Goal: Information Seeking & Learning: Learn about a topic

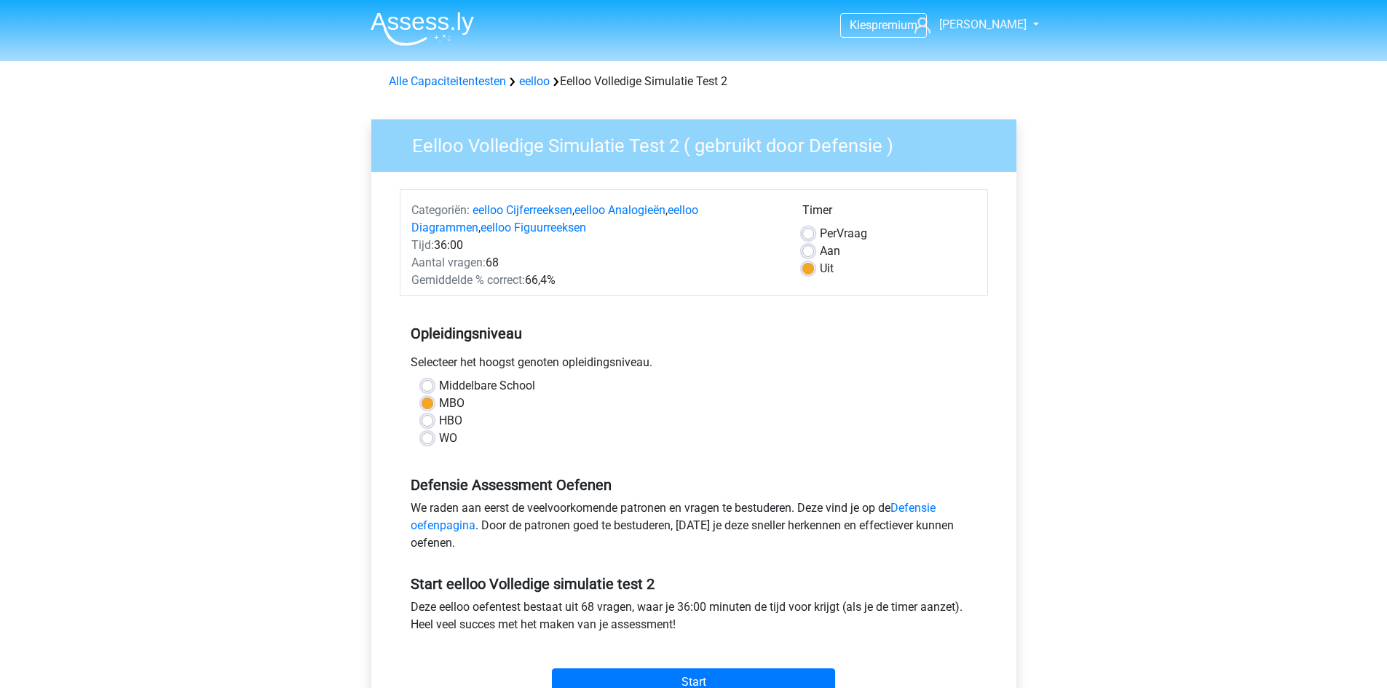
click at [806, 241] on div "Per Vraag" at bounding box center [889, 233] width 174 height 17
click at [806, 240] on div "Per Vraag" at bounding box center [889, 233] width 174 height 17
click at [807, 224] on div "Timer" at bounding box center [889, 213] width 174 height 23
click at [820, 234] on label "Per Vraag" at bounding box center [843, 233] width 47 height 17
click at [810, 234] on input "Per Vraag" at bounding box center [808, 232] width 12 height 15
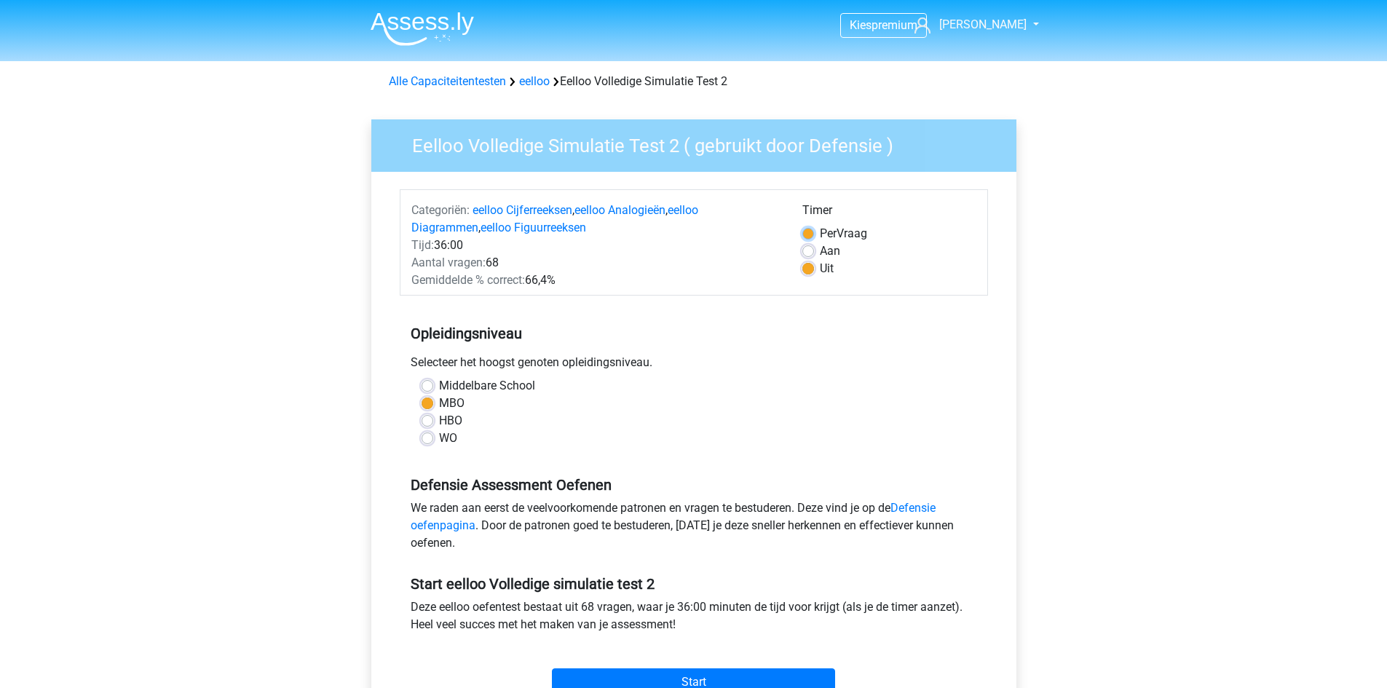
radio input "true"
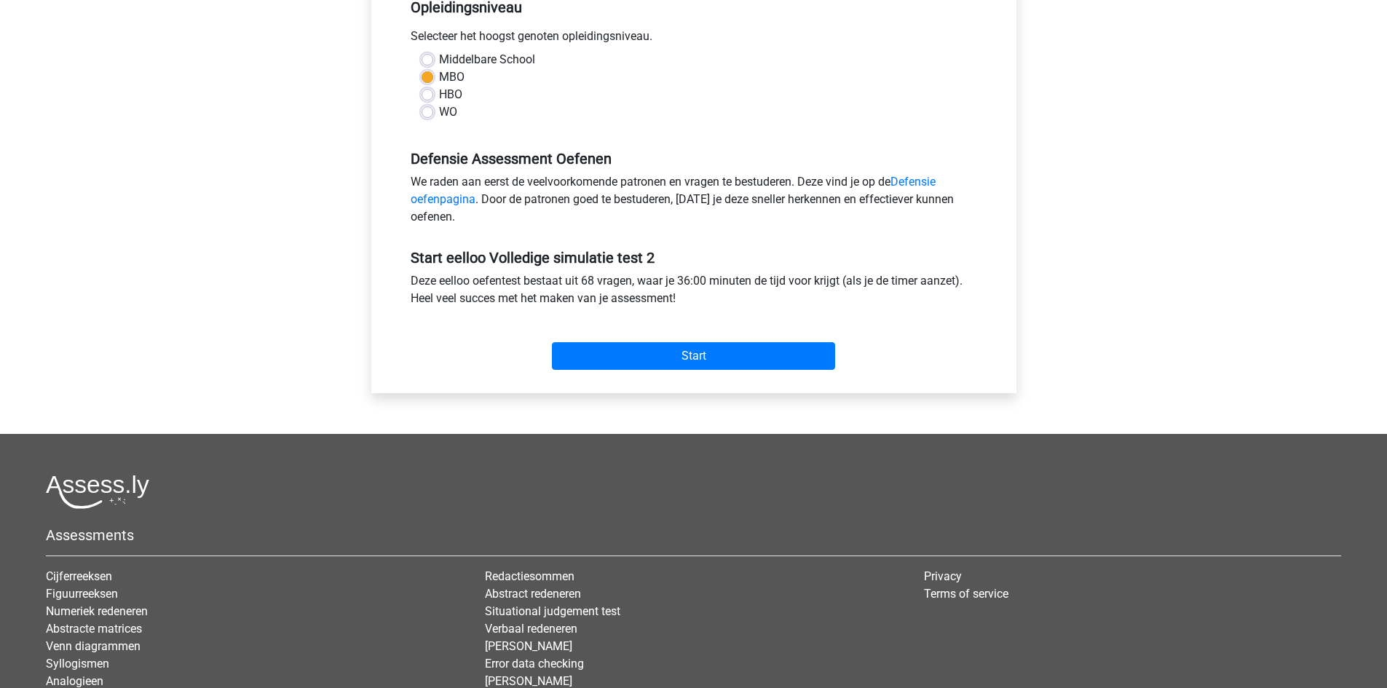
scroll to position [364, 0]
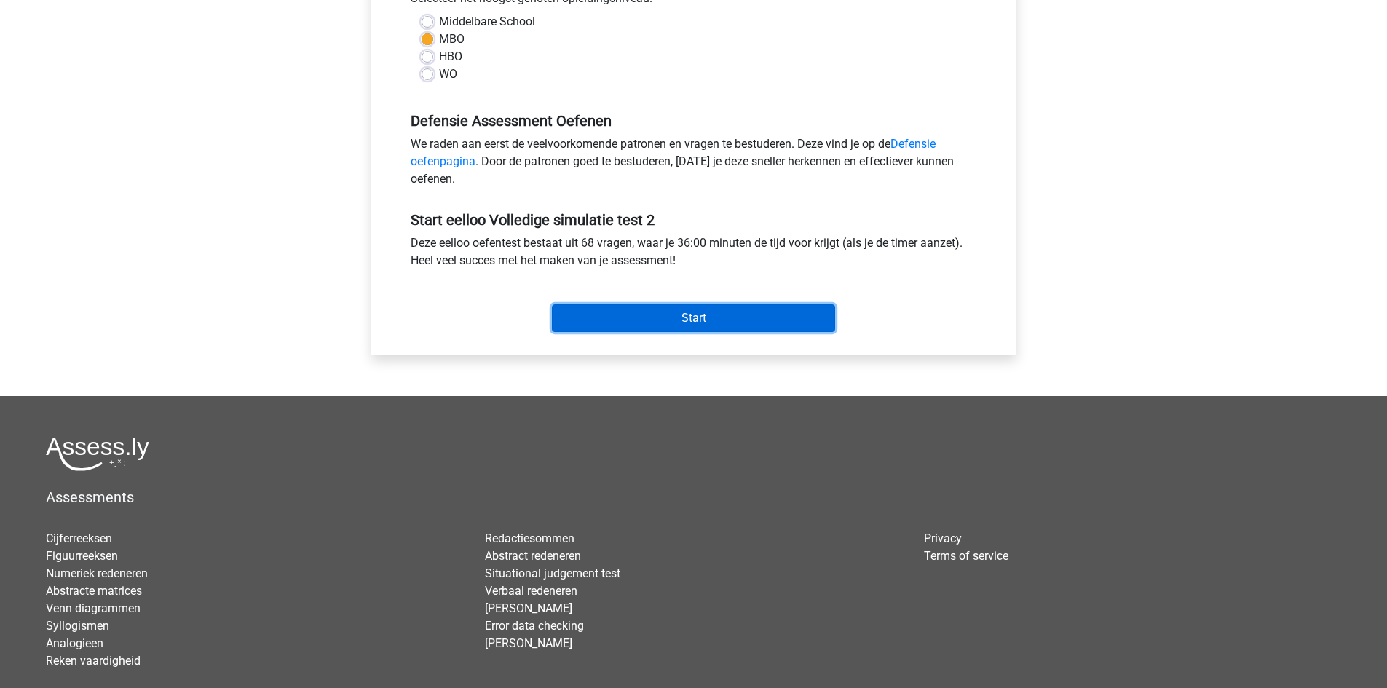
click at [736, 325] on input "Start" at bounding box center [693, 318] width 283 height 28
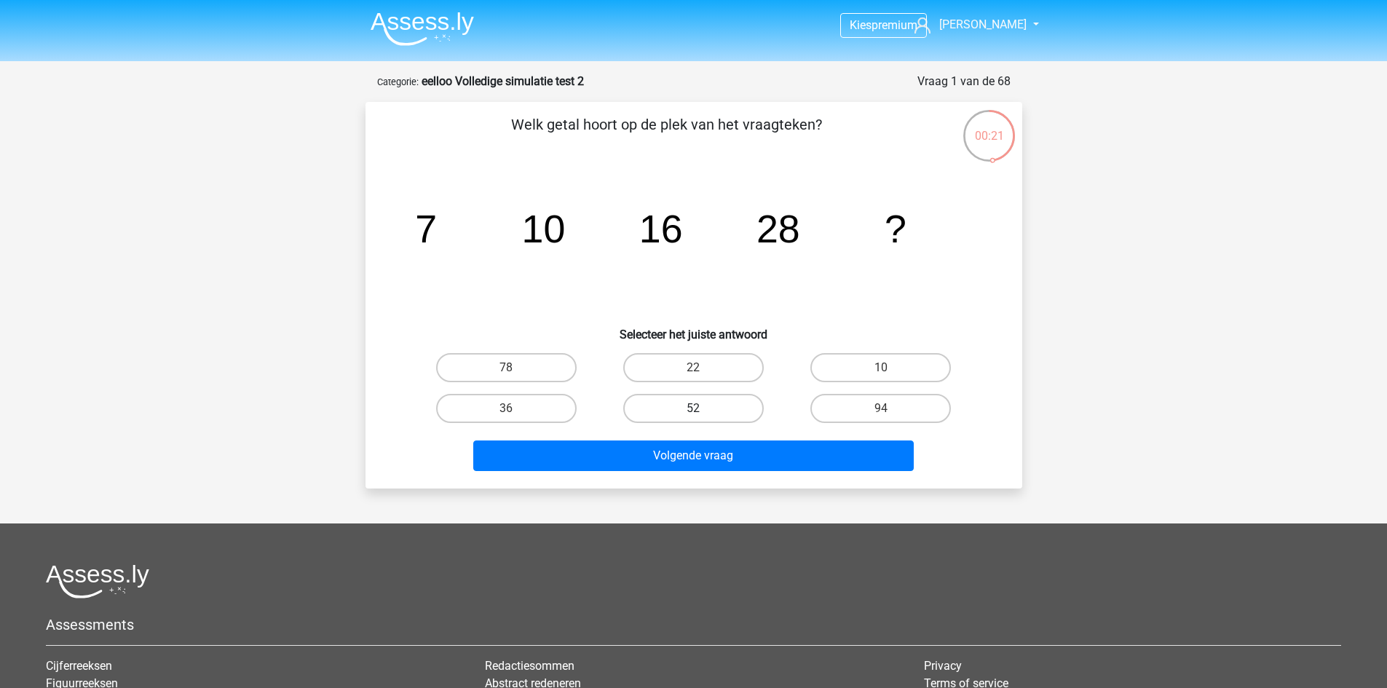
click at [714, 412] on label "52" at bounding box center [693, 408] width 141 height 29
click at [703, 412] on input "52" at bounding box center [697, 412] width 9 height 9
radio input "true"
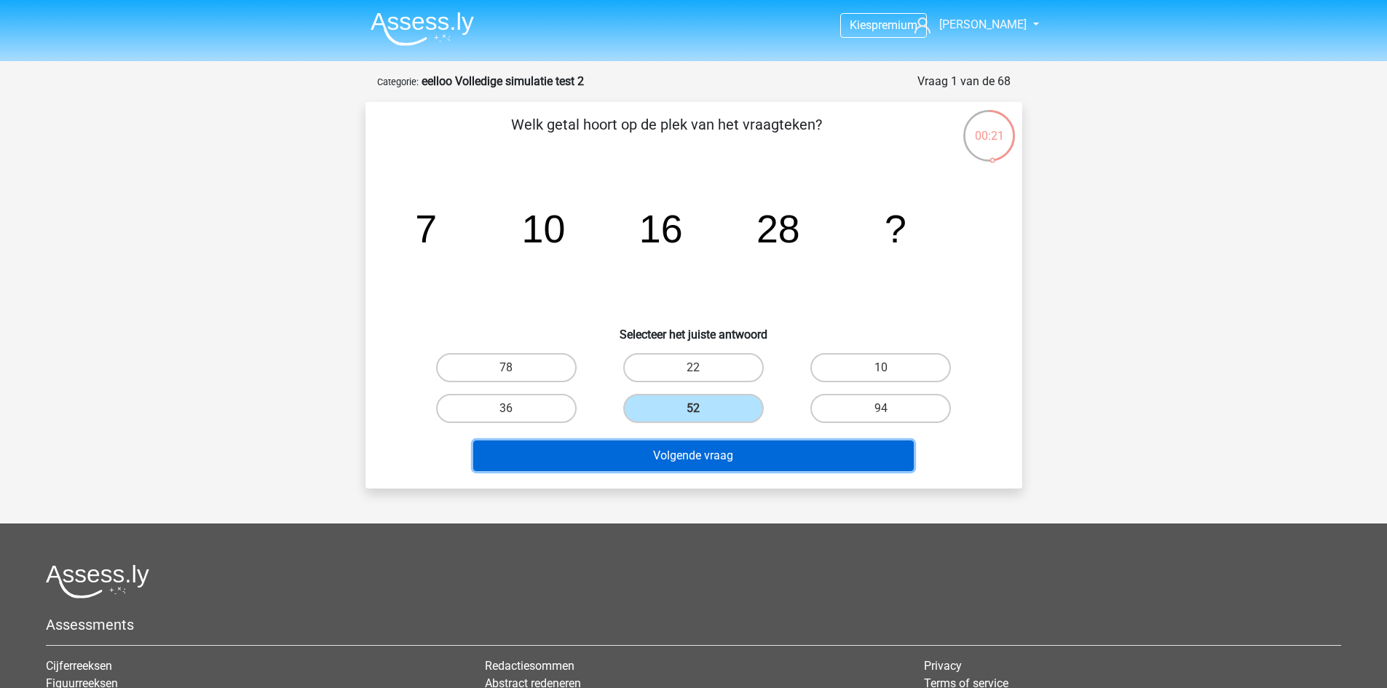
click at [744, 465] on button "Volgende vraag" at bounding box center [693, 456] width 441 height 31
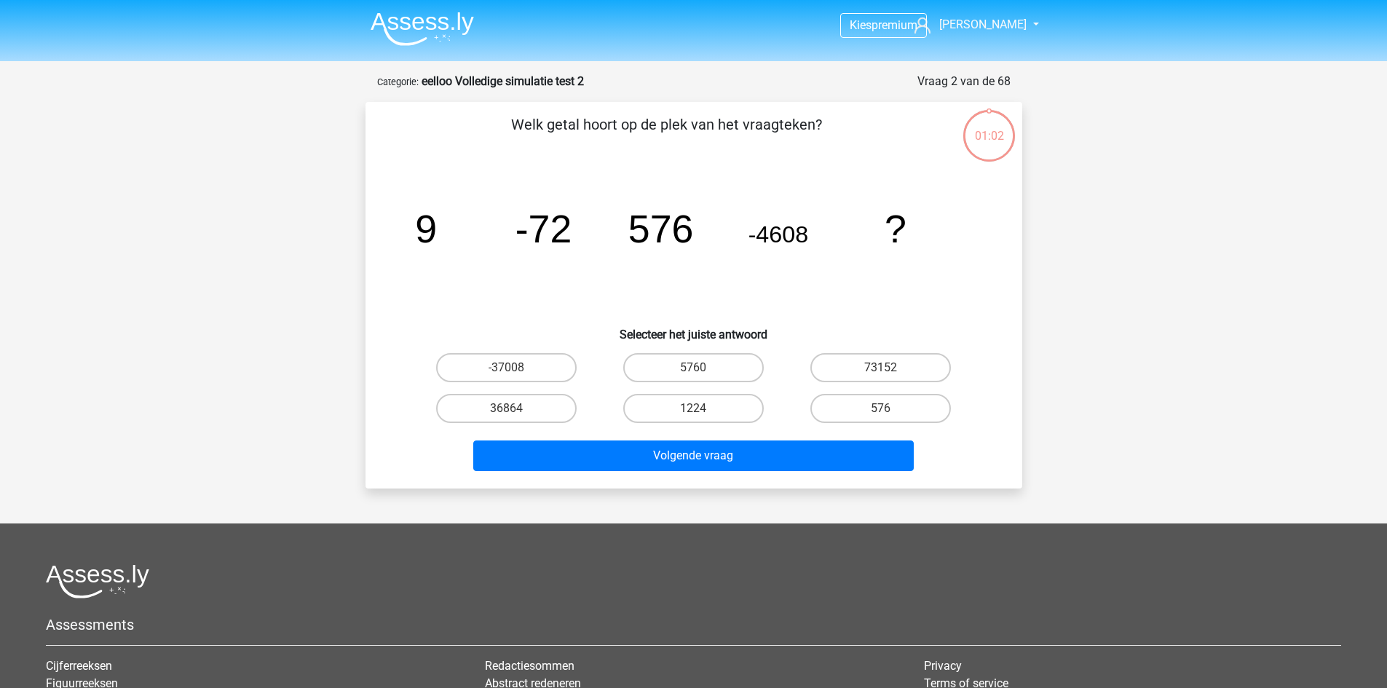
scroll to position [73, 0]
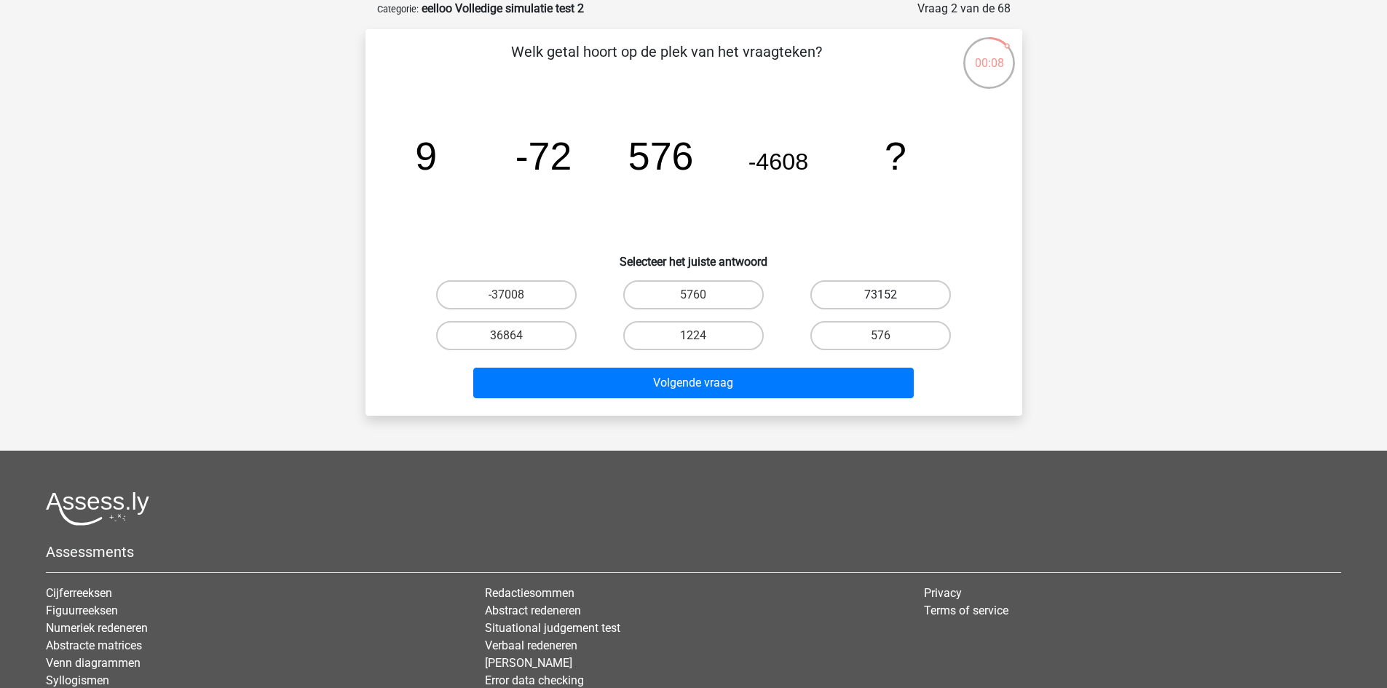
click at [869, 288] on label "73152" at bounding box center [880, 294] width 141 height 29
click at [881, 295] on input "73152" at bounding box center [885, 299] width 9 height 9
radio input "true"
click at [482, 299] on label "-37008" at bounding box center [506, 294] width 141 height 29
click at [506, 299] on input "-37008" at bounding box center [510, 299] width 9 height 9
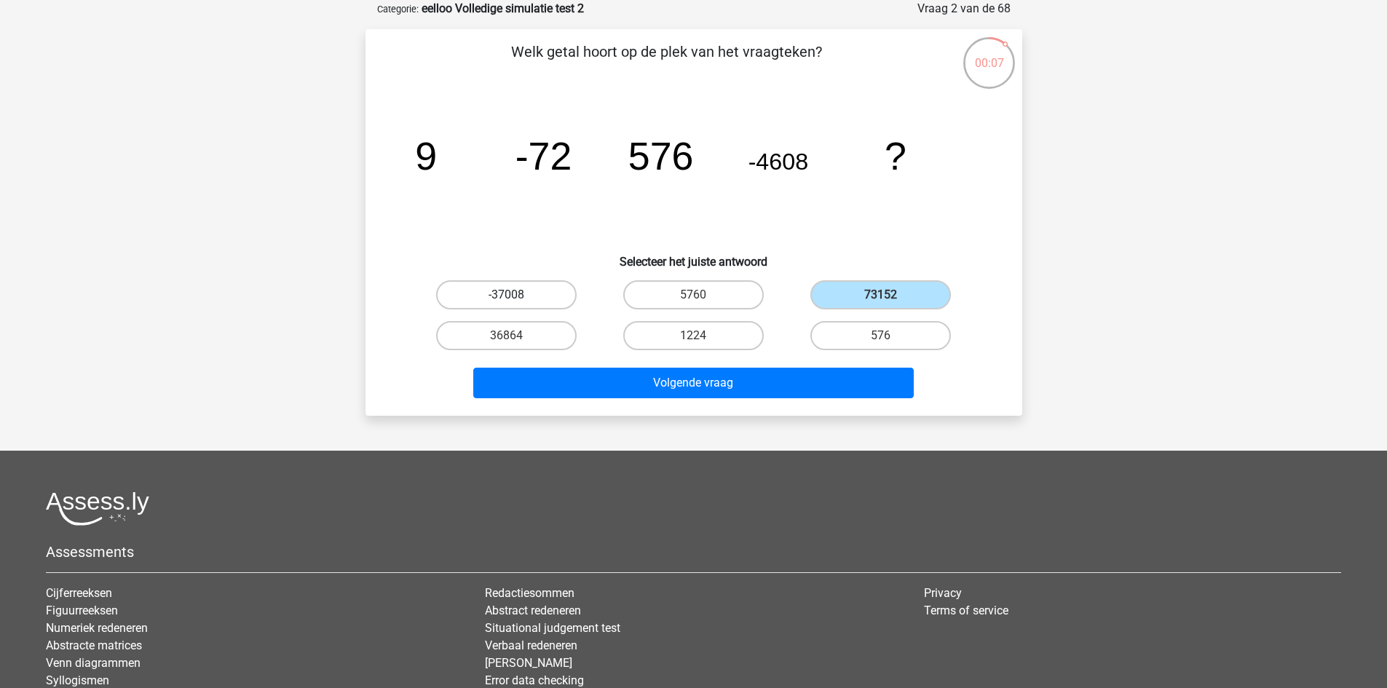
radio input "true"
click at [552, 344] on label "36864" at bounding box center [506, 335] width 141 height 29
click at [516, 344] on input "36864" at bounding box center [510, 340] width 9 height 9
radio input "true"
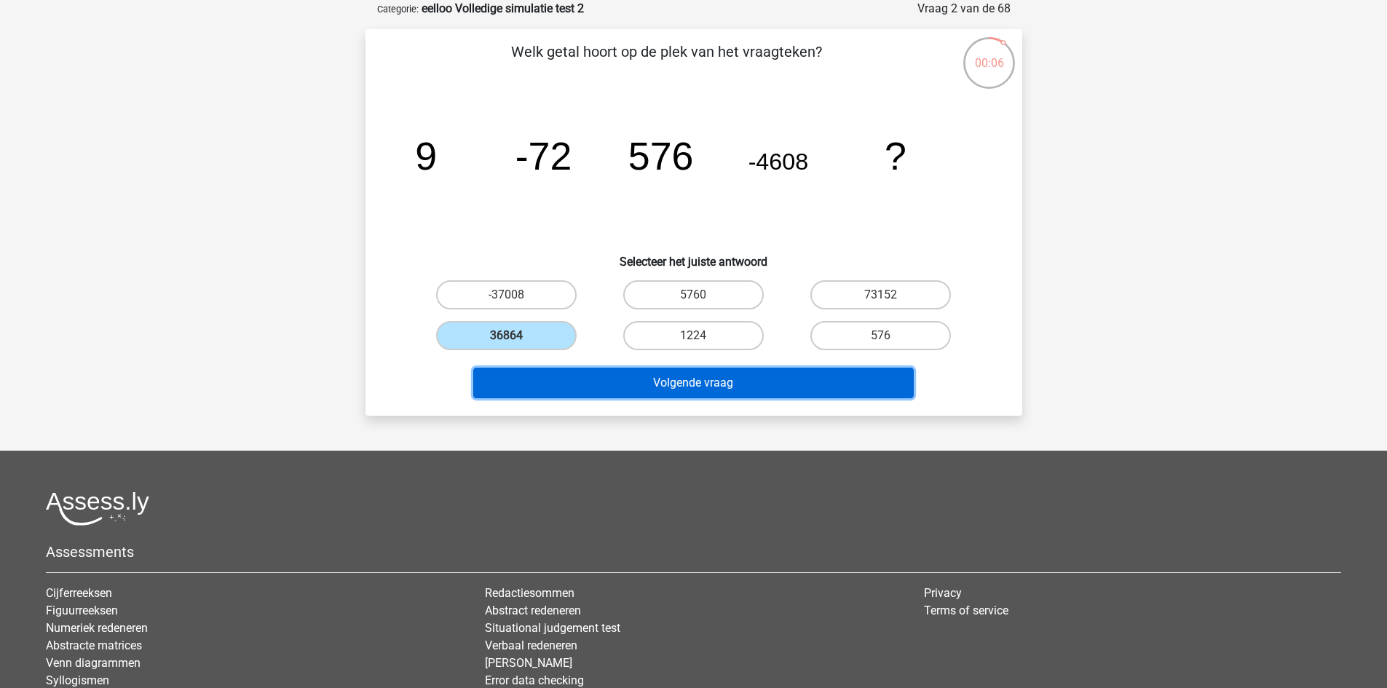
click at [591, 384] on button "Volgende vraag" at bounding box center [693, 383] width 441 height 31
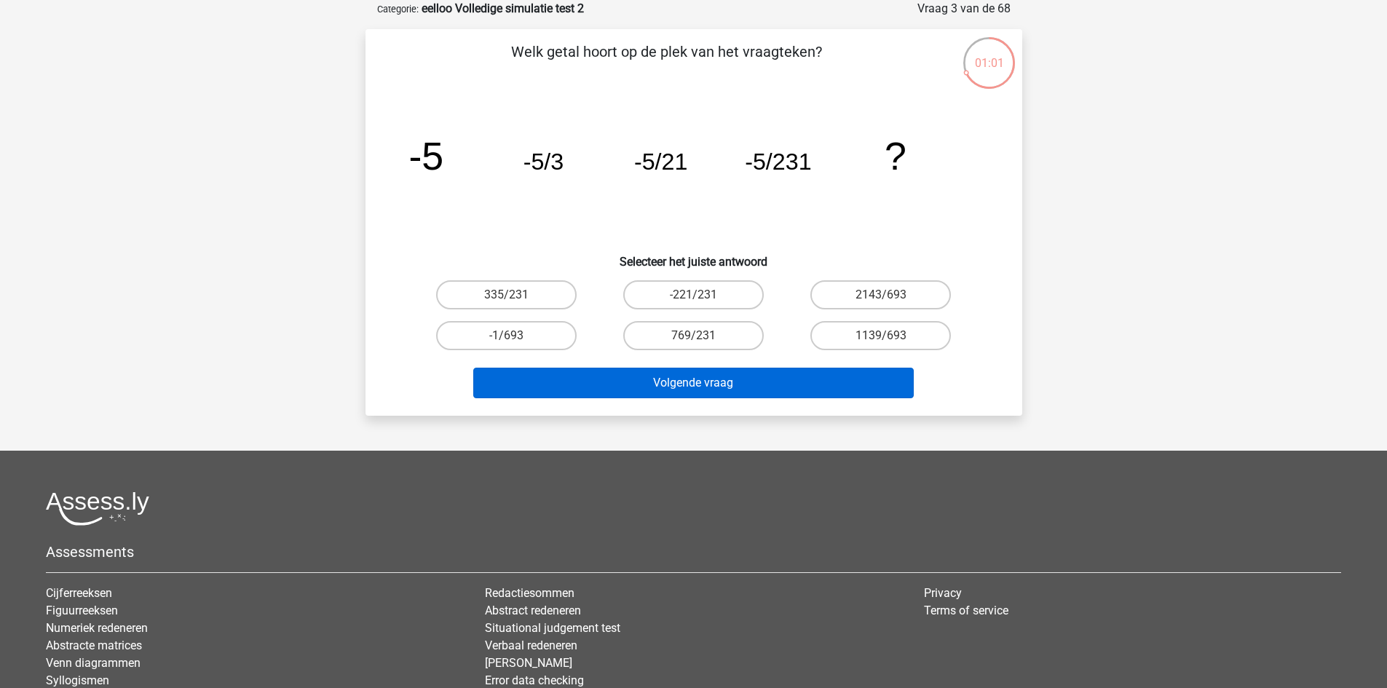
drag, startPoint x: 539, startPoint y: 332, endPoint x: 554, endPoint y: 368, distance: 39.5
click at [540, 335] on label "-1/693" at bounding box center [506, 335] width 141 height 29
click at [516, 336] on input "-1/693" at bounding box center [510, 340] width 9 height 9
radio input "true"
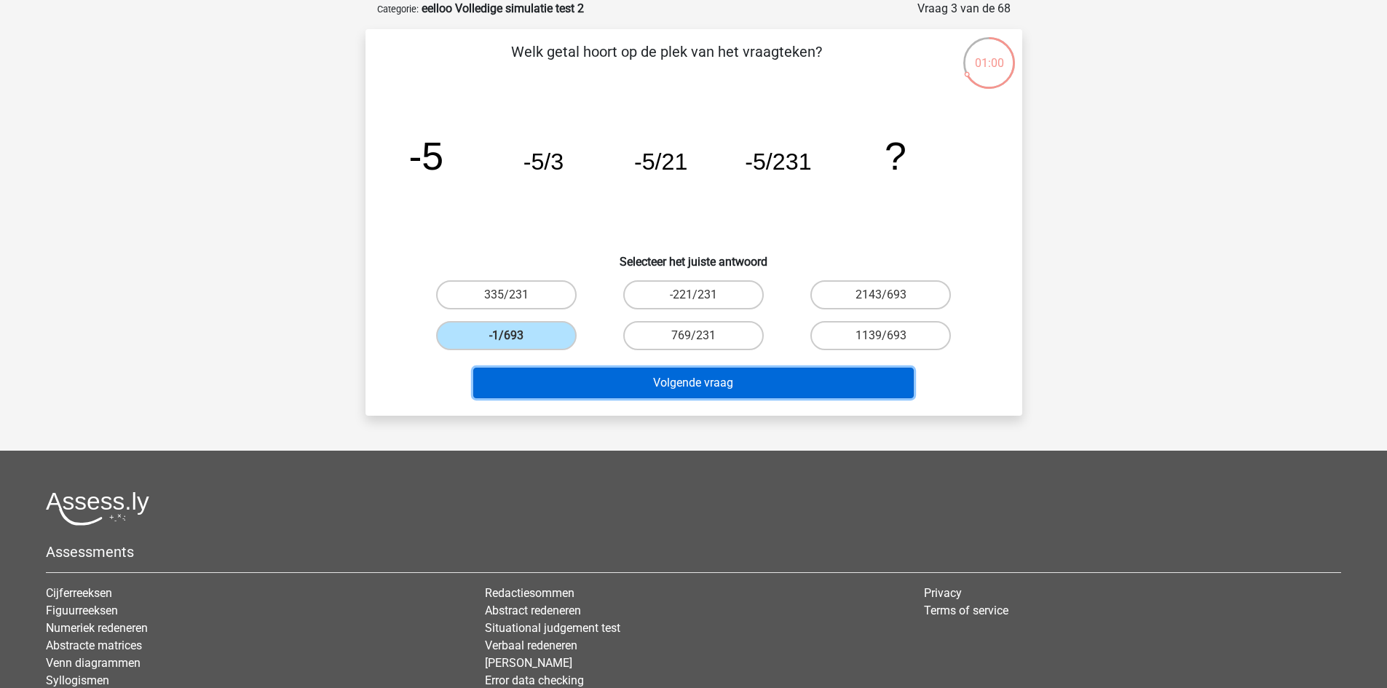
click at [561, 379] on button "Volgende vraag" at bounding box center [693, 383] width 441 height 31
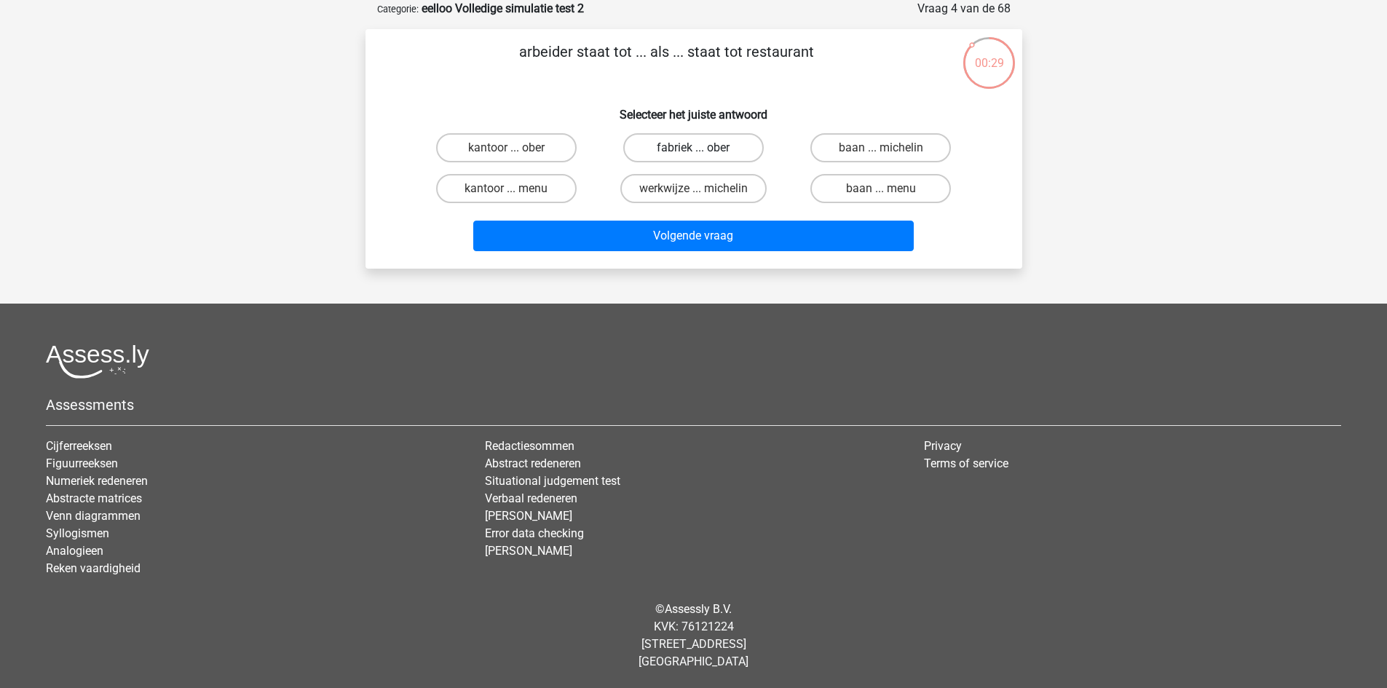
click at [735, 147] on label "fabriek ... ober" at bounding box center [693, 147] width 141 height 29
click at [703, 148] on input "fabriek ... ober" at bounding box center [697, 152] width 9 height 9
radio input "true"
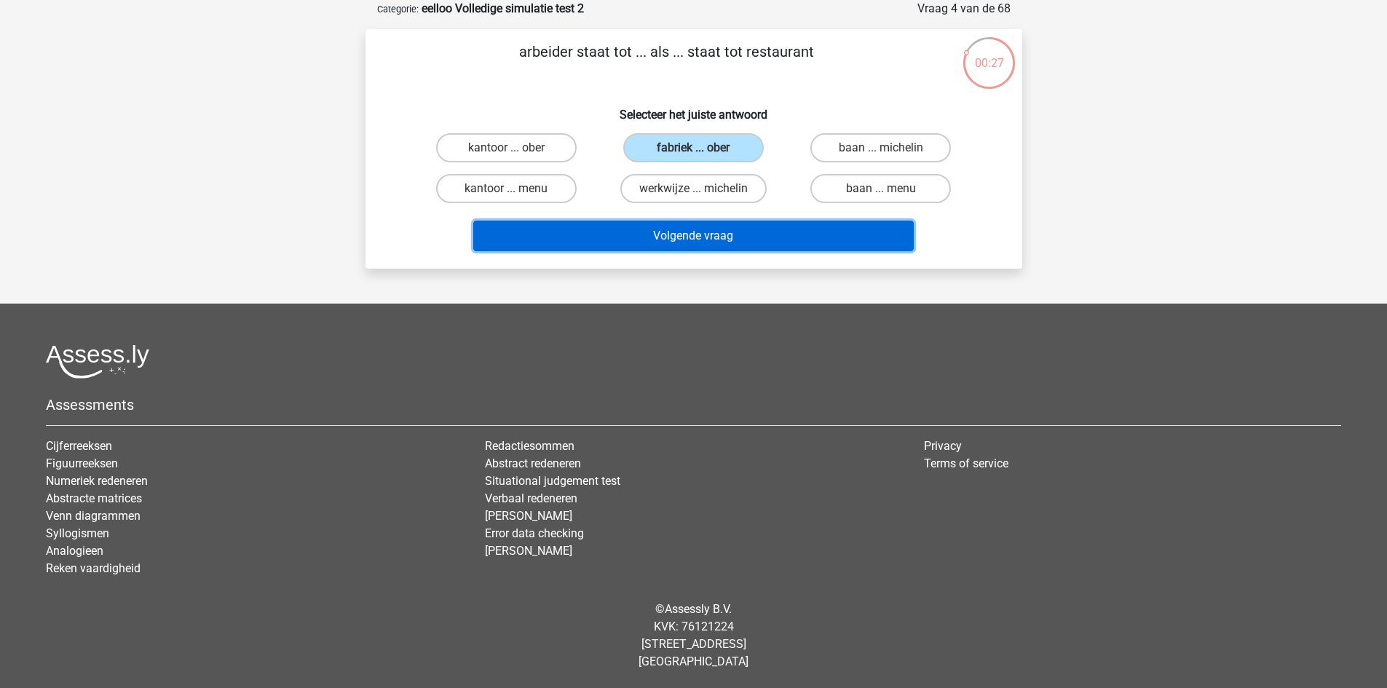
click at [721, 240] on button "Volgende vraag" at bounding box center [693, 236] width 441 height 31
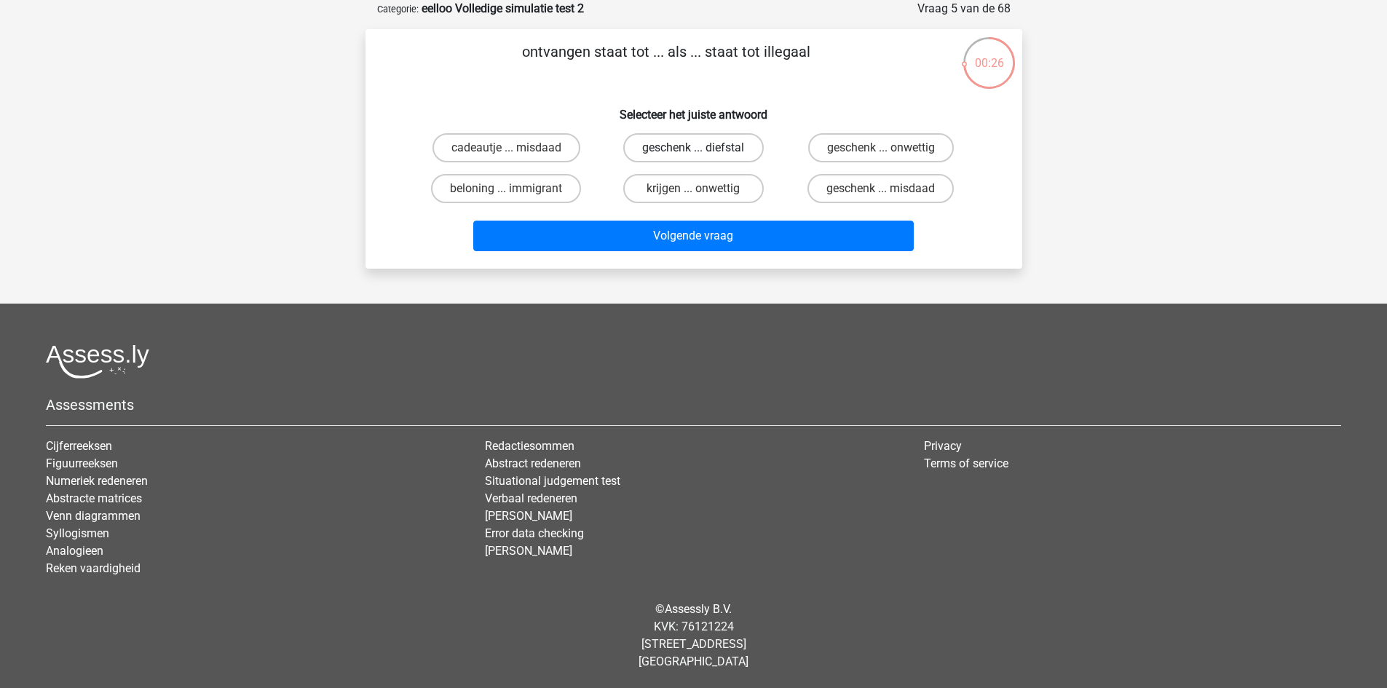
click at [738, 146] on label "geschenk ... diefstal" at bounding box center [693, 147] width 141 height 29
click at [703, 148] on input "geschenk ... diefstal" at bounding box center [697, 152] width 9 height 9
radio input "true"
click at [854, 150] on label "geschenk ... onwettig" at bounding box center [881, 147] width 146 height 29
click at [881, 150] on input "geschenk ... onwettig" at bounding box center [885, 152] width 9 height 9
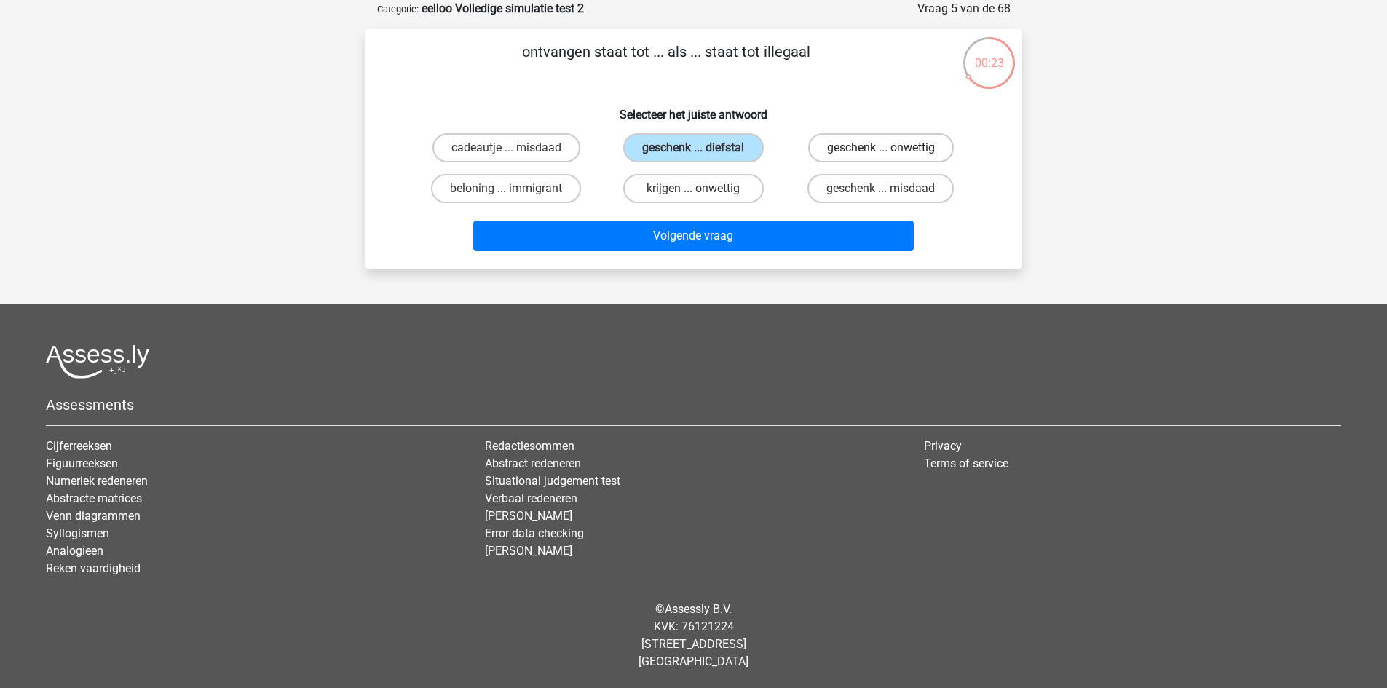
radio input "true"
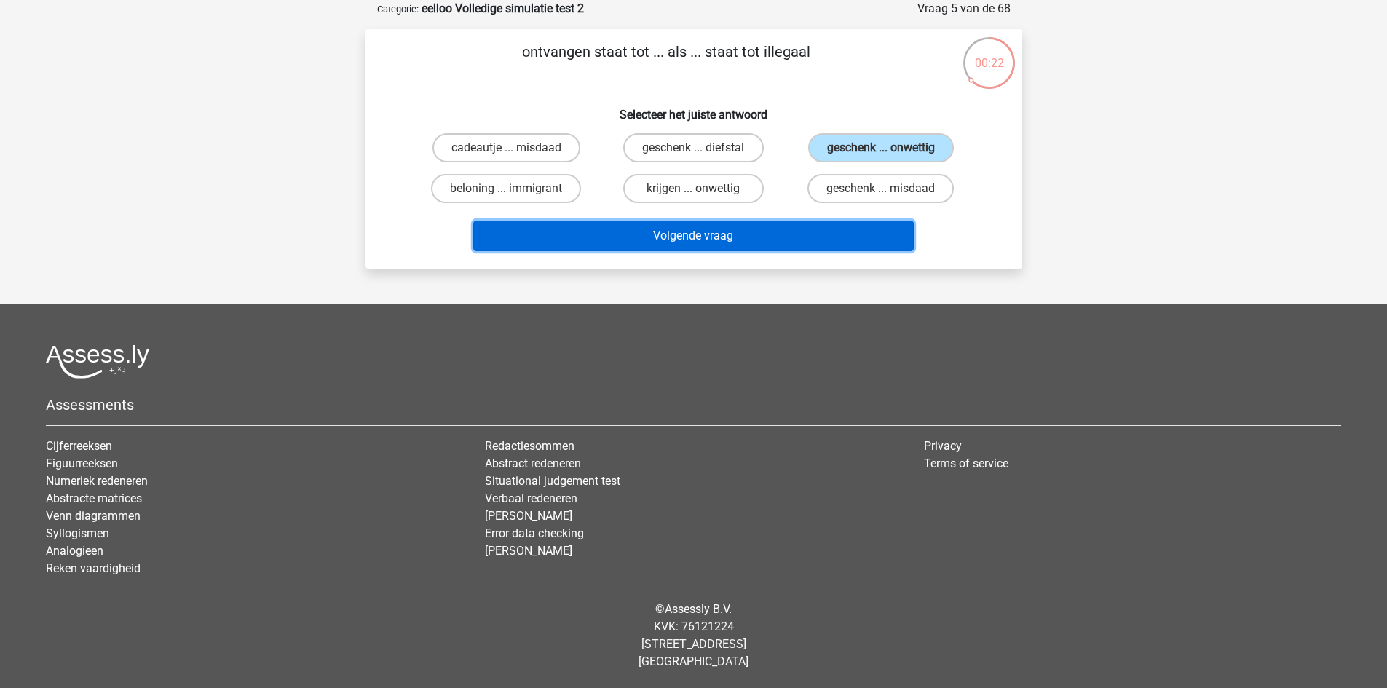
click at [778, 230] on button "Volgende vraag" at bounding box center [693, 236] width 441 height 31
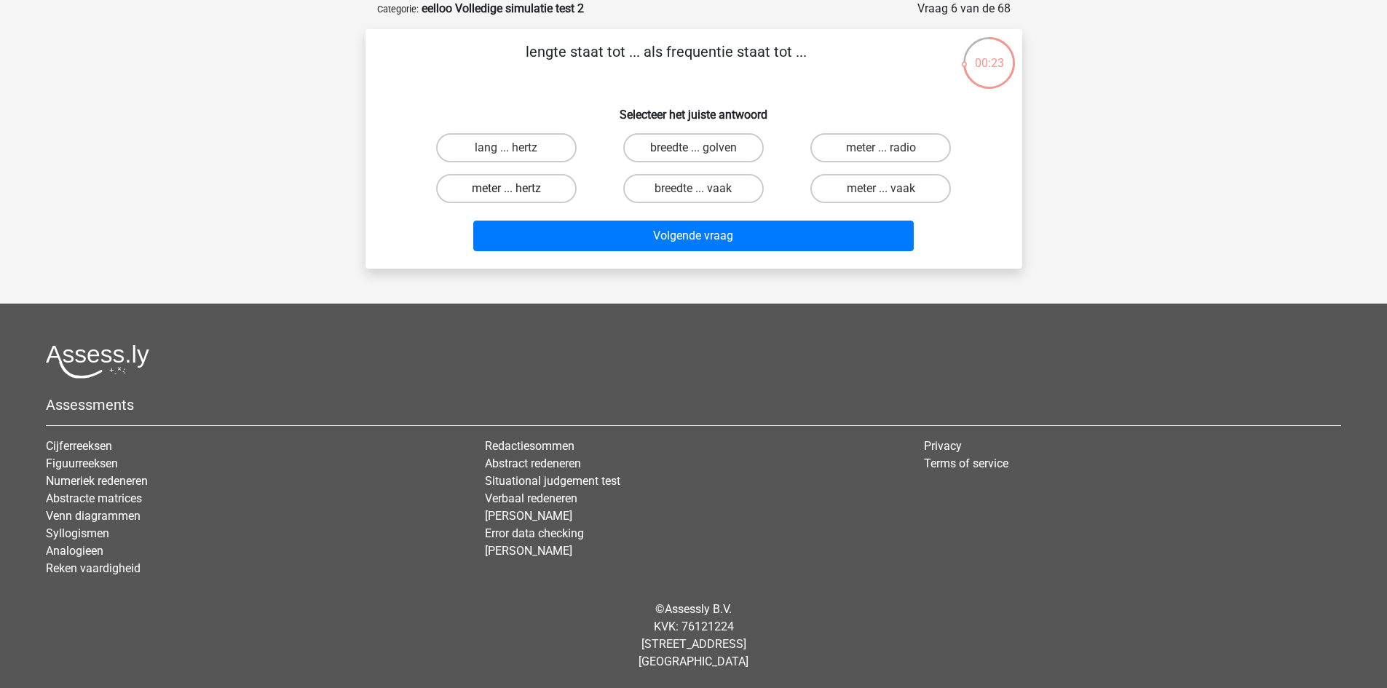
click at [541, 184] on label "meter ... hertz" at bounding box center [506, 188] width 141 height 29
click at [516, 189] on input "meter ... hertz" at bounding box center [510, 193] width 9 height 9
radio input "true"
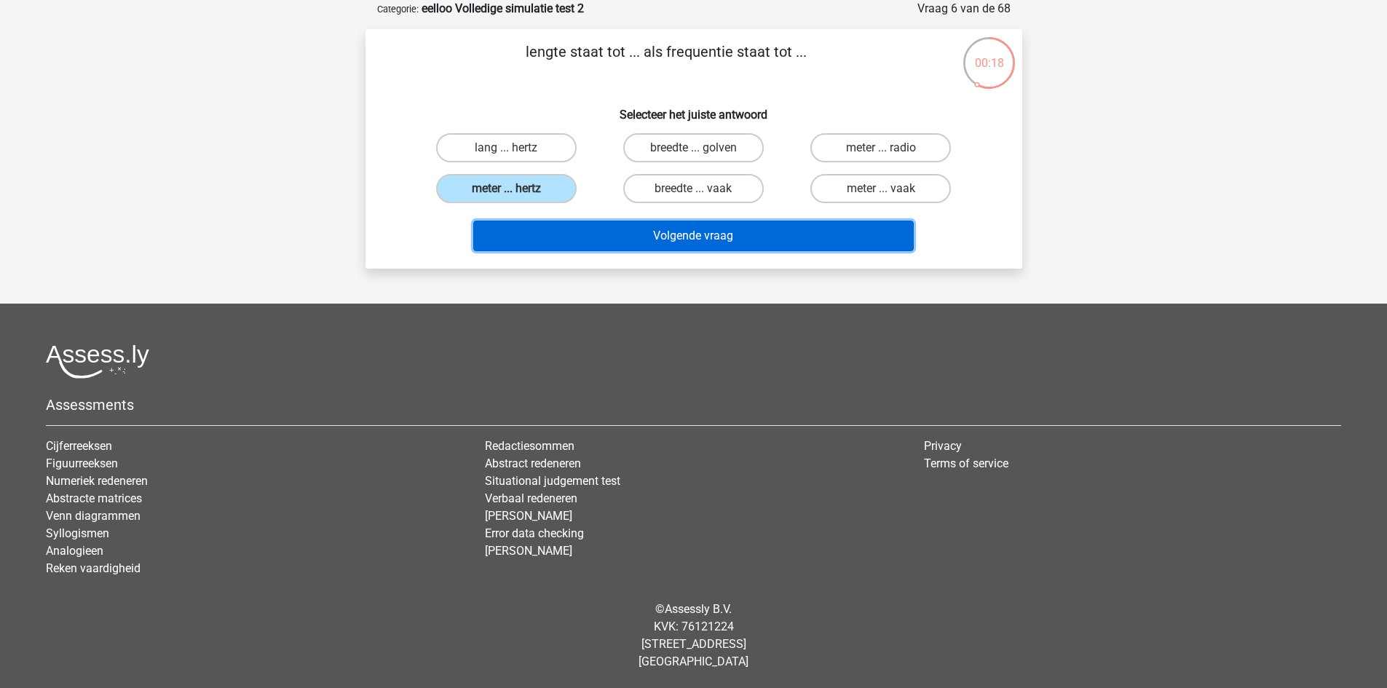
click at [749, 229] on button "Volgende vraag" at bounding box center [693, 236] width 441 height 31
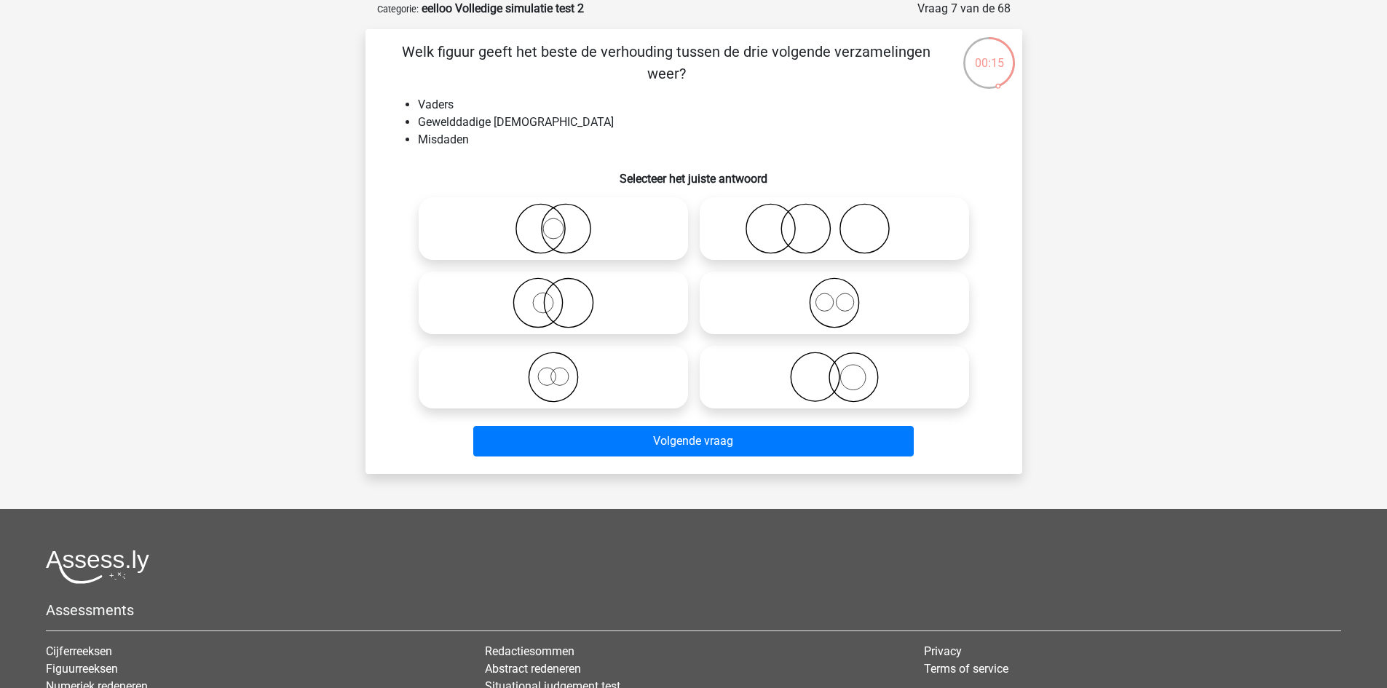
click at [639, 275] on label at bounding box center [553, 303] width 269 height 63
click at [563, 286] on input "radio" at bounding box center [557, 290] width 9 height 9
radio input "true"
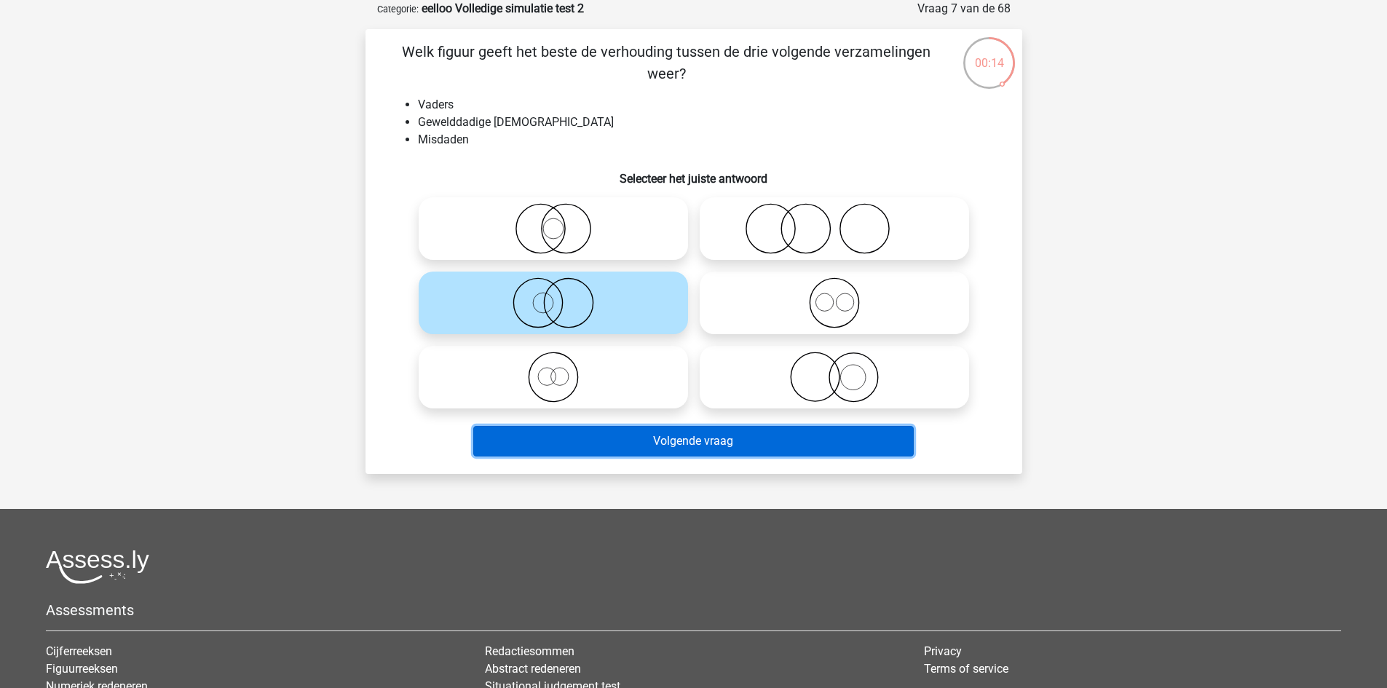
click at [705, 434] on button "Volgende vraag" at bounding box center [693, 441] width 441 height 31
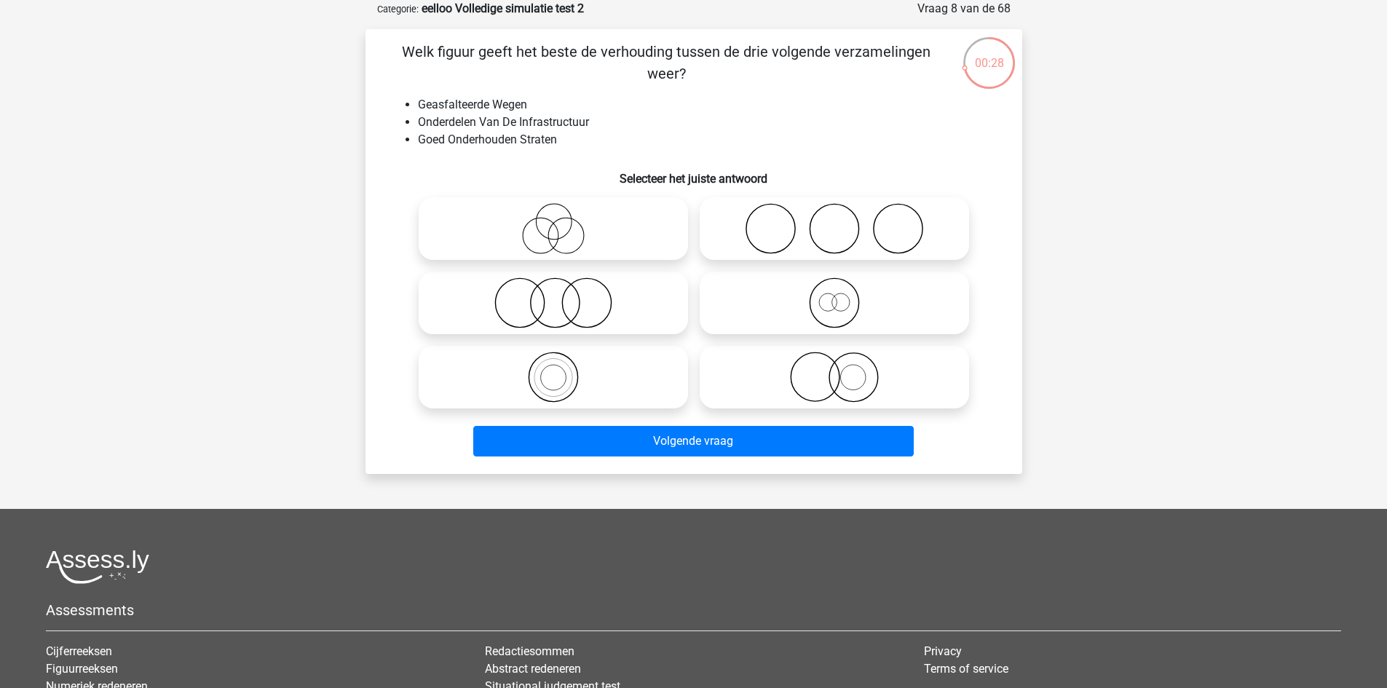
click at [858, 234] on circle at bounding box center [834, 229] width 49 height 49
click at [844, 221] on input "radio" at bounding box center [838, 216] width 9 height 9
radio input "true"
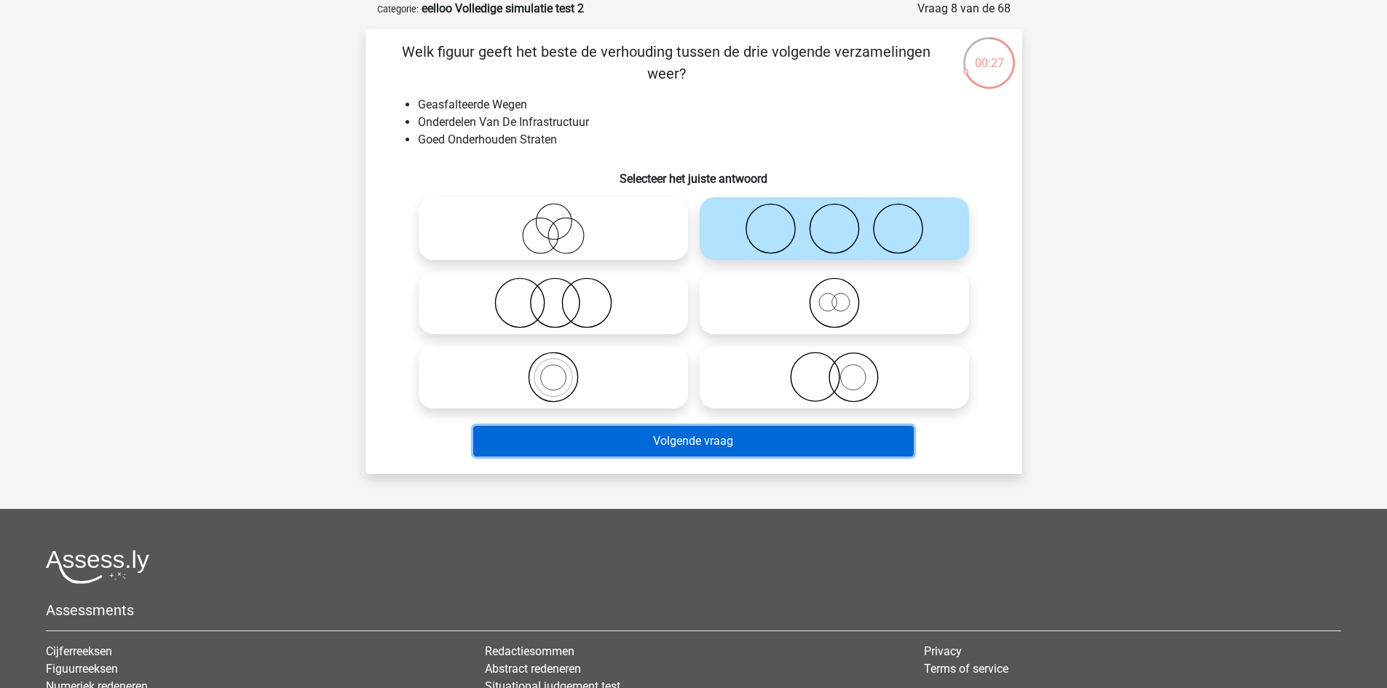
click at [690, 444] on button "Volgende vraag" at bounding box center [693, 441] width 441 height 31
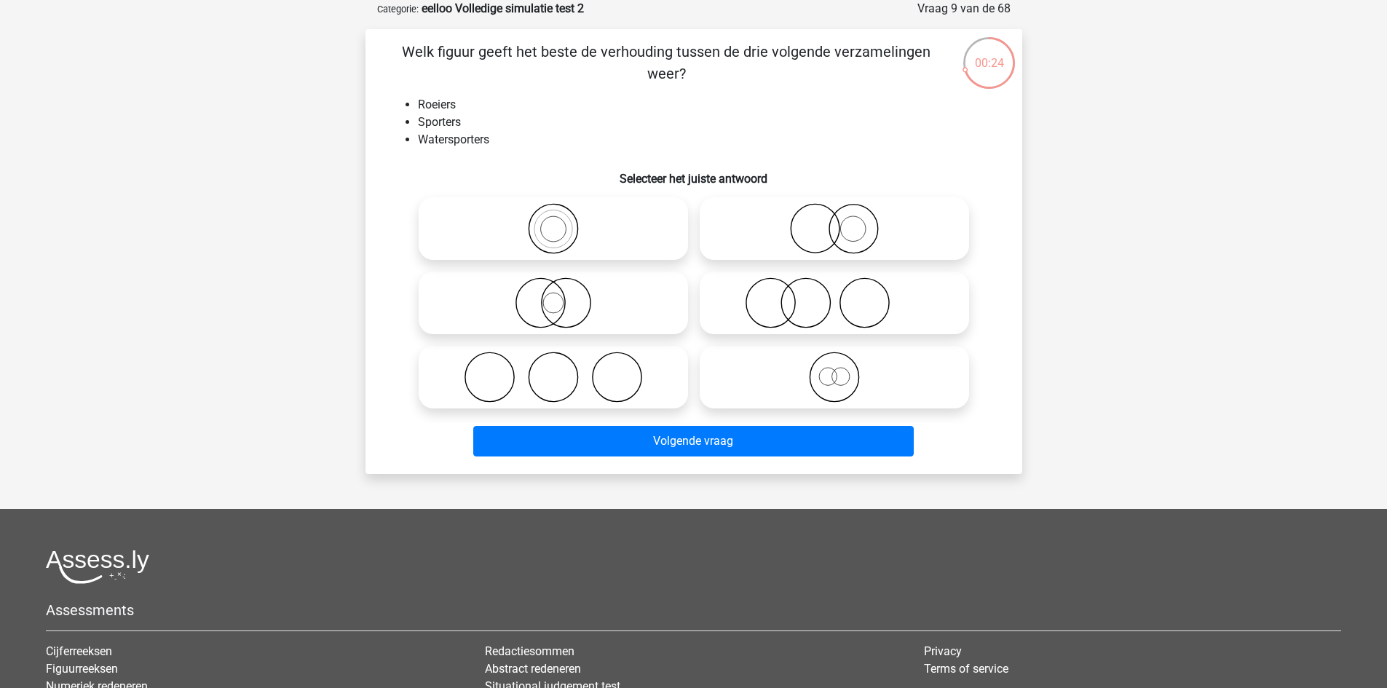
click at [612, 292] on icon at bounding box center [553, 302] width 258 height 51
click at [563, 292] on input "radio" at bounding box center [557, 290] width 9 height 9
radio input "true"
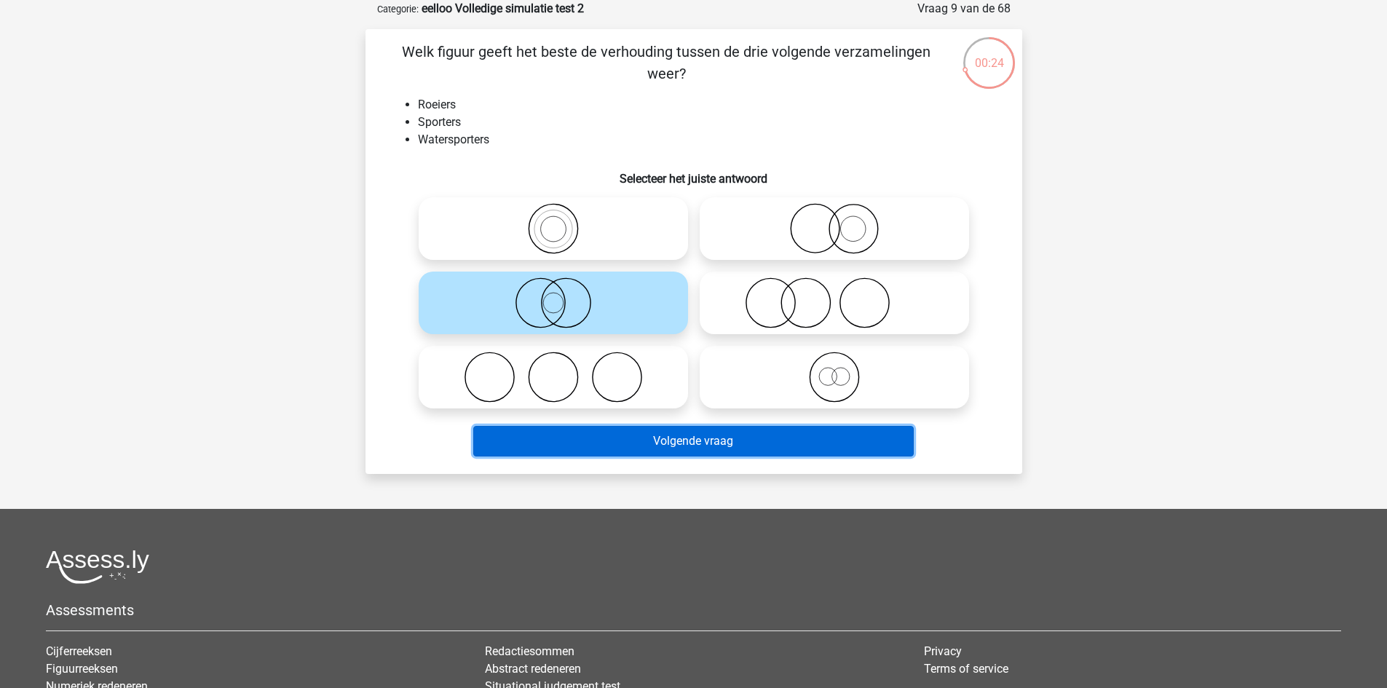
click at [637, 438] on button "Volgende vraag" at bounding box center [693, 441] width 441 height 31
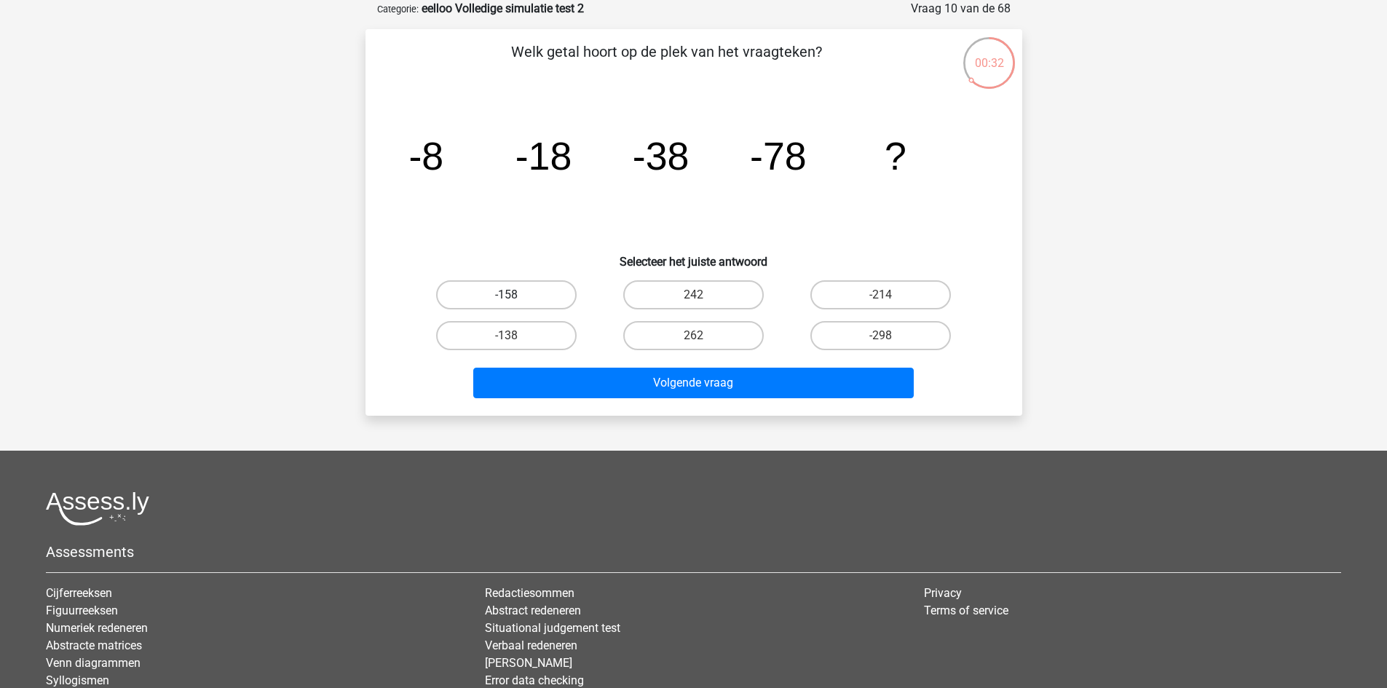
click at [522, 290] on label "-158" at bounding box center [506, 294] width 141 height 29
click at [516, 295] on input "-158" at bounding box center [510, 299] width 9 height 9
radio input "true"
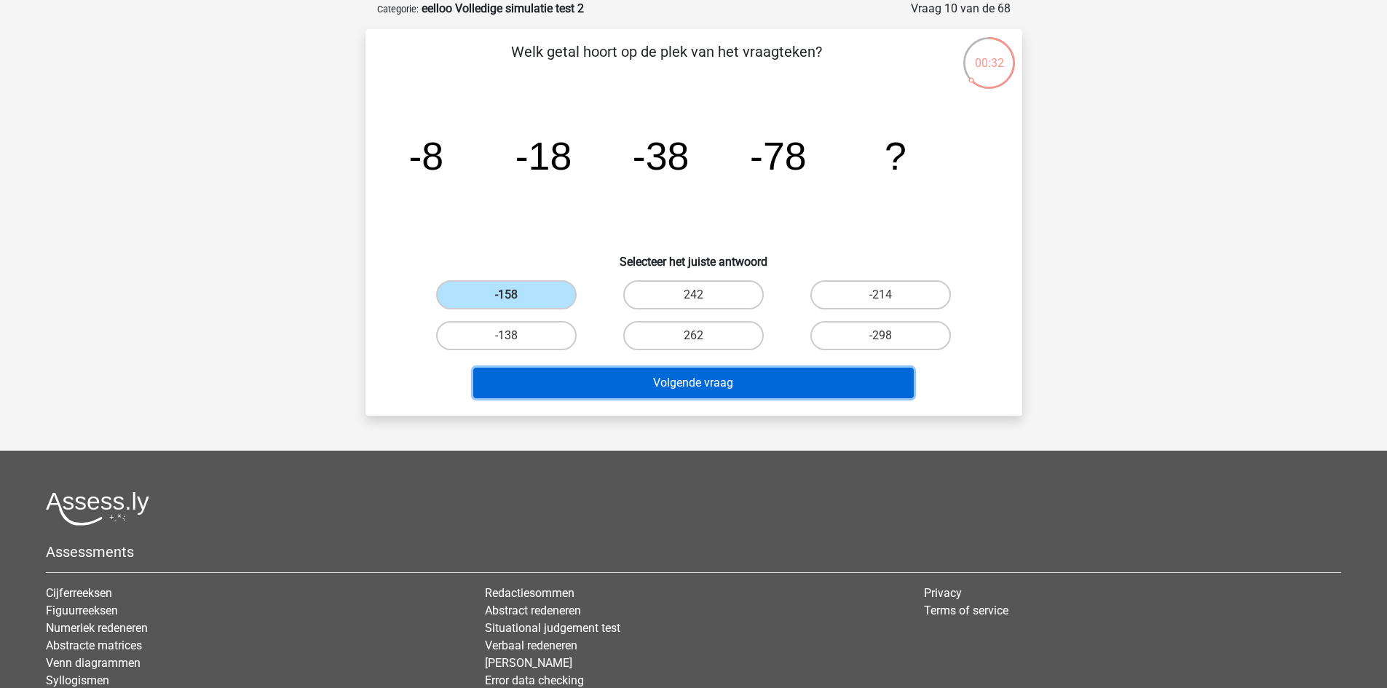
click at [548, 390] on button "Volgende vraag" at bounding box center [693, 383] width 441 height 31
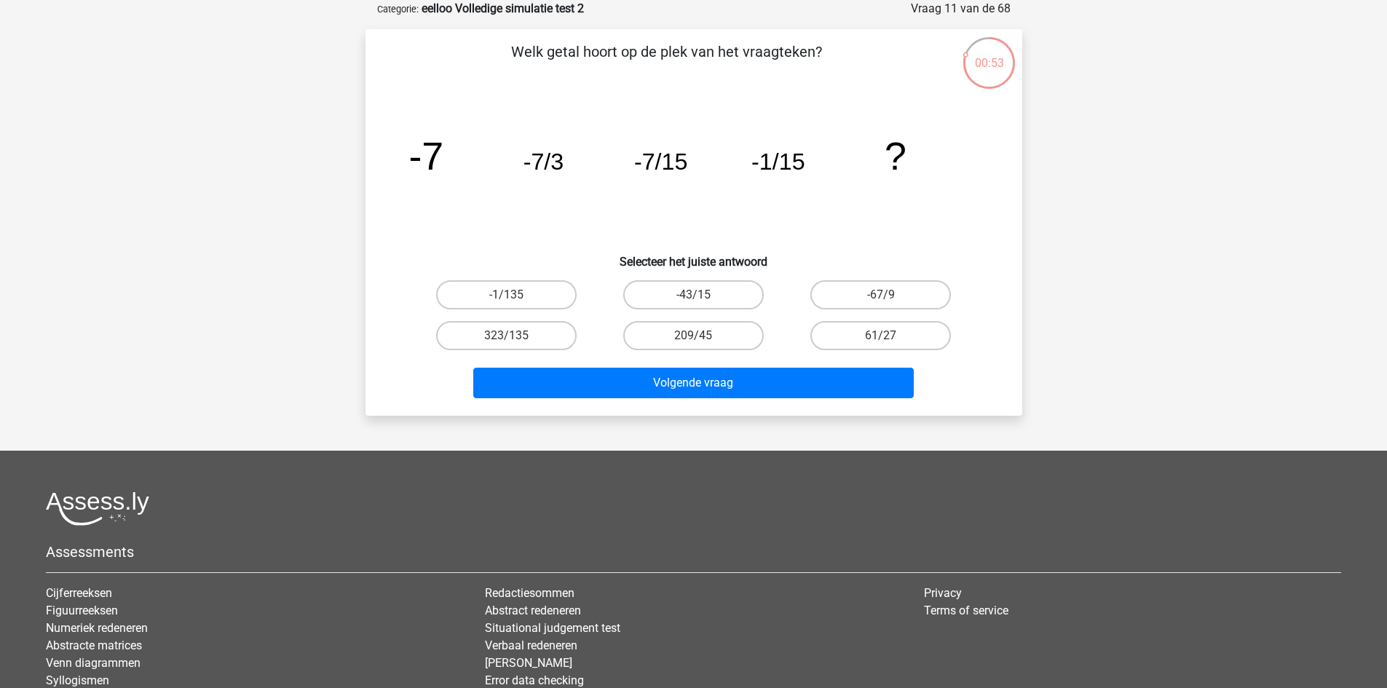
click at [514, 303] on input "-1/135" at bounding box center [510, 299] width 9 height 9
radio input "true"
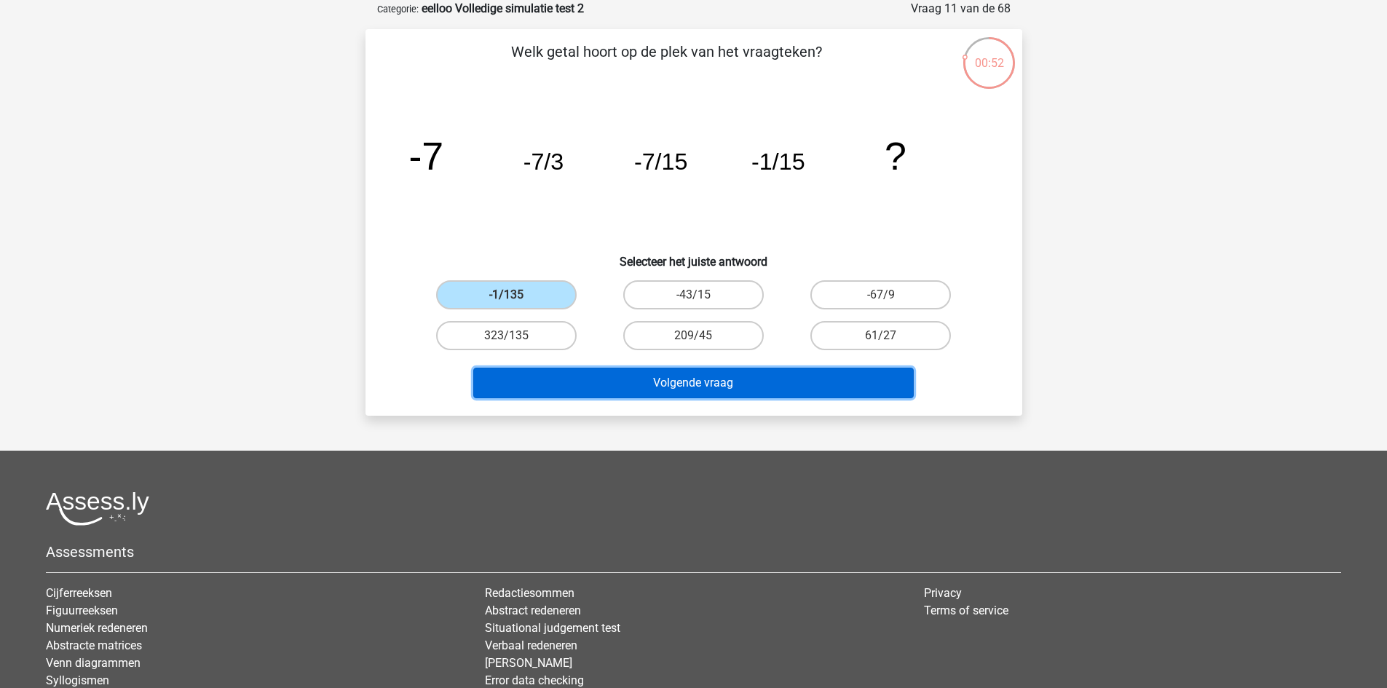
click at [553, 376] on button "Volgende vraag" at bounding box center [693, 383] width 441 height 31
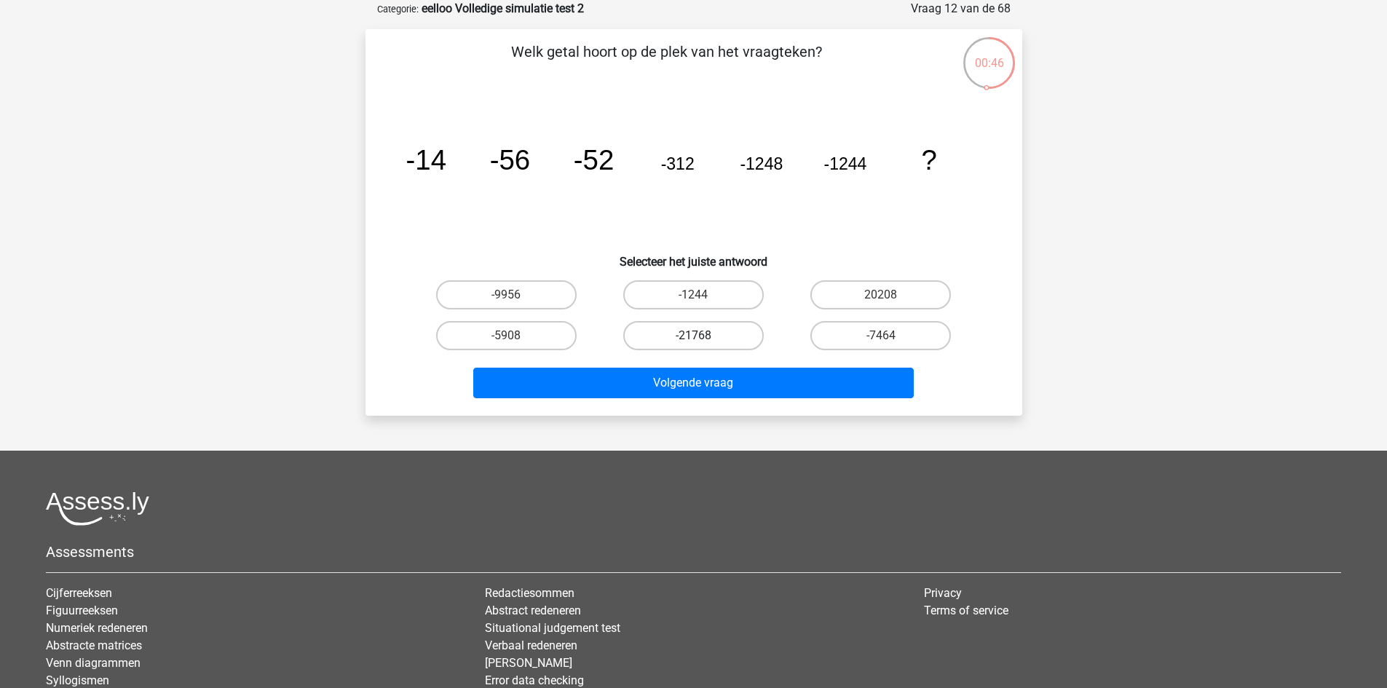
click at [719, 335] on label "-21768" at bounding box center [693, 335] width 141 height 29
click at [703, 336] on input "-21768" at bounding box center [697, 340] width 9 height 9
radio input "true"
click at [695, 291] on label "-1244" at bounding box center [693, 294] width 141 height 29
click at [695, 295] on input "-1244" at bounding box center [697, 299] width 9 height 9
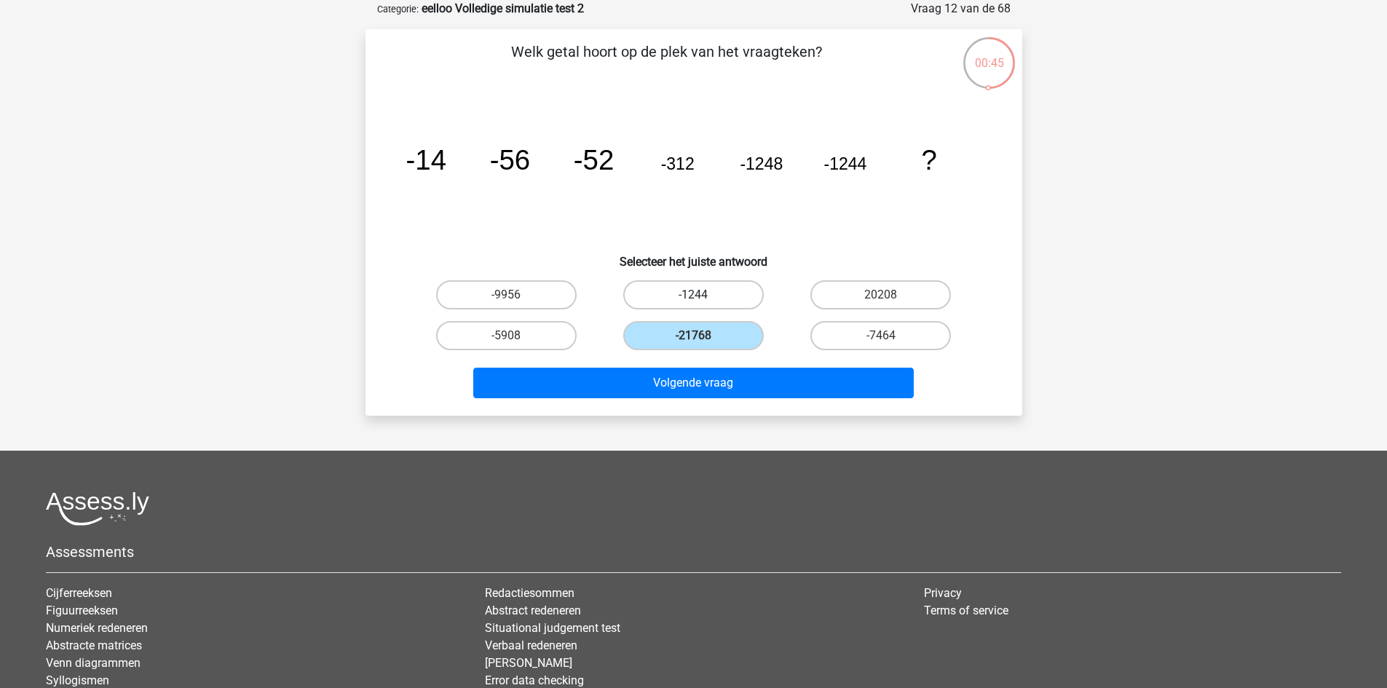
radio input "true"
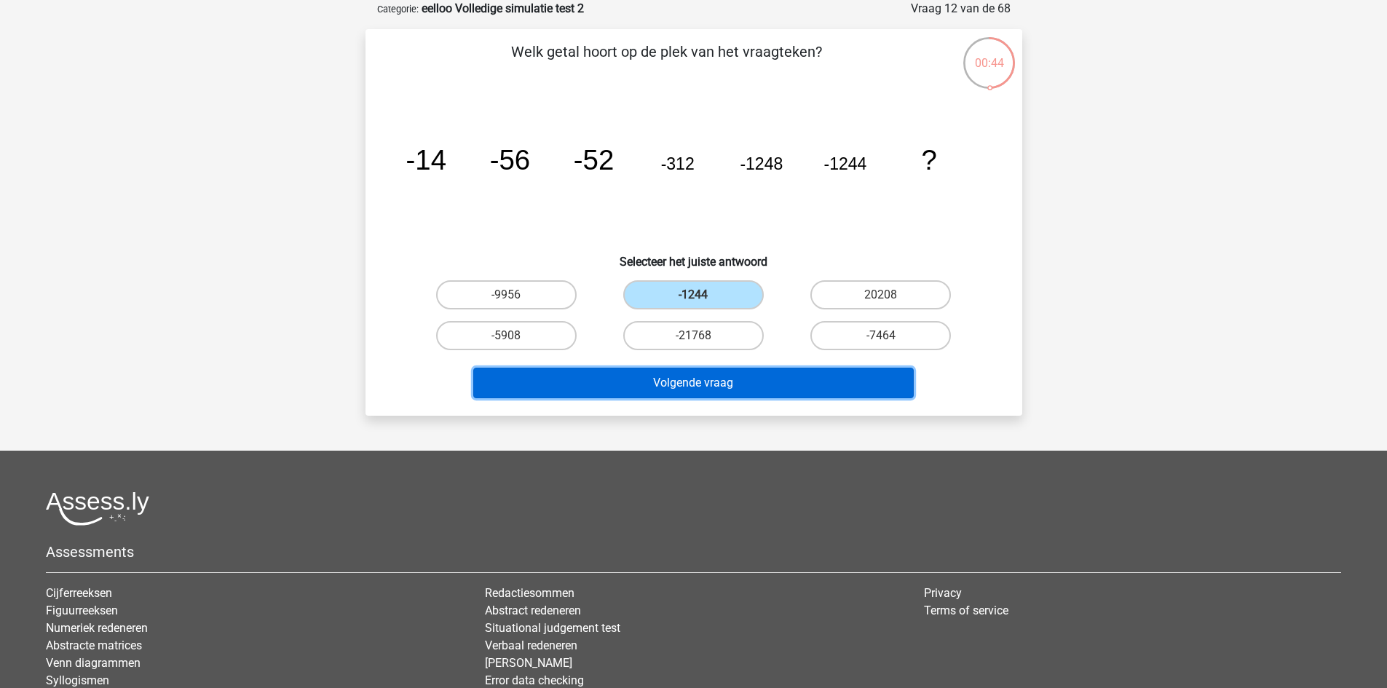
click at [672, 393] on button "Volgende vraag" at bounding box center [693, 383] width 441 height 31
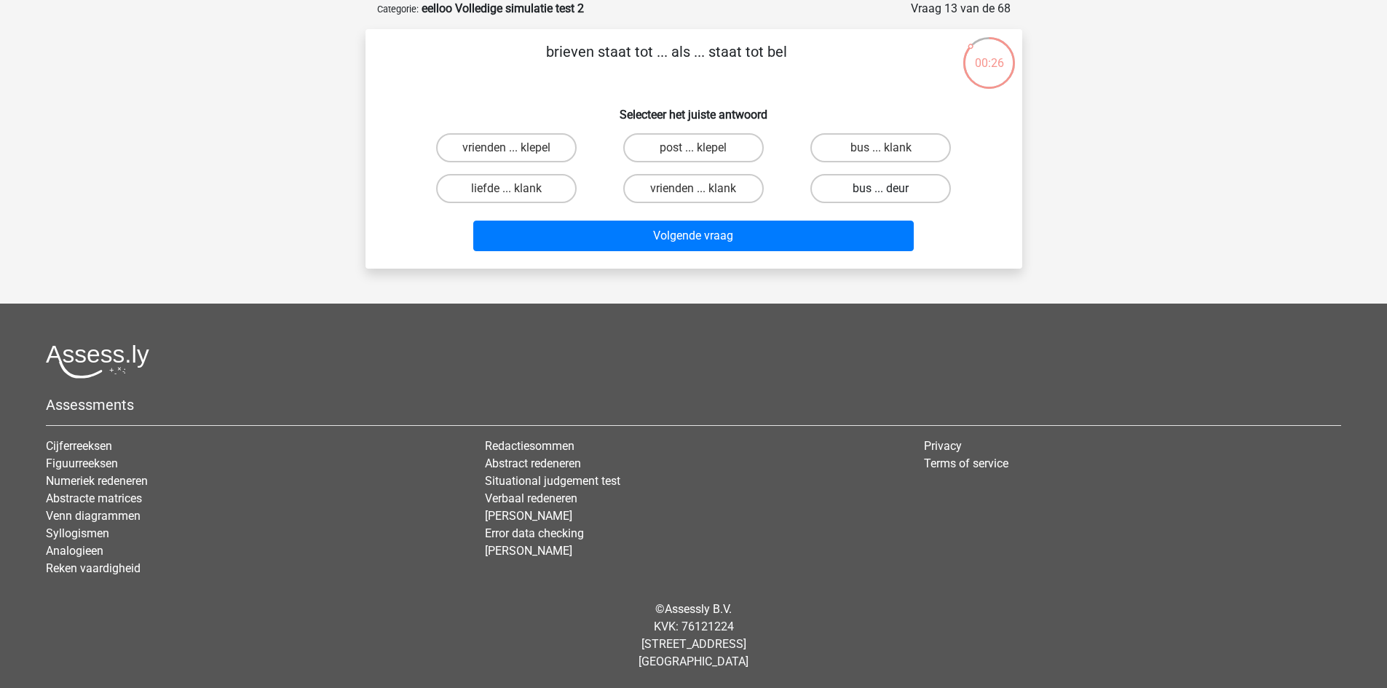
click at [906, 179] on label "bus ... deur" at bounding box center [880, 188] width 141 height 29
click at [890, 189] on input "bus ... deur" at bounding box center [885, 193] width 9 height 9
radio input "true"
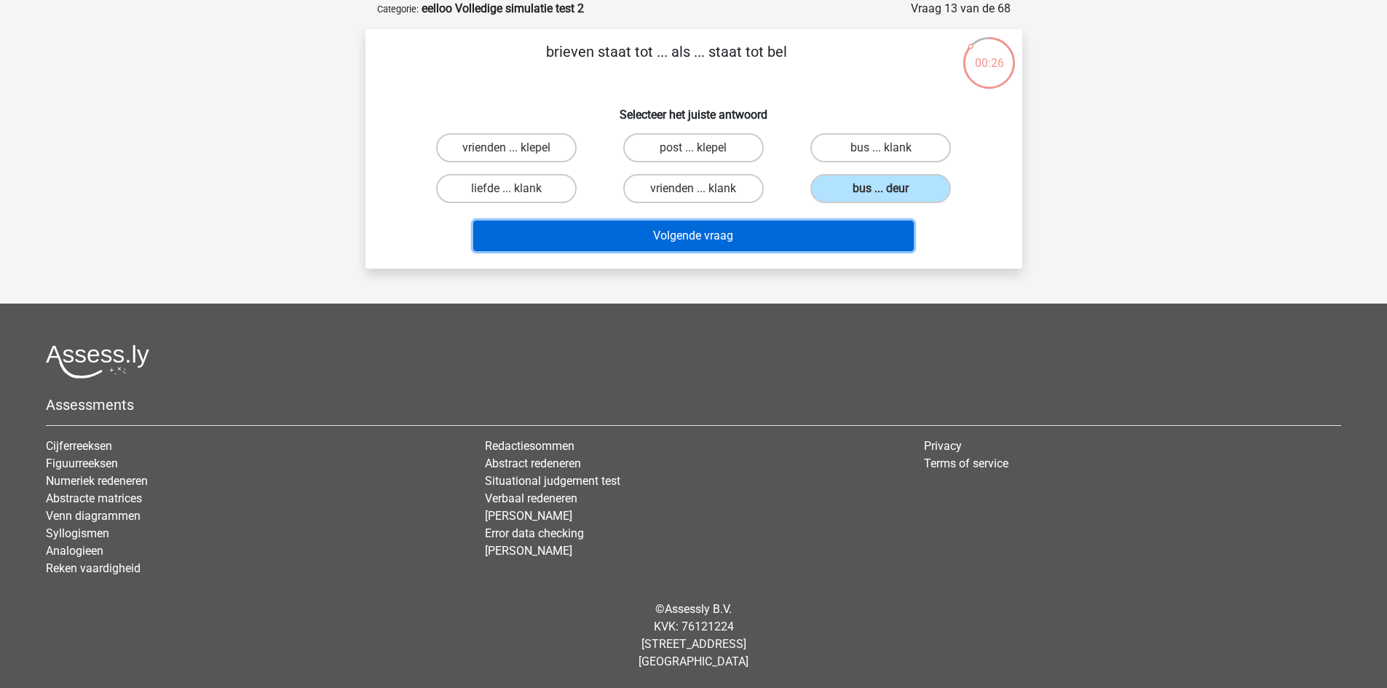
click at [803, 240] on button "Volgende vraag" at bounding box center [693, 236] width 441 height 31
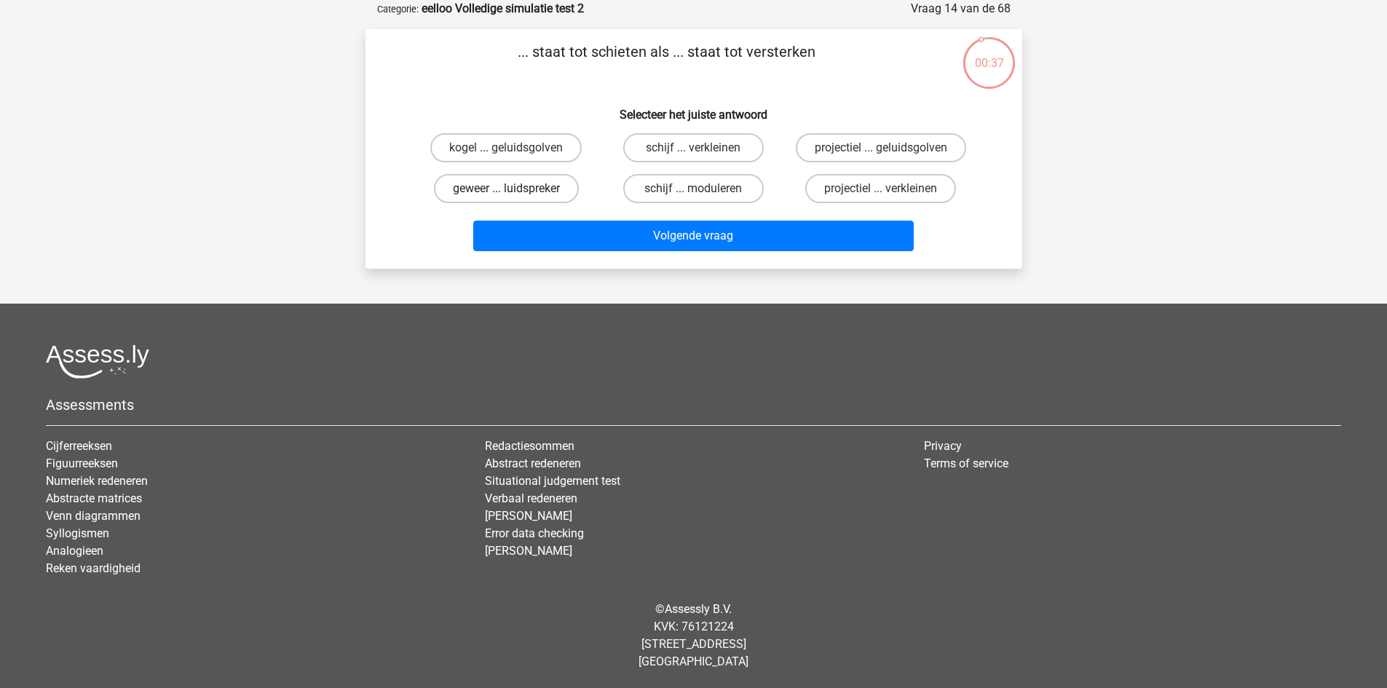
click at [536, 191] on label "geweer ... luidspreker" at bounding box center [506, 188] width 145 height 29
click at [516, 191] on input "geweer ... luidspreker" at bounding box center [510, 193] width 9 height 9
radio input "true"
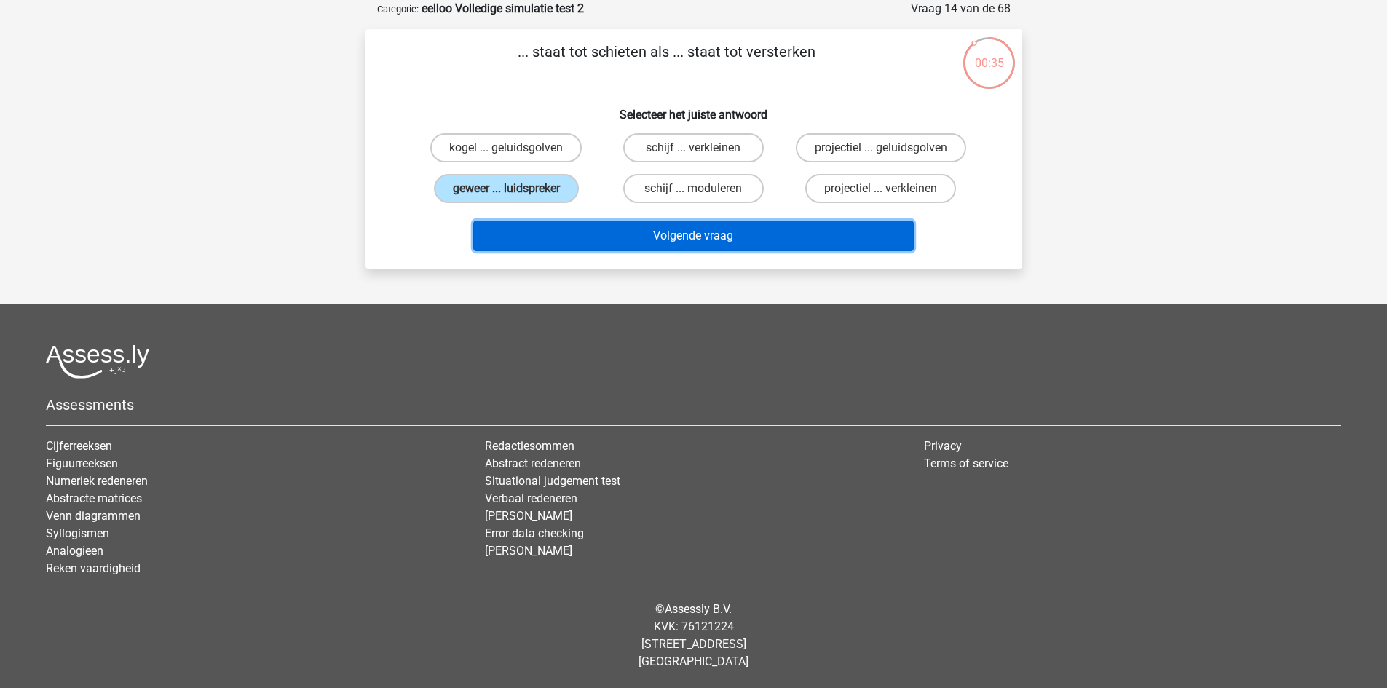
click at [703, 240] on button "Volgende vraag" at bounding box center [693, 236] width 441 height 31
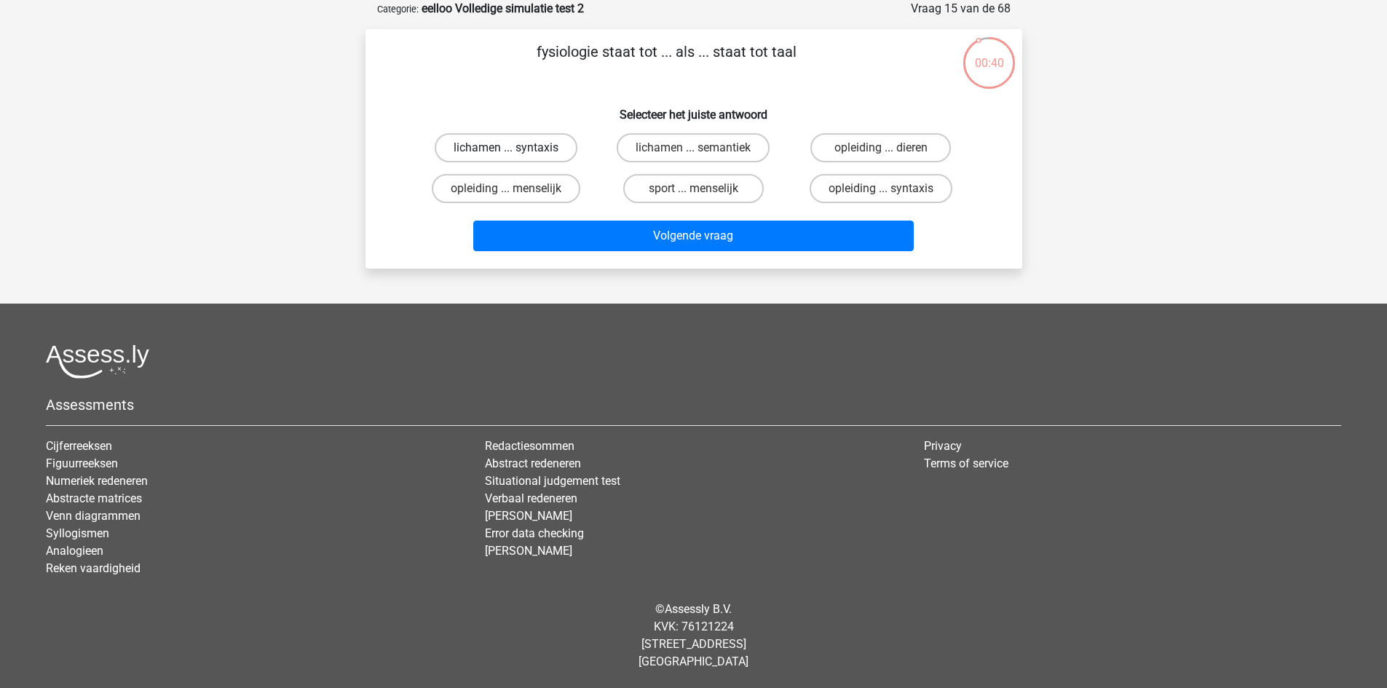
click at [561, 142] on label "lichamen ... syntaxis" at bounding box center [506, 147] width 143 height 29
click at [516, 148] on input "lichamen ... syntaxis" at bounding box center [510, 152] width 9 height 9
radio input "true"
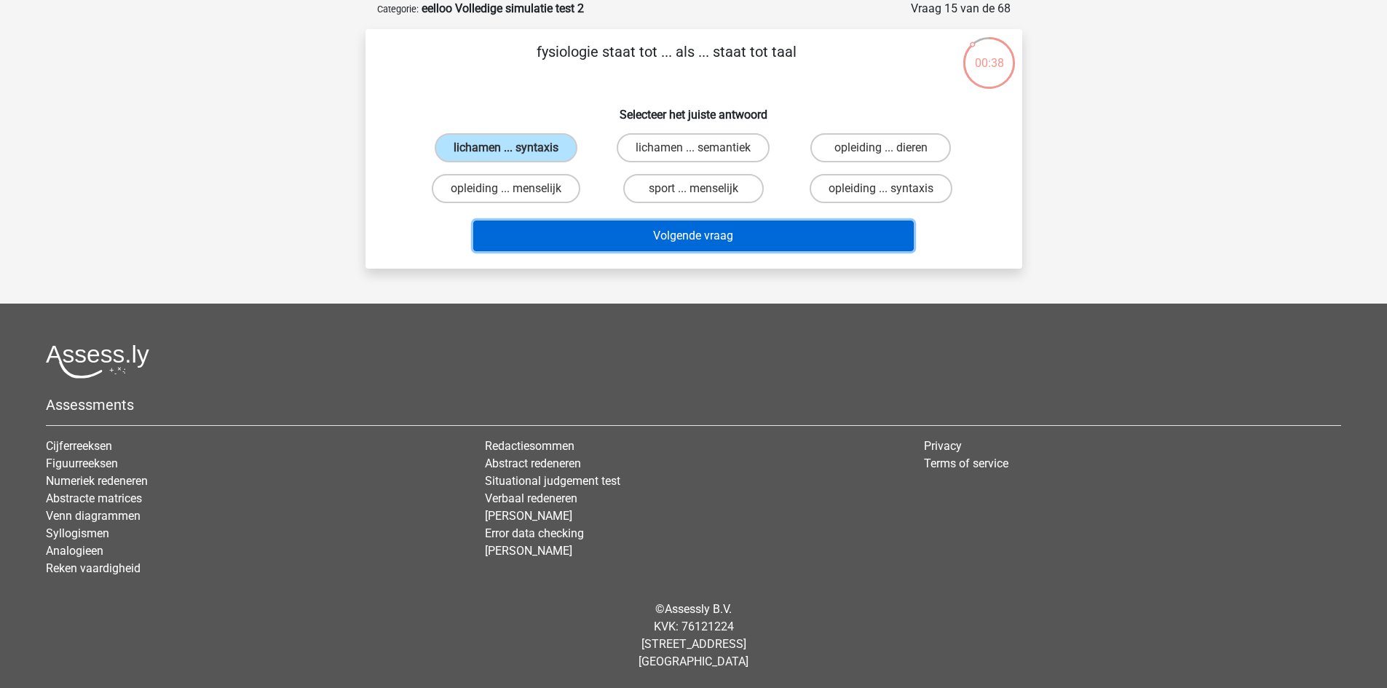
click at [799, 237] on button "Volgende vraag" at bounding box center [693, 236] width 441 height 31
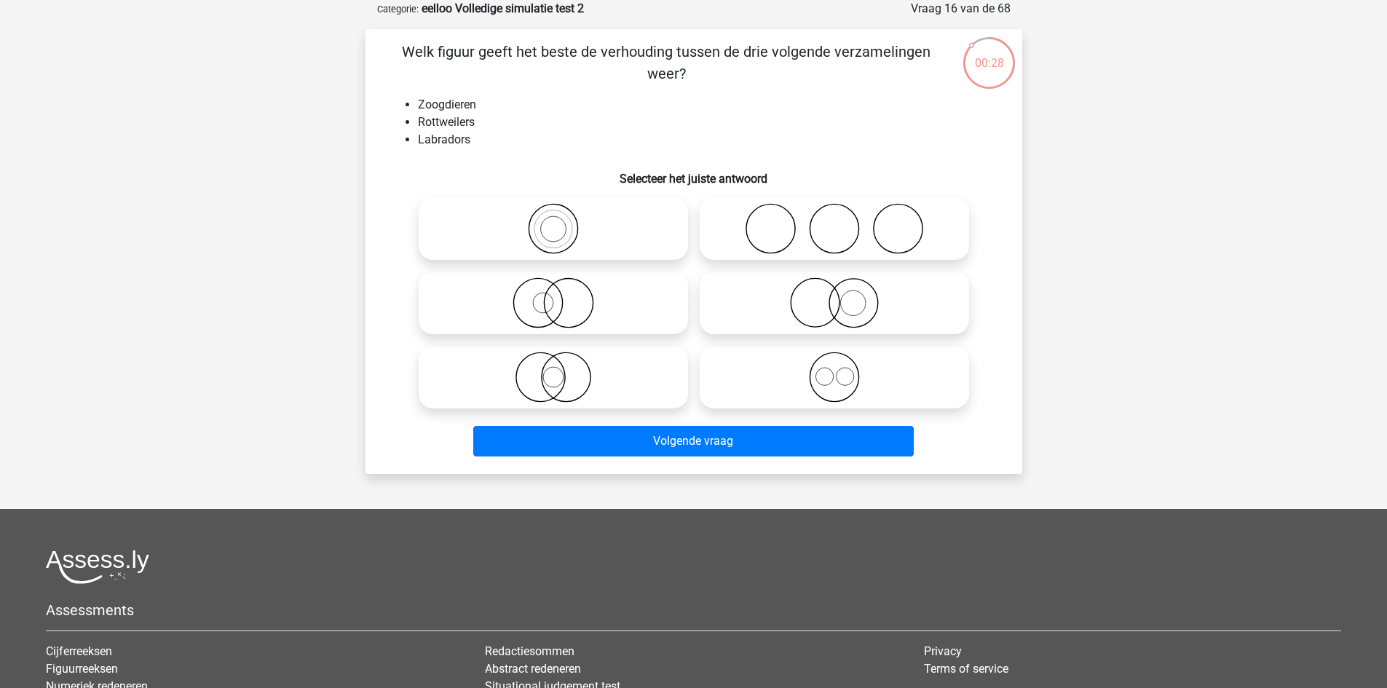
click at [894, 360] on icon at bounding box center [835, 377] width 258 height 51
click at [844, 360] on input "radio" at bounding box center [838, 364] width 9 height 9
radio input "true"
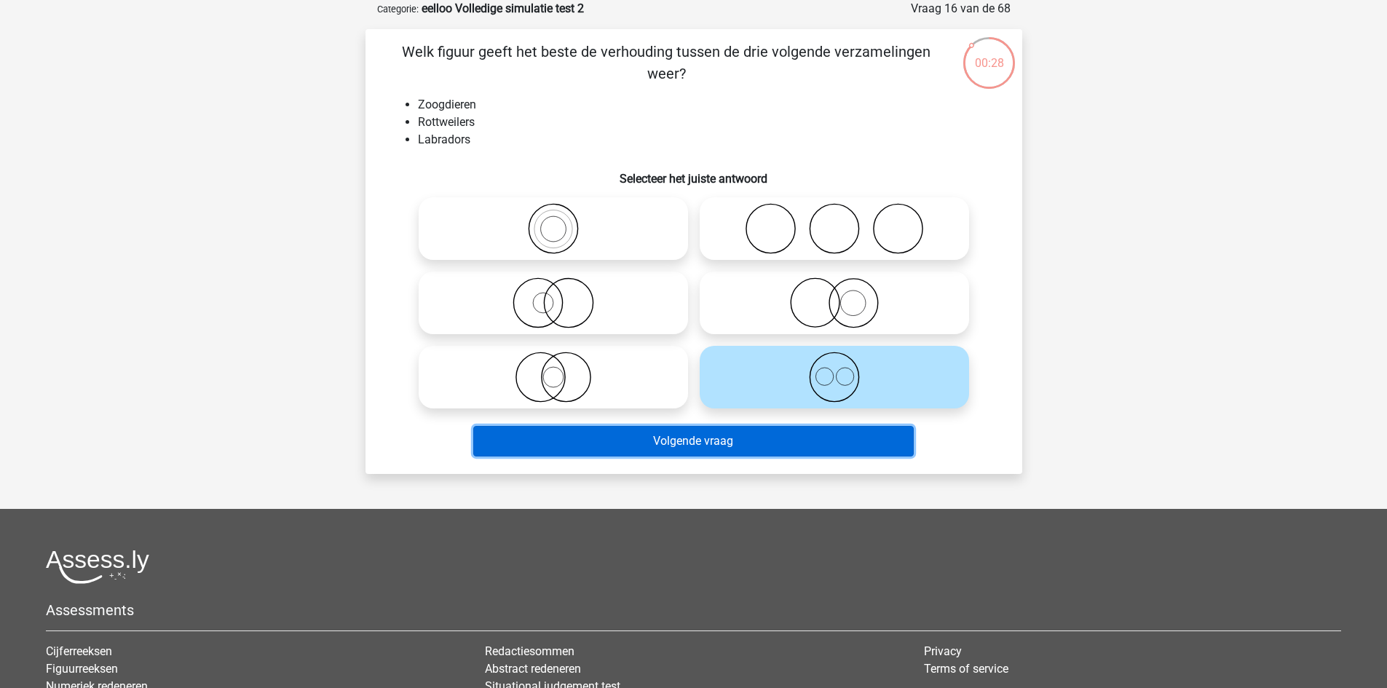
click at [701, 443] on button "Volgende vraag" at bounding box center [693, 441] width 441 height 31
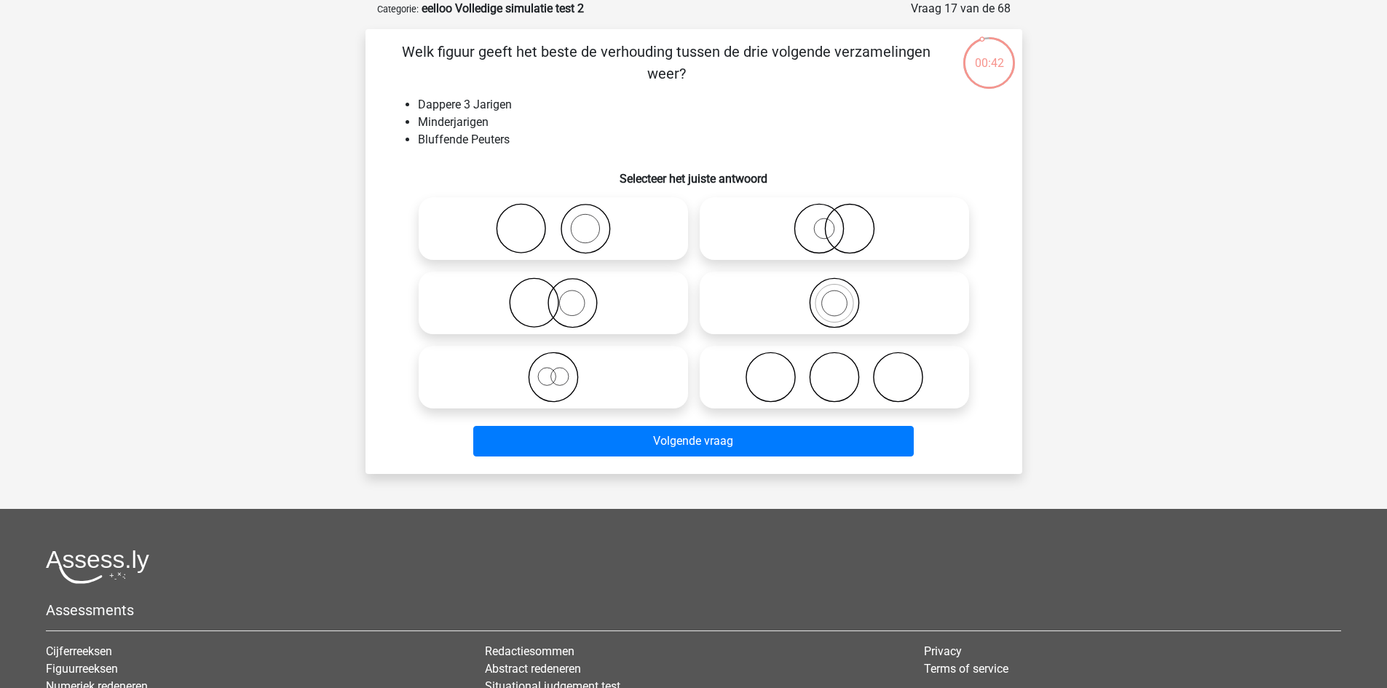
click at [780, 306] on icon at bounding box center [835, 302] width 258 height 51
click at [834, 296] on input "radio" at bounding box center [838, 290] width 9 height 9
radio input "true"
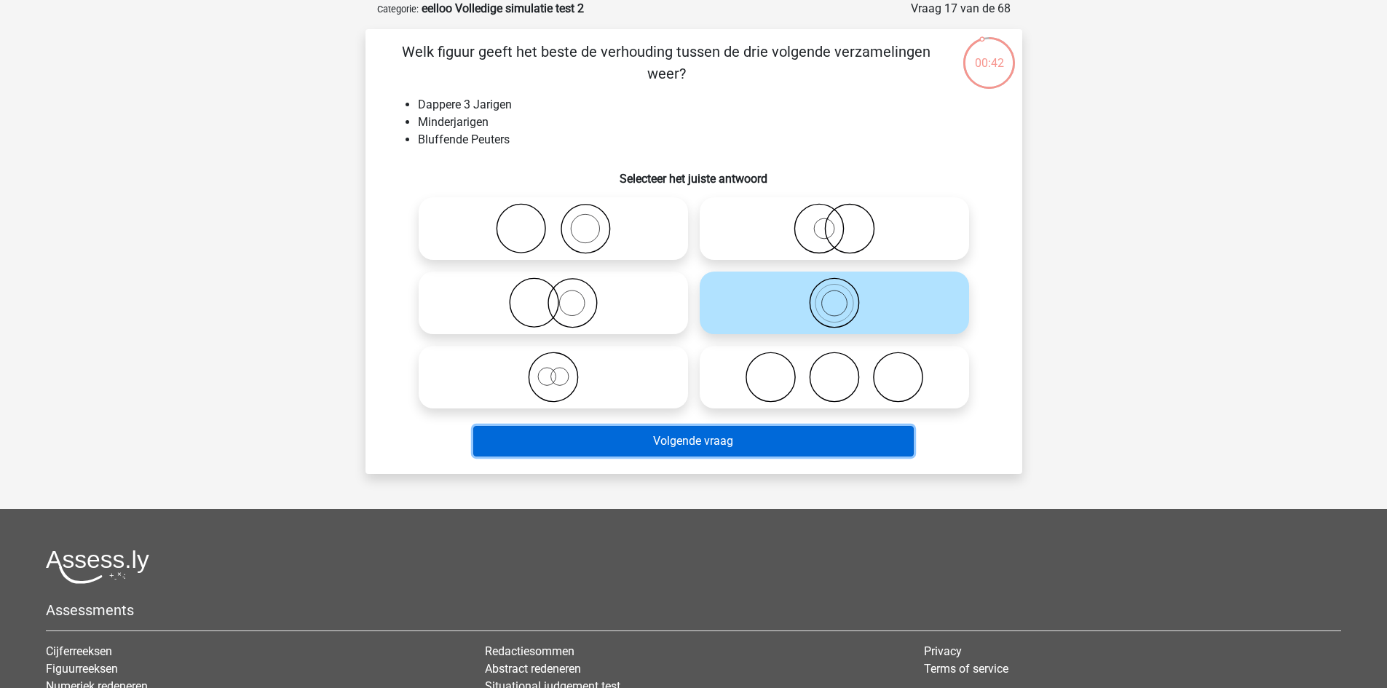
click at [721, 435] on button "Volgende vraag" at bounding box center [693, 441] width 441 height 31
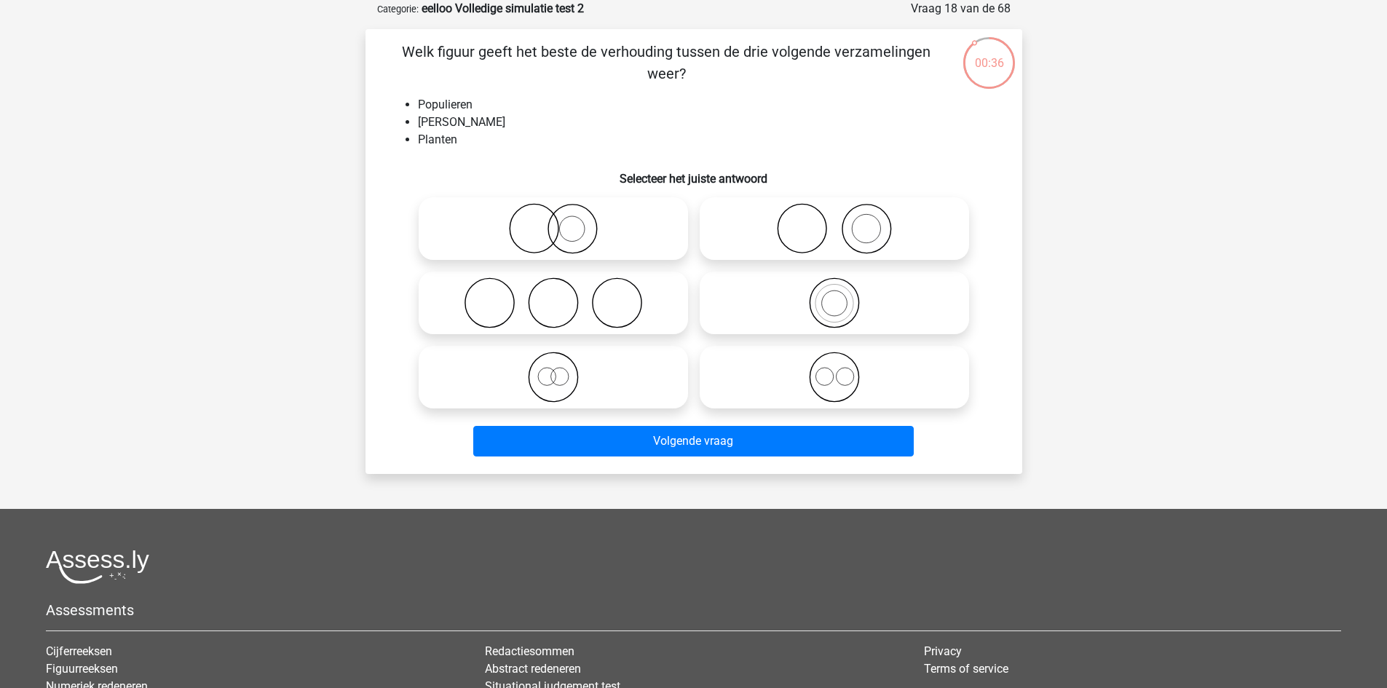
click at [841, 362] on input "radio" at bounding box center [838, 364] width 9 height 9
radio input "true"
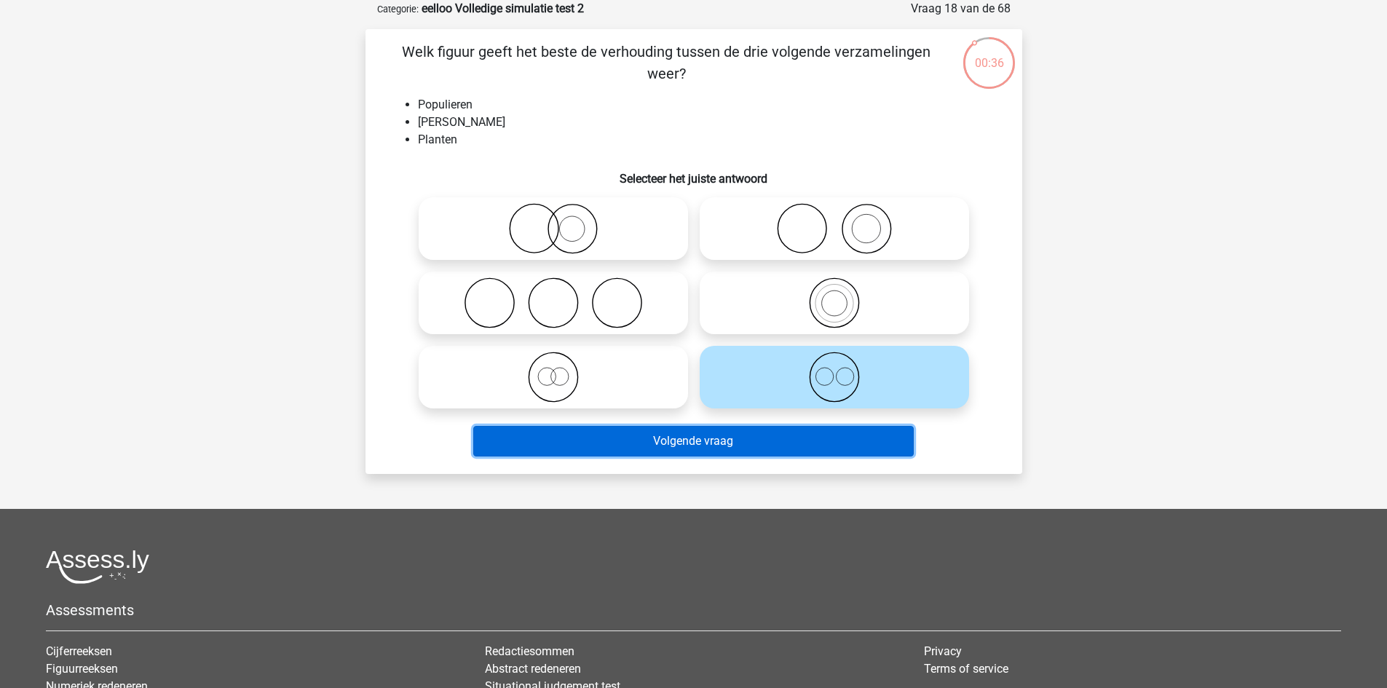
click at [783, 456] on button "Volgende vraag" at bounding box center [693, 441] width 441 height 31
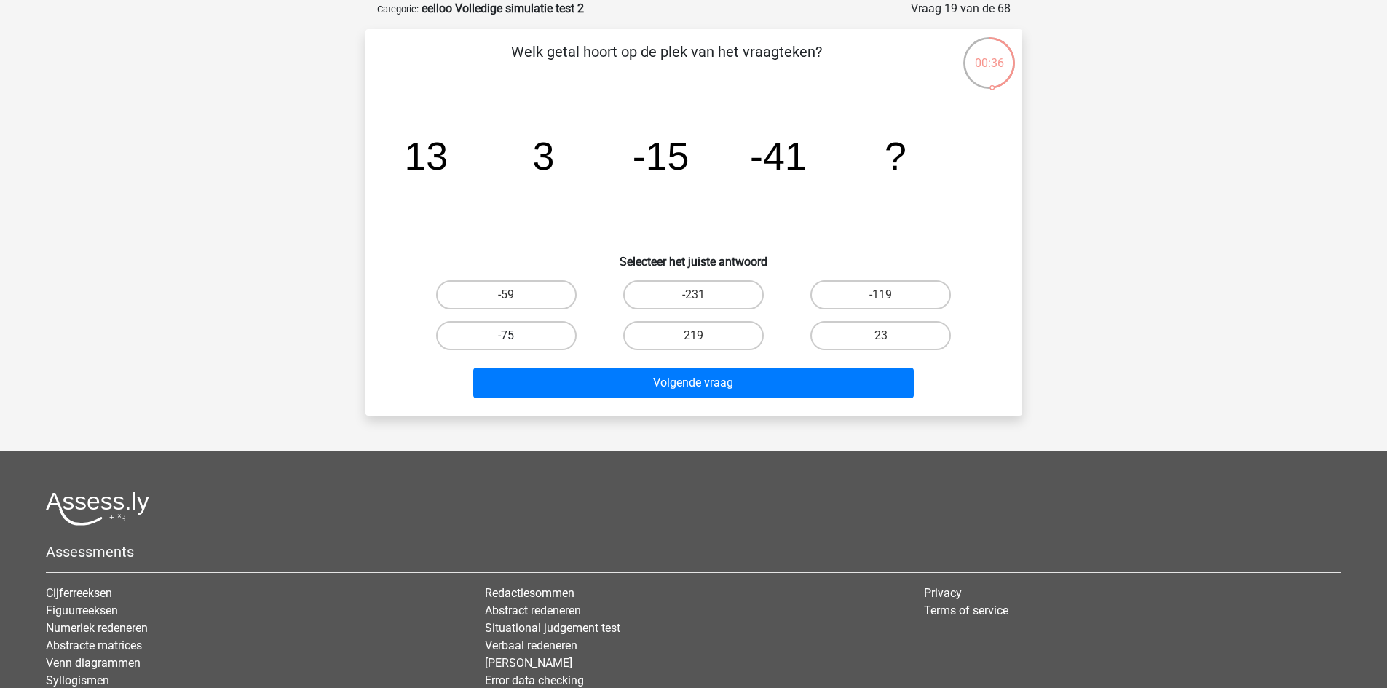
click at [510, 328] on label "-75" at bounding box center [506, 335] width 141 height 29
click at [510, 336] on input "-75" at bounding box center [510, 340] width 9 height 9
radio input "true"
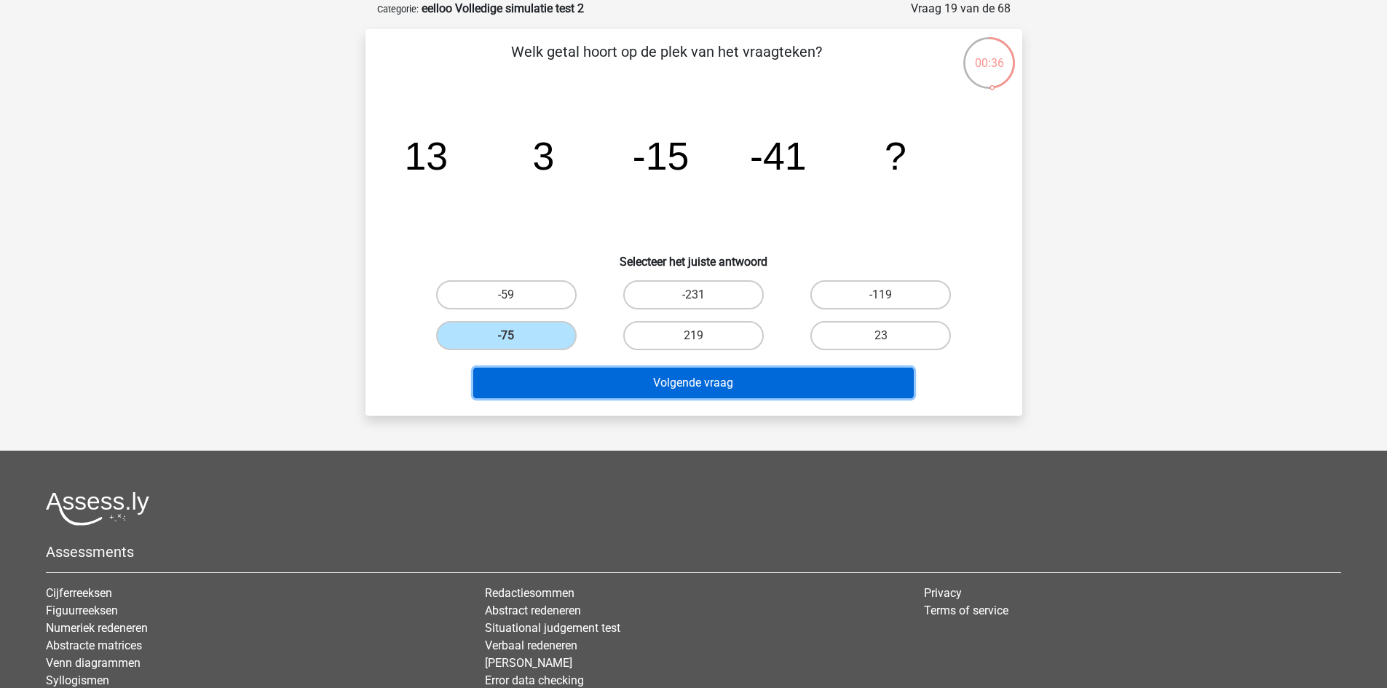
click at [548, 383] on button "Volgende vraag" at bounding box center [693, 383] width 441 height 31
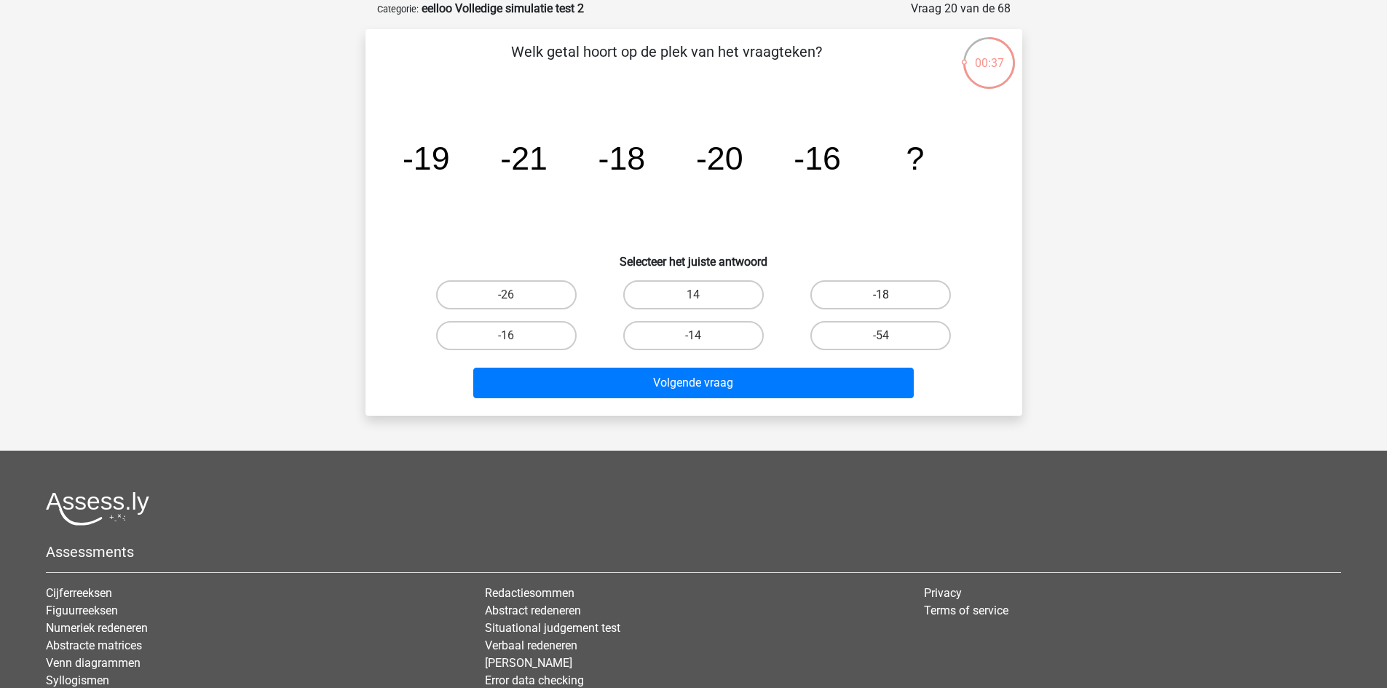
click at [855, 292] on label "-18" at bounding box center [880, 294] width 141 height 29
click at [881, 295] on input "-18" at bounding box center [885, 299] width 9 height 9
radio input "true"
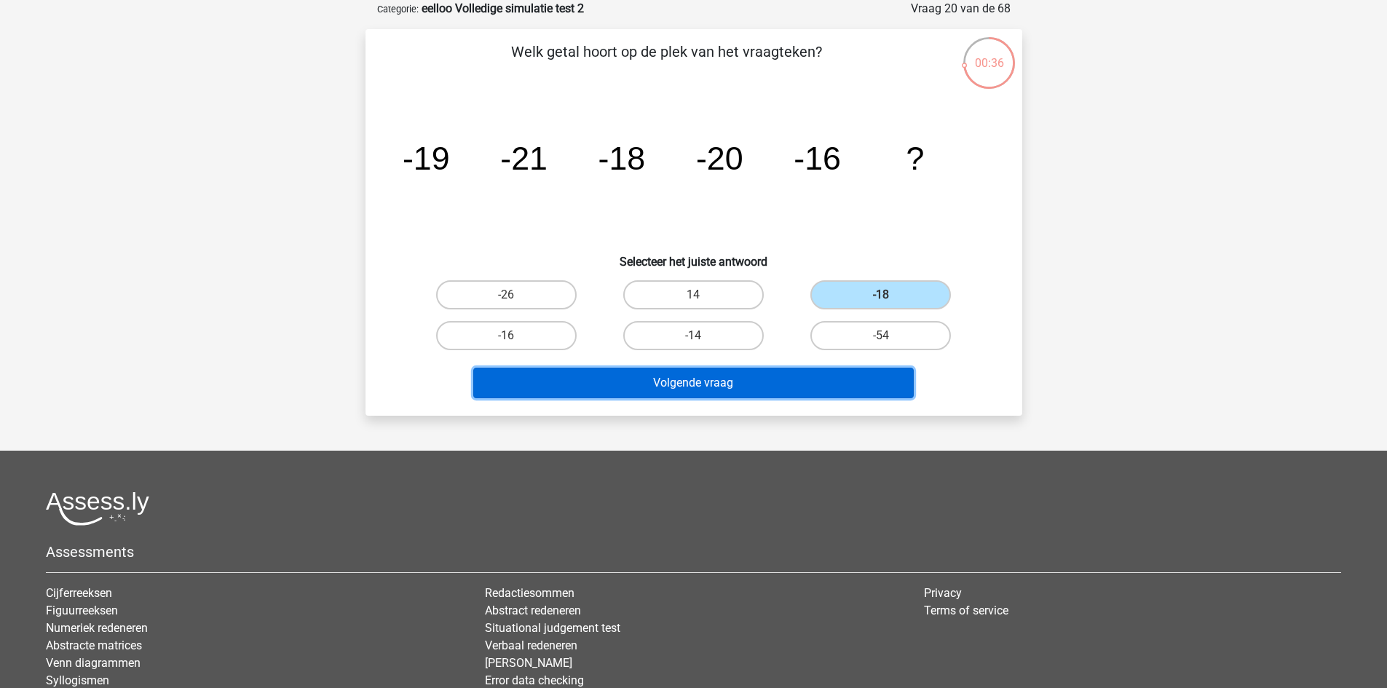
click at [797, 376] on button "Volgende vraag" at bounding box center [693, 383] width 441 height 31
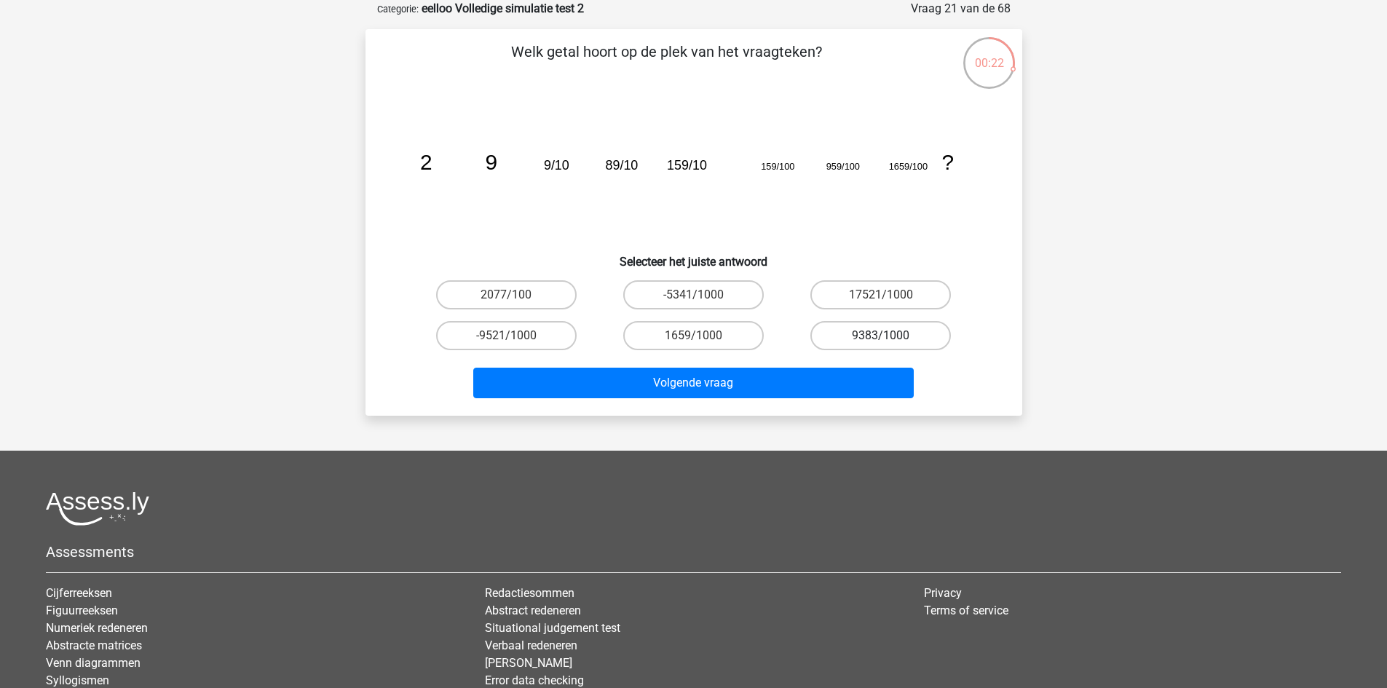
click at [917, 339] on label "9383/1000" at bounding box center [880, 335] width 141 height 29
click at [890, 339] on input "9383/1000" at bounding box center [885, 340] width 9 height 9
radio input "true"
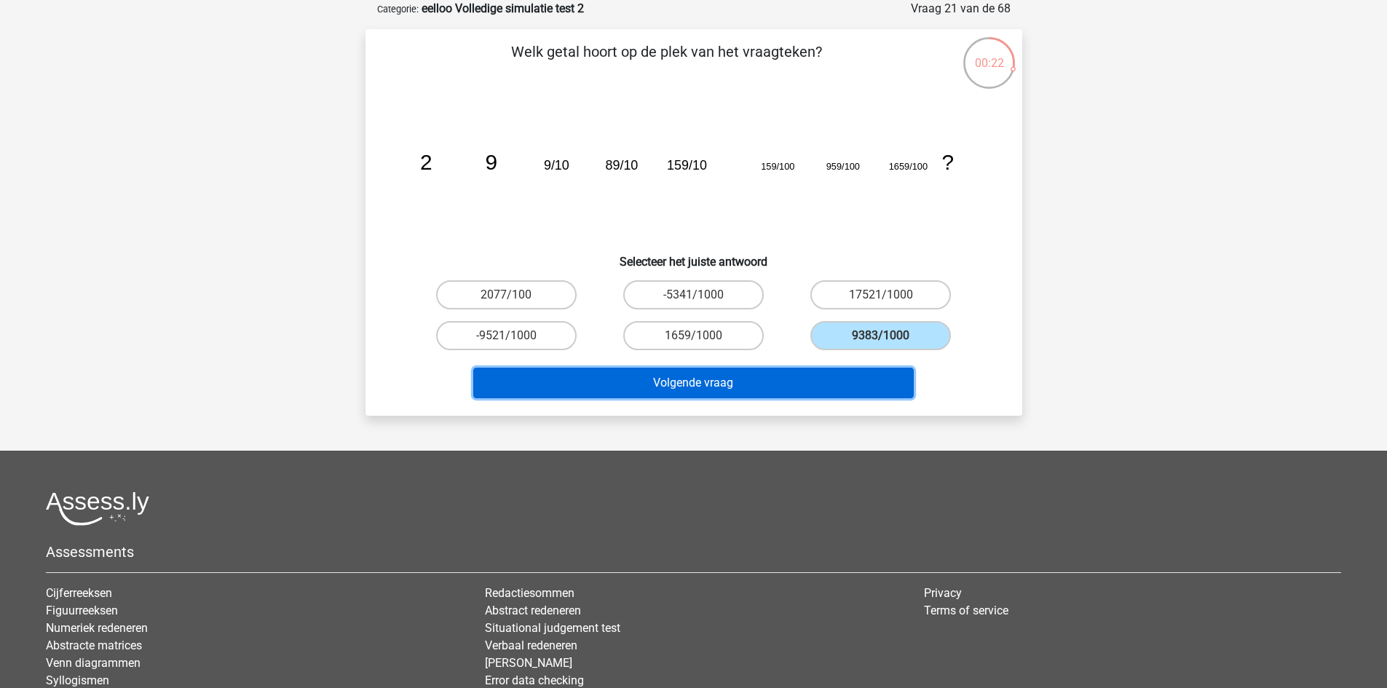
click at [864, 388] on button "Volgende vraag" at bounding box center [693, 383] width 441 height 31
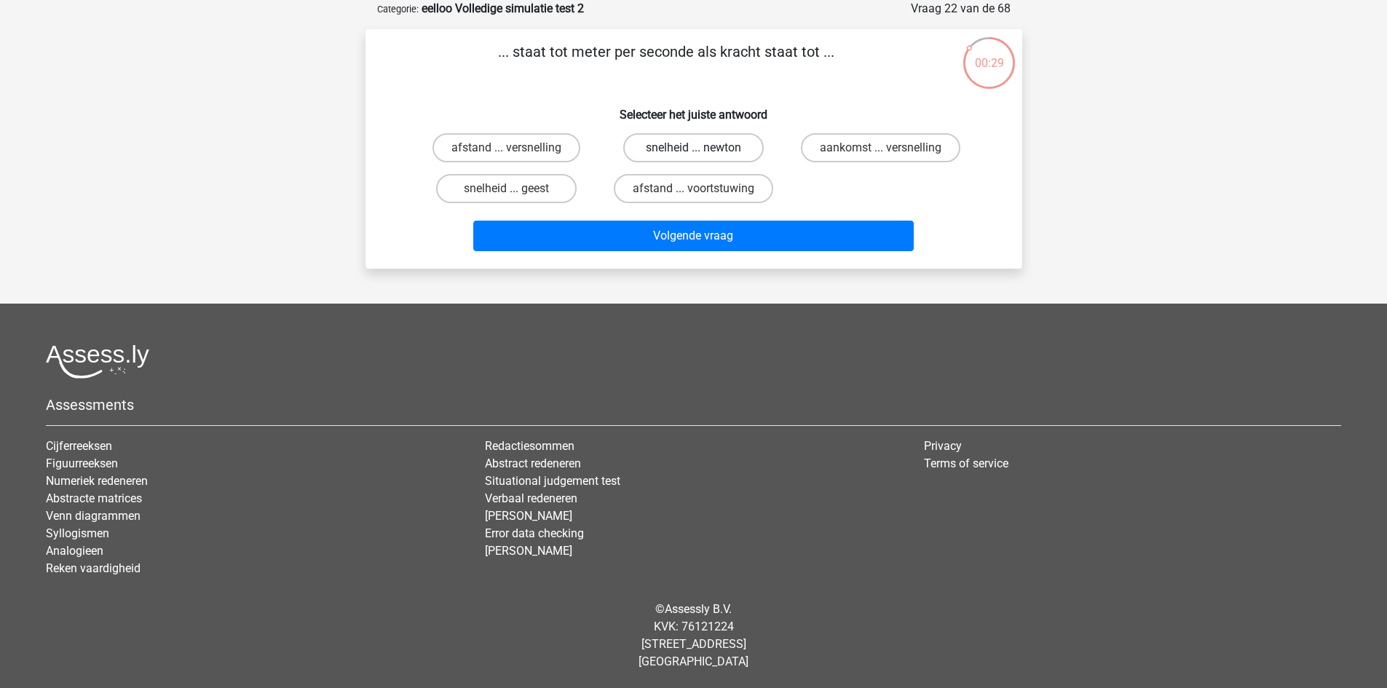
click at [713, 149] on label "snelheid ... newton" at bounding box center [693, 147] width 141 height 29
click at [703, 149] on input "snelheid ... newton" at bounding box center [697, 152] width 9 height 9
radio input "true"
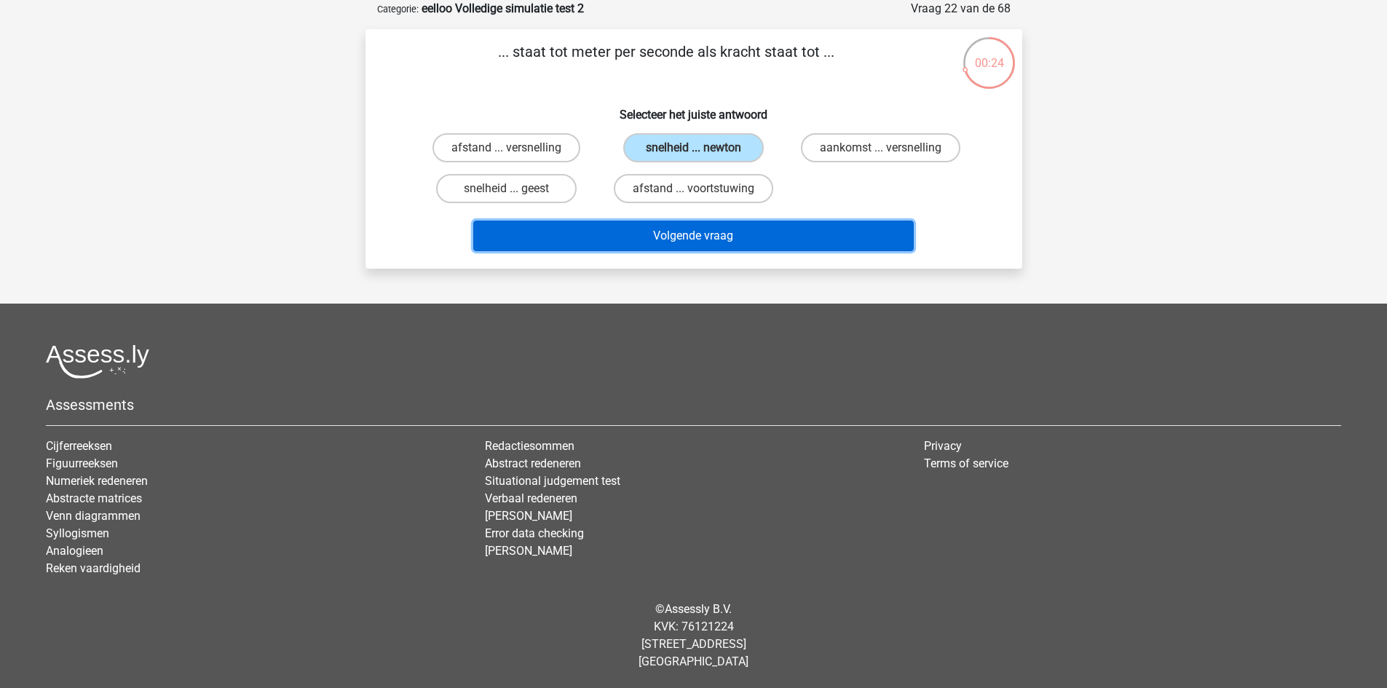
click at [713, 239] on button "Volgende vraag" at bounding box center [693, 236] width 441 height 31
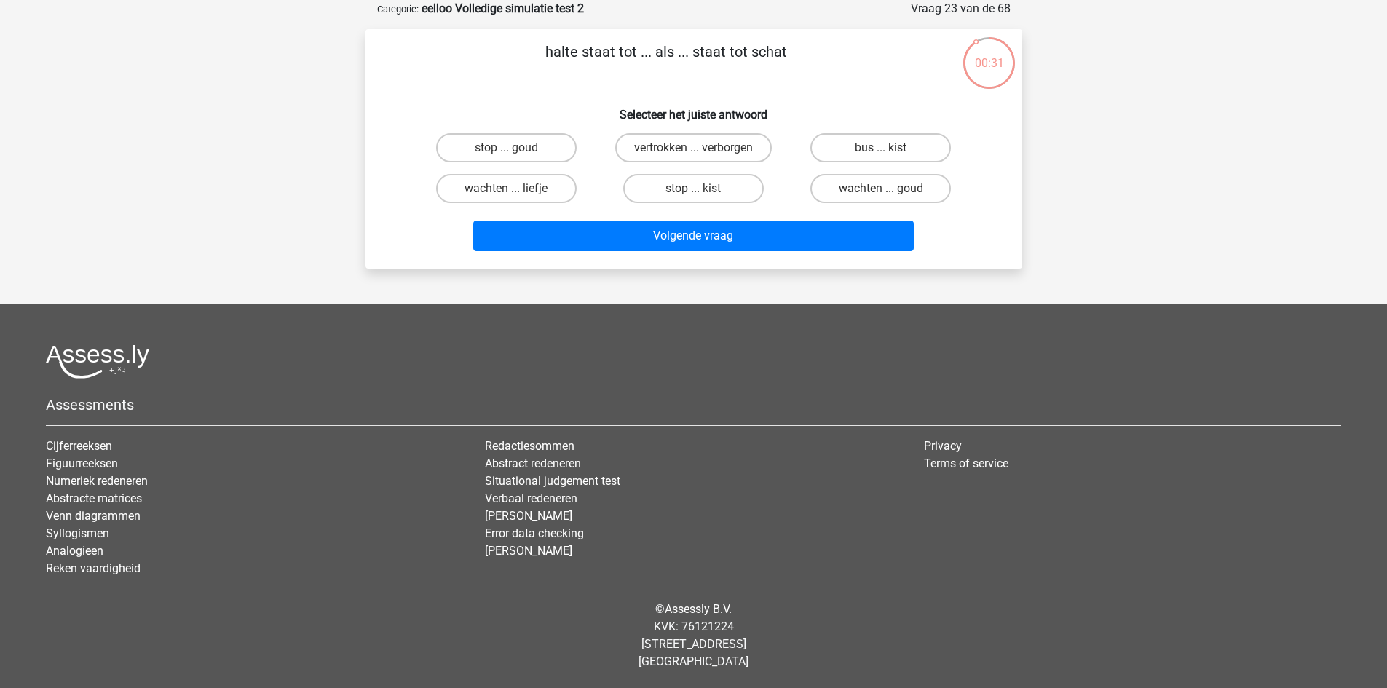
click at [703, 191] on input "stop ... kist" at bounding box center [697, 193] width 9 height 9
radio input "true"
click at [851, 153] on label "bus ... kist" at bounding box center [880, 147] width 141 height 29
click at [881, 153] on input "bus ... kist" at bounding box center [885, 152] width 9 height 9
radio input "true"
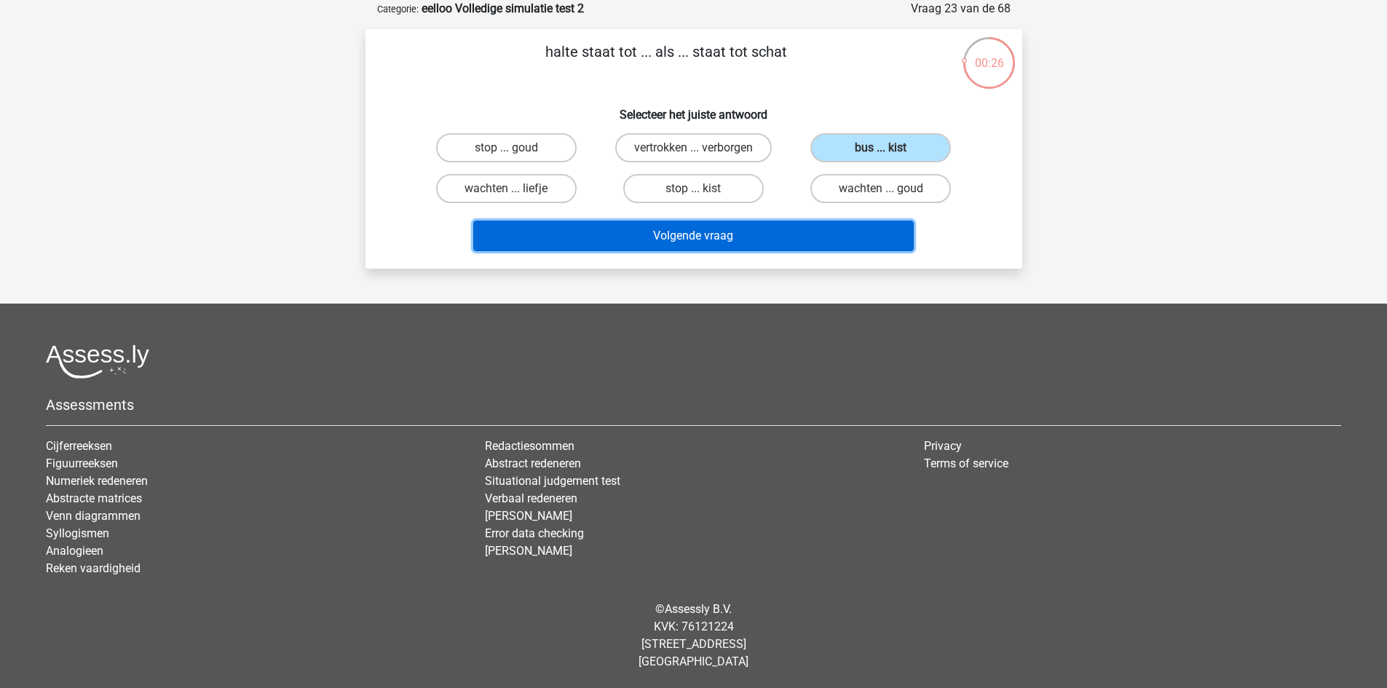
click at [798, 236] on button "Volgende vraag" at bounding box center [693, 236] width 441 height 31
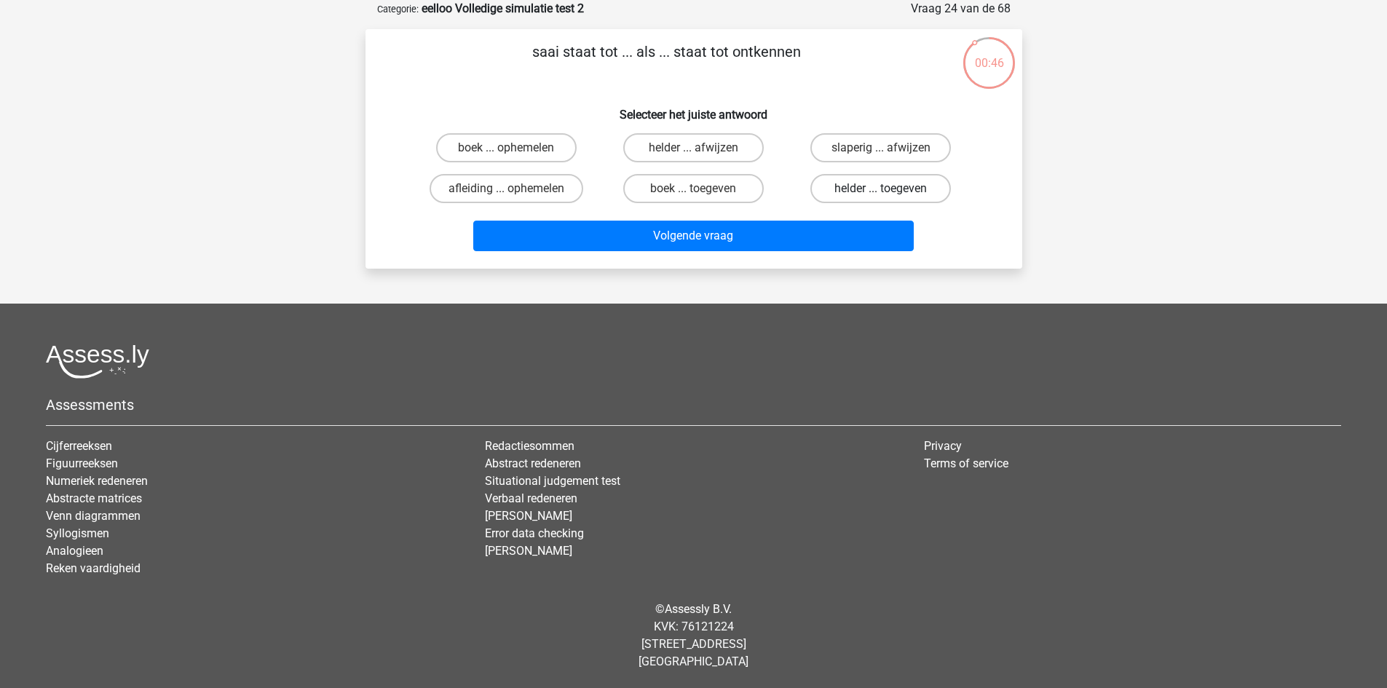
click at [893, 187] on label "helder ... toegeven" at bounding box center [880, 188] width 141 height 29
click at [890, 189] on input "helder ... toegeven" at bounding box center [885, 193] width 9 height 9
radio input "true"
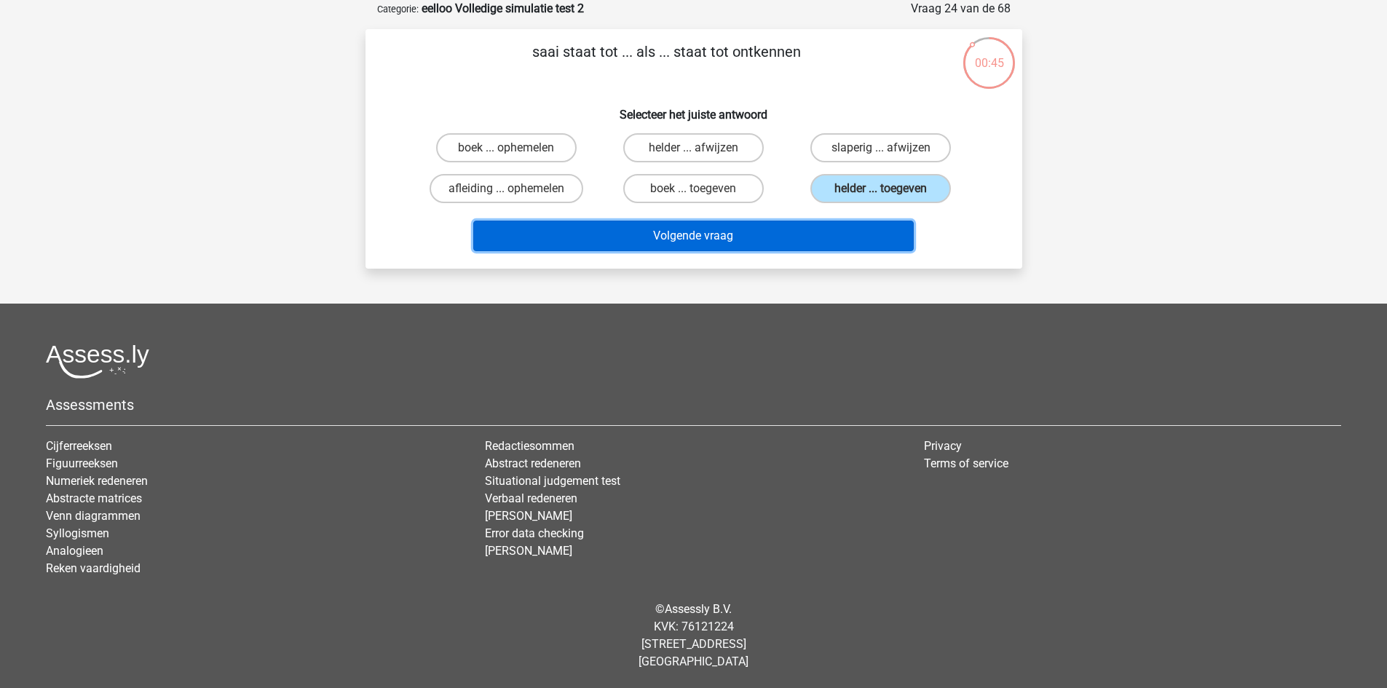
click at [788, 238] on button "Volgende vraag" at bounding box center [693, 236] width 441 height 31
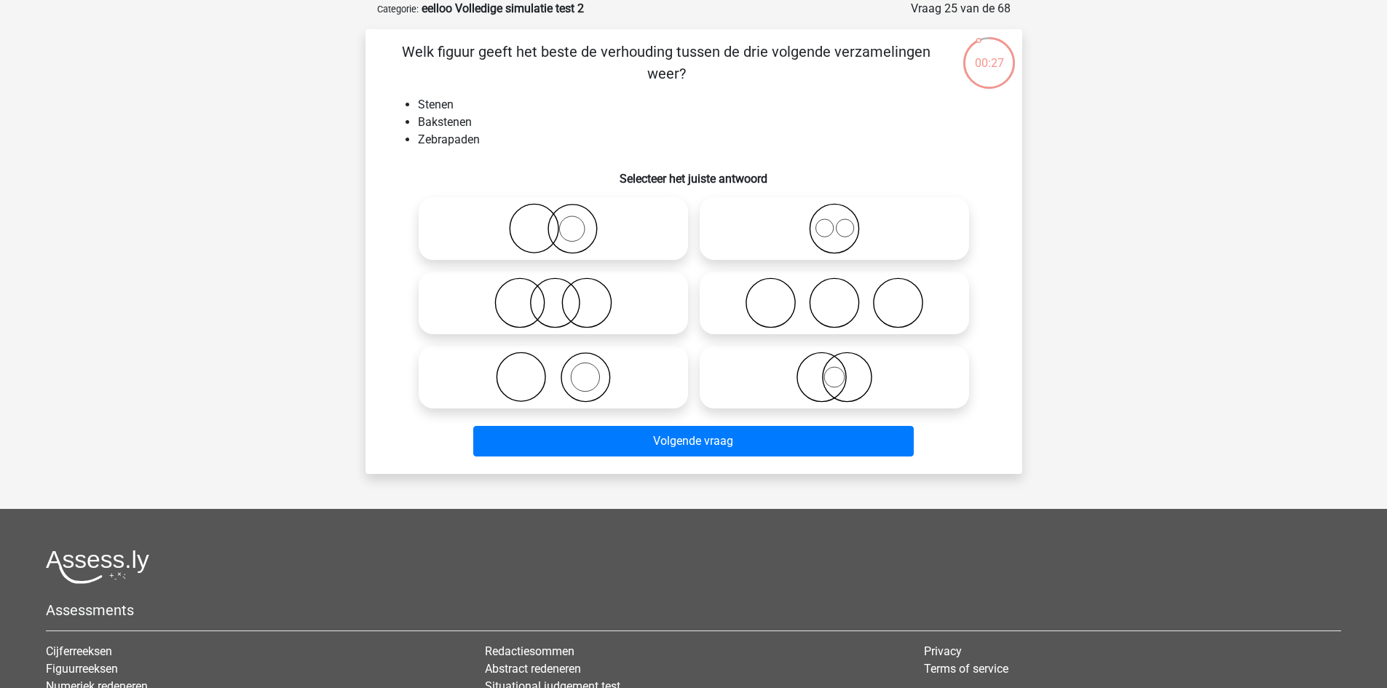
click at [653, 301] on icon at bounding box center [553, 302] width 258 height 51
click at [563, 296] on input "radio" at bounding box center [557, 290] width 9 height 9
radio input "true"
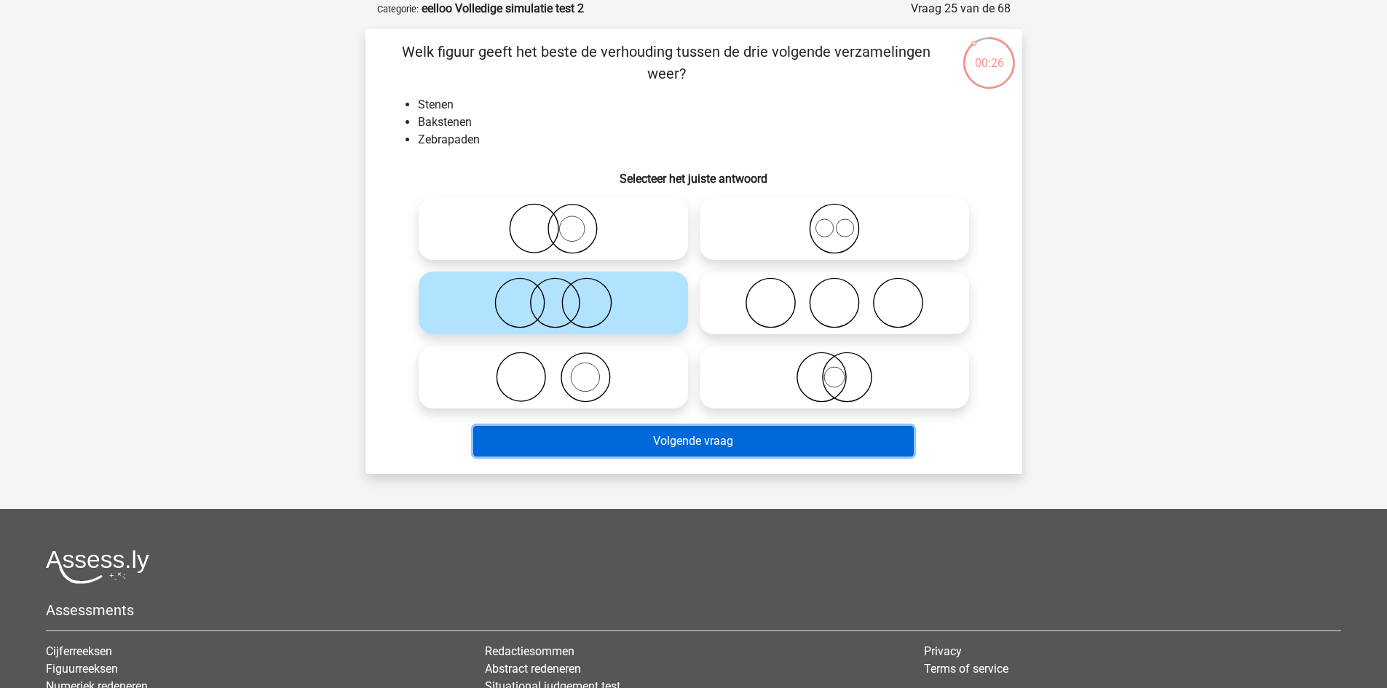
click at [699, 437] on button "Volgende vraag" at bounding box center [693, 441] width 441 height 31
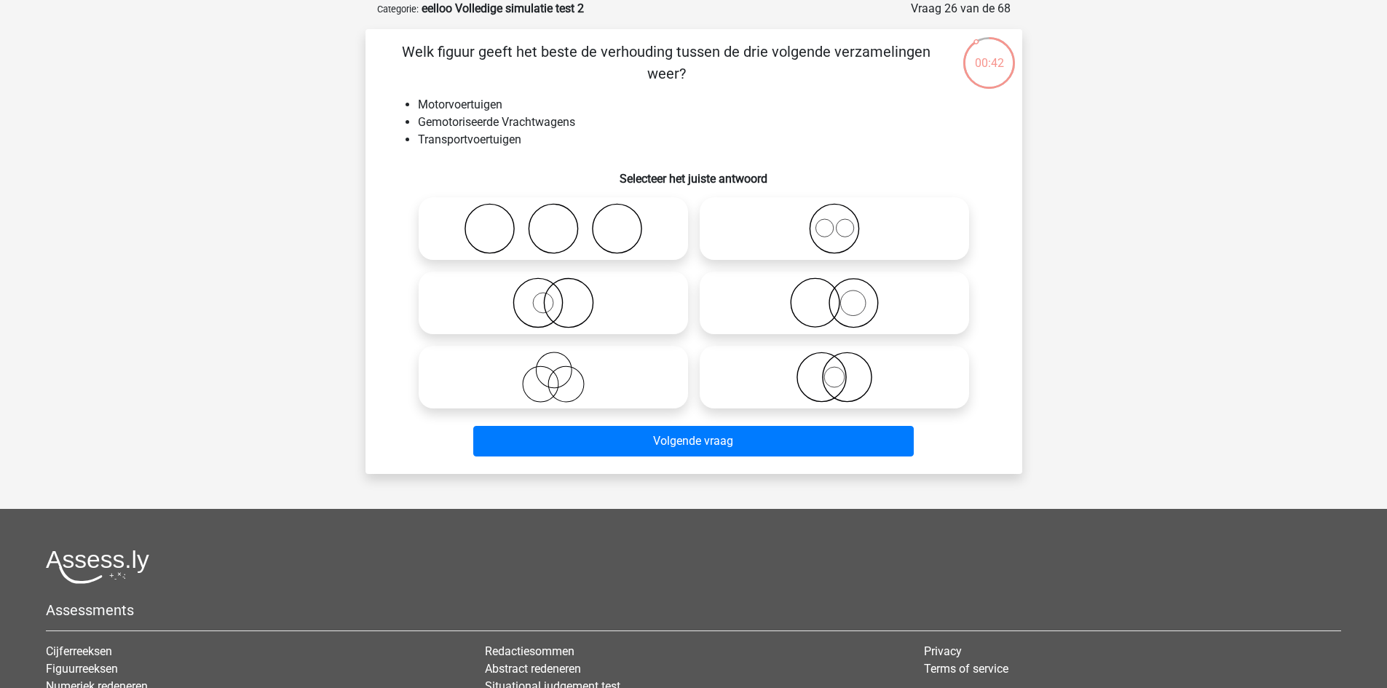
click at [783, 236] on icon at bounding box center [835, 228] width 258 height 51
click at [834, 221] on input "radio" at bounding box center [838, 216] width 9 height 9
radio input "true"
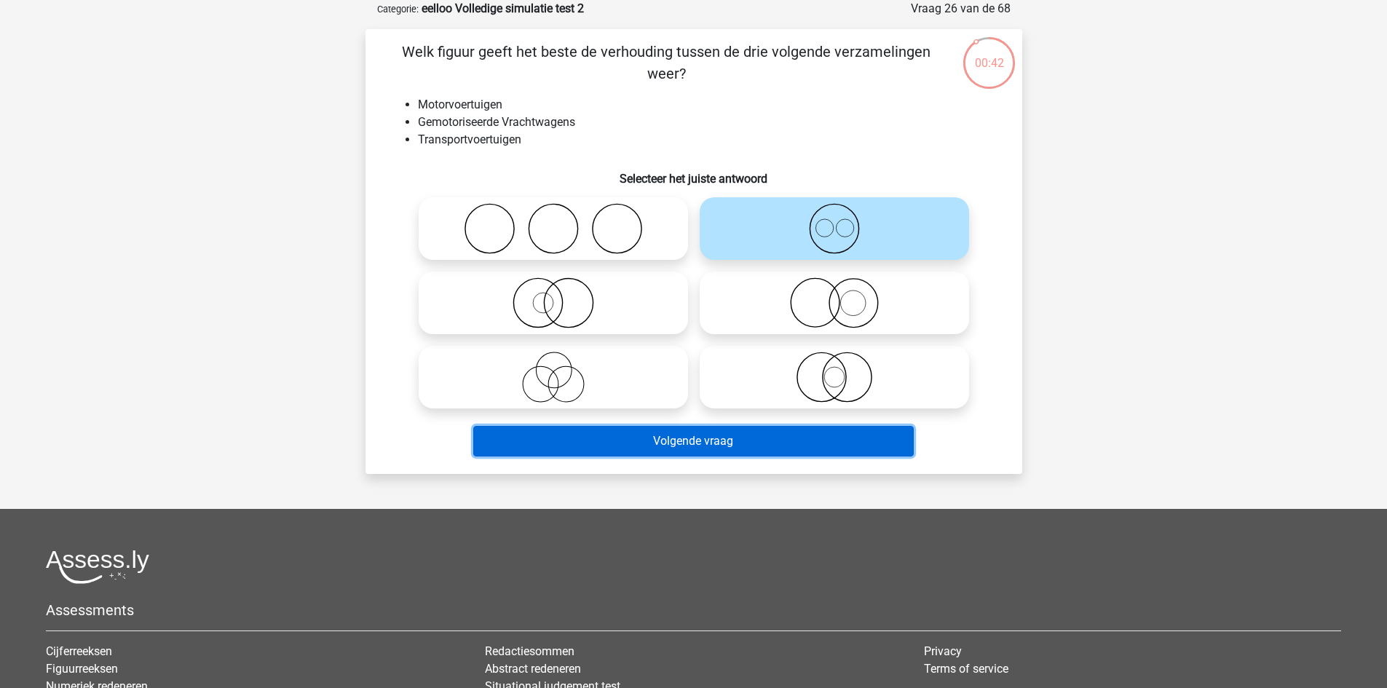
click at [768, 435] on button "Volgende vraag" at bounding box center [693, 441] width 441 height 31
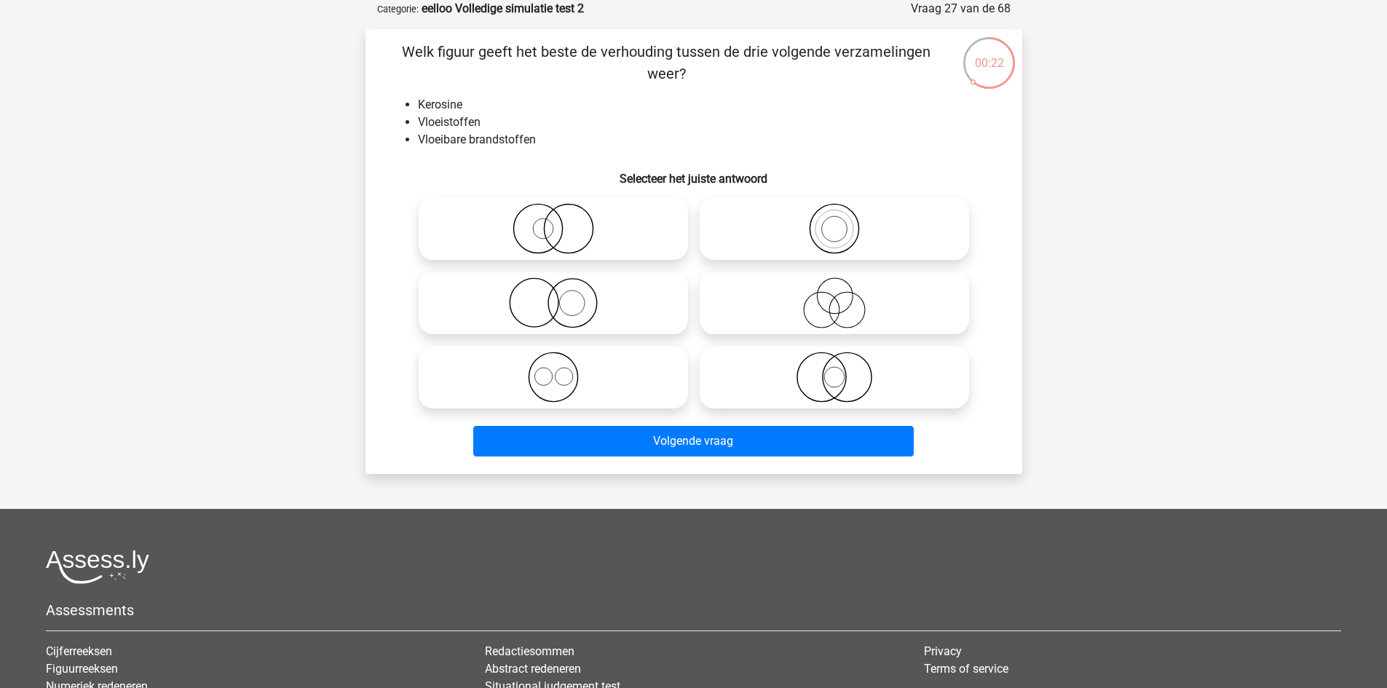
click at [804, 213] on icon at bounding box center [835, 228] width 258 height 51
click at [834, 213] on input "radio" at bounding box center [838, 216] width 9 height 9
radio input "true"
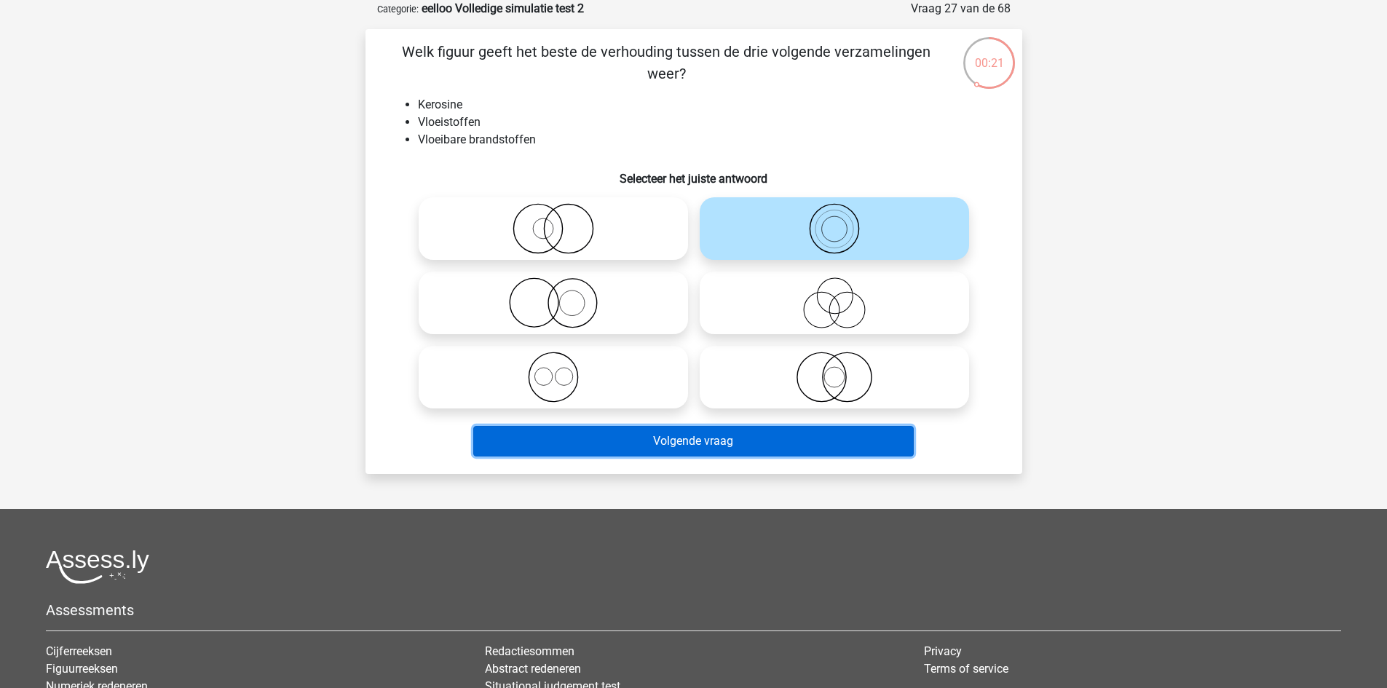
click at [762, 445] on button "Volgende vraag" at bounding box center [693, 441] width 441 height 31
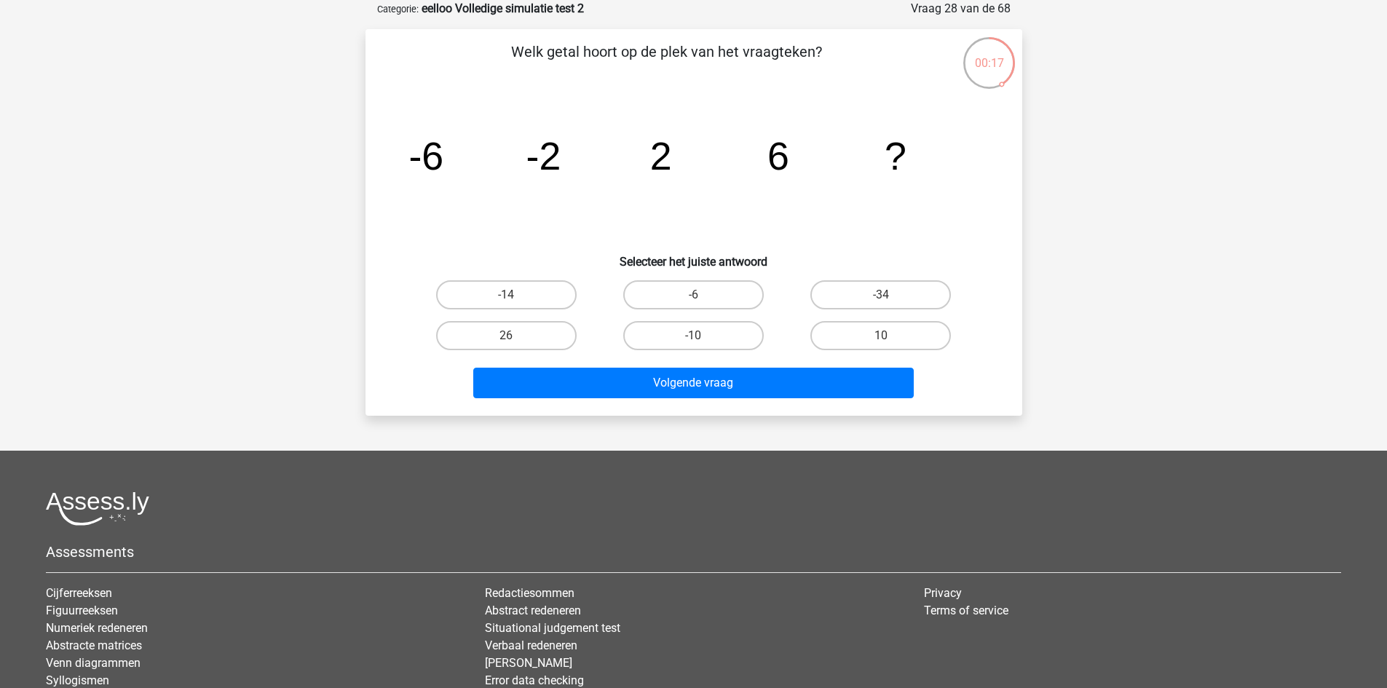
click at [885, 336] on input "10" at bounding box center [885, 340] width 9 height 9
radio input "true"
click at [711, 293] on label "-6" at bounding box center [693, 294] width 141 height 29
click at [703, 295] on input "-6" at bounding box center [697, 299] width 9 height 9
radio input "true"
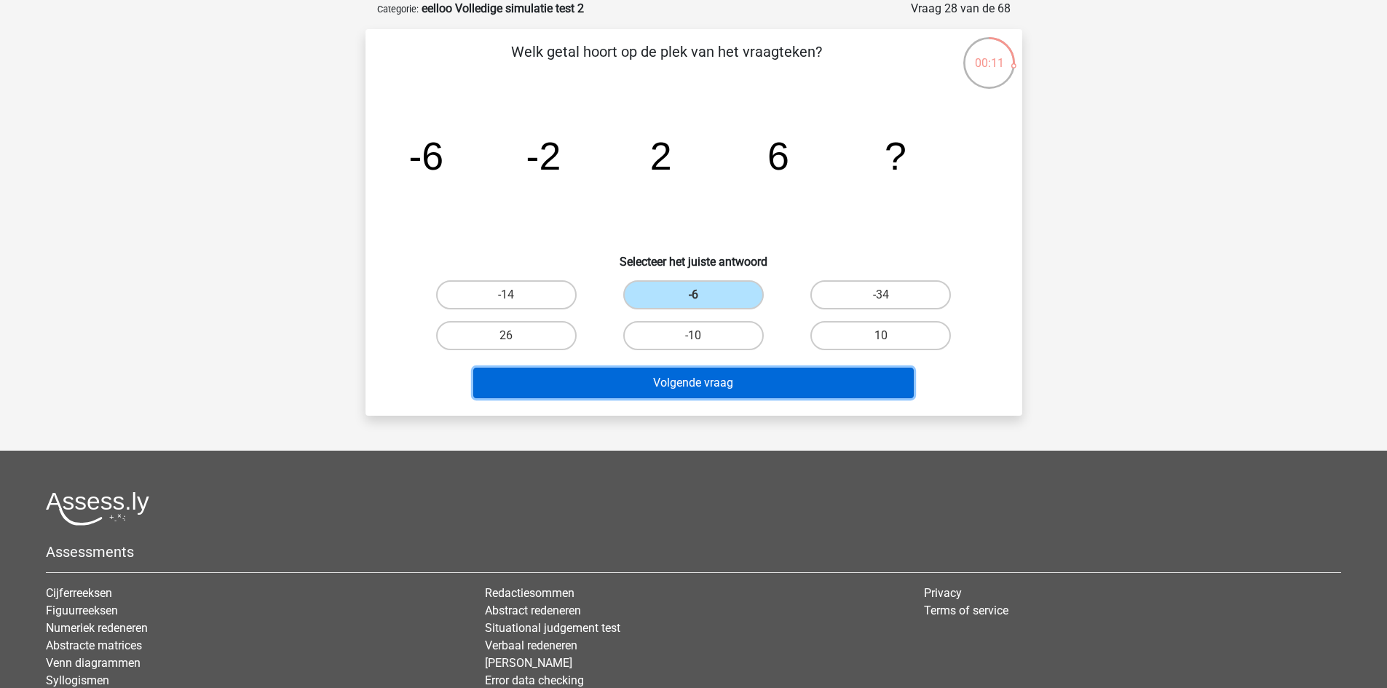
click at [700, 373] on button "Volgende vraag" at bounding box center [693, 383] width 441 height 31
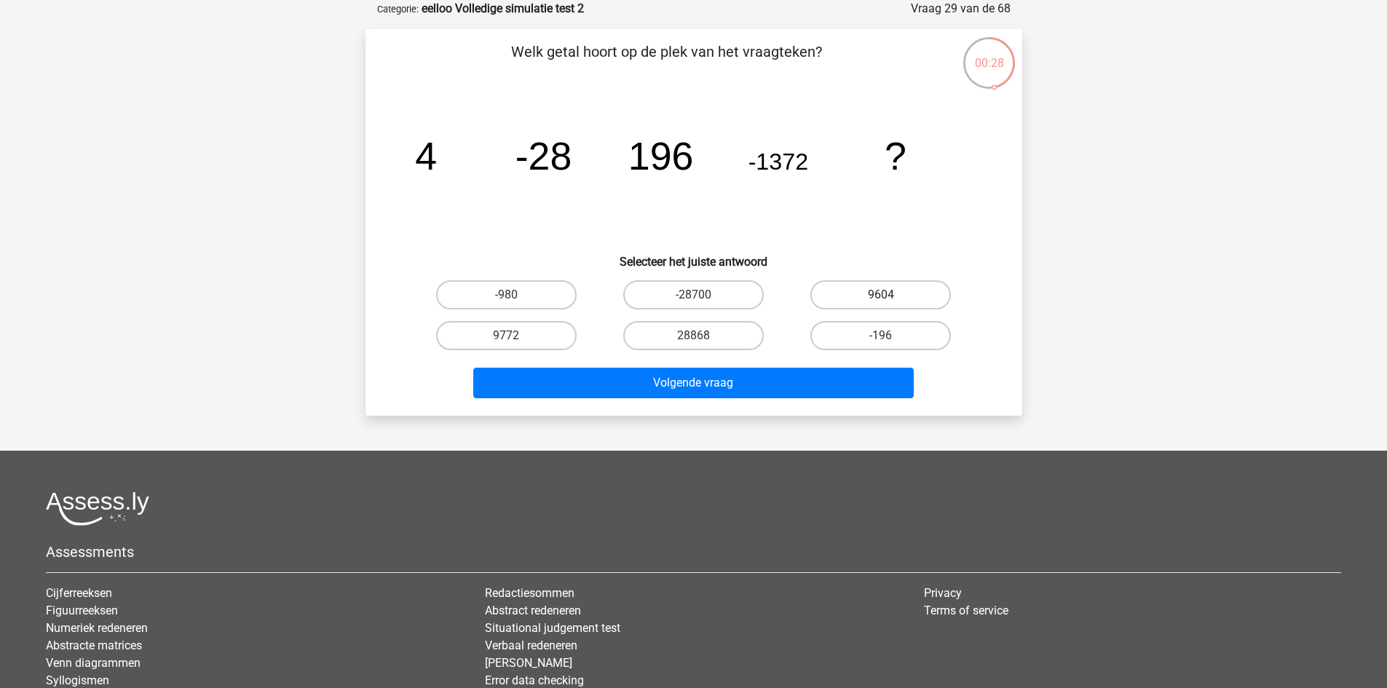
click at [848, 296] on label "9604" at bounding box center [880, 294] width 141 height 29
click at [881, 296] on input "9604" at bounding box center [885, 299] width 9 height 9
radio input "true"
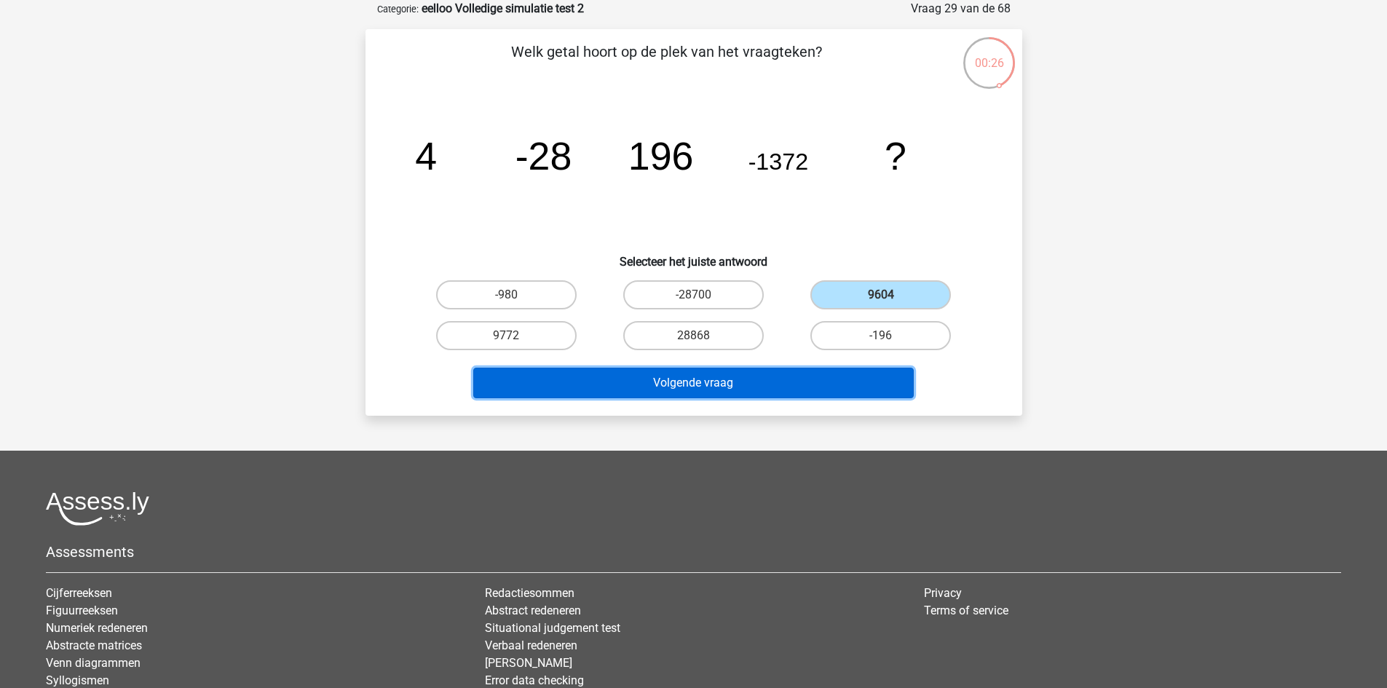
click at [574, 386] on button "Volgende vraag" at bounding box center [693, 383] width 441 height 31
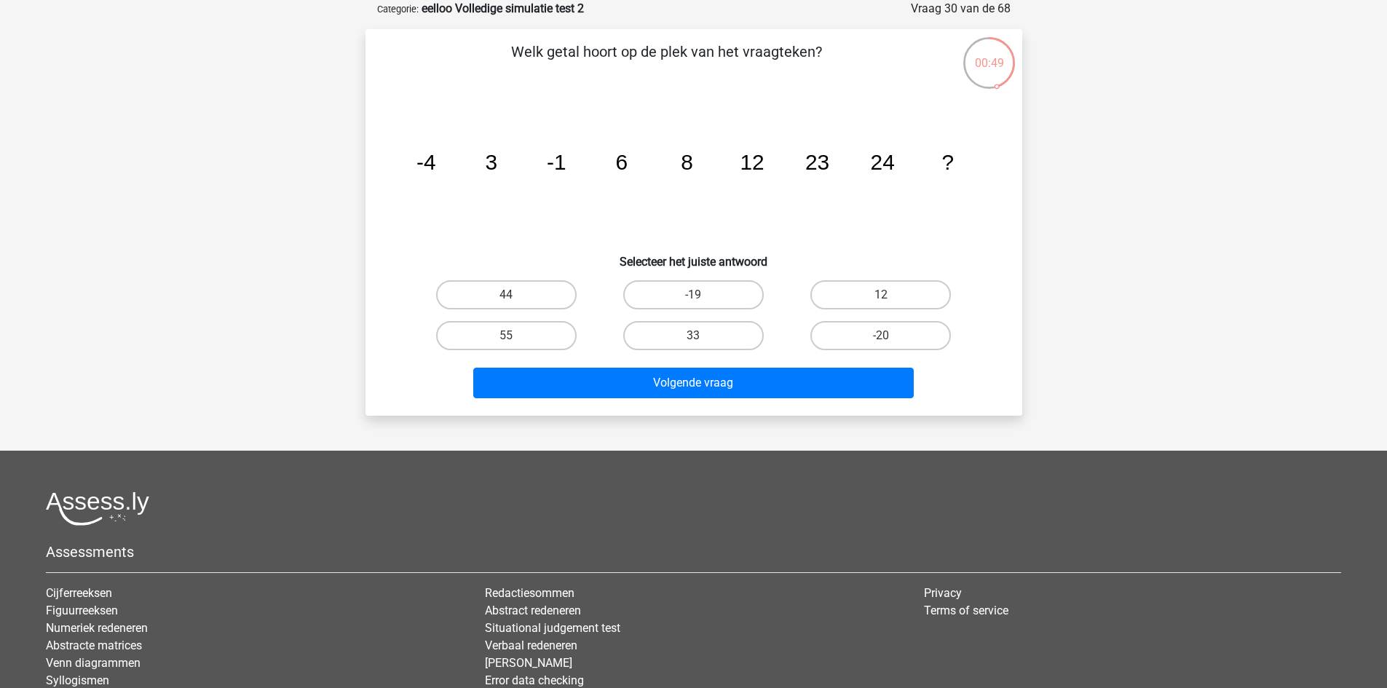
click at [694, 336] on input "33" at bounding box center [697, 340] width 9 height 9
radio input "true"
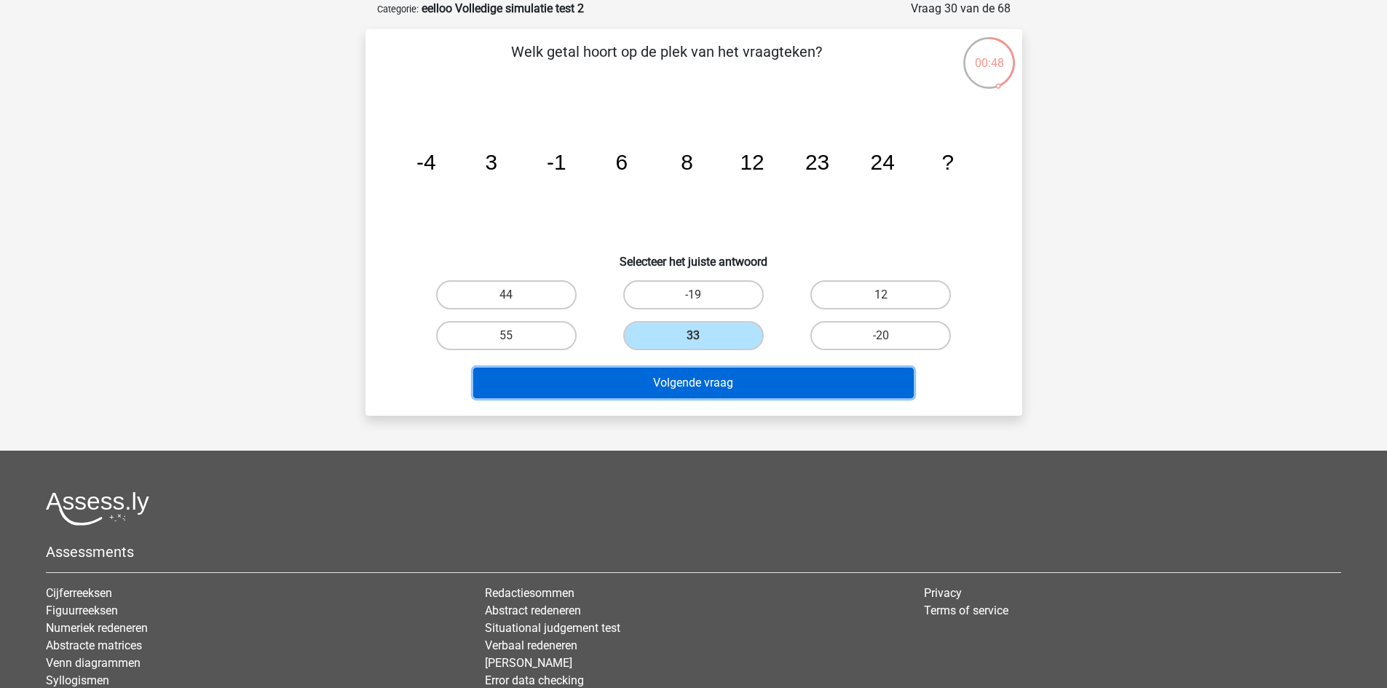
click at [727, 379] on button "Volgende vraag" at bounding box center [693, 383] width 441 height 31
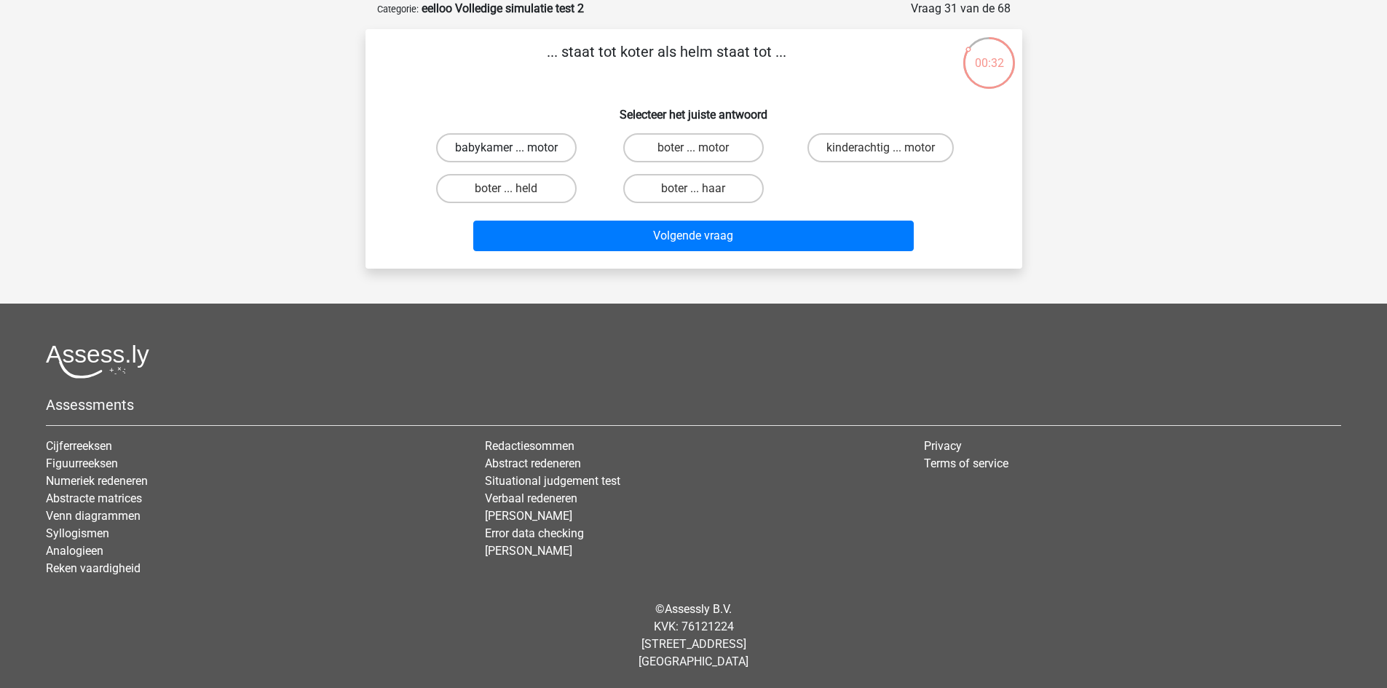
click at [556, 144] on label "babykamer ... motor" at bounding box center [506, 147] width 141 height 29
click at [516, 148] on input "babykamer ... motor" at bounding box center [510, 152] width 9 height 9
radio input "true"
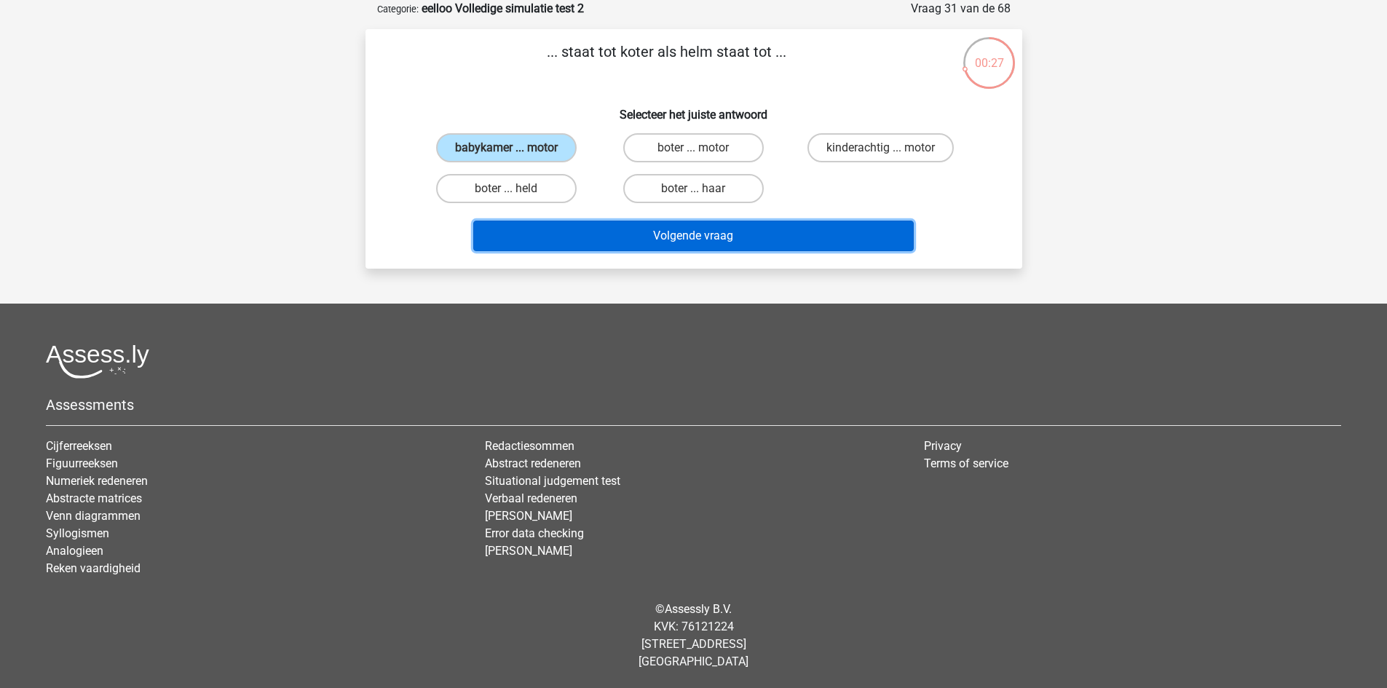
click at [703, 233] on button "Volgende vraag" at bounding box center [693, 236] width 441 height 31
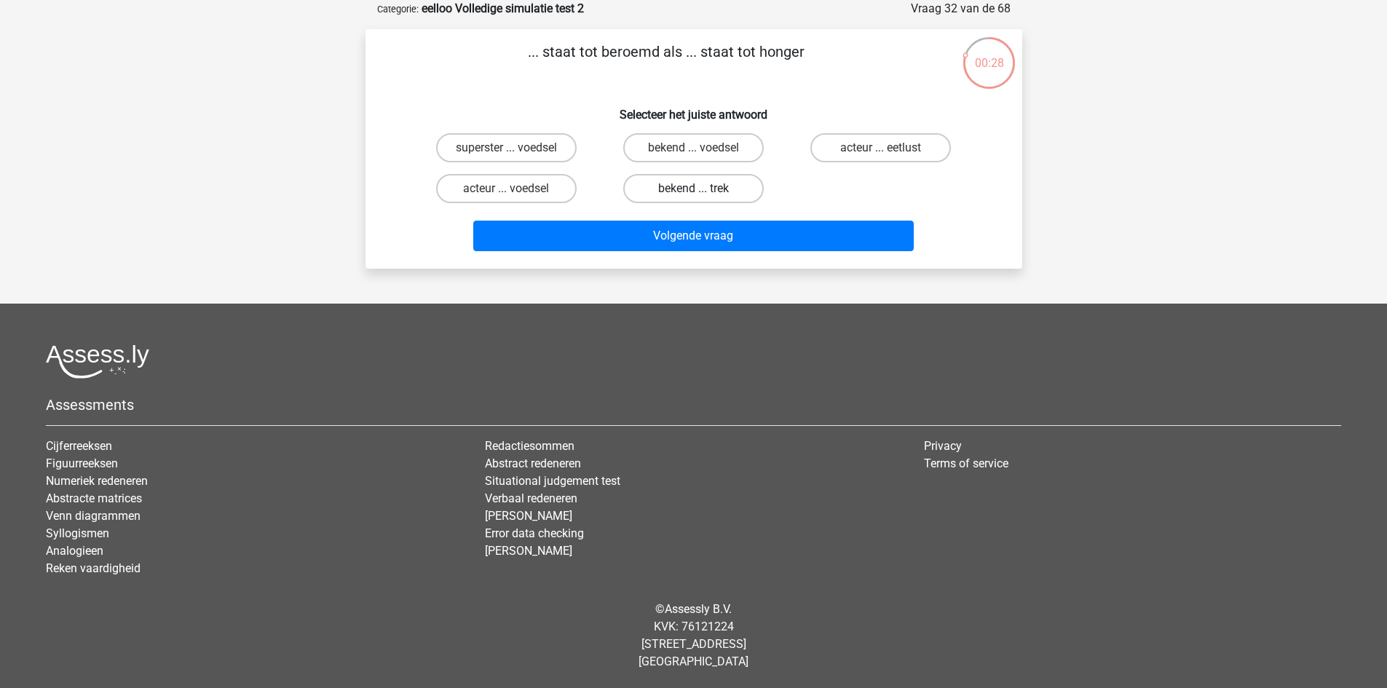
click at [725, 181] on label "bekend ... trek" at bounding box center [693, 188] width 141 height 29
click at [703, 189] on input "bekend ... trek" at bounding box center [697, 193] width 9 height 9
radio input "true"
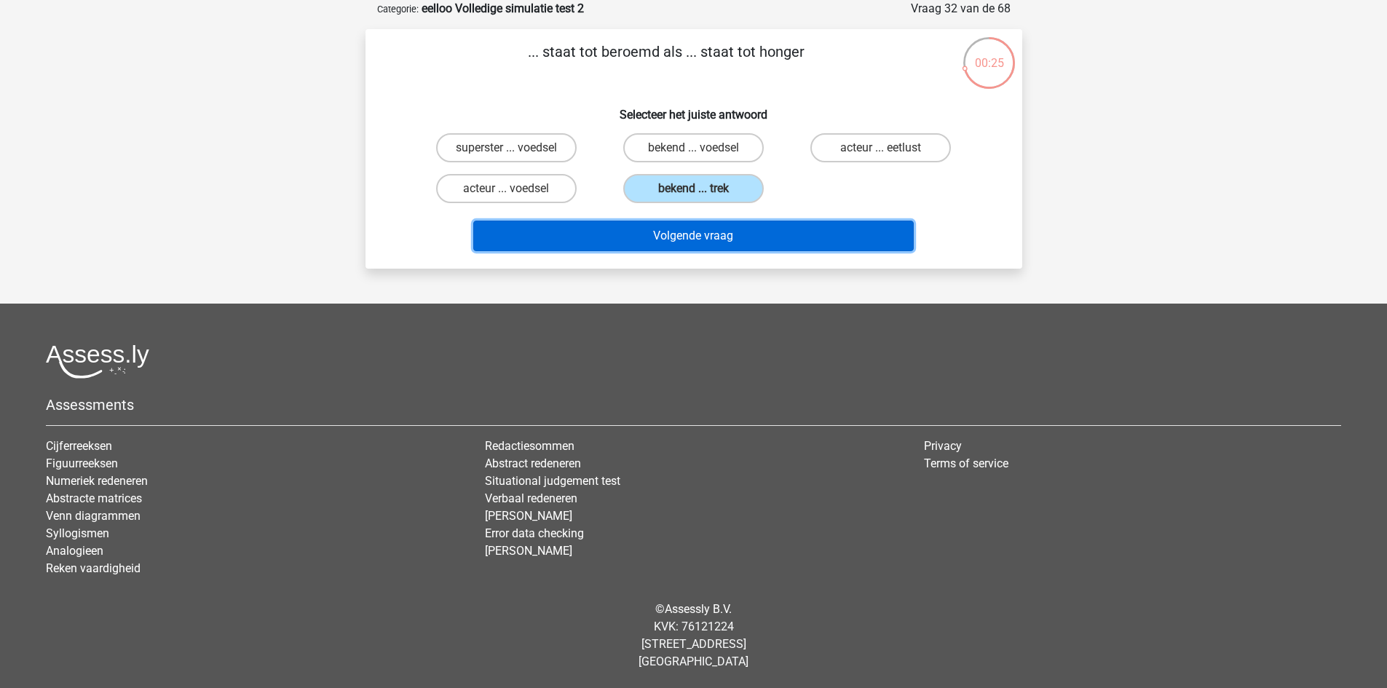
click at [747, 235] on button "Volgende vraag" at bounding box center [693, 236] width 441 height 31
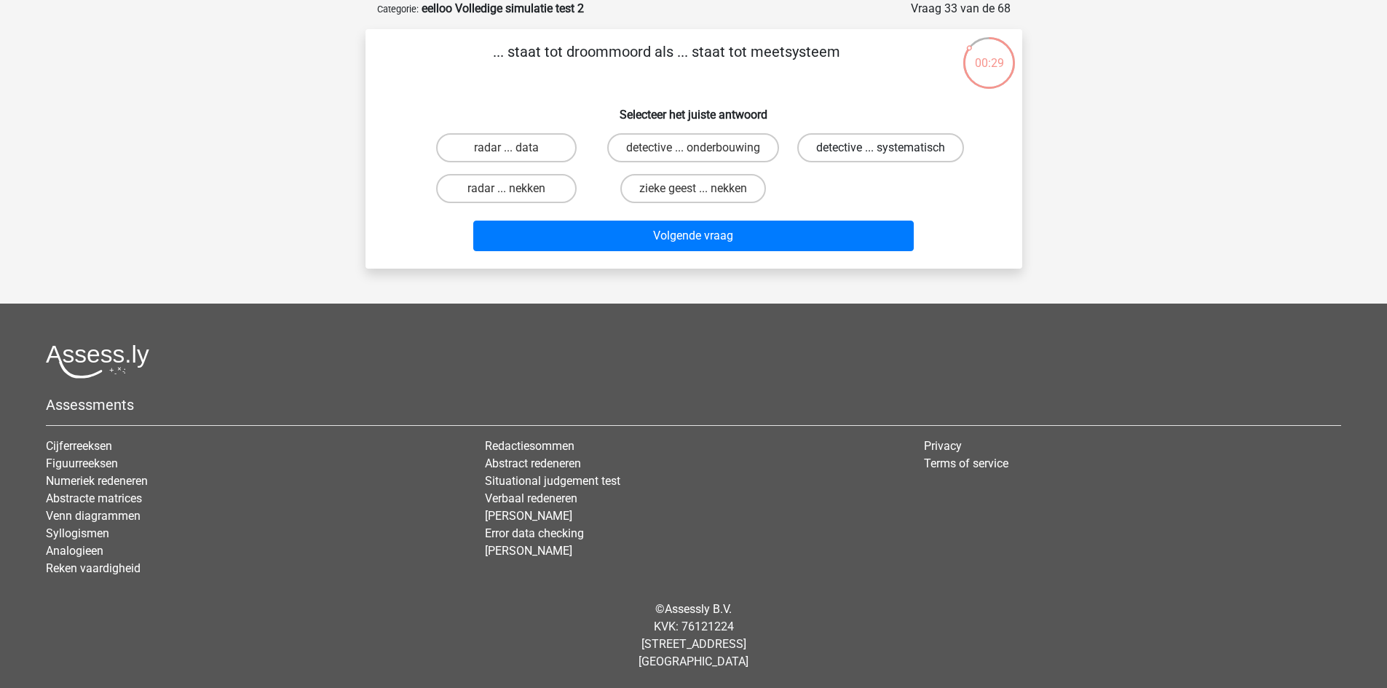
click at [840, 142] on label "detective ... systematisch" at bounding box center [880, 147] width 167 height 29
click at [881, 148] on input "detective ... systematisch" at bounding box center [885, 152] width 9 height 9
radio input "true"
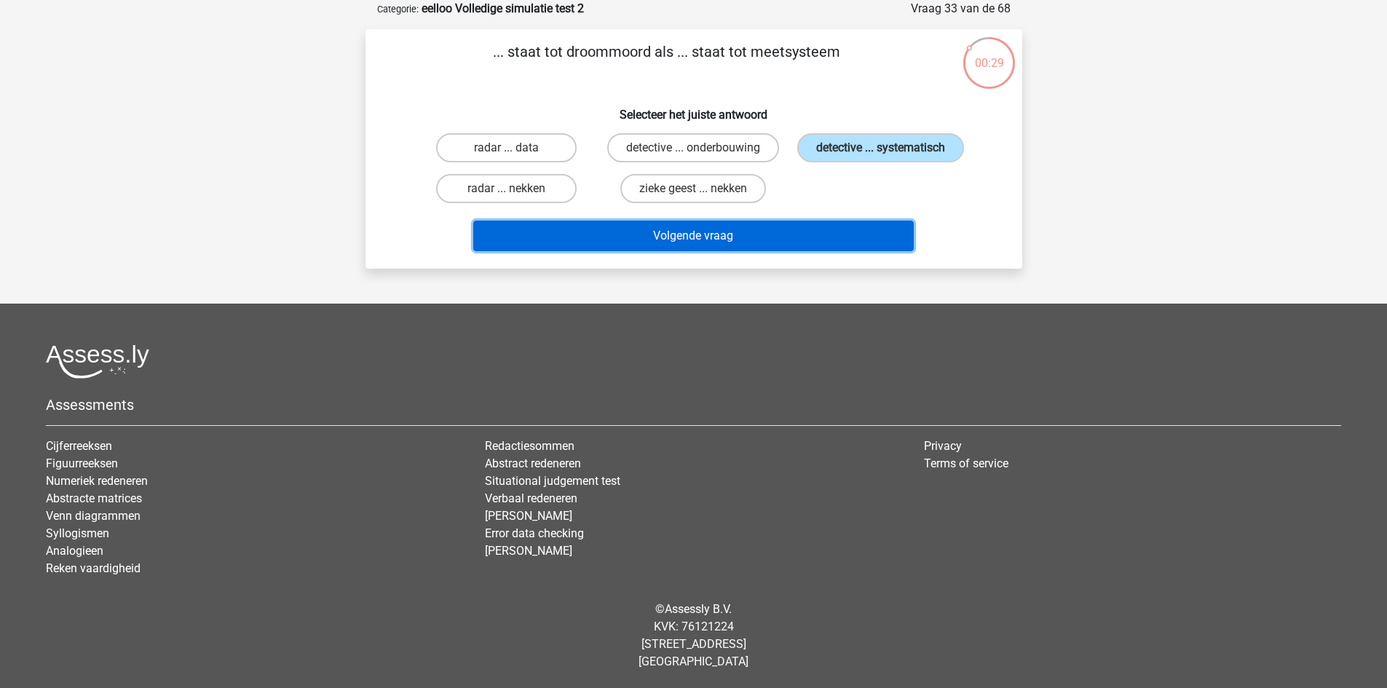
click at [818, 240] on button "Volgende vraag" at bounding box center [693, 236] width 441 height 31
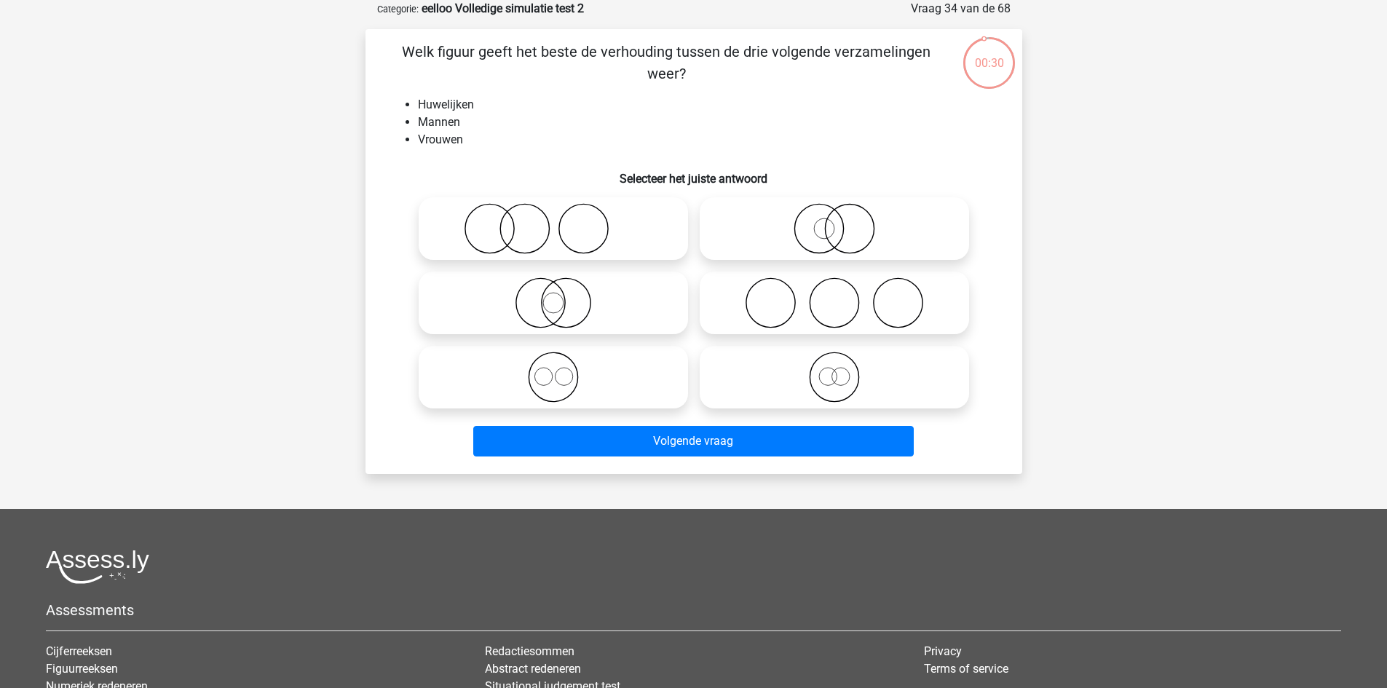
click at [830, 294] on icon at bounding box center [835, 302] width 258 height 51
click at [834, 294] on input "radio" at bounding box center [838, 290] width 9 height 9
radio input "true"
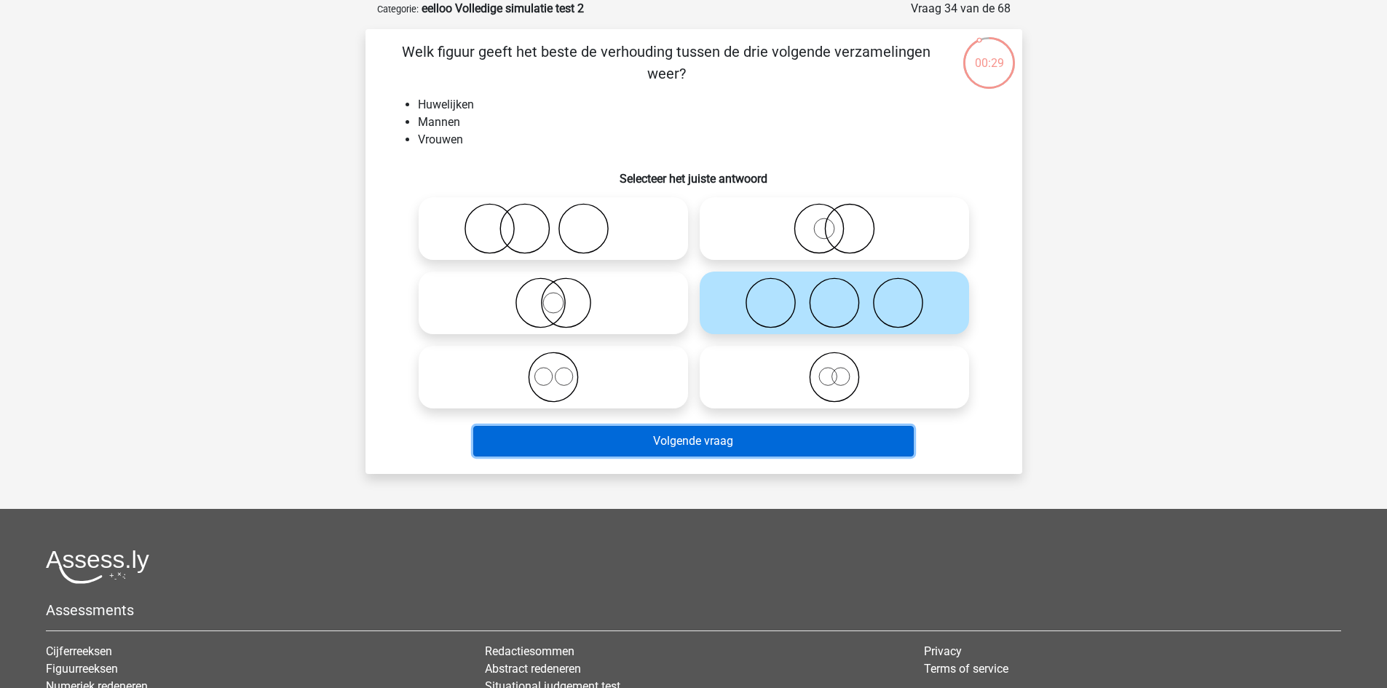
click at [784, 445] on button "Volgende vraag" at bounding box center [693, 441] width 441 height 31
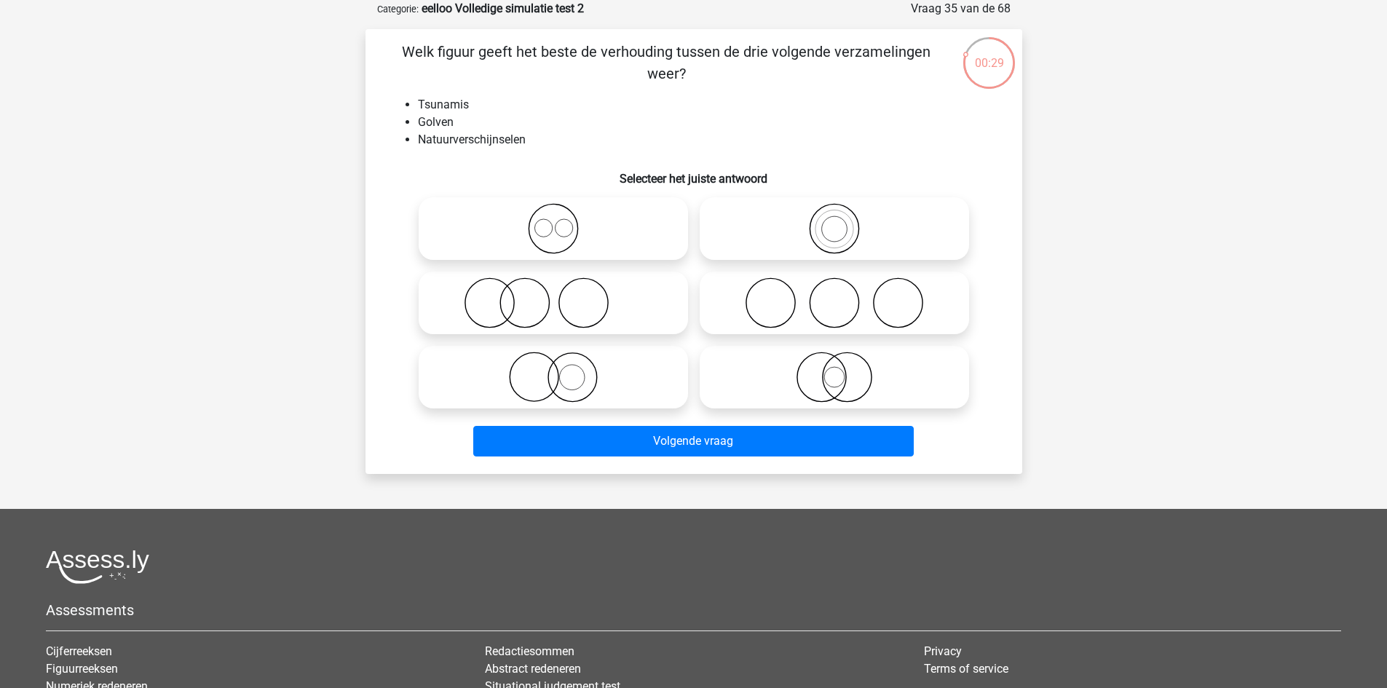
click at [599, 231] on icon at bounding box center [553, 228] width 258 height 51
click at [563, 221] on input "radio" at bounding box center [557, 216] width 9 height 9
radio input "true"
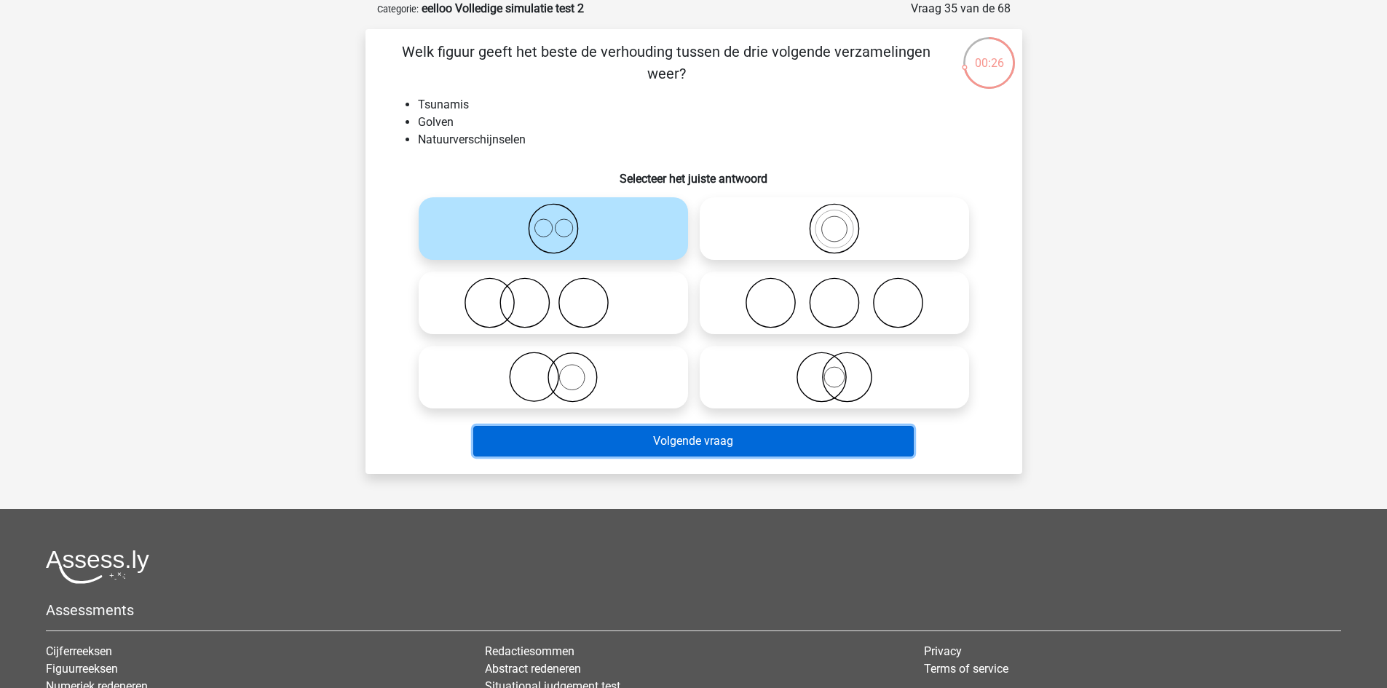
click at [687, 447] on button "Volgende vraag" at bounding box center [693, 441] width 441 height 31
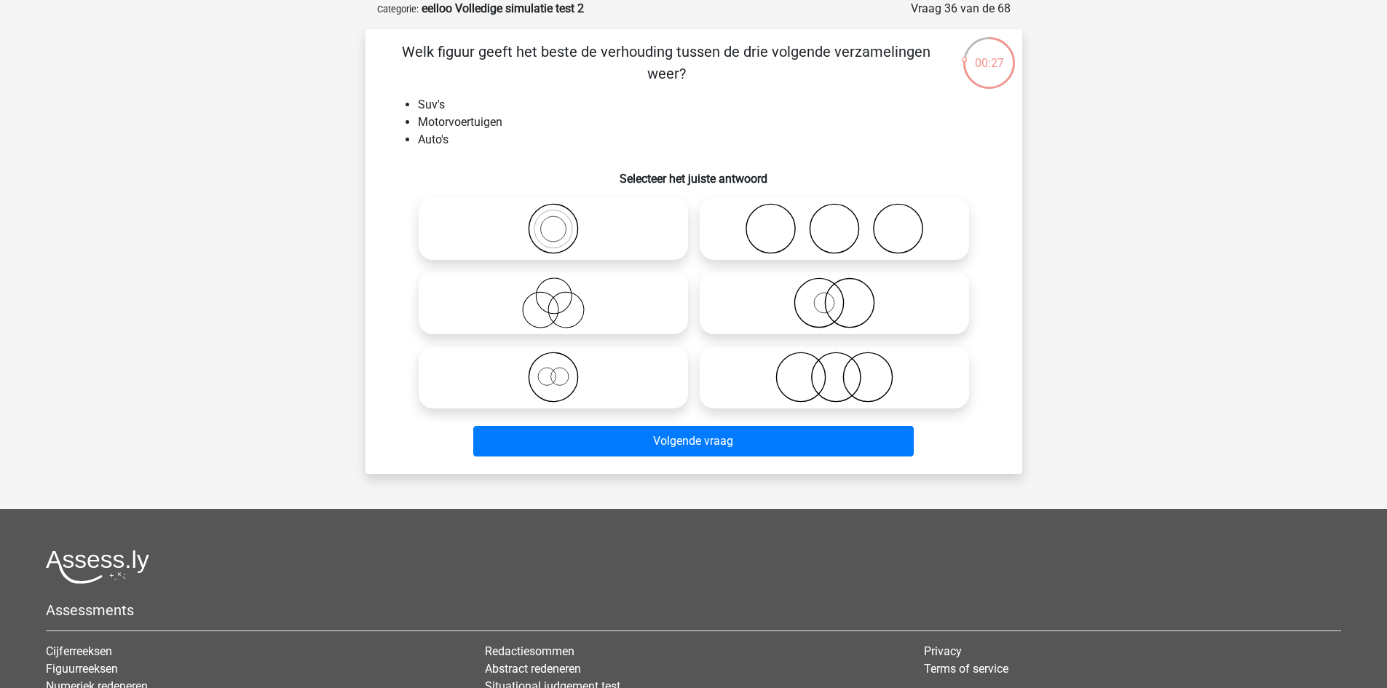
drag, startPoint x: 648, startPoint y: 240, endPoint x: 646, endPoint y: 268, distance: 28.5
click at [647, 240] on icon at bounding box center [553, 228] width 258 height 51
click at [563, 221] on input "radio" at bounding box center [557, 216] width 9 height 9
radio input "true"
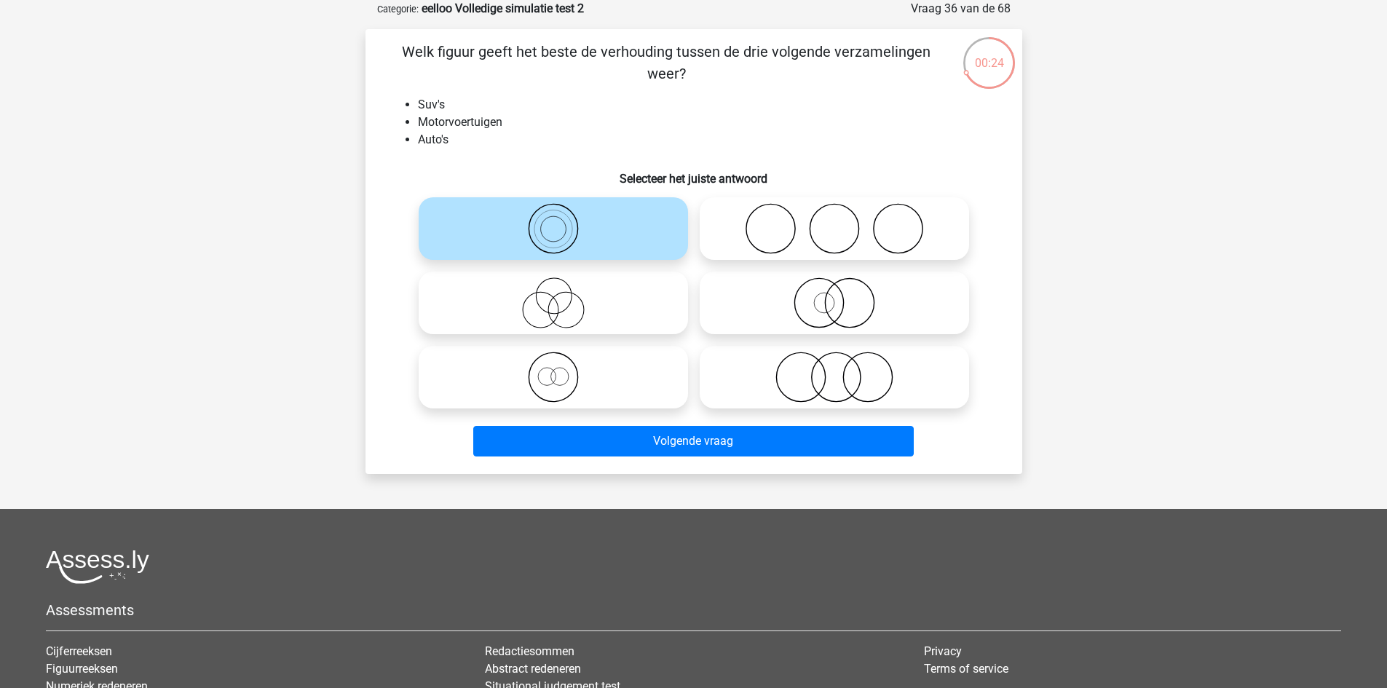
click at [646, 392] on icon at bounding box center [553, 377] width 258 height 51
click at [563, 370] on input "radio" at bounding box center [557, 364] width 9 height 9
radio input "true"
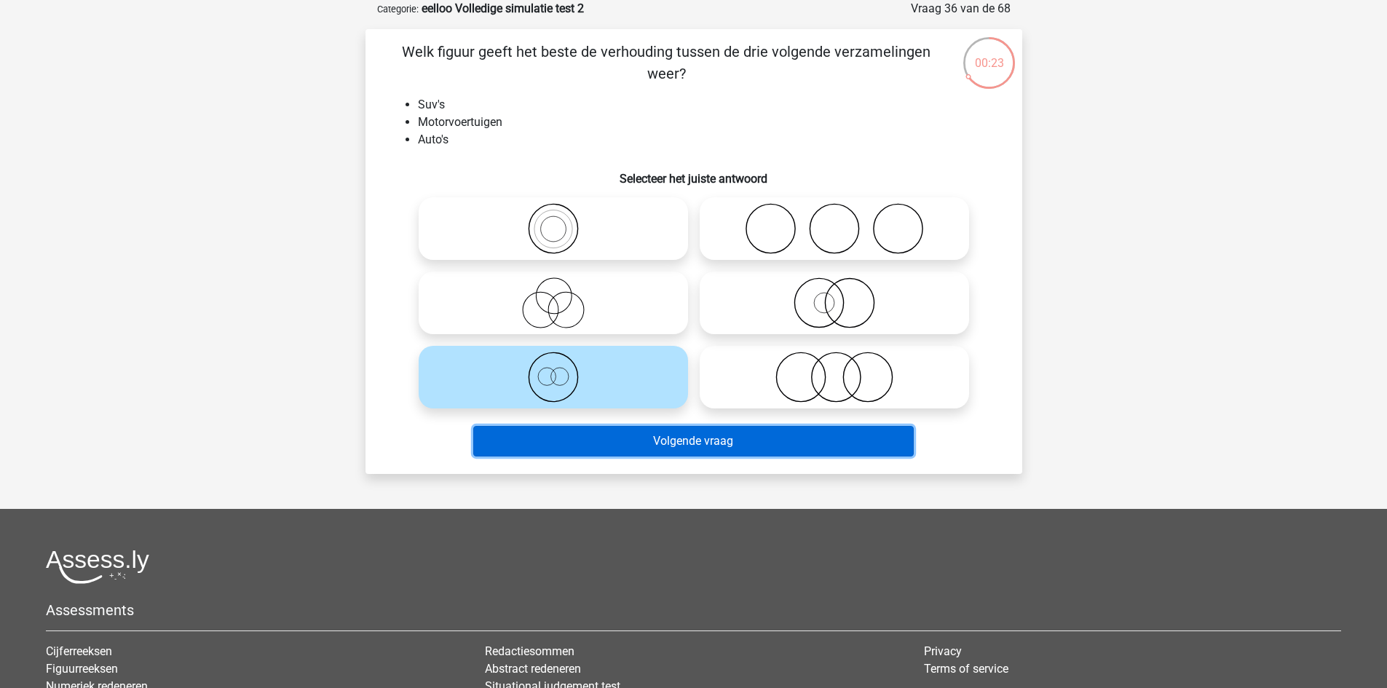
click at [668, 441] on button "Volgende vraag" at bounding box center [693, 441] width 441 height 31
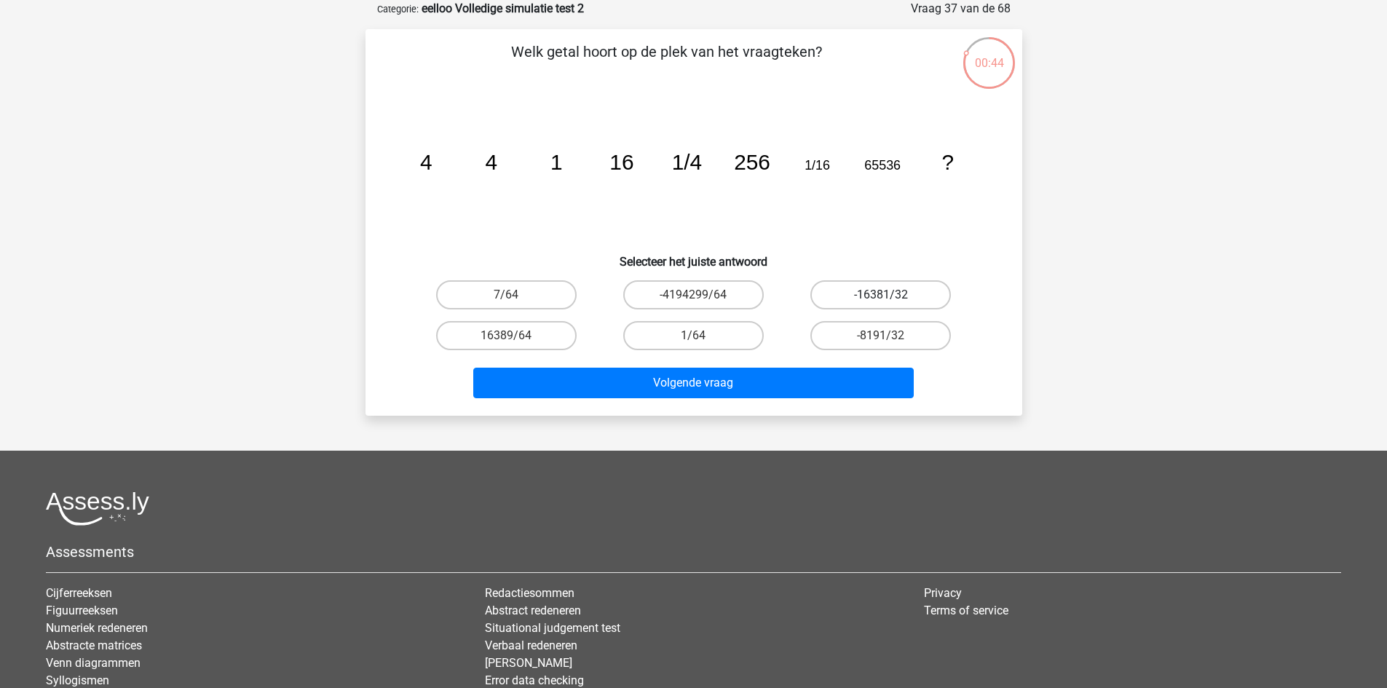
click at [912, 293] on label "-16381/32" at bounding box center [880, 294] width 141 height 29
click at [890, 295] on input "-16381/32" at bounding box center [885, 299] width 9 height 9
radio input "true"
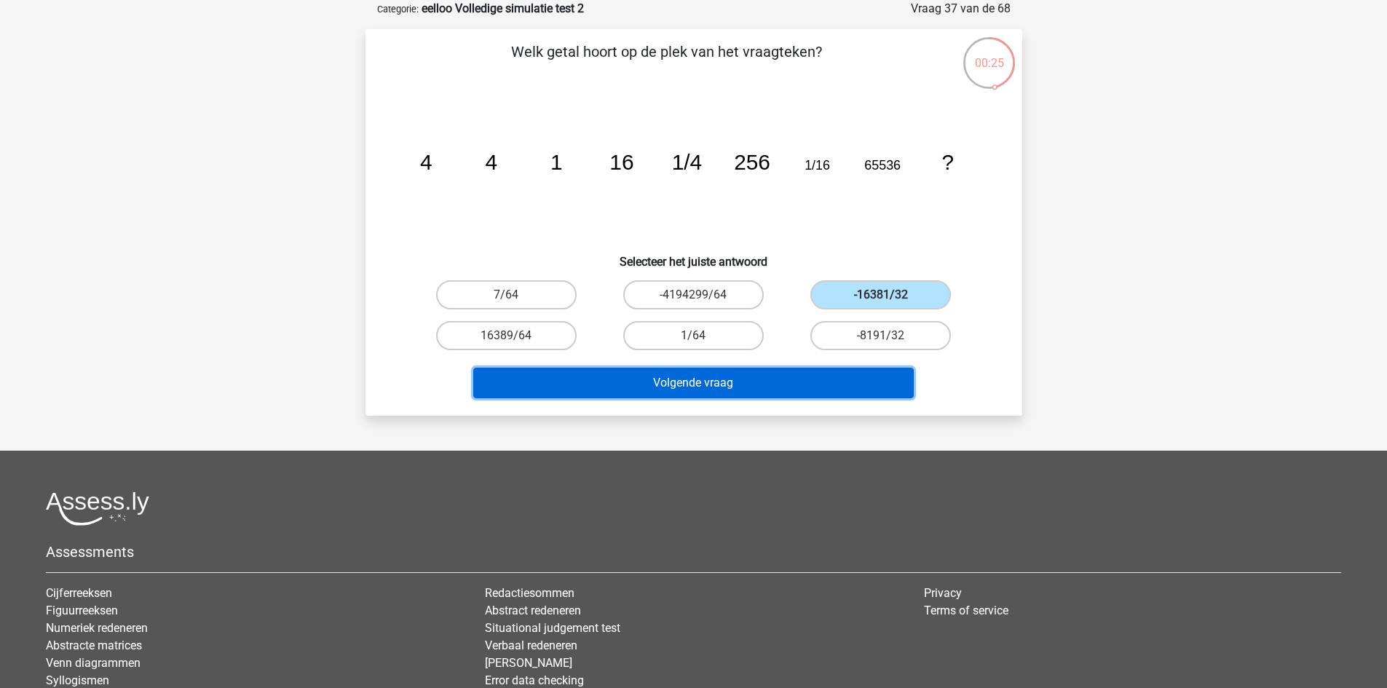
click at [720, 382] on button "Volgende vraag" at bounding box center [693, 383] width 441 height 31
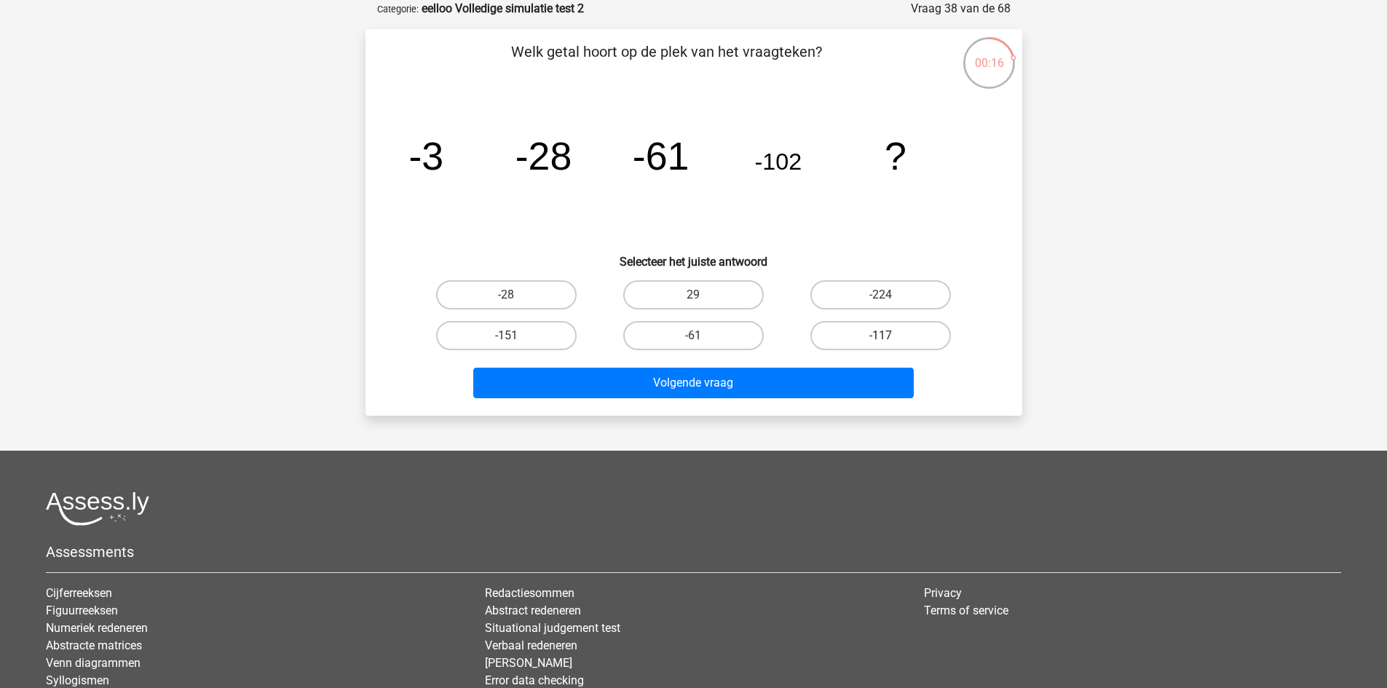
click at [891, 330] on label "-117" at bounding box center [880, 335] width 141 height 29
click at [890, 336] on input "-117" at bounding box center [885, 340] width 9 height 9
radio input "true"
click at [679, 400] on div "Volgende vraag" at bounding box center [694, 386] width 562 height 36
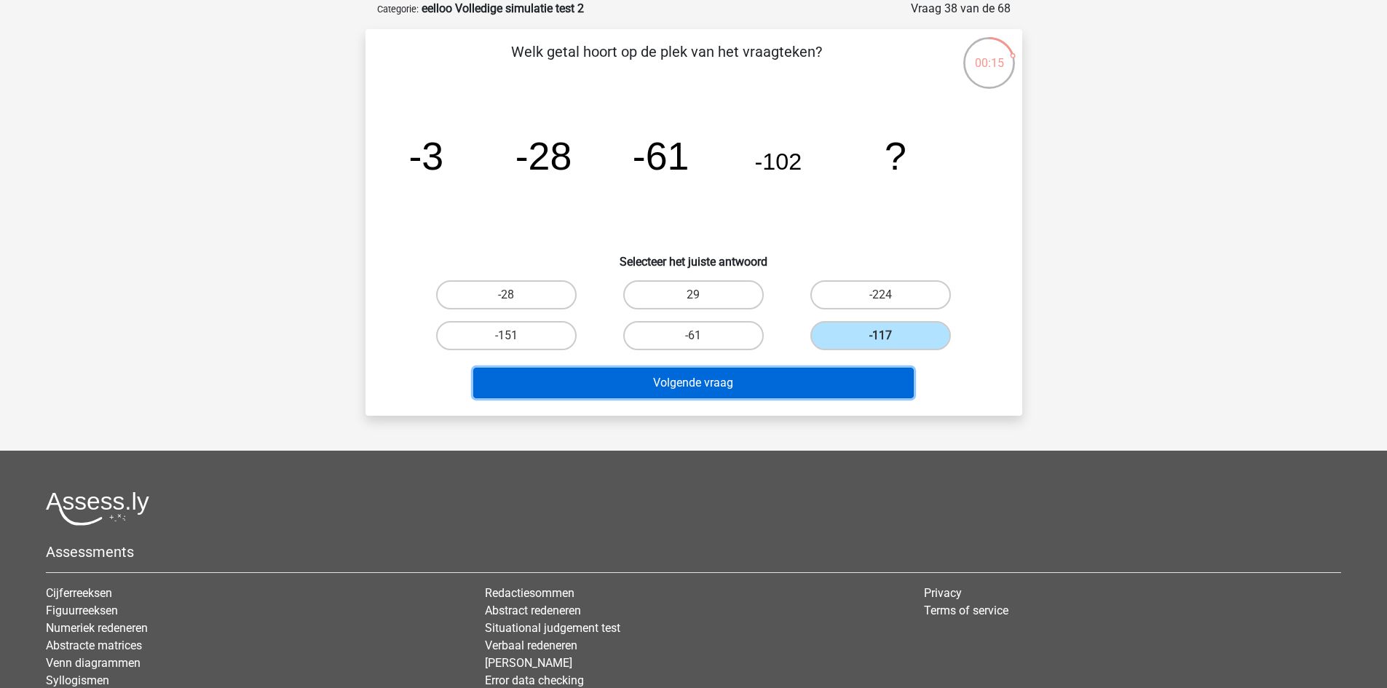
click at [712, 395] on button "Volgende vraag" at bounding box center [693, 383] width 441 height 31
click at [704, 383] on button "Volgende vraag" at bounding box center [693, 383] width 441 height 31
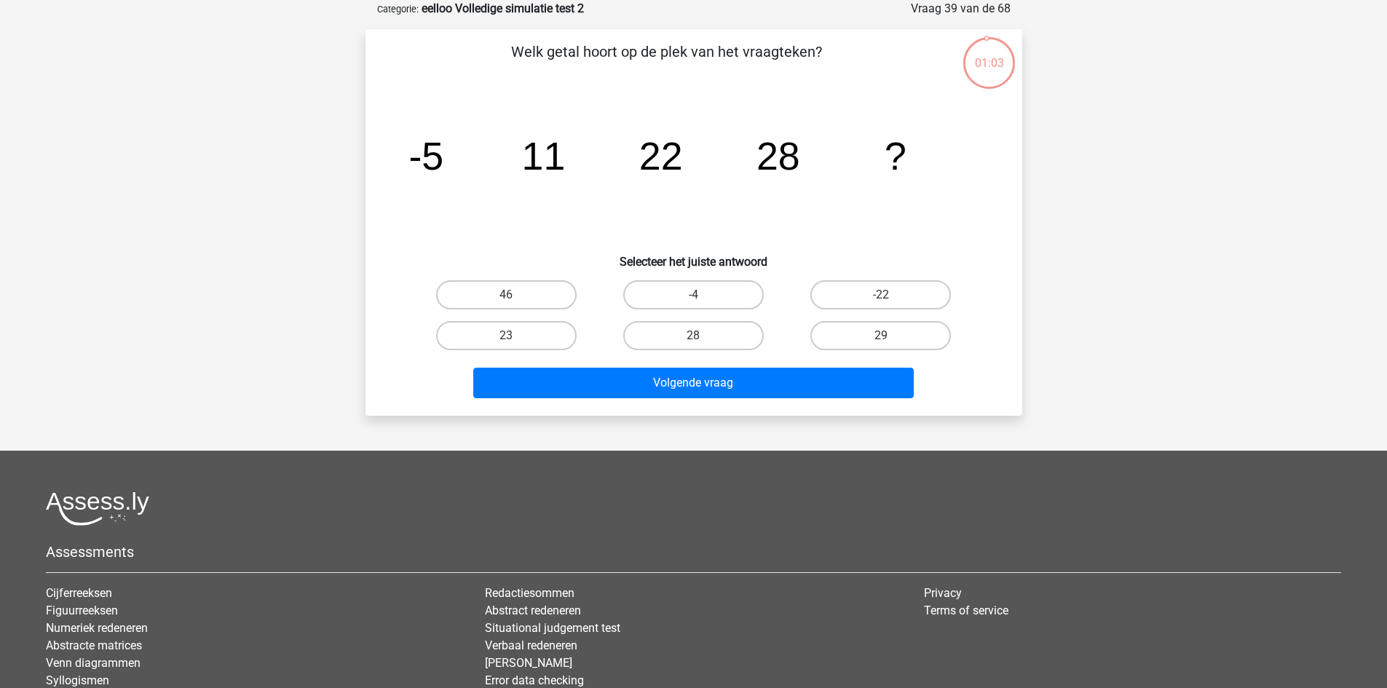
click at [816, 214] on icon "image/svg+xml -5 11 22 28 ?" at bounding box center [693, 169] width 587 height 147
click at [895, 288] on label "-22" at bounding box center [880, 294] width 141 height 29
click at [890, 295] on input "-22" at bounding box center [885, 299] width 9 height 9
radio input "true"
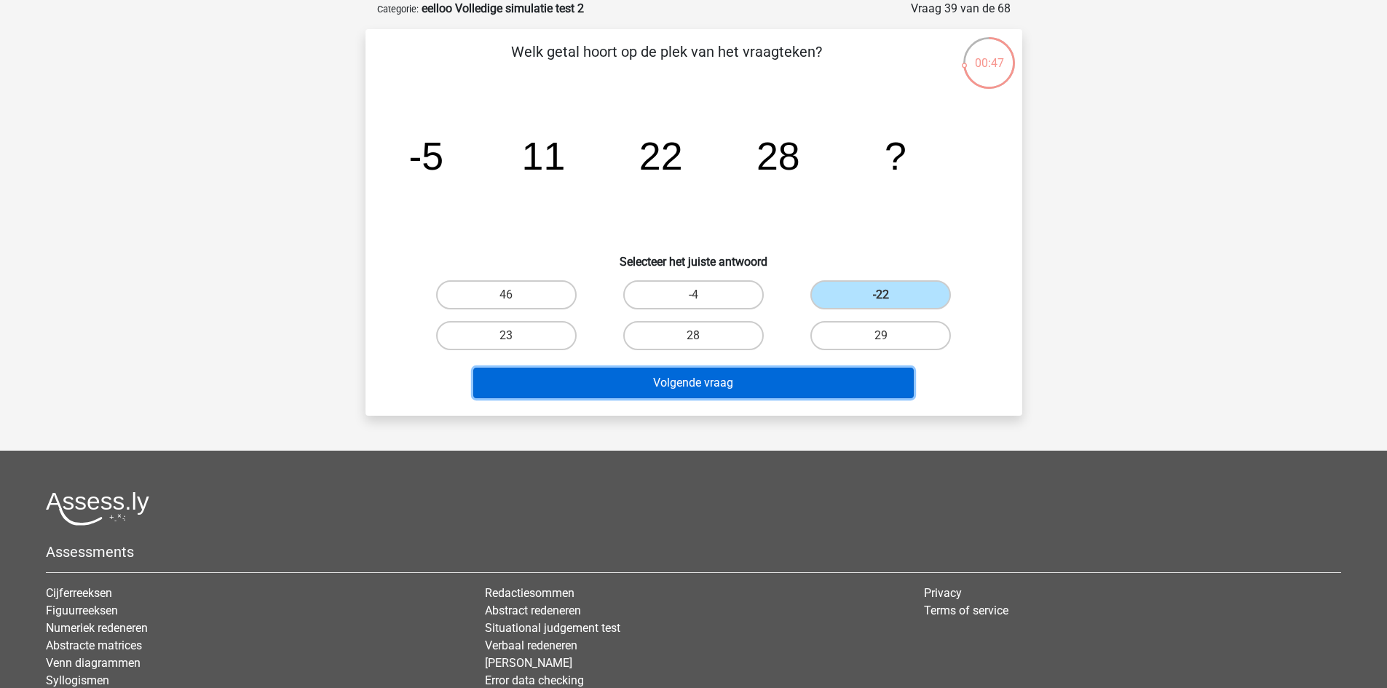
click at [841, 373] on button "Volgende vraag" at bounding box center [693, 383] width 441 height 31
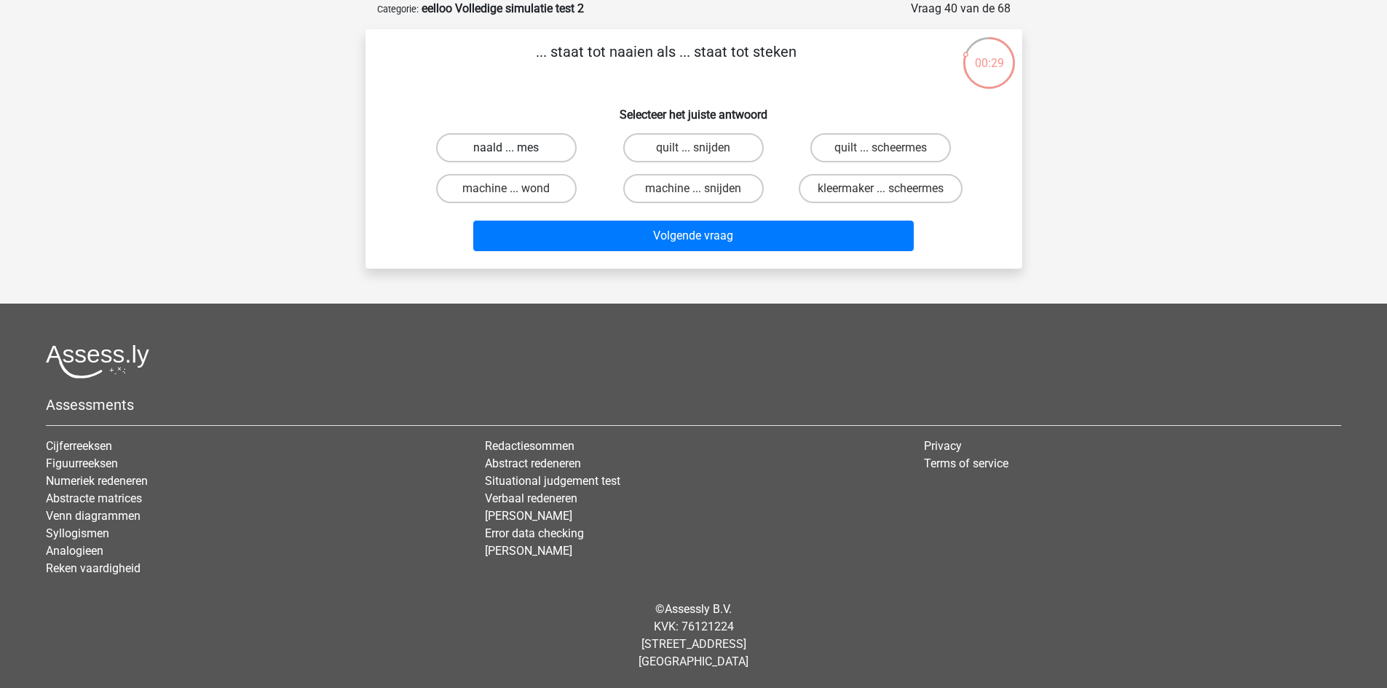
click at [537, 147] on label "naald ... mes" at bounding box center [506, 147] width 141 height 29
click at [516, 148] on input "naald ... mes" at bounding box center [510, 152] width 9 height 9
radio input "true"
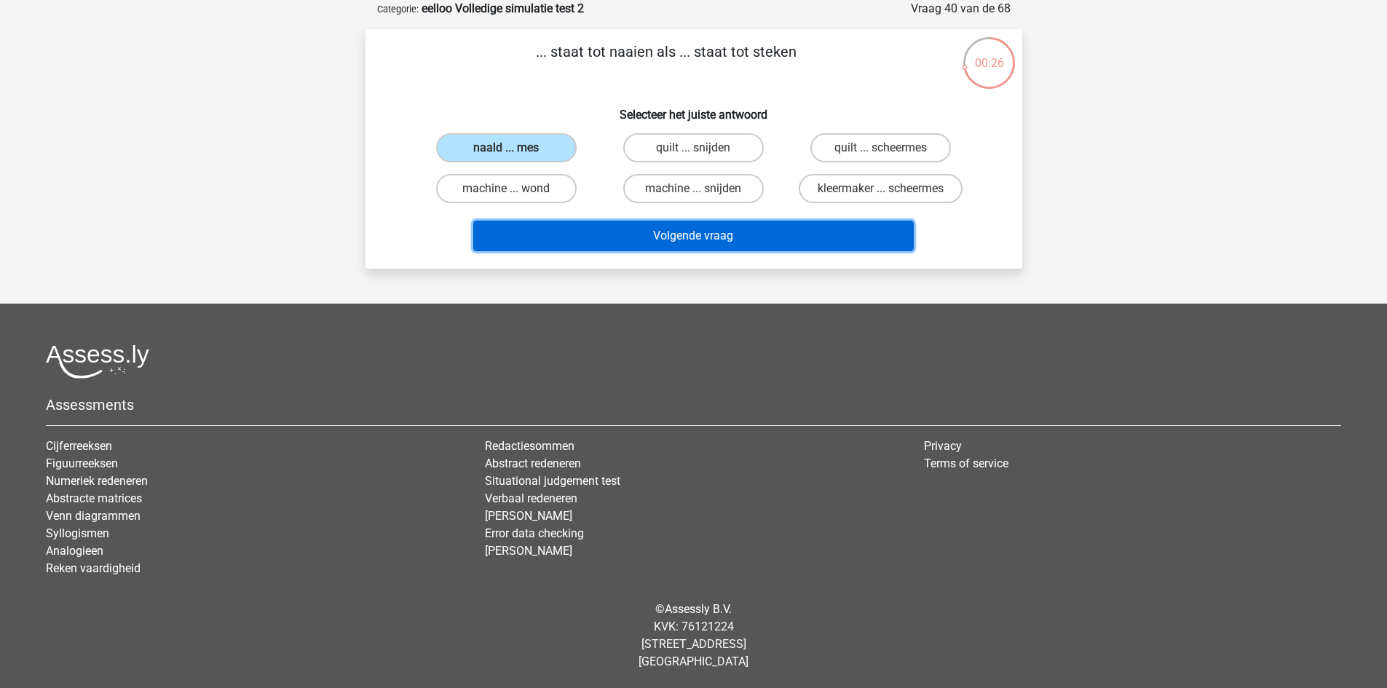
click at [620, 229] on button "Volgende vraag" at bounding box center [693, 236] width 441 height 31
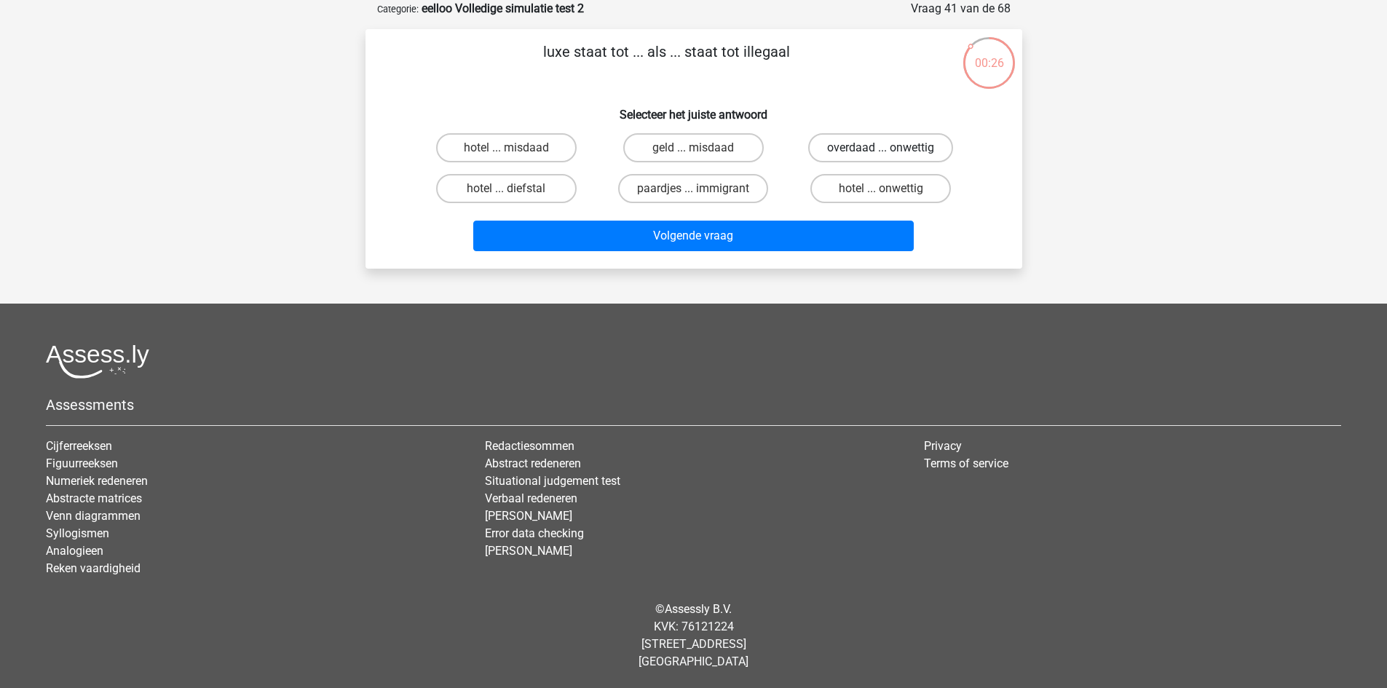
click at [890, 145] on label "overdaad ... onwettig" at bounding box center [880, 147] width 145 height 29
click at [890, 148] on input "overdaad ... onwettig" at bounding box center [885, 152] width 9 height 9
radio input "true"
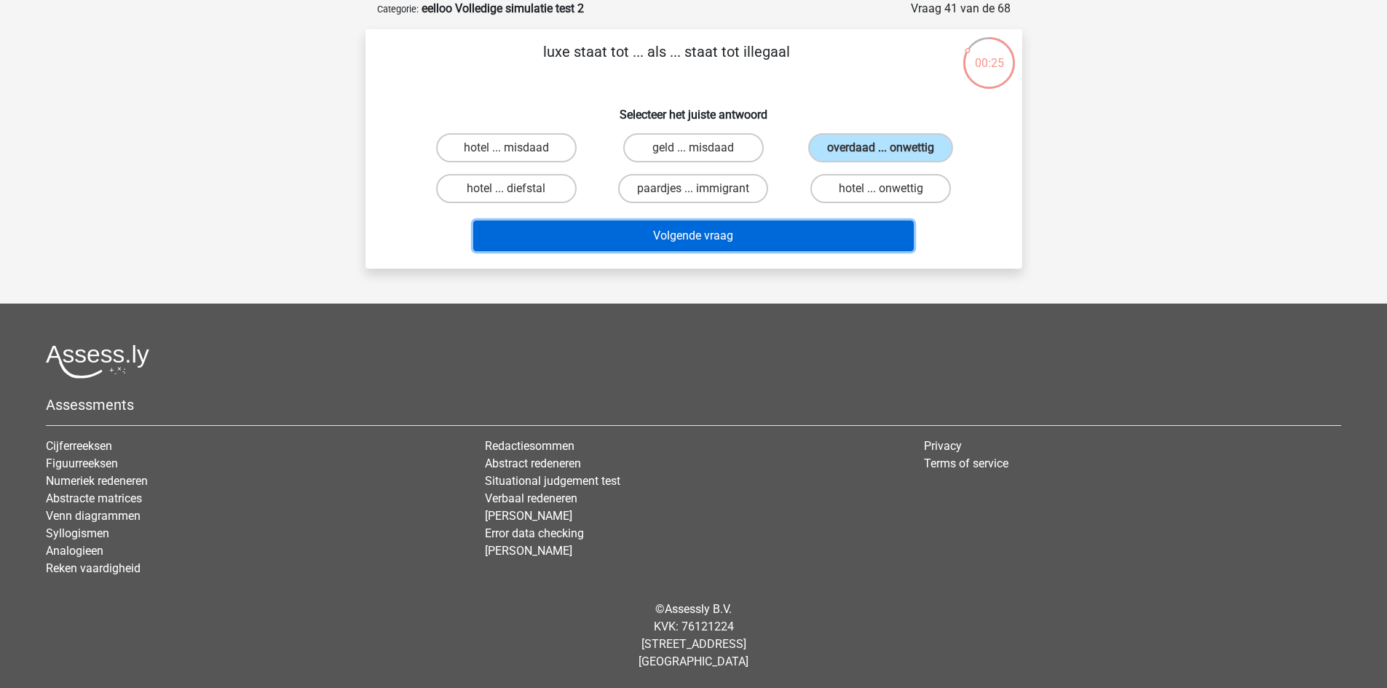
click at [788, 232] on button "Volgende vraag" at bounding box center [693, 236] width 441 height 31
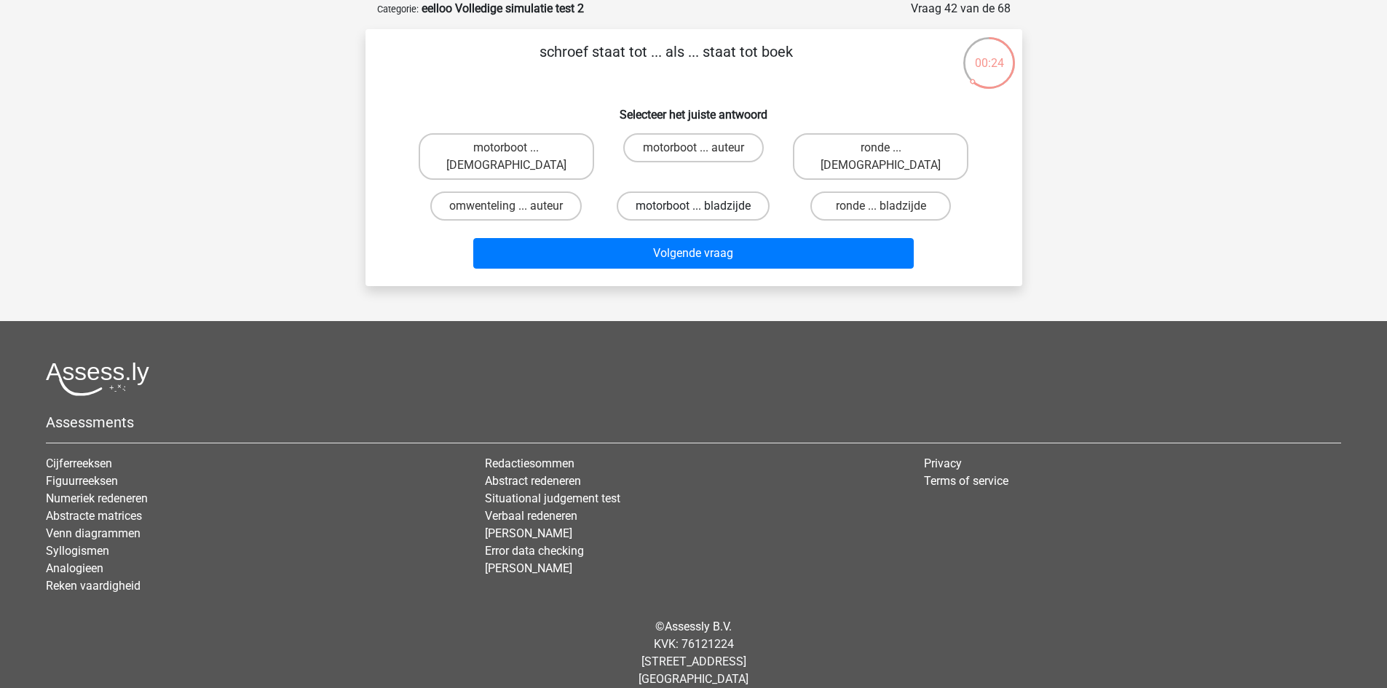
click at [682, 191] on label "motorboot ... bladzijde" at bounding box center [693, 205] width 153 height 29
click at [693, 206] on input "motorboot ... bladzijde" at bounding box center [697, 210] width 9 height 9
radio input "true"
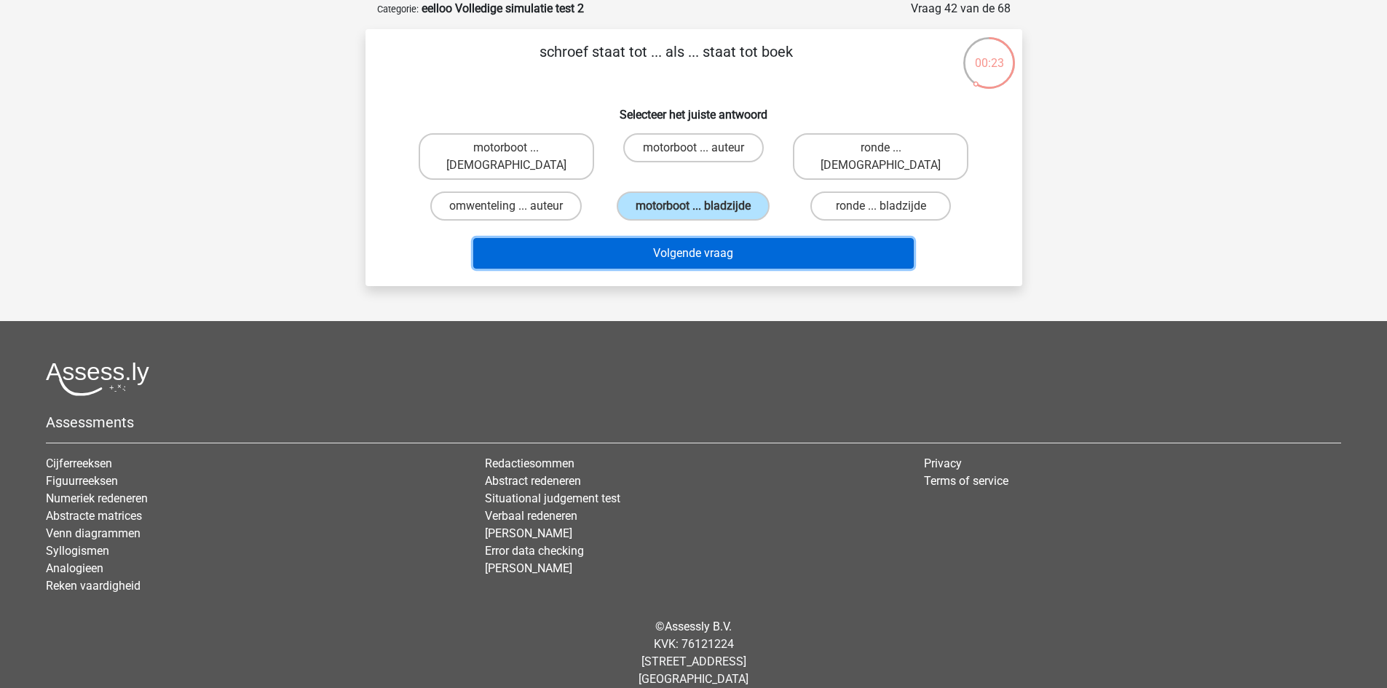
click at [673, 238] on button "Volgende vraag" at bounding box center [693, 253] width 441 height 31
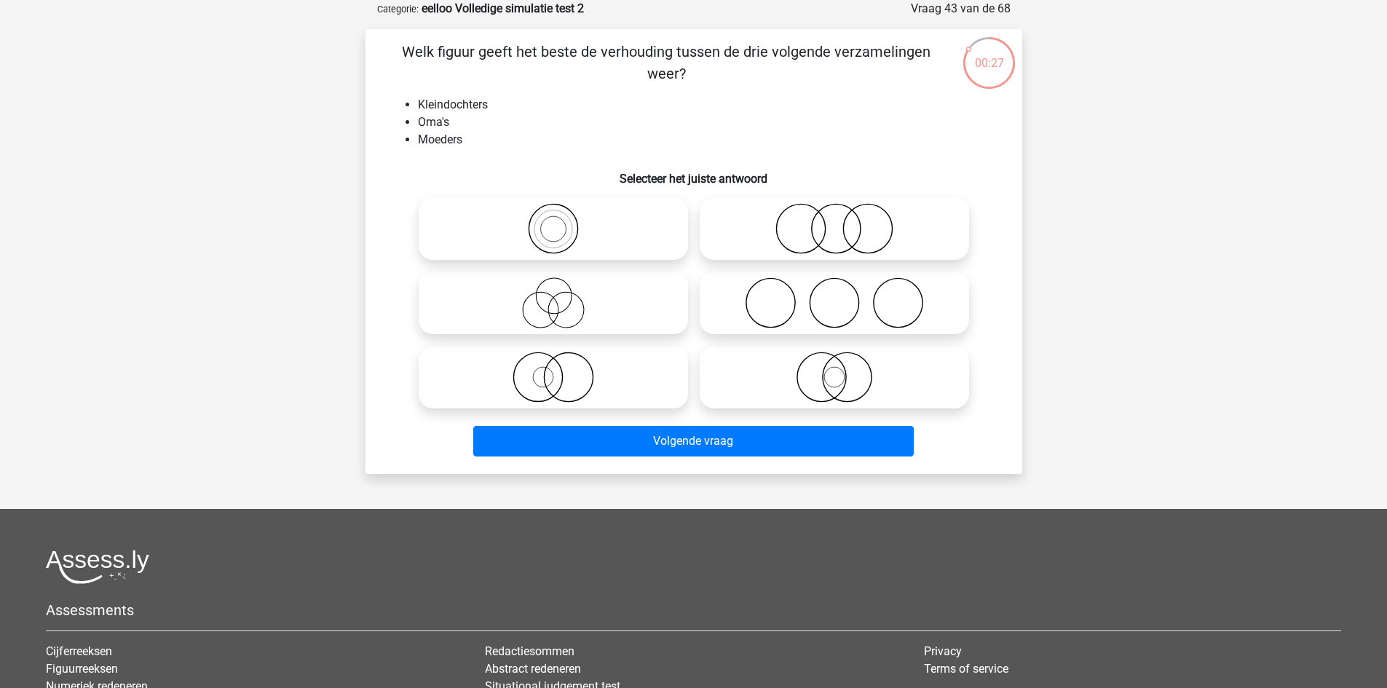
click at [749, 360] on icon at bounding box center [835, 377] width 258 height 51
click at [834, 360] on input "radio" at bounding box center [838, 364] width 9 height 9
radio input "true"
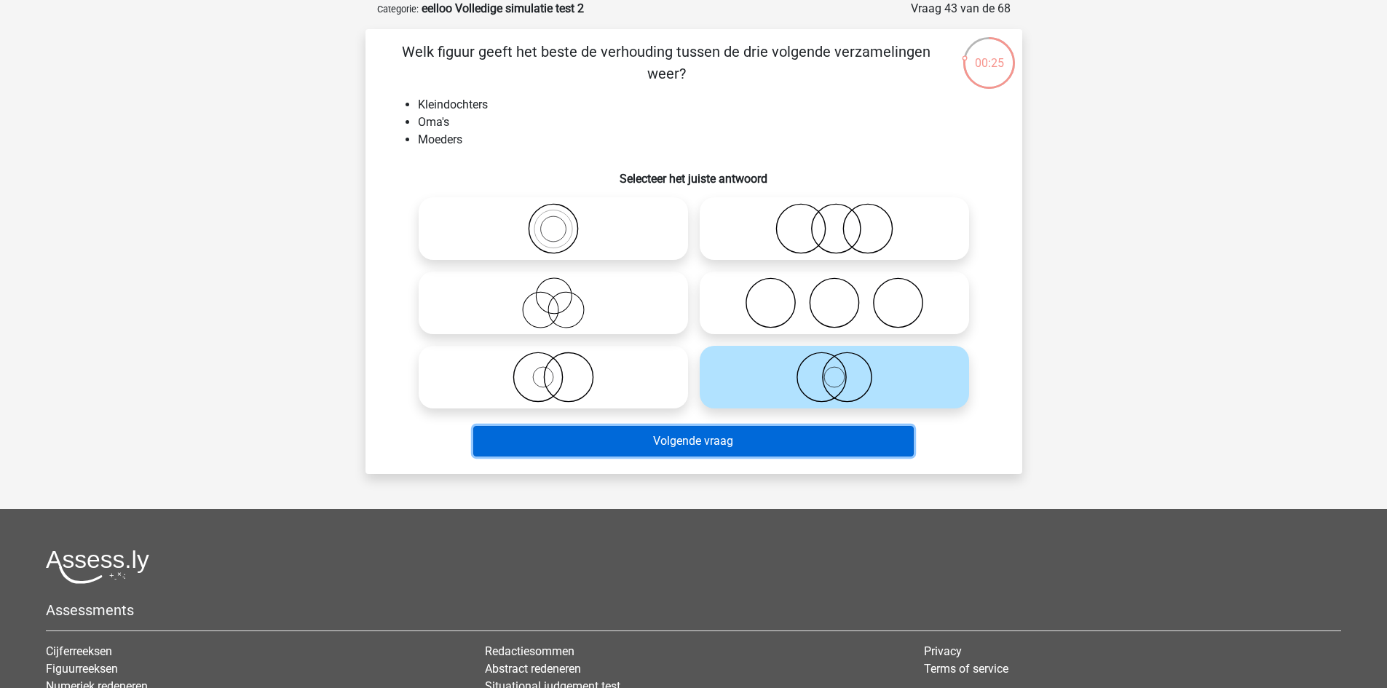
click at [659, 442] on button "Volgende vraag" at bounding box center [693, 441] width 441 height 31
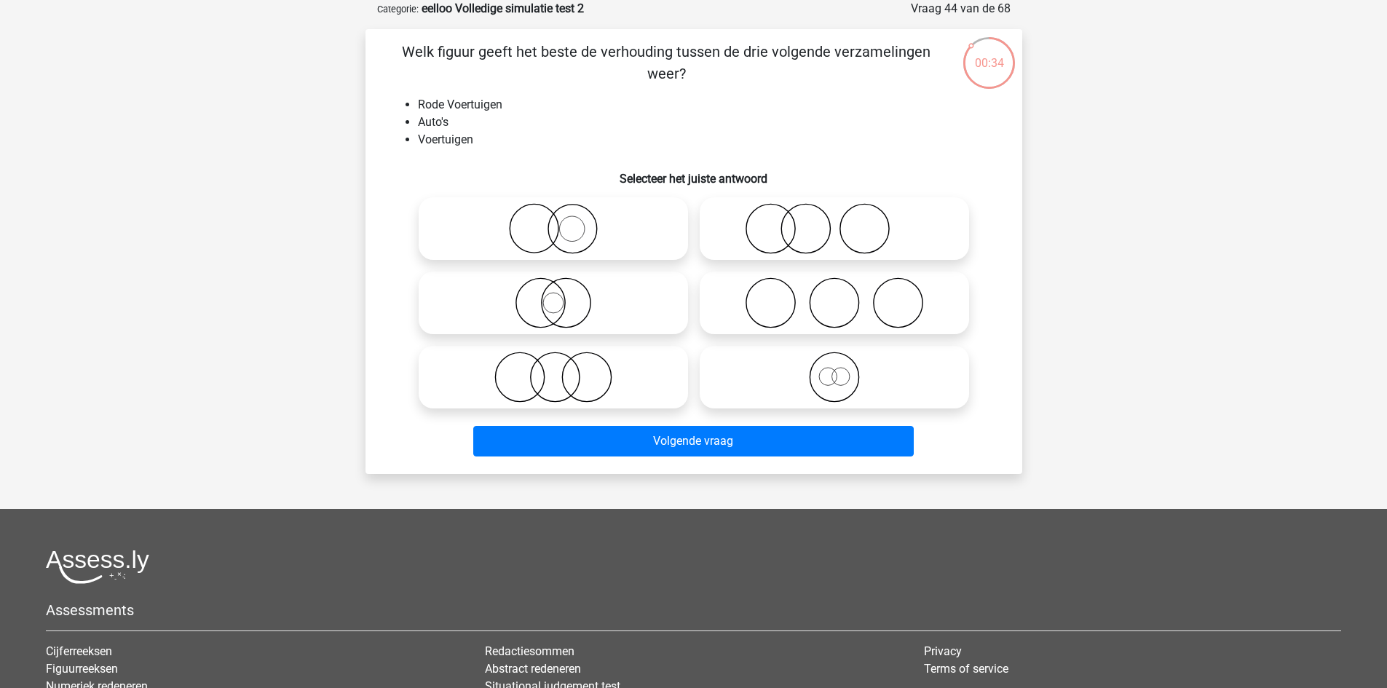
click at [623, 222] on icon at bounding box center [553, 228] width 258 height 51
click at [563, 221] on input "radio" at bounding box center [557, 216] width 9 height 9
radio input "true"
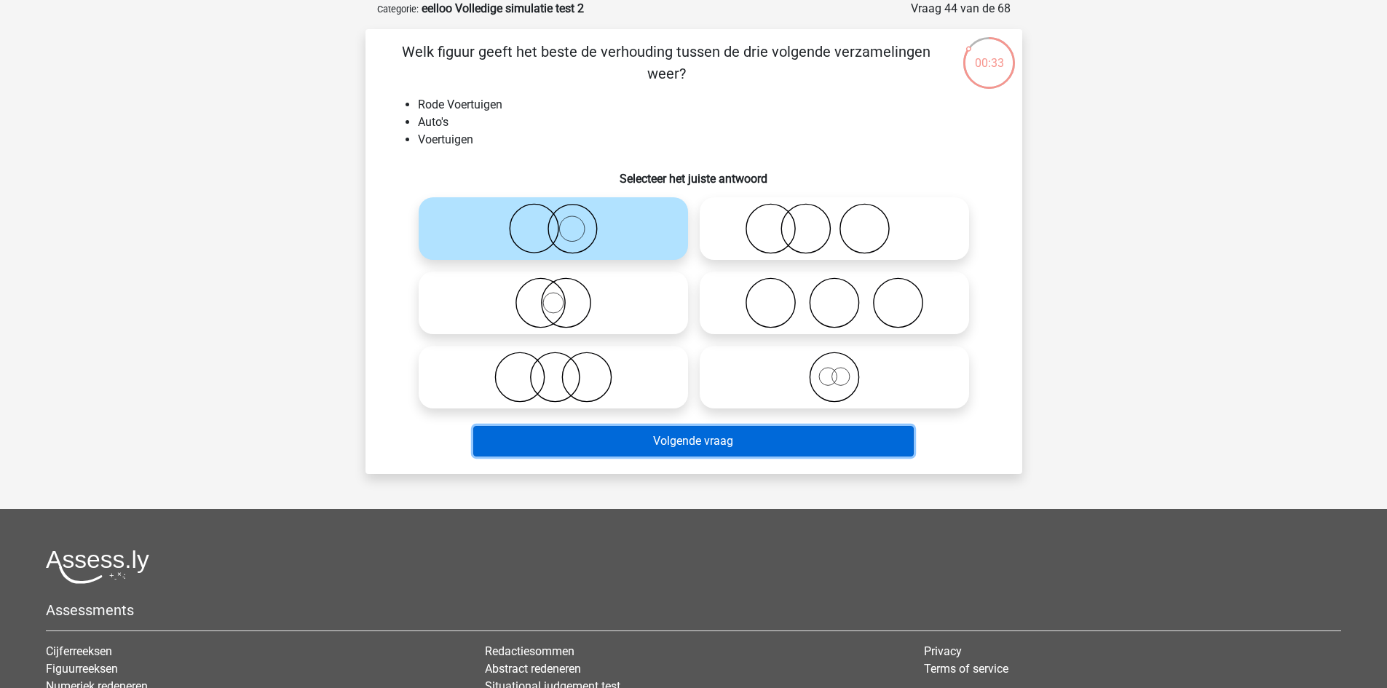
click at [671, 441] on button "Volgende vraag" at bounding box center [693, 441] width 441 height 31
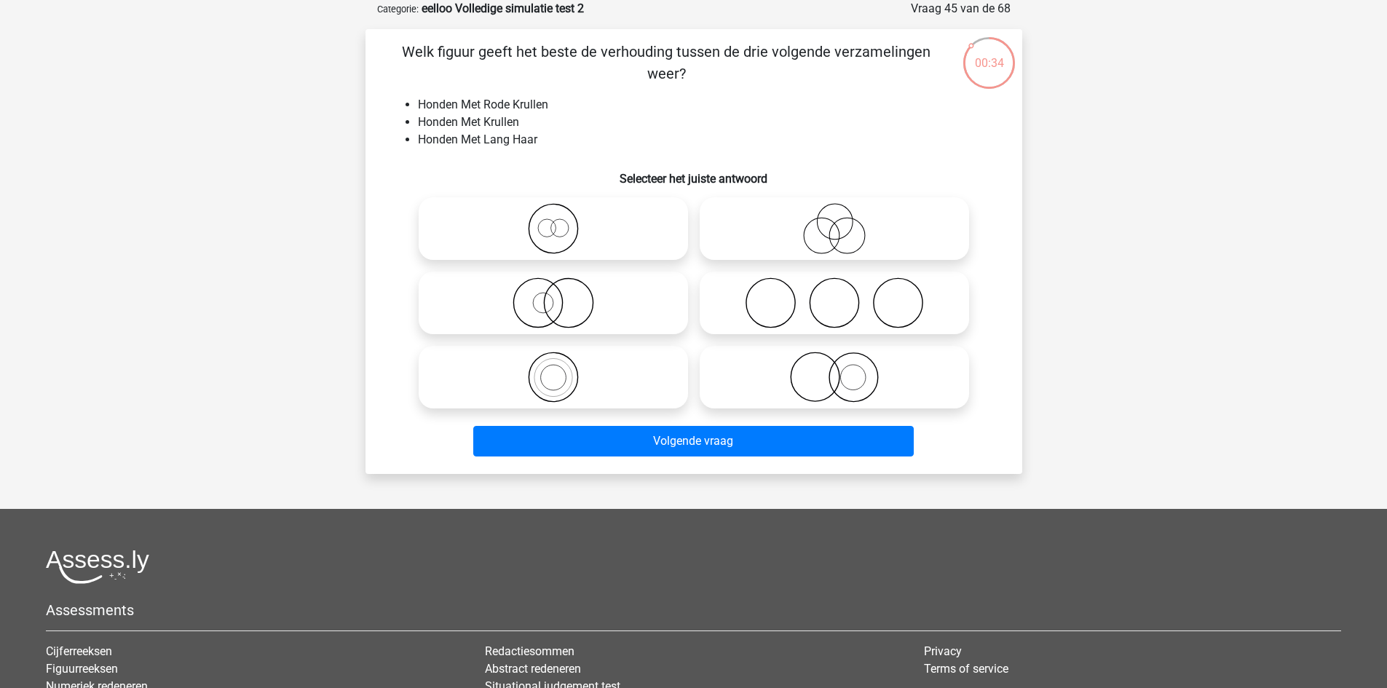
click at [626, 297] on icon at bounding box center [553, 302] width 258 height 51
click at [563, 296] on input "radio" at bounding box center [557, 290] width 9 height 9
radio input "true"
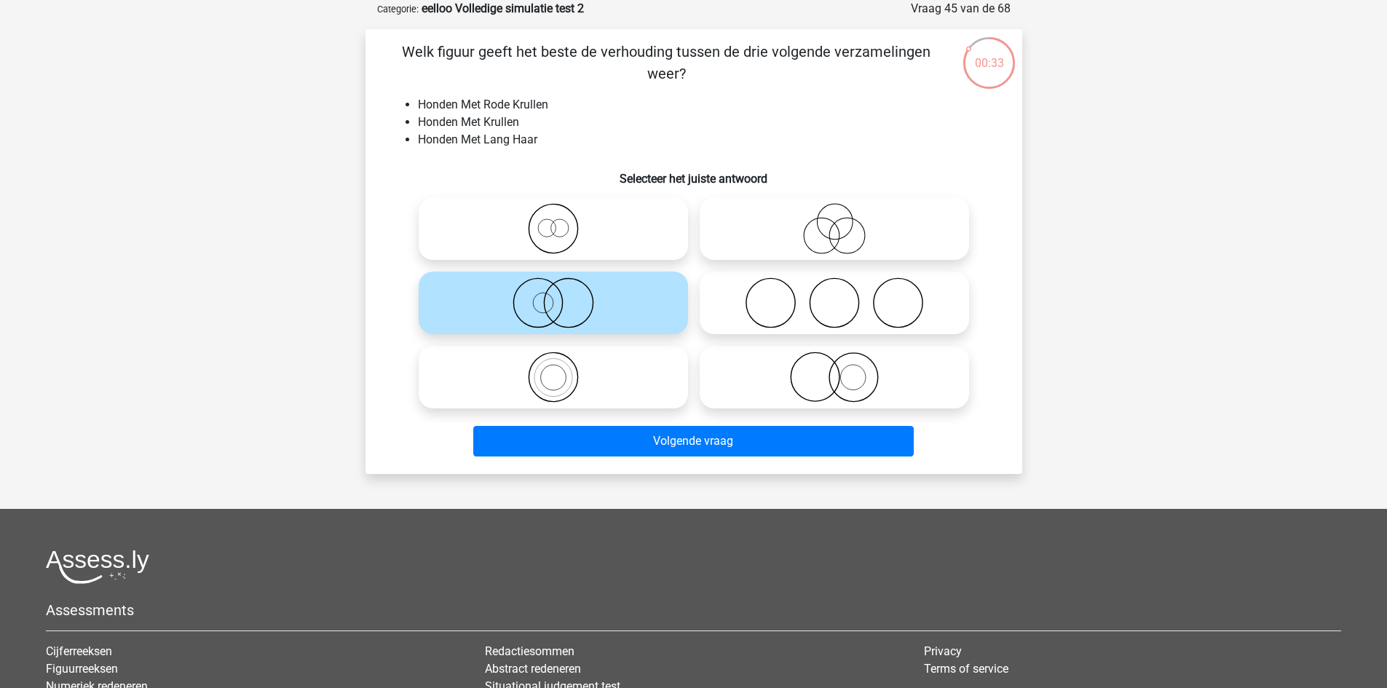
click at [840, 374] on icon at bounding box center [835, 377] width 258 height 51
click at [840, 370] on input "radio" at bounding box center [838, 364] width 9 height 9
radio input "true"
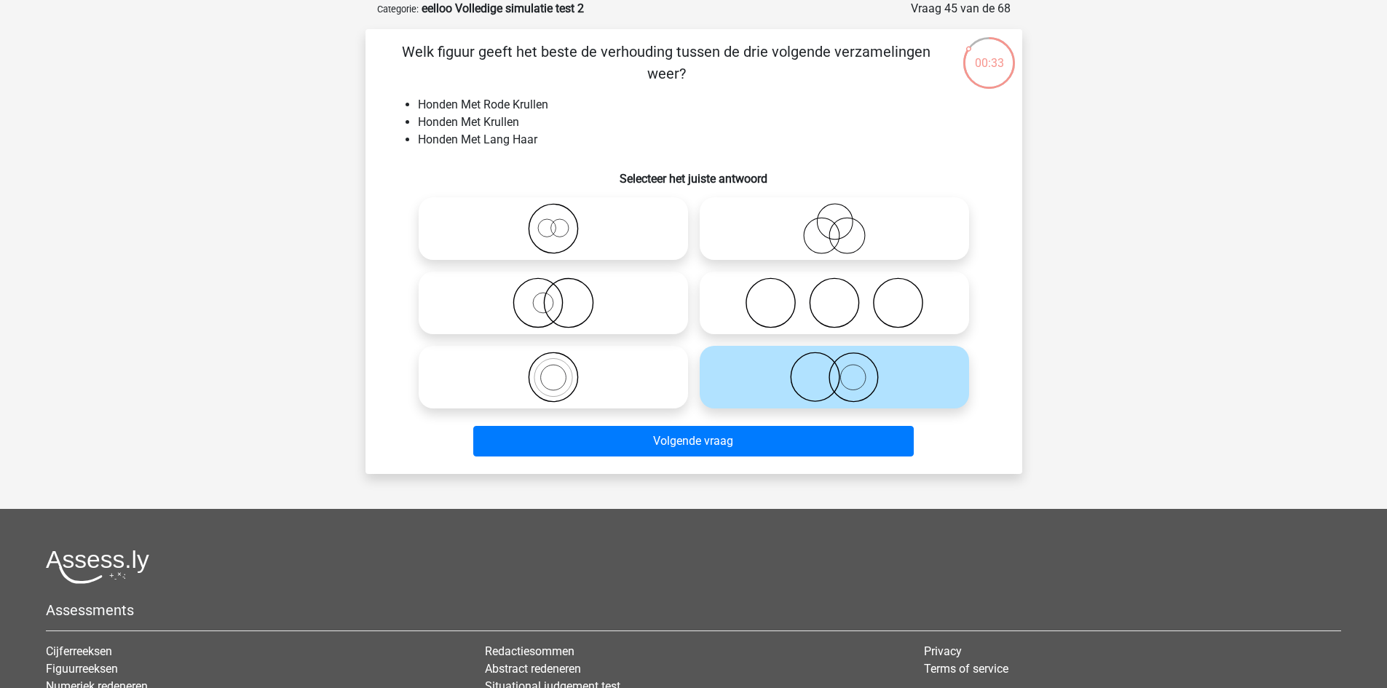
click at [587, 222] on icon at bounding box center [553, 228] width 258 height 51
click at [563, 221] on input "radio" at bounding box center [557, 216] width 9 height 9
radio input "true"
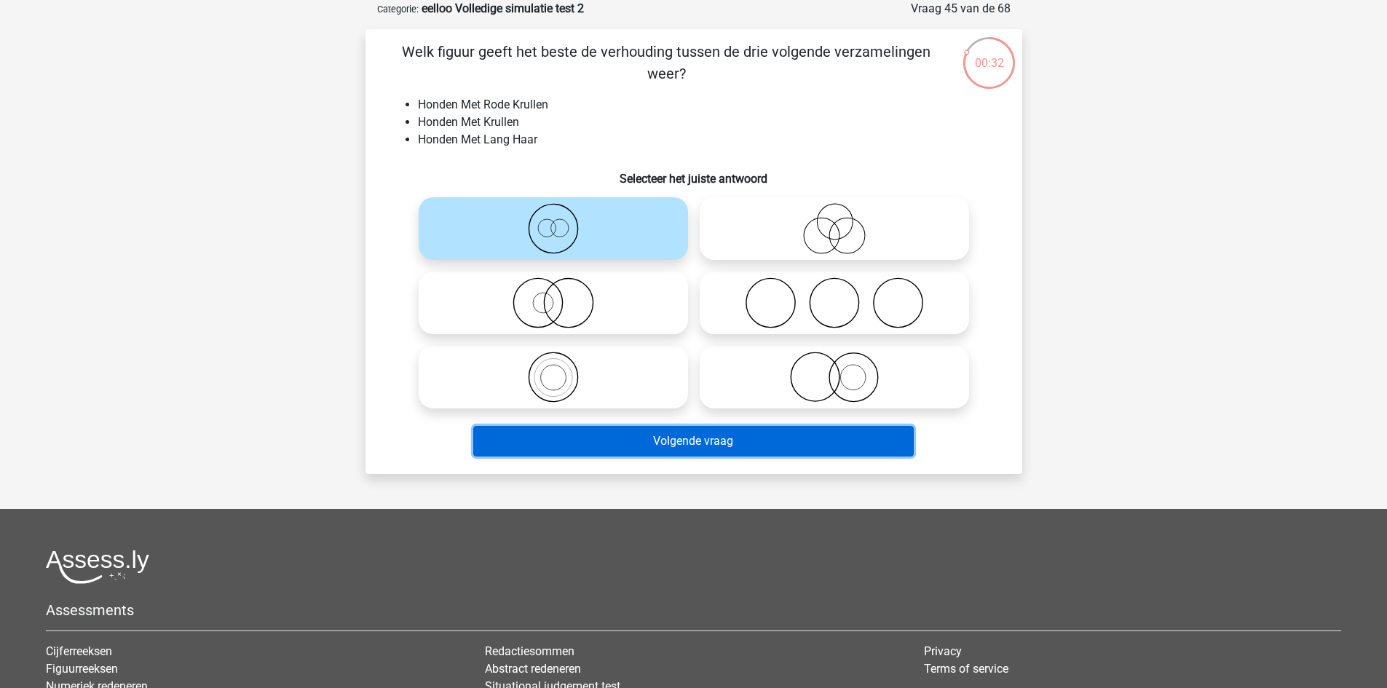
click at [632, 447] on button "Volgende vraag" at bounding box center [693, 441] width 441 height 31
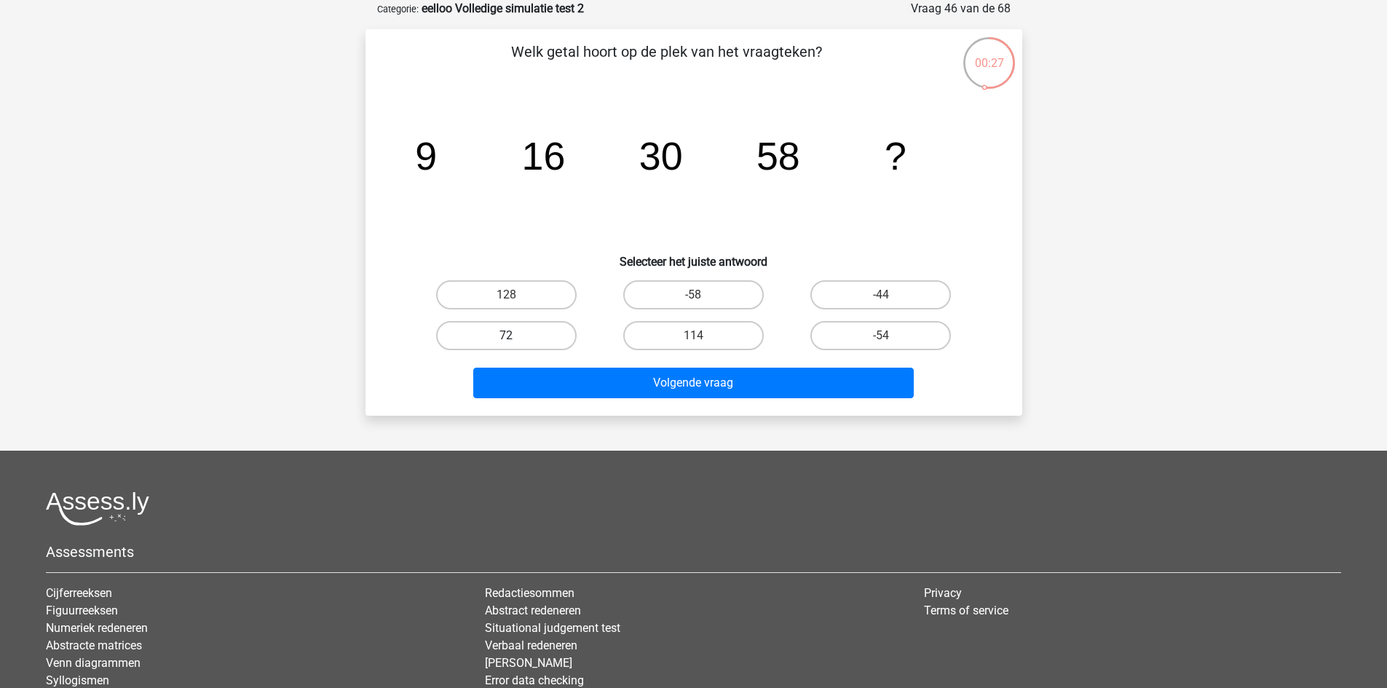
click at [502, 333] on label "72" at bounding box center [506, 335] width 141 height 29
click at [506, 336] on input "72" at bounding box center [510, 340] width 9 height 9
radio input "true"
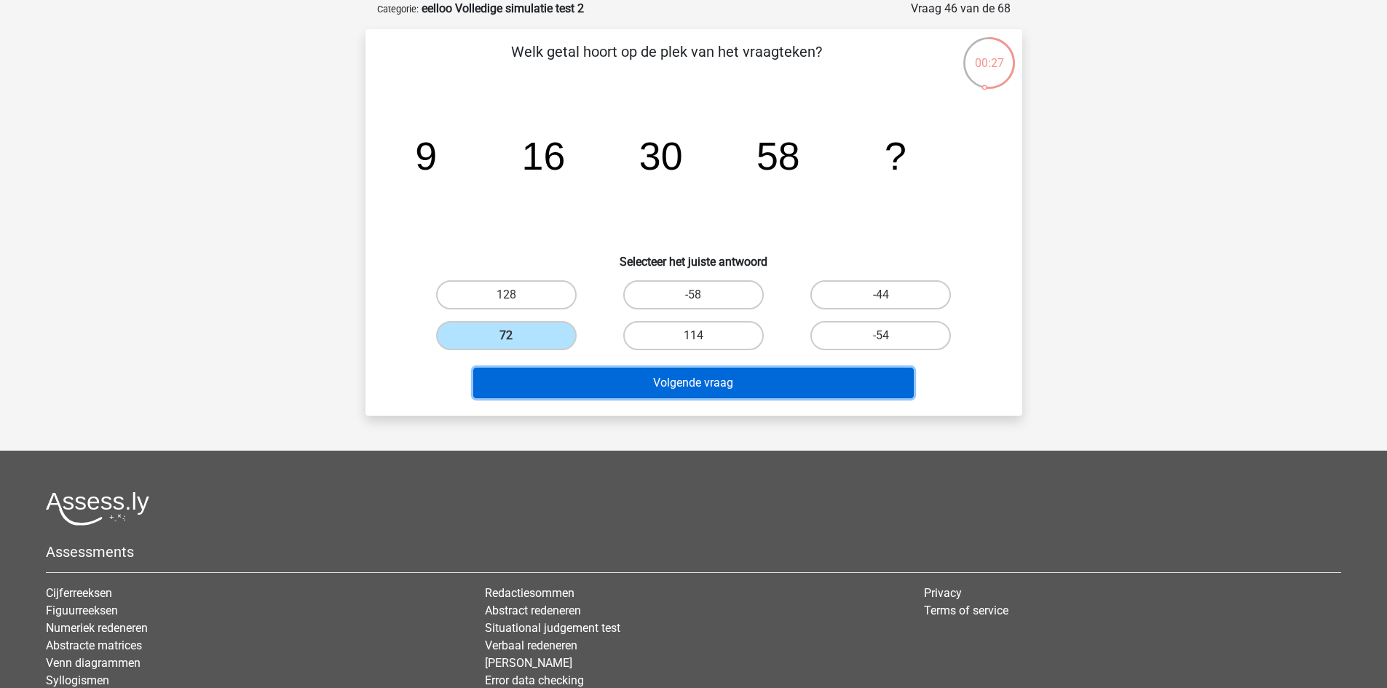
click at [563, 393] on button "Volgende vraag" at bounding box center [693, 383] width 441 height 31
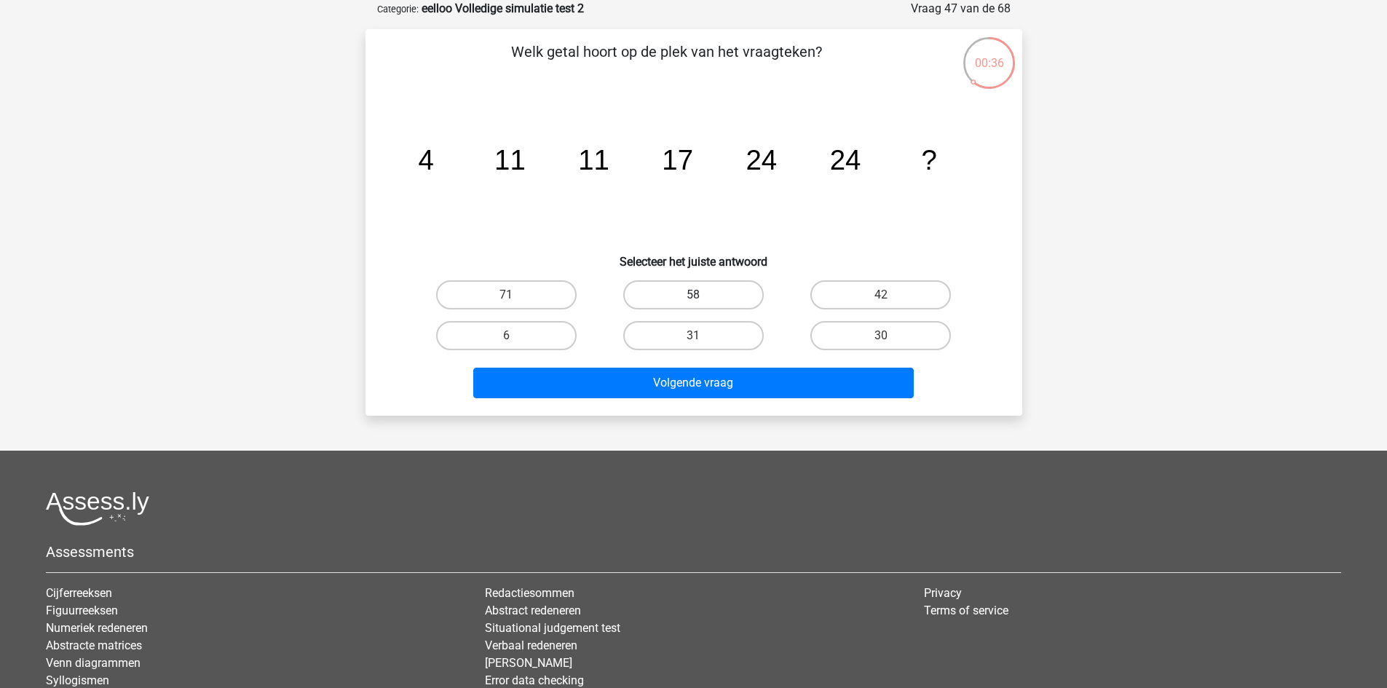
click at [722, 283] on label "58" at bounding box center [693, 294] width 141 height 29
click at [703, 295] on input "58" at bounding box center [697, 299] width 9 height 9
radio input "true"
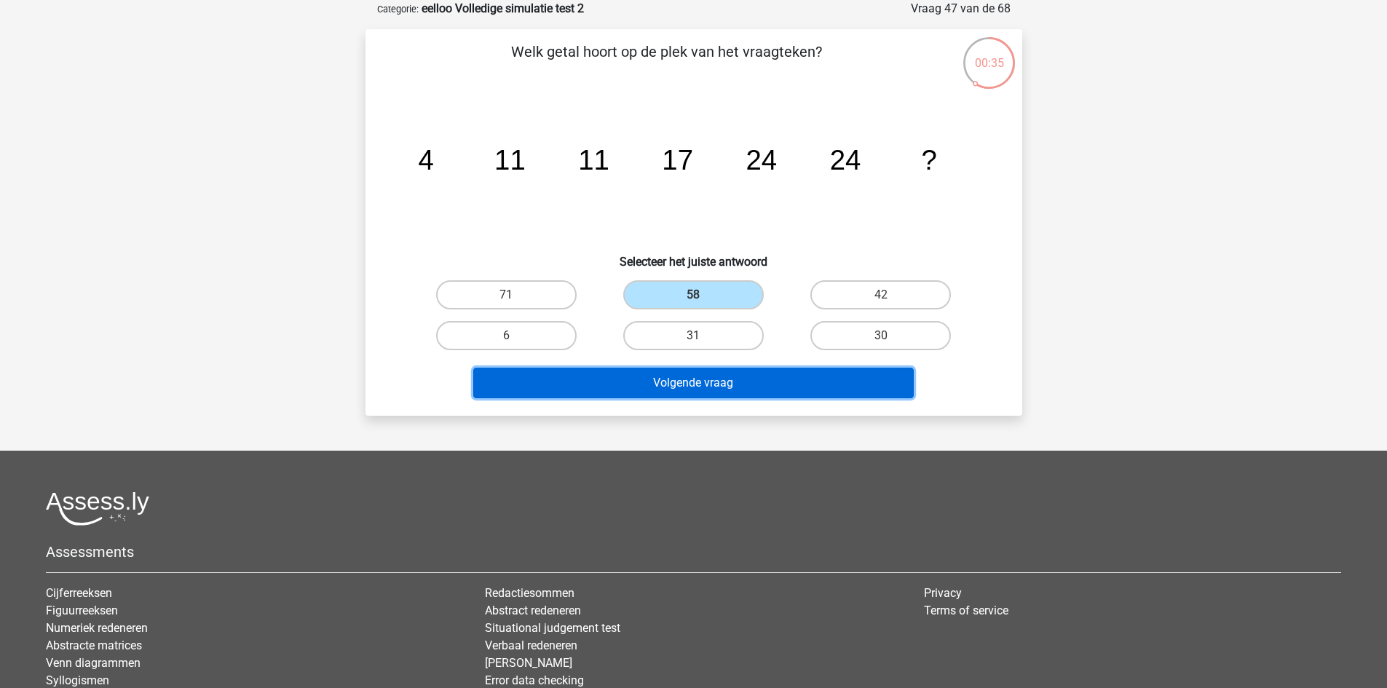
click at [733, 382] on button "Volgende vraag" at bounding box center [693, 383] width 441 height 31
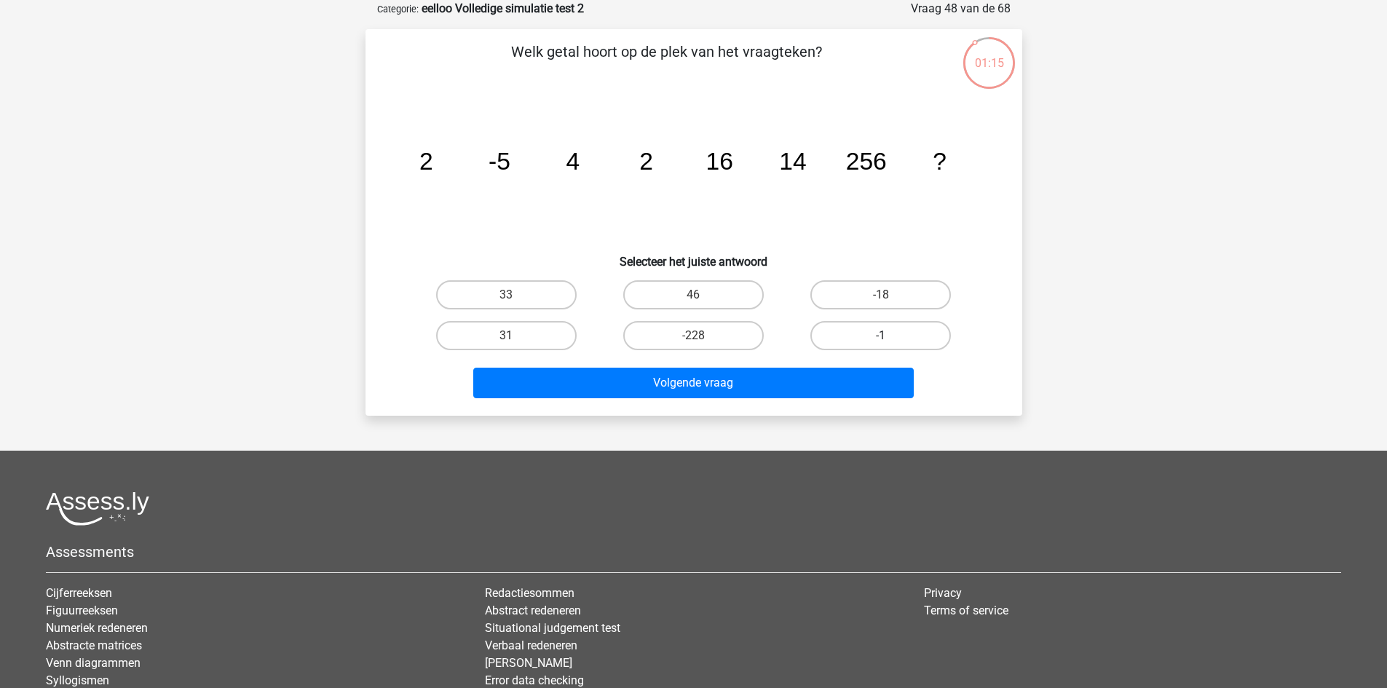
click at [858, 344] on label "-1" at bounding box center [880, 335] width 141 height 29
click at [881, 344] on input "-1" at bounding box center [885, 340] width 9 height 9
radio input "true"
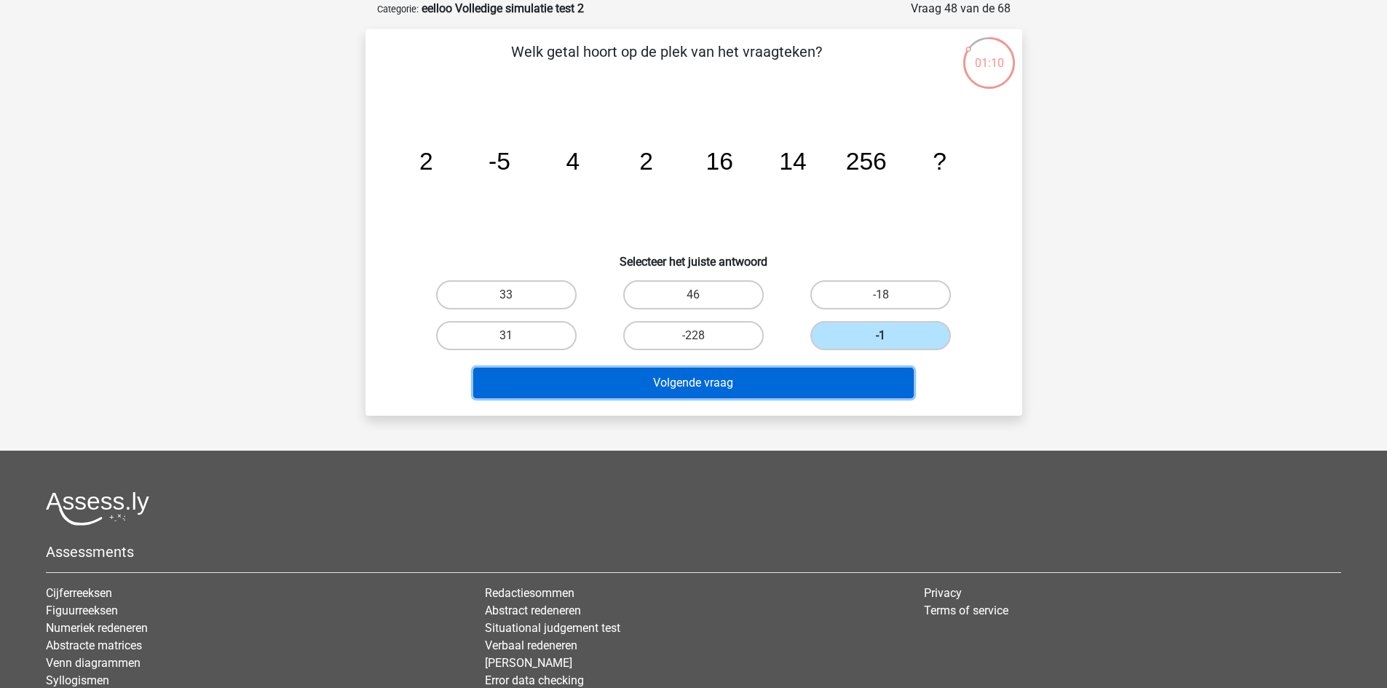
click at [773, 378] on button "Volgende vraag" at bounding box center [693, 383] width 441 height 31
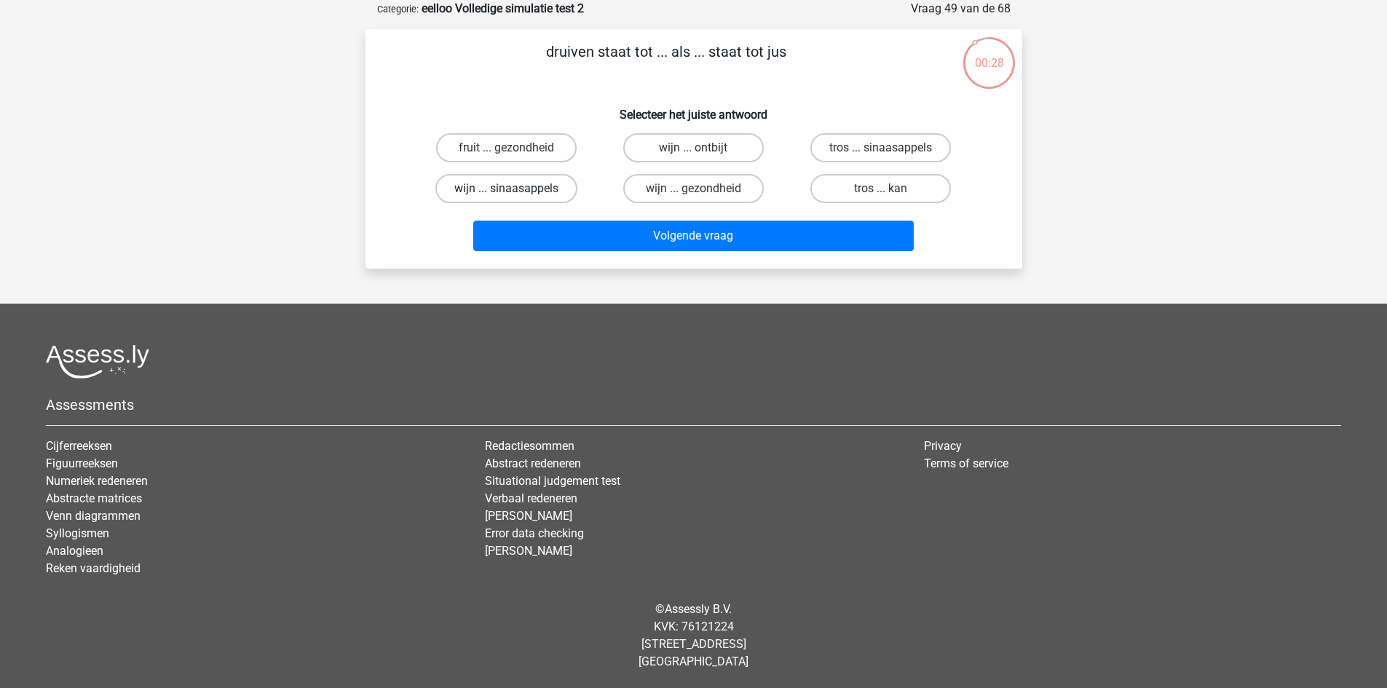
click at [550, 183] on label "wijn ... sinaasappels" at bounding box center [506, 188] width 142 height 29
click at [516, 189] on input "wijn ... sinaasappels" at bounding box center [510, 193] width 9 height 9
radio input "true"
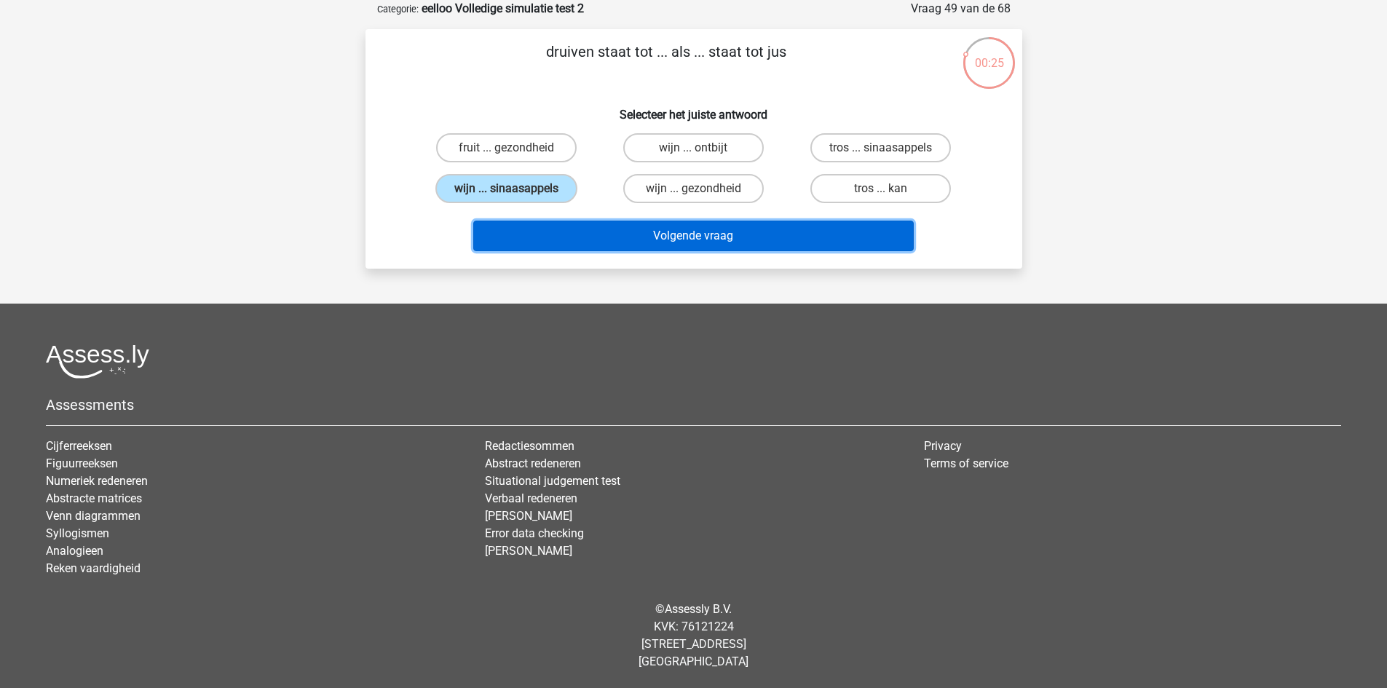
click at [672, 239] on button "Volgende vraag" at bounding box center [693, 236] width 441 height 31
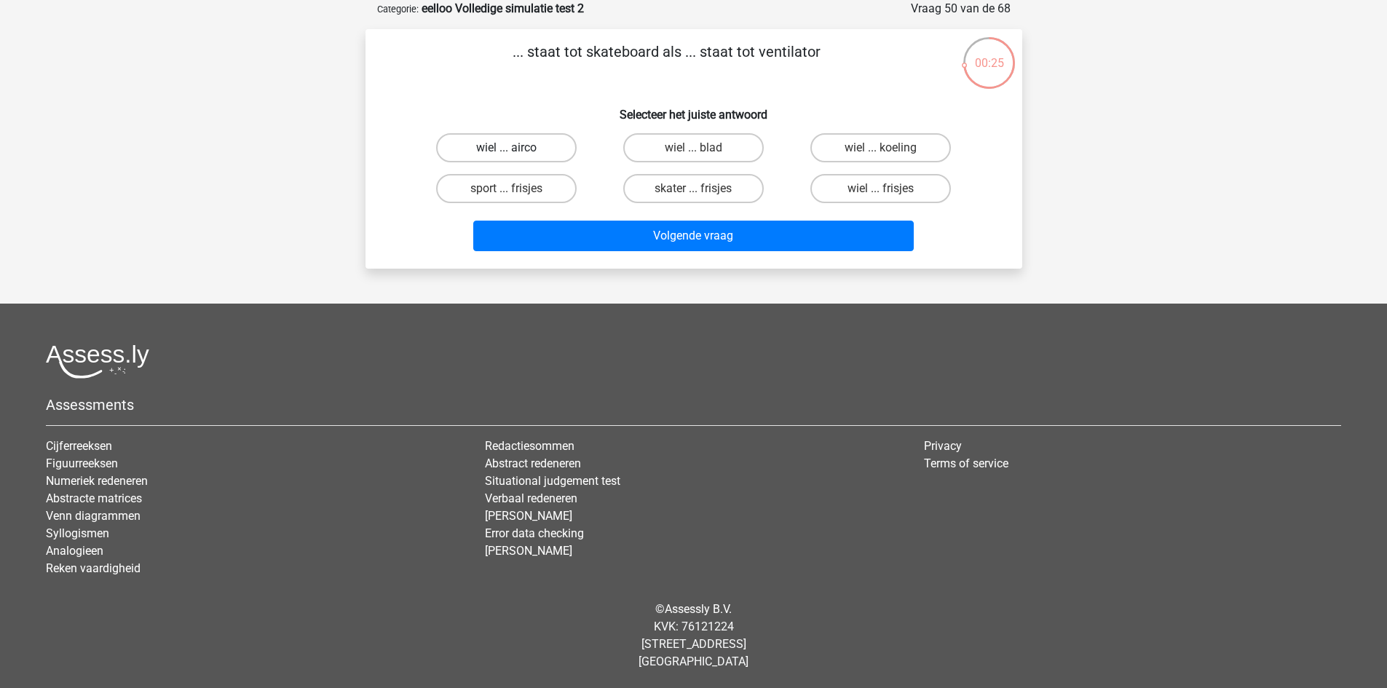
click at [554, 147] on label "wiel ... airco" at bounding box center [506, 147] width 141 height 29
click at [516, 148] on input "wiel ... airco" at bounding box center [510, 152] width 9 height 9
radio input "true"
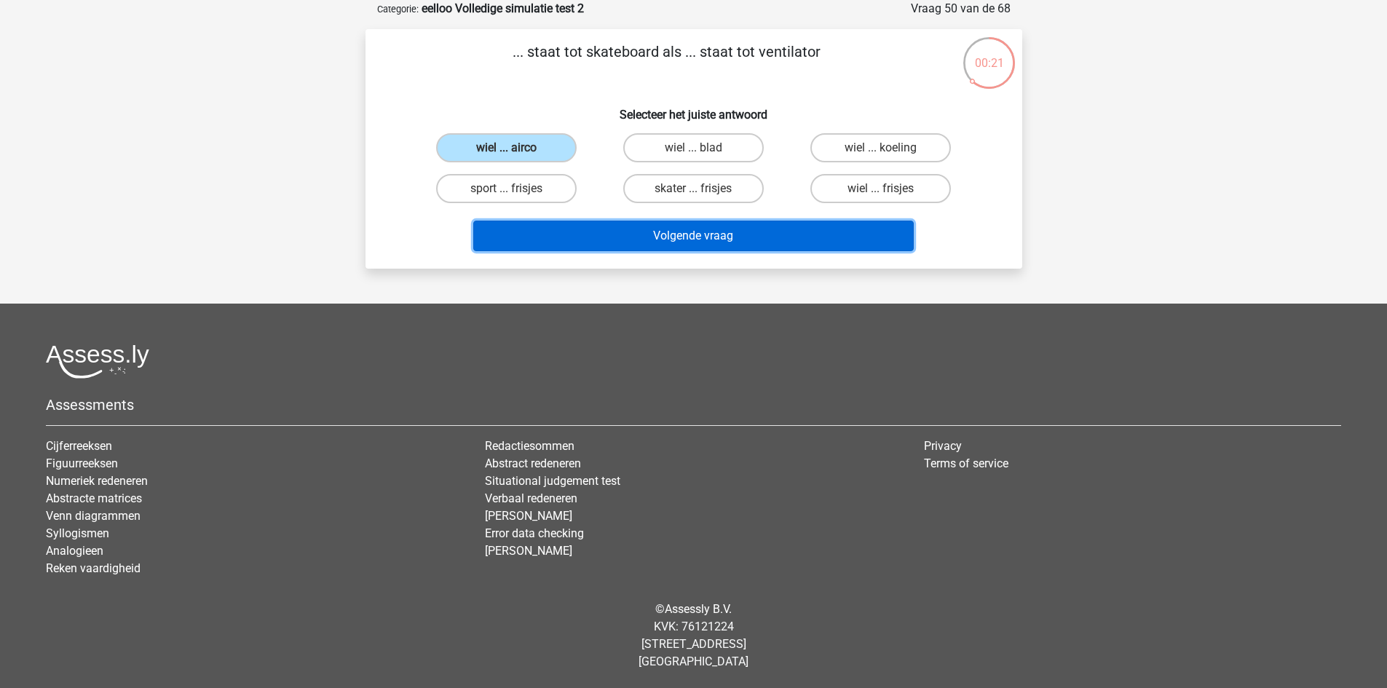
click at [783, 233] on button "Volgende vraag" at bounding box center [693, 236] width 441 height 31
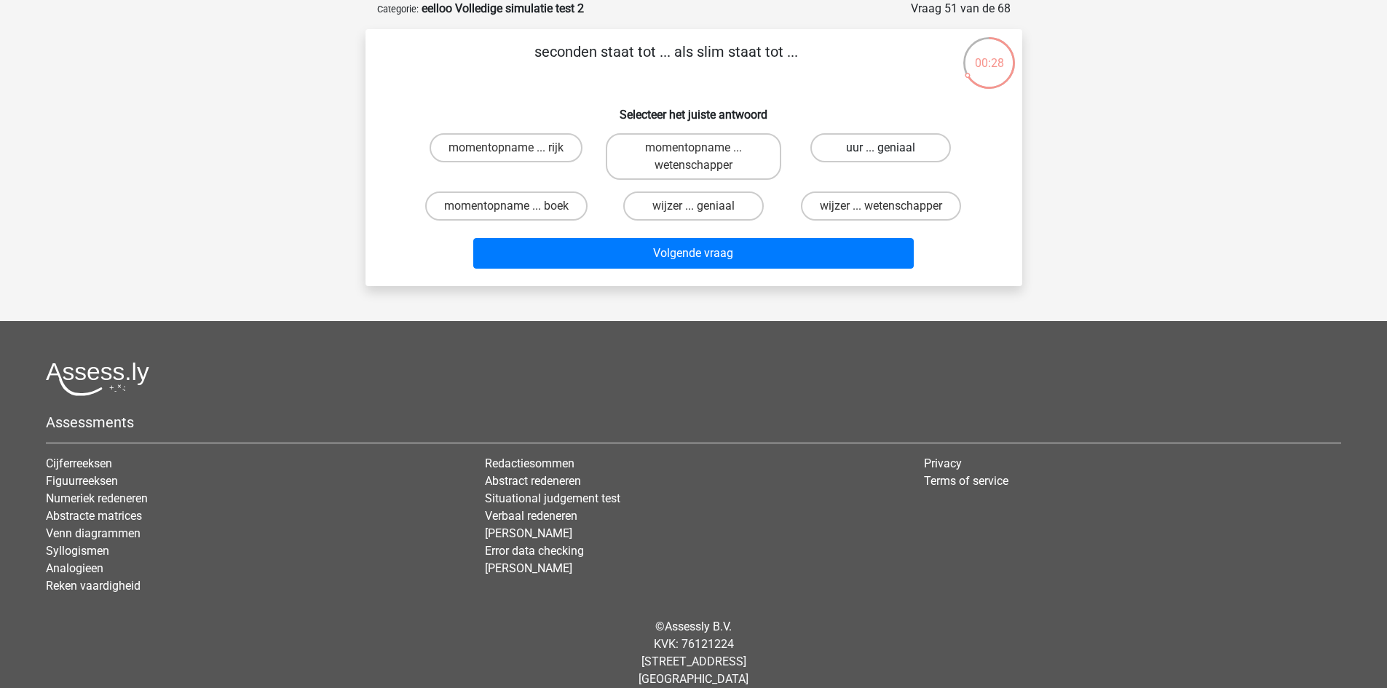
click at [885, 144] on label "uur ... geniaal" at bounding box center [880, 147] width 141 height 29
click at [885, 148] on input "uur ... geniaal" at bounding box center [885, 152] width 9 height 9
radio input "true"
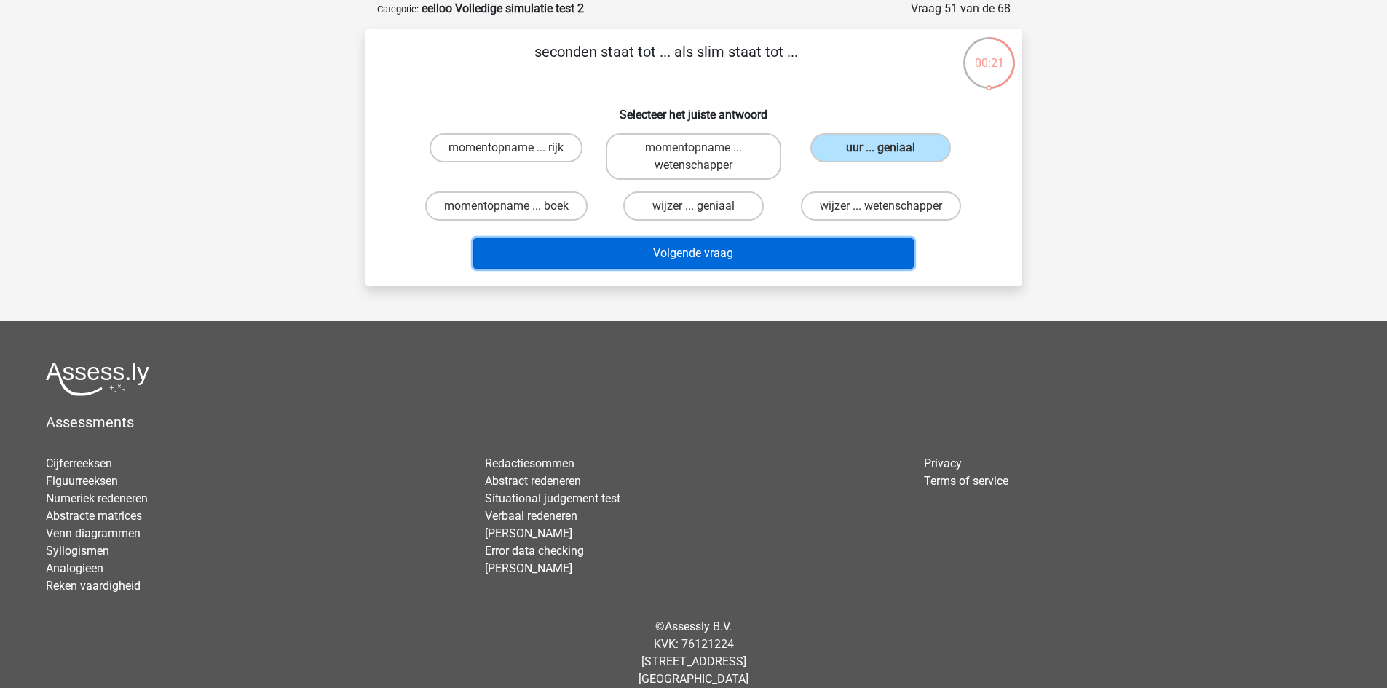
click at [768, 258] on button "Volgende vraag" at bounding box center [693, 253] width 441 height 31
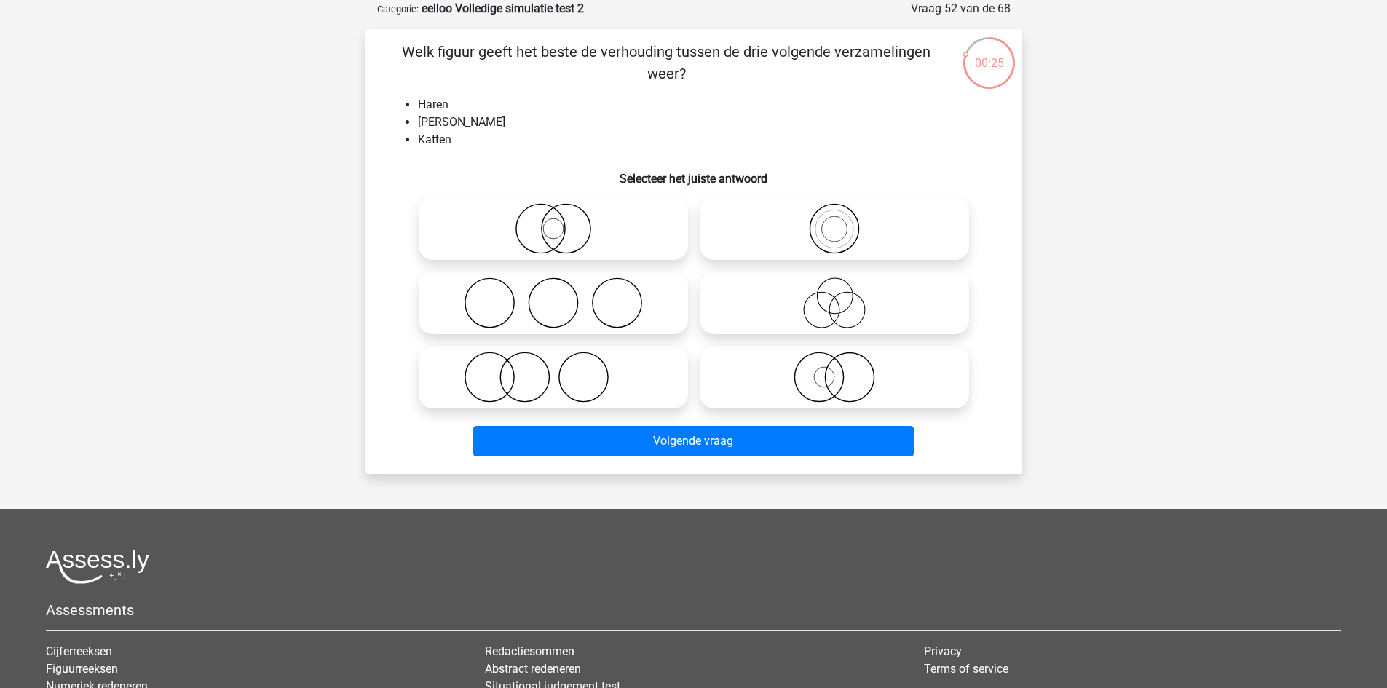
click at [837, 376] on icon at bounding box center [835, 377] width 258 height 51
click at [837, 370] on input "radio" at bounding box center [838, 364] width 9 height 9
radio input "true"
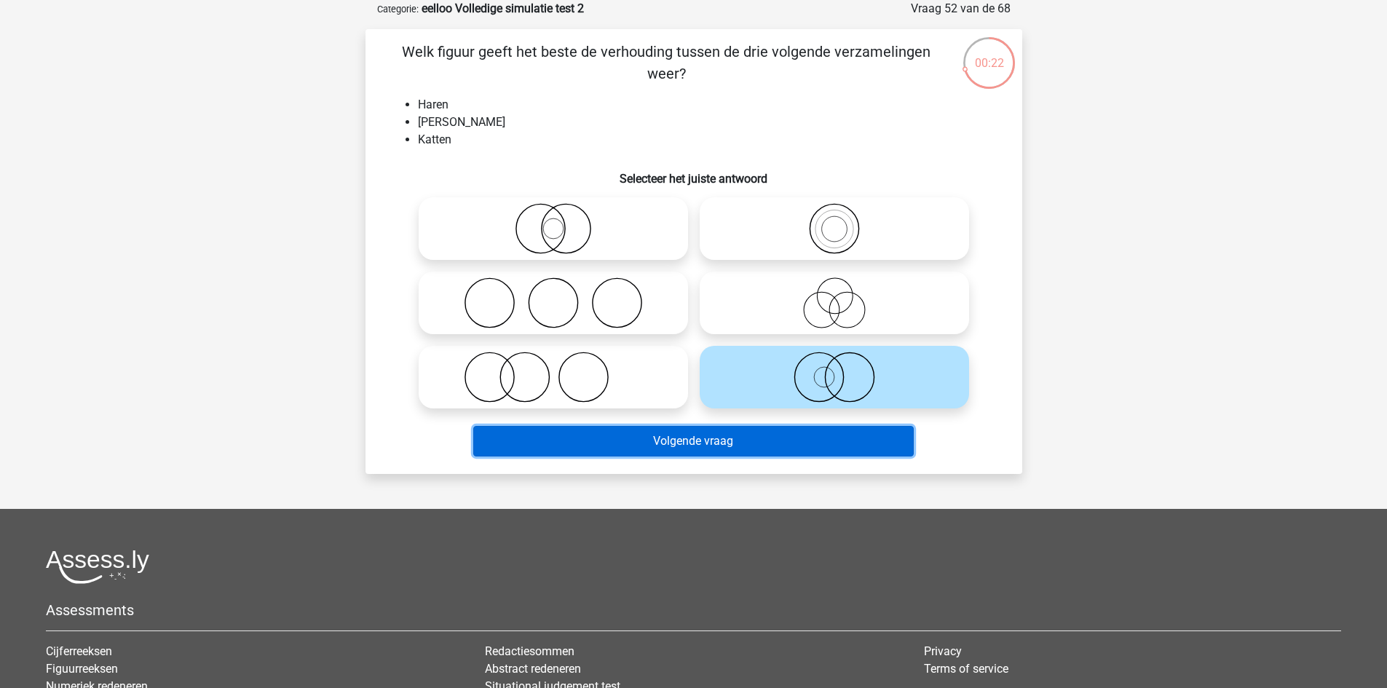
click at [787, 435] on button "Volgende vraag" at bounding box center [693, 441] width 441 height 31
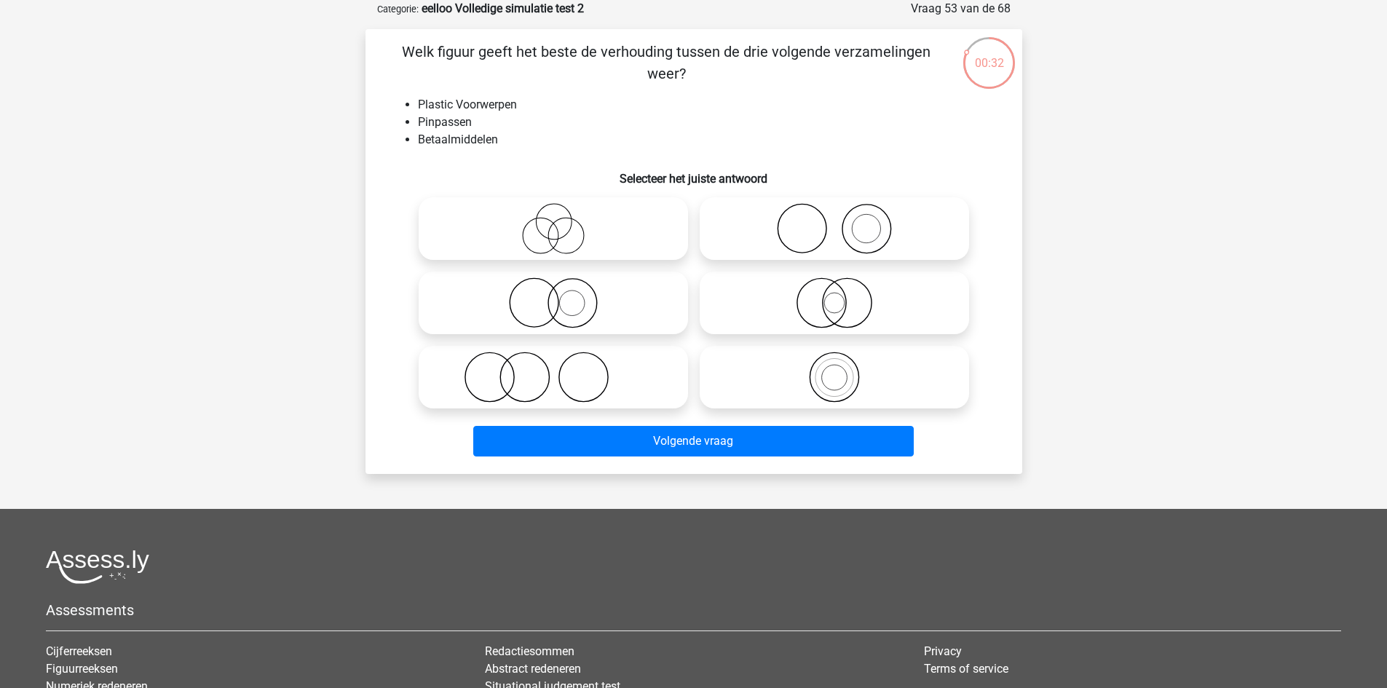
click at [585, 362] on icon at bounding box center [553, 377] width 258 height 51
click at [563, 362] on input "radio" at bounding box center [557, 364] width 9 height 9
radio input "true"
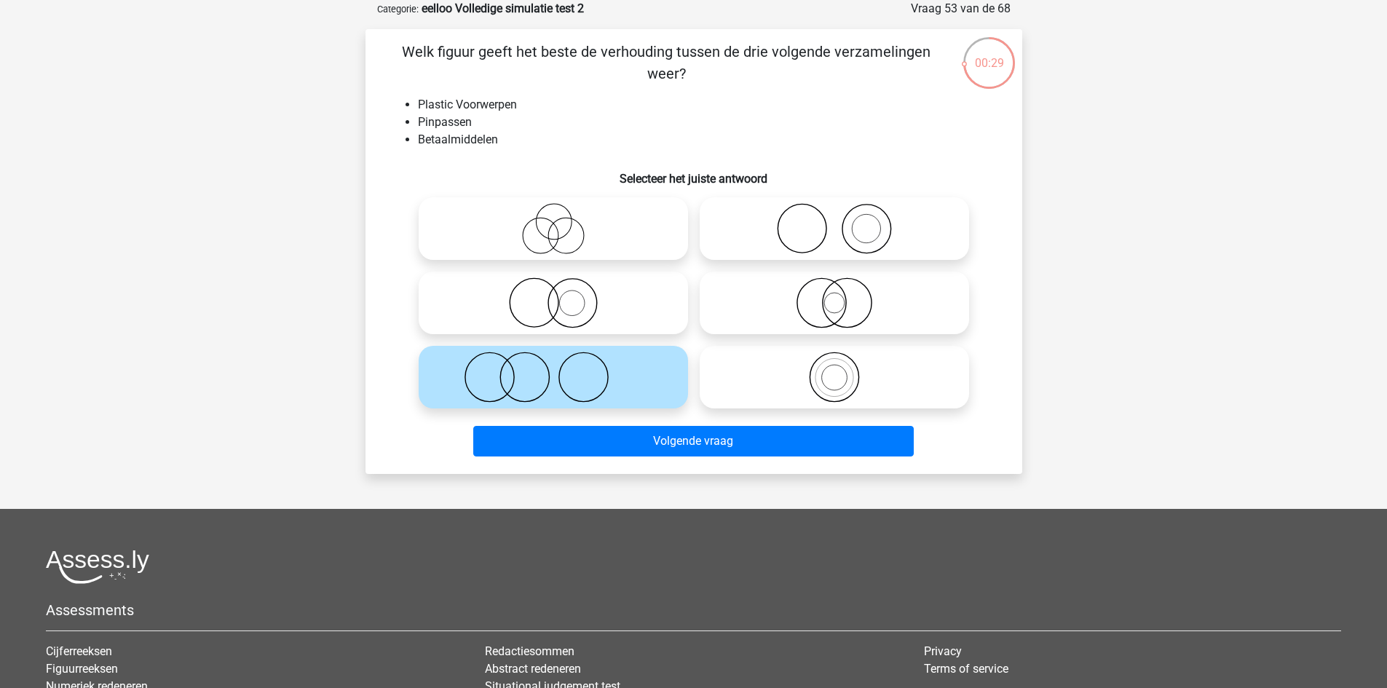
click at [597, 252] on icon at bounding box center [553, 228] width 258 height 51
click at [563, 221] on input "radio" at bounding box center [557, 216] width 9 height 9
radio input "true"
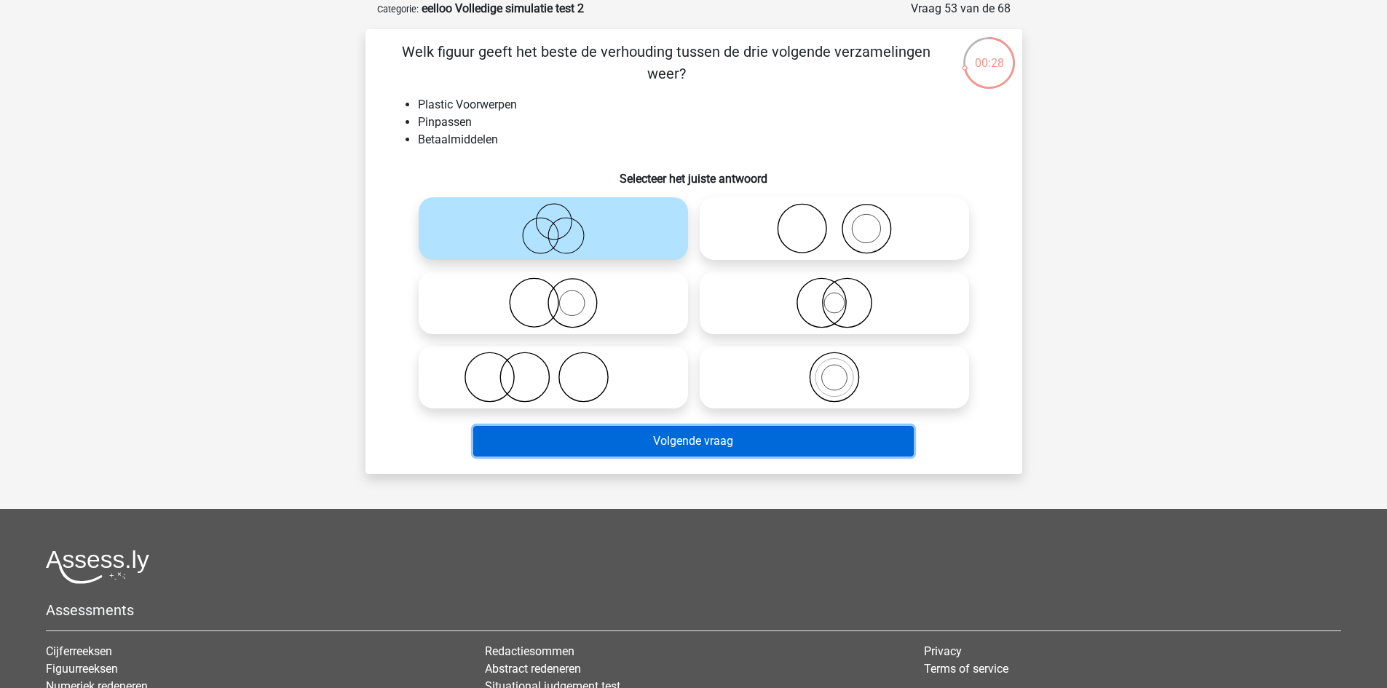
click at [679, 441] on button "Volgende vraag" at bounding box center [693, 441] width 441 height 31
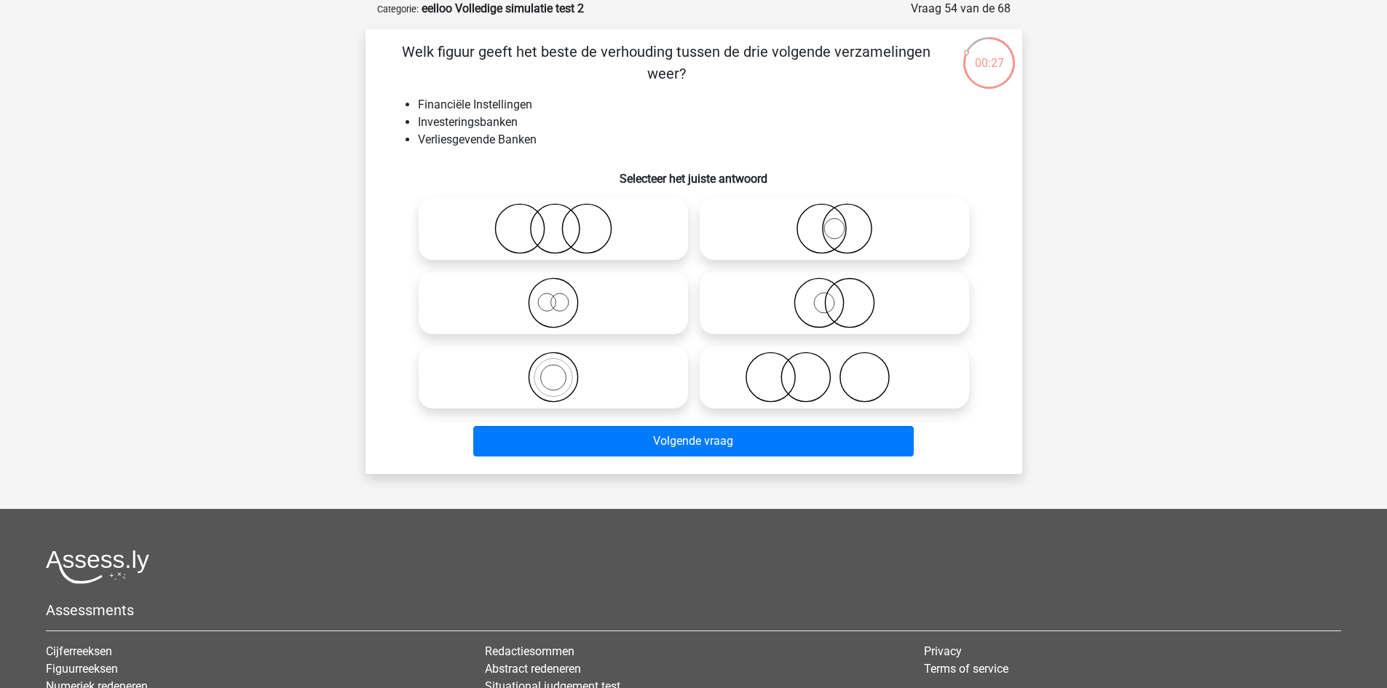
click at [606, 230] on icon at bounding box center [553, 228] width 258 height 51
click at [563, 221] on input "radio" at bounding box center [557, 216] width 9 height 9
radio input "true"
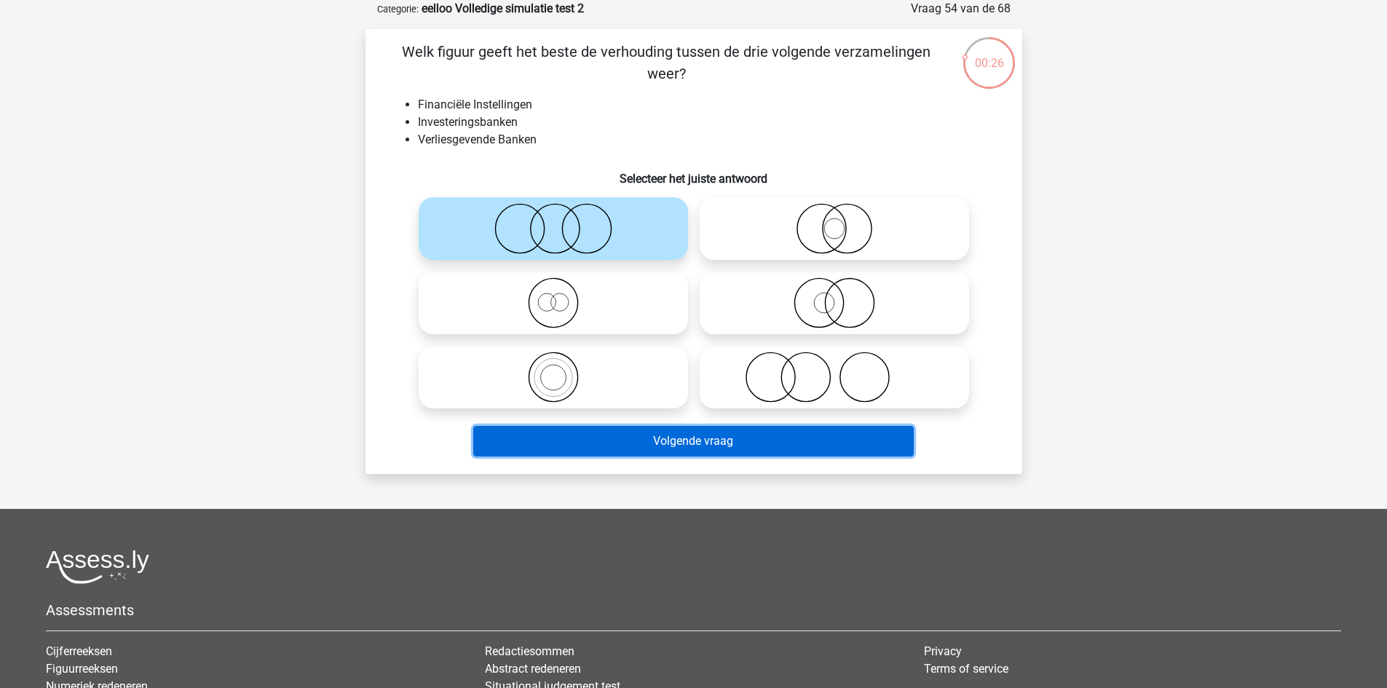
click at [672, 438] on button "Volgende vraag" at bounding box center [693, 441] width 441 height 31
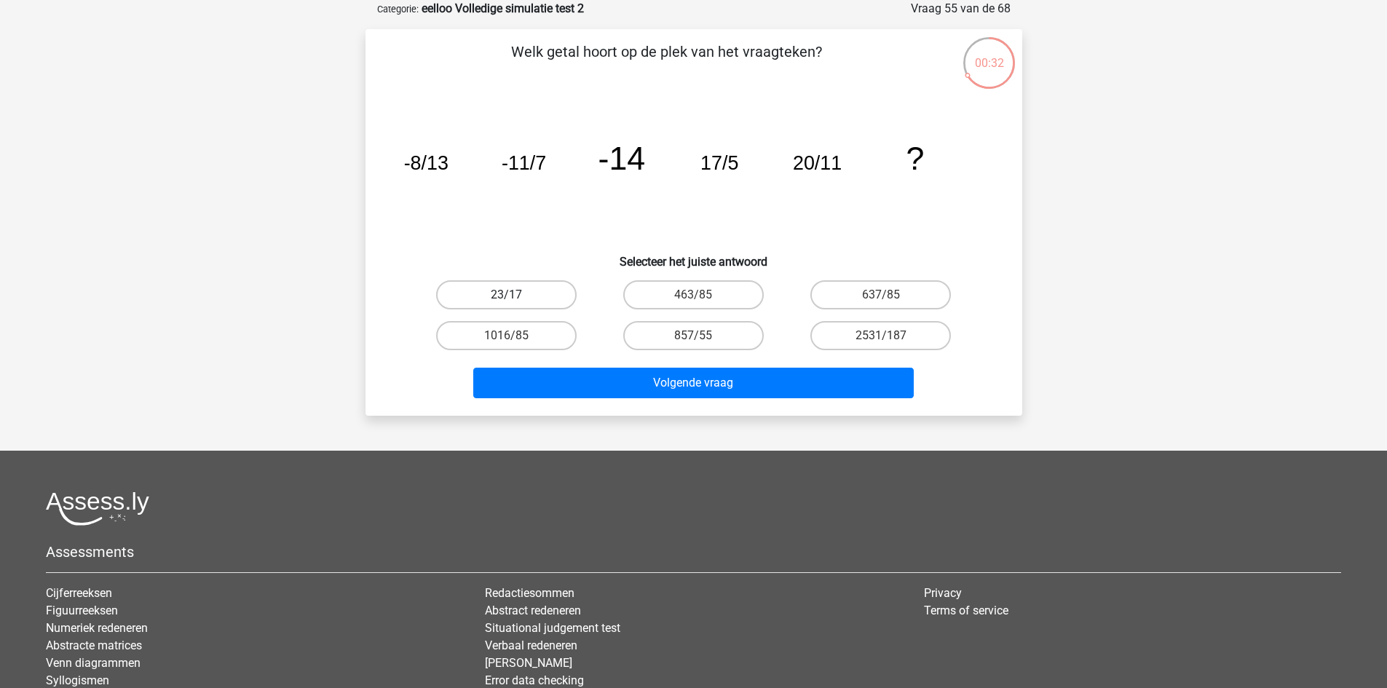
click at [548, 298] on label "23/17" at bounding box center [506, 294] width 141 height 29
click at [516, 298] on input "23/17" at bounding box center [510, 299] width 9 height 9
radio input "true"
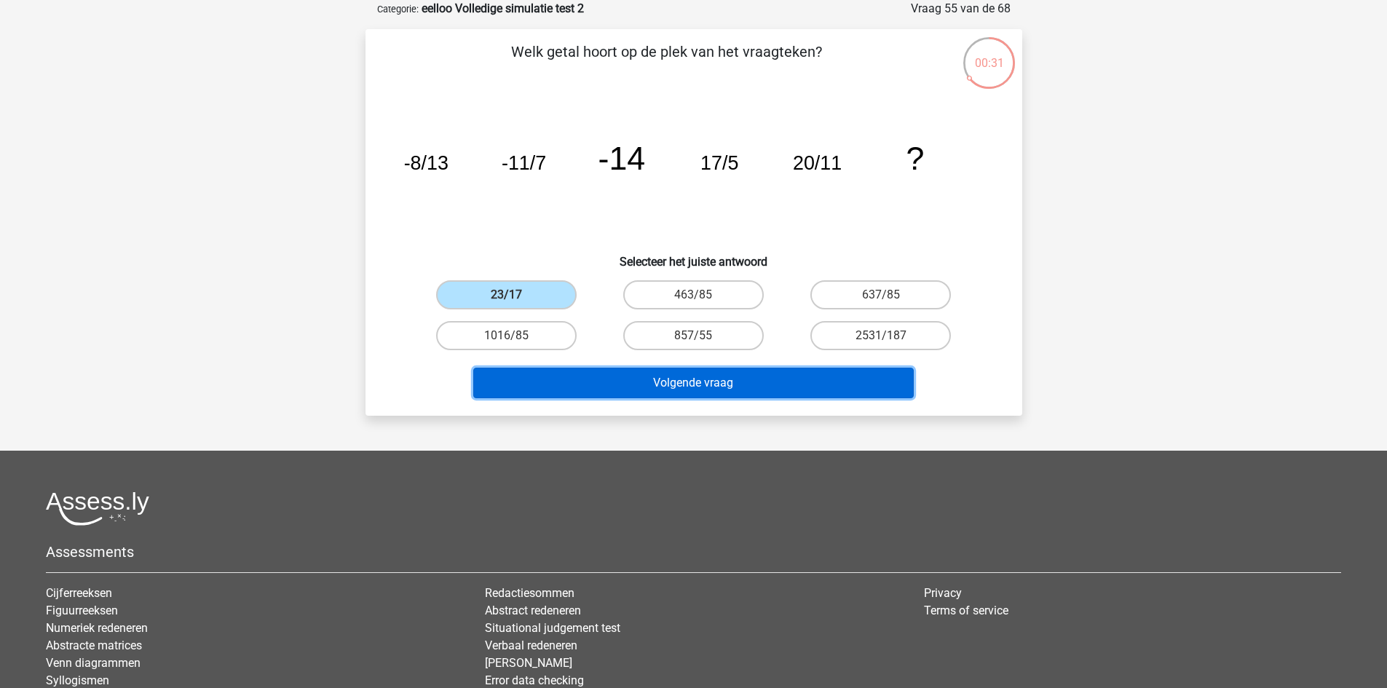
click at [644, 382] on button "Volgende vraag" at bounding box center [693, 383] width 441 height 31
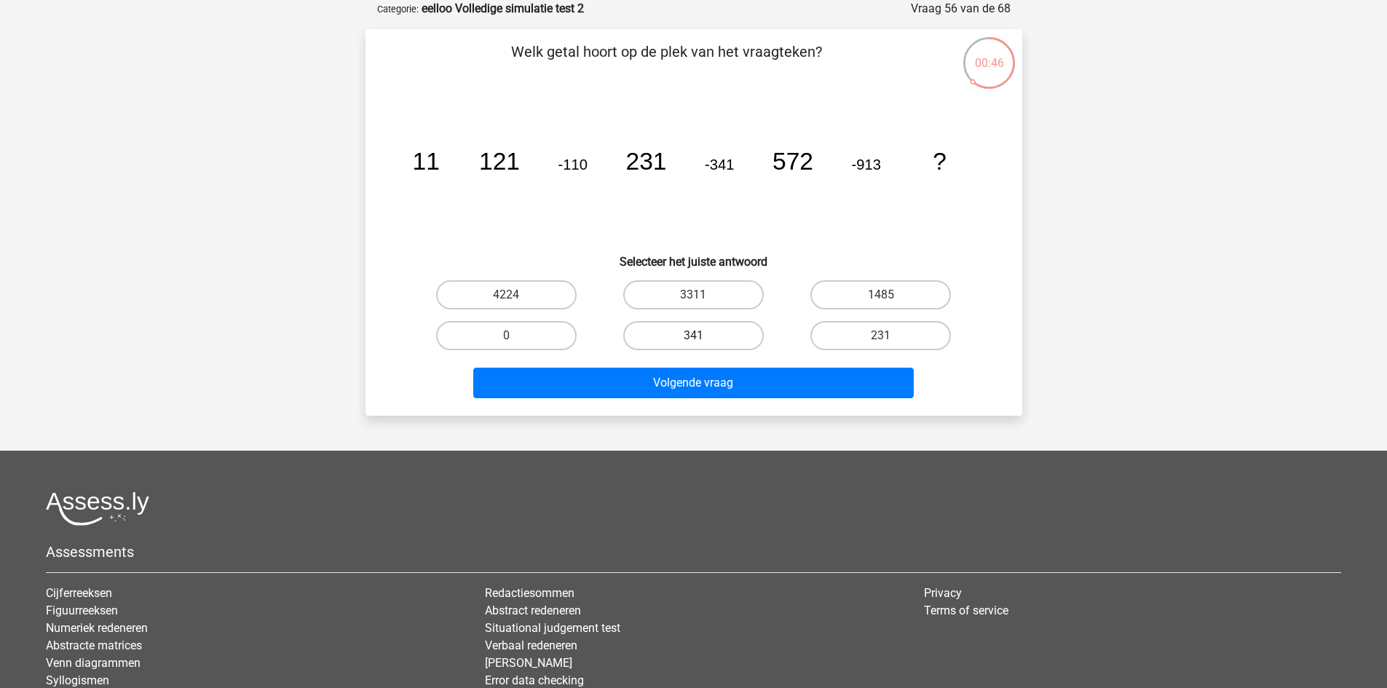
click at [725, 338] on label "341" at bounding box center [693, 335] width 141 height 29
click at [703, 338] on input "341" at bounding box center [697, 340] width 9 height 9
radio input "true"
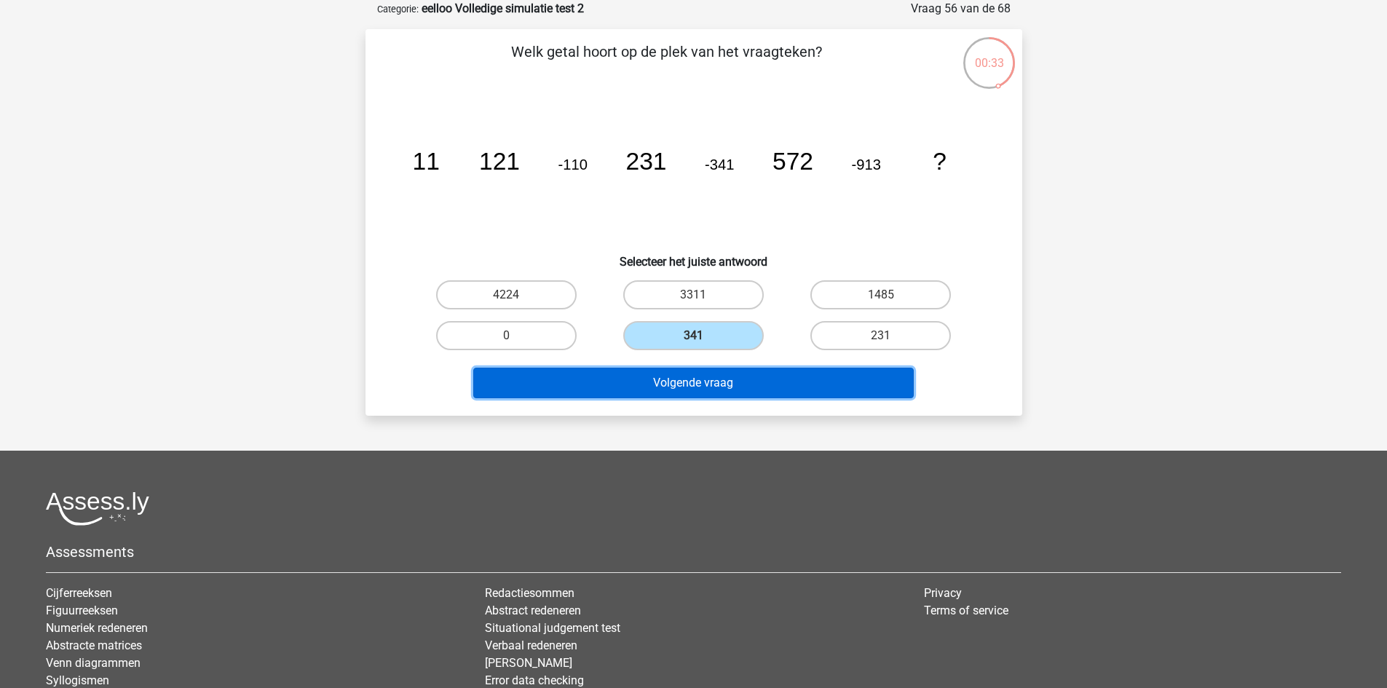
click at [794, 384] on button "Volgende vraag" at bounding box center [693, 383] width 441 height 31
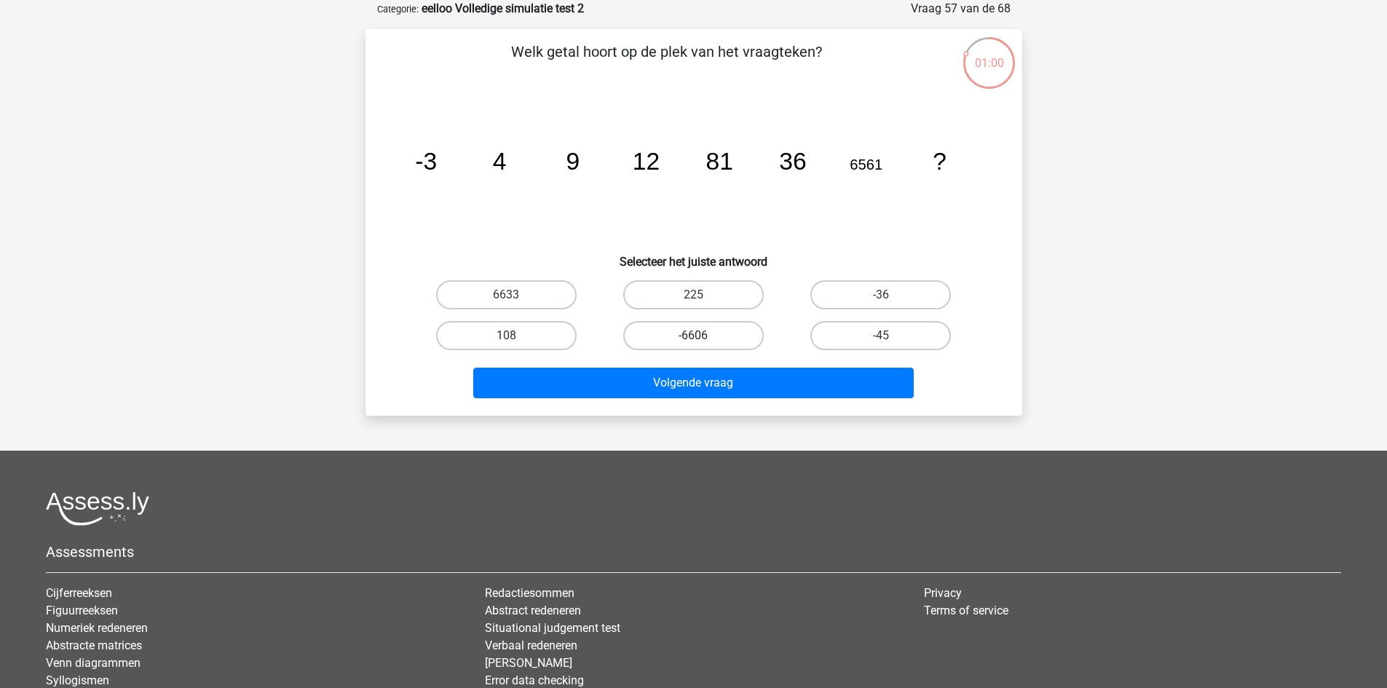
click at [691, 334] on label "-6606" at bounding box center [693, 335] width 141 height 29
click at [693, 336] on input "-6606" at bounding box center [697, 340] width 9 height 9
radio input "true"
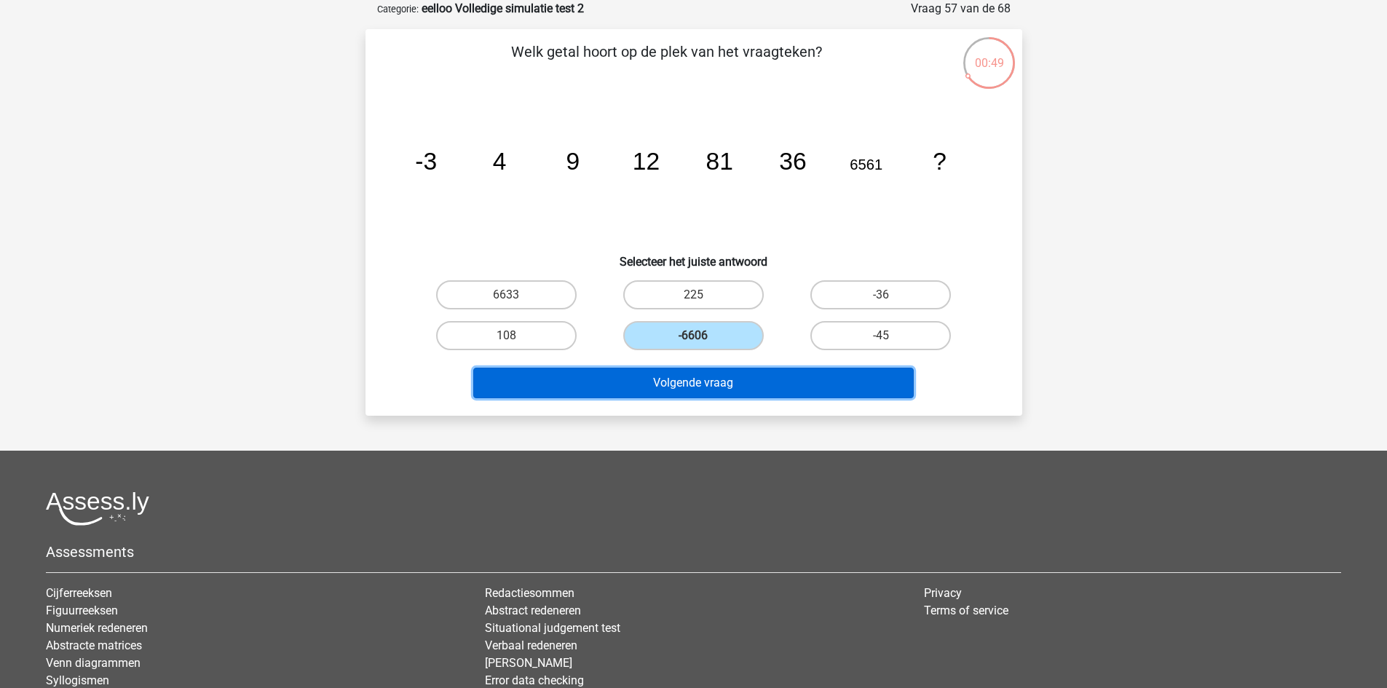
drag, startPoint x: 680, startPoint y: 371, endPoint x: 686, endPoint y: 383, distance: 13.0
click at [685, 379] on button "Volgende vraag" at bounding box center [693, 383] width 441 height 31
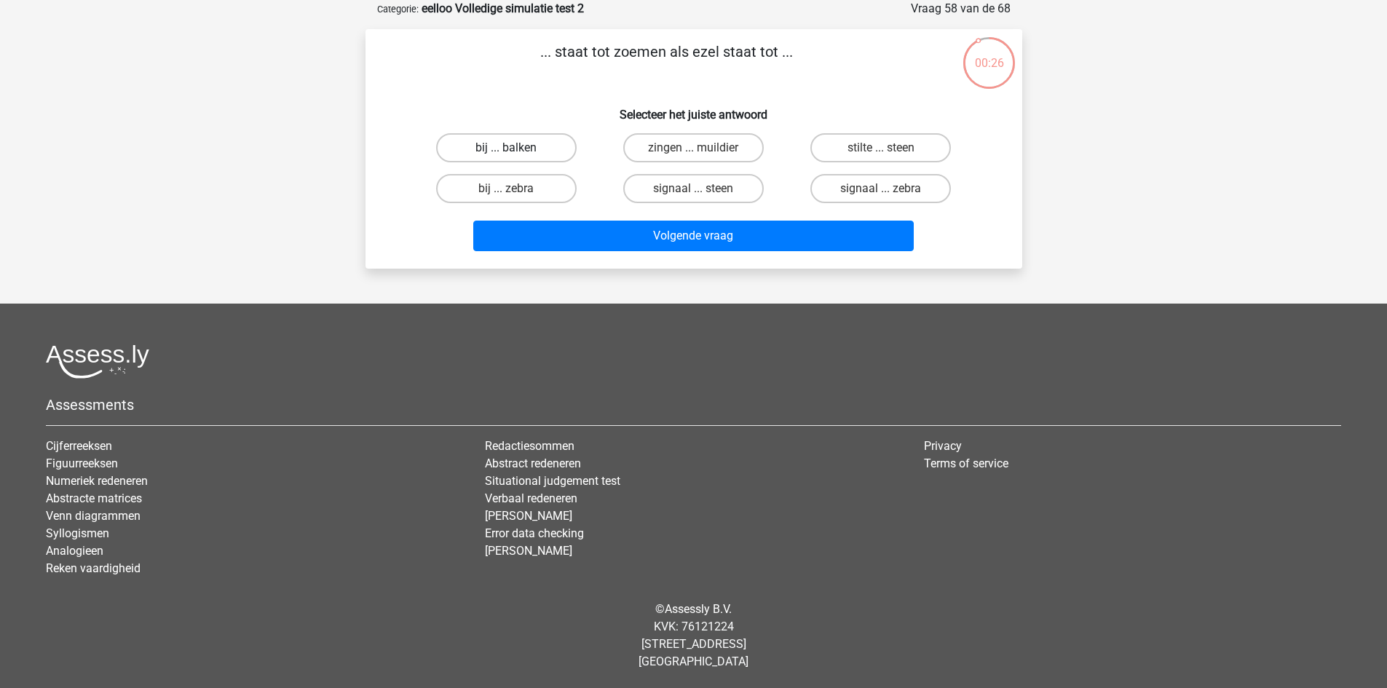
click at [541, 152] on label "bij ... balken" at bounding box center [506, 147] width 141 height 29
click at [516, 152] on input "bij ... balken" at bounding box center [510, 152] width 9 height 9
radio input "true"
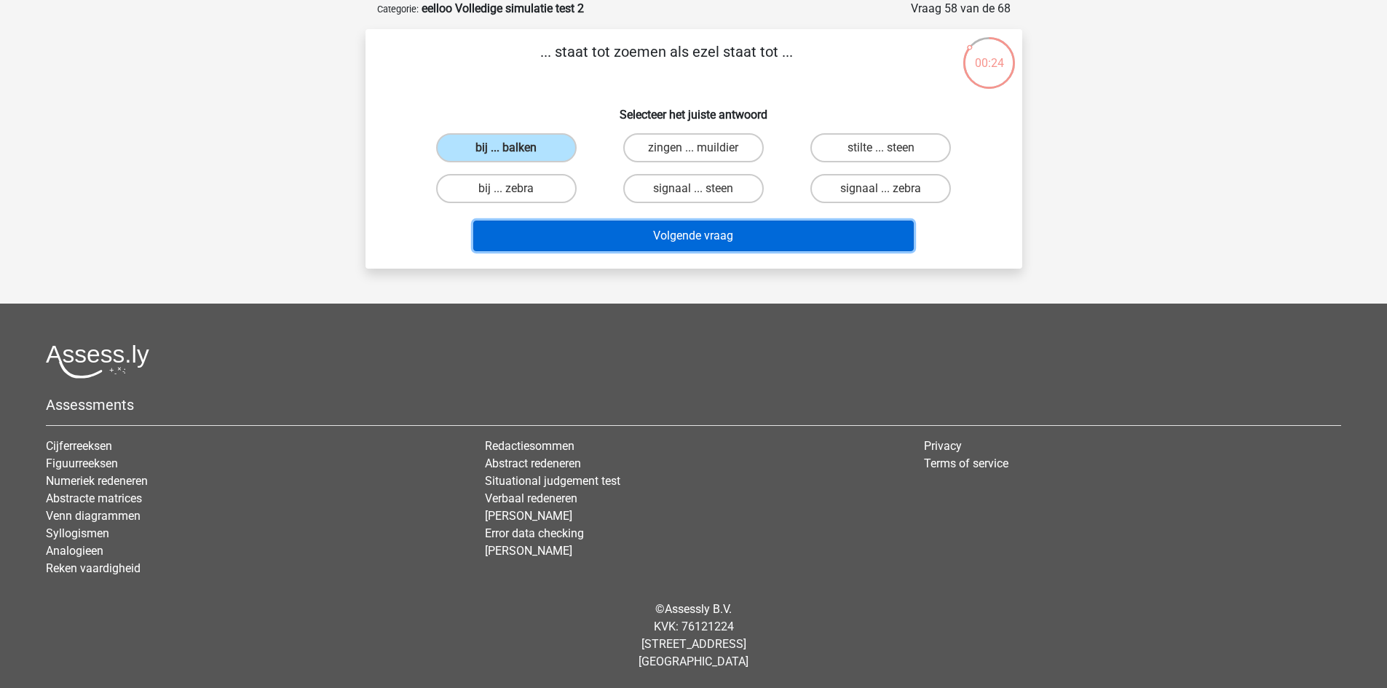
click at [666, 237] on button "Volgende vraag" at bounding box center [693, 236] width 441 height 31
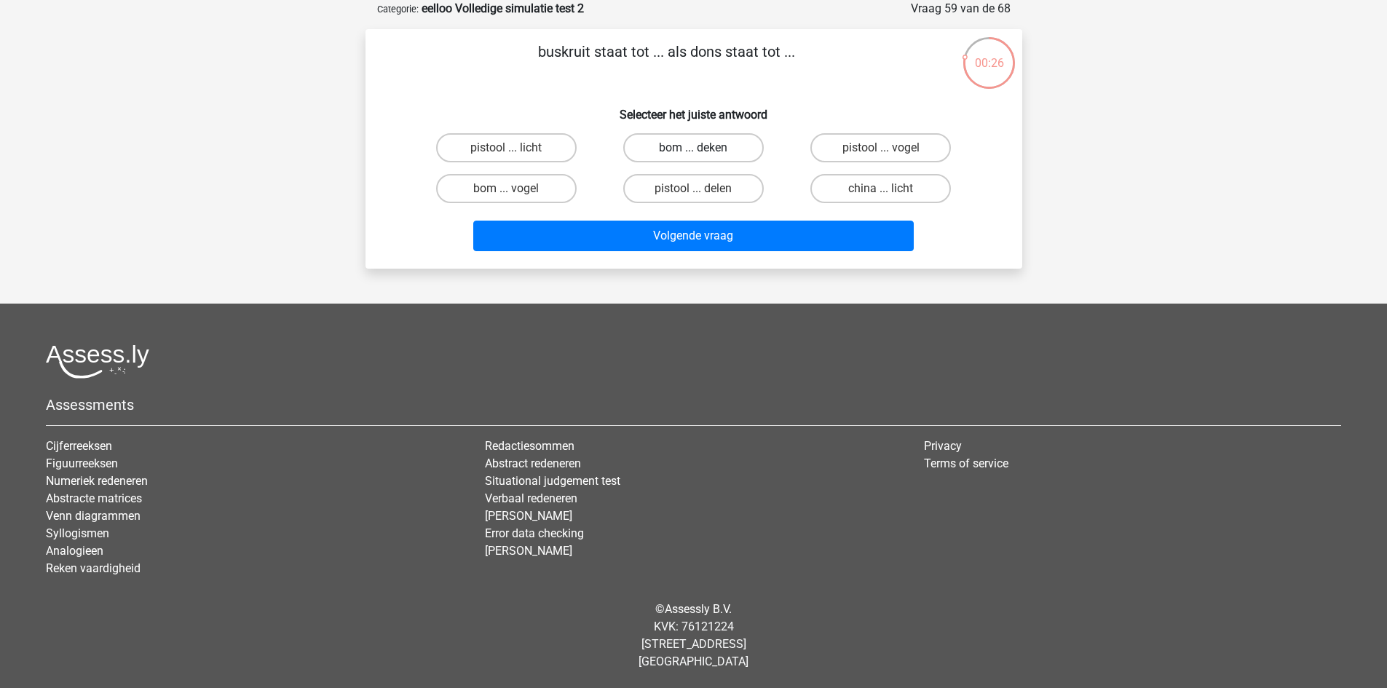
click at [722, 149] on label "bom ... deken" at bounding box center [693, 147] width 141 height 29
click at [703, 149] on input "bom ... deken" at bounding box center [697, 152] width 9 height 9
radio input "true"
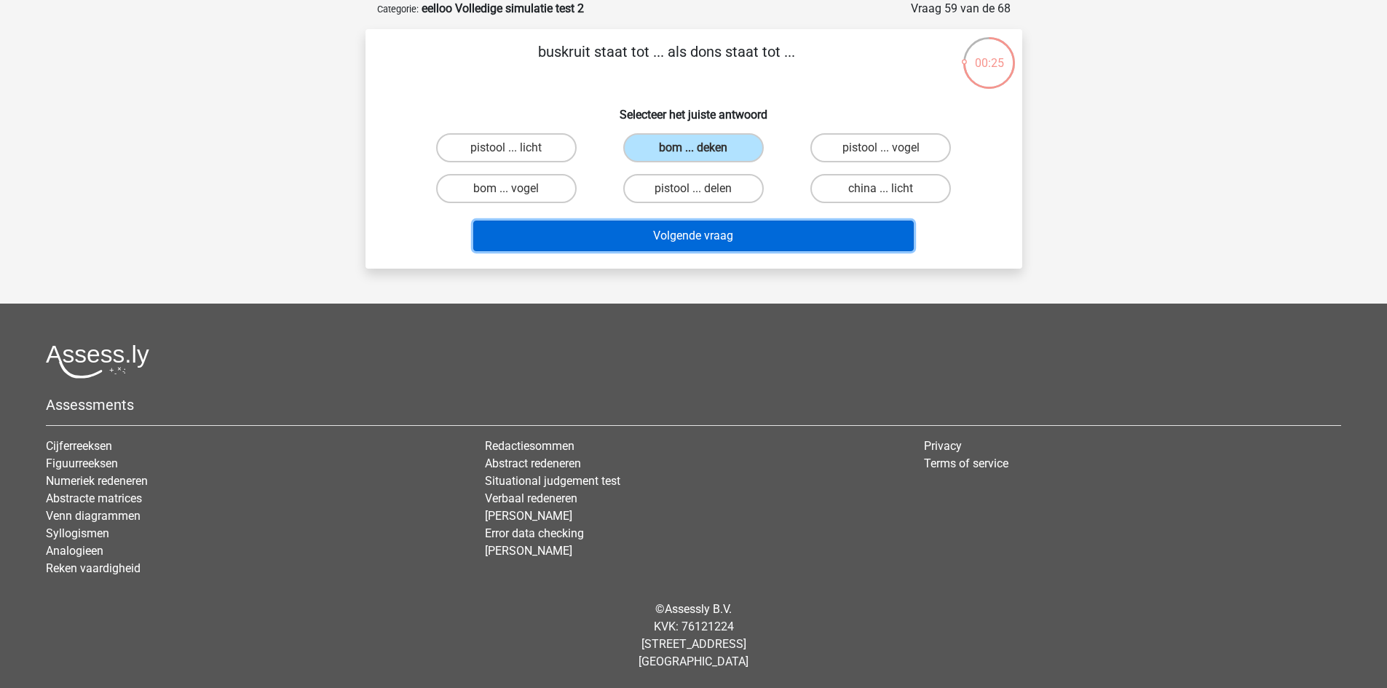
click at [766, 228] on button "Volgende vraag" at bounding box center [693, 236] width 441 height 31
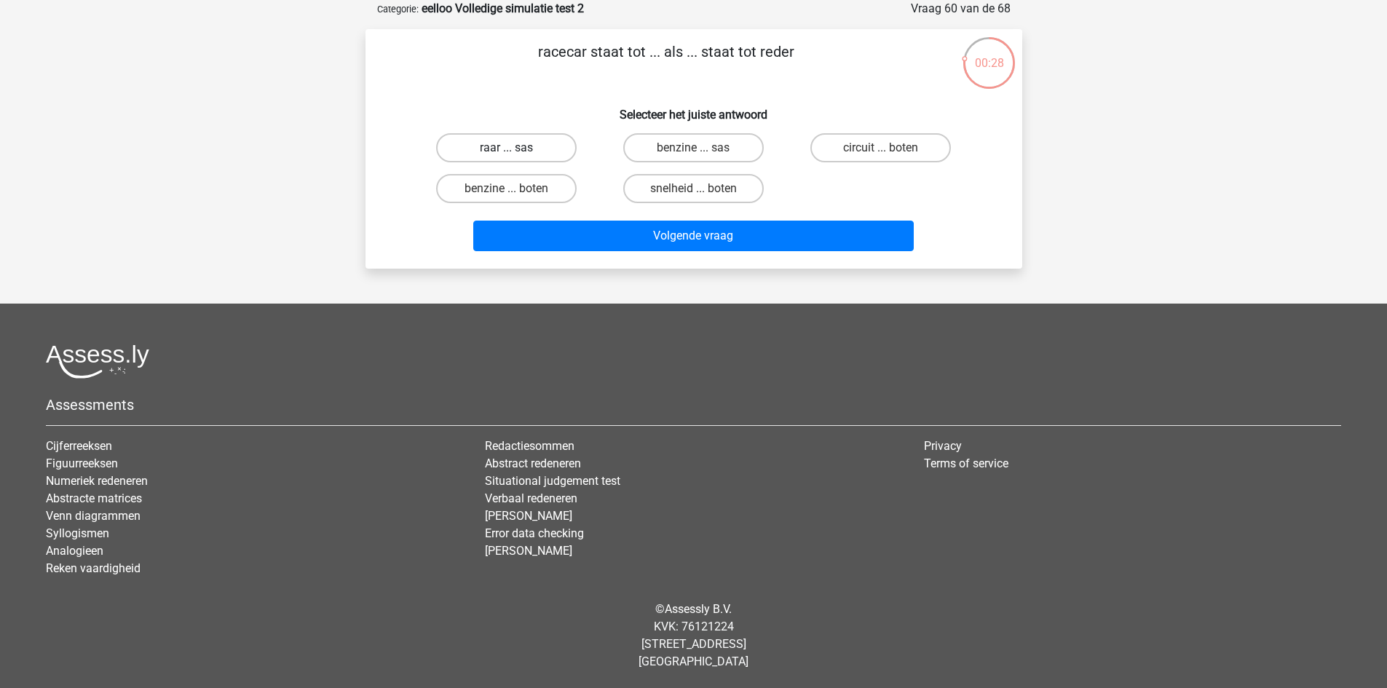
click at [534, 149] on label "raar ... sas" at bounding box center [506, 147] width 141 height 29
click at [516, 149] on input "raar ... sas" at bounding box center [510, 152] width 9 height 9
radio input "true"
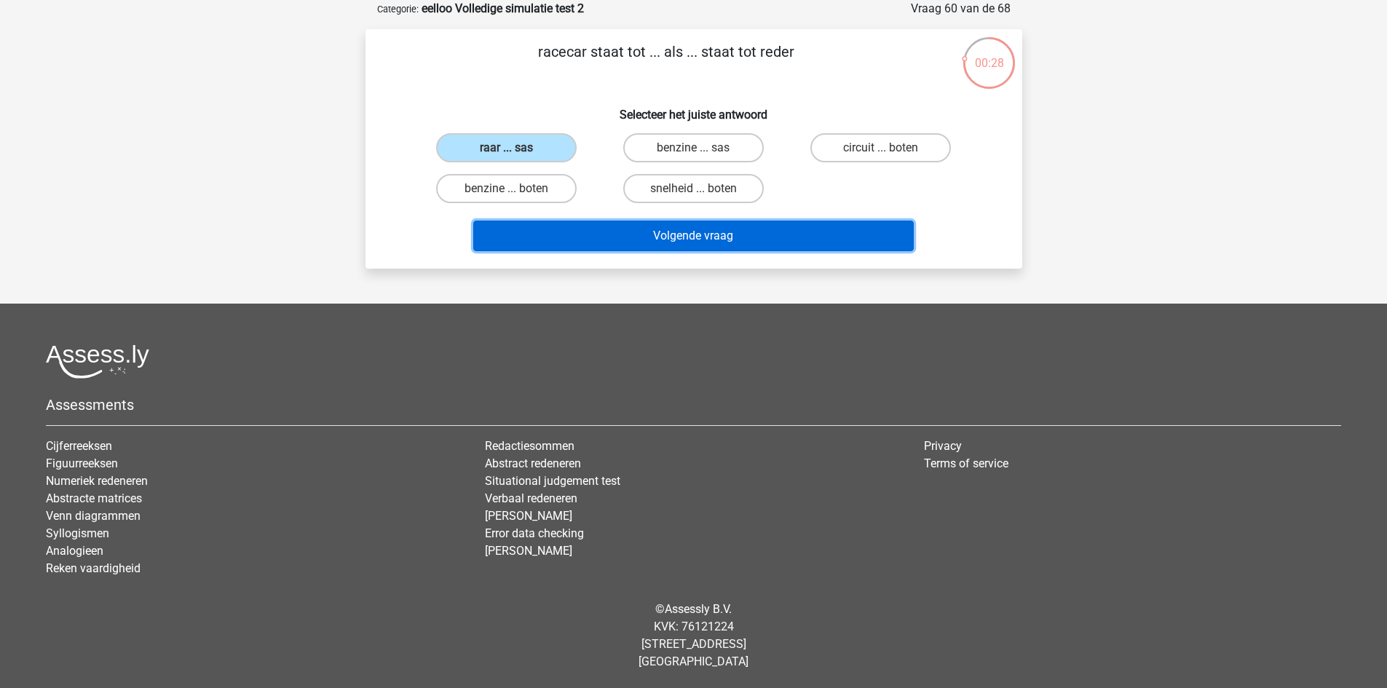
click at [626, 241] on button "Volgende vraag" at bounding box center [693, 236] width 441 height 31
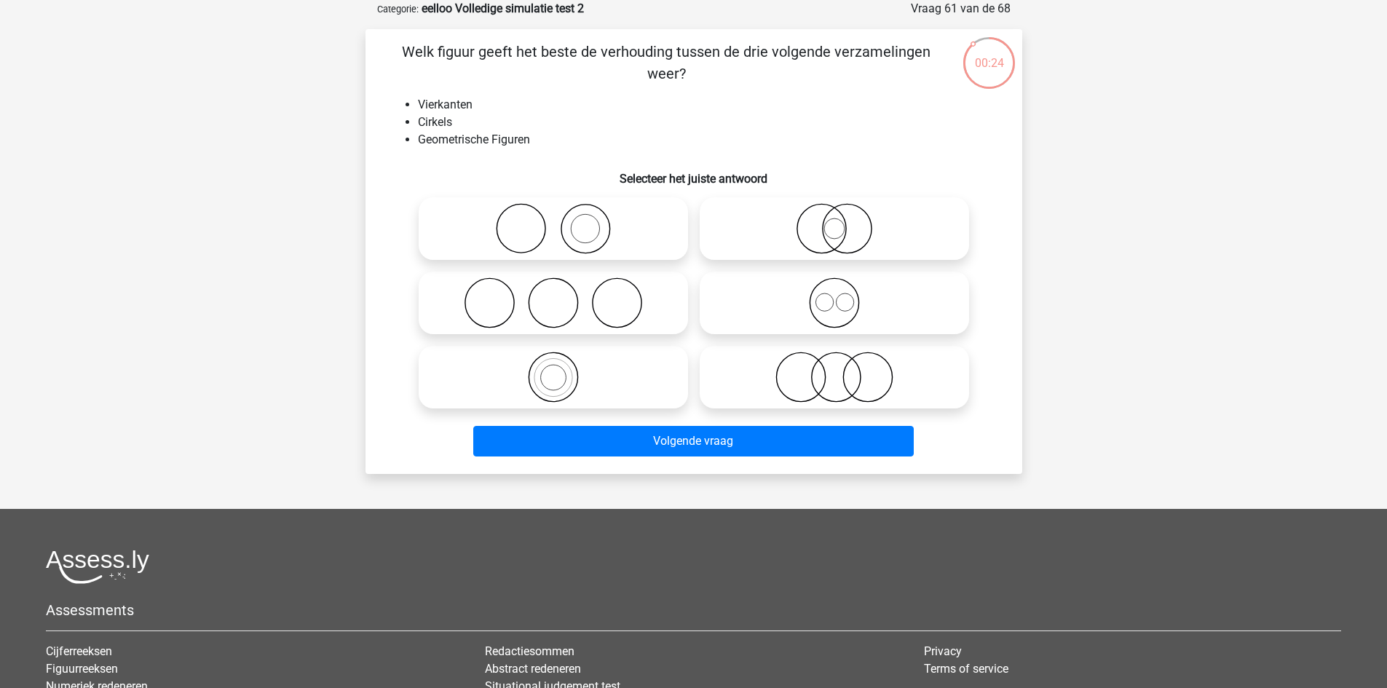
click at [809, 290] on icon at bounding box center [835, 302] width 258 height 51
click at [834, 290] on input "radio" at bounding box center [838, 290] width 9 height 9
radio input "true"
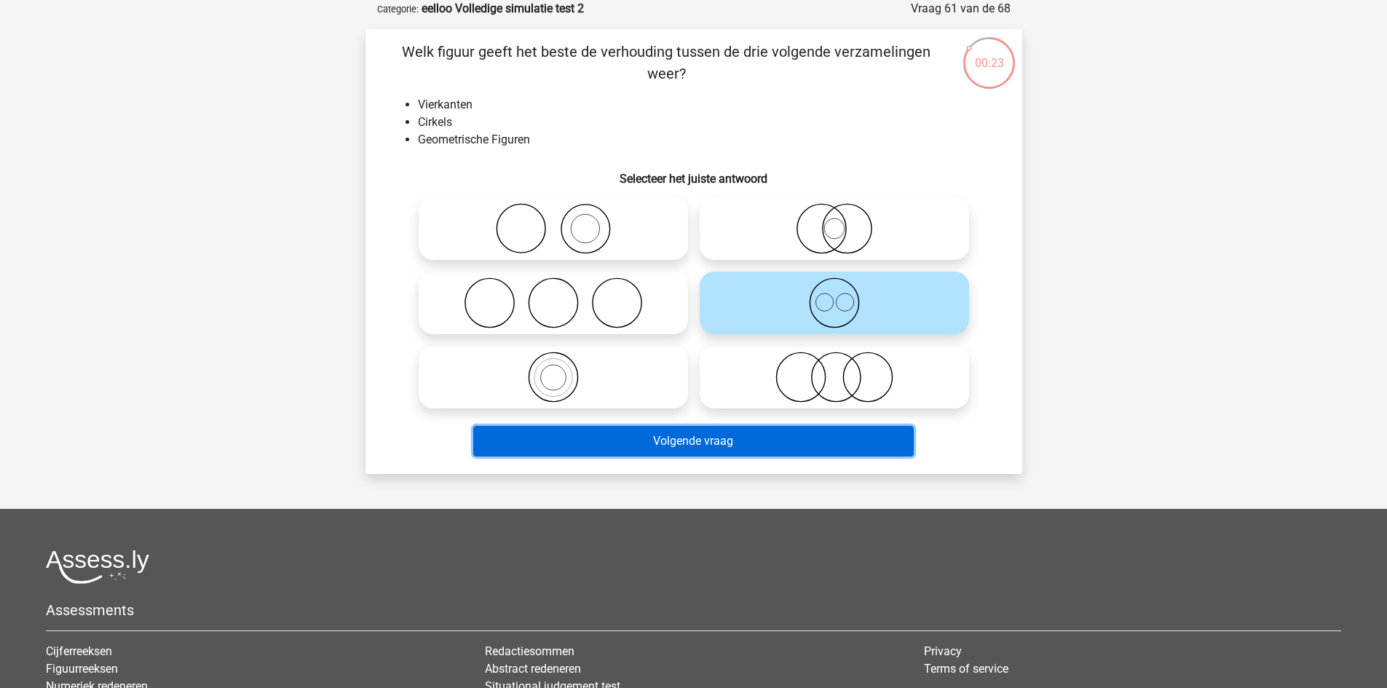
click at [702, 430] on button "Volgende vraag" at bounding box center [693, 441] width 441 height 31
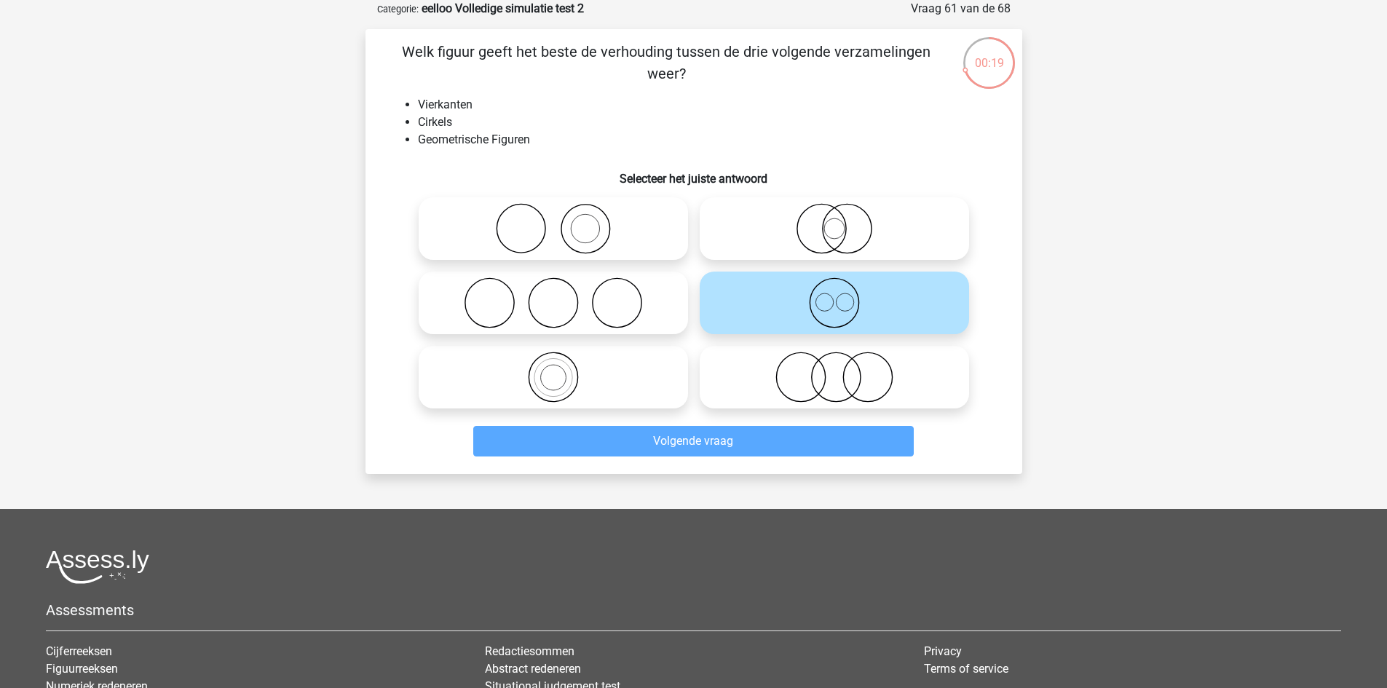
click at [809, 293] on icon at bounding box center [835, 302] width 258 height 51
click at [834, 293] on input "radio" at bounding box center [838, 290] width 9 height 9
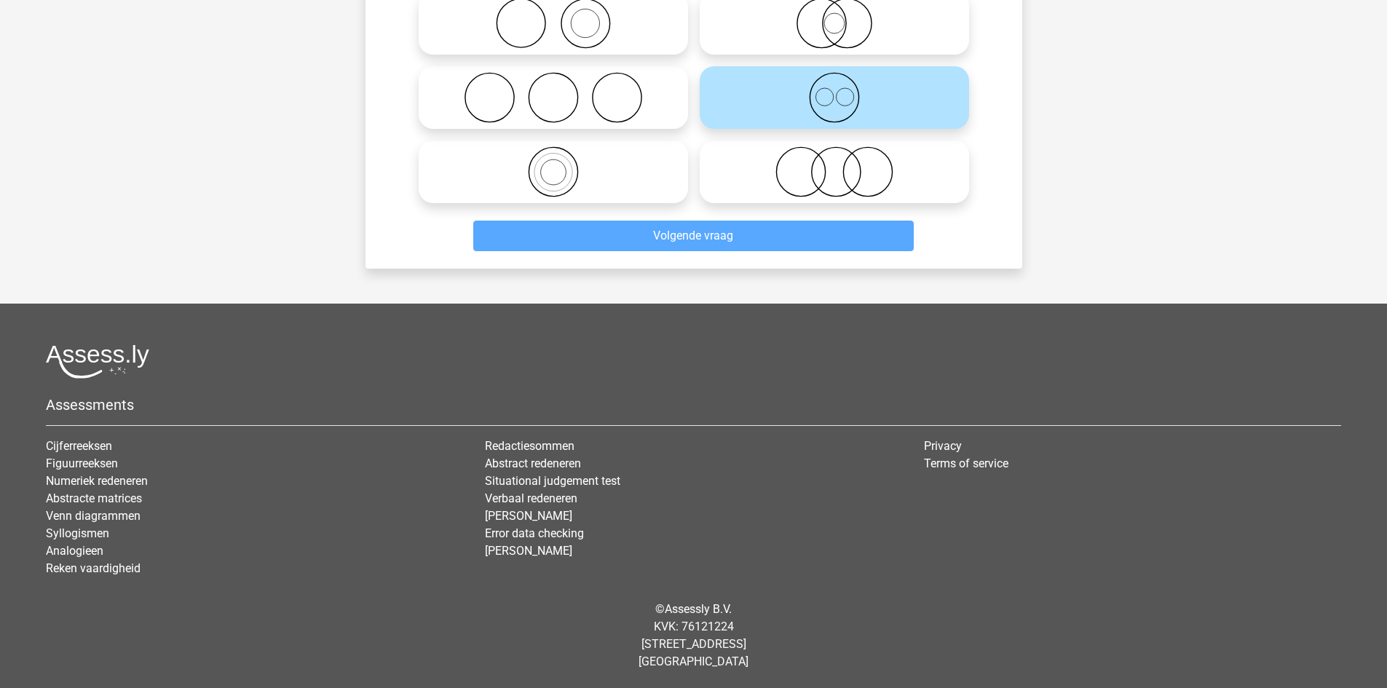
scroll to position [0, 0]
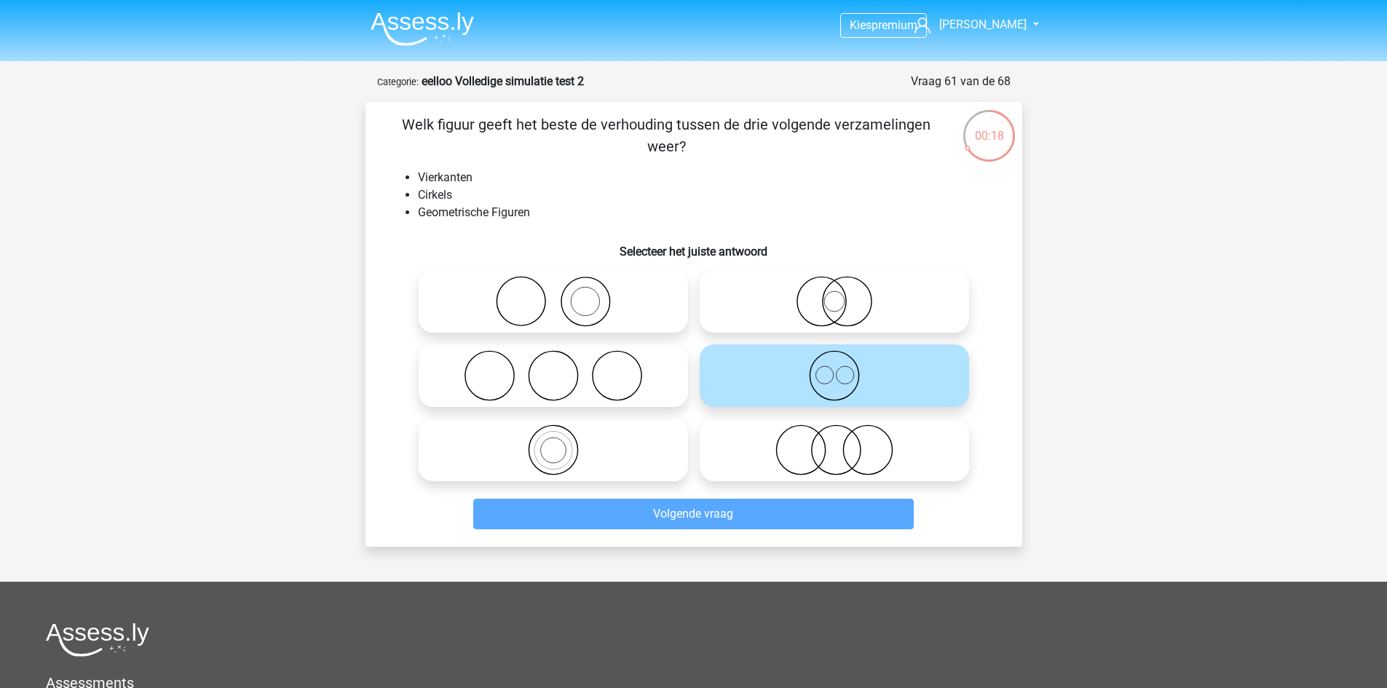
click at [851, 267] on div at bounding box center [834, 301] width 281 height 74
click at [852, 309] on icon at bounding box center [835, 301] width 258 height 51
click at [844, 294] on input "radio" at bounding box center [838, 289] width 9 height 9
radio input "true"
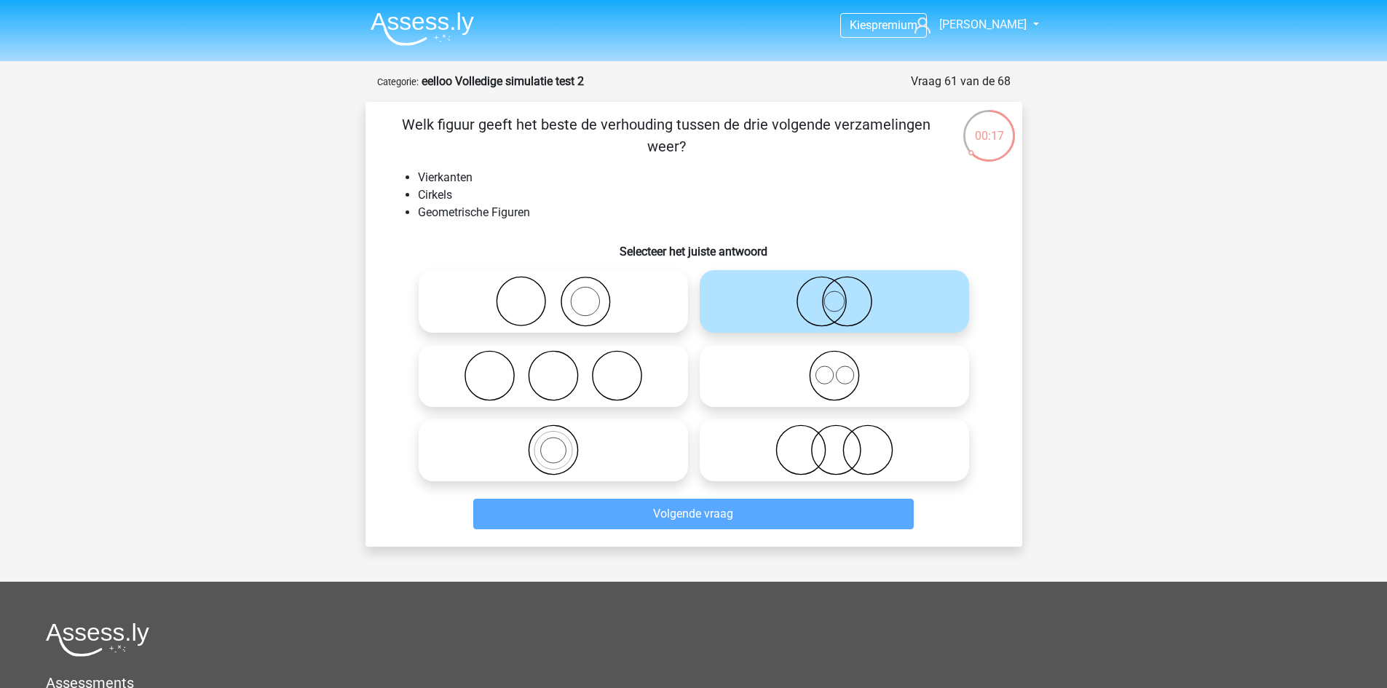
click at [834, 368] on input "radio" at bounding box center [838, 363] width 9 height 9
radio input "true"
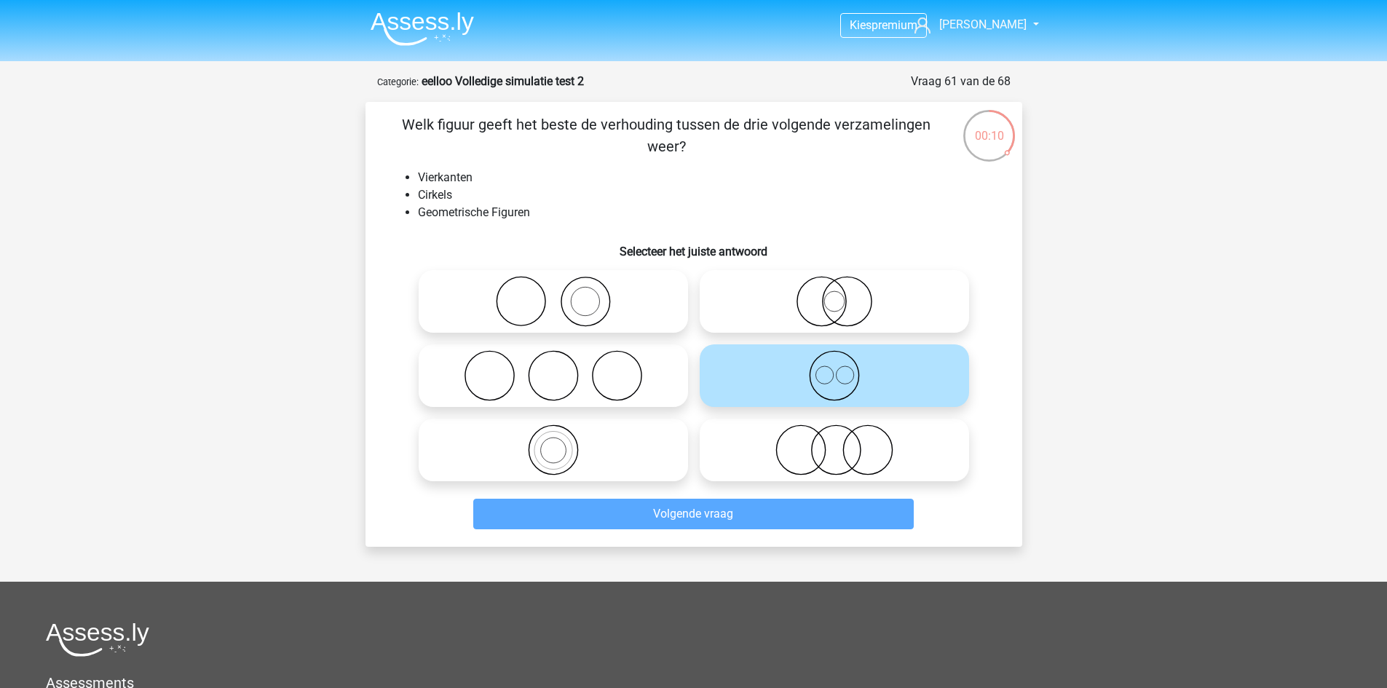
click at [627, 383] on icon at bounding box center [553, 375] width 258 height 51
click at [563, 368] on input "radio" at bounding box center [557, 363] width 9 height 9
radio input "true"
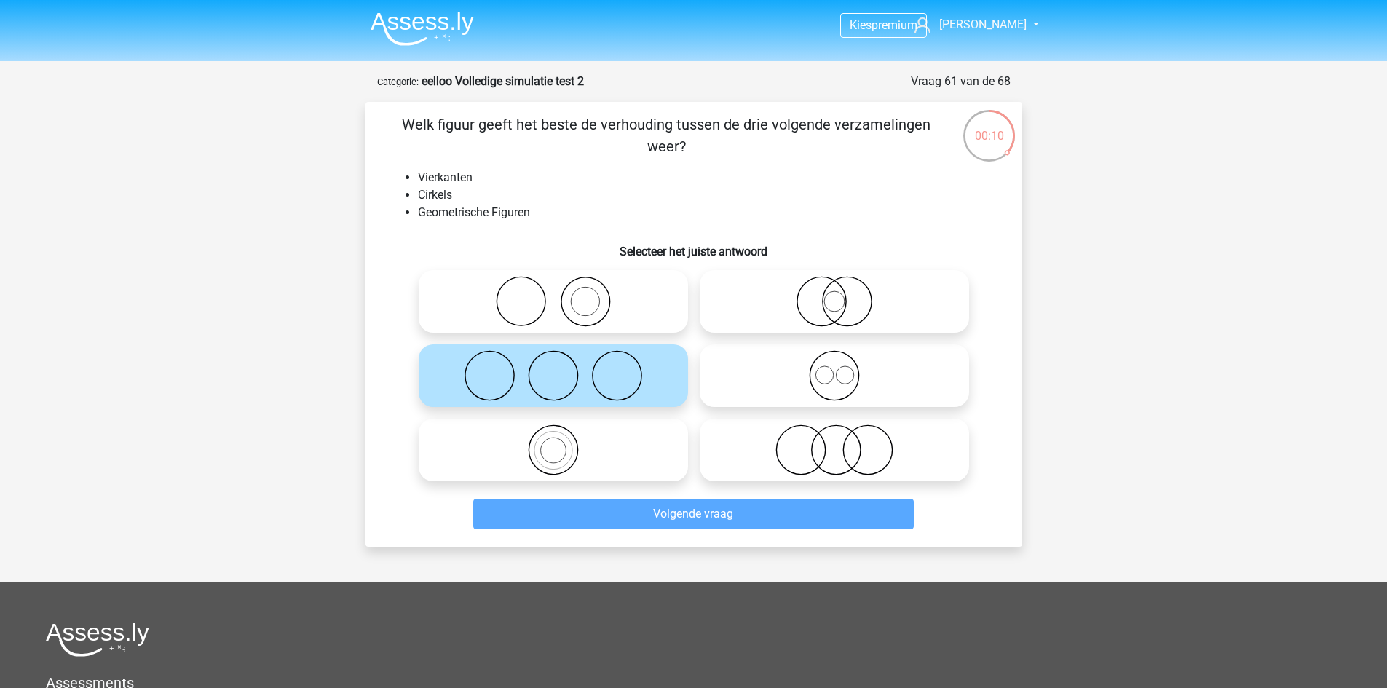
click at [830, 398] on icon at bounding box center [835, 375] width 258 height 51
click at [834, 368] on input "radio" at bounding box center [838, 363] width 9 height 9
radio input "true"
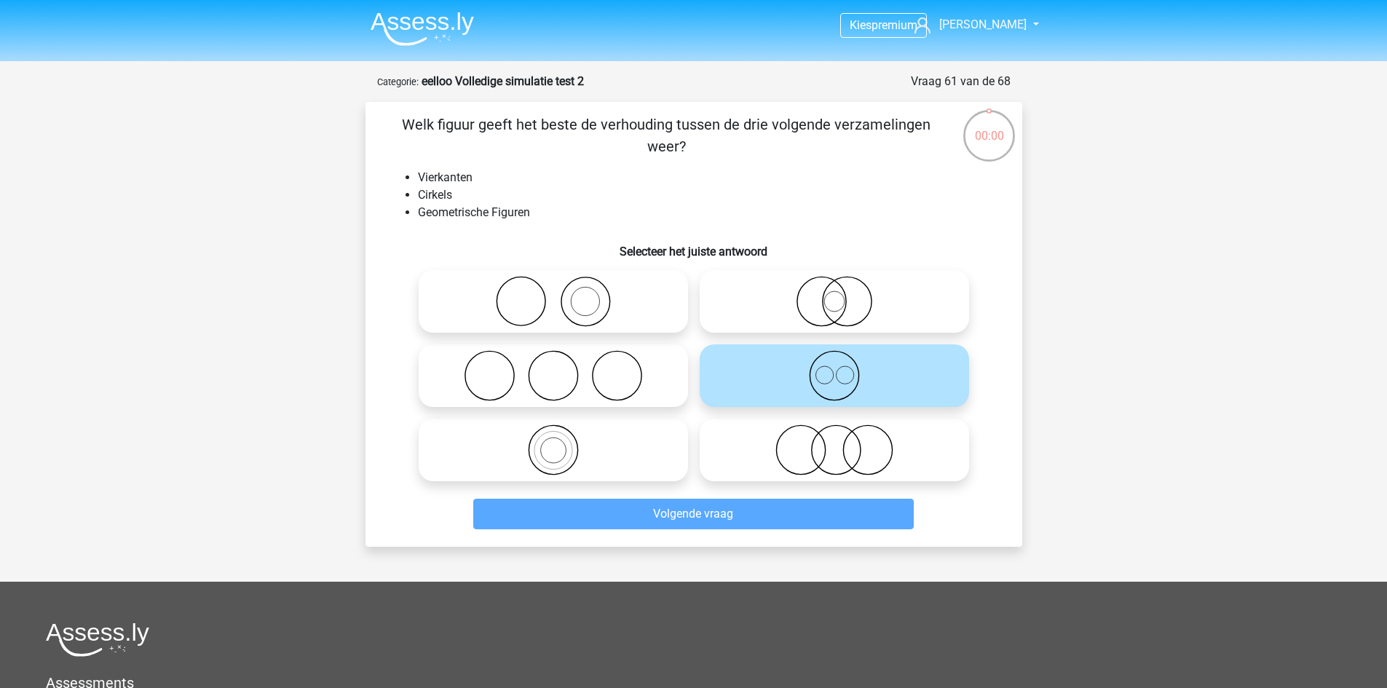
click at [624, 378] on icon at bounding box center [553, 375] width 258 height 51
click at [563, 368] on input "radio" at bounding box center [557, 363] width 9 height 9
radio input "true"
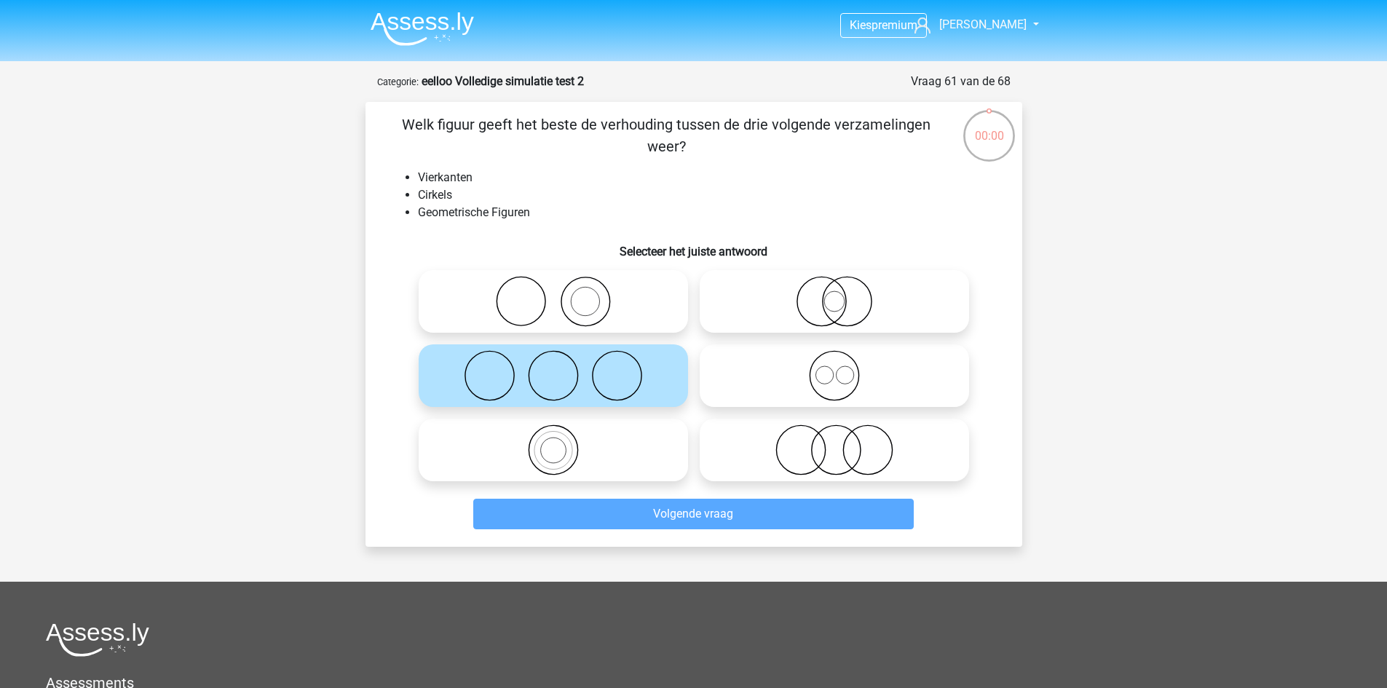
click at [863, 399] on icon at bounding box center [835, 375] width 258 height 51
click at [844, 368] on input "radio" at bounding box center [838, 363] width 9 height 9
radio input "true"
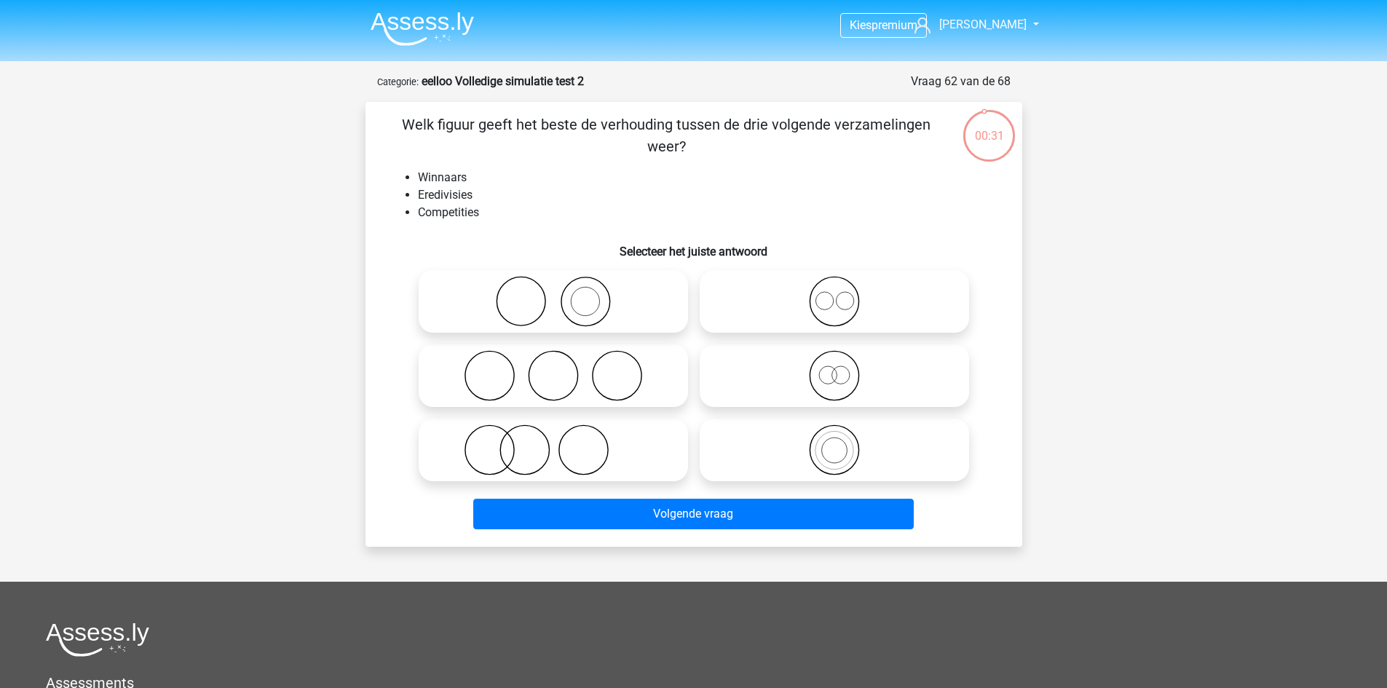
click at [872, 374] on icon at bounding box center [835, 375] width 258 height 51
click at [844, 368] on input "radio" at bounding box center [838, 363] width 9 height 9
radio input "true"
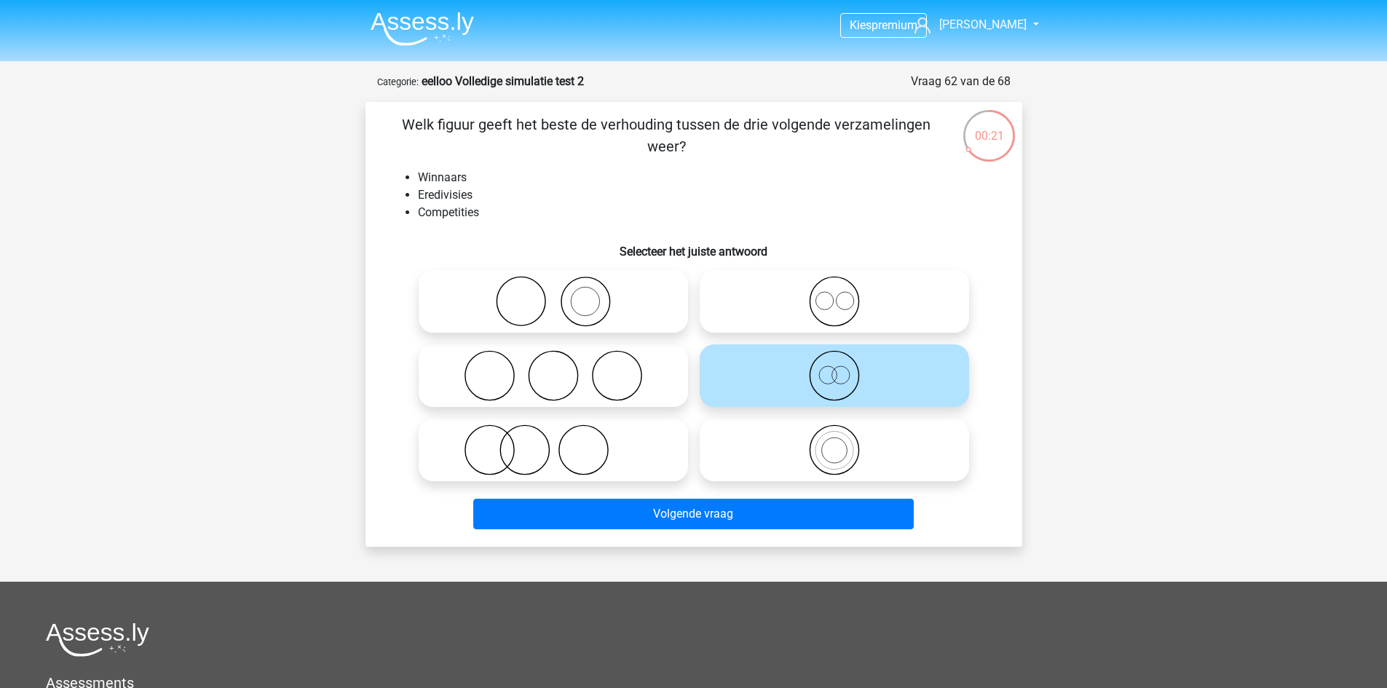
click at [607, 300] on icon at bounding box center [553, 301] width 258 height 51
click at [563, 294] on input "radio" at bounding box center [557, 289] width 9 height 9
radio input "true"
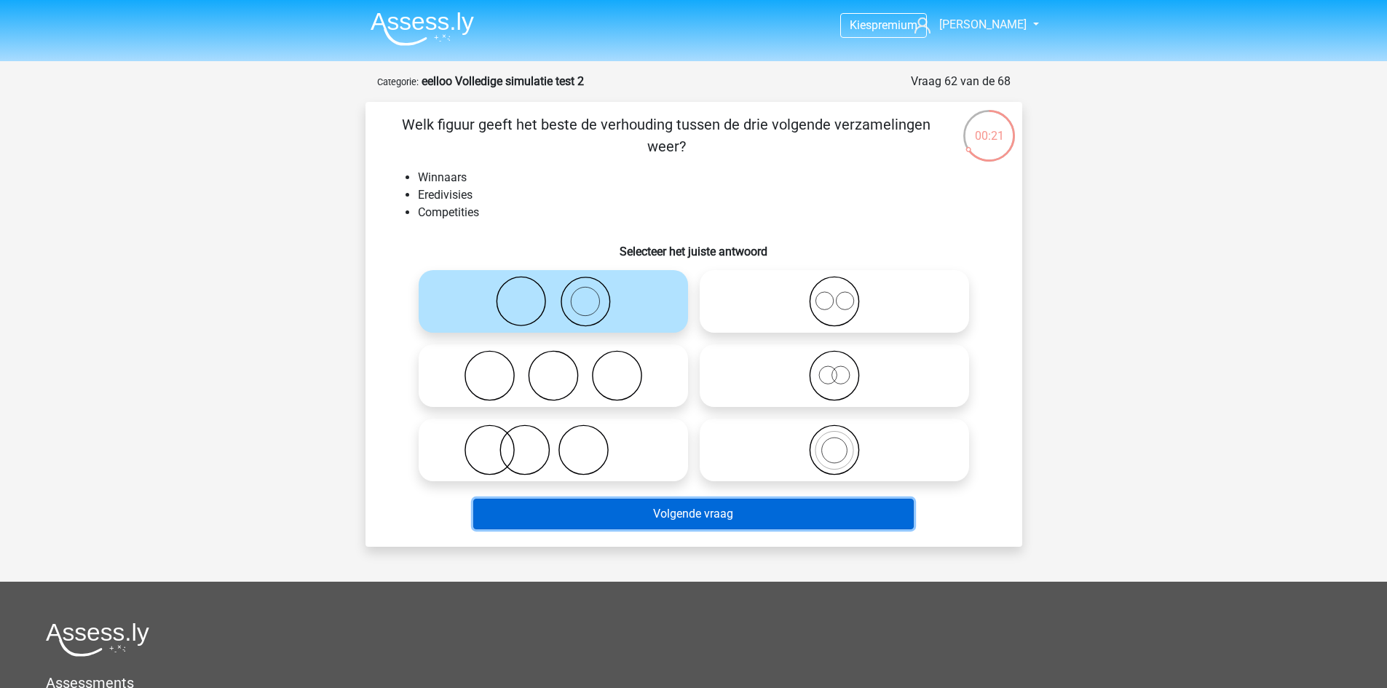
click at [695, 508] on button "Volgende vraag" at bounding box center [693, 514] width 441 height 31
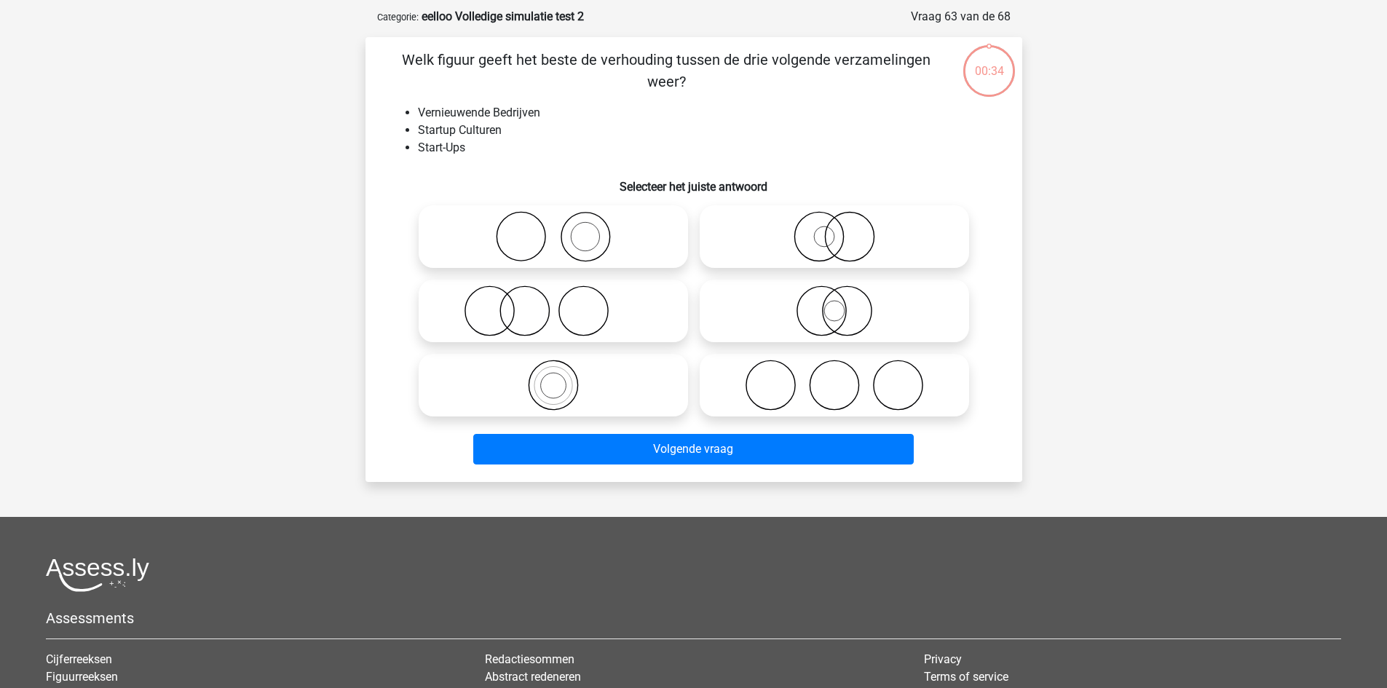
scroll to position [73, 0]
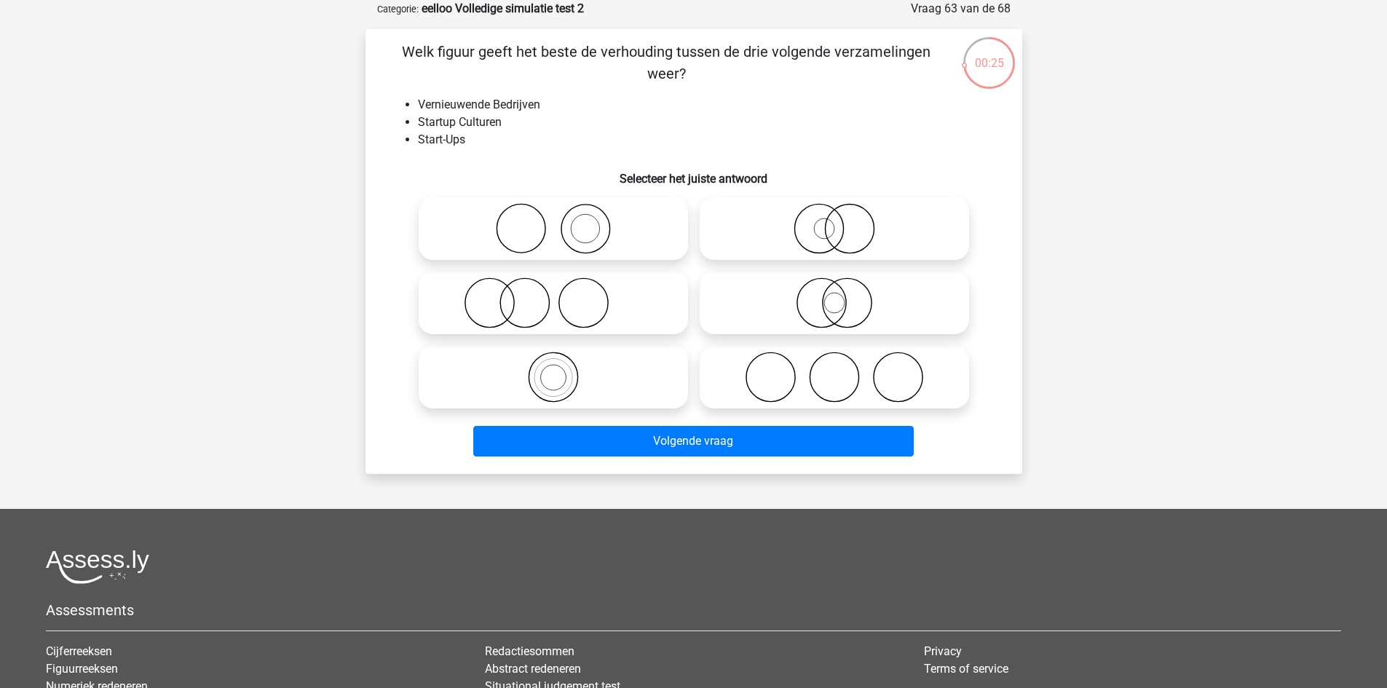
click at [639, 380] on icon at bounding box center [553, 377] width 258 height 51
click at [563, 370] on input "radio" at bounding box center [557, 364] width 9 height 9
radio input "true"
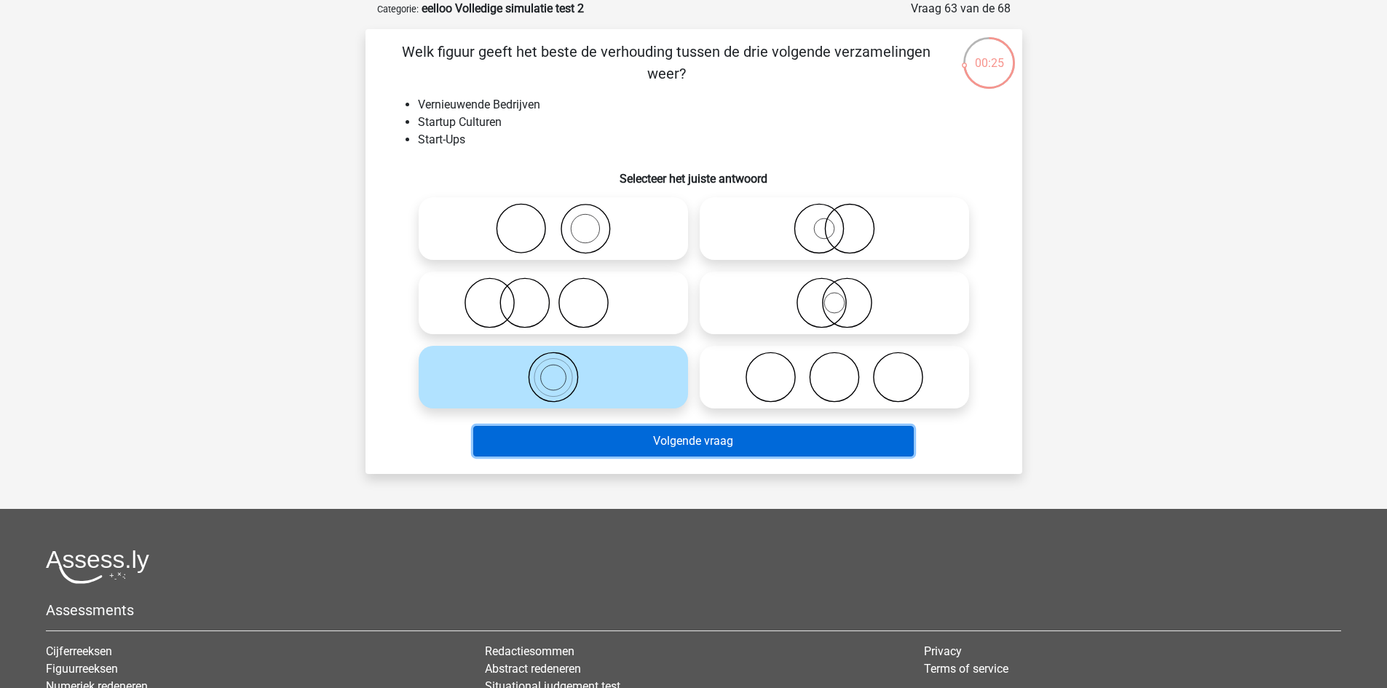
click at [716, 449] on button "Volgende vraag" at bounding box center [693, 441] width 441 height 31
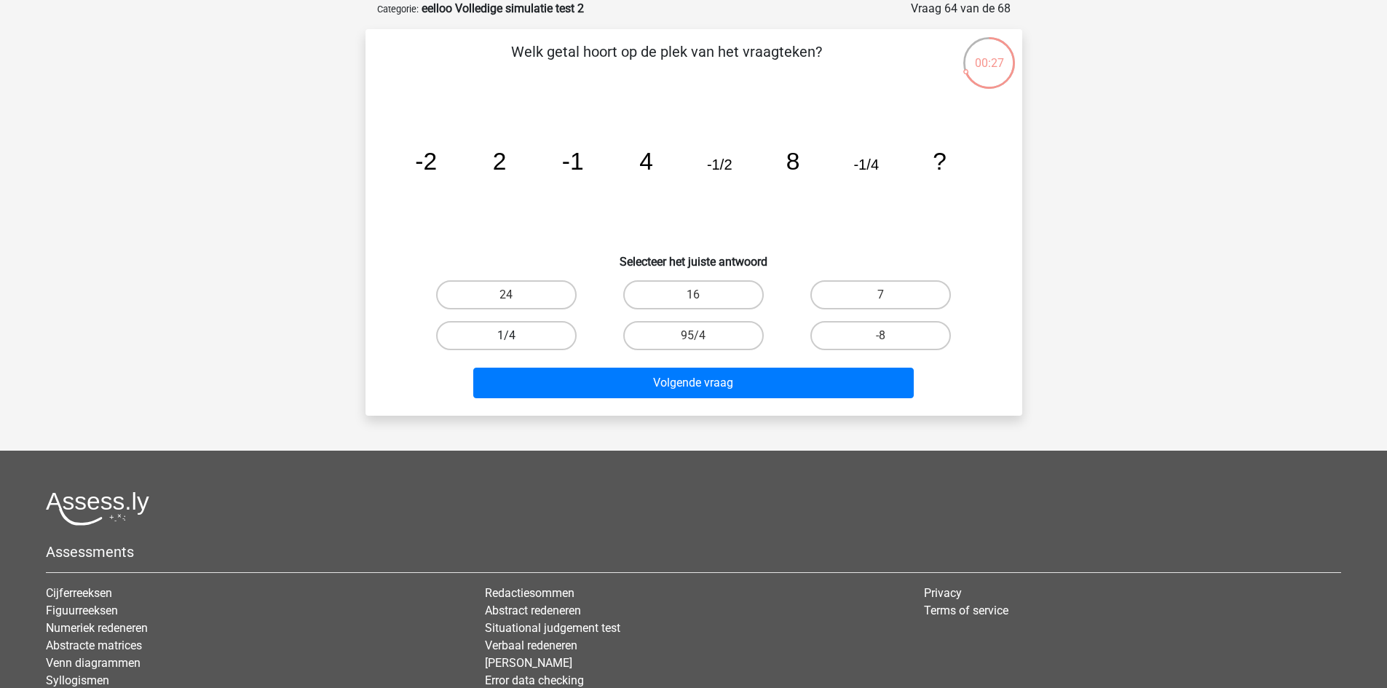
click at [519, 342] on label "1/4" at bounding box center [506, 335] width 141 height 29
click at [516, 342] on input "1/4" at bounding box center [510, 340] width 9 height 9
radio input "true"
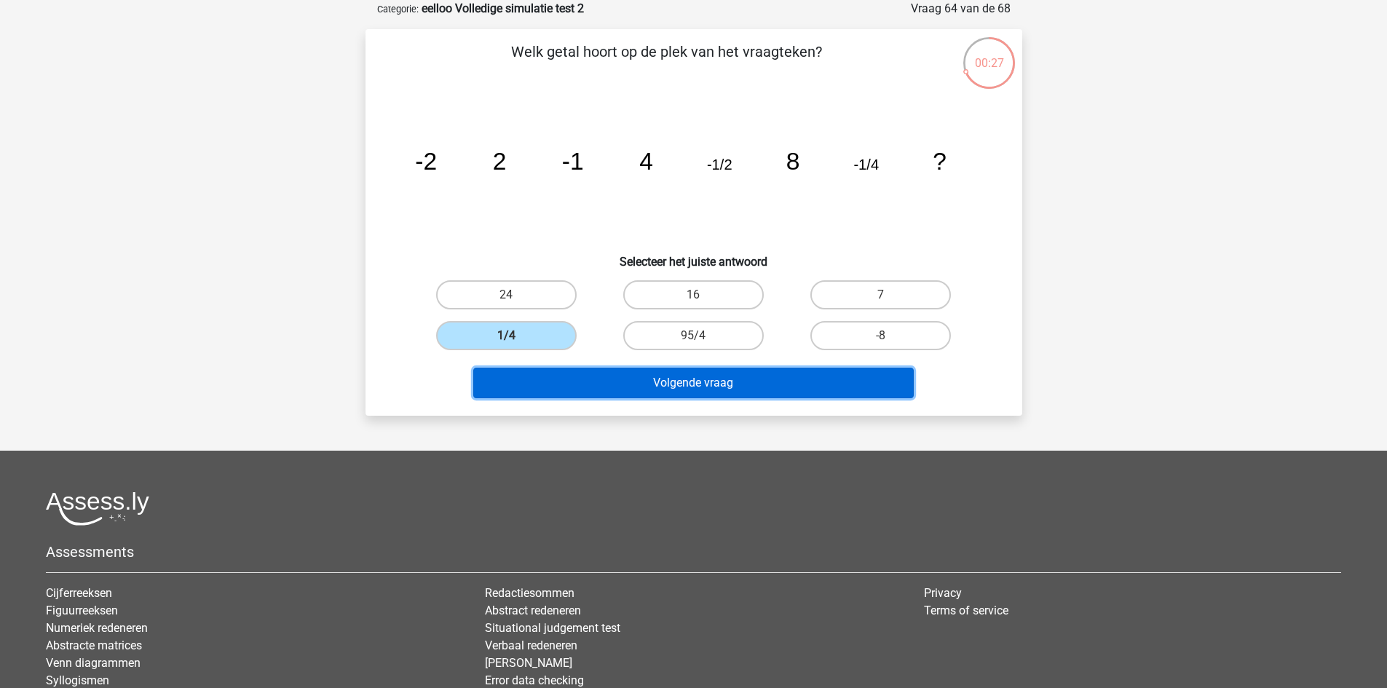
click at [612, 390] on button "Volgende vraag" at bounding box center [693, 383] width 441 height 31
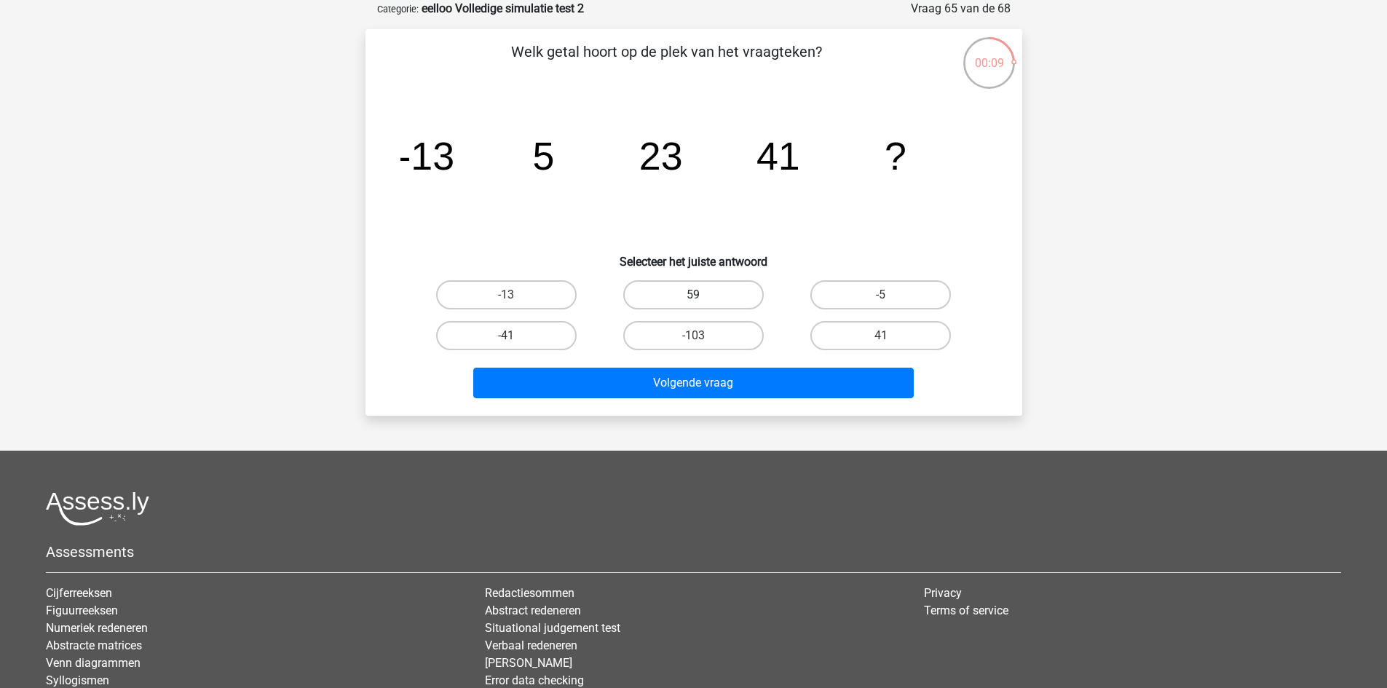
click at [751, 293] on label "59" at bounding box center [693, 294] width 141 height 29
click at [703, 295] on input "59" at bounding box center [697, 299] width 9 height 9
radio input "true"
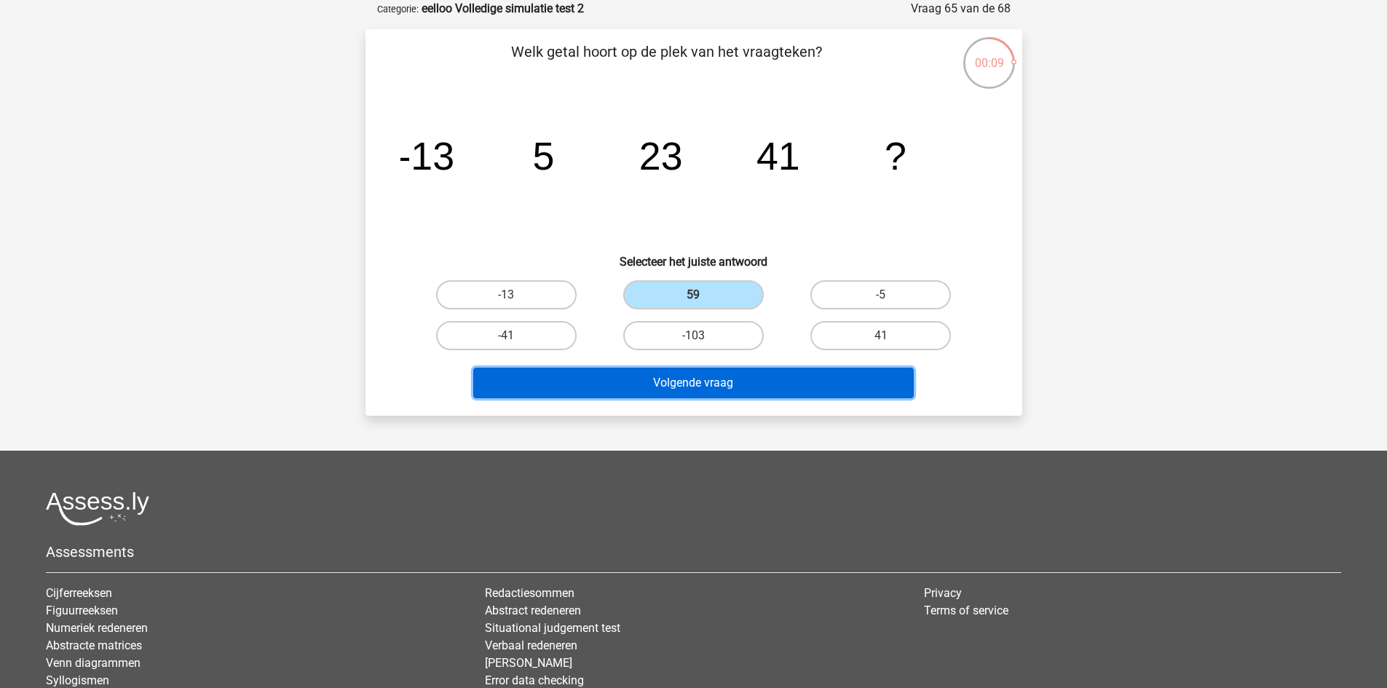
click at [748, 379] on button "Volgende vraag" at bounding box center [693, 383] width 441 height 31
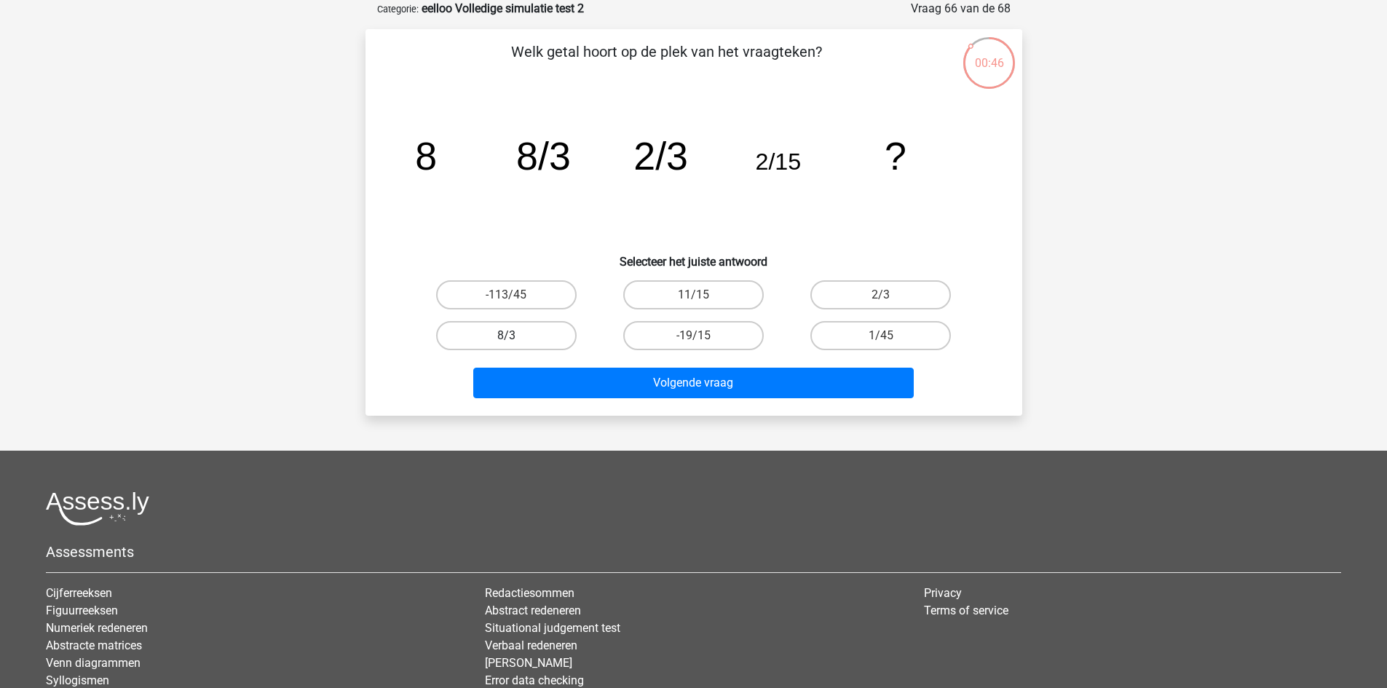
click at [535, 326] on label "8/3" at bounding box center [506, 335] width 141 height 29
click at [516, 336] on input "8/3" at bounding box center [510, 340] width 9 height 9
radio input "true"
click at [718, 291] on label "11/15" at bounding box center [693, 294] width 141 height 29
click at [703, 295] on input "11/15" at bounding box center [697, 299] width 9 height 9
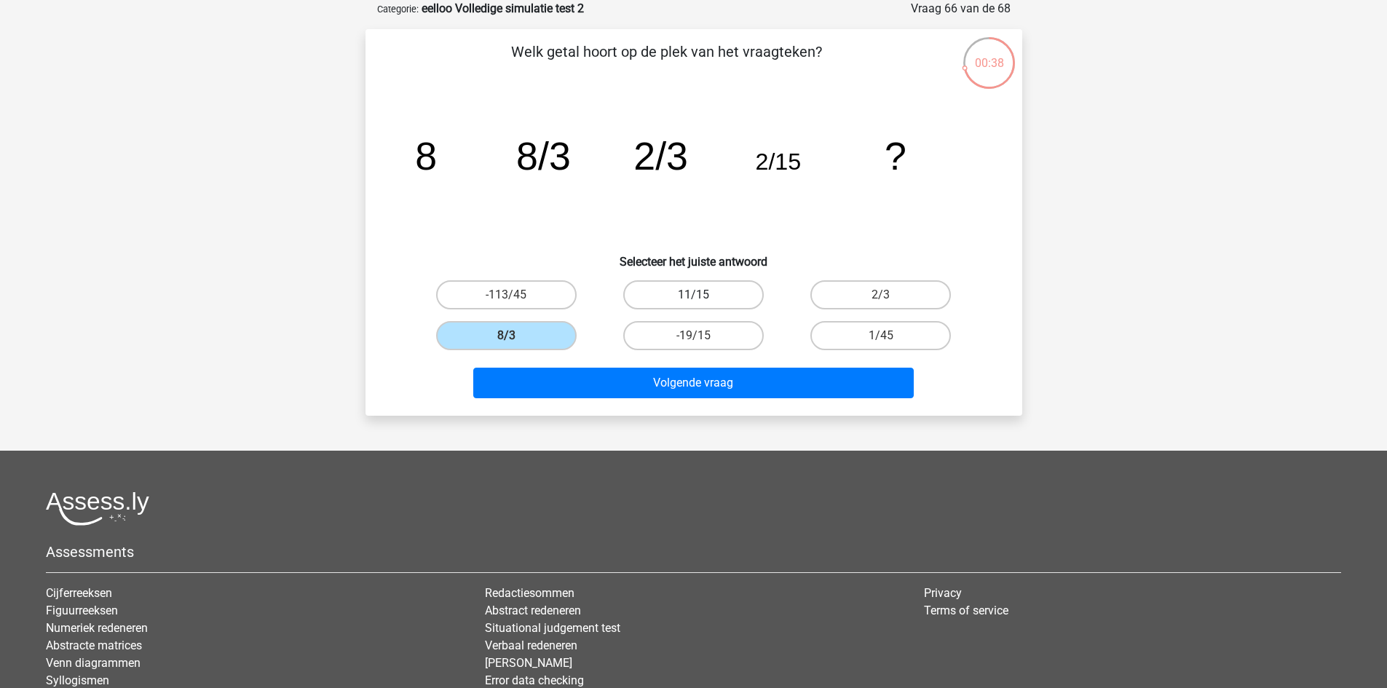
radio input "true"
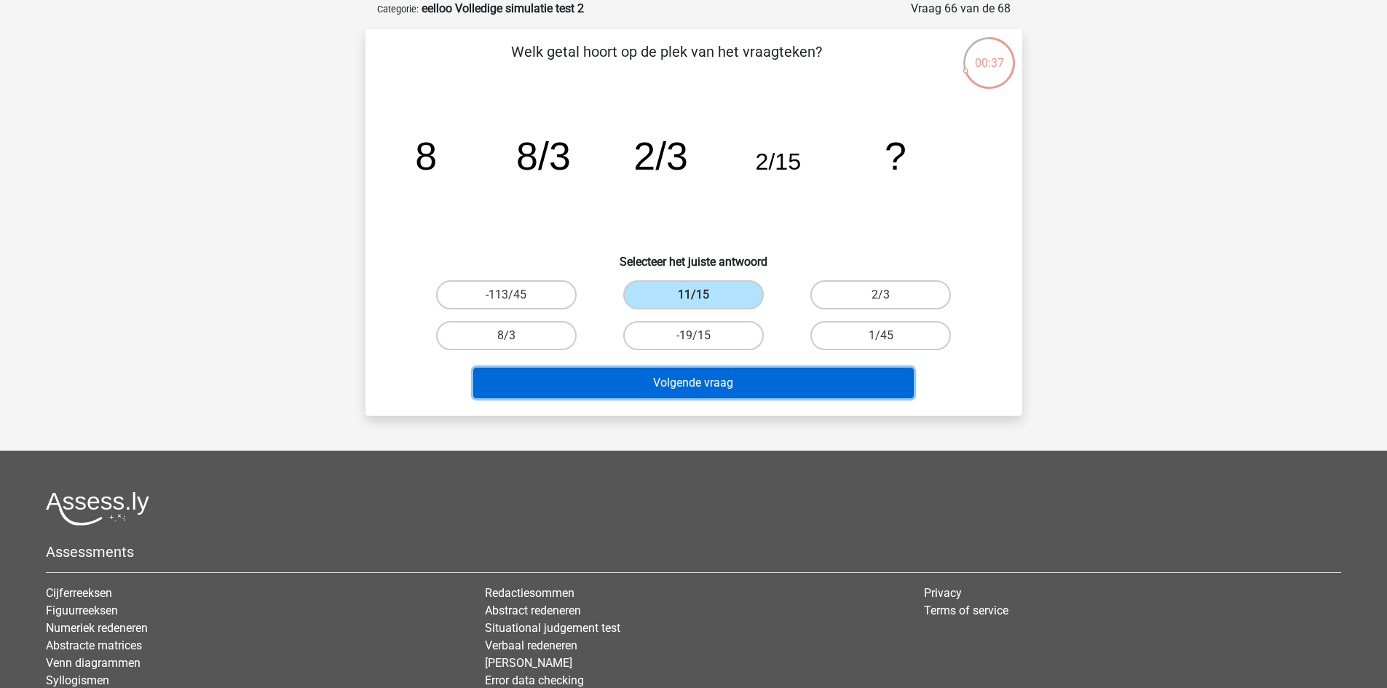
click at [732, 387] on button "Volgende vraag" at bounding box center [693, 383] width 441 height 31
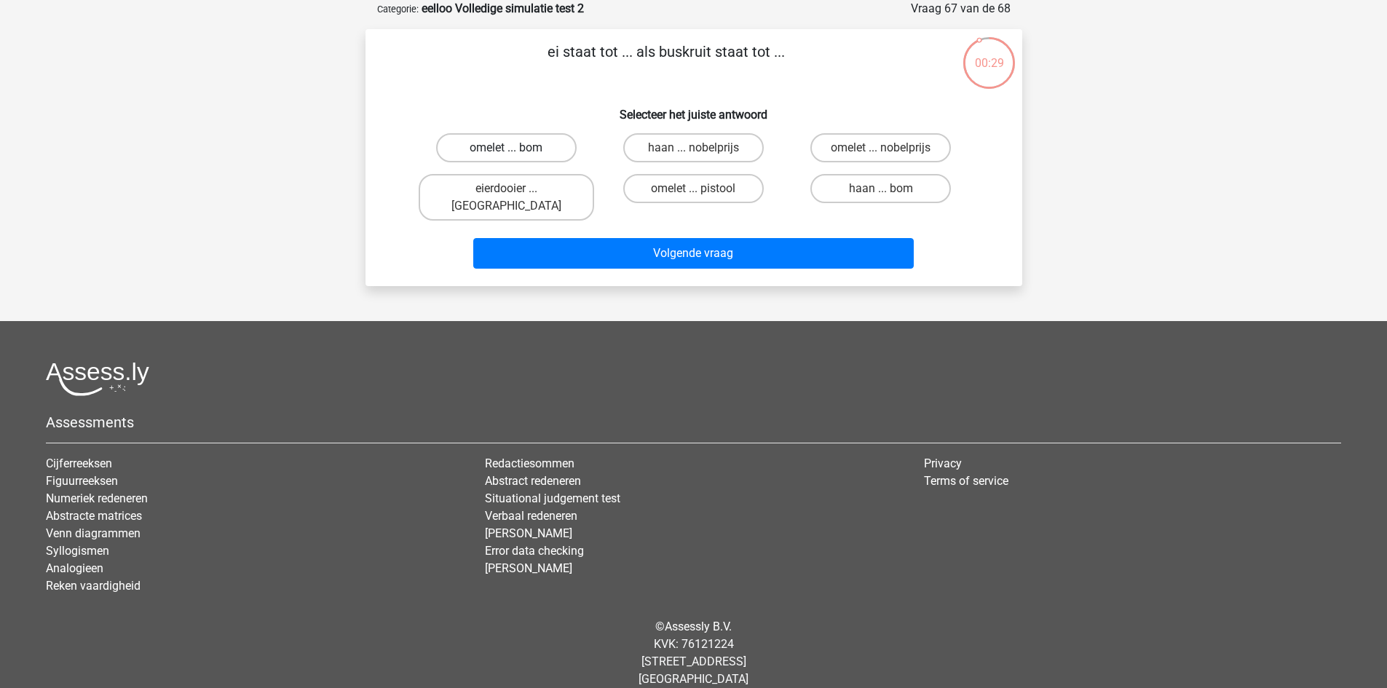
click at [538, 147] on label "omelet ... bom" at bounding box center [506, 147] width 141 height 29
click at [516, 148] on input "omelet ... bom" at bounding box center [510, 152] width 9 height 9
radio input "true"
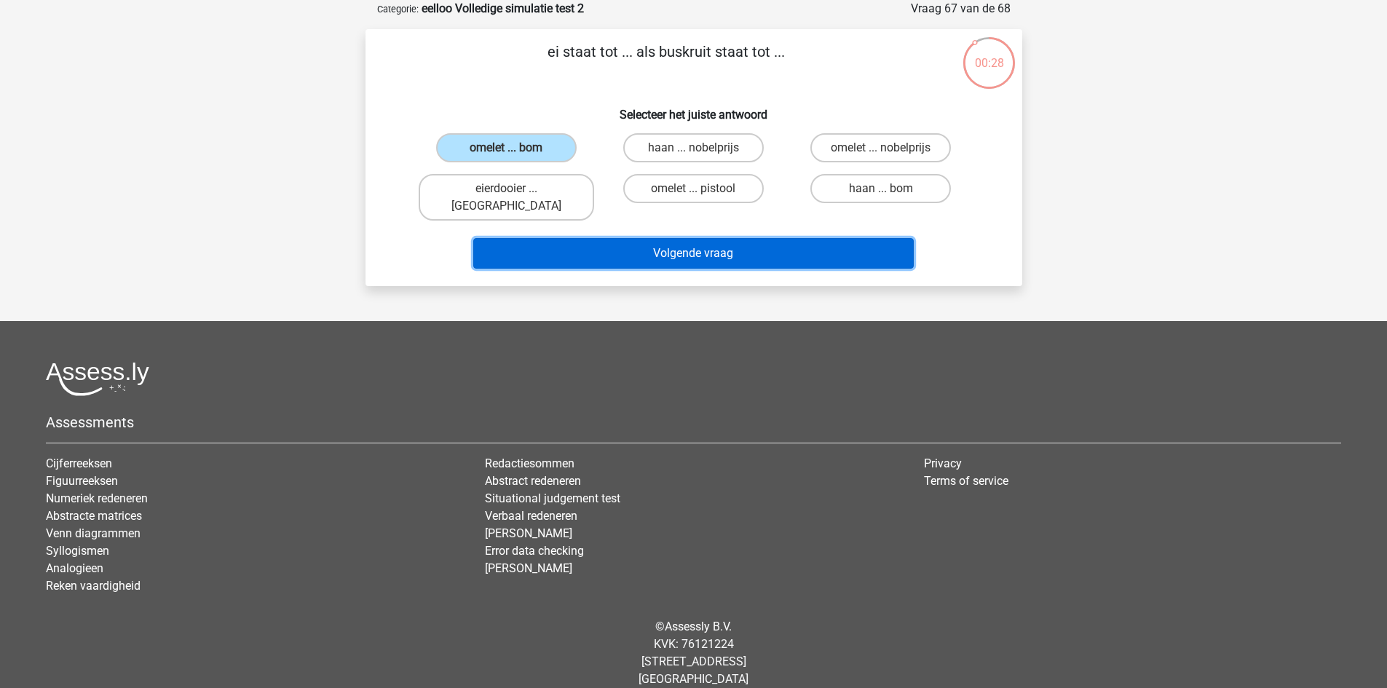
click at [602, 242] on button "Volgende vraag" at bounding box center [693, 253] width 441 height 31
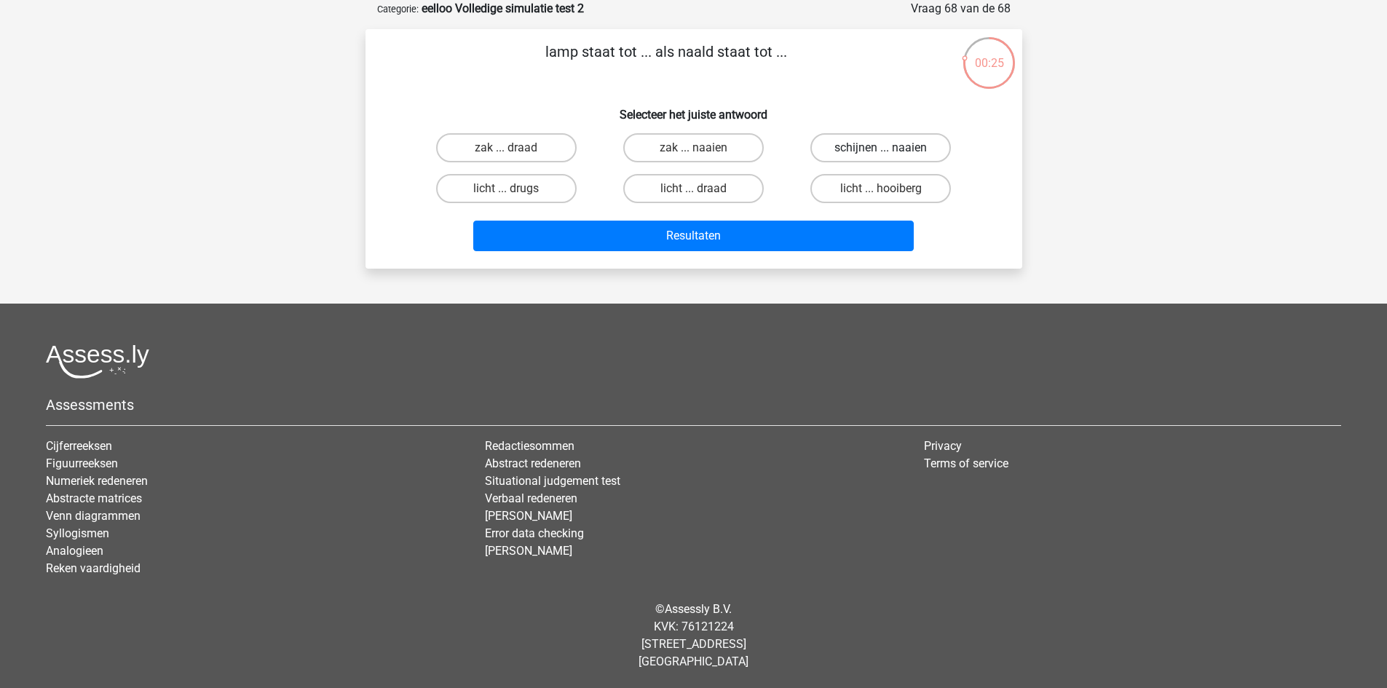
click at [902, 147] on label "schijnen ... naaien" at bounding box center [880, 147] width 141 height 29
click at [890, 148] on input "schijnen ... naaien" at bounding box center [885, 152] width 9 height 9
radio input "true"
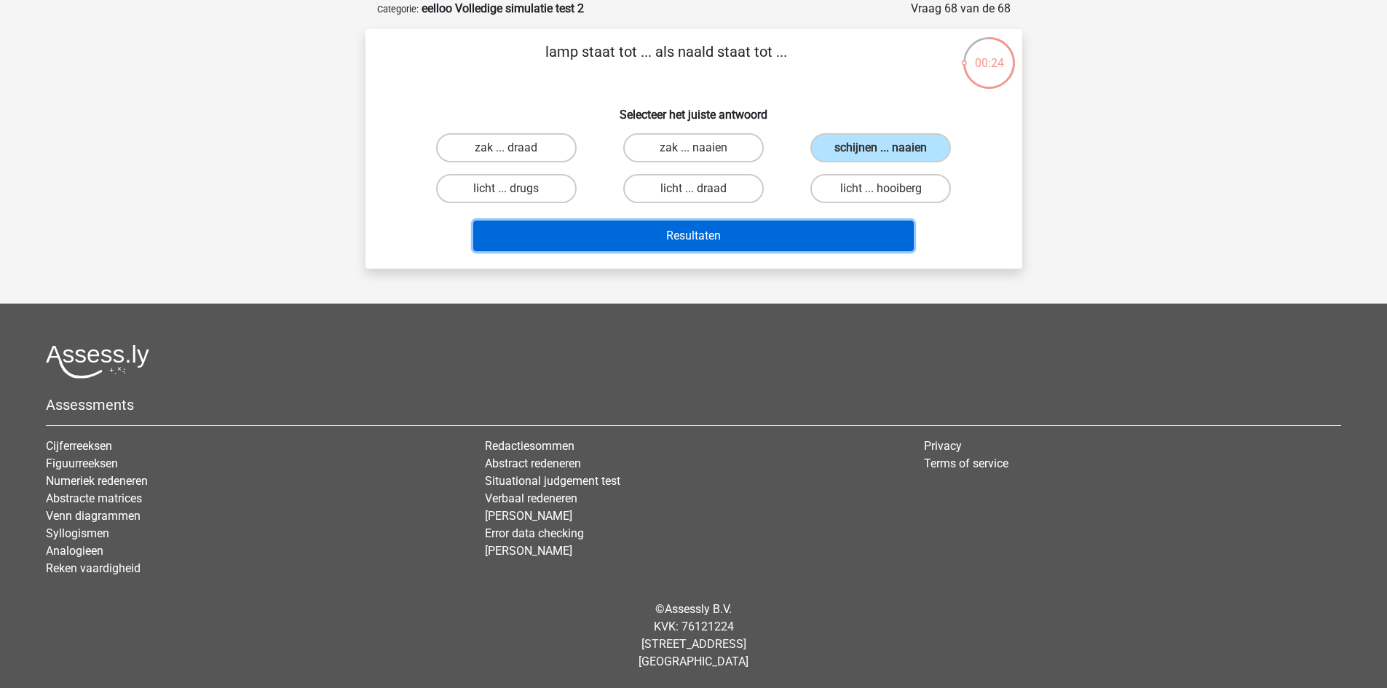
click at [792, 242] on button "Resultaten" at bounding box center [693, 236] width 441 height 31
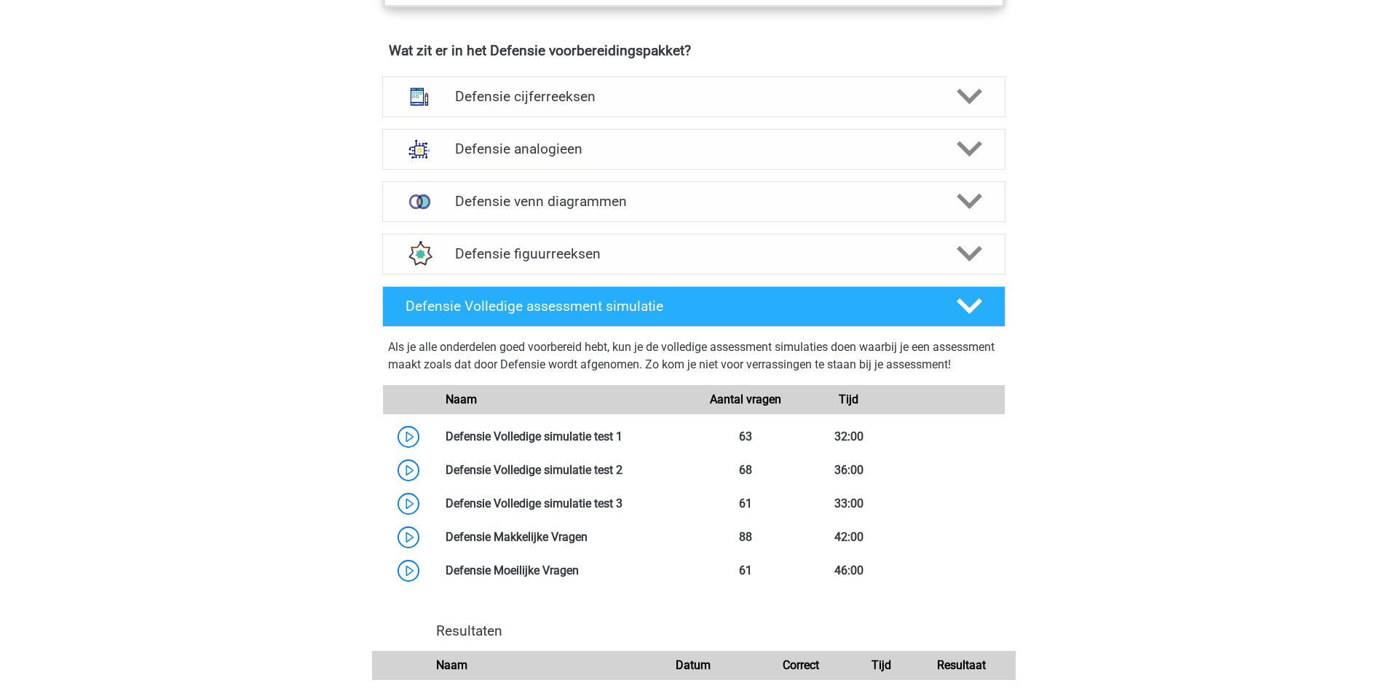
scroll to position [1092, 0]
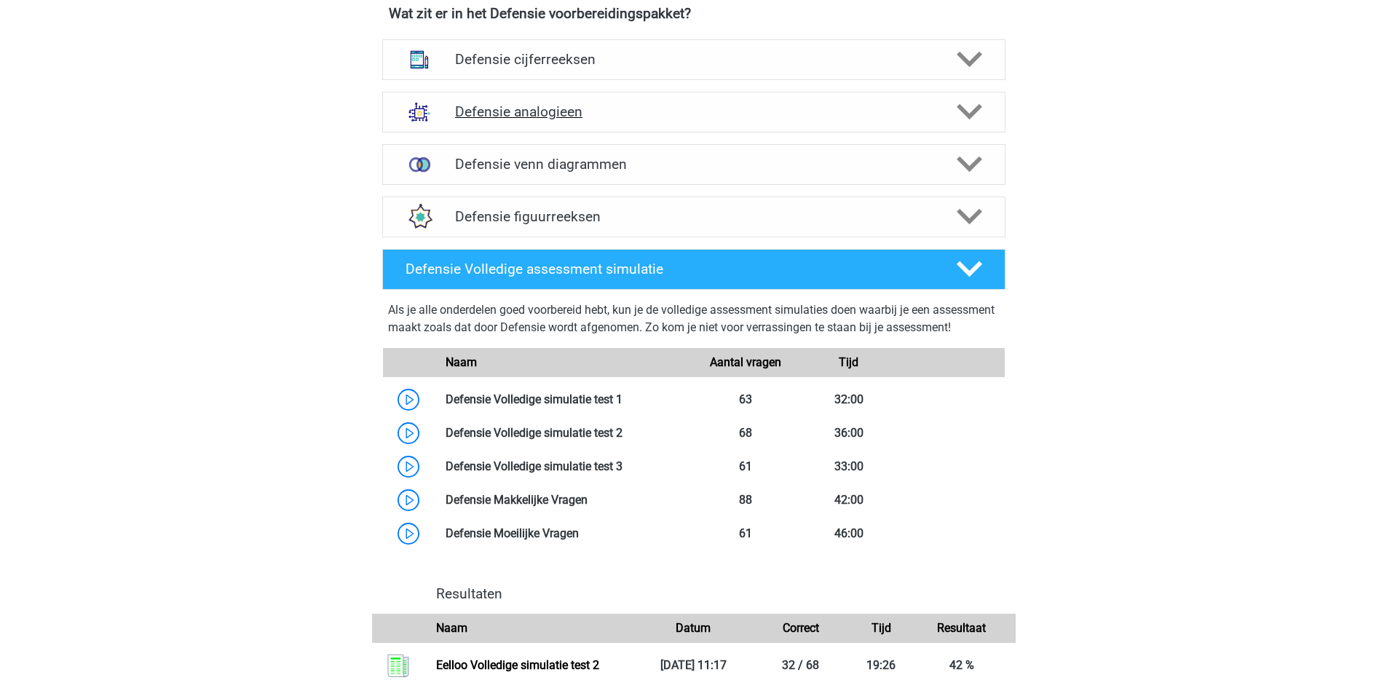
click at [972, 125] on div "Defensie analogieen" at bounding box center [693, 112] width 623 height 41
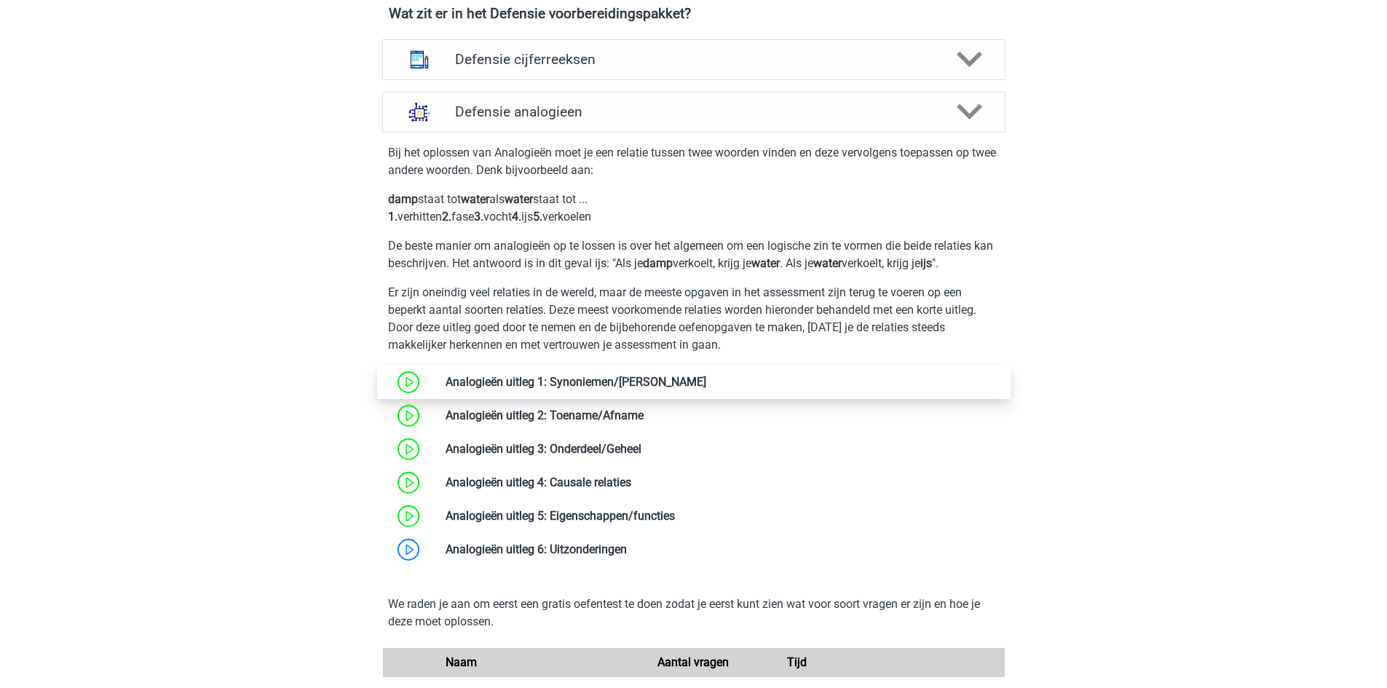
click at [706, 378] on link at bounding box center [706, 382] width 0 height 14
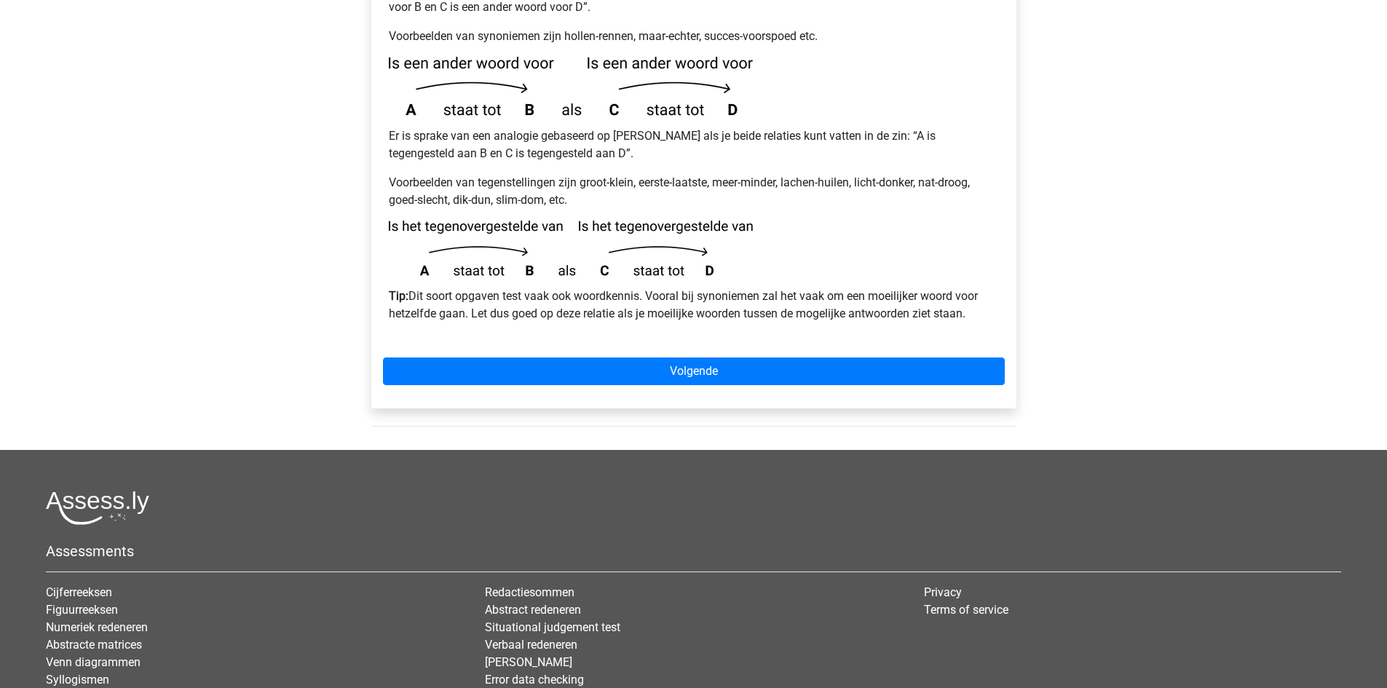
scroll to position [364, 0]
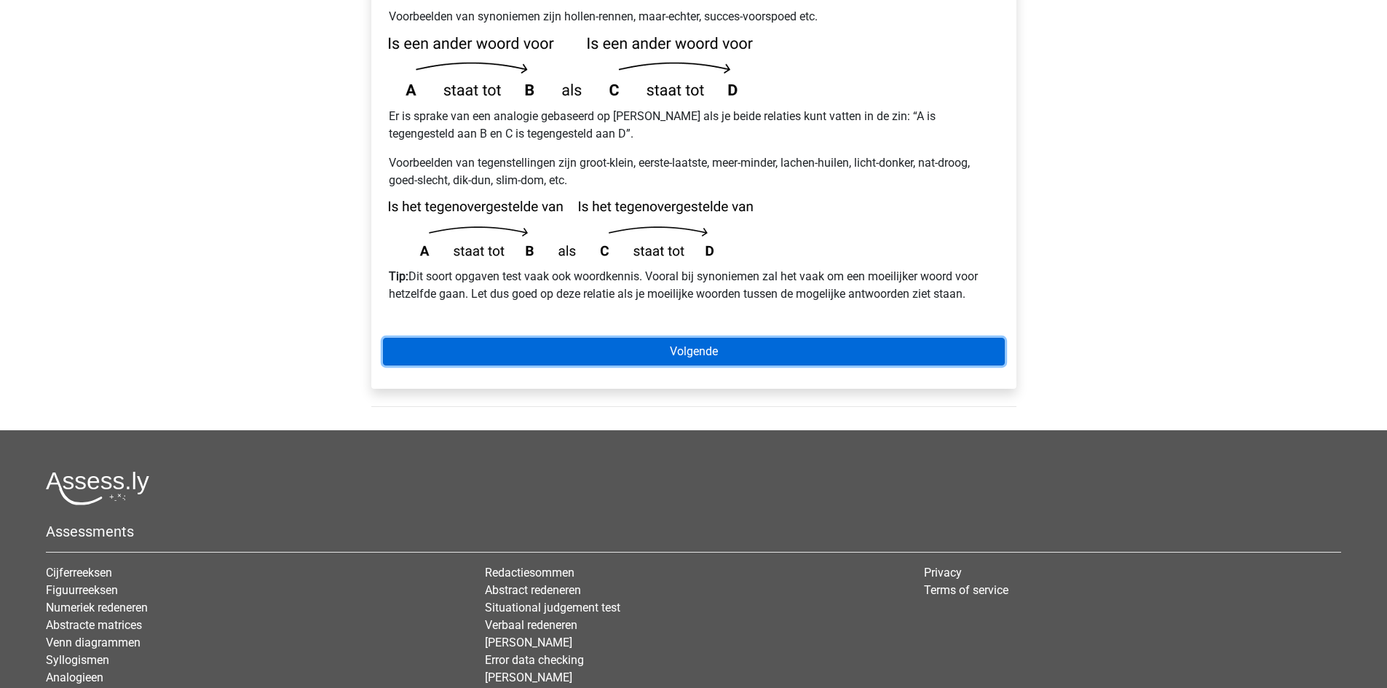
click at [729, 338] on link "Volgende" at bounding box center [694, 352] width 622 height 28
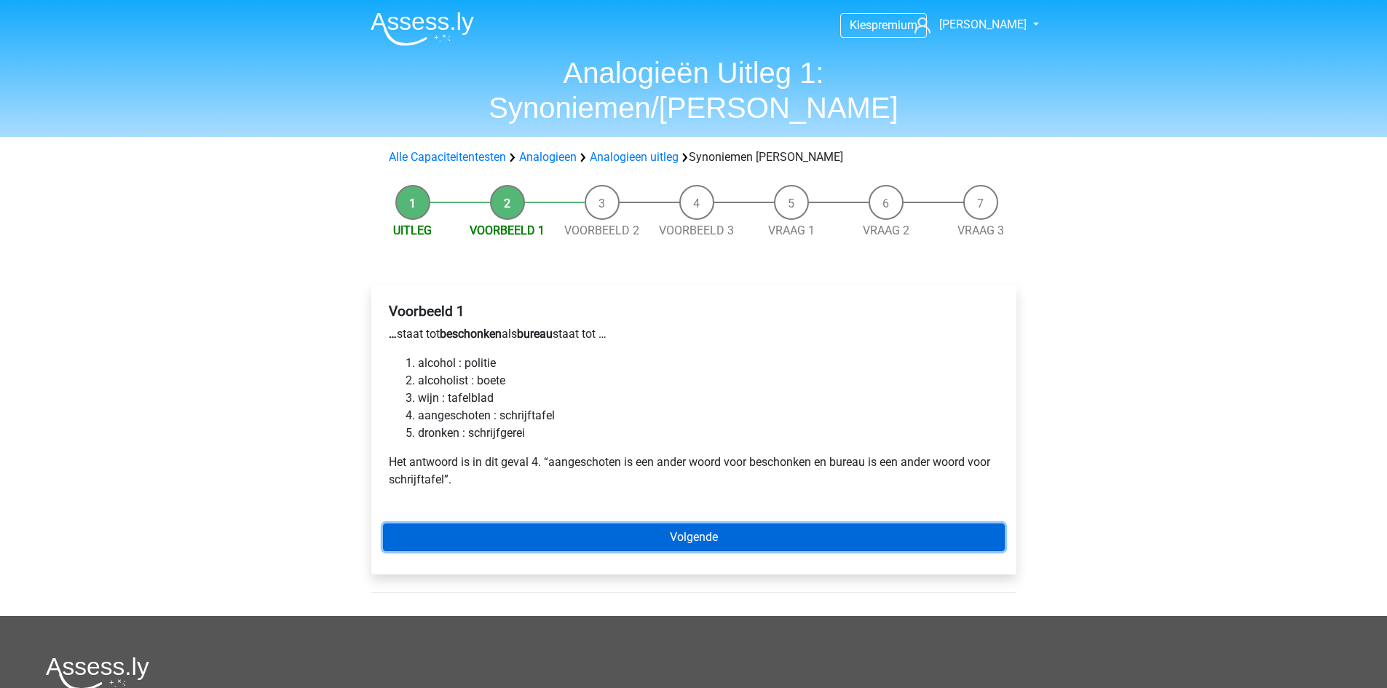
click at [636, 524] on link "Volgende" at bounding box center [694, 538] width 622 height 28
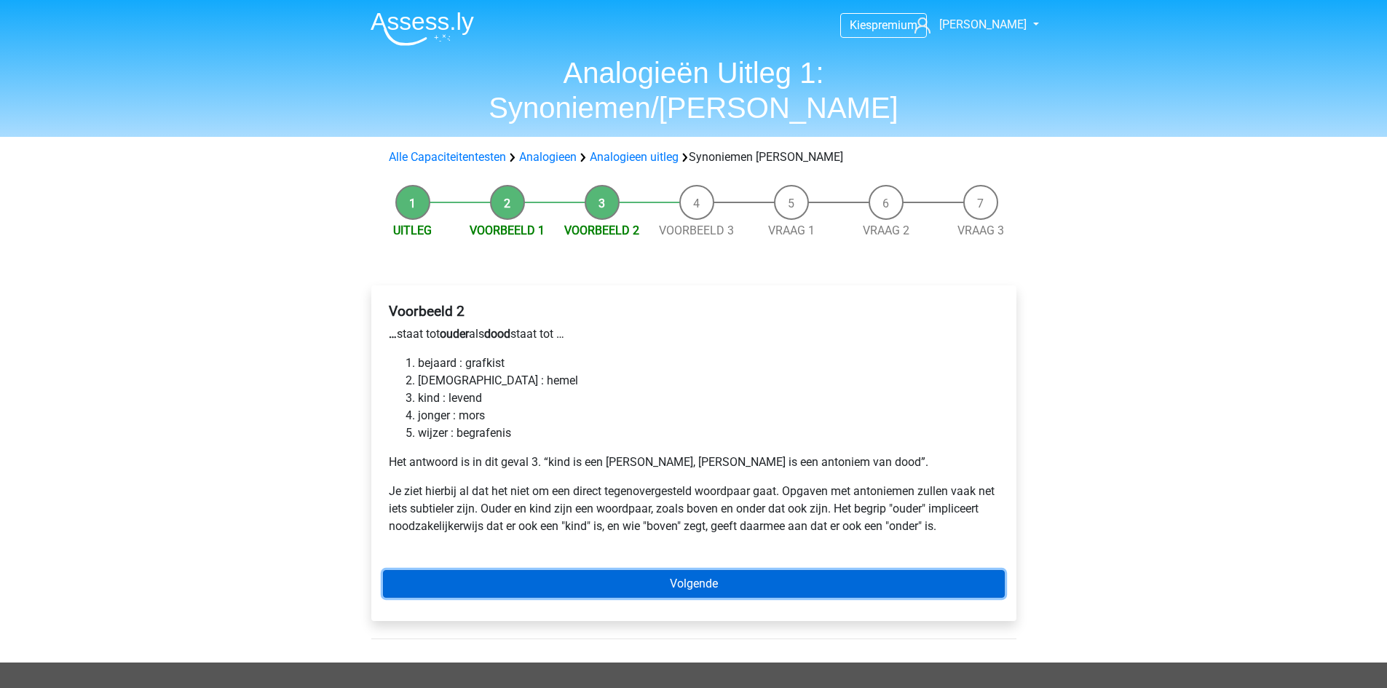
click at [577, 570] on link "Volgende" at bounding box center [694, 584] width 622 height 28
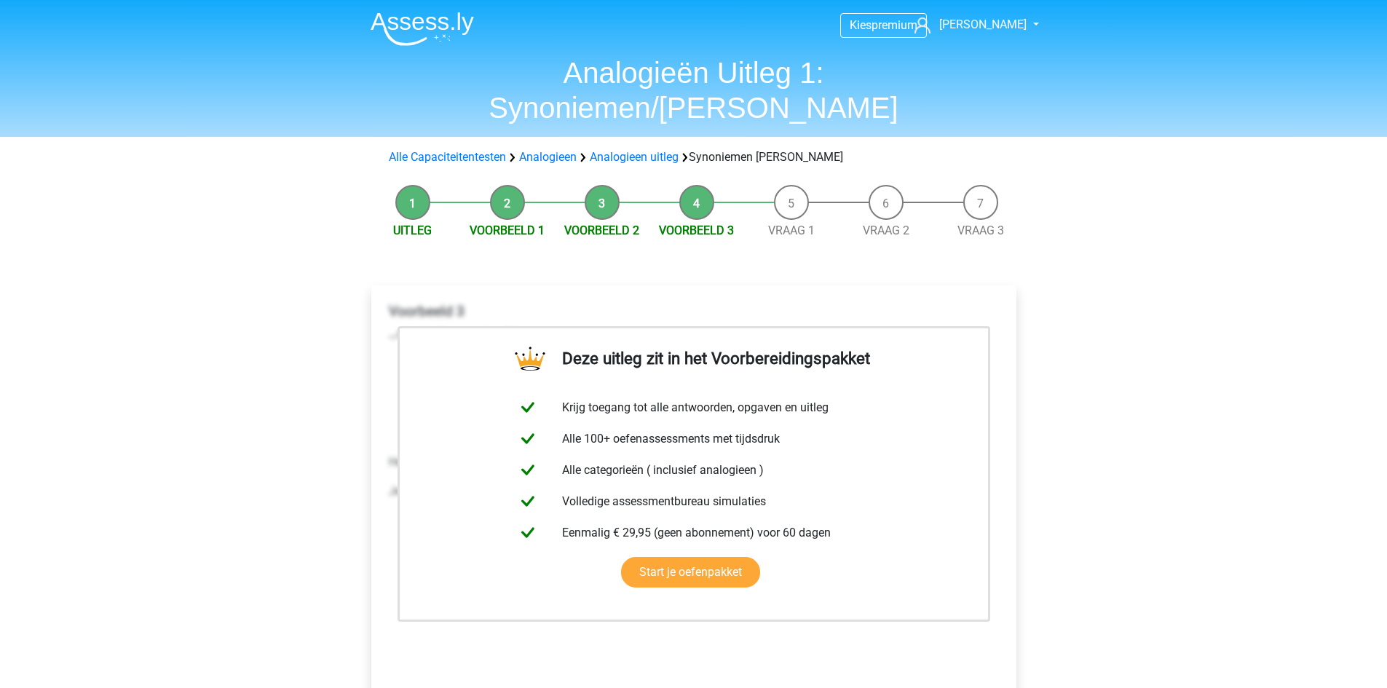
scroll to position [364, 0]
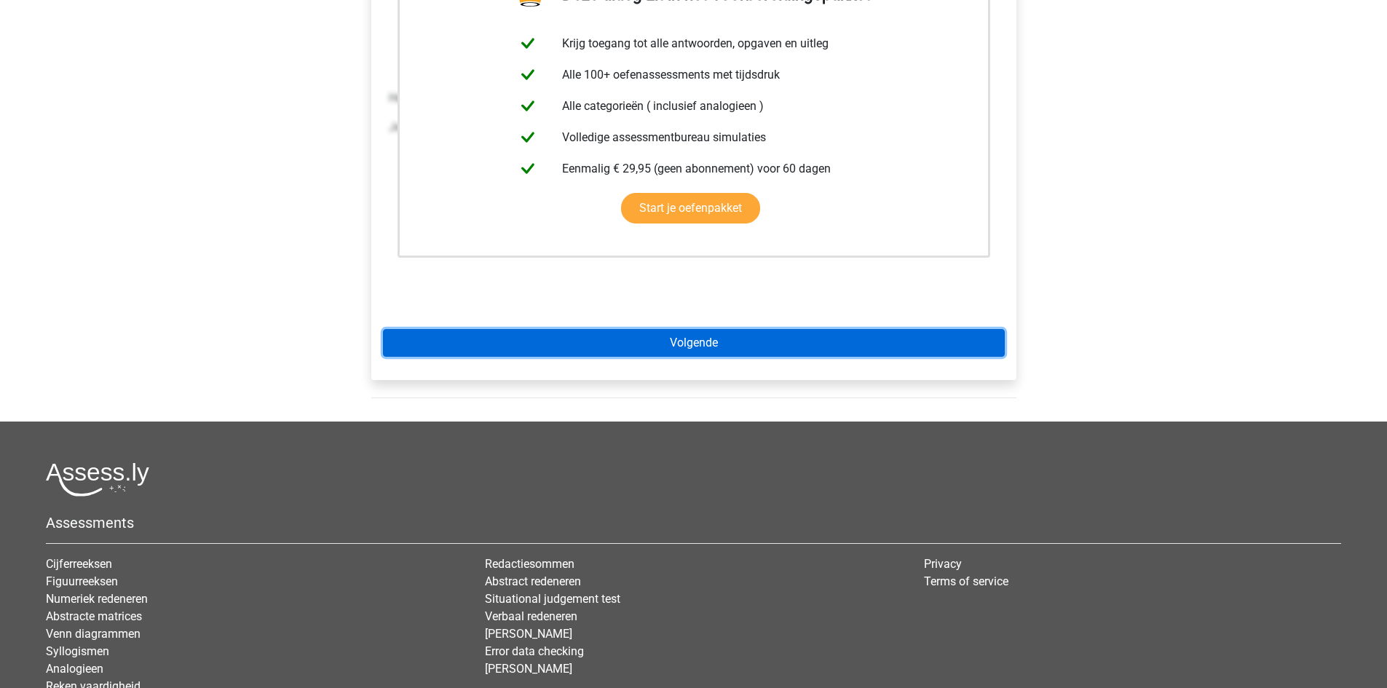
click at [655, 329] on link "Volgende" at bounding box center [694, 343] width 622 height 28
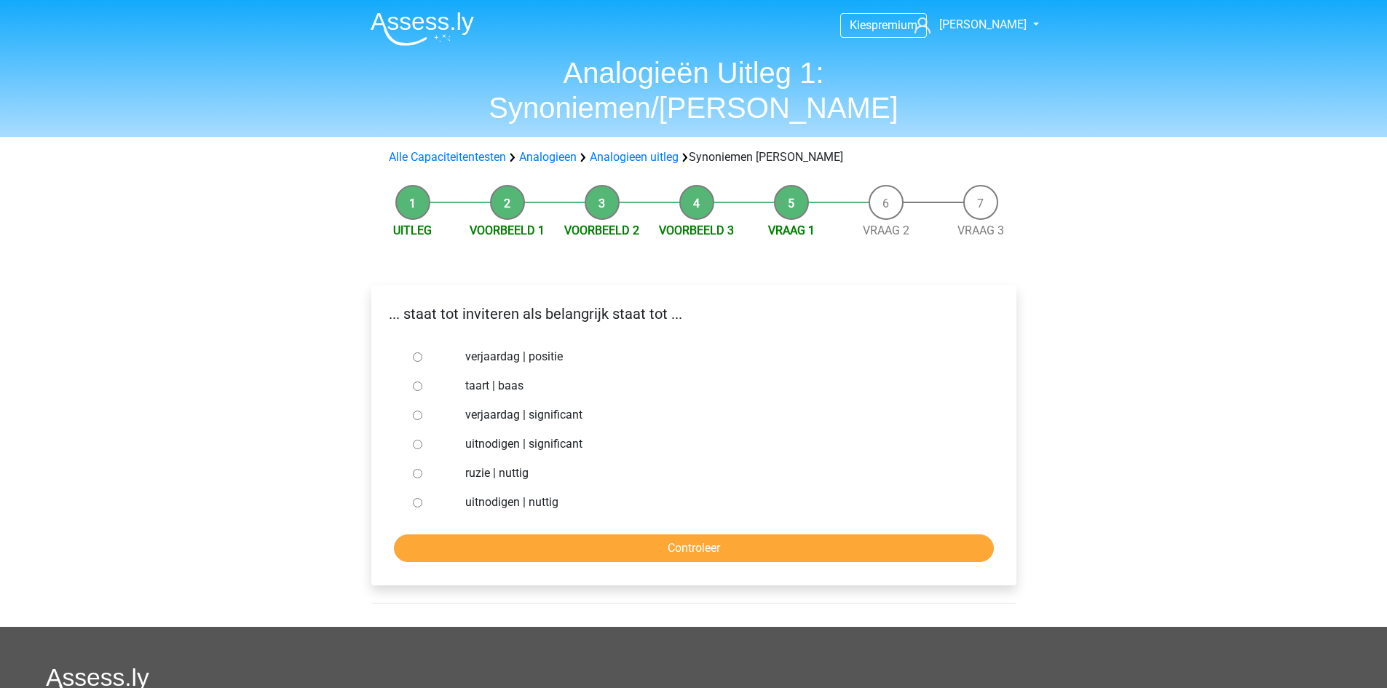
click at [566, 435] on label "uitnodigen | significant" at bounding box center [717, 443] width 504 height 17
click at [422, 440] on input "uitnodigen | significant" at bounding box center [417, 444] width 9 height 9
radio input "true"
click at [624, 532] on div "... staat tot inviteren als belangrijk staat tot ... verjaardag | positie taart…" at bounding box center [693, 435] width 645 height 300
click at [621, 534] on input "Controleer" at bounding box center [694, 548] width 600 height 28
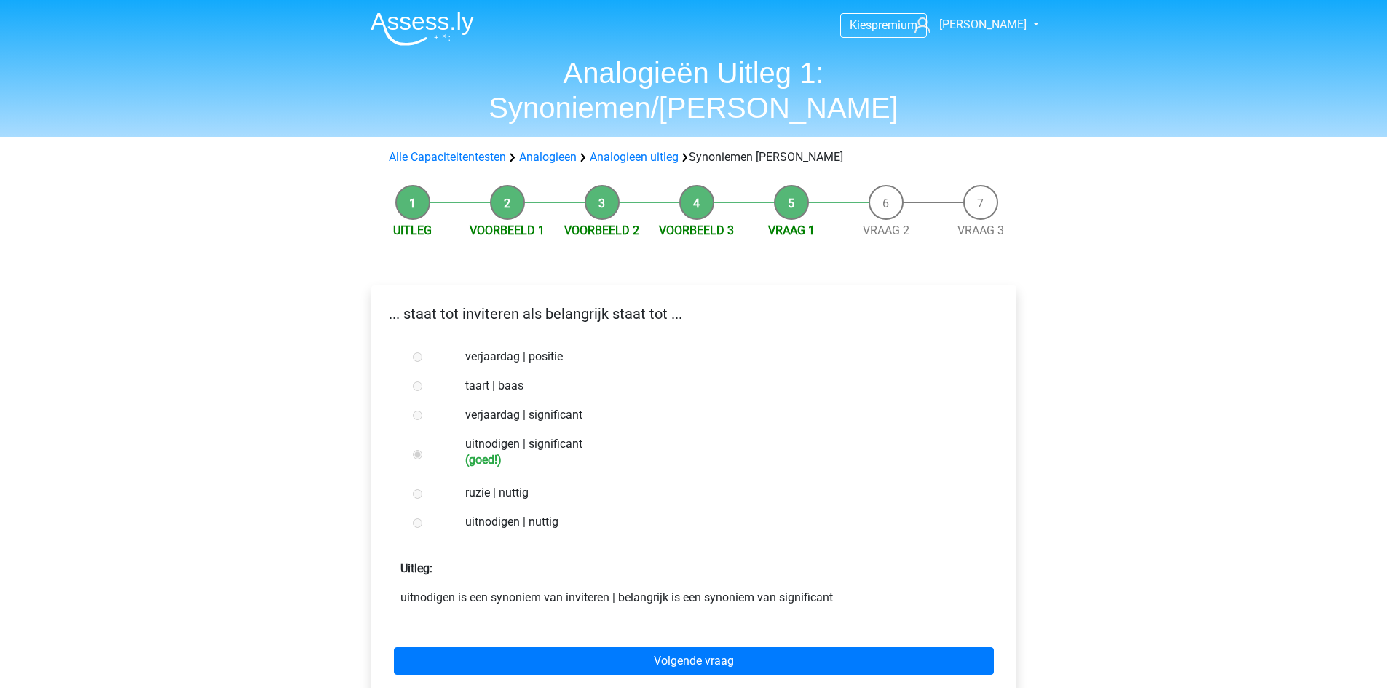
scroll to position [364, 0]
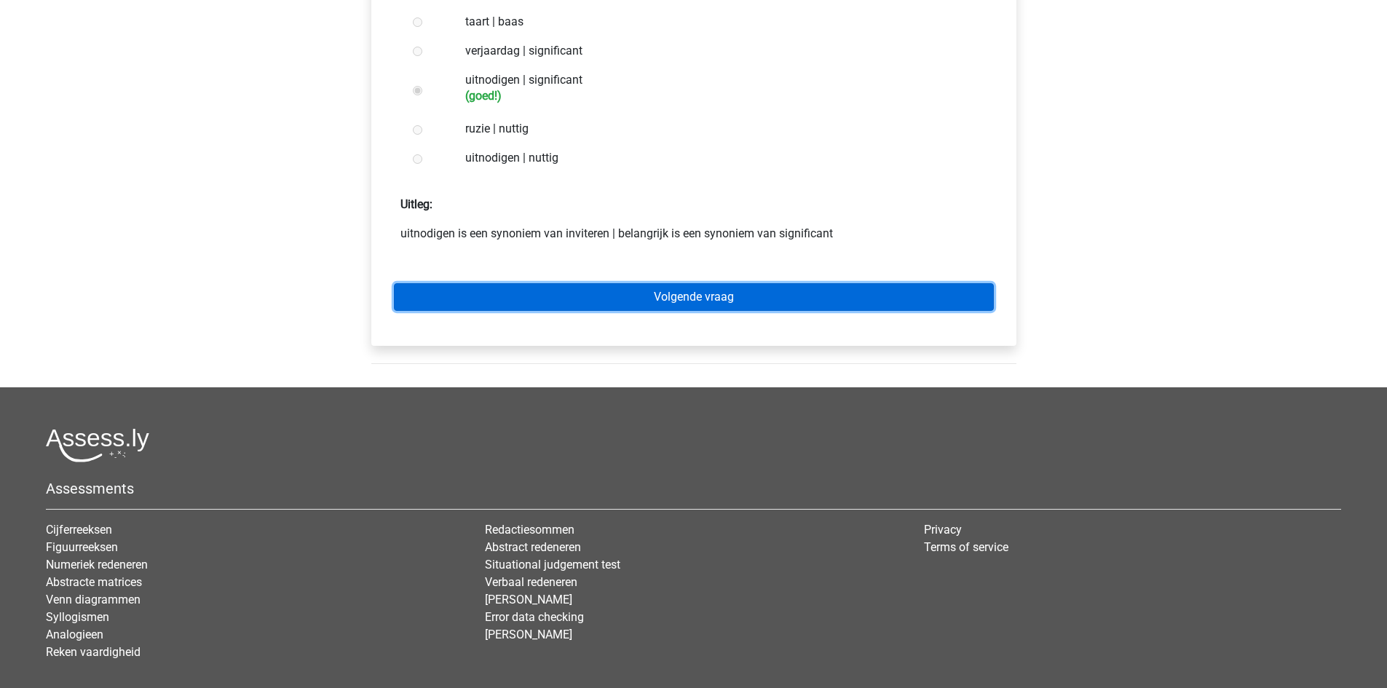
click at [631, 283] on link "Volgende vraag" at bounding box center [694, 297] width 600 height 28
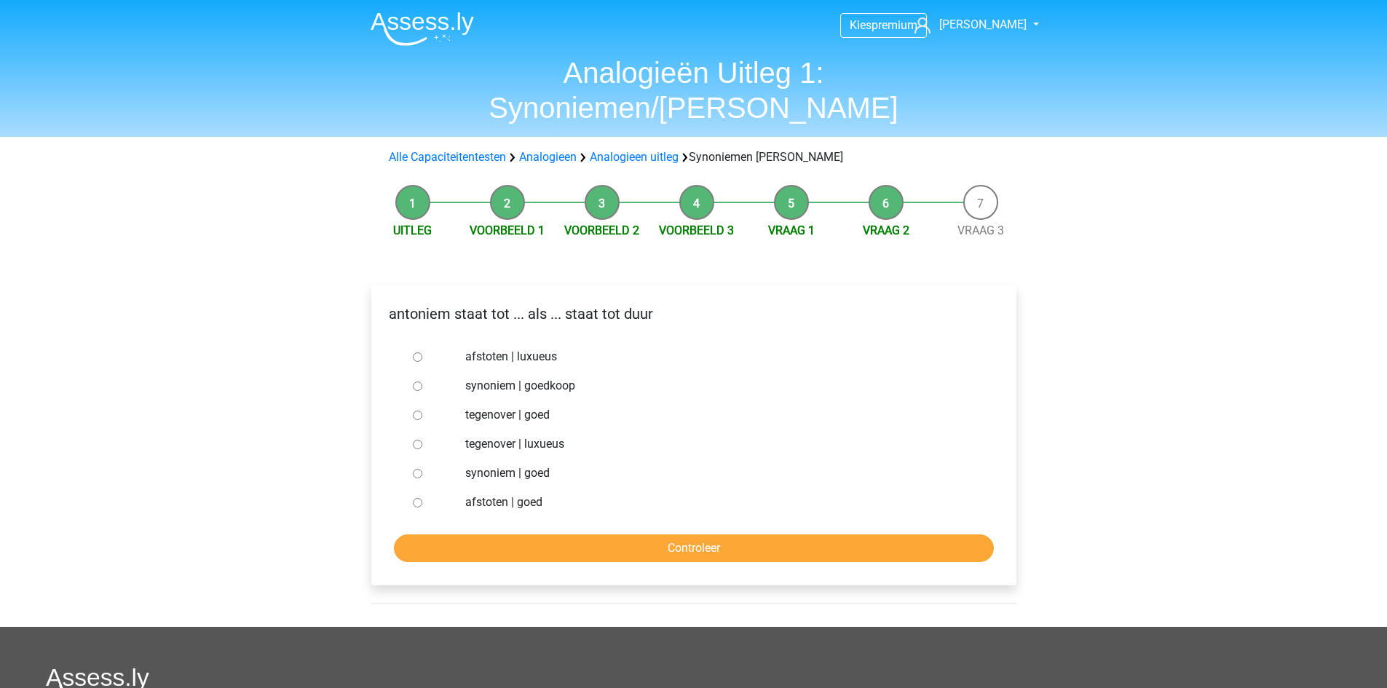
click at [520, 377] on label "synoniem | goedkoop" at bounding box center [717, 385] width 504 height 17
click at [422, 382] on input "synoniem | goedkoop" at bounding box center [417, 386] width 9 height 9
radio input "true"
click at [594, 534] on input "Controleer" at bounding box center [694, 548] width 600 height 28
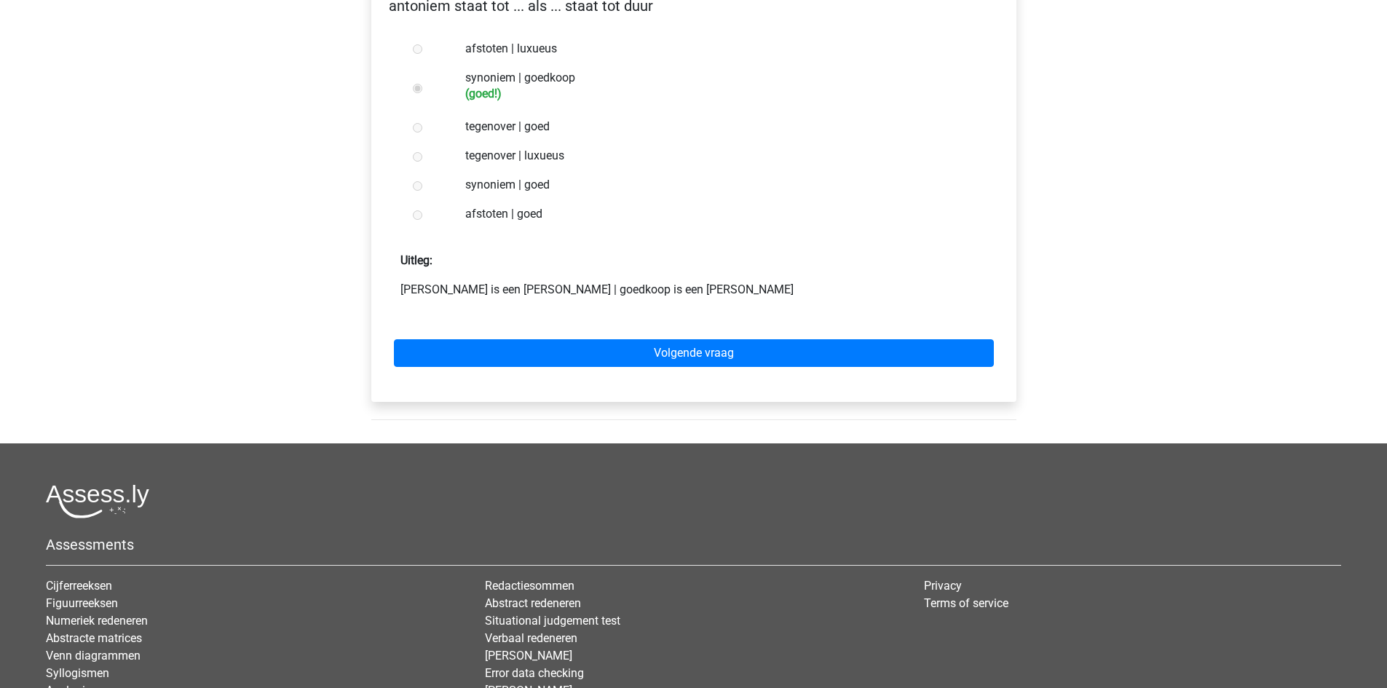
scroll to position [364, 0]
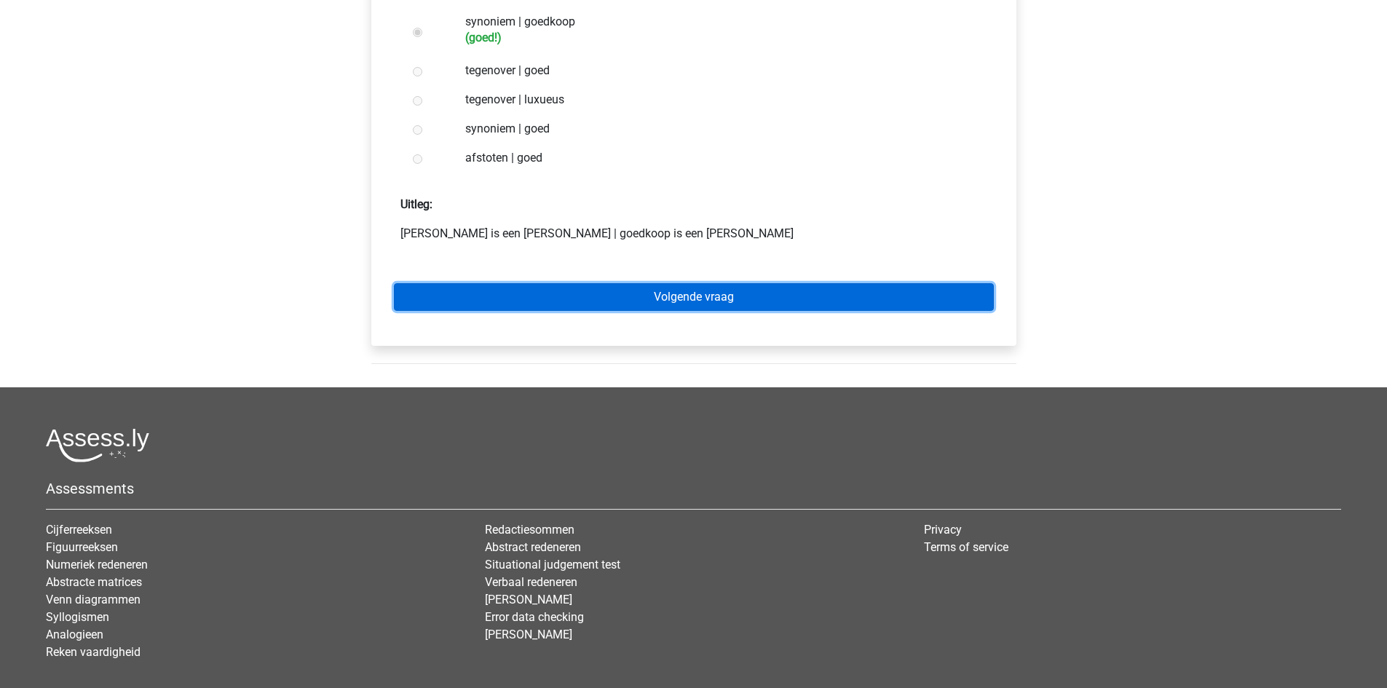
click at [657, 283] on link "Volgende vraag" at bounding box center [694, 297] width 600 height 28
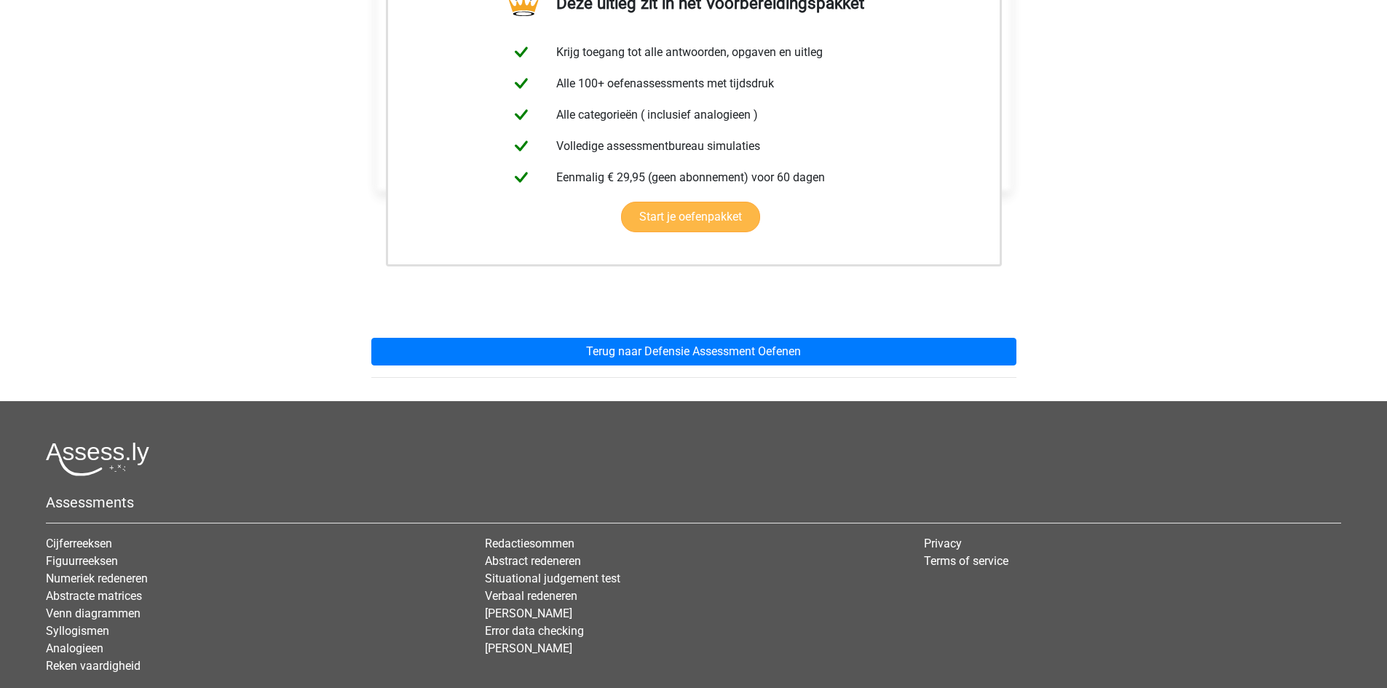
scroll to position [364, 0]
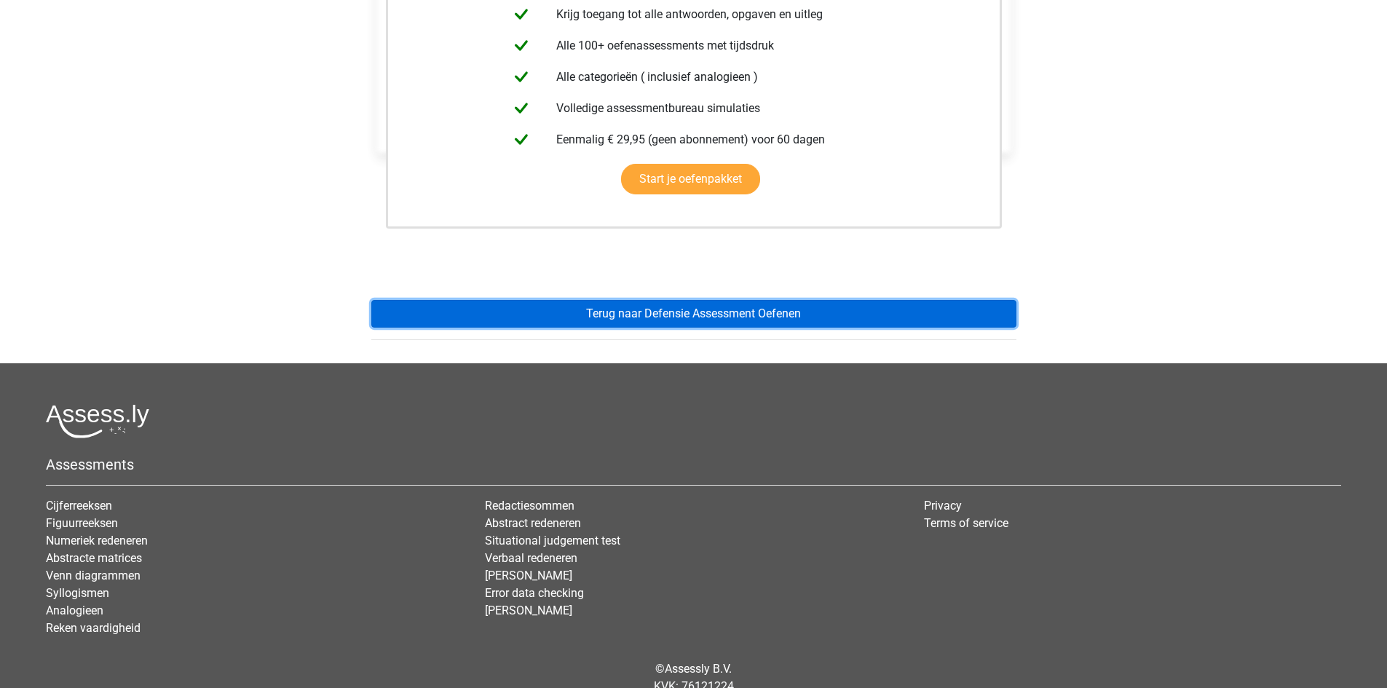
click at [680, 300] on link "Terug naar Defensie Assessment Oefenen" at bounding box center [693, 314] width 645 height 28
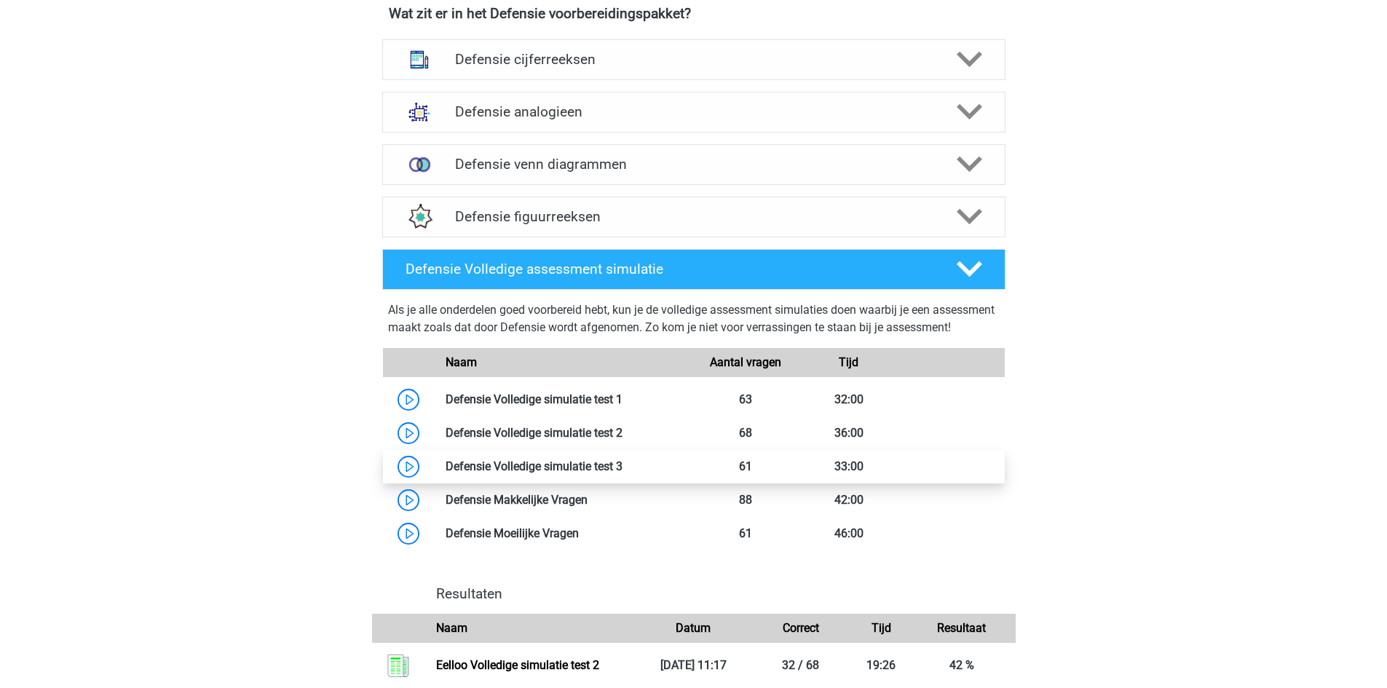
scroll to position [1456, 0]
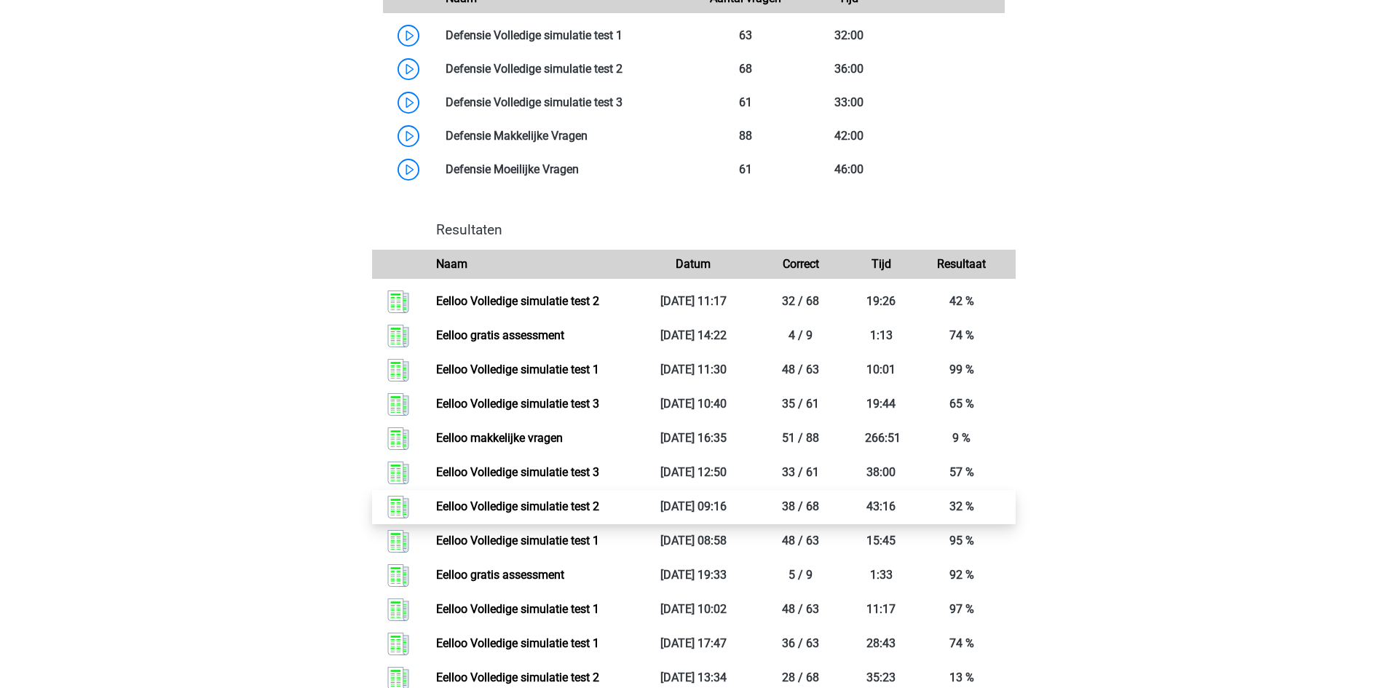
click at [599, 513] on link "Eelloo Volledige simulatie test 2" at bounding box center [517, 506] width 163 height 14
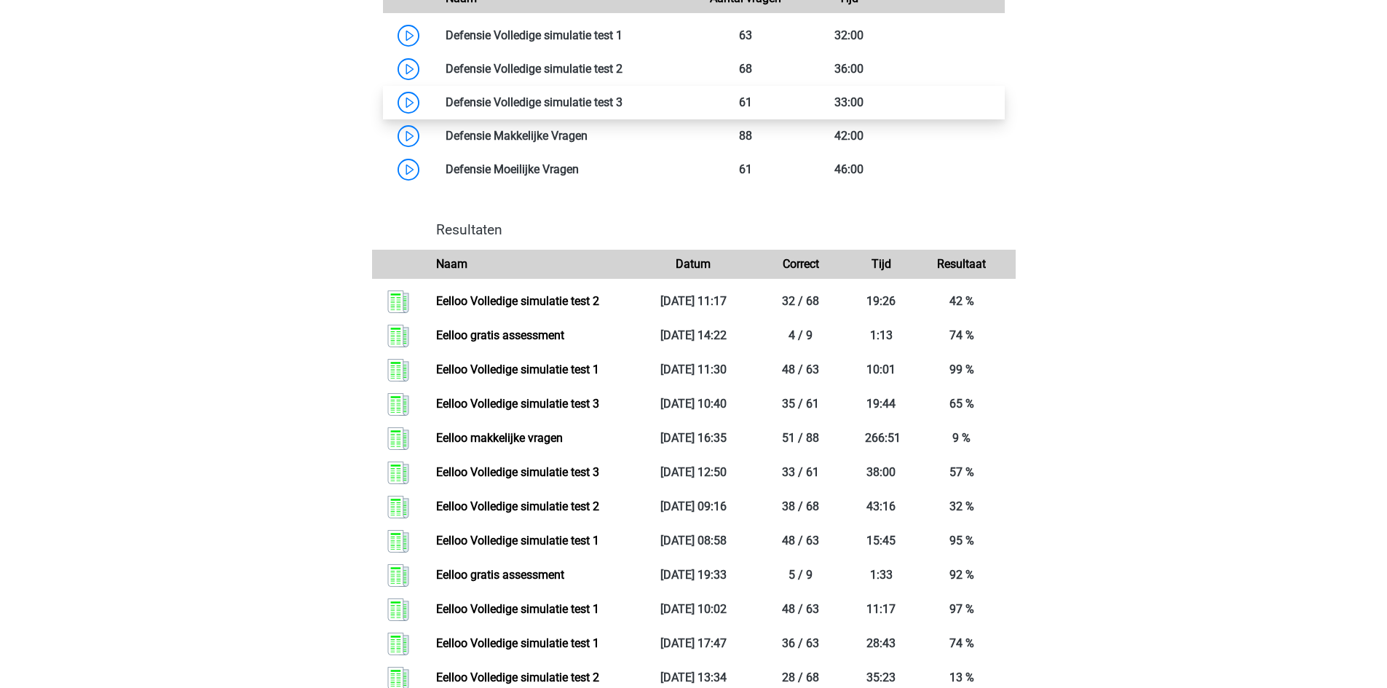
click at [623, 109] on link at bounding box center [623, 102] width 0 height 14
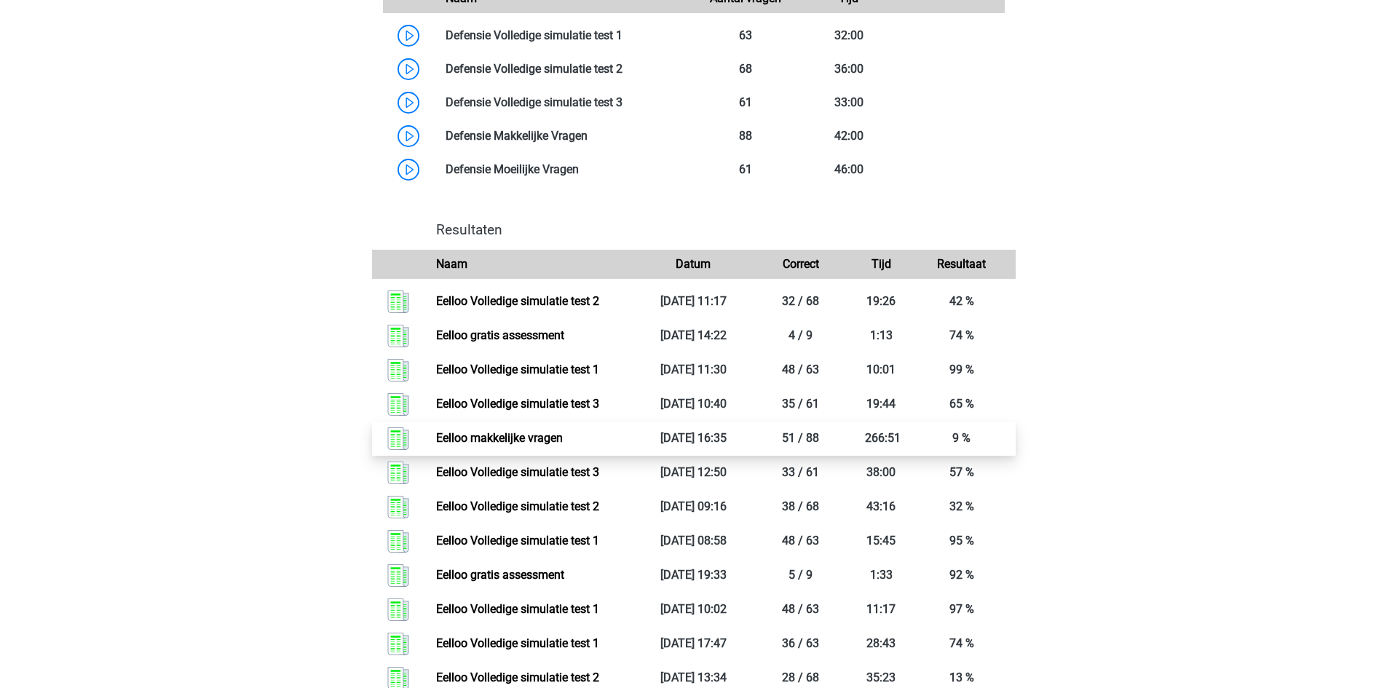
click at [563, 445] on link "Eelloo makkelijke vragen" at bounding box center [499, 438] width 127 height 14
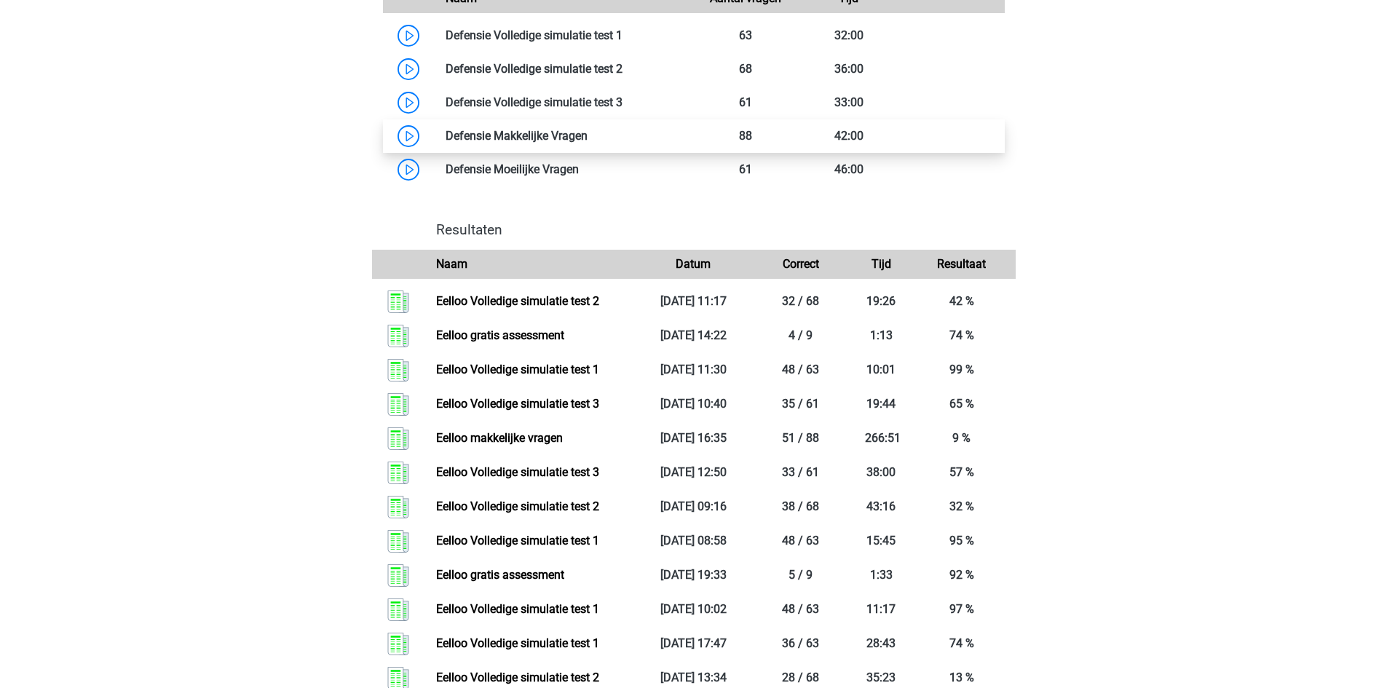
click at [588, 143] on link at bounding box center [588, 136] width 0 height 14
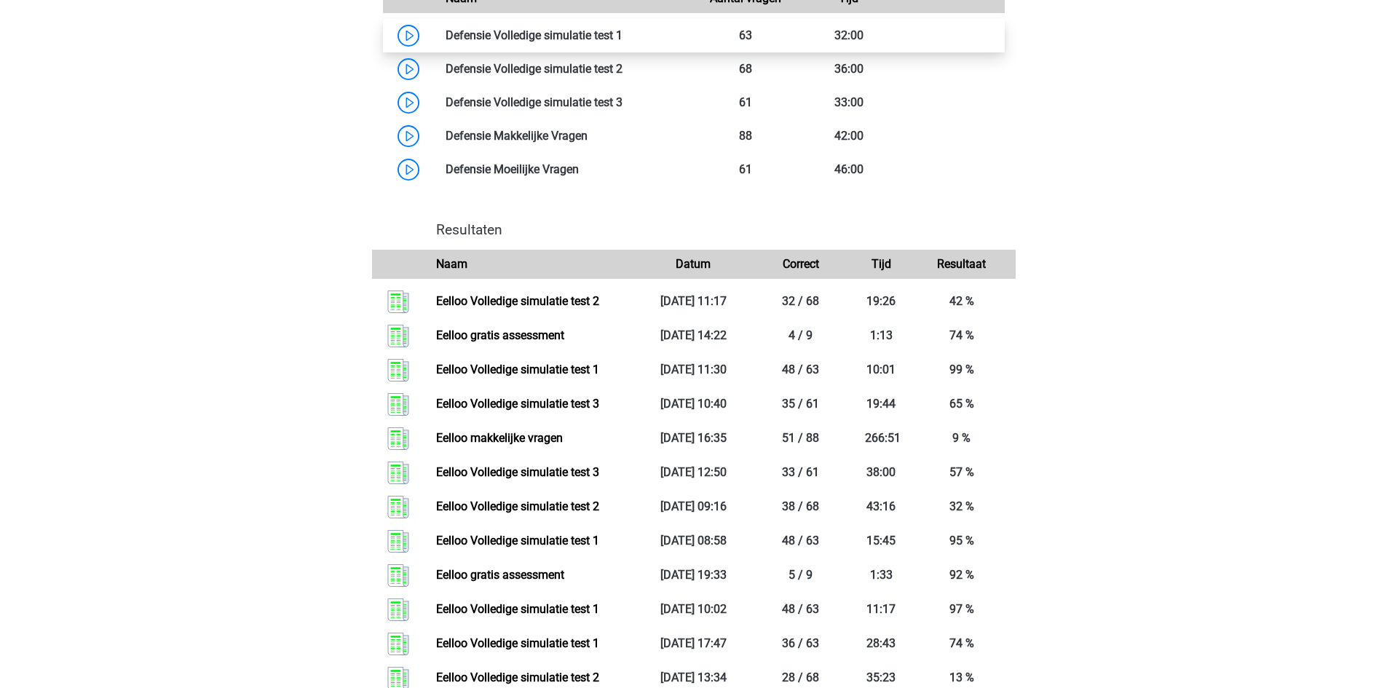
click at [623, 42] on link at bounding box center [623, 35] width 0 height 14
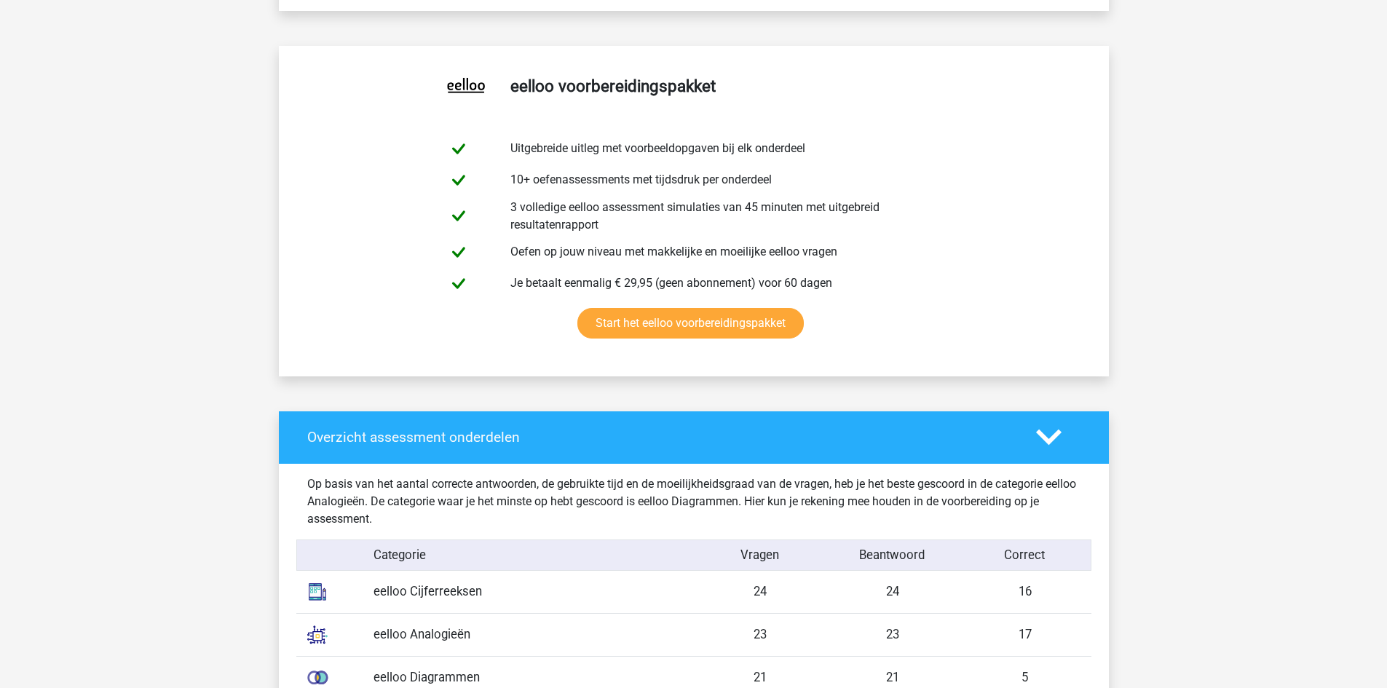
scroll to position [1456, 0]
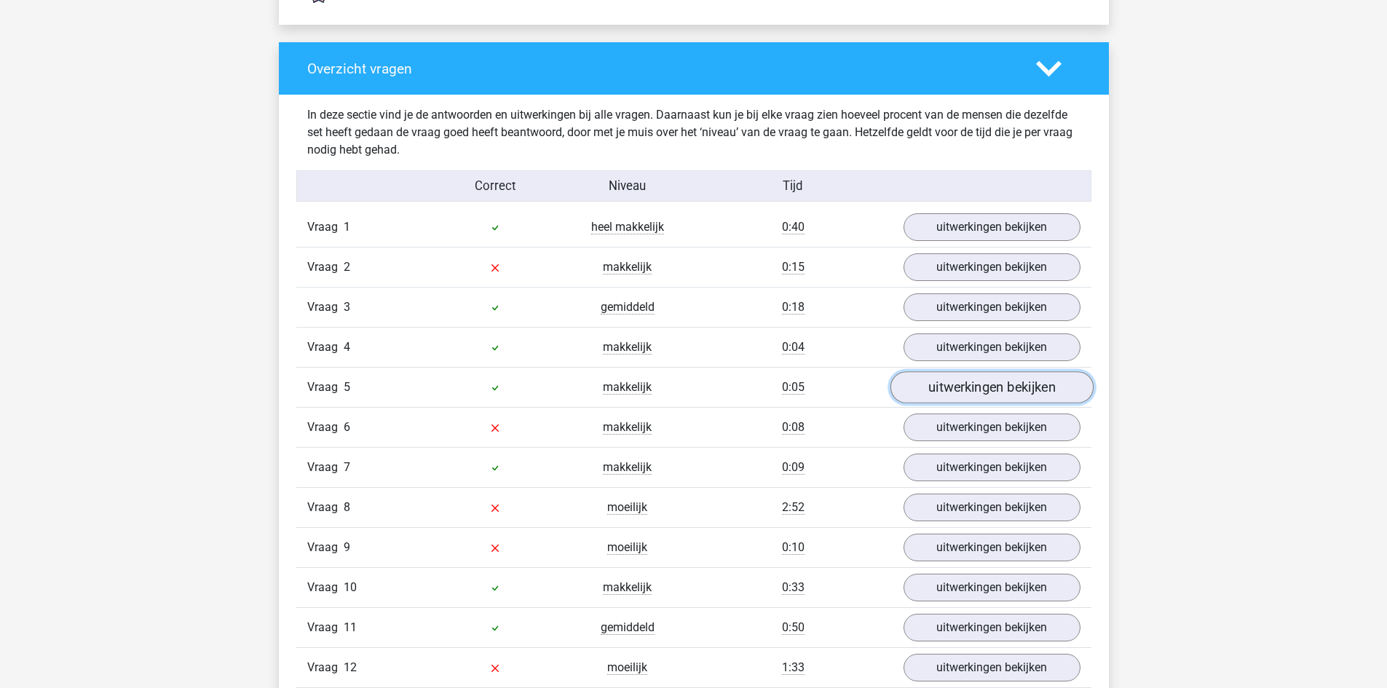
click at [956, 386] on link "uitwerkingen bekijken" at bounding box center [991, 388] width 203 height 32
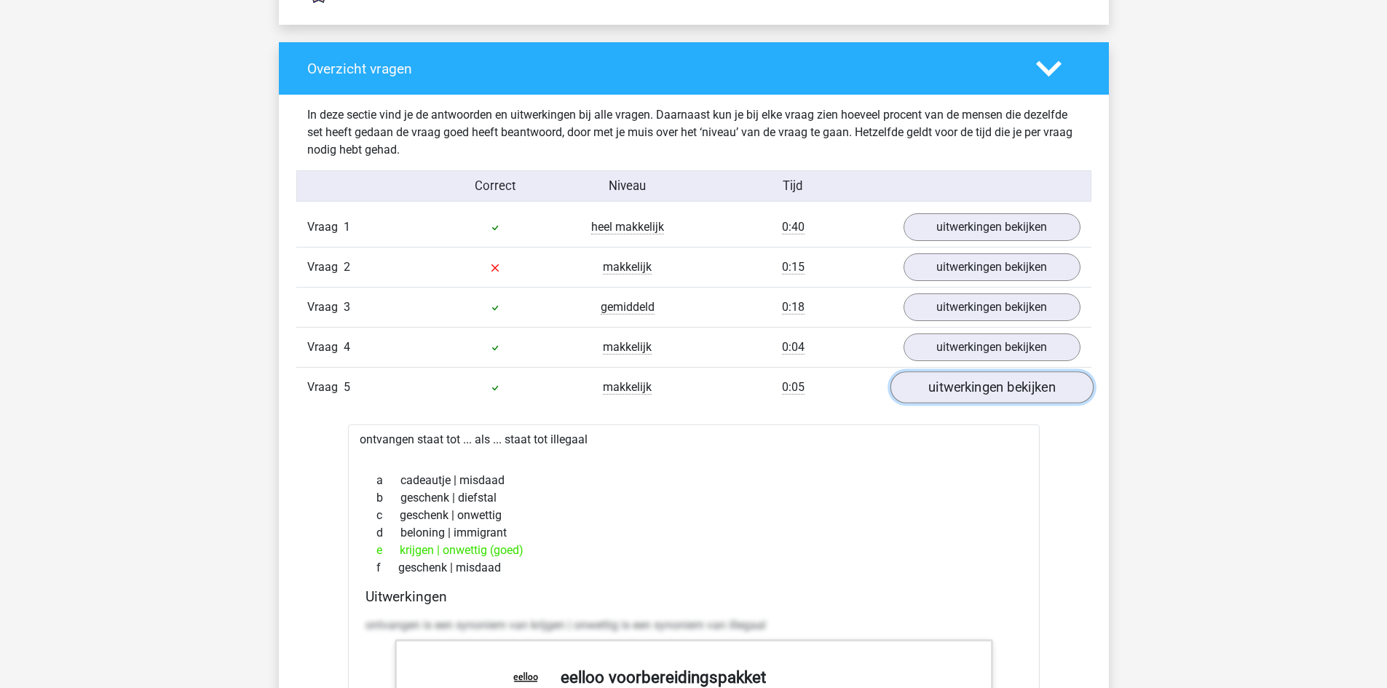
click at [957, 386] on link "uitwerkingen bekijken" at bounding box center [991, 388] width 203 height 32
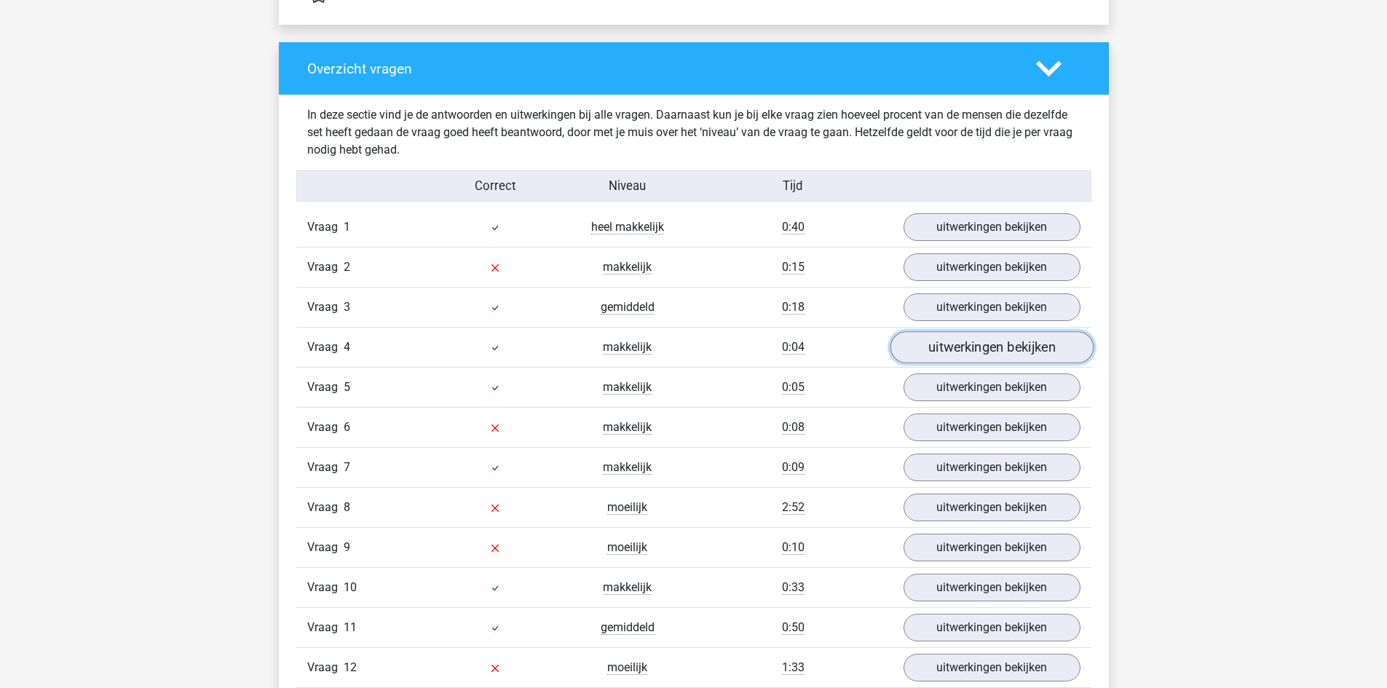
click at [968, 352] on link "uitwerkingen bekijken" at bounding box center [991, 348] width 203 height 32
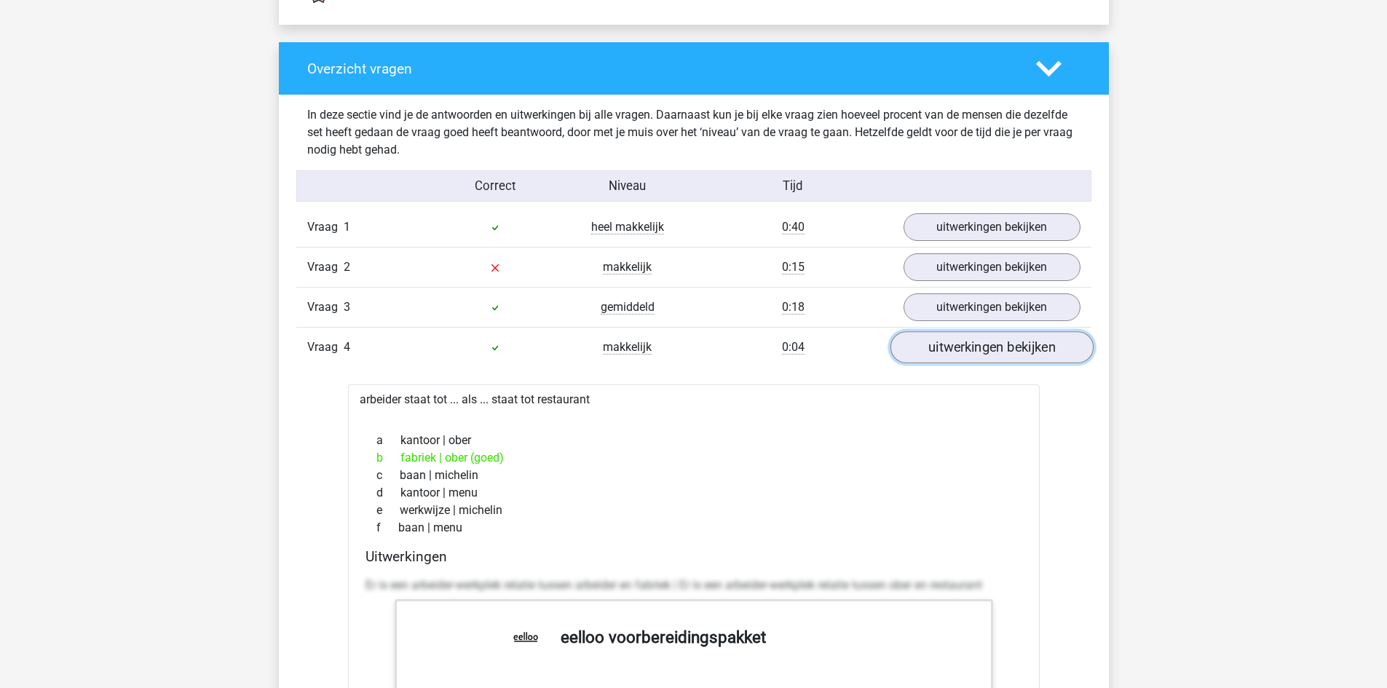
click at [968, 352] on link "uitwerkingen bekijken" at bounding box center [991, 348] width 203 height 32
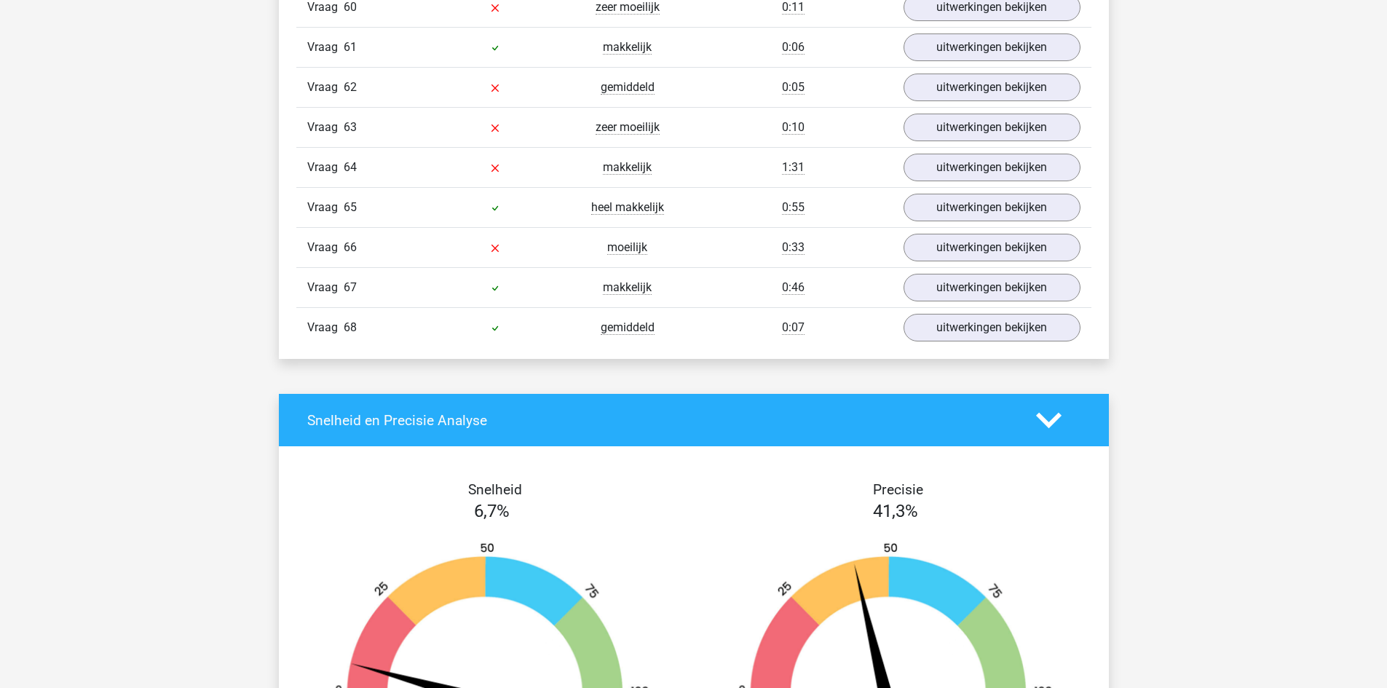
scroll to position [4005, 0]
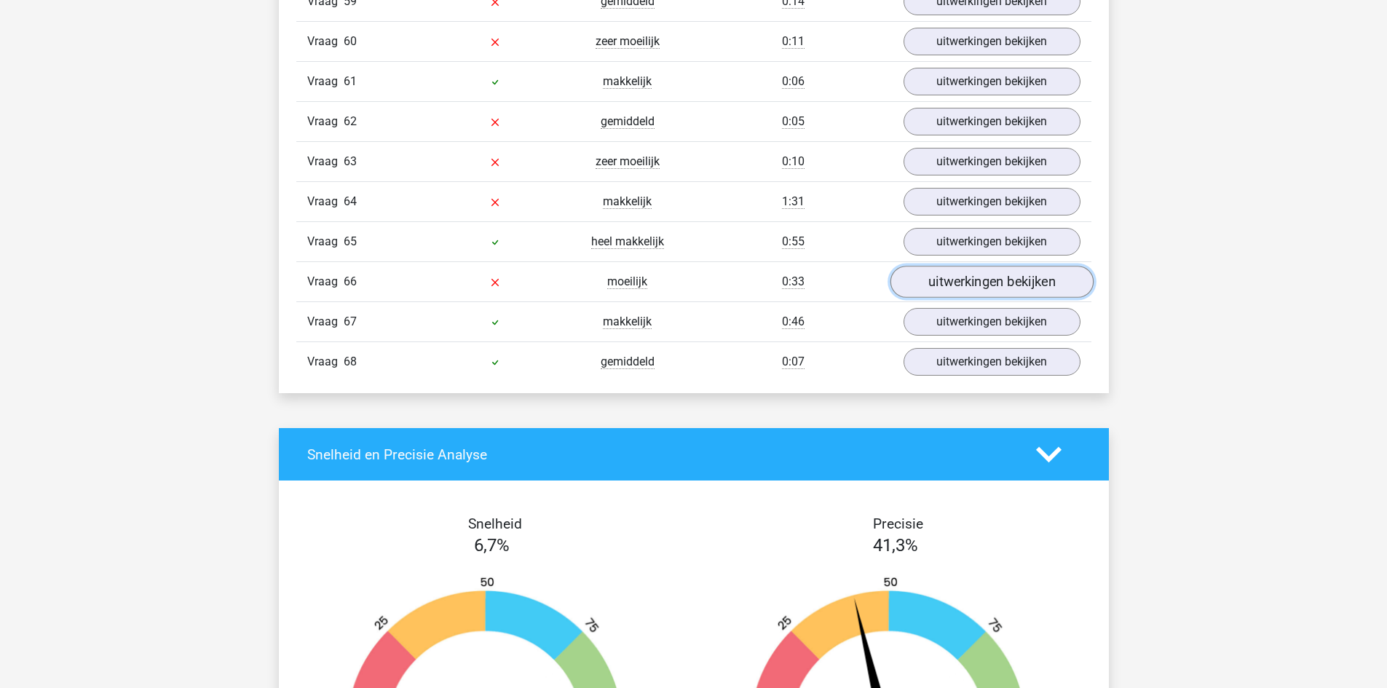
click at [989, 284] on link "uitwerkingen bekijken" at bounding box center [991, 282] width 203 height 32
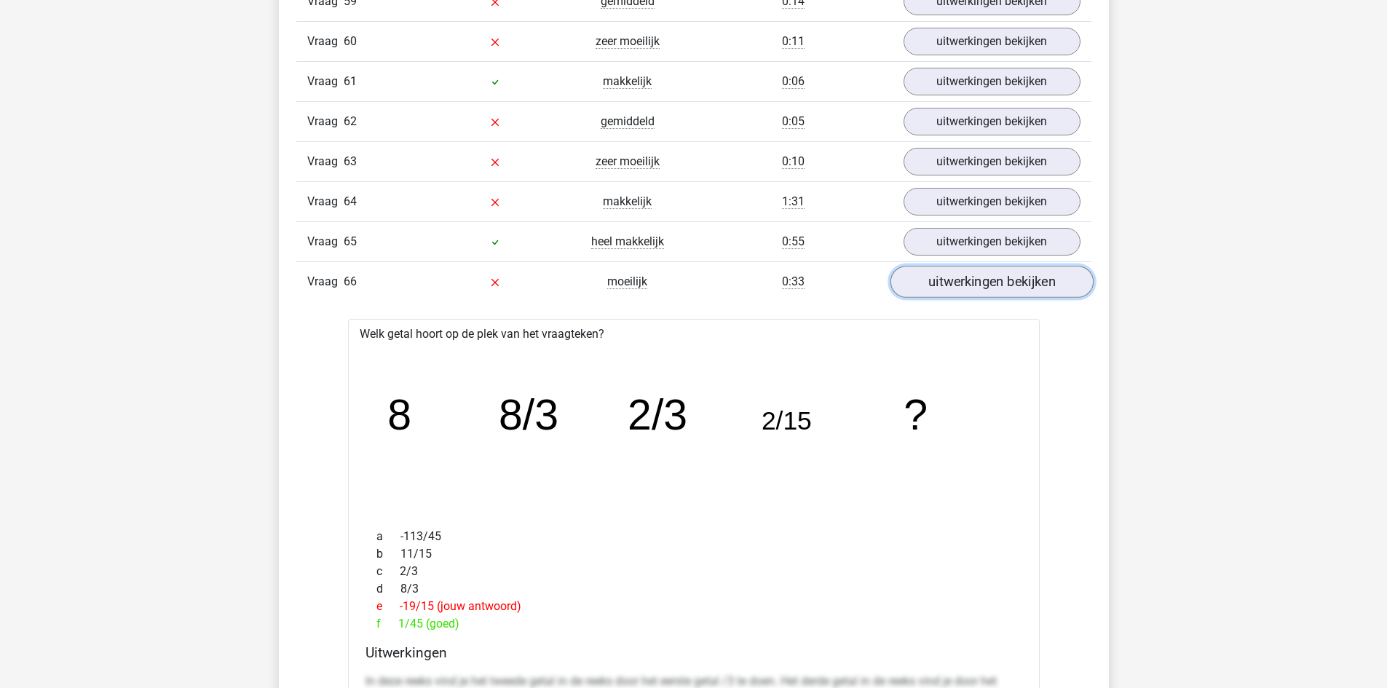
click at [969, 272] on link "uitwerkingen bekijken" at bounding box center [991, 282] width 203 height 32
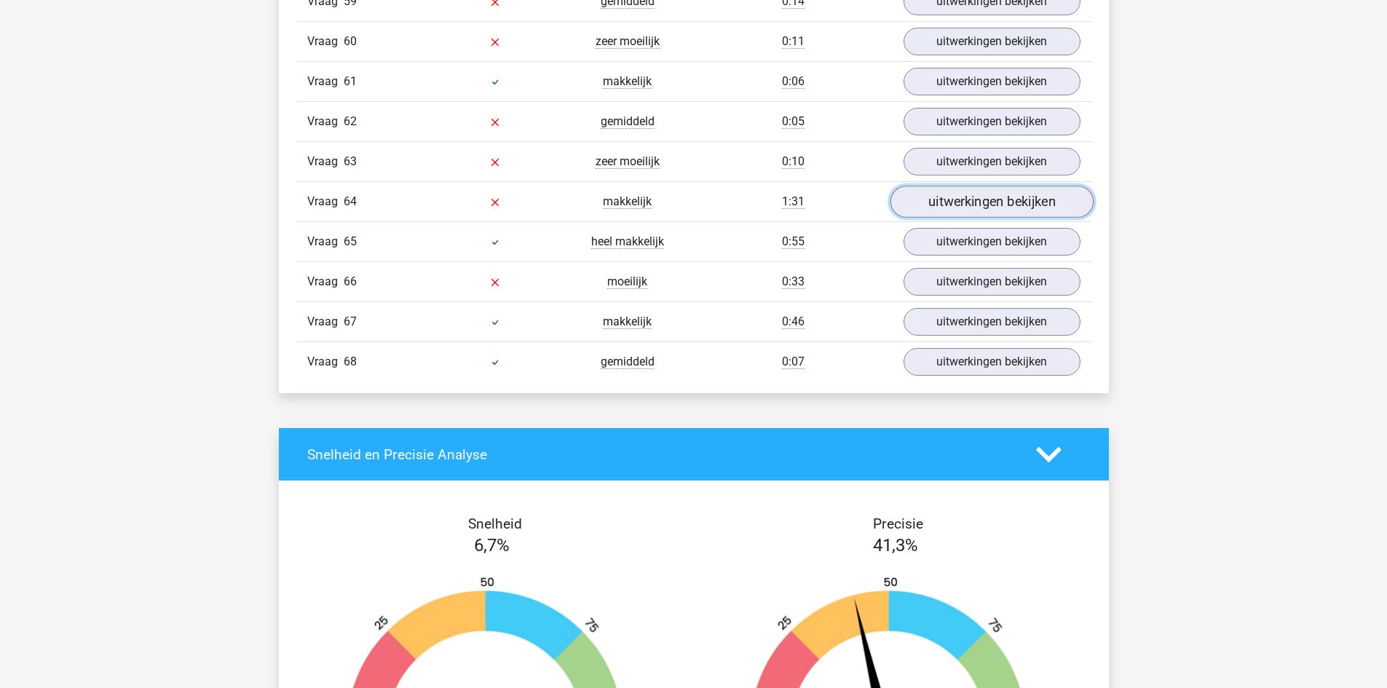
click at [992, 200] on link "uitwerkingen bekijken" at bounding box center [991, 202] width 203 height 32
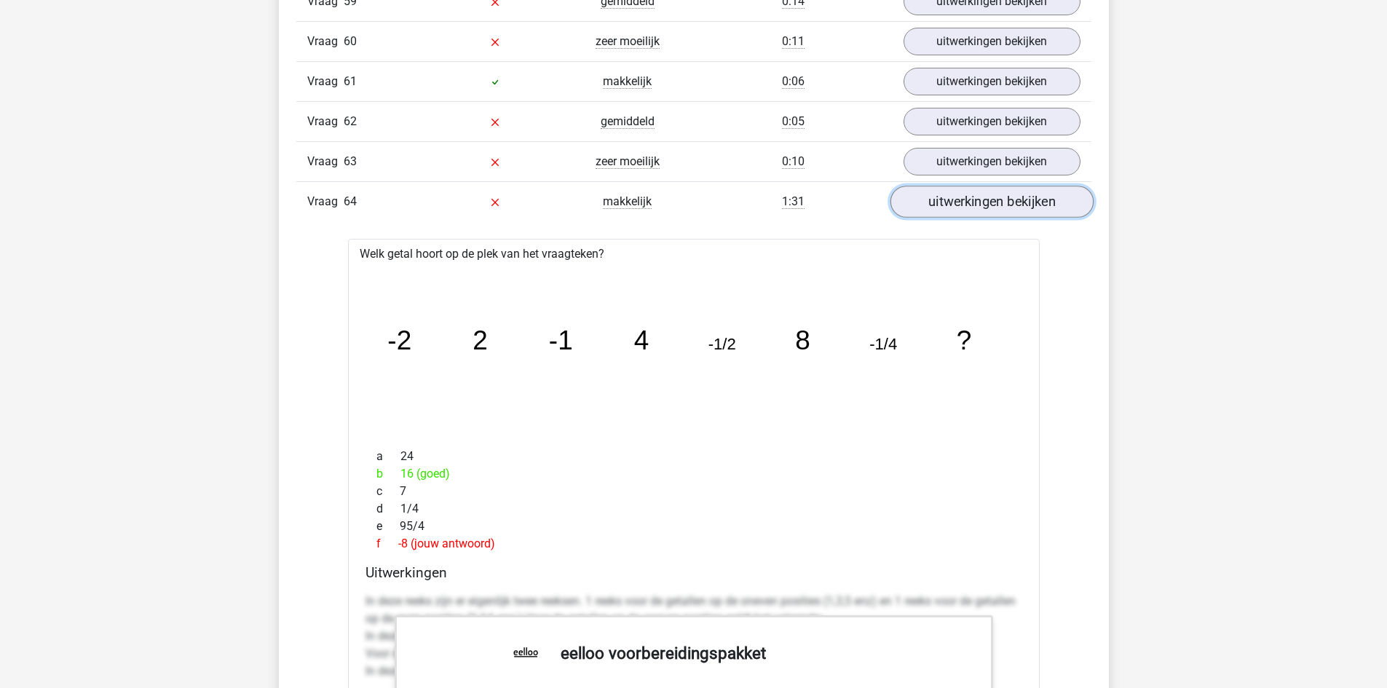
click at [993, 200] on link "uitwerkingen bekijken" at bounding box center [991, 202] width 203 height 32
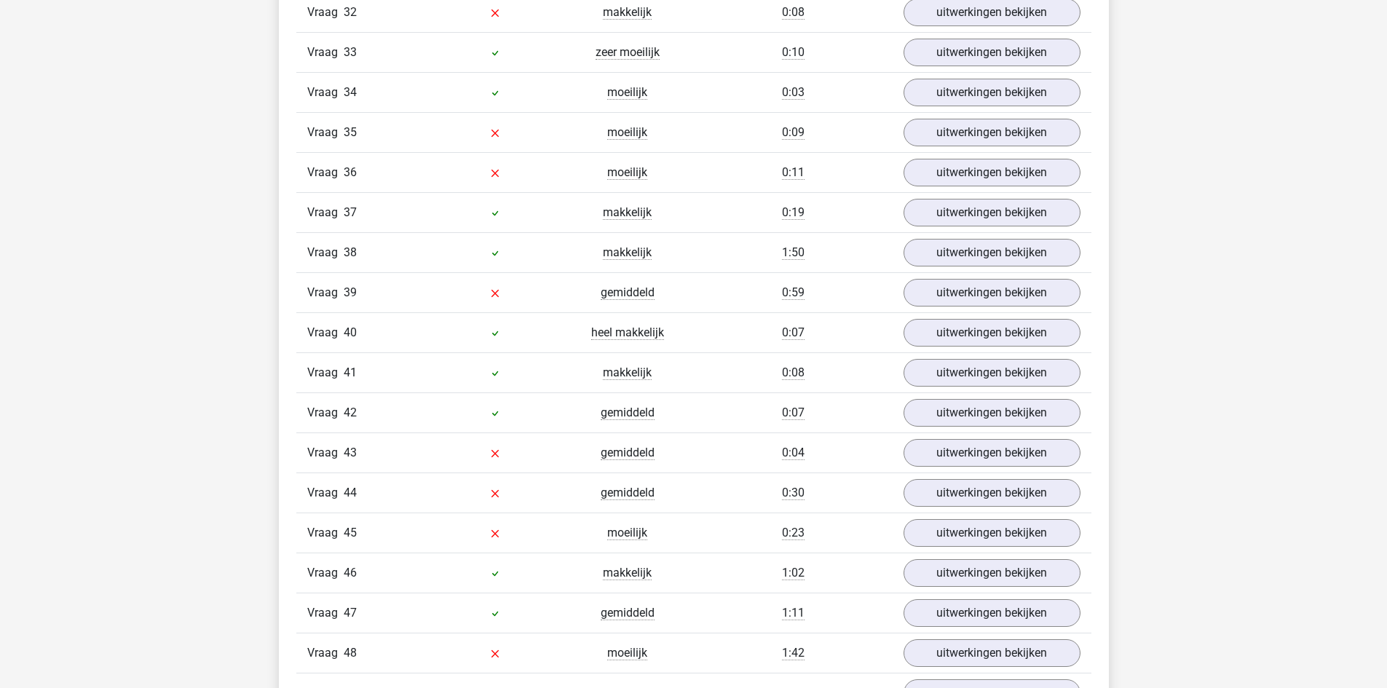
scroll to position [2548, 0]
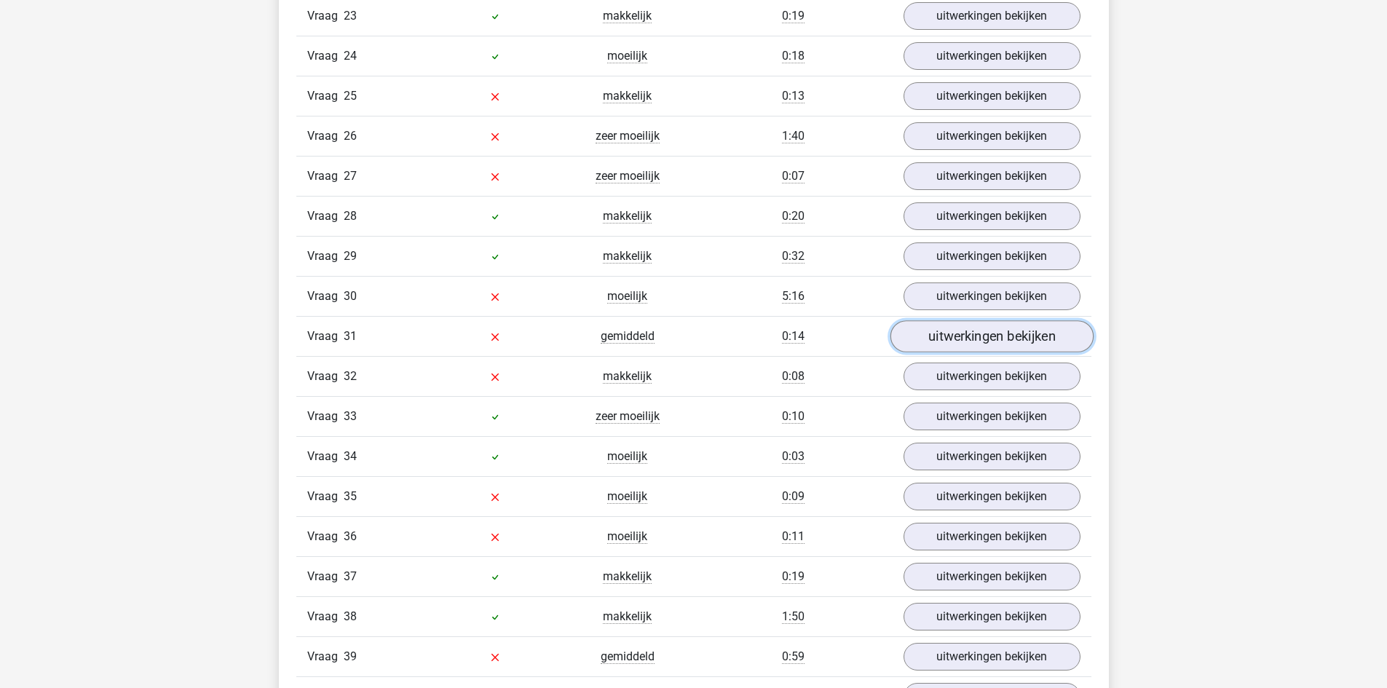
click at [1023, 347] on link "uitwerkingen bekijken" at bounding box center [991, 337] width 203 height 32
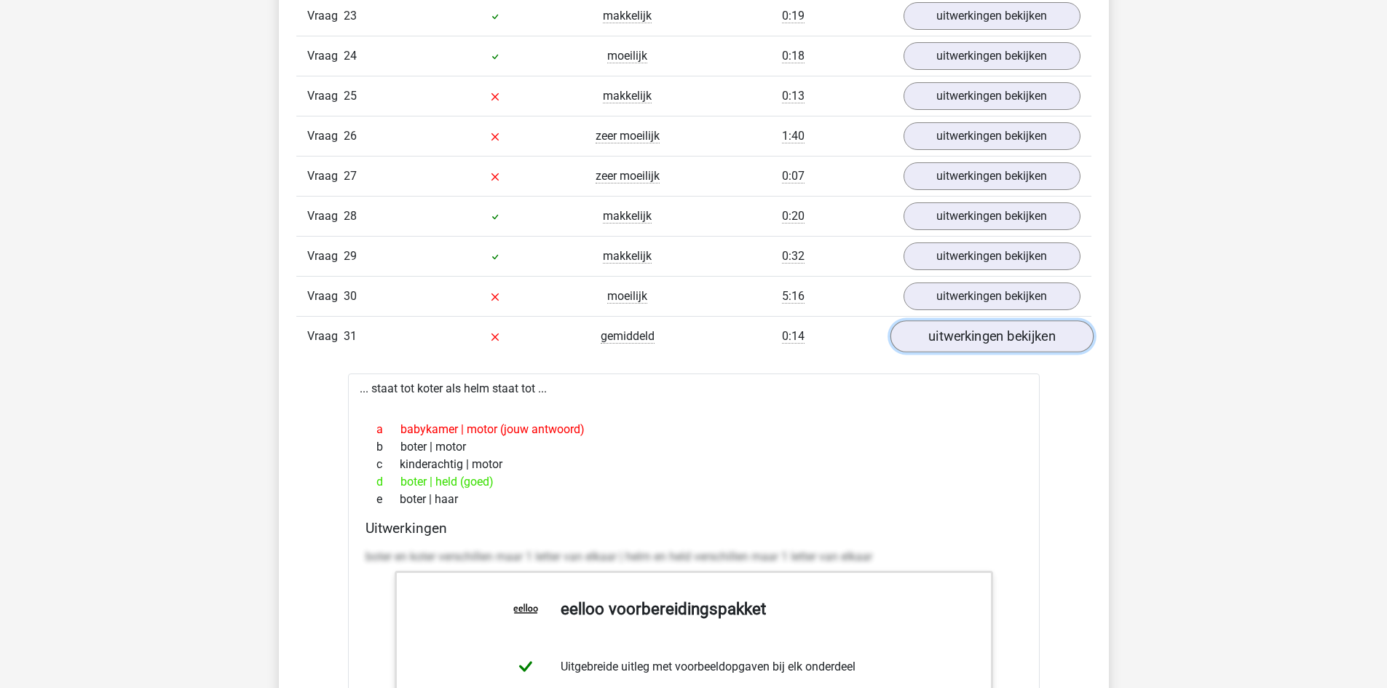
click at [1029, 339] on link "uitwerkingen bekijken" at bounding box center [991, 337] width 203 height 32
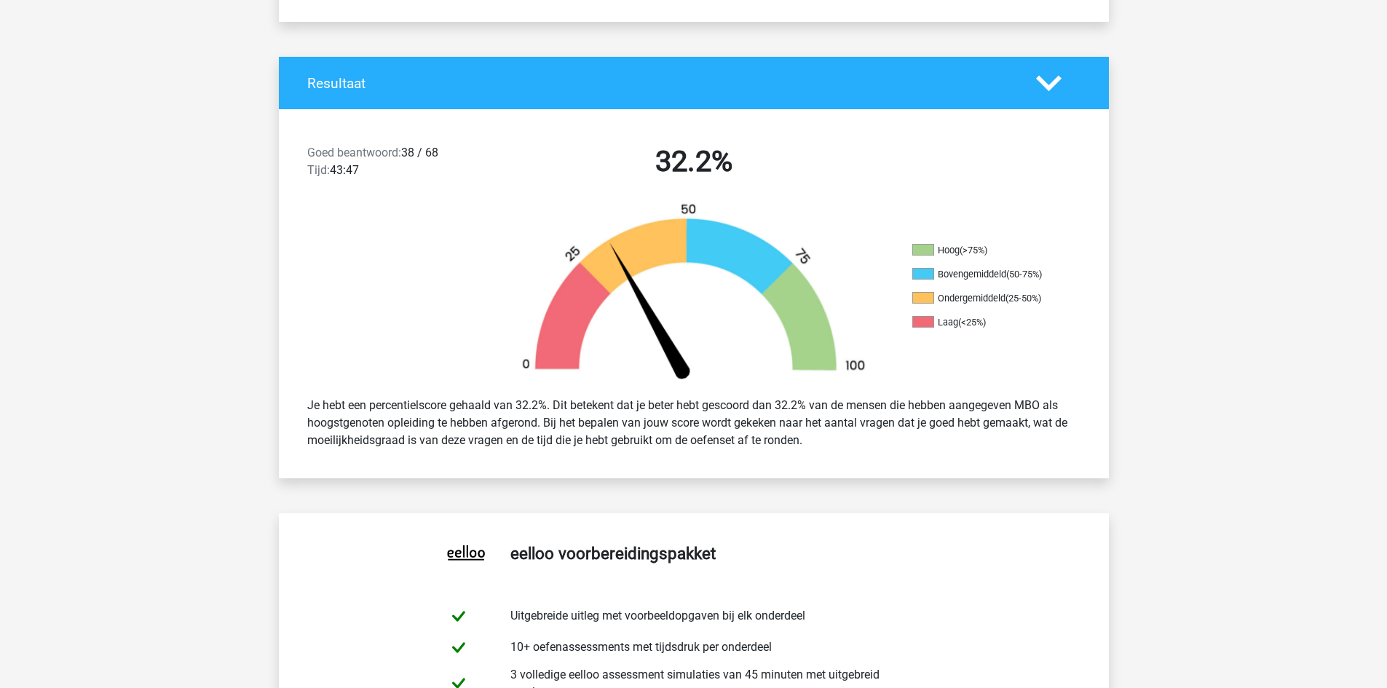
scroll to position [0, 0]
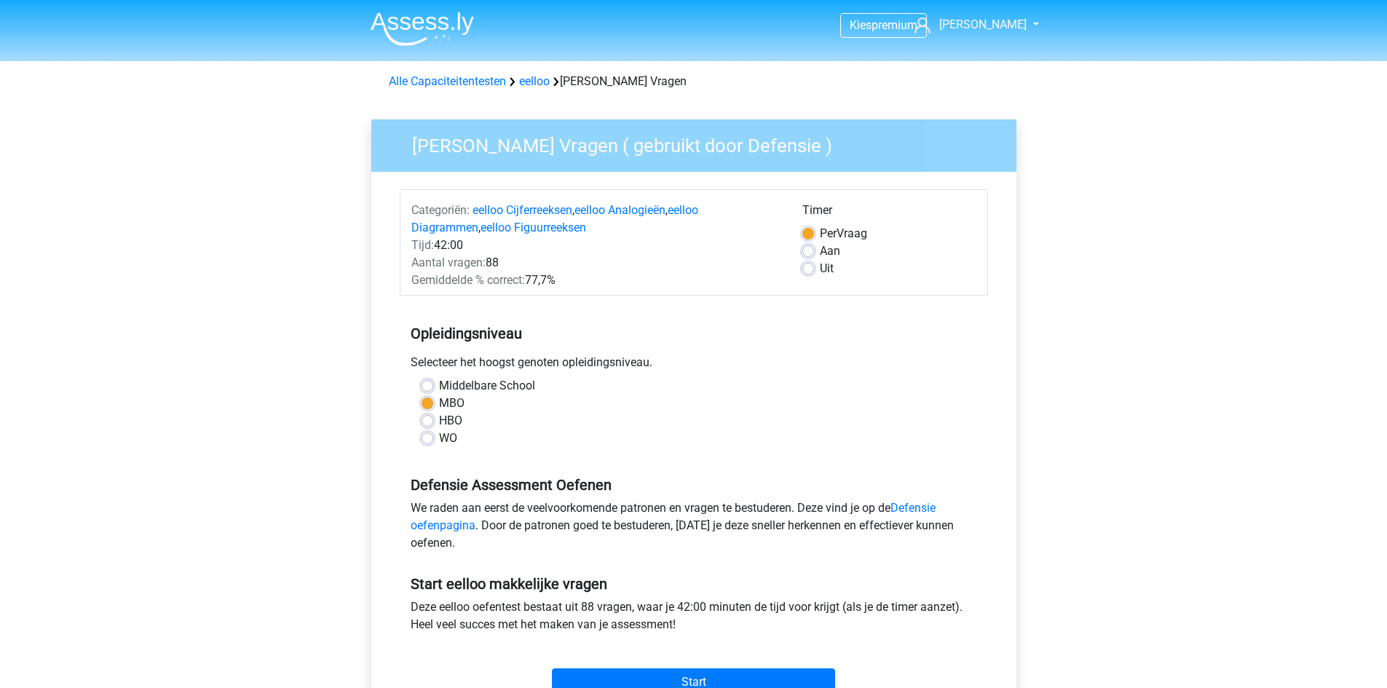
scroll to position [364, 0]
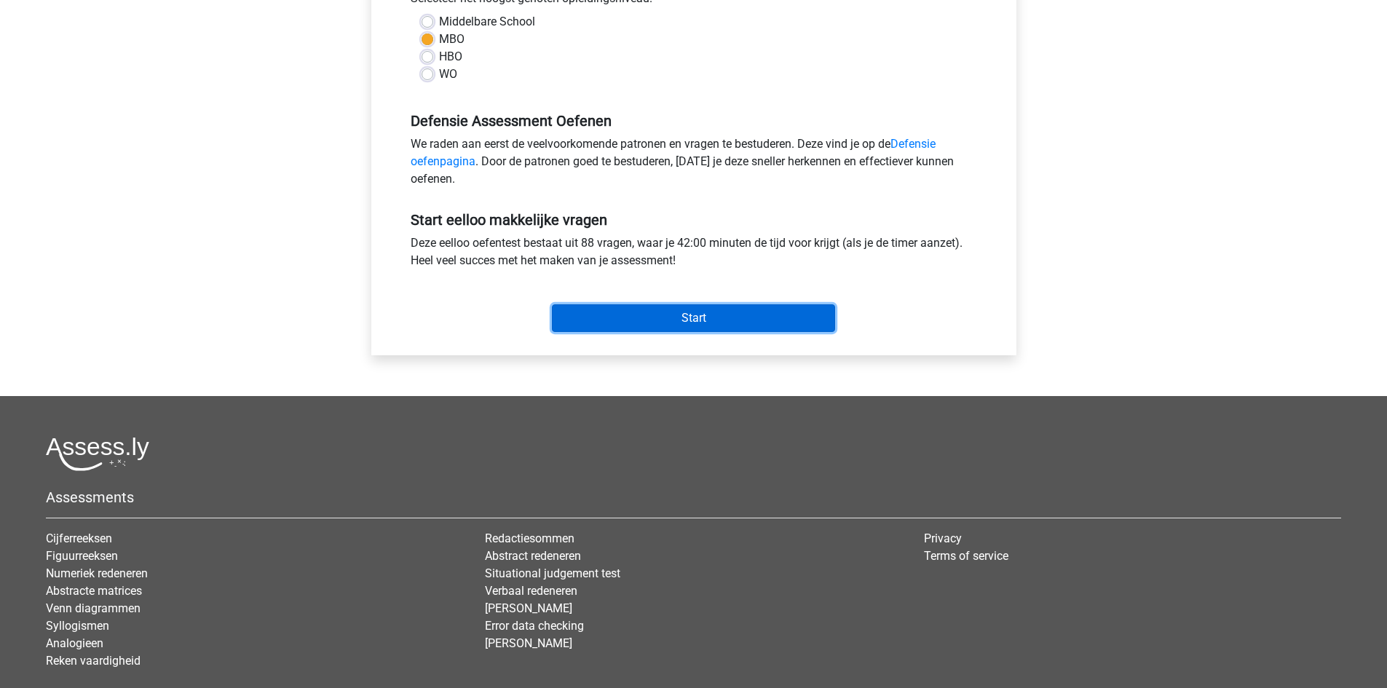
click at [729, 321] on input "Start" at bounding box center [693, 318] width 283 height 28
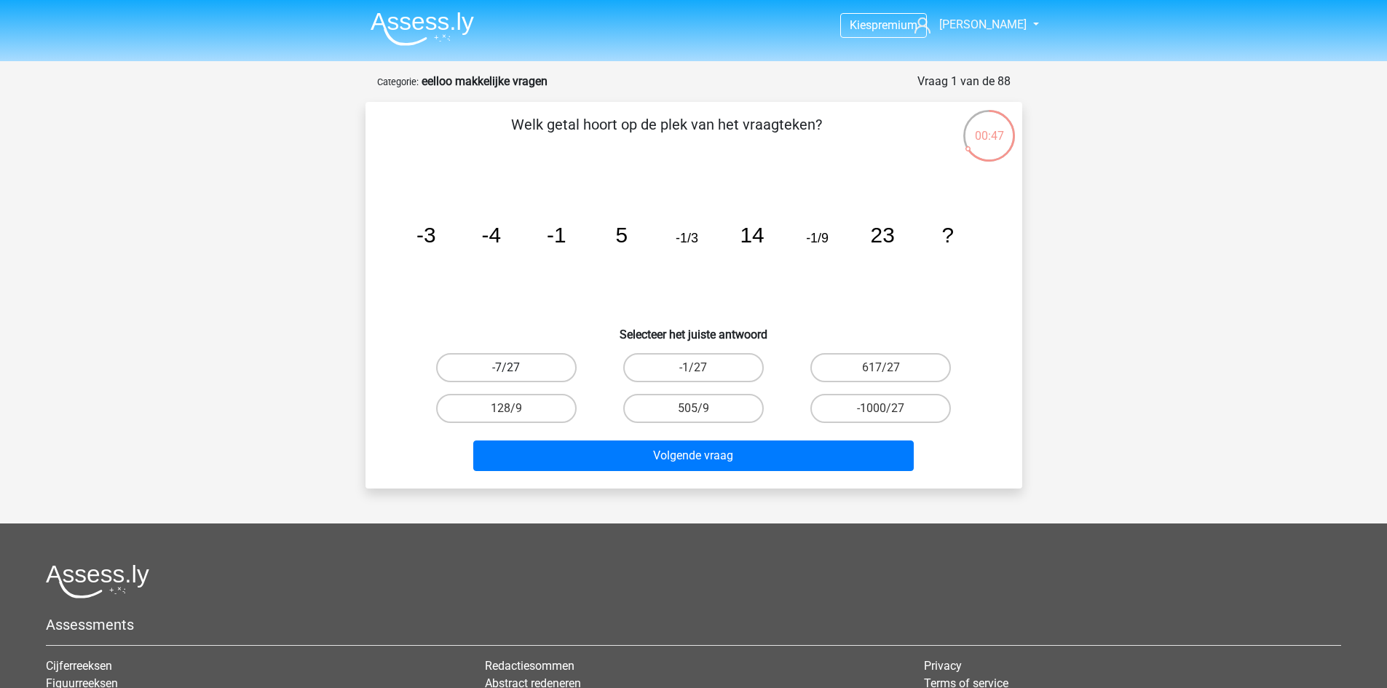
click at [553, 358] on label "-7/27" at bounding box center [506, 367] width 141 height 29
click at [516, 368] on input "-7/27" at bounding box center [510, 372] width 9 height 9
radio input "true"
click at [683, 370] on label "-1/27" at bounding box center [693, 367] width 141 height 29
click at [693, 370] on input "-1/27" at bounding box center [697, 372] width 9 height 9
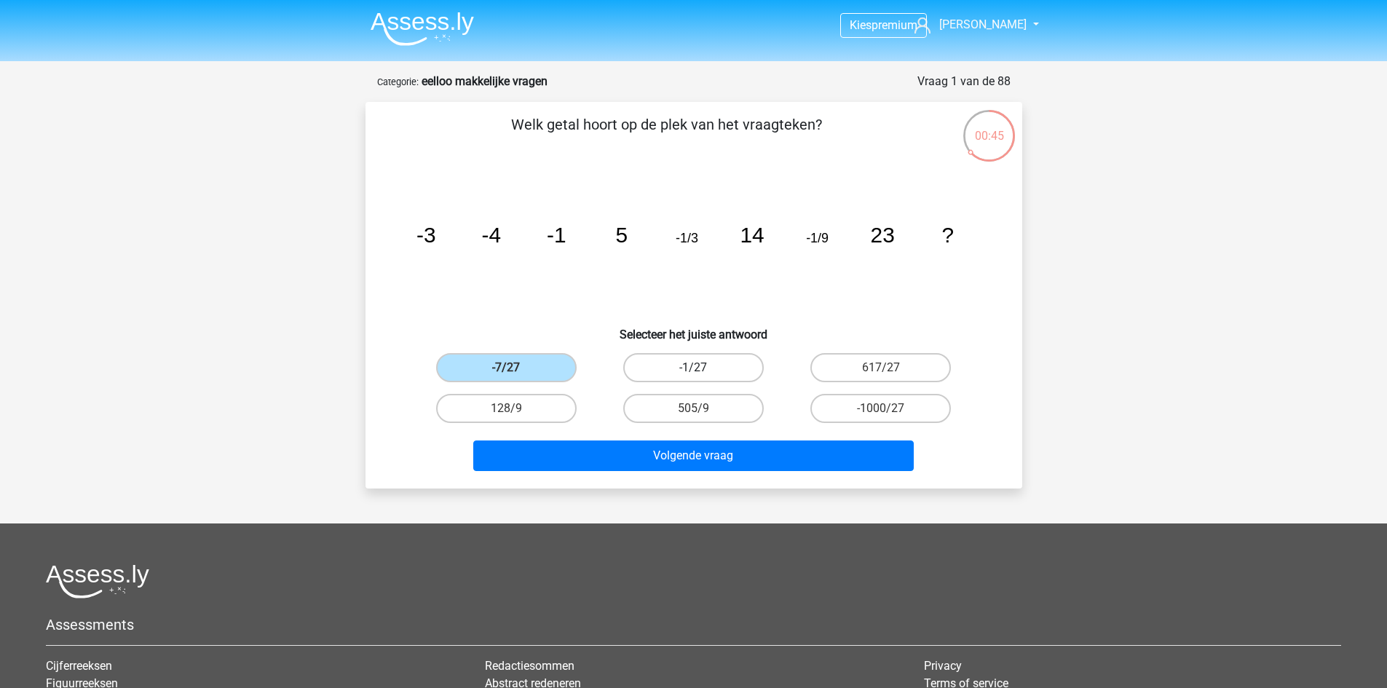
radio input "true"
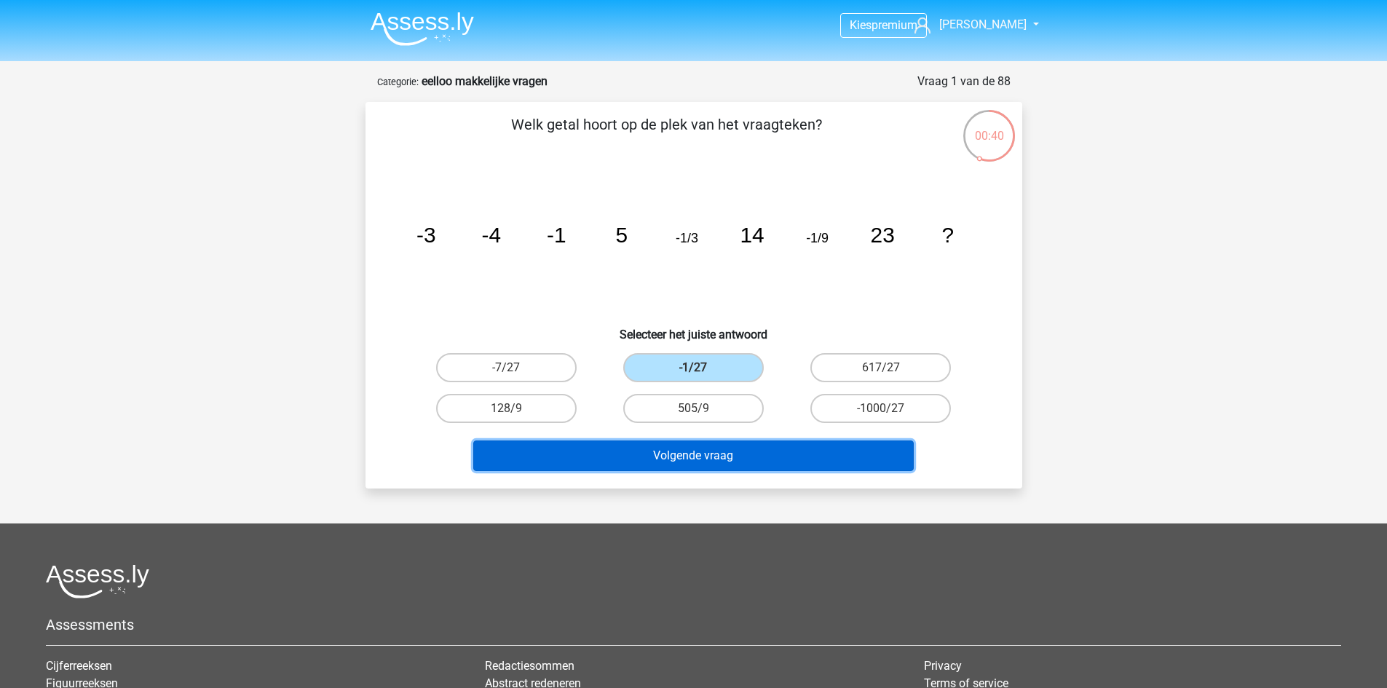
click at [779, 449] on button "Volgende vraag" at bounding box center [693, 456] width 441 height 31
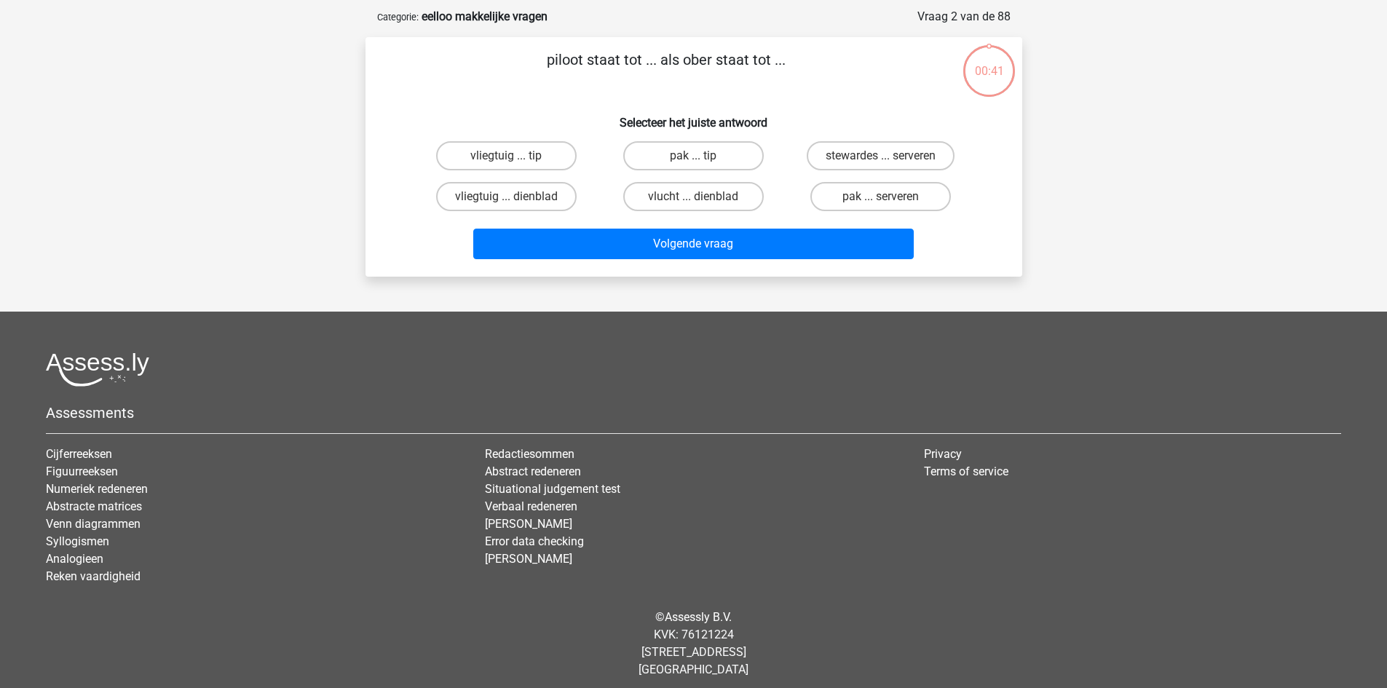
scroll to position [73, 0]
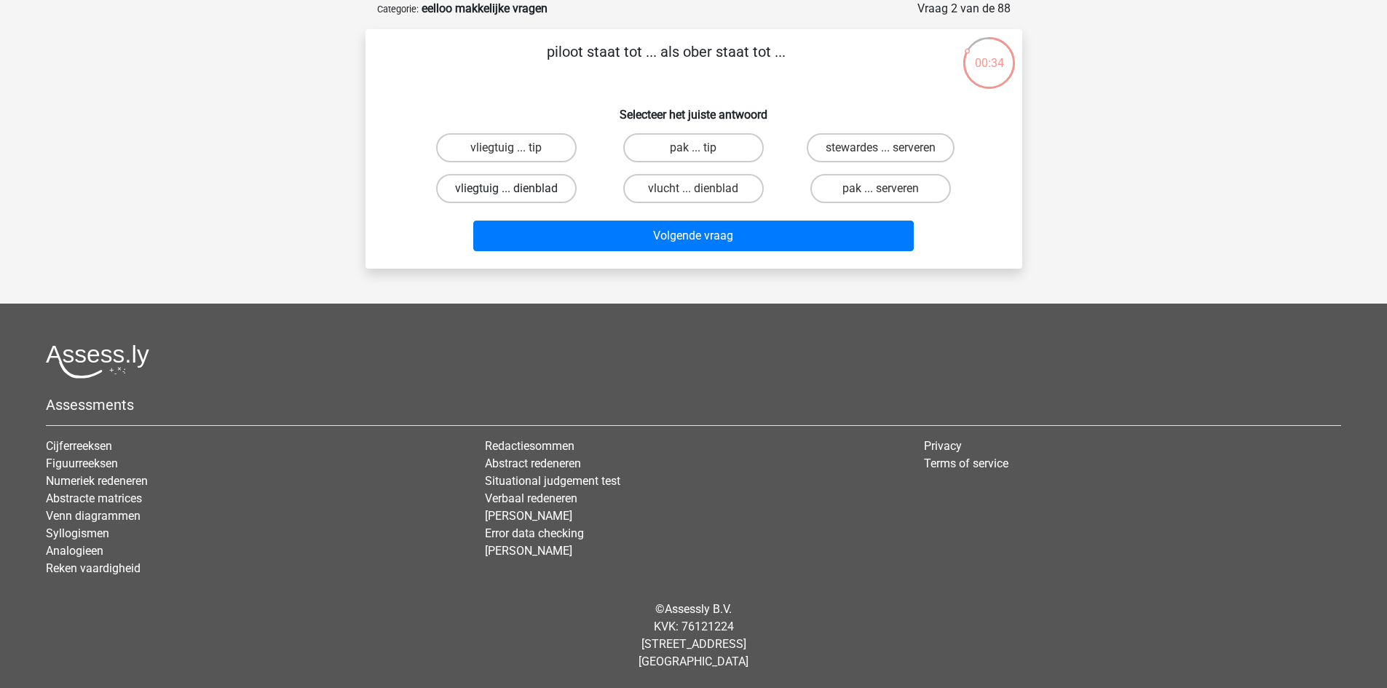
click at [553, 185] on label "vliegtuig ... dienblad" at bounding box center [506, 188] width 141 height 29
click at [516, 189] on input "vliegtuig ... dienblad" at bounding box center [510, 193] width 9 height 9
radio input "true"
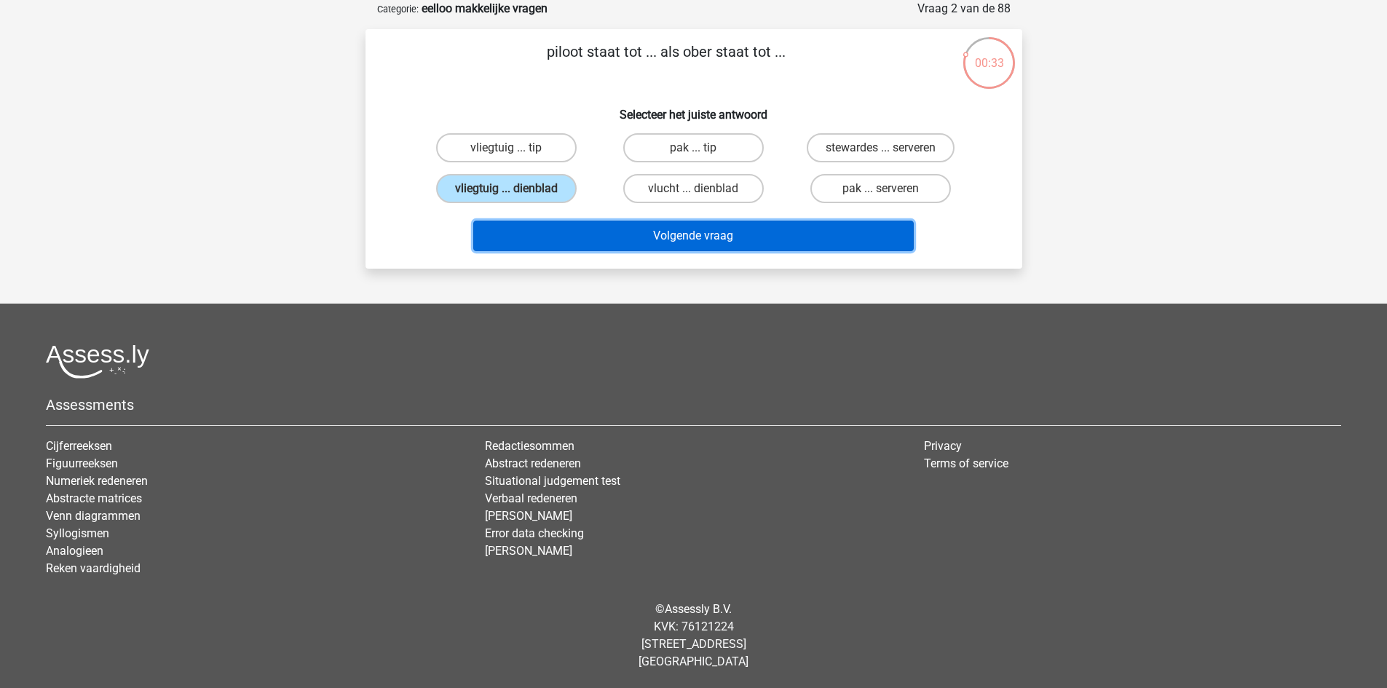
click at [602, 234] on button "Volgende vraag" at bounding box center [693, 236] width 441 height 31
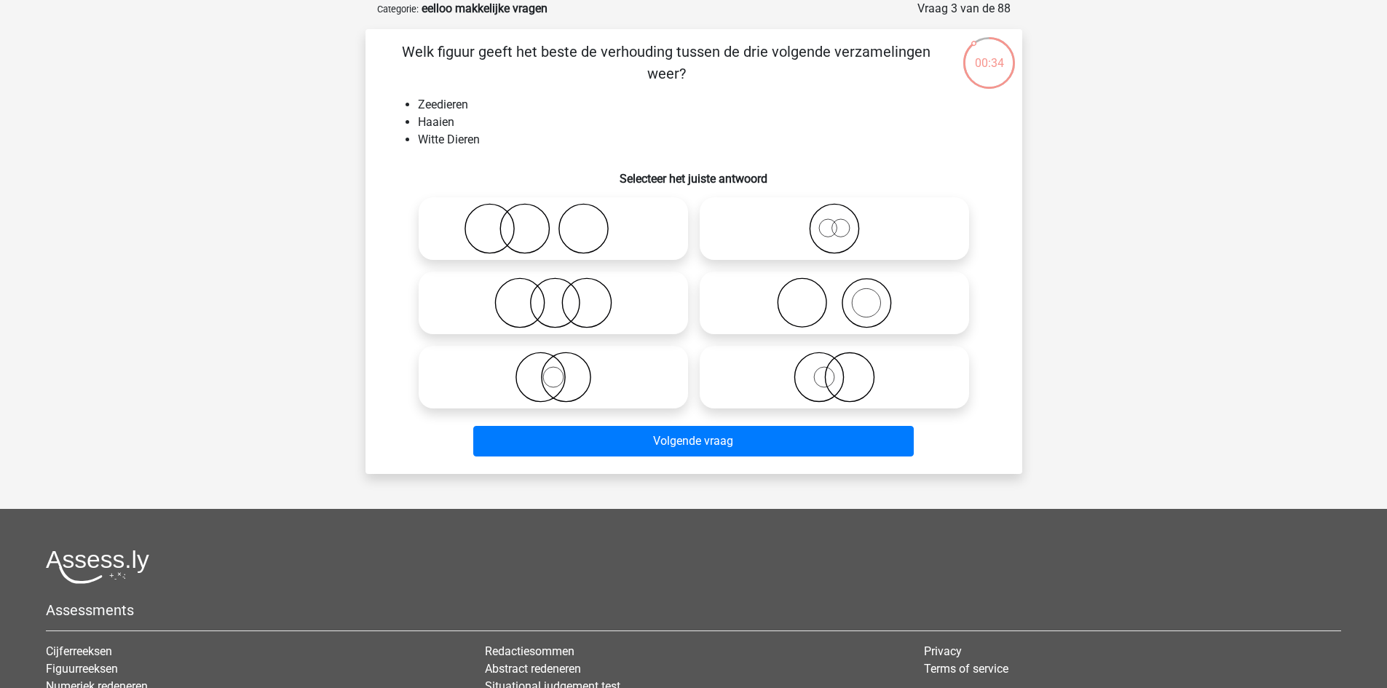
click at [591, 367] on icon at bounding box center [553, 377] width 258 height 51
click at [563, 367] on input "radio" at bounding box center [557, 364] width 9 height 9
radio input "true"
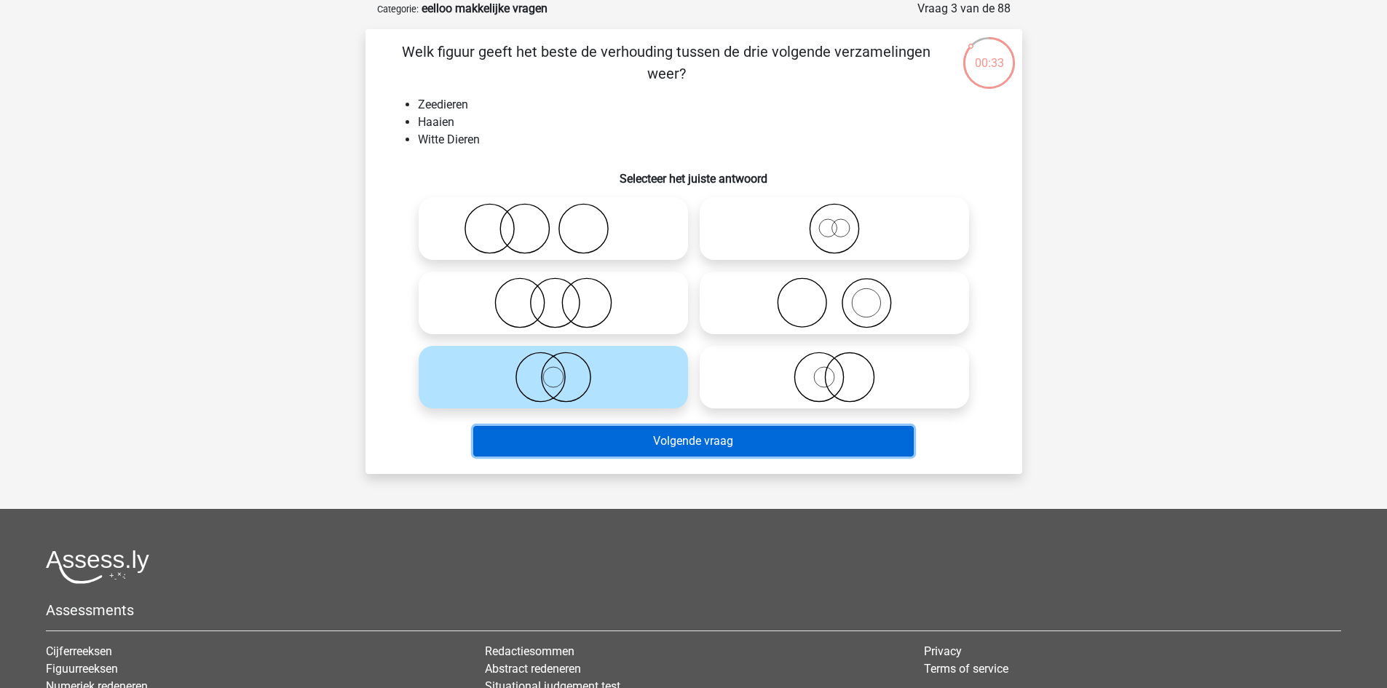
click at [613, 446] on button "Volgende vraag" at bounding box center [693, 441] width 441 height 31
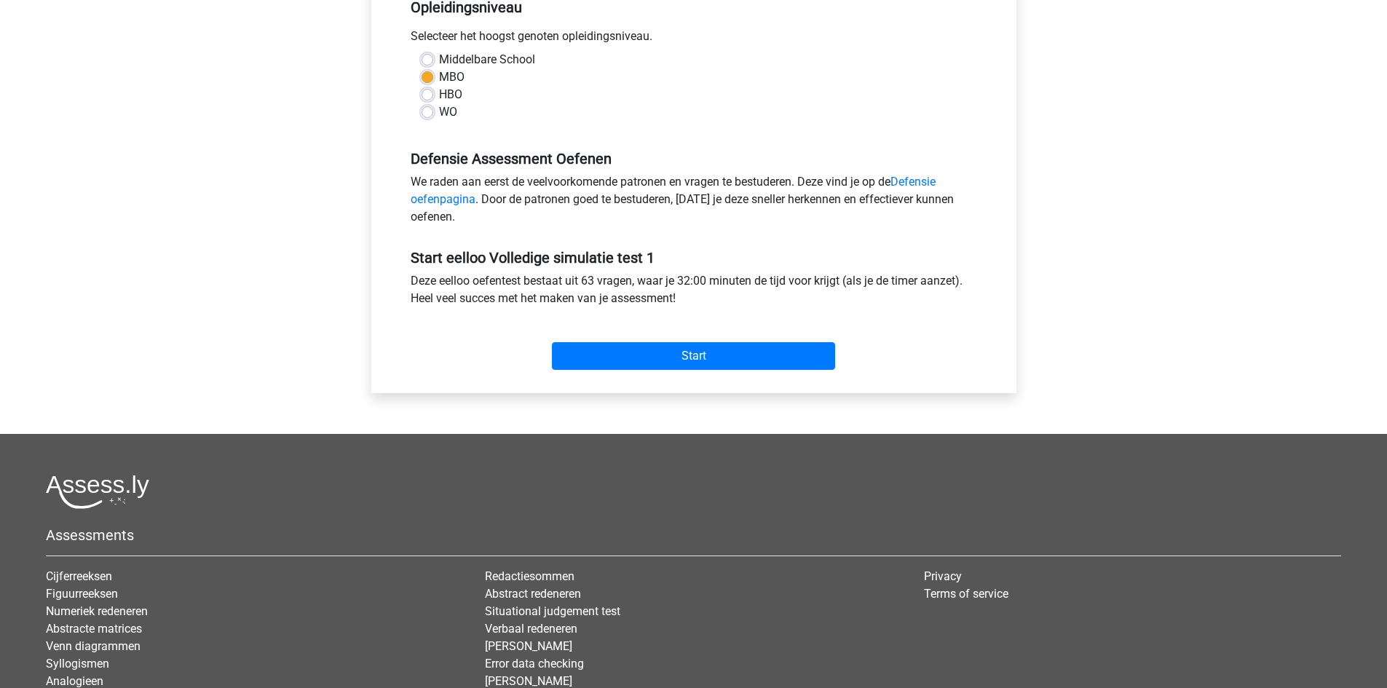
scroll to position [364, 0]
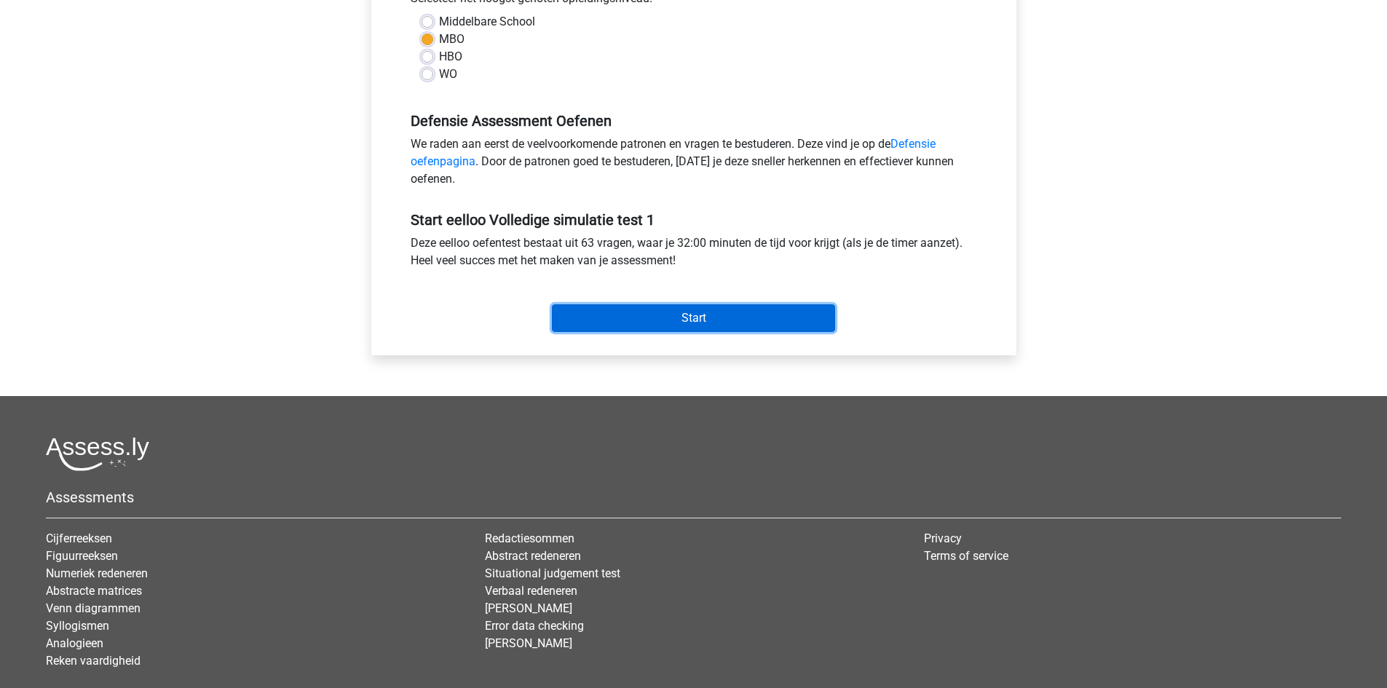
click at [783, 323] on input "Start" at bounding box center [693, 318] width 283 height 28
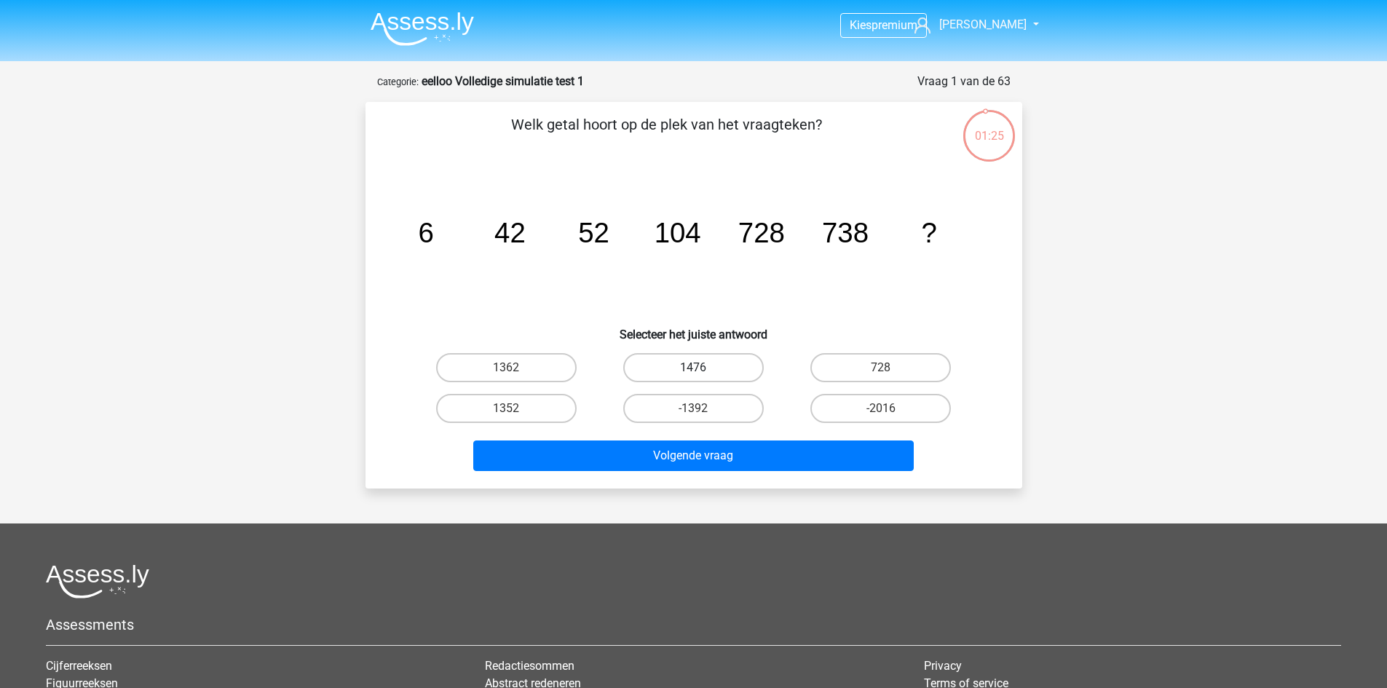
click at [704, 360] on label "1476" at bounding box center [693, 367] width 141 height 29
click at [703, 368] on input "1476" at bounding box center [697, 372] width 9 height 9
radio input "true"
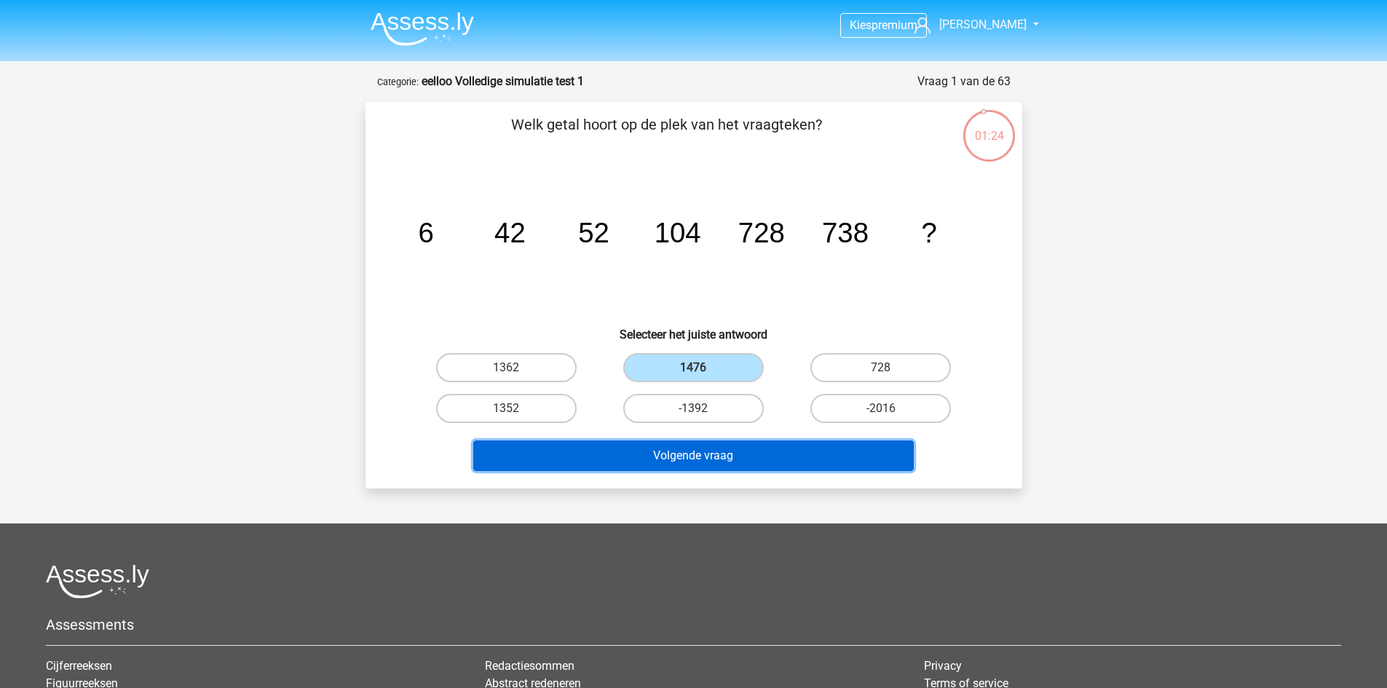
click at [745, 464] on button "Volgende vraag" at bounding box center [693, 456] width 441 height 31
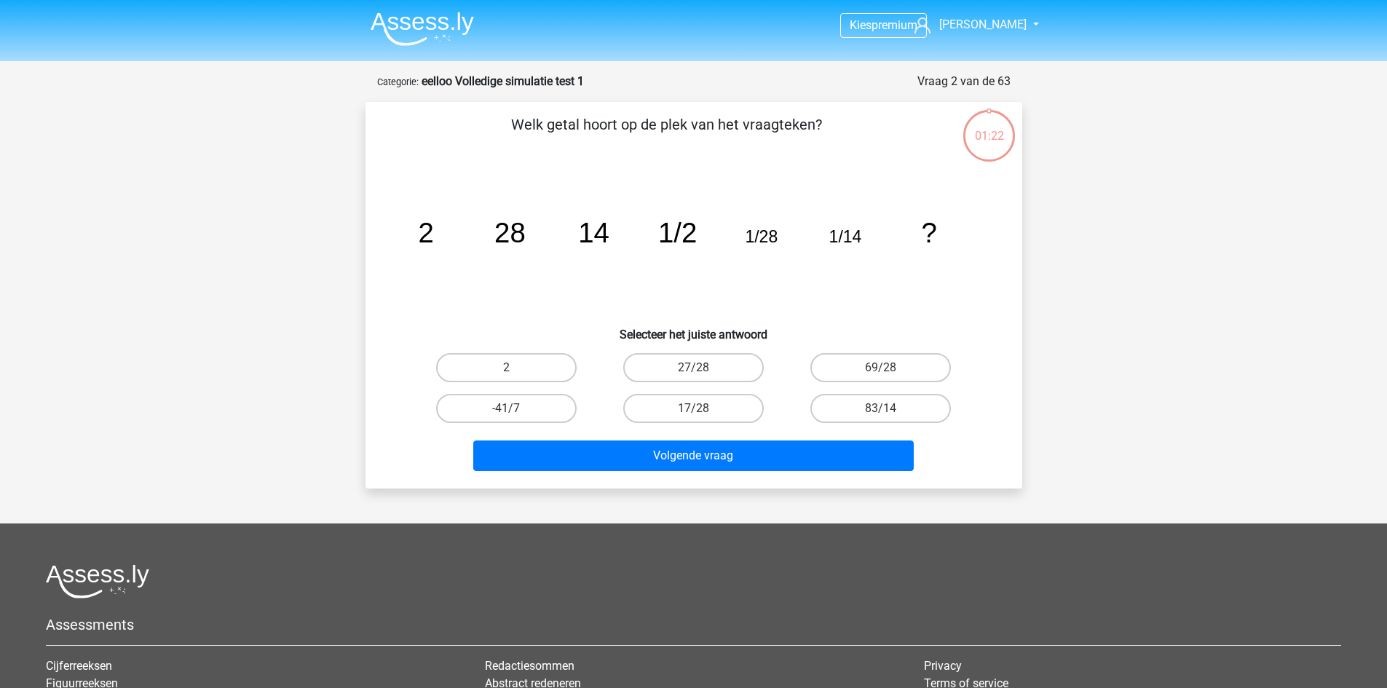
scroll to position [73, 0]
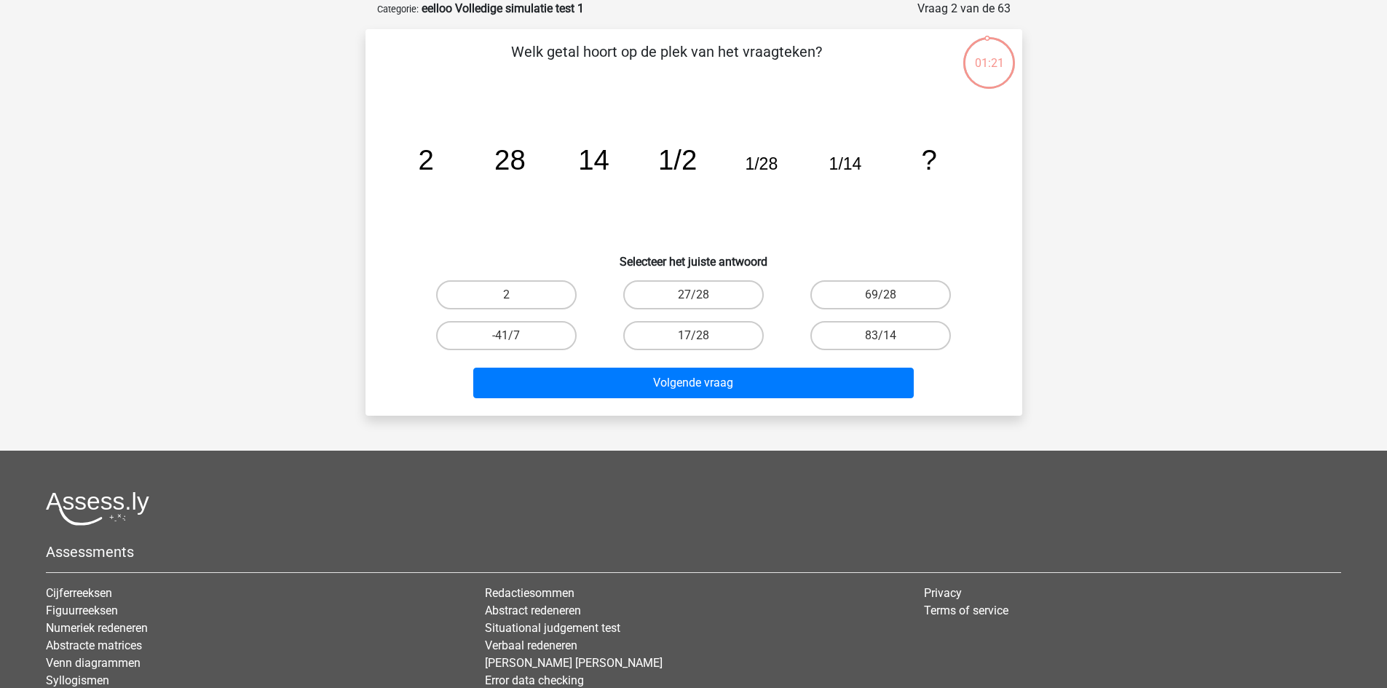
click at [545, 290] on label "2" at bounding box center [506, 294] width 141 height 29
click at [516, 295] on input "2" at bounding box center [510, 299] width 9 height 9
radio input "true"
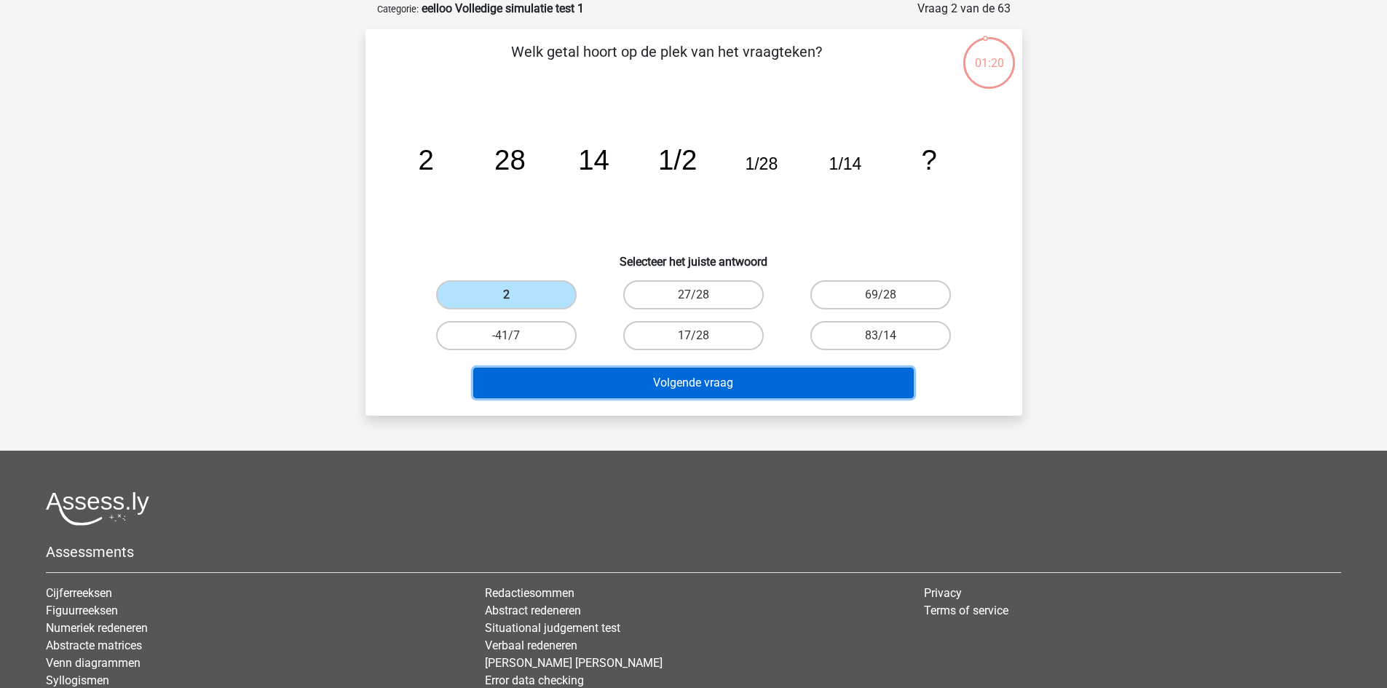
click at [636, 373] on button "Volgende vraag" at bounding box center [693, 383] width 441 height 31
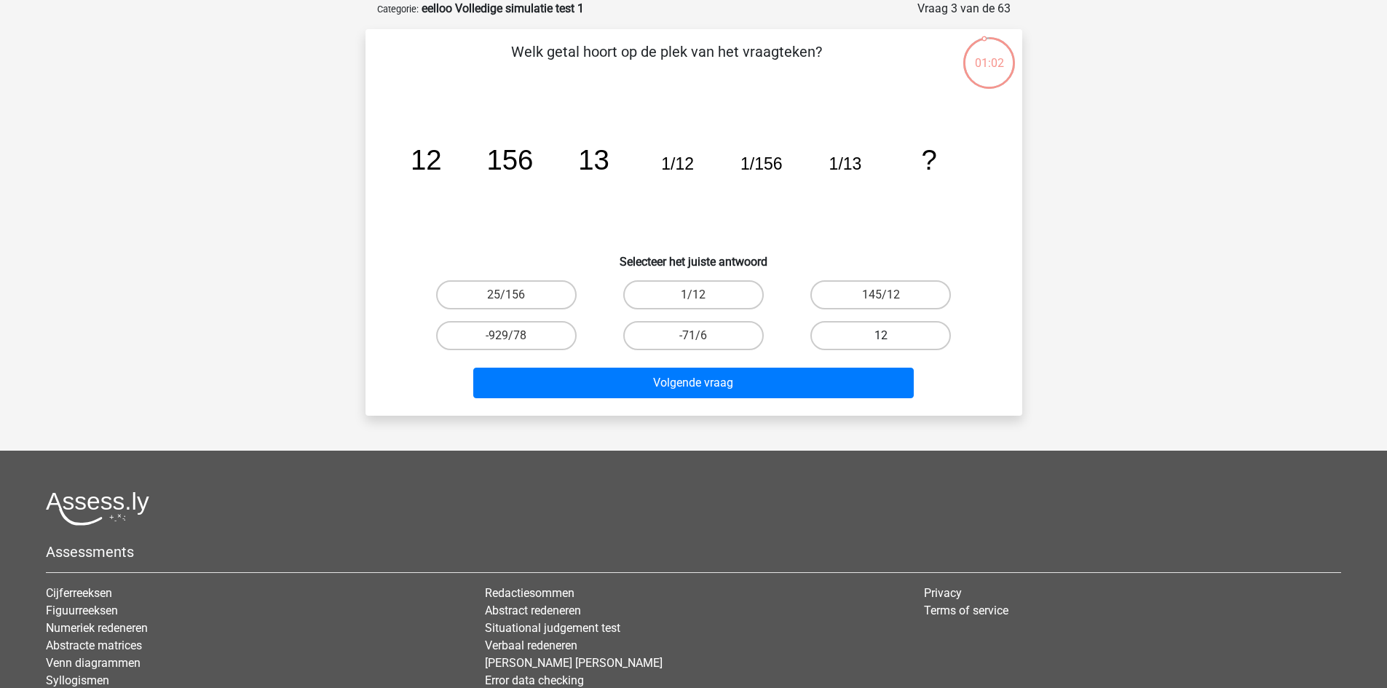
click at [895, 329] on label "12" at bounding box center [880, 335] width 141 height 29
click at [890, 336] on input "12" at bounding box center [885, 340] width 9 height 9
radio input "true"
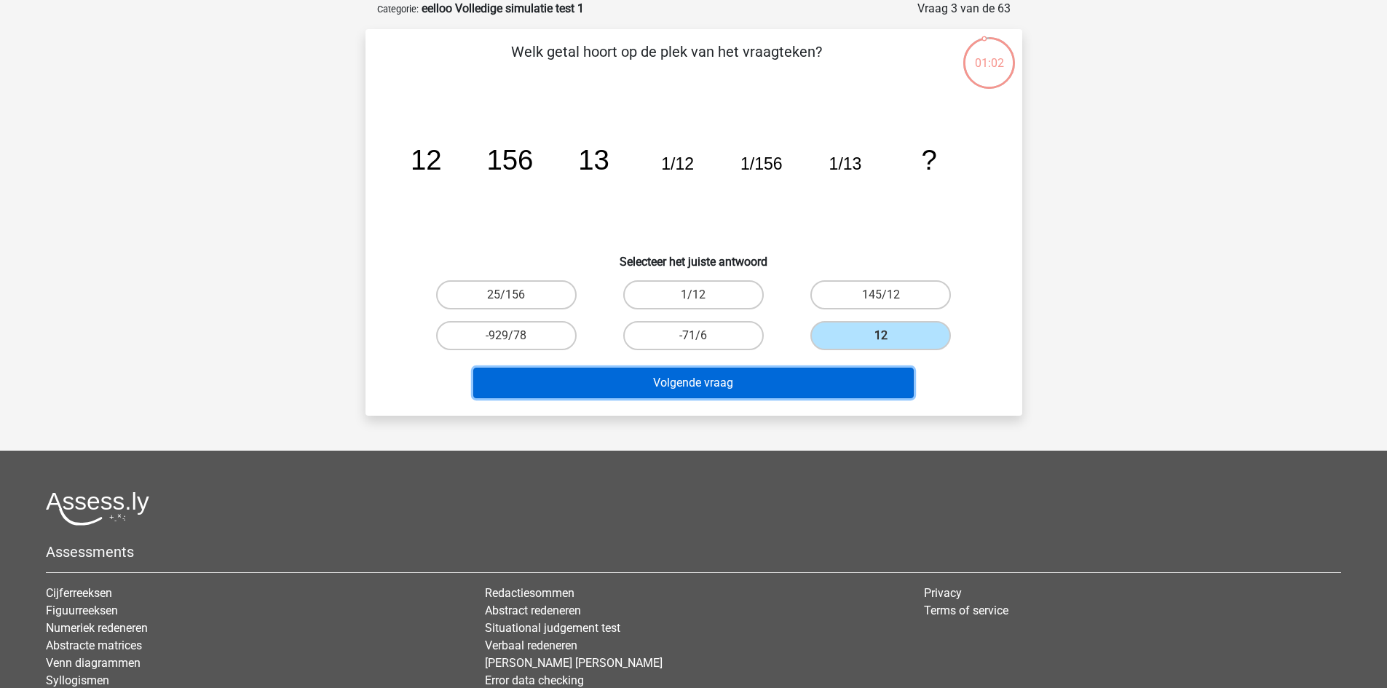
click at [810, 381] on button "Volgende vraag" at bounding box center [693, 383] width 441 height 31
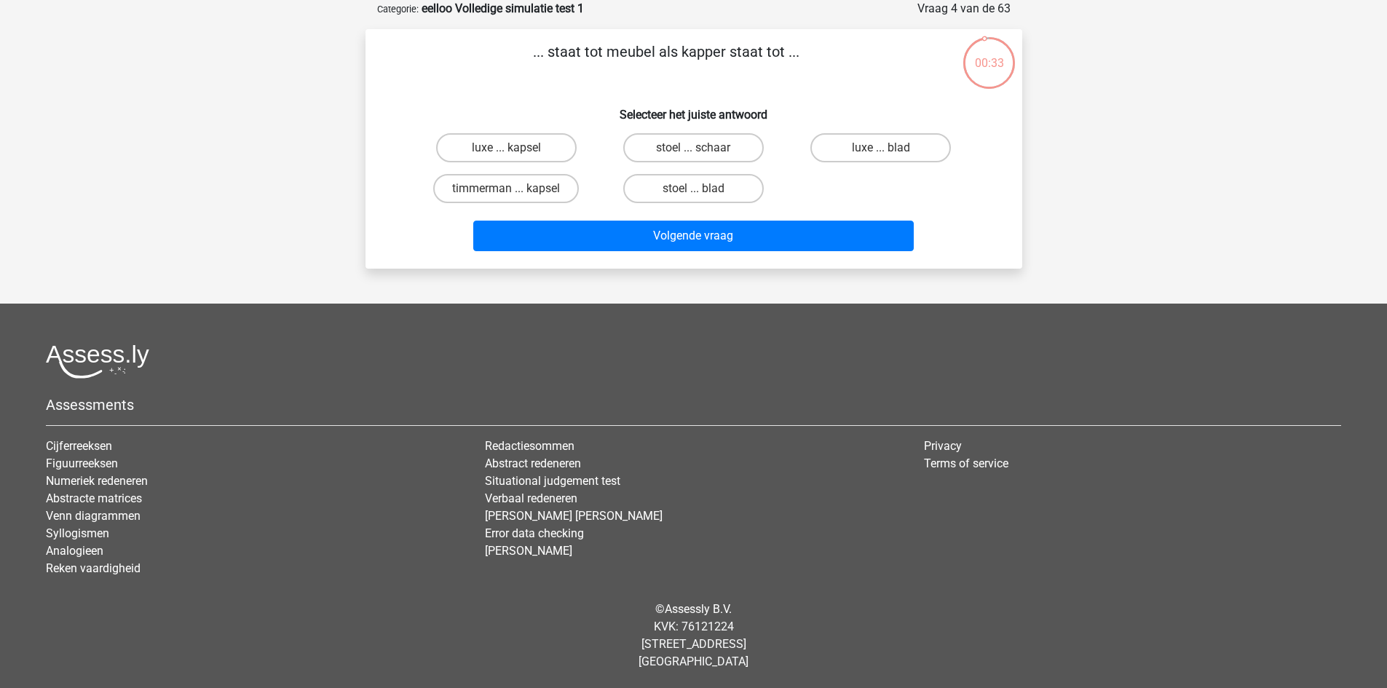
click at [510, 194] on input "timmerman ... kapsel" at bounding box center [510, 193] width 9 height 9
radio input "true"
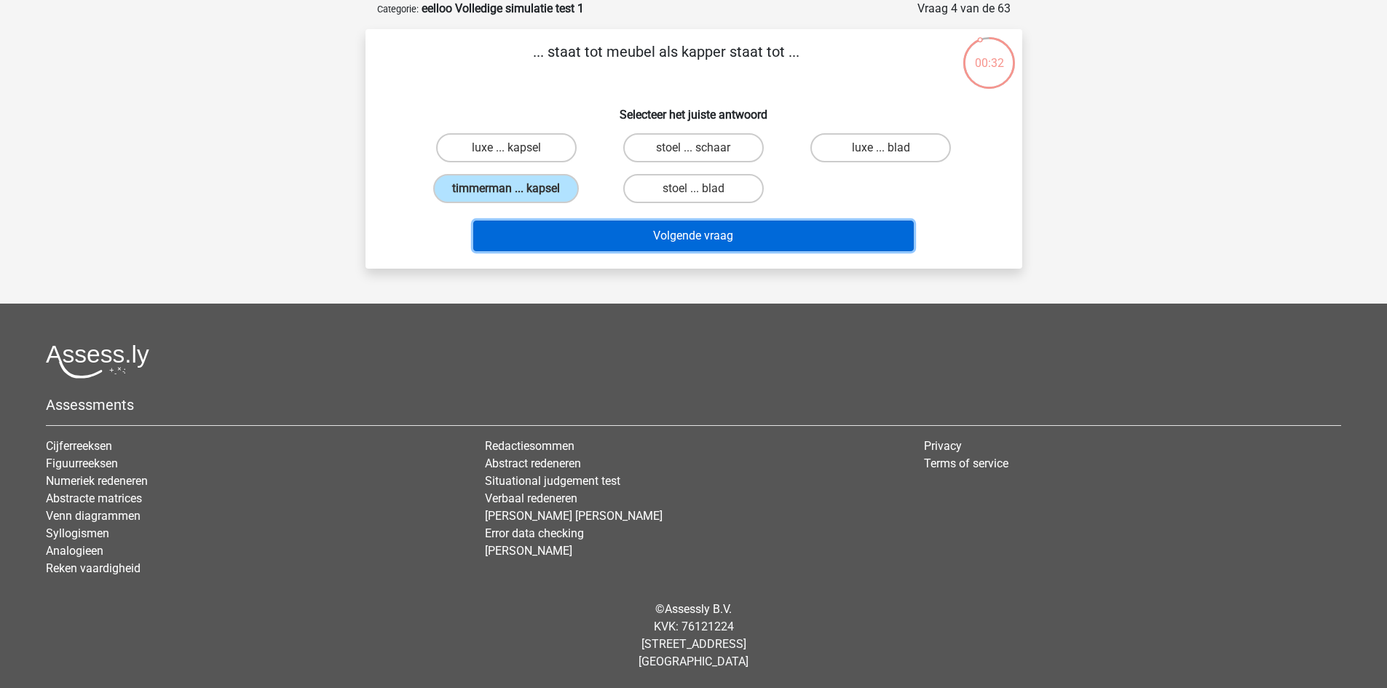
click at [585, 241] on button "Volgende vraag" at bounding box center [693, 236] width 441 height 31
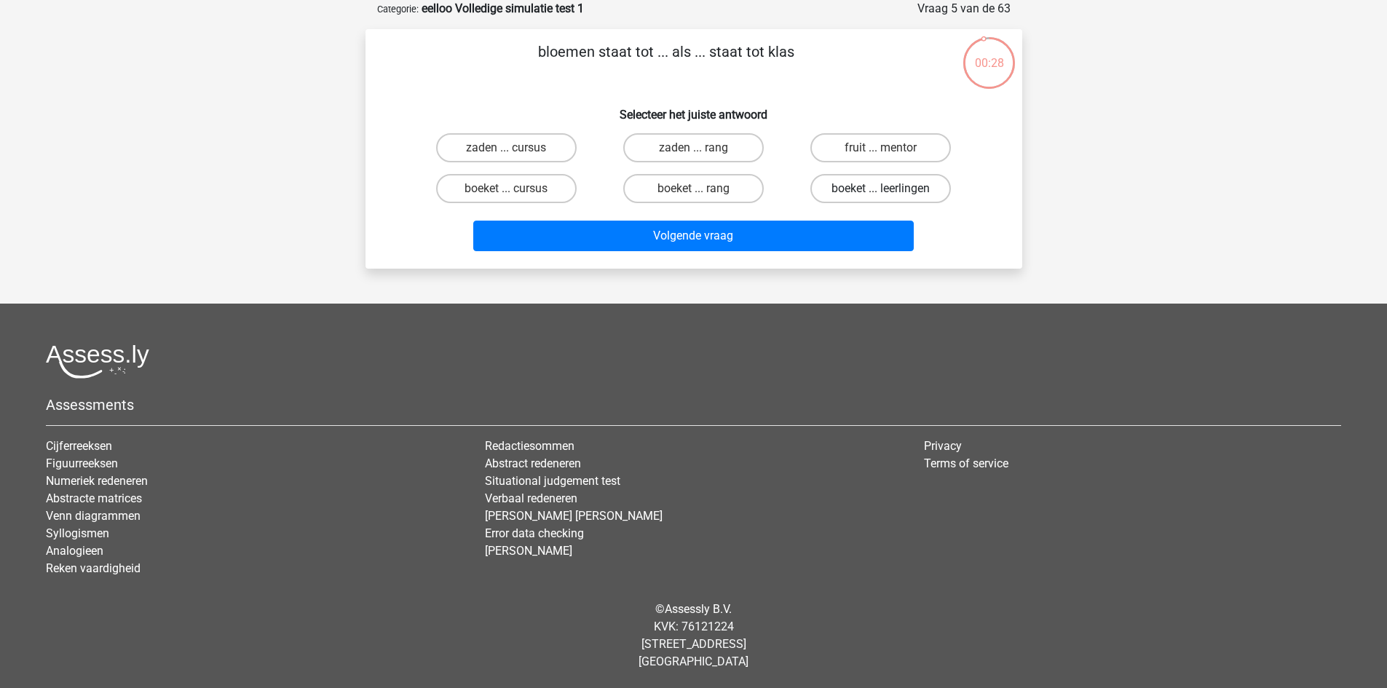
click at [850, 192] on label "boeket ... leerlingen" at bounding box center [880, 188] width 141 height 29
click at [881, 192] on input "boeket ... leerlingen" at bounding box center [885, 193] width 9 height 9
radio input "true"
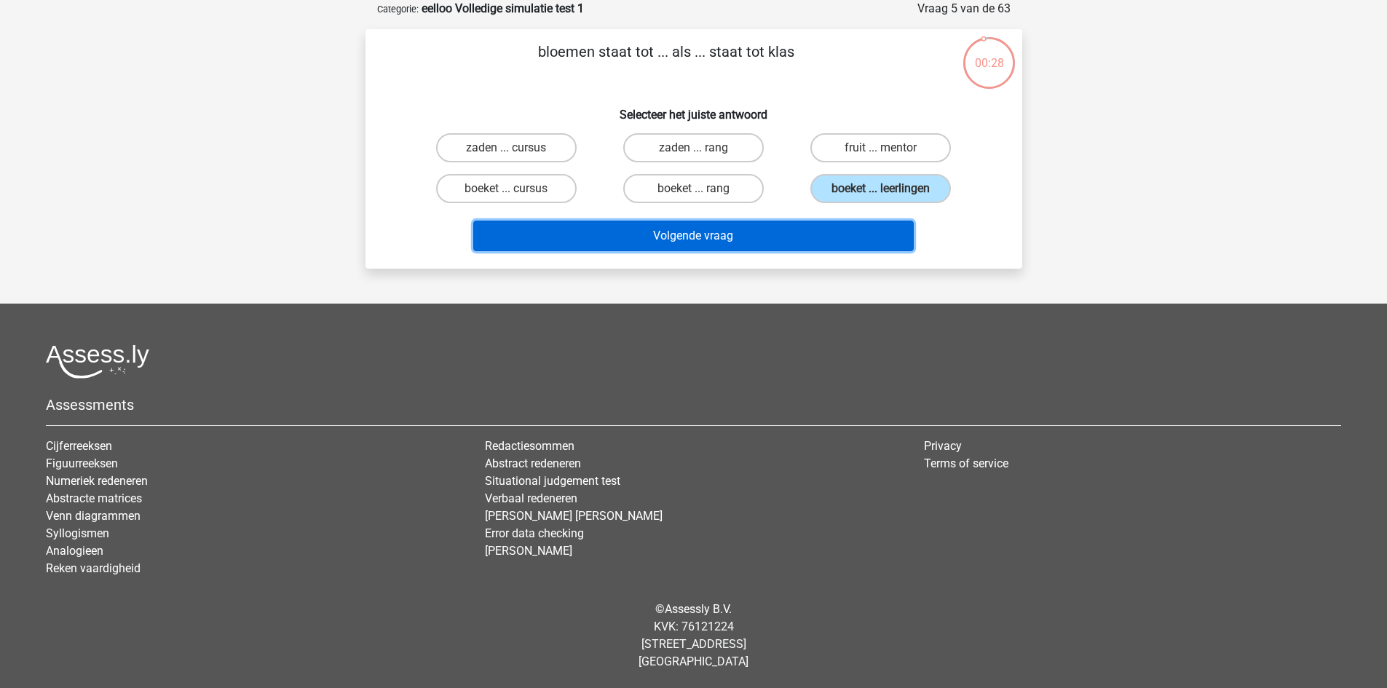
click at [782, 229] on button "Volgende vraag" at bounding box center [693, 236] width 441 height 31
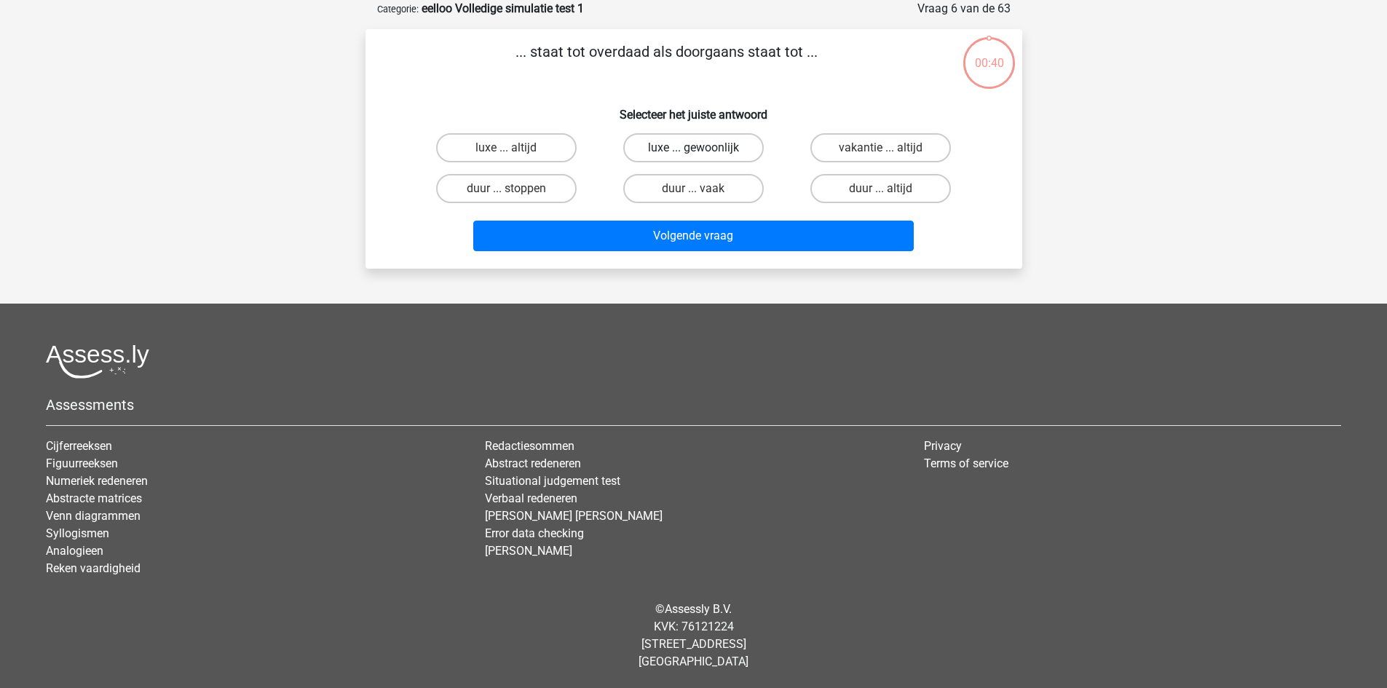
click at [670, 146] on label "luxe ... gewoonlijk" at bounding box center [693, 147] width 141 height 29
click at [693, 148] on input "luxe ... gewoonlijk" at bounding box center [697, 152] width 9 height 9
radio input "true"
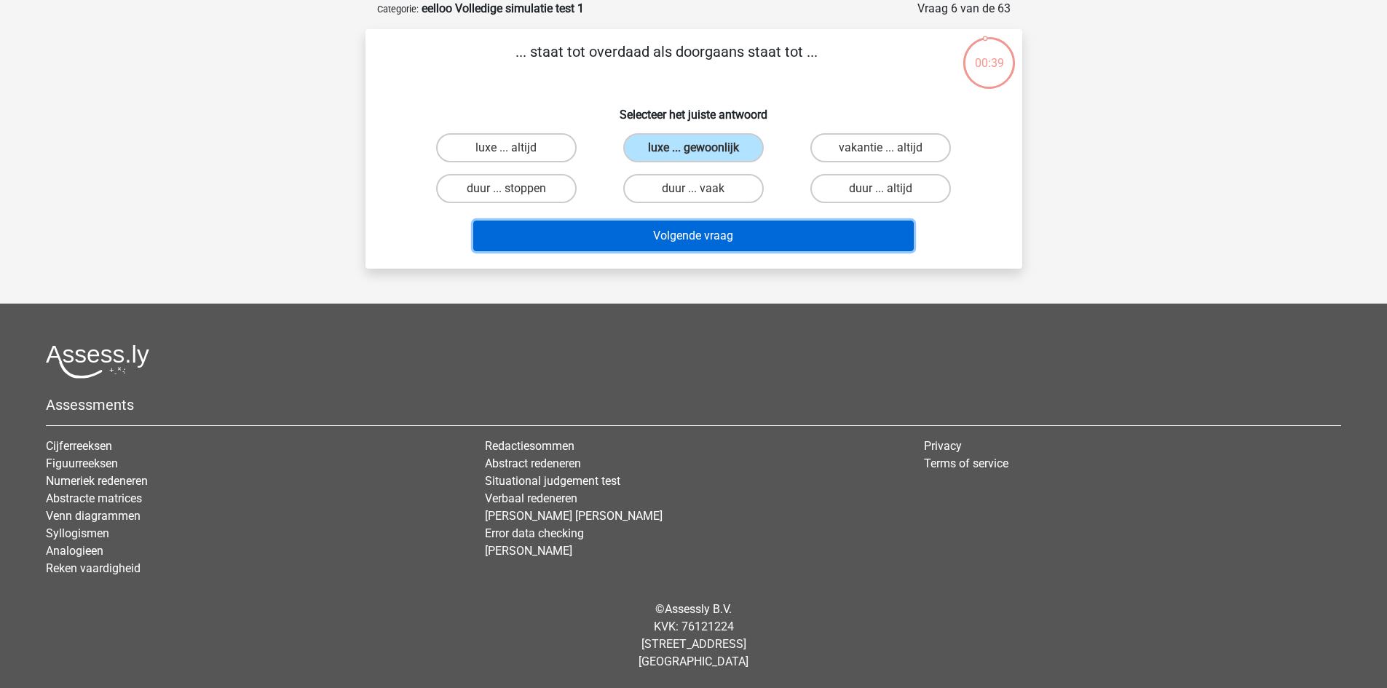
click at [643, 231] on button "Volgende vraag" at bounding box center [693, 236] width 441 height 31
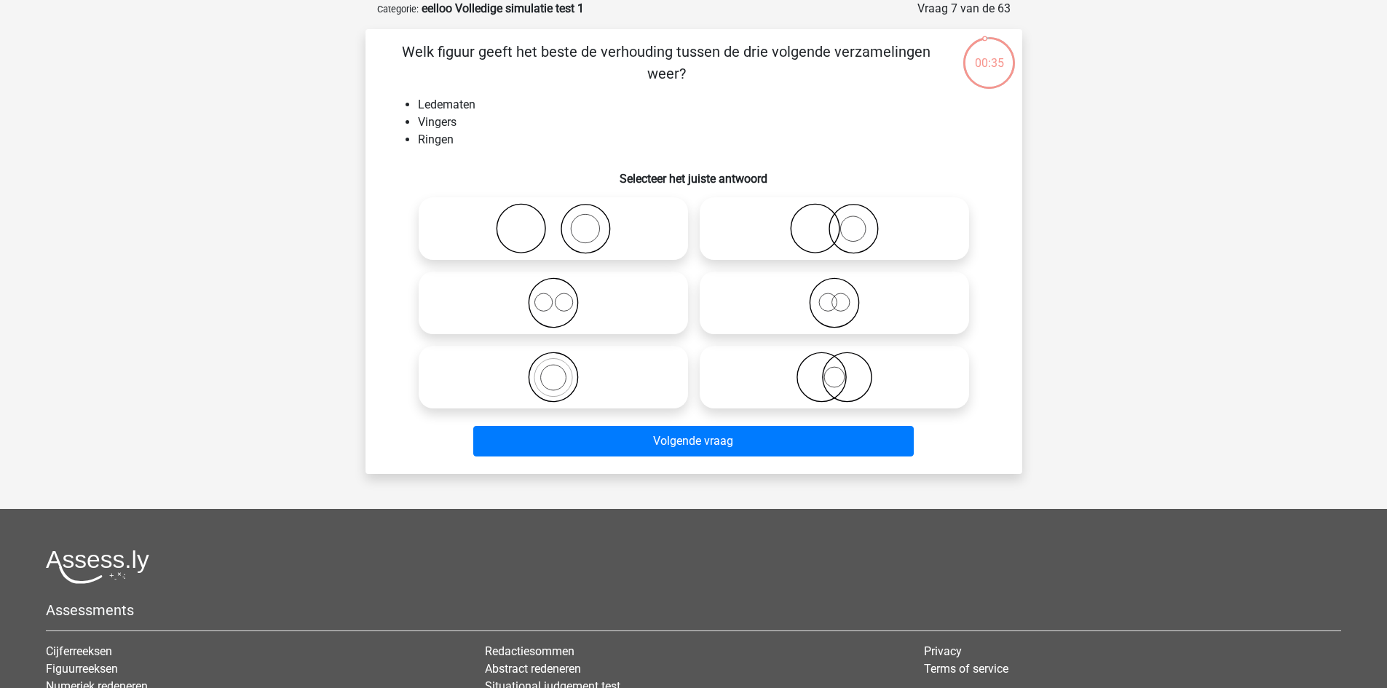
click at [596, 224] on icon at bounding box center [553, 228] width 258 height 51
click at [563, 221] on input "radio" at bounding box center [557, 216] width 9 height 9
radio input "true"
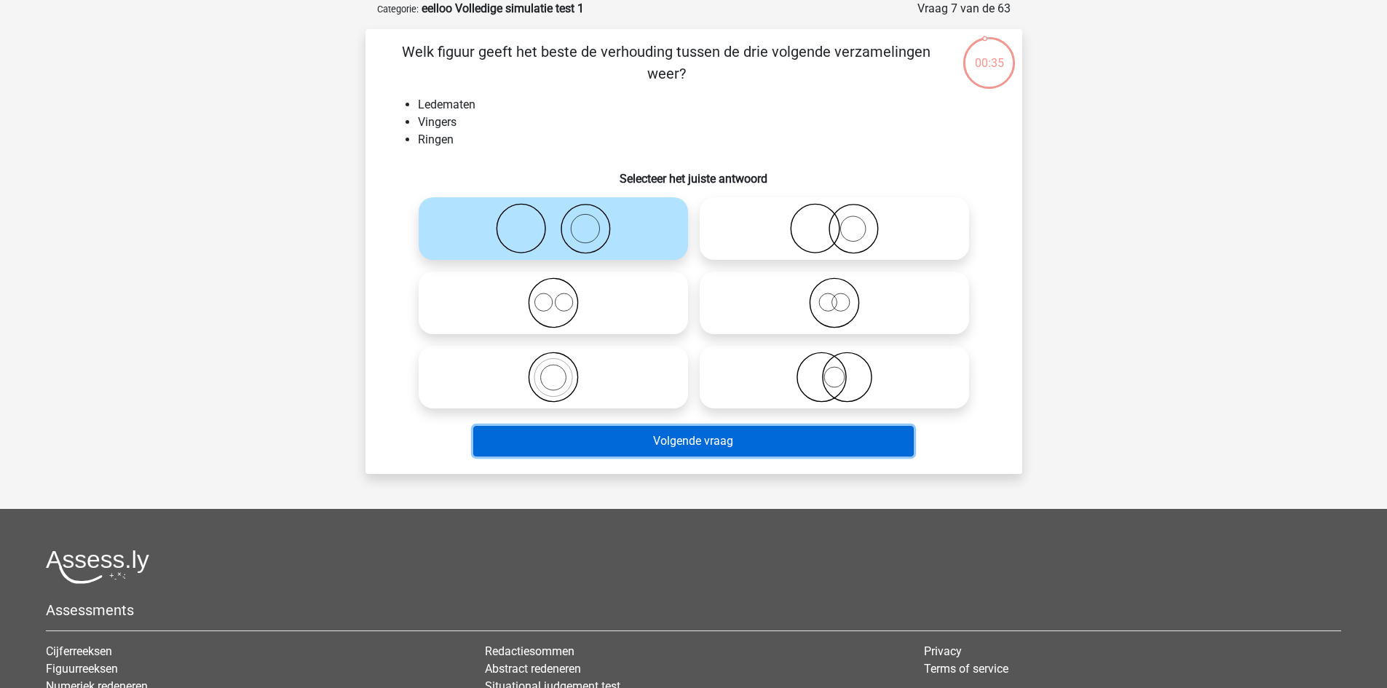
click at [656, 452] on button "Volgende vraag" at bounding box center [693, 441] width 441 height 31
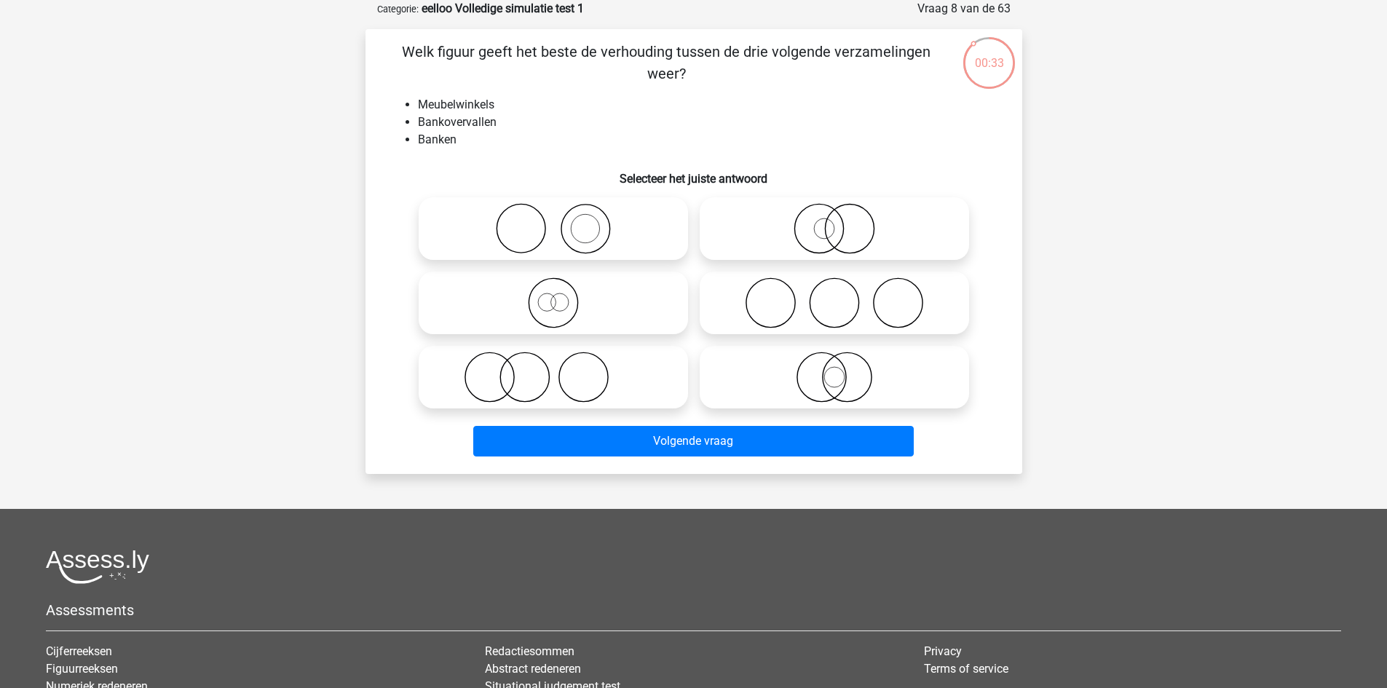
click at [812, 294] on circle at bounding box center [834, 303] width 49 height 49
click at [834, 294] on input "radio" at bounding box center [838, 290] width 9 height 9
radio input "true"
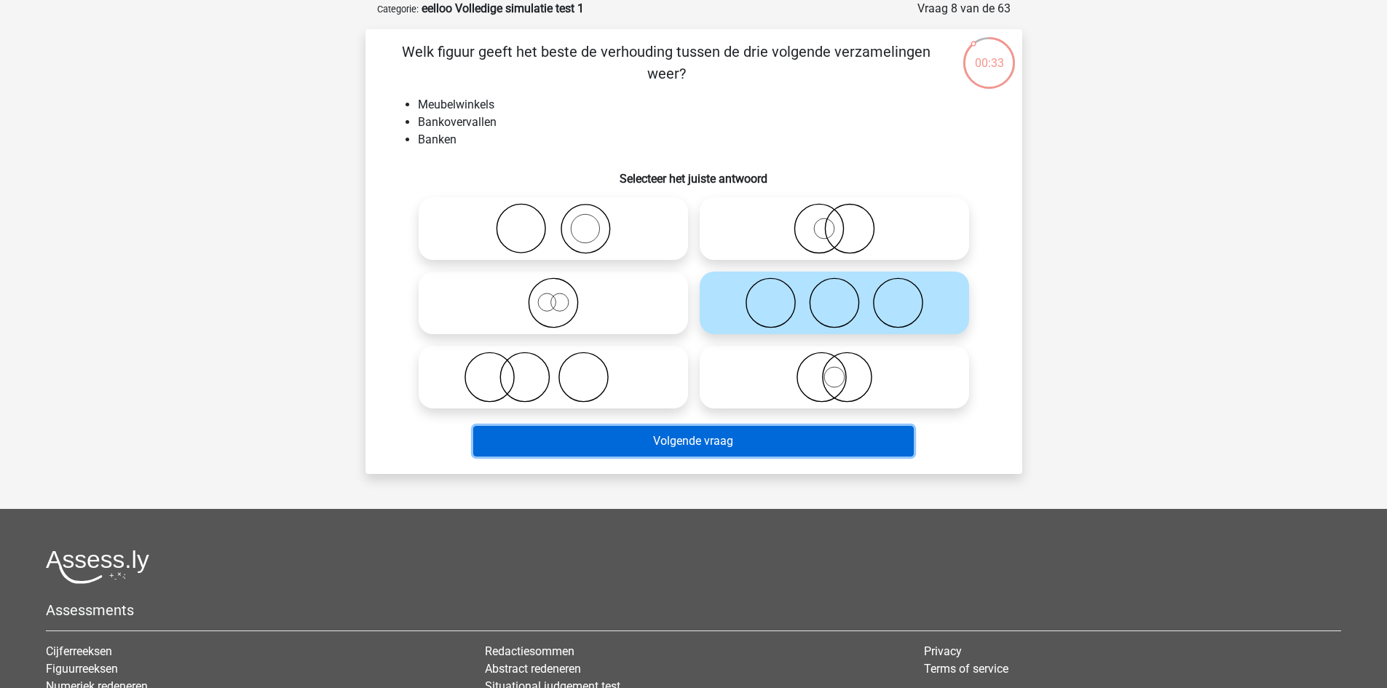
click at [703, 433] on button "Volgende vraag" at bounding box center [693, 441] width 441 height 31
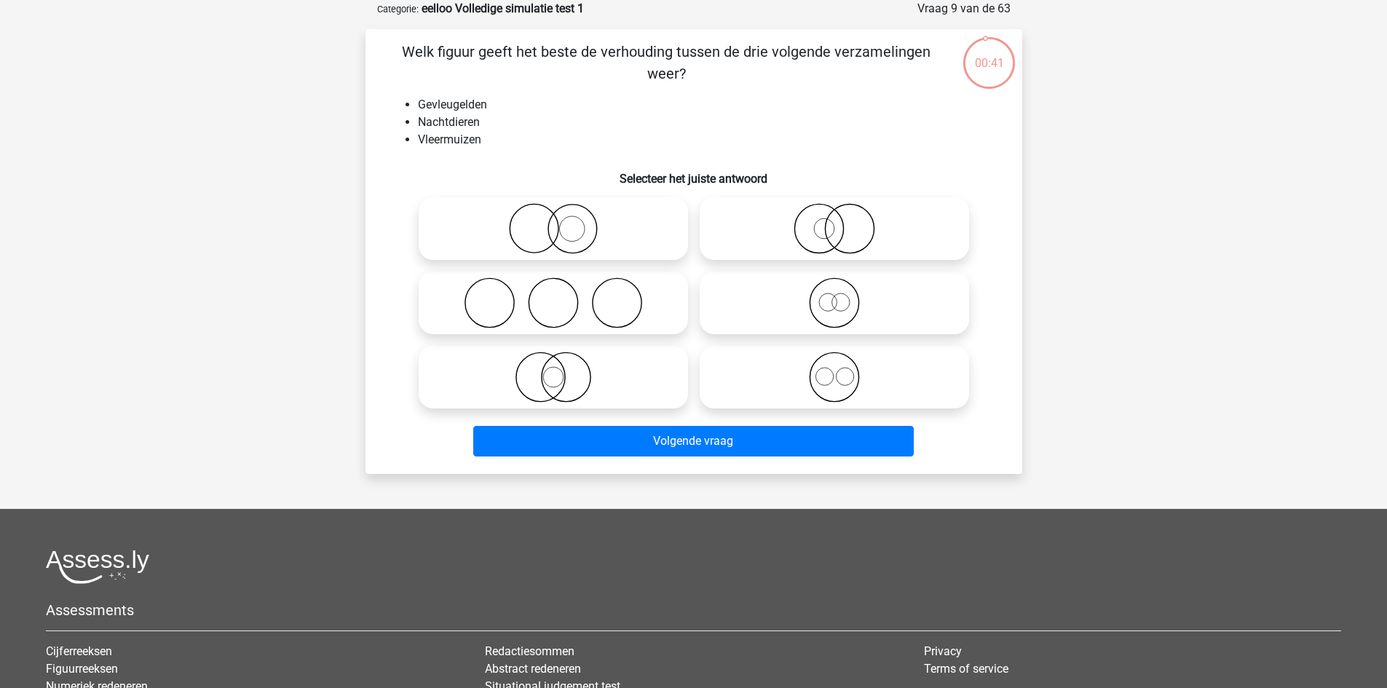
click at [591, 372] on icon at bounding box center [553, 377] width 258 height 51
click at [563, 370] on input "radio" at bounding box center [557, 364] width 9 height 9
radio input "true"
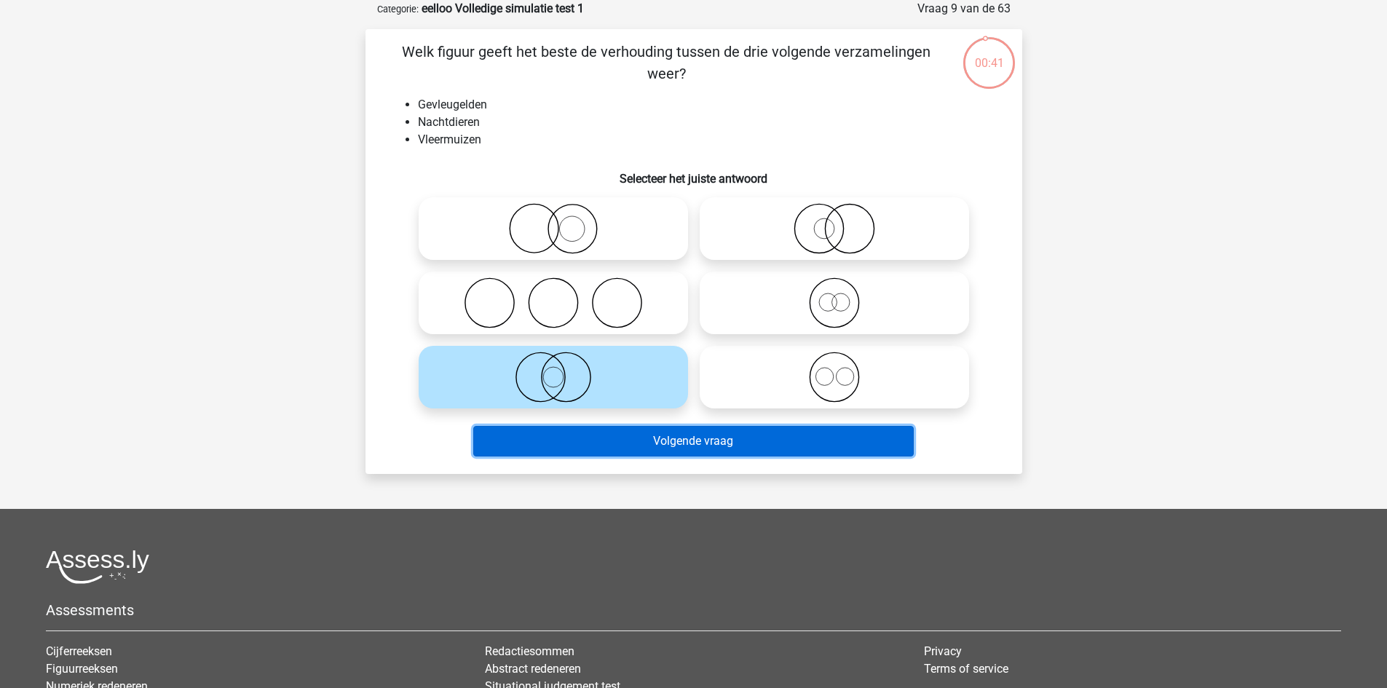
click at [617, 447] on button "Volgende vraag" at bounding box center [693, 441] width 441 height 31
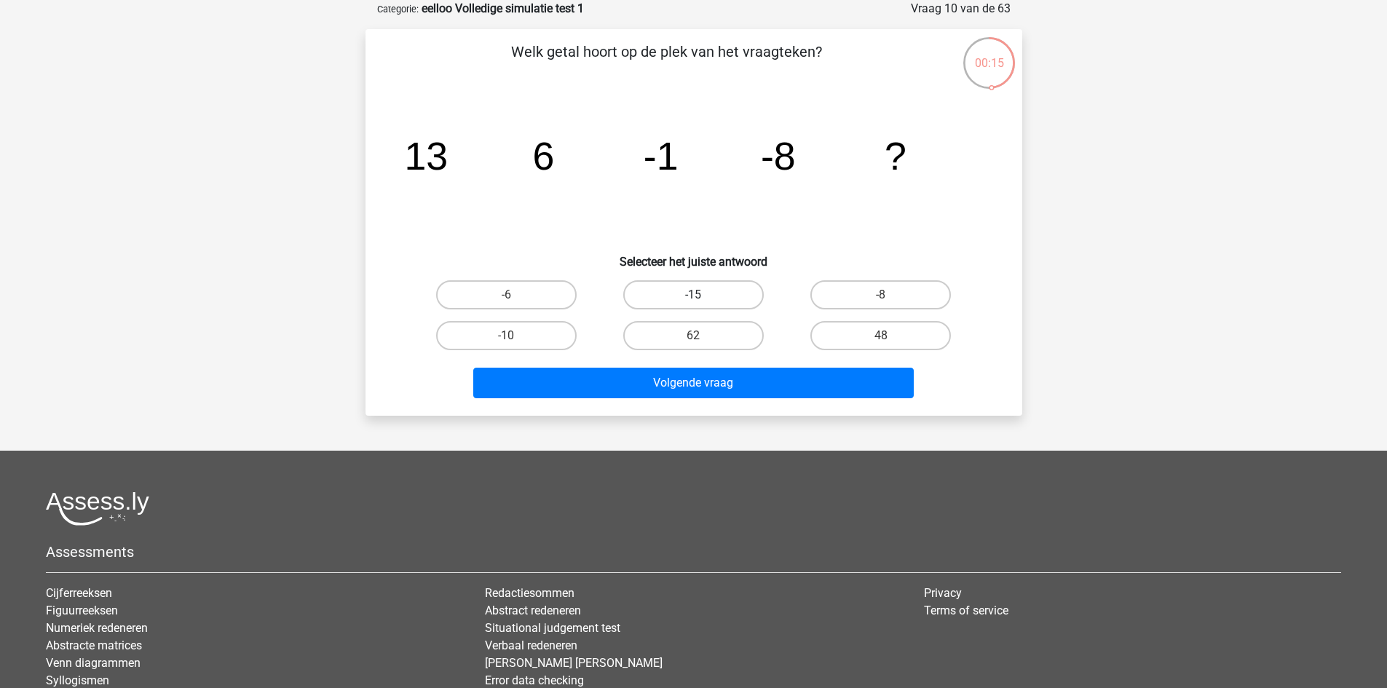
click at [683, 283] on label "-15" at bounding box center [693, 294] width 141 height 29
click at [693, 295] on input "-15" at bounding box center [697, 299] width 9 height 9
radio input "true"
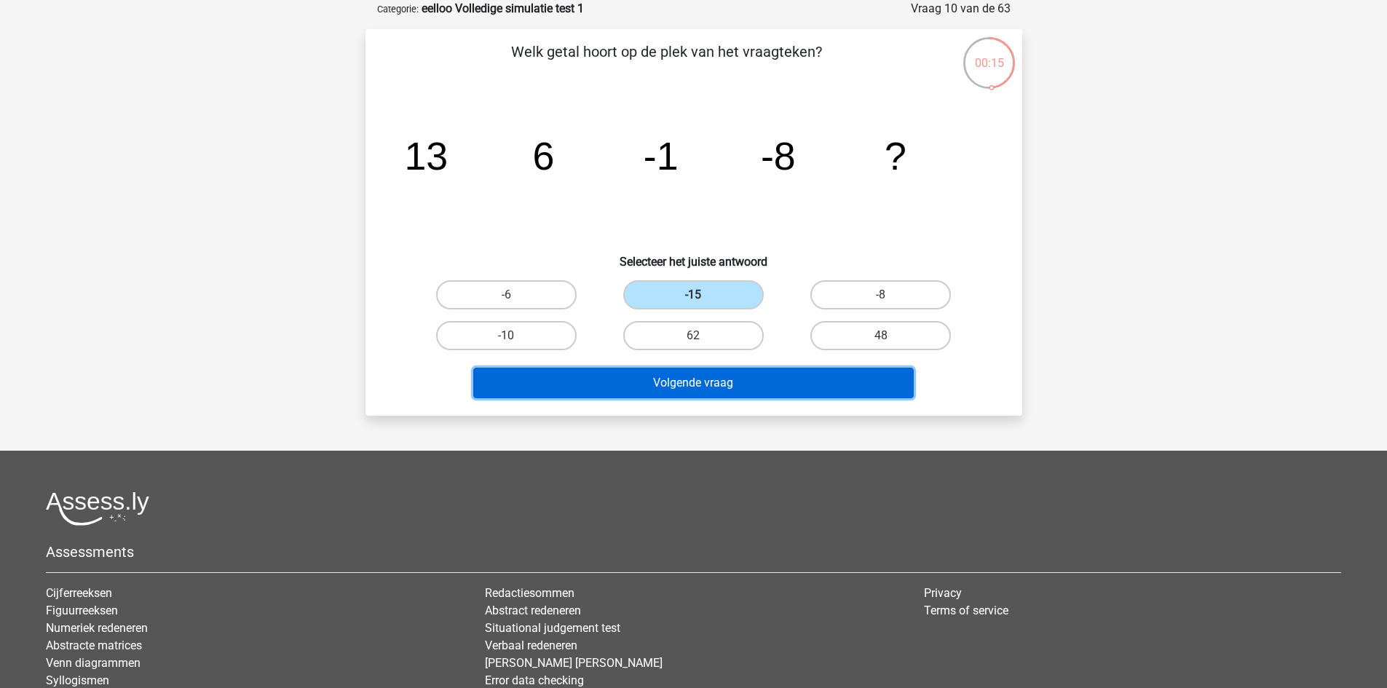
click at [693, 376] on button "Volgende vraag" at bounding box center [693, 383] width 441 height 31
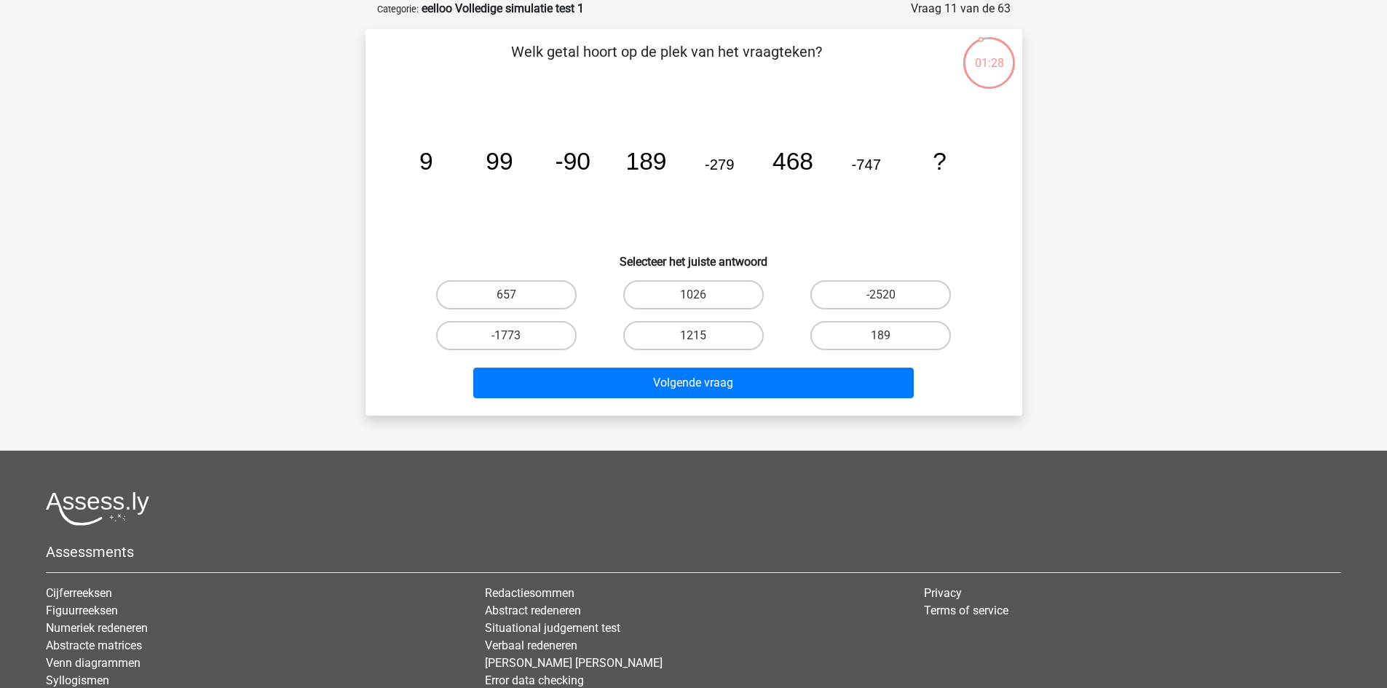
drag, startPoint x: 712, startPoint y: 333, endPoint x: 724, endPoint y: 363, distance: 32.0
click at [711, 333] on label "1215" at bounding box center [693, 335] width 141 height 29
click at [703, 336] on input "1215" at bounding box center [697, 340] width 9 height 9
radio input "true"
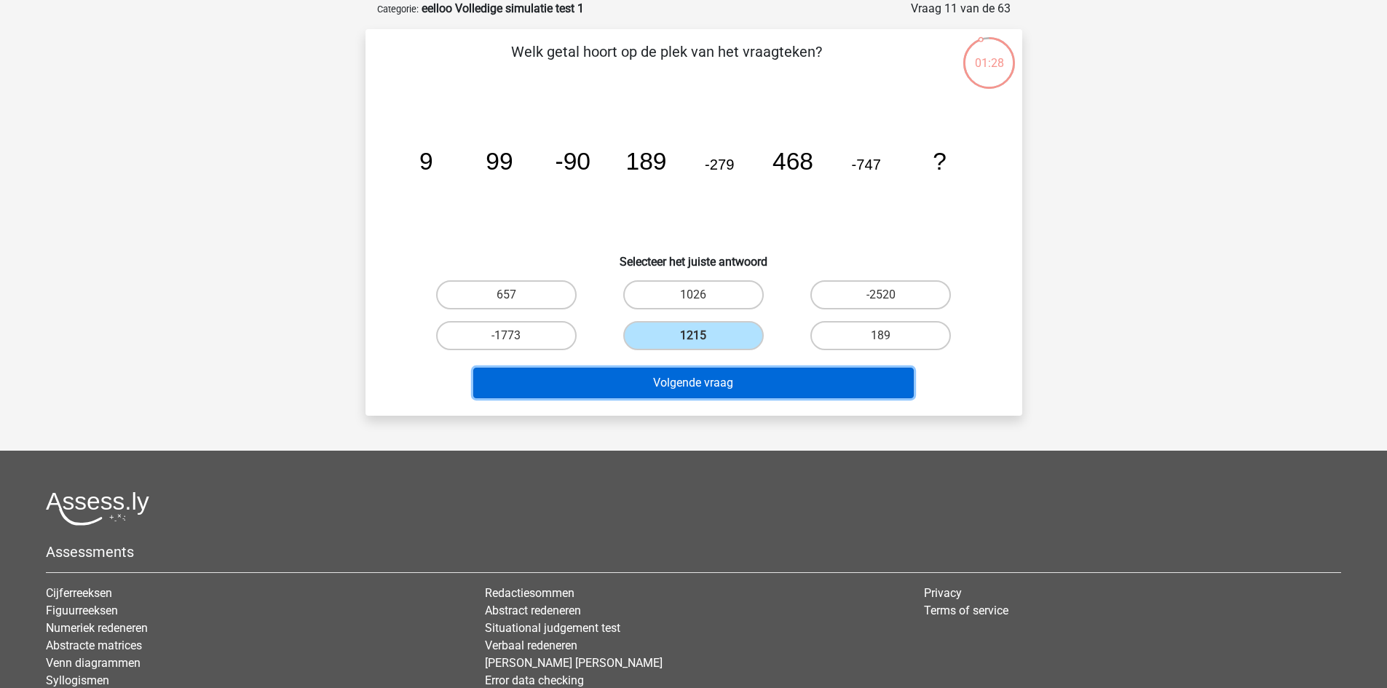
click at [716, 379] on button "Volgende vraag" at bounding box center [693, 383] width 441 height 31
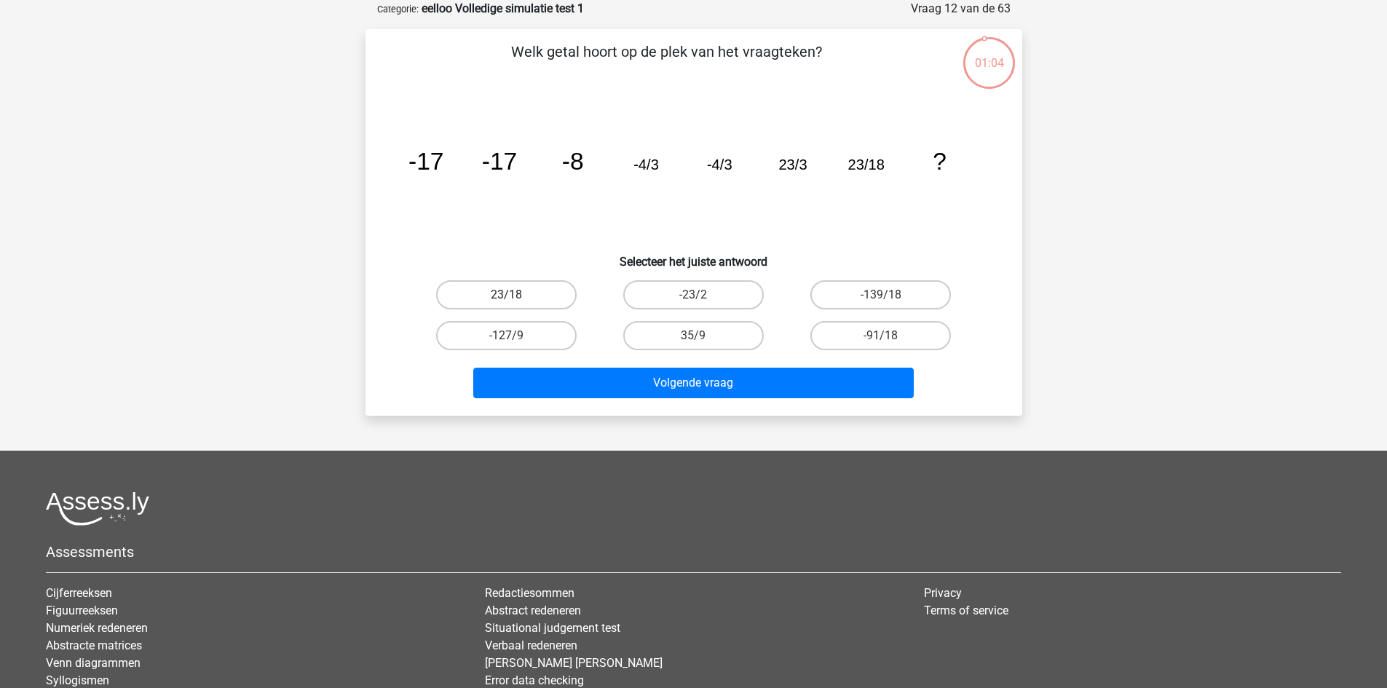
click at [545, 294] on label "23/18" at bounding box center [506, 294] width 141 height 29
click at [516, 295] on input "23/18" at bounding box center [510, 299] width 9 height 9
radio input "true"
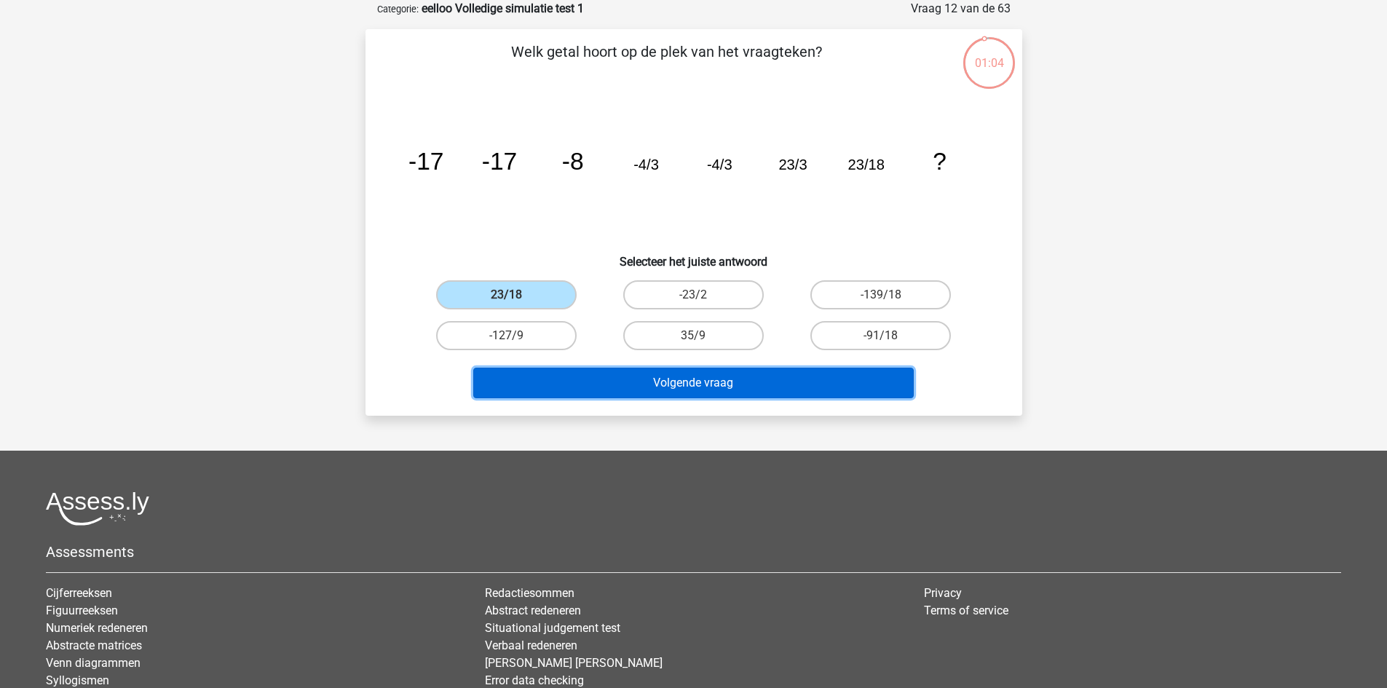
click at [619, 390] on button "Volgende vraag" at bounding box center [693, 383] width 441 height 31
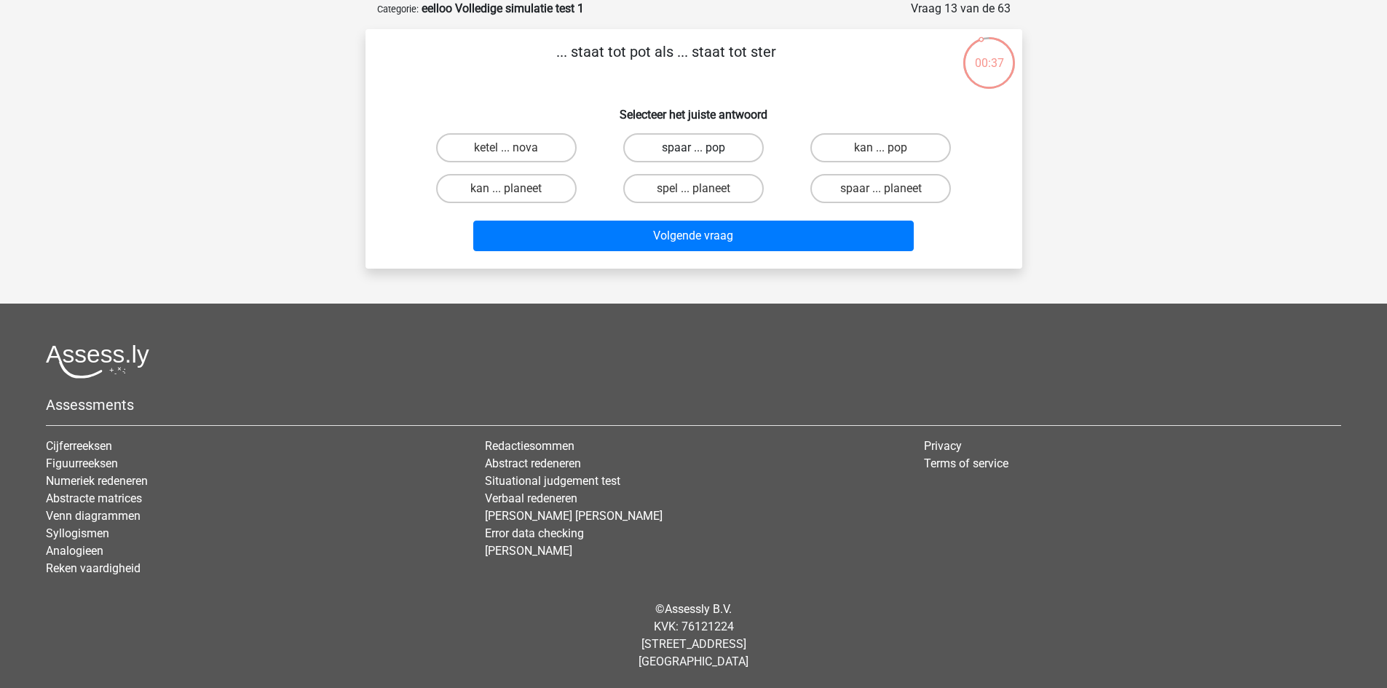
click at [727, 143] on label "spaar ... pop" at bounding box center [693, 147] width 141 height 29
click at [703, 148] on input "spaar ... pop" at bounding box center [697, 152] width 9 height 9
radio input "true"
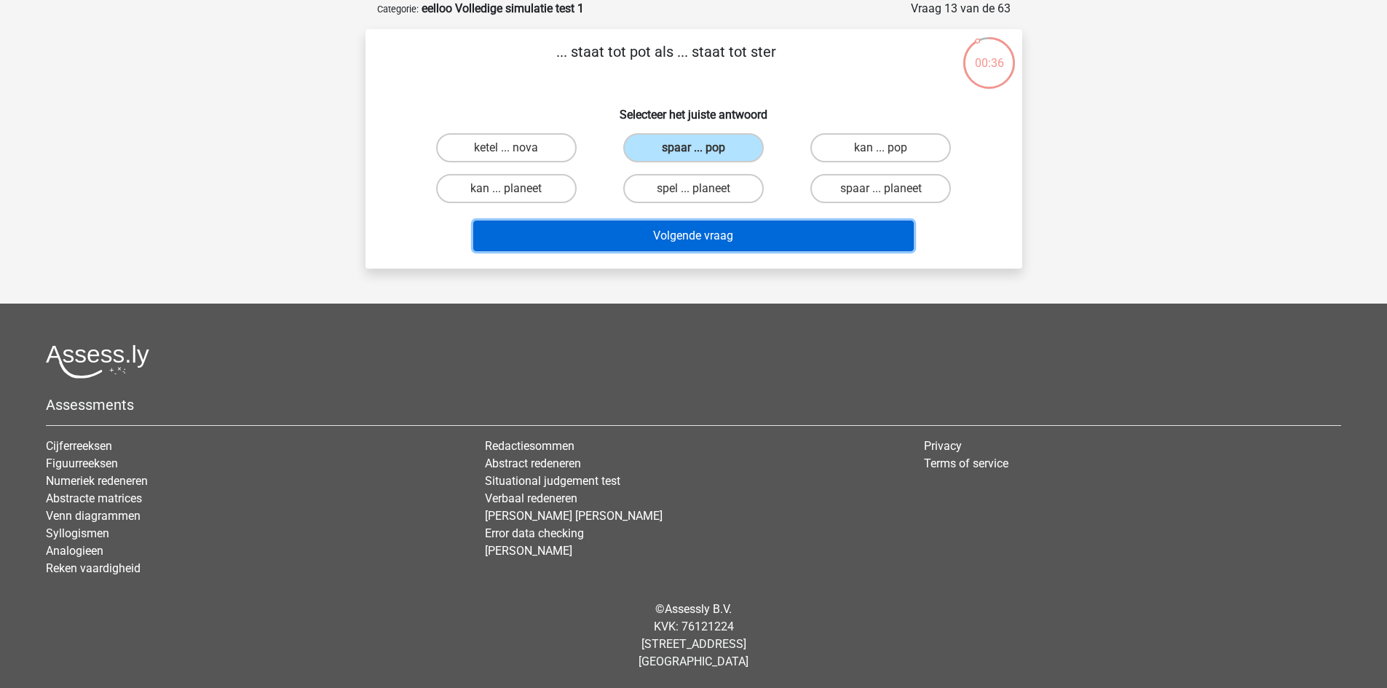
click at [755, 234] on button "Volgende vraag" at bounding box center [693, 236] width 441 height 31
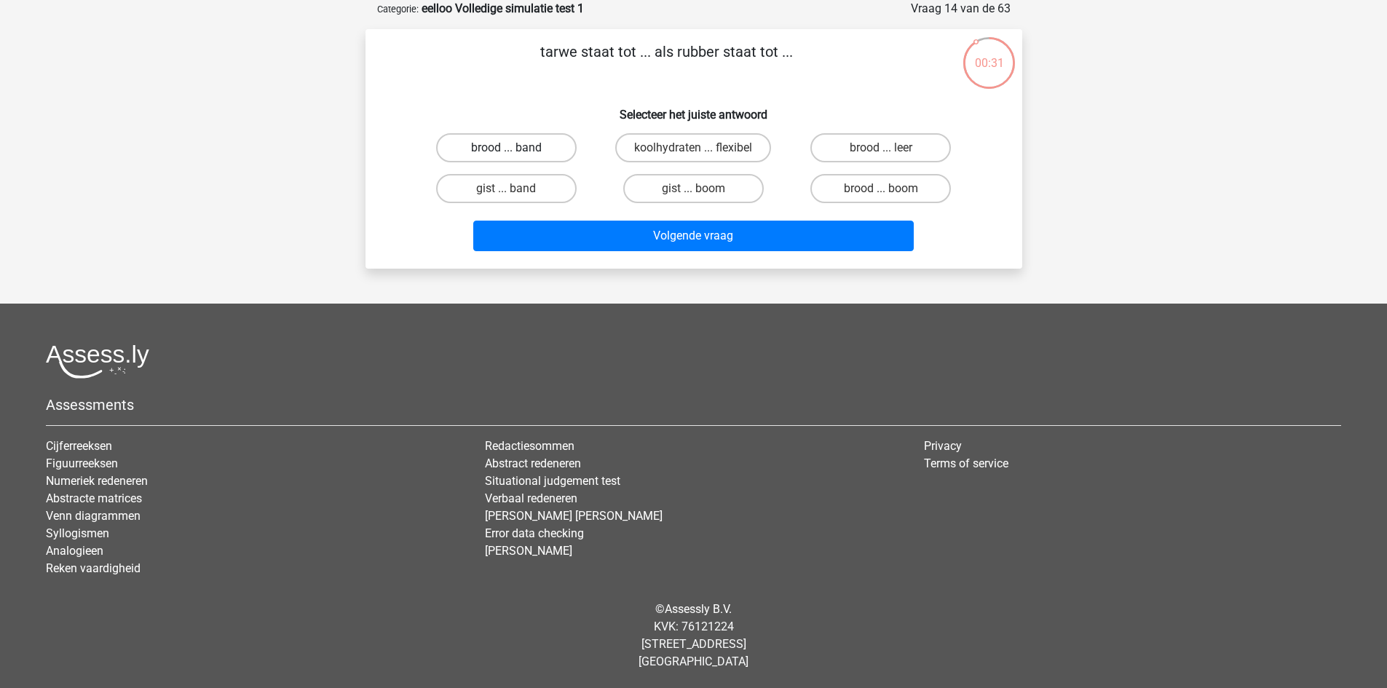
click at [529, 150] on label "brood ... band" at bounding box center [506, 147] width 141 height 29
click at [516, 150] on input "brood ... band" at bounding box center [510, 152] width 9 height 9
radio input "true"
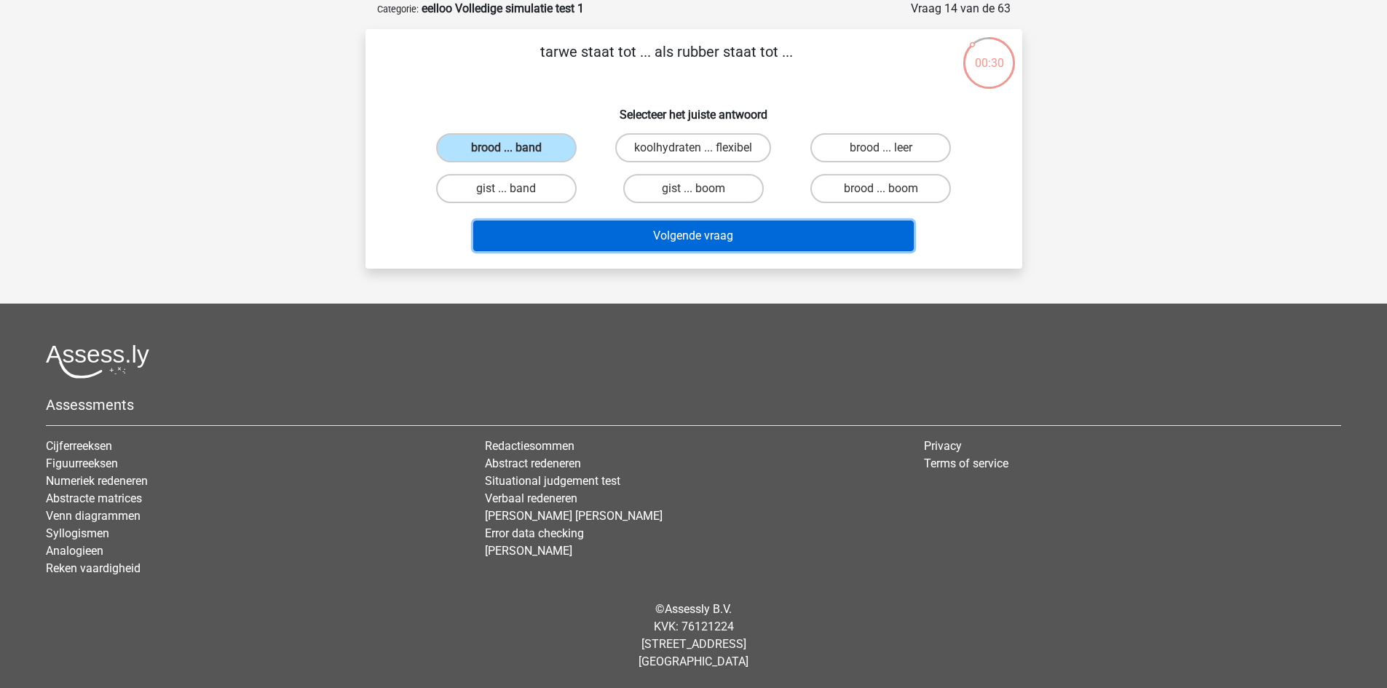
click at [625, 231] on button "Volgende vraag" at bounding box center [693, 236] width 441 height 31
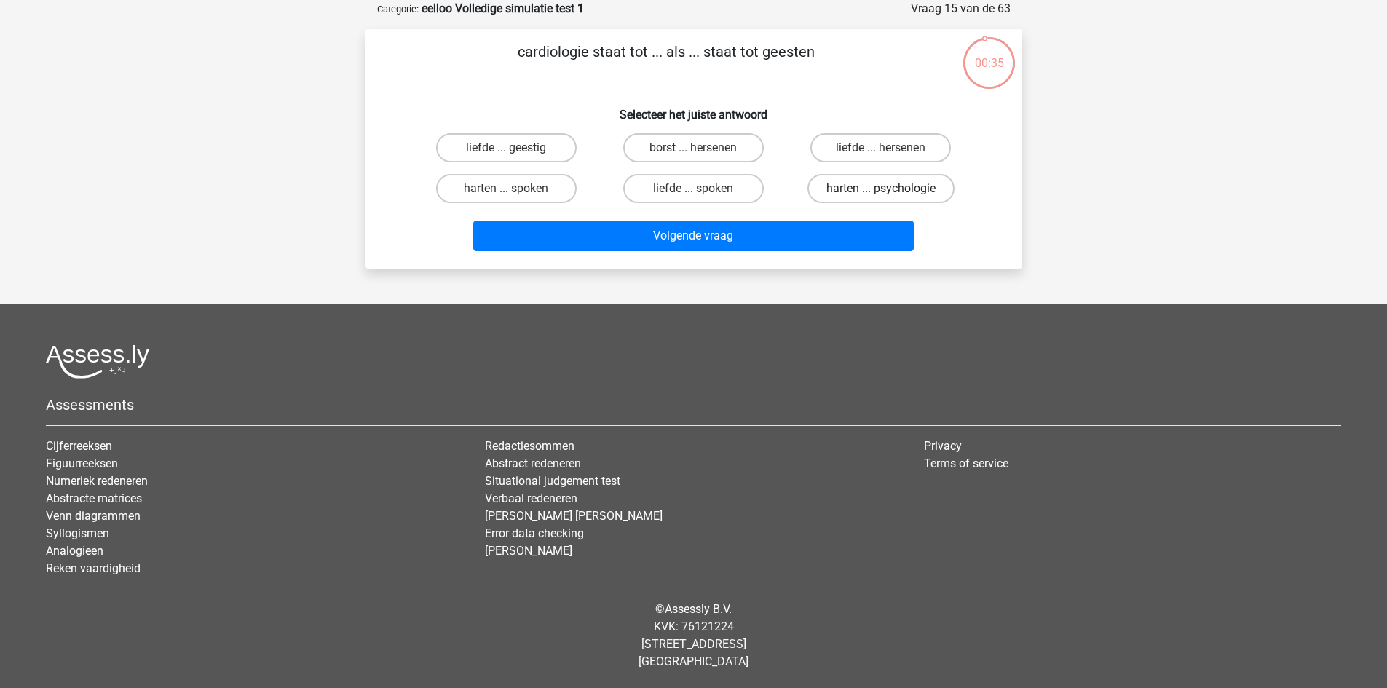
click at [844, 189] on label "harten ... psychologie" at bounding box center [880, 188] width 147 height 29
click at [881, 189] on input "harten ... psychologie" at bounding box center [885, 193] width 9 height 9
radio input "true"
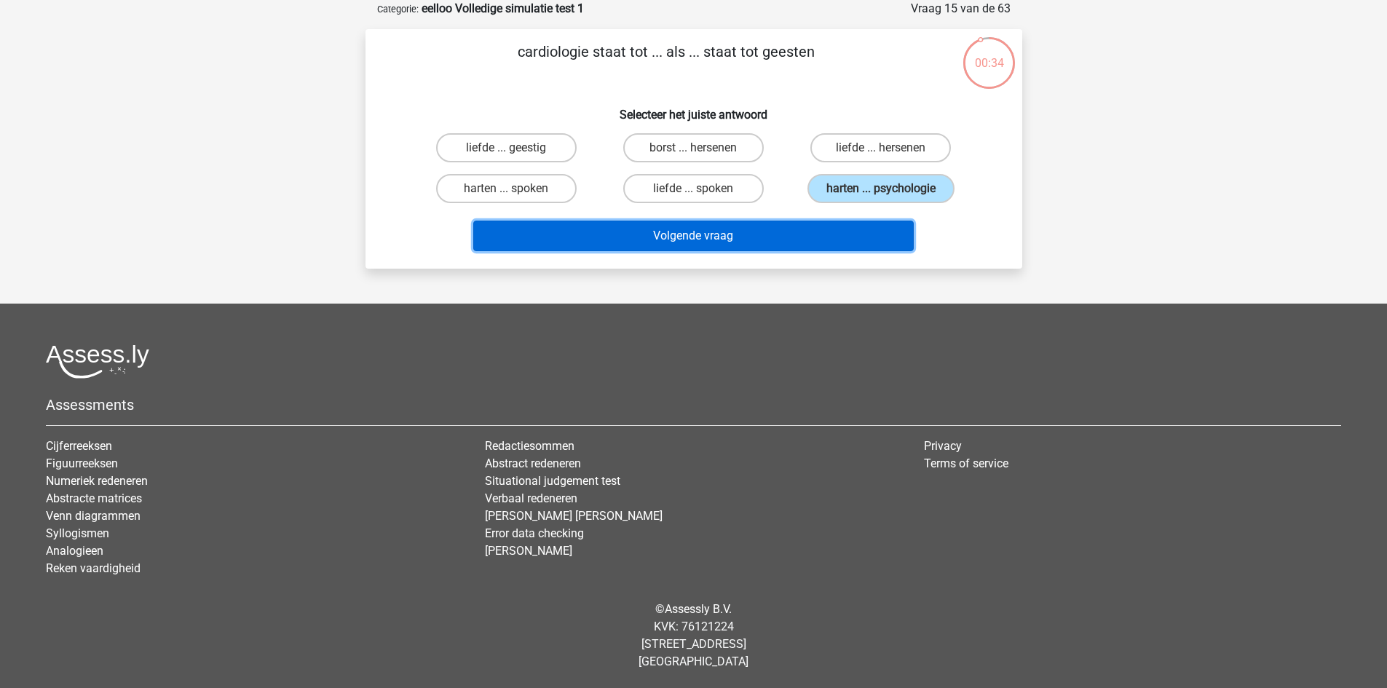
click at [856, 242] on button "Volgende vraag" at bounding box center [693, 236] width 441 height 31
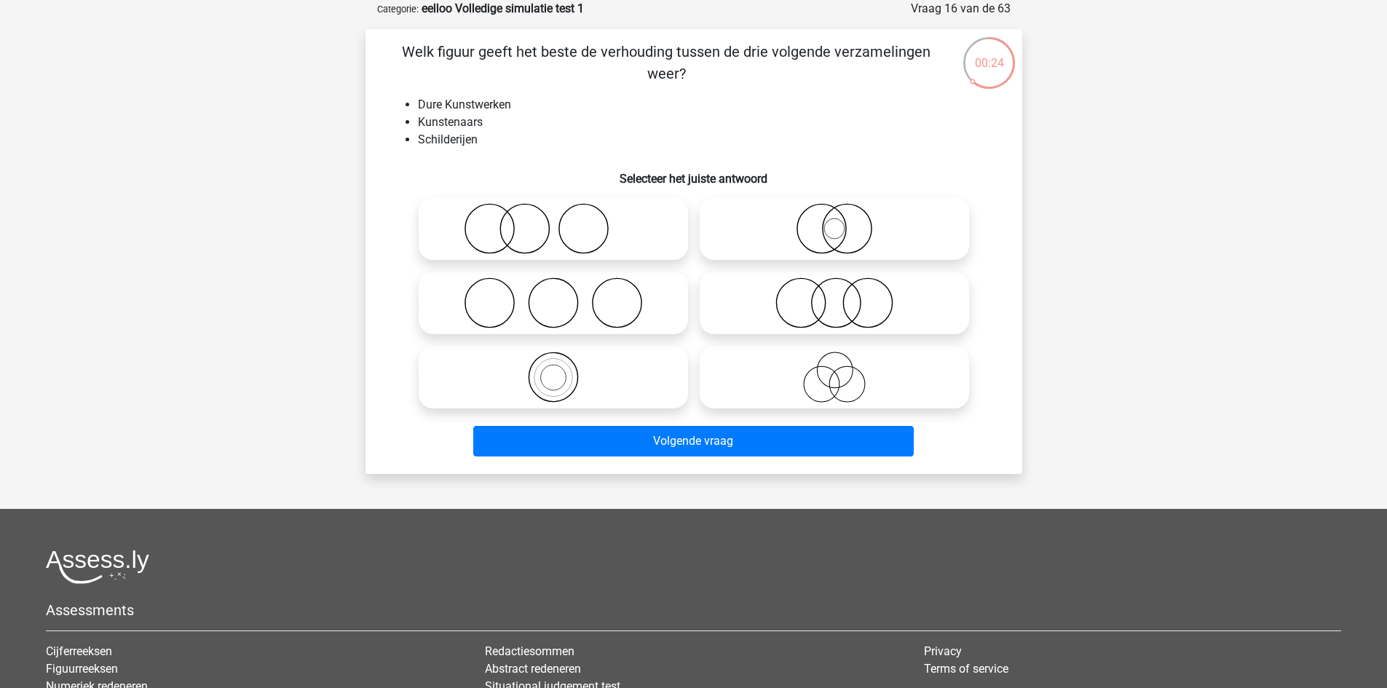
click at [589, 230] on icon at bounding box center [553, 228] width 258 height 51
click at [563, 221] on input "radio" at bounding box center [557, 216] width 9 height 9
radio input "true"
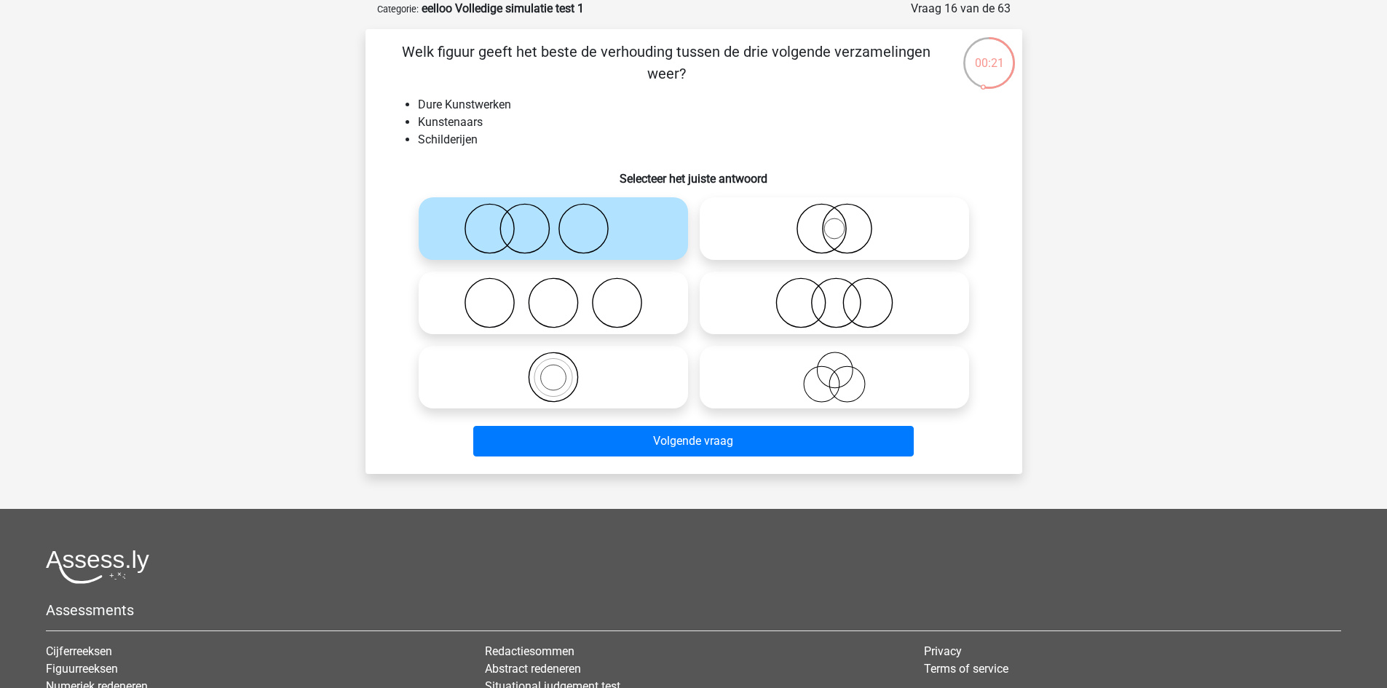
click at [799, 224] on icon at bounding box center [835, 228] width 258 height 51
click at [834, 221] on input "radio" at bounding box center [838, 216] width 9 height 9
radio input "true"
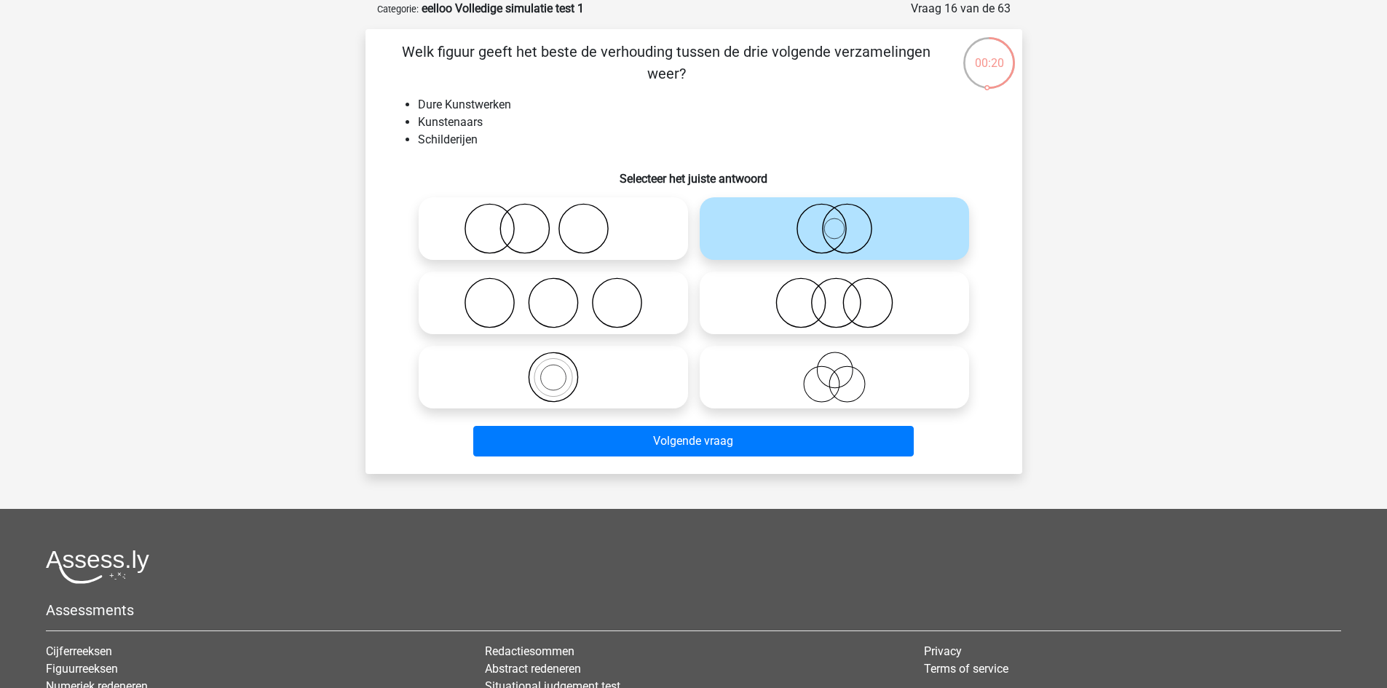
click at [528, 224] on icon at bounding box center [553, 228] width 258 height 51
click at [553, 221] on input "radio" at bounding box center [557, 216] width 9 height 9
radio input "true"
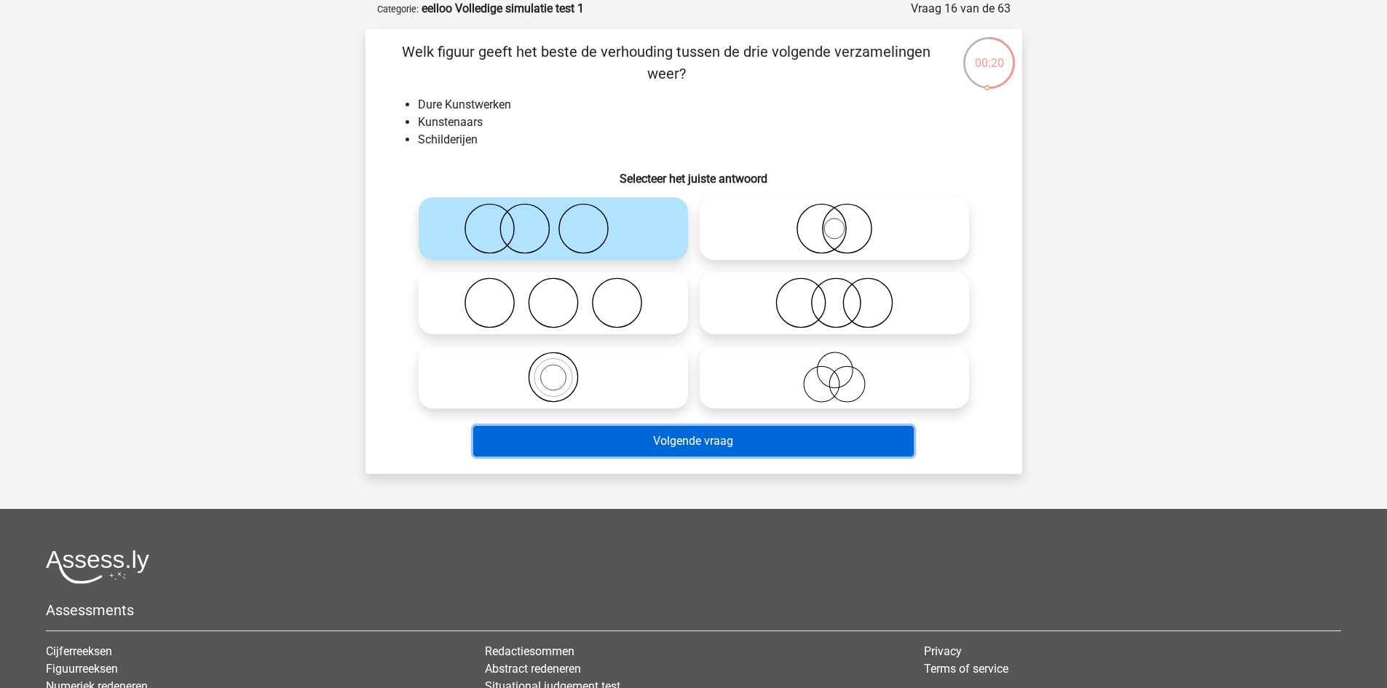
click at [582, 434] on button "Volgende vraag" at bounding box center [693, 441] width 441 height 31
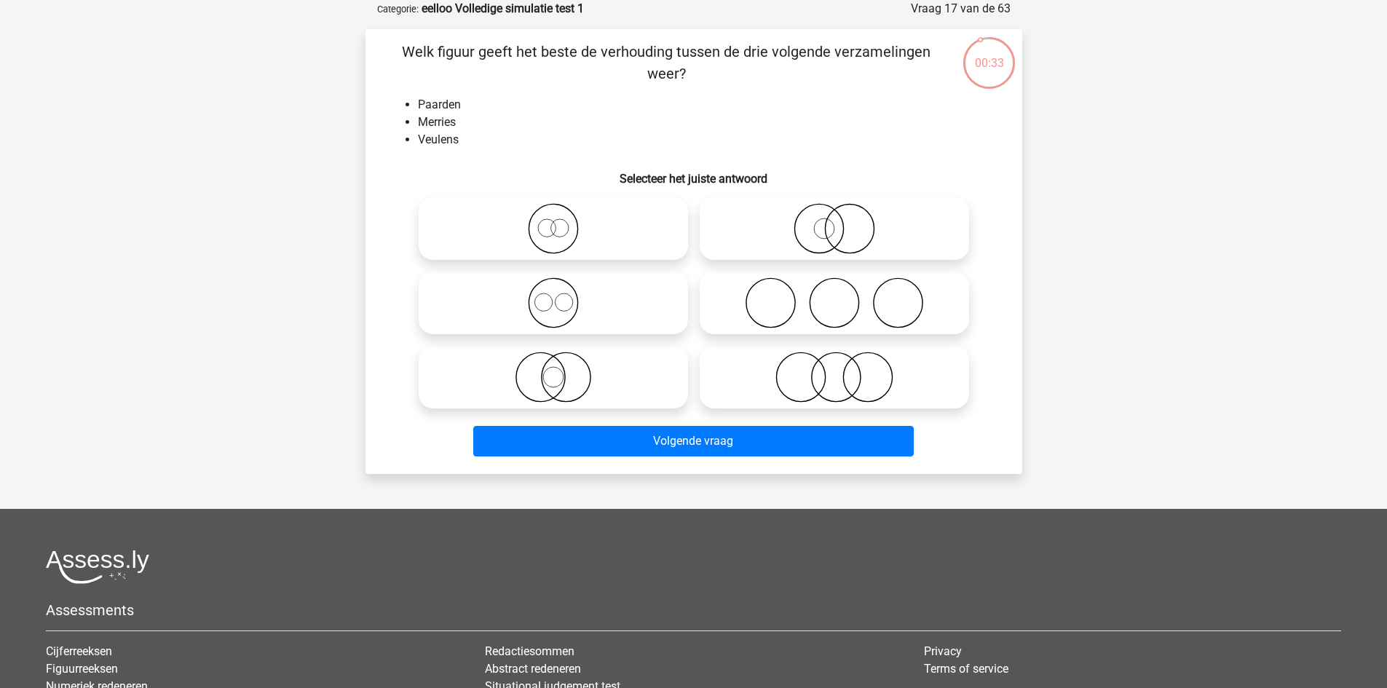
click at [580, 301] on icon at bounding box center [553, 302] width 258 height 51
click at [563, 296] on input "radio" at bounding box center [557, 290] width 9 height 9
radio input "true"
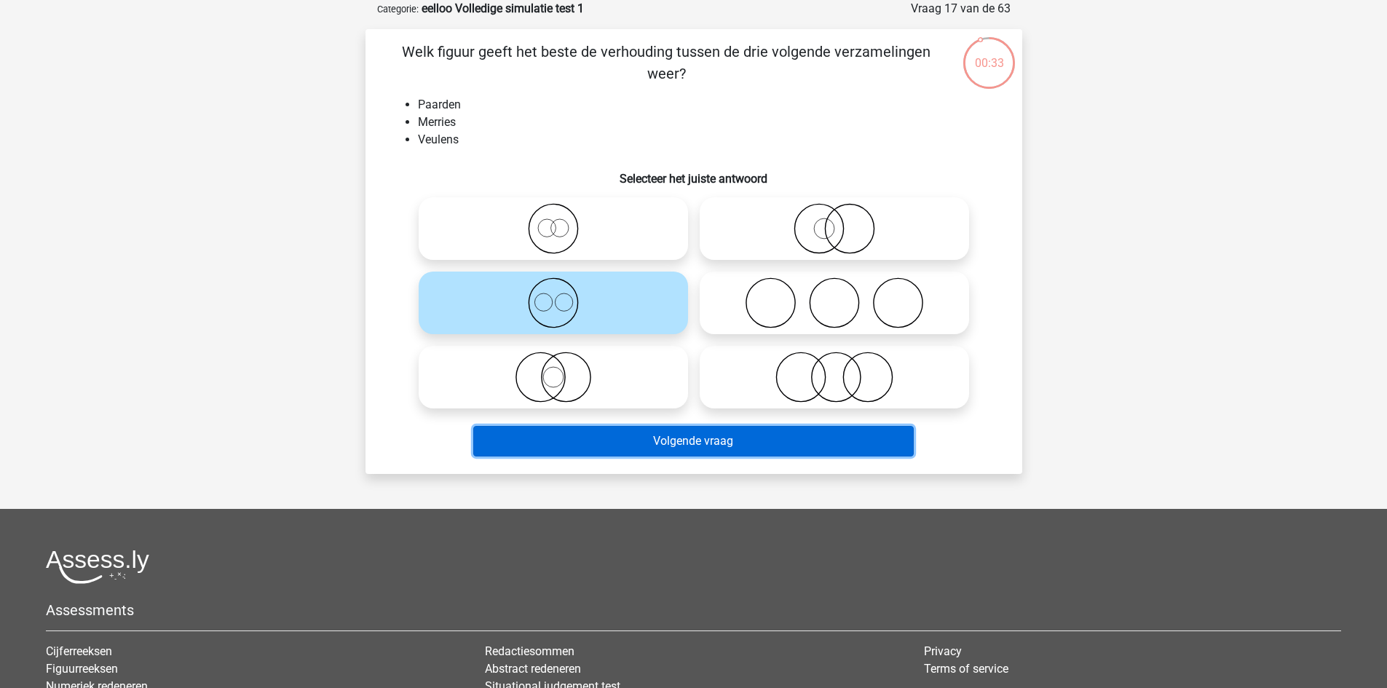
click at [682, 443] on button "Volgende vraag" at bounding box center [693, 441] width 441 height 31
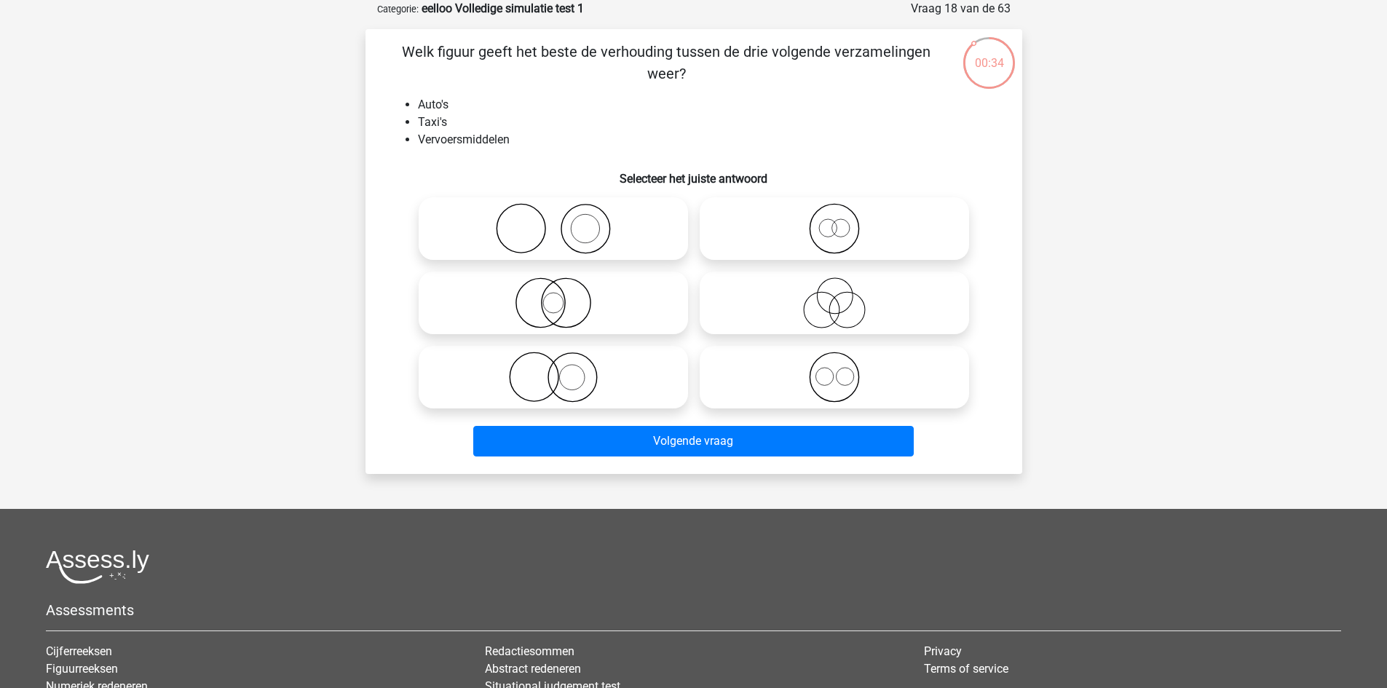
click at [850, 392] on icon at bounding box center [835, 377] width 258 height 51
click at [844, 370] on input "radio" at bounding box center [838, 364] width 9 height 9
radio input "true"
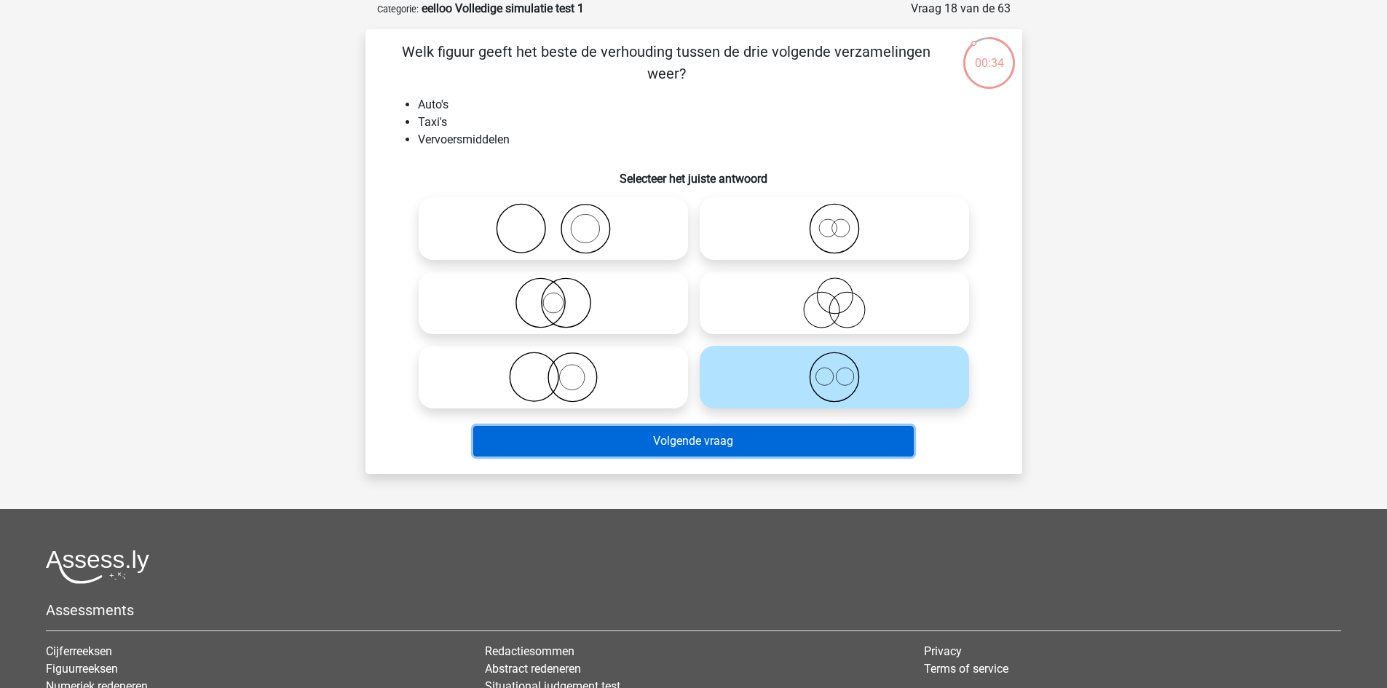
click at [812, 436] on button "Volgende vraag" at bounding box center [693, 441] width 441 height 31
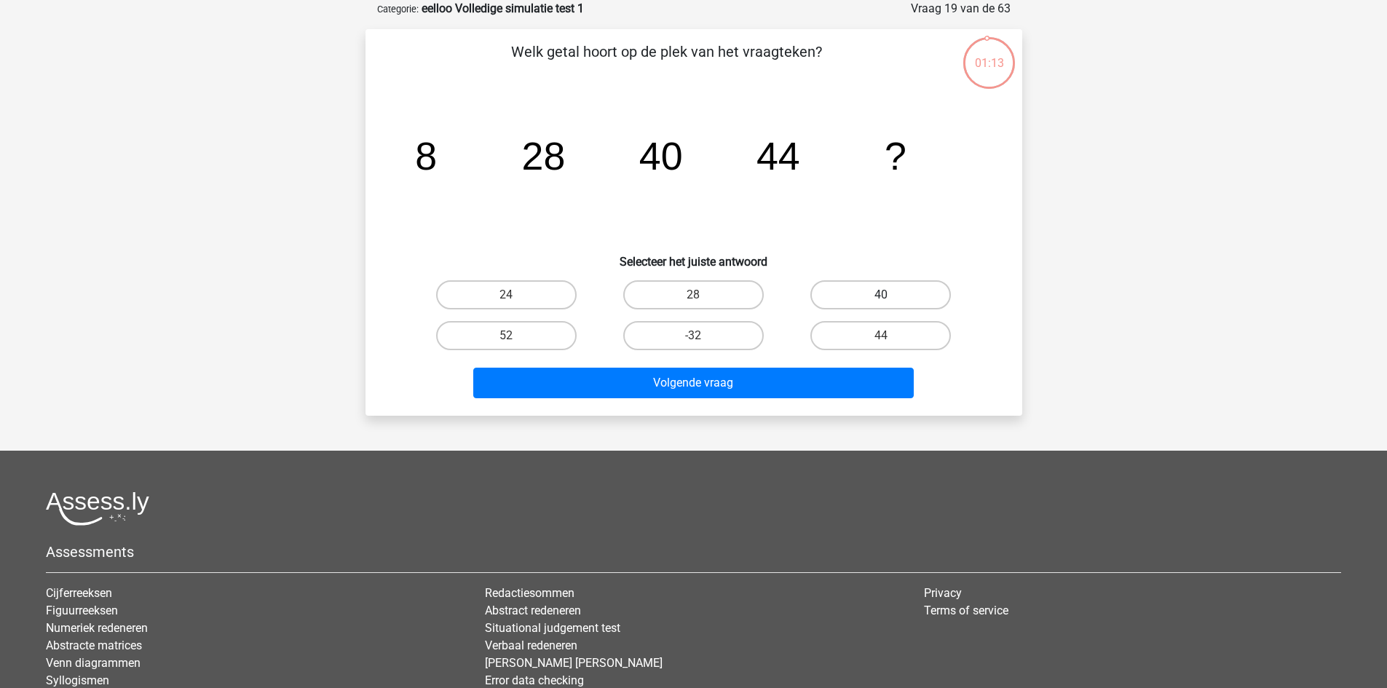
click at [858, 293] on label "40" at bounding box center [880, 294] width 141 height 29
click at [881, 295] on input "40" at bounding box center [885, 299] width 9 height 9
radio input "true"
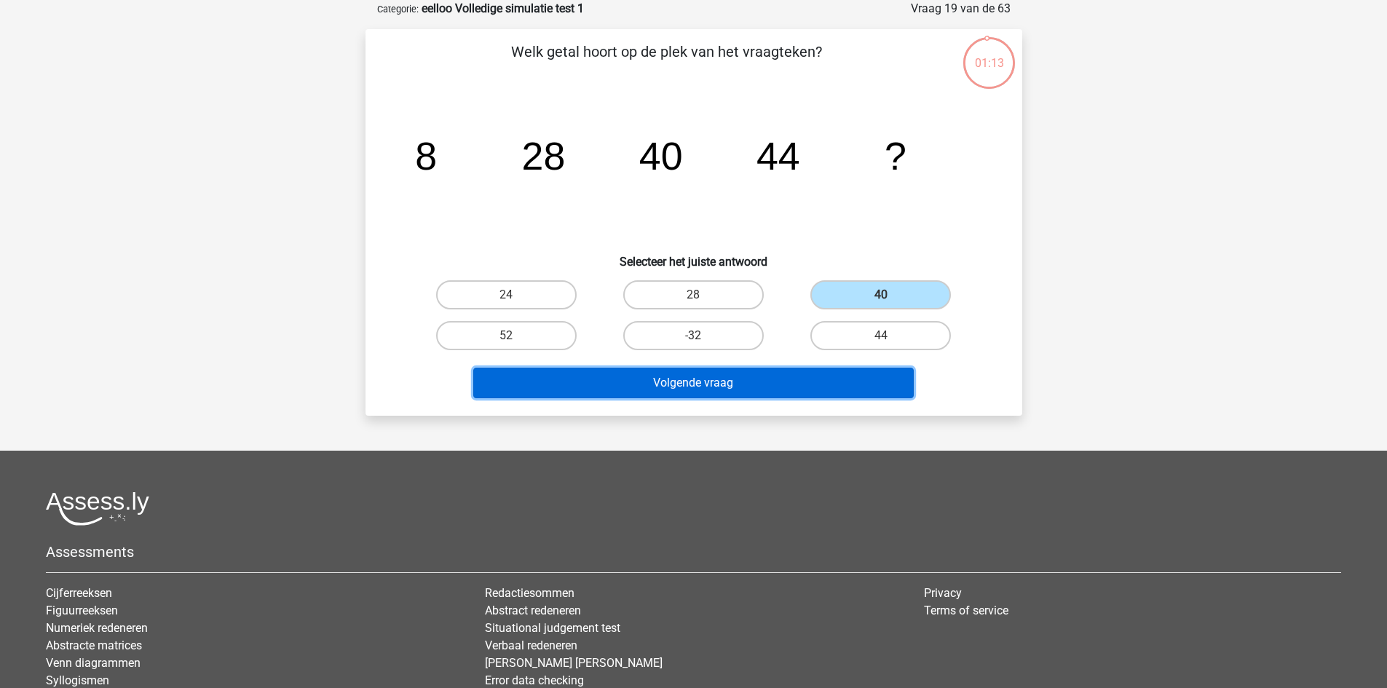
click at [767, 387] on button "Volgende vraag" at bounding box center [693, 383] width 441 height 31
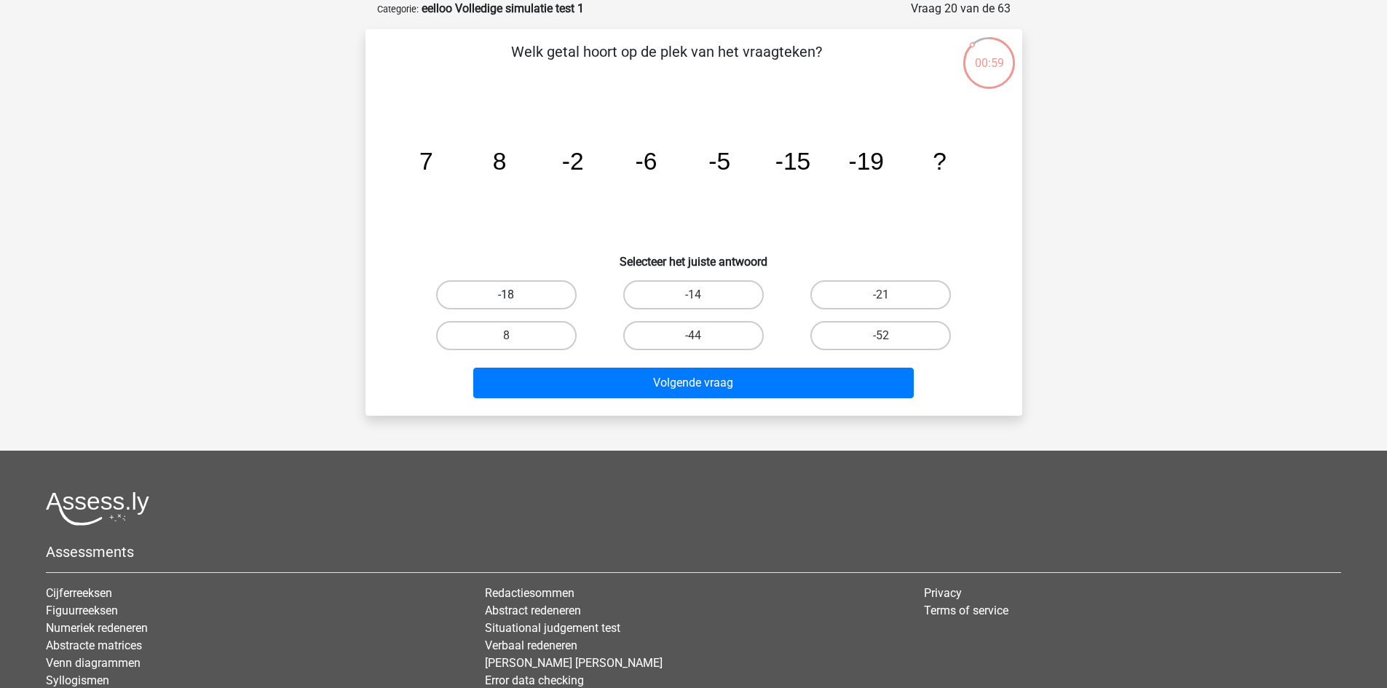
click at [475, 289] on label "-18" at bounding box center [506, 294] width 141 height 29
click at [506, 295] on input "-18" at bounding box center [510, 299] width 9 height 9
radio input "true"
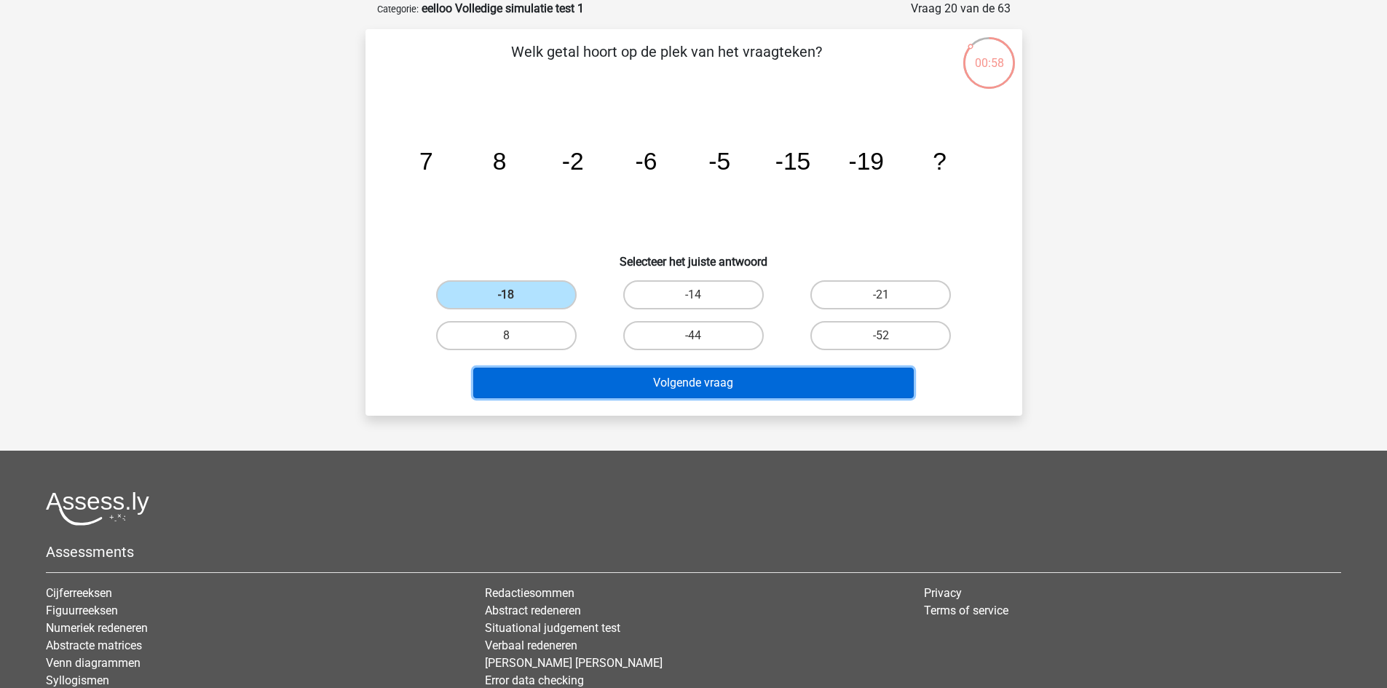
click at [578, 382] on button "Volgende vraag" at bounding box center [693, 383] width 441 height 31
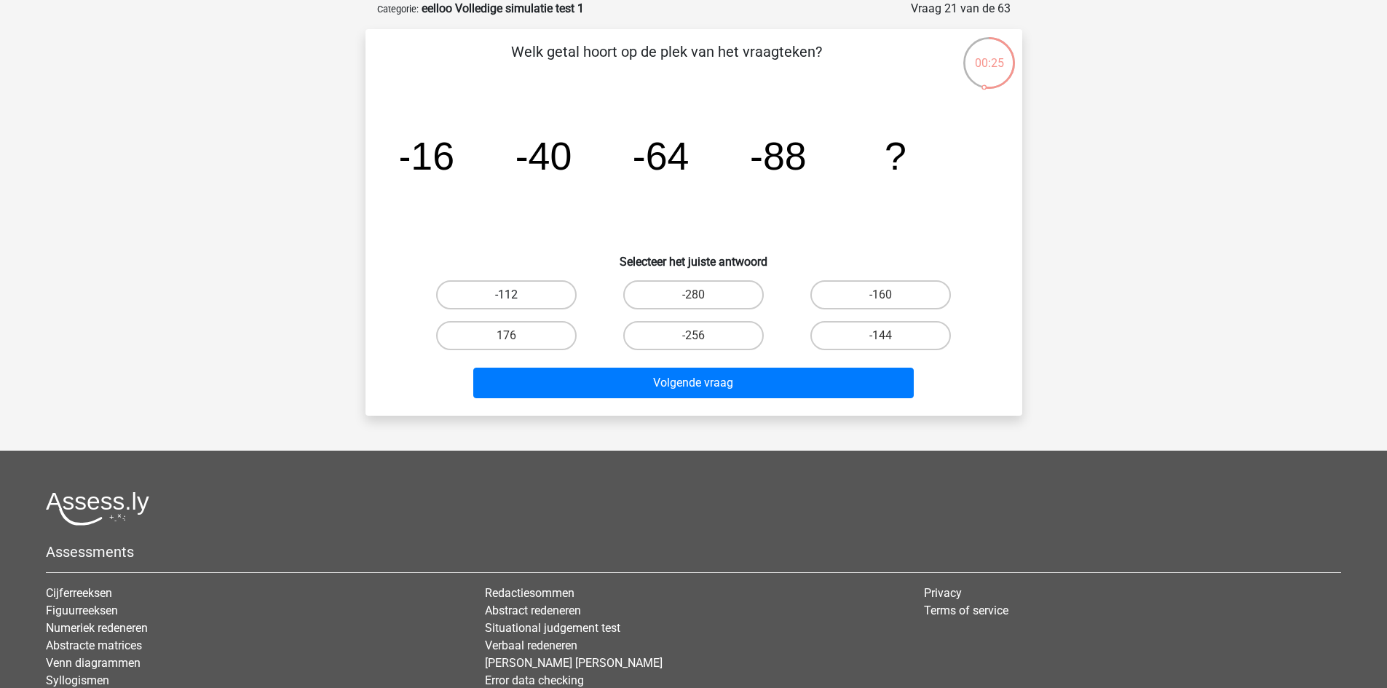
click at [541, 289] on label "-112" at bounding box center [506, 294] width 141 height 29
click at [516, 295] on input "-112" at bounding box center [510, 299] width 9 height 9
radio input "true"
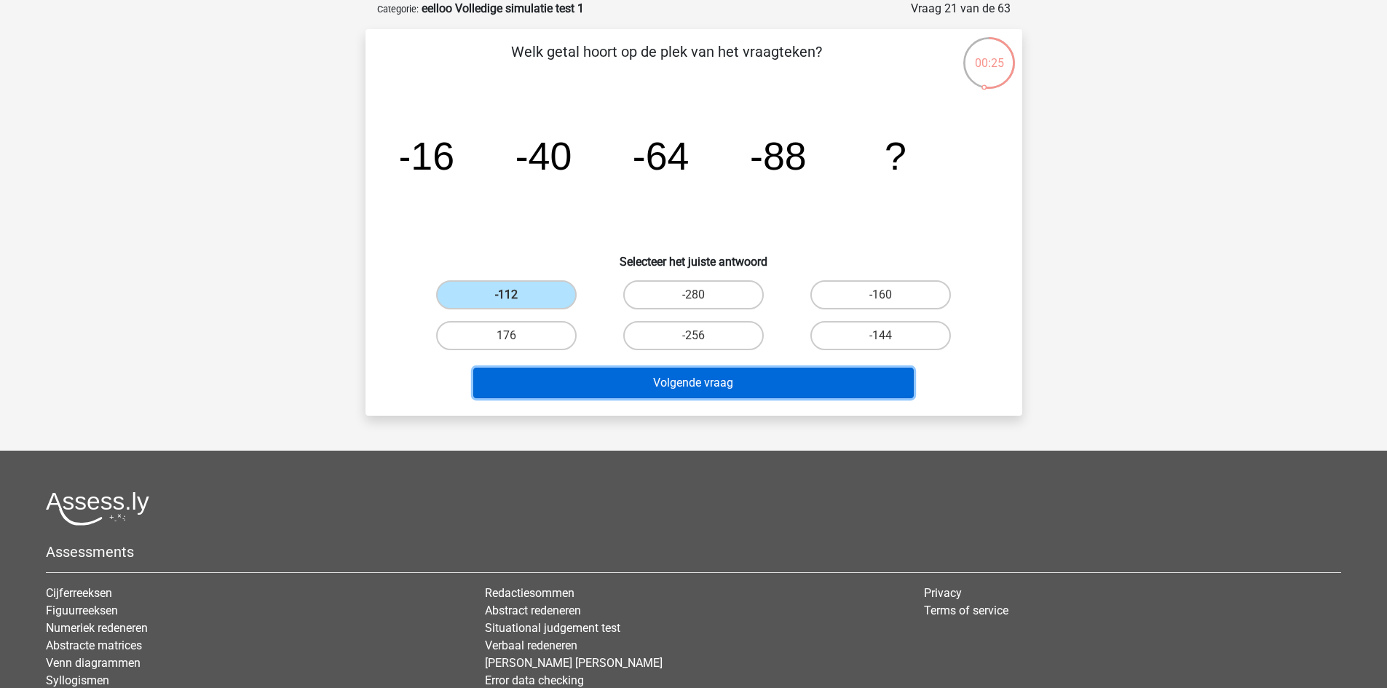
click at [607, 388] on button "Volgende vraag" at bounding box center [693, 383] width 441 height 31
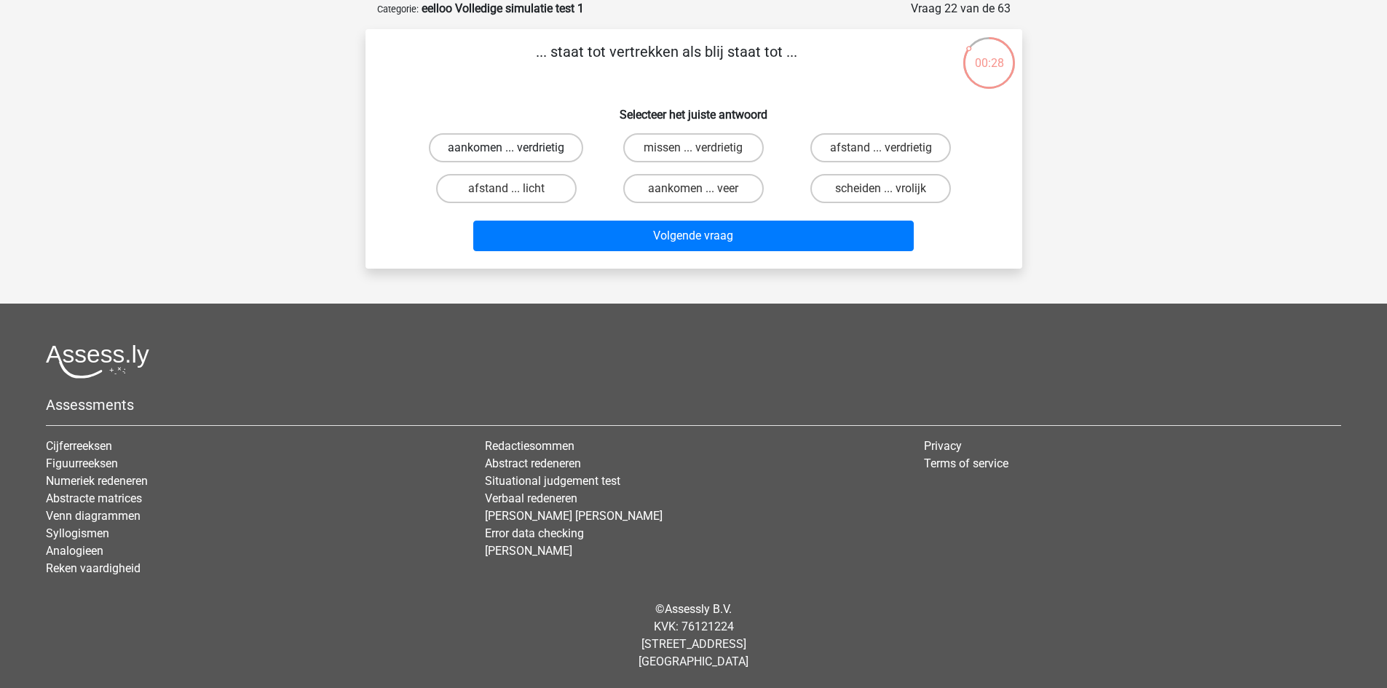
click at [525, 146] on label "aankomen ... verdrietig" at bounding box center [506, 147] width 154 height 29
click at [516, 148] on input "aankomen ... verdrietig" at bounding box center [510, 152] width 9 height 9
radio input "true"
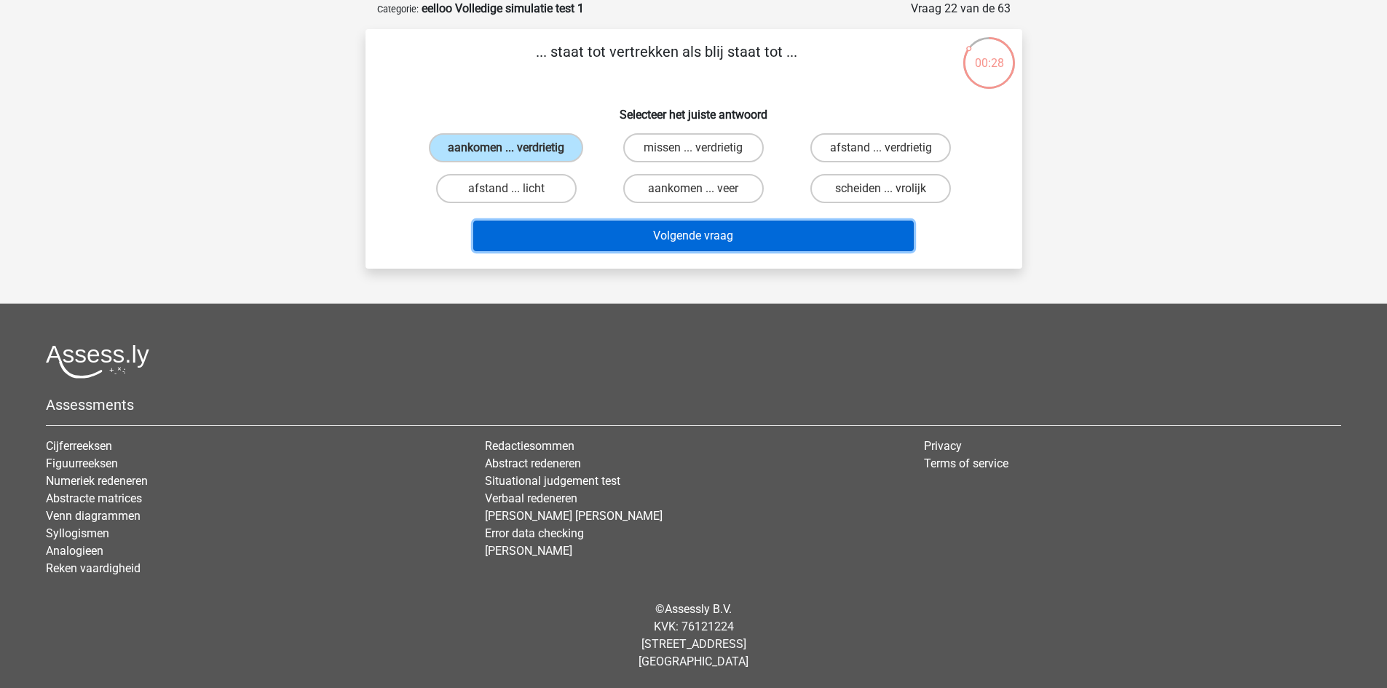
click at [562, 230] on button "Volgende vraag" at bounding box center [693, 236] width 441 height 31
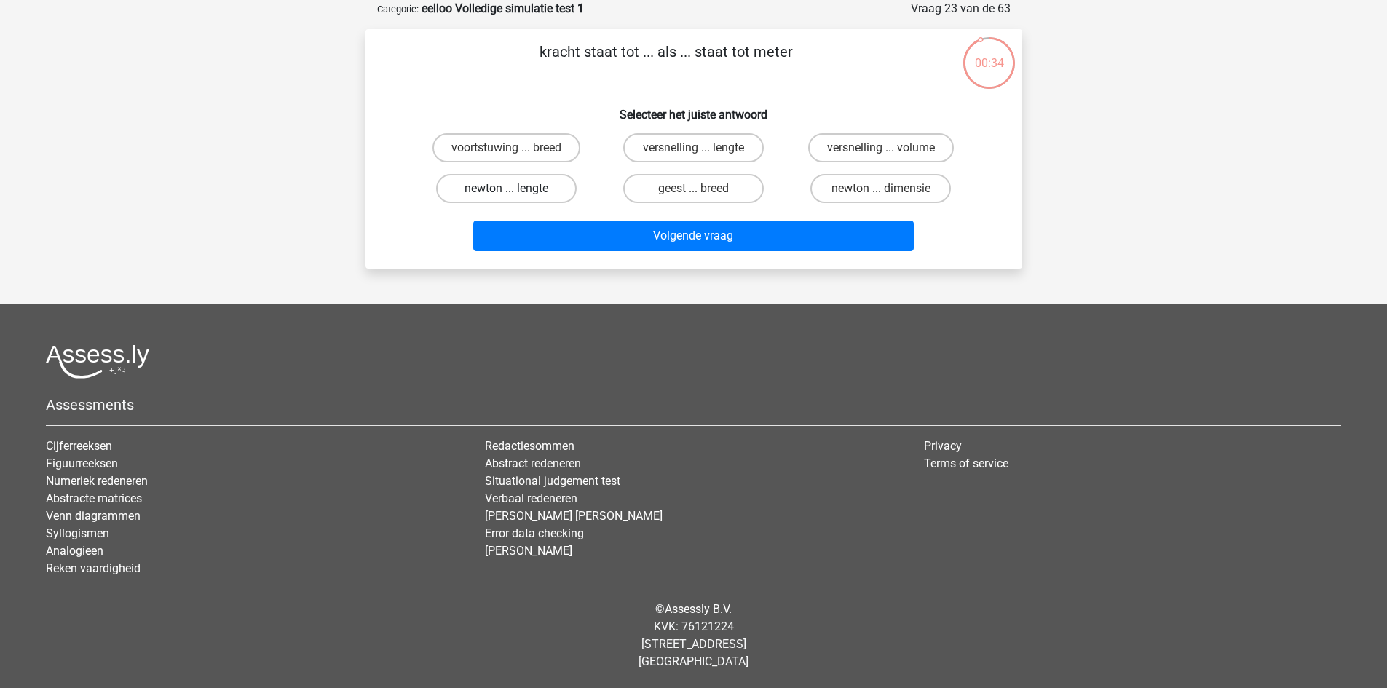
click at [539, 193] on label "newton ... lengte" at bounding box center [506, 188] width 141 height 29
click at [516, 193] on input "newton ... lengte" at bounding box center [510, 193] width 9 height 9
radio input "true"
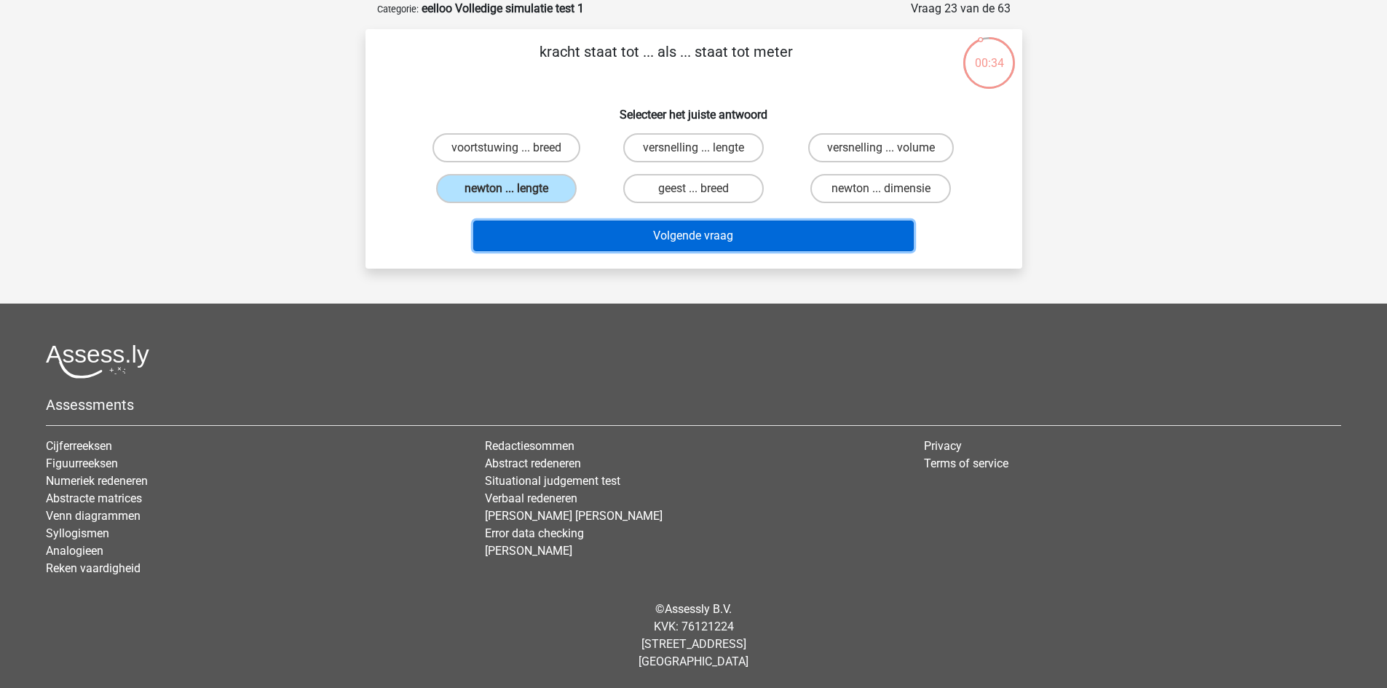
click at [572, 244] on button "Volgende vraag" at bounding box center [693, 236] width 441 height 31
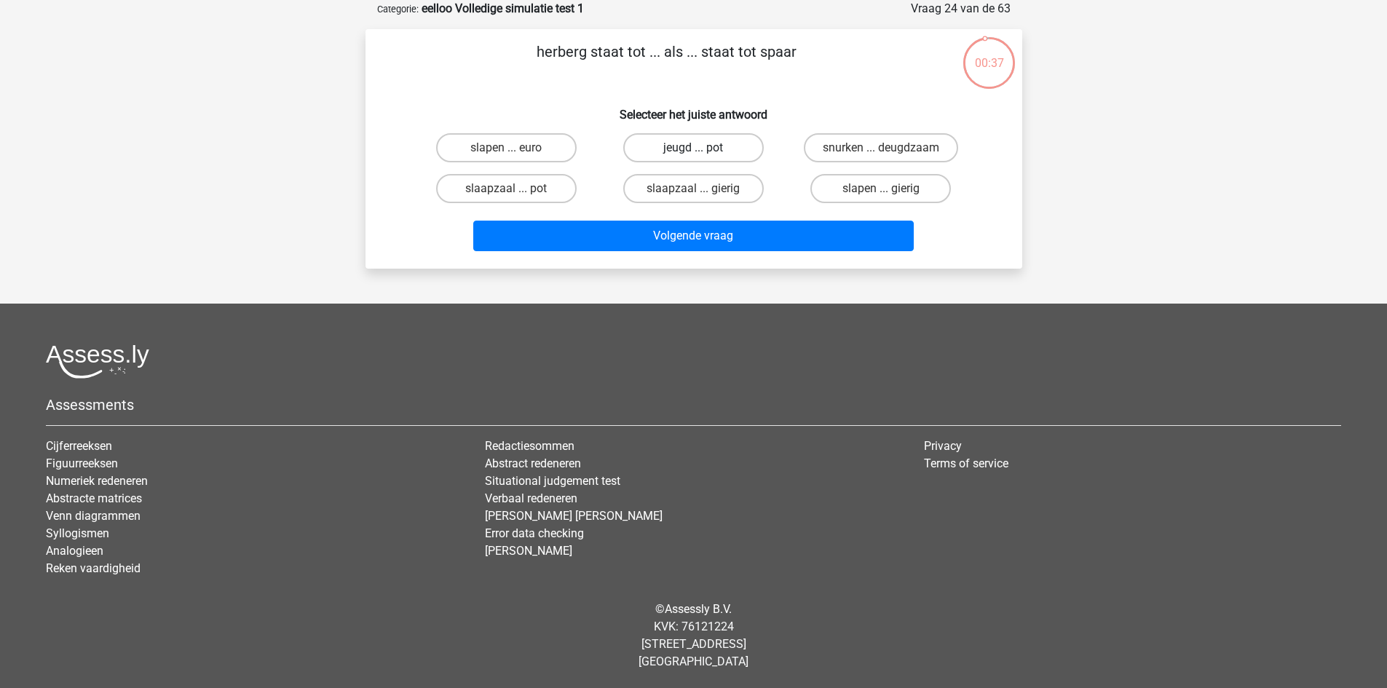
click at [719, 146] on label "jeugd ... pot" at bounding box center [693, 147] width 141 height 29
click at [703, 148] on input "jeugd ... pot" at bounding box center [697, 152] width 9 height 9
radio input "true"
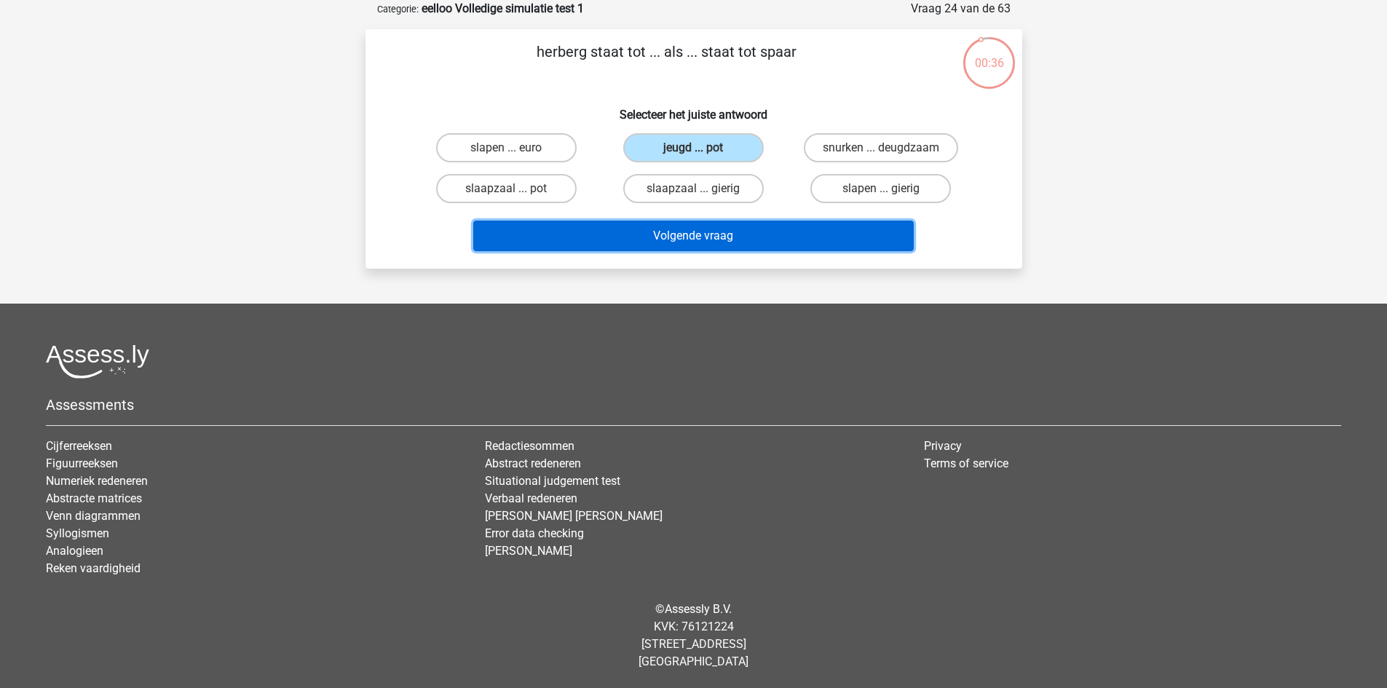
click at [727, 230] on button "Volgende vraag" at bounding box center [693, 236] width 441 height 31
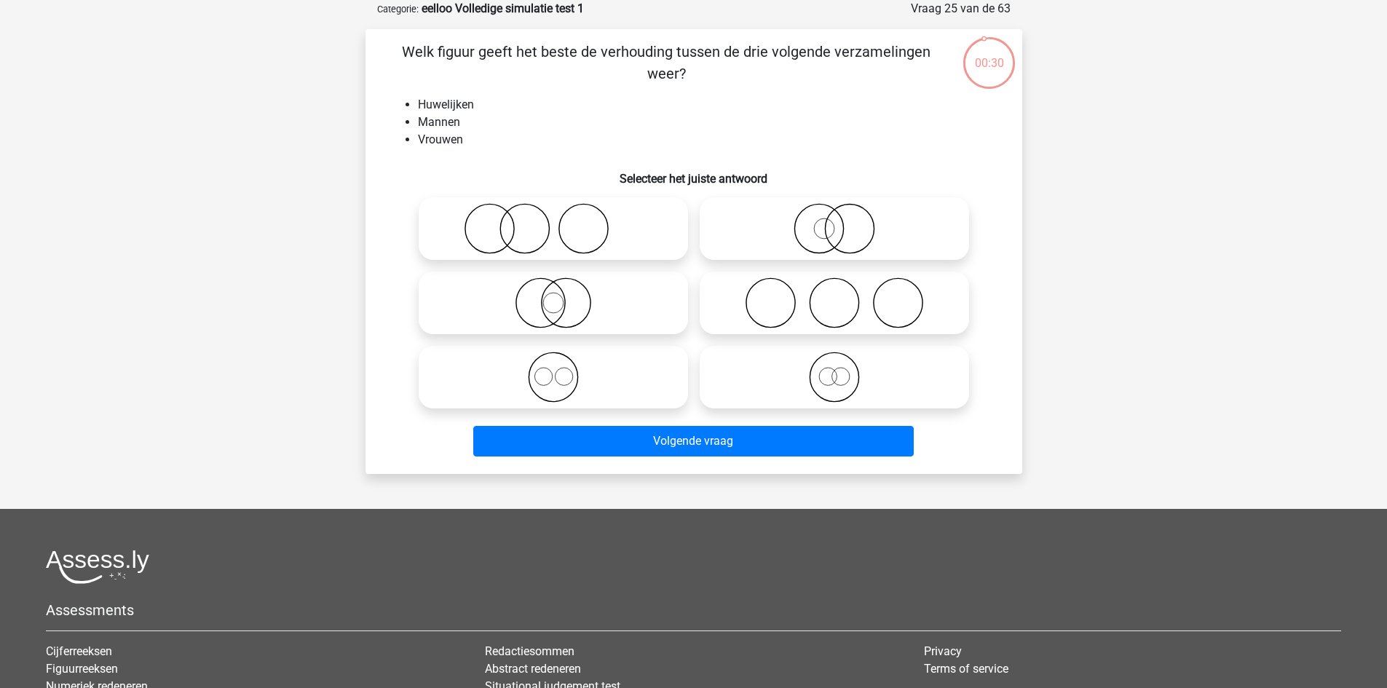
click at [799, 299] on icon at bounding box center [835, 302] width 258 height 51
click at [834, 296] on input "radio" at bounding box center [838, 290] width 9 height 9
radio input "true"
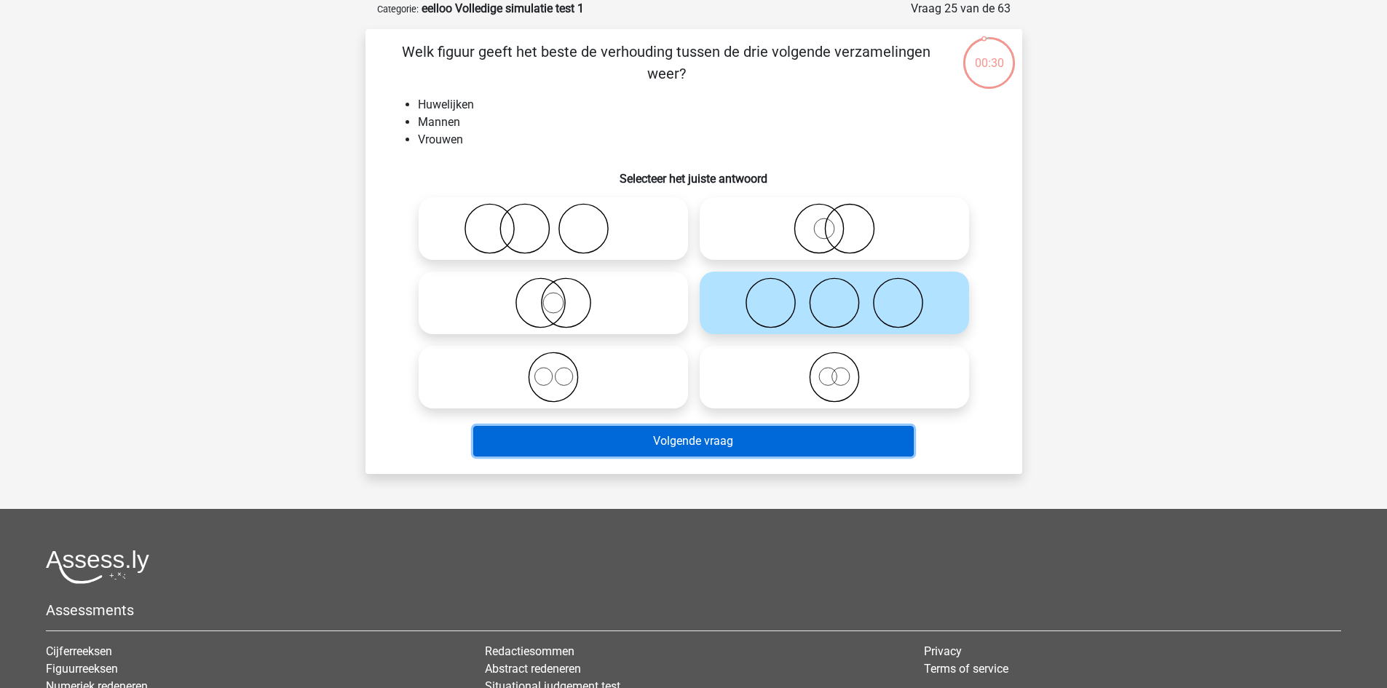
click at [736, 438] on button "Volgende vraag" at bounding box center [693, 441] width 441 height 31
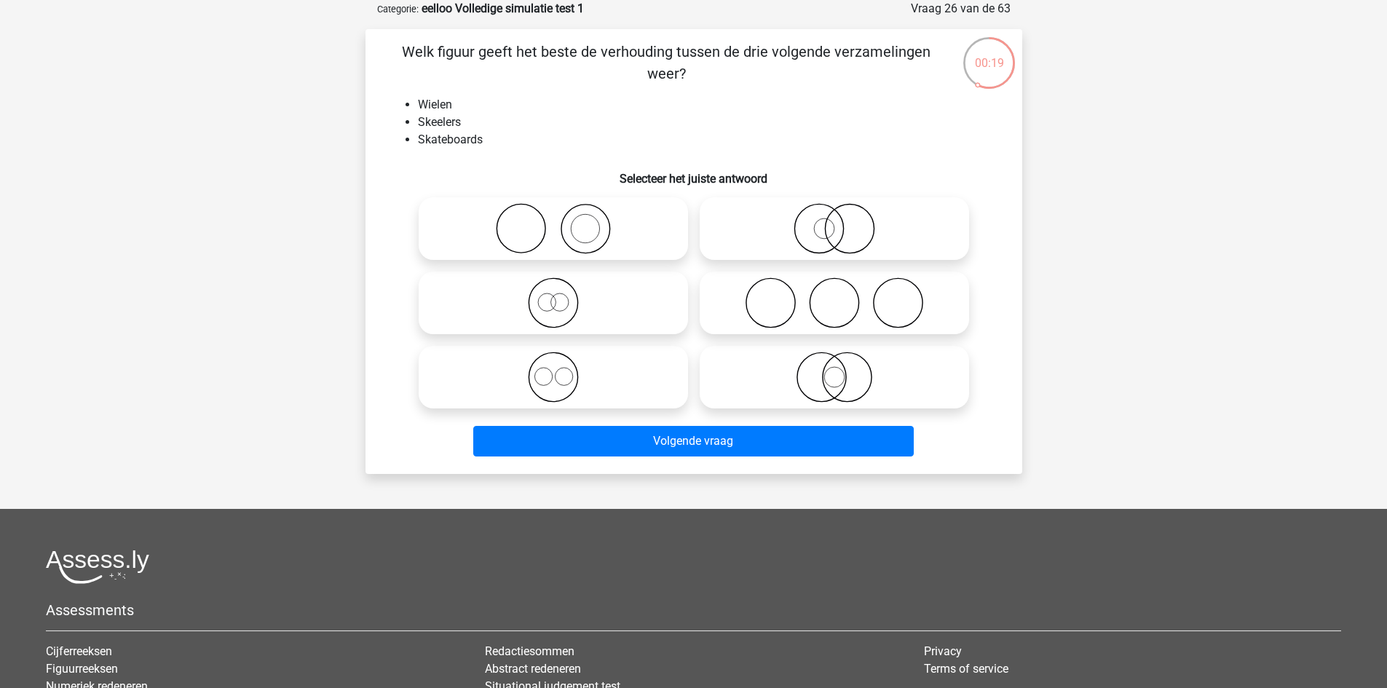
drag, startPoint x: 577, startPoint y: 377, endPoint x: 596, endPoint y: 390, distance: 23.6
click at [577, 377] on icon at bounding box center [553, 377] width 258 height 51
click at [563, 370] on input "radio" at bounding box center [557, 364] width 9 height 9
radio input "true"
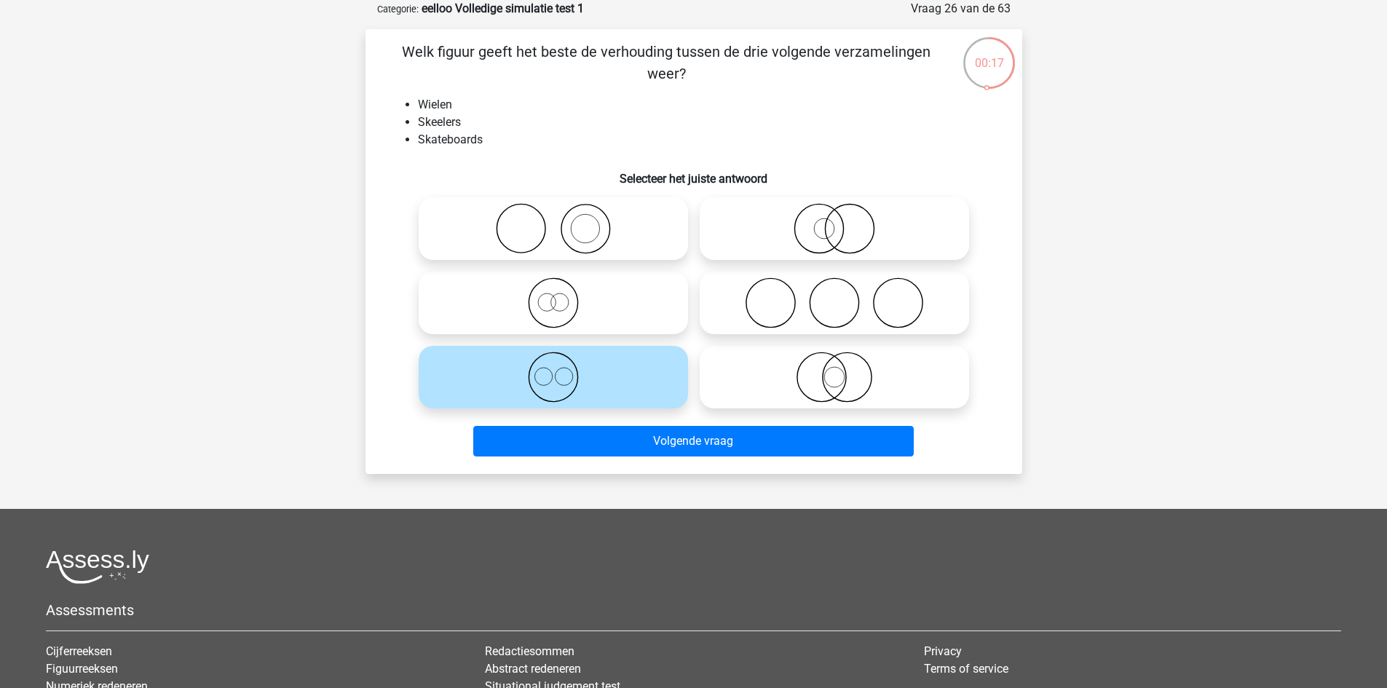
click at [832, 234] on icon at bounding box center [835, 228] width 258 height 51
click at [834, 221] on input "radio" at bounding box center [838, 216] width 9 height 9
radio input "true"
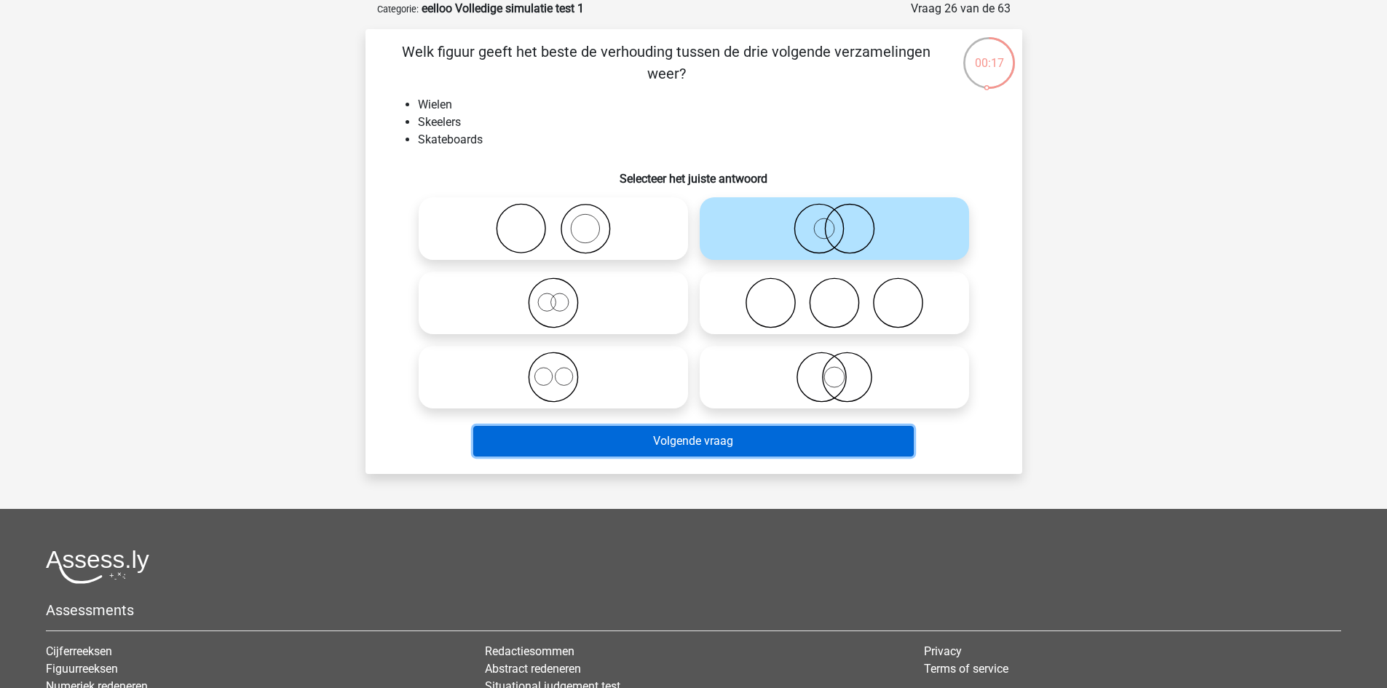
click at [752, 443] on button "Volgende vraag" at bounding box center [693, 441] width 441 height 31
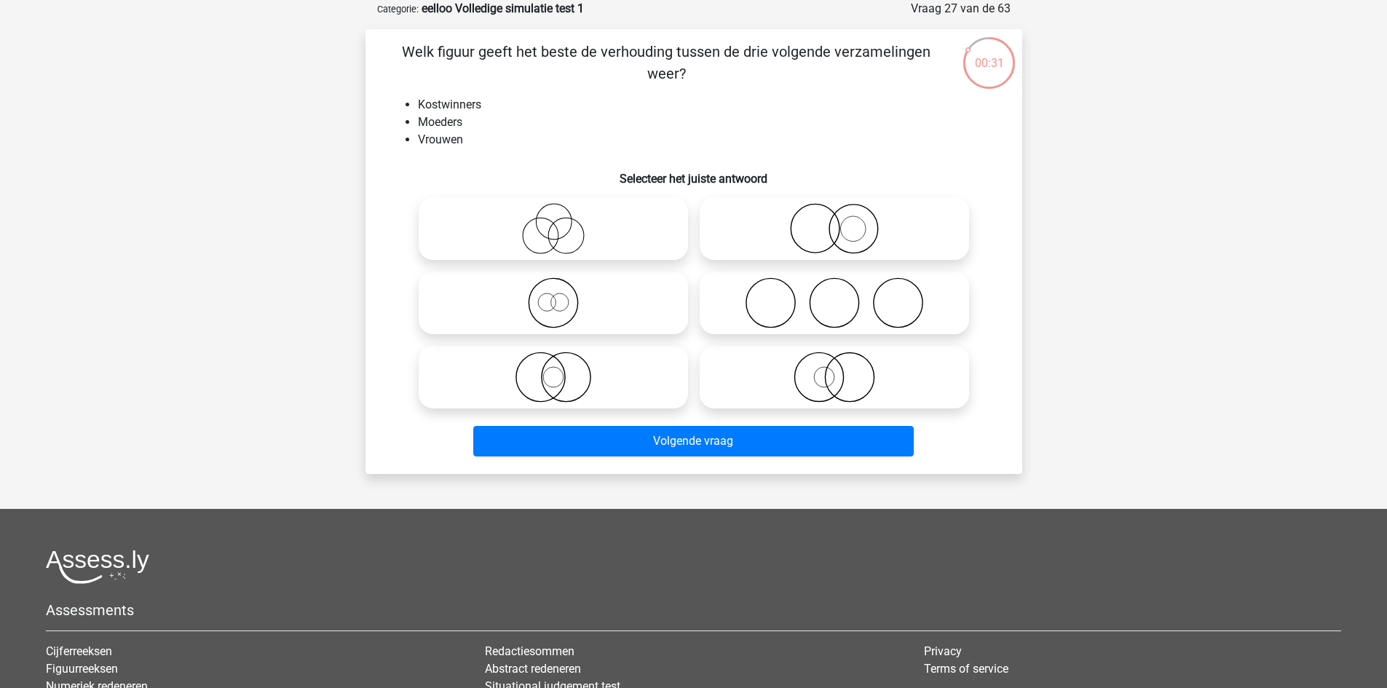
click at [773, 371] on icon at bounding box center [835, 377] width 258 height 51
click at [834, 370] on input "radio" at bounding box center [838, 364] width 9 height 9
radio input "true"
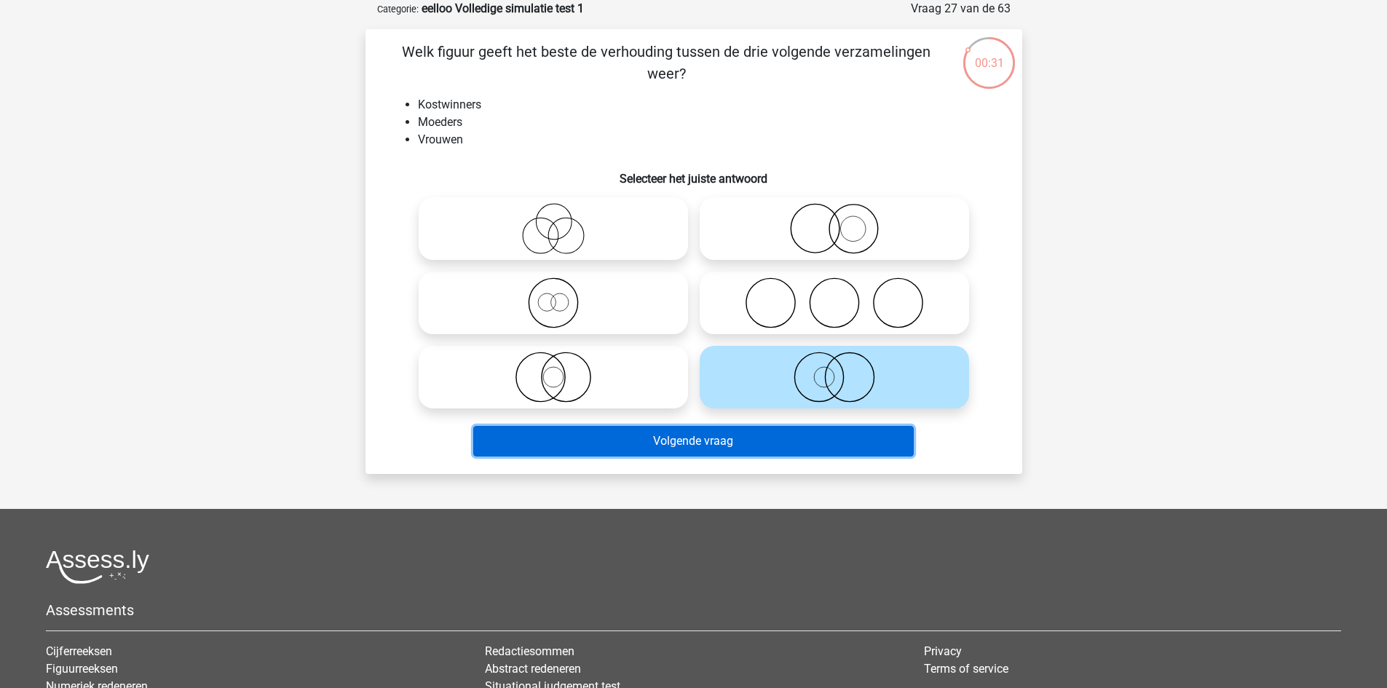
click at [791, 443] on button "Volgende vraag" at bounding box center [693, 441] width 441 height 31
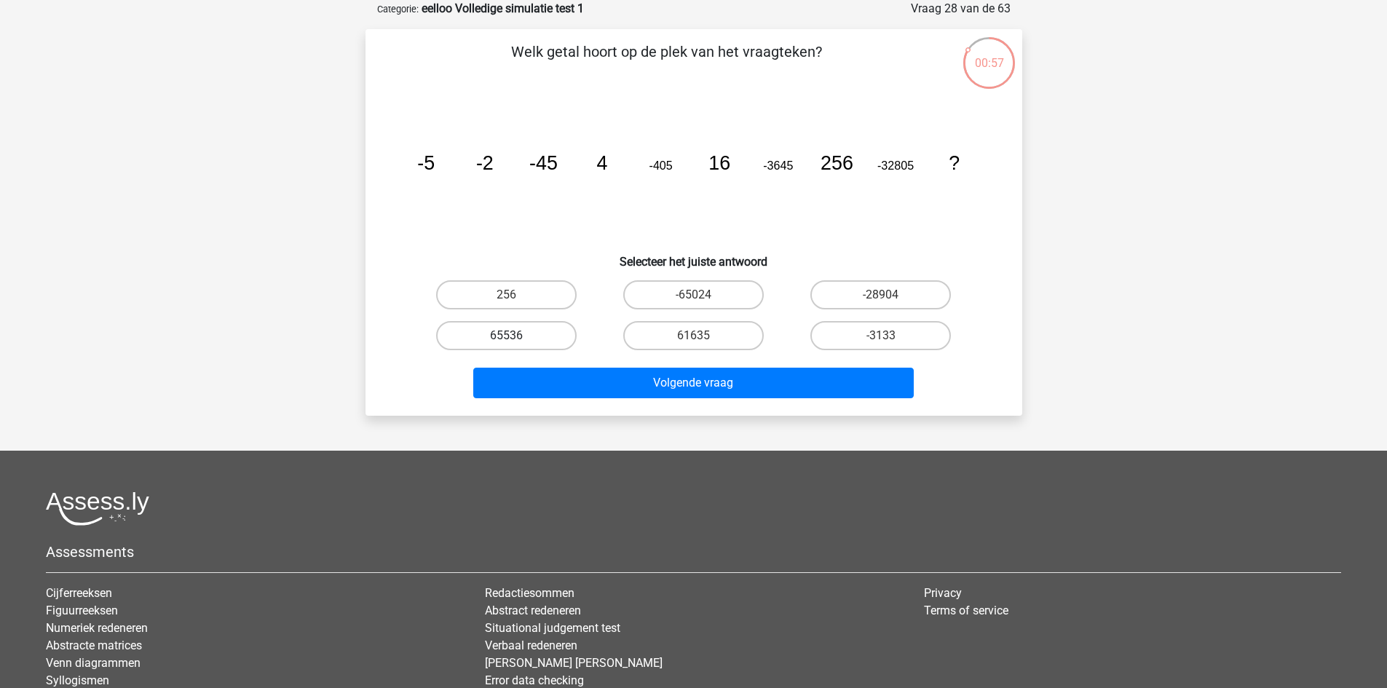
click at [558, 330] on label "65536" at bounding box center [506, 335] width 141 height 29
click at [516, 336] on input "65536" at bounding box center [510, 340] width 9 height 9
radio input "true"
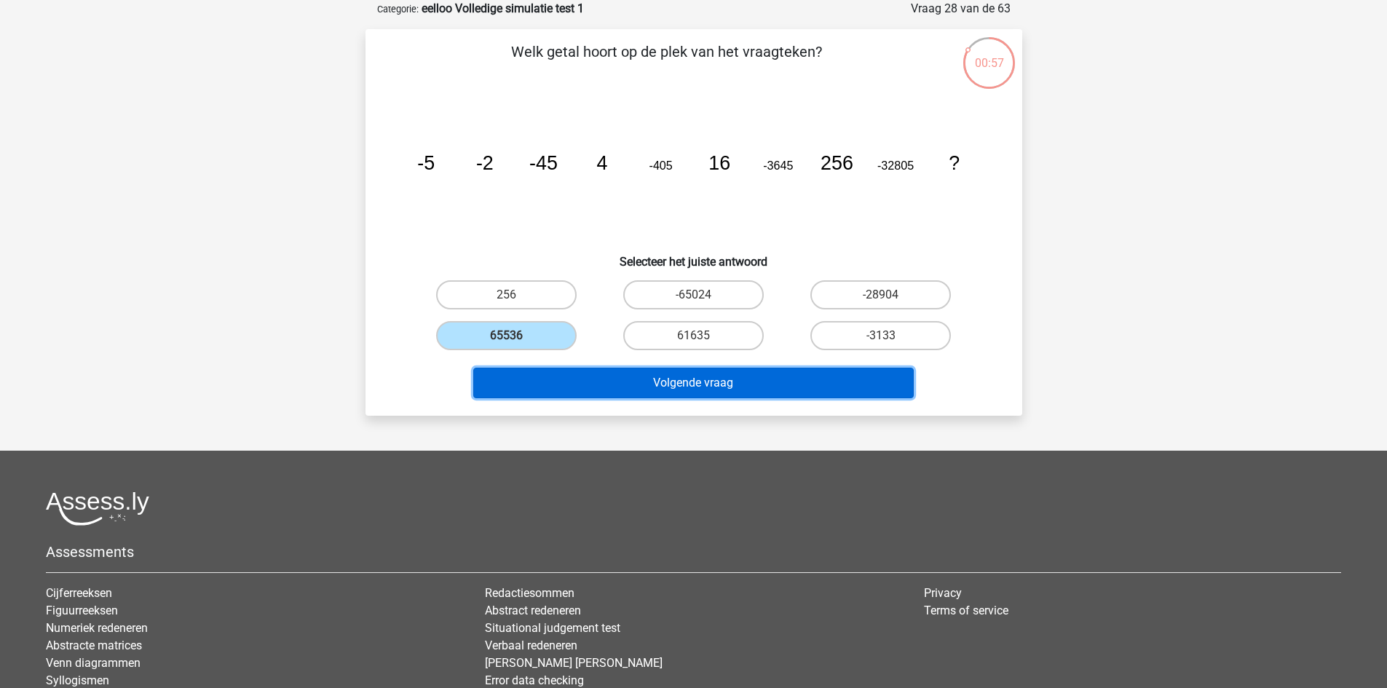
click at [604, 397] on button "Volgende vraag" at bounding box center [693, 383] width 441 height 31
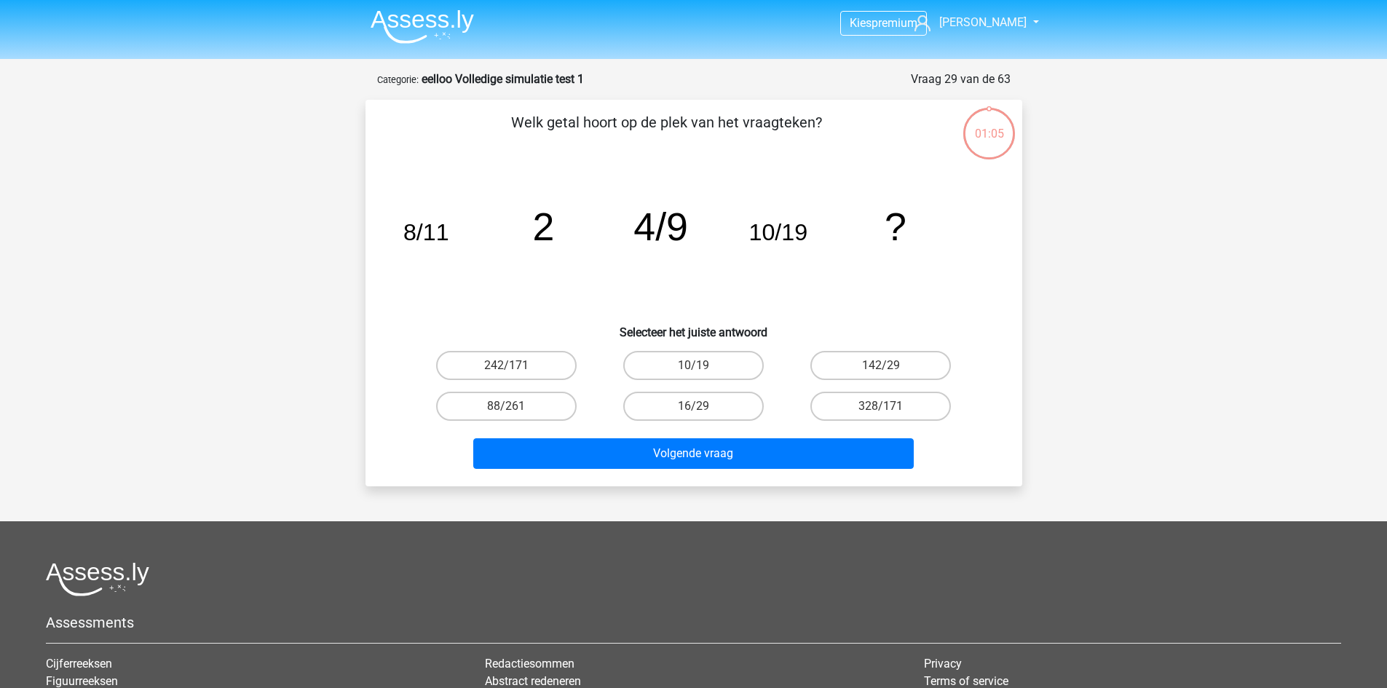
scroll to position [0, 0]
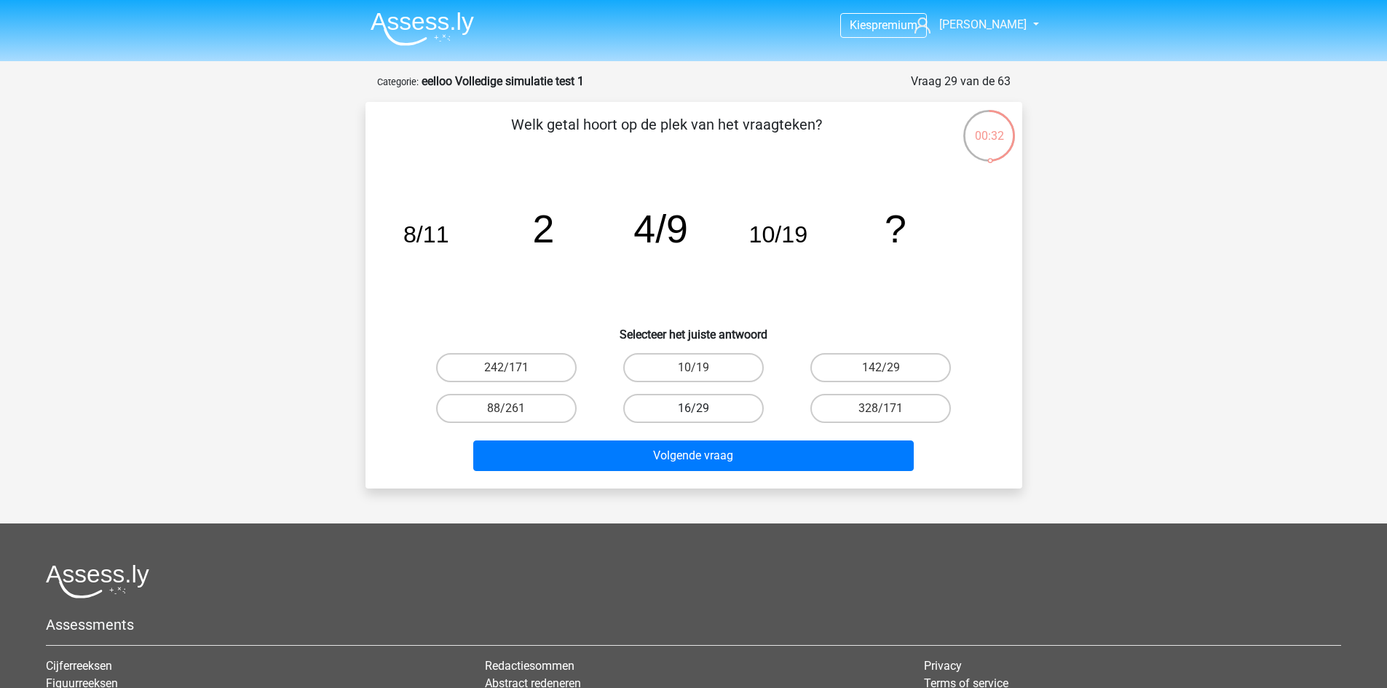
drag, startPoint x: 705, startPoint y: 406, endPoint x: 719, endPoint y: 440, distance: 37.2
click at [706, 406] on label "16/29" at bounding box center [693, 408] width 141 height 29
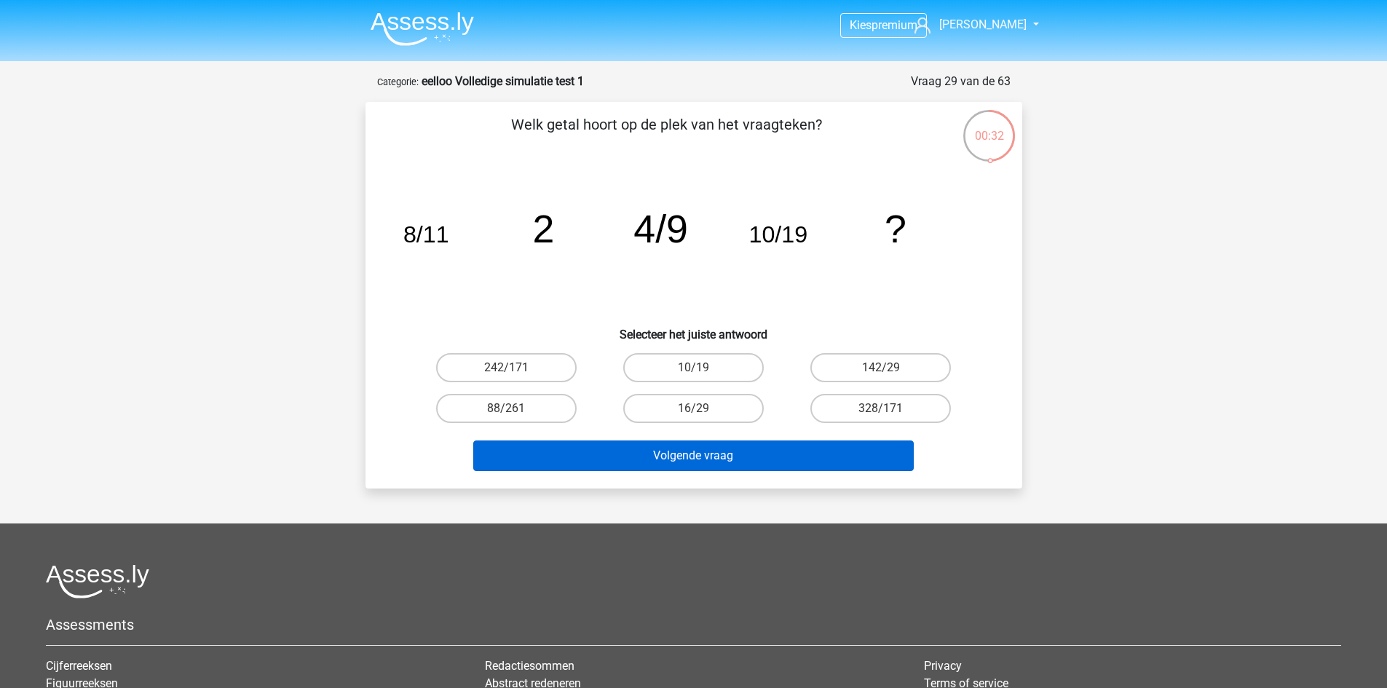
click at [703, 408] on input "16/29" at bounding box center [697, 412] width 9 height 9
radio input "true"
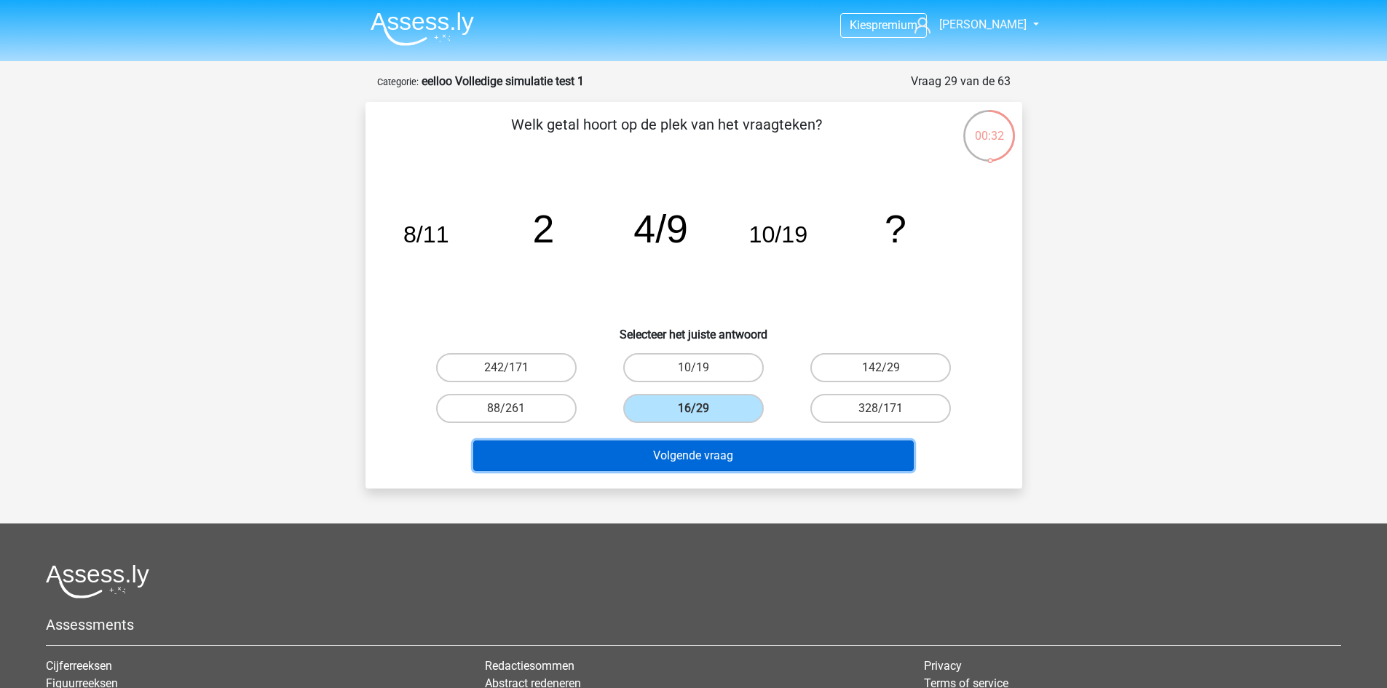
click at [733, 463] on button "Volgende vraag" at bounding box center [693, 456] width 441 height 31
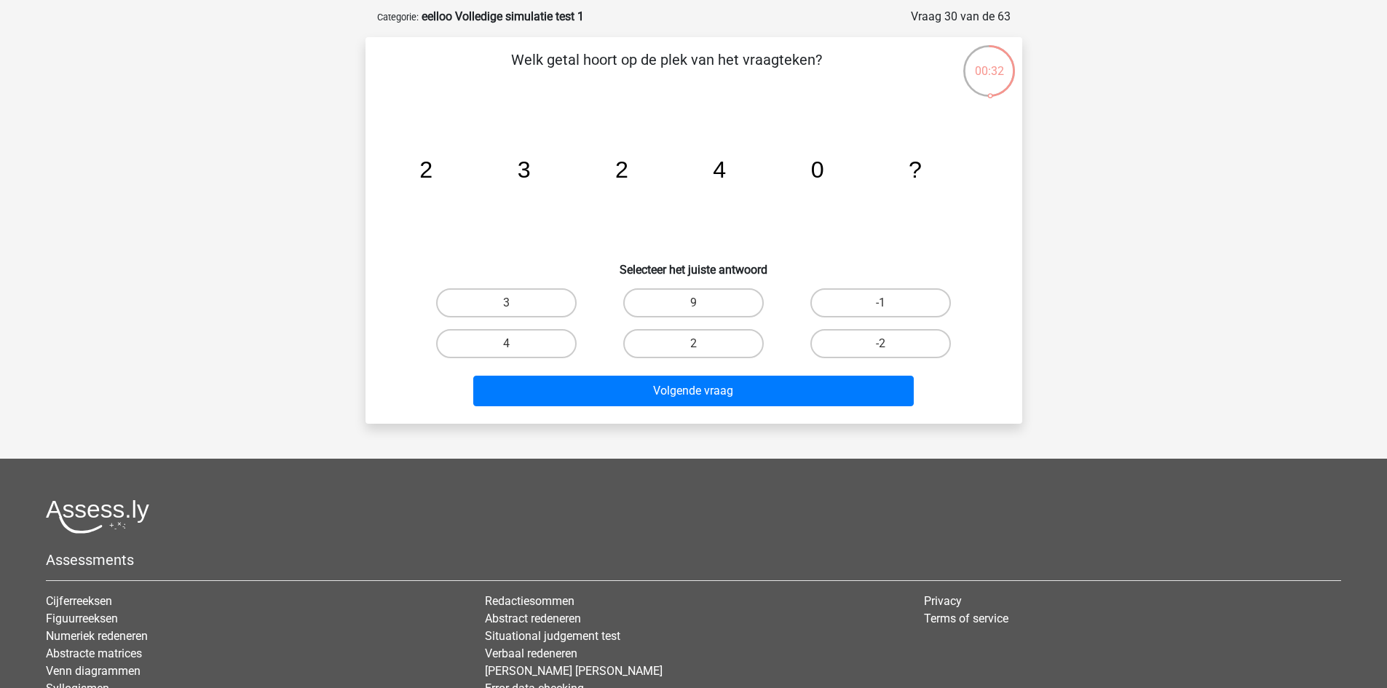
scroll to position [73, 0]
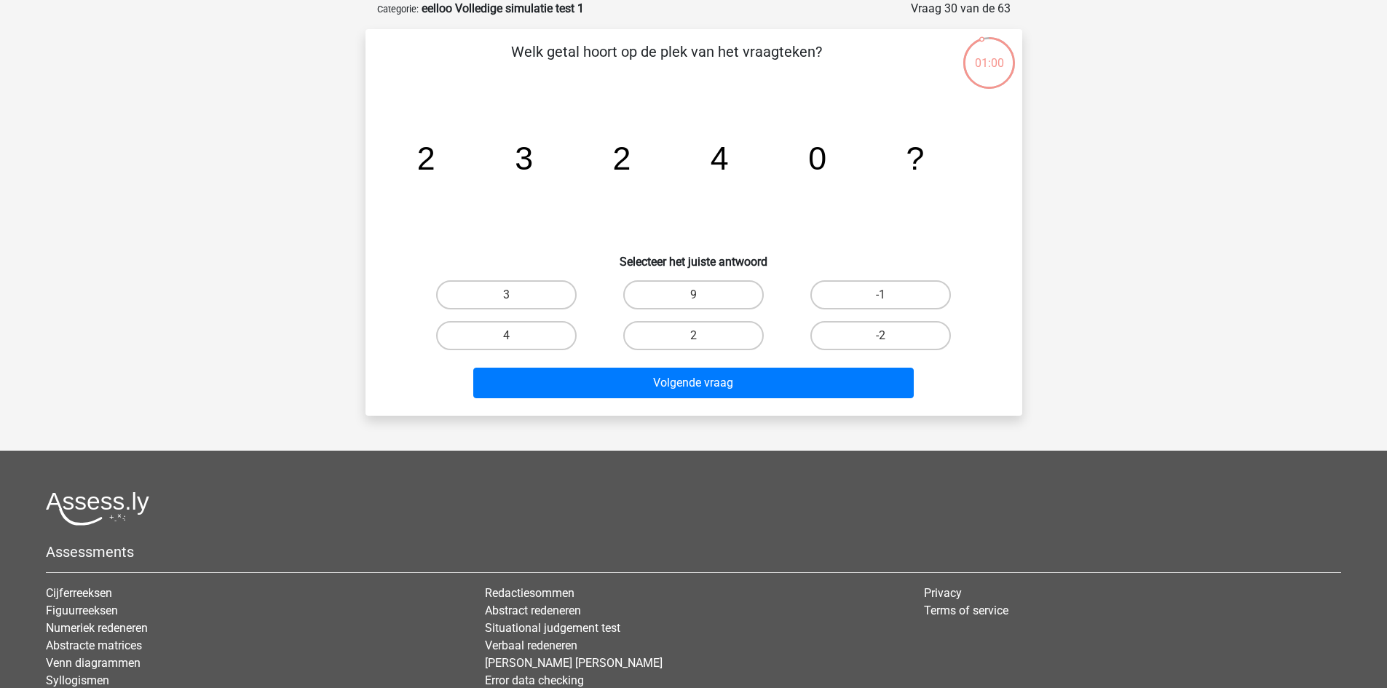
click at [556, 278] on div "3" at bounding box center [506, 295] width 187 height 41
click at [548, 299] on label "3" at bounding box center [506, 294] width 141 height 29
click at [516, 299] on input "3" at bounding box center [510, 299] width 9 height 9
radio input "true"
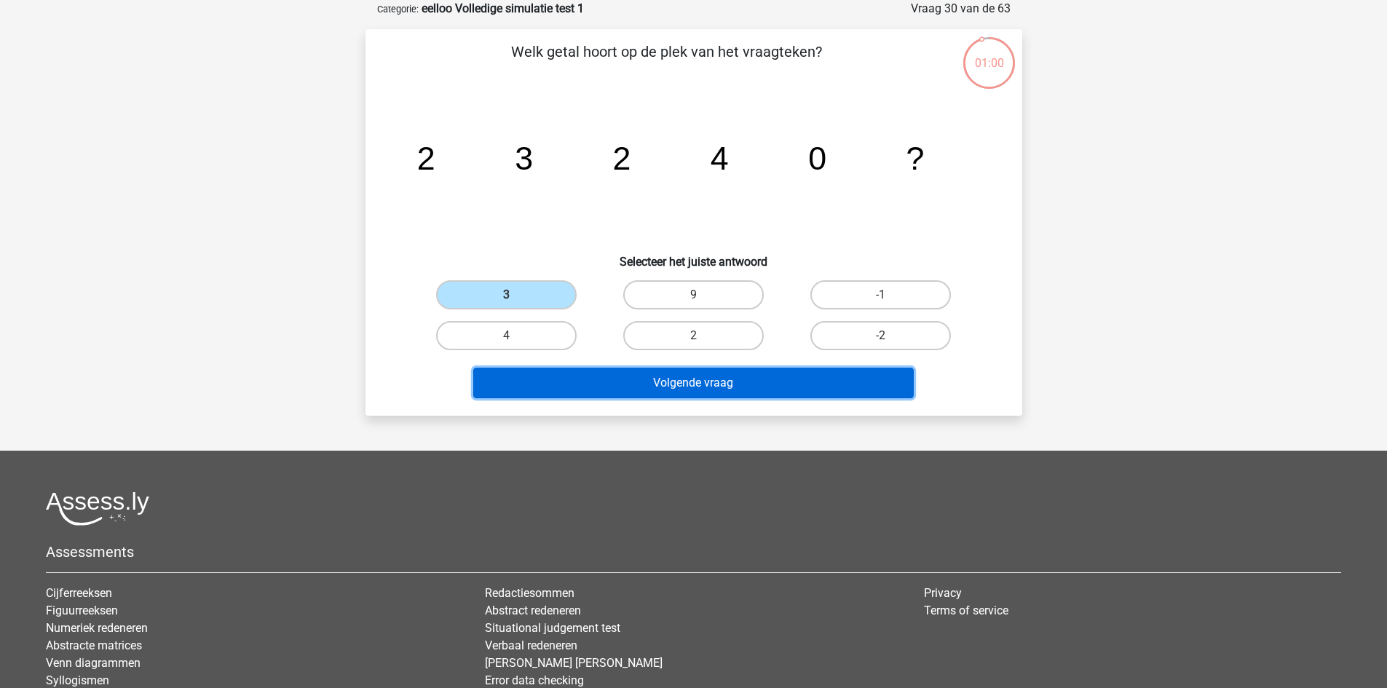
click at [627, 387] on button "Volgende vraag" at bounding box center [693, 383] width 441 height 31
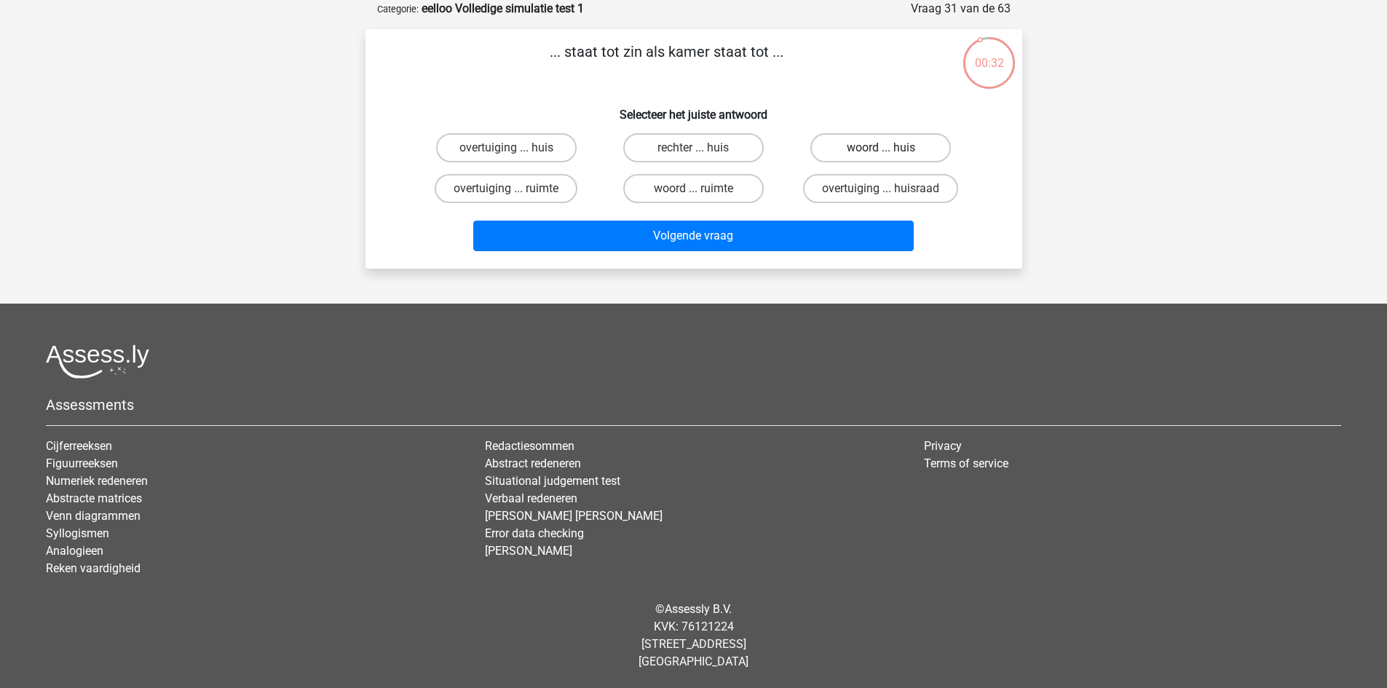
click at [873, 141] on label "woord ... huis" at bounding box center [880, 147] width 141 height 29
click at [881, 148] on input "woord ... huis" at bounding box center [885, 152] width 9 height 9
radio input "true"
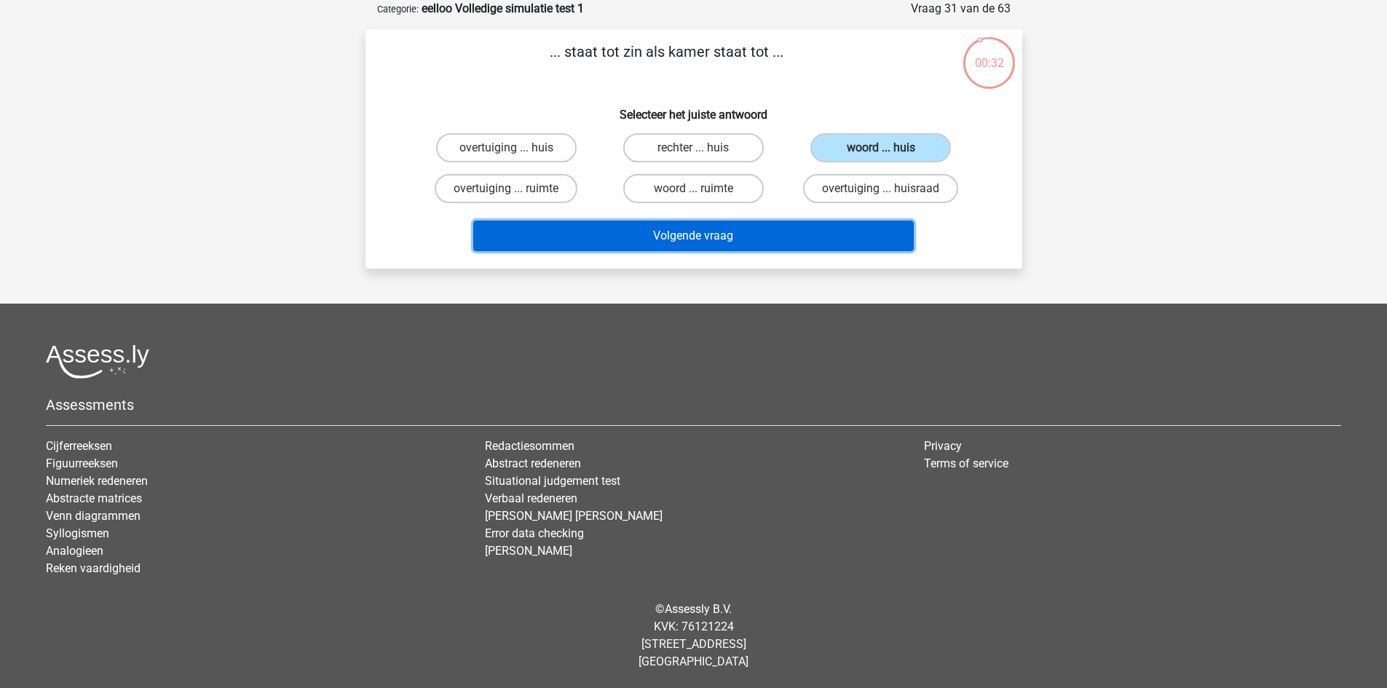
click at [797, 238] on button "Volgende vraag" at bounding box center [693, 236] width 441 height 31
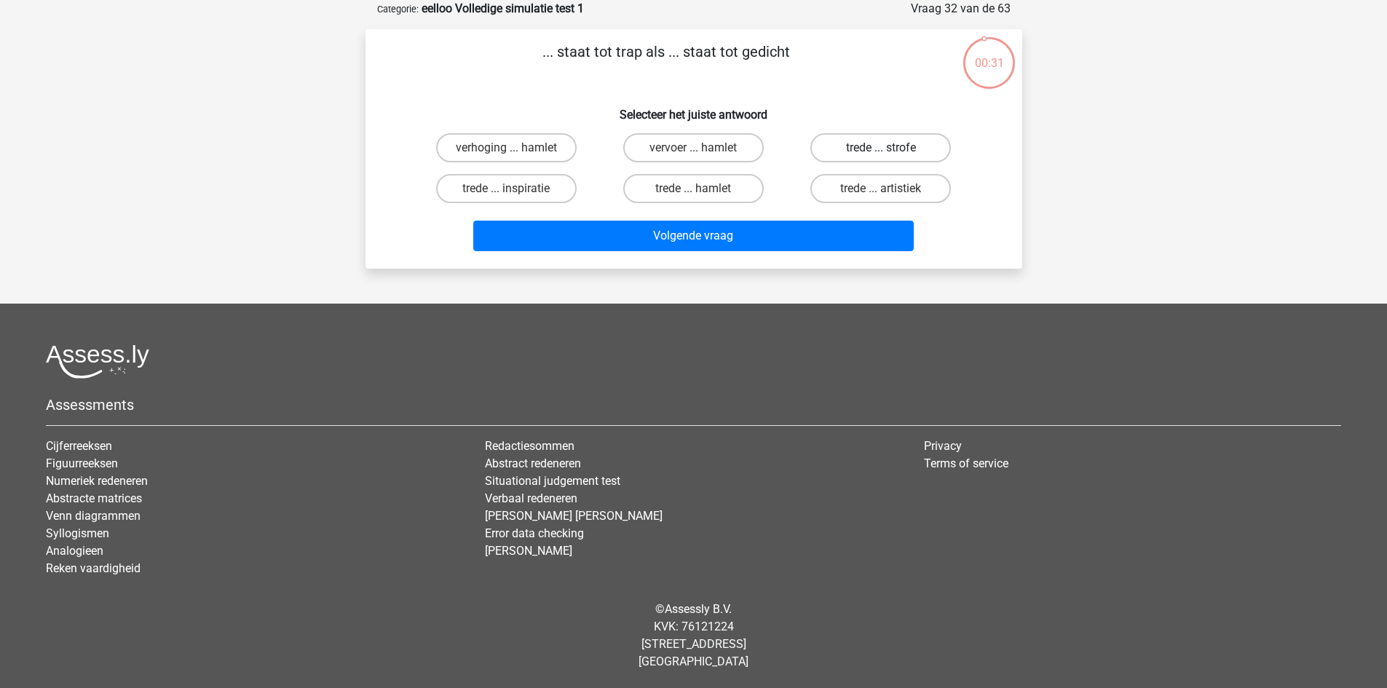
click at [859, 146] on label "trede ... strofe" at bounding box center [880, 147] width 141 height 29
click at [881, 148] on input "trede ... strofe" at bounding box center [885, 152] width 9 height 9
radio input "true"
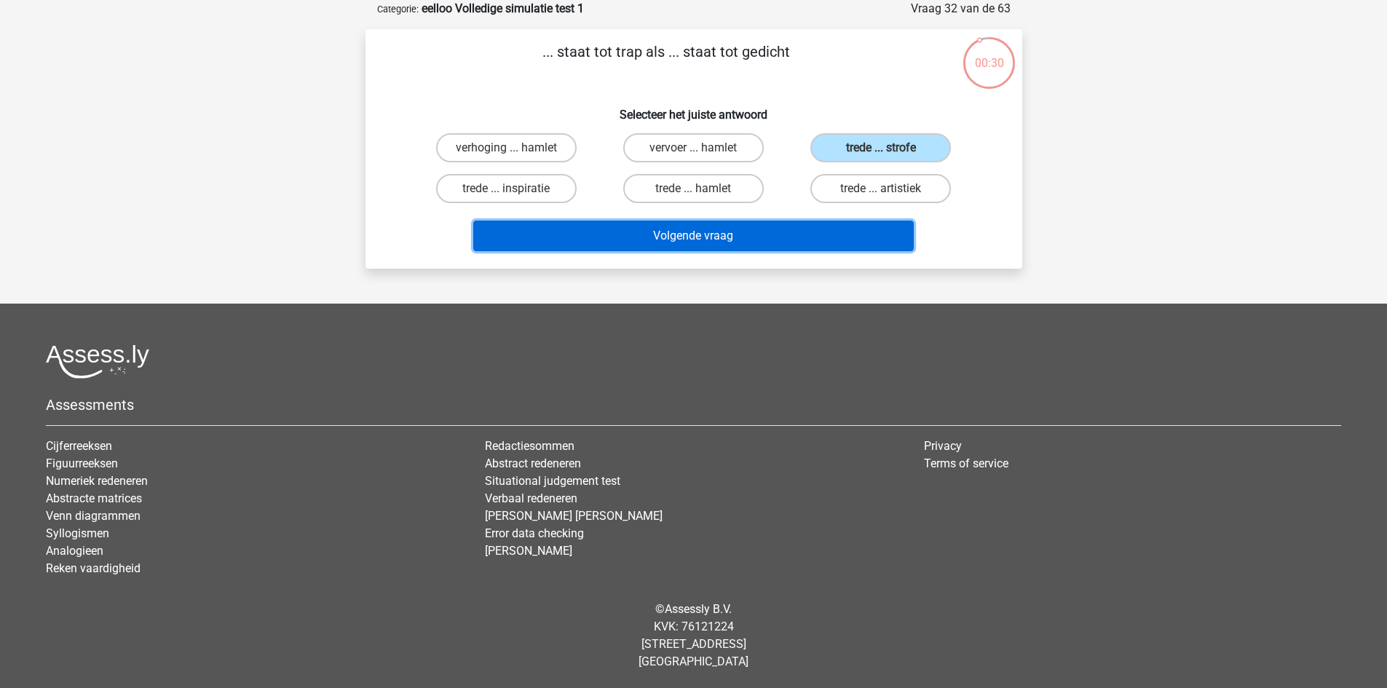
click at [818, 232] on button "Volgende vraag" at bounding box center [693, 236] width 441 height 31
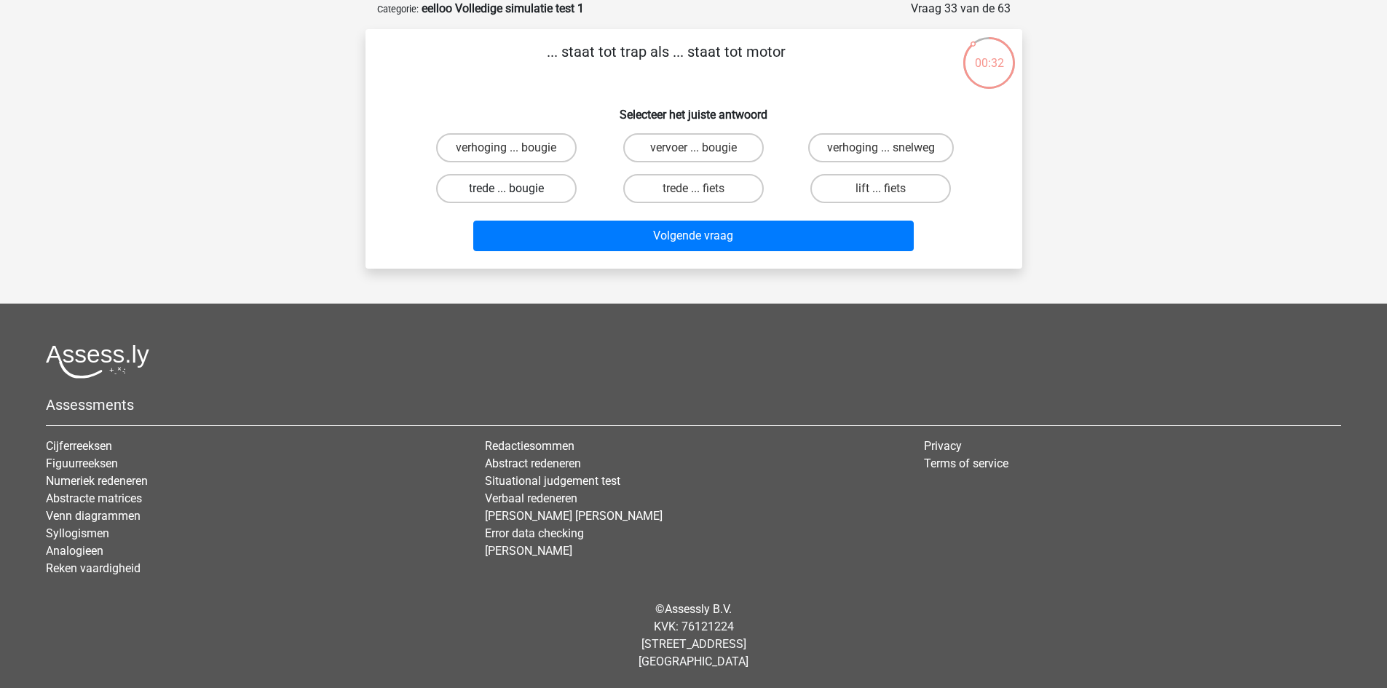
click at [508, 186] on label "trede ... bougie" at bounding box center [506, 188] width 141 height 29
click at [508, 189] on input "trede ... bougie" at bounding box center [510, 193] width 9 height 9
radio input "true"
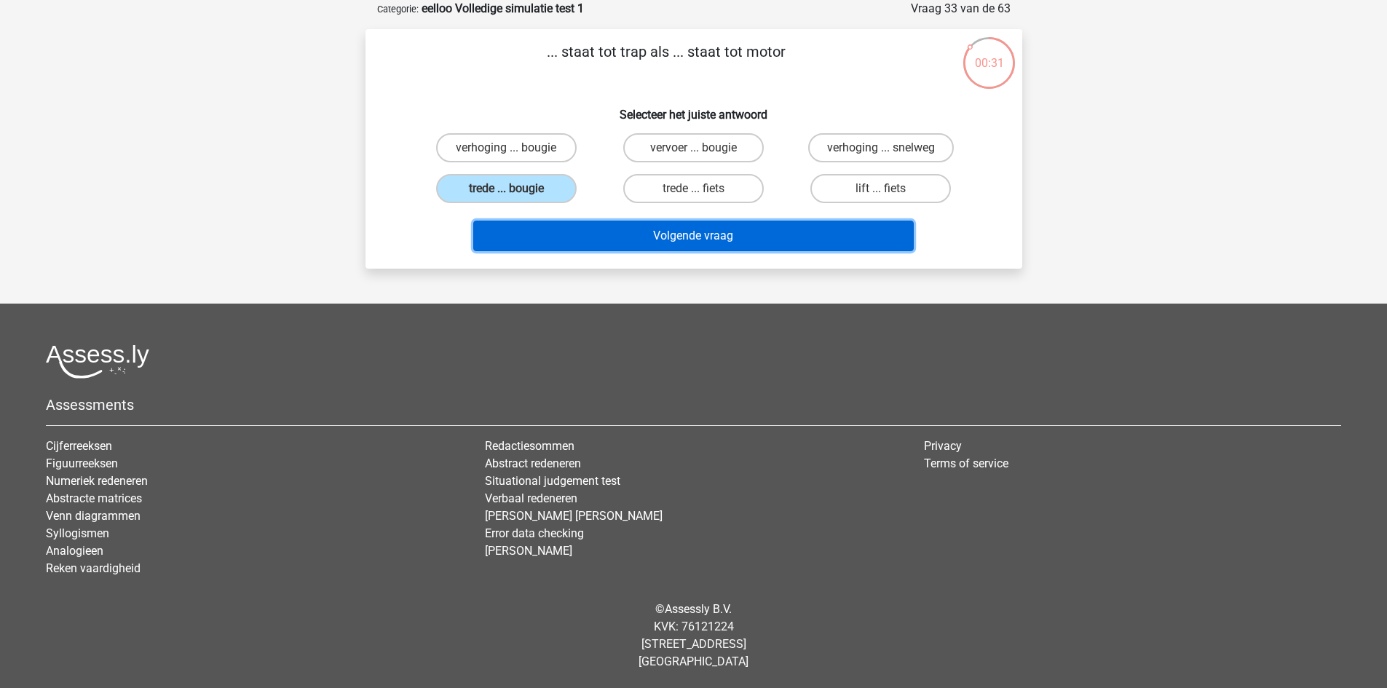
click at [572, 232] on button "Volgende vraag" at bounding box center [693, 236] width 441 height 31
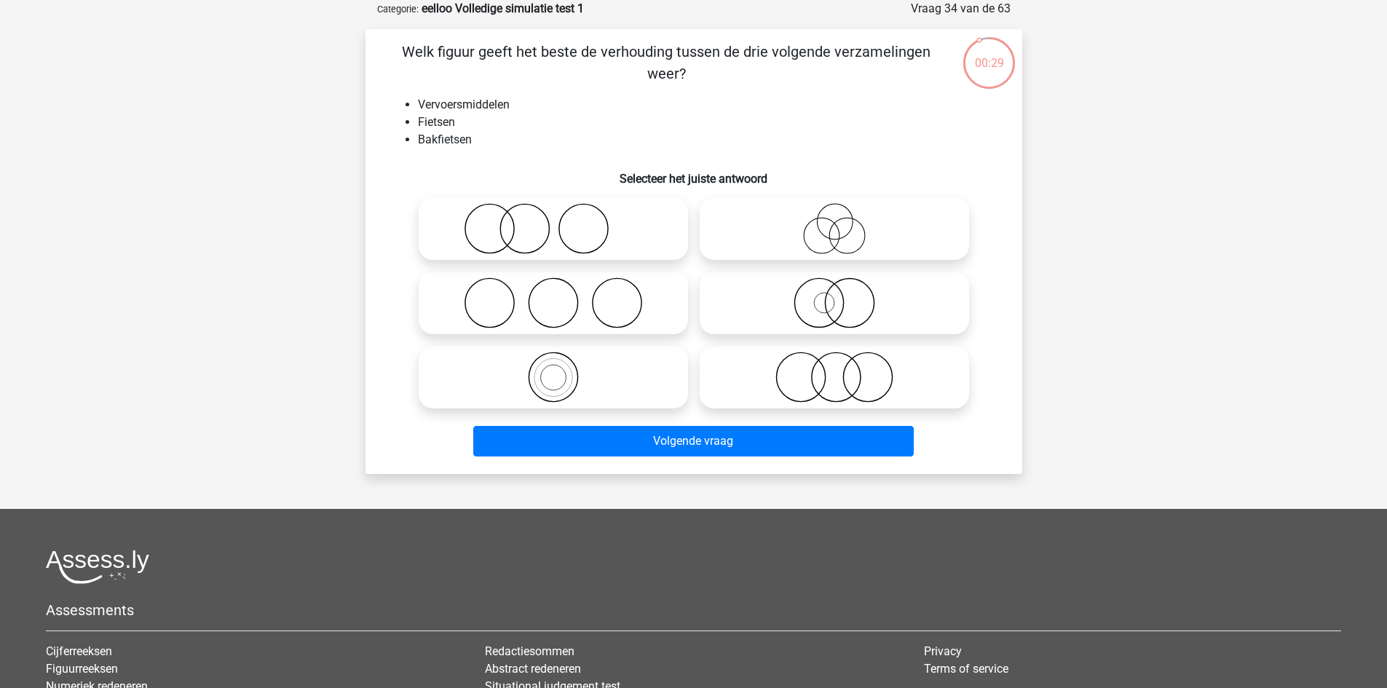
click at [600, 376] on icon at bounding box center [553, 377] width 258 height 51
click at [563, 370] on input "radio" at bounding box center [557, 364] width 9 height 9
radio input "true"
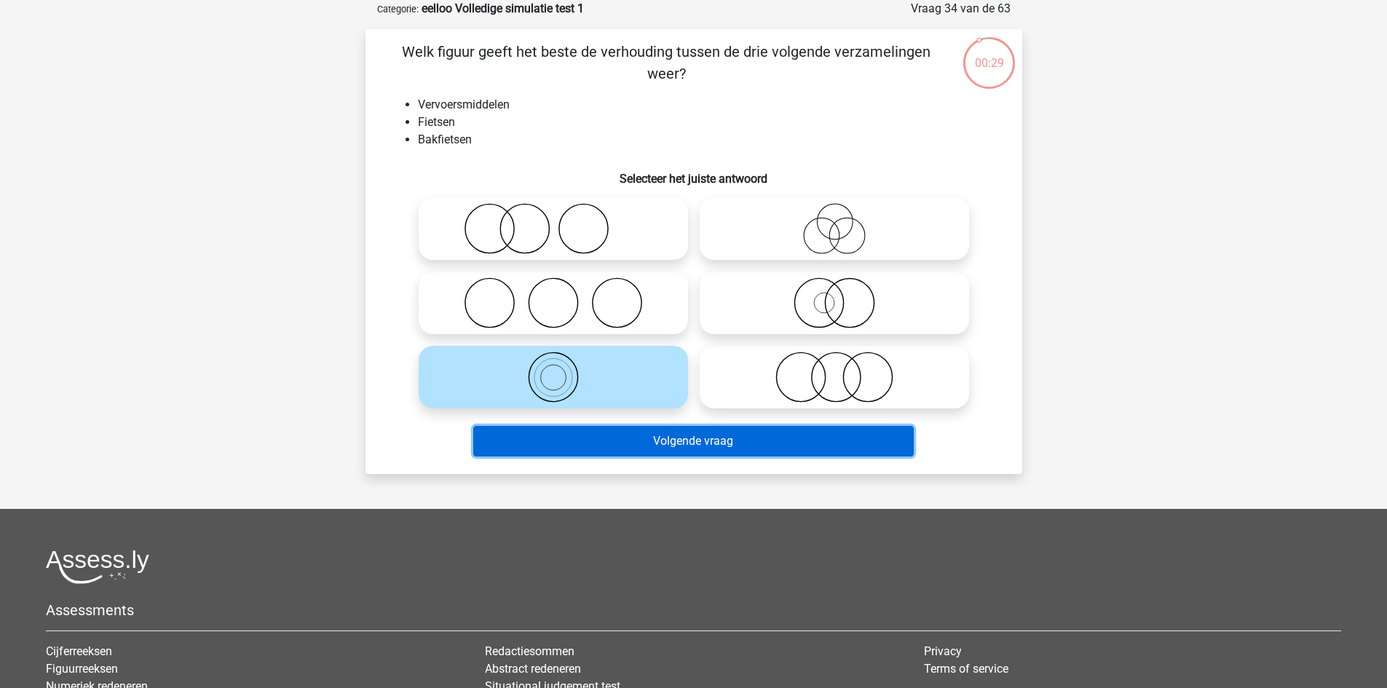
click at [628, 439] on button "Volgende vraag" at bounding box center [693, 441] width 441 height 31
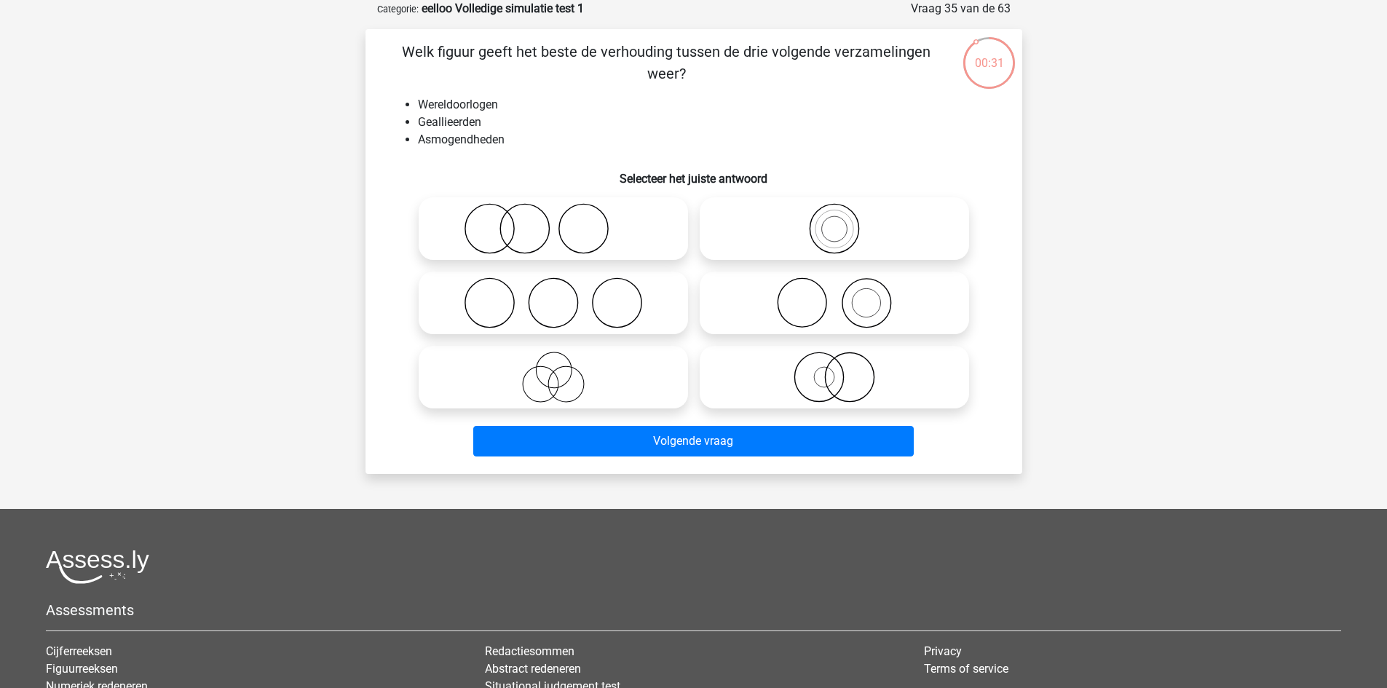
click at [603, 287] on icon at bounding box center [553, 302] width 258 height 51
click at [563, 287] on input "radio" at bounding box center [557, 290] width 9 height 9
radio input "true"
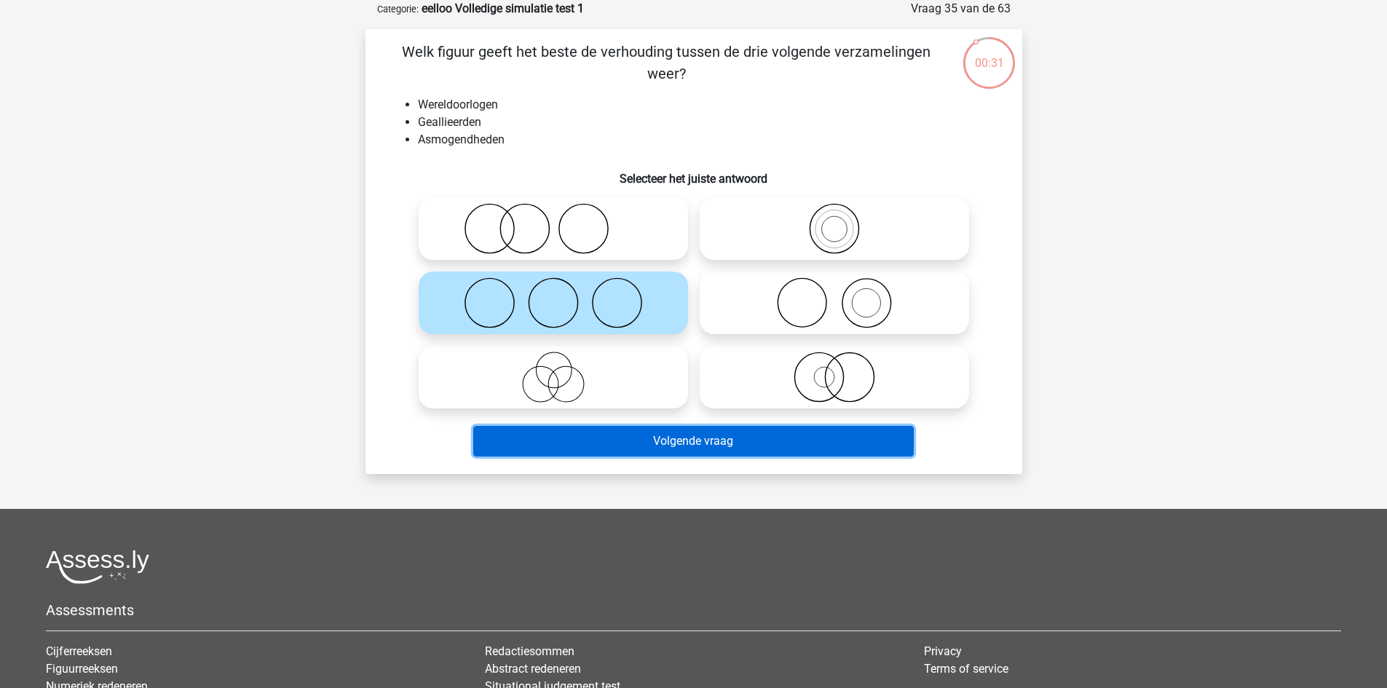
click at [633, 439] on button "Volgende vraag" at bounding box center [693, 441] width 441 height 31
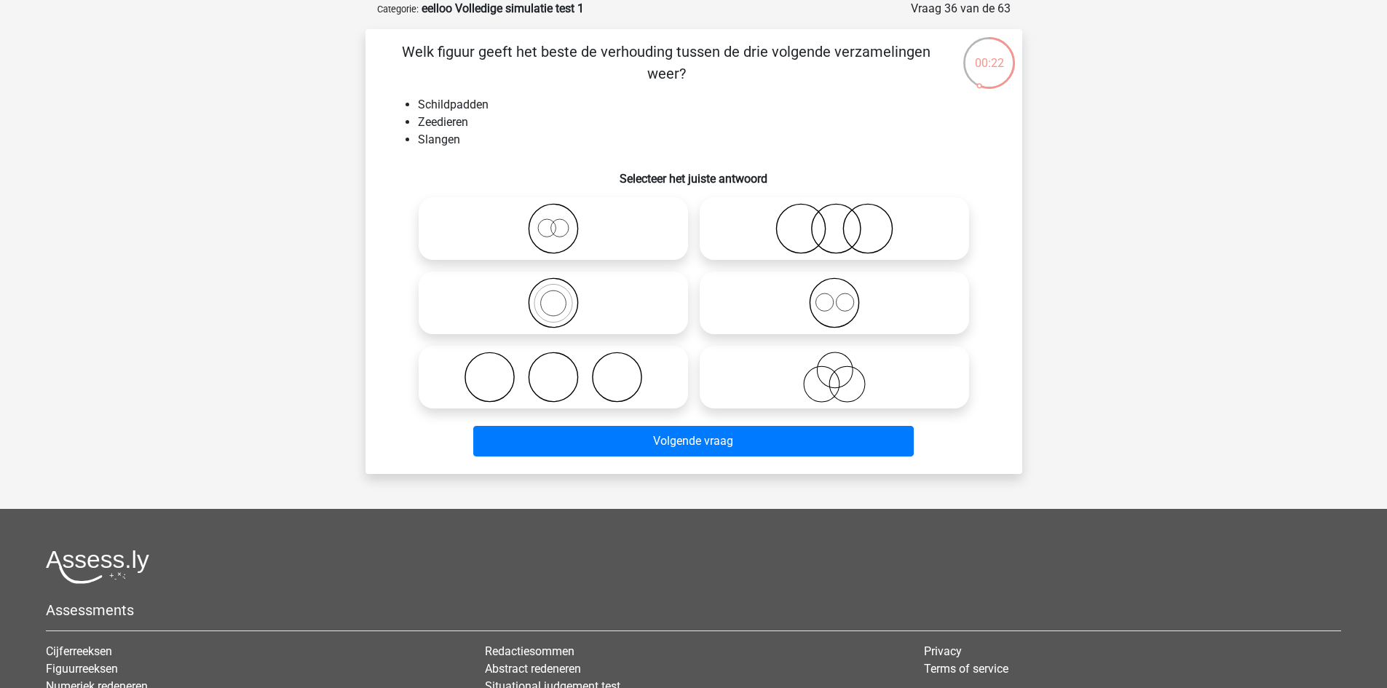
click at [871, 224] on icon at bounding box center [835, 228] width 258 height 51
click at [844, 221] on input "radio" at bounding box center [838, 216] width 9 height 9
radio input "true"
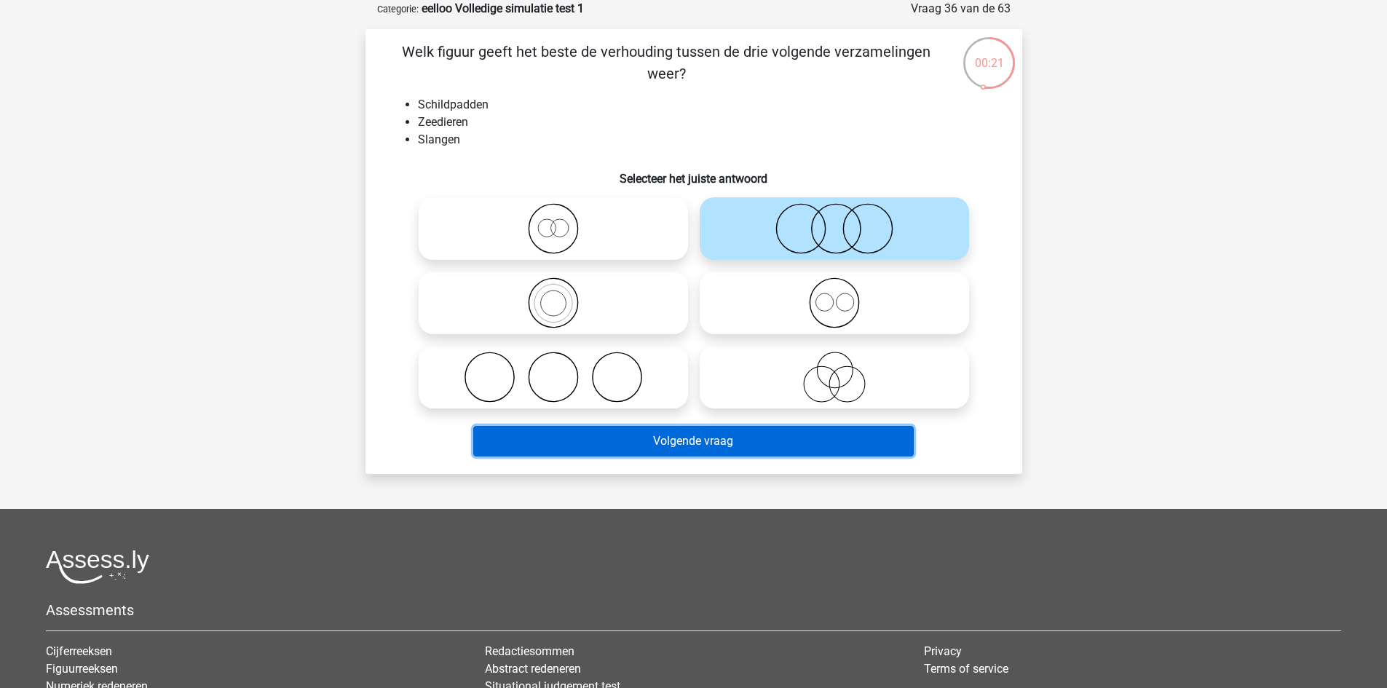
click at [789, 439] on button "Volgende vraag" at bounding box center [693, 441] width 441 height 31
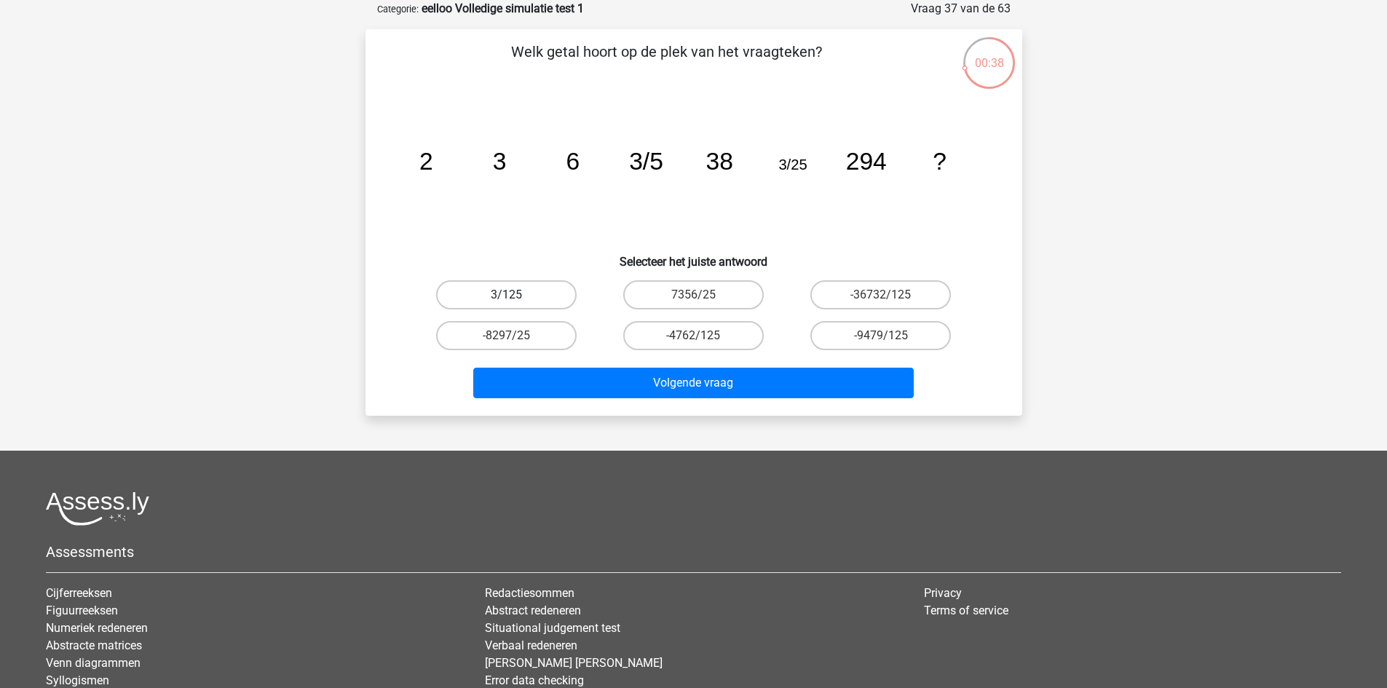
click at [542, 294] on label "3/125" at bounding box center [506, 294] width 141 height 29
click at [516, 295] on input "3/125" at bounding box center [510, 299] width 9 height 9
radio input "true"
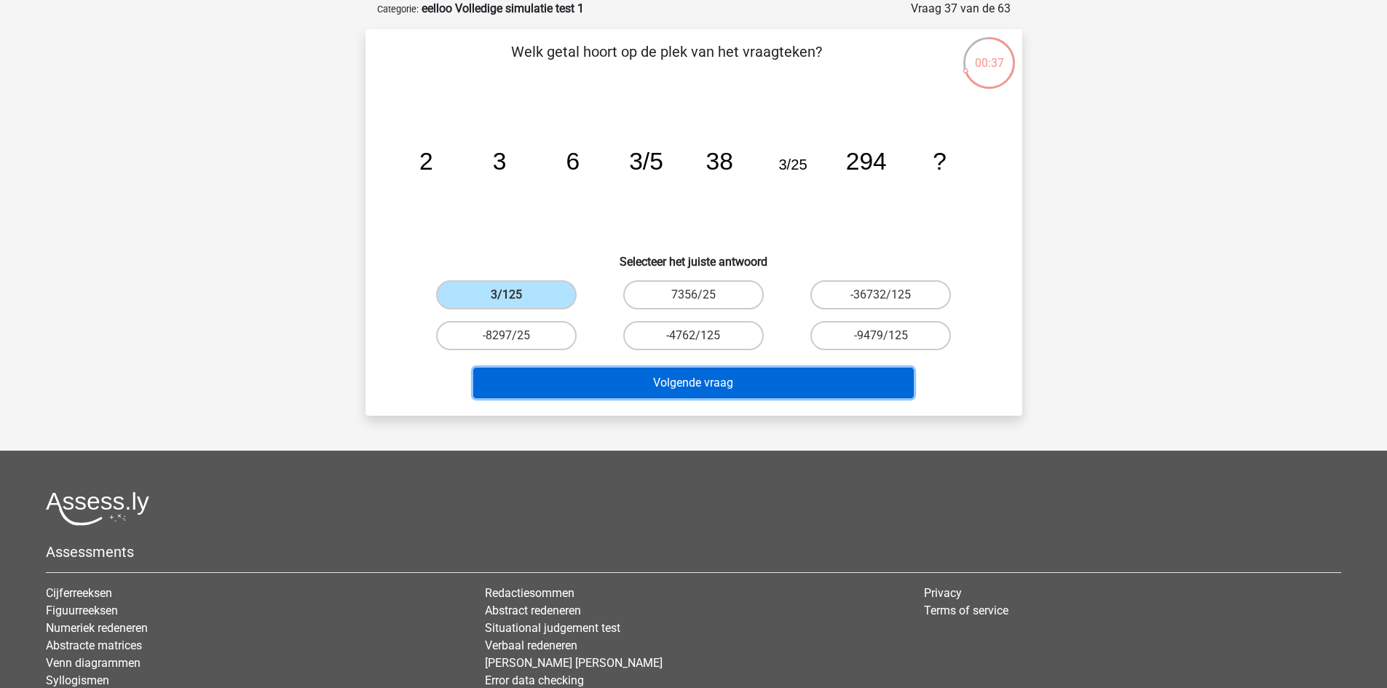
click at [585, 386] on button "Volgende vraag" at bounding box center [693, 383] width 441 height 31
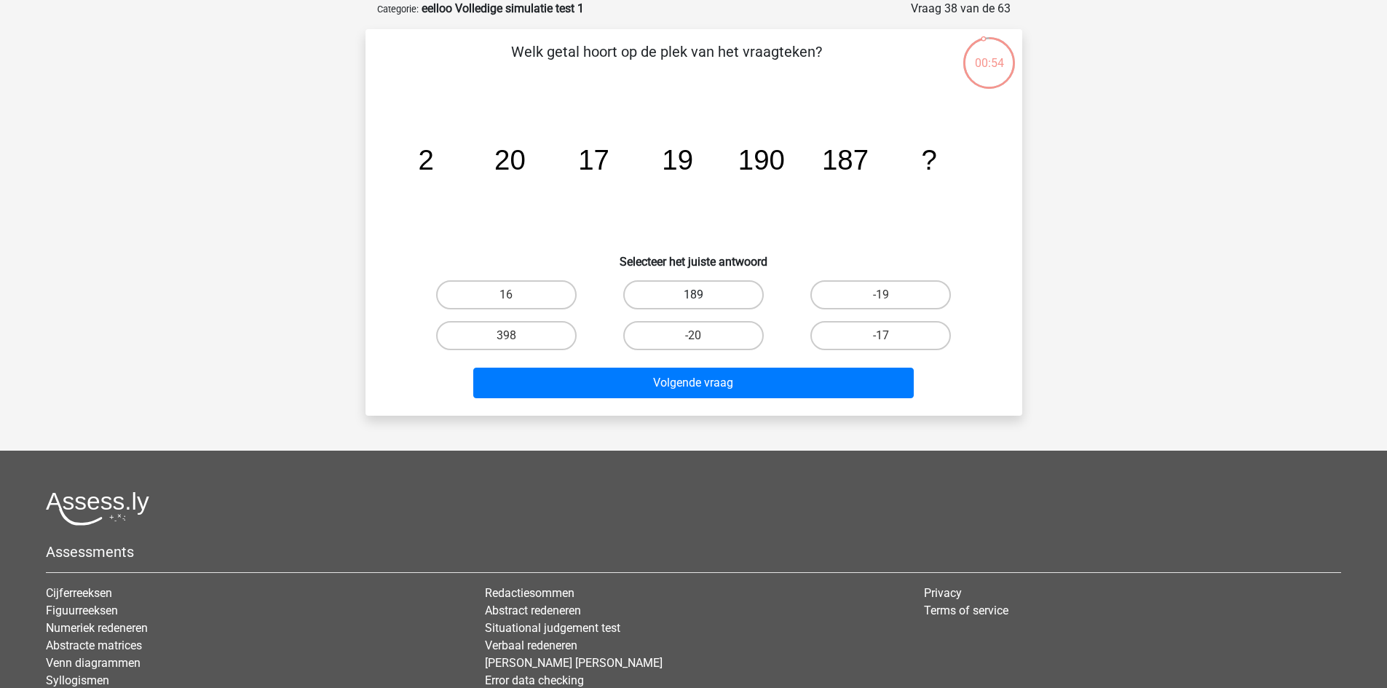
click at [703, 283] on label "189" at bounding box center [693, 294] width 141 height 29
click at [703, 295] on input "189" at bounding box center [697, 299] width 9 height 9
radio input "true"
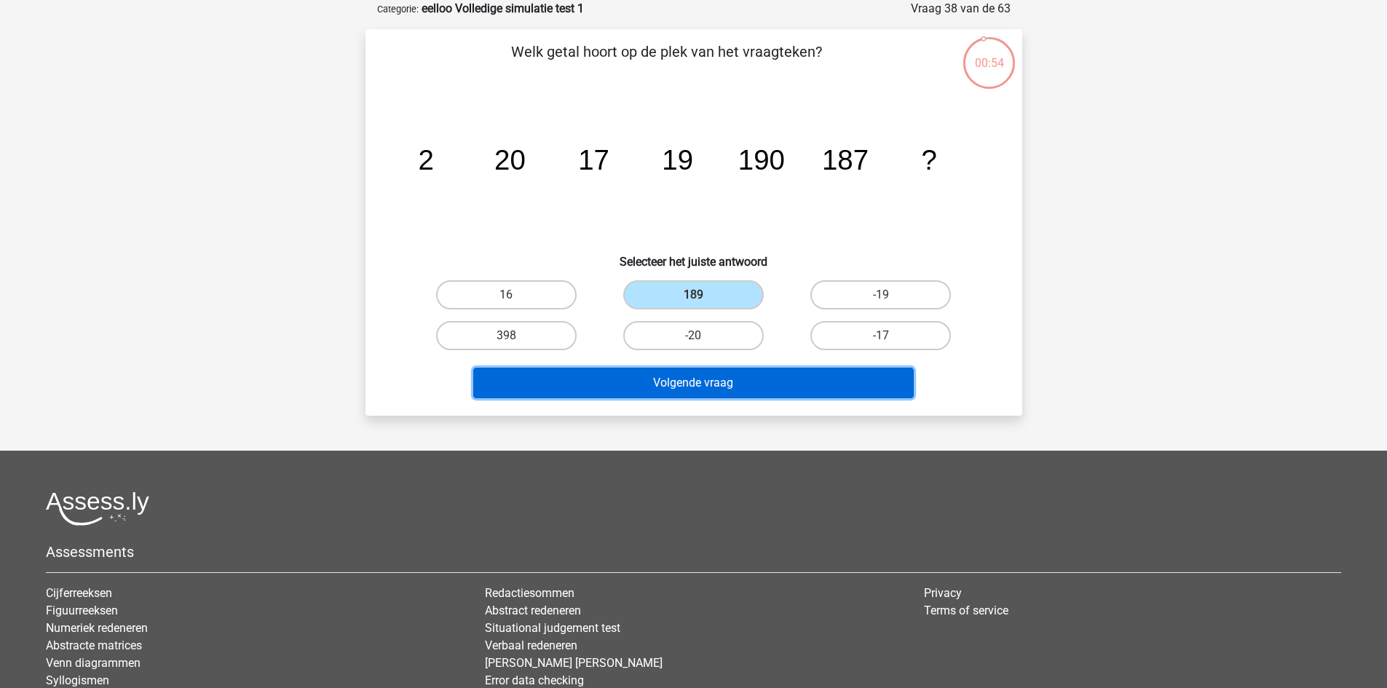
click at [698, 378] on button "Volgende vraag" at bounding box center [693, 383] width 441 height 31
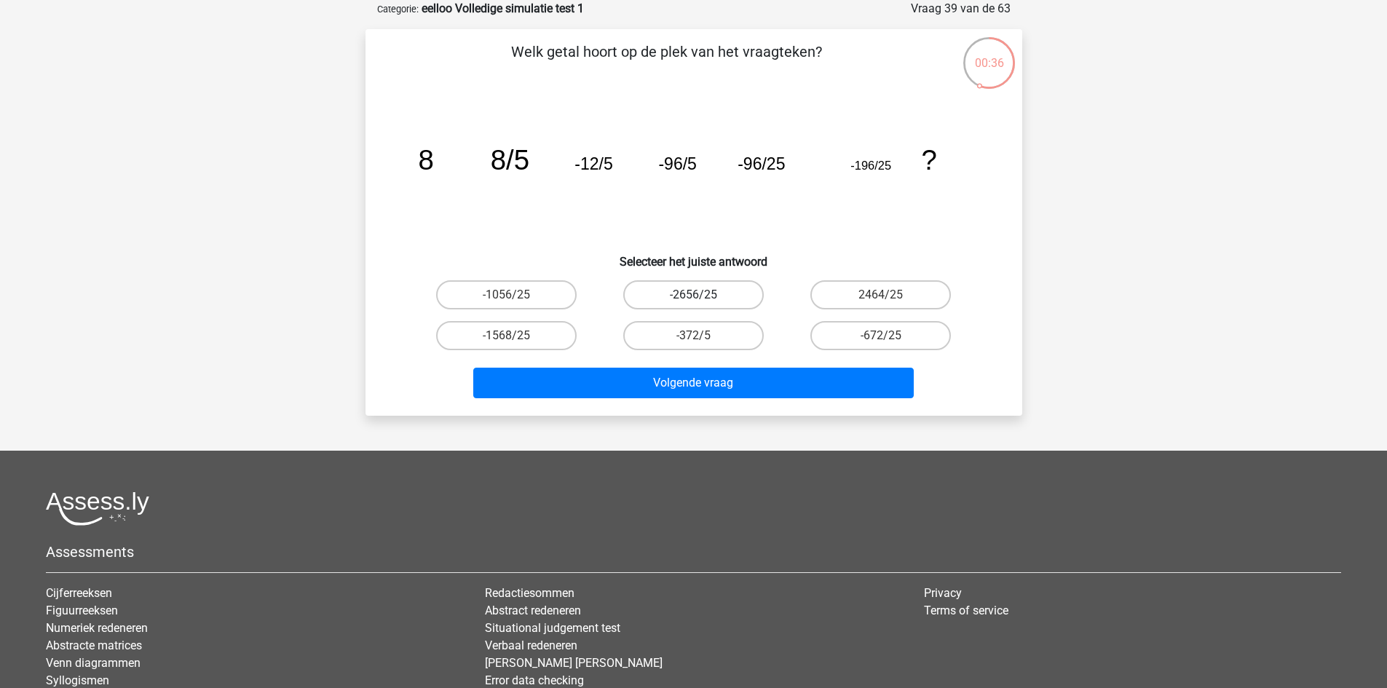
click at [731, 295] on label "-2656/25" at bounding box center [693, 294] width 141 height 29
click at [703, 295] on input "-2656/25" at bounding box center [697, 299] width 9 height 9
radio input "true"
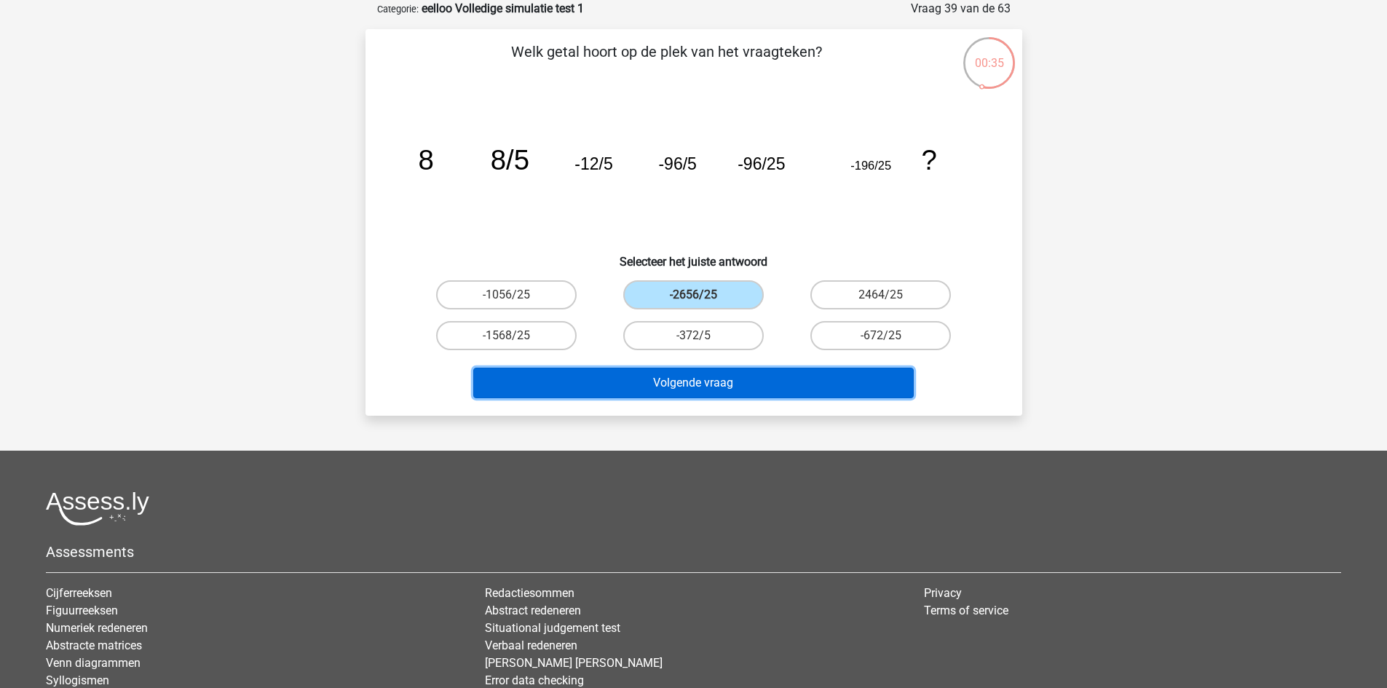
click at [811, 387] on button "Volgende vraag" at bounding box center [693, 383] width 441 height 31
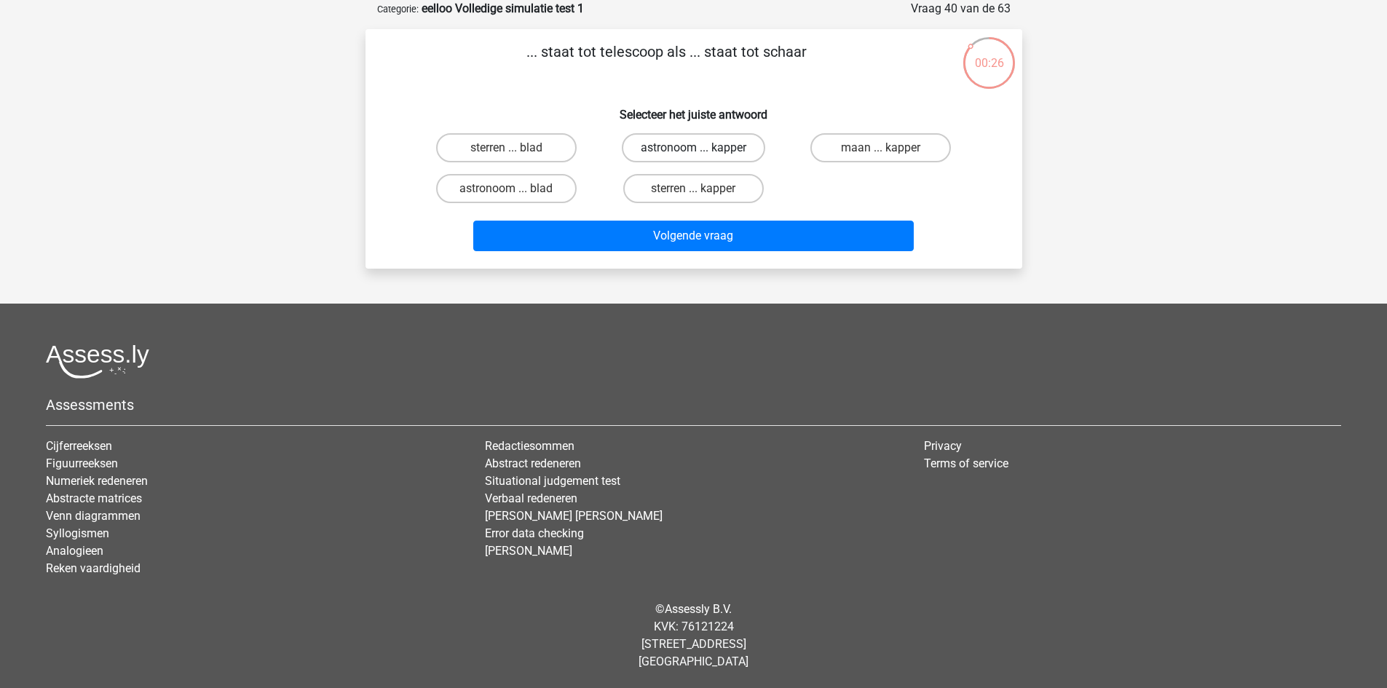
click at [686, 147] on label "astronoom ... kapper" at bounding box center [693, 147] width 143 height 29
click at [693, 148] on input "astronoom ... kapper" at bounding box center [697, 152] width 9 height 9
radio input "true"
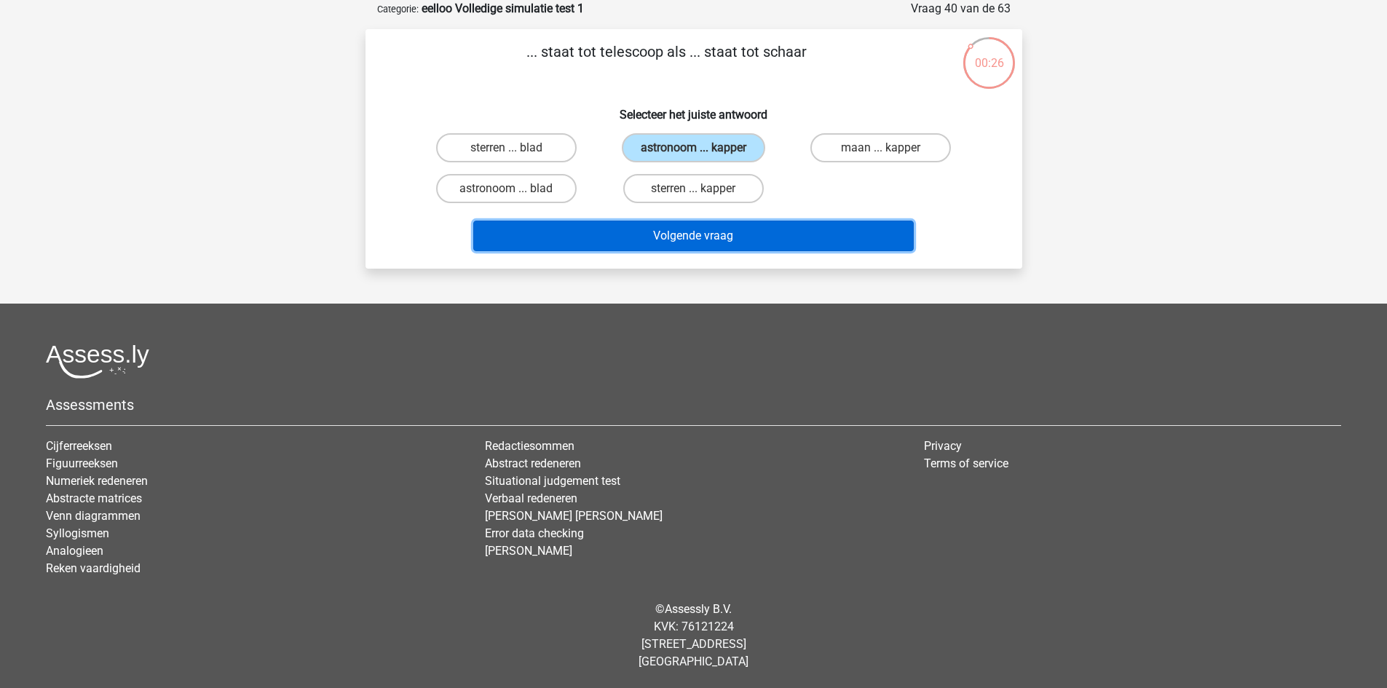
click at [711, 242] on button "Volgende vraag" at bounding box center [693, 236] width 441 height 31
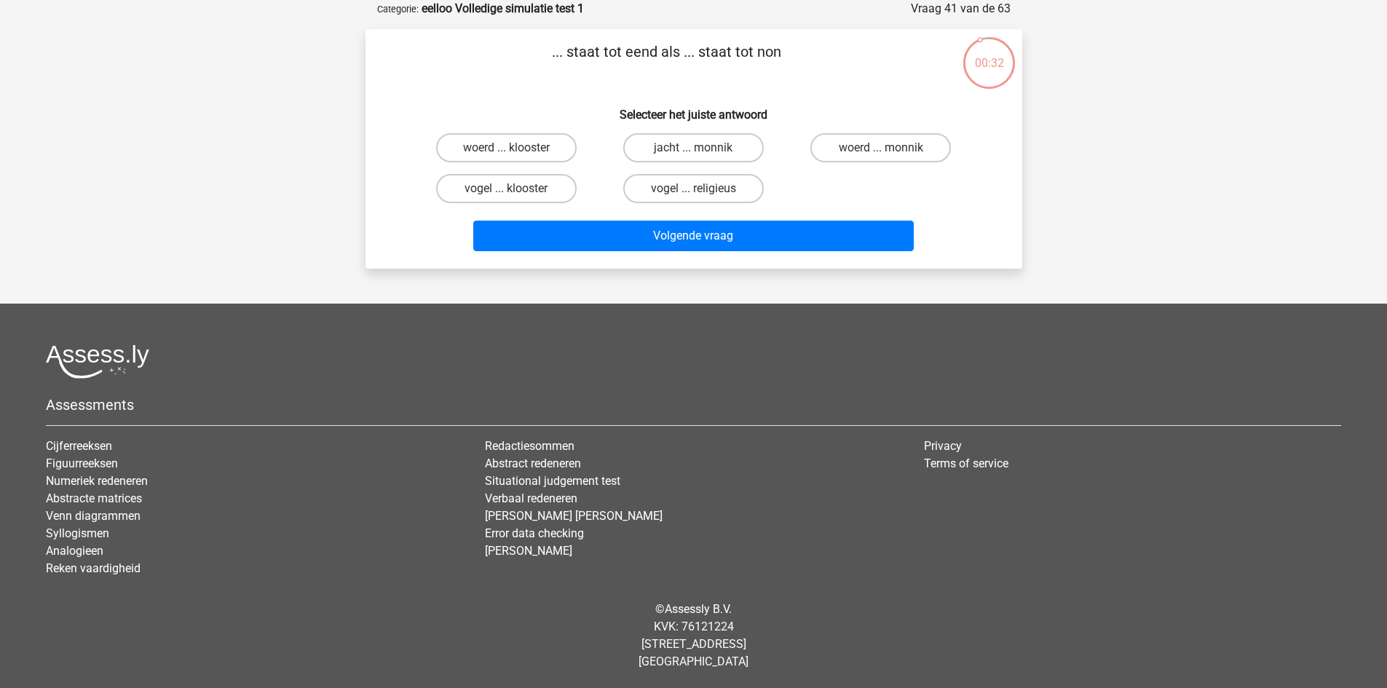
click at [880, 154] on label "woerd ... monnik" at bounding box center [880, 147] width 141 height 29
click at [881, 154] on input "woerd ... monnik" at bounding box center [885, 152] width 9 height 9
radio input "true"
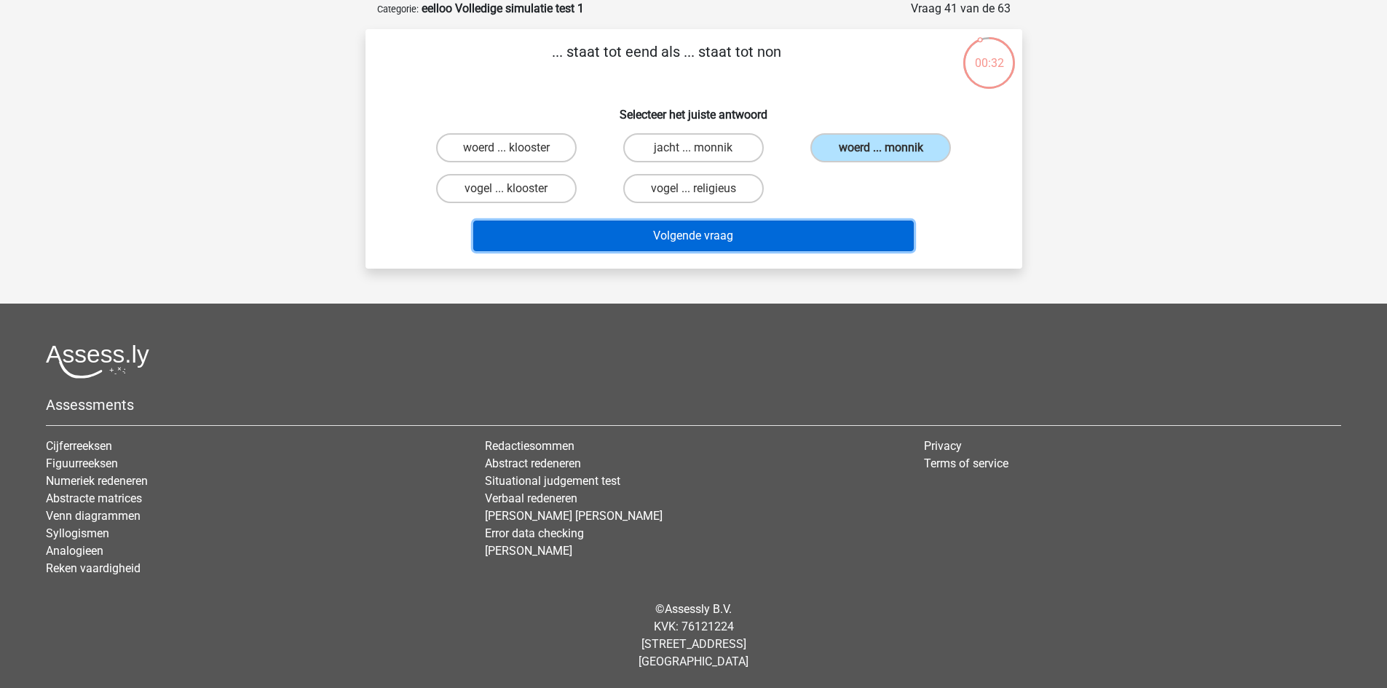
click at [808, 231] on button "Volgende vraag" at bounding box center [693, 236] width 441 height 31
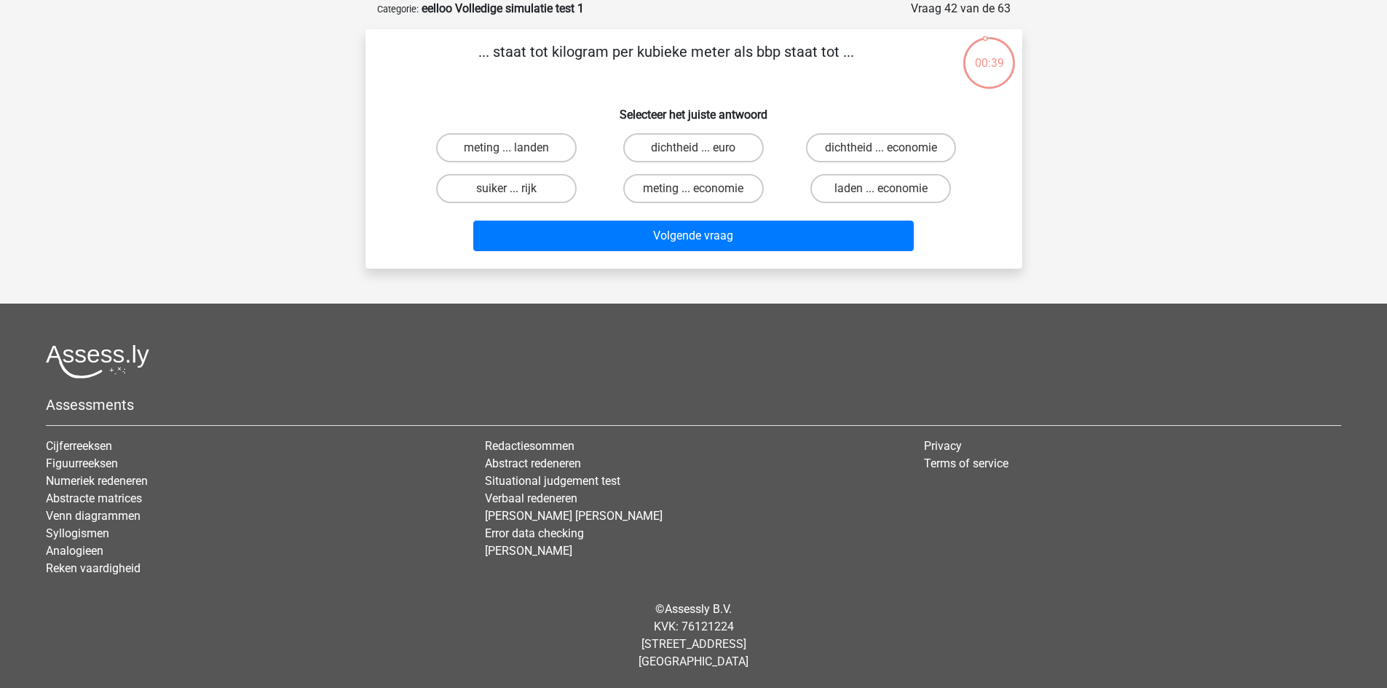
drag, startPoint x: 691, startPoint y: 151, endPoint x: 703, endPoint y: 173, distance: 24.8
click at [692, 151] on label "dichtheid ... euro" at bounding box center [693, 147] width 141 height 29
click at [693, 151] on input "dichtheid ... euro" at bounding box center [697, 152] width 9 height 9
radio input "true"
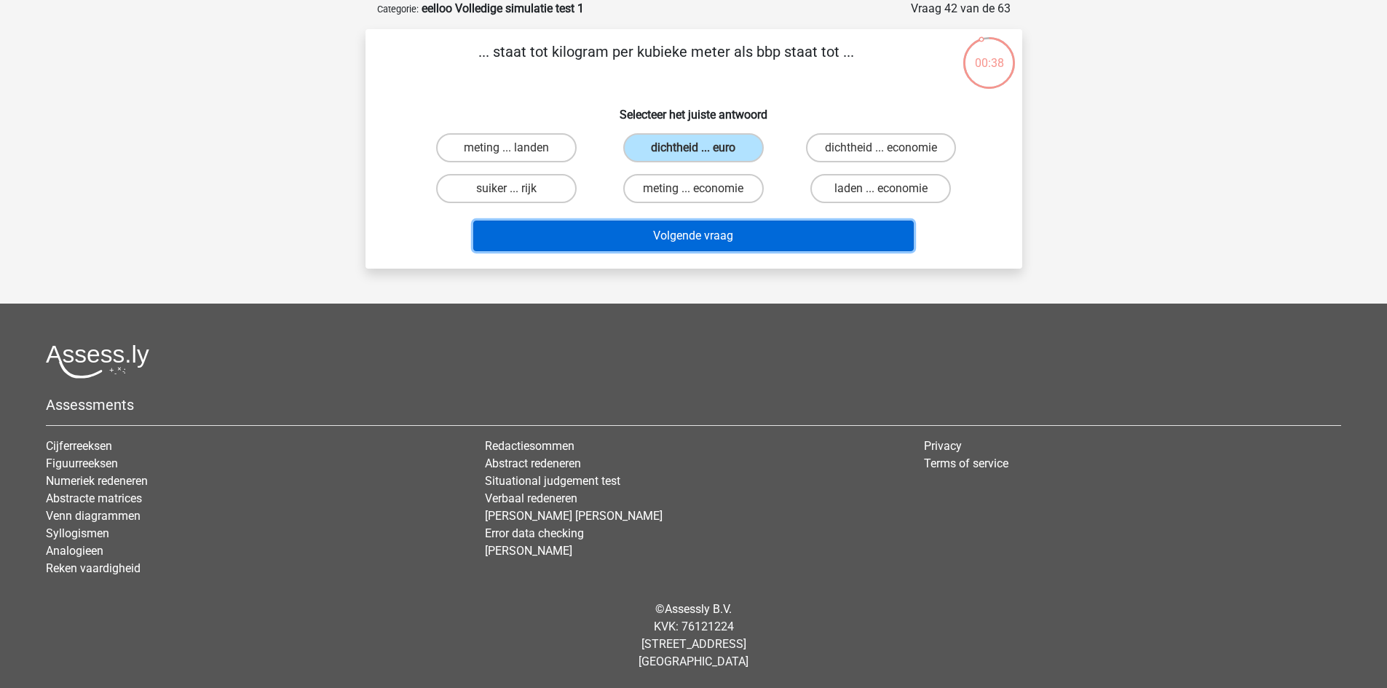
click at [700, 242] on button "Volgende vraag" at bounding box center [693, 236] width 441 height 31
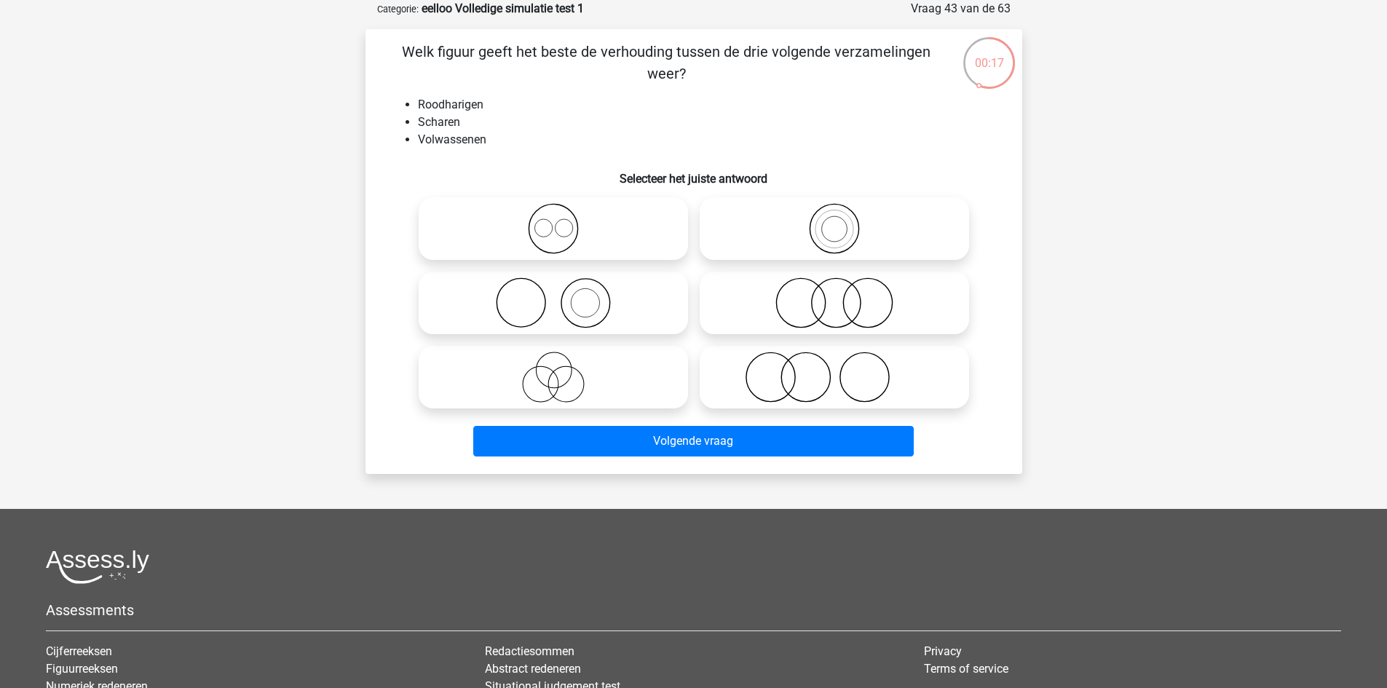
click at [628, 301] on icon at bounding box center [553, 302] width 258 height 51
click at [563, 296] on input "radio" at bounding box center [557, 290] width 9 height 9
radio input "true"
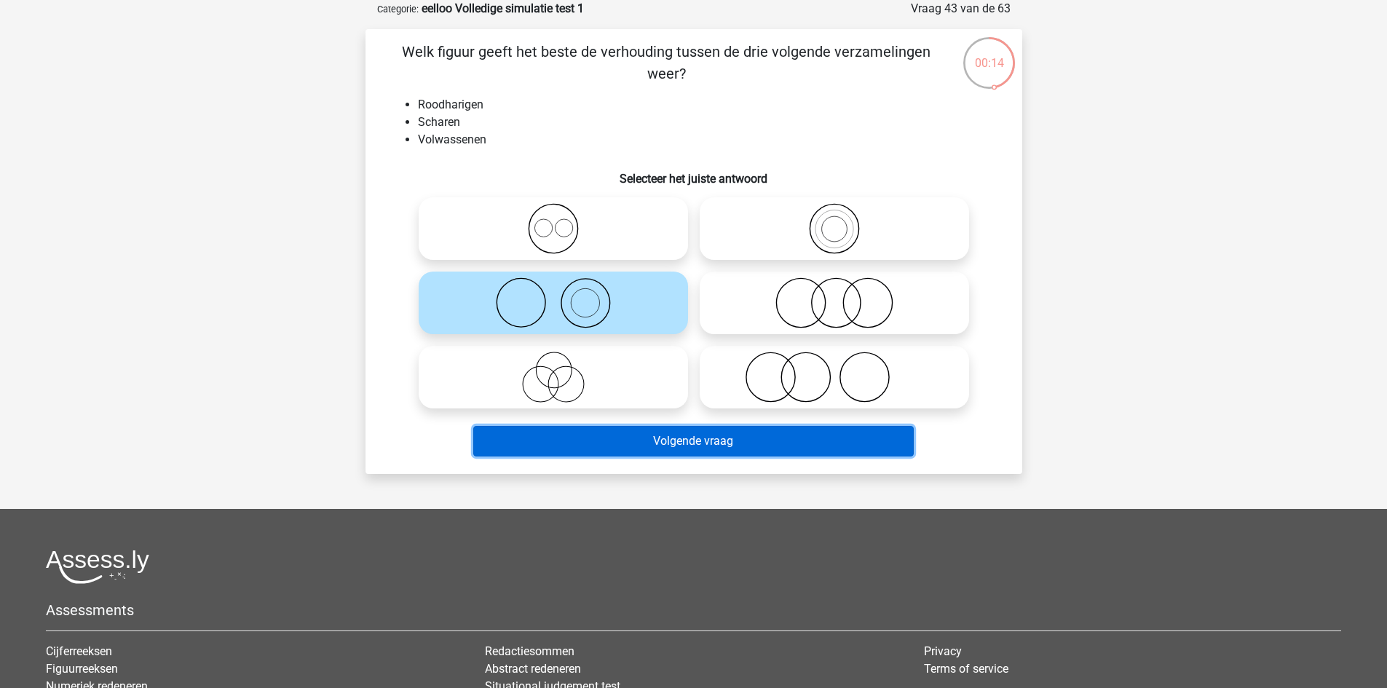
click at [714, 441] on button "Volgende vraag" at bounding box center [693, 441] width 441 height 31
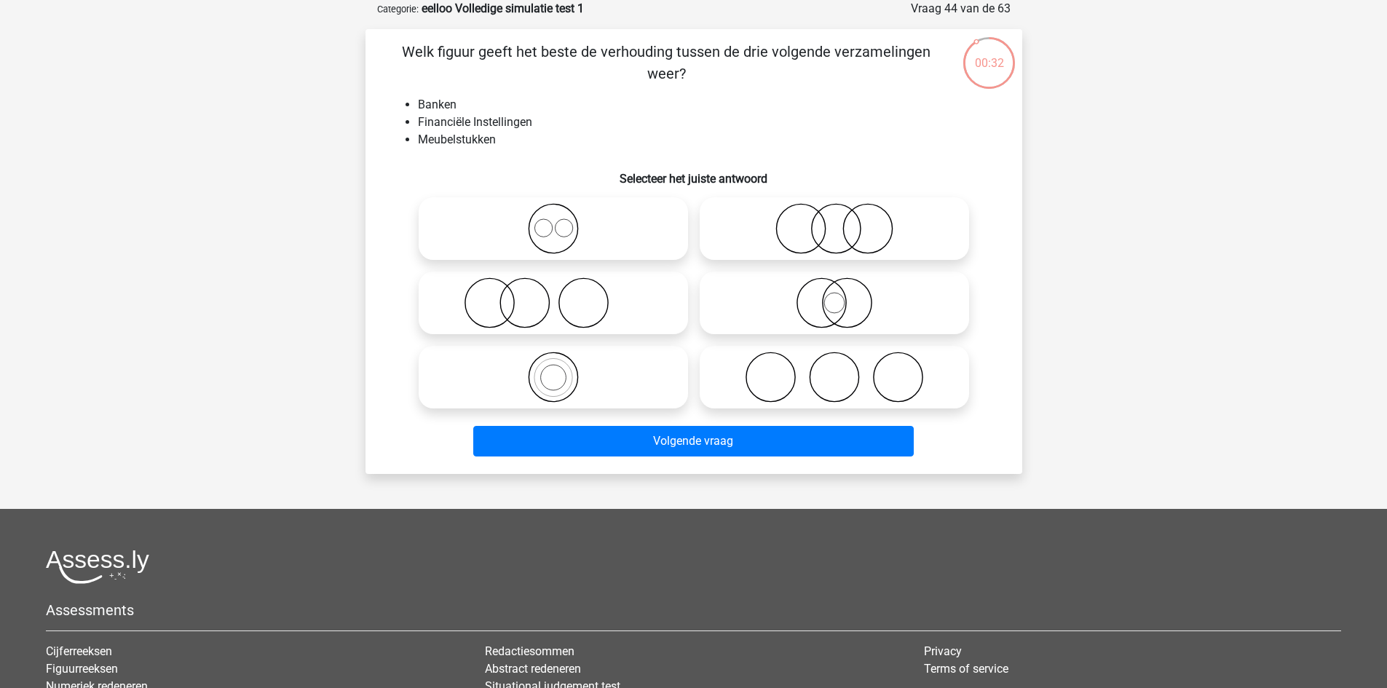
click at [779, 368] on icon at bounding box center [835, 377] width 258 height 51
click at [834, 368] on input "radio" at bounding box center [838, 364] width 9 height 9
radio input "true"
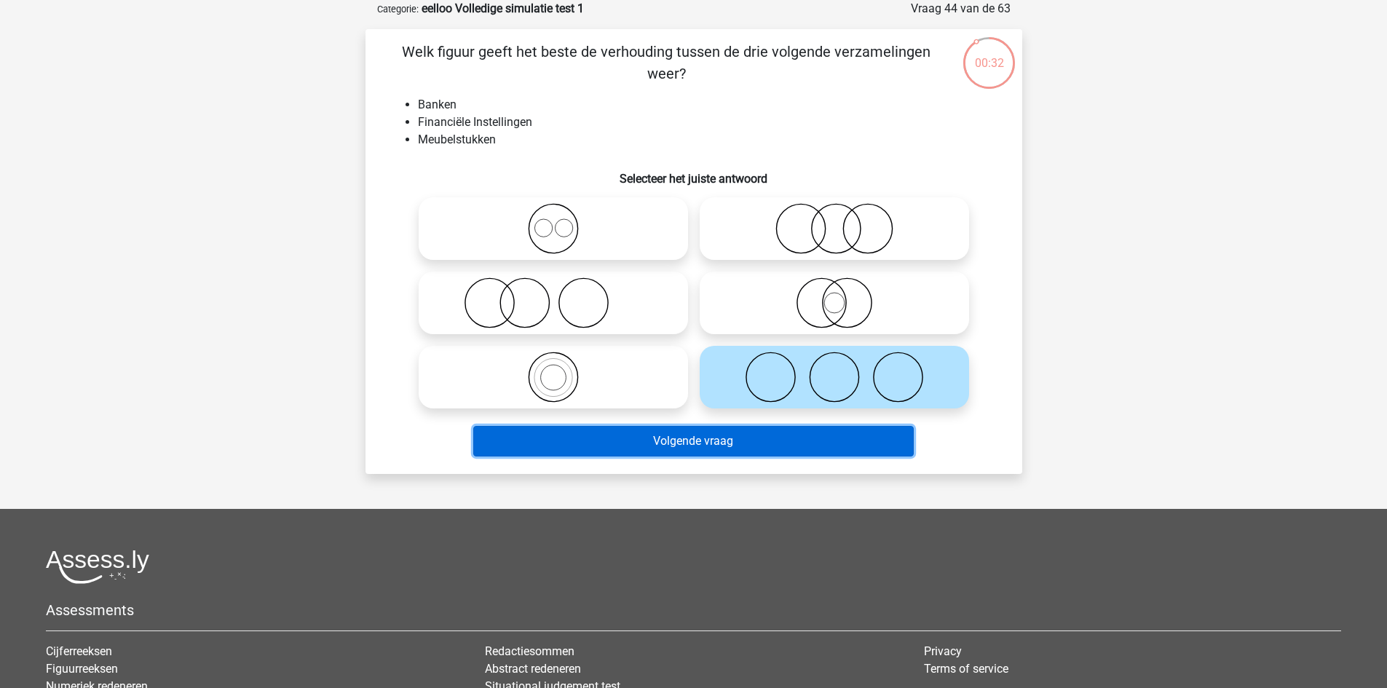
click at [759, 449] on button "Volgende vraag" at bounding box center [693, 441] width 441 height 31
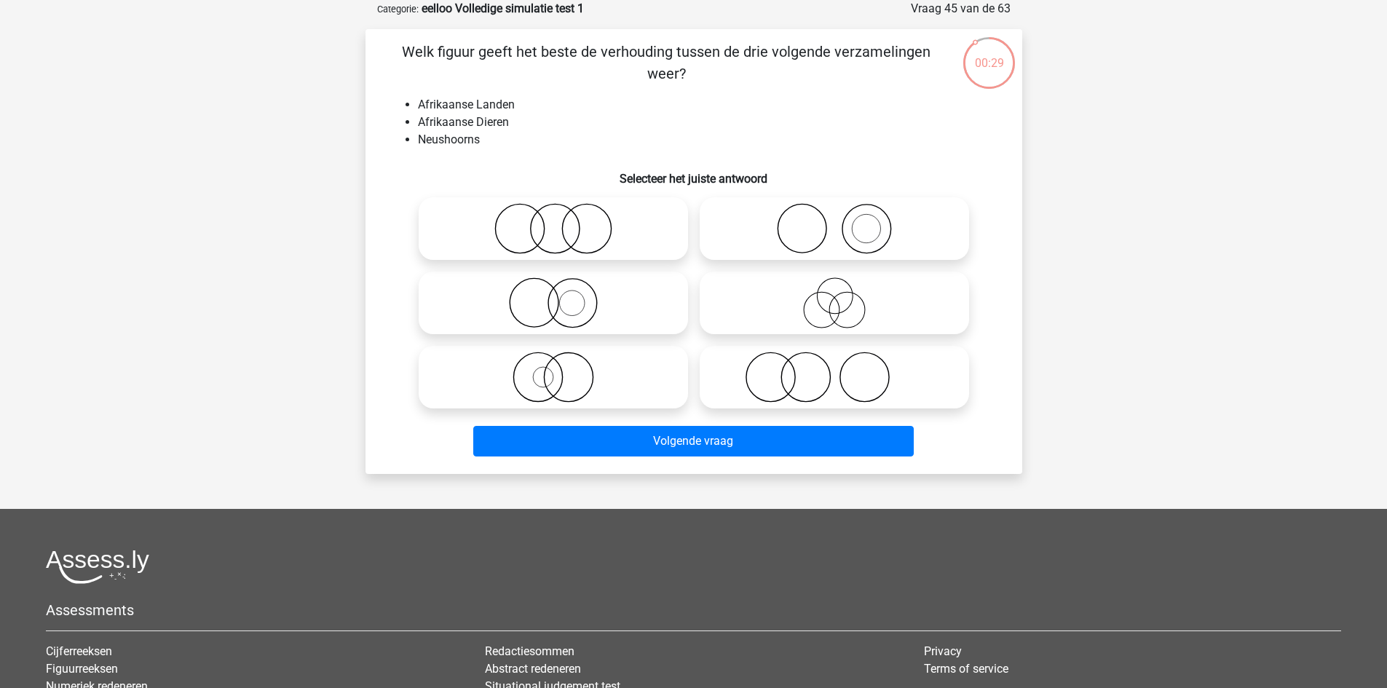
click at [791, 379] on icon at bounding box center [835, 377] width 258 height 51
click at [834, 370] on input "radio" at bounding box center [838, 364] width 9 height 9
radio input "true"
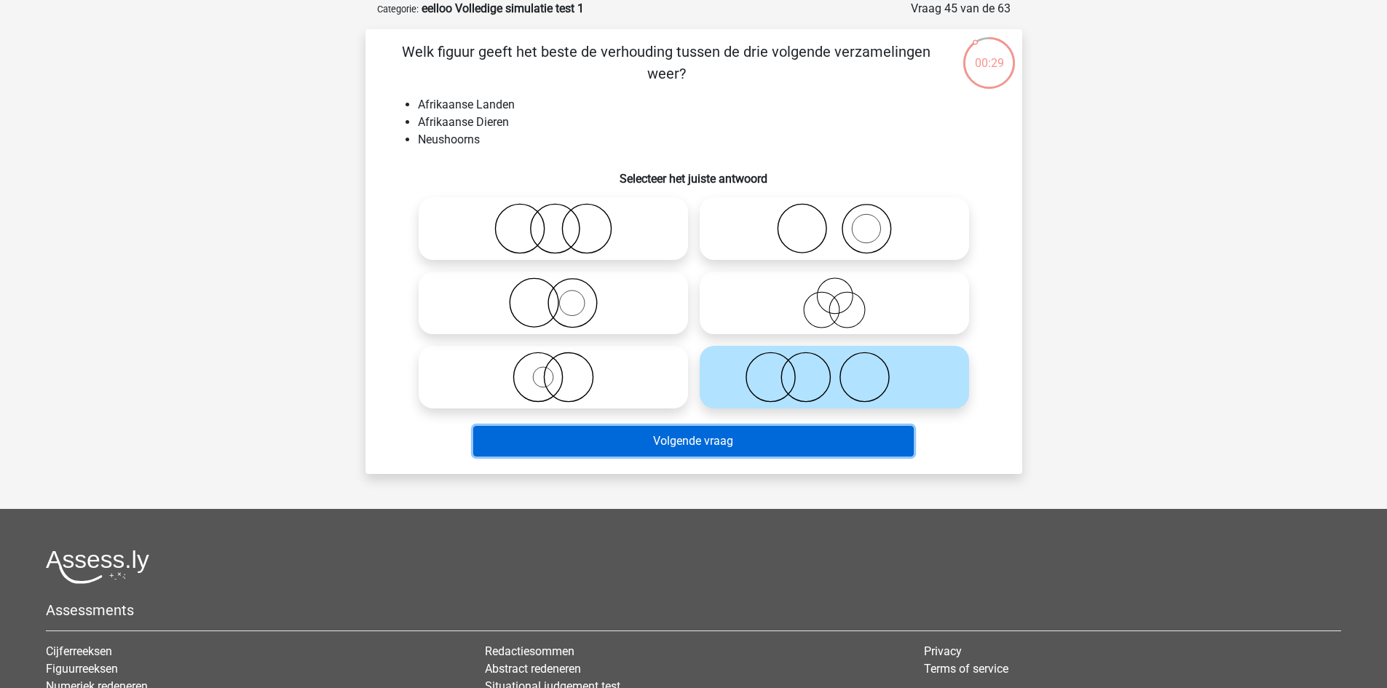
click at [755, 438] on button "Volgende vraag" at bounding box center [693, 441] width 441 height 31
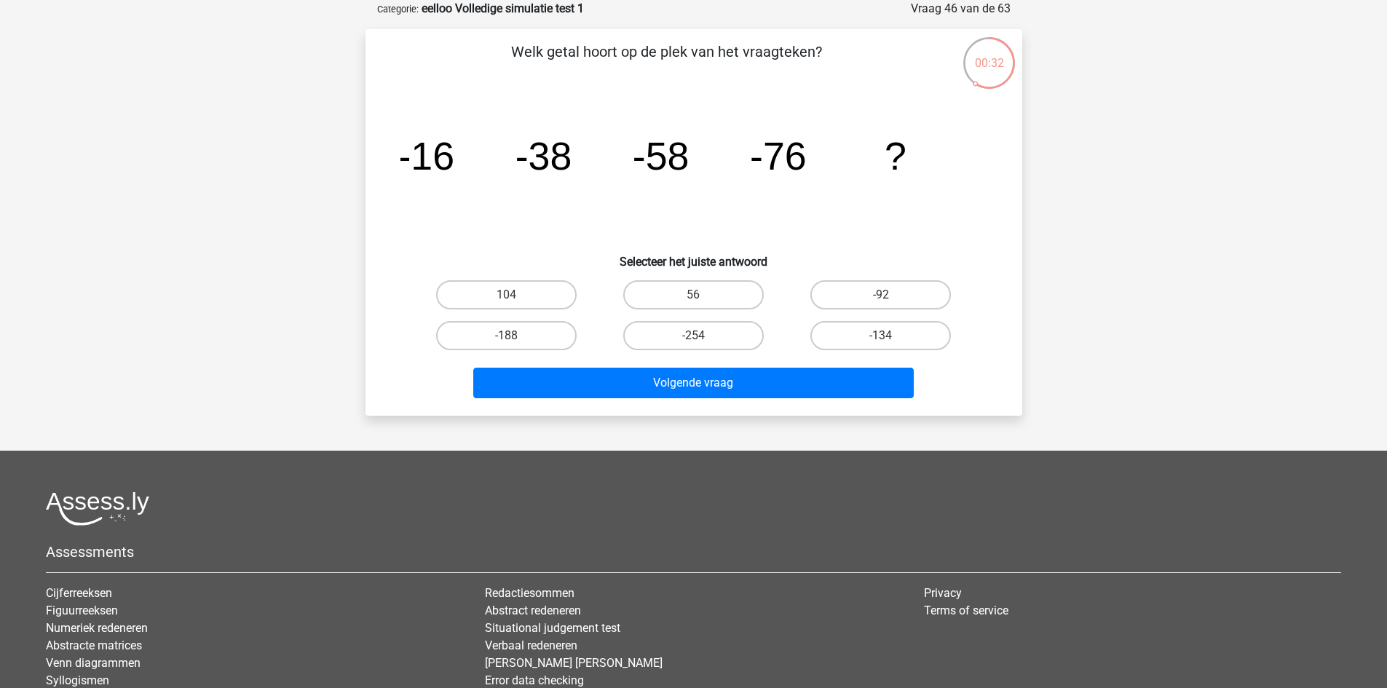
click at [882, 277] on div "-92" at bounding box center [880, 295] width 187 height 41
click at [883, 293] on label "-92" at bounding box center [880, 294] width 141 height 29
click at [883, 295] on input "-92" at bounding box center [885, 299] width 9 height 9
radio input "true"
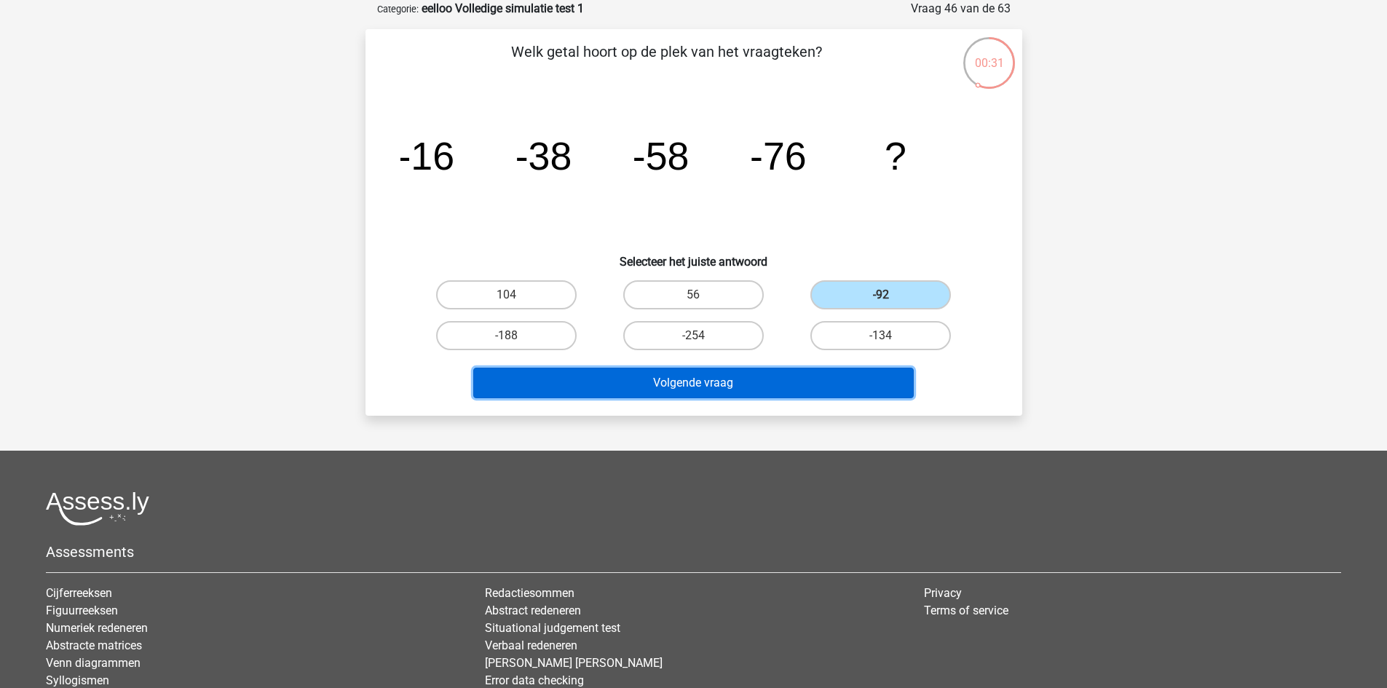
click at [851, 382] on button "Volgende vraag" at bounding box center [693, 383] width 441 height 31
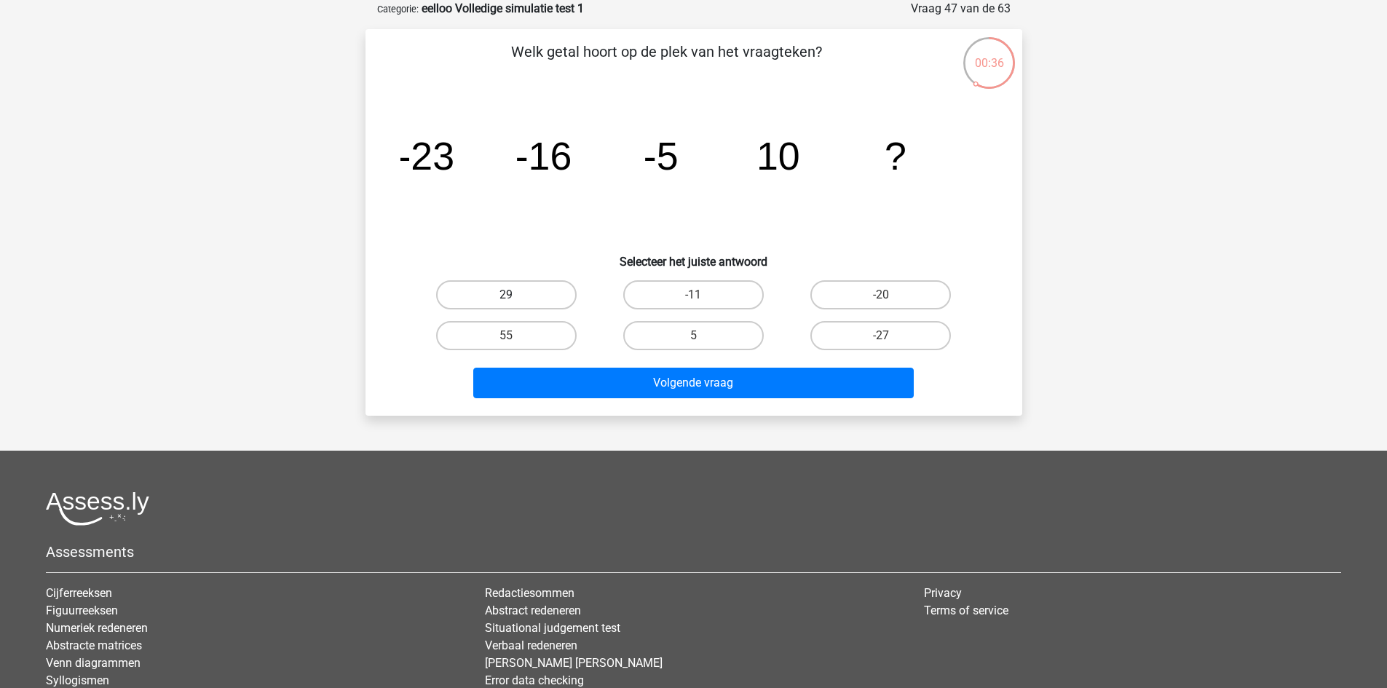
click at [504, 304] on label "29" at bounding box center [506, 294] width 141 height 29
click at [506, 304] on input "29" at bounding box center [510, 299] width 9 height 9
radio input "true"
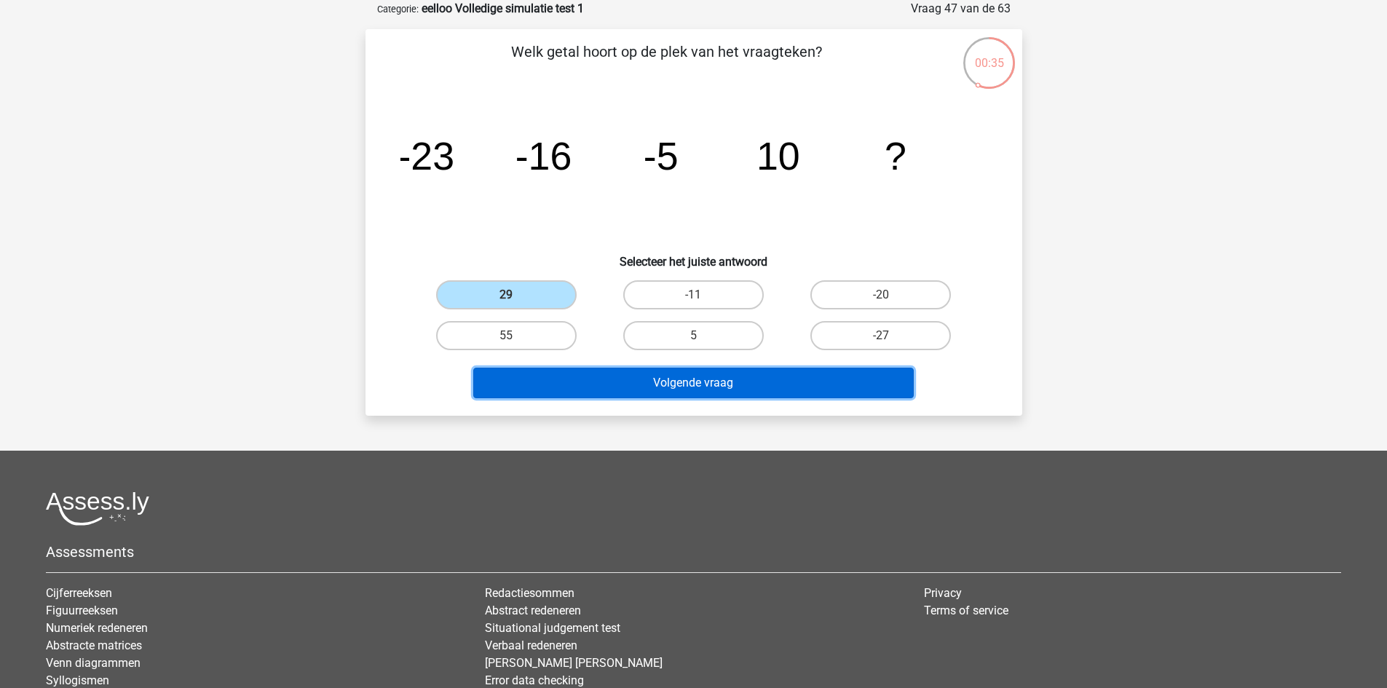
click at [643, 382] on button "Volgende vraag" at bounding box center [693, 383] width 441 height 31
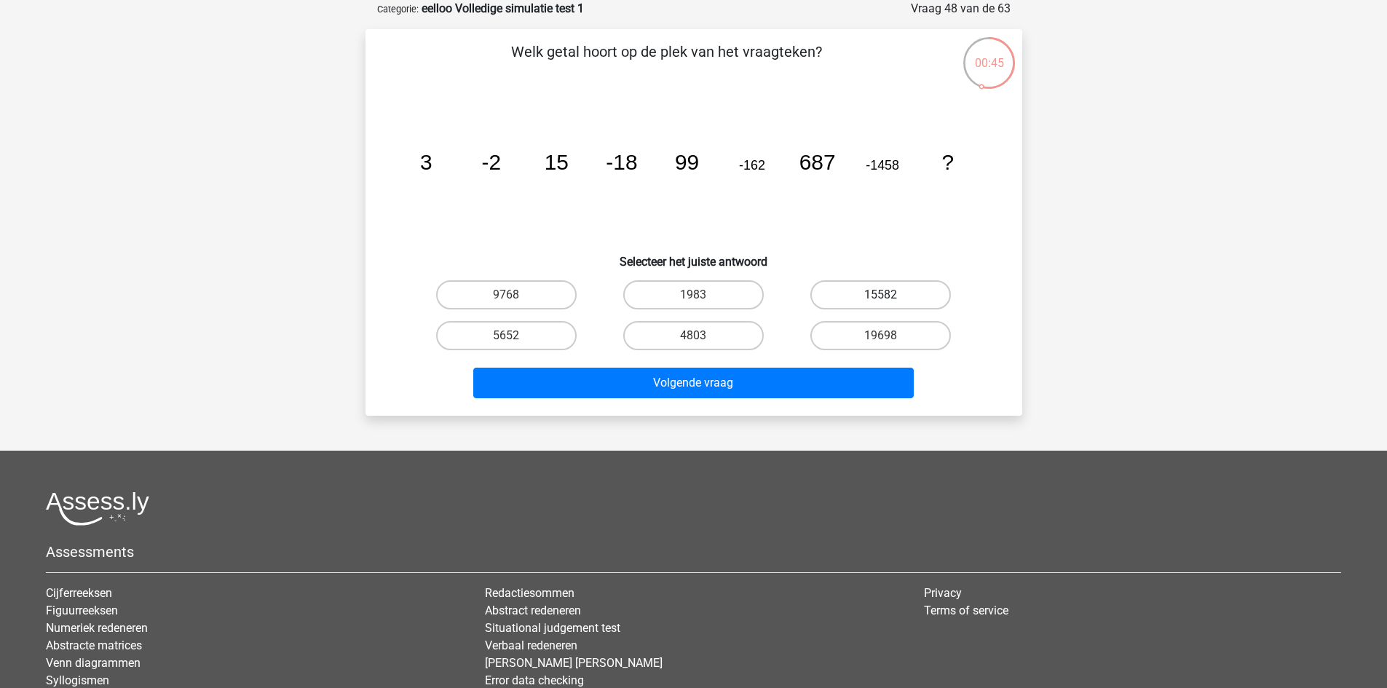
click at [863, 290] on label "15582" at bounding box center [880, 294] width 141 height 29
click at [881, 295] on input "15582" at bounding box center [885, 299] width 9 height 9
radio input "true"
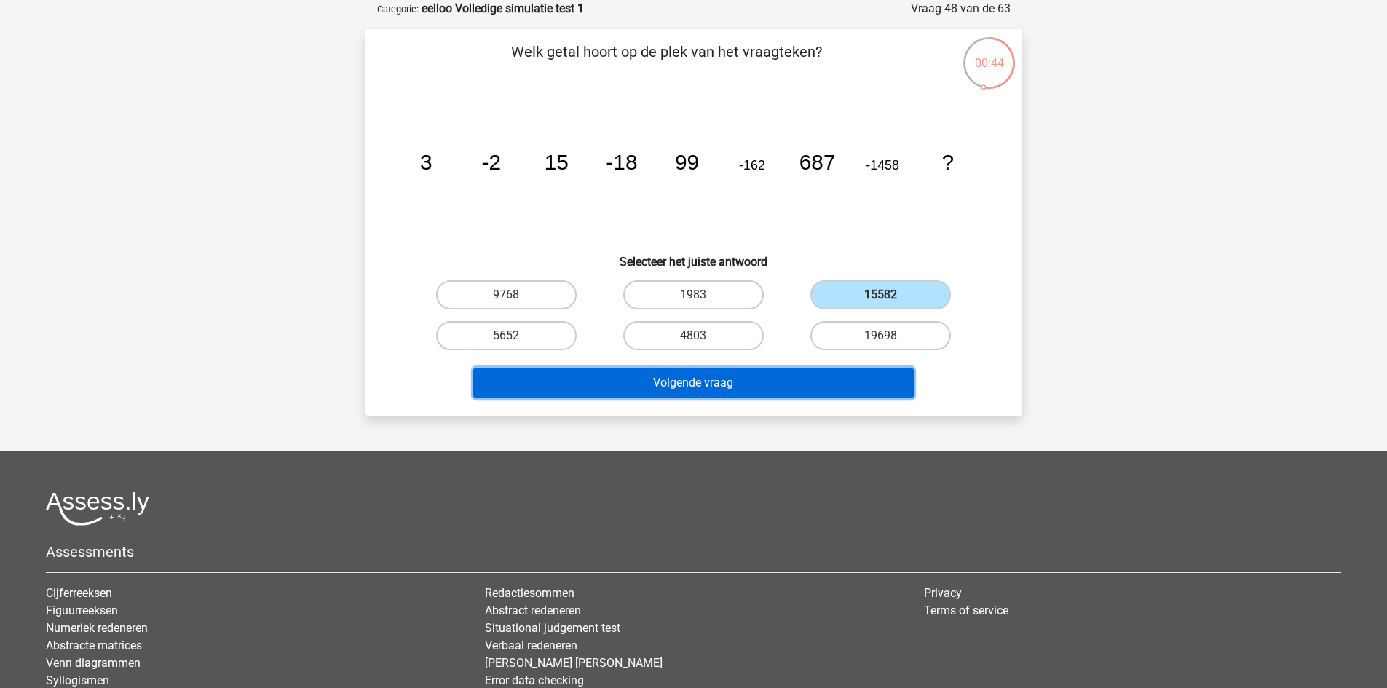
click at [812, 377] on button "Volgende vraag" at bounding box center [693, 383] width 441 height 31
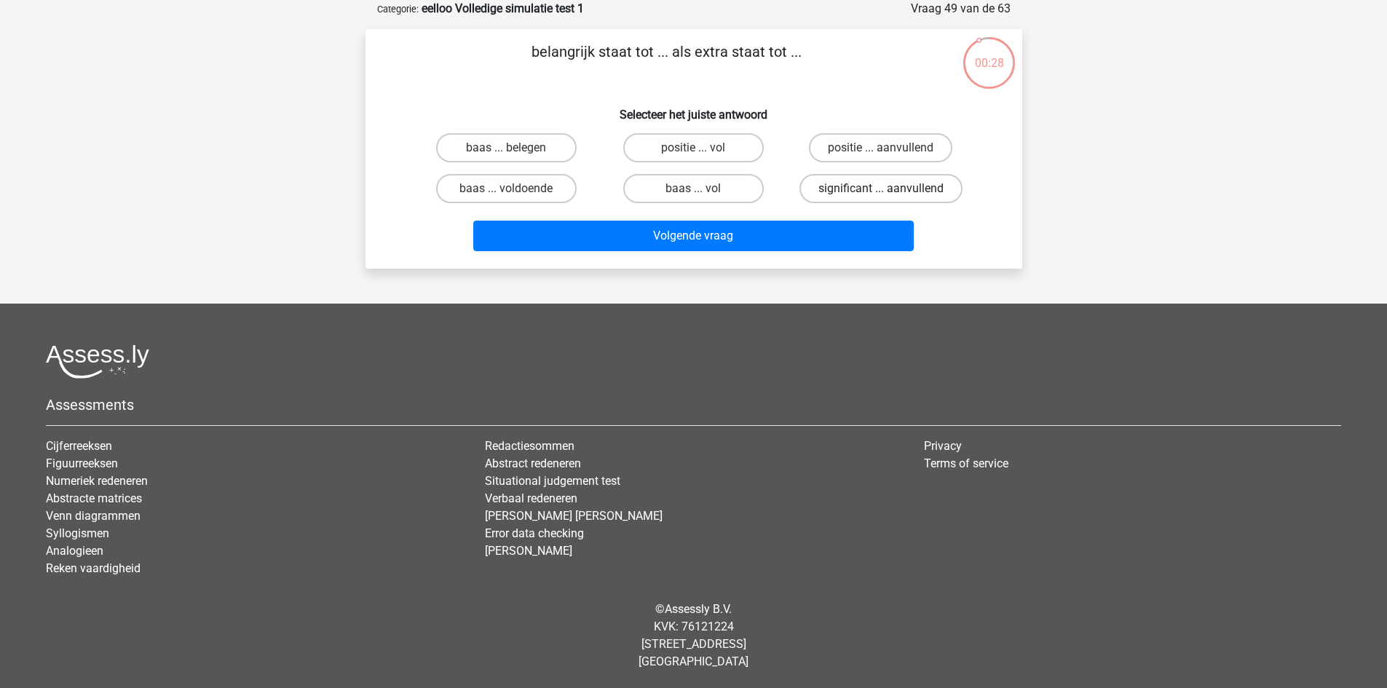
click at [897, 189] on label "significant ... aanvullend" at bounding box center [880, 188] width 163 height 29
click at [890, 189] on input "significant ... aanvullend" at bounding box center [885, 193] width 9 height 9
radio input "true"
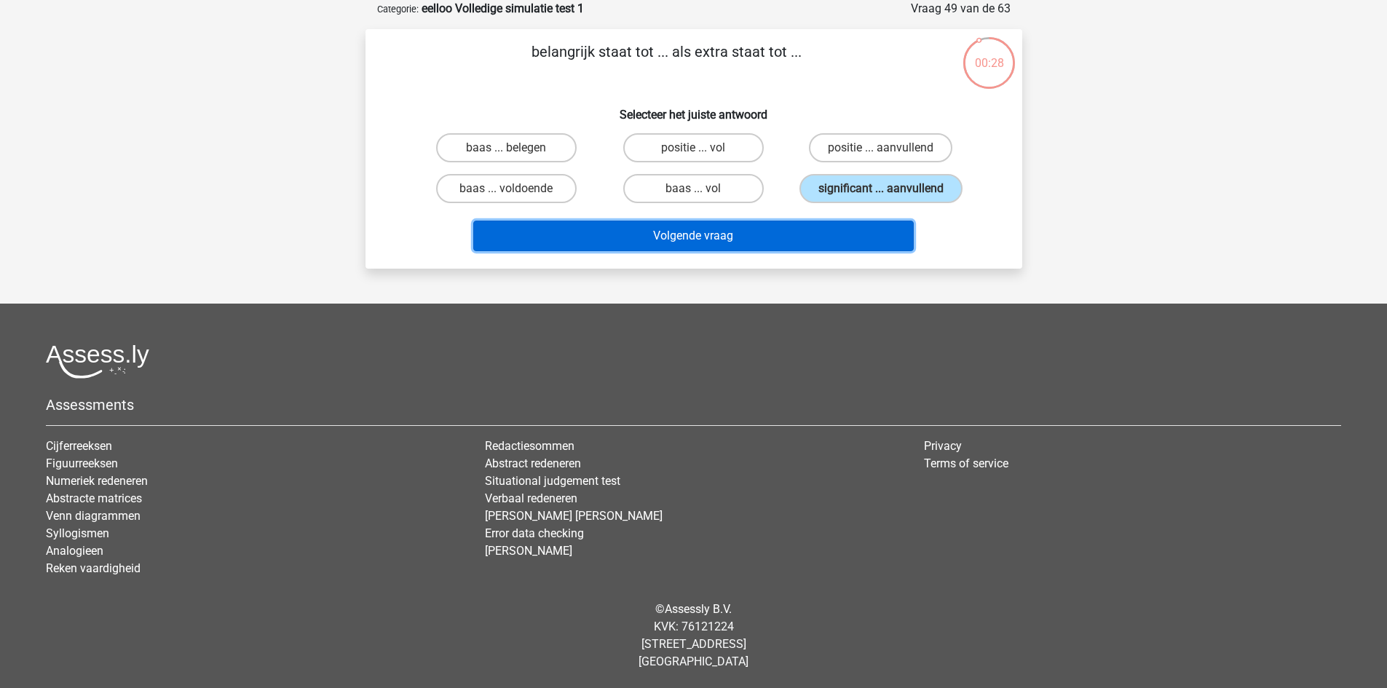
click at [829, 235] on button "Volgende vraag" at bounding box center [693, 236] width 441 height 31
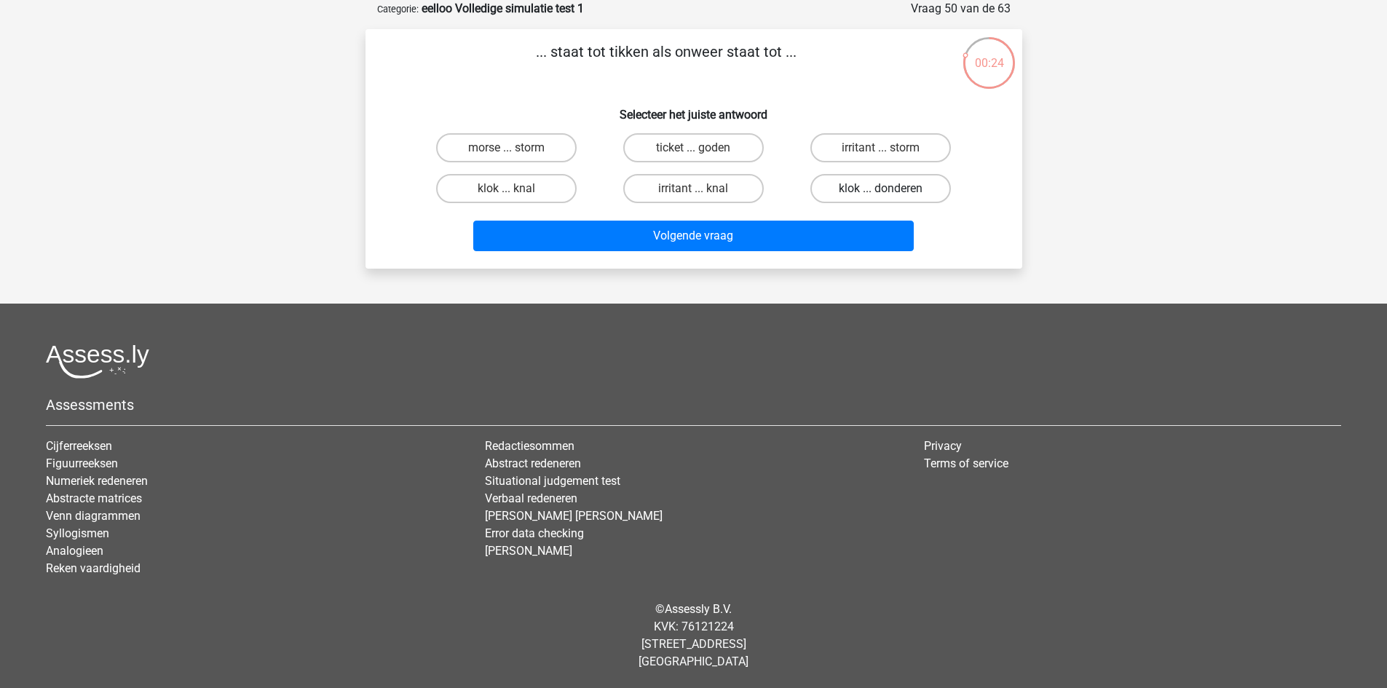
click at [910, 185] on label "klok ... donderen" at bounding box center [880, 188] width 141 height 29
click at [890, 189] on input "klok ... donderen" at bounding box center [885, 193] width 9 height 9
radio input "true"
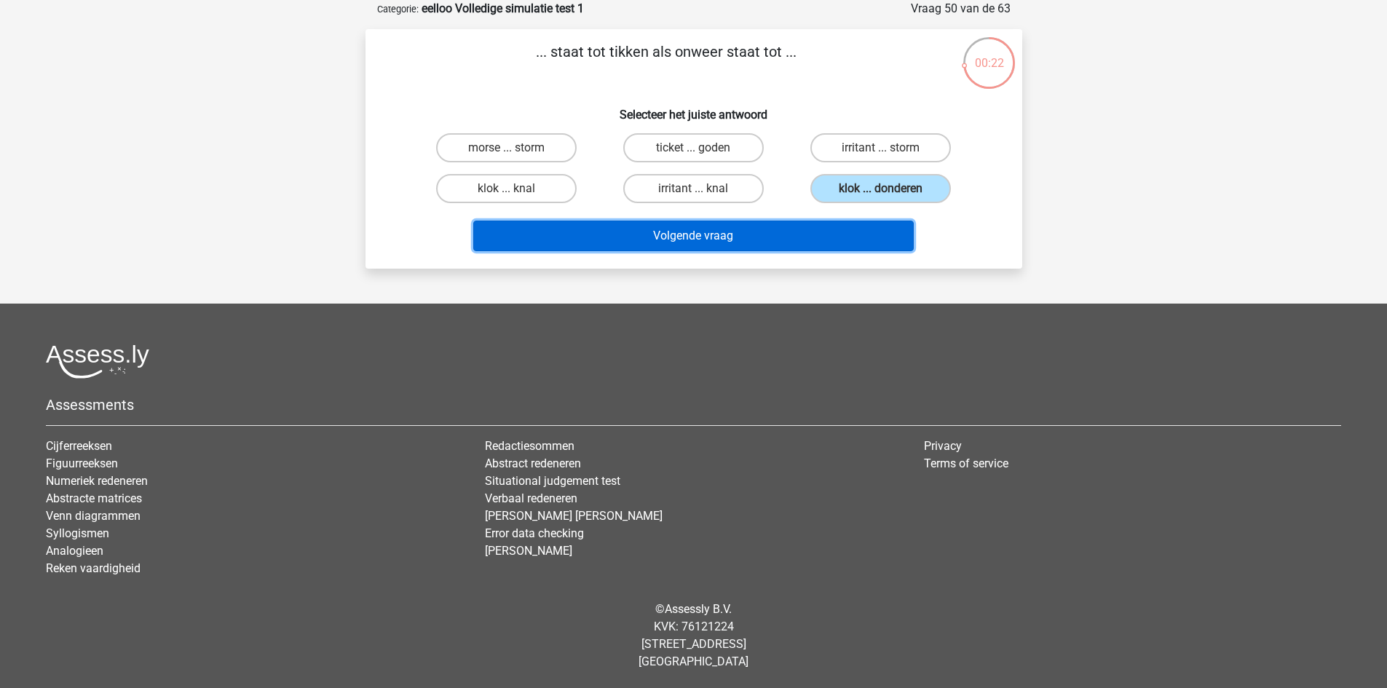
click at [814, 231] on button "Volgende vraag" at bounding box center [693, 236] width 441 height 31
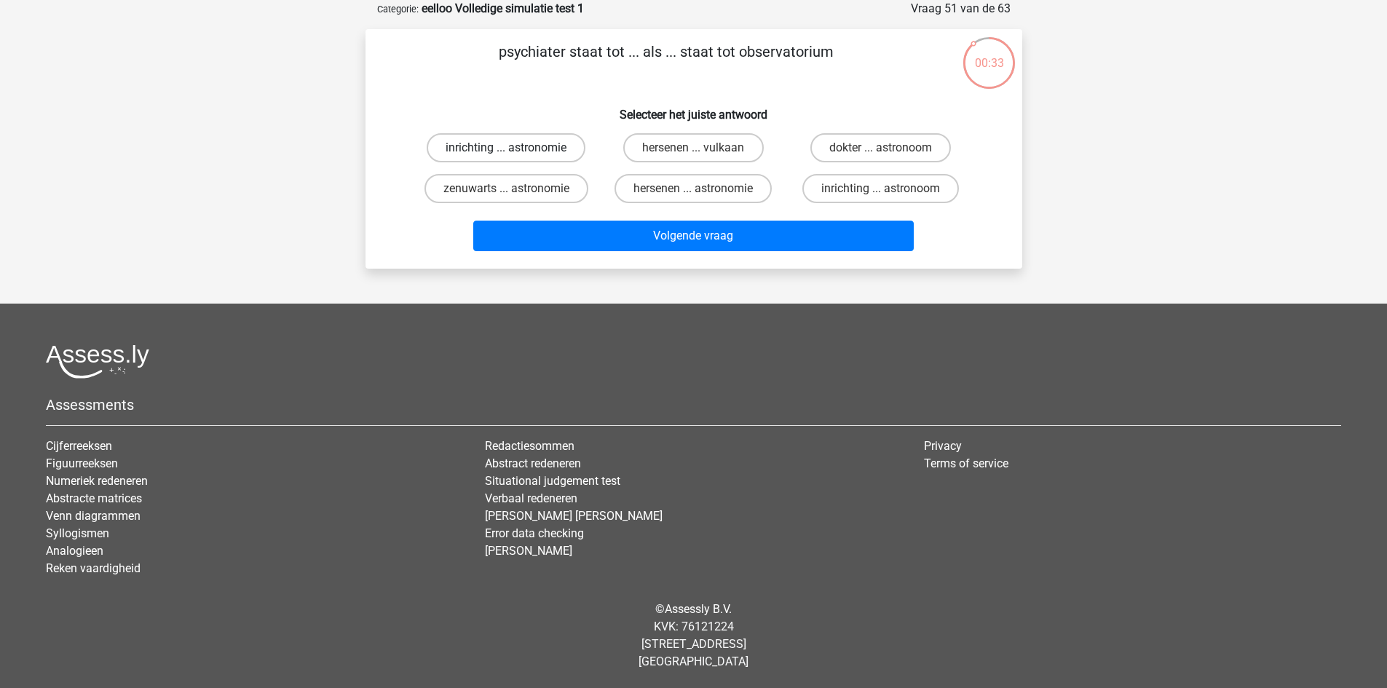
click at [558, 138] on label "inrichting ... astronomie" at bounding box center [506, 147] width 159 height 29
click at [516, 148] on input "inrichting ... astronomie" at bounding box center [510, 152] width 9 height 9
radio input "true"
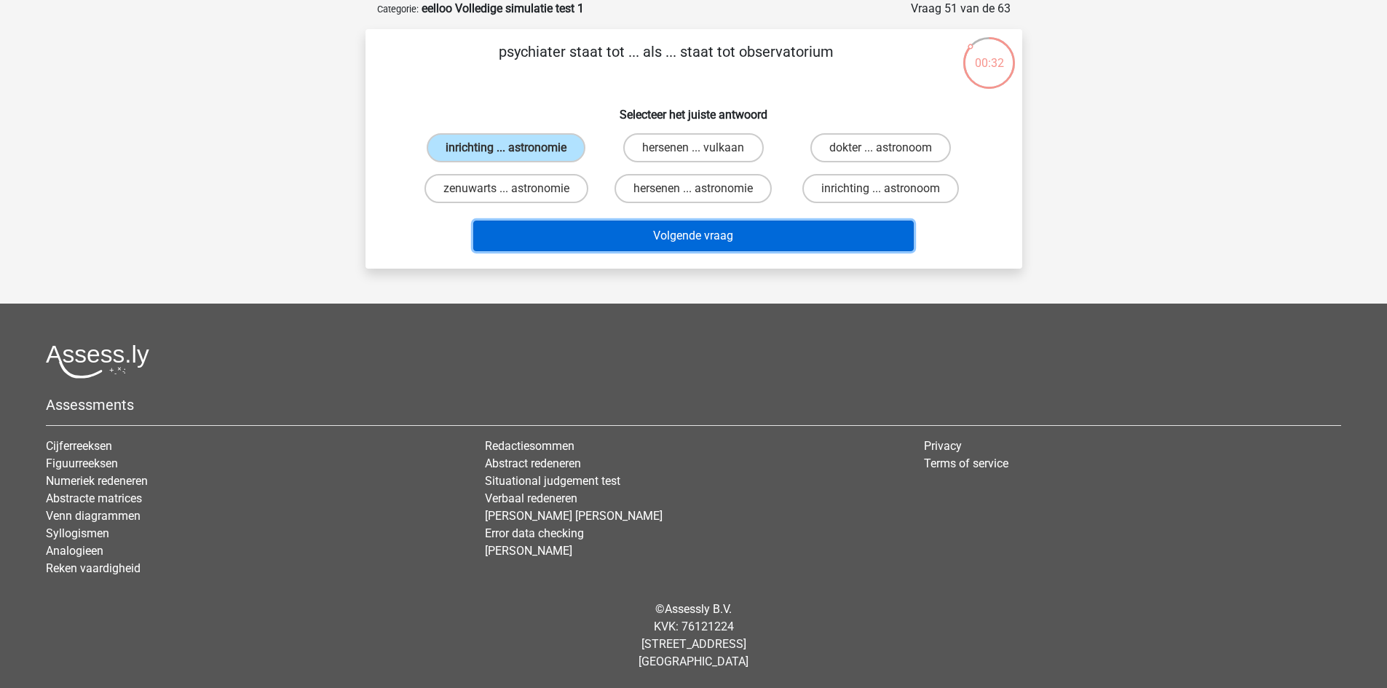
click at [735, 240] on button "Volgende vraag" at bounding box center [693, 236] width 441 height 31
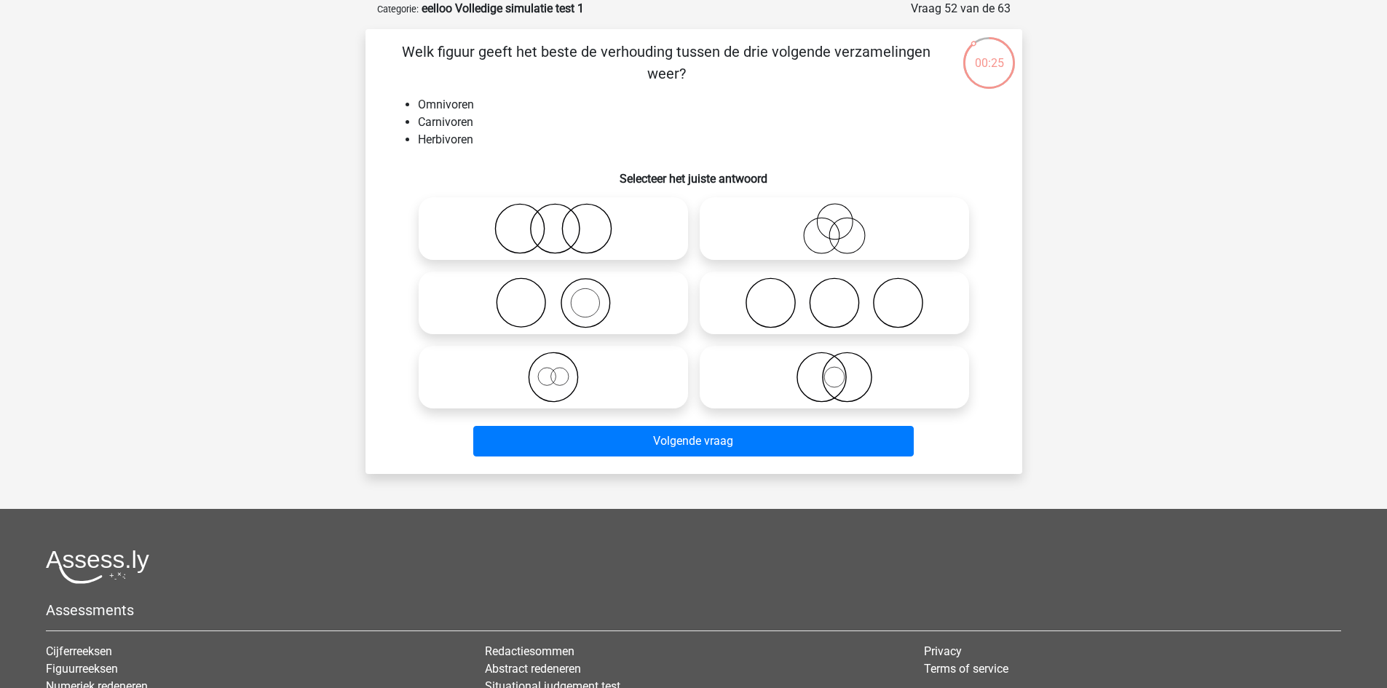
click at [588, 220] on icon at bounding box center [553, 228] width 258 height 51
click at [563, 220] on input "radio" at bounding box center [557, 216] width 9 height 9
radio input "true"
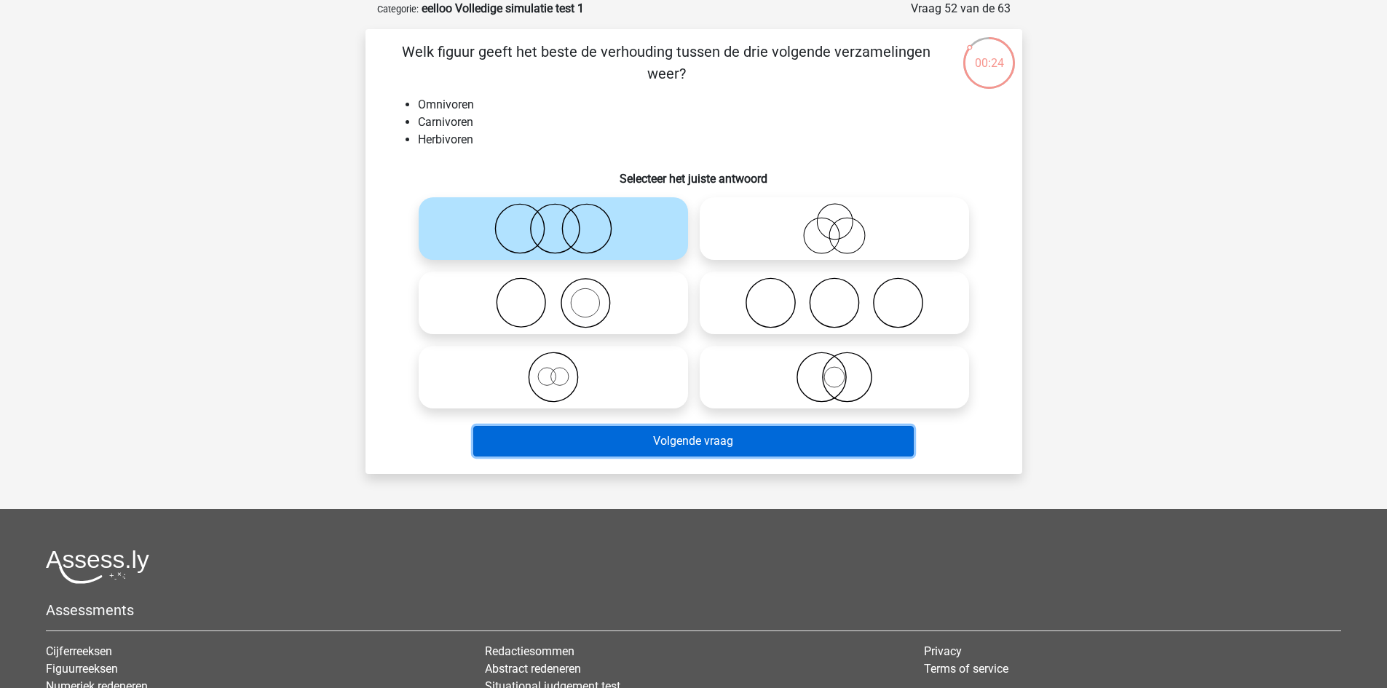
click at [714, 449] on button "Volgende vraag" at bounding box center [693, 441] width 441 height 31
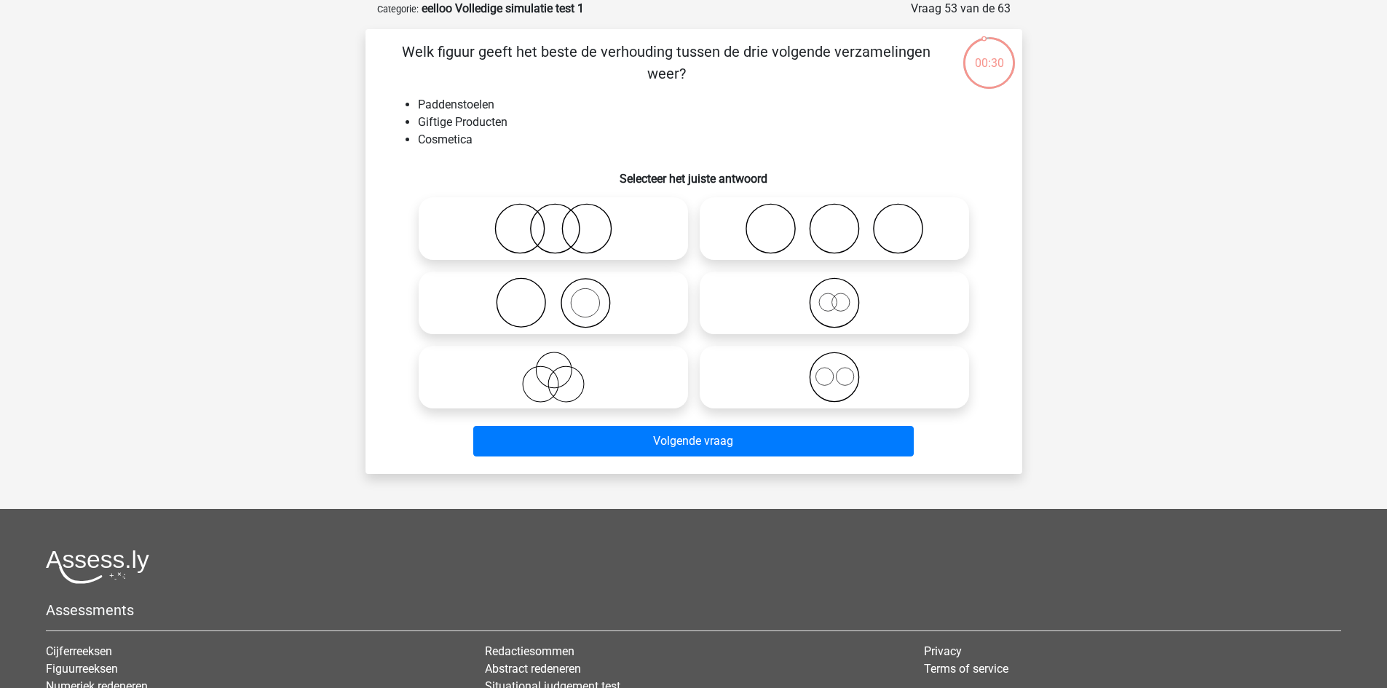
click at [604, 379] on icon at bounding box center [553, 377] width 258 height 51
click at [563, 370] on input "radio" at bounding box center [557, 364] width 9 height 9
radio input "true"
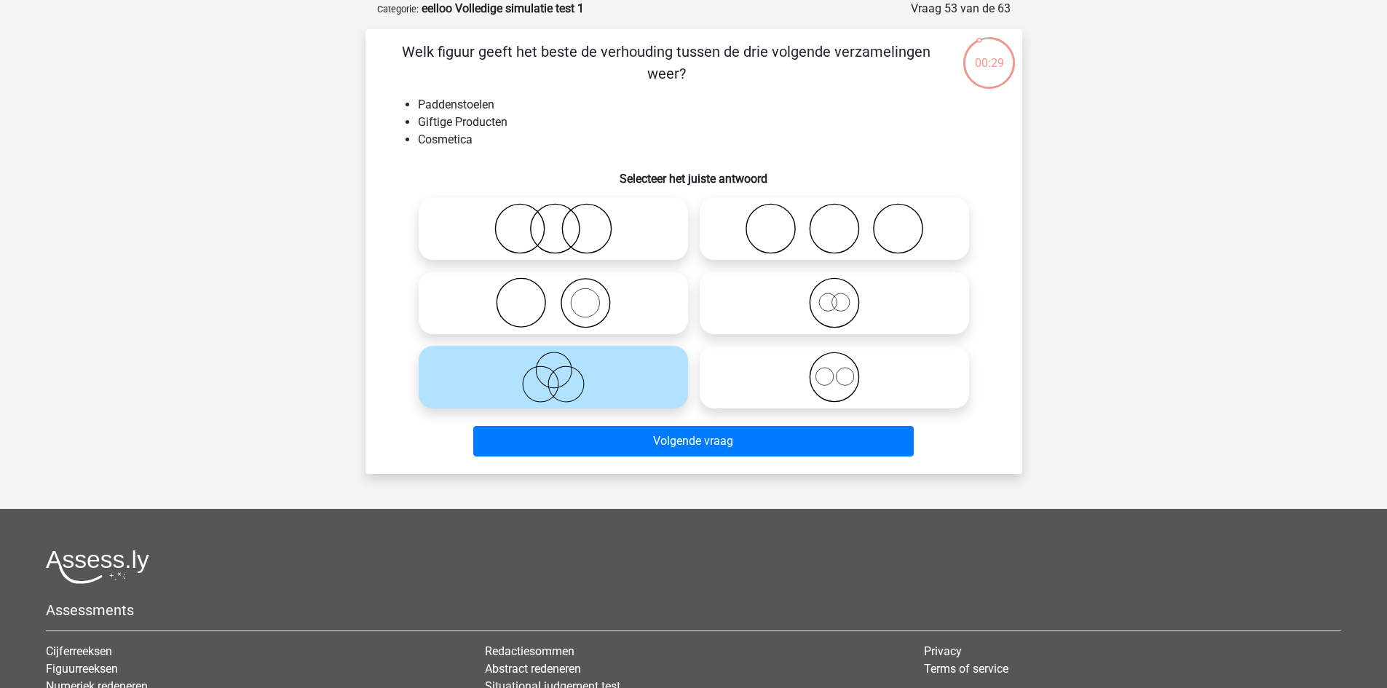
click at [703, 462] on div "Volgende vraag" at bounding box center [694, 444] width 562 height 36
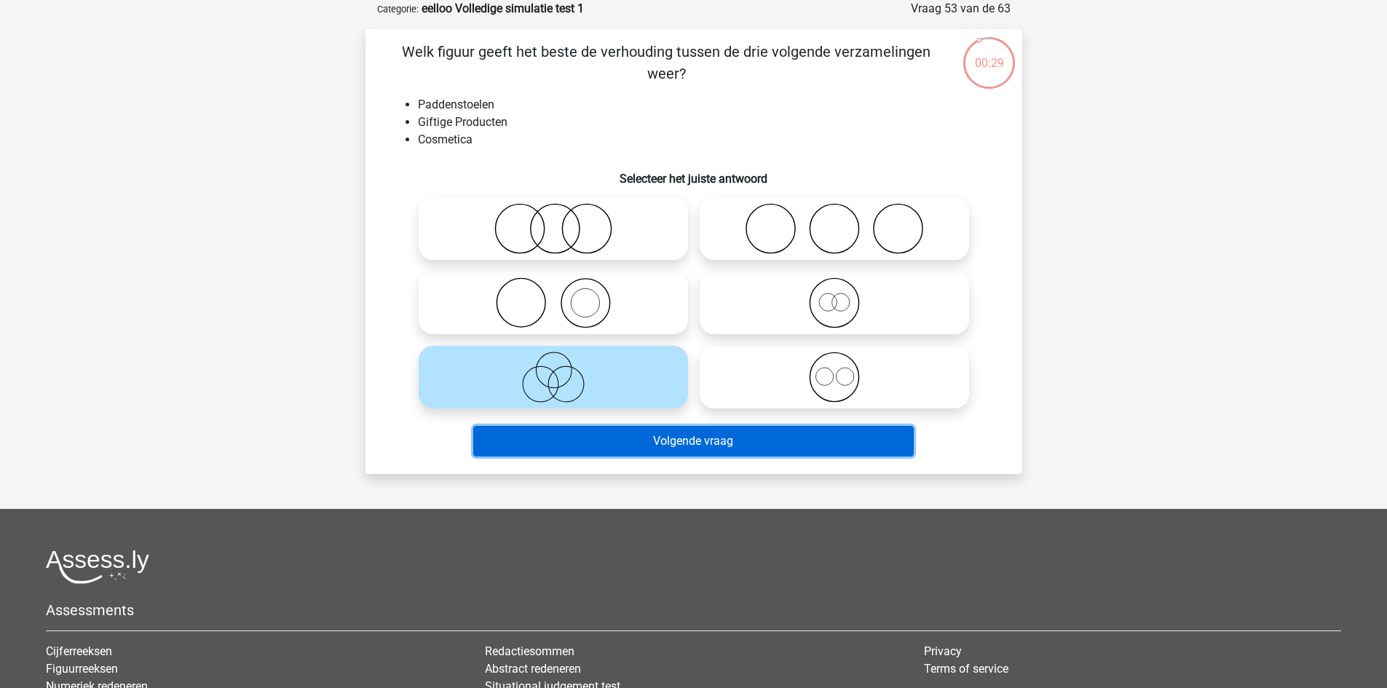
click at [707, 451] on button "Volgende vraag" at bounding box center [693, 441] width 441 height 31
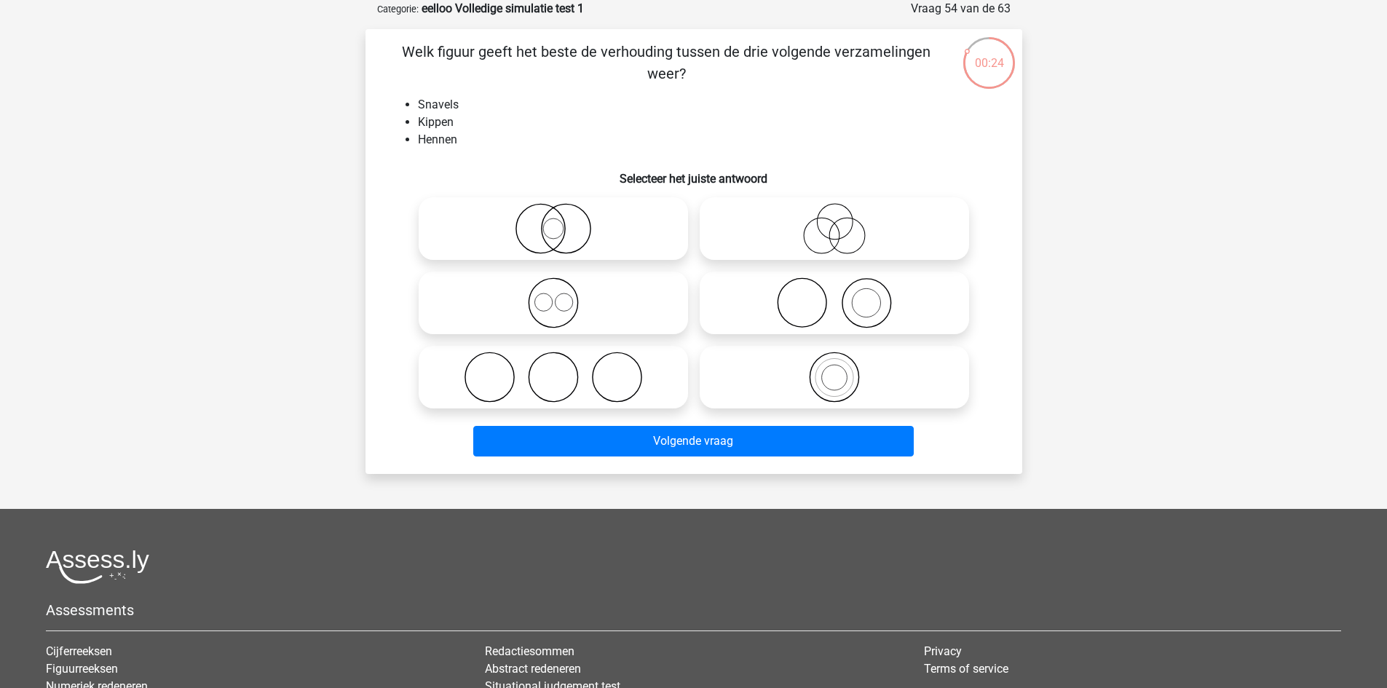
click at [600, 242] on icon at bounding box center [553, 228] width 258 height 51
click at [563, 221] on input "radio" at bounding box center [557, 216] width 9 height 9
radio input "true"
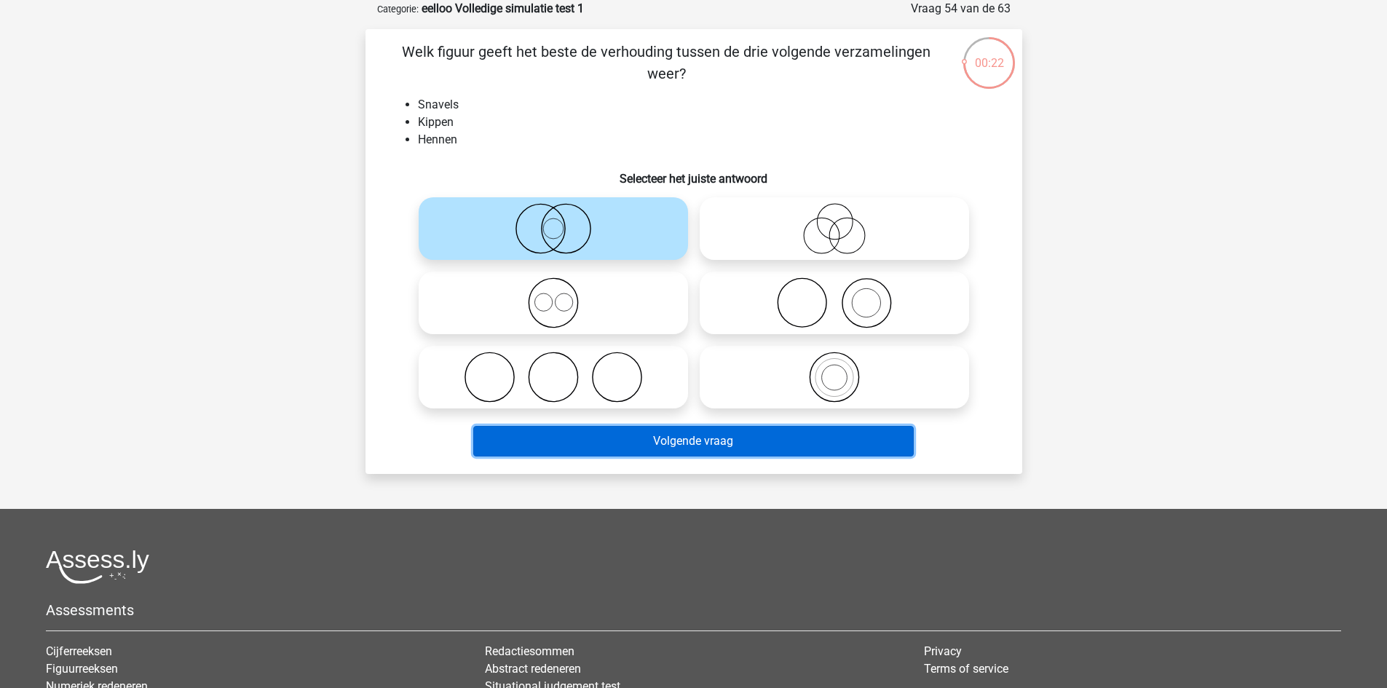
click at [693, 445] on button "Volgende vraag" at bounding box center [693, 441] width 441 height 31
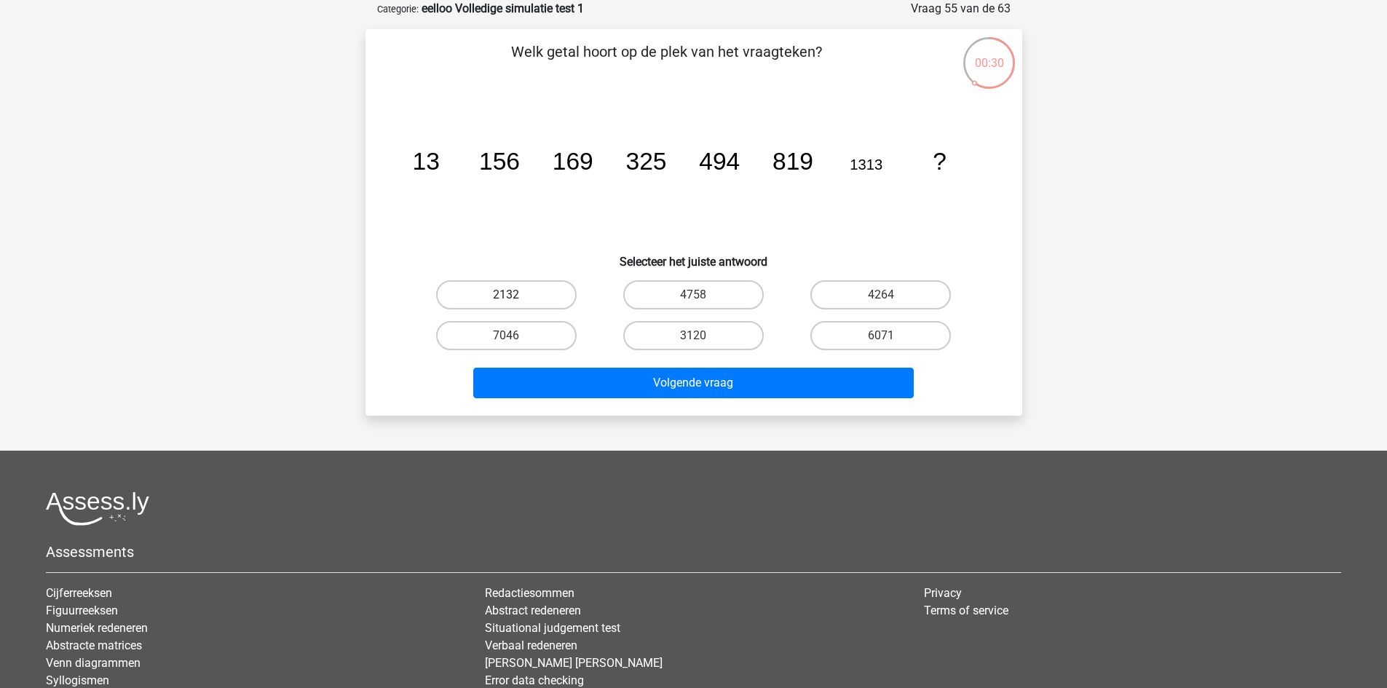
click at [531, 300] on label "2132" at bounding box center [506, 294] width 141 height 29
click at [516, 300] on input "2132" at bounding box center [510, 299] width 9 height 9
radio input "true"
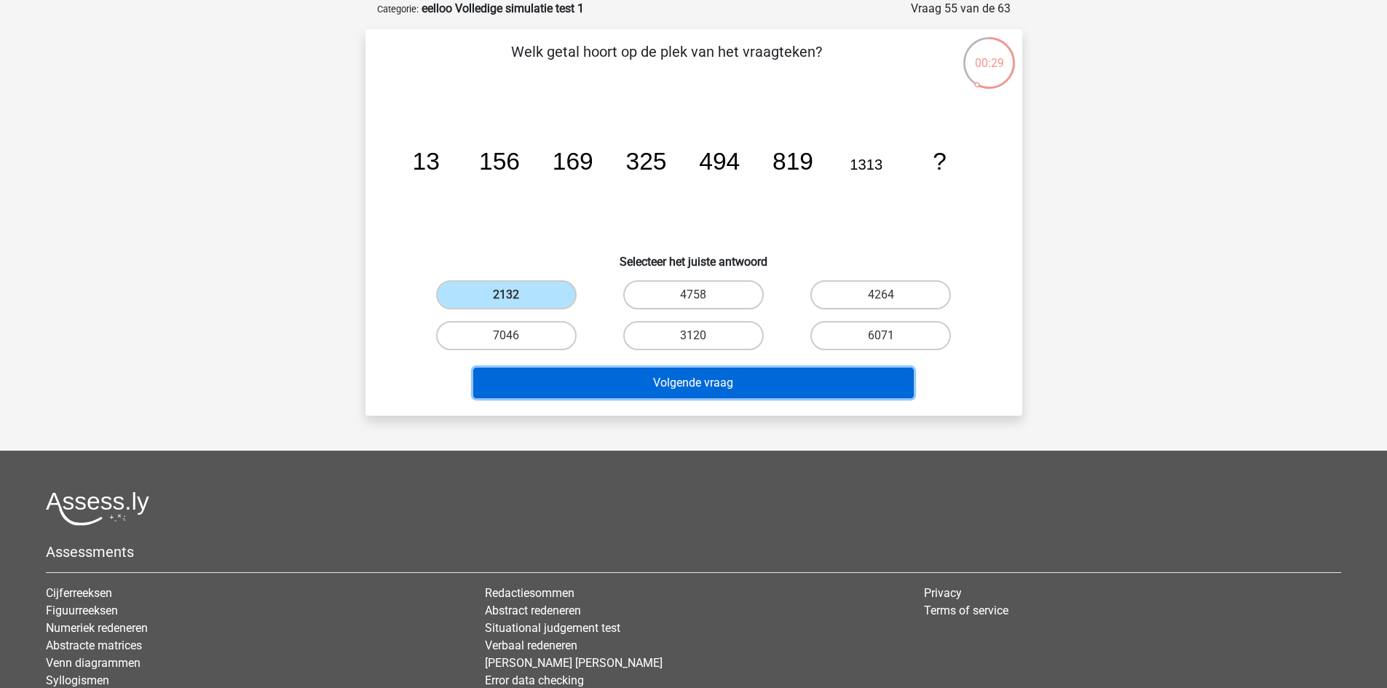
click at [671, 378] on button "Volgende vraag" at bounding box center [693, 383] width 441 height 31
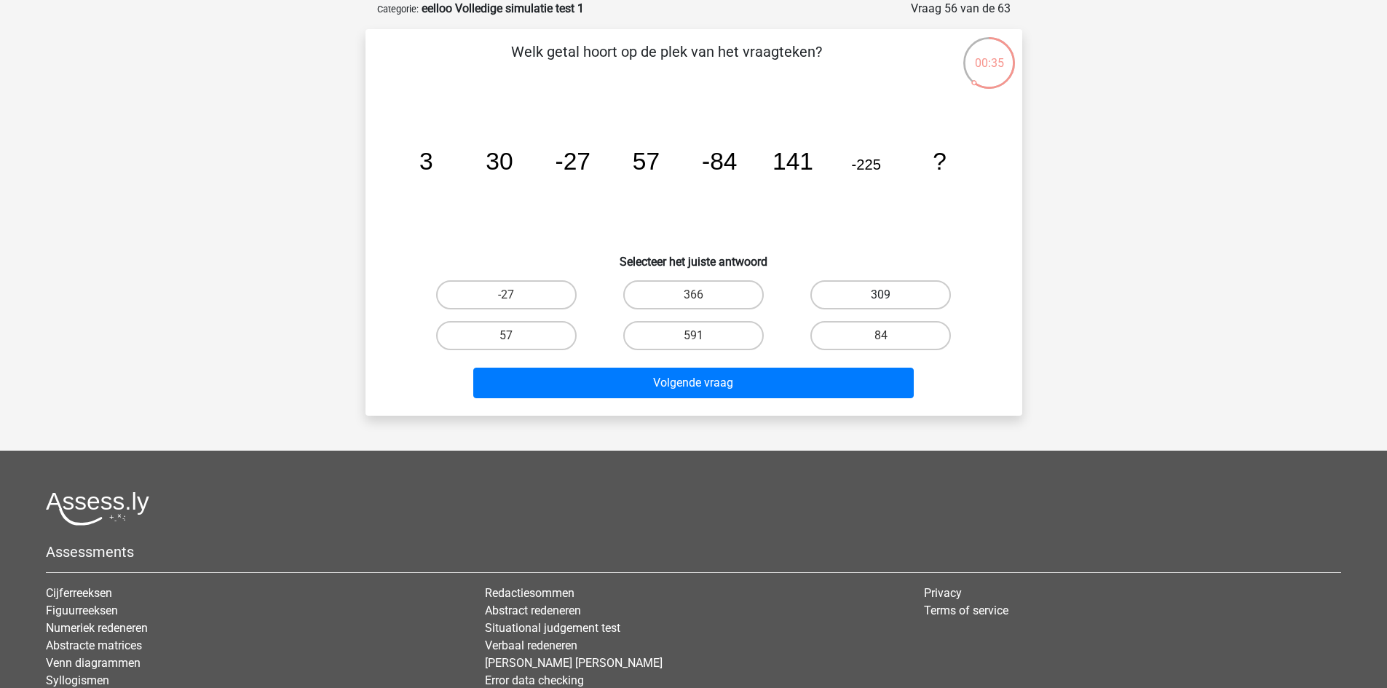
click at [880, 286] on label "309" at bounding box center [880, 294] width 141 height 29
click at [881, 295] on input "309" at bounding box center [885, 299] width 9 height 9
radio input "true"
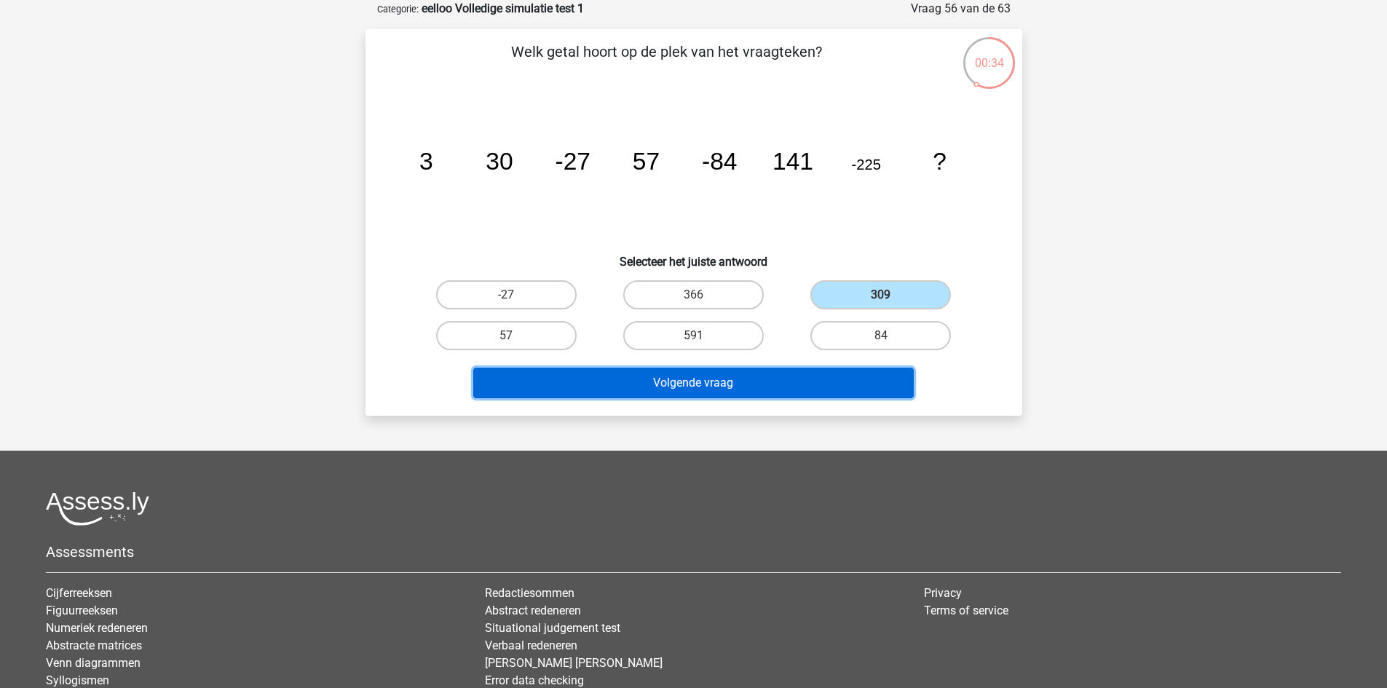
click at [757, 375] on button "Volgende vraag" at bounding box center [693, 383] width 441 height 31
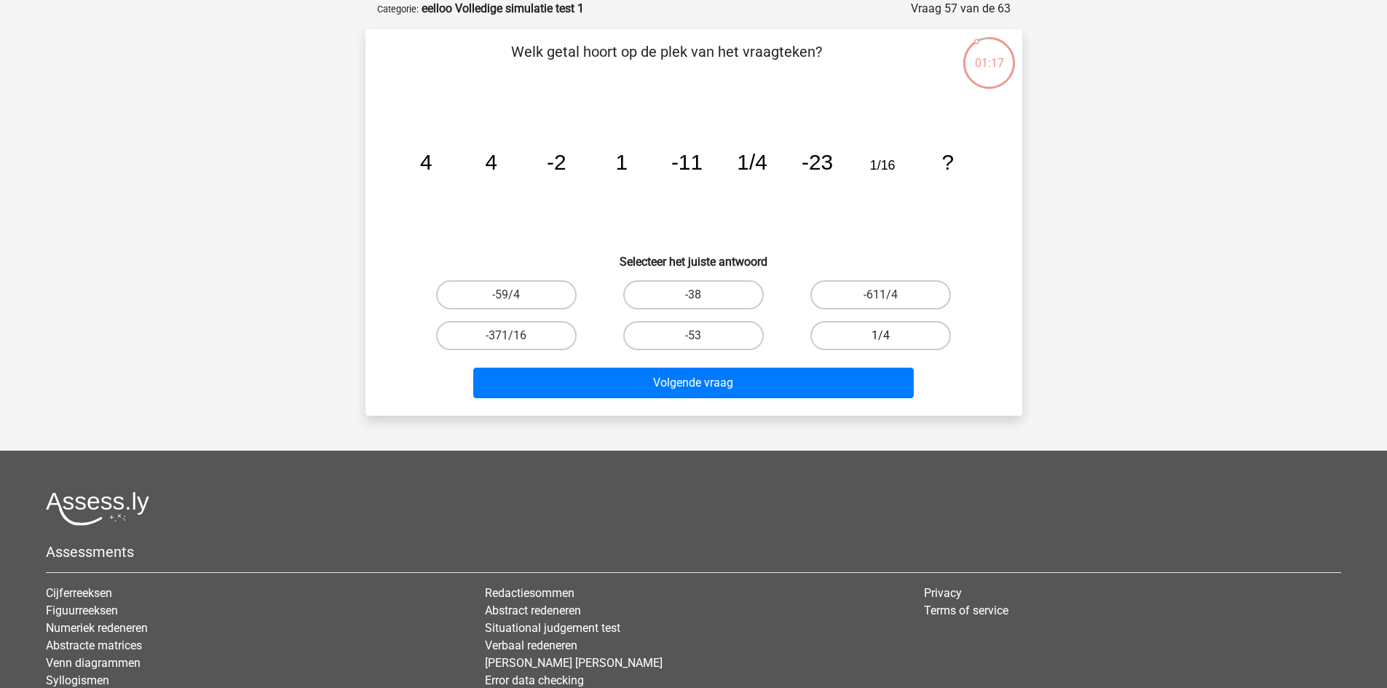
click at [895, 338] on label "1/4" at bounding box center [880, 335] width 141 height 29
click at [890, 338] on input "1/4" at bounding box center [885, 340] width 9 height 9
radio input "true"
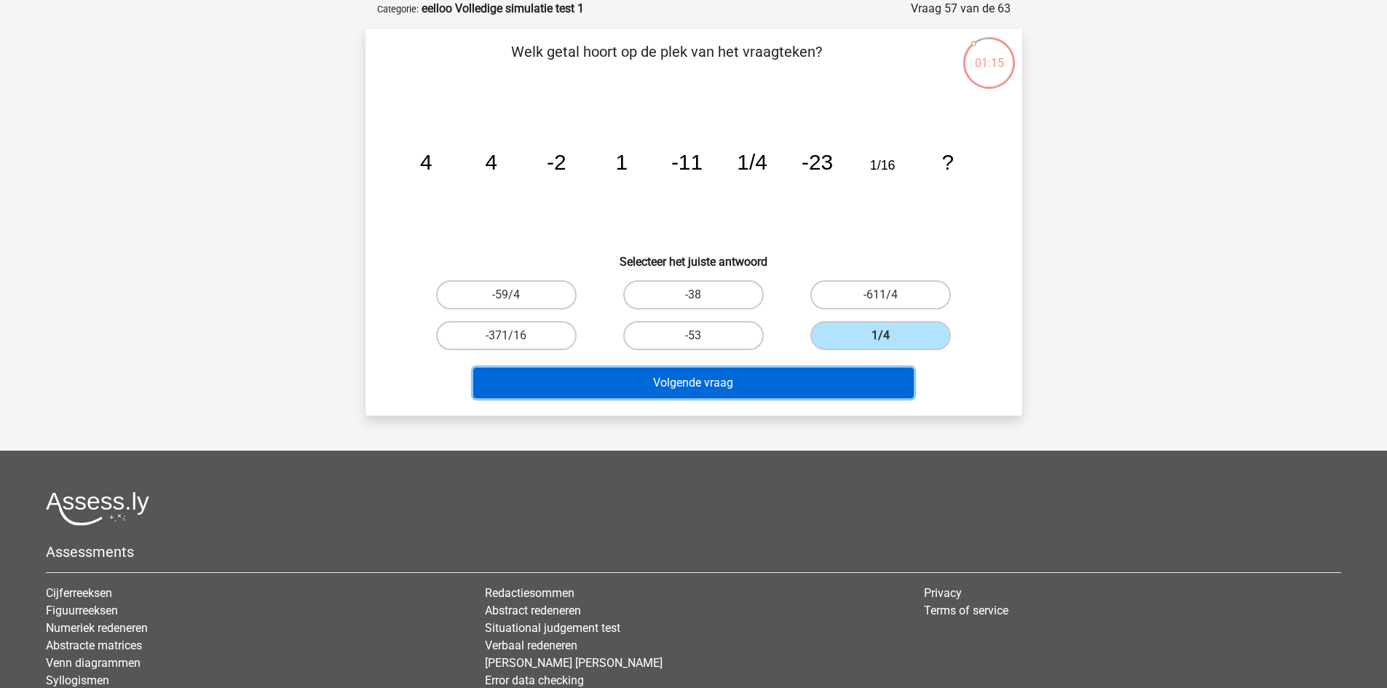
click at [772, 386] on button "Volgende vraag" at bounding box center [693, 383] width 441 height 31
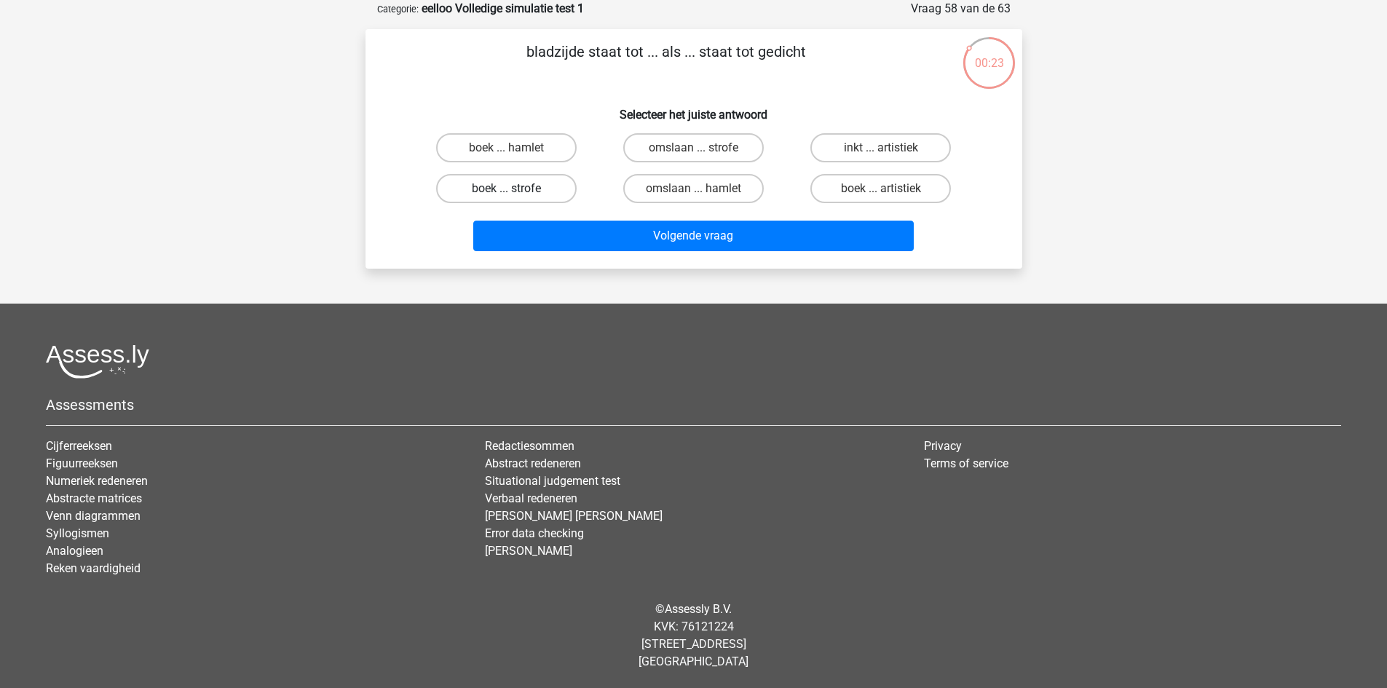
click at [544, 190] on label "boek ... strofe" at bounding box center [506, 188] width 141 height 29
click at [516, 190] on input "boek ... strofe" at bounding box center [510, 193] width 9 height 9
radio input "true"
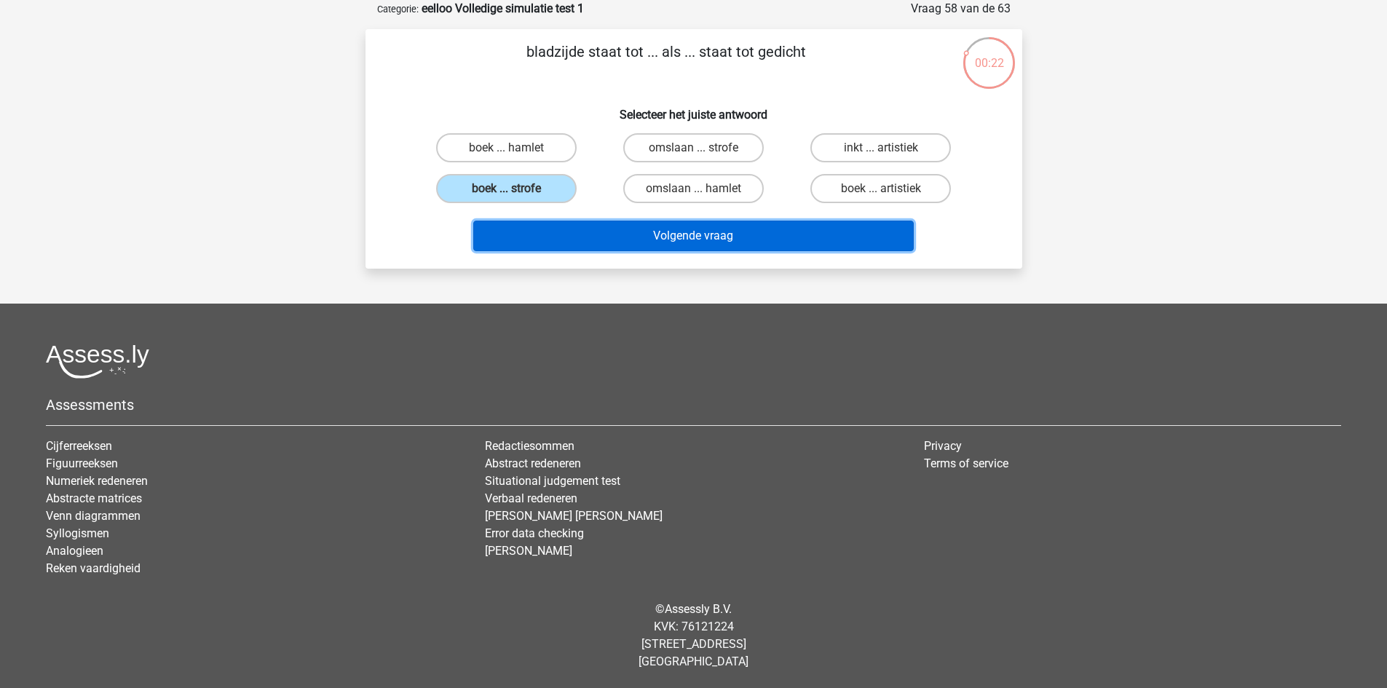
click at [599, 231] on button "Volgende vraag" at bounding box center [693, 236] width 441 height 31
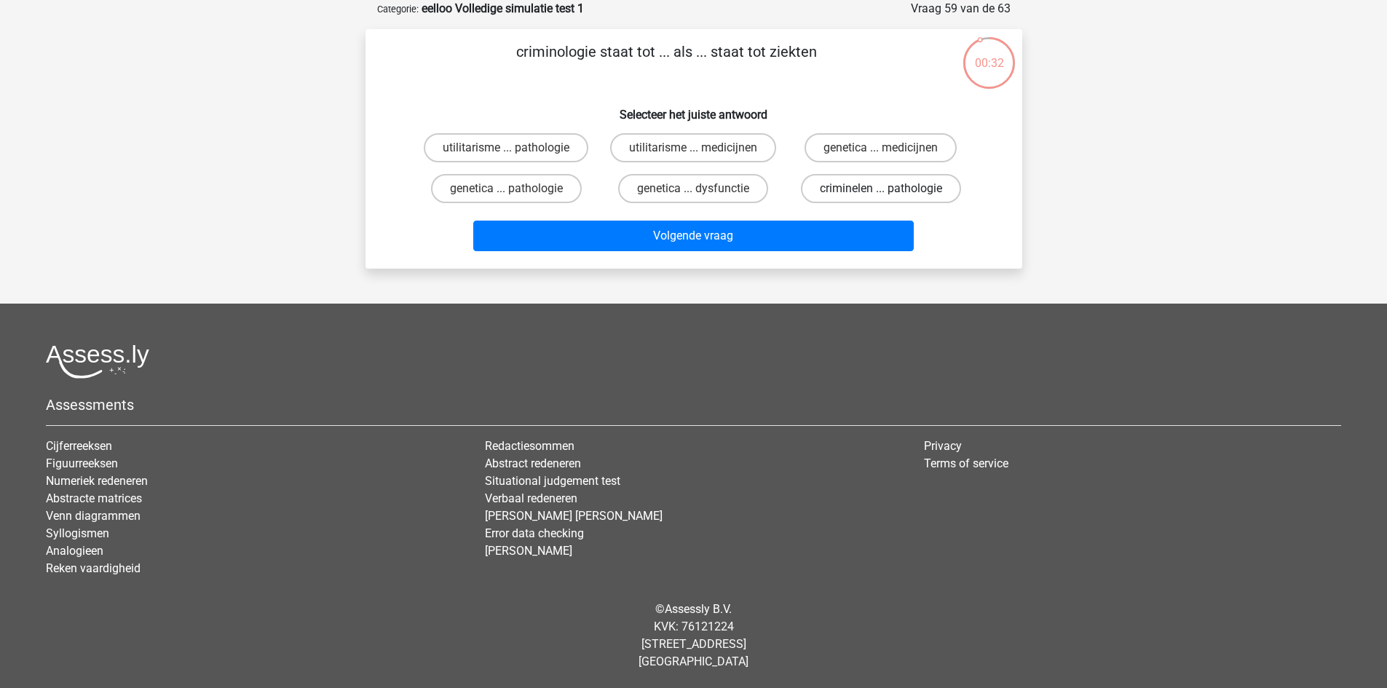
click at [841, 184] on label "criminelen ... pathologie" at bounding box center [881, 188] width 160 height 29
click at [881, 189] on input "criminelen ... pathologie" at bounding box center [885, 193] width 9 height 9
radio input "true"
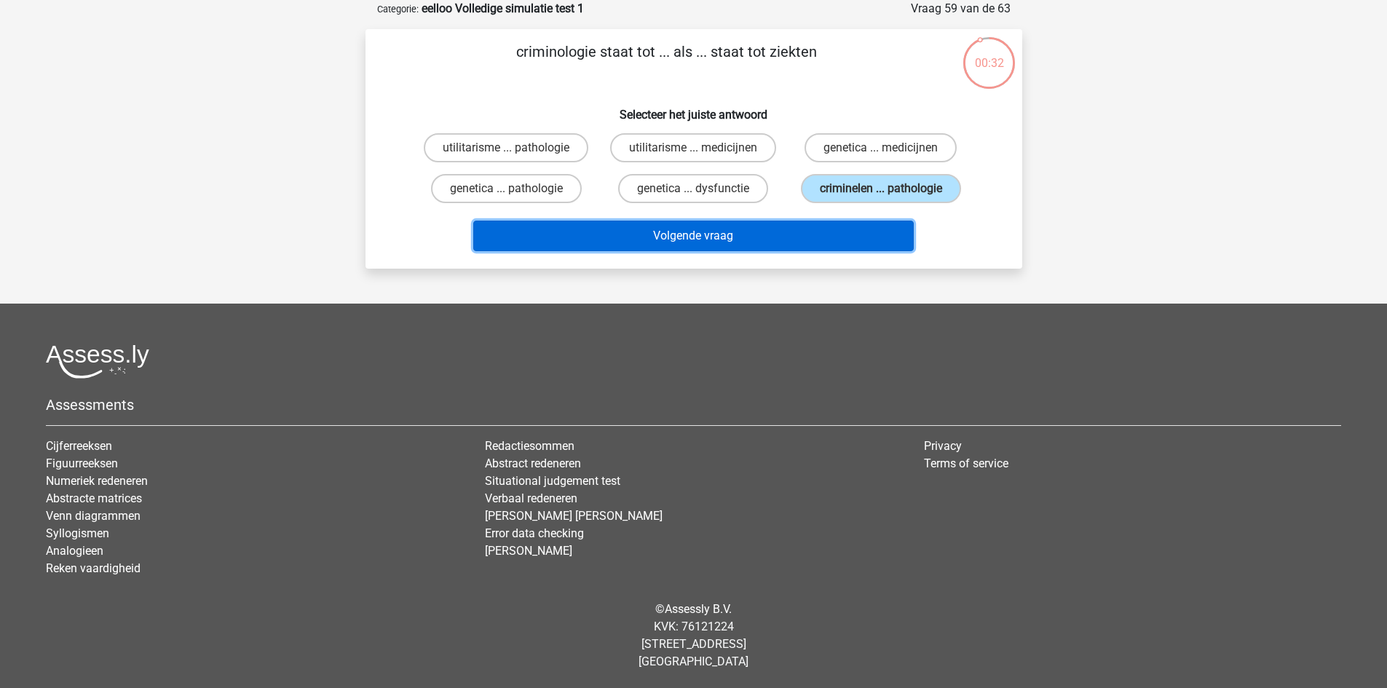
click at [837, 234] on button "Volgende vraag" at bounding box center [693, 236] width 441 height 31
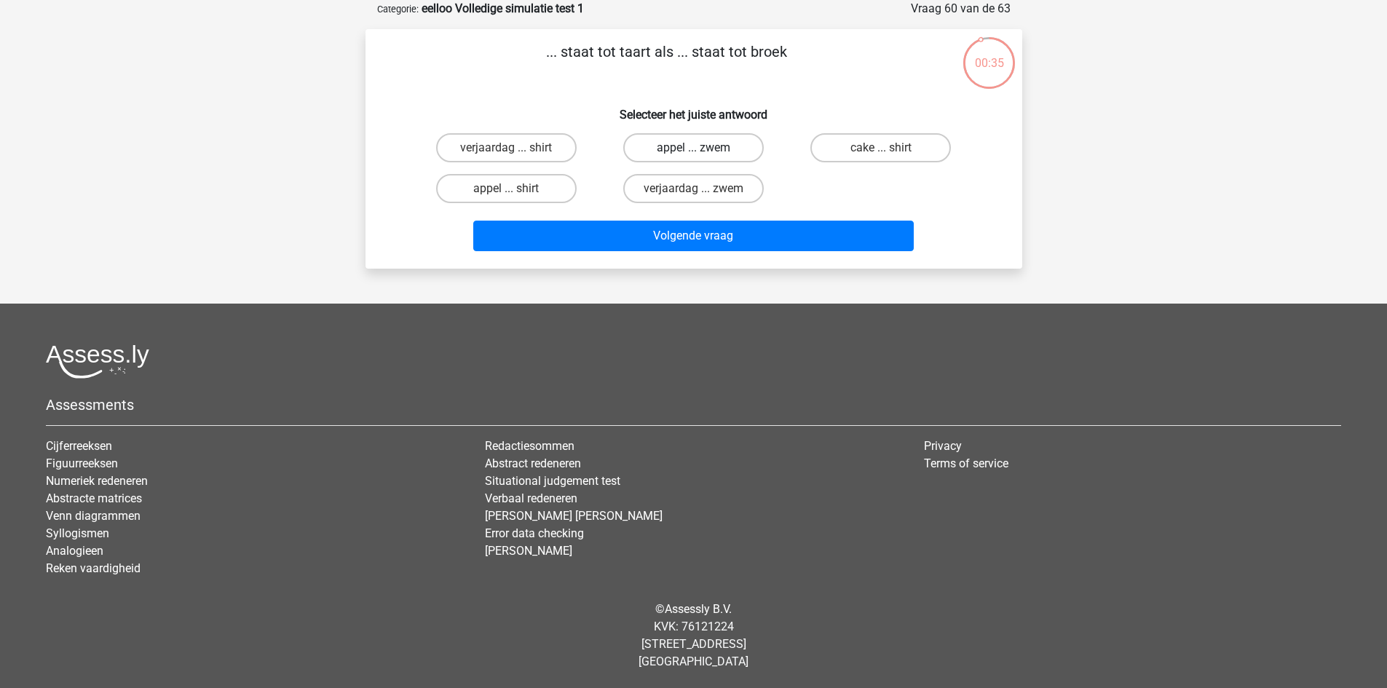
click at [684, 146] on label "appel ... zwem" at bounding box center [693, 147] width 141 height 29
click at [693, 148] on input "appel ... zwem" at bounding box center [697, 152] width 9 height 9
radio input "true"
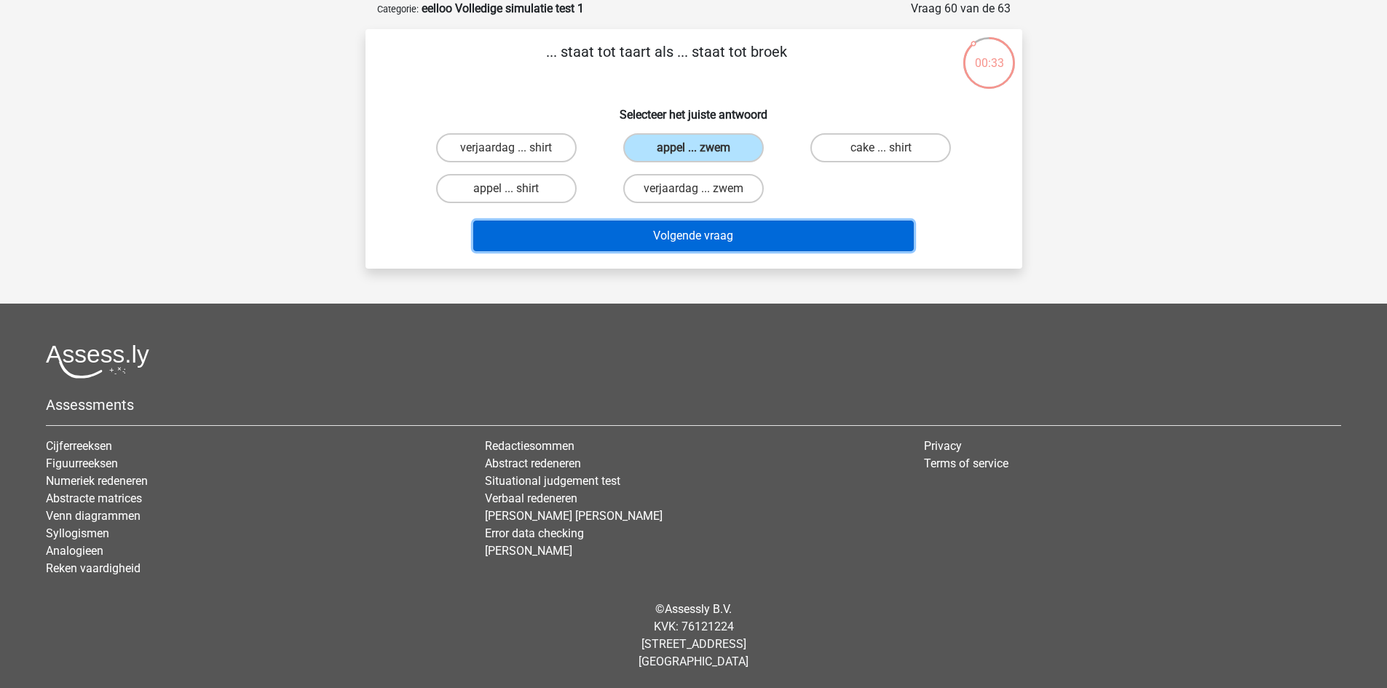
click at [722, 233] on button "Volgende vraag" at bounding box center [693, 236] width 441 height 31
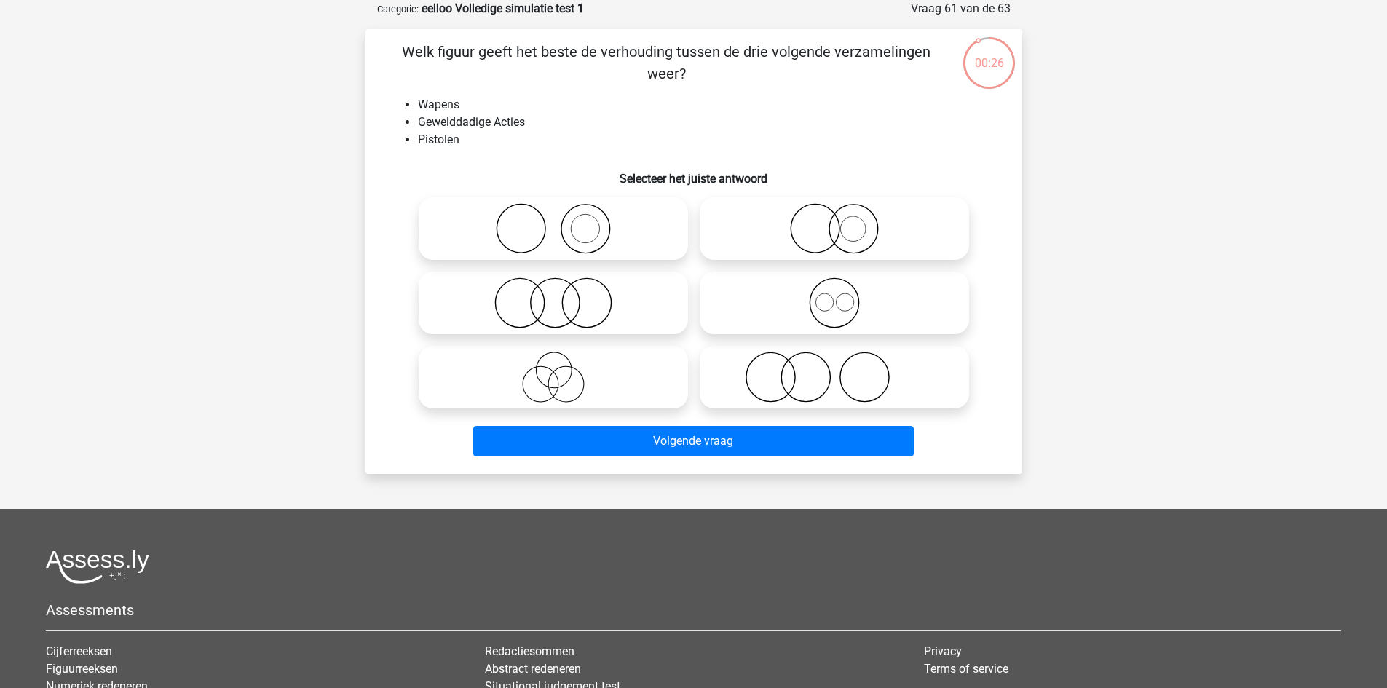
click at [601, 233] on icon at bounding box center [553, 228] width 258 height 51
click at [563, 221] on input "radio" at bounding box center [557, 216] width 9 height 9
radio input "true"
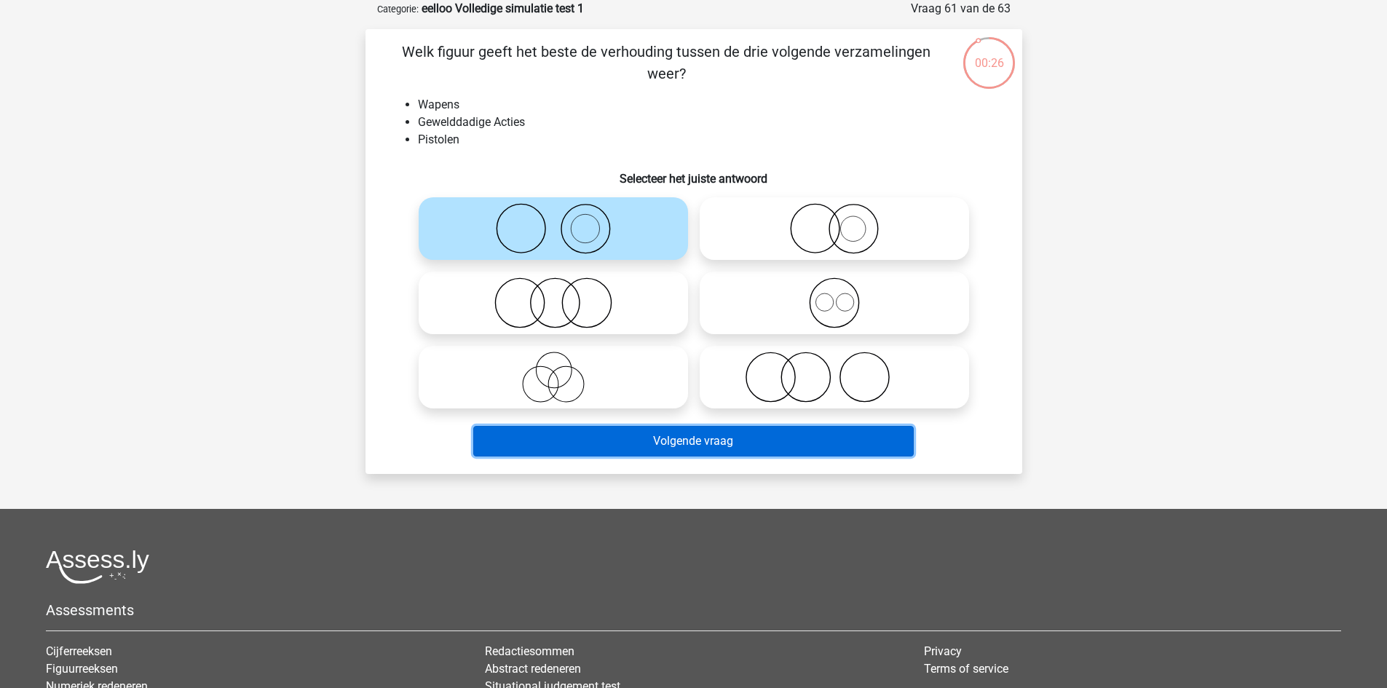
click at [669, 441] on button "Volgende vraag" at bounding box center [693, 441] width 441 height 31
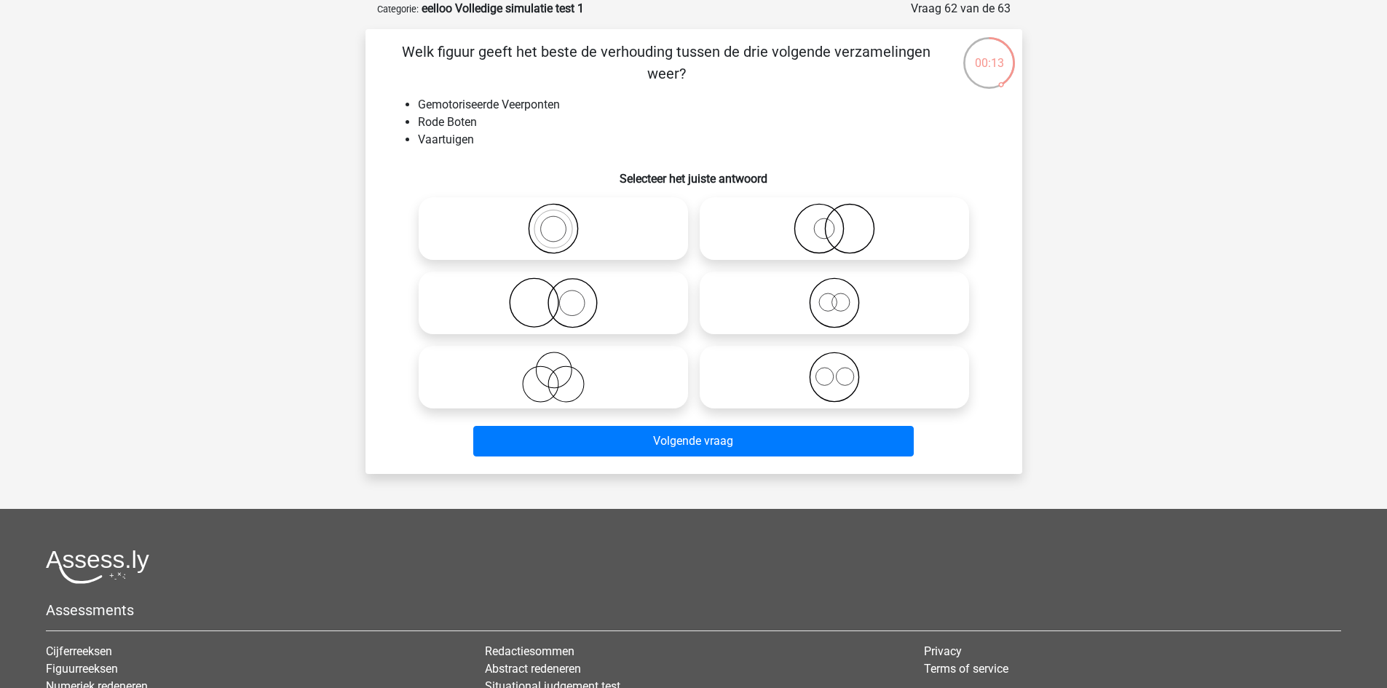
click at [810, 379] on circle at bounding box center [834, 377] width 49 height 49
click at [834, 370] on input "radio" at bounding box center [838, 364] width 9 height 9
radio input "true"
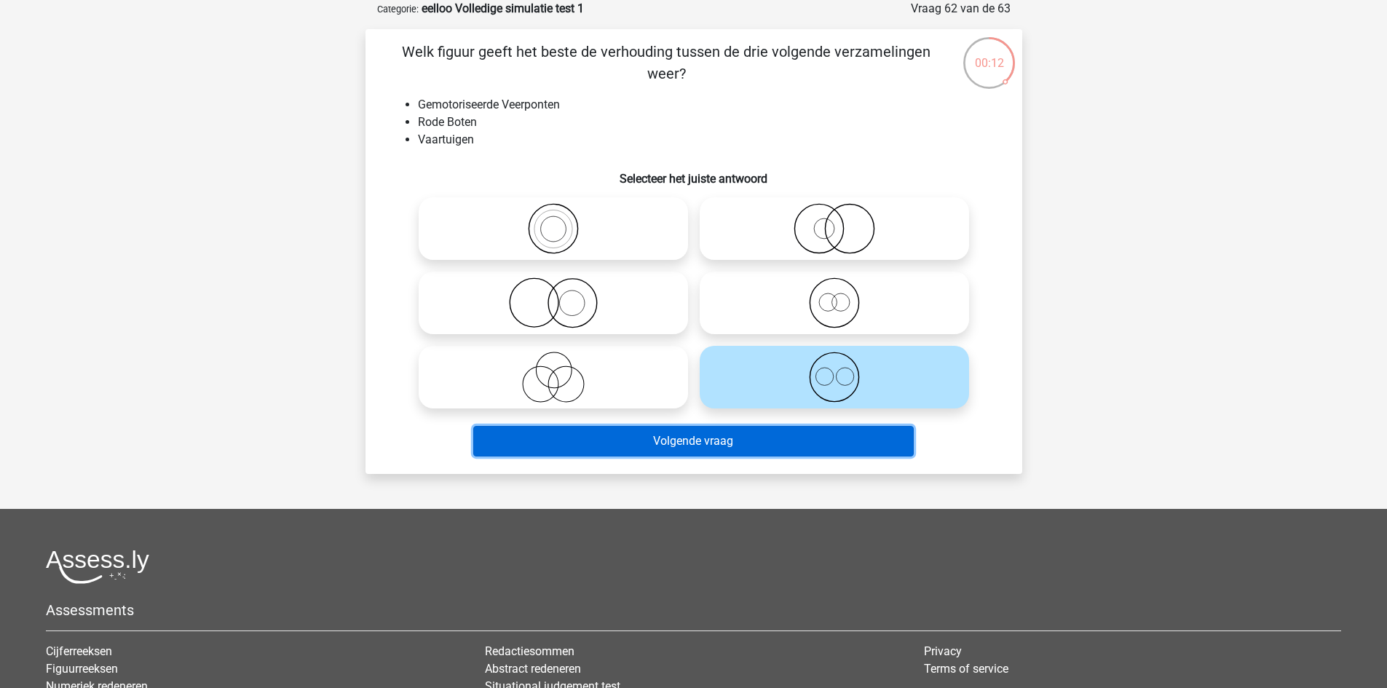
click at [784, 439] on button "Volgende vraag" at bounding box center [693, 441] width 441 height 31
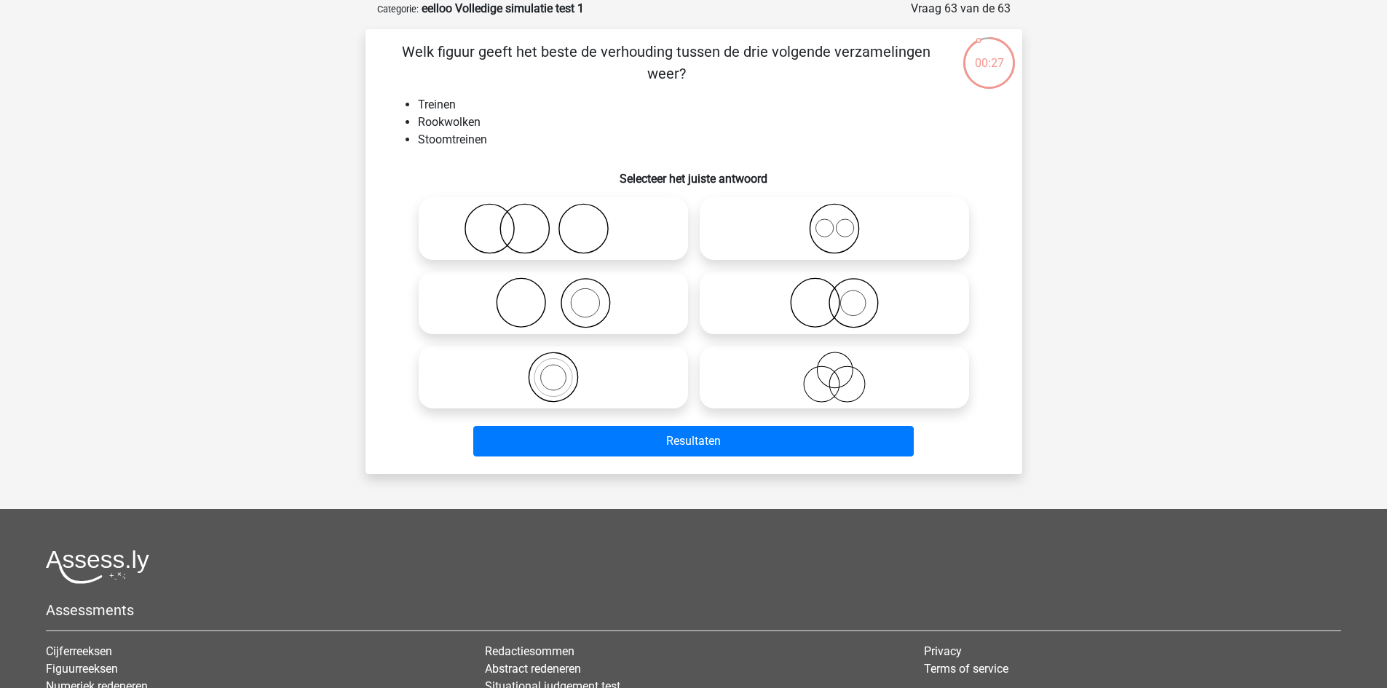
click at [614, 239] on icon at bounding box center [553, 228] width 258 height 51
click at [563, 221] on input "radio" at bounding box center [557, 216] width 9 height 9
radio input "true"
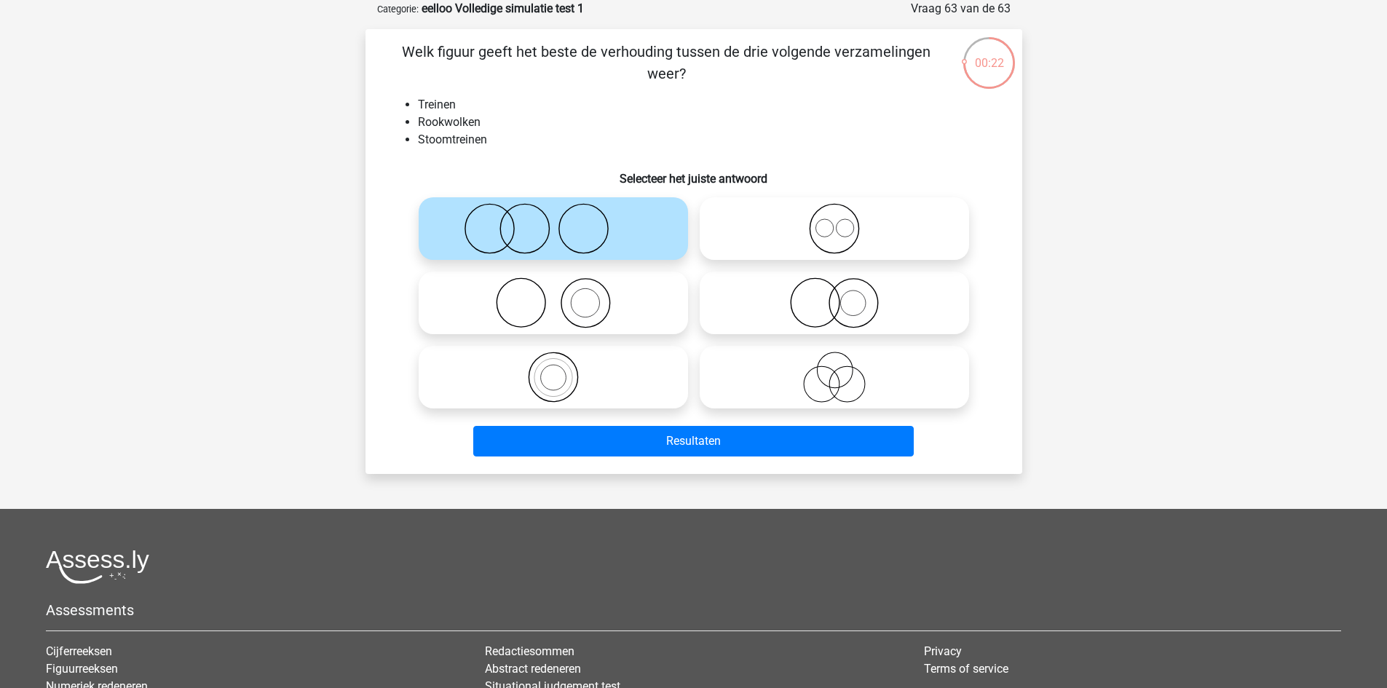
drag, startPoint x: 647, startPoint y: 305, endPoint x: 670, endPoint y: 347, distance: 47.2
click at [650, 305] on icon at bounding box center [553, 302] width 258 height 51
click at [563, 296] on input "radio" at bounding box center [557, 290] width 9 height 9
radio input "true"
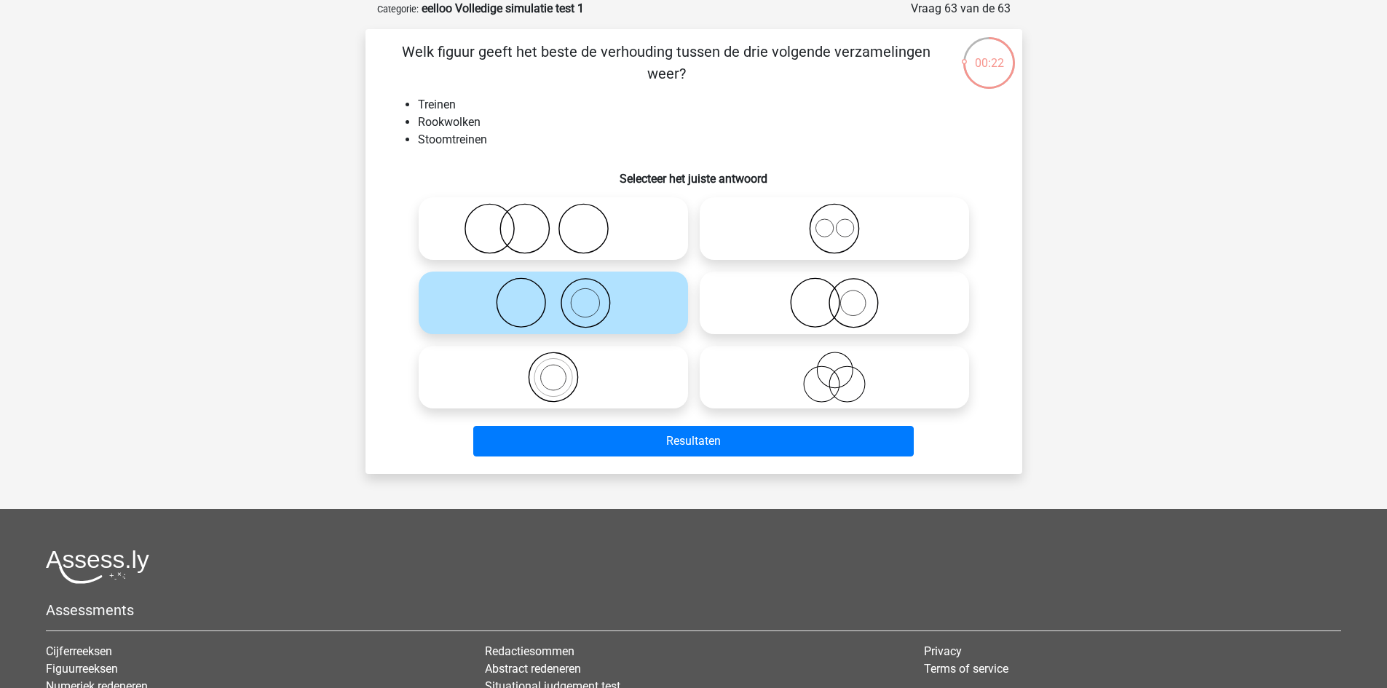
click at [837, 295] on input "radio" at bounding box center [838, 290] width 9 height 9
radio input "true"
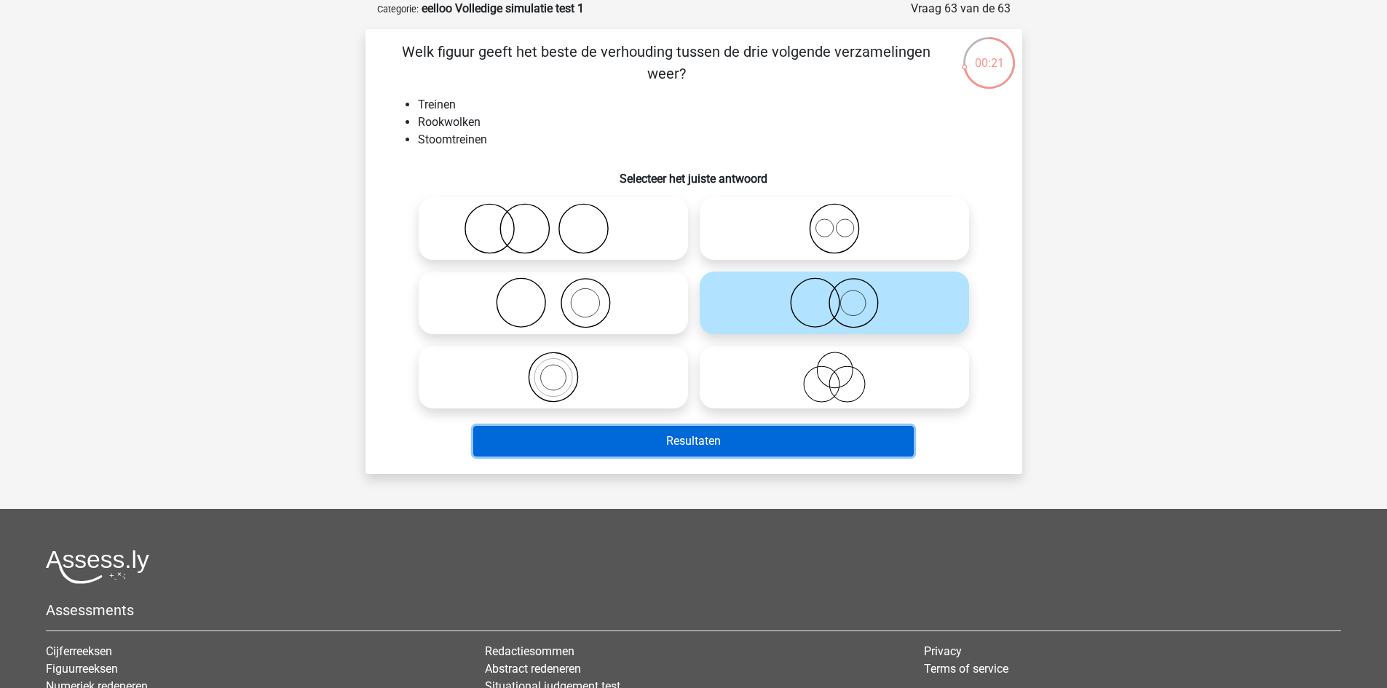
click at [768, 443] on button "Resultaten" at bounding box center [693, 441] width 441 height 31
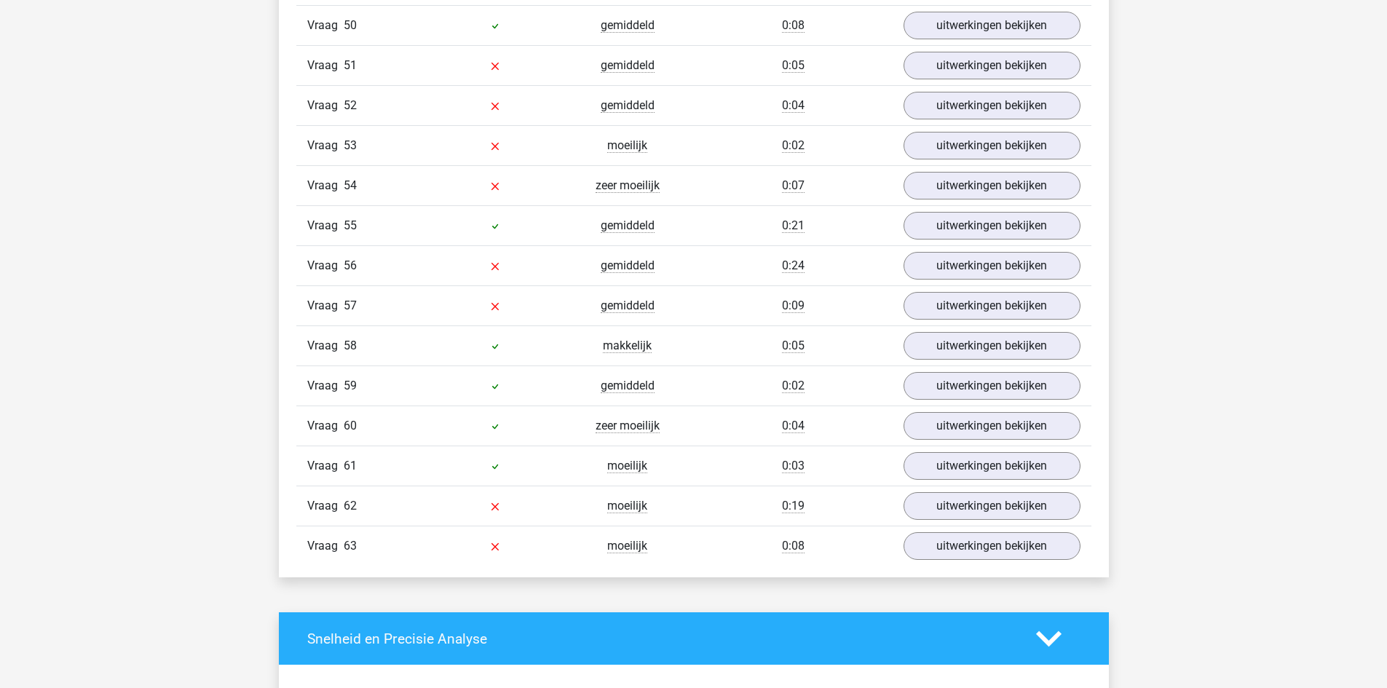
scroll to position [3641, 0]
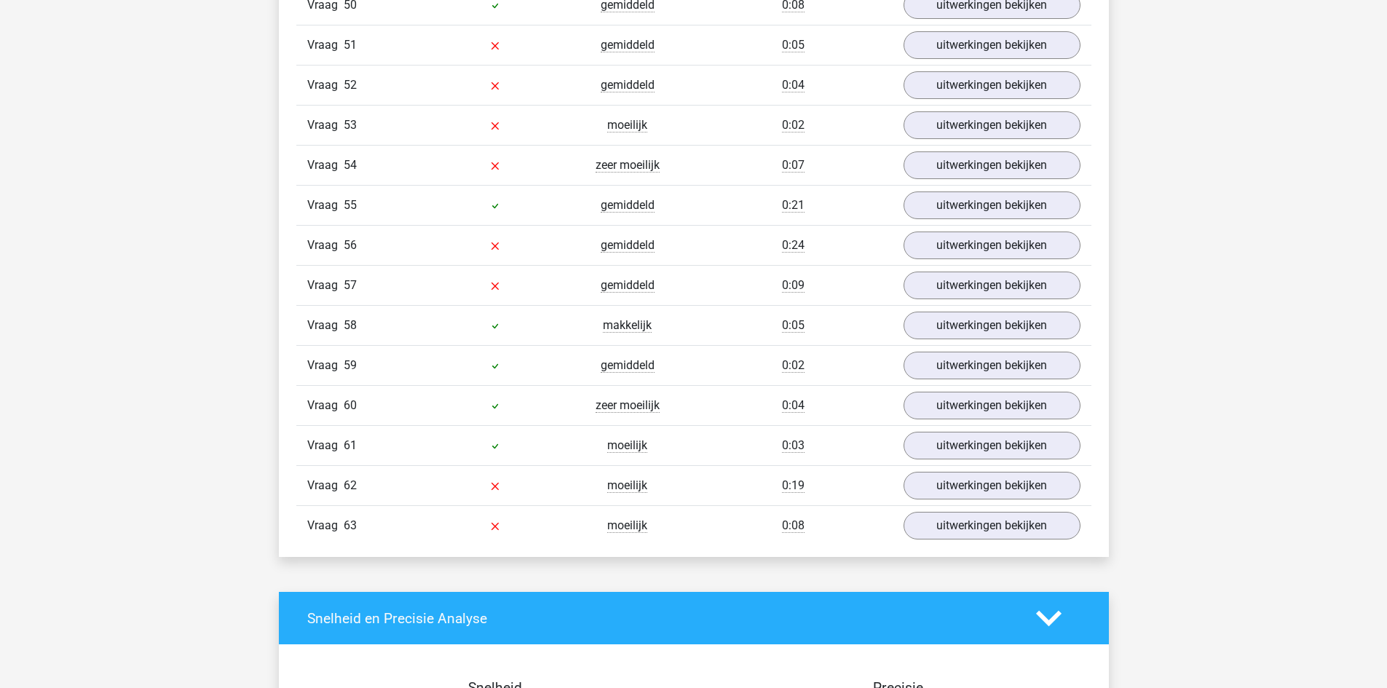
click at [982, 501] on div "Vraag 62 moeilijk 0:19 uitwerkingen bekijken" at bounding box center [693, 485] width 795 height 40
click at [982, 499] on link "uitwerkingen bekijken" at bounding box center [991, 486] width 203 height 32
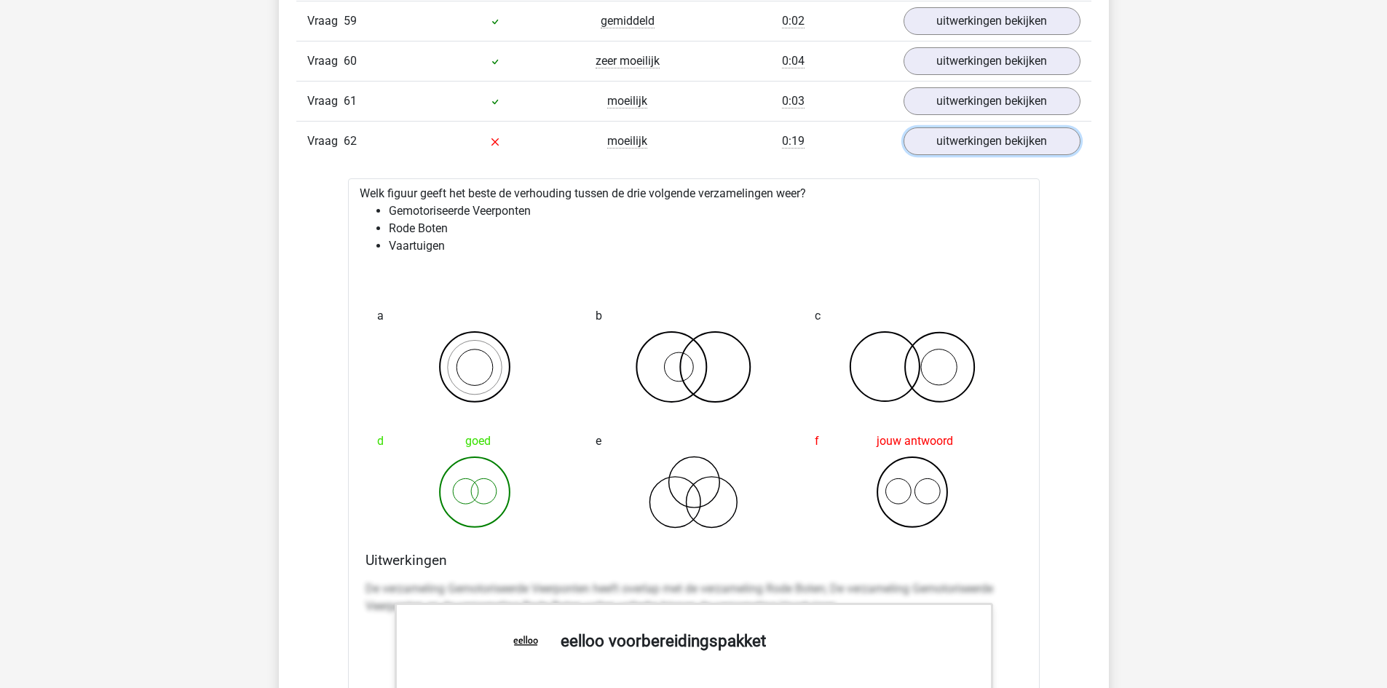
scroll to position [4005, 0]
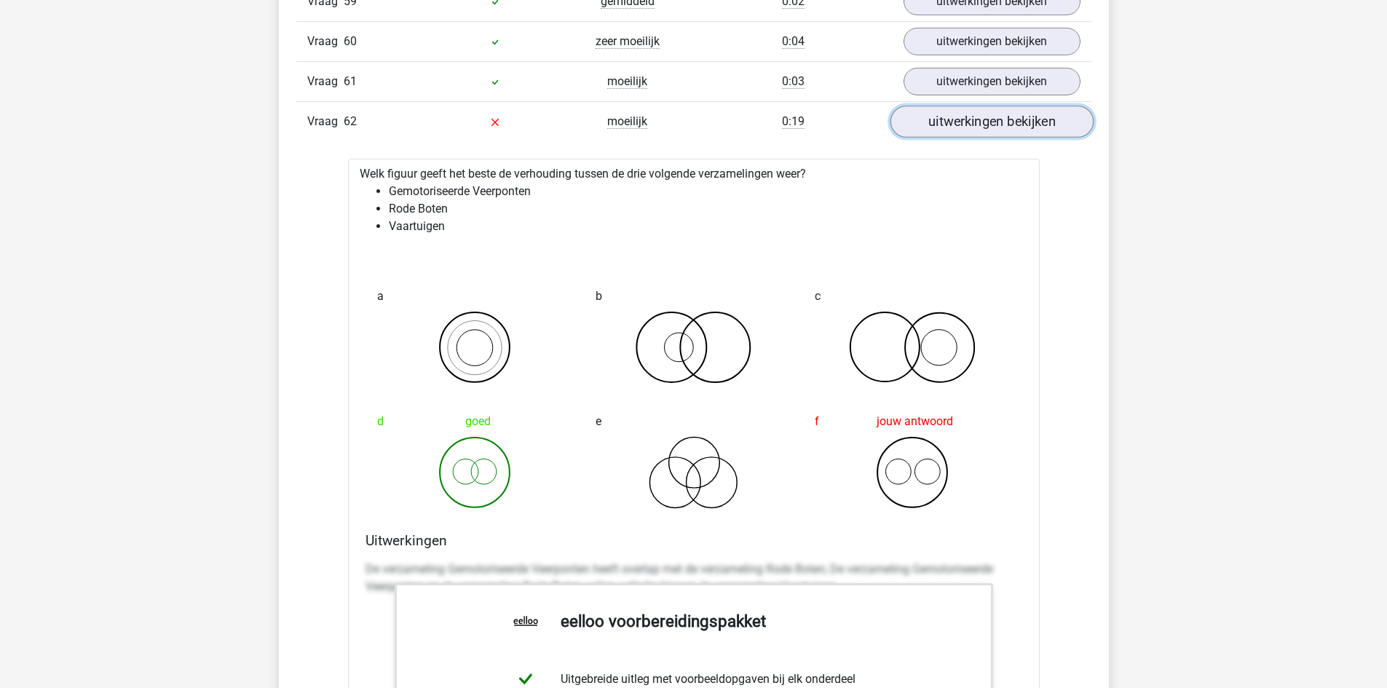
click at [999, 122] on link "uitwerkingen bekijken" at bounding box center [991, 122] width 203 height 32
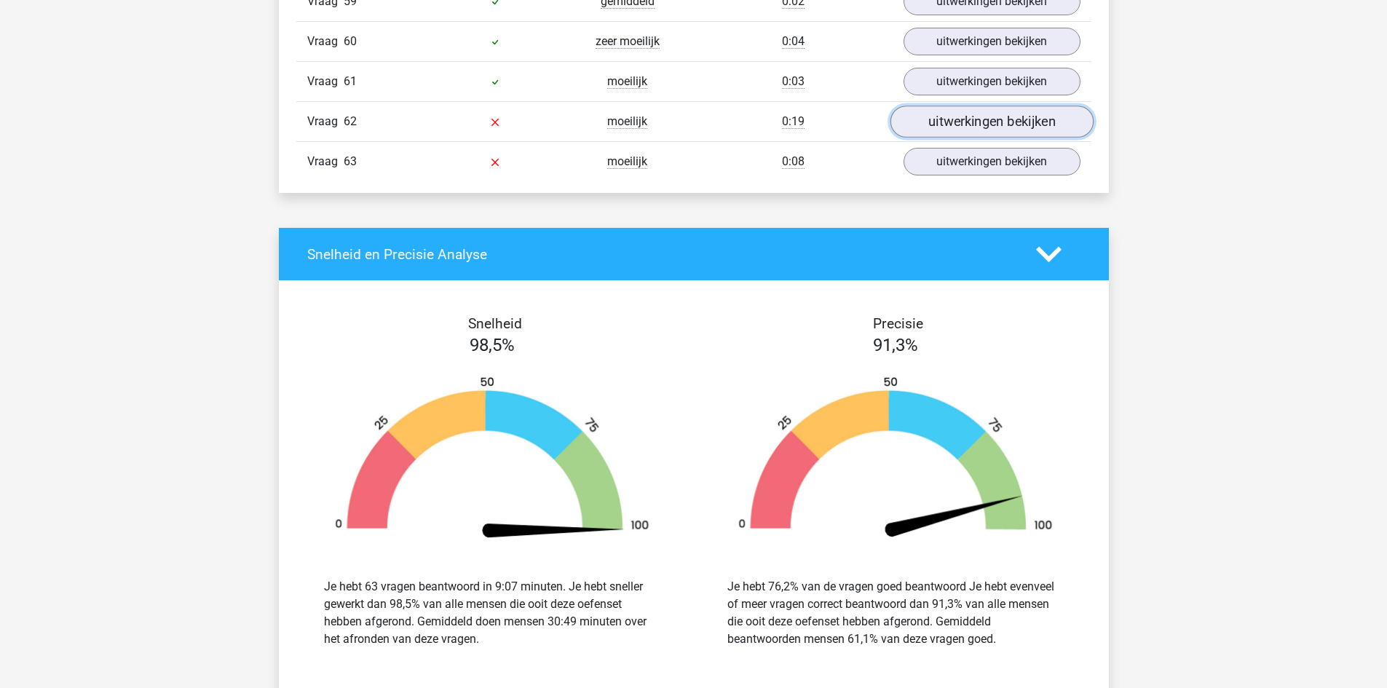
click at [999, 122] on link "uitwerkingen bekijken" at bounding box center [991, 122] width 203 height 32
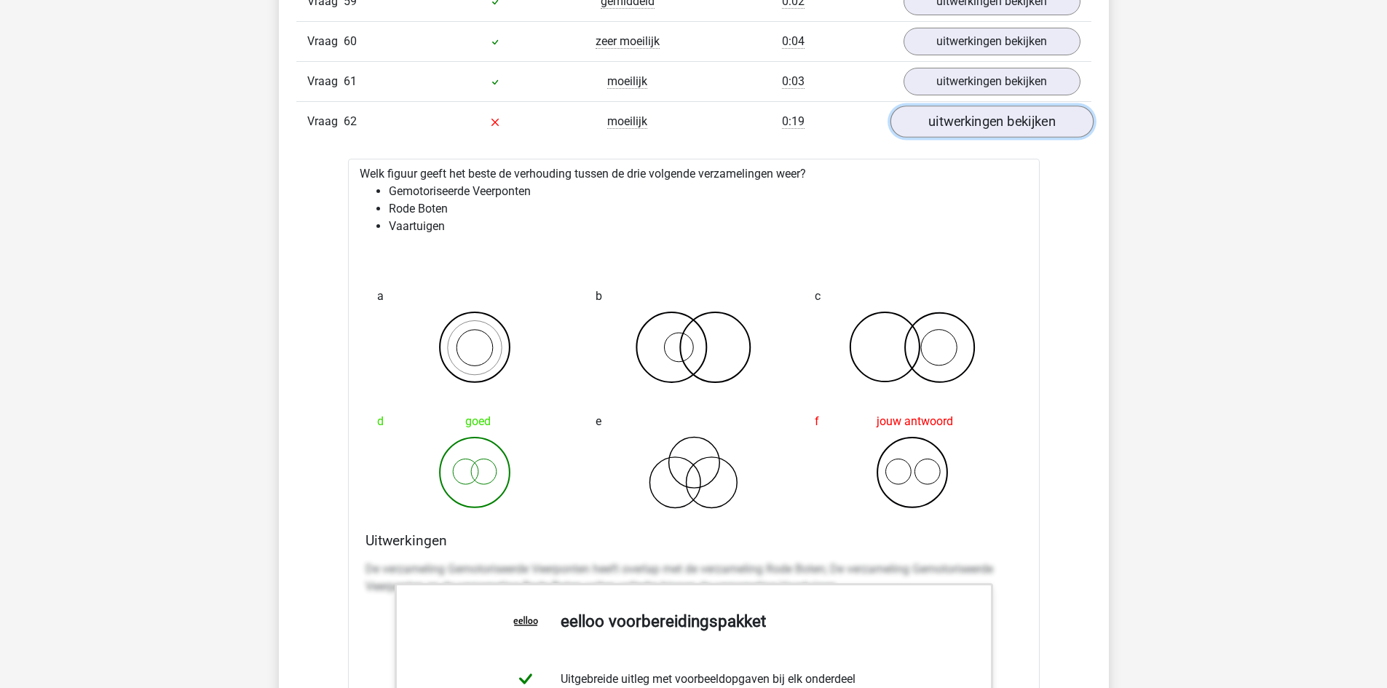
click at [999, 122] on link "uitwerkingen bekijken" at bounding box center [991, 122] width 203 height 32
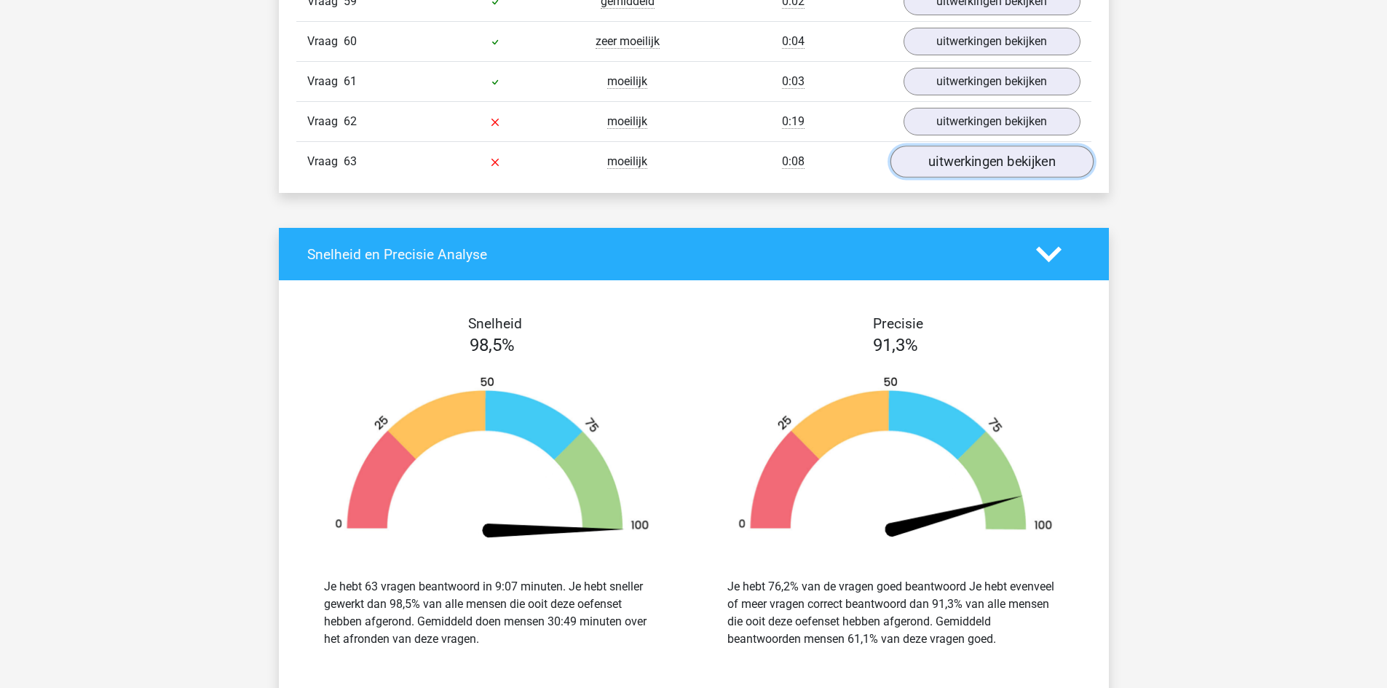
click at [1002, 167] on link "uitwerkingen bekijken" at bounding box center [991, 162] width 203 height 32
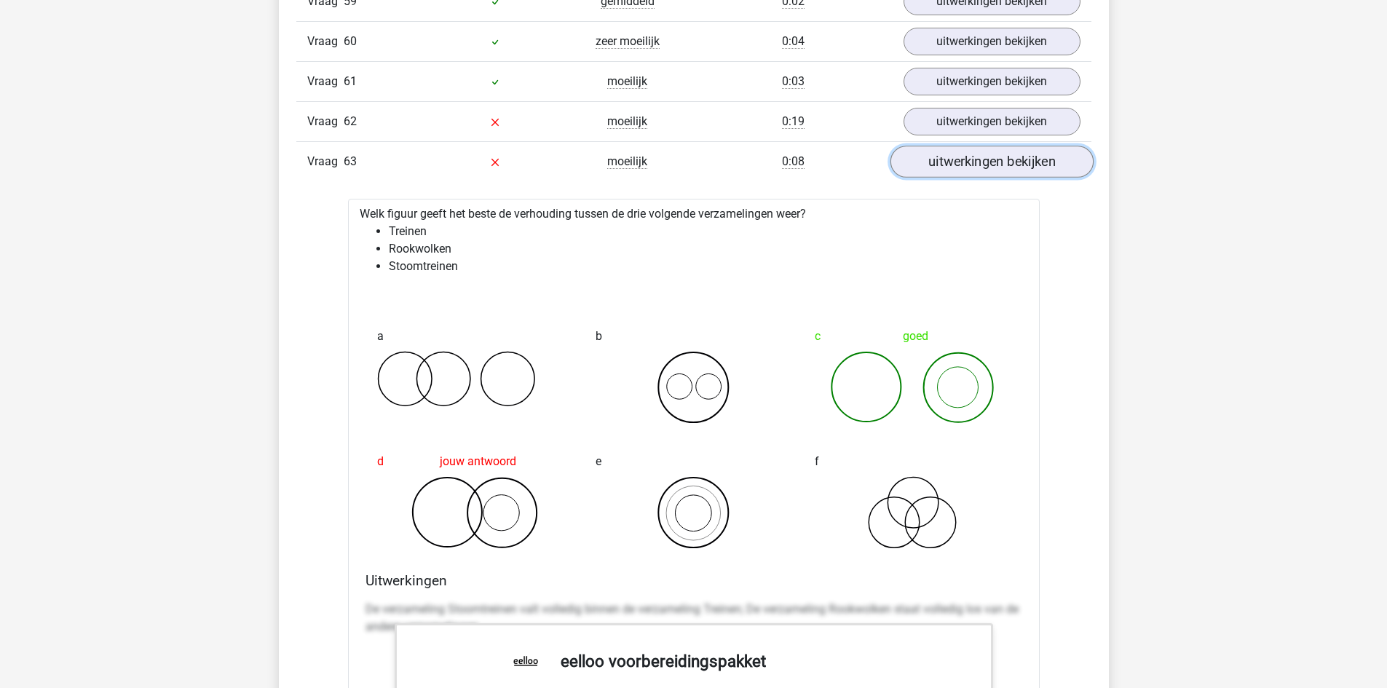
click at [1002, 166] on link "uitwerkingen bekijken" at bounding box center [991, 162] width 203 height 32
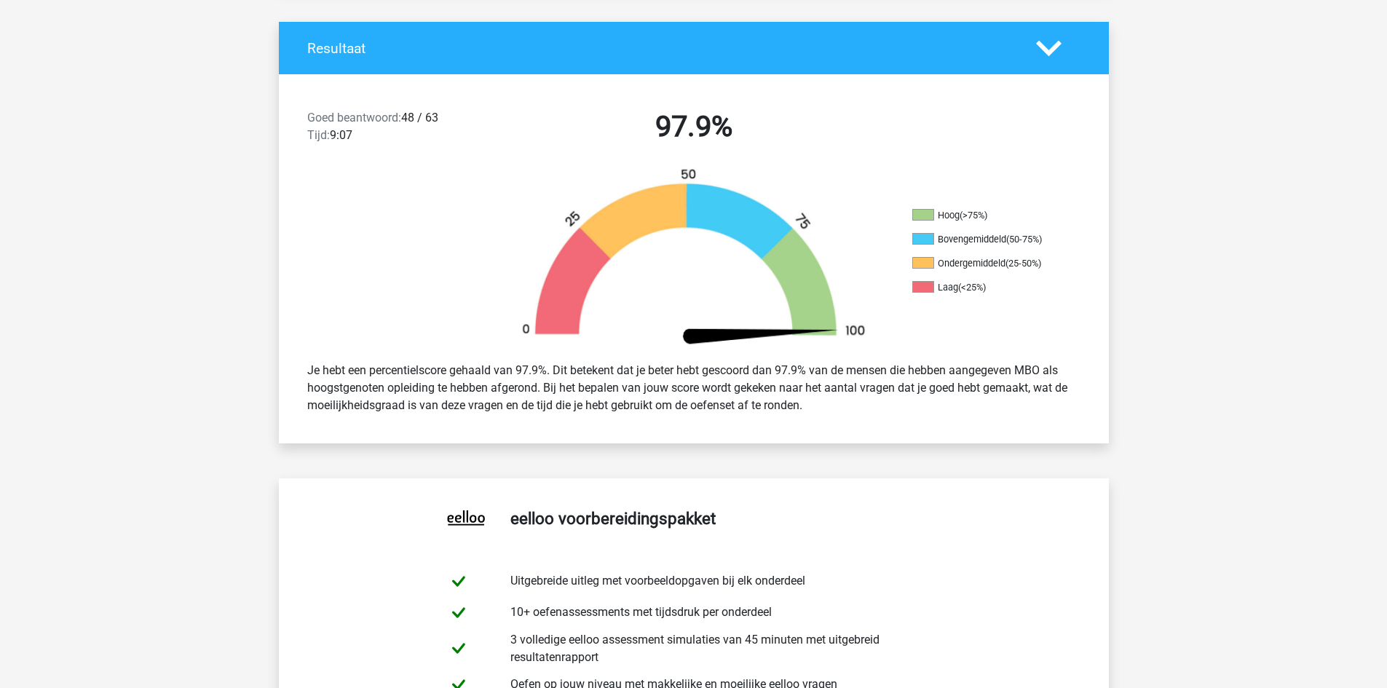
scroll to position [0, 0]
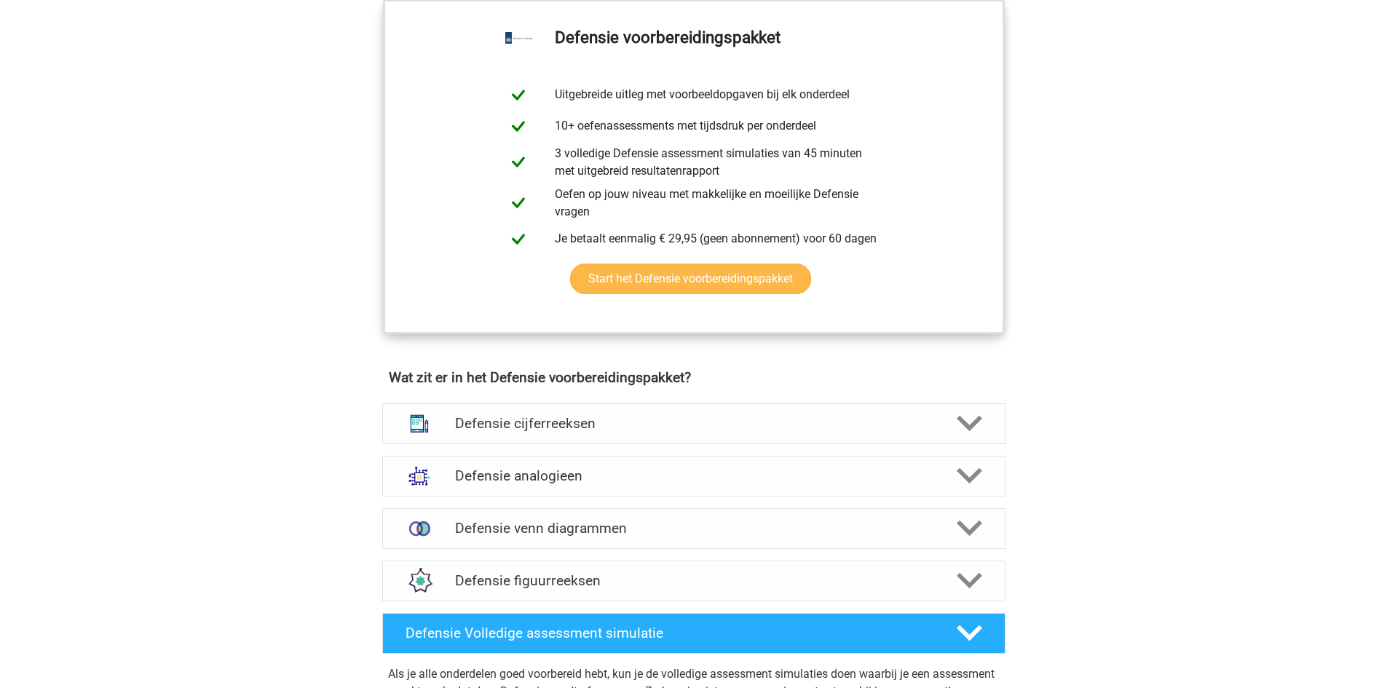
scroll to position [1092, 0]
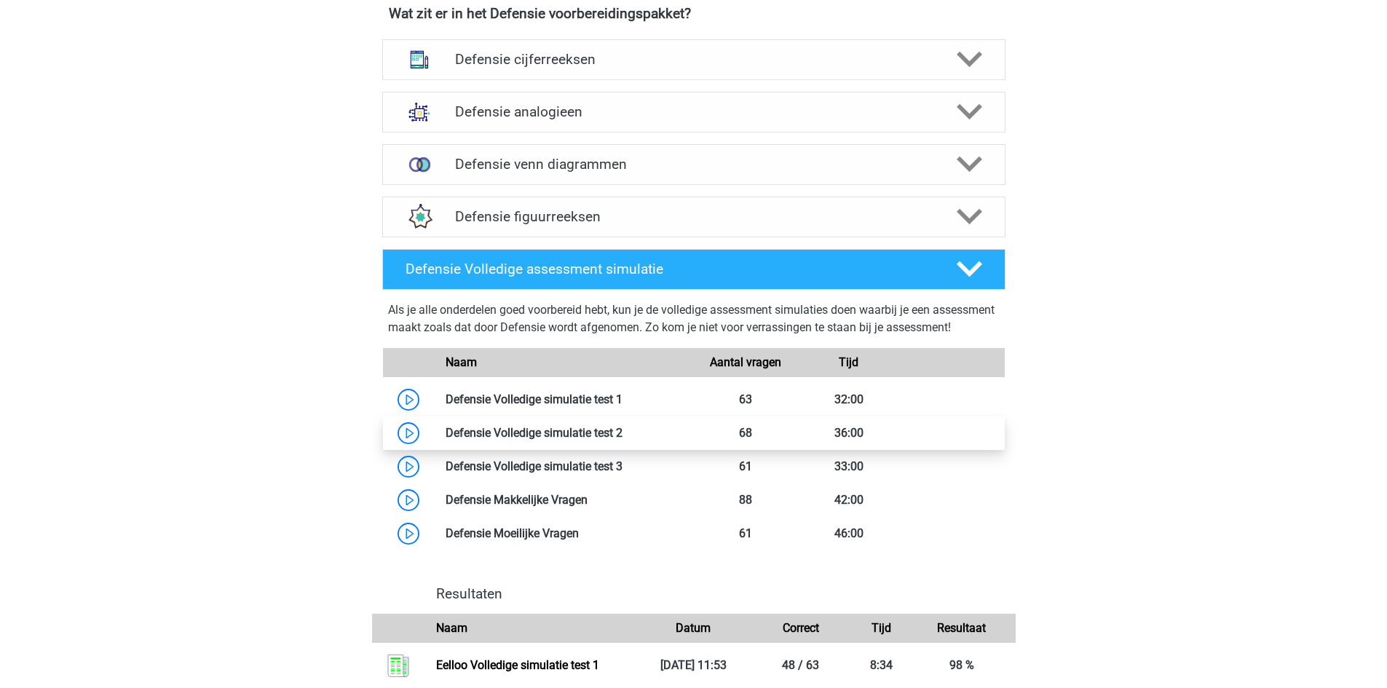
click at [623, 440] on link at bounding box center [623, 433] width 0 height 14
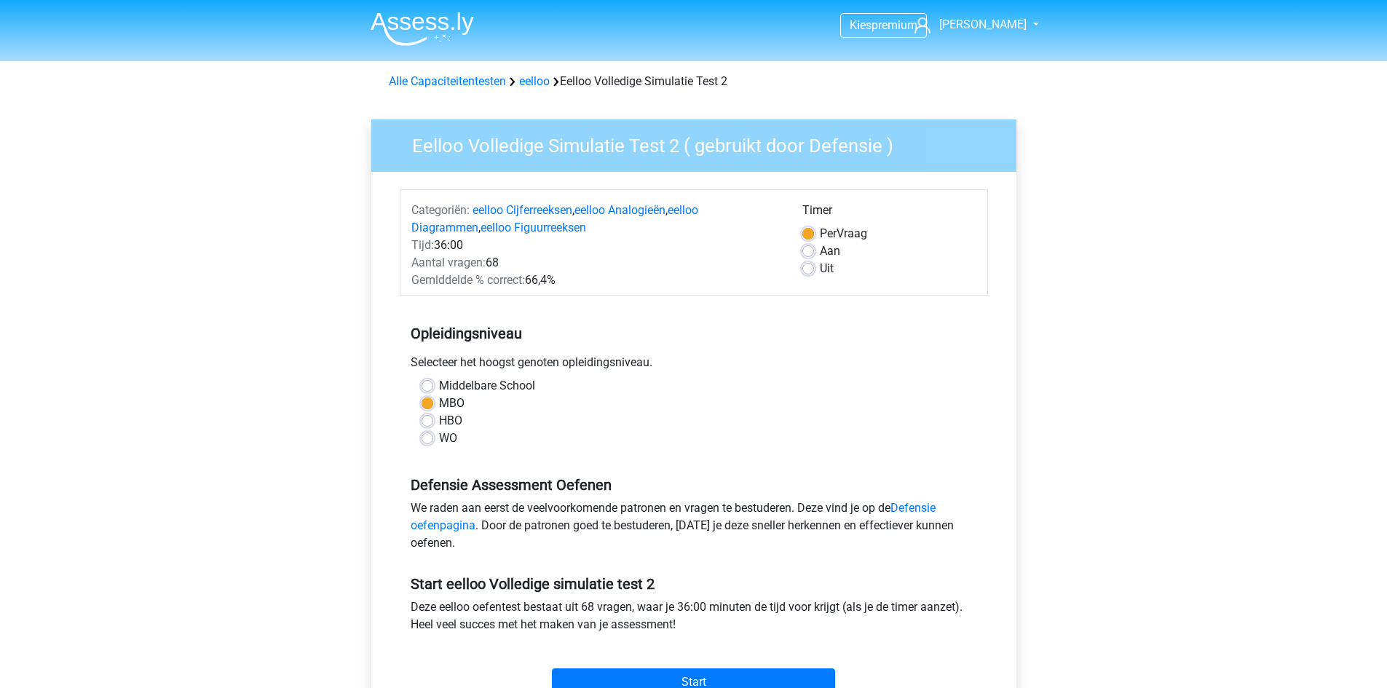
click at [820, 246] on label "Aan" at bounding box center [830, 250] width 20 height 17
click at [807, 246] on input "Aan" at bounding box center [808, 249] width 12 height 15
radio input "true"
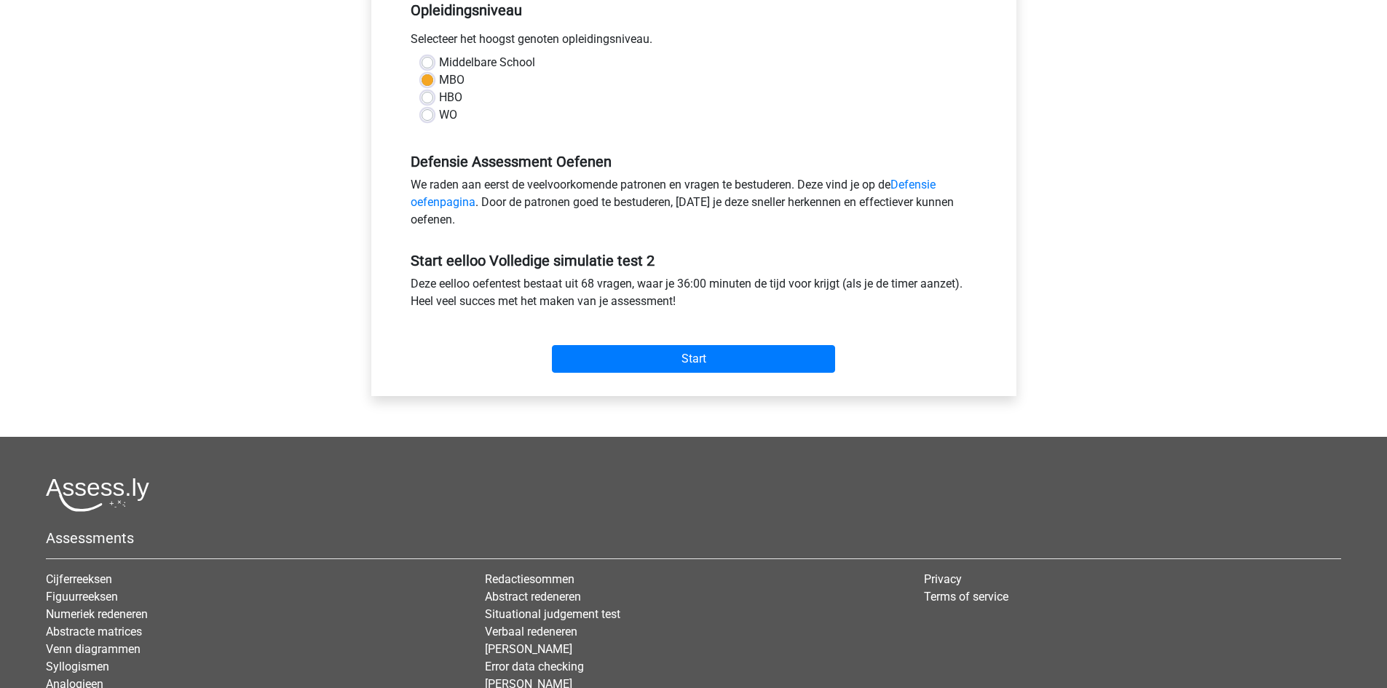
scroll to position [364, 0]
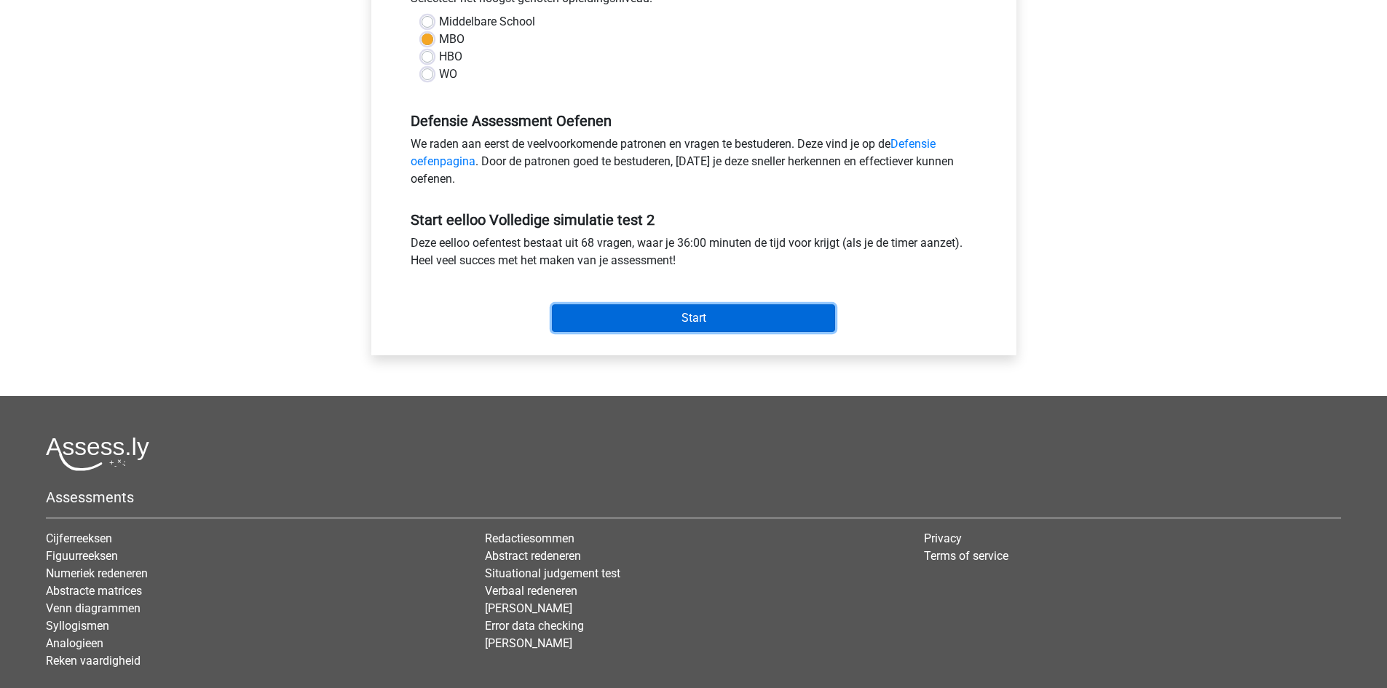
click at [750, 321] on input "Start" at bounding box center [693, 318] width 283 height 28
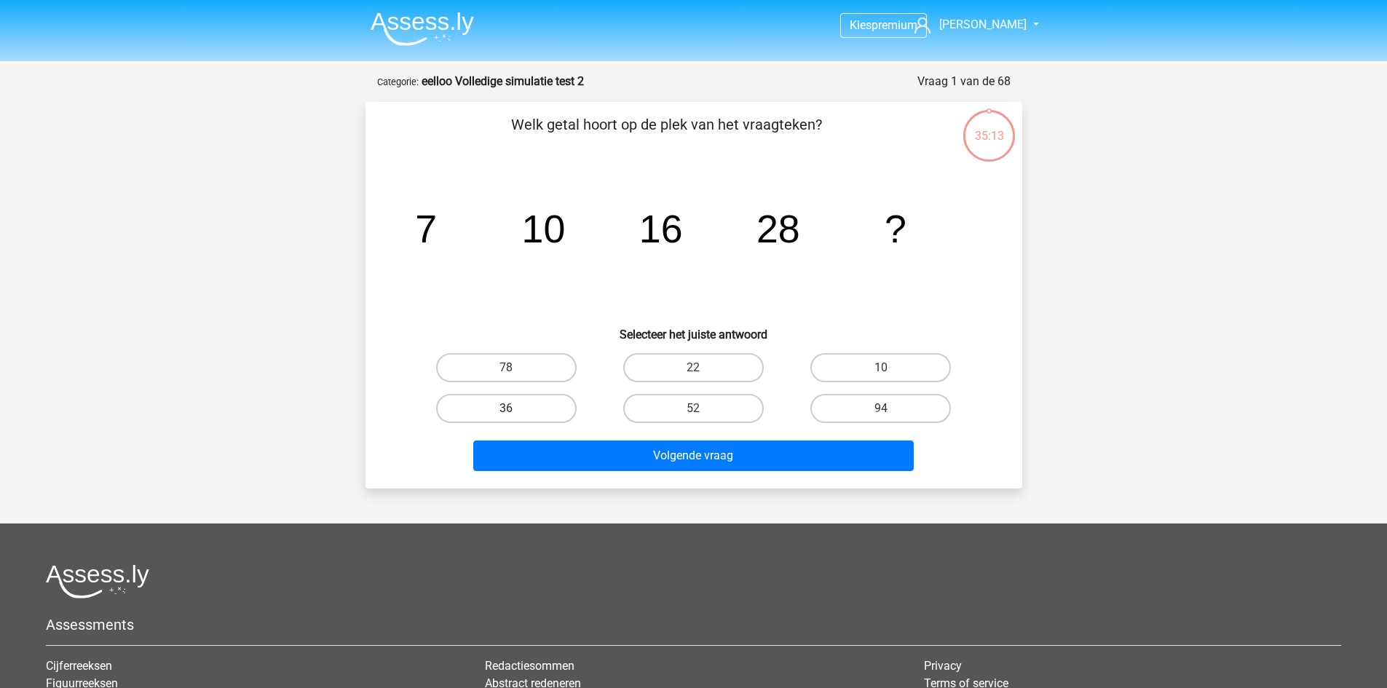
click at [530, 406] on label "36" at bounding box center [506, 408] width 141 height 29
click at [516, 408] on input "36" at bounding box center [510, 412] width 9 height 9
radio input "true"
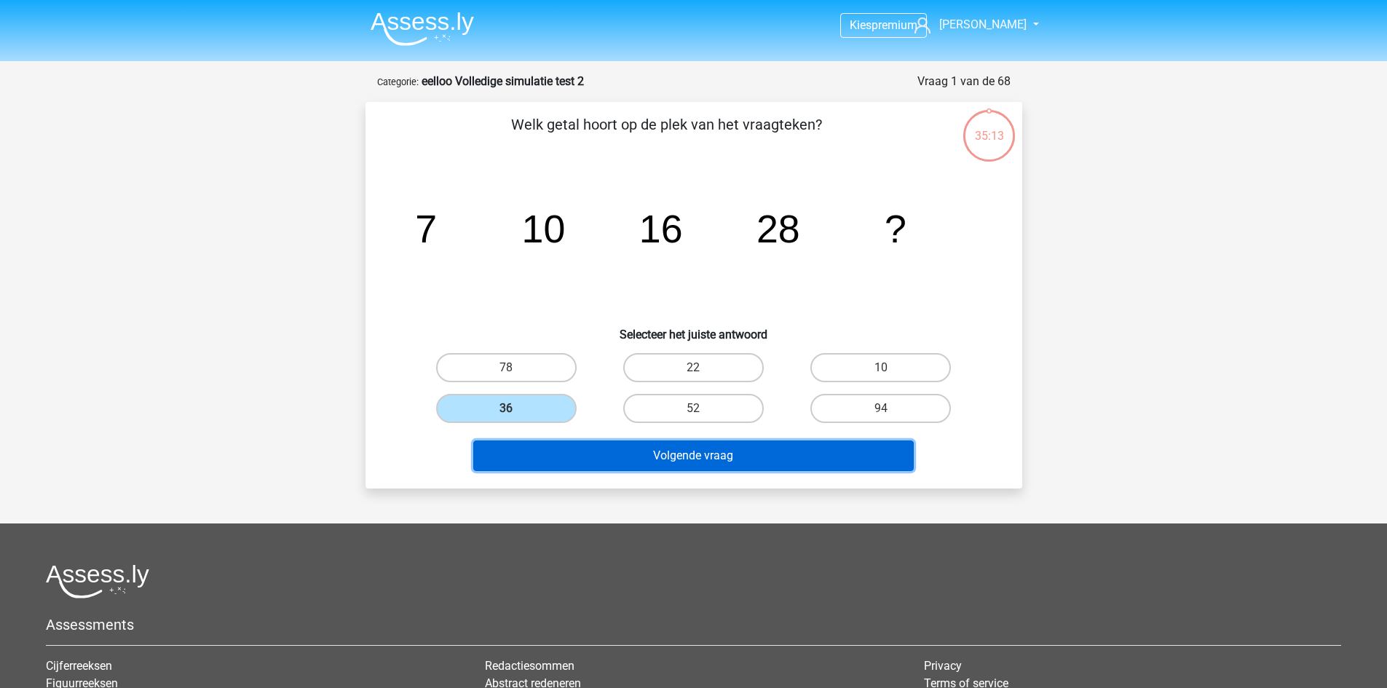
click at [572, 458] on button "Volgende vraag" at bounding box center [693, 456] width 441 height 31
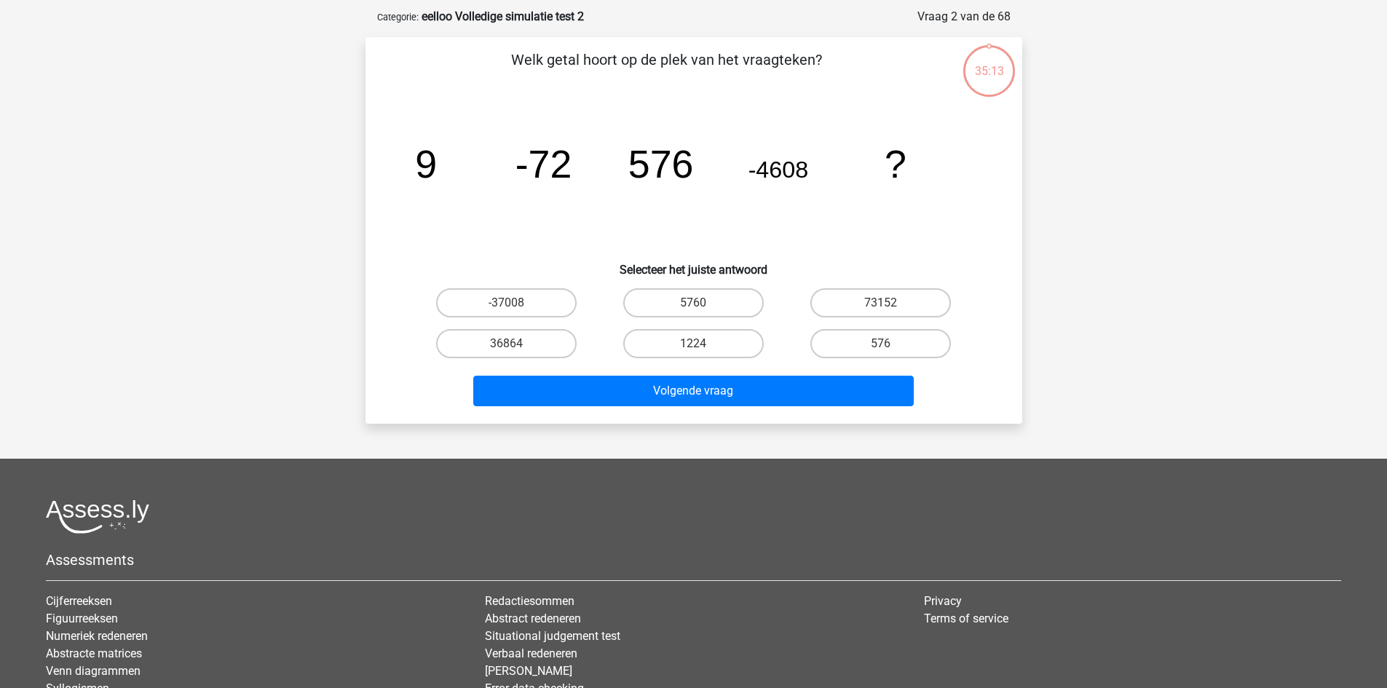
scroll to position [73, 0]
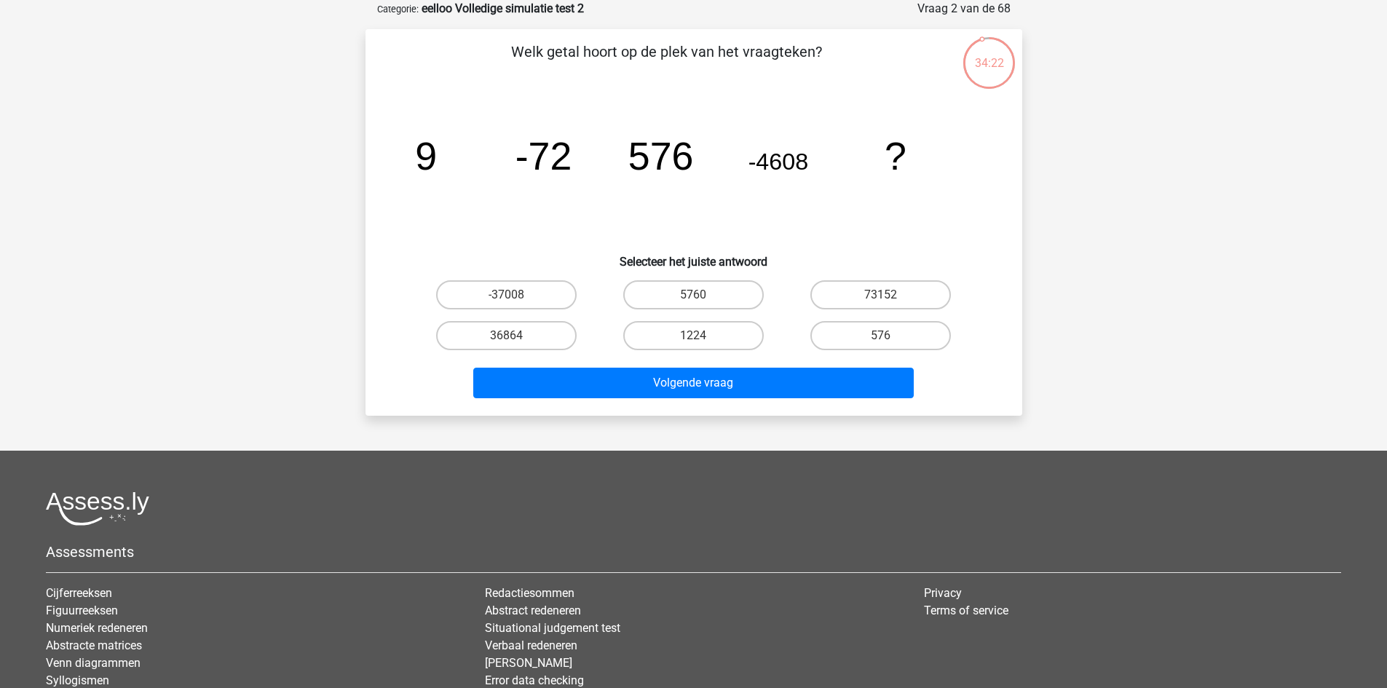
drag, startPoint x: 508, startPoint y: 338, endPoint x: 521, endPoint y: 366, distance: 31.3
click at [508, 338] on input "36864" at bounding box center [510, 340] width 9 height 9
radio input "true"
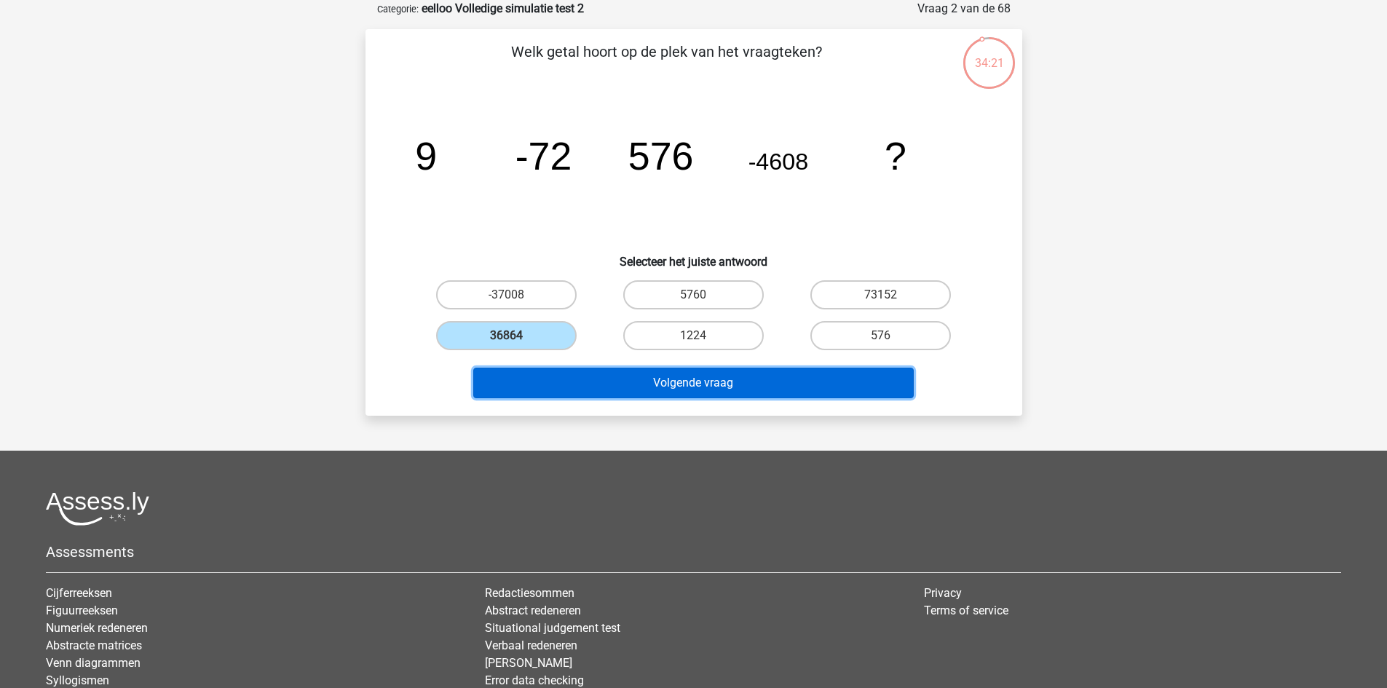
click at [526, 387] on button "Volgende vraag" at bounding box center [693, 383] width 441 height 31
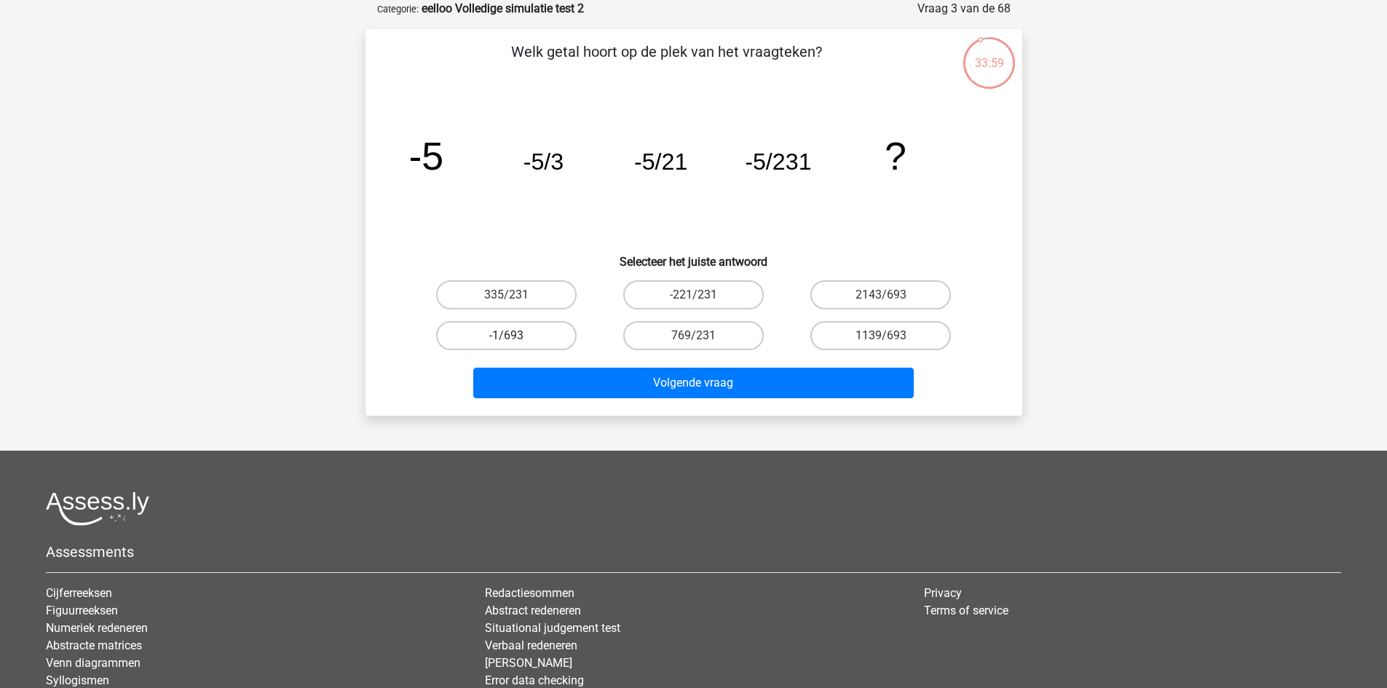
click at [521, 339] on label "-1/693" at bounding box center [506, 335] width 141 height 29
click at [516, 339] on input "-1/693" at bounding box center [510, 340] width 9 height 9
radio input "true"
click at [865, 293] on label "2143/693" at bounding box center [880, 294] width 141 height 29
click at [881, 295] on input "2143/693" at bounding box center [885, 299] width 9 height 9
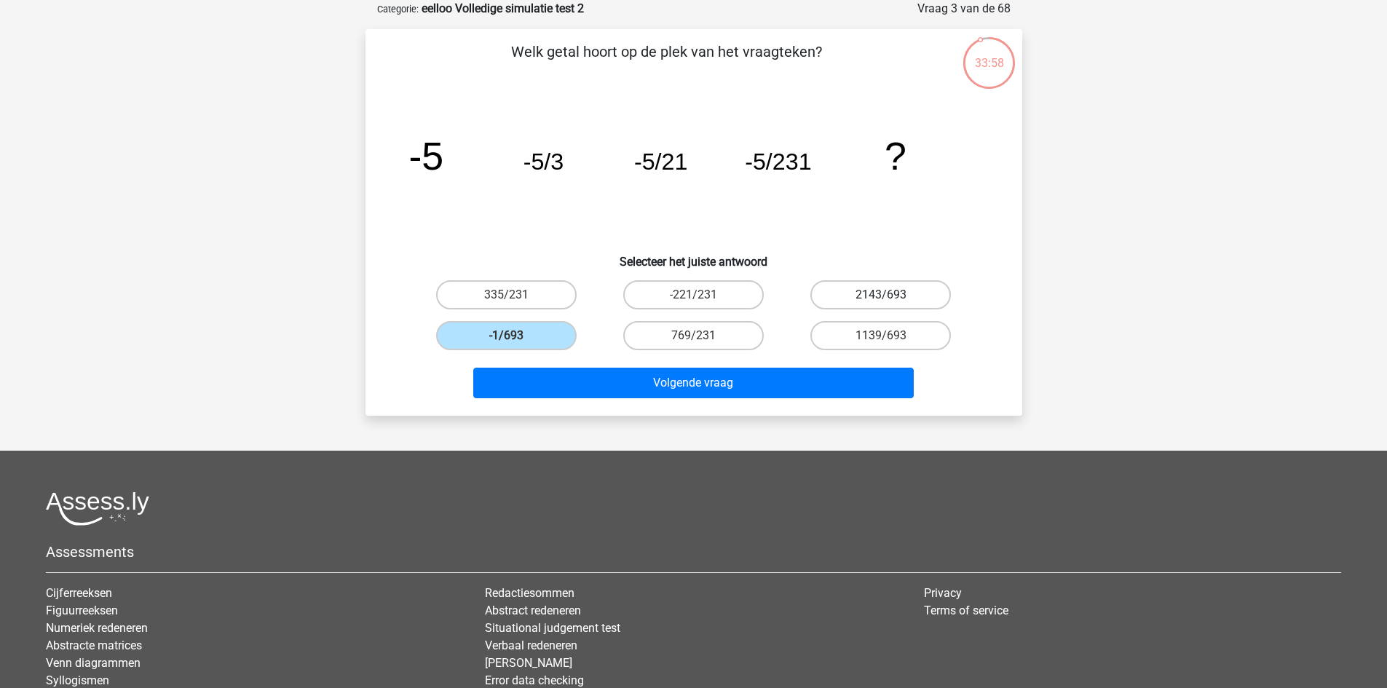
radio input "true"
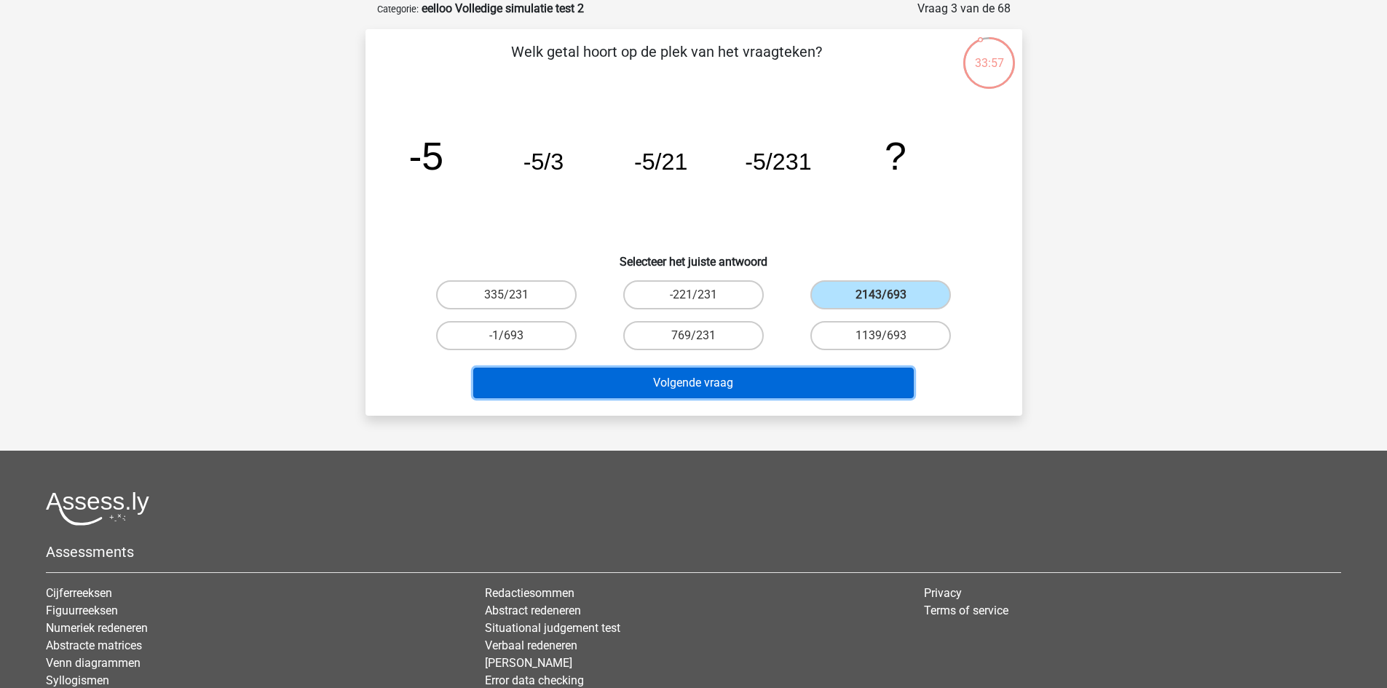
click at [802, 382] on button "Volgende vraag" at bounding box center [693, 383] width 441 height 31
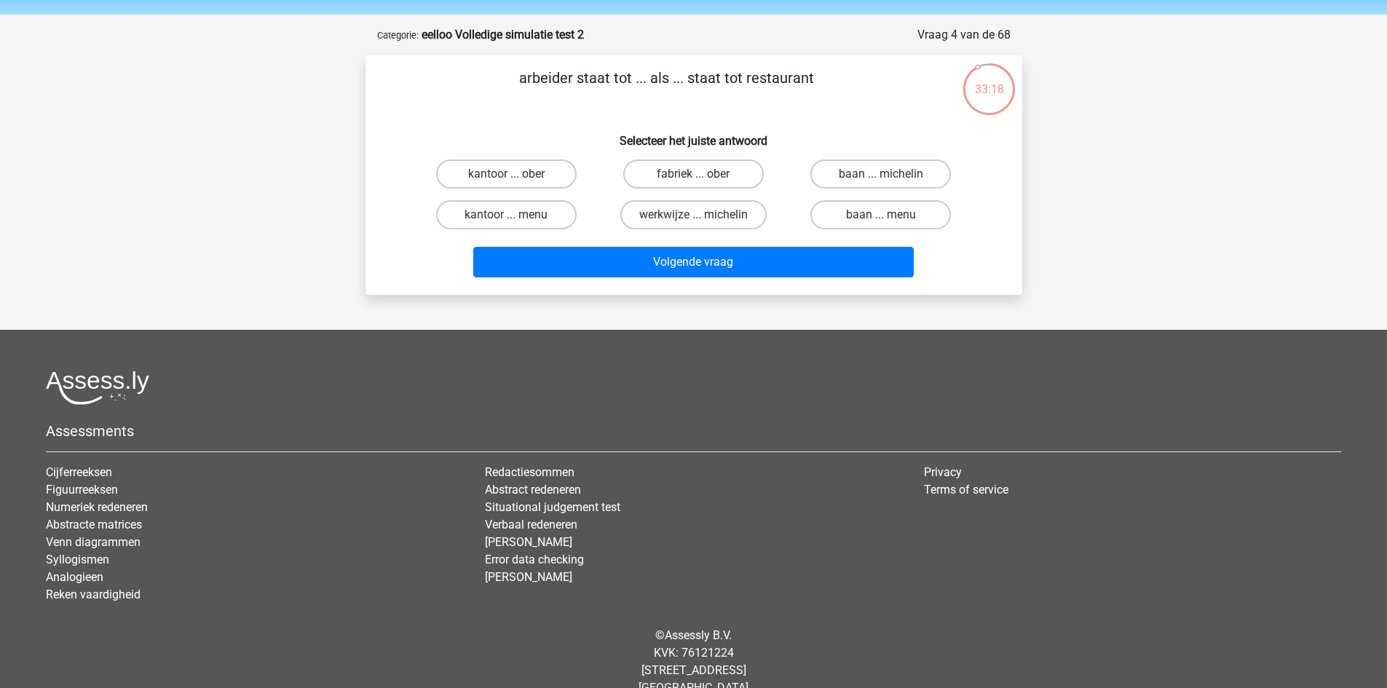
scroll to position [0, 0]
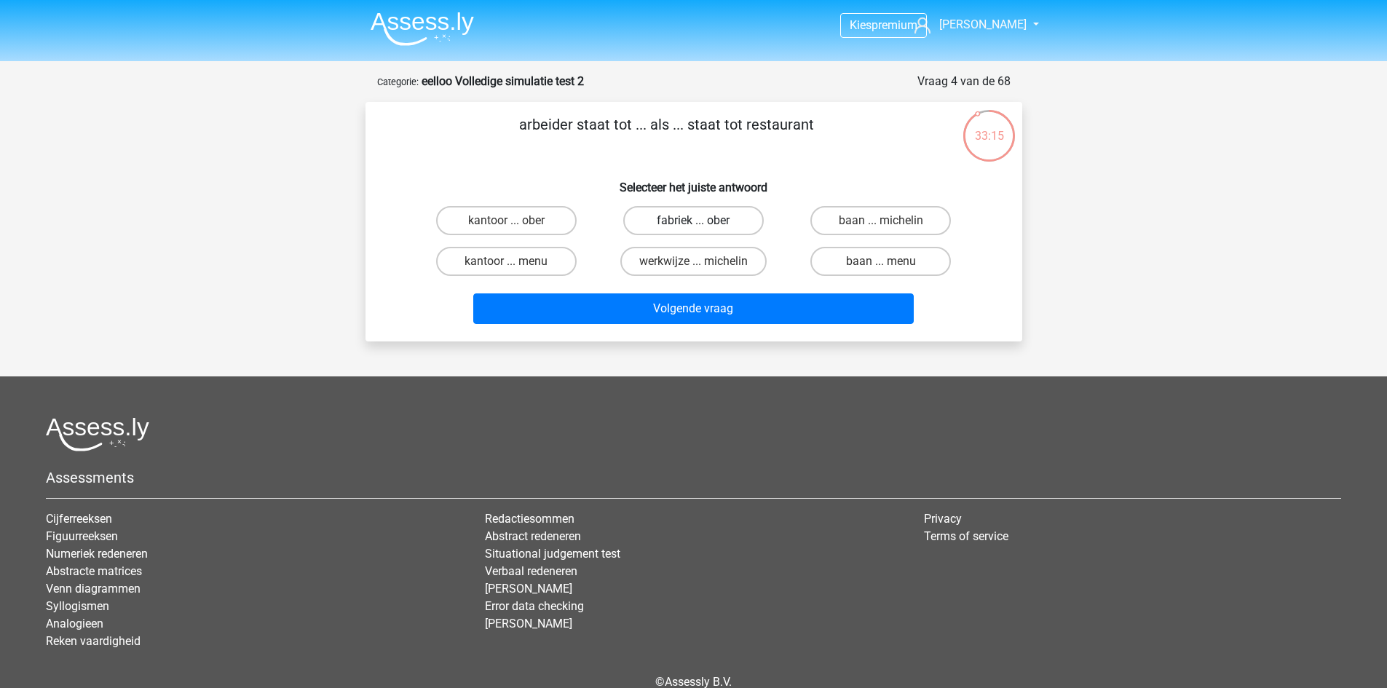
click at [727, 219] on label "fabriek ... ober" at bounding box center [693, 220] width 141 height 29
click at [703, 221] on input "fabriek ... ober" at bounding box center [697, 225] width 9 height 9
radio input "true"
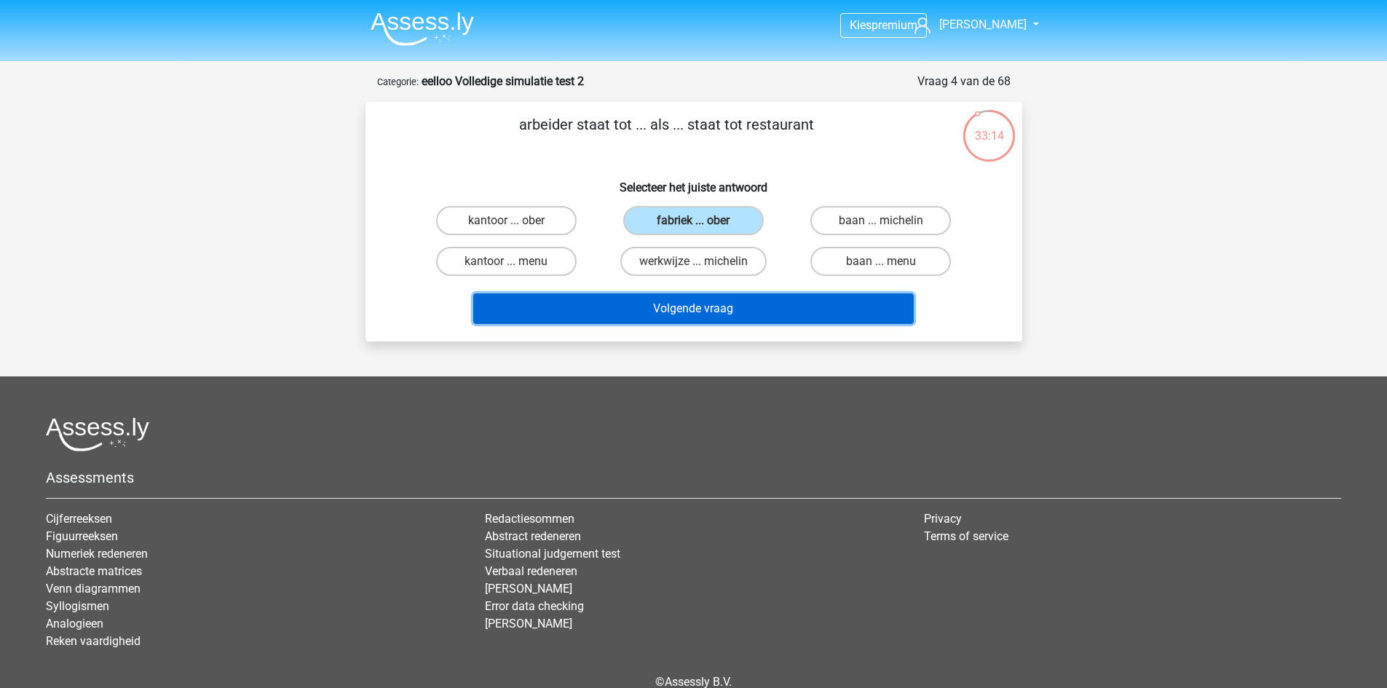
click at [726, 313] on button "Volgende vraag" at bounding box center [693, 308] width 441 height 31
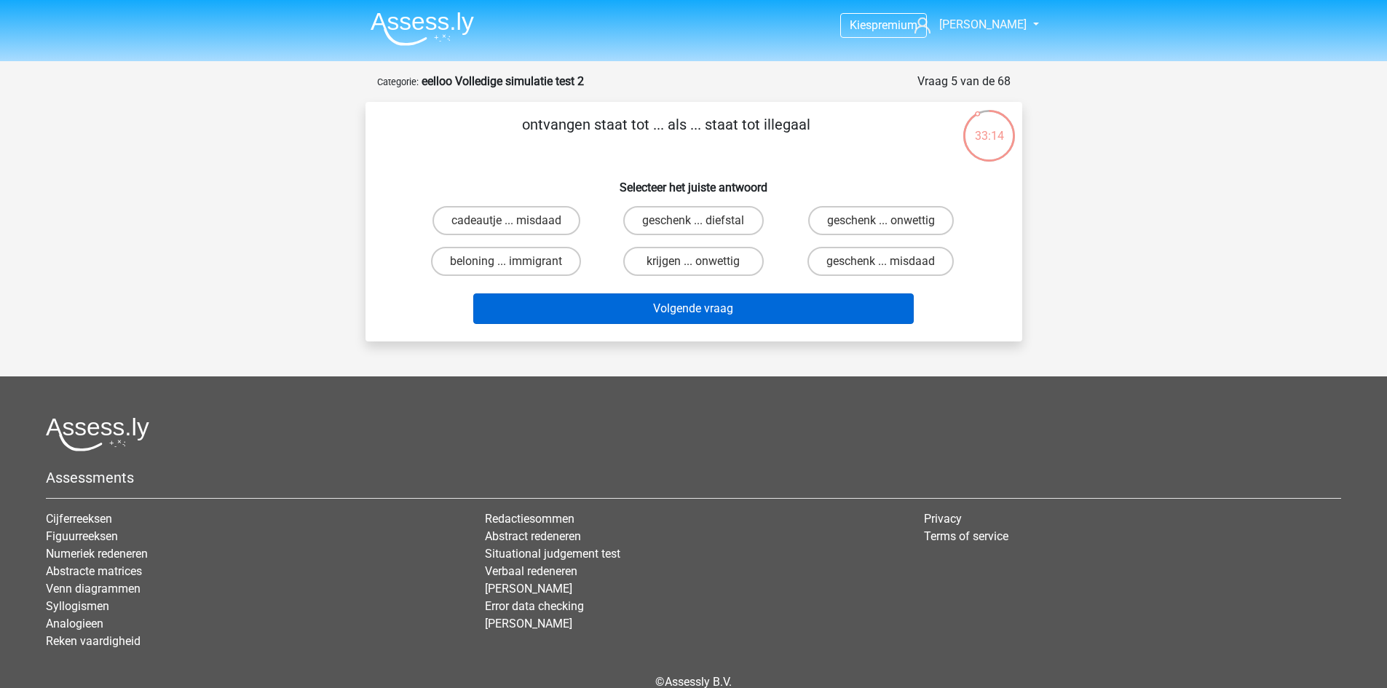
scroll to position [73, 0]
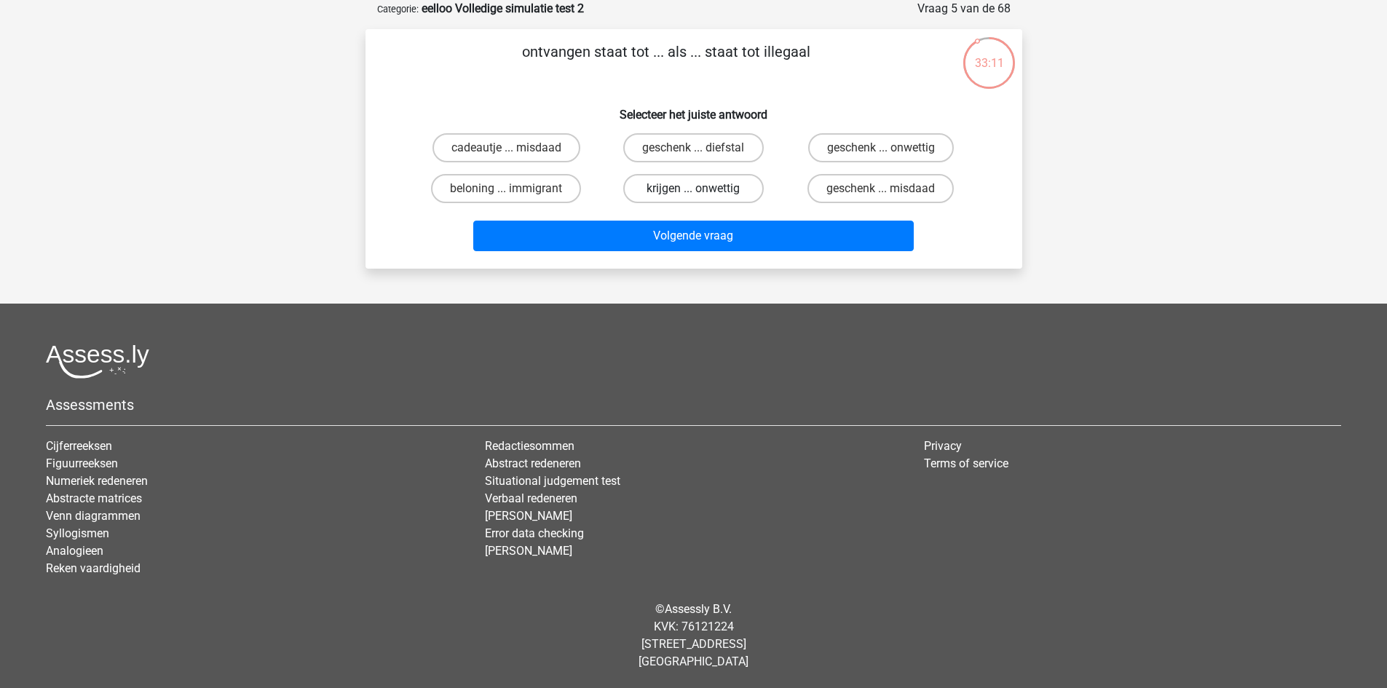
click at [714, 193] on label "krijgen ... onwettig" at bounding box center [693, 188] width 141 height 29
click at [703, 193] on input "krijgen ... onwettig" at bounding box center [697, 193] width 9 height 9
radio input "true"
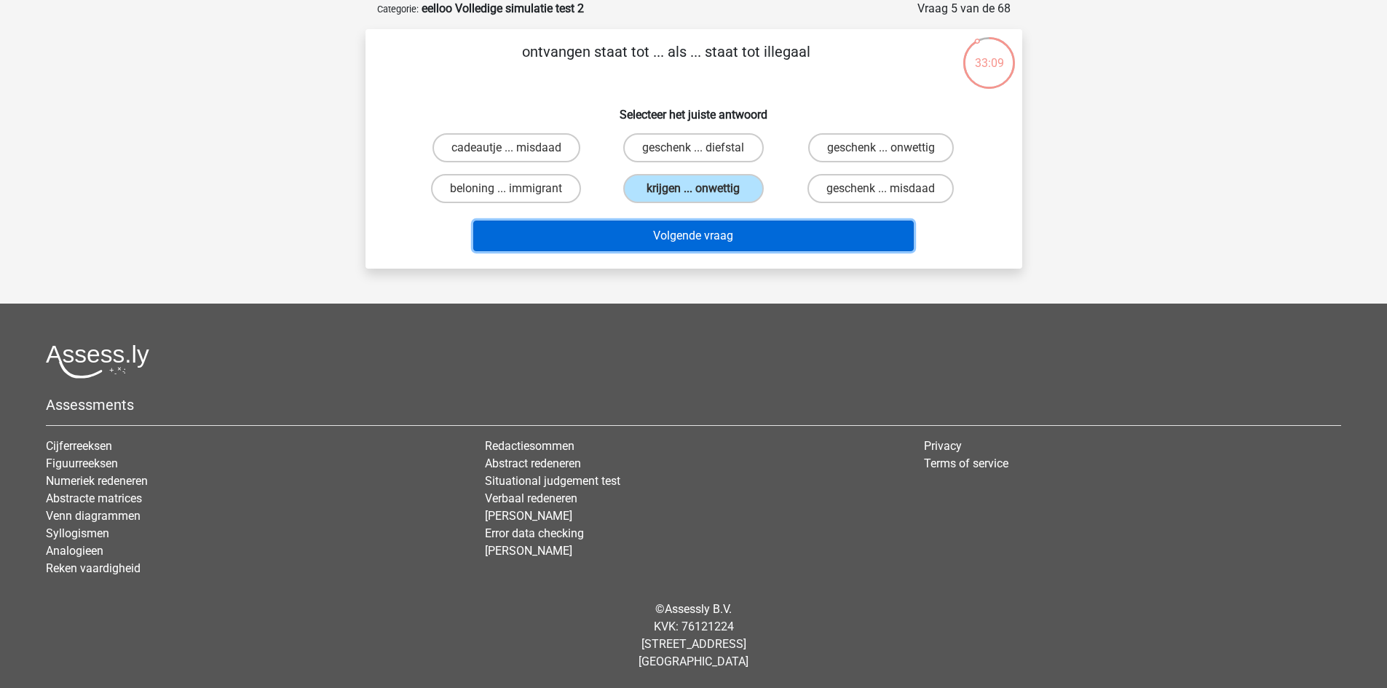
click at [735, 245] on button "Volgende vraag" at bounding box center [693, 236] width 441 height 31
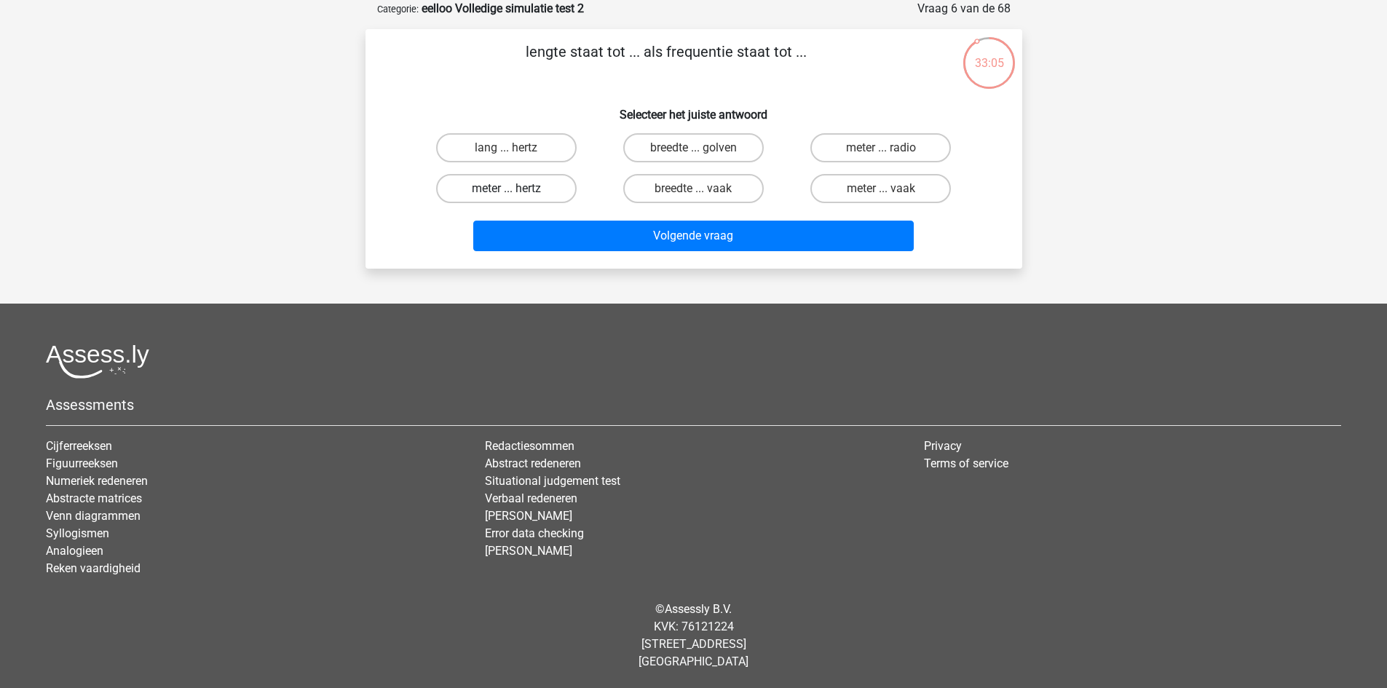
click at [544, 186] on label "meter ... hertz" at bounding box center [506, 188] width 141 height 29
click at [516, 189] on input "meter ... hertz" at bounding box center [510, 193] width 9 height 9
radio input "true"
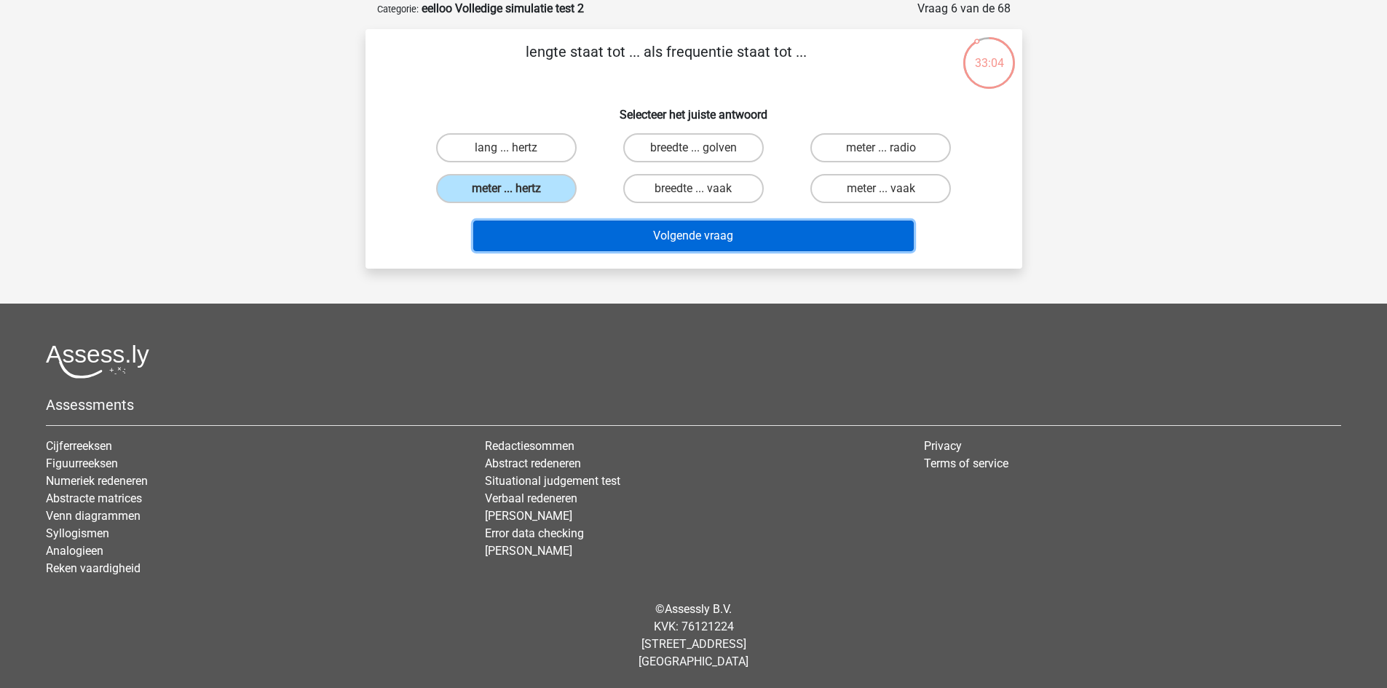
click at [627, 230] on button "Volgende vraag" at bounding box center [693, 236] width 441 height 31
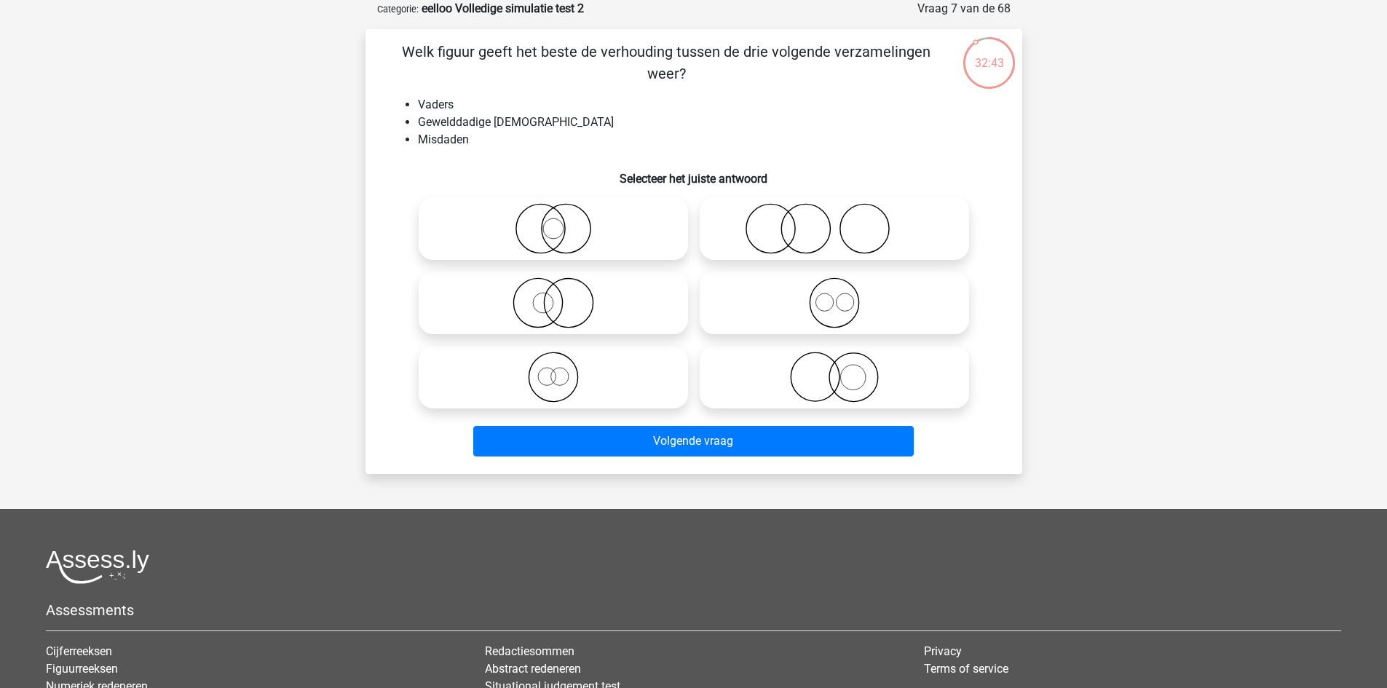
click at [783, 381] on icon at bounding box center [835, 377] width 258 height 51
click at [834, 370] on input "radio" at bounding box center [838, 364] width 9 height 9
radio input "true"
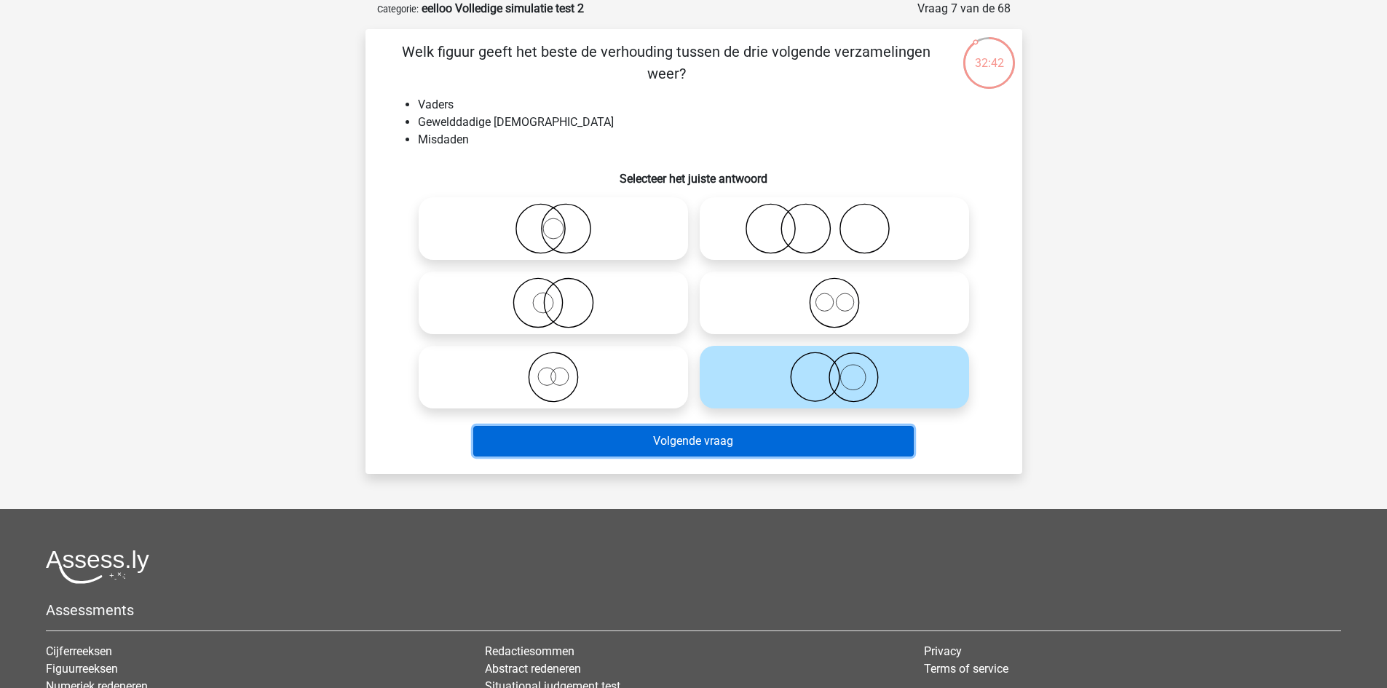
click at [743, 442] on button "Volgende vraag" at bounding box center [693, 441] width 441 height 31
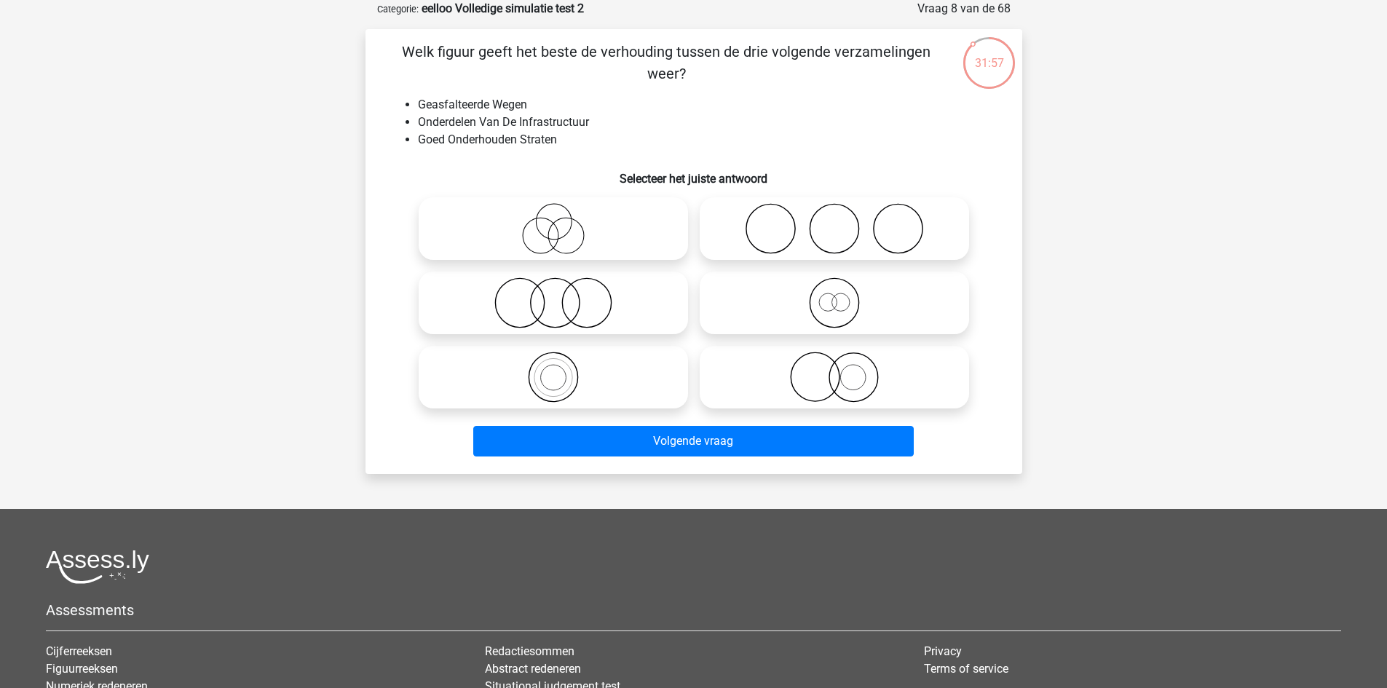
click at [620, 306] on icon at bounding box center [553, 302] width 258 height 51
click at [563, 296] on input "radio" at bounding box center [557, 290] width 9 height 9
radio input "true"
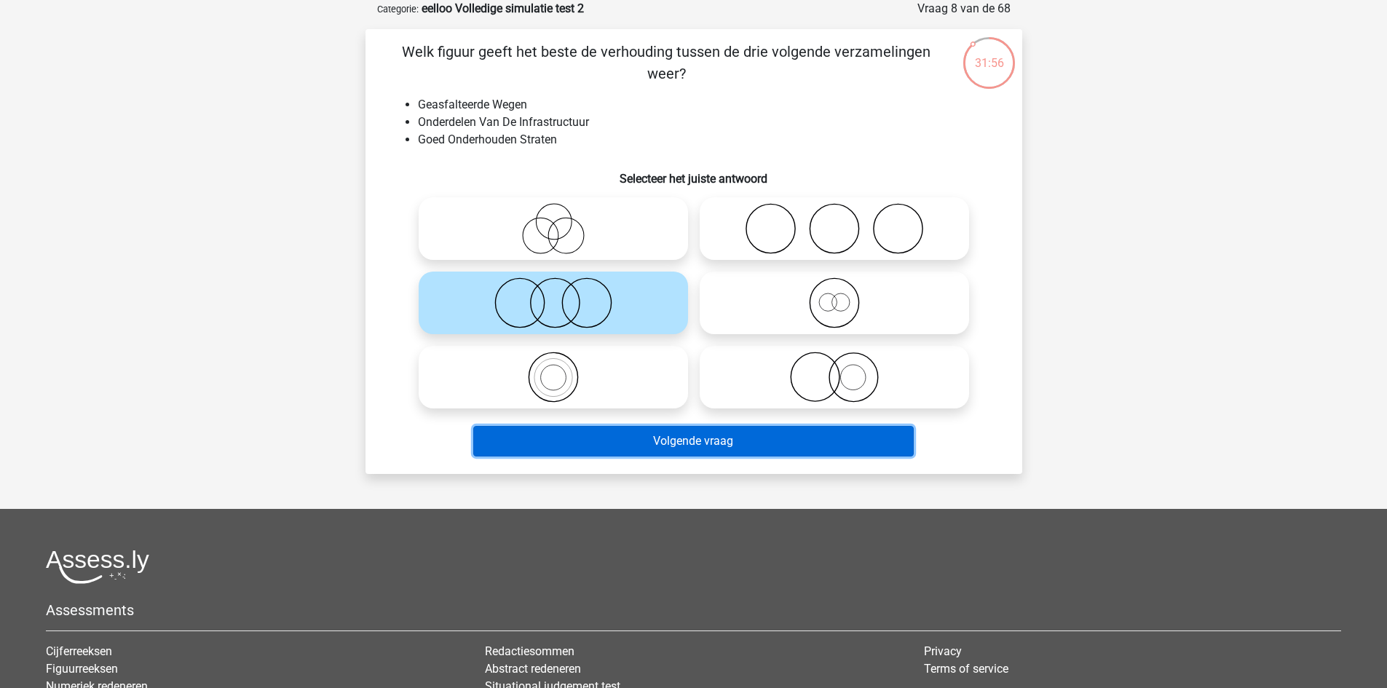
click at [735, 449] on button "Volgende vraag" at bounding box center [693, 441] width 441 height 31
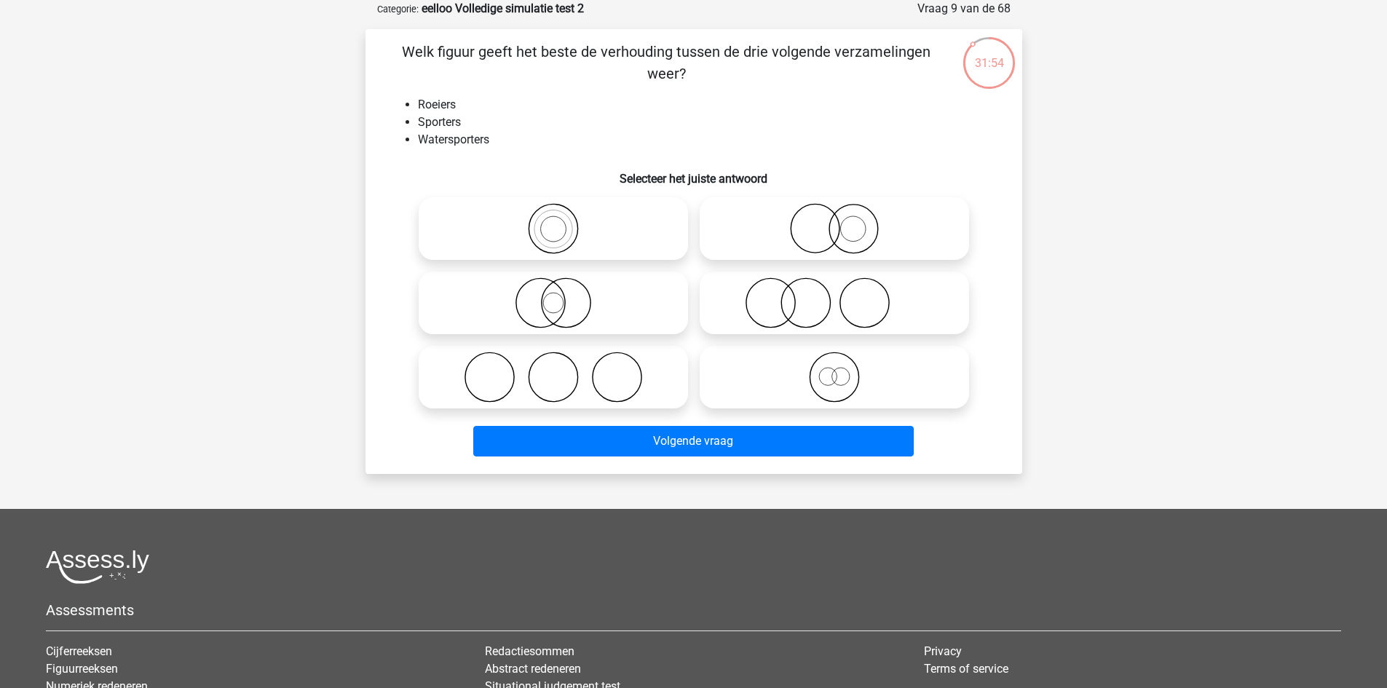
click at [612, 287] on icon at bounding box center [553, 302] width 258 height 51
click at [563, 287] on input "radio" at bounding box center [557, 290] width 9 height 9
radio input "true"
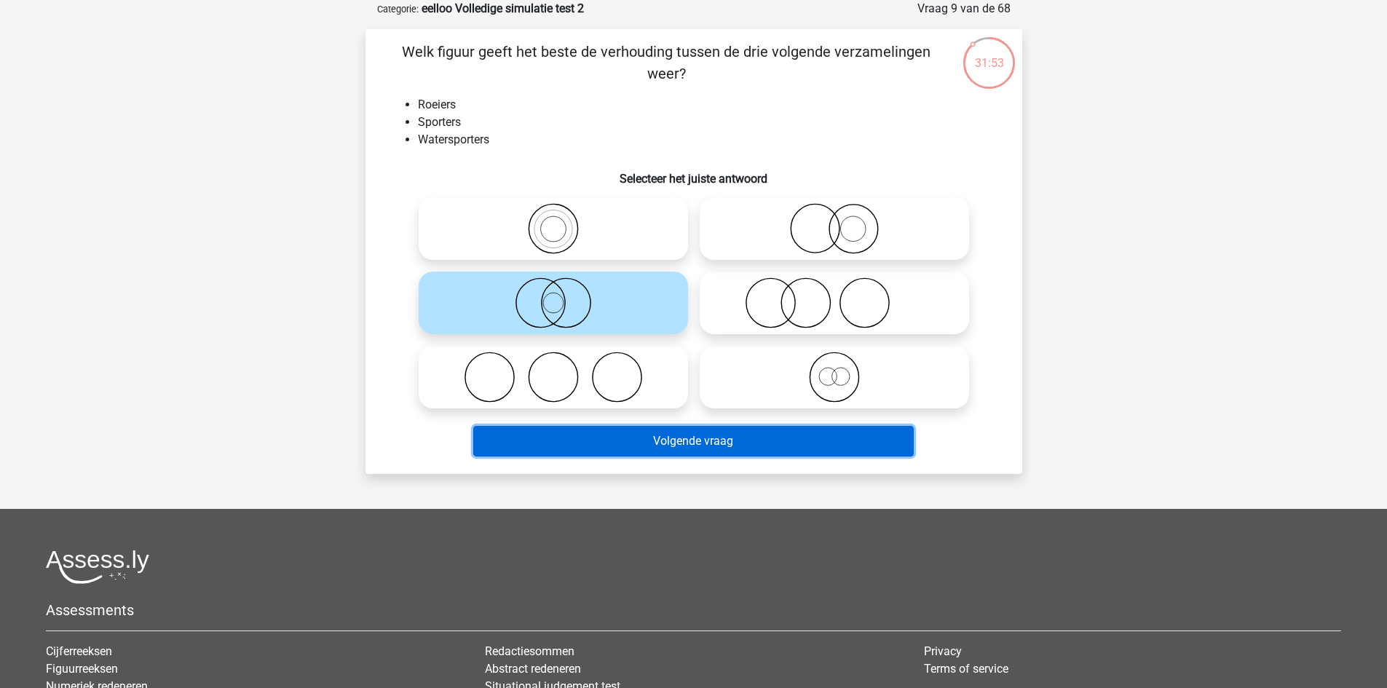
click at [652, 437] on button "Volgende vraag" at bounding box center [693, 441] width 441 height 31
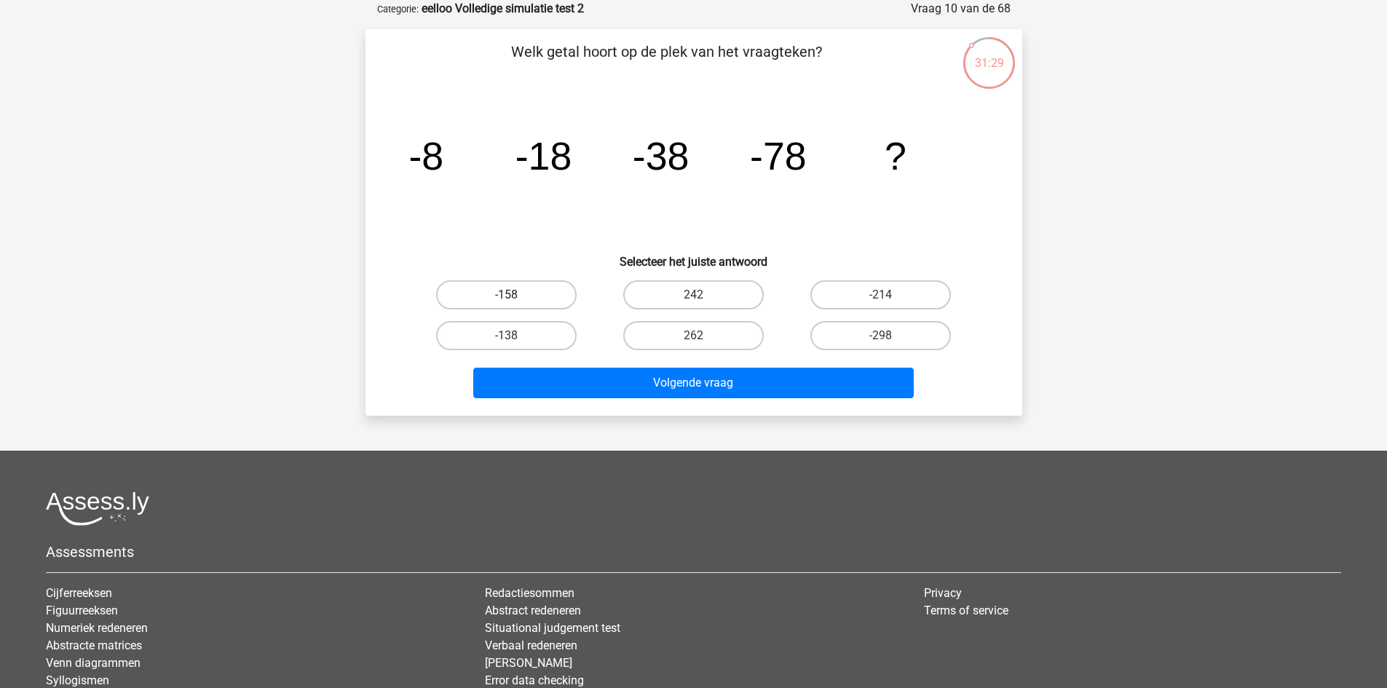
click at [554, 291] on label "-158" at bounding box center [506, 294] width 141 height 29
click at [516, 295] on input "-158" at bounding box center [510, 299] width 9 height 9
radio input "true"
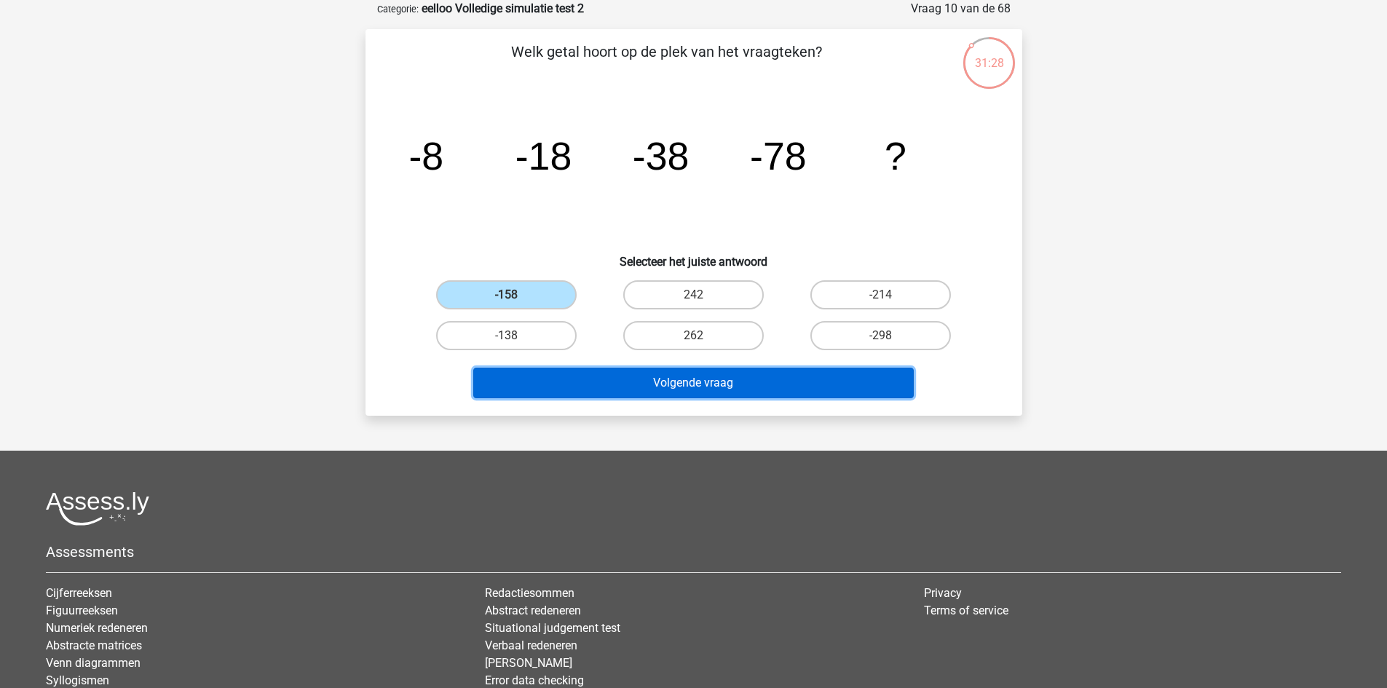
click at [595, 386] on button "Volgende vraag" at bounding box center [693, 383] width 441 height 31
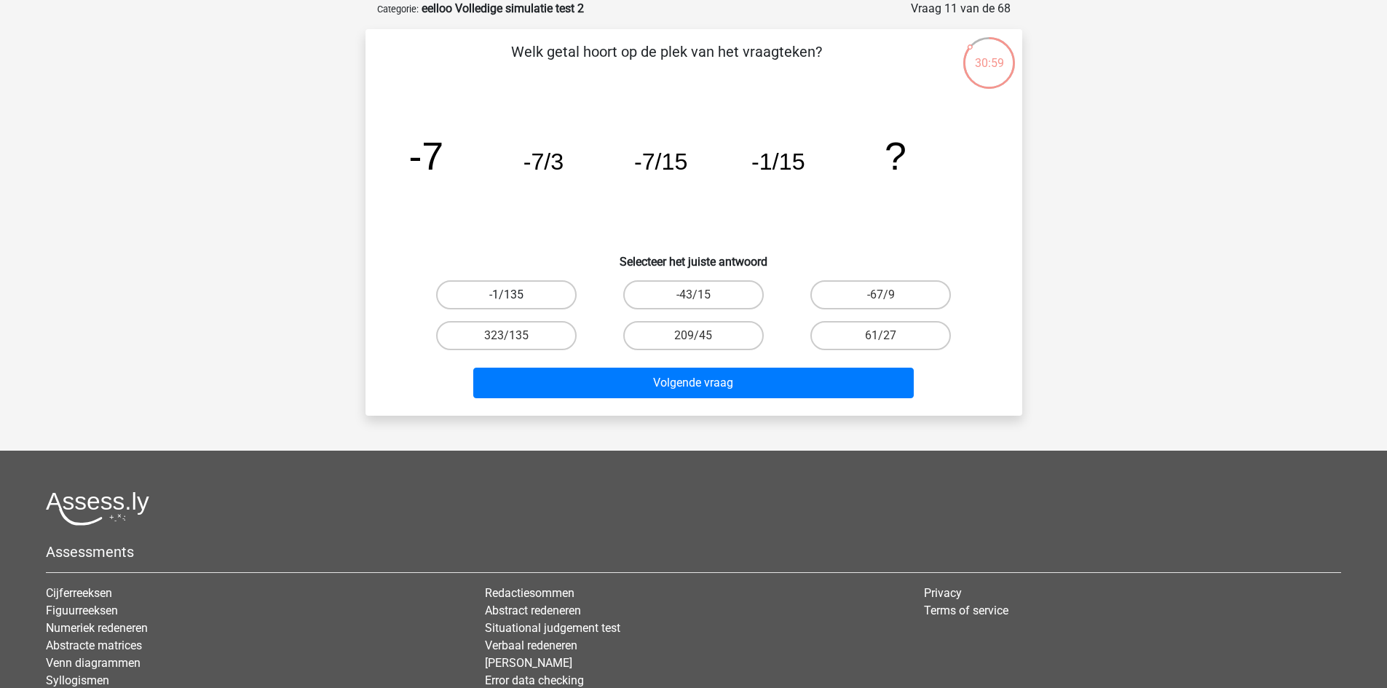
click at [518, 292] on label "-1/135" at bounding box center [506, 294] width 141 height 29
click at [516, 295] on input "-1/135" at bounding box center [510, 299] width 9 height 9
radio input "true"
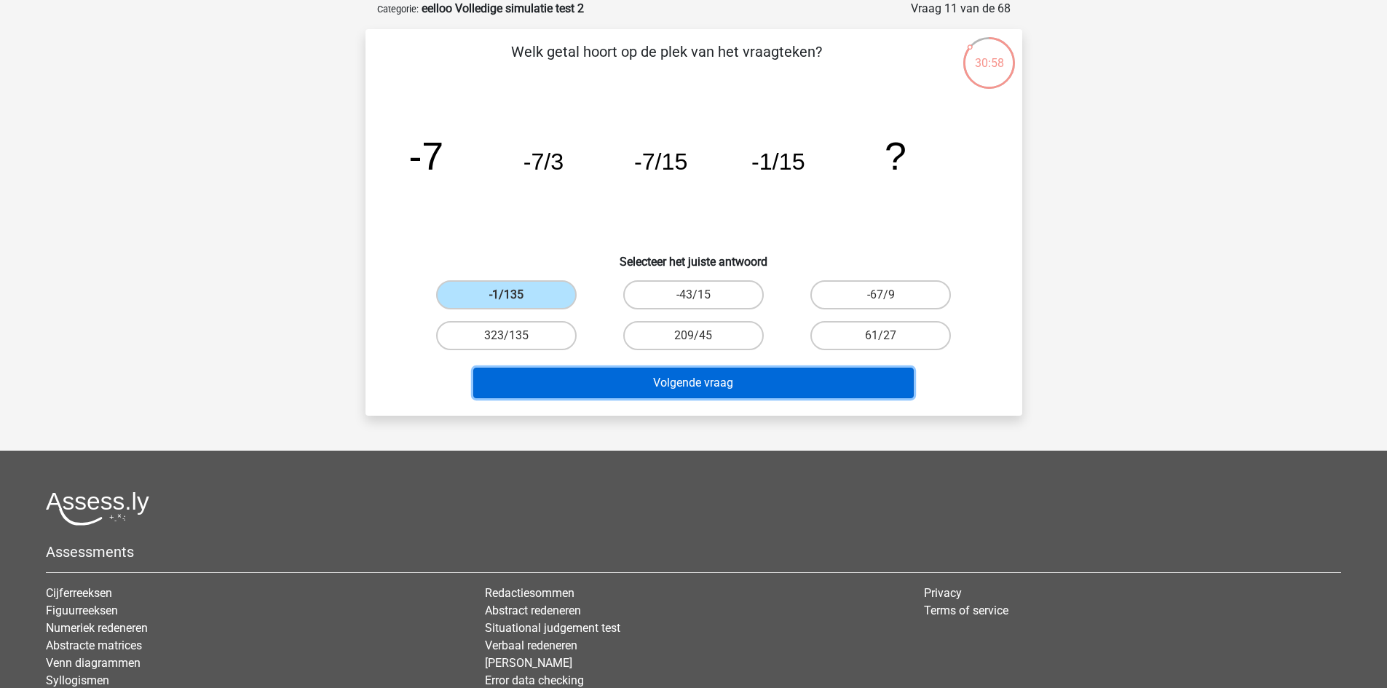
click at [577, 374] on button "Volgende vraag" at bounding box center [693, 383] width 441 height 31
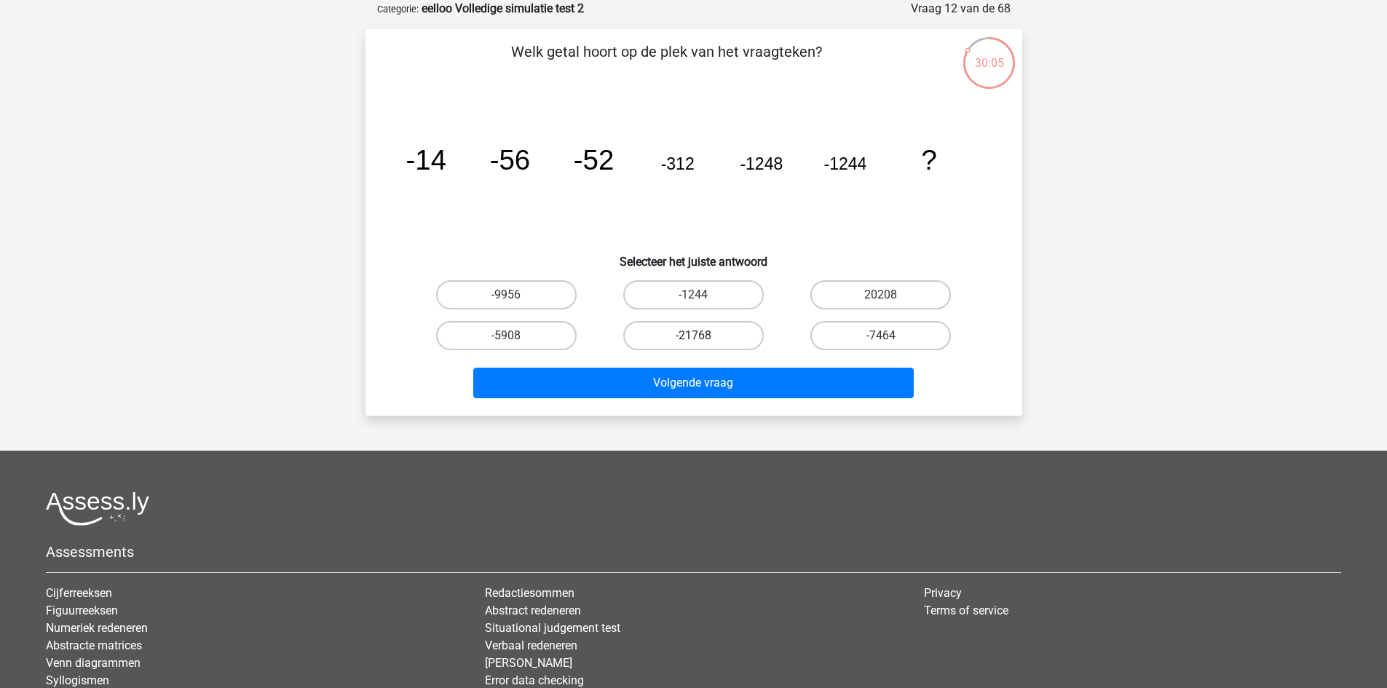
click at [730, 333] on label "-21768" at bounding box center [693, 335] width 141 height 29
click at [703, 336] on input "-21768" at bounding box center [697, 340] width 9 height 9
radio input "true"
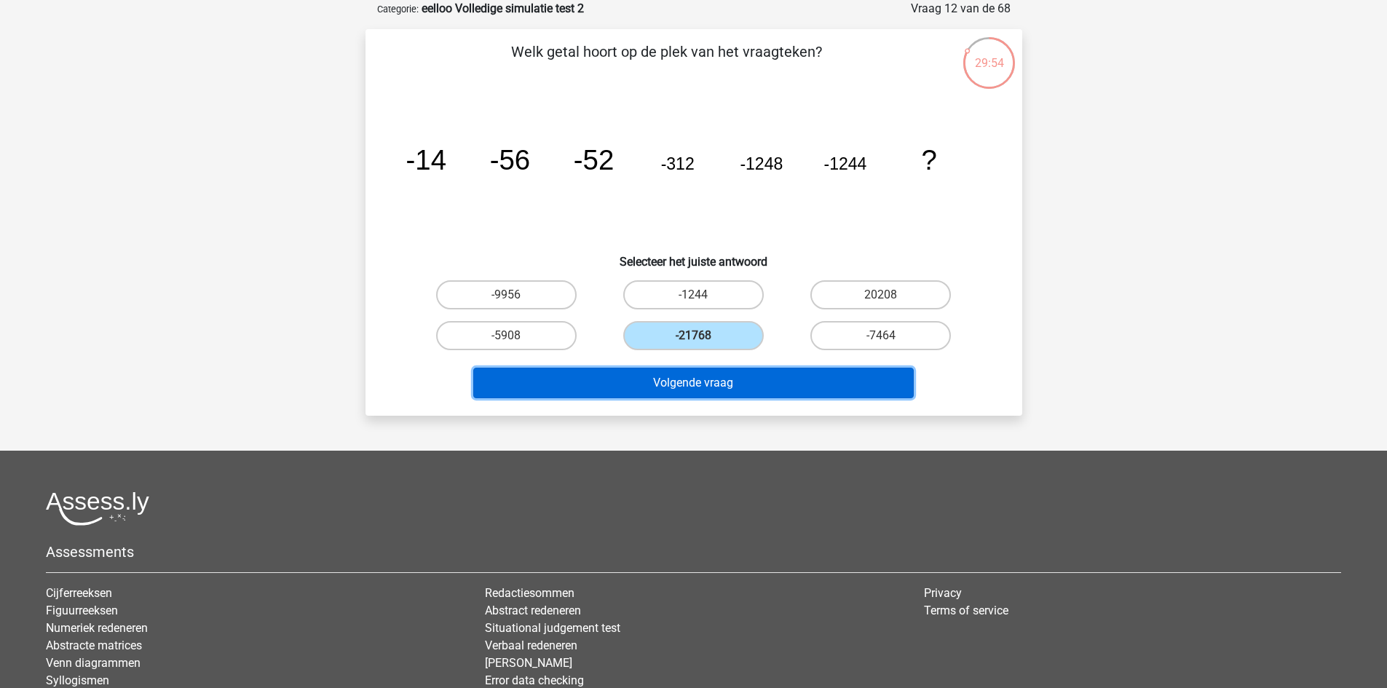
click at [748, 380] on button "Volgende vraag" at bounding box center [693, 383] width 441 height 31
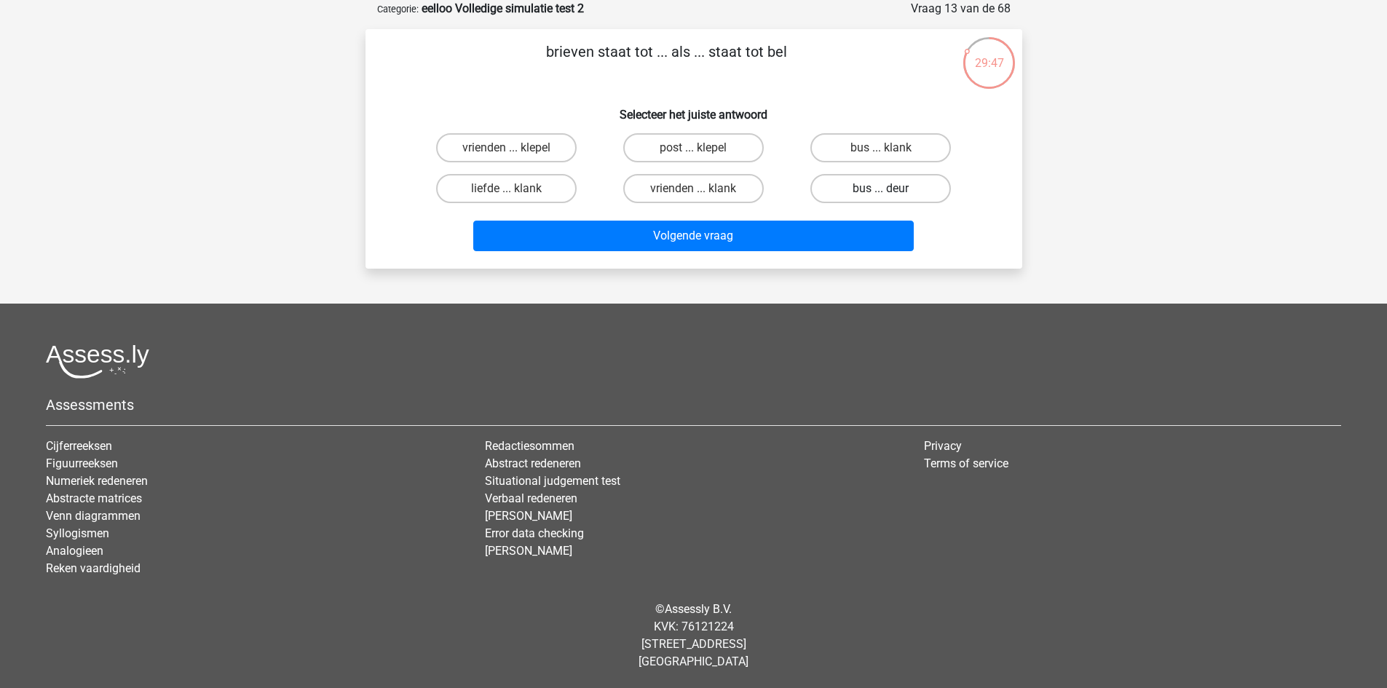
click at [915, 192] on label "bus ... deur" at bounding box center [880, 188] width 141 height 29
click at [890, 192] on input "bus ... deur" at bounding box center [885, 193] width 9 height 9
radio input "true"
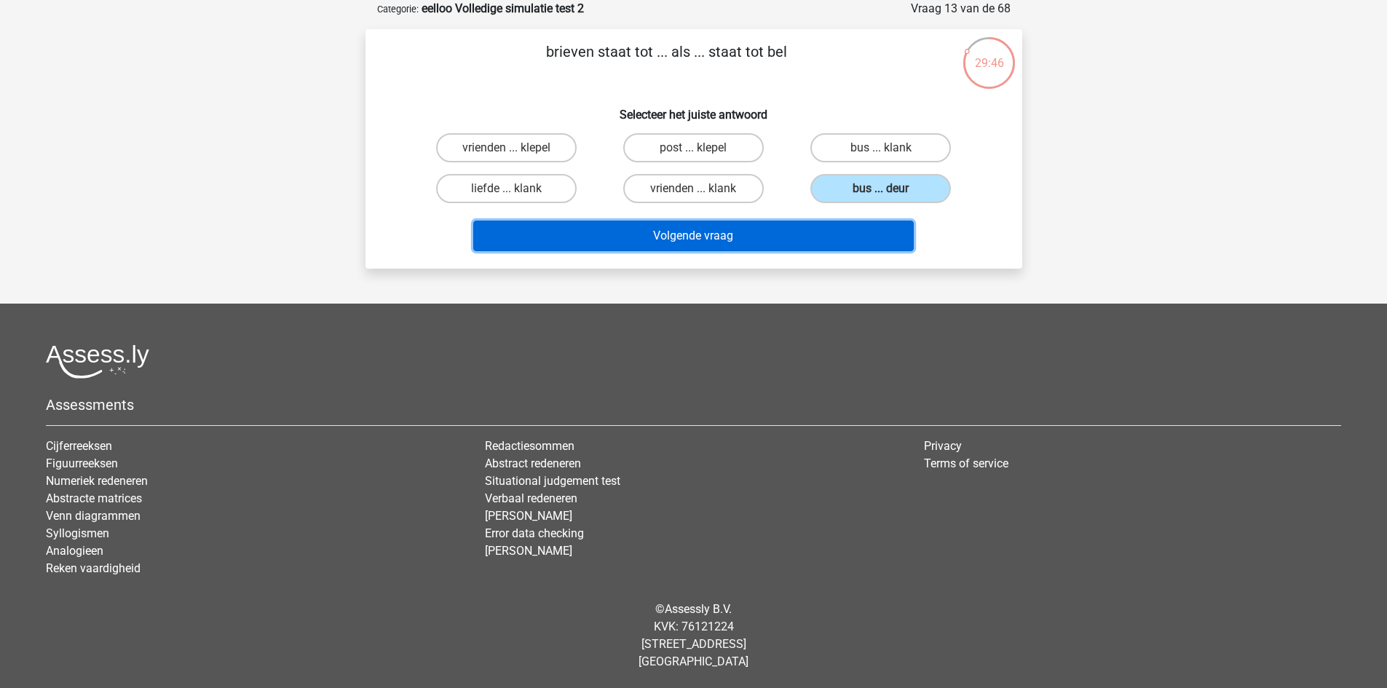
click at [859, 237] on button "Volgende vraag" at bounding box center [693, 236] width 441 height 31
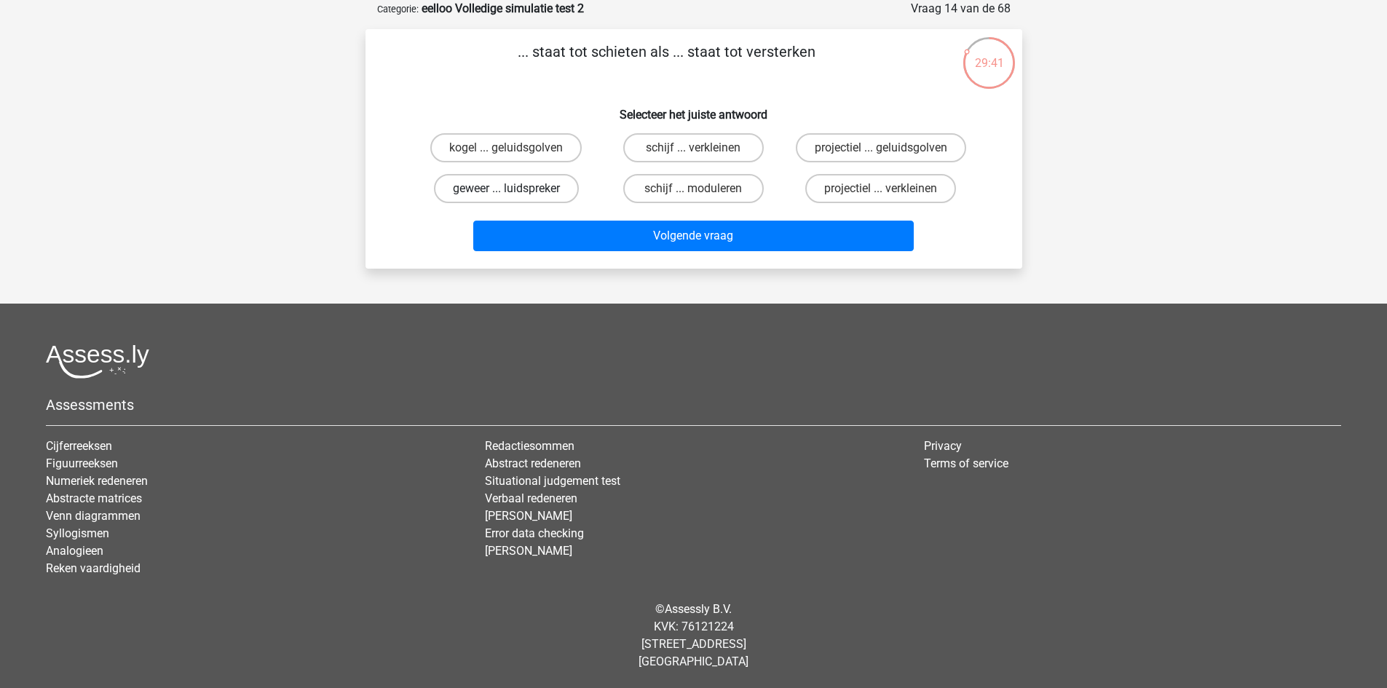
click at [558, 185] on label "geweer ... luidspreker" at bounding box center [506, 188] width 145 height 29
click at [516, 189] on input "geweer ... luidspreker" at bounding box center [510, 193] width 9 height 9
radio input "true"
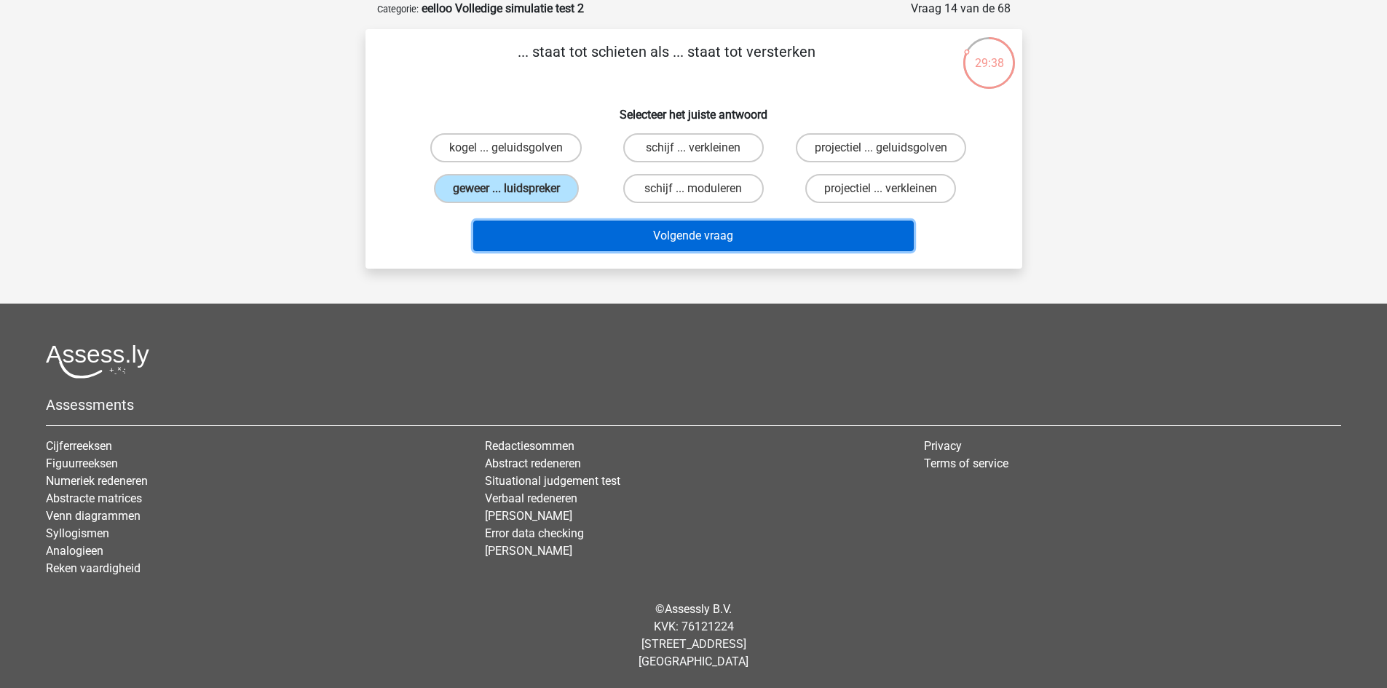
click at [653, 243] on button "Volgende vraag" at bounding box center [693, 236] width 441 height 31
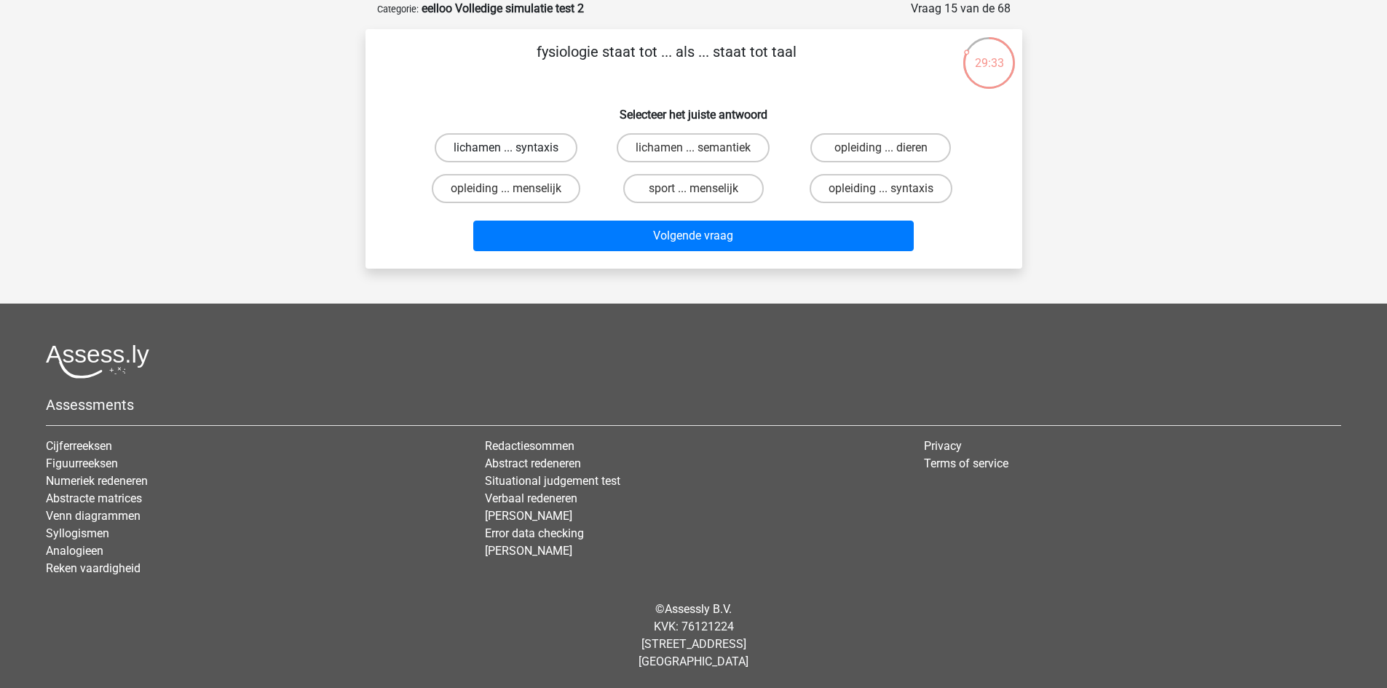
click at [565, 140] on label "lichamen ... syntaxis" at bounding box center [506, 147] width 143 height 29
click at [516, 148] on input "lichamen ... syntaxis" at bounding box center [510, 152] width 9 height 9
radio input "true"
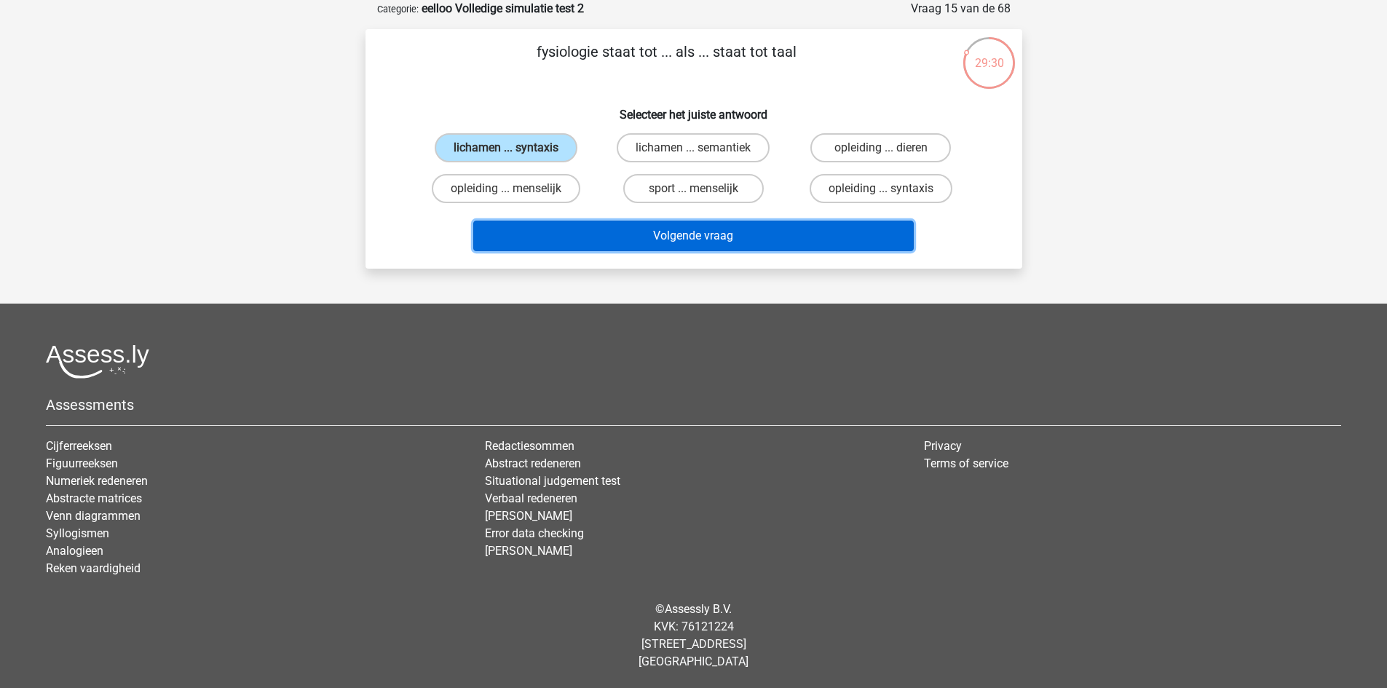
click at [688, 229] on button "Volgende vraag" at bounding box center [693, 236] width 441 height 31
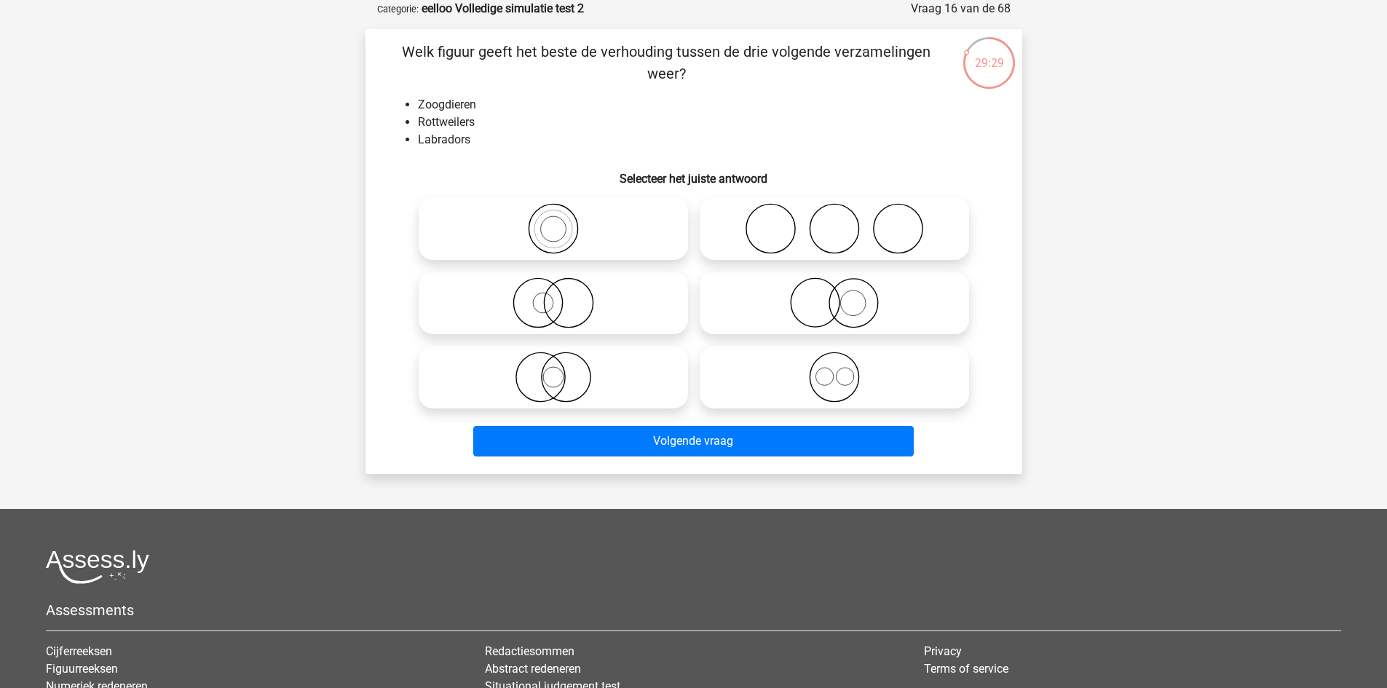
click at [829, 351] on label at bounding box center [834, 377] width 269 height 63
click at [834, 360] on input "radio" at bounding box center [838, 364] width 9 height 9
radio input "true"
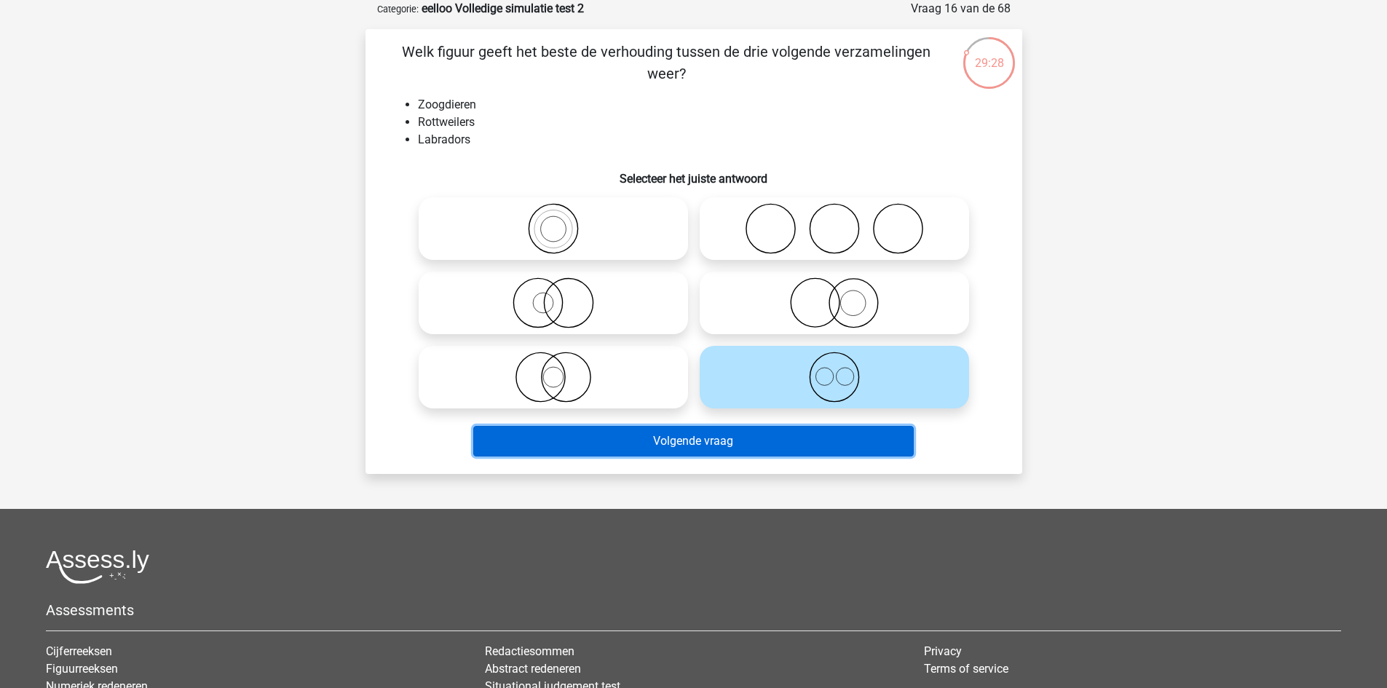
click at [715, 432] on button "Volgende vraag" at bounding box center [693, 441] width 441 height 31
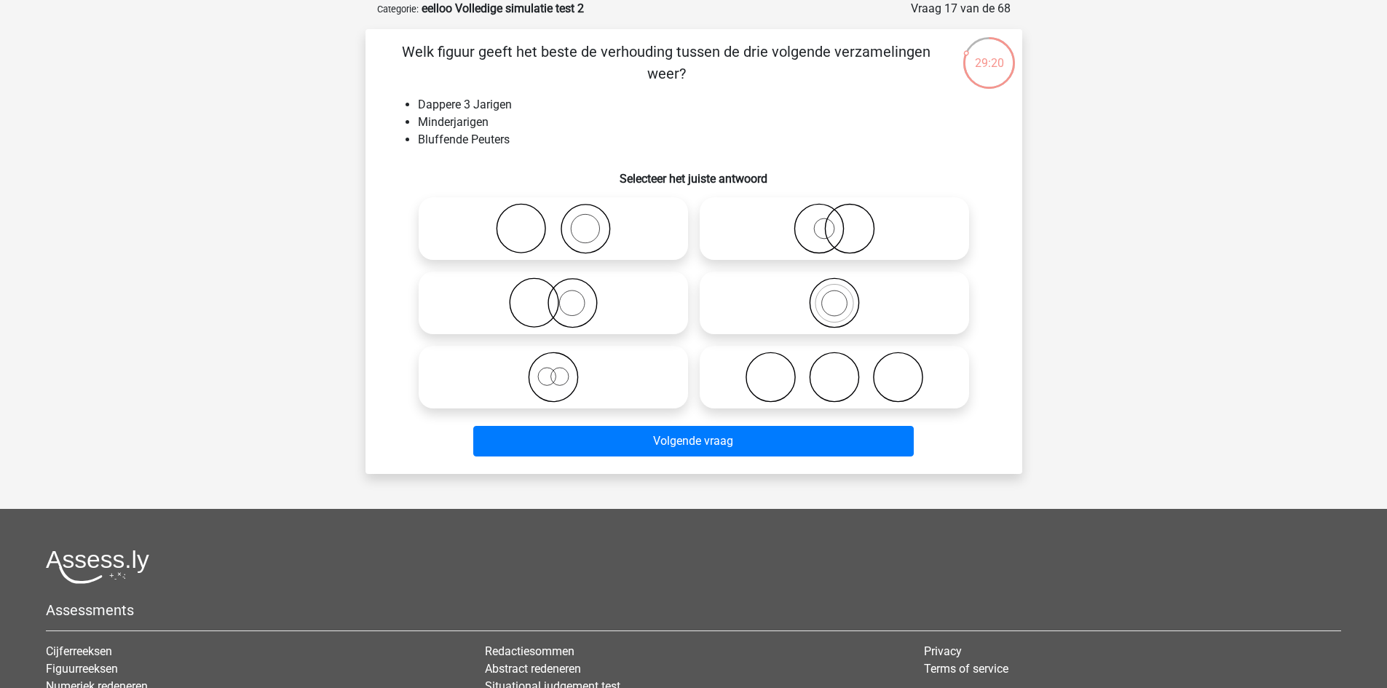
click at [810, 314] on icon at bounding box center [835, 302] width 258 height 51
click at [834, 296] on input "radio" at bounding box center [838, 290] width 9 height 9
radio input "true"
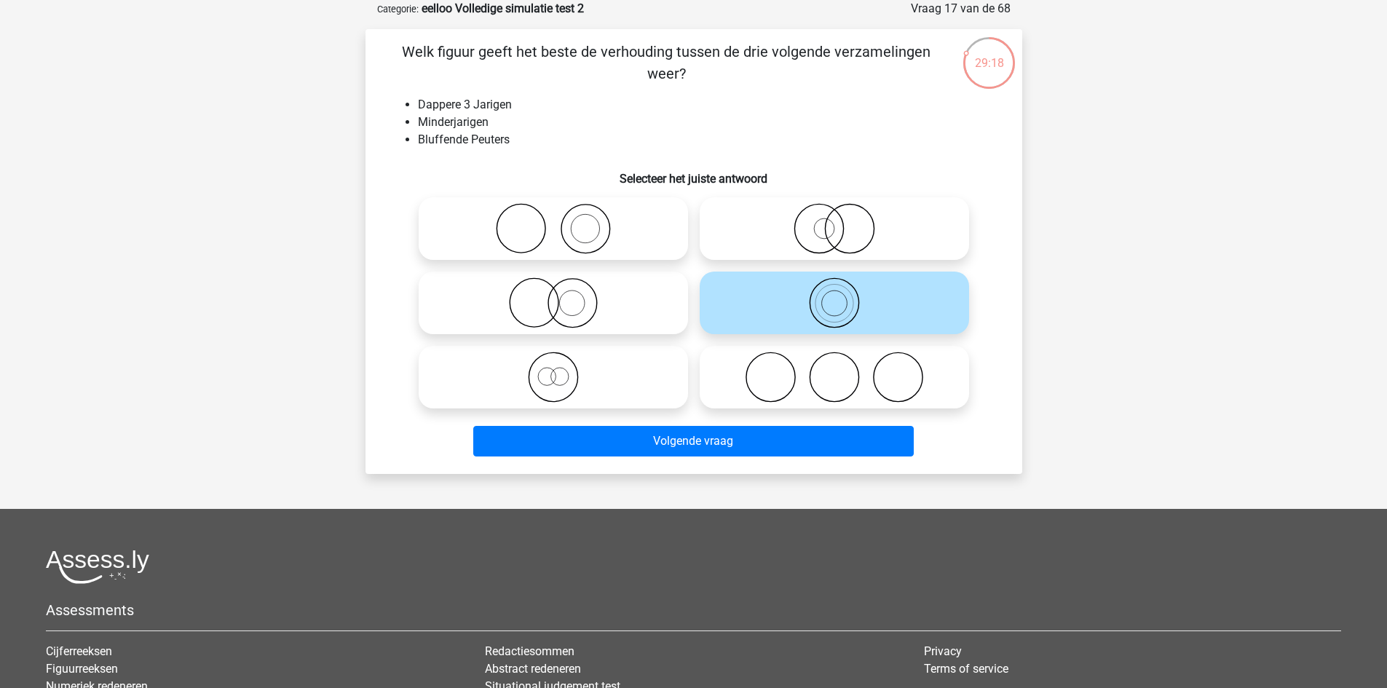
click at [637, 389] on icon at bounding box center [553, 377] width 258 height 51
click at [563, 370] on input "radio" at bounding box center [557, 364] width 9 height 9
radio input "true"
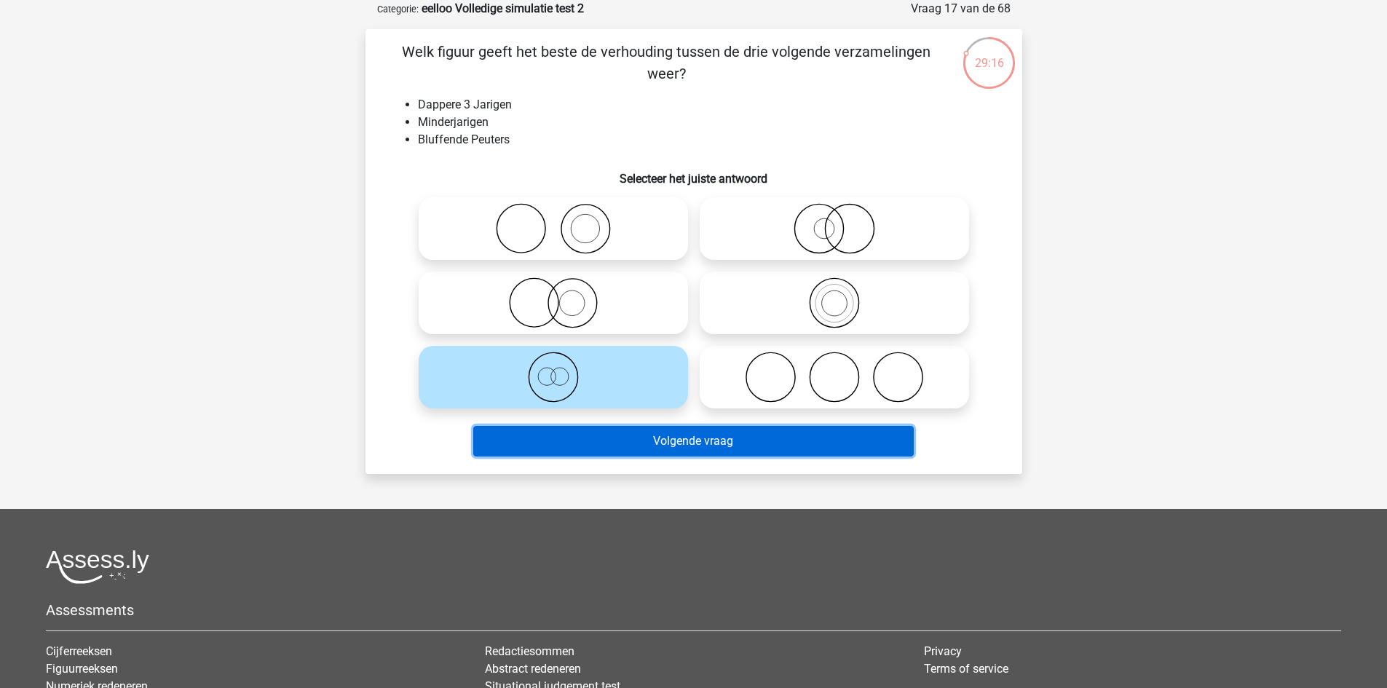
click at [659, 451] on button "Volgende vraag" at bounding box center [693, 441] width 441 height 31
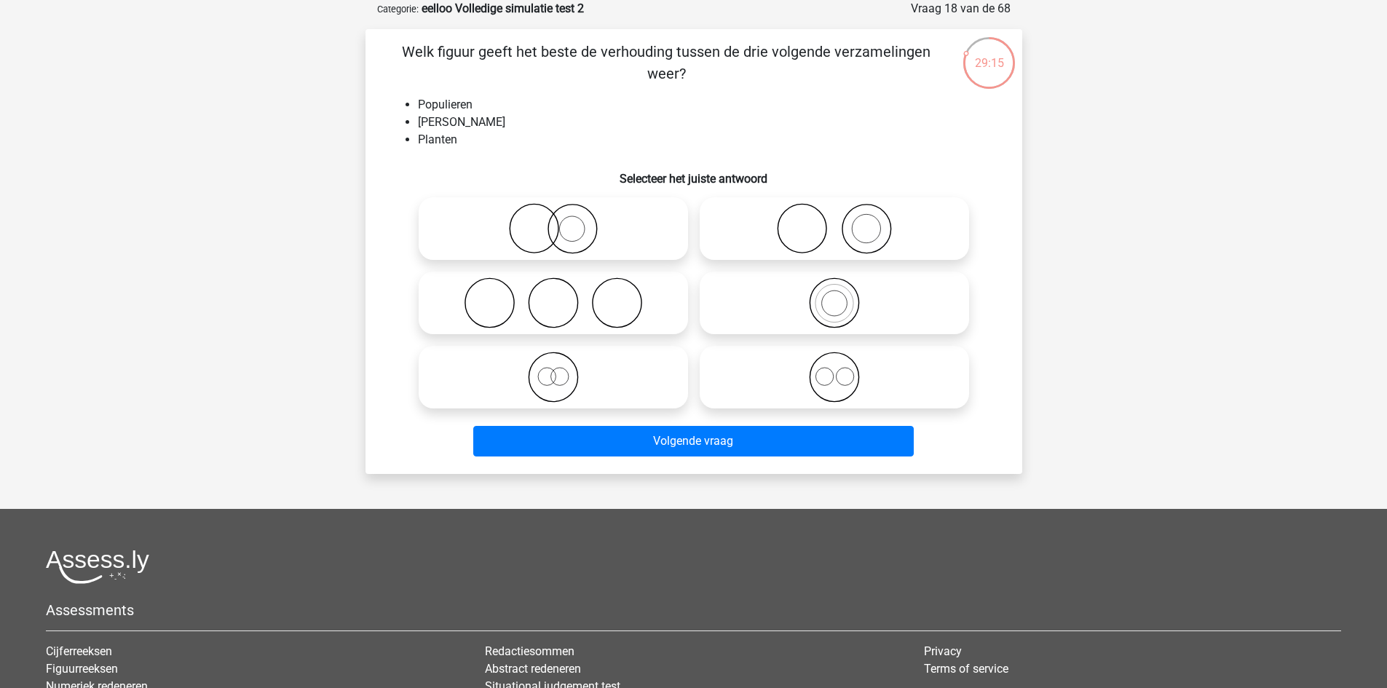
click at [827, 379] on icon at bounding box center [835, 377] width 258 height 51
click at [834, 370] on input "radio" at bounding box center [838, 364] width 9 height 9
radio input "true"
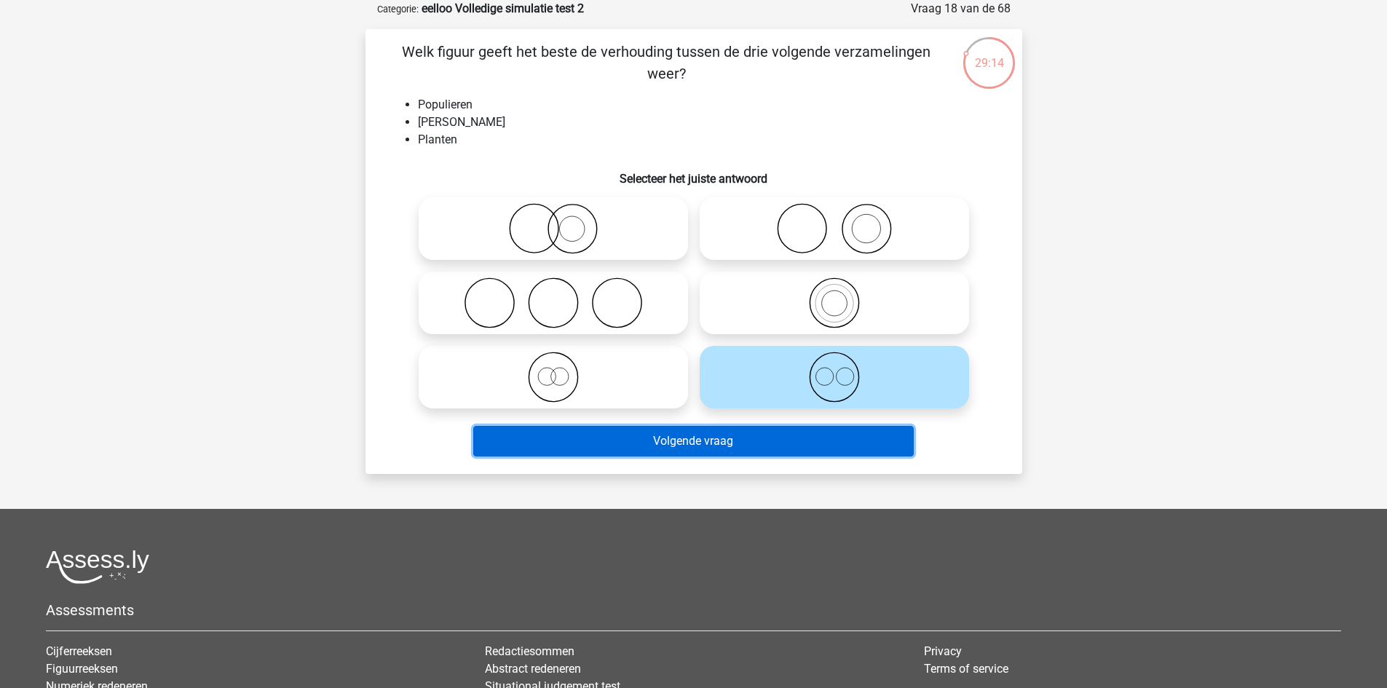
click at [765, 436] on button "Volgende vraag" at bounding box center [693, 441] width 441 height 31
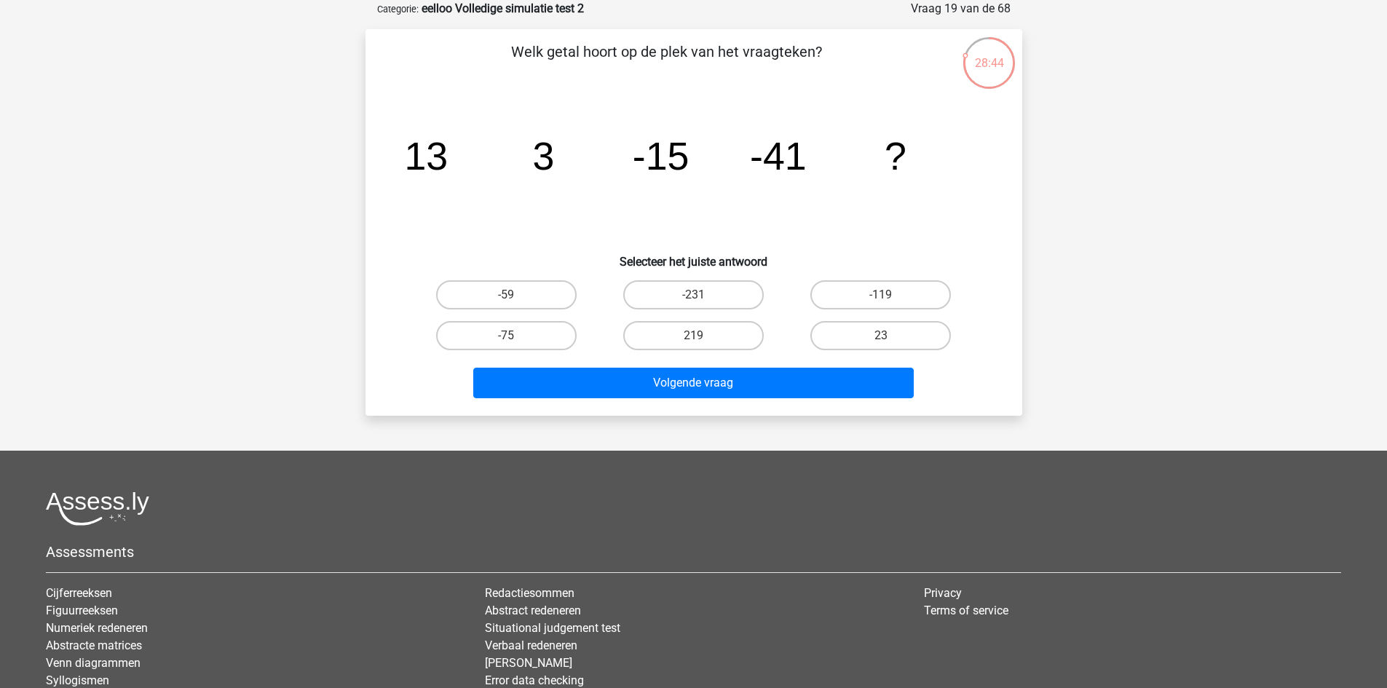
drag, startPoint x: 537, startPoint y: 331, endPoint x: 585, endPoint y: 347, distance: 51.3
click at [536, 331] on label "-75" at bounding box center [506, 335] width 141 height 29
click at [516, 336] on input "-75" at bounding box center [510, 340] width 9 height 9
radio input "true"
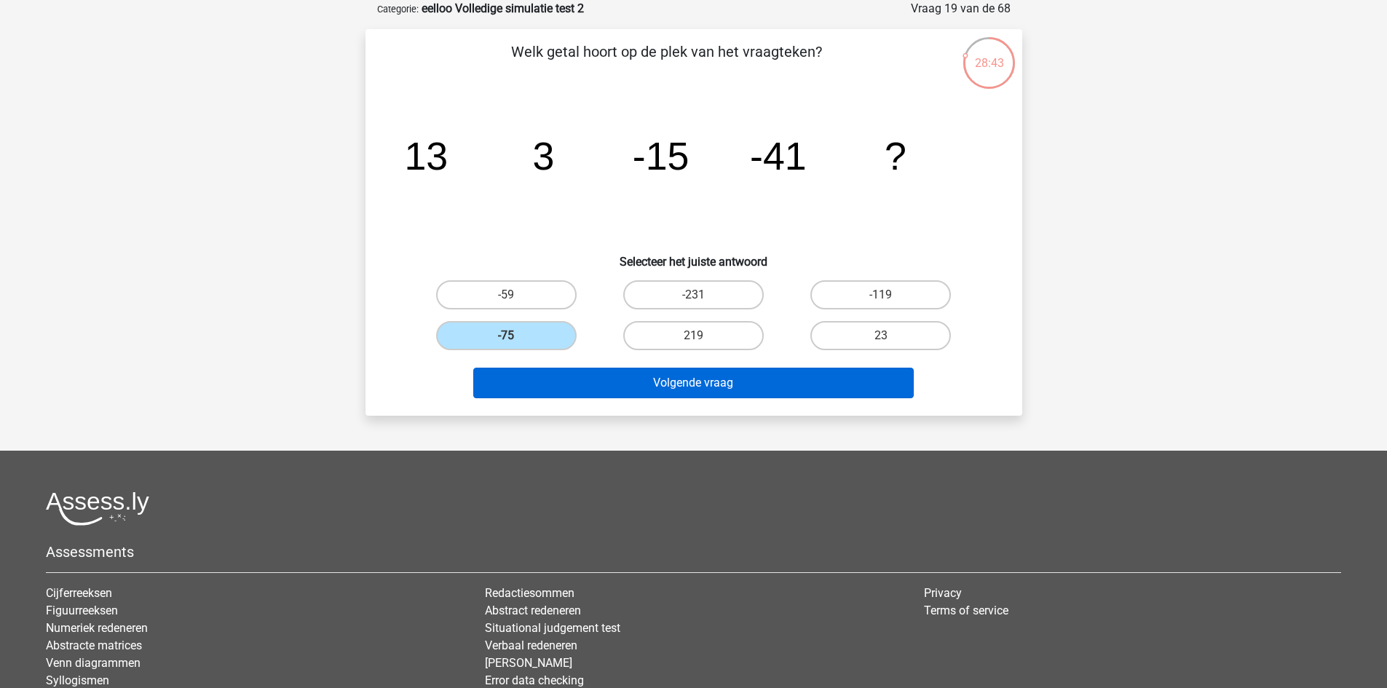
click at [655, 398] on div "Volgende vraag" at bounding box center [694, 386] width 562 height 36
click at [687, 379] on button "Volgende vraag" at bounding box center [693, 383] width 441 height 31
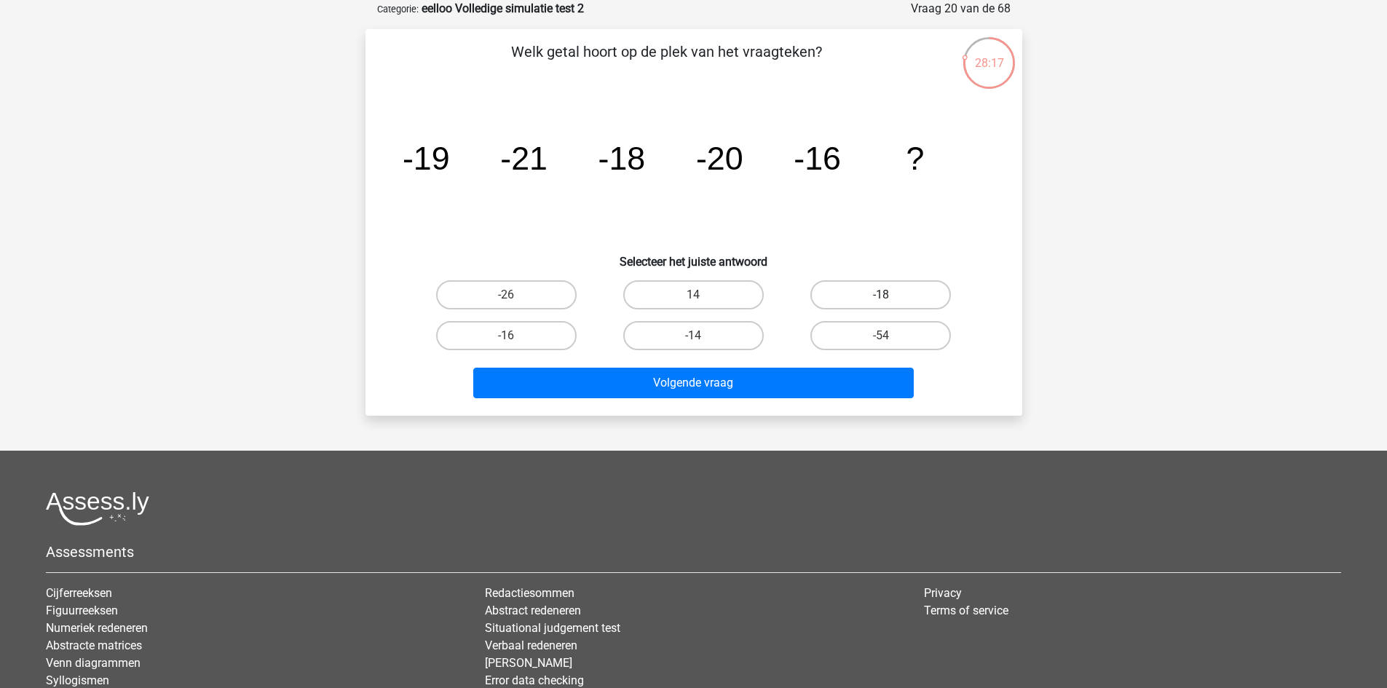
click at [916, 291] on label "-18" at bounding box center [880, 294] width 141 height 29
click at [890, 295] on input "-18" at bounding box center [885, 299] width 9 height 9
radio input "true"
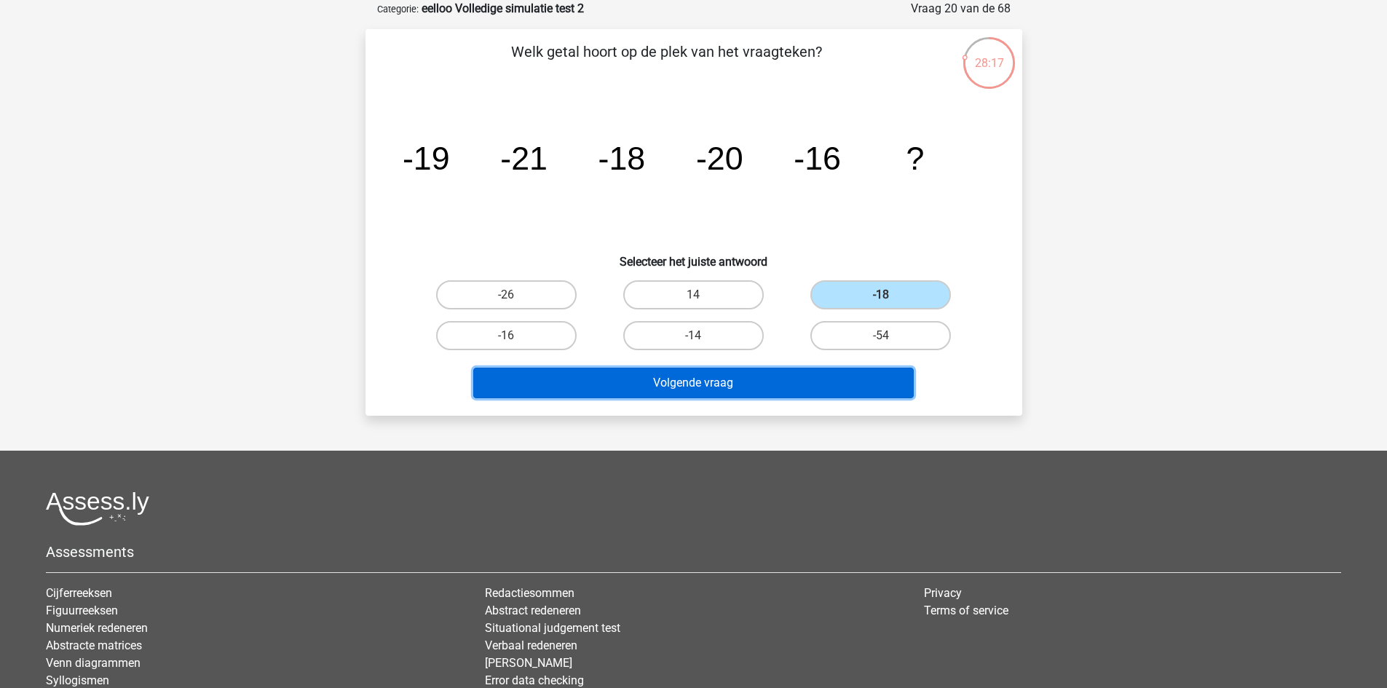
click at [831, 373] on button "Volgende vraag" at bounding box center [693, 383] width 441 height 31
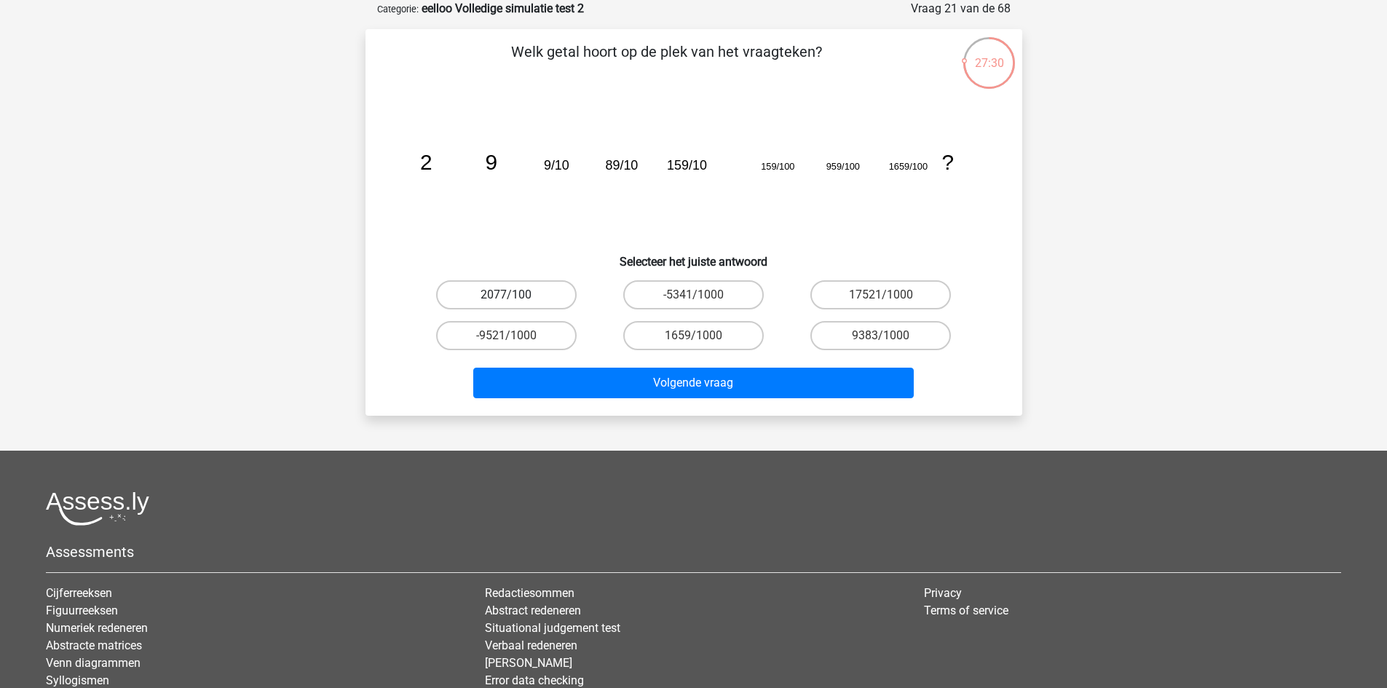
click at [537, 286] on label "2077/100" at bounding box center [506, 294] width 141 height 29
click at [516, 295] on input "2077/100" at bounding box center [510, 299] width 9 height 9
radio input "true"
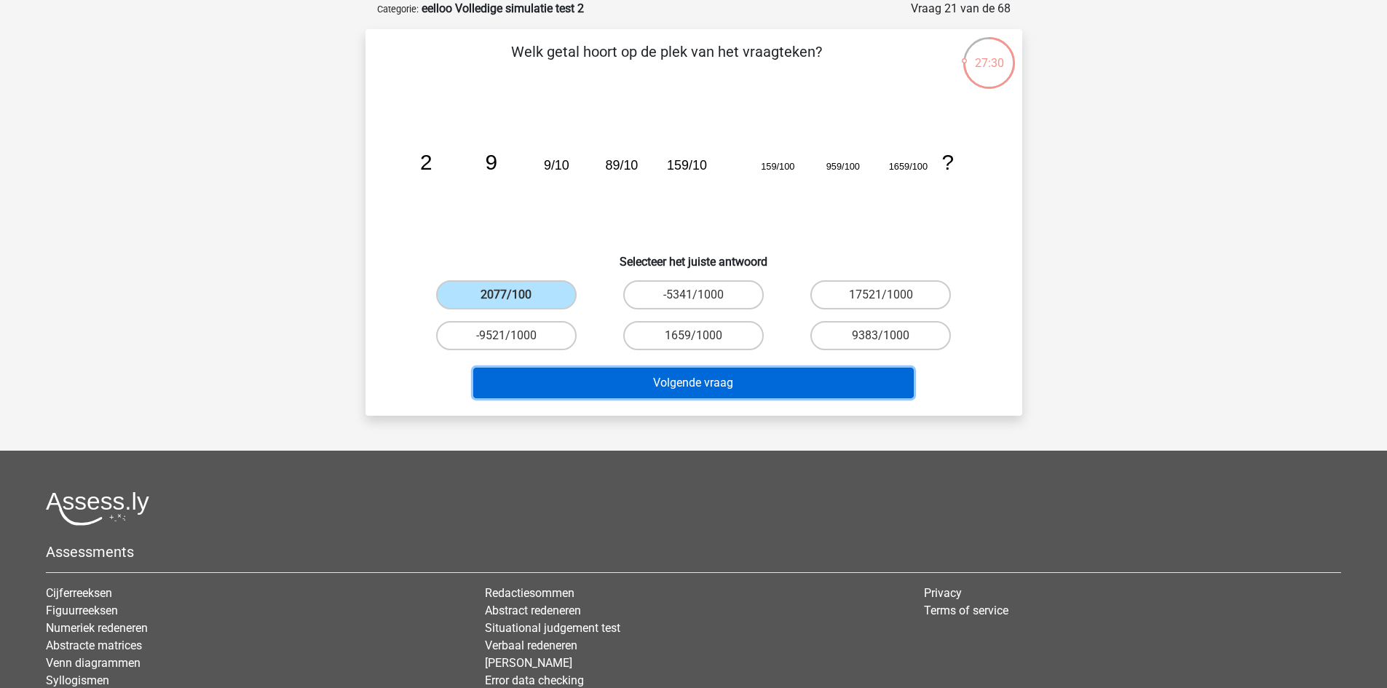
click at [614, 392] on button "Volgende vraag" at bounding box center [693, 383] width 441 height 31
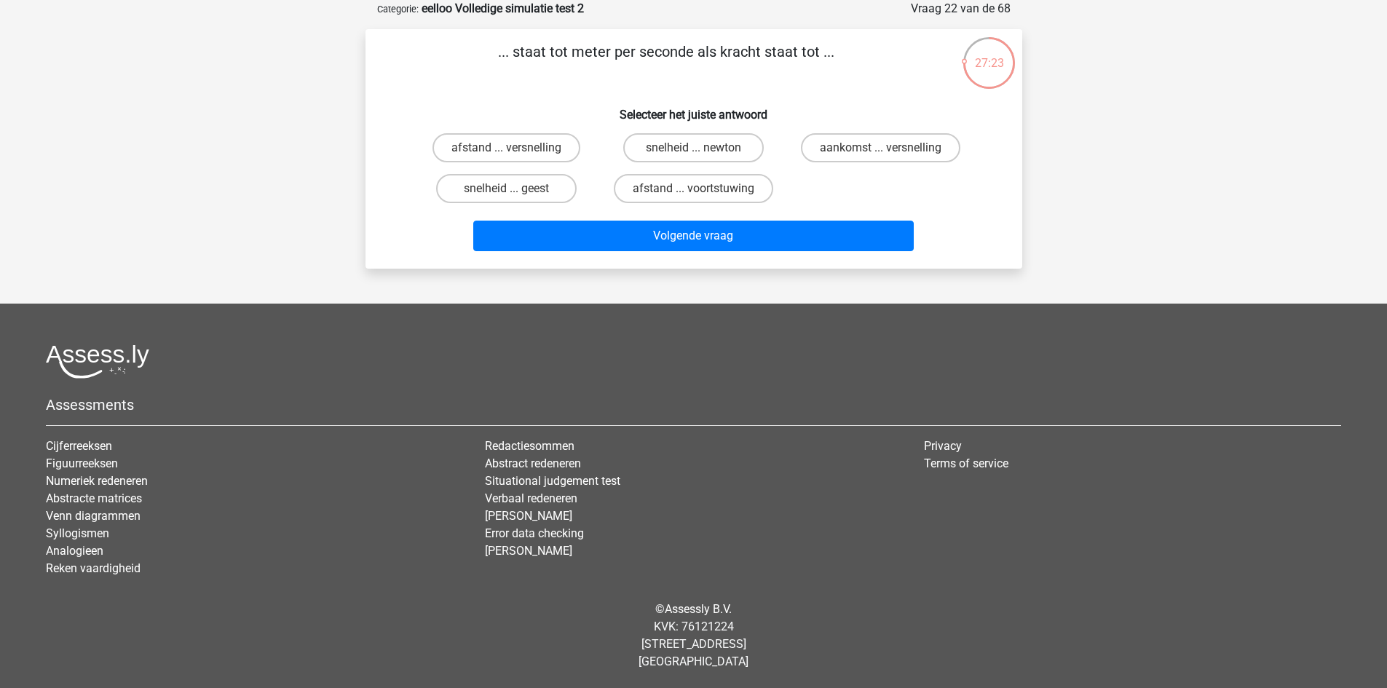
click at [693, 149] on input "snelheid ... newton" at bounding box center [697, 152] width 9 height 9
radio input "true"
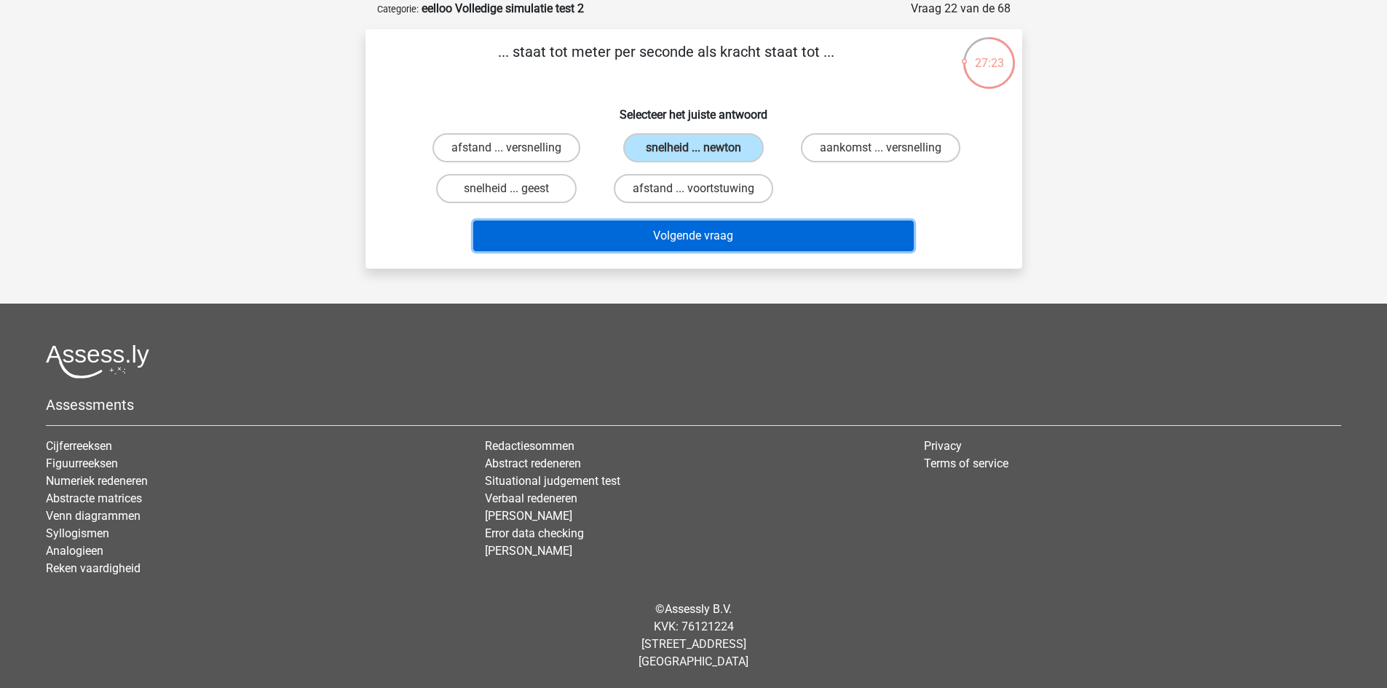
click at [691, 236] on button "Volgende vraag" at bounding box center [693, 236] width 441 height 31
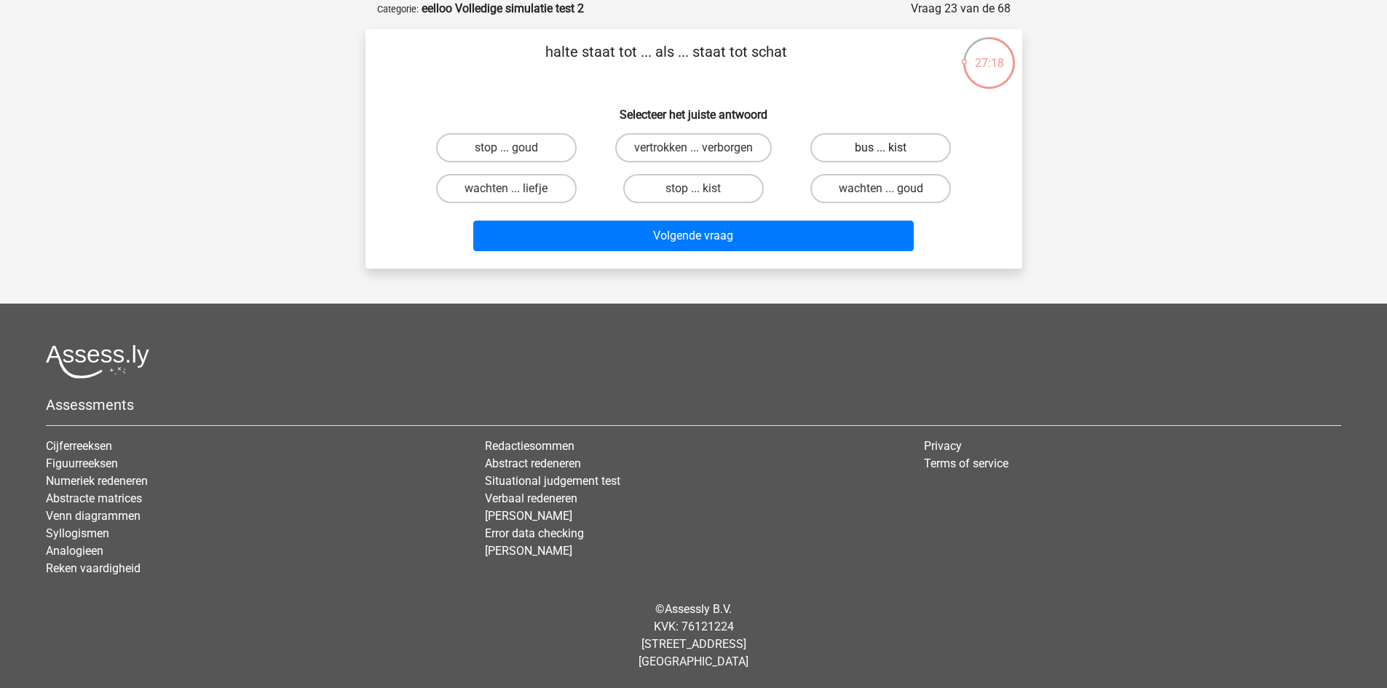
click at [857, 146] on label "bus ... kist" at bounding box center [880, 147] width 141 height 29
click at [881, 148] on input "bus ... kist" at bounding box center [885, 152] width 9 height 9
radio input "true"
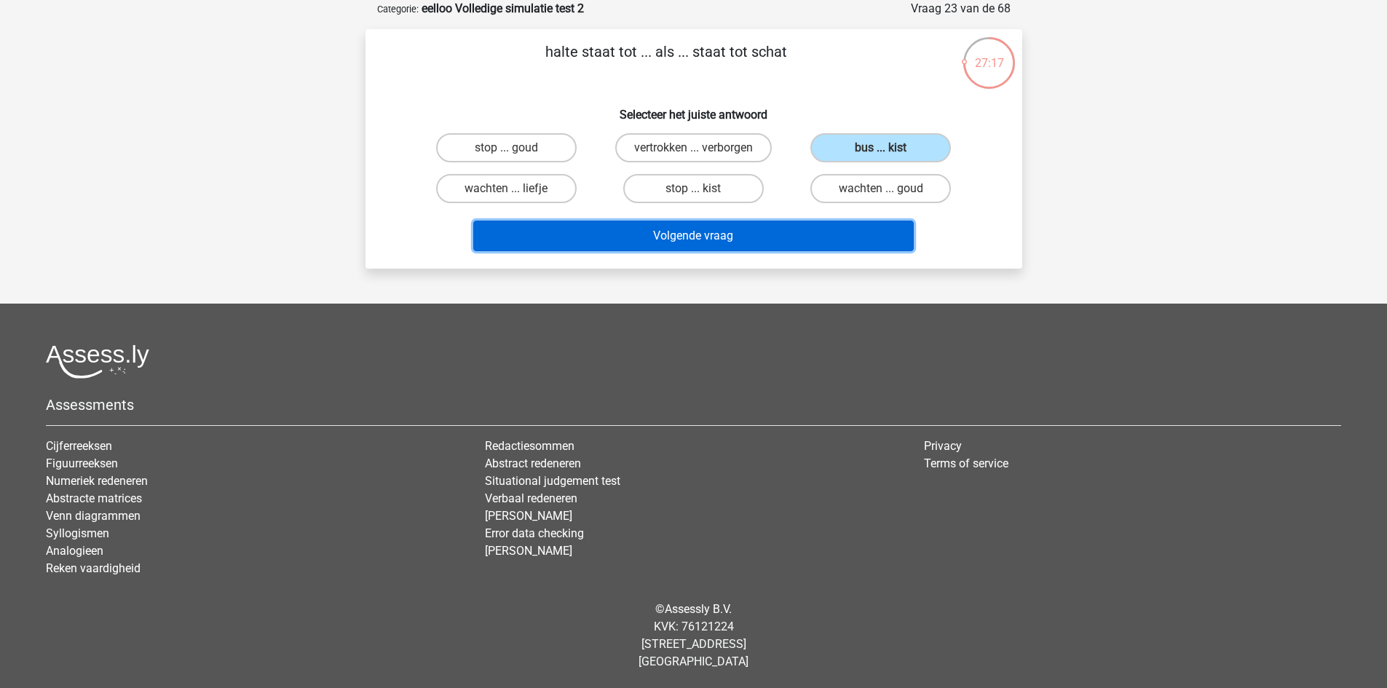
click at [793, 244] on button "Volgende vraag" at bounding box center [693, 236] width 441 height 31
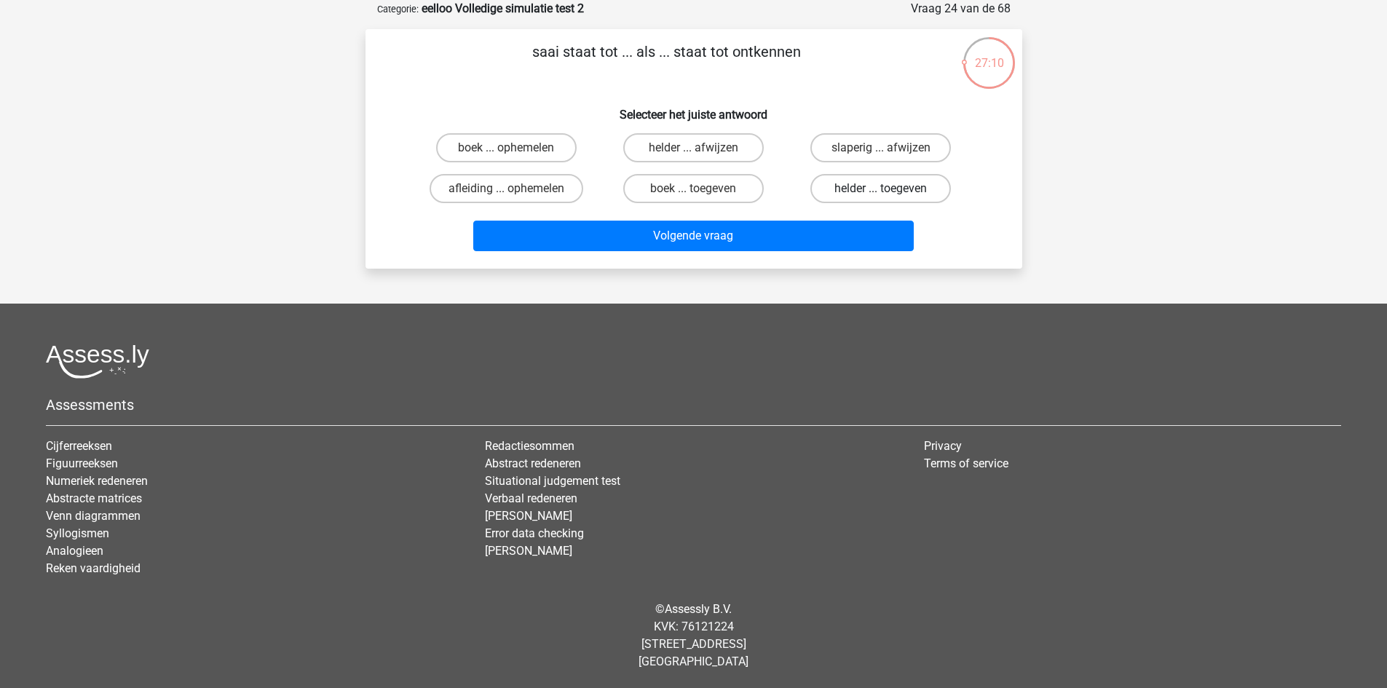
click at [903, 194] on label "helder ... toegeven" at bounding box center [880, 188] width 141 height 29
click at [890, 194] on input "helder ... toegeven" at bounding box center [885, 193] width 9 height 9
radio input "true"
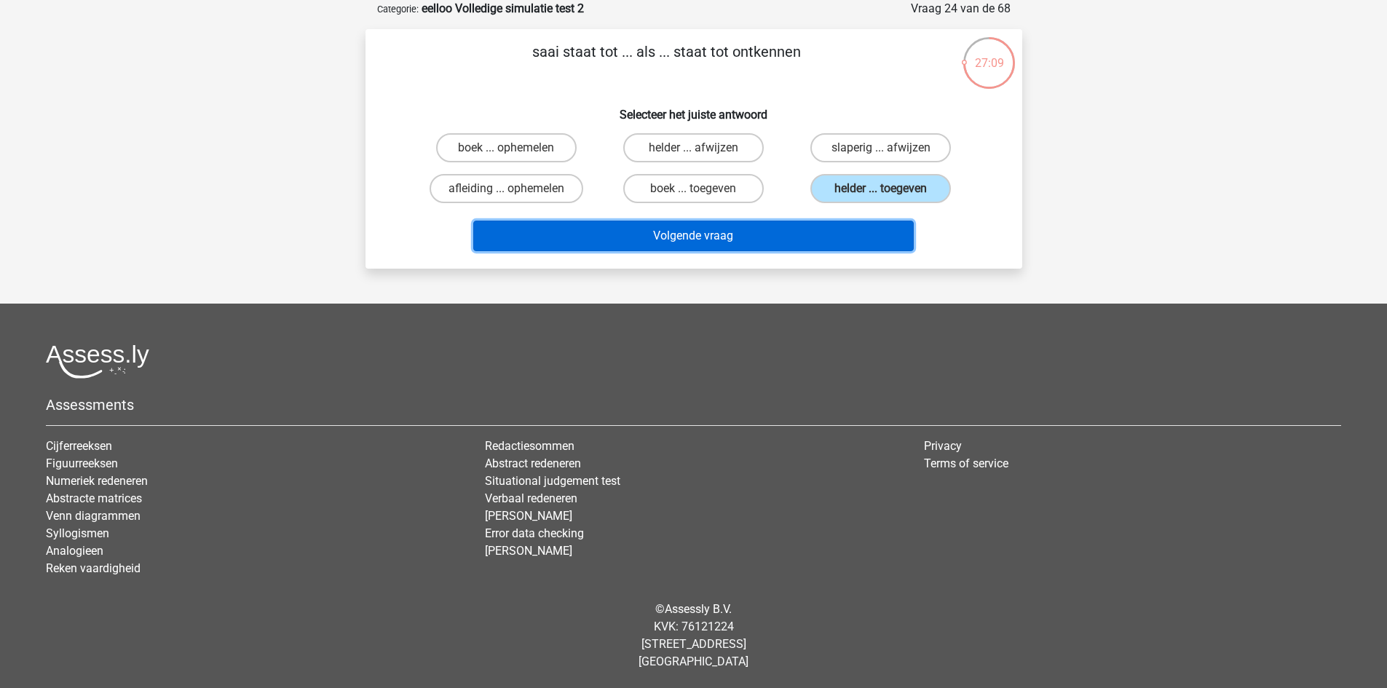
click at [831, 239] on button "Volgende vraag" at bounding box center [693, 236] width 441 height 31
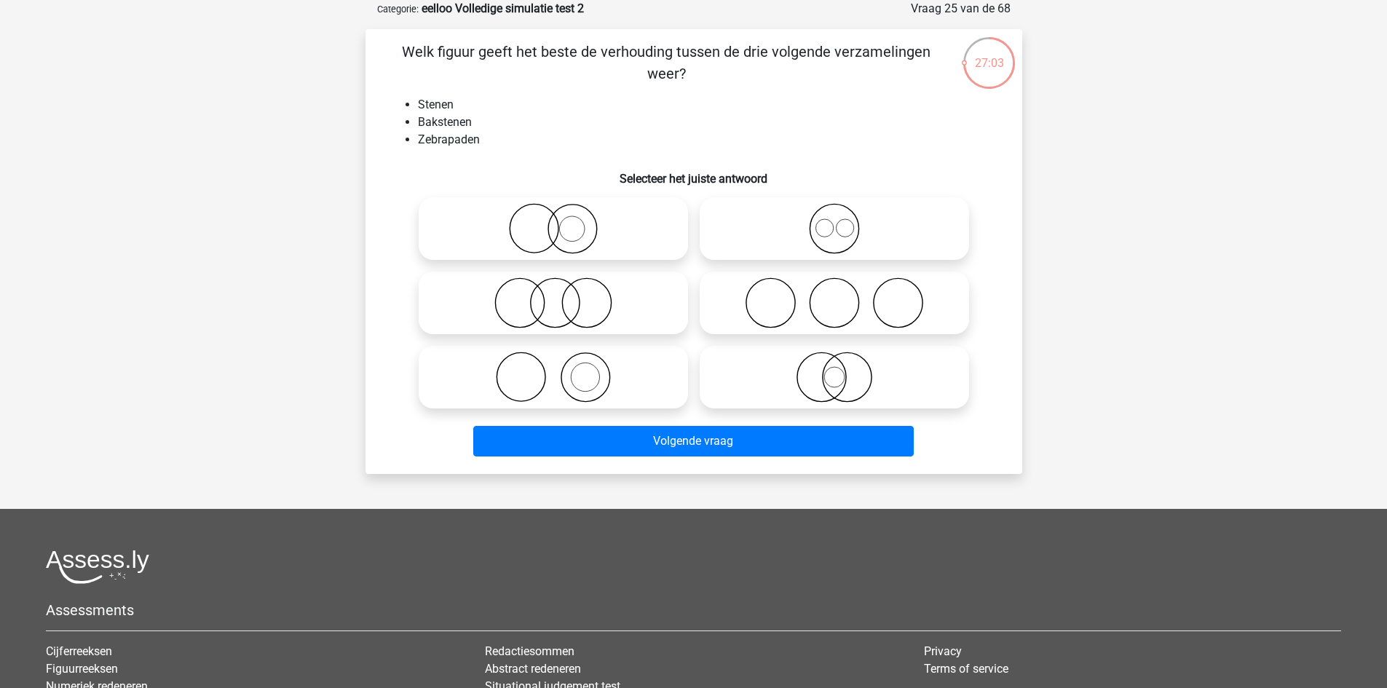
click at [604, 214] on icon at bounding box center [553, 228] width 258 height 51
click at [563, 214] on input "radio" at bounding box center [557, 216] width 9 height 9
radio input "true"
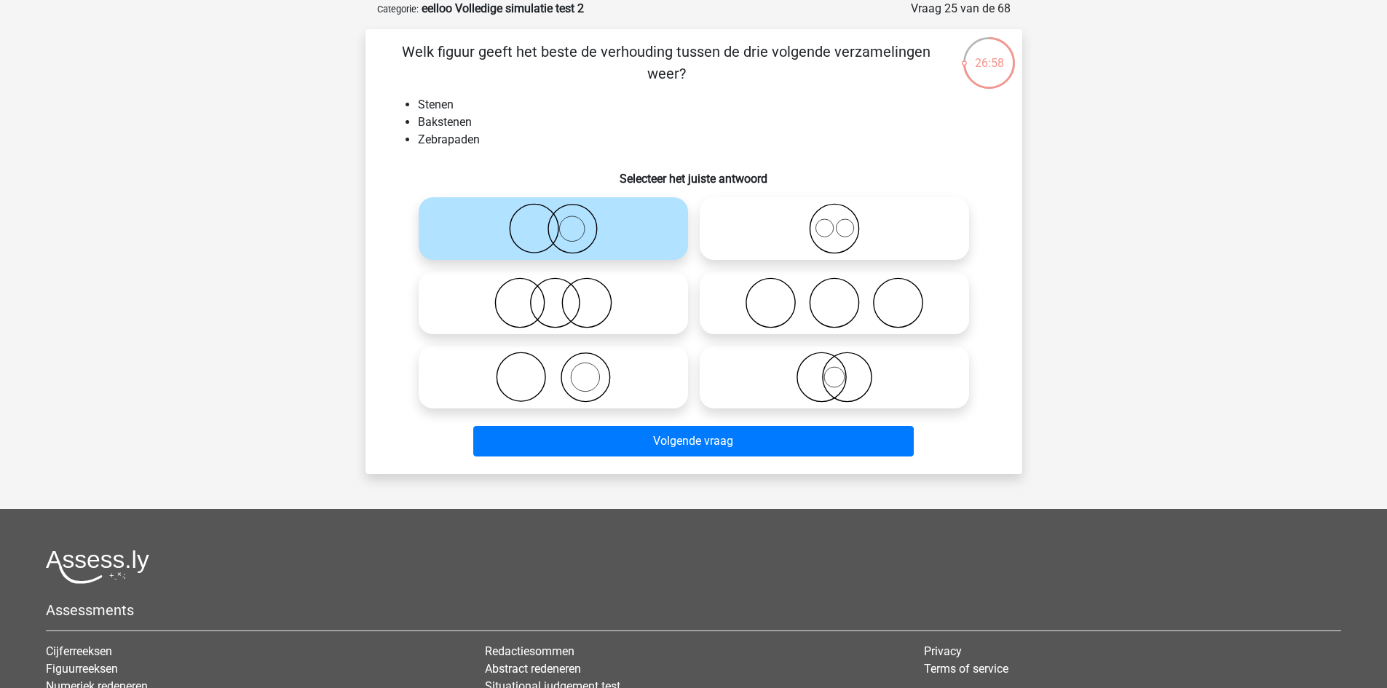
click at [855, 379] on icon at bounding box center [835, 377] width 258 height 51
click at [844, 370] on input "radio" at bounding box center [838, 364] width 9 height 9
radio input "true"
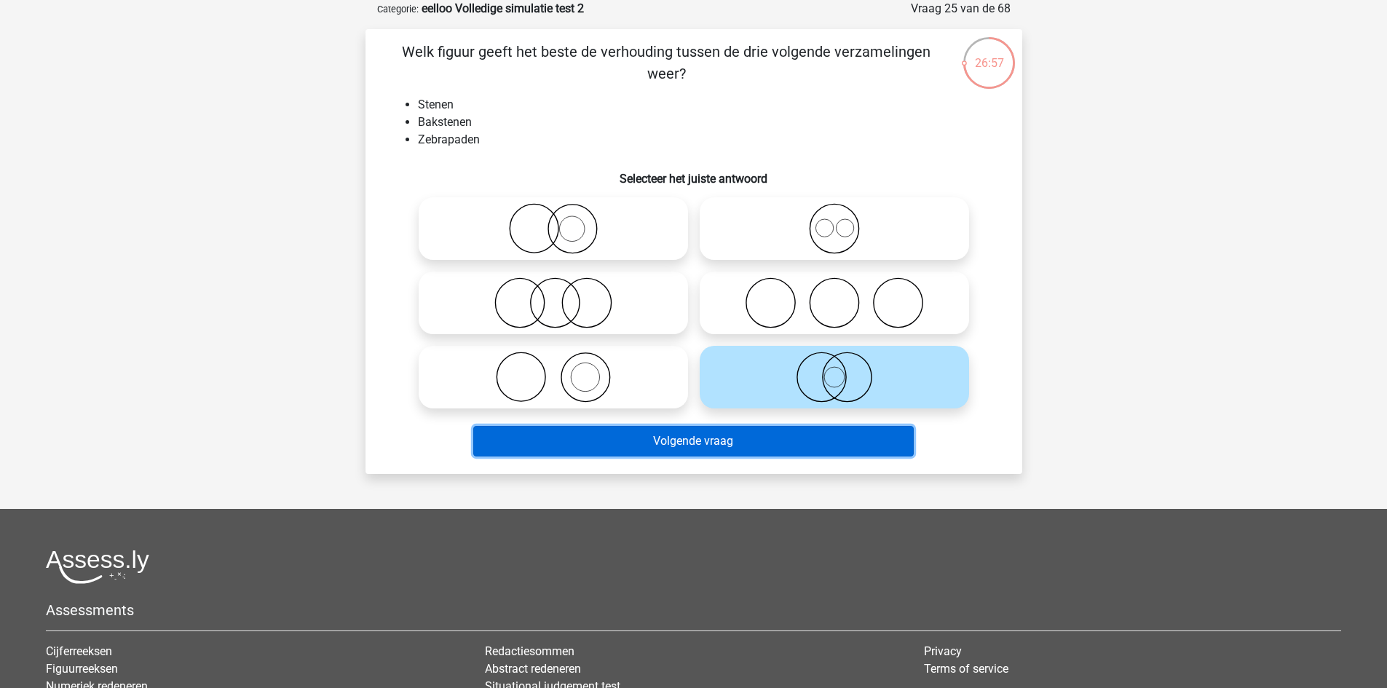
click at [803, 439] on button "Volgende vraag" at bounding box center [693, 441] width 441 height 31
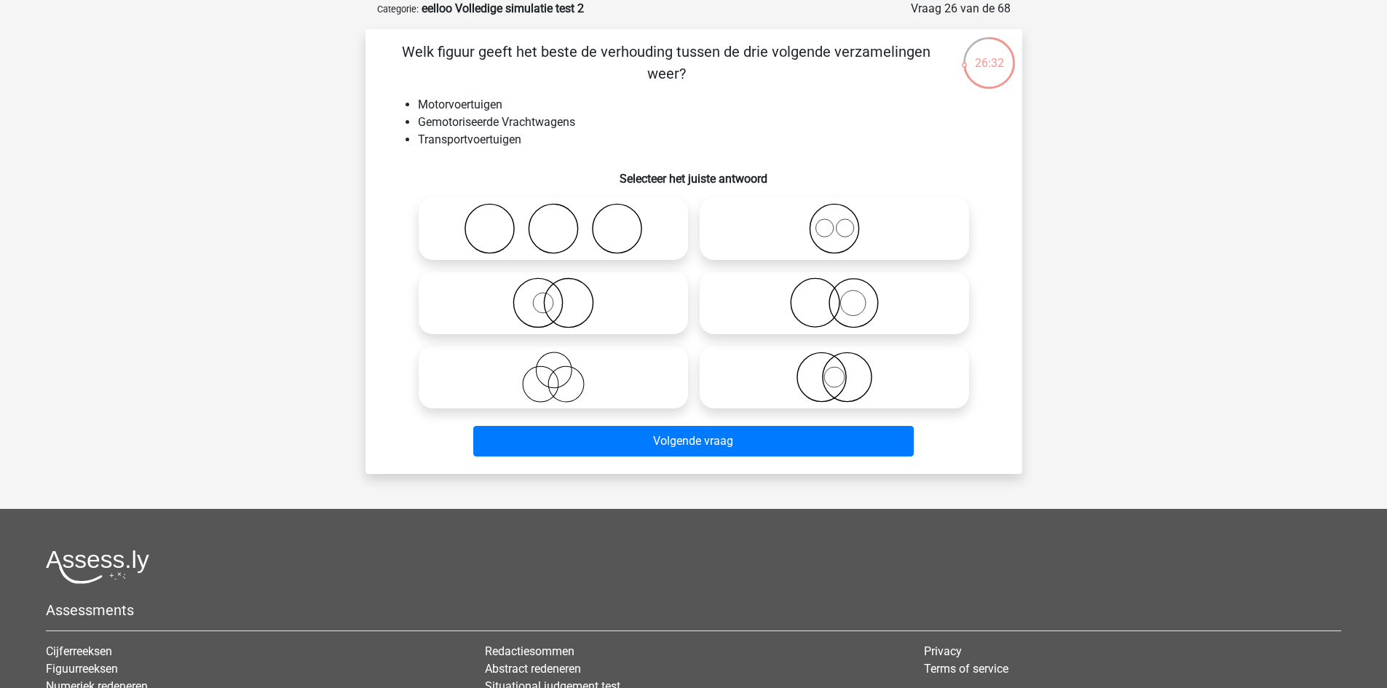
click at [609, 381] on icon at bounding box center [553, 377] width 258 height 51
click at [563, 370] on input "radio" at bounding box center [557, 364] width 9 height 9
radio input "true"
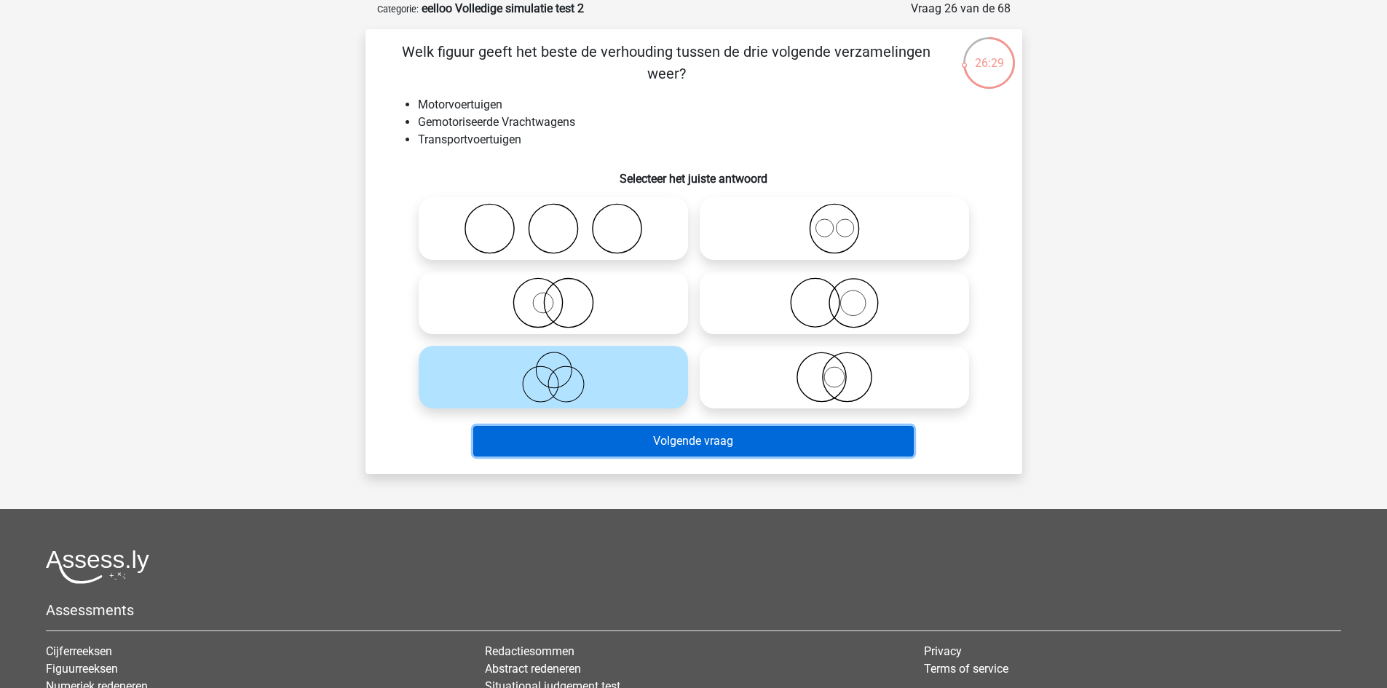
click at [695, 444] on button "Volgende vraag" at bounding box center [693, 441] width 441 height 31
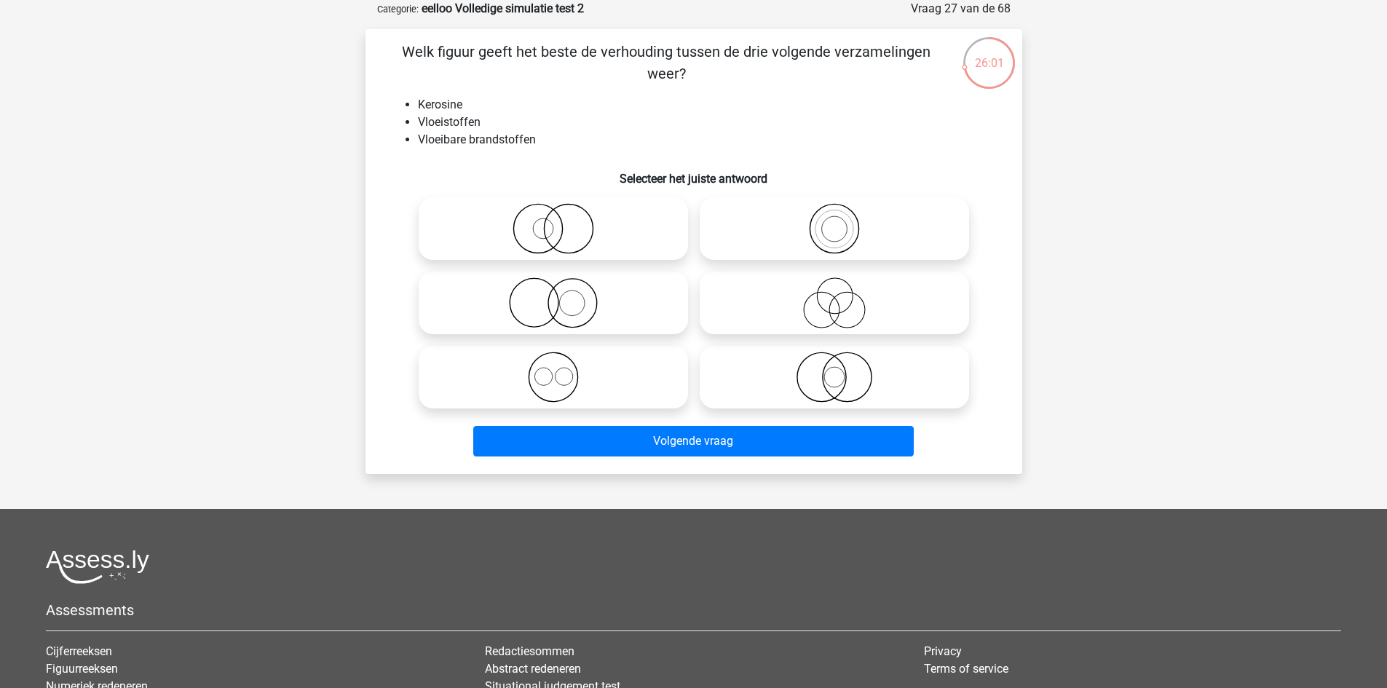
click at [794, 228] on icon at bounding box center [835, 228] width 258 height 51
click at [834, 221] on input "radio" at bounding box center [838, 216] width 9 height 9
radio input "true"
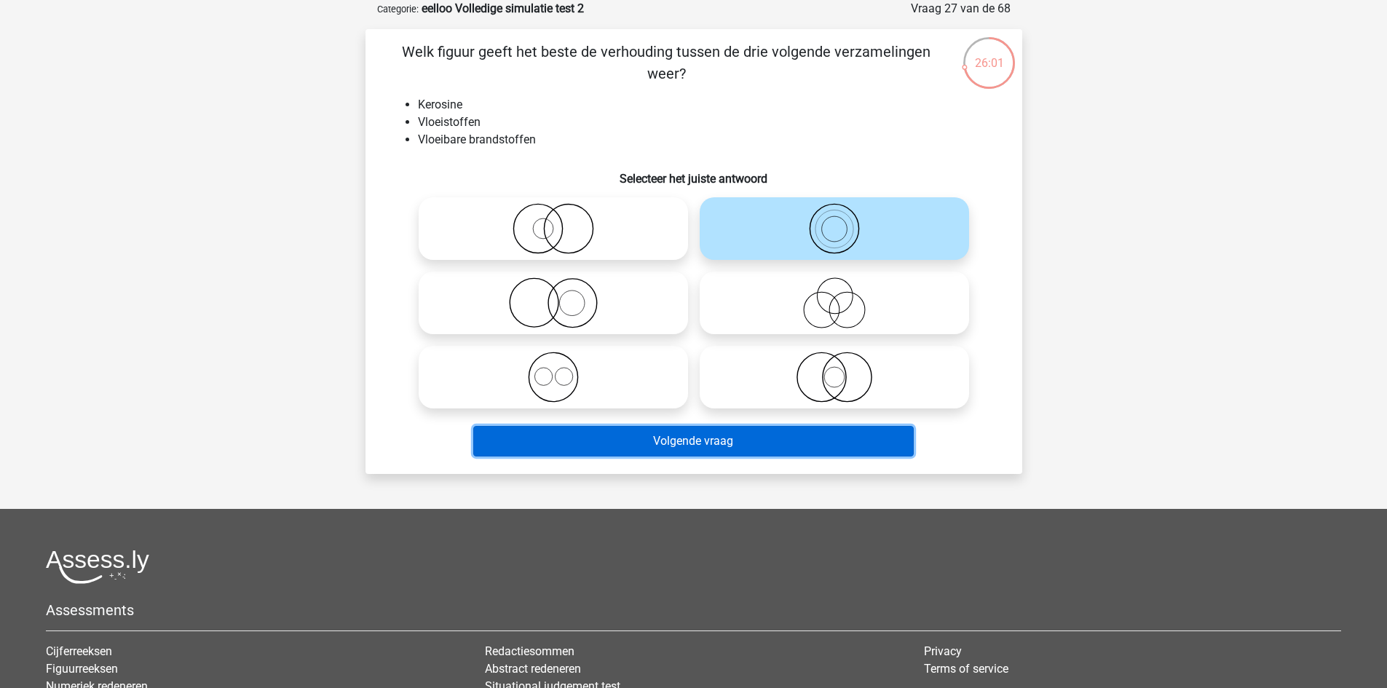
click at [719, 446] on button "Volgende vraag" at bounding box center [693, 441] width 441 height 31
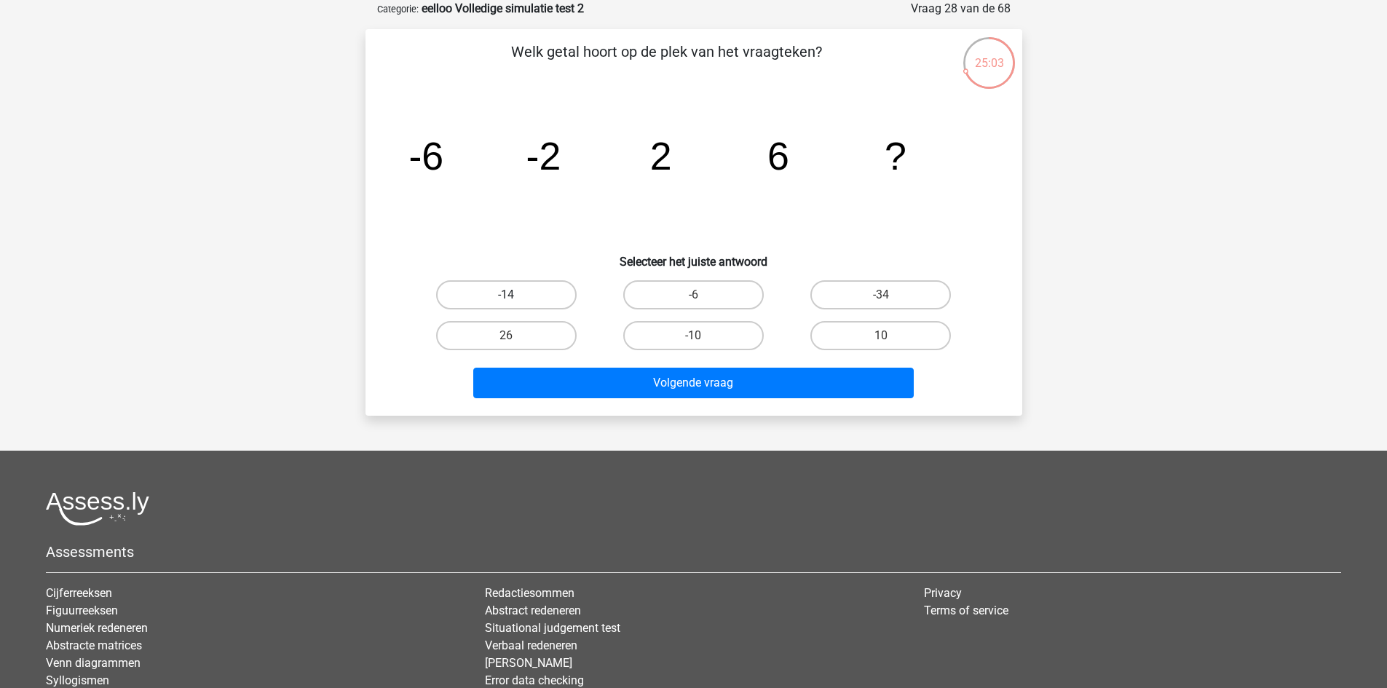
click at [545, 301] on label "-14" at bounding box center [506, 294] width 141 height 29
click at [516, 301] on input "-14" at bounding box center [510, 299] width 9 height 9
radio input "true"
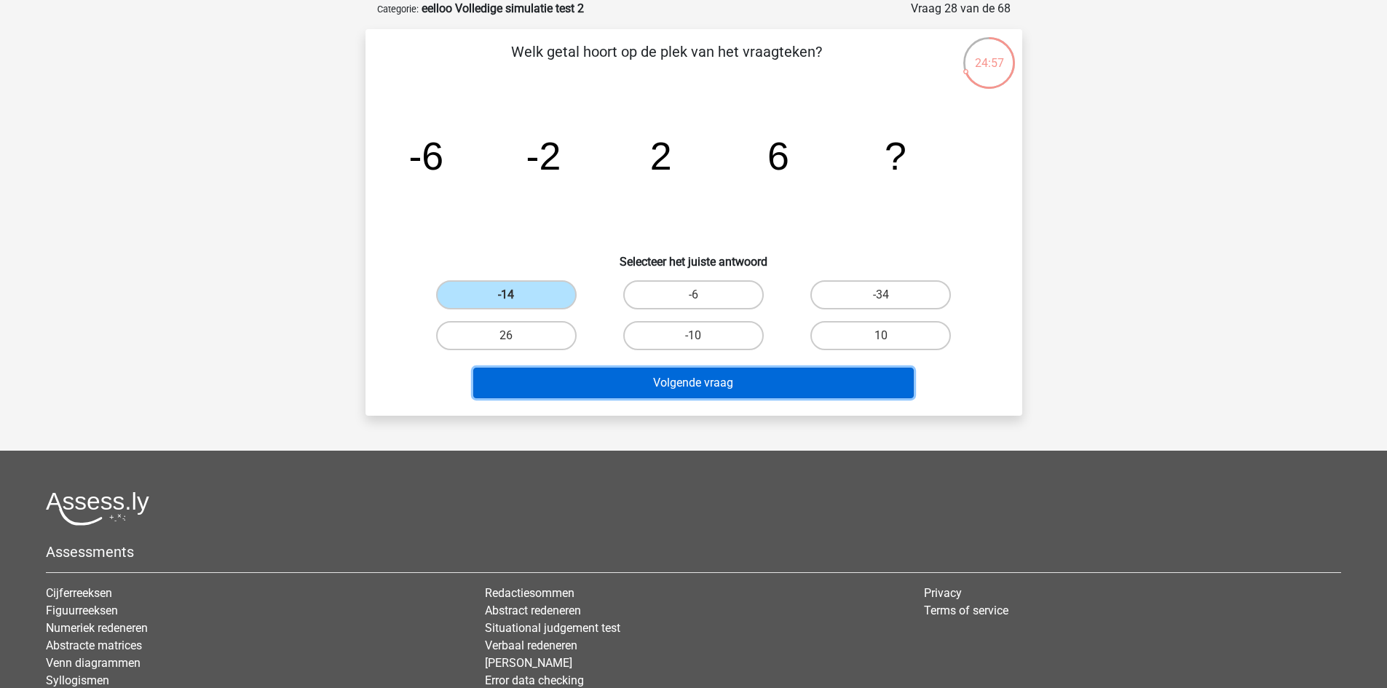
click at [722, 387] on button "Volgende vraag" at bounding box center [693, 383] width 441 height 31
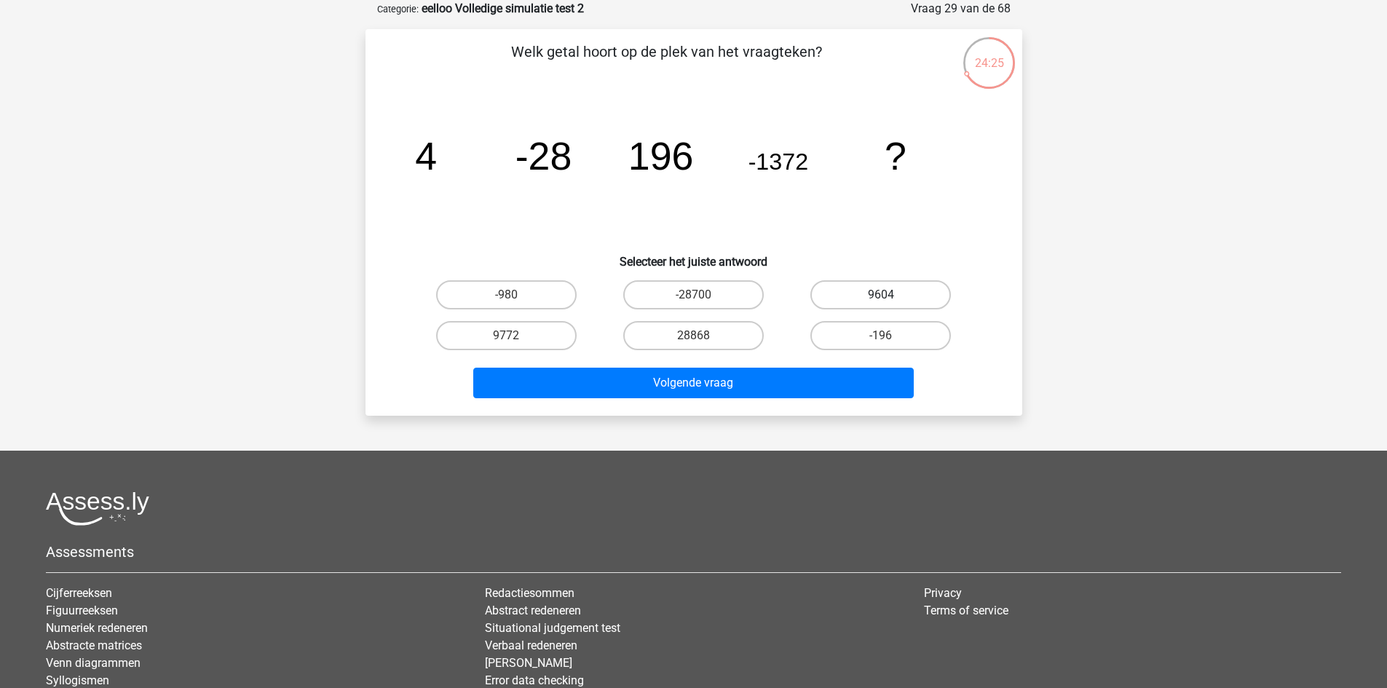
click at [897, 286] on label "9604" at bounding box center [880, 294] width 141 height 29
click at [890, 295] on input "9604" at bounding box center [885, 299] width 9 height 9
radio input "true"
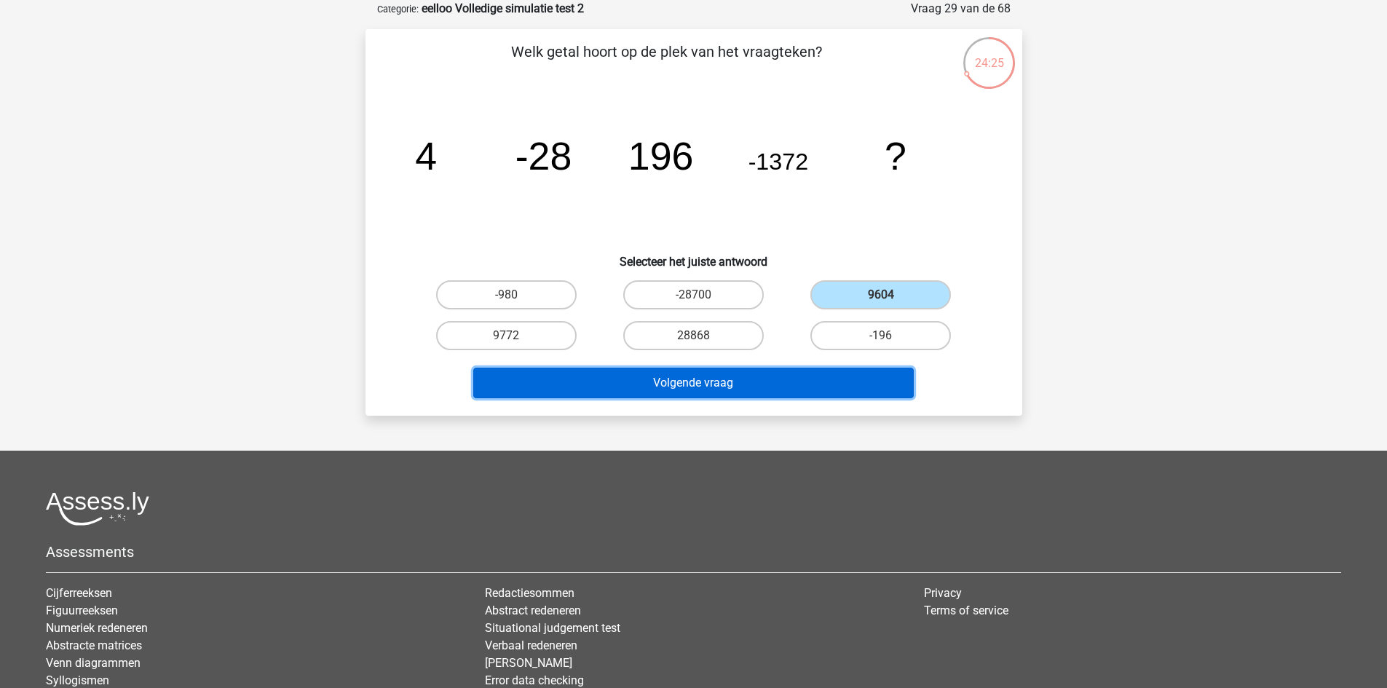
click at [835, 382] on button "Volgende vraag" at bounding box center [693, 383] width 441 height 31
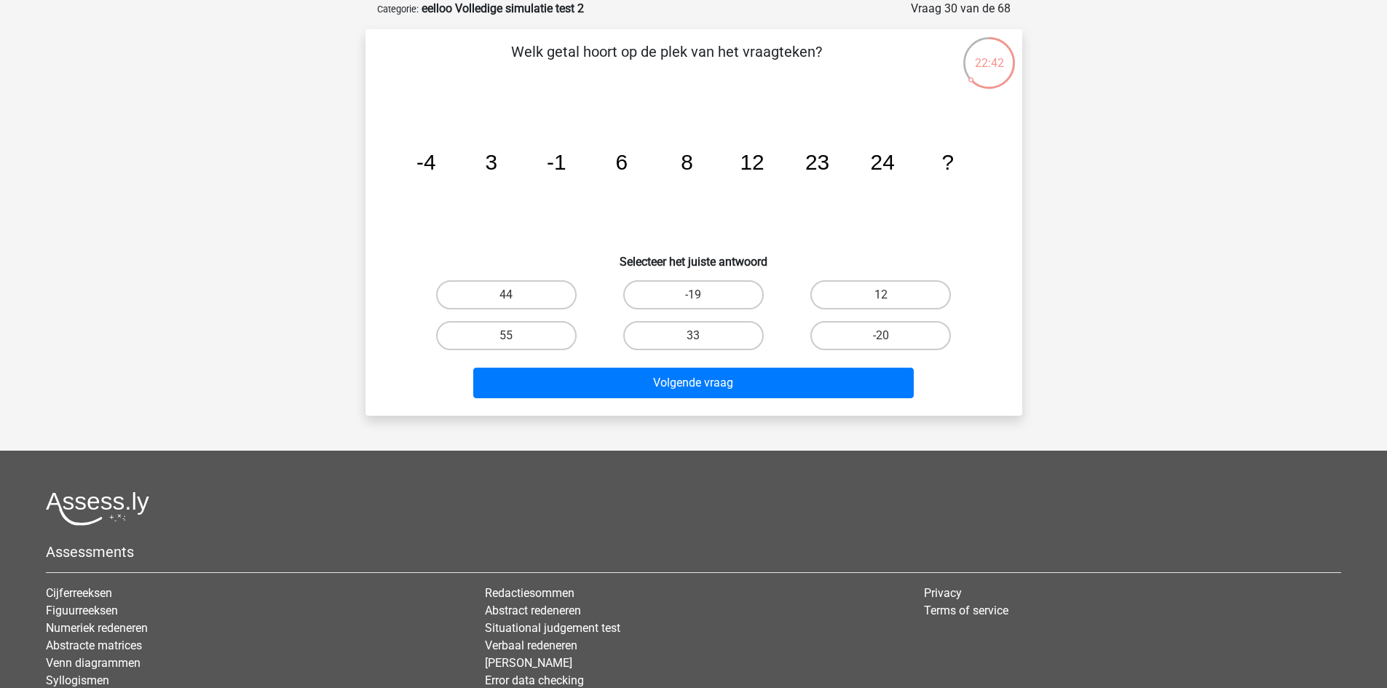
drag, startPoint x: 727, startPoint y: 339, endPoint x: 740, endPoint y: 359, distance: 23.9
click at [728, 339] on label "33" at bounding box center [693, 335] width 141 height 29
click at [703, 339] on input "33" at bounding box center [697, 340] width 9 height 9
radio input "true"
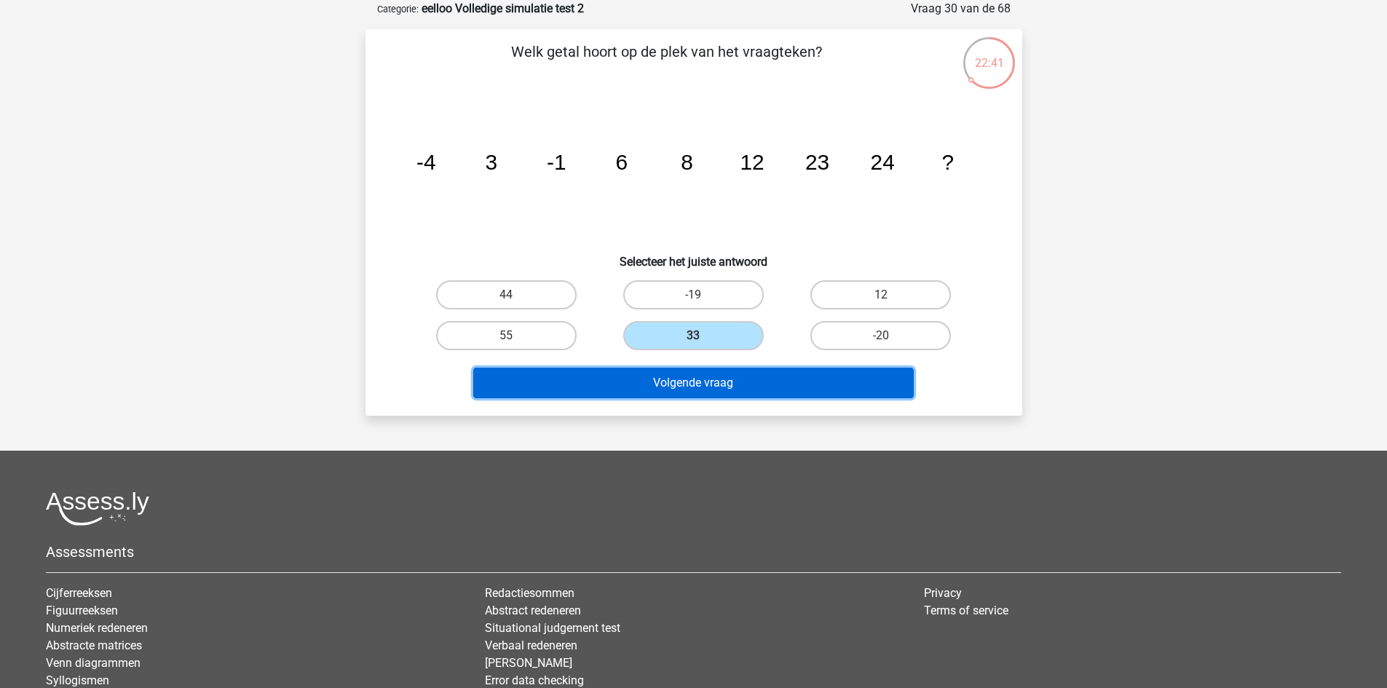
click at [749, 381] on button "Volgende vraag" at bounding box center [693, 383] width 441 height 31
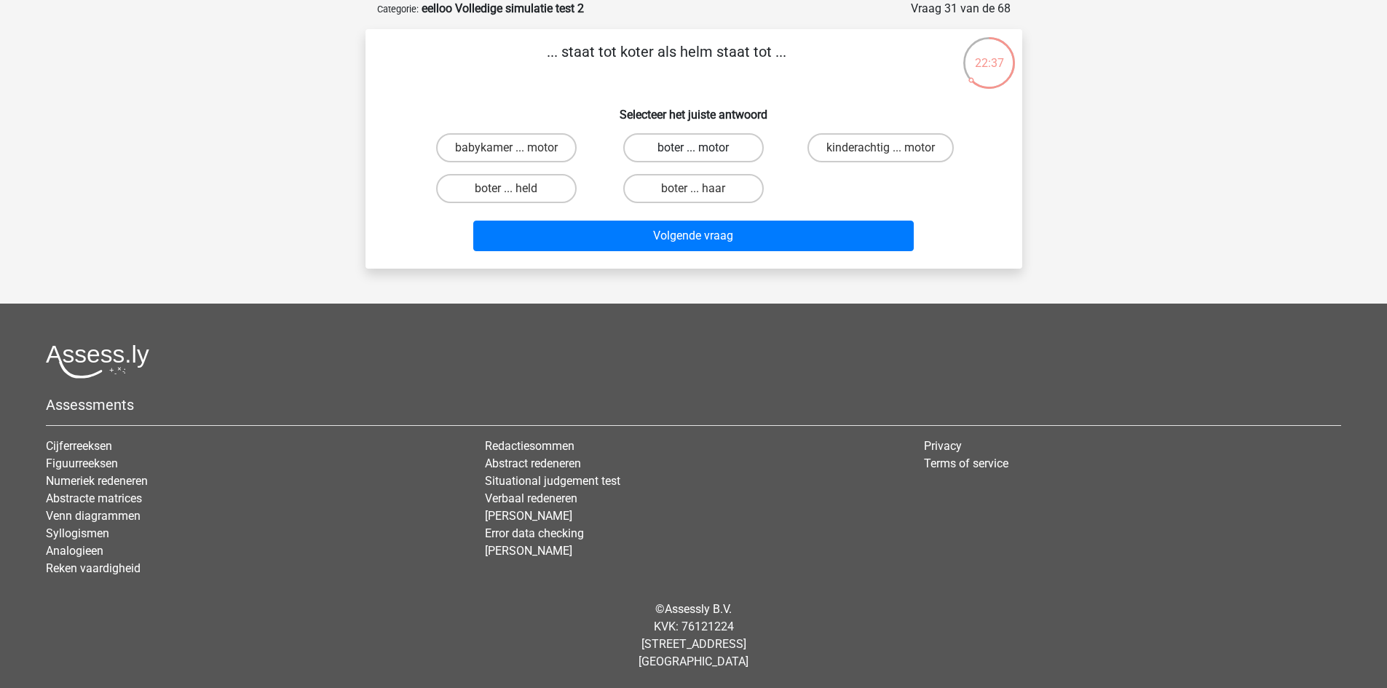
click at [743, 150] on label "boter ... motor" at bounding box center [693, 147] width 141 height 29
click at [703, 150] on input "boter ... motor" at bounding box center [697, 152] width 9 height 9
radio input "true"
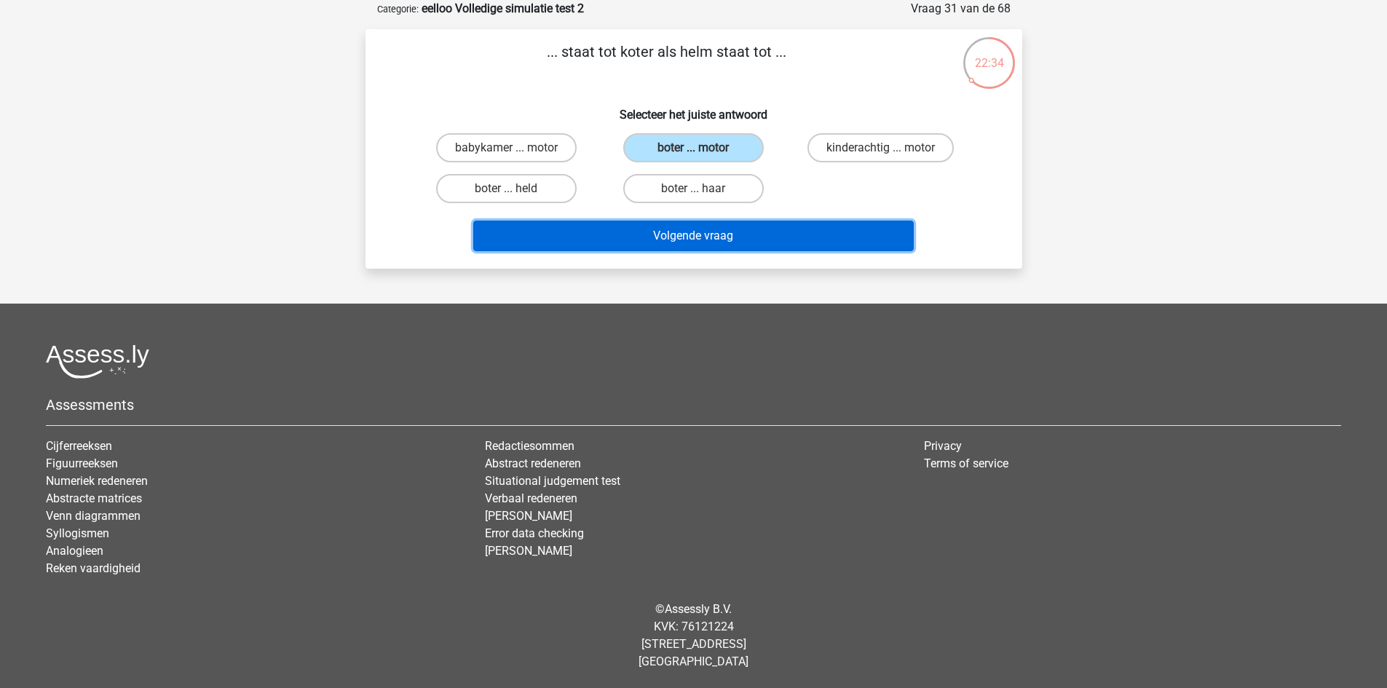
click at [732, 226] on button "Volgende vraag" at bounding box center [693, 236] width 441 height 31
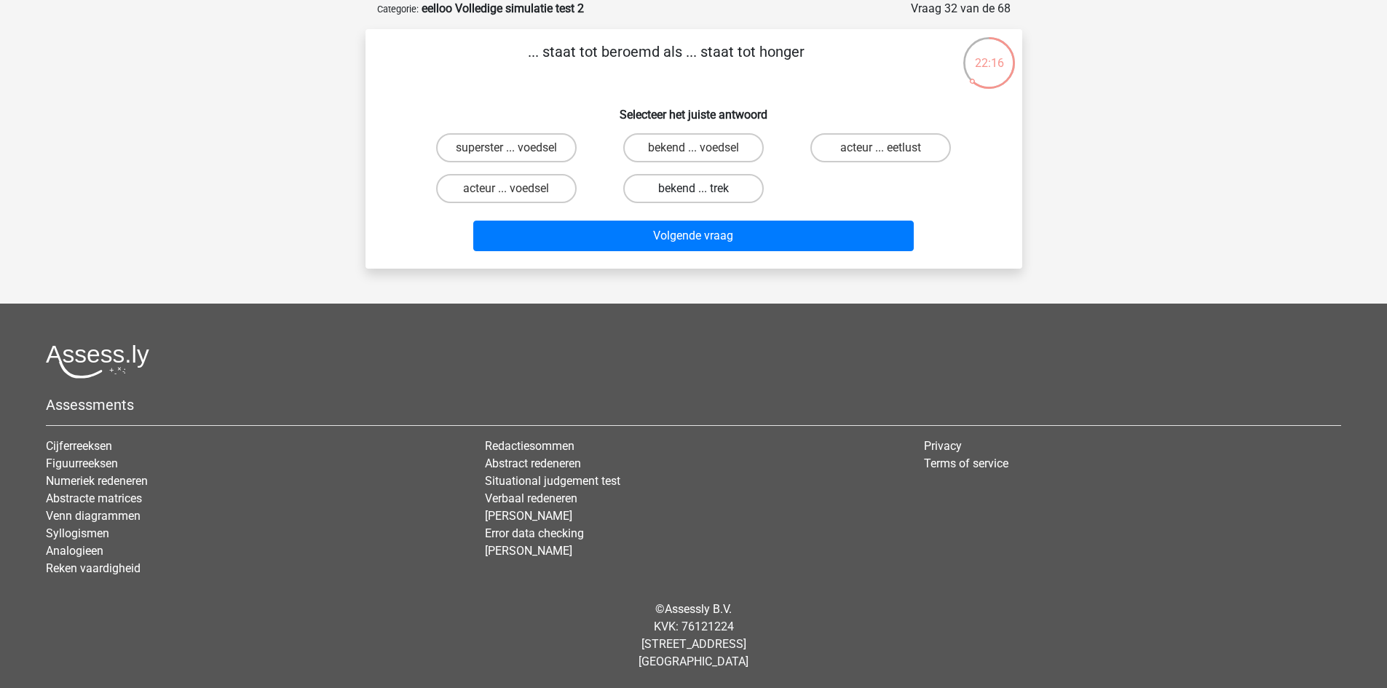
click at [725, 183] on label "bekend ... trek" at bounding box center [693, 188] width 141 height 29
click at [703, 189] on input "bekend ... trek" at bounding box center [697, 193] width 9 height 9
radio input "true"
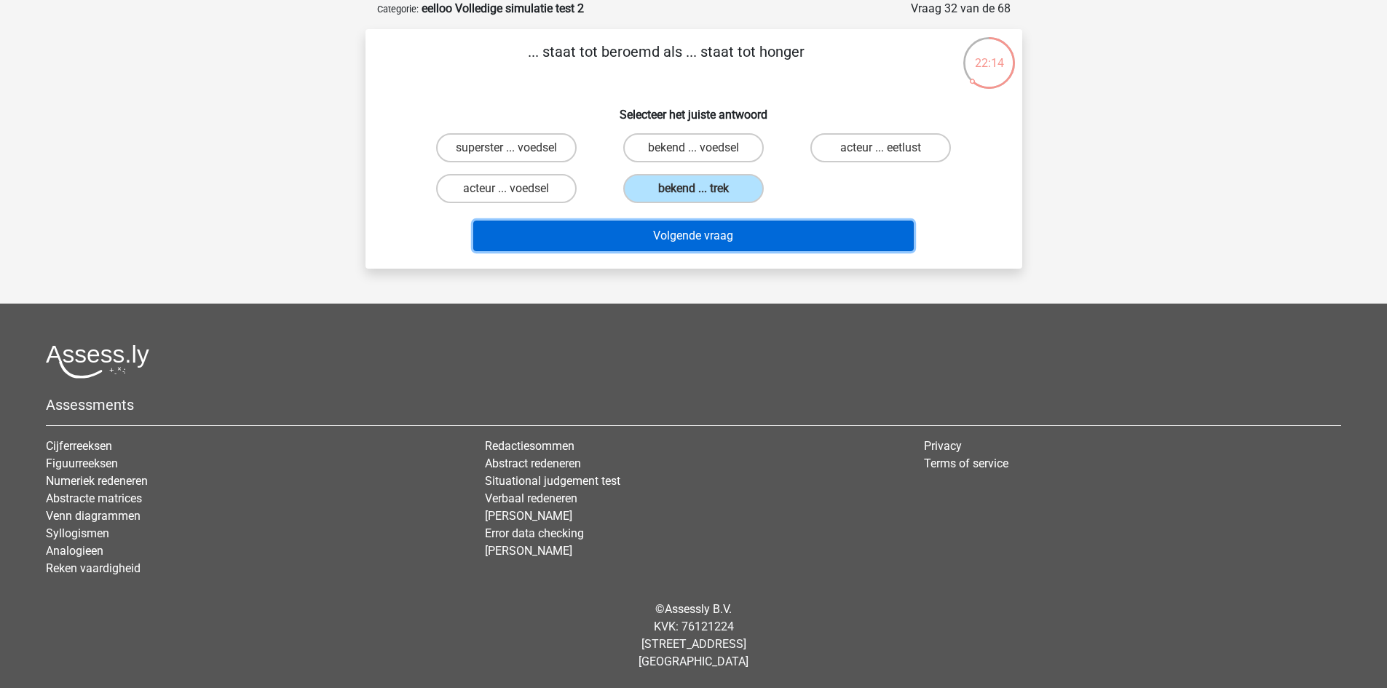
click at [696, 238] on button "Volgende vraag" at bounding box center [693, 236] width 441 height 31
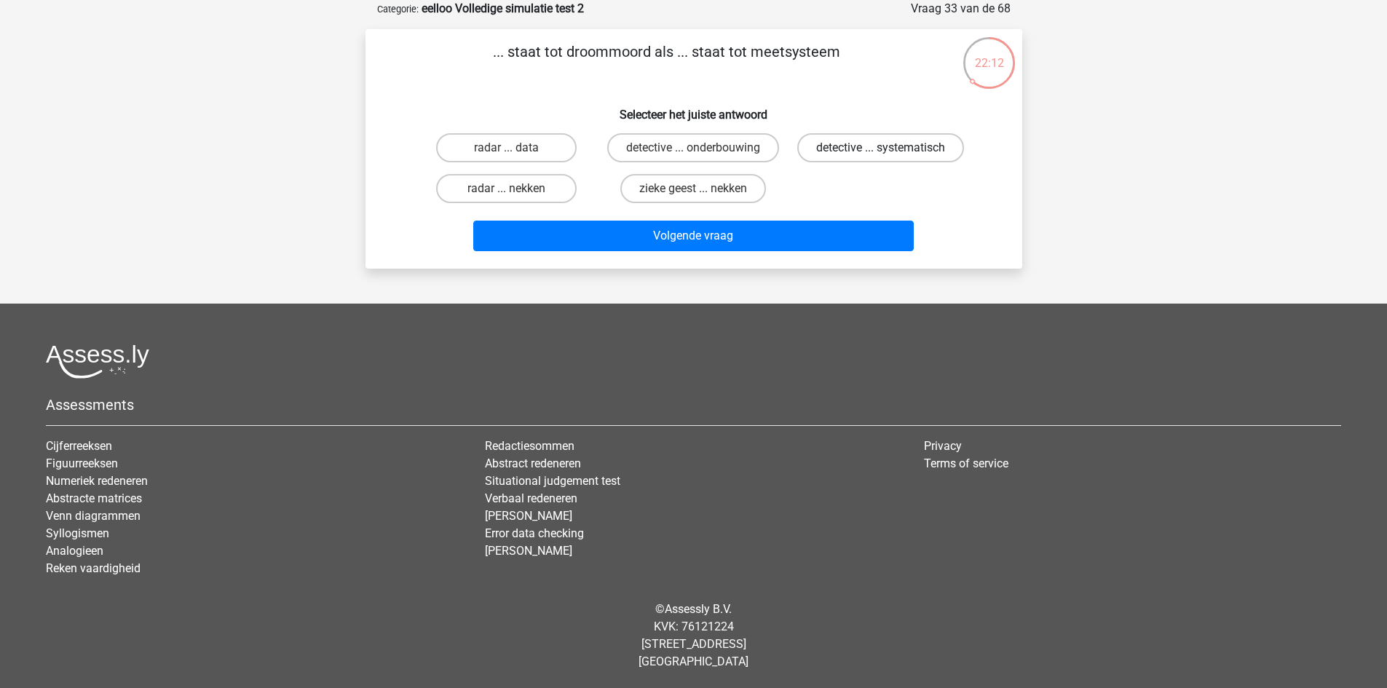
click at [841, 149] on label "detective ... systematisch" at bounding box center [880, 147] width 167 height 29
click at [881, 149] on input "detective ... systematisch" at bounding box center [885, 152] width 9 height 9
radio input "true"
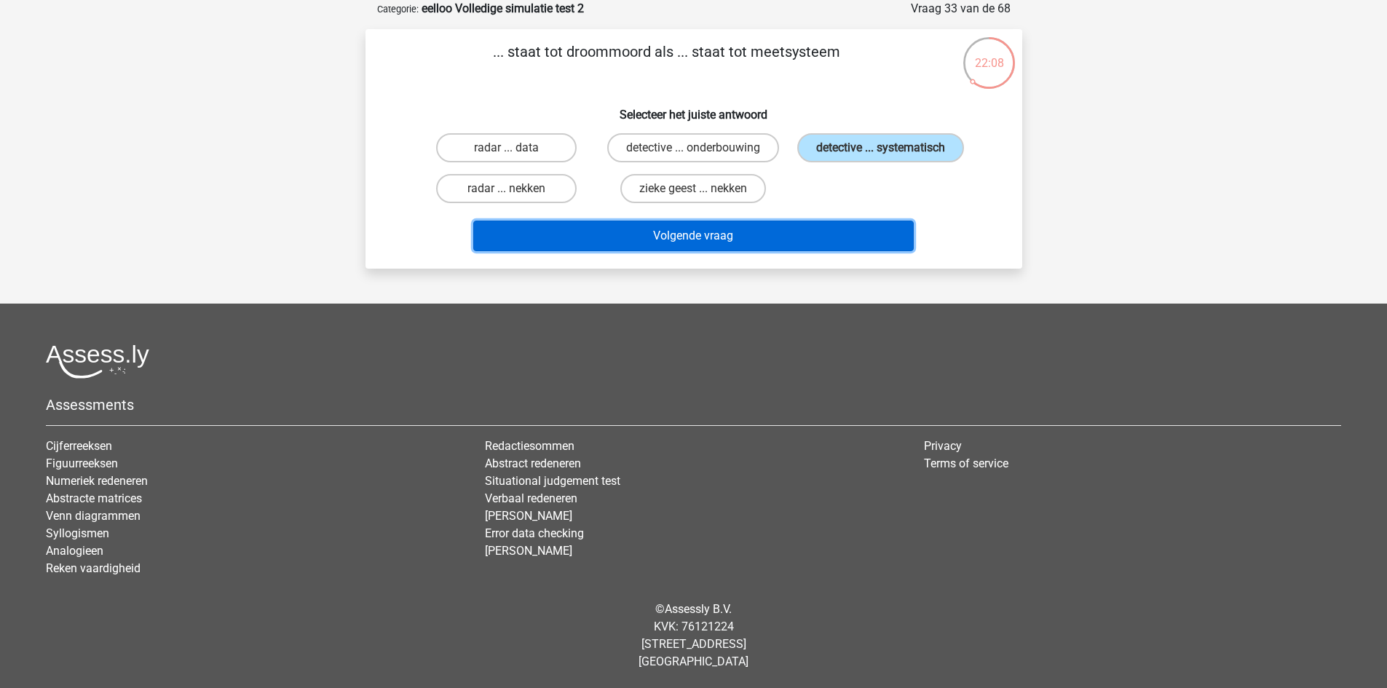
click at [810, 232] on button "Volgende vraag" at bounding box center [693, 236] width 441 height 31
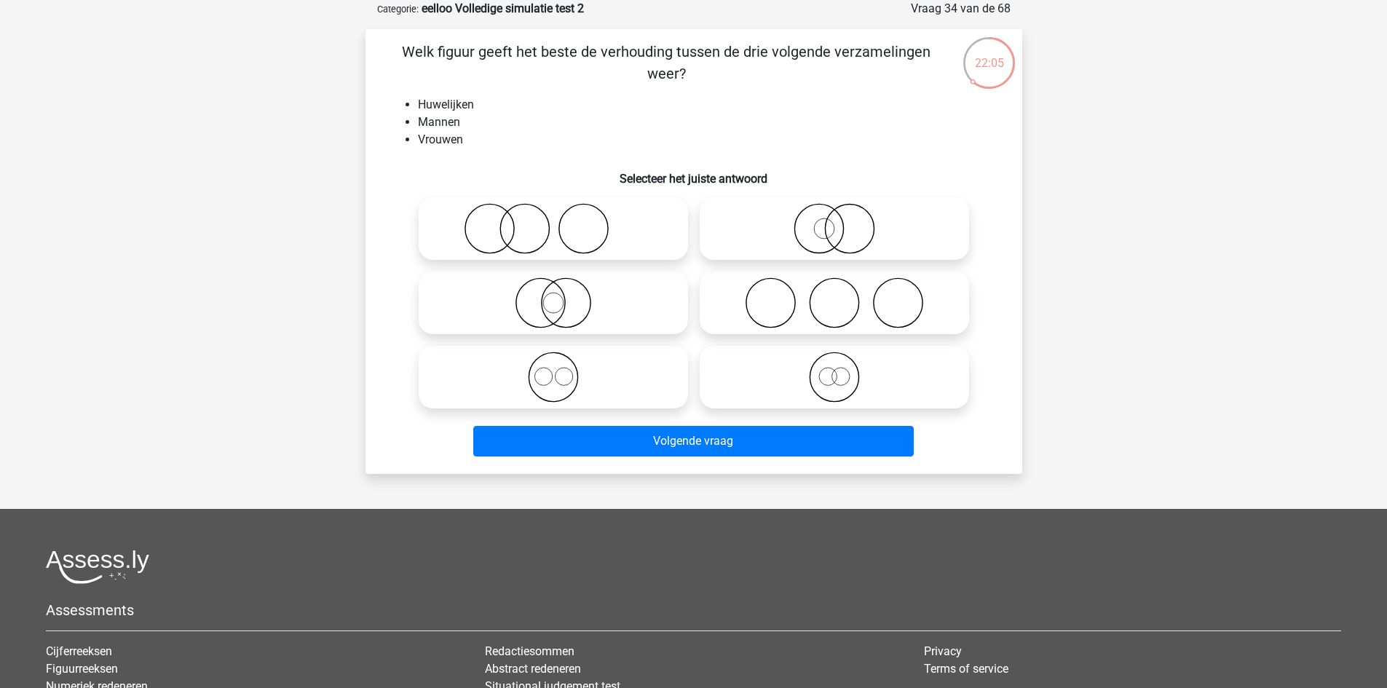
click at [785, 294] on icon at bounding box center [835, 302] width 258 height 51
click at [834, 294] on input "radio" at bounding box center [838, 290] width 9 height 9
radio input "true"
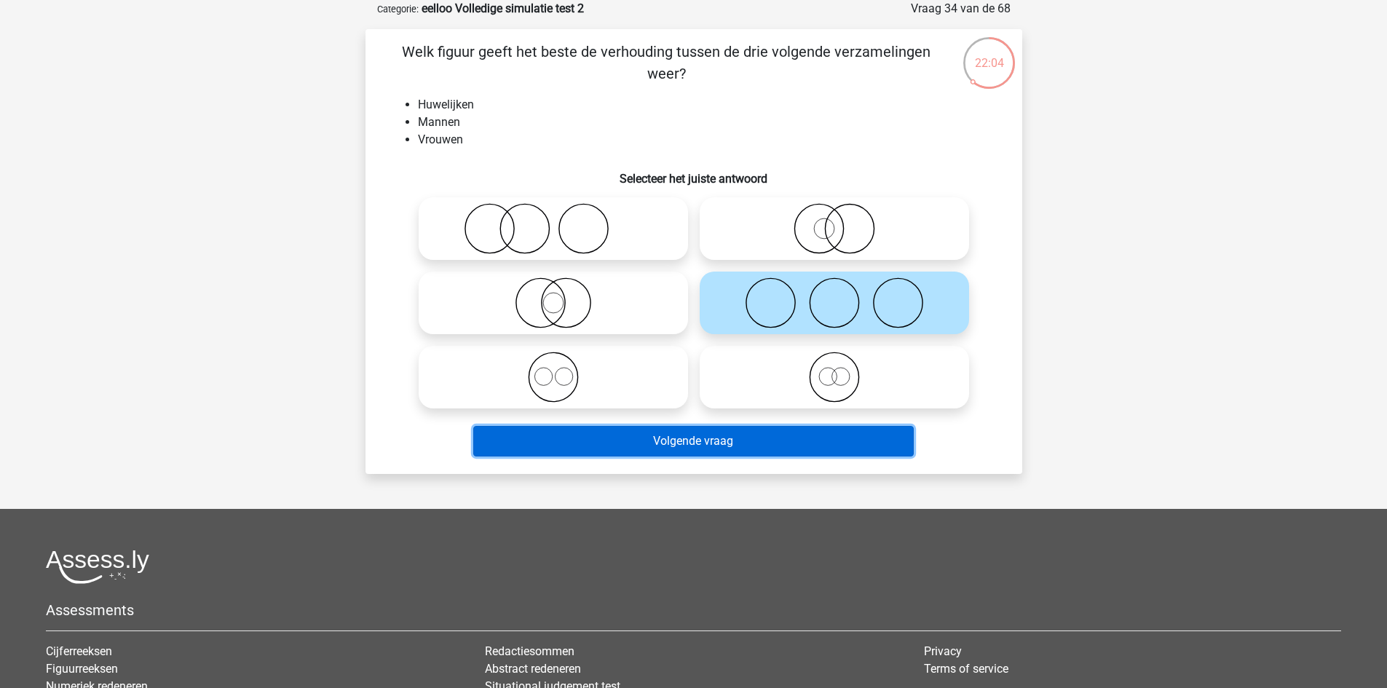
click at [751, 437] on button "Volgende vraag" at bounding box center [693, 441] width 441 height 31
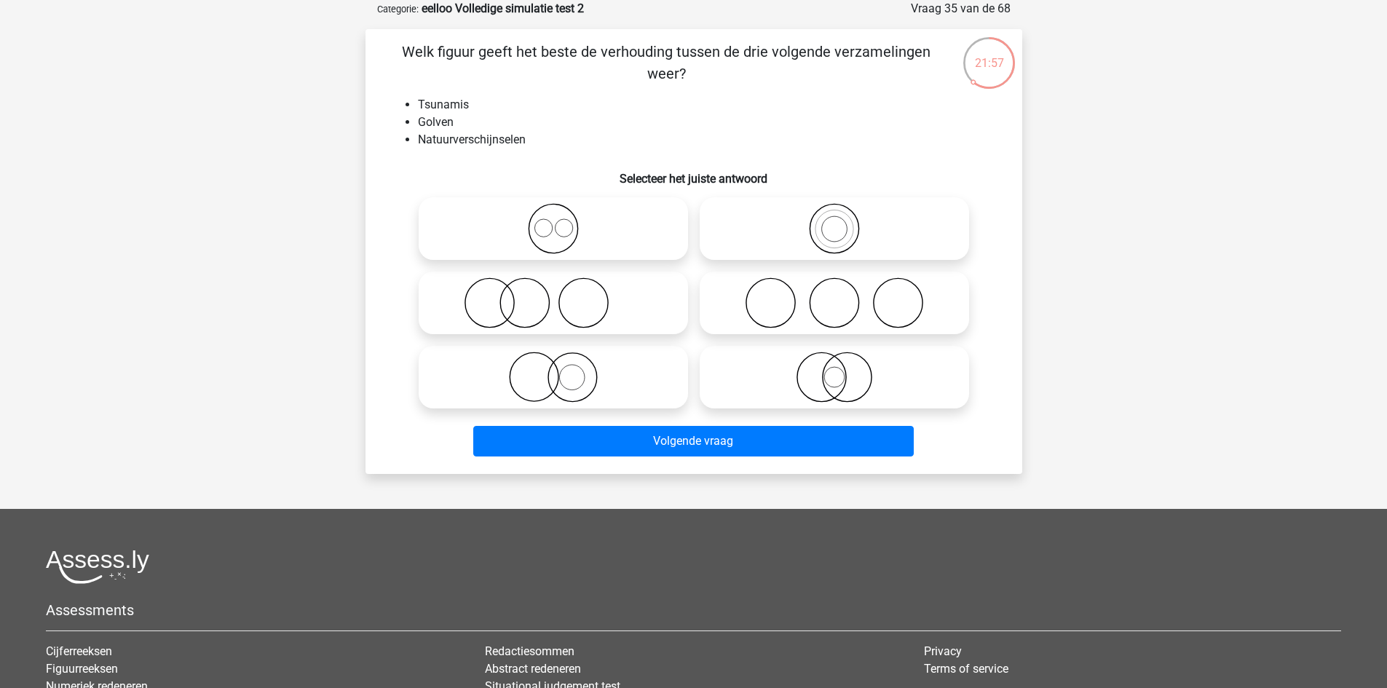
click at [593, 223] on icon at bounding box center [553, 228] width 258 height 51
click at [563, 221] on input "radio" at bounding box center [557, 216] width 9 height 9
radio input "true"
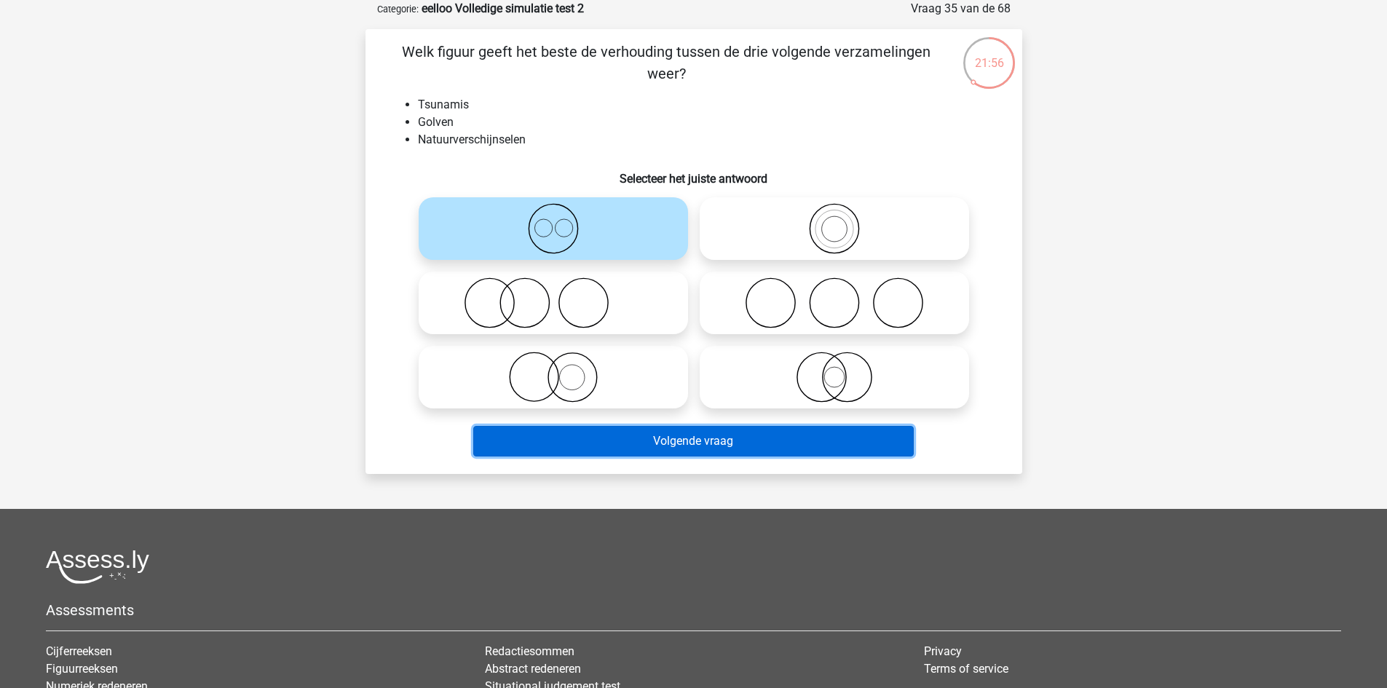
click at [664, 437] on button "Volgende vraag" at bounding box center [693, 441] width 441 height 31
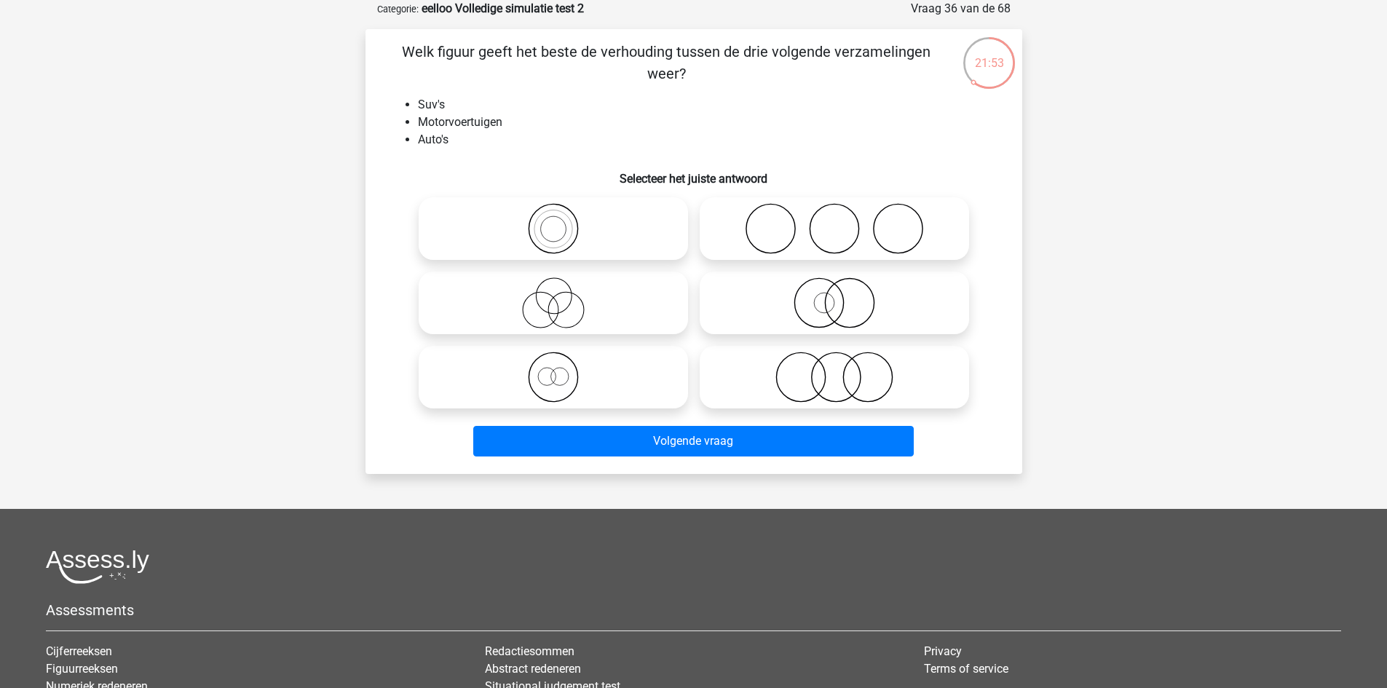
click at [614, 391] on icon at bounding box center [553, 377] width 258 height 51
click at [563, 370] on input "radio" at bounding box center [557, 364] width 9 height 9
radio input "true"
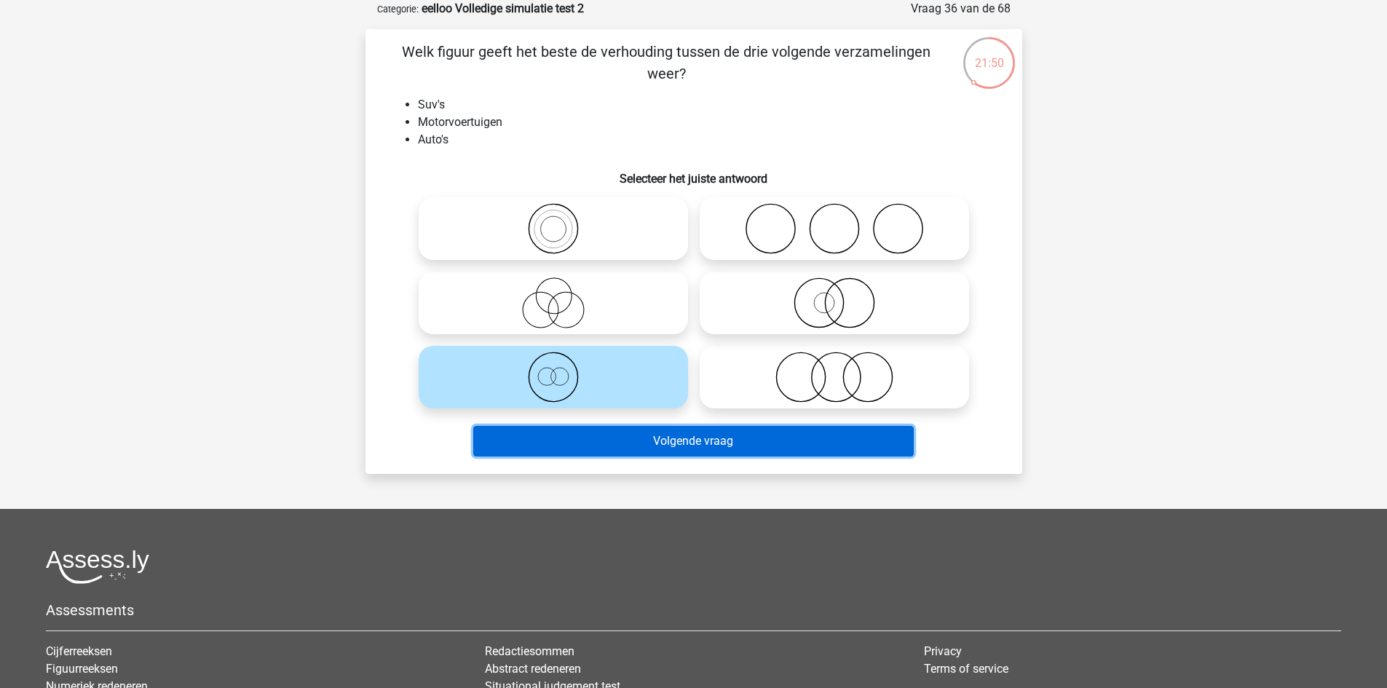
click at [676, 433] on button "Volgende vraag" at bounding box center [693, 441] width 441 height 31
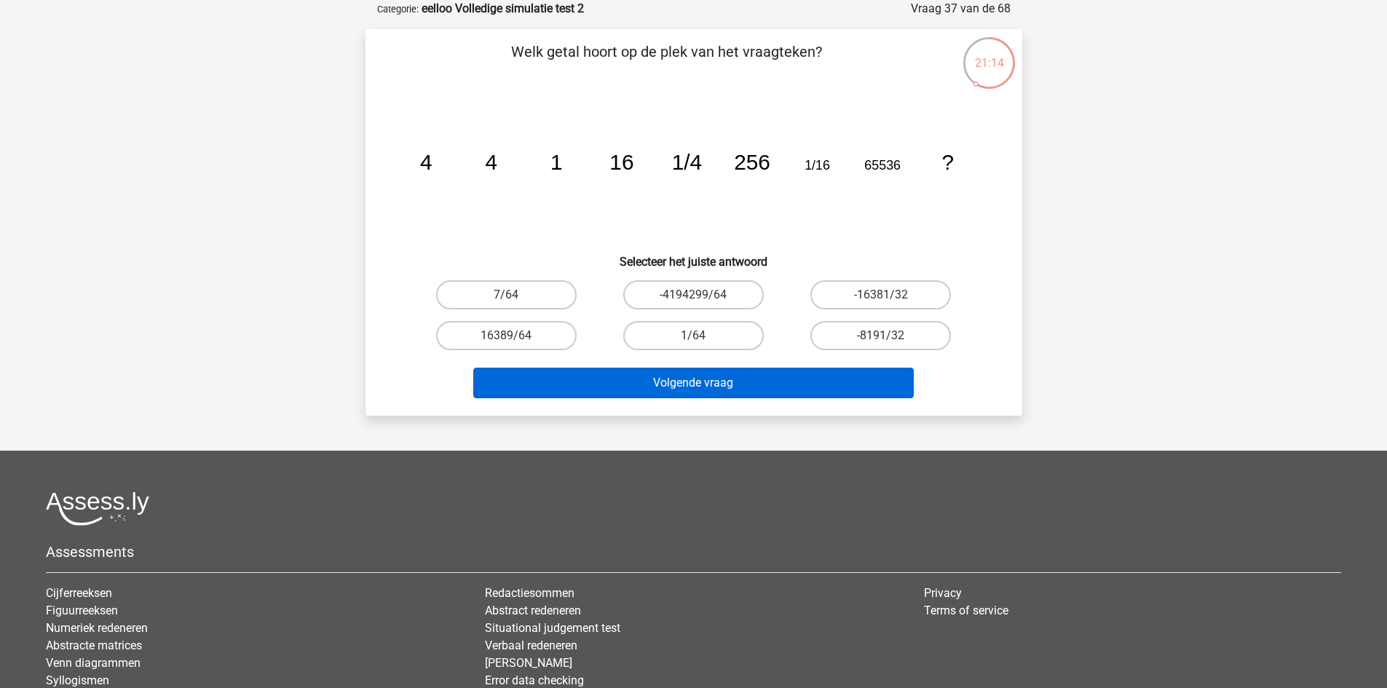
drag, startPoint x: 686, startPoint y: 339, endPoint x: 724, endPoint y: 396, distance: 68.9
click at [687, 339] on label "1/64" at bounding box center [693, 335] width 141 height 29
click at [693, 339] on input "1/64" at bounding box center [697, 340] width 9 height 9
radio input "true"
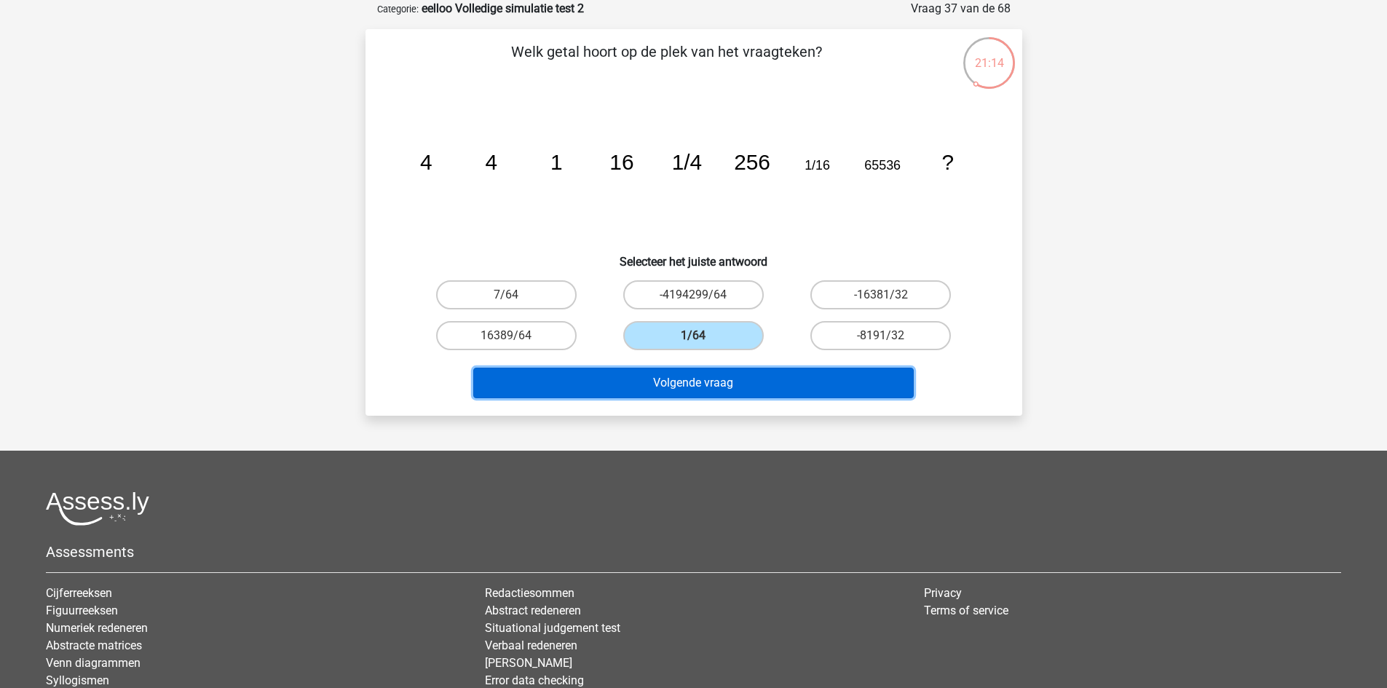
click at [735, 390] on button "Volgende vraag" at bounding box center [693, 383] width 441 height 31
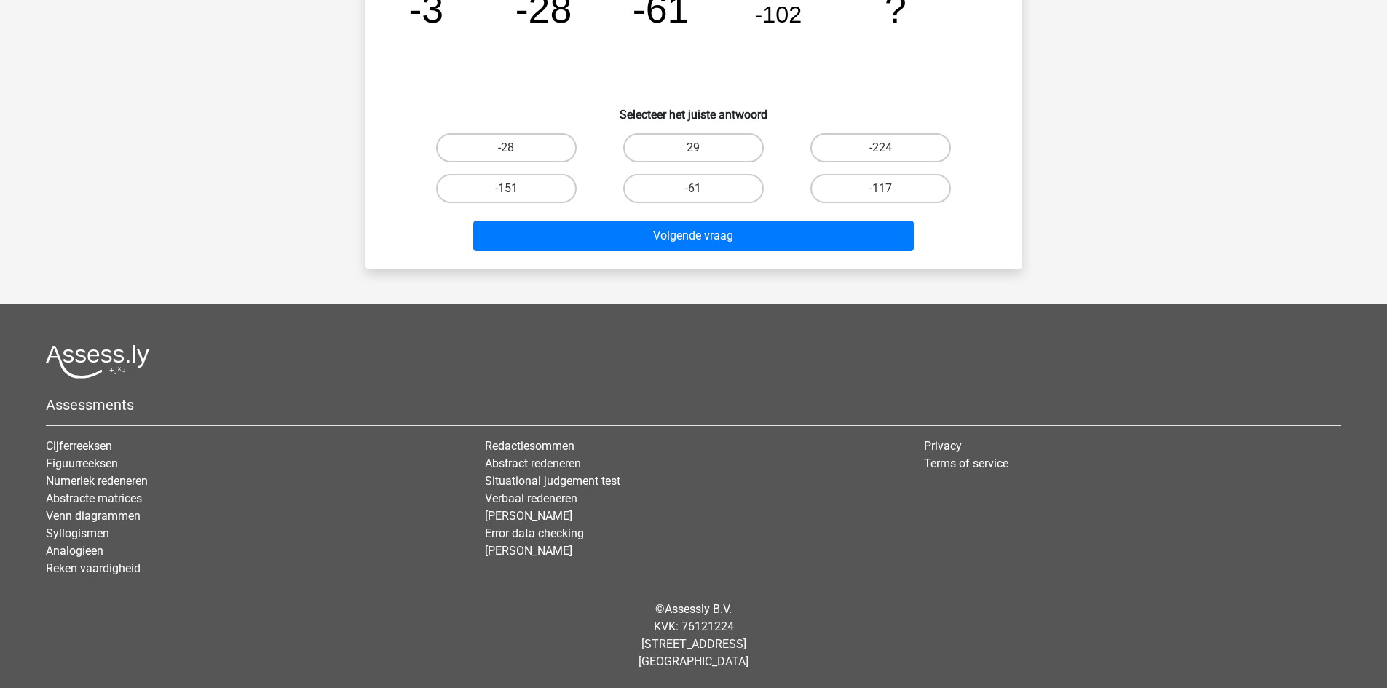
scroll to position [0, 0]
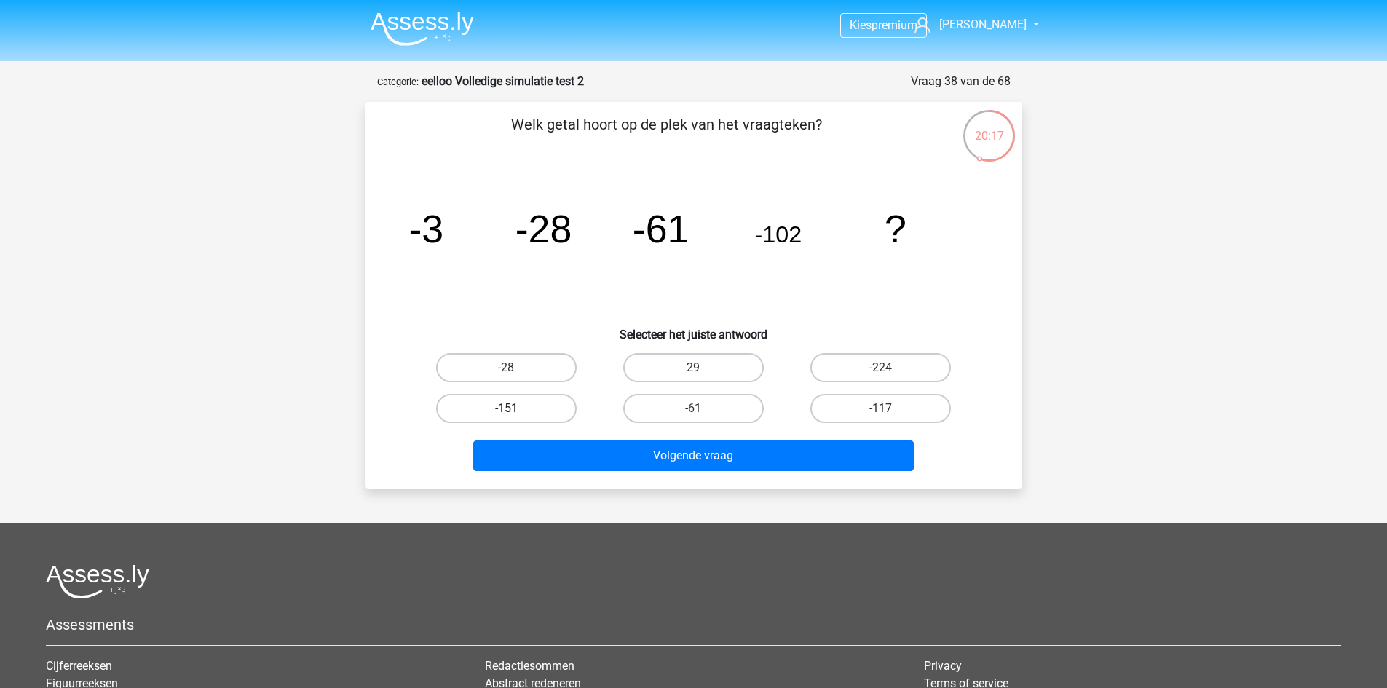
click at [483, 404] on label "-151" at bounding box center [506, 408] width 141 height 29
click at [506, 408] on input "-151" at bounding box center [510, 412] width 9 height 9
radio input "true"
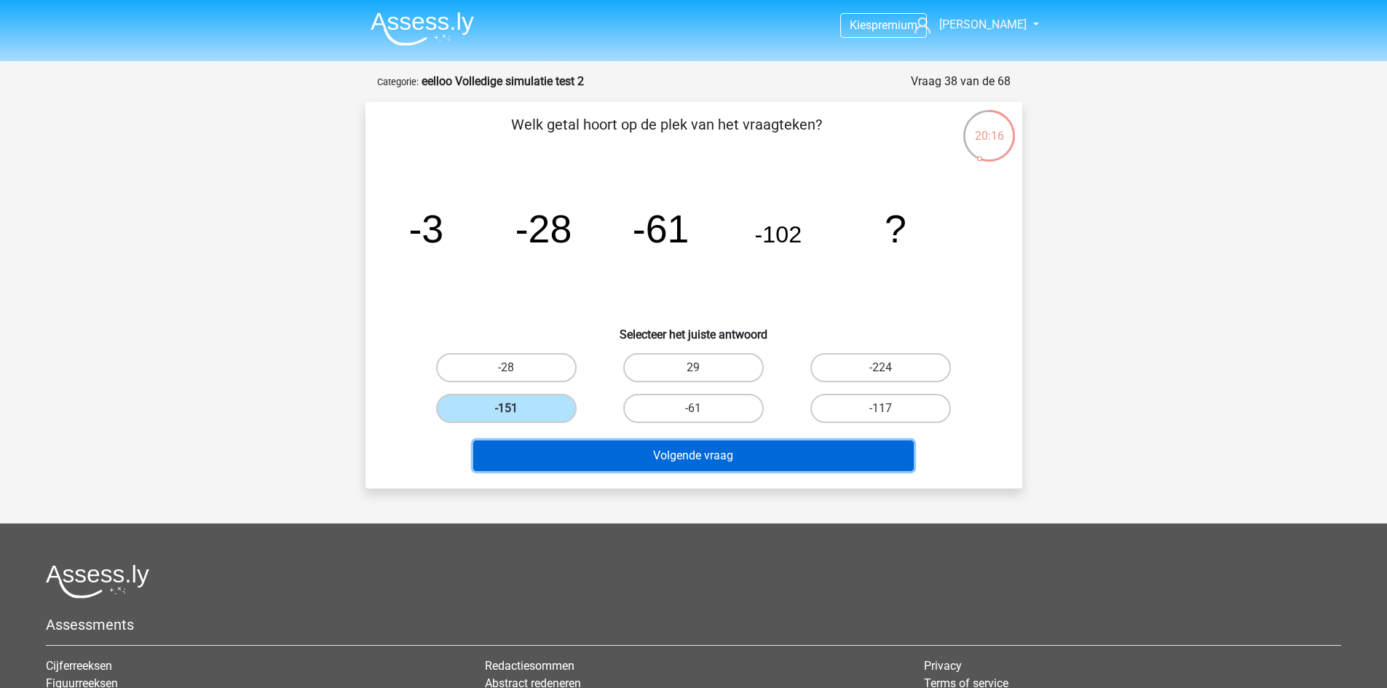
click at [539, 455] on button "Volgende vraag" at bounding box center [693, 456] width 441 height 31
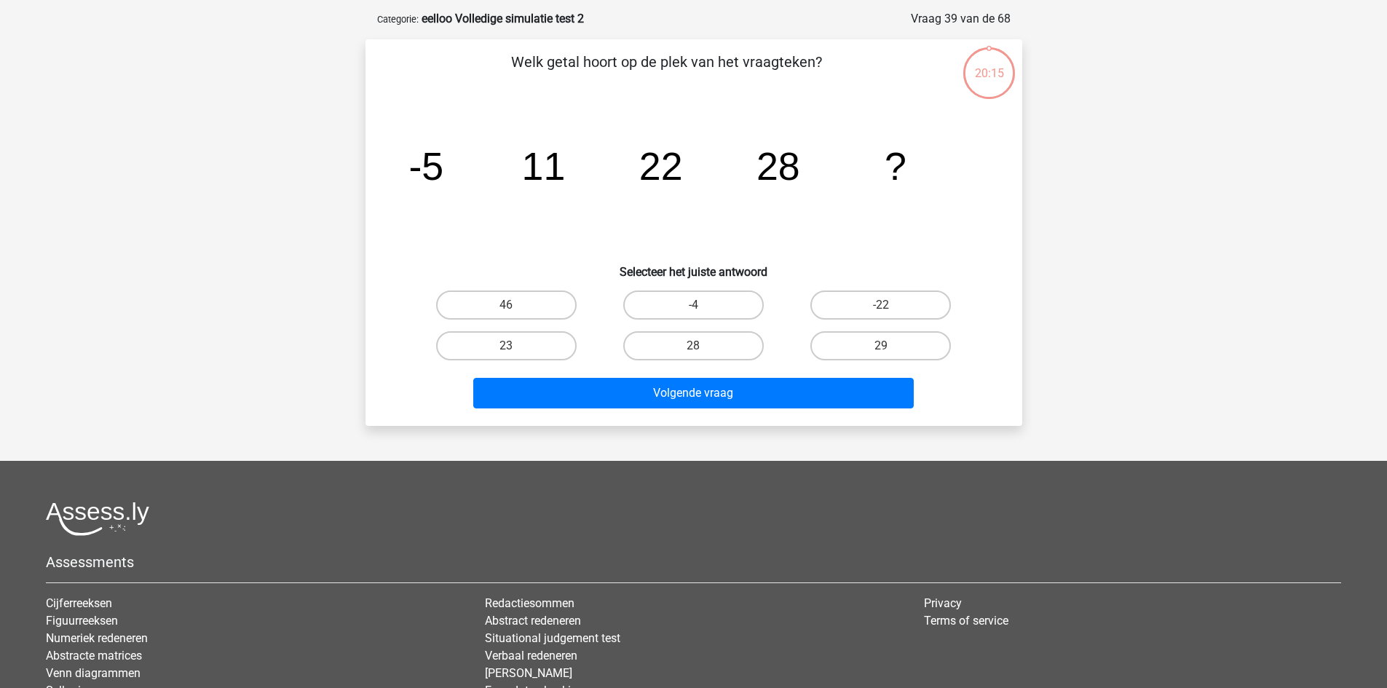
scroll to position [73, 0]
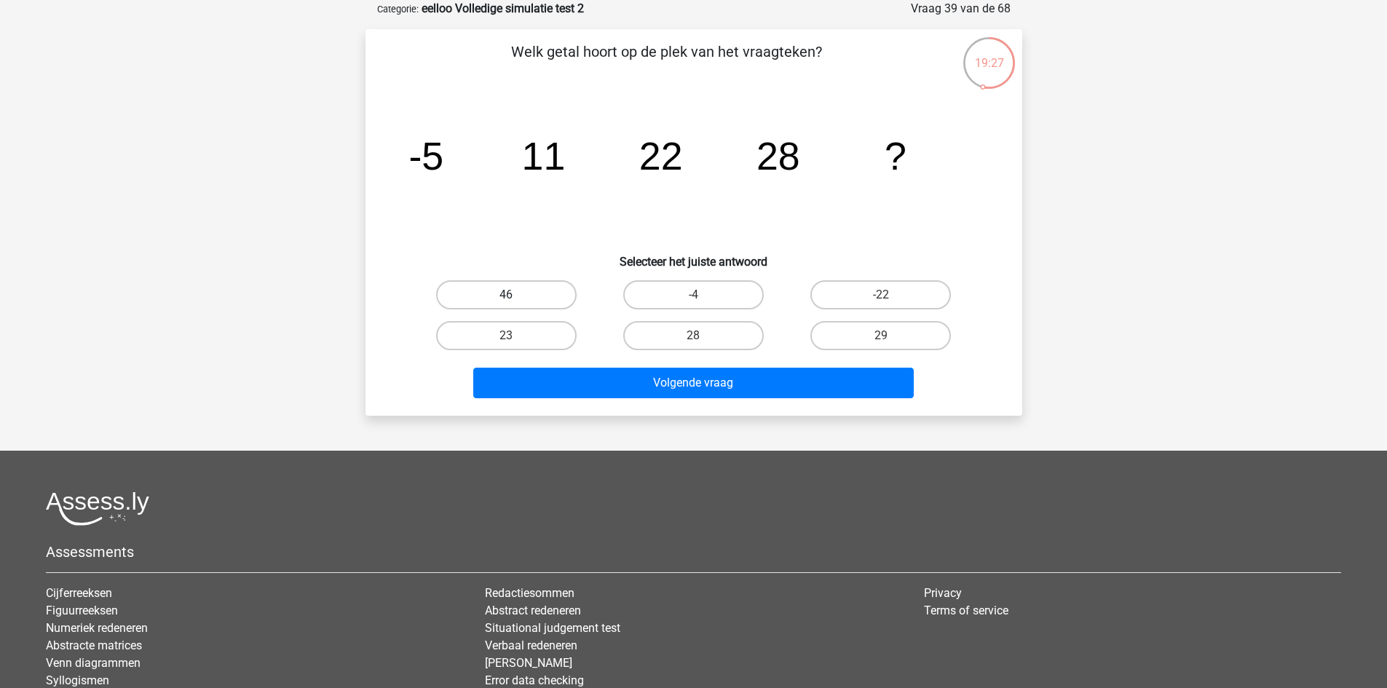
click at [534, 297] on label "46" at bounding box center [506, 294] width 141 height 29
click at [516, 297] on input "46" at bounding box center [510, 299] width 9 height 9
radio input "true"
click at [617, 400] on div "Volgende vraag" at bounding box center [694, 386] width 562 height 36
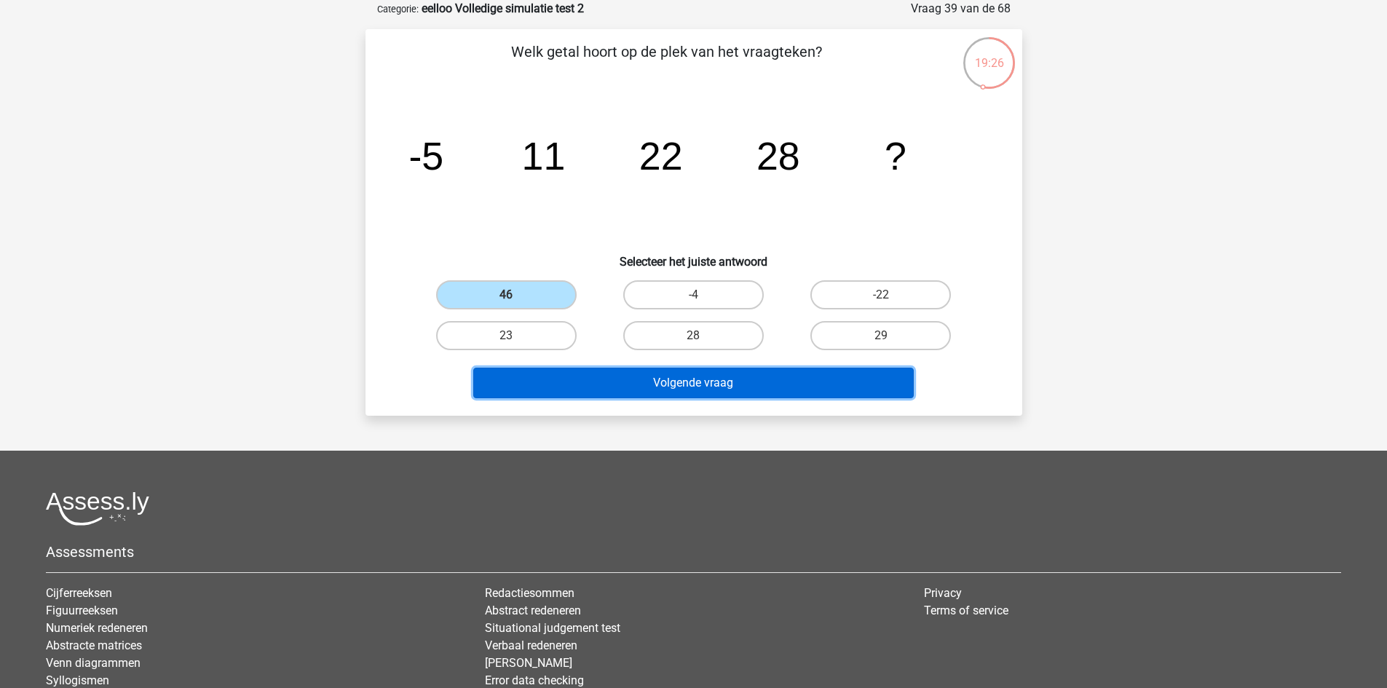
click at [609, 395] on button "Volgende vraag" at bounding box center [693, 383] width 441 height 31
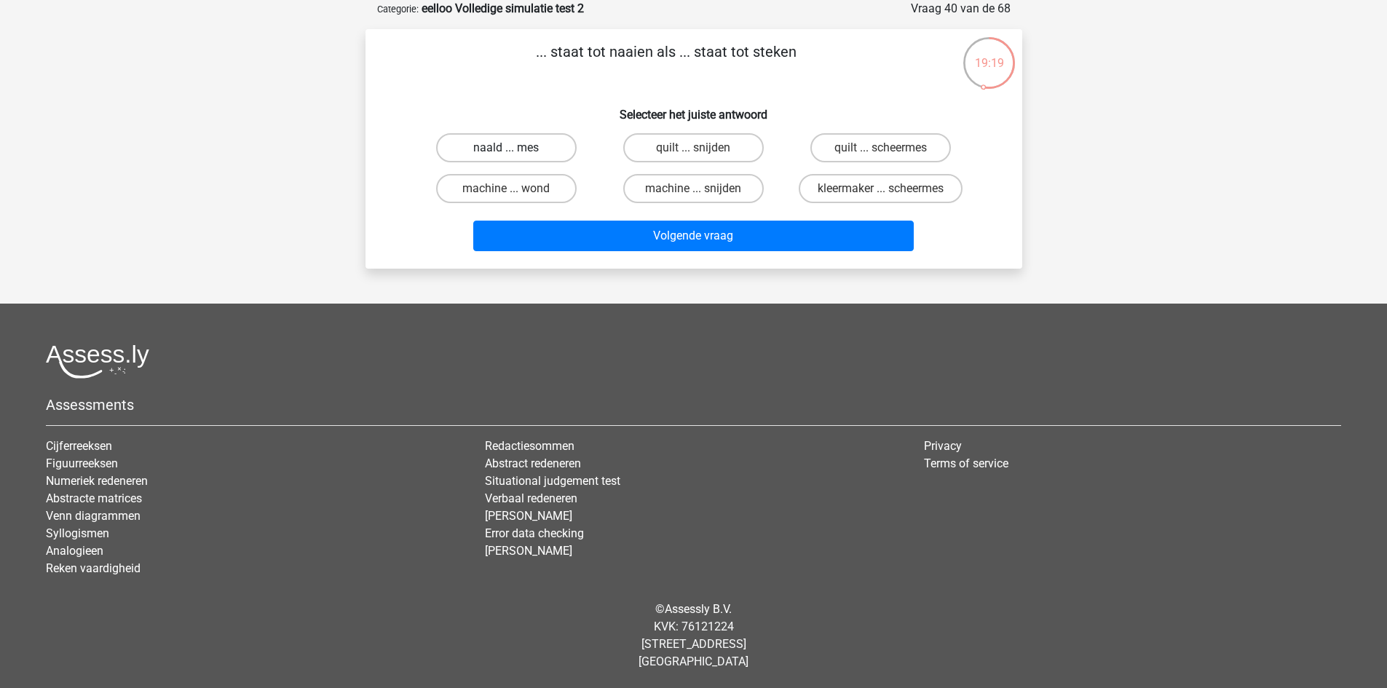
click at [521, 149] on label "naald ... mes" at bounding box center [506, 147] width 141 height 29
click at [516, 149] on input "naald ... mes" at bounding box center [510, 152] width 9 height 9
radio input "true"
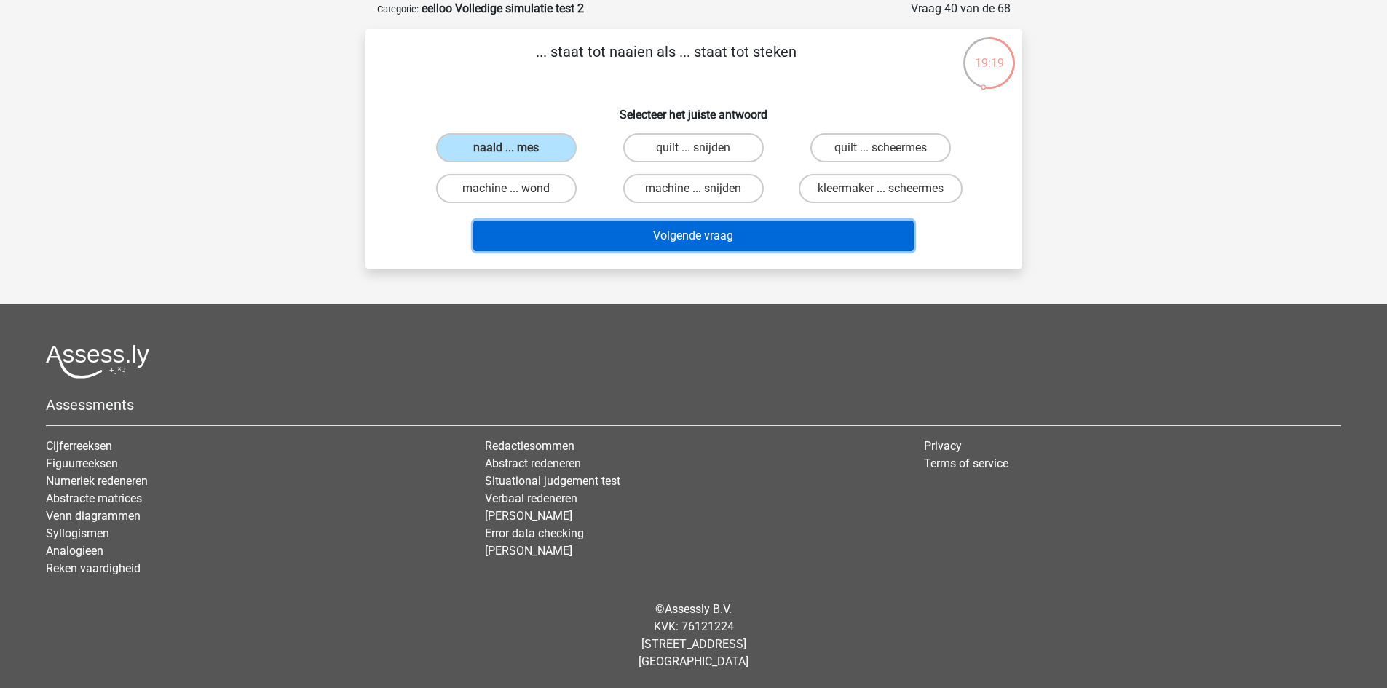
click at [611, 248] on button "Volgende vraag" at bounding box center [693, 236] width 441 height 31
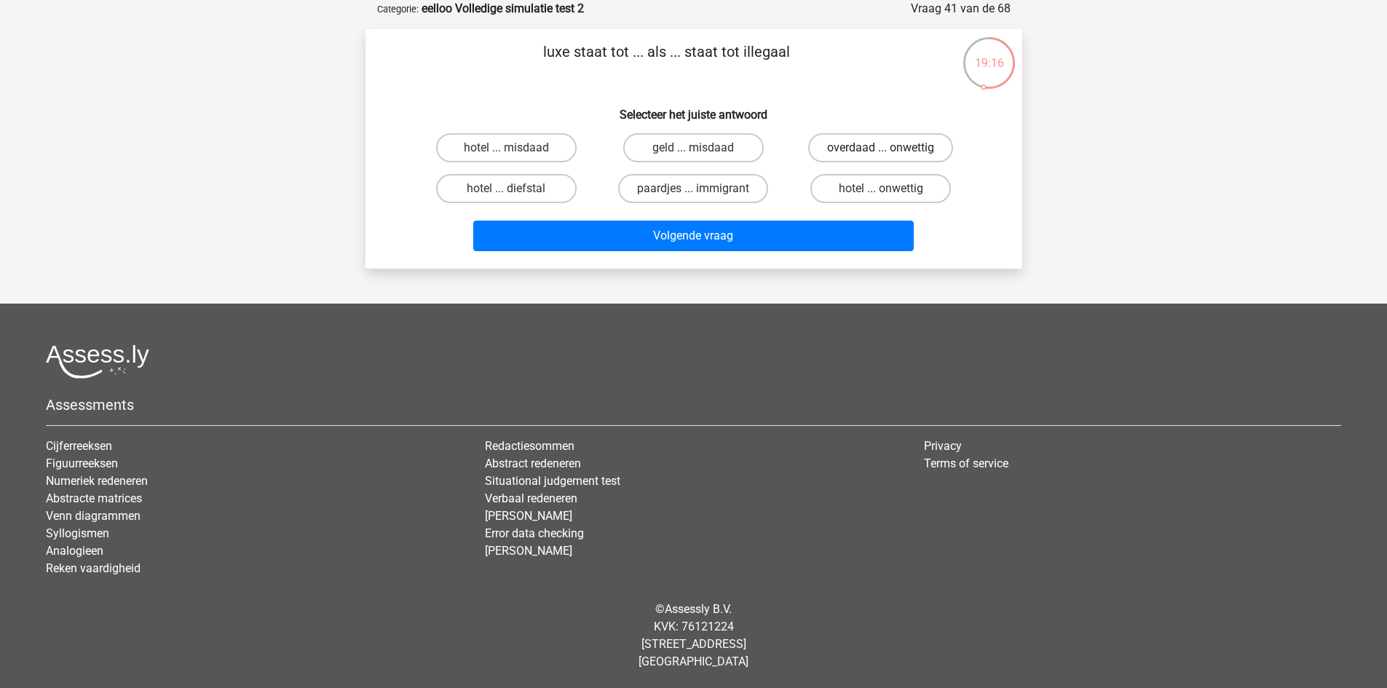
click at [868, 146] on label "overdaad ... onwettig" at bounding box center [880, 147] width 145 height 29
click at [881, 148] on input "overdaad ... onwettig" at bounding box center [885, 152] width 9 height 9
radio input "true"
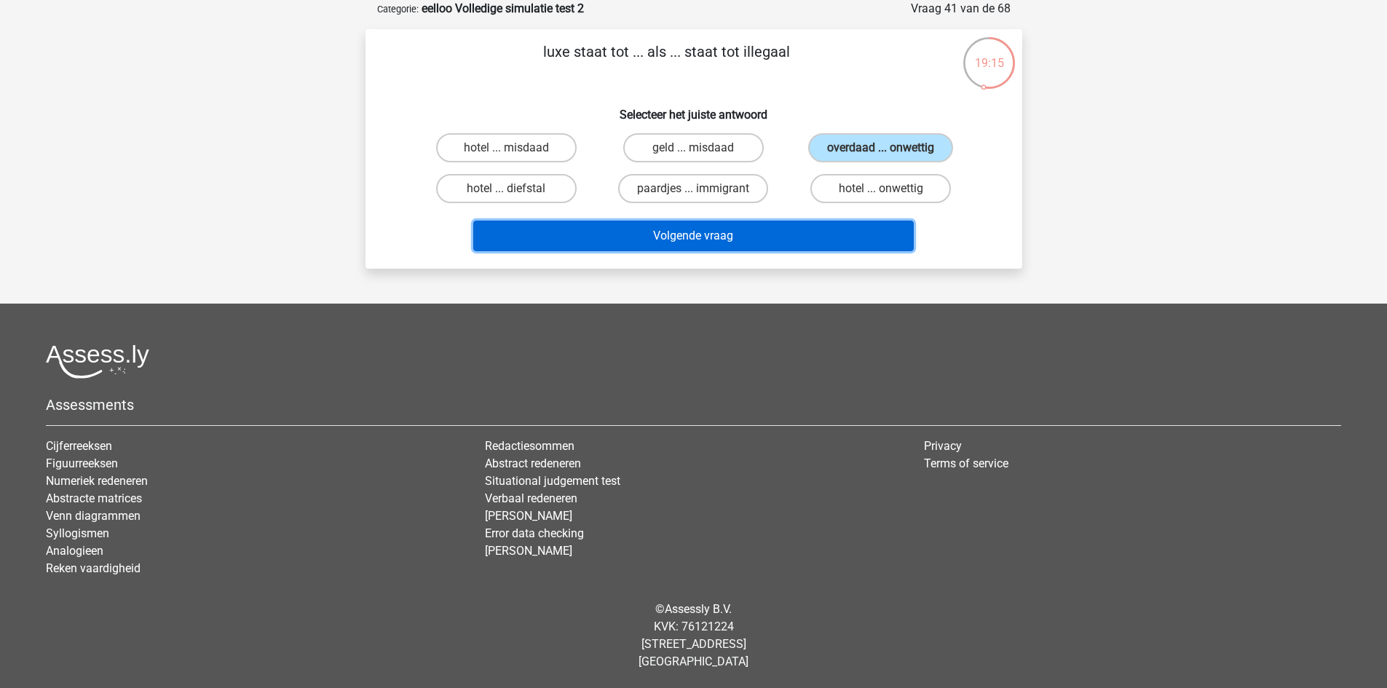
click at [724, 240] on button "Volgende vraag" at bounding box center [693, 236] width 441 height 31
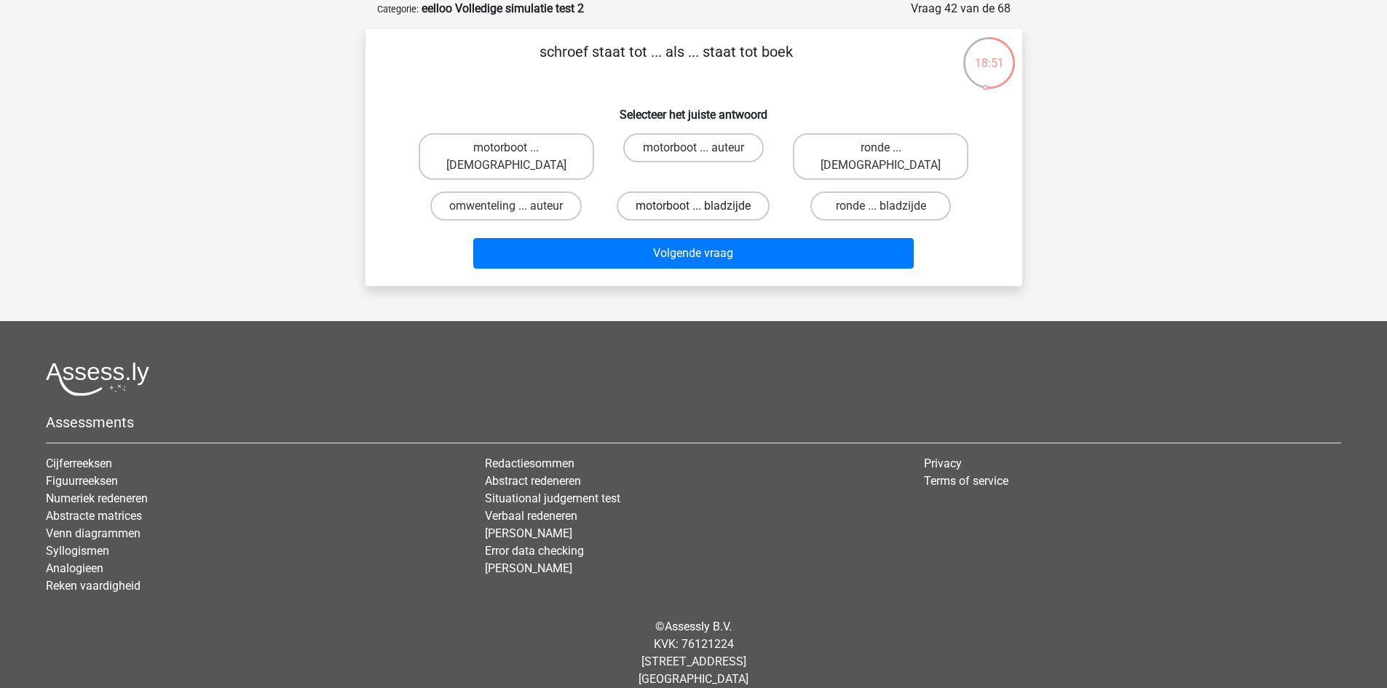
click at [732, 191] on label "motorboot ... bladzijde" at bounding box center [693, 205] width 153 height 29
click at [703, 206] on input "motorboot ... bladzijde" at bounding box center [697, 210] width 9 height 9
radio input "true"
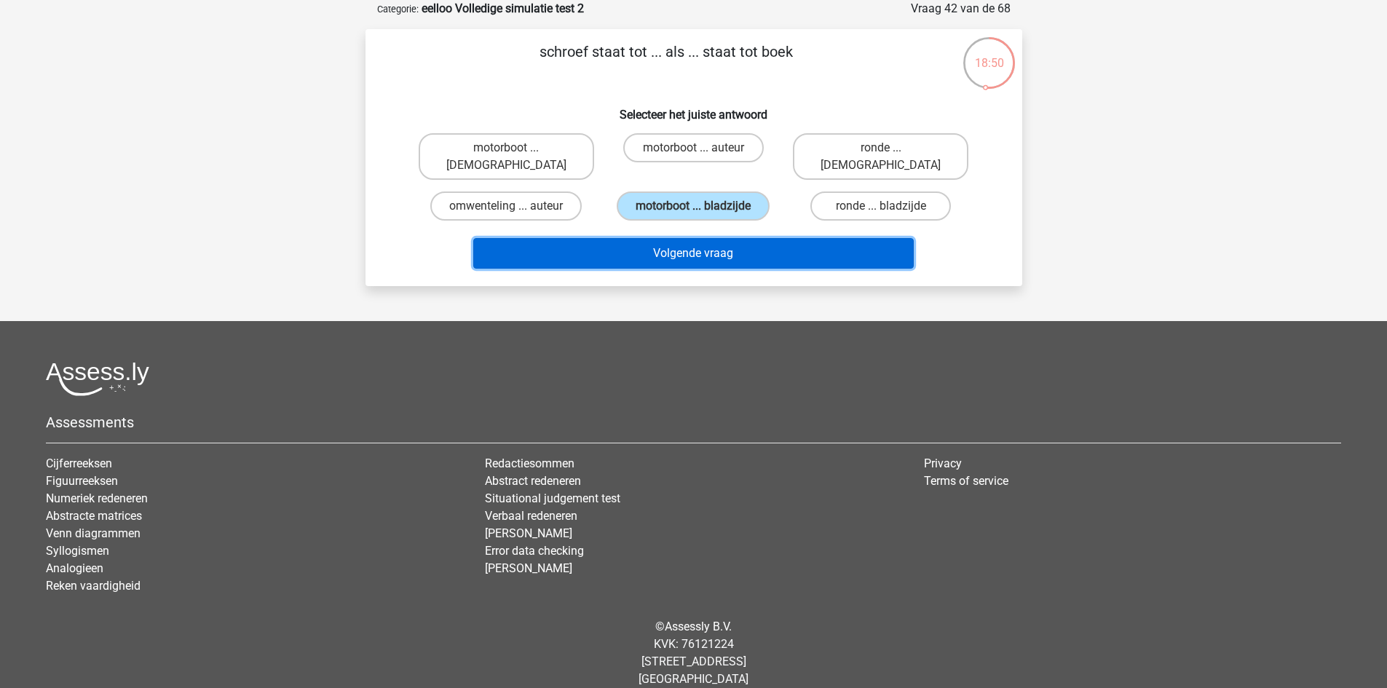
click at [759, 238] on button "Volgende vraag" at bounding box center [693, 253] width 441 height 31
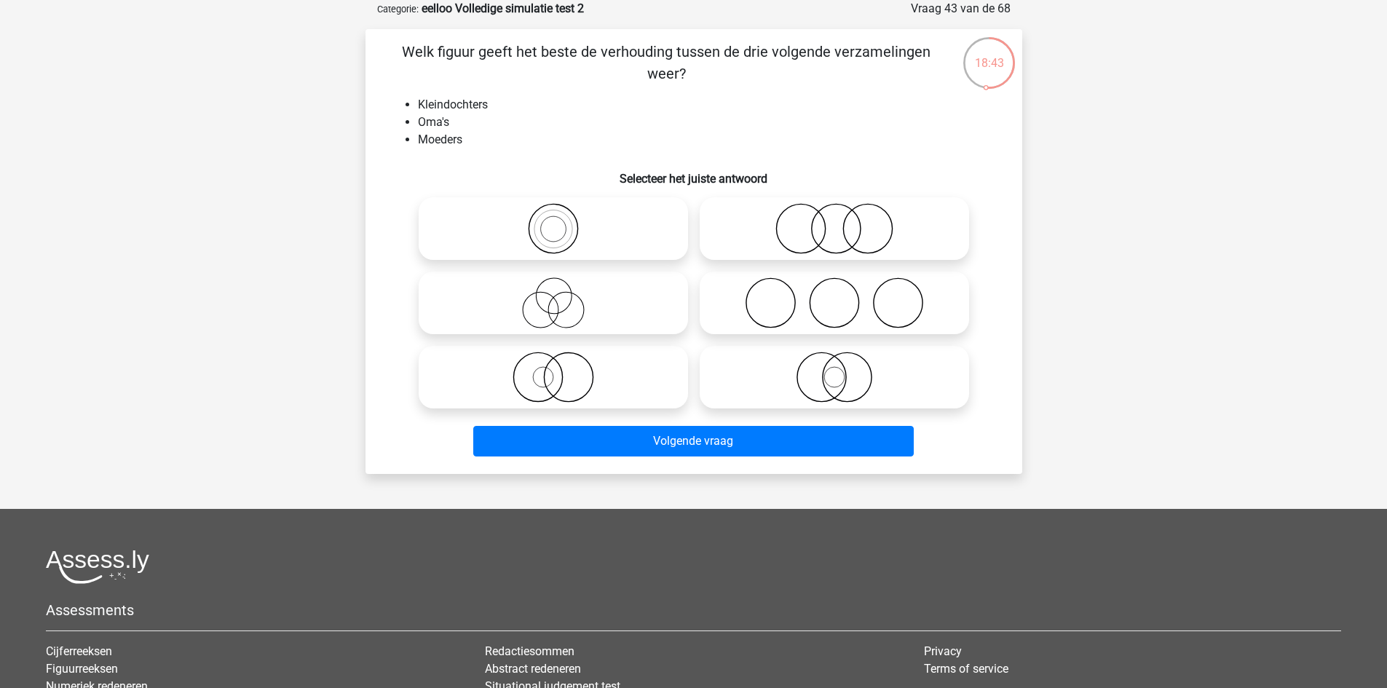
click at [814, 363] on icon at bounding box center [835, 377] width 258 height 51
click at [834, 363] on input "radio" at bounding box center [838, 364] width 9 height 9
radio input "true"
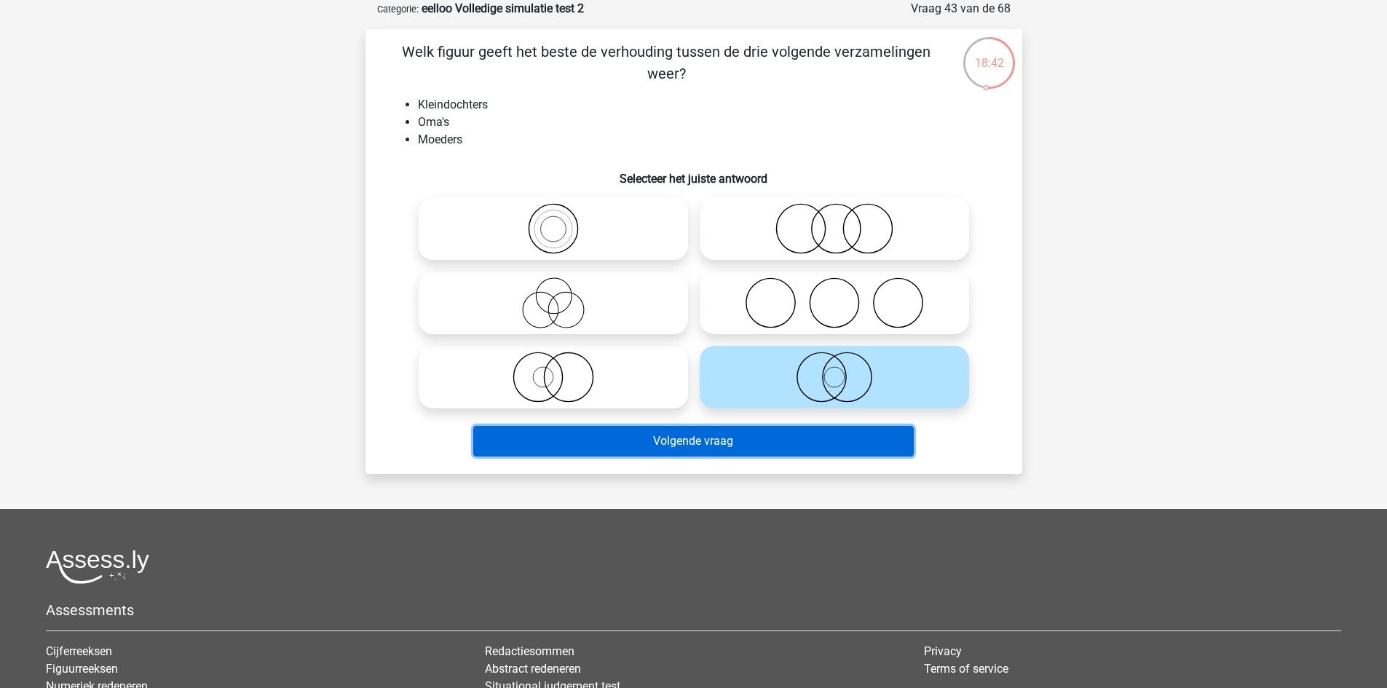
click at [778, 451] on button "Volgende vraag" at bounding box center [693, 441] width 441 height 31
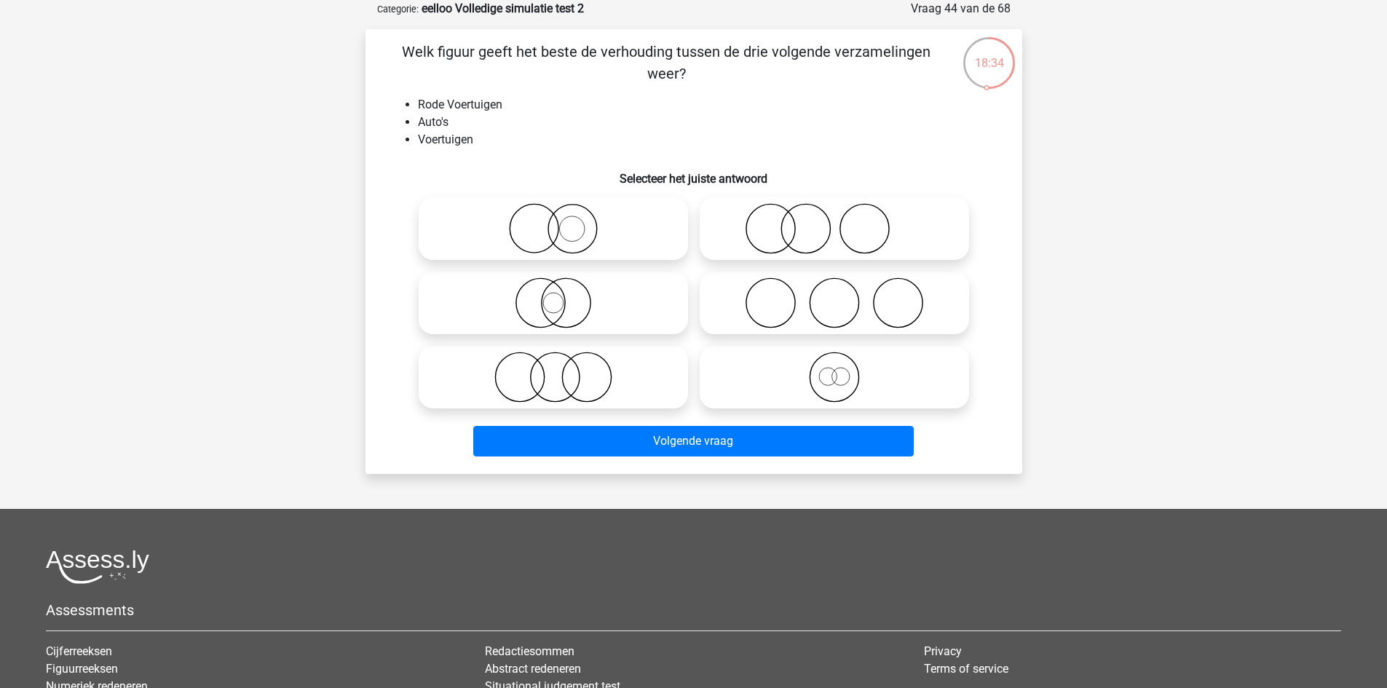
click at [611, 303] on icon at bounding box center [553, 302] width 258 height 51
click at [563, 296] on input "radio" at bounding box center [557, 290] width 9 height 9
radio input "true"
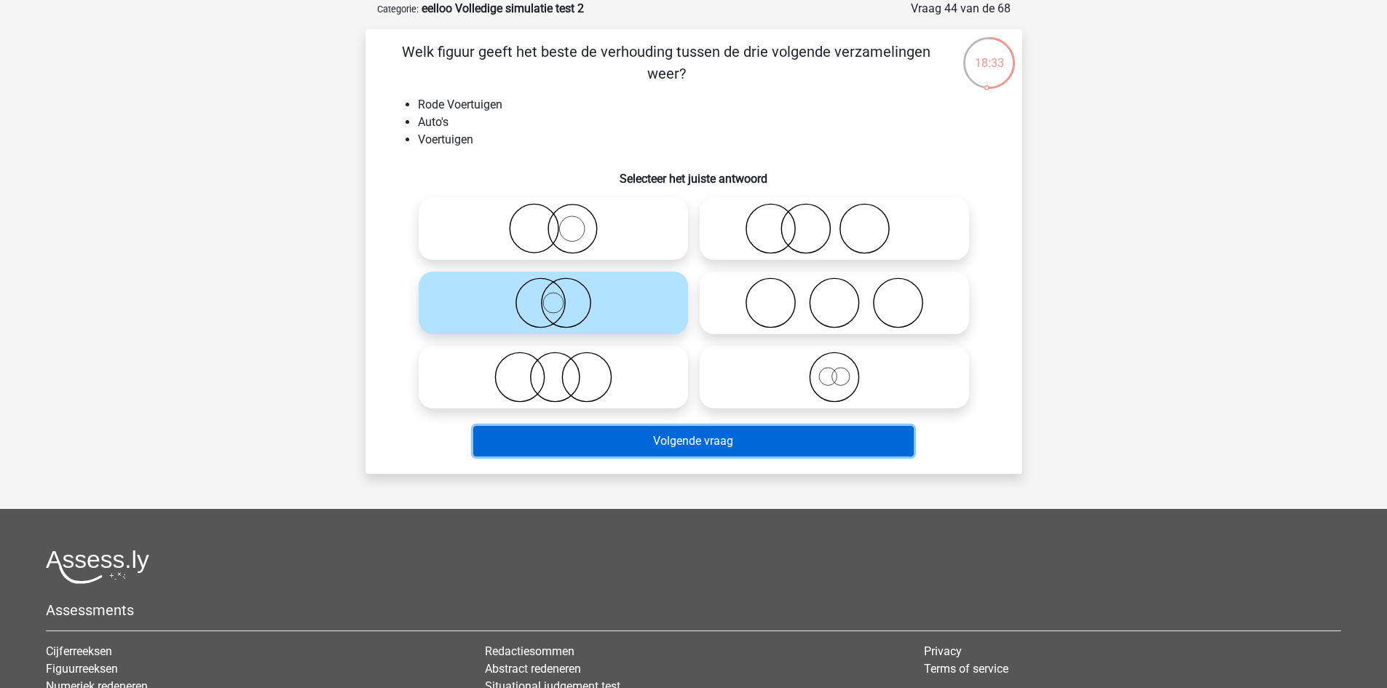
click at [685, 446] on button "Volgende vraag" at bounding box center [693, 441] width 441 height 31
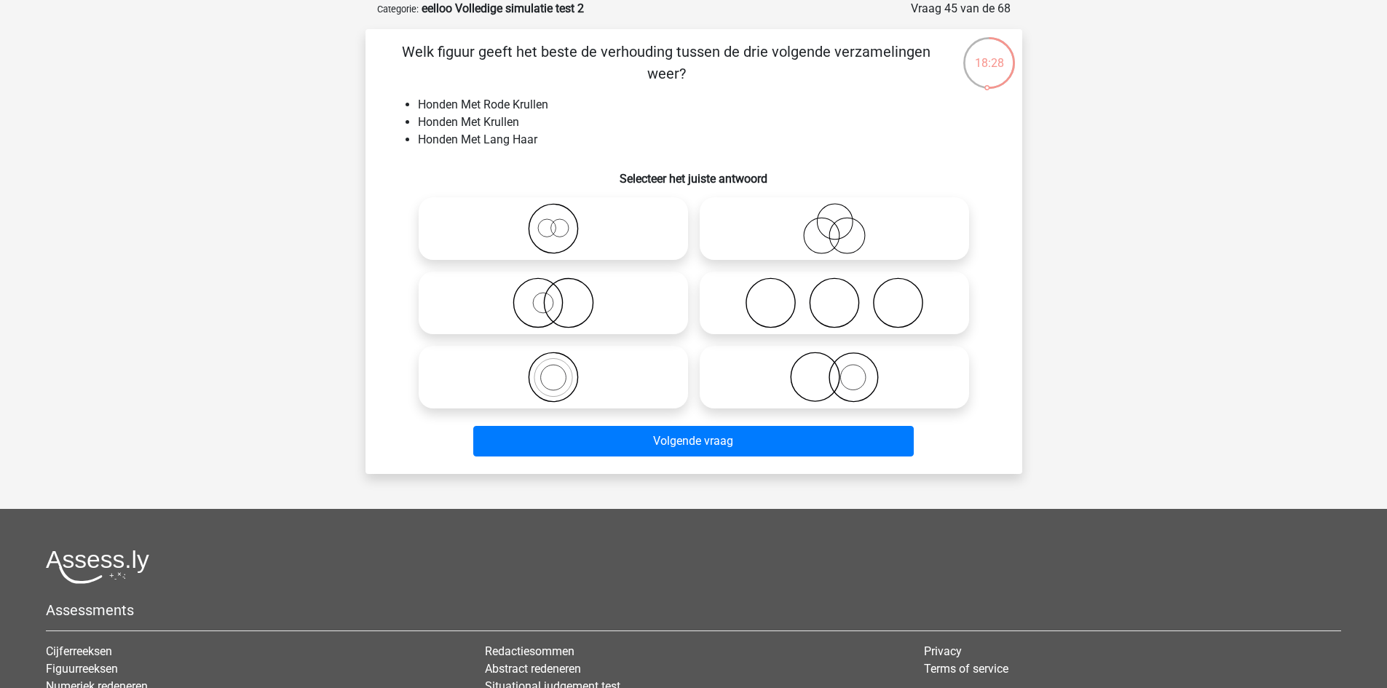
click at [577, 413] on div at bounding box center [553, 377] width 281 height 74
click at [602, 388] on icon at bounding box center [553, 377] width 258 height 51
click at [563, 370] on input "radio" at bounding box center [557, 364] width 9 height 9
radio input "true"
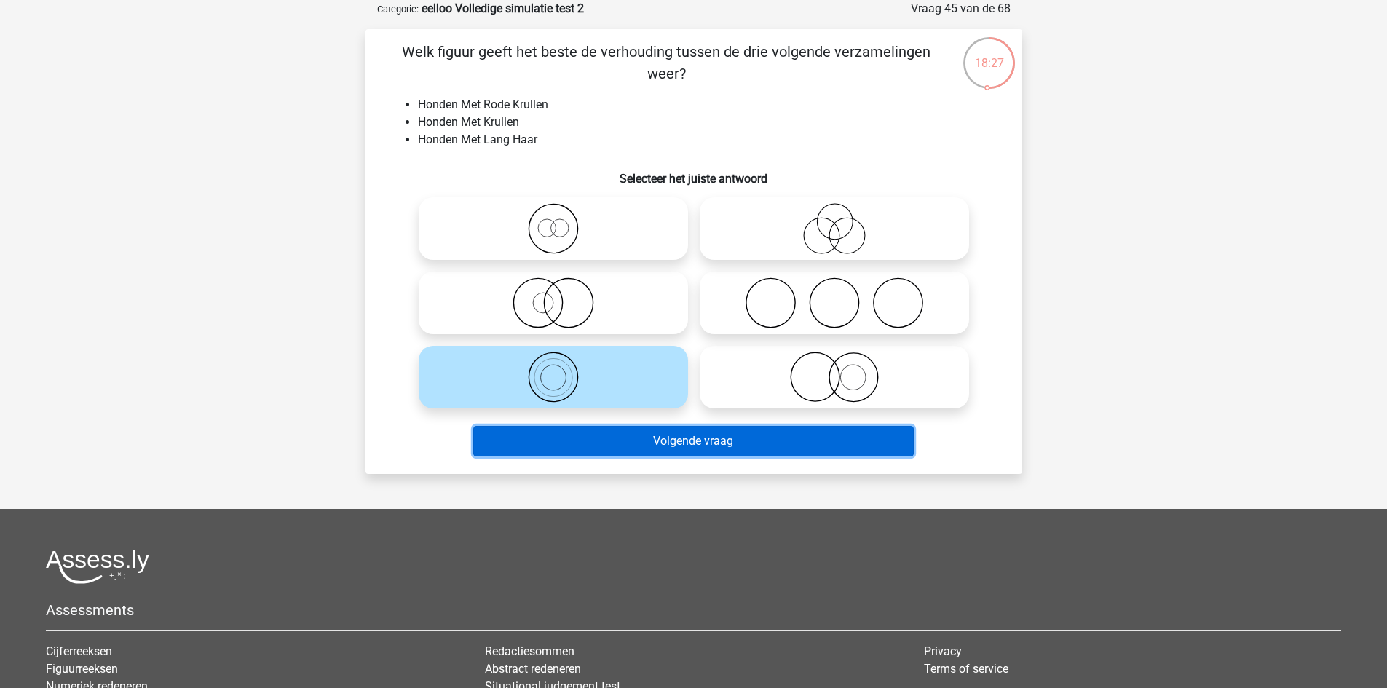
click at [687, 442] on button "Volgende vraag" at bounding box center [693, 441] width 441 height 31
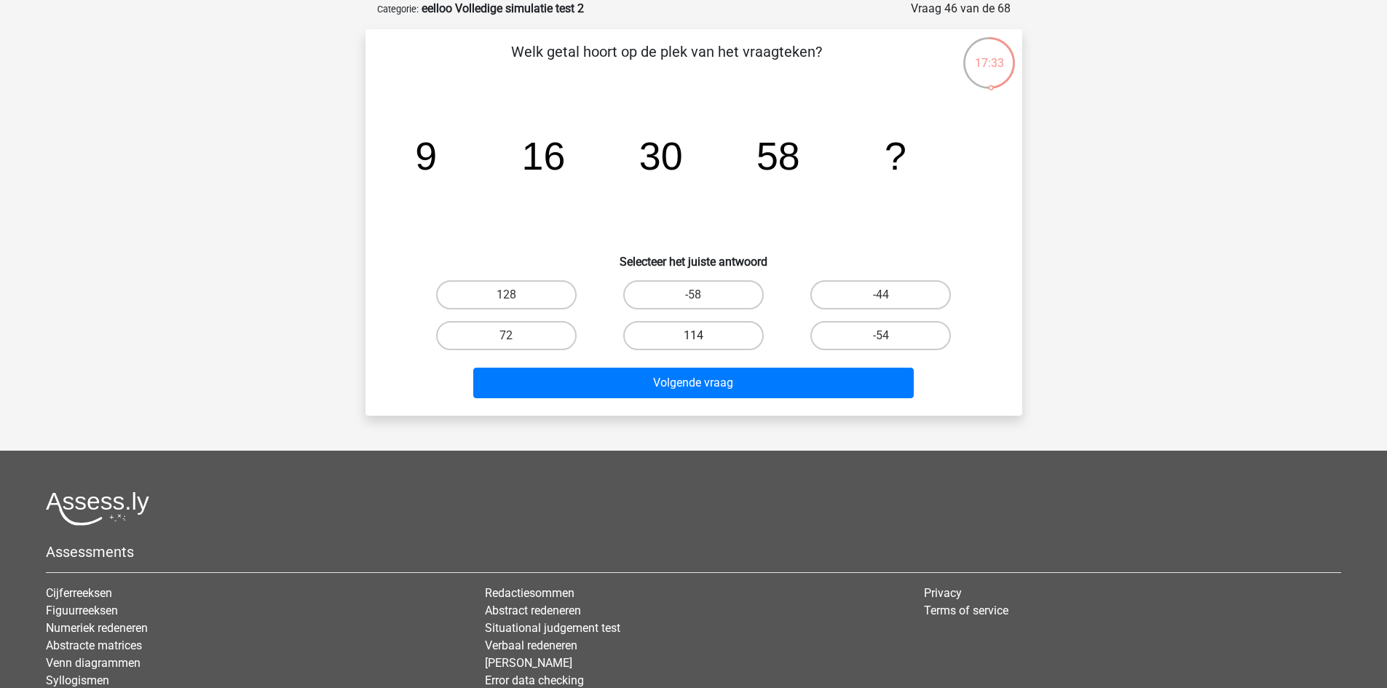
click at [676, 347] on label "114" at bounding box center [693, 335] width 141 height 29
click at [693, 345] on input "114" at bounding box center [697, 340] width 9 height 9
radio input "true"
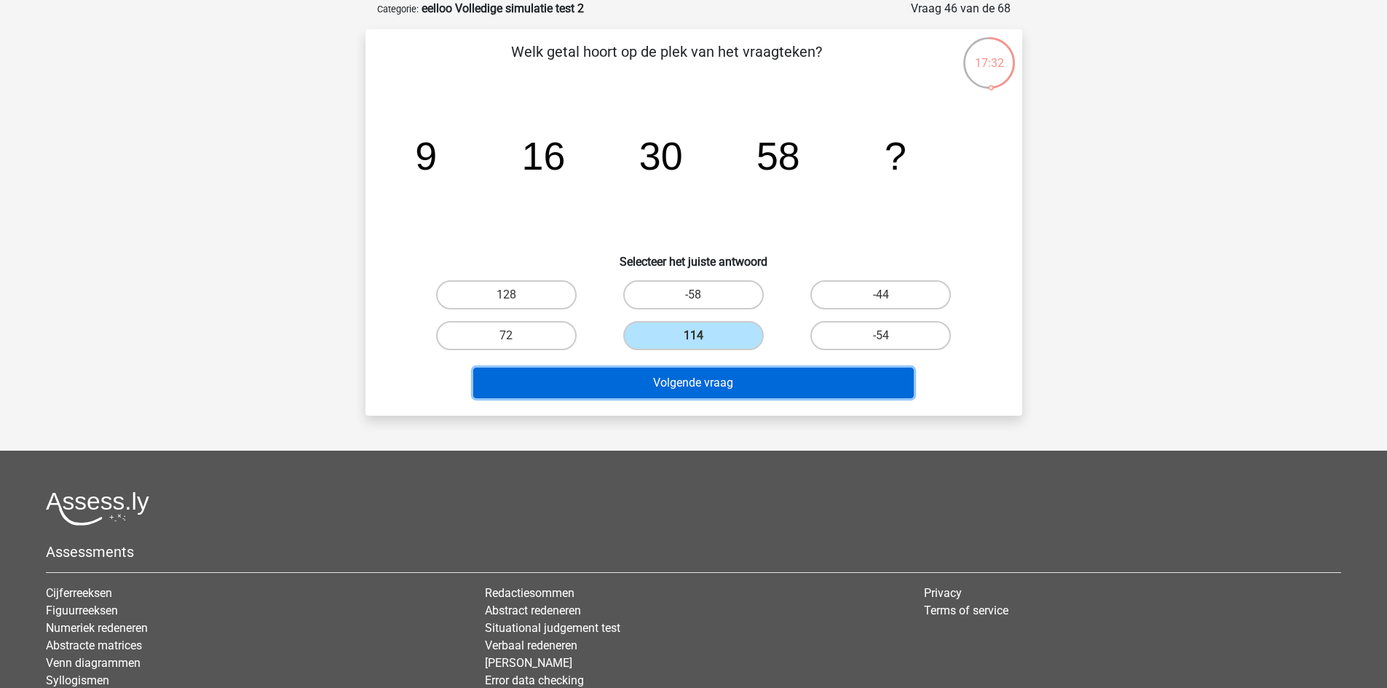
click at [705, 379] on button "Volgende vraag" at bounding box center [693, 383] width 441 height 31
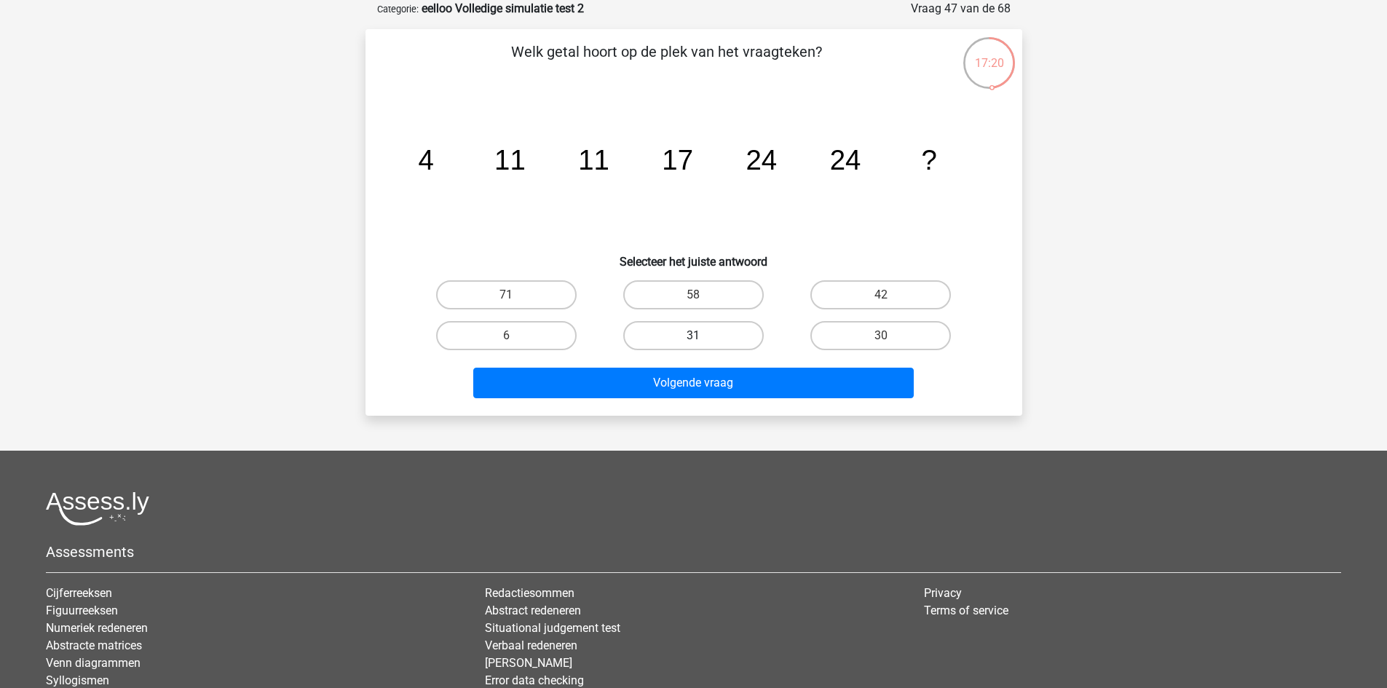
click at [654, 337] on label "31" at bounding box center [693, 335] width 141 height 29
click at [693, 337] on input "31" at bounding box center [697, 340] width 9 height 9
radio input "true"
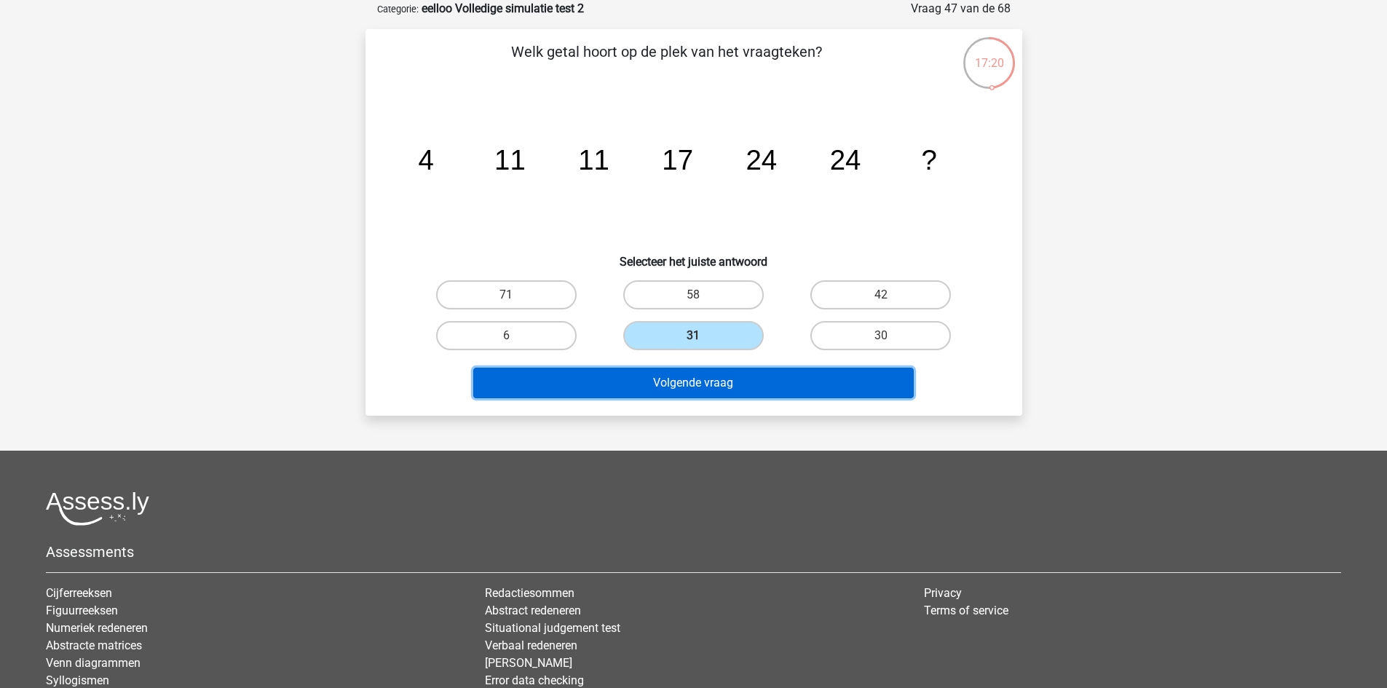
click at [714, 378] on button "Volgende vraag" at bounding box center [693, 383] width 441 height 31
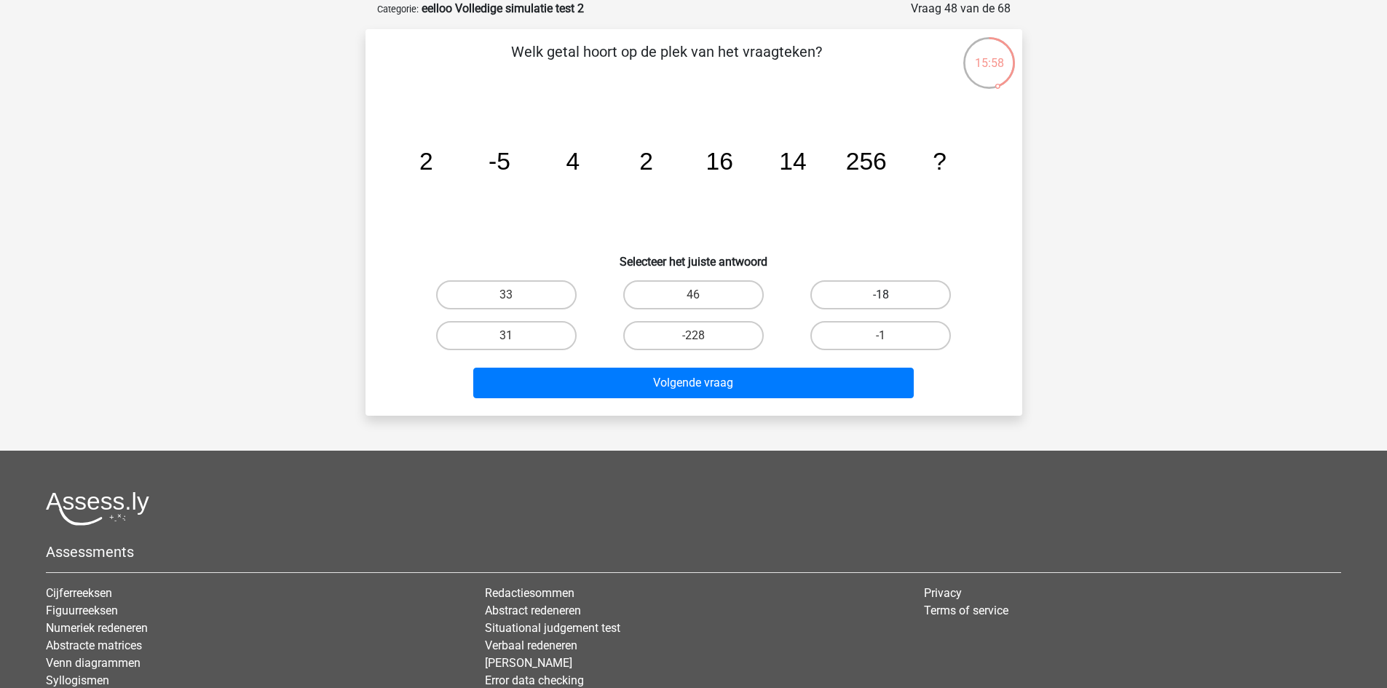
click at [893, 294] on label "-18" at bounding box center [880, 294] width 141 height 29
click at [890, 295] on input "-18" at bounding box center [885, 299] width 9 height 9
radio input "true"
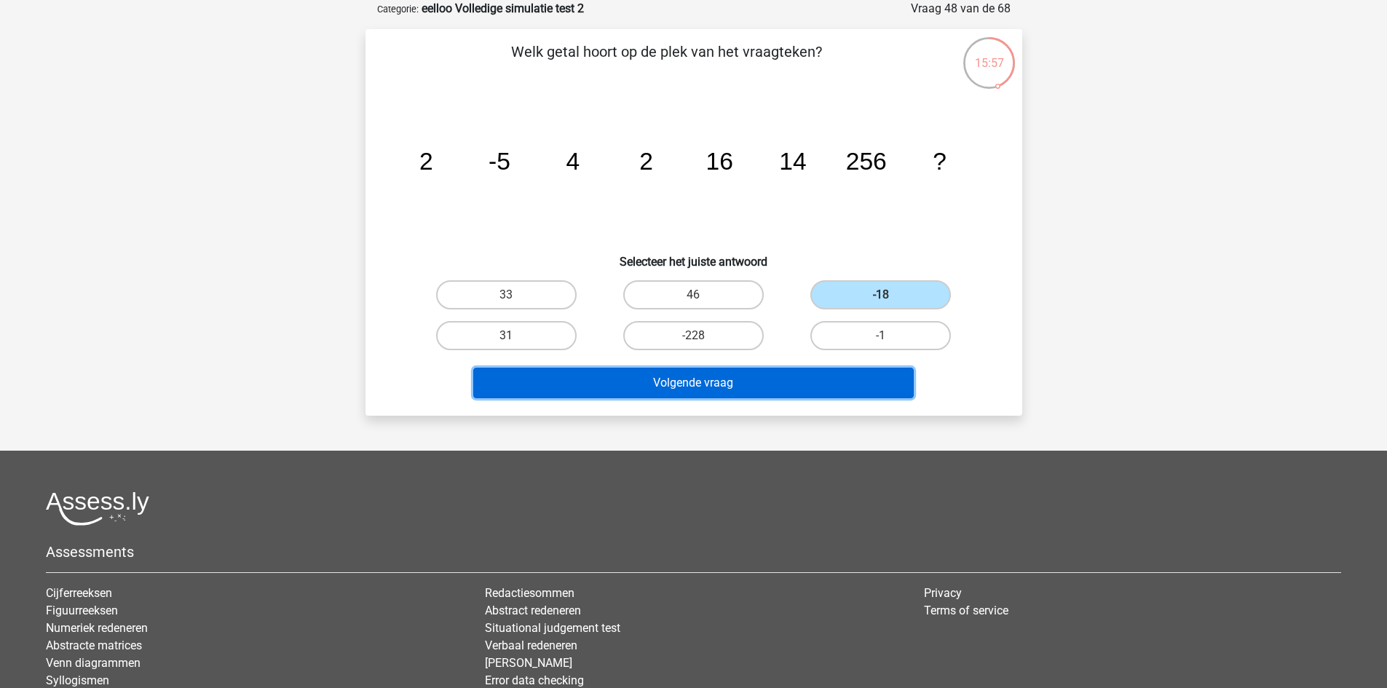
click at [753, 378] on button "Volgende vraag" at bounding box center [693, 383] width 441 height 31
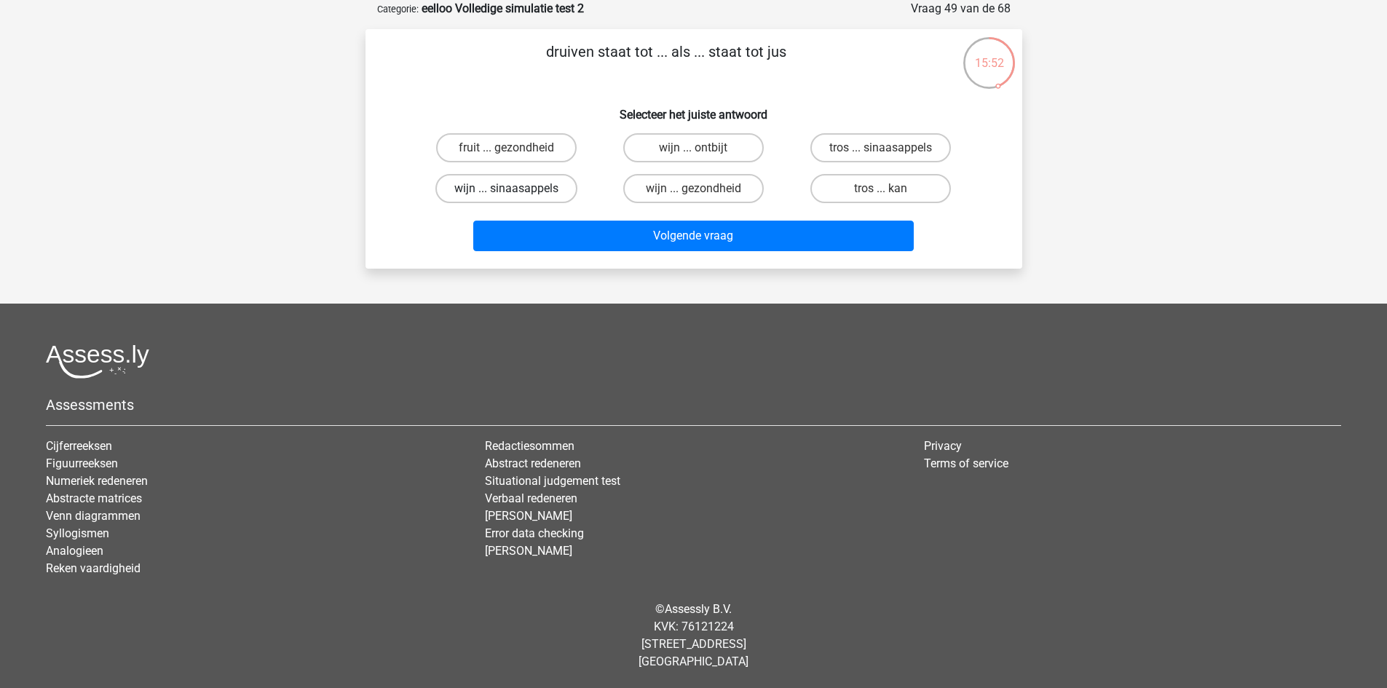
click at [536, 193] on label "wijn ... sinaasappels" at bounding box center [506, 188] width 142 height 29
click at [516, 193] on input "wijn ... sinaasappels" at bounding box center [510, 193] width 9 height 9
radio input "true"
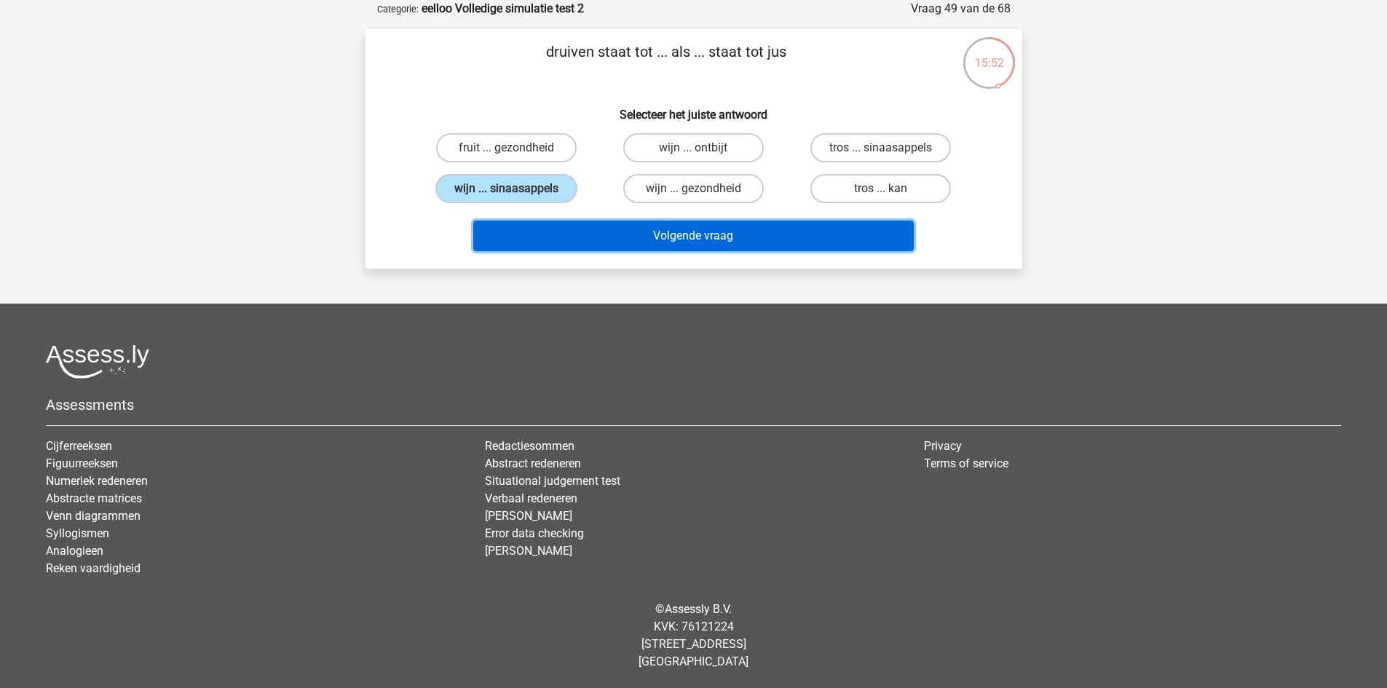
click at [591, 229] on button "Volgende vraag" at bounding box center [693, 236] width 441 height 31
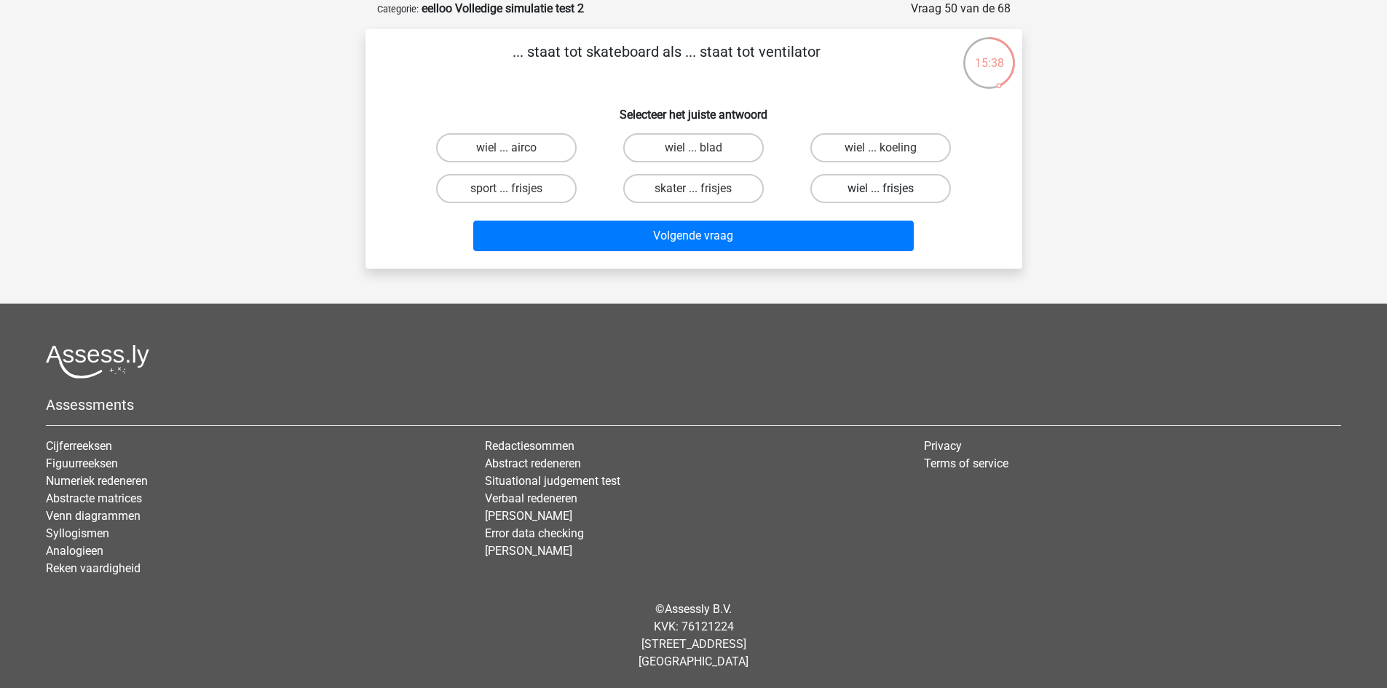
click at [872, 187] on label "wiel ... frisjes" at bounding box center [880, 188] width 141 height 29
click at [881, 189] on input "wiel ... frisjes" at bounding box center [885, 193] width 9 height 9
radio input "true"
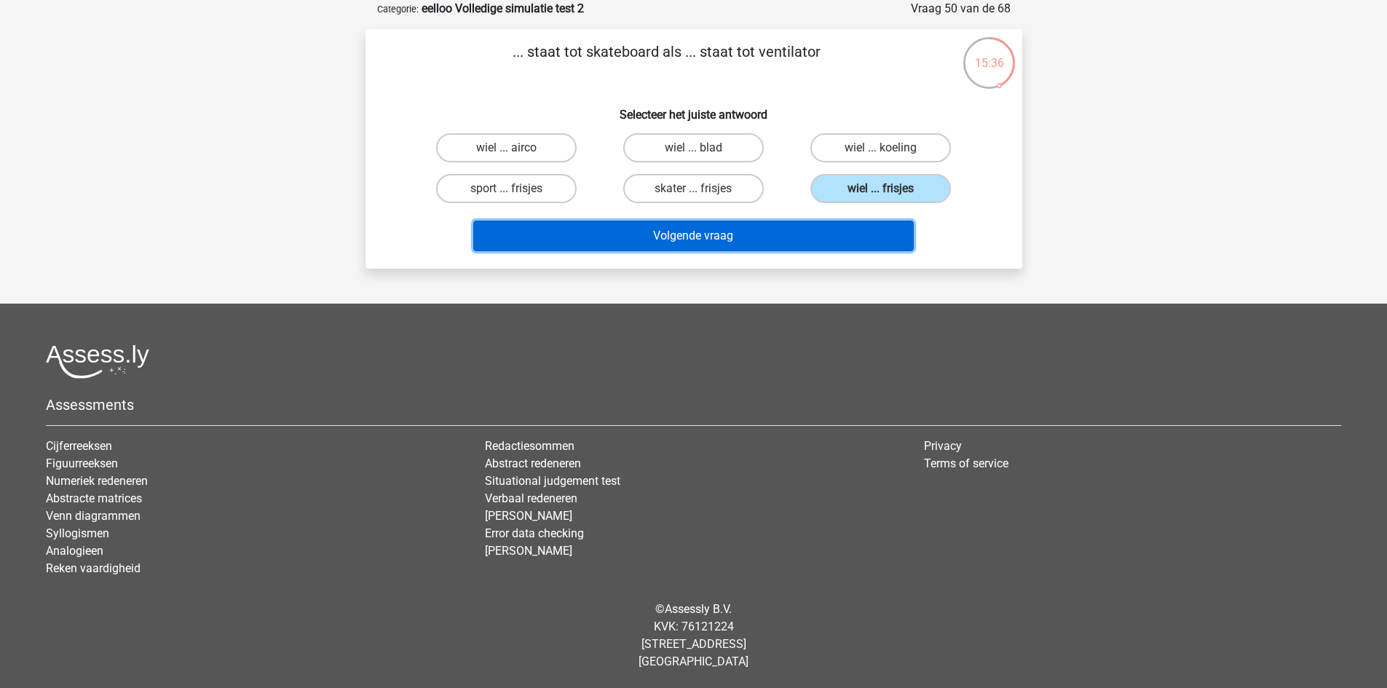
click at [790, 227] on button "Volgende vraag" at bounding box center [693, 236] width 441 height 31
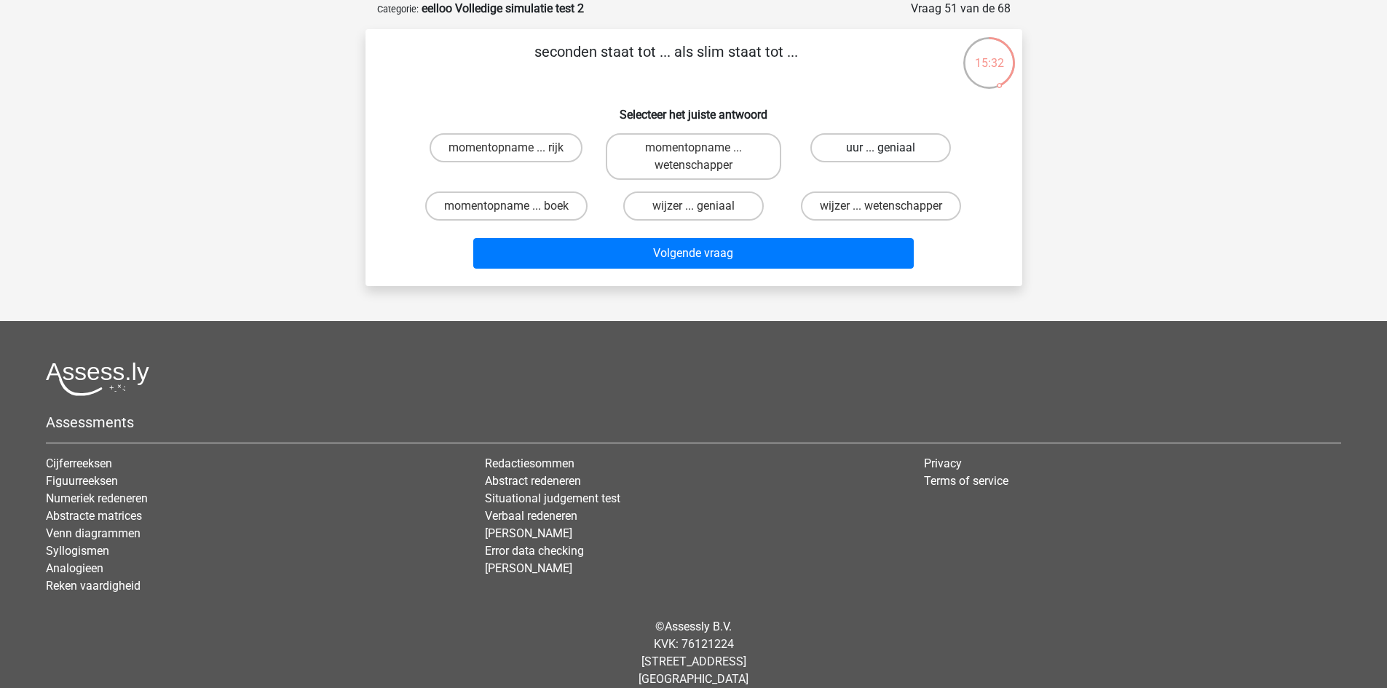
click at [881, 140] on label "uur ... geniaal" at bounding box center [880, 147] width 141 height 29
click at [881, 148] on input "uur ... geniaal" at bounding box center [885, 152] width 9 height 9
radio input "true"
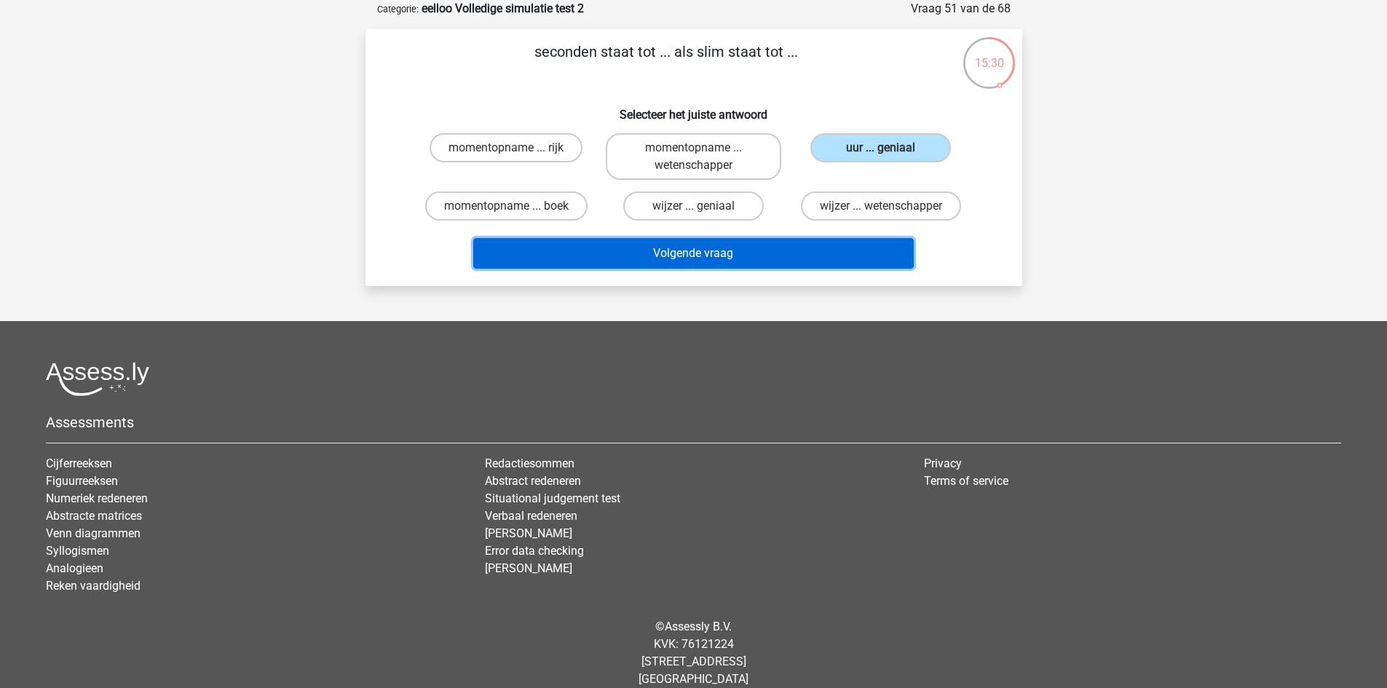
click at [849, 253] on button "Volgende vraag" at bounding box center [693, 253] width 441 height 31
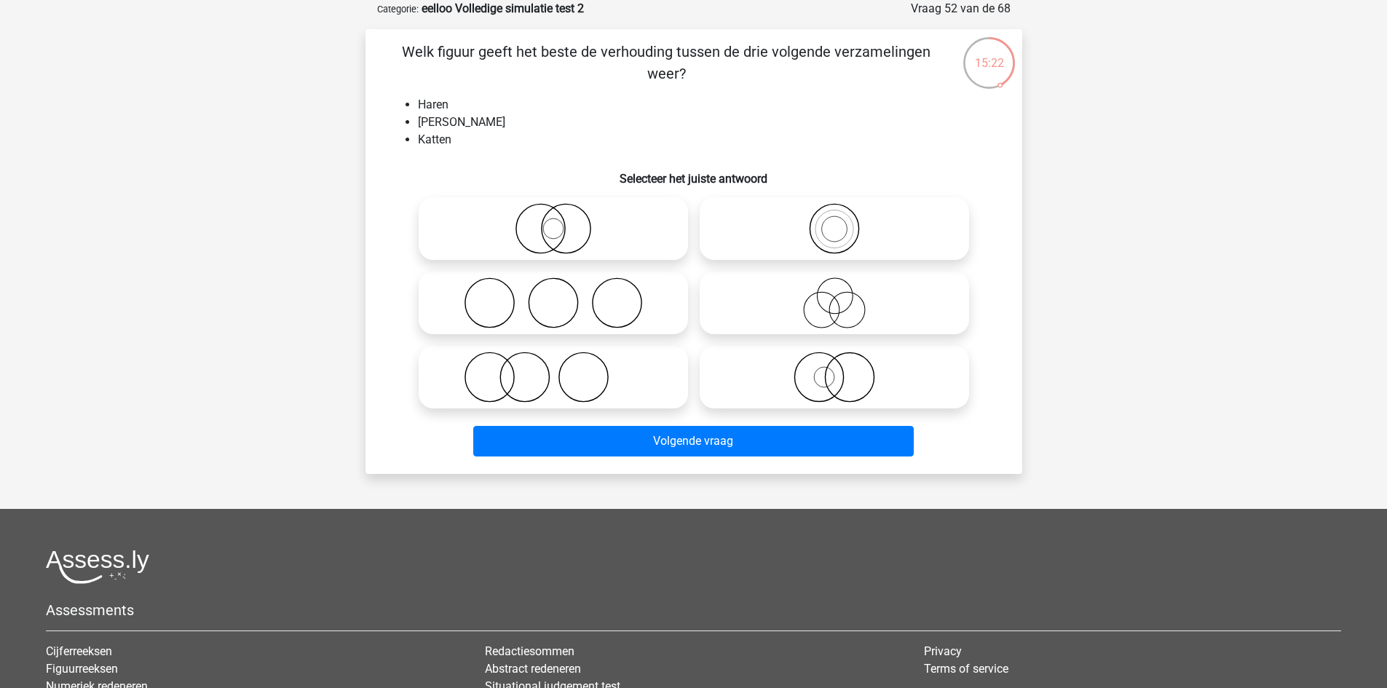
click at [868, 367] on icon at bounding box center [835, 377] width 258 height 51
click at [844, 367] on input "radio" at bounding box center [838, 364] width 9 height 9
radio input "true"
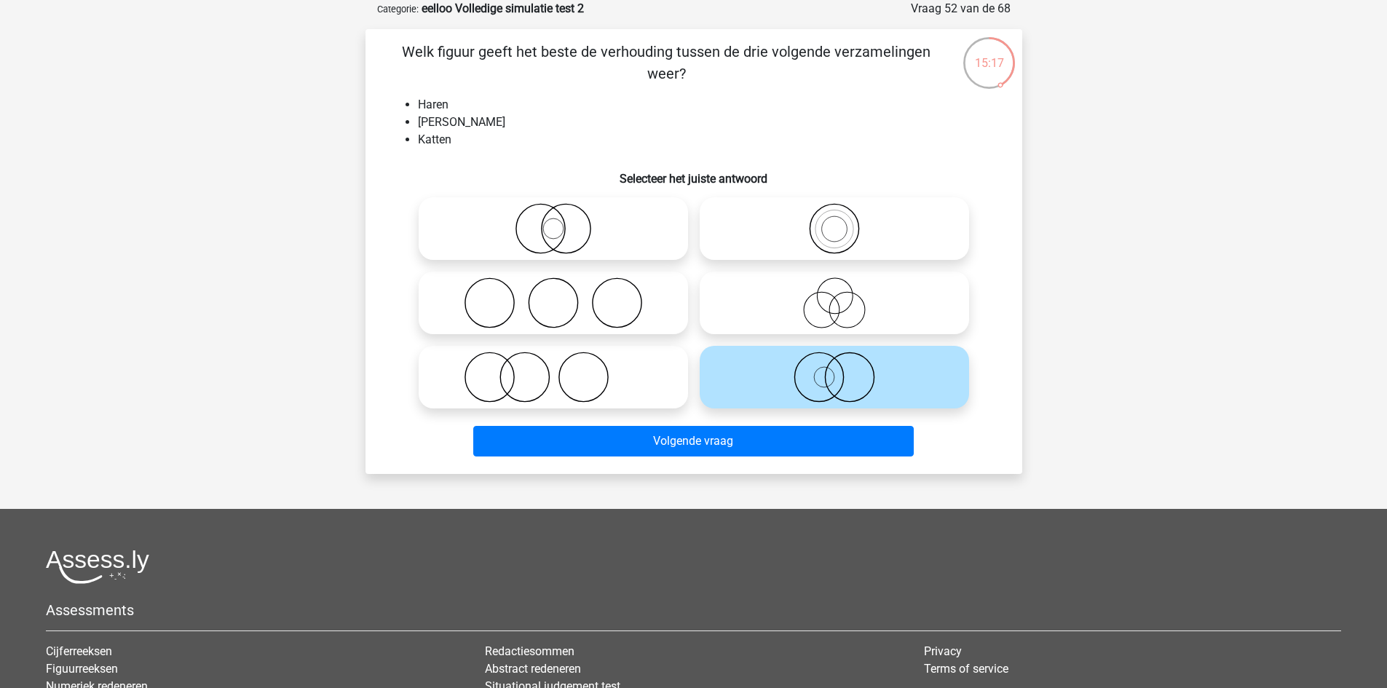
click at [598, 382] on icon at bounding box center [553, 377] width 258 height 51
click at [563, 370] on input "radio" at bounding box center [557, 364] width 9 height 9
radio input "true"
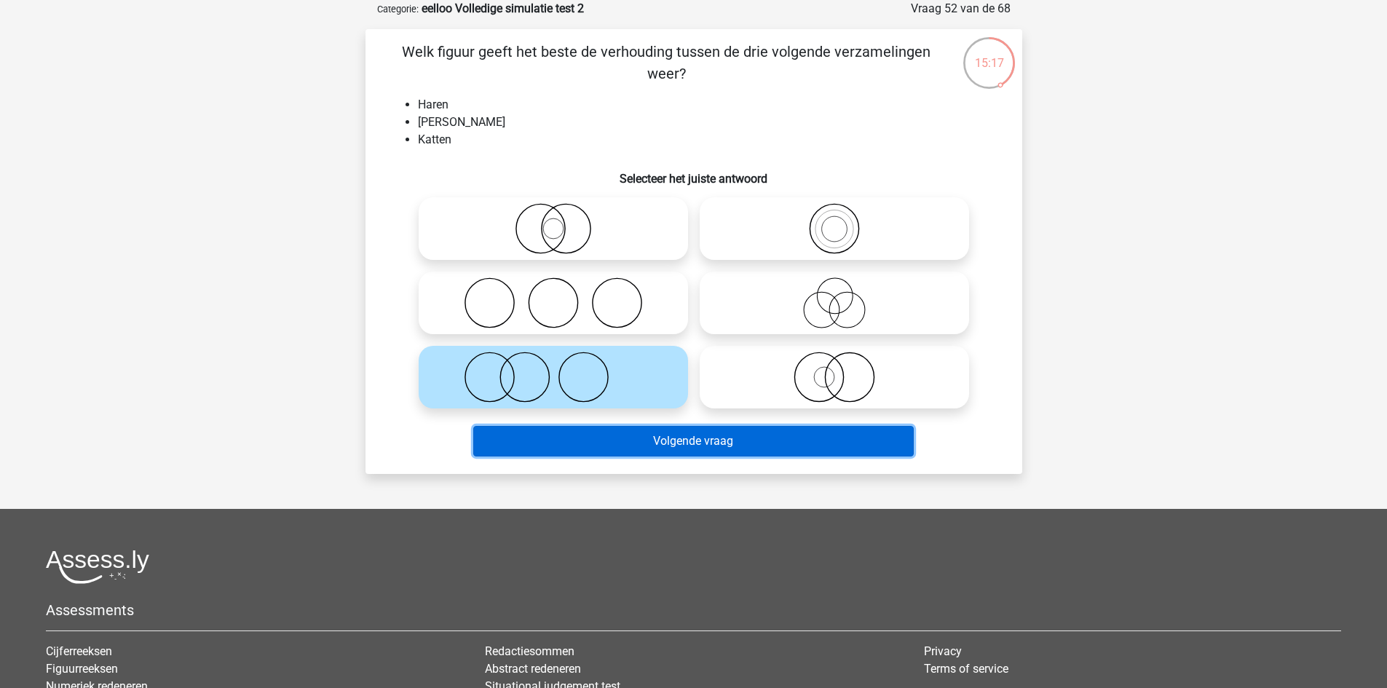
click at [612, 440] on button "Volgende vraag" at bounding box center [693, 441] width 441 height 31
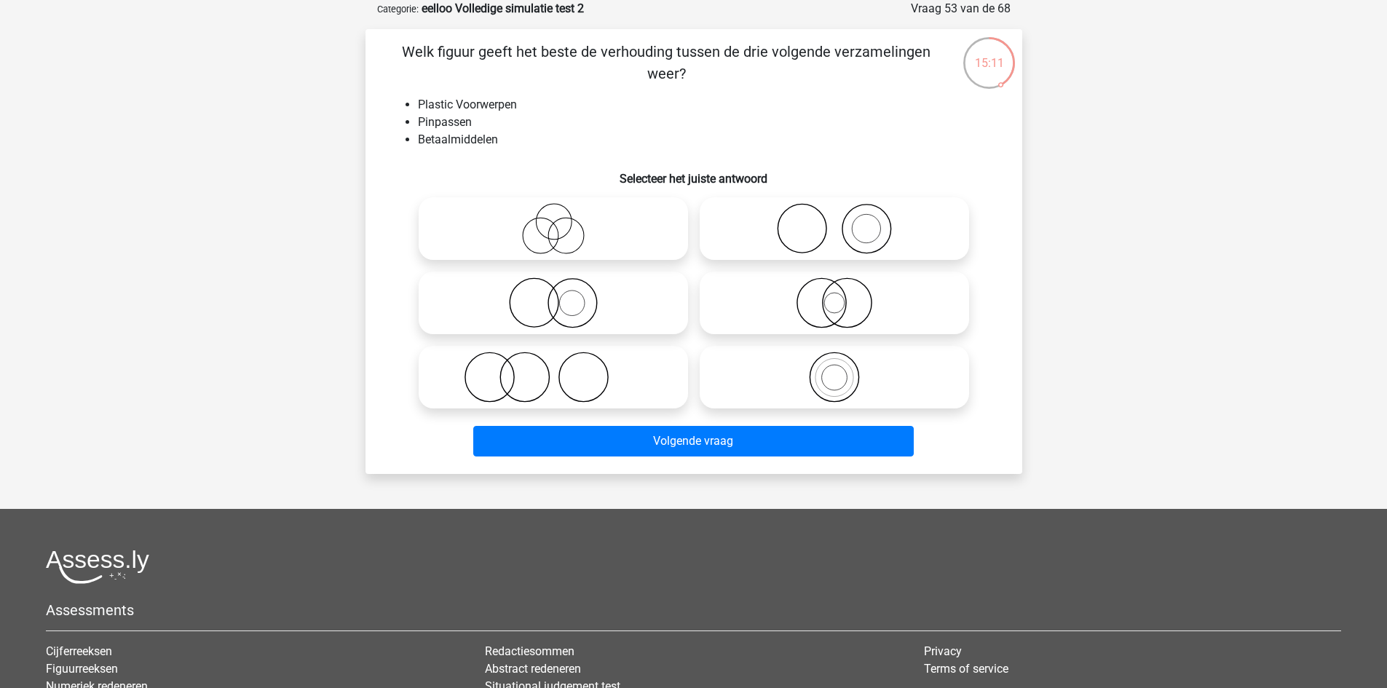
click at [811, 375] on icon at bounding box center [835, 377] width 258 height 51
click at [834, 370] on input "radio" at bounding box center [838, 364] width 9 height 9
radio input "true"
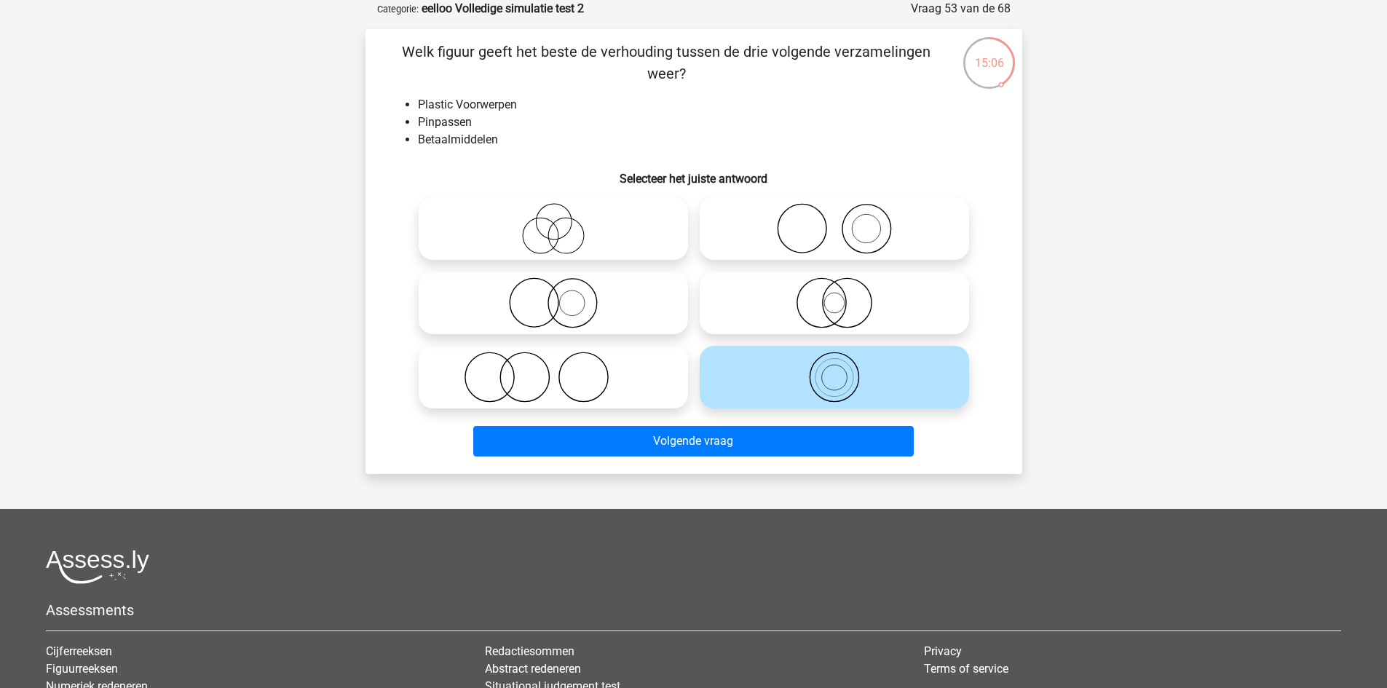
click at [845, 298] on icon at bounding box center [835, 302] width 258 height 51
click at [844, 296] on input "radio" at bounding box center [838, 290] width 9 height 9
radio input "true"
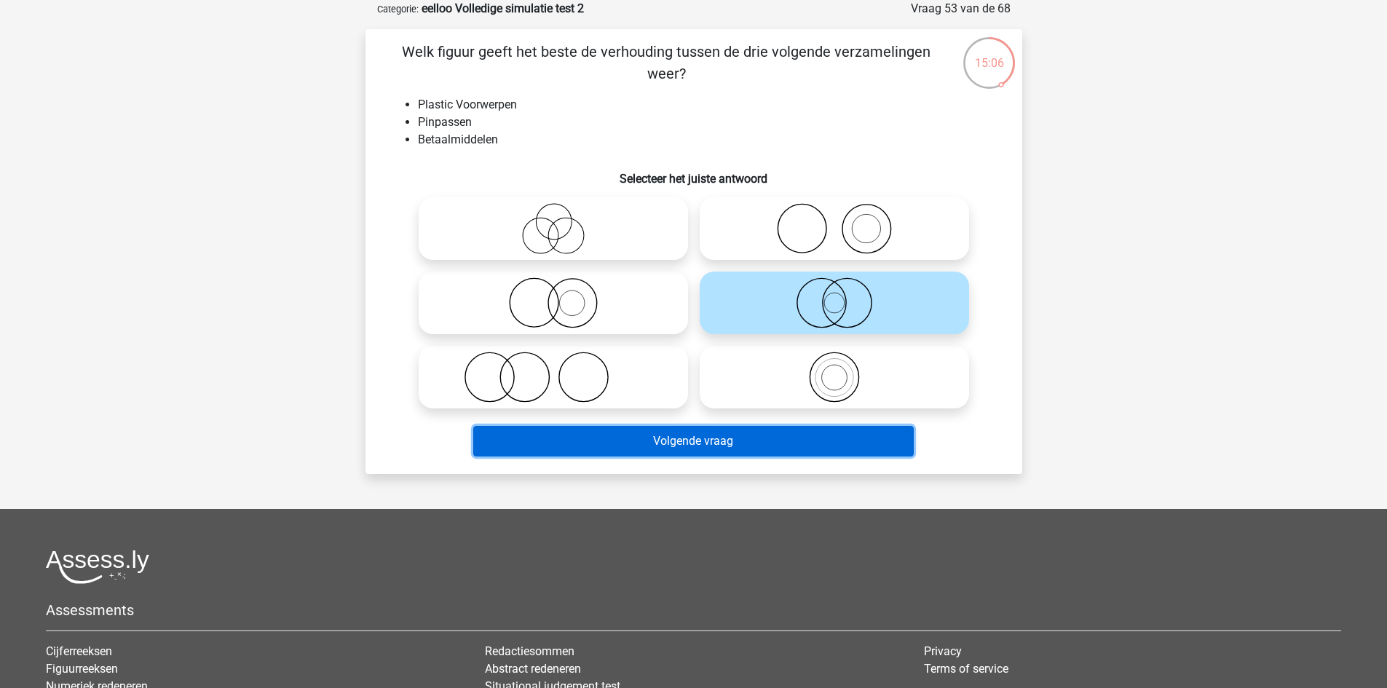
click at [800, 434] on button "Volgende vraag" at bounding box center [693, 441] width 441 height 31
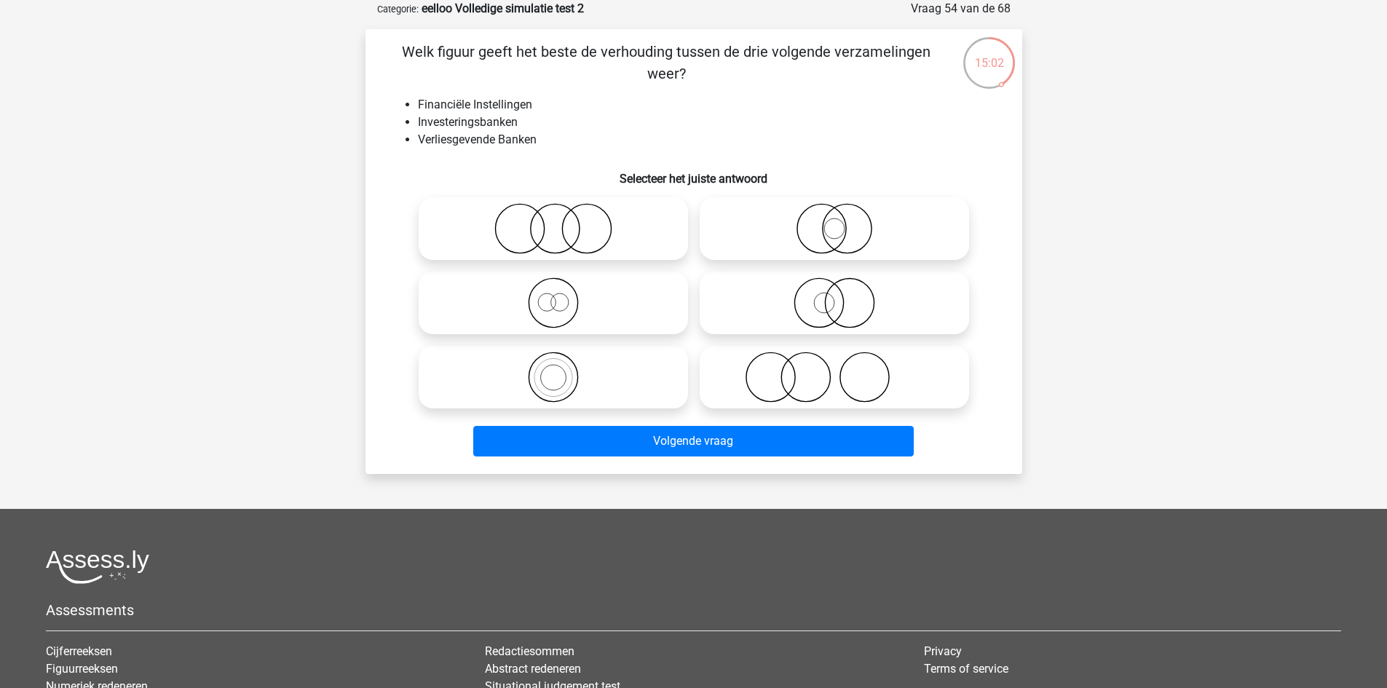
click at [626, 221] on icon at bounding box center [553, 228] width 258 height 51
click at [563, 221] on input "radio" at bounding box center [557, 216] width 9 height 9
radio input "true"
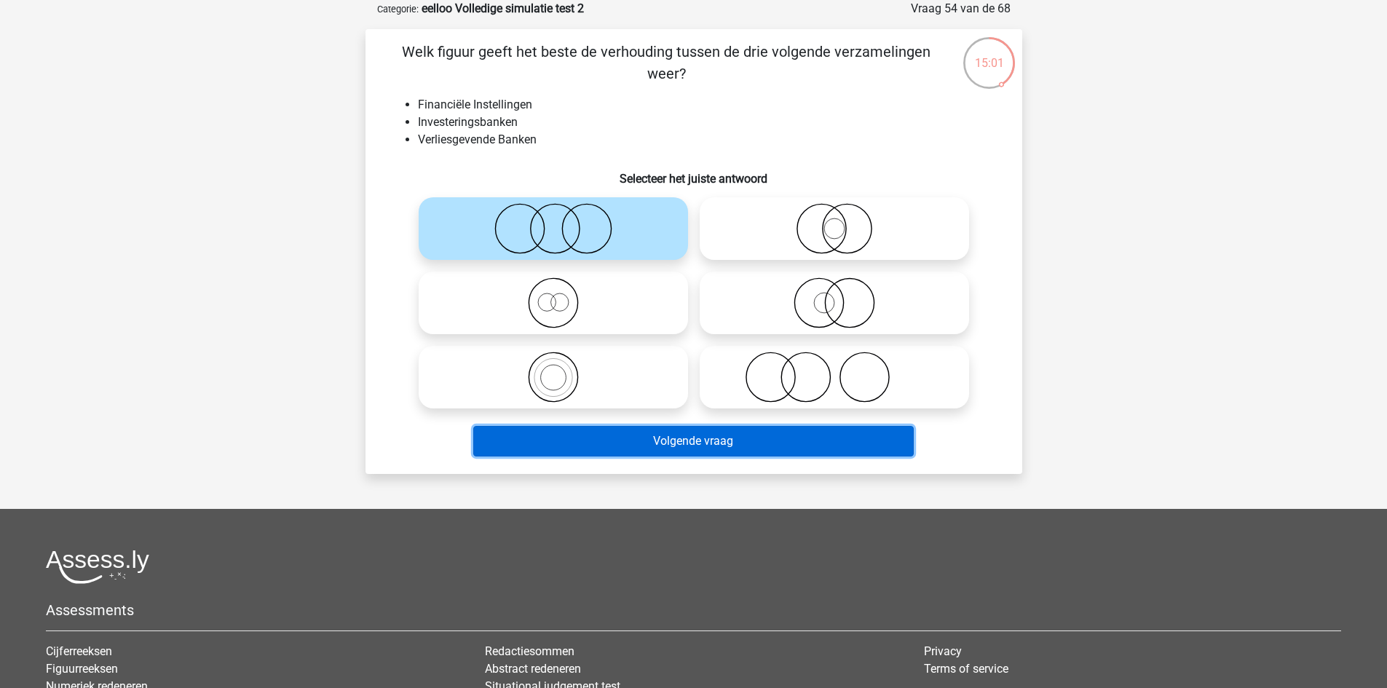
click at [657, 441] on button "Volgende vraag" at bounding box center [693, 441] width 441 height 31
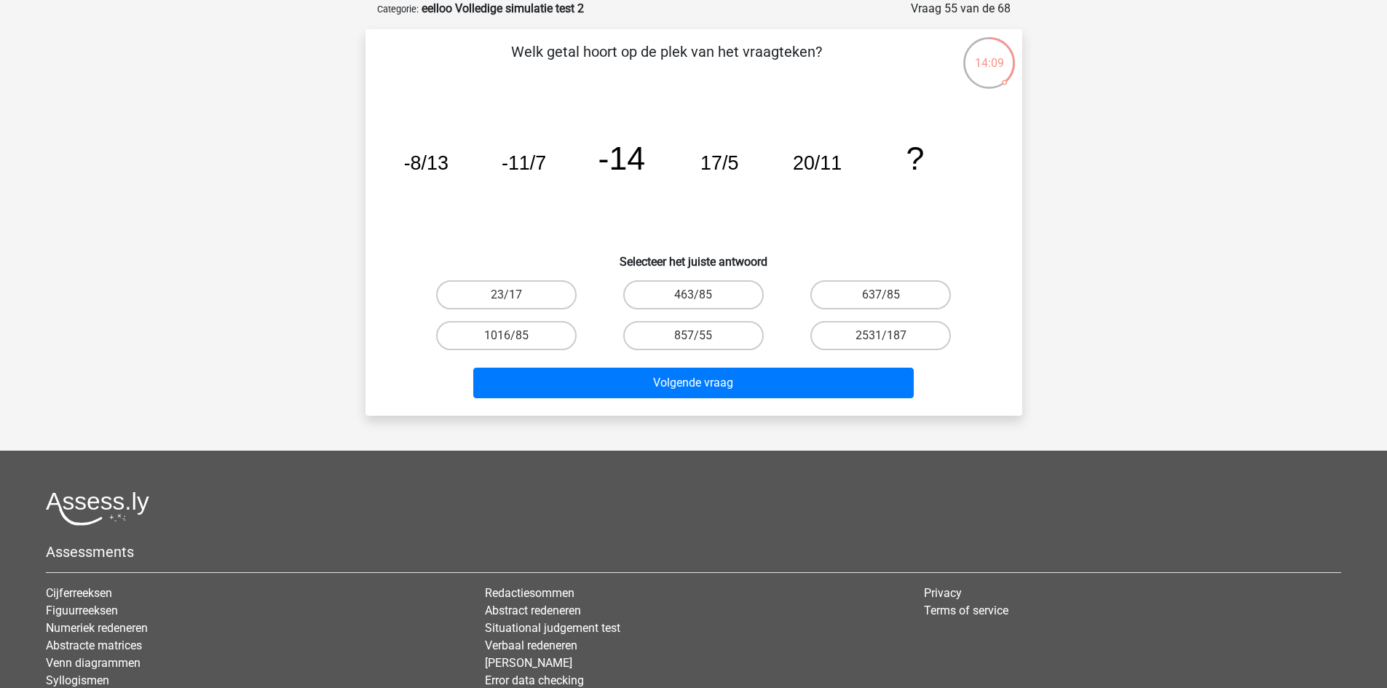
click at [511, 299] on input "23/17" at bounding box center [510, 299] width 9 height 9
radio input "true"
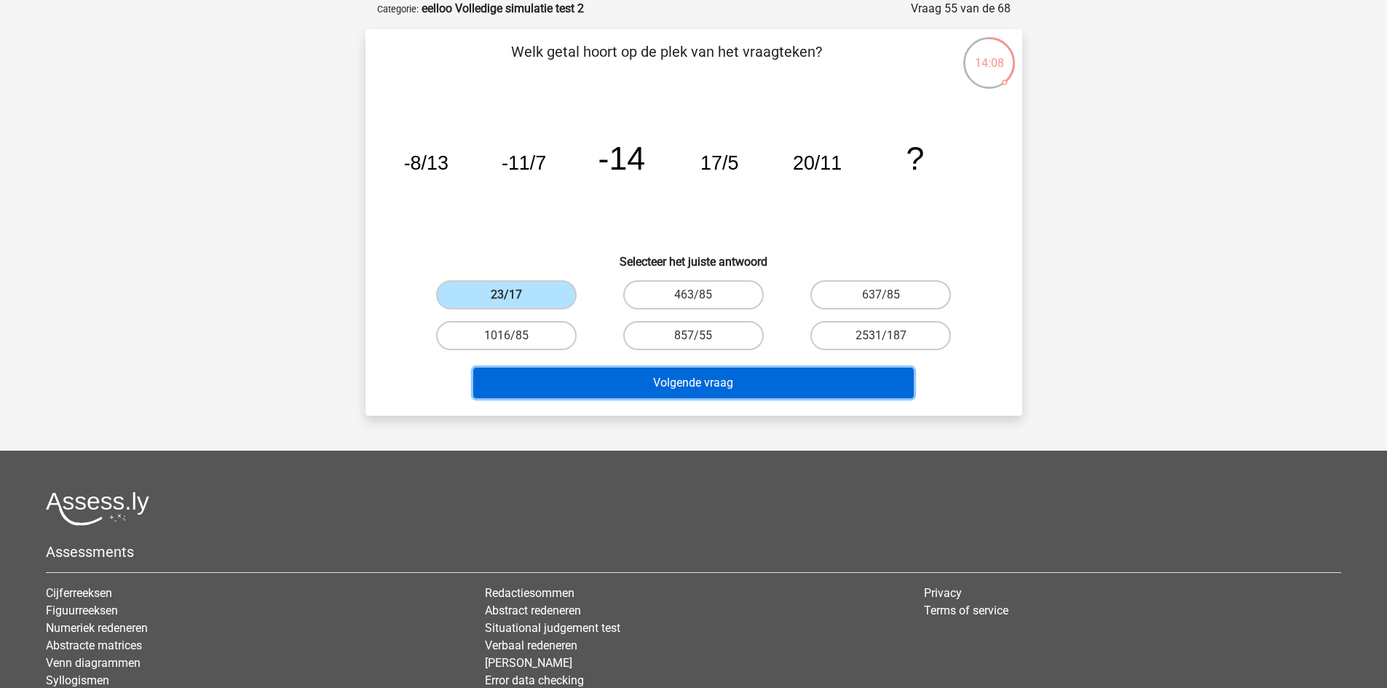
click at [671, 392] on button "Volgende vraag" at bounding box center [693, 383] width 441 height 31
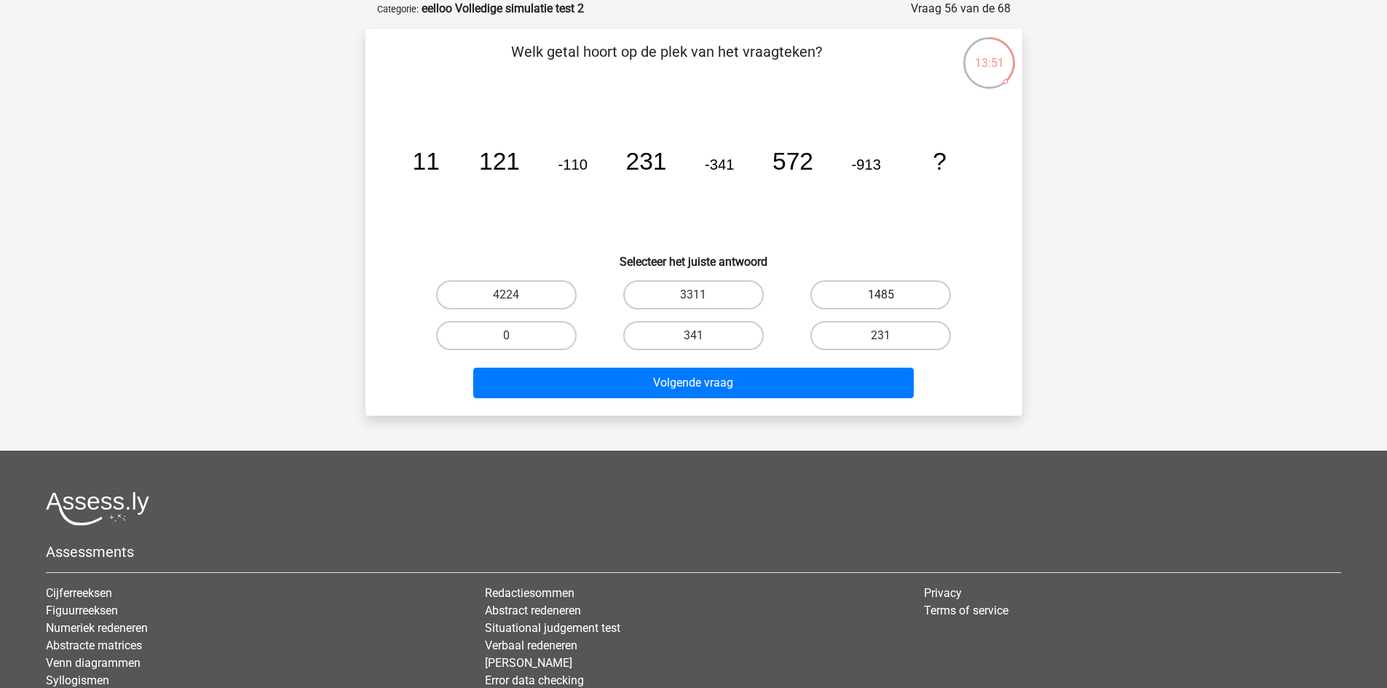
click at [877, 293] on label "1485" at bounding box center [880, 294] width 141 height 29
click at [881, 295] on input "1485" at bounding box center [885, 299] width 9 height 9
radio input "true"
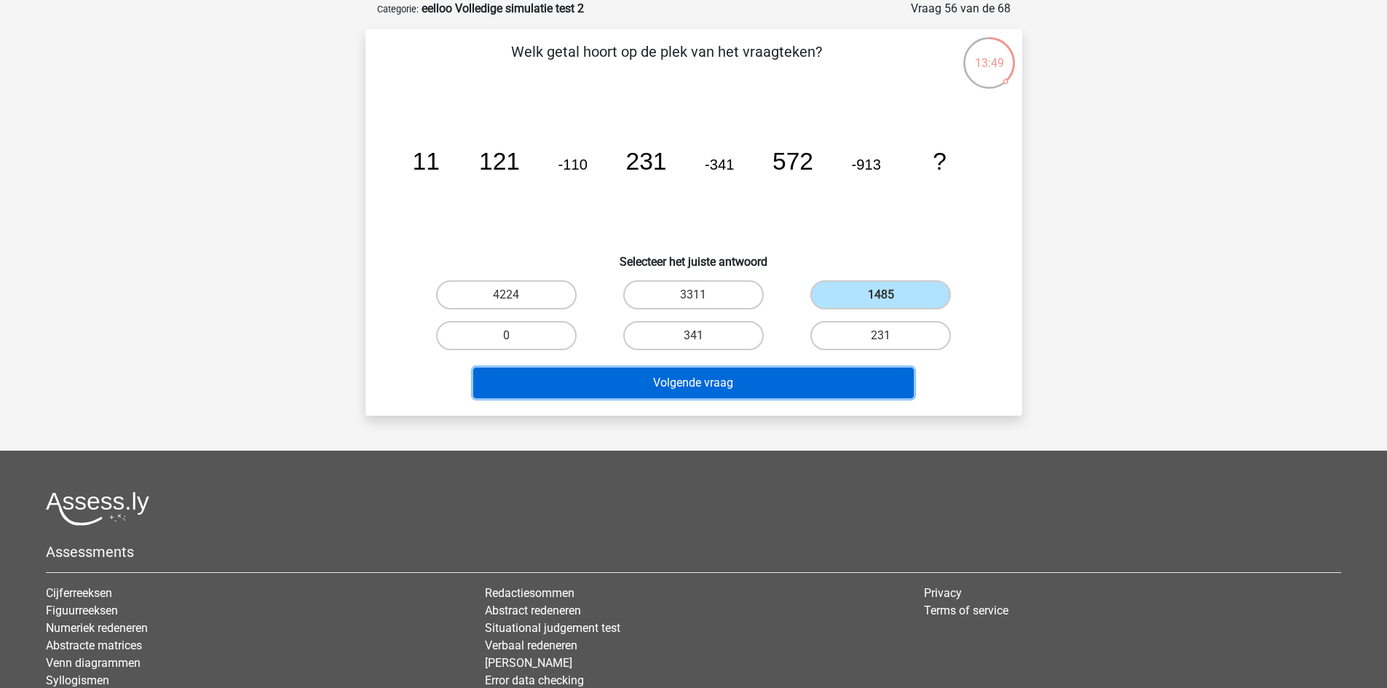
click at [789, 386] on button "Volgende vraag" at bounding box center [693, 383] width 441 height 31
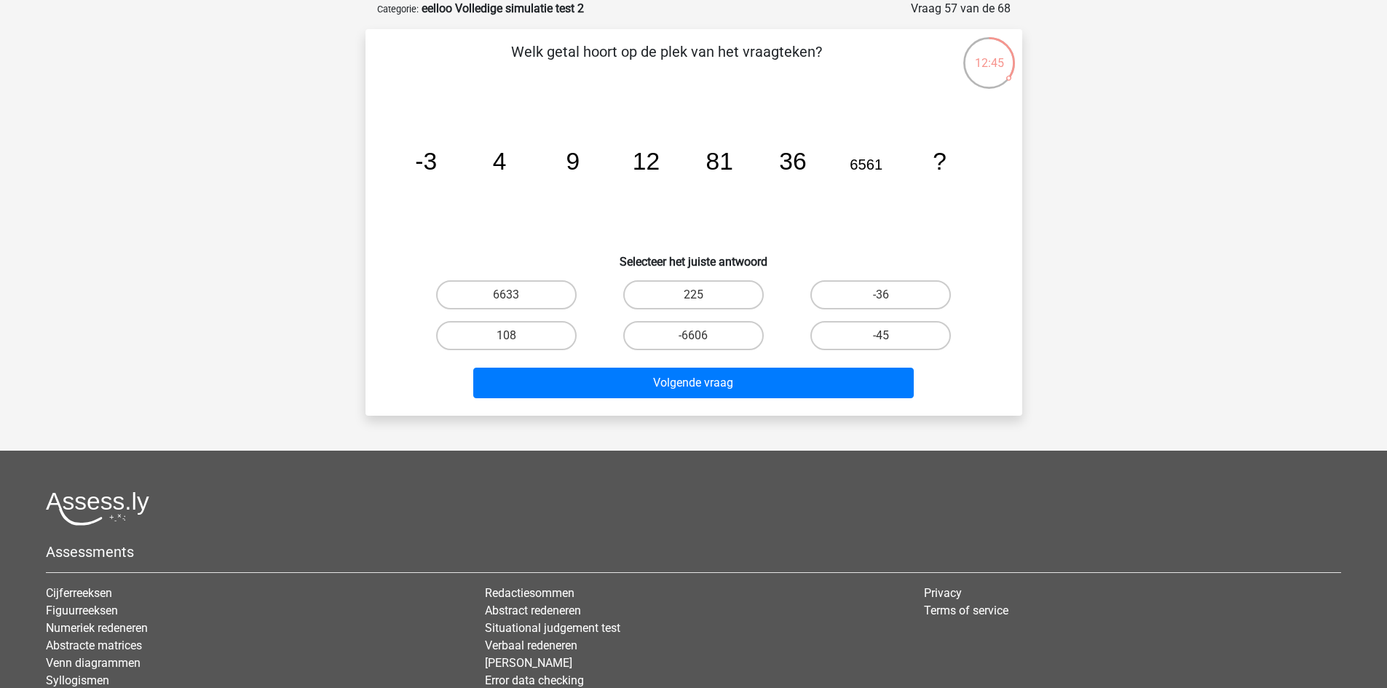
click at [508, 341] on input "108" at bounding box center [510, 340] width 9 height 9
radio input "true"
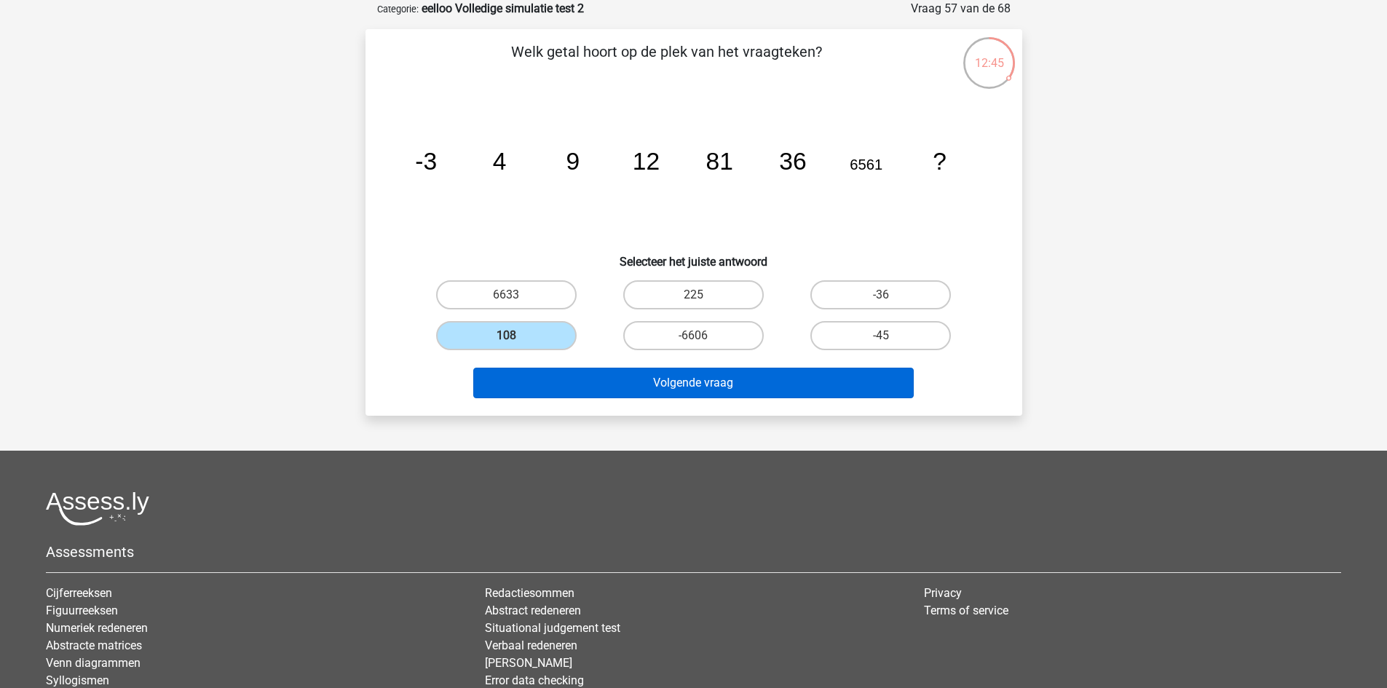
click at [558, 376] on div "Volgende vraag" at bounding box center [694, 380] width 610 height 48
click at [561, 379] on button "Volgende vraag" at bounding box center [693, 383] width 441 height 31
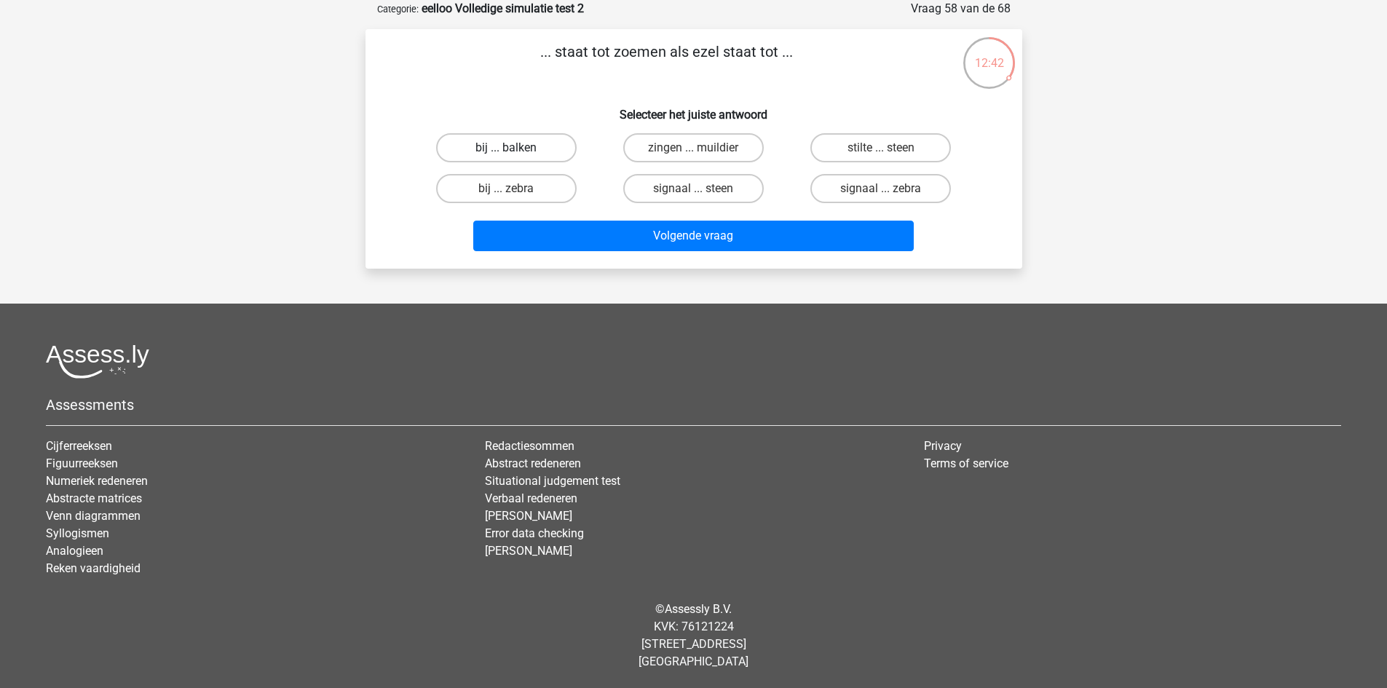
click at [530, 149] on label "bij ... balken" at bounding box center [506, 147] width 141 height 29
click at [516, 149] on input "bij ... balken" at bounding box center [510, 152] width 9 height 9
radio input "true"
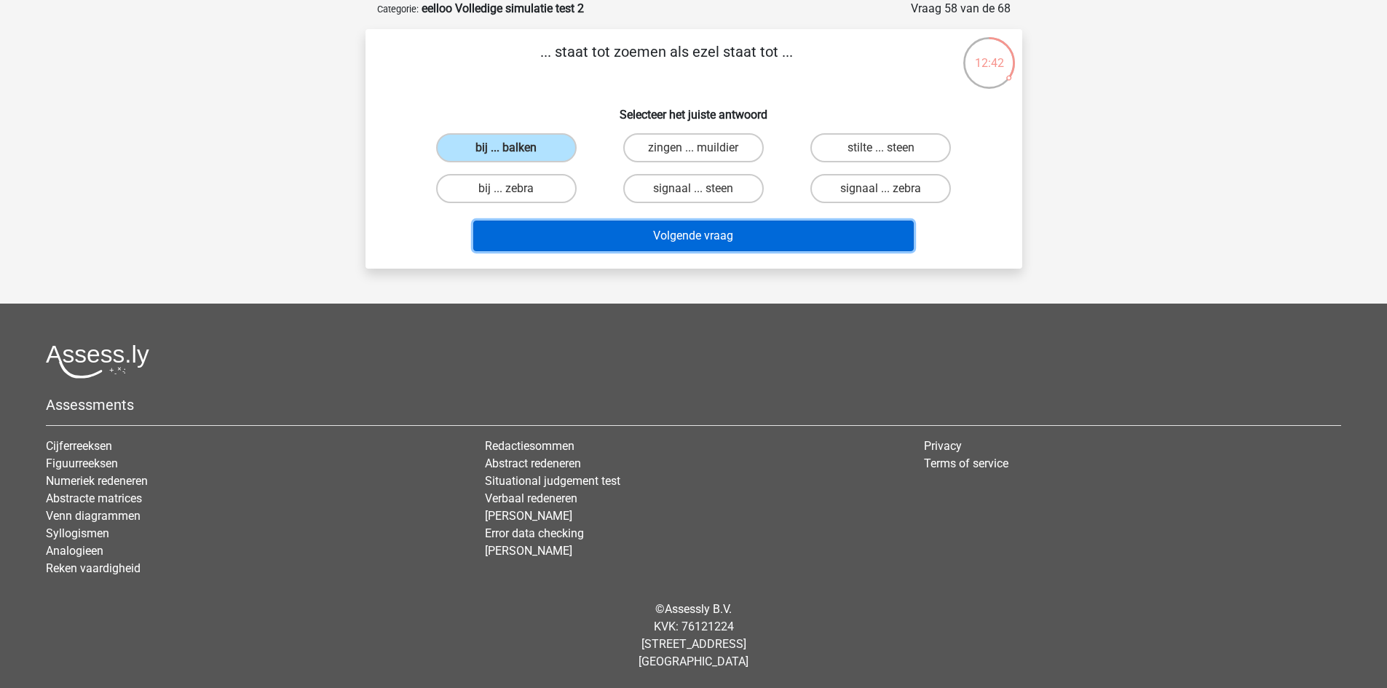
click at [636, 234] on button "Volgende vraag" at bounding box center [693, 236] width 441 height 31
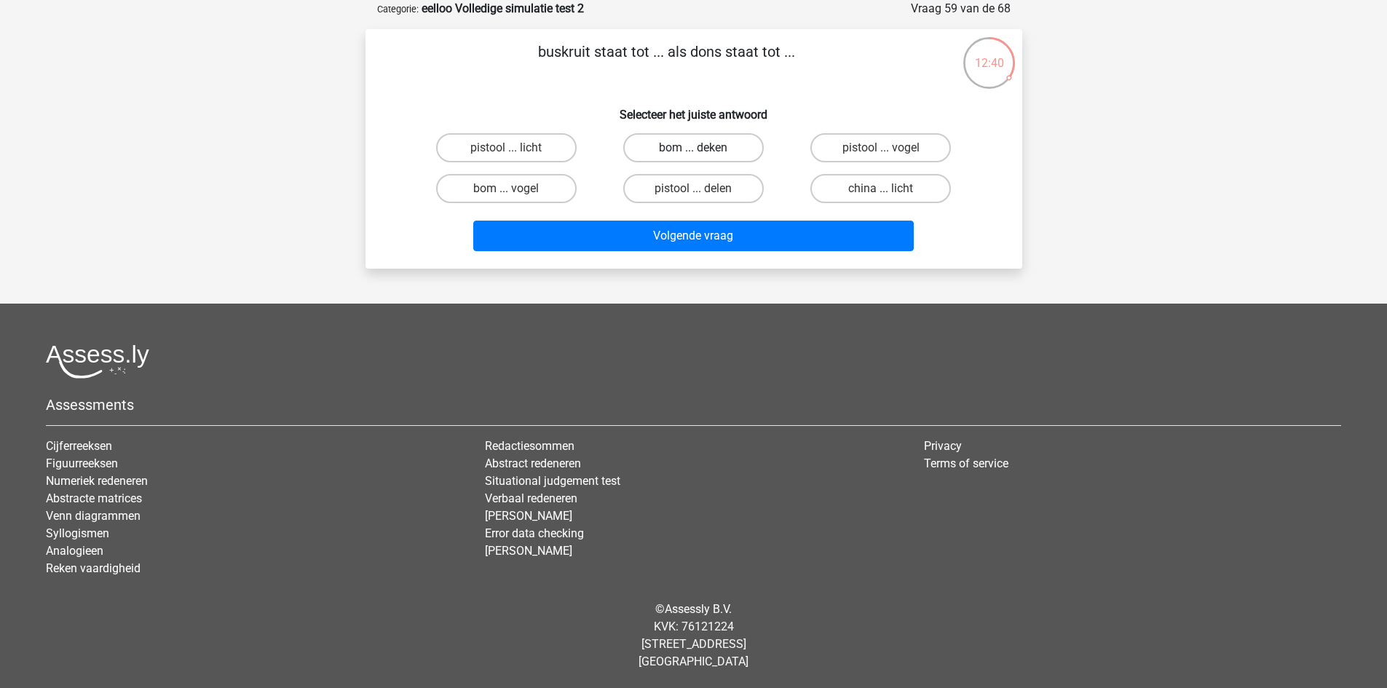
click at [730, 135] on label "bom ... deken" at bounding box center [693, 147] width 141 height 29
click at [703, 148] on input "bom ... deken" at bounding box center [697, 152] width 9 height 9
radio input "true"
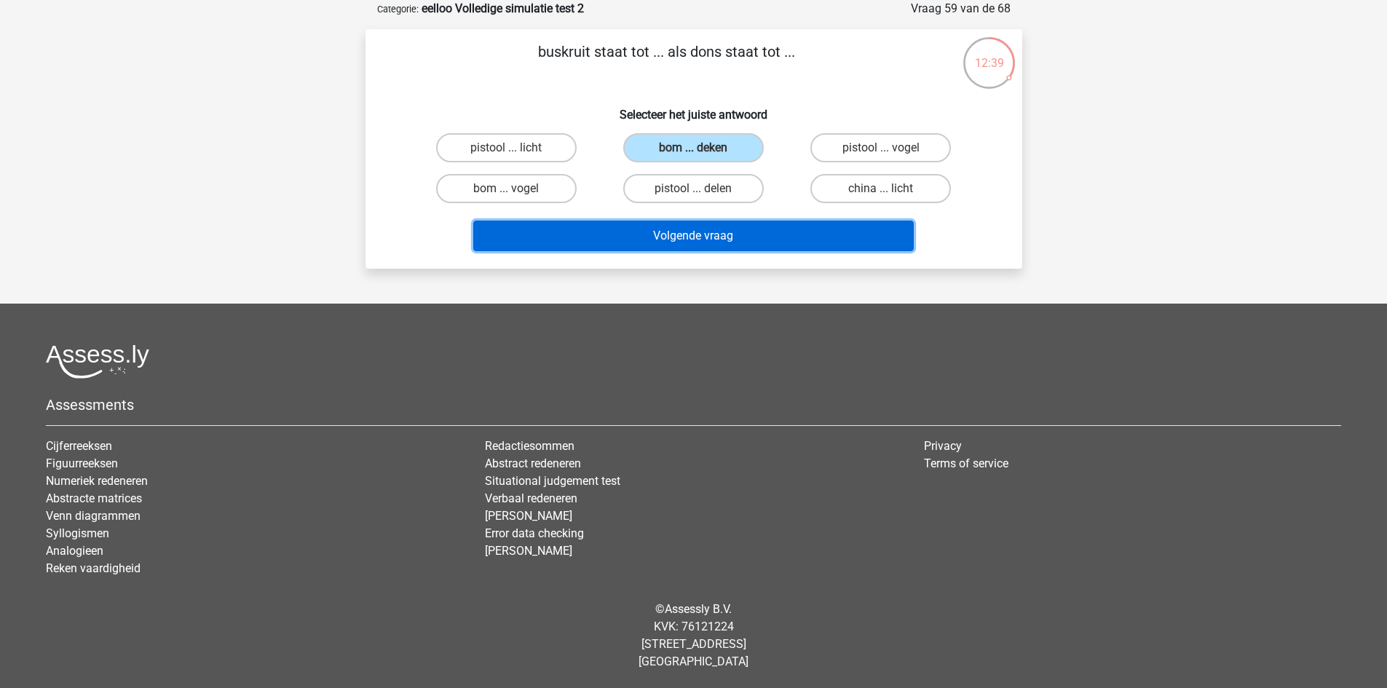
click at [741, 242] on button "Volgende vraag" at bounding box center [693, 236] width 441 height 31
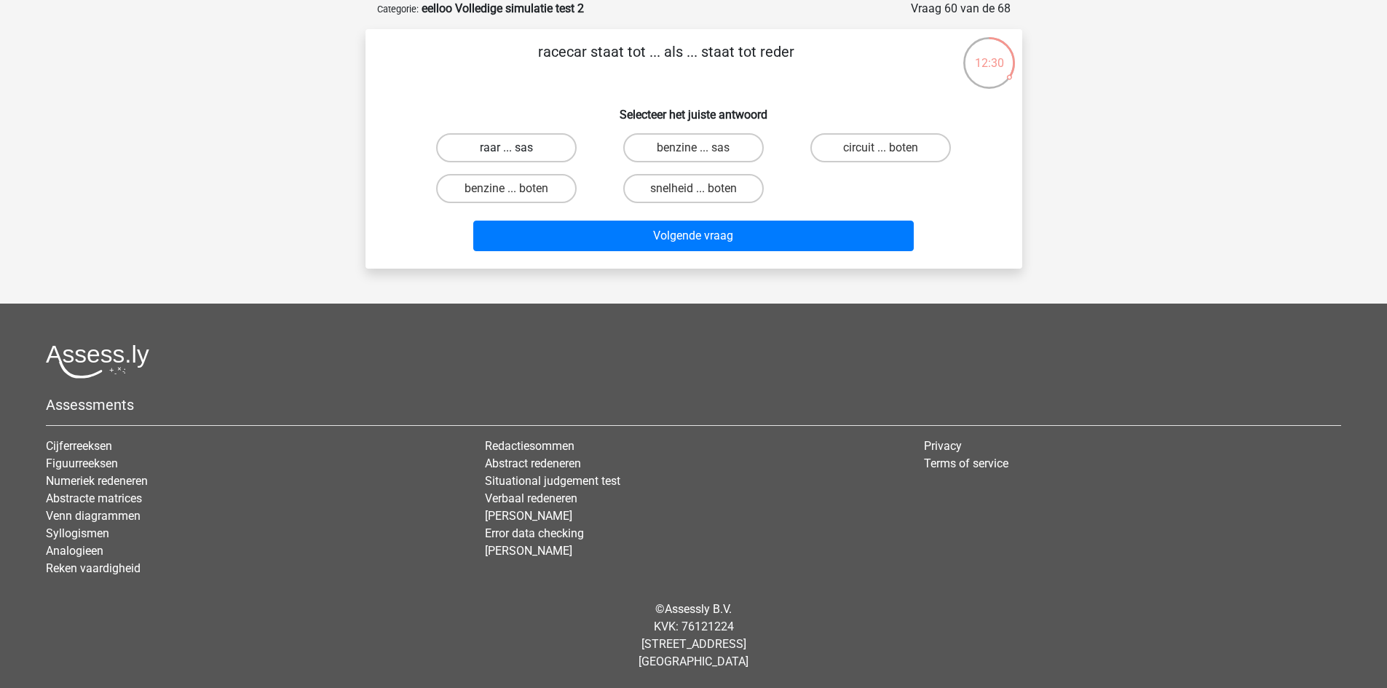
click at [547, 142] on label "raar ... sas" at bounding box center [506, 147] width 141 height 29
click at [516, 148] on input "raar ... sas" at bounding box center [510, 152] width 9 height 9
radio input "true"
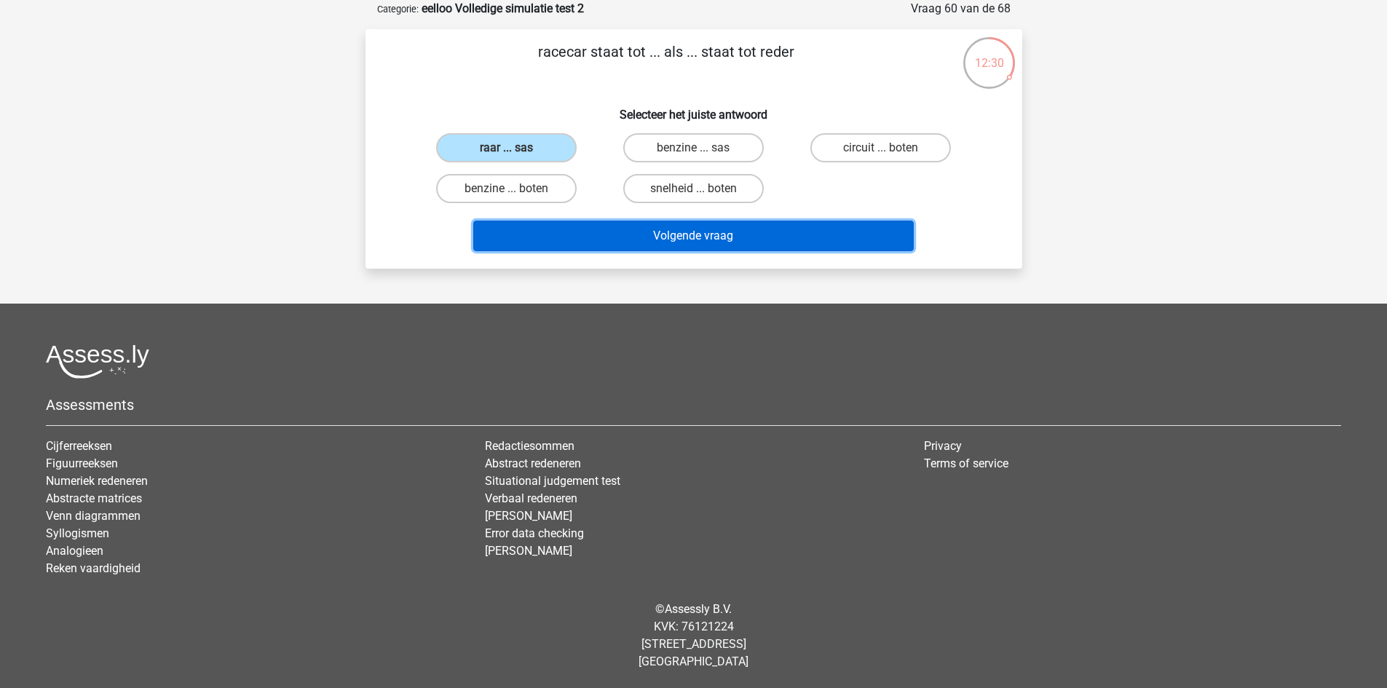
click at [603, 237] on button "Volgende vraag" at bounding box center [693, 236] width 441 height 31
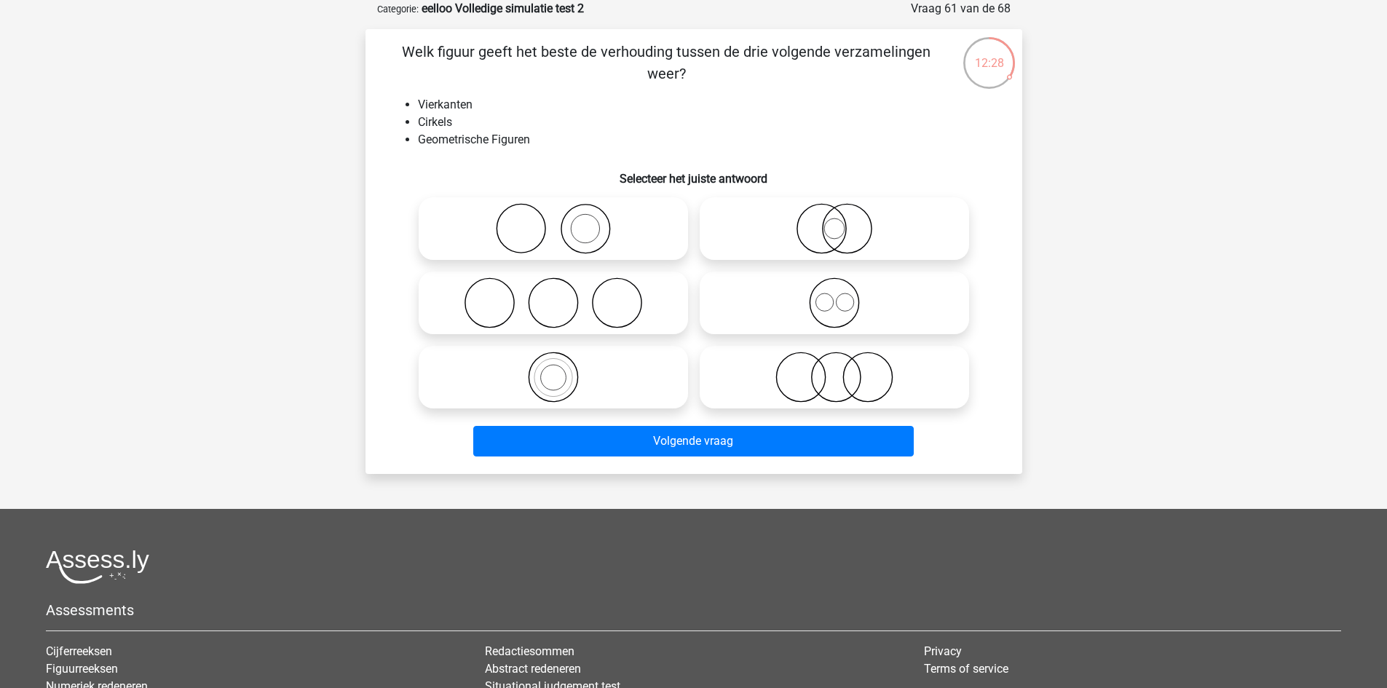
click at [836, 316] on icon at bounding box center [835, 302] width 258 height 51
click at [836, 296] on input "radio" at bounding box center [838, 290] width 9 height 9
radio input "true"
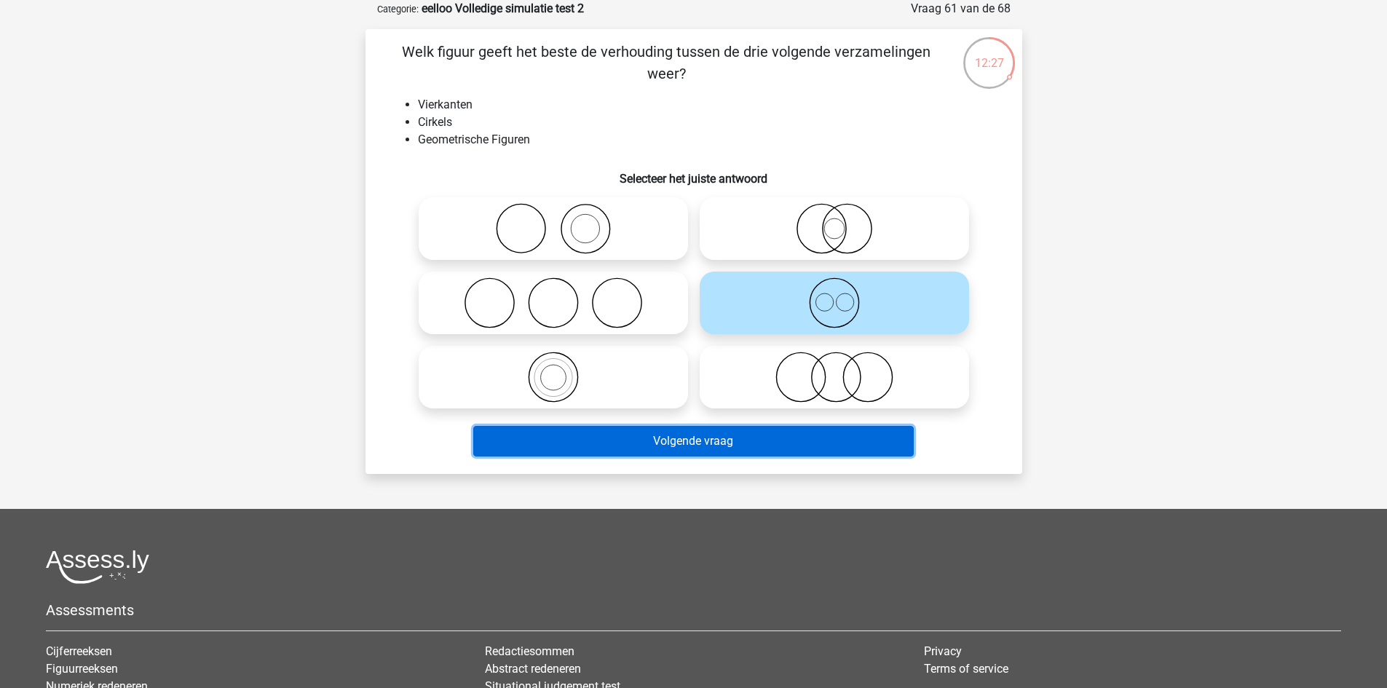
click at [703, 442] on button "Volgende vraag" at bounding box center [693, 441] width 441 height 31
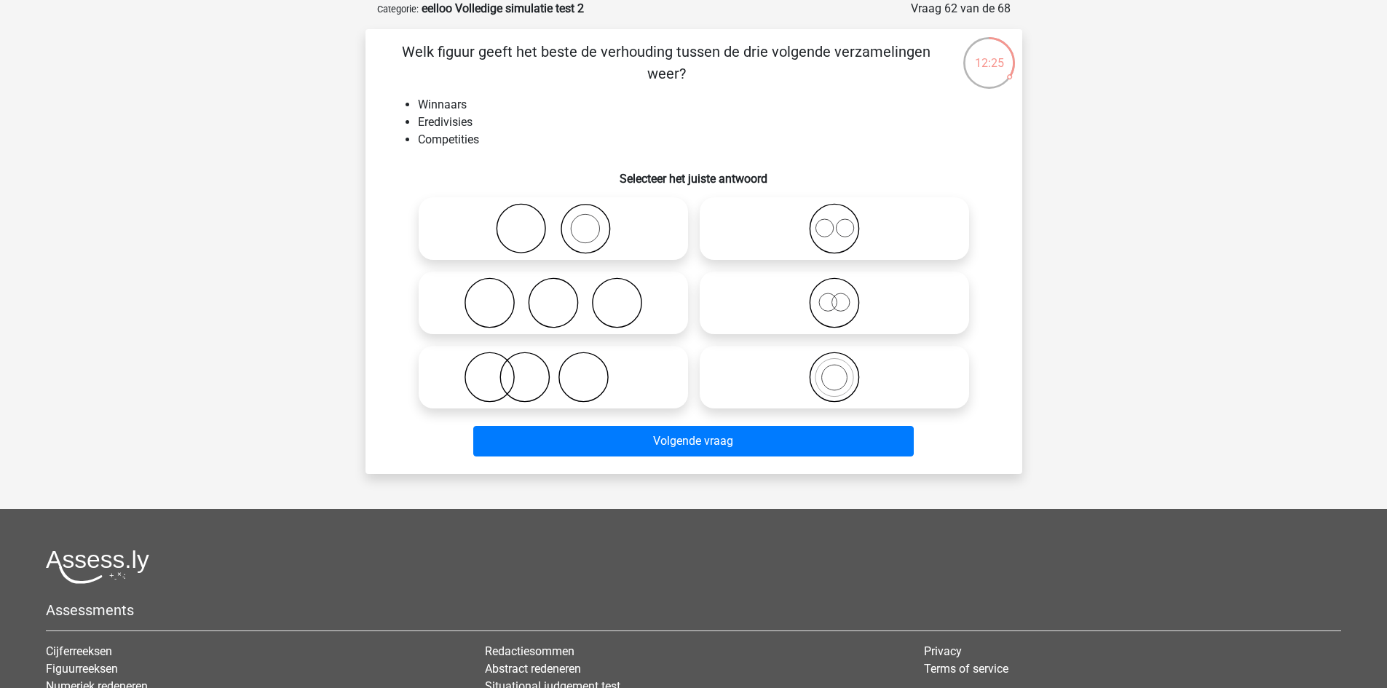
click at [596, 358] on icon at bounding box center [553, 377] width 258 height 51
click at [563, 360] on input "radio" at bounding box center [557, 364] width 9 height 9
radio input "true"
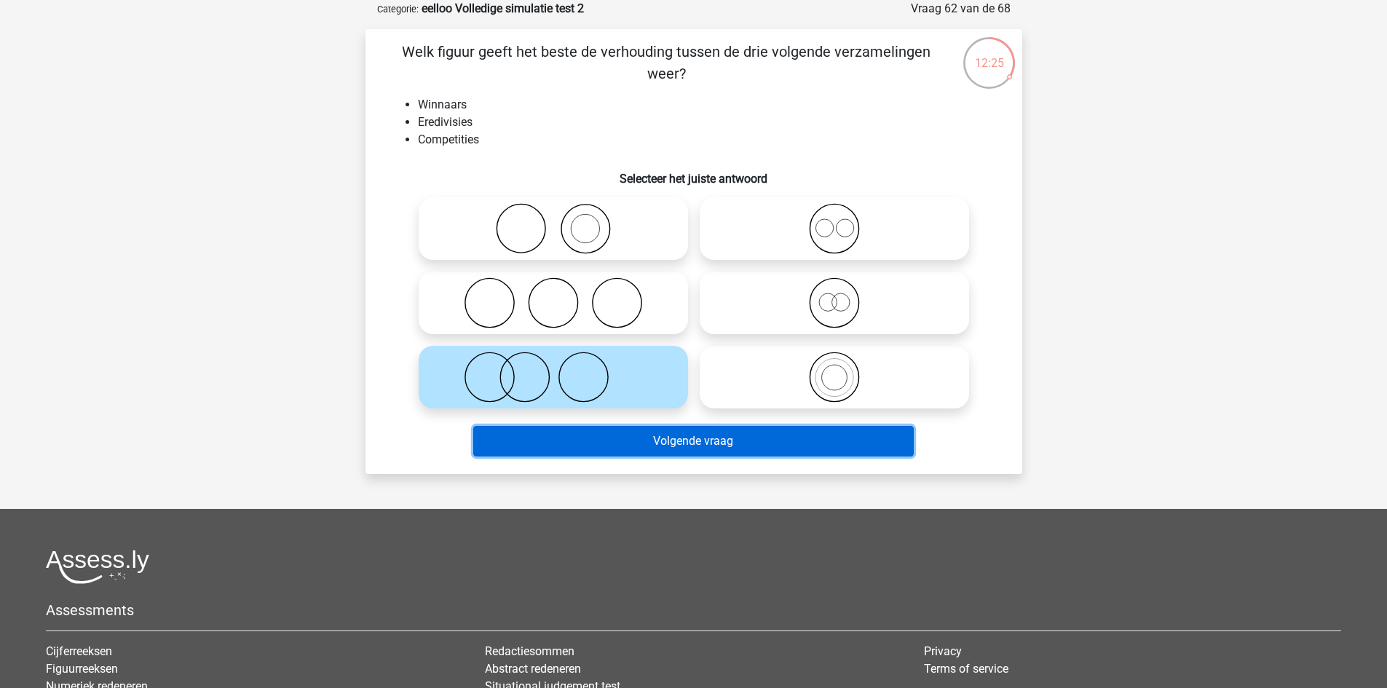
click at [598, 441] on button "Volgende vraag" at bounding box center [693, 441] width 441 height 31
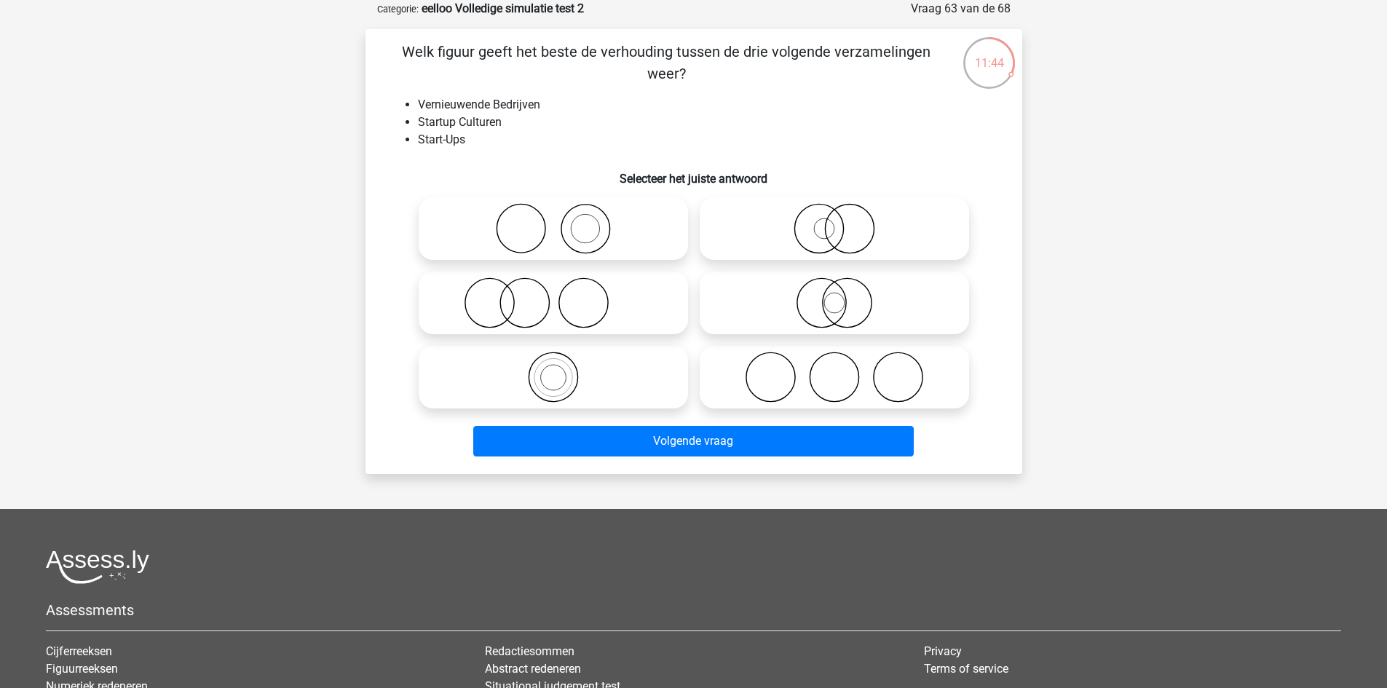
click at [808, 312] on icon at bounding box center [835, 302] width 258 height 51
click at [834, 296] on input "radio" at bounding box center [838, 290] width 9 height 9
radio input "true"
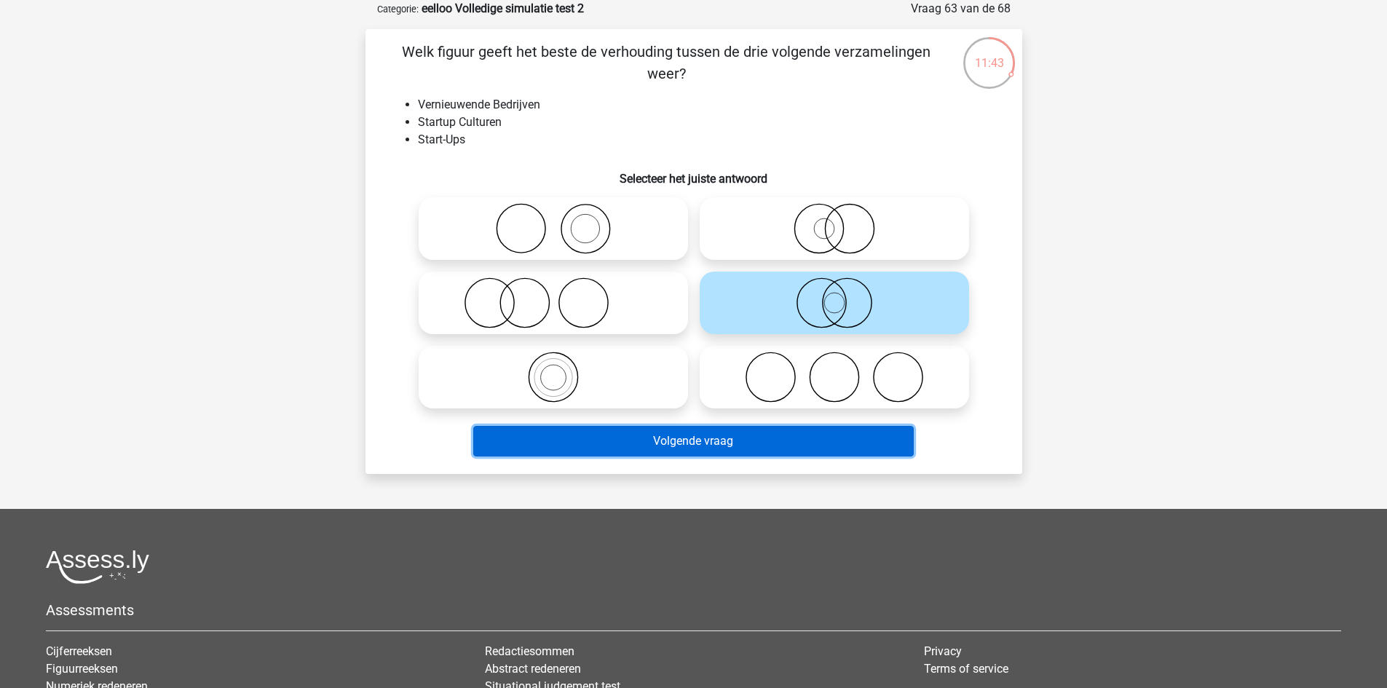
click at [805, 435] on button "Volgende vraag" at bounding box center [693, 441] width 441 height 31
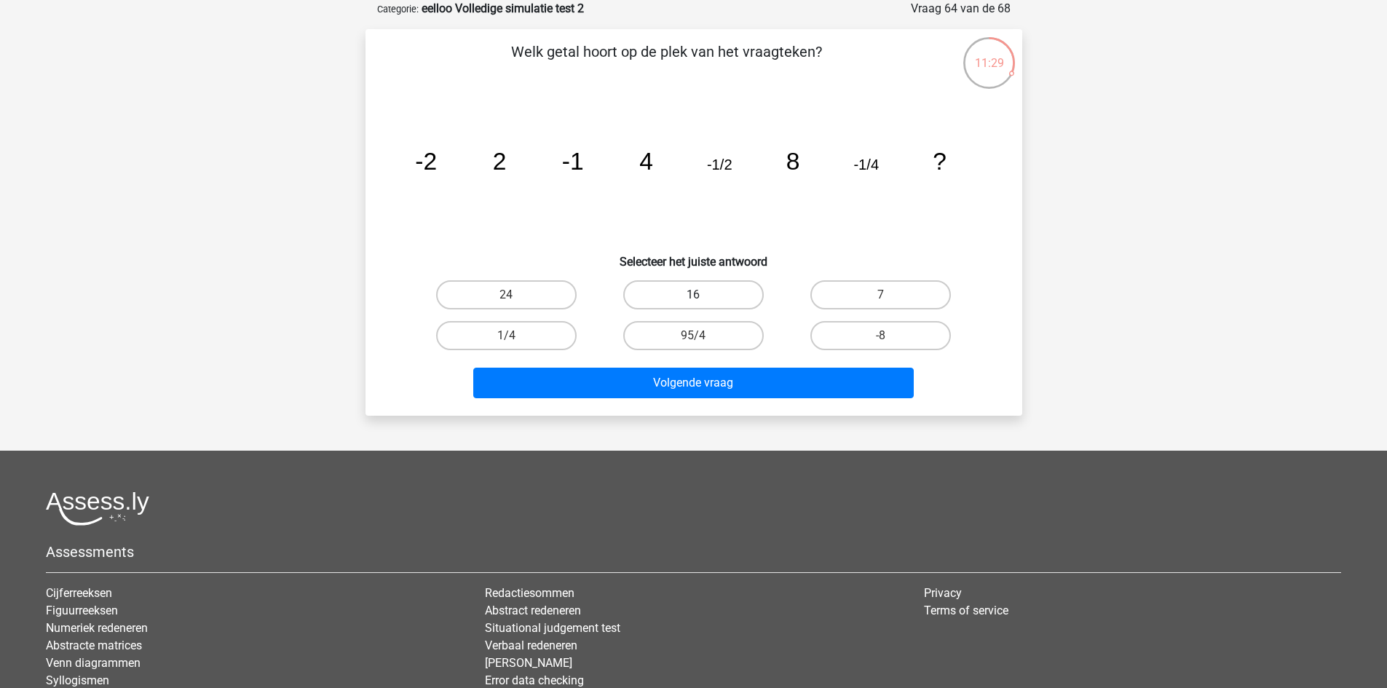
click at [712, 286] on label "16" at bounding box center [693, 294] width 141 height 29
click at [703, 295] on input "16" at bounding box center [697, 299] width 9 height 9
radio input "true"
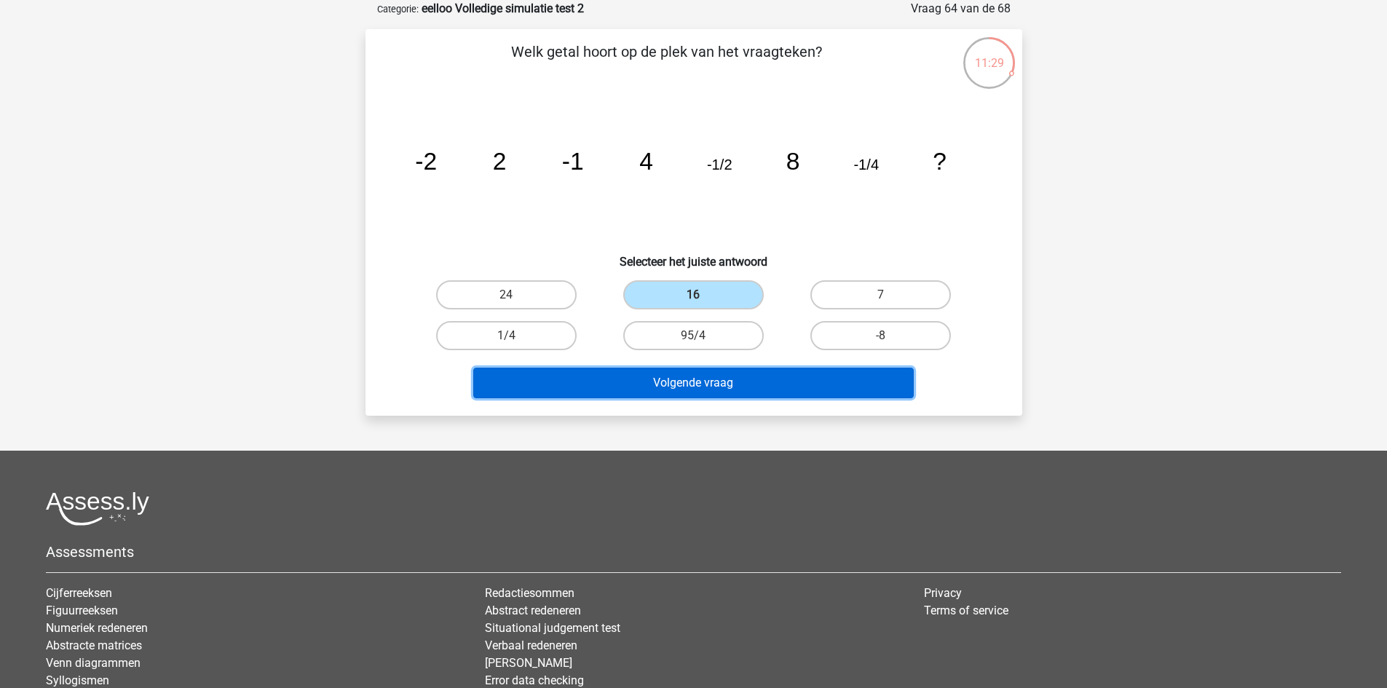
click at [781, 390] on button "Volgende vraag" at bounding box center [693, 383] width 441 height 31
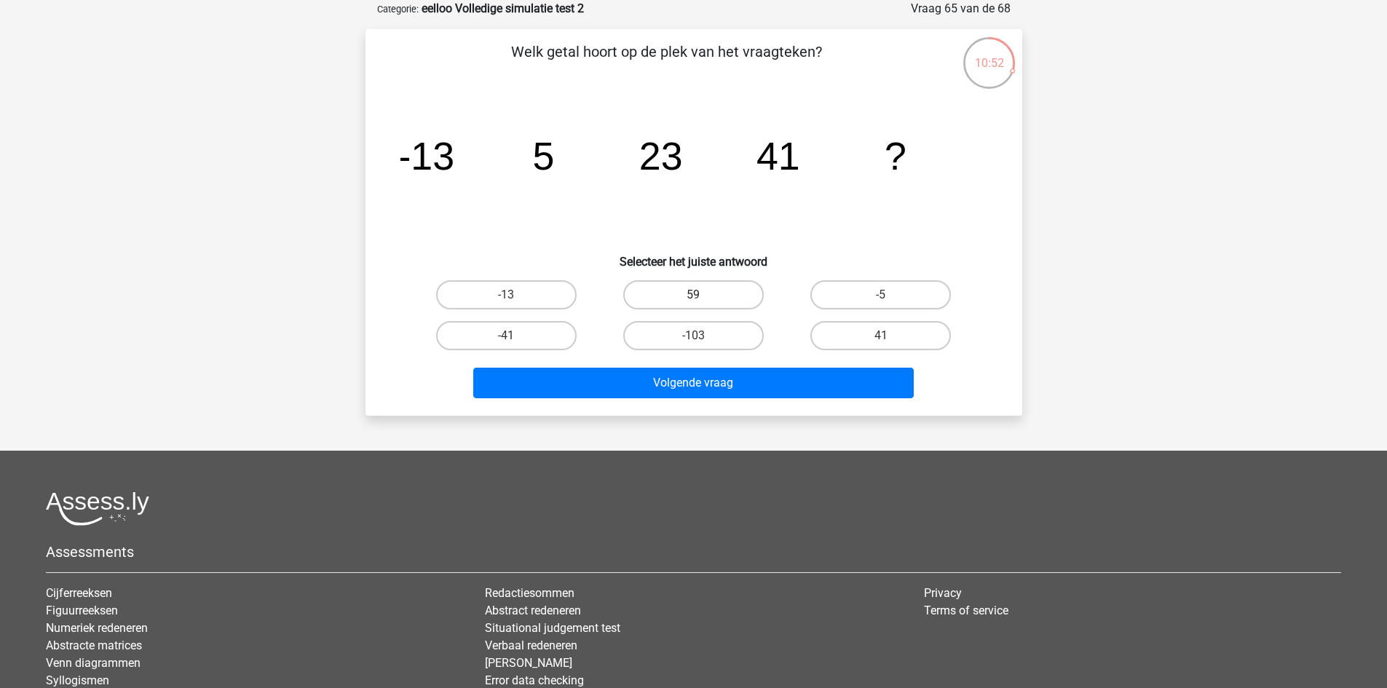
click at [706, 302] on label "59" at bounding box center [693, 294] width 141 height 29
click at [703, 302] on input "59" at bounding box center [697, 299] width 9 height 9
radio input "true"
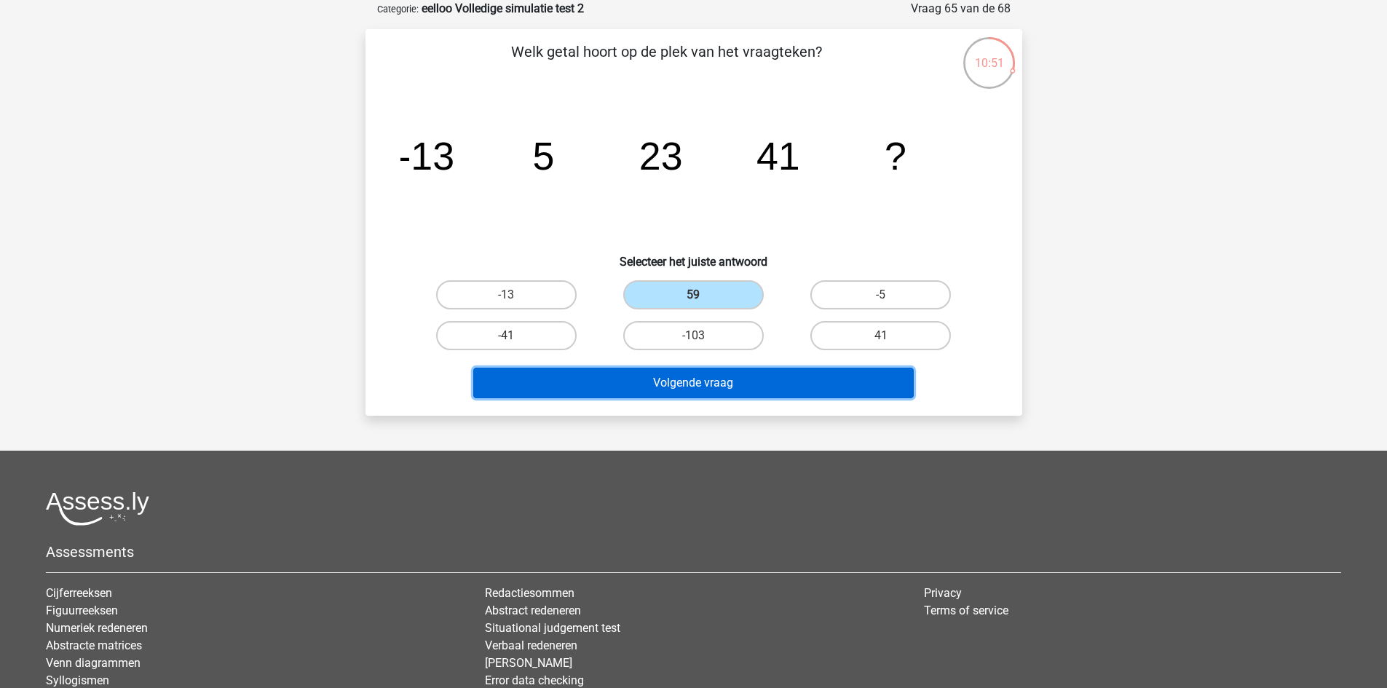
click at [759, 381] on button "Volgende vraag" at bounding box center [693, 383] width 441 height 31
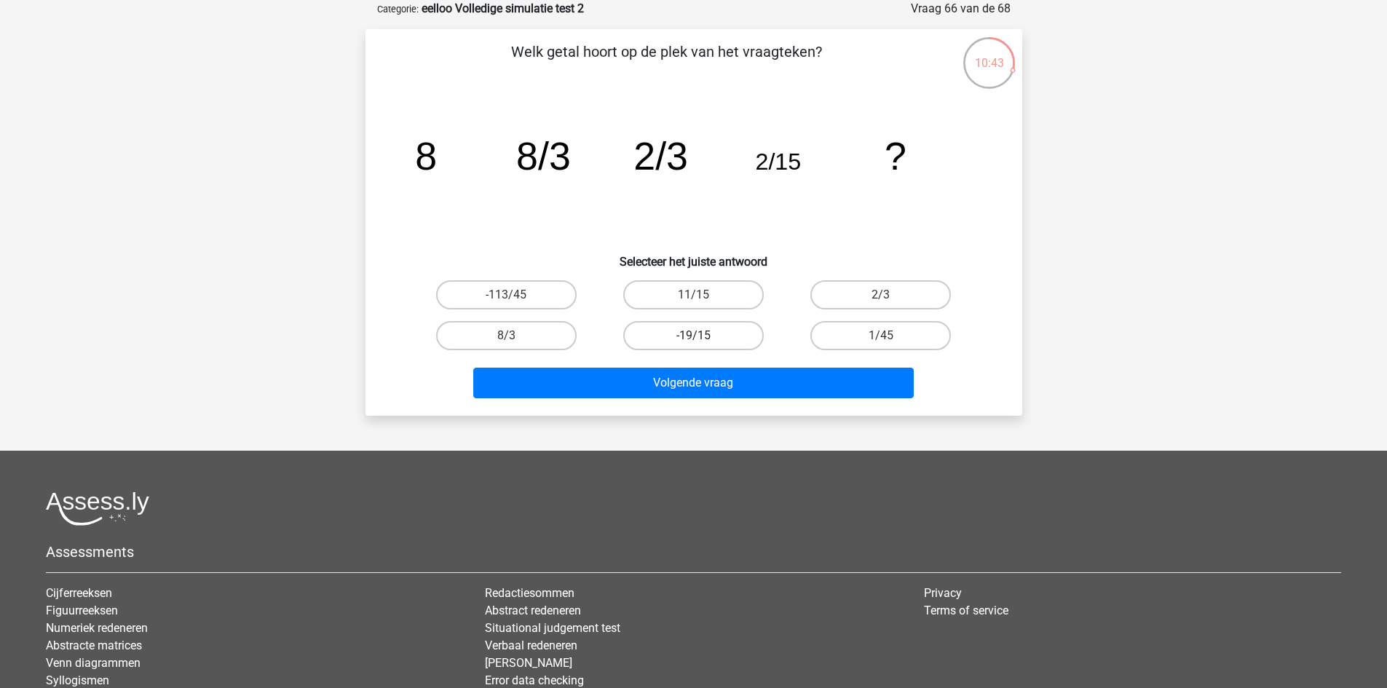
drag, startPoint x: 724, startPoint y: 291, endPoint x: 712, endPoint y: 336, distance: 47.3
click at [723, 291] on label "11/15" at bounding box center [693, 294] width 141 height 29
click at [703, 295] on input "11/15" at bounding box center [697, 299] width 9 height 9
radio input "true"
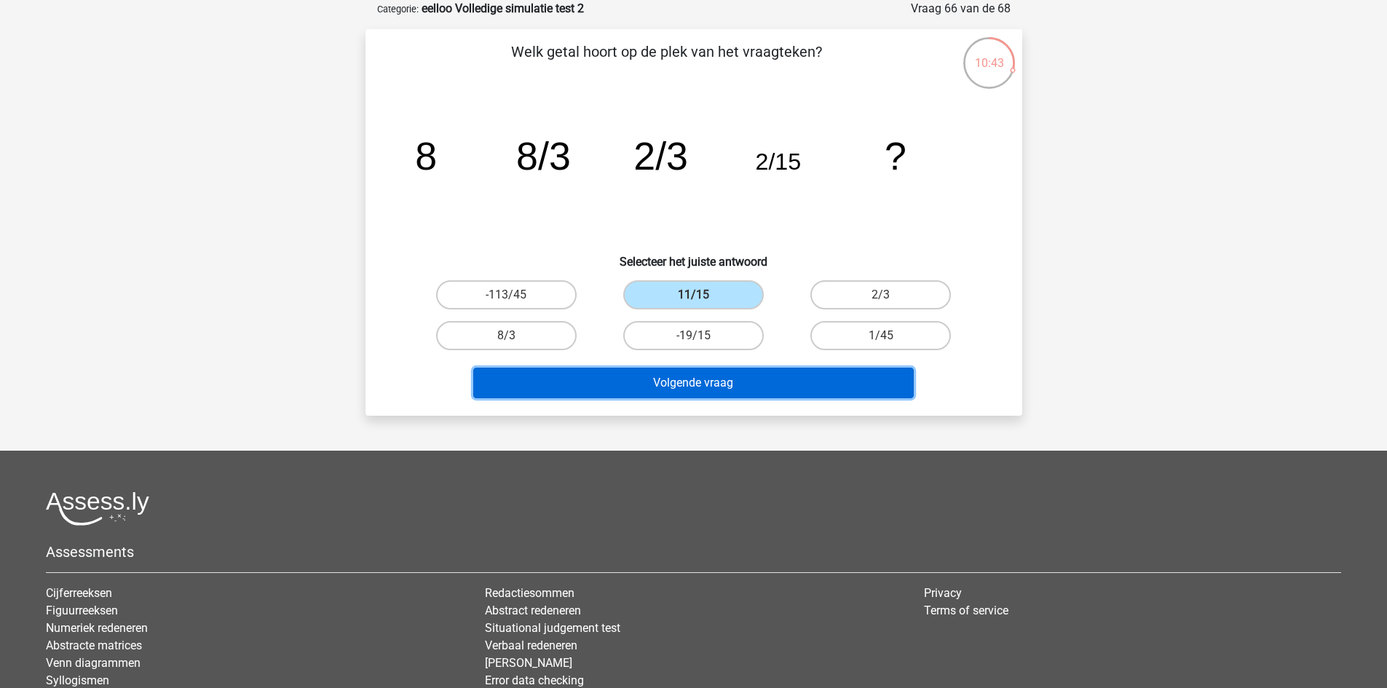
click at [708, 378] on button "Volgende vraag" at bounding box center [693, 383] width 441 height 31
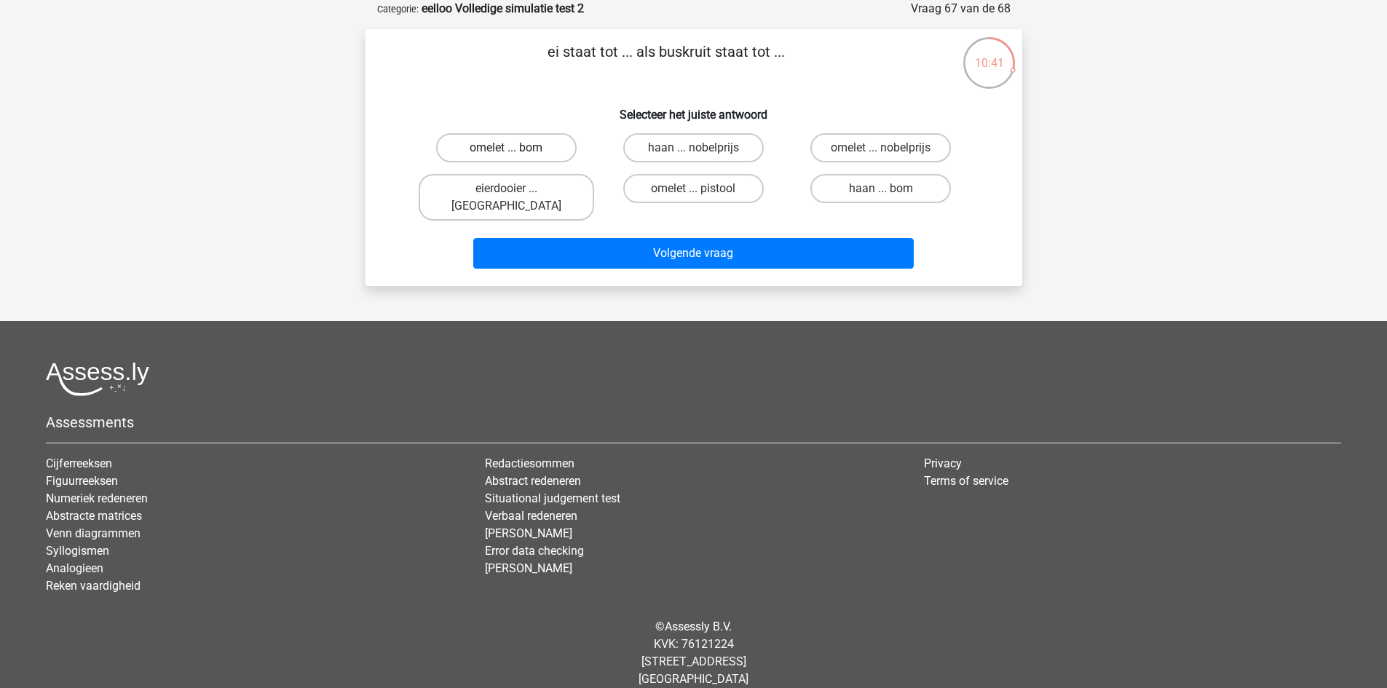
click at [550, 149] on label "omelet ... bom" at bounding box center [506, 147] width 141 height 29
click at [516, 149] on input "omelet ... bom" at bounding box center [510, 152] width 9 height 9
radio input "true"
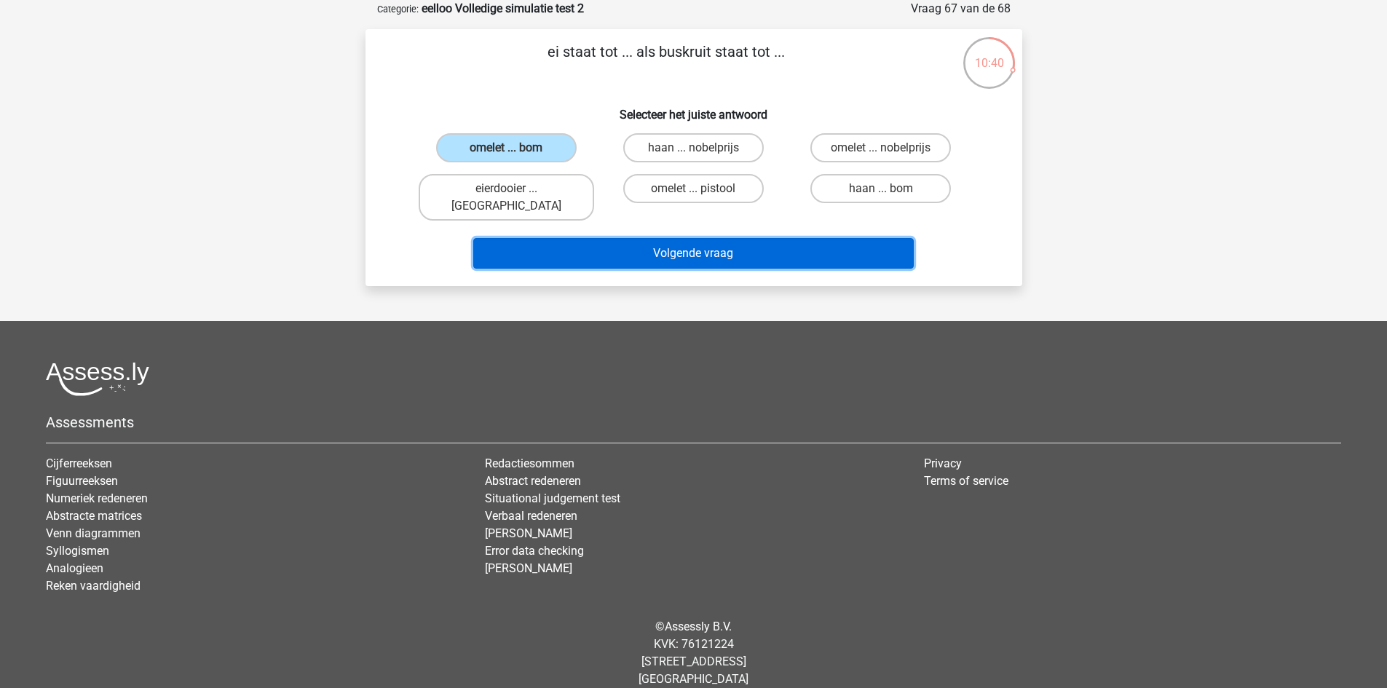
click at [623, 238] on button "Volgende vraag" at bounding box center [693, 253] width 441 height 31
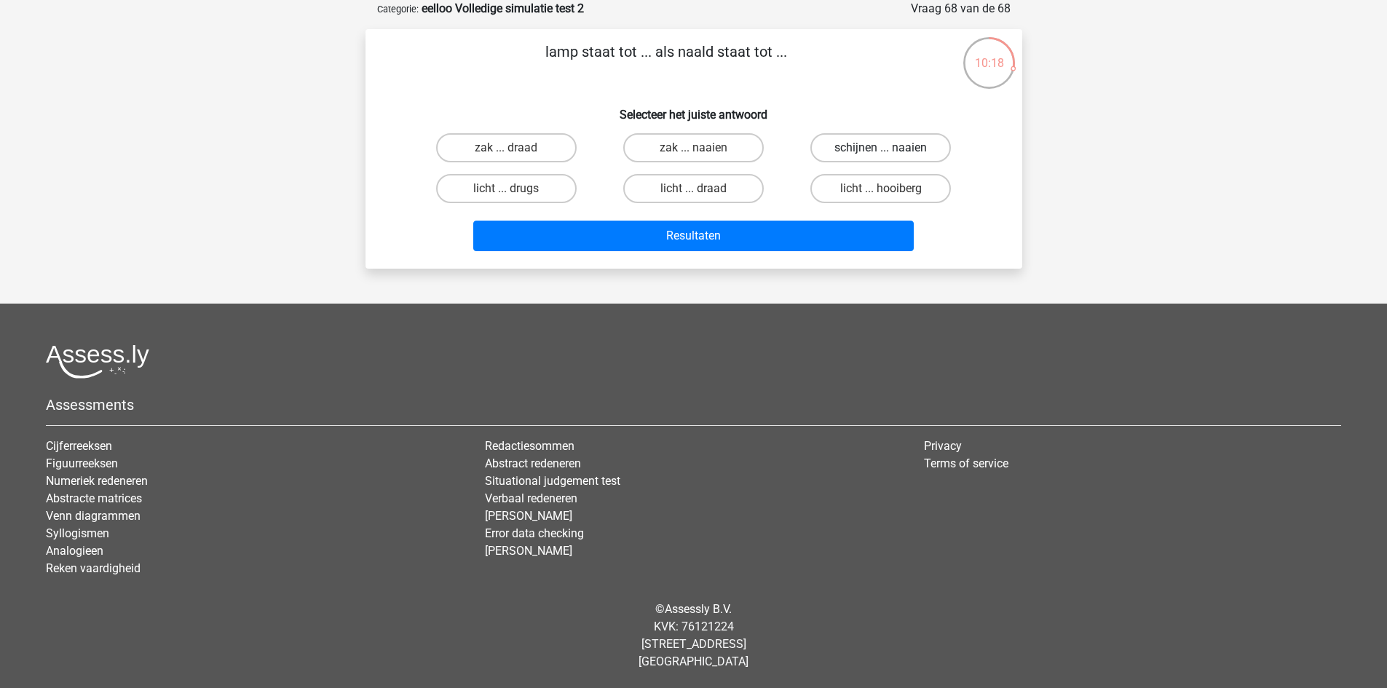
click at [915, 141] on label "schijnen ... naaien" at bounding box center [880, 147] width 141 height 29
click at [890, 148] on input "schijnen ... naaien" at bounding box center [885, 152] width 9 height 9
radio input "true"
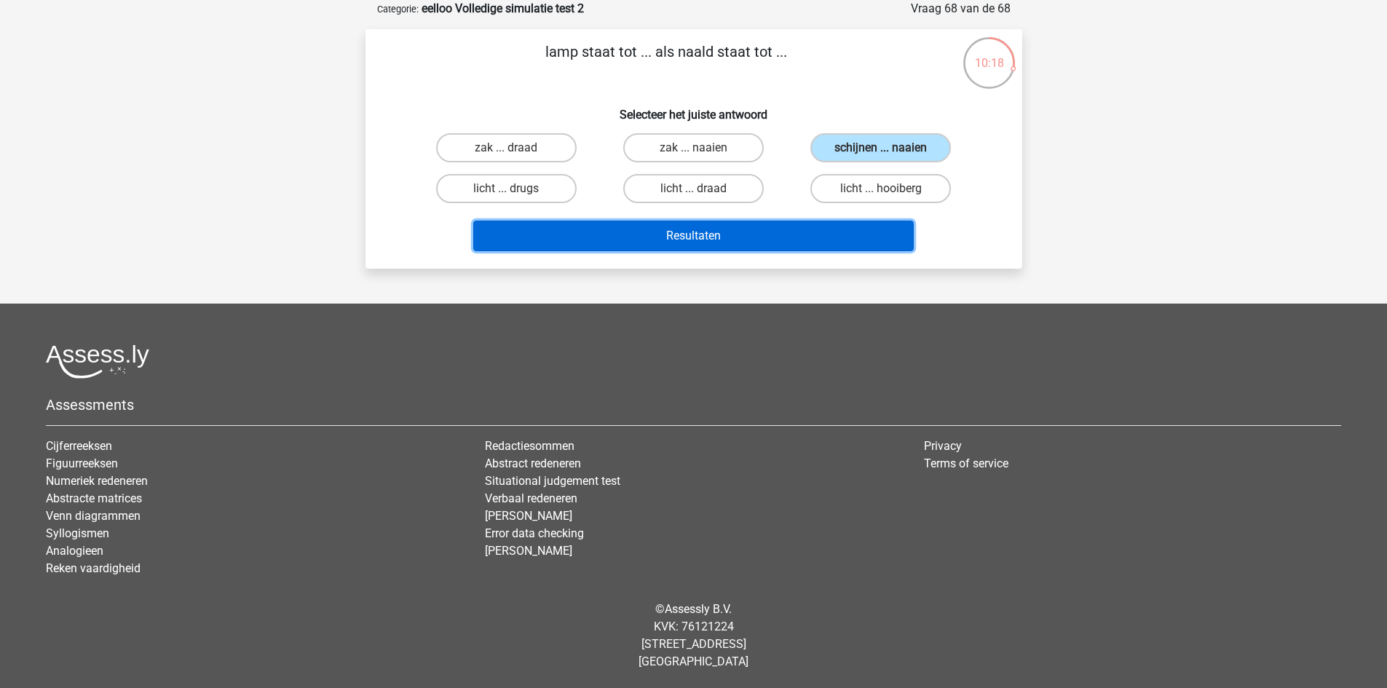
click at [819, 226] on button "Resultaten" at bounding box center [693, 236] width 441 height 31
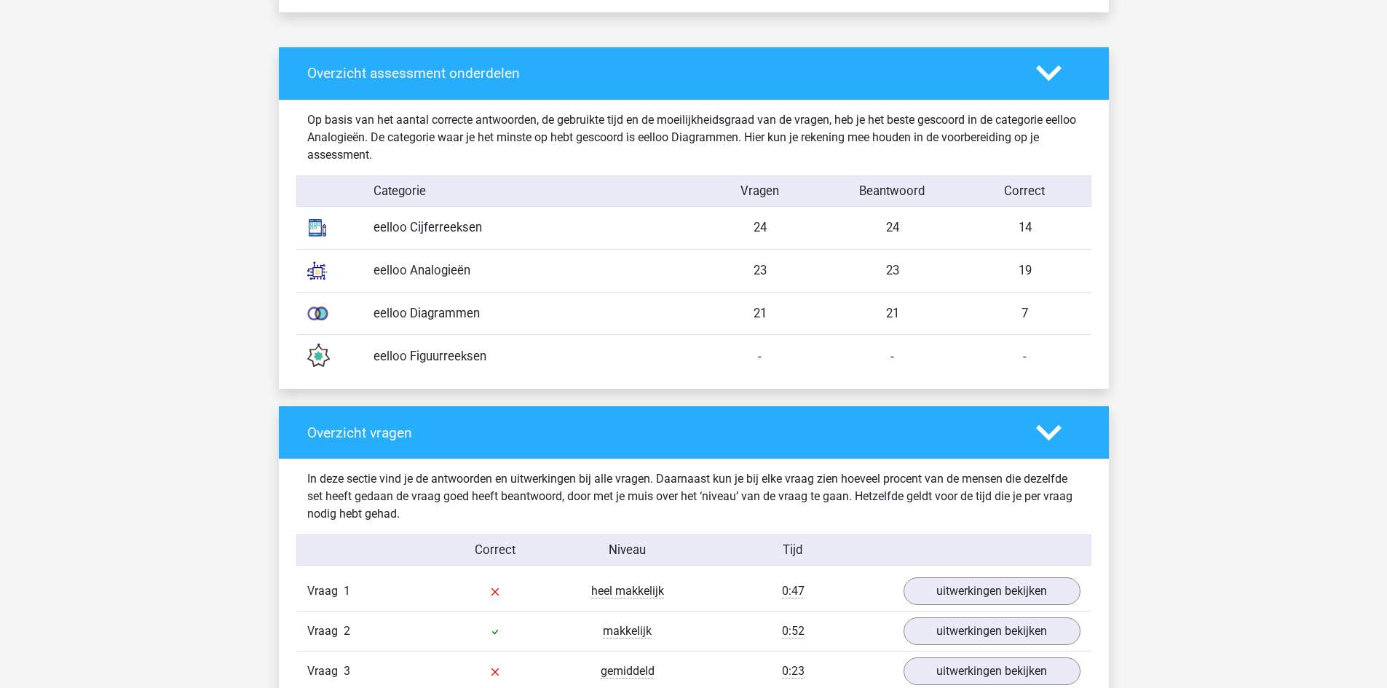
scroll to position [1456, 0]
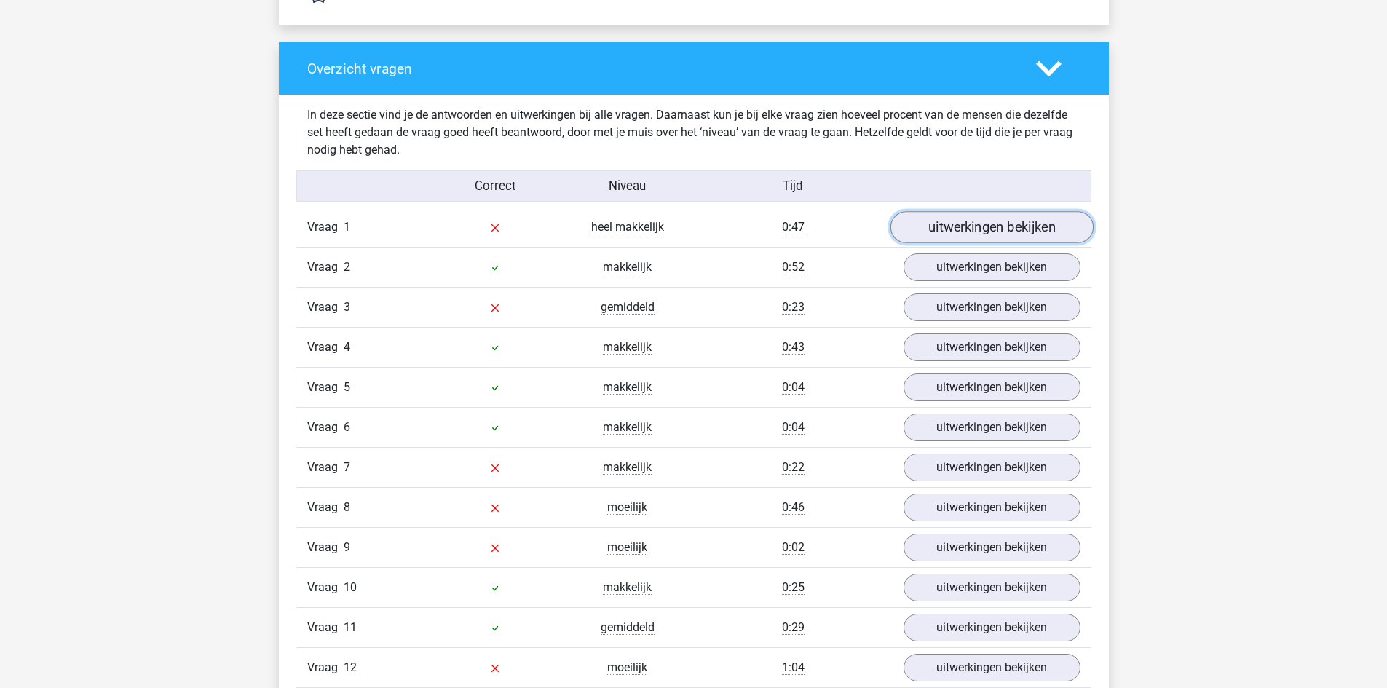
click at [991, 235] on link "uitwerkingen bekijken" at bounding box center [991, 228] width 203 height 32
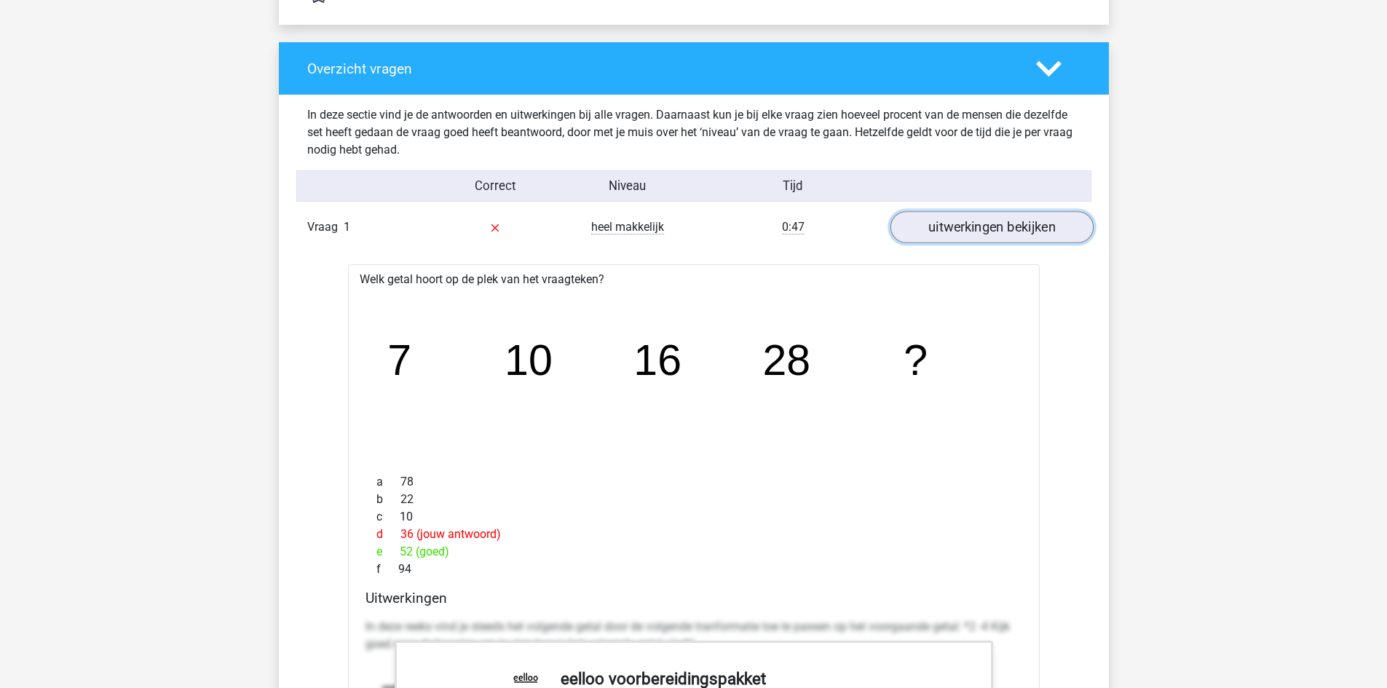
click at [1014, 224] on link "uitwerkingen bekijken" at bounding box center [991, 228] width 203 height 32
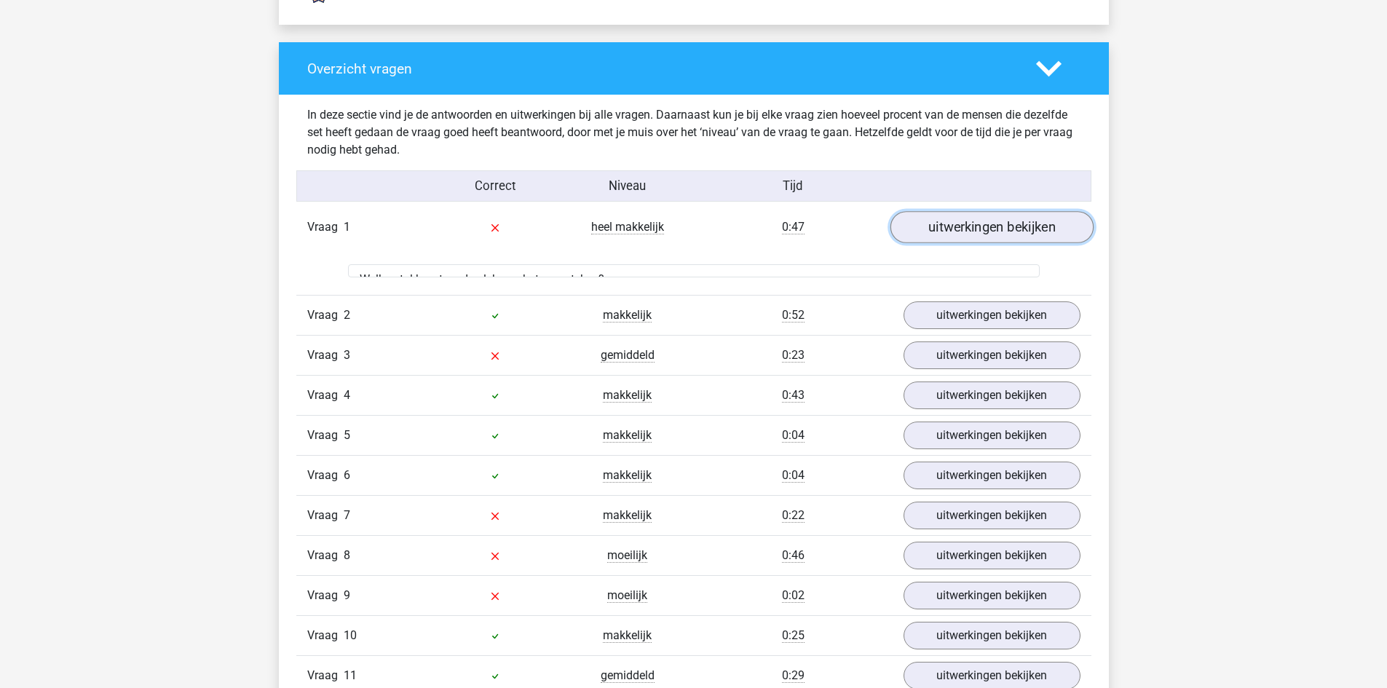
click at [1014, 224] on link "uitwerkingen bekijken" at bounding box center [991, 228] width 203 height 32
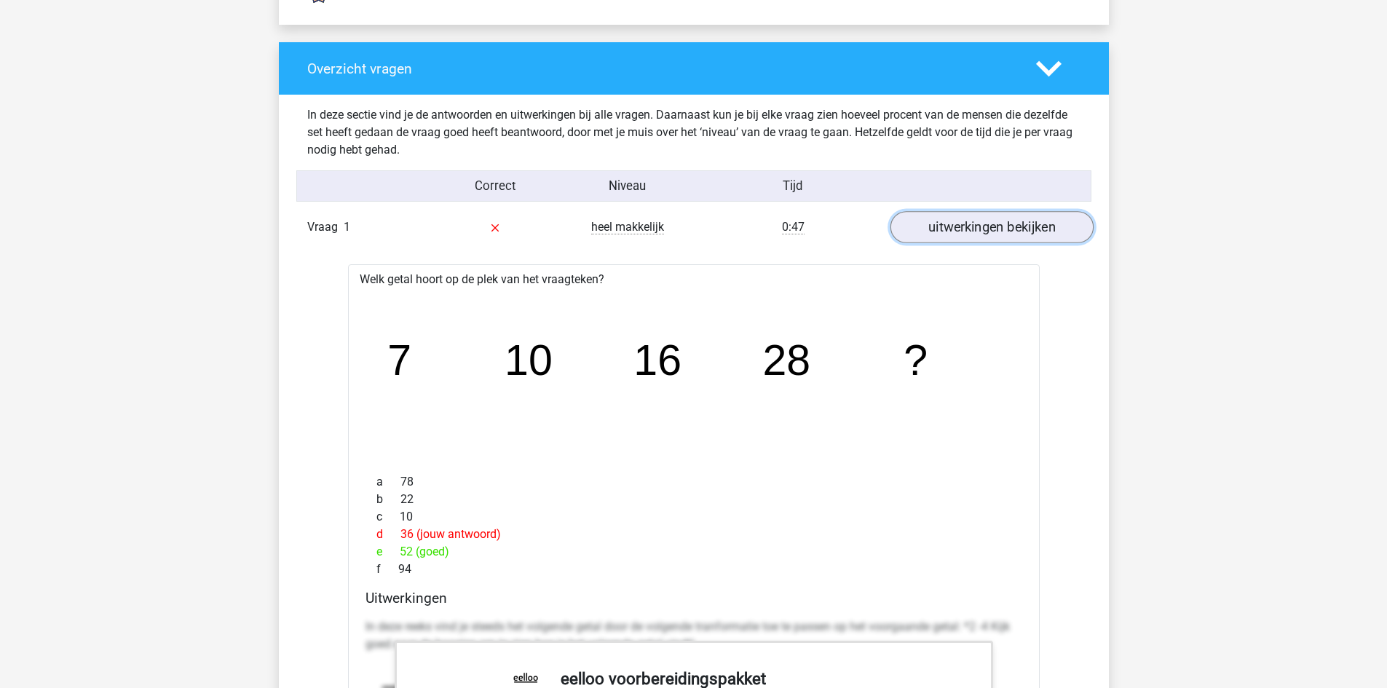
click at [1014, 224] on link "uitwerkingen bekijken" at bounding box center [991, 228] width 203 height 32
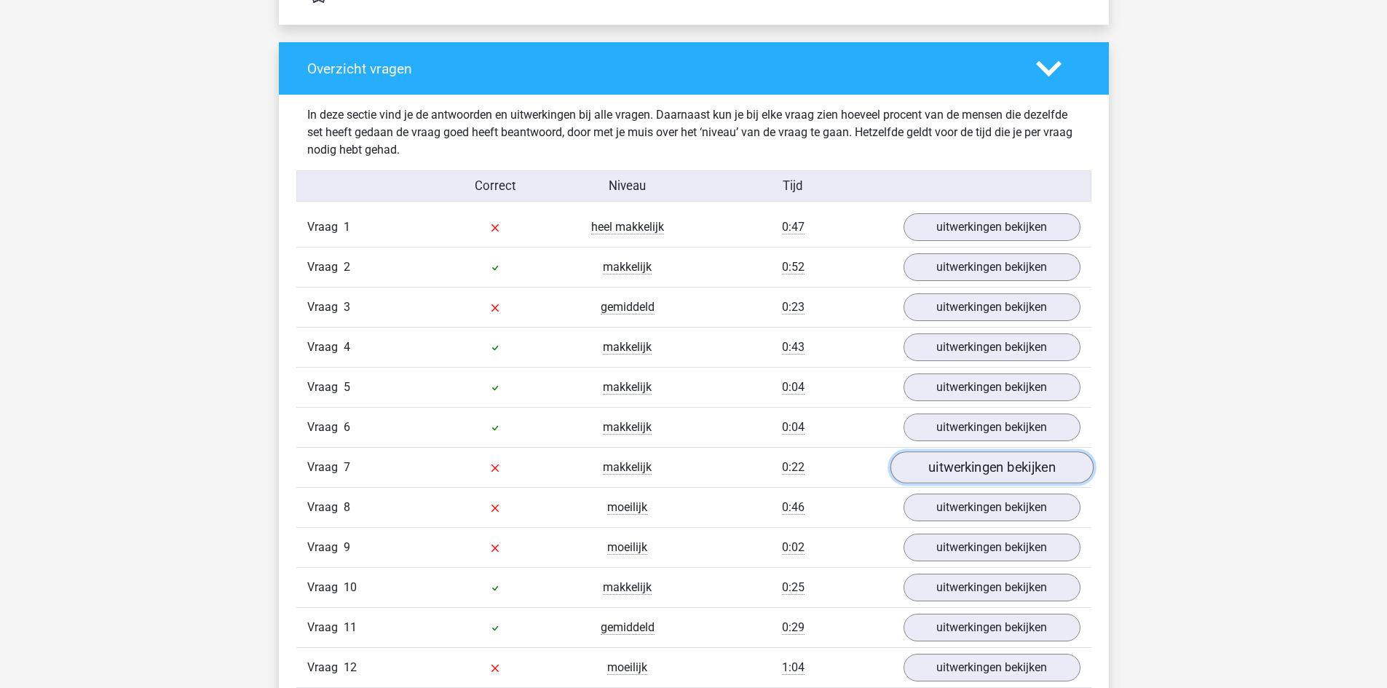
click at [1010, 475] on link "uitwerkingen bekijken" at bounding box center [991, 468] width 203 height 32
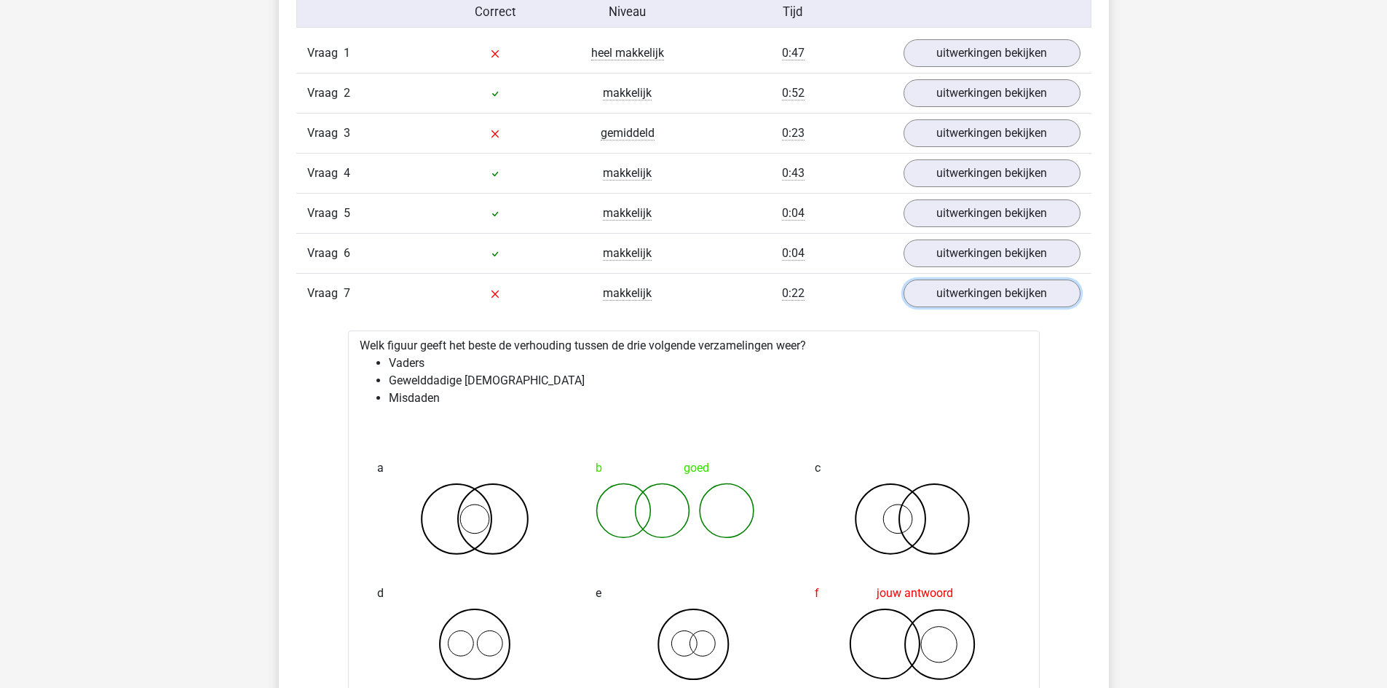
scroll to position [1820, 0]
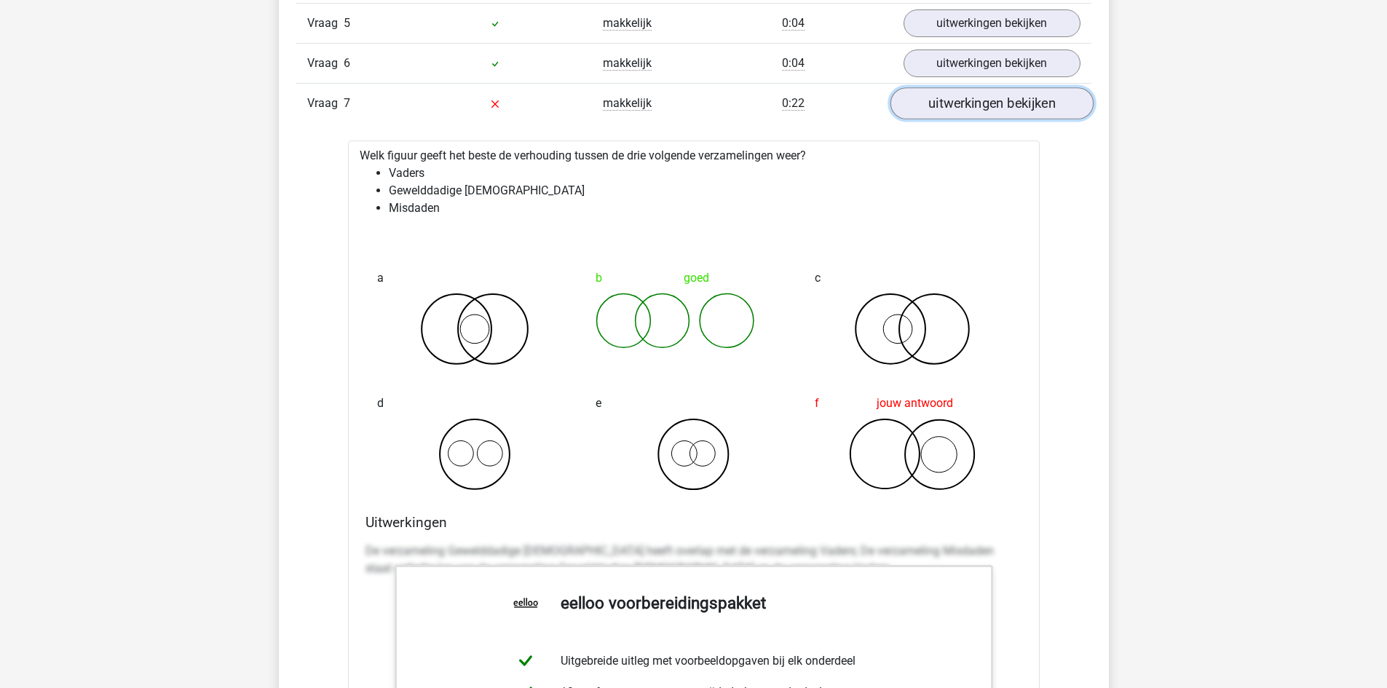
click at [1000, 103] on link "uitwerkingen bekijken" at bounding box center [991, 104] width 203 height 32
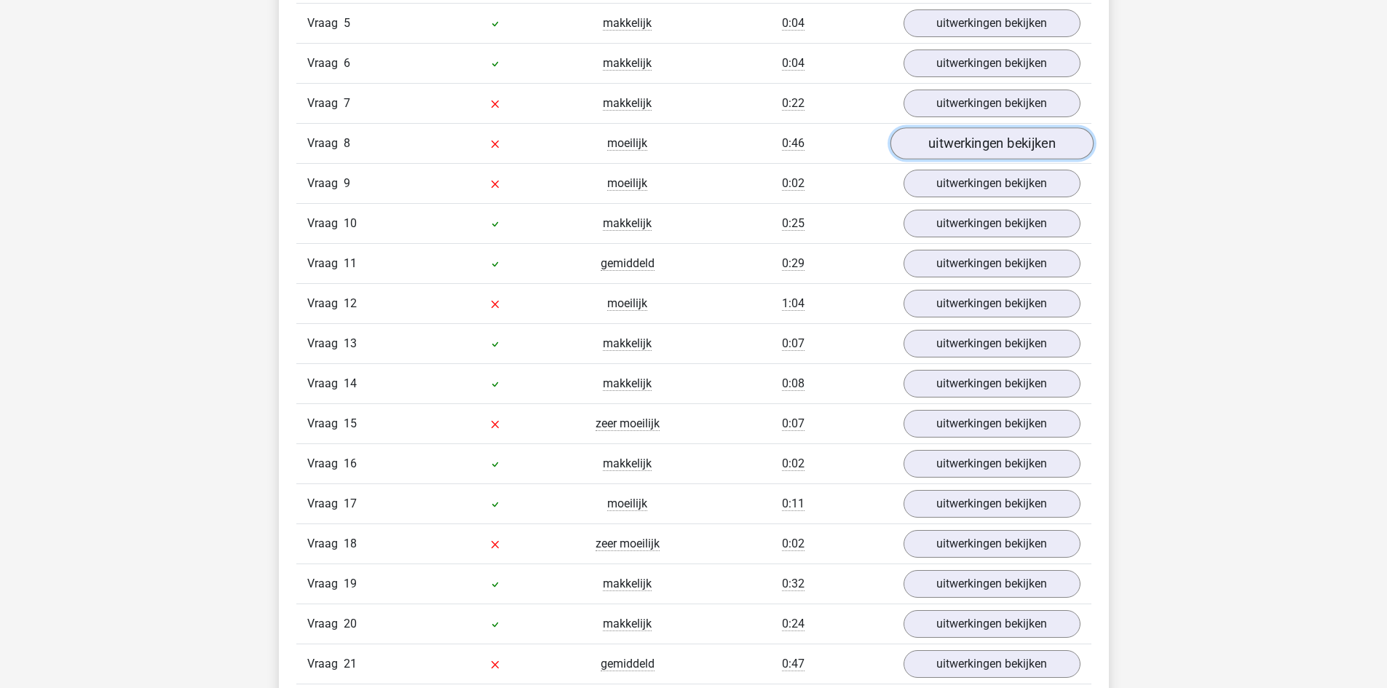
click at [992, 149] on link "uitwerkingen bekijken" at bounding box center [991, 144] width 203 height 32
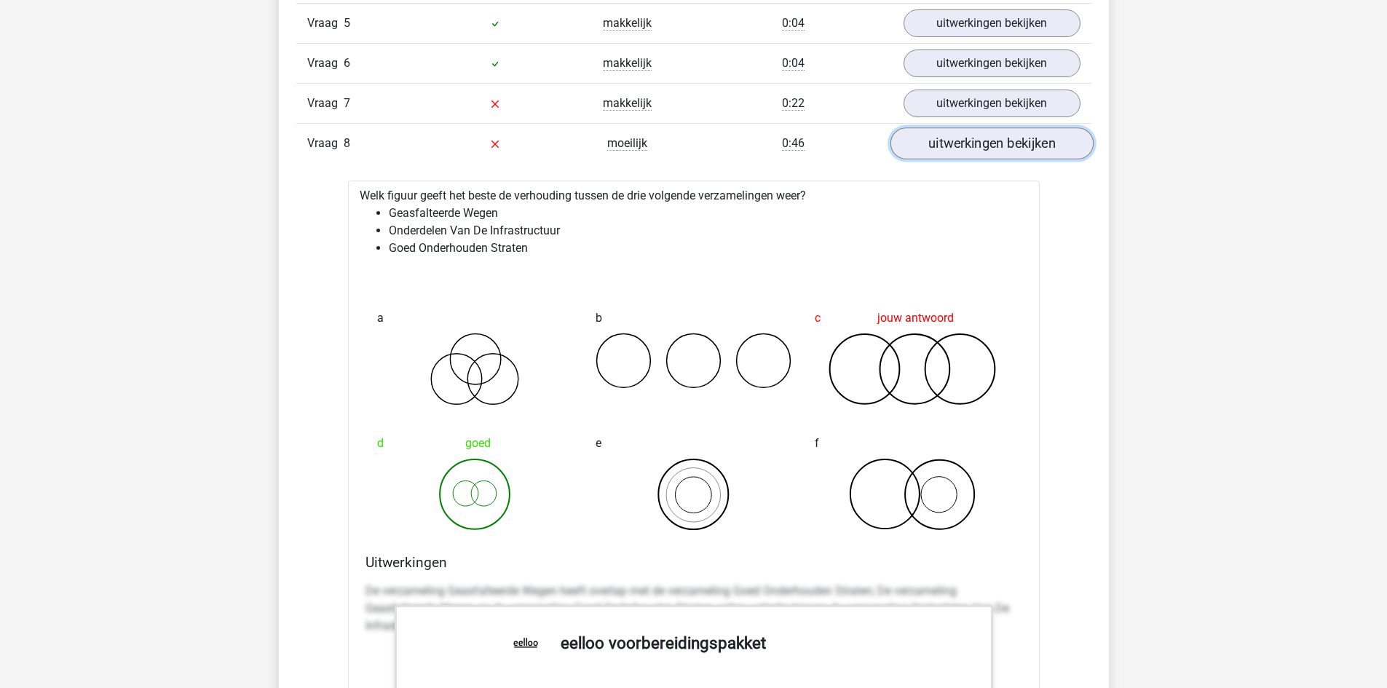
click at [991, 153] on link "uitwerkingen bekijken" at bounding box center [991, 144] width 203 height 32
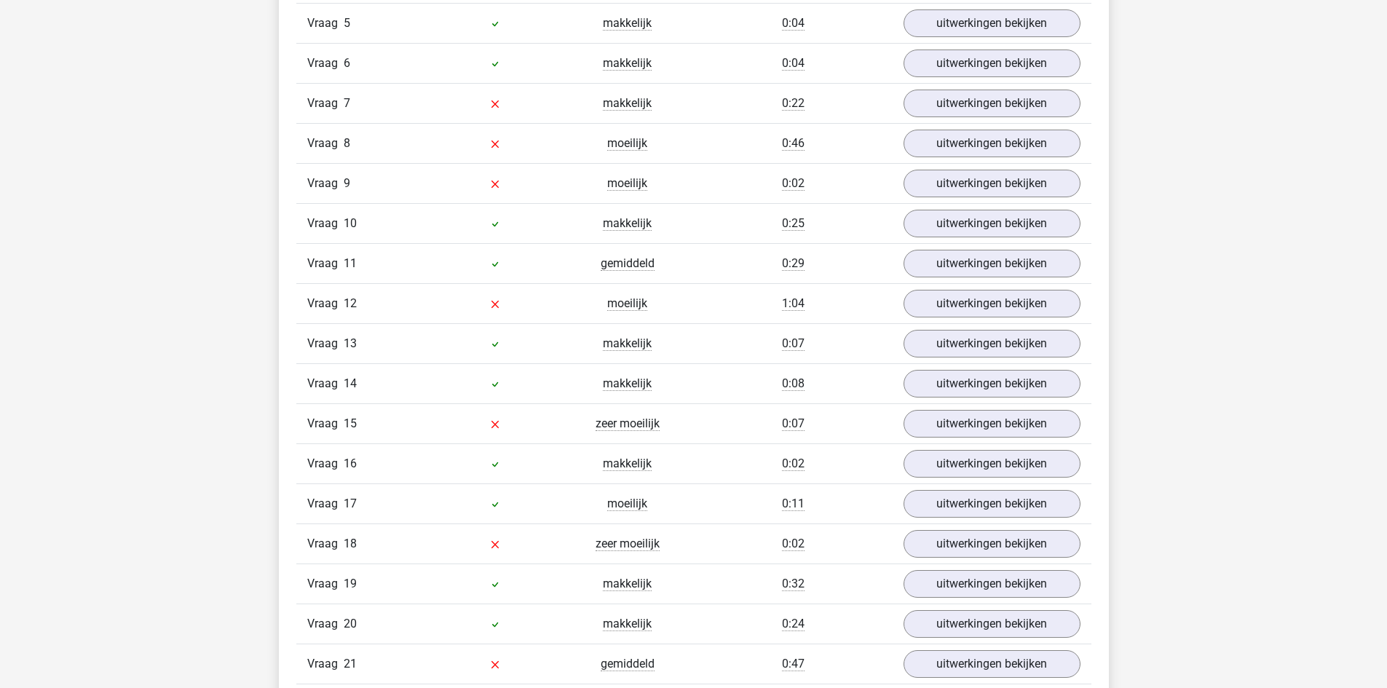
click at [987, 159] on div "Vraag 8 moeilijk 0:46 uitwerkingen bekijken" at bounding box center [693, 143] width 795 height 40
click at [985, 150] on link "uitwerkingen bekijken" at bounding box center [991, 144] width 203 height 32
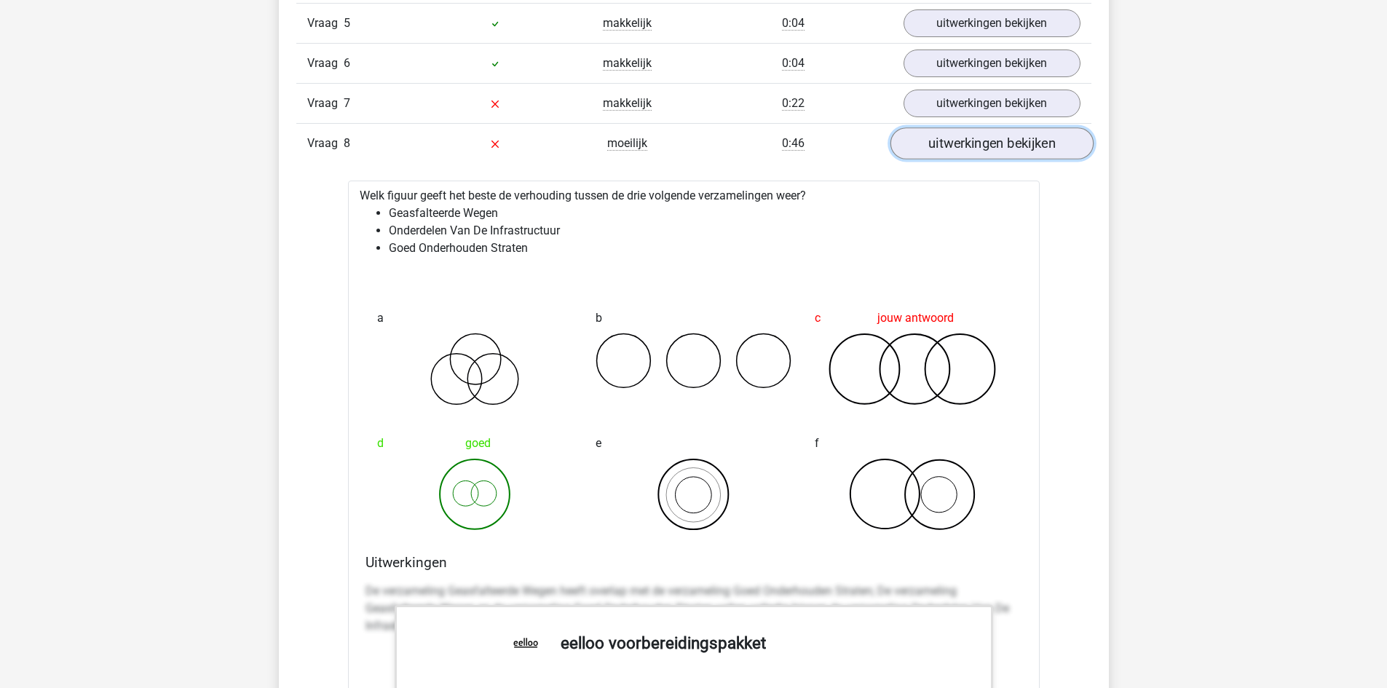
click at [985, 150] on link "uitwerkingen bekijken" at bounding box center [991, 144] width 203 height 32
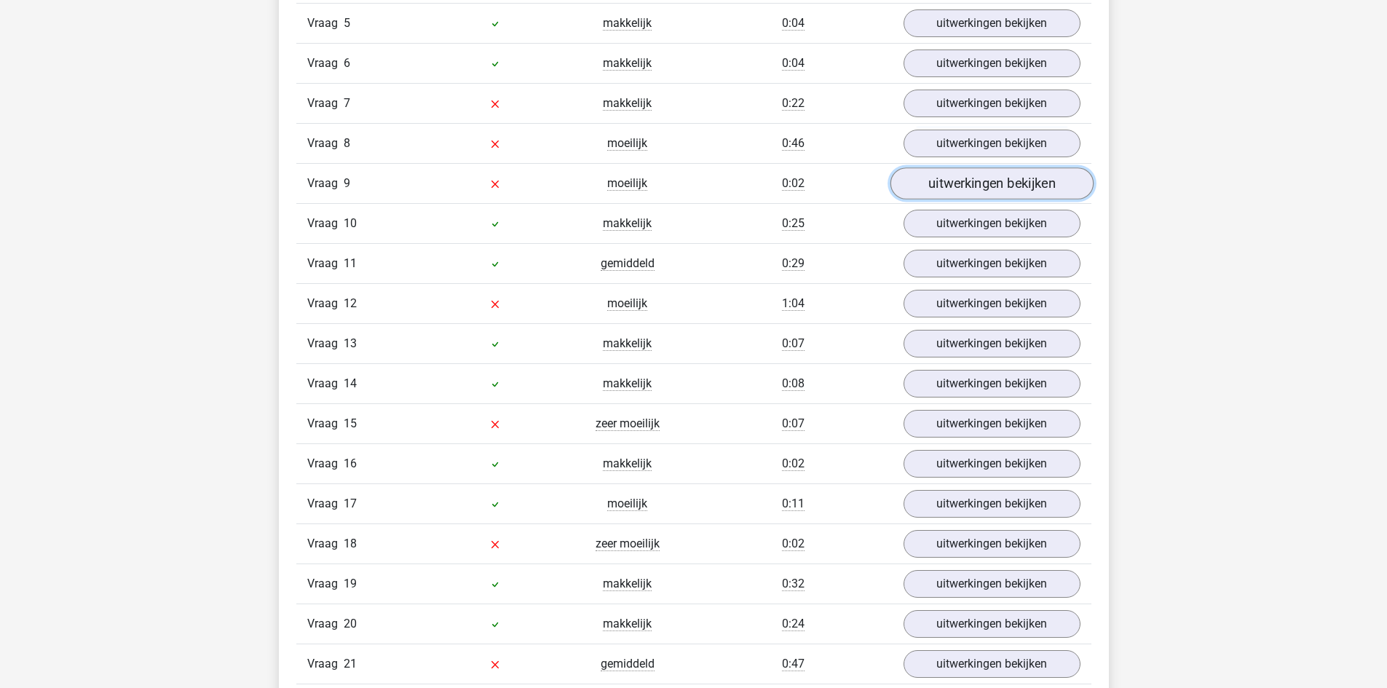
click at [985, 182] on link "uitwerkingen bekijken" at bounding box center [991, 184] width 203 height 32
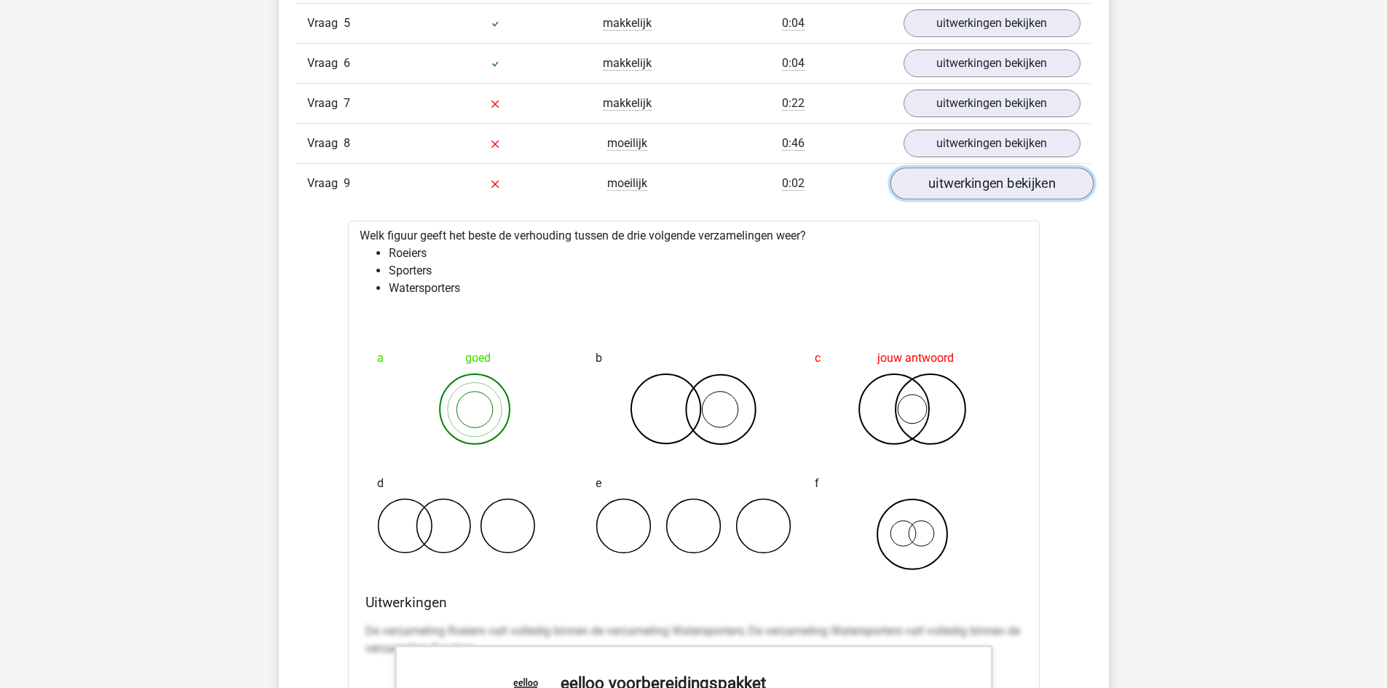
click at [985, 182] on link "uitwerkingen bekijken" at bounding box center [991, 184] width 203 height 32
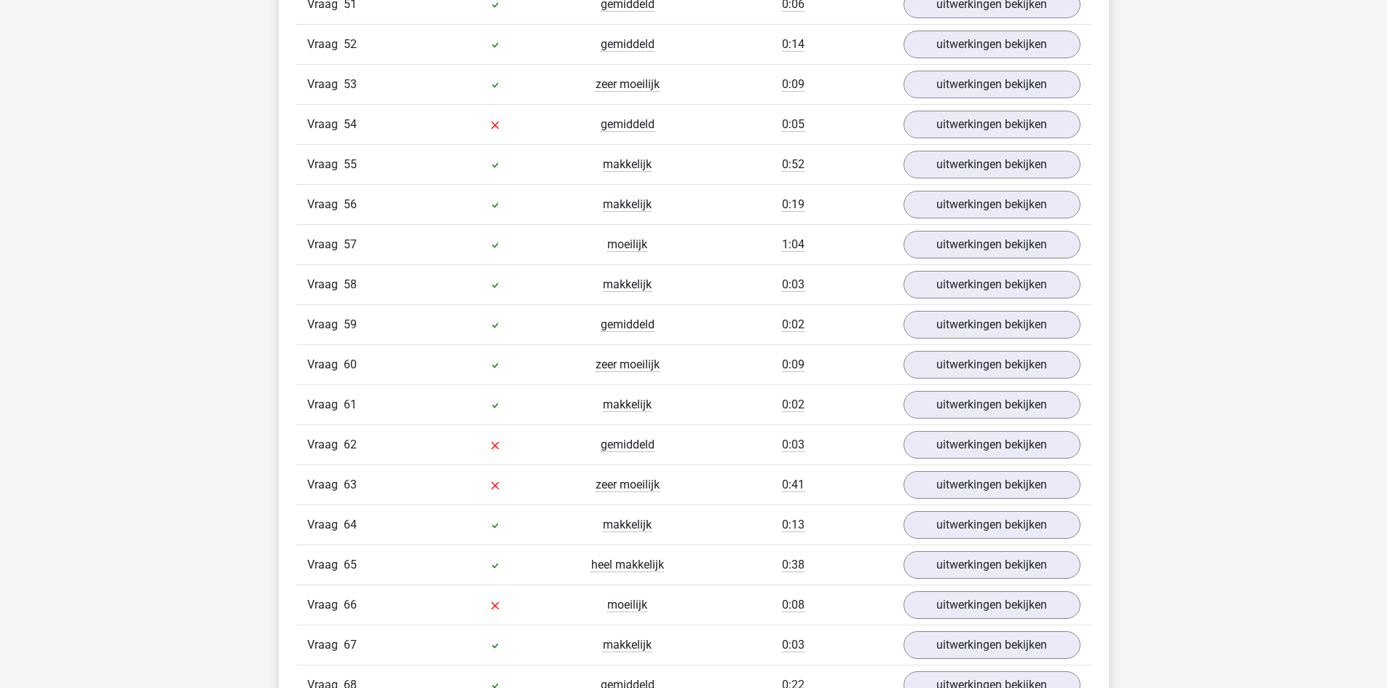
scroll to position [3641, 0]
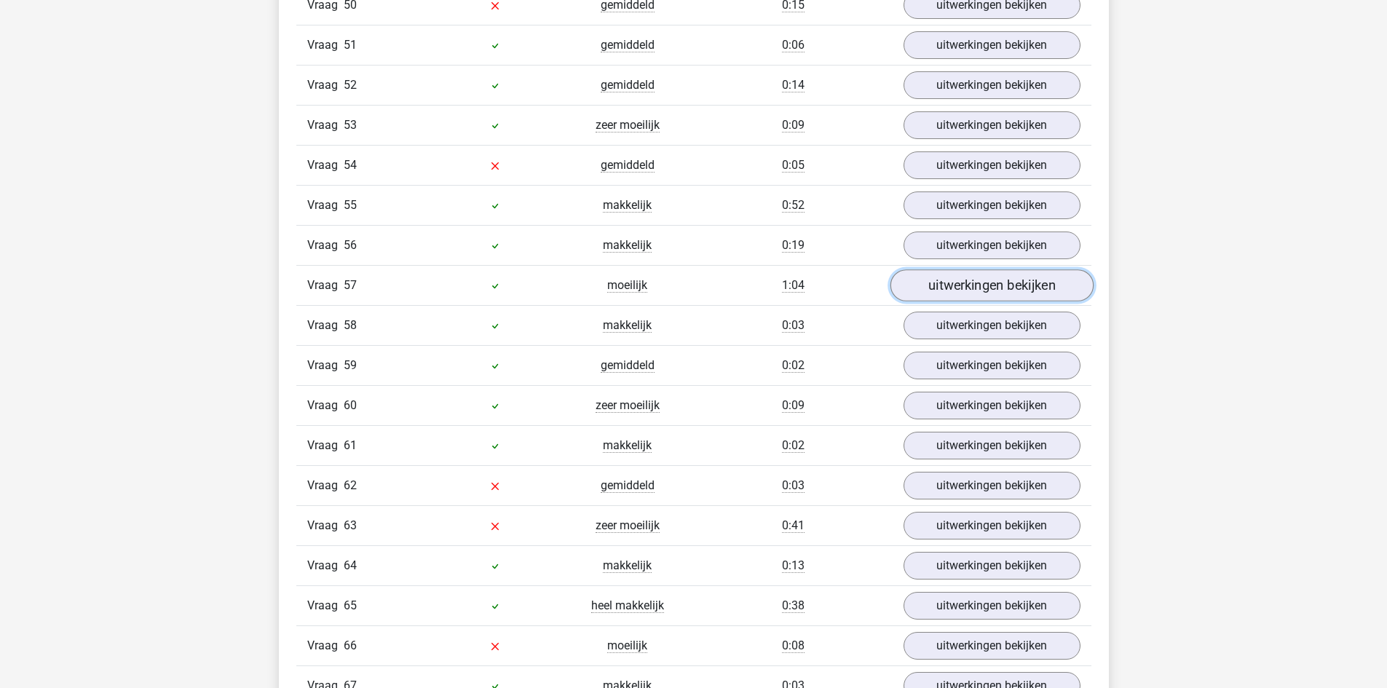
click at [996, 276] on link "uitwerkingen bekijken" at bounding box center [991, 286] width 203 height 32
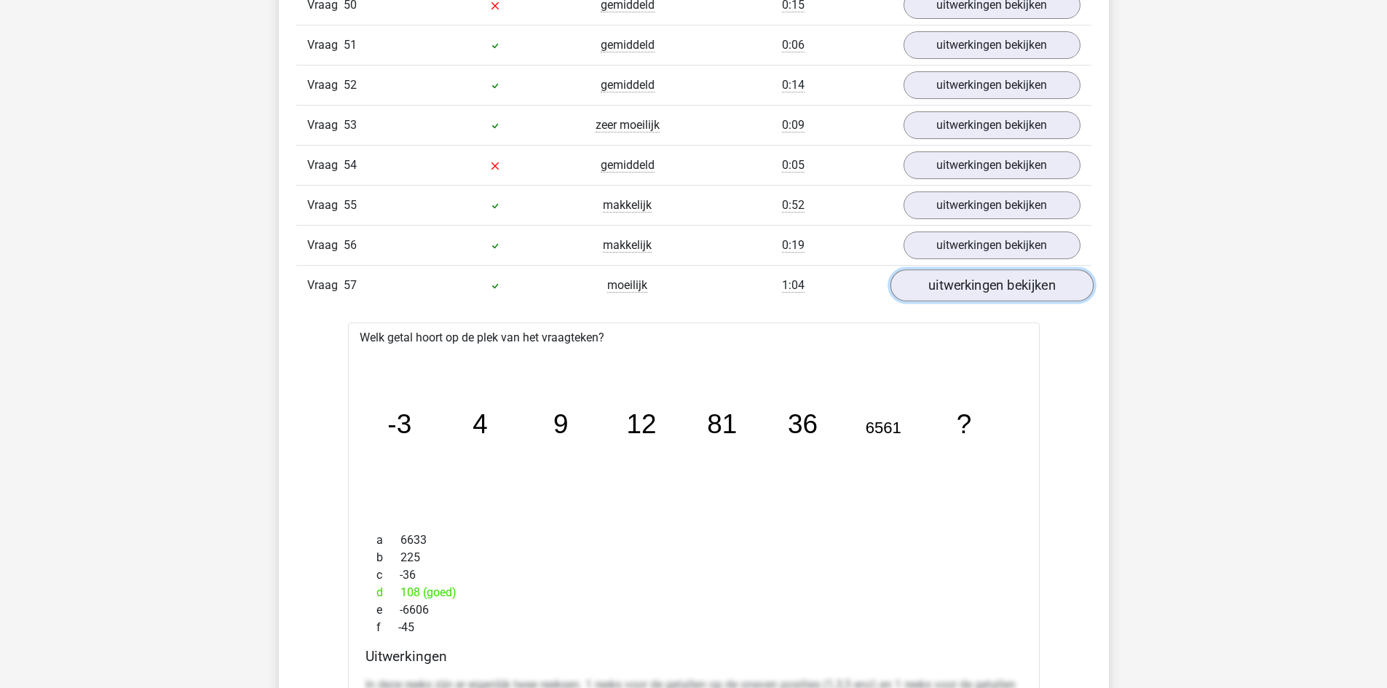
click at [996, 276] on link "uitwerkingen bekijken" at bounding box center [991, 286] width 203 height 32
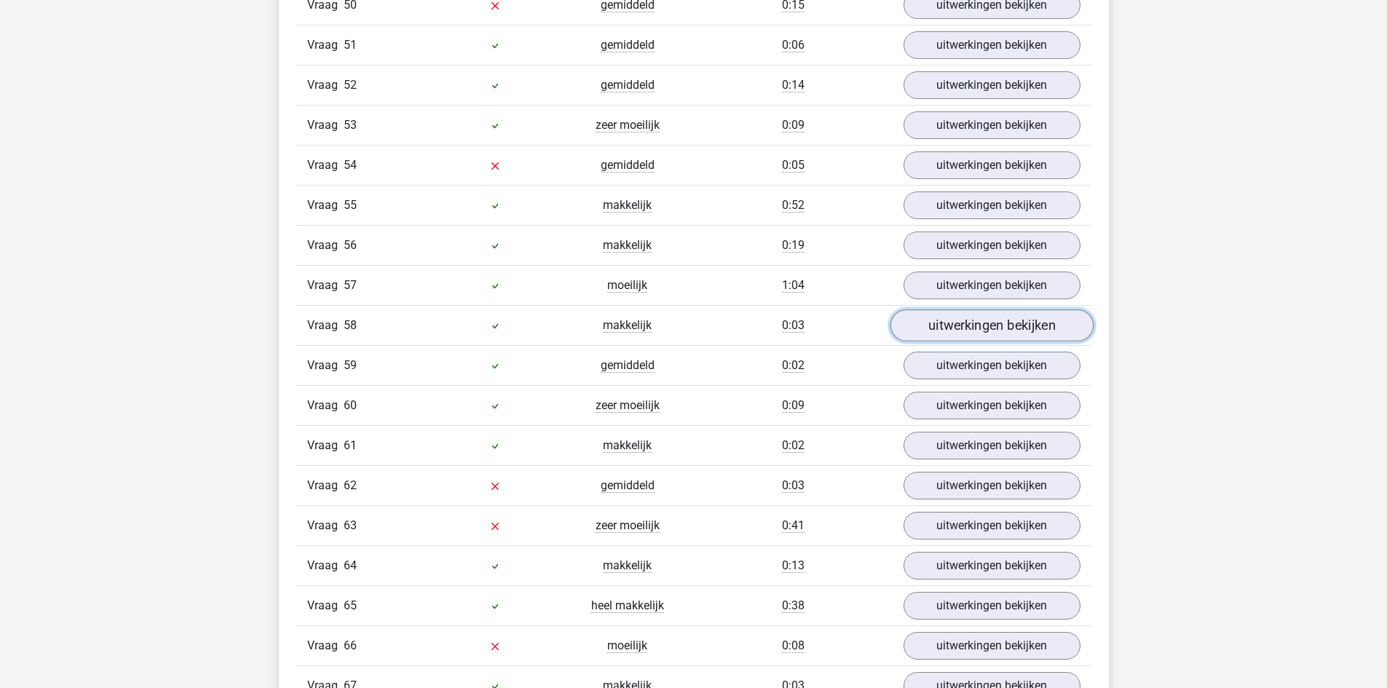
click at [997, 322] on link "uitwerkingen bekijken" at bounding box center [991, 326] width 203 height 32
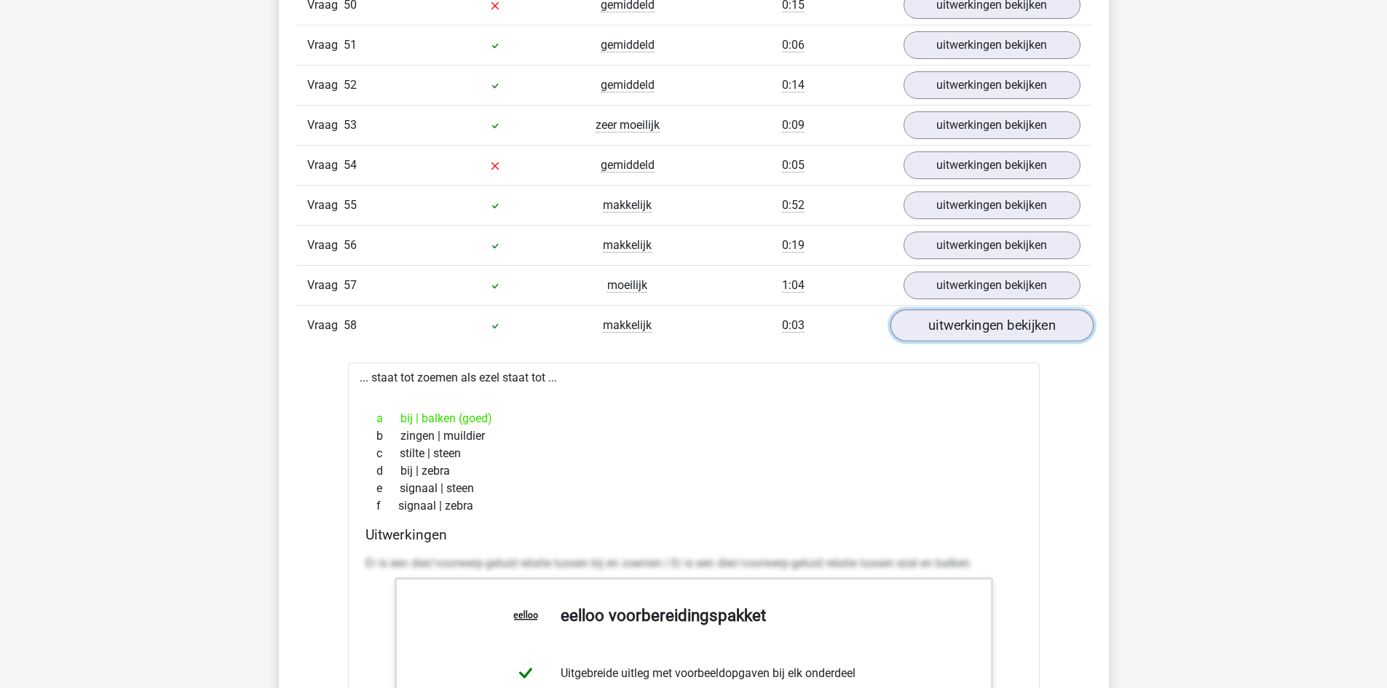
click at [997, 322] on link "uitwerkingen bekijken" at bounding box center [991, 326] width 203 height 32
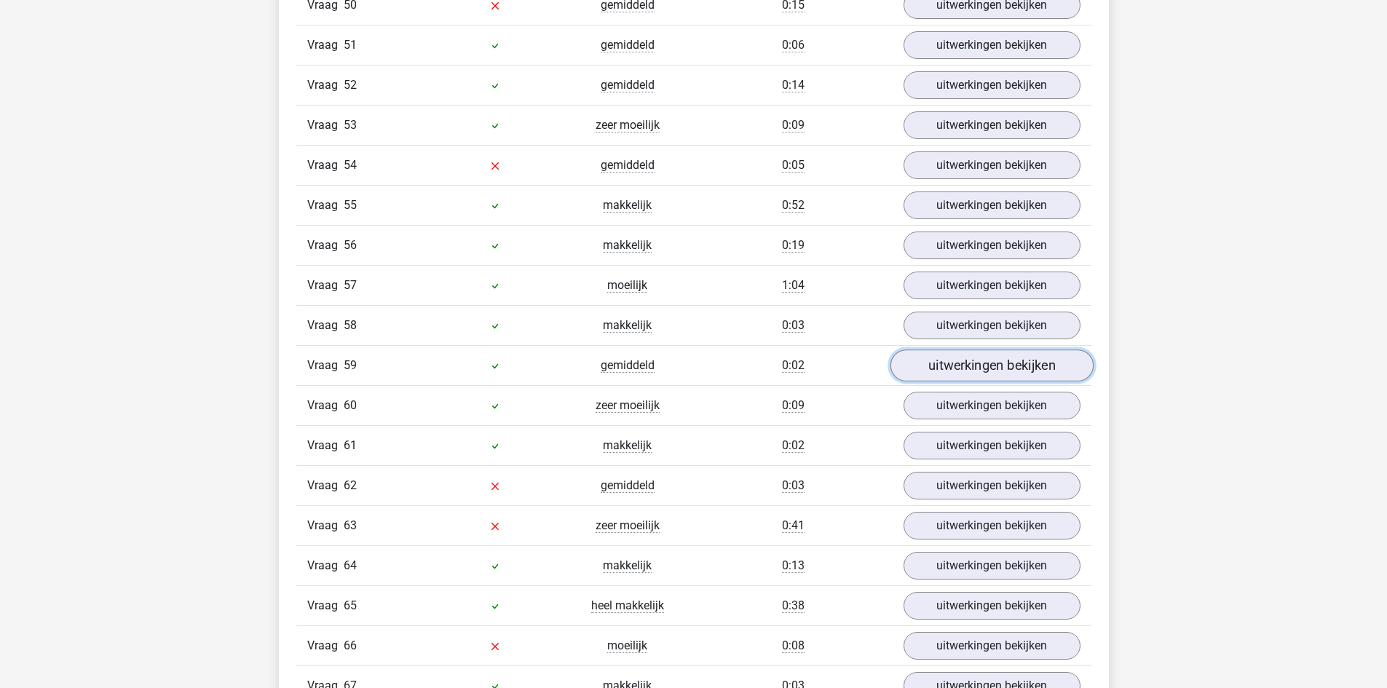
click at [987, 368] on link "uitwerkingen bekijken" at bounding box center [991, 366] width 203 height 32
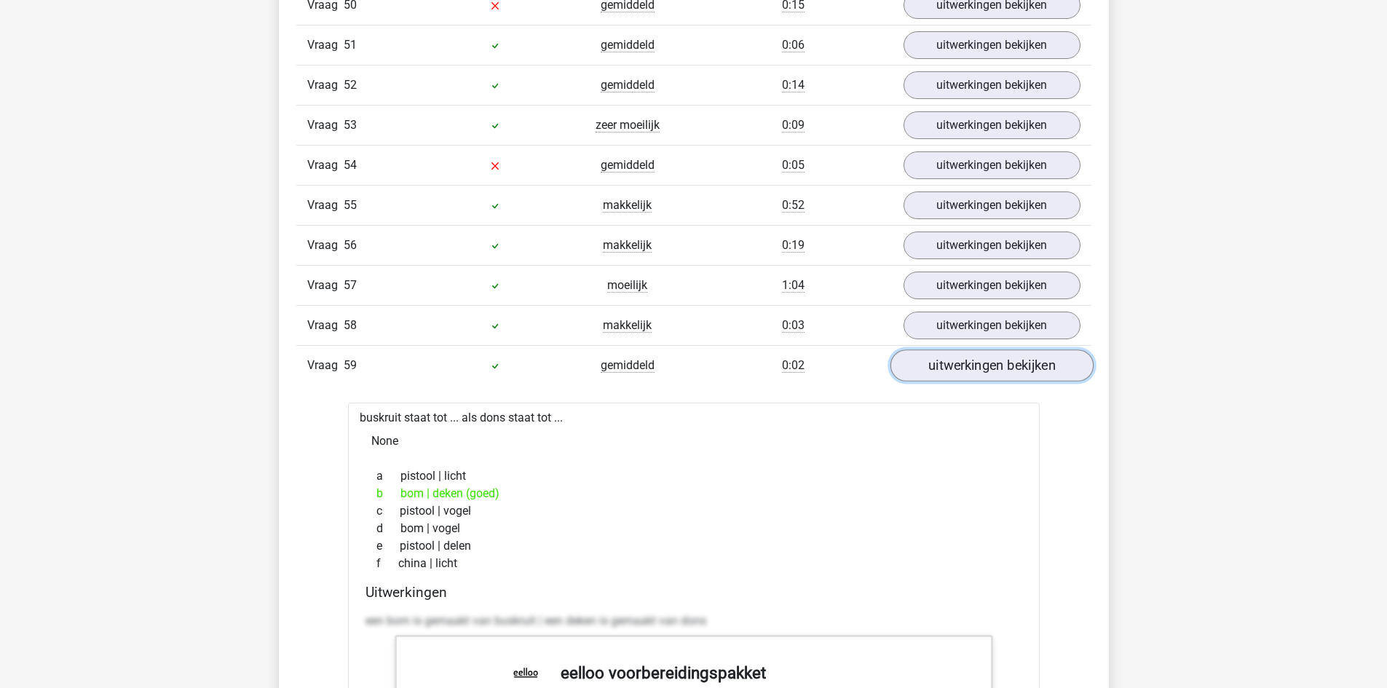
click at [987, 368] on link "uitwerkingen bekijken" at bounding box center [991, 366] width 203 height 32
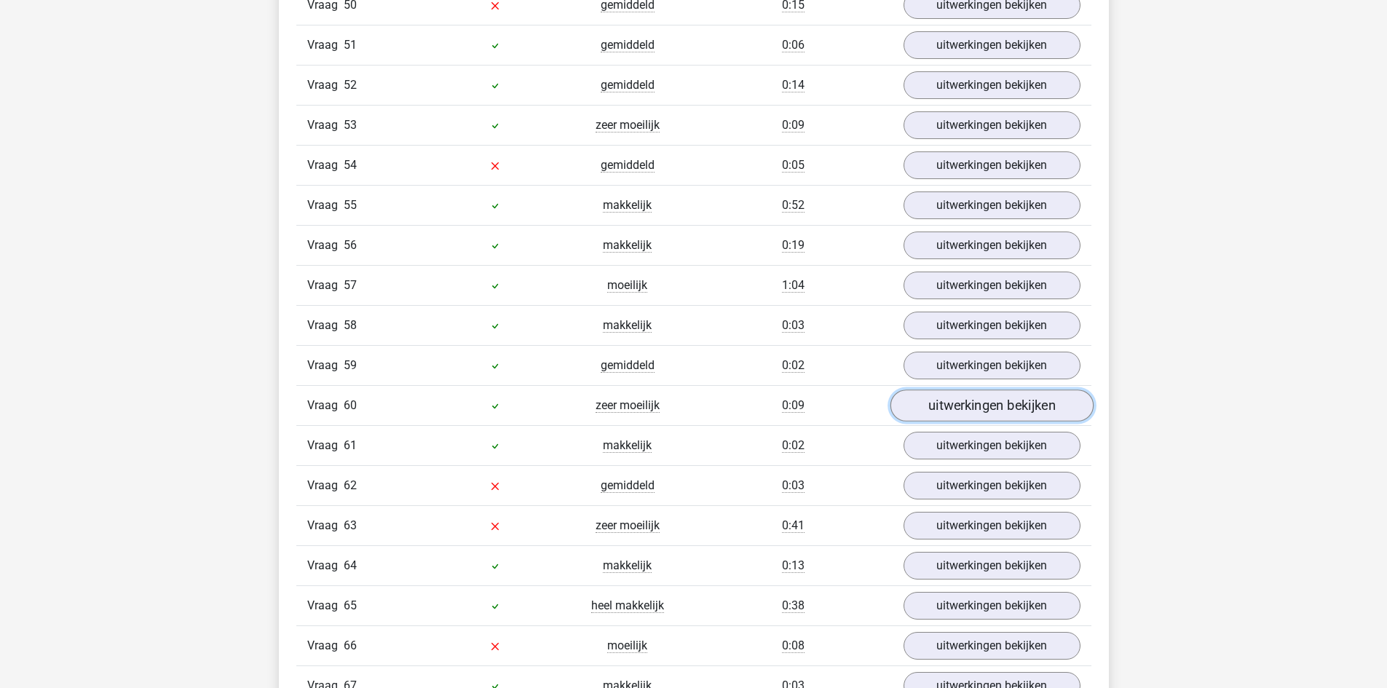
click at [985, 405] on link "uitwerkingen bekijken" at bounding box center [991, 406] width 203 height 32
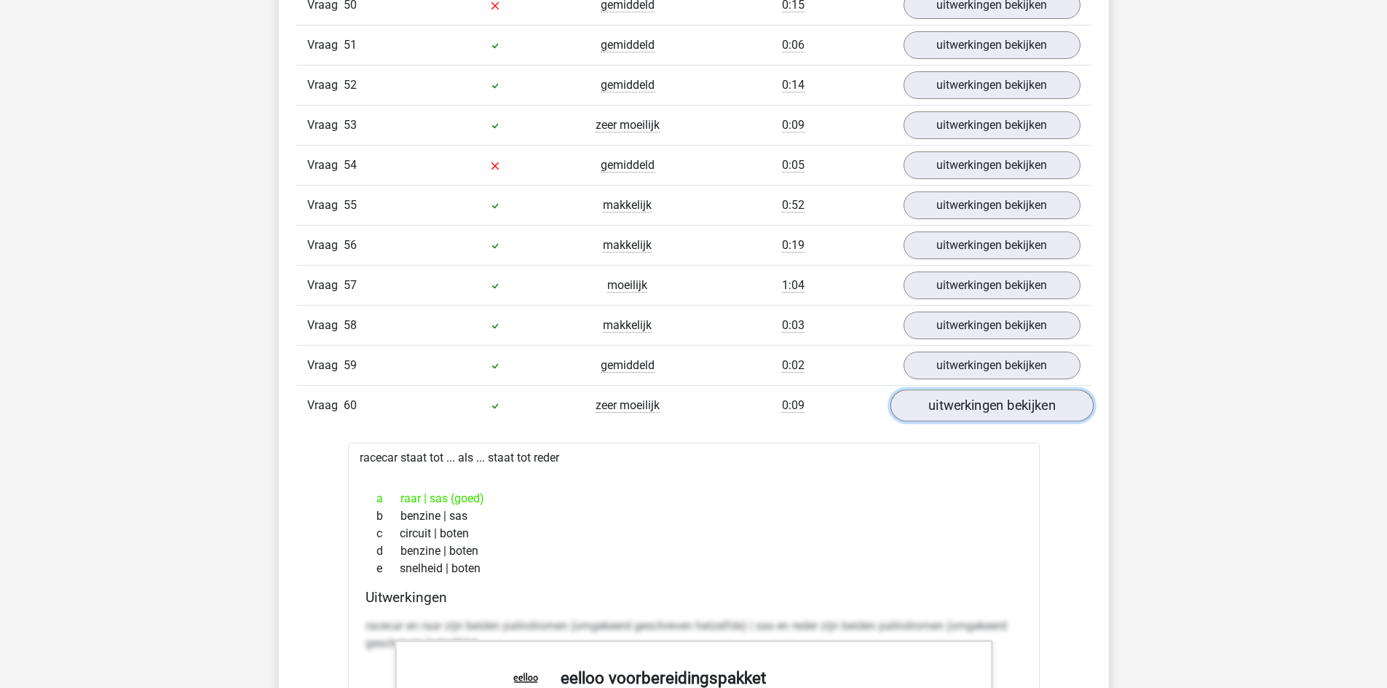
click at [982, 407] on link "uitwerkingen bekijken" at bounding box center [991, 406] width 203 height 32
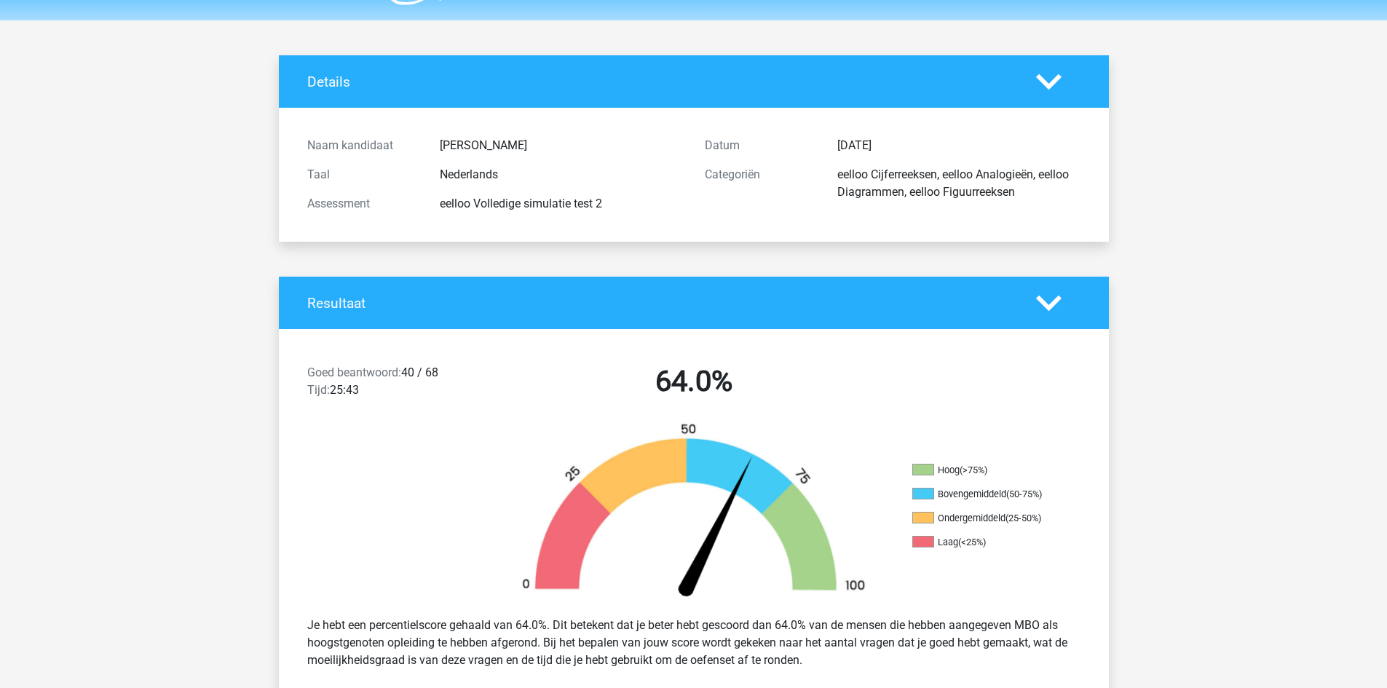
scroll to position [0, 0]
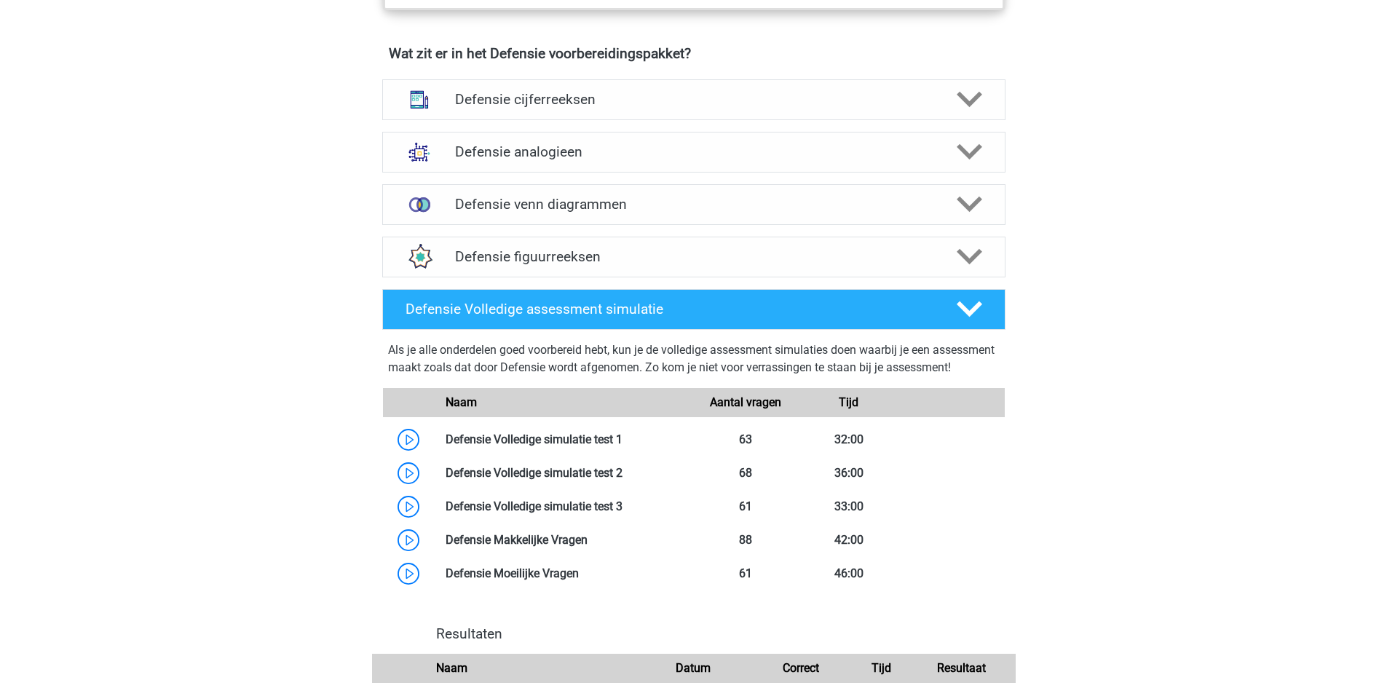
scroll to position [1092, 0]
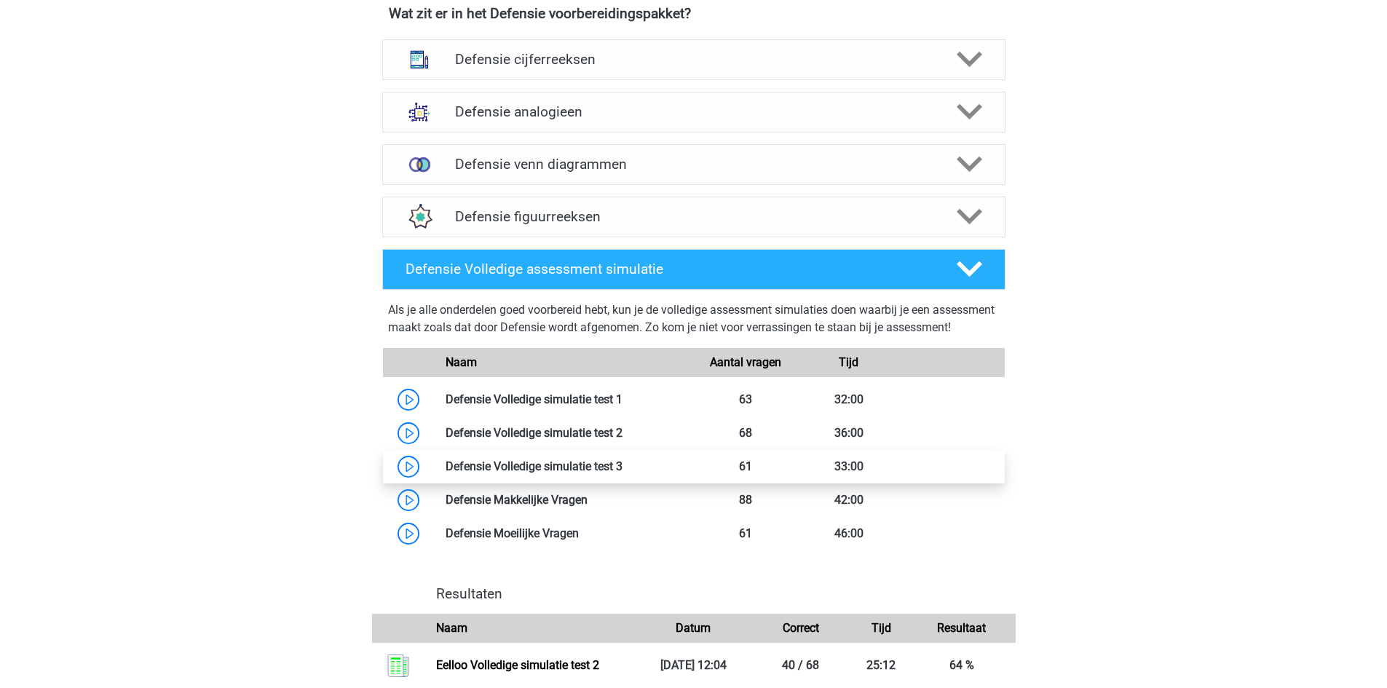
click at [623, 470] on link at bounding box center [623, 466] width 0 height 14
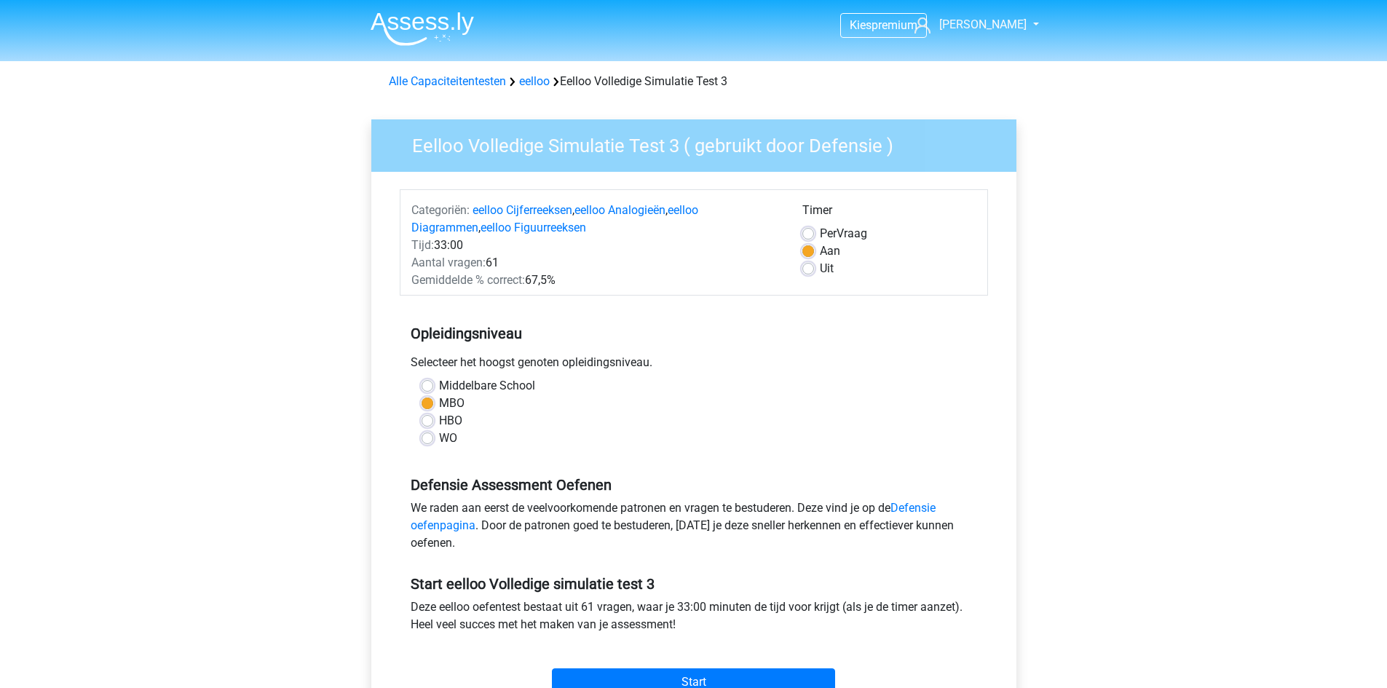
click at [810, 227] on div "Per Vraag" at bounding box center [889, 233] width 174 height 17
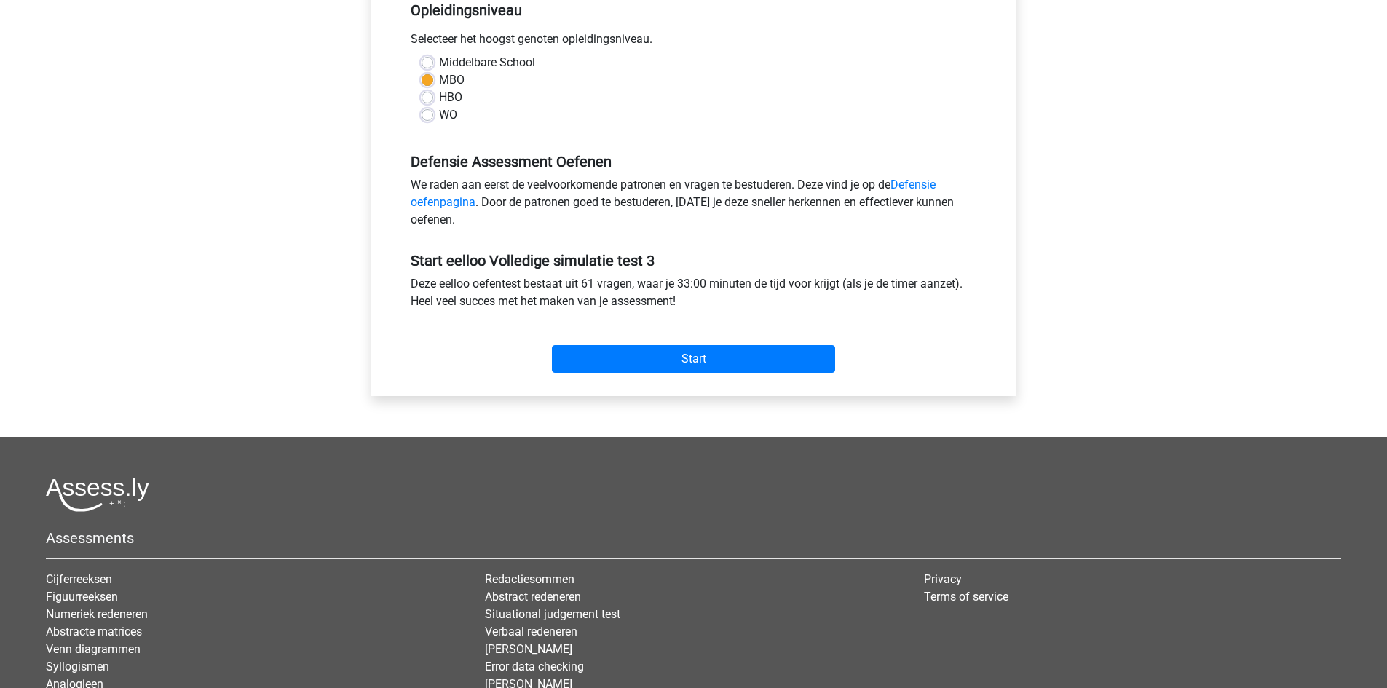
scroll to position [364, 0]
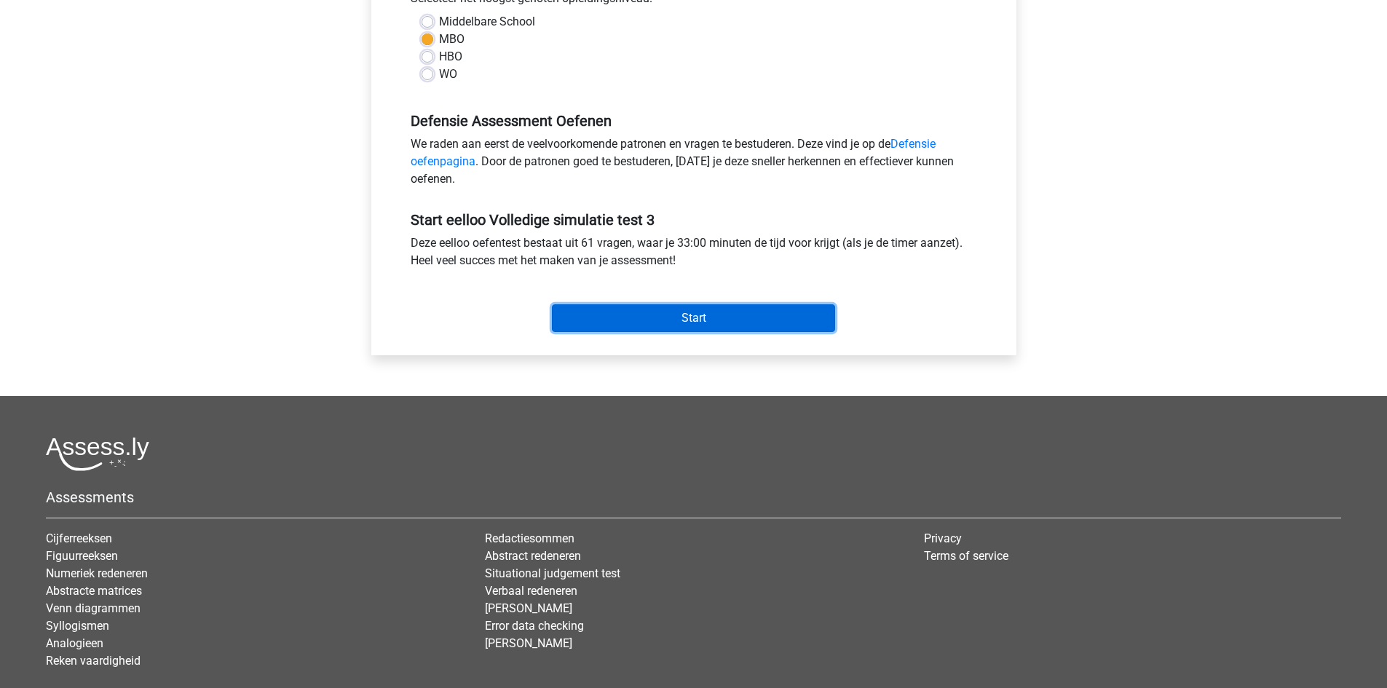
click at [792, 323] on input "Start" at bounding box center [693, 318] width 283 height 28
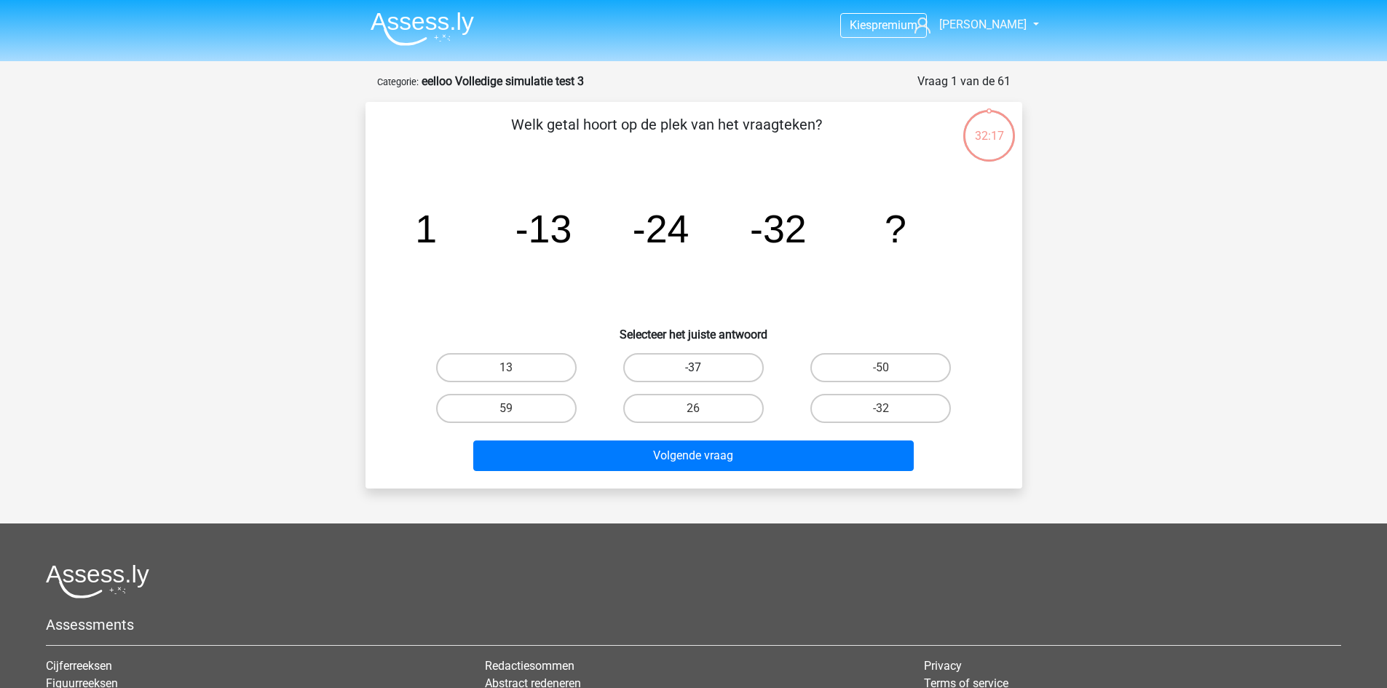
click at [668, 369] on label "-37" at bounding box center [693, 367] width 141 height 29
click at [693, 369] on input "-37" at bounding box center [697, 372] width 9 height 9
radio input "true"
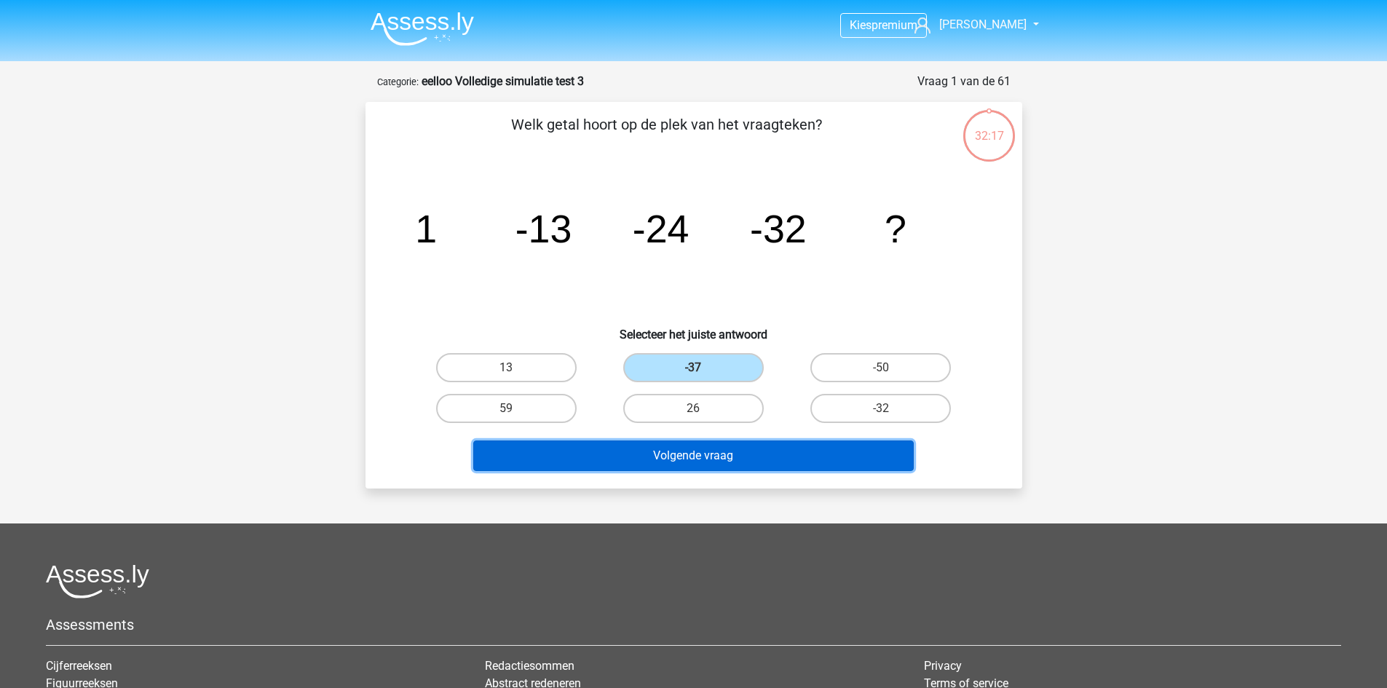
click at [682, 451] on button "Volgende vraag" at bounding box center [693, 456] width 441 height 31
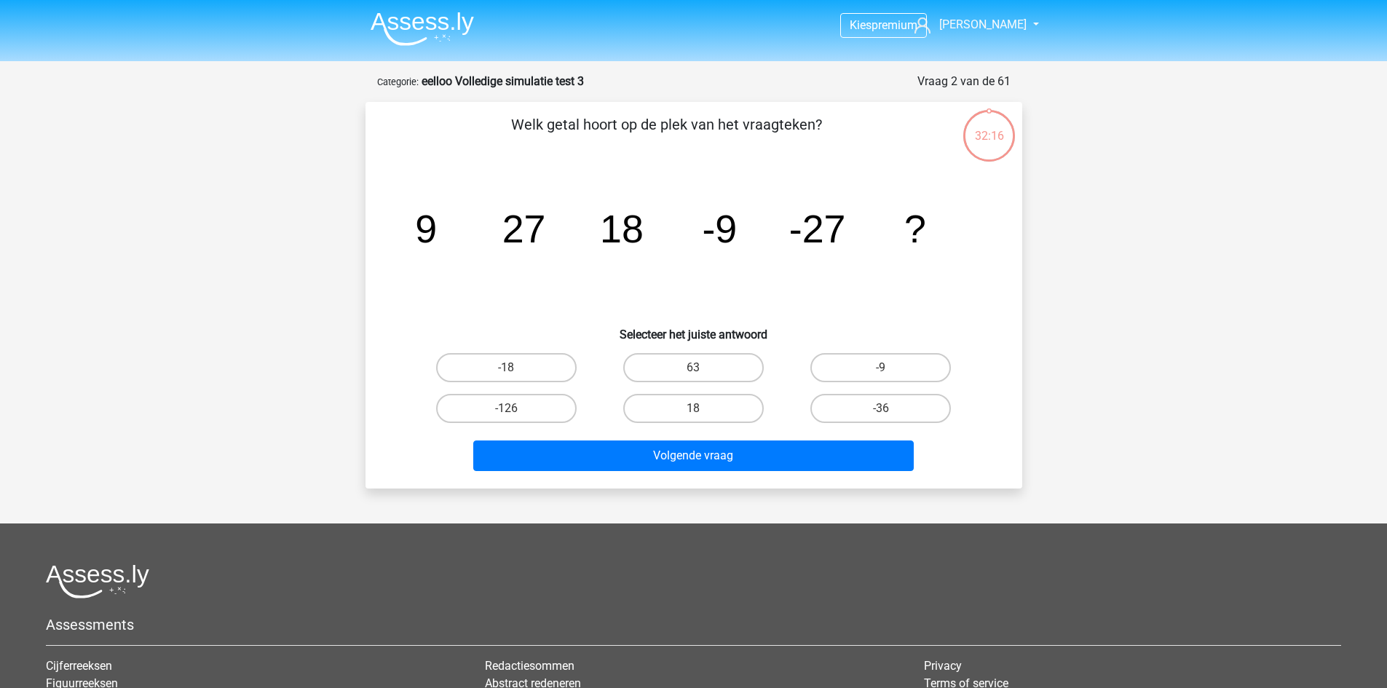
scroll to position [73, 0]
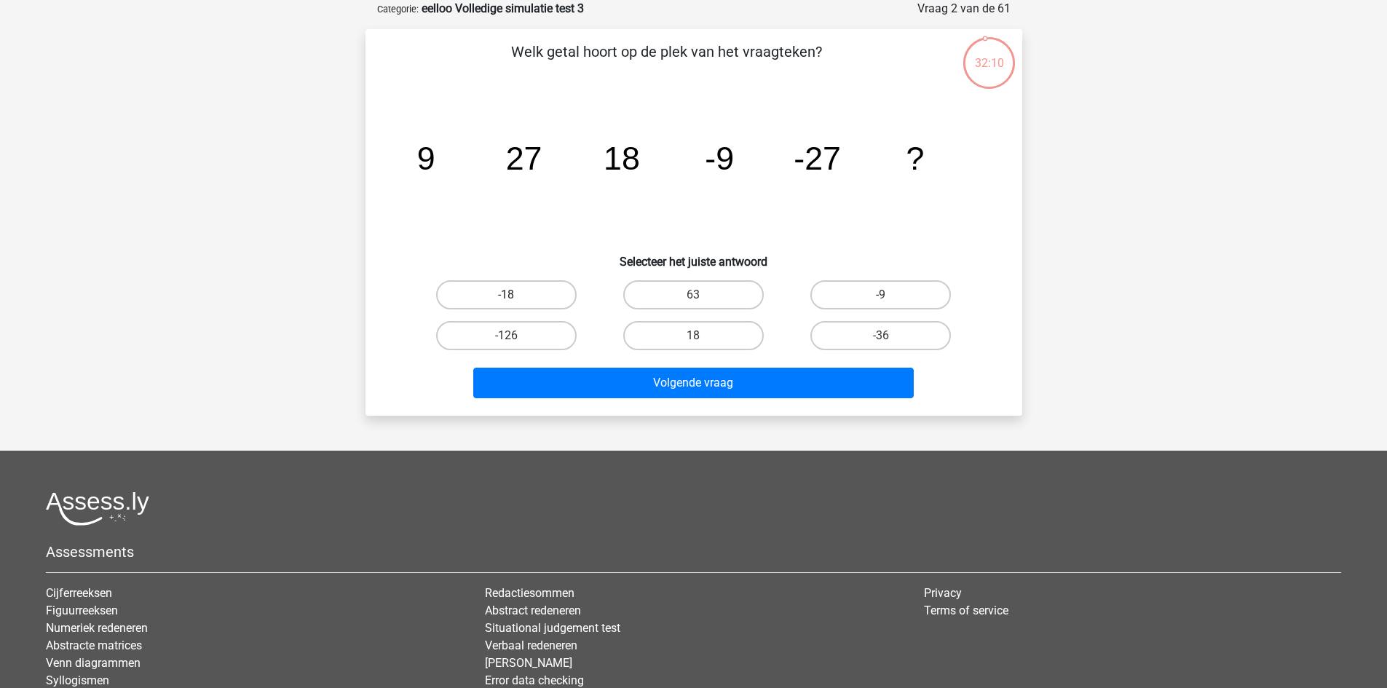
click at [503, 298] on label "-18" at bounding box center [506, 294] width 141 height 29
click at [506, 298] on input "-18" at bounding box center [510, 299] width 9 height 9
radio input "true"
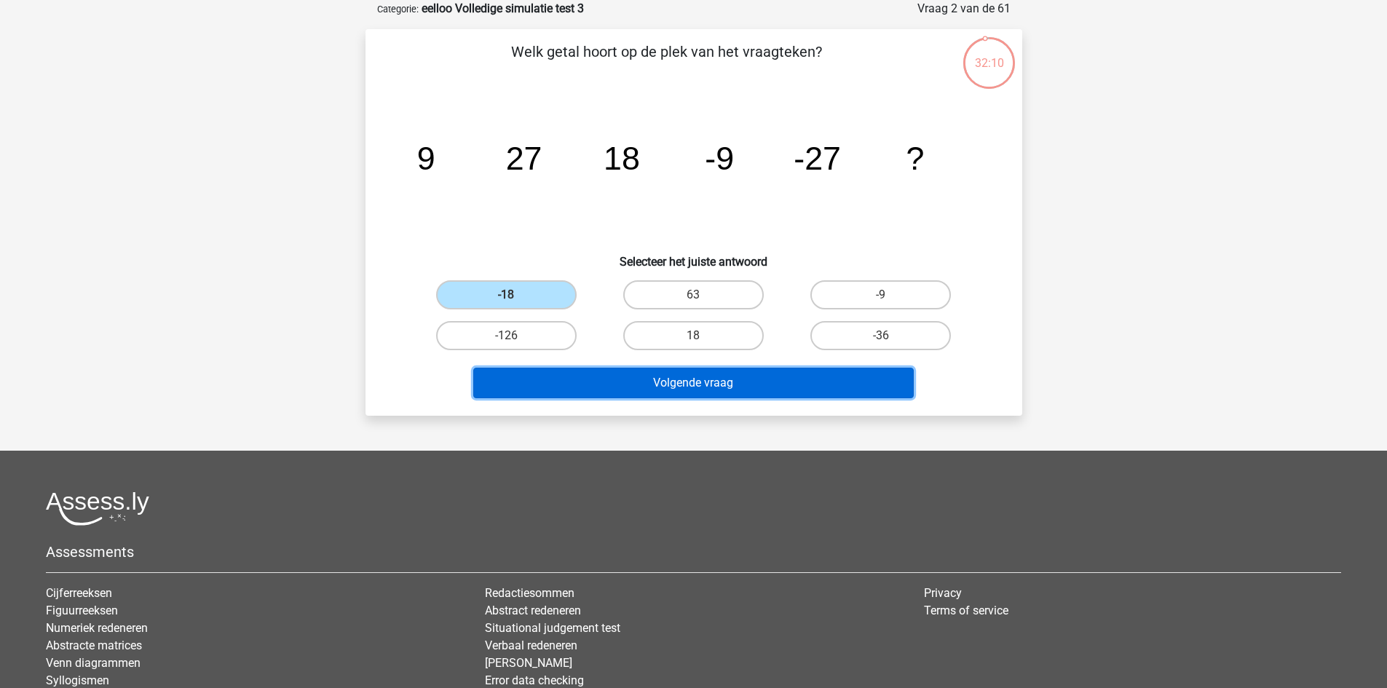
click at [558, 382] on button "Volgende vraag" at bounding box center [693, 383] width 441 height 31
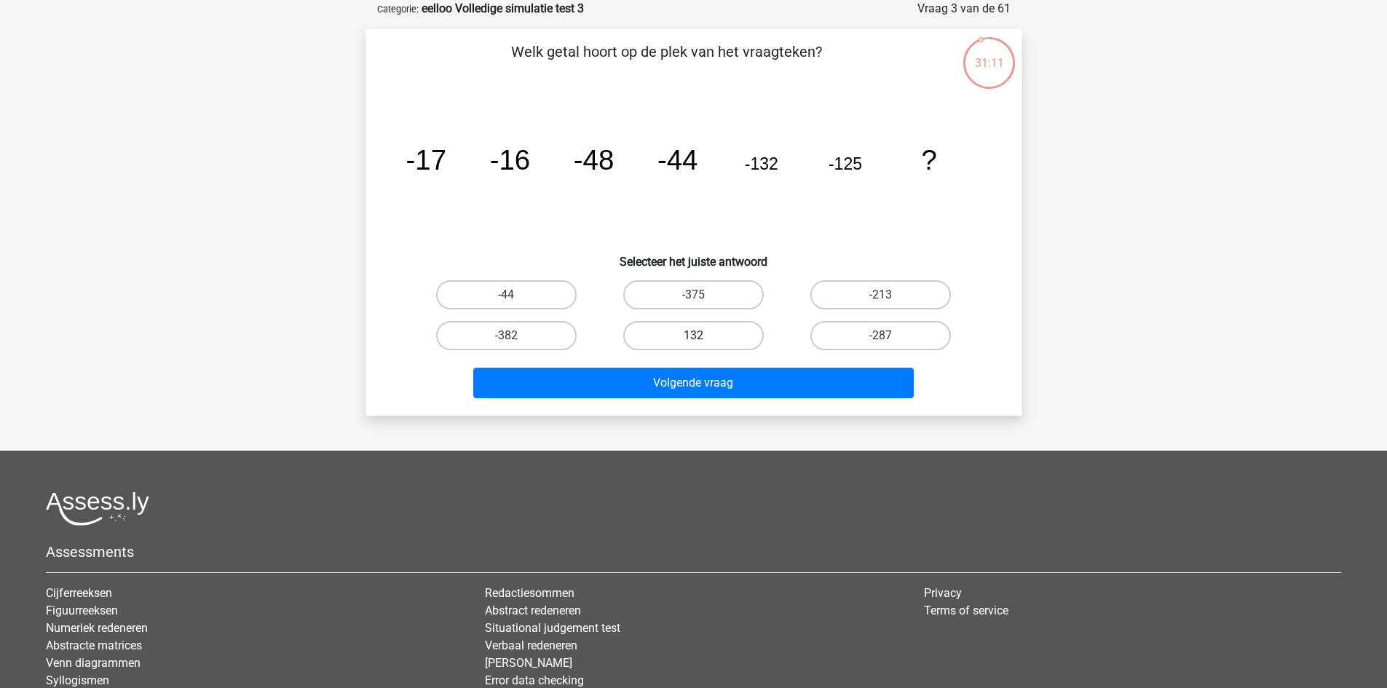
click at [690, 342] on label "132" at bounding box center [693, 335] width 141 height 29
click at [693, 342] on input "132" at bounding box center [697, 340] width 9 height 9
radio input "true"
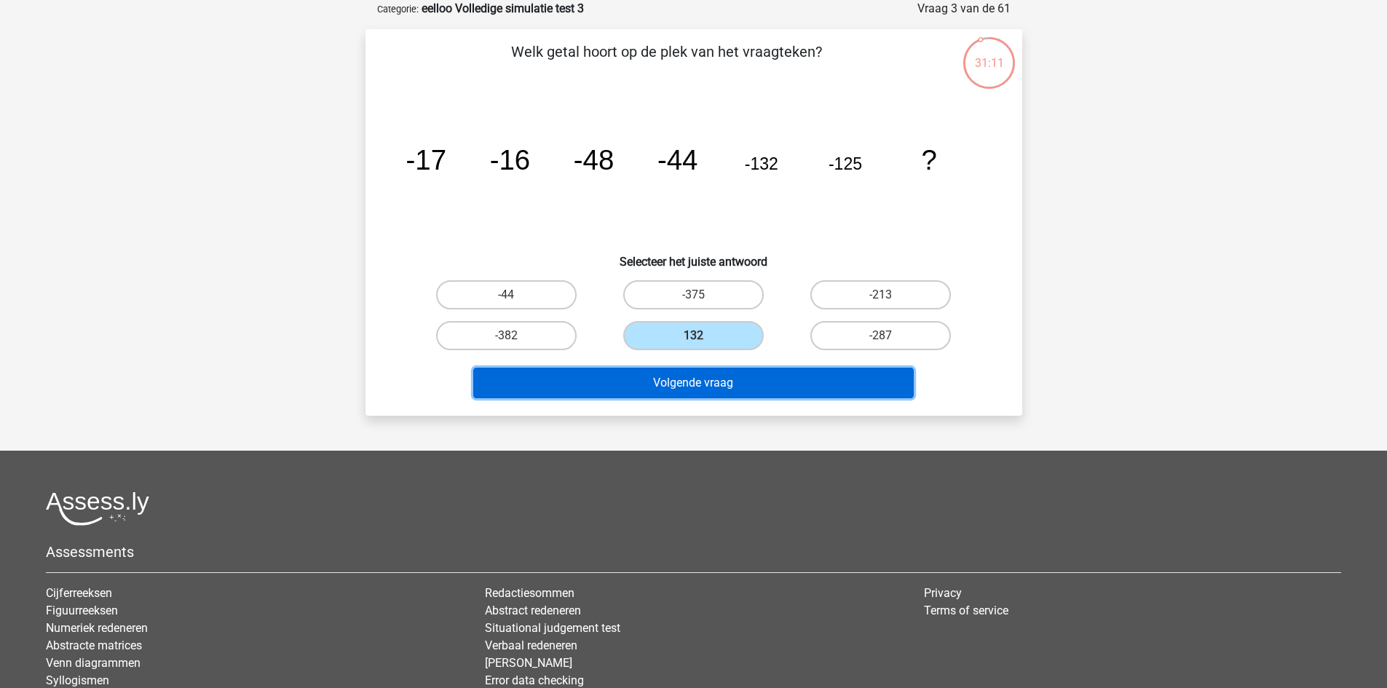
click at [687, 376] on button "Volgende vraag" at bounding box center [693, 383] width 441 height 31
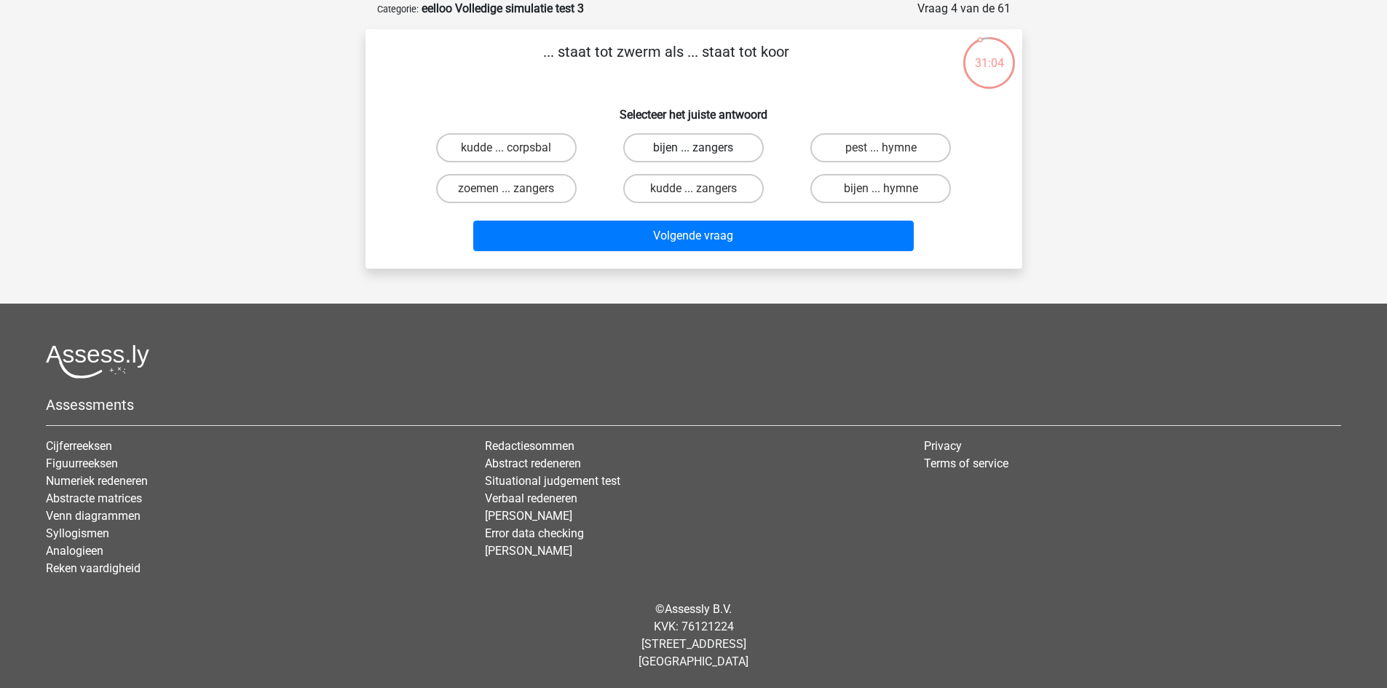
click at [722, 145] on label "bijen ... zangers" at bounding box center [693, 147] width 141 height 29
click at [703, 148] on input "bijen ... zangers" at bounding box center [697, 152] width 9 height 9
radio input "true"
click at [549, 144] on label "kudde ... corpsbal" at bounding box center [506, 147] width 141 height 29
click at [516, 148] on input "kudde ... corpsbal" at bounding box center [510, 152] width 9 height 9
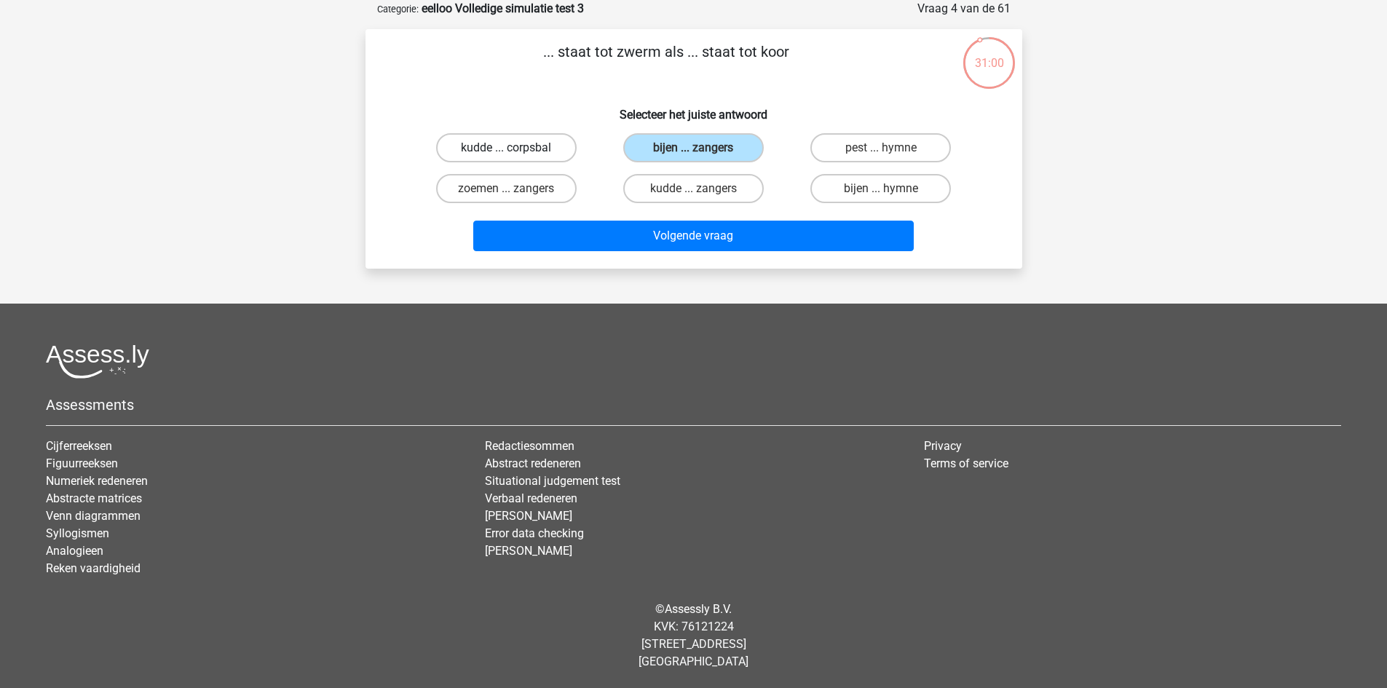
radio input "true"
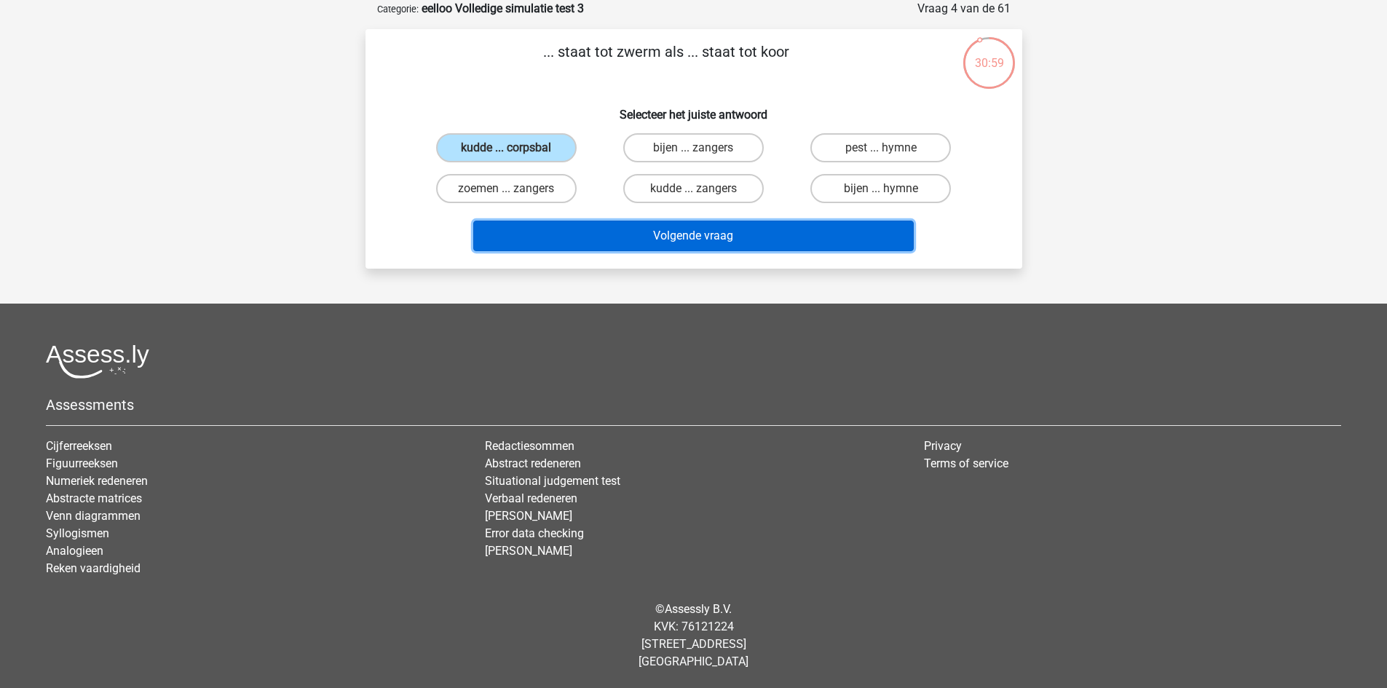
click at [700, 229] on button "Volgende vraag" at bounding box center [693, 236] width 441 height 31
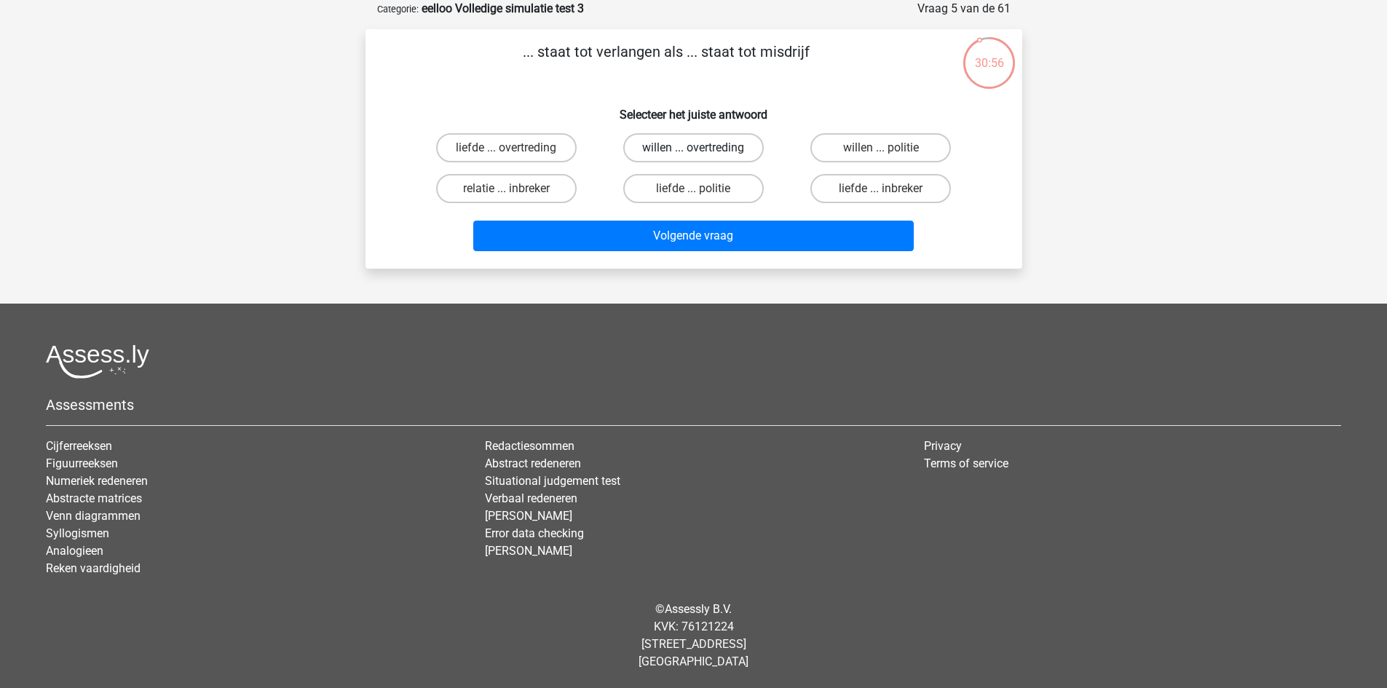
click at [731, 143] on label "willen ... overtreding" at bounding box center [693, 147] width 141 height 29
click at [703, 148] on input "willen ... overtreding" at bounding box center [697, 152] width 9 height 9
radio input "true"
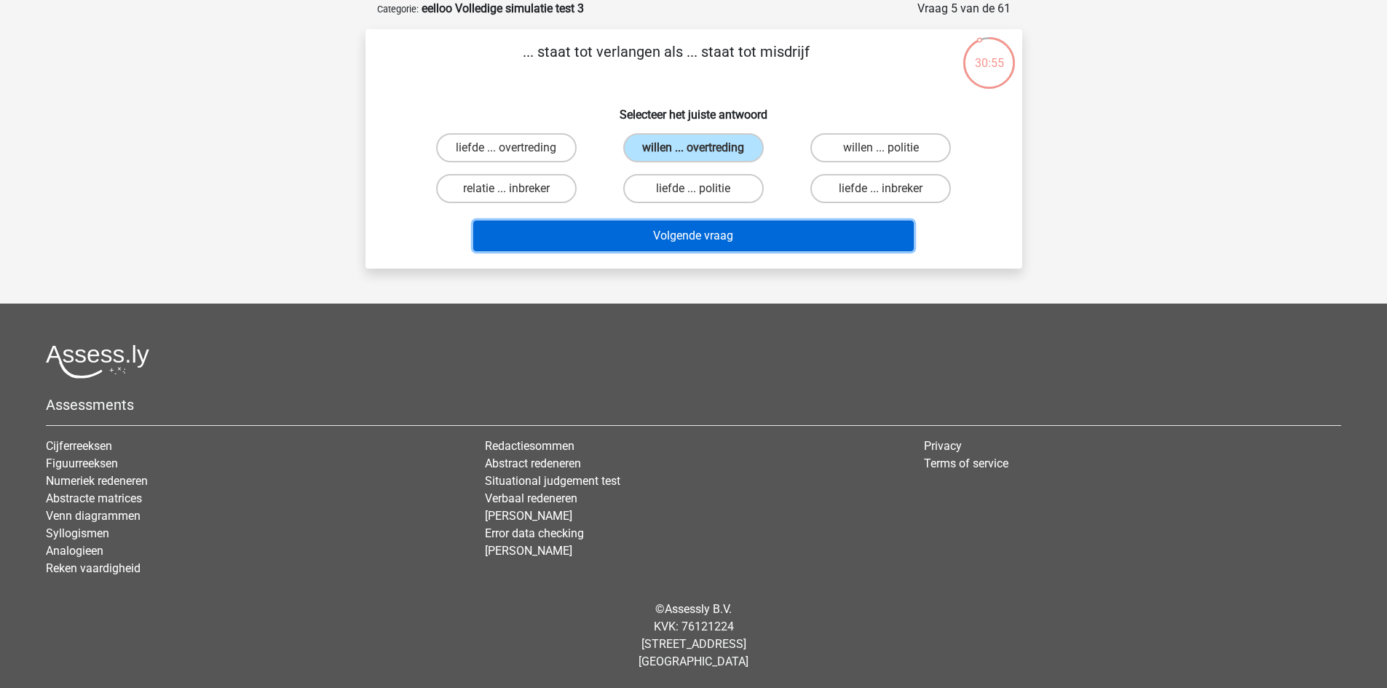
click at [757, 232] on button "Volgende vraag" at bounding box center [693, 236] width 441 height 31
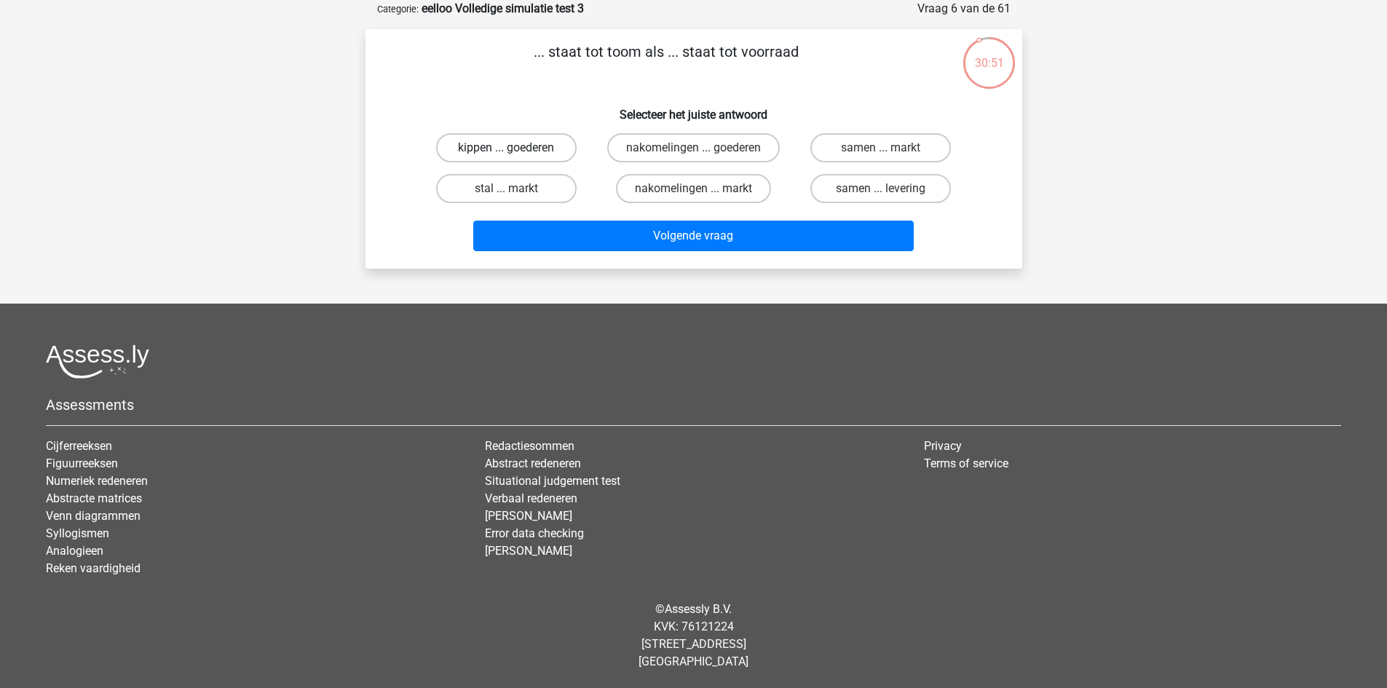
click at [539, 149] on label "kippen ... goederen" at bounding box center [506, 147] width 141 height 29
click at [516, 149] on input "kippen ... goederen" at bounding box center [510, 152] width 9 height 9
radio input "true"
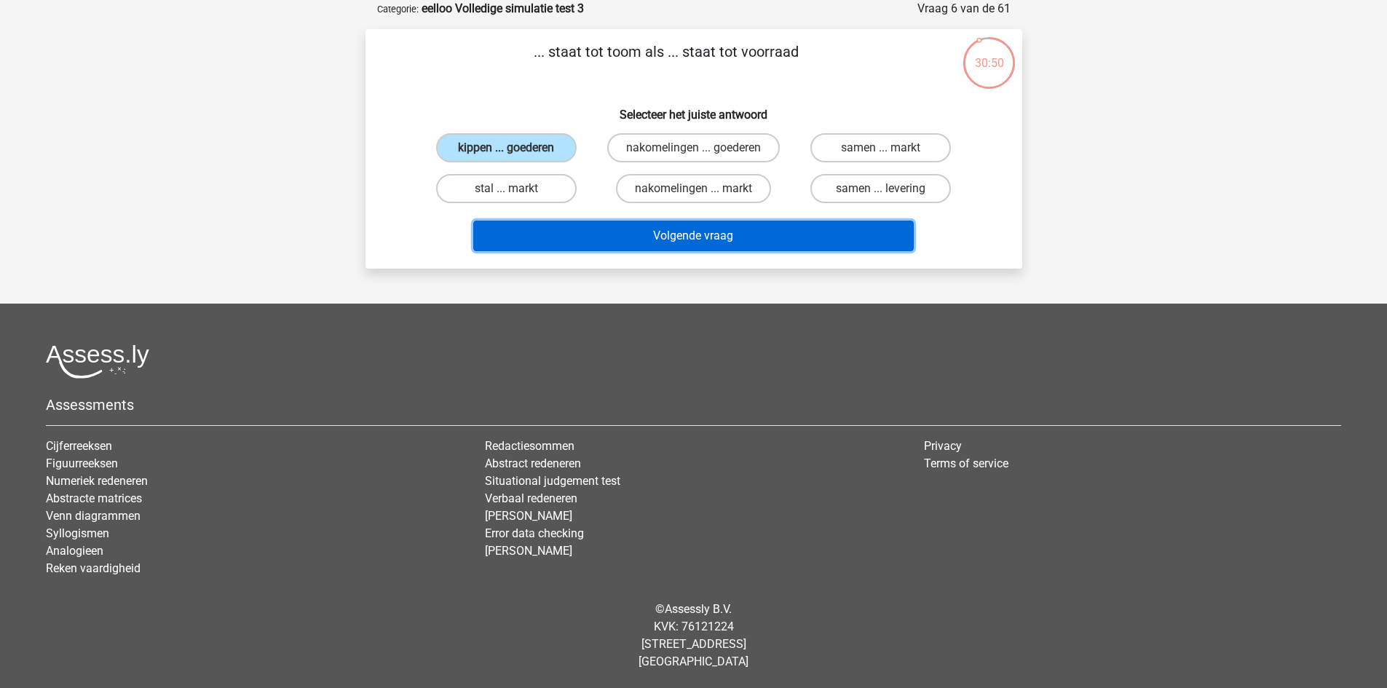
click at [665, 227] on button "Volgende vraag" at bounding box center [693, 236] width 441 height 31
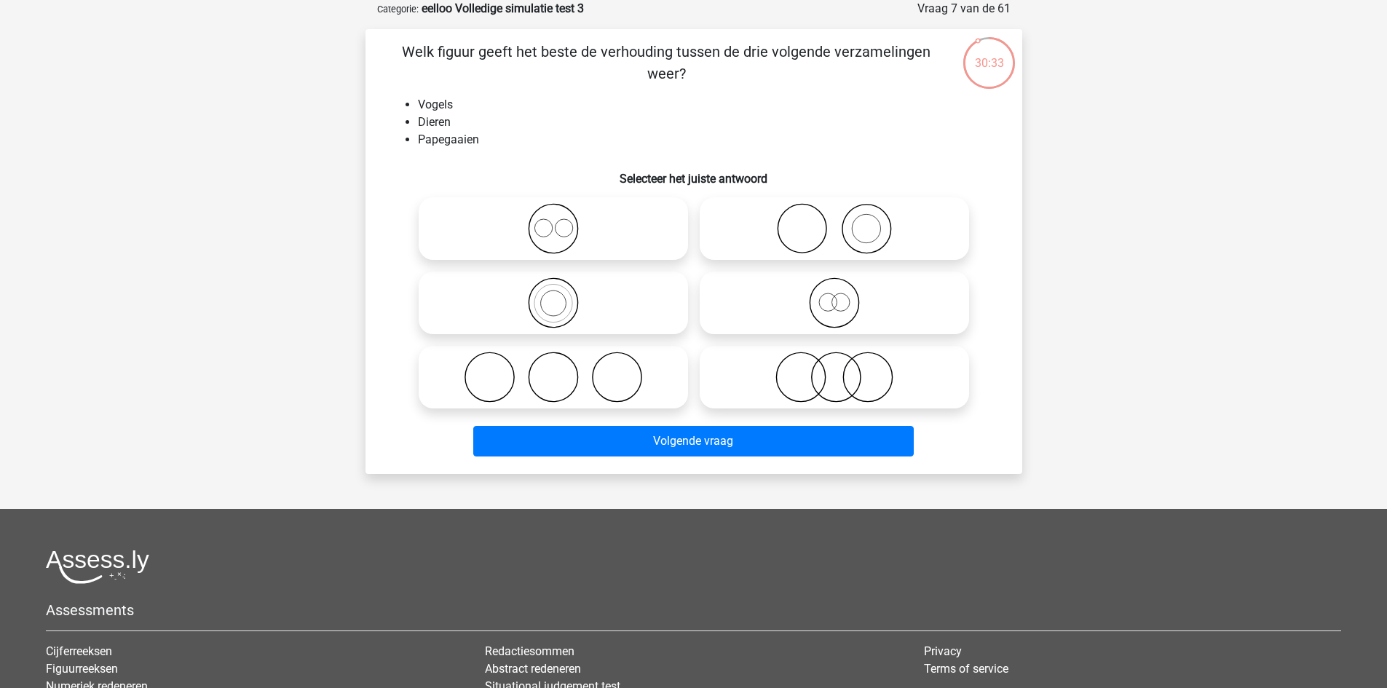
click at [599, 306] on icon at bounding box center [553, 302] width 258 height 51
click at [563, 296] on input "radio" at bounding box center [557, 290] width 9 height 9
radio input "true"
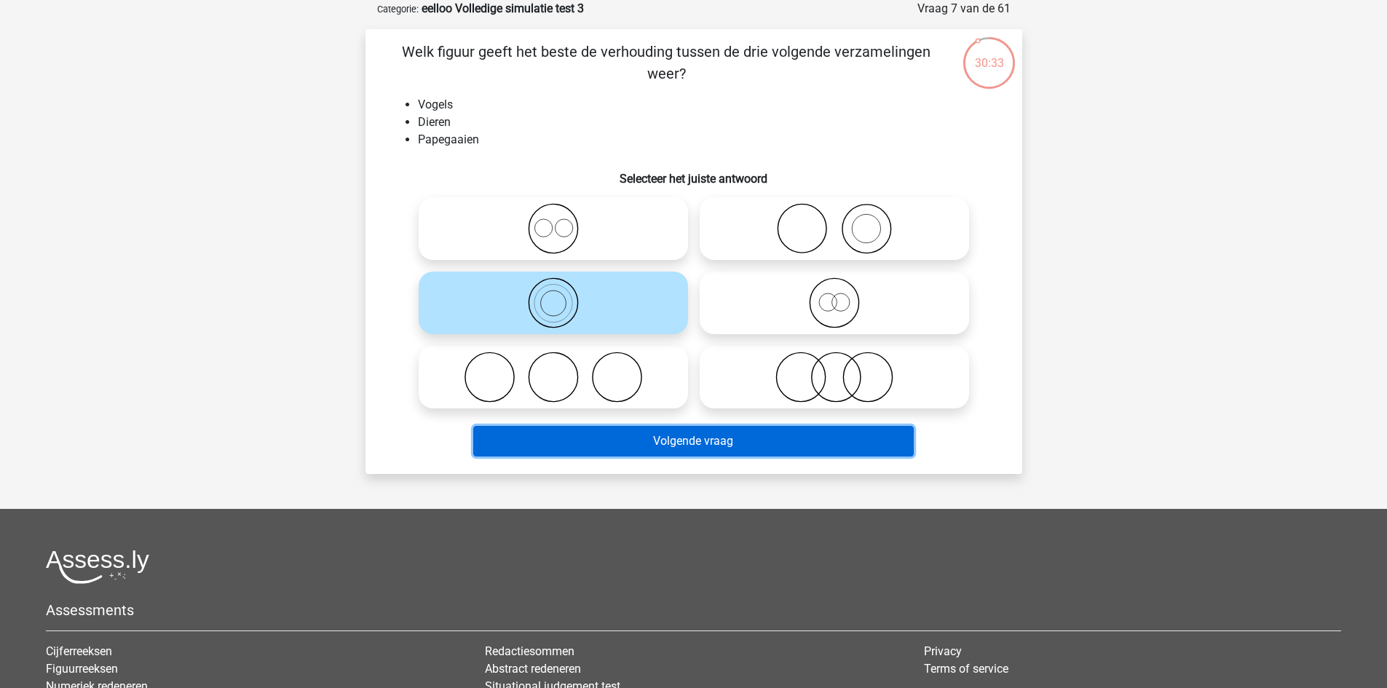
click at [701, 433] on button "Volgende vraag" at bounding box center [693, 441] width 441 height 31
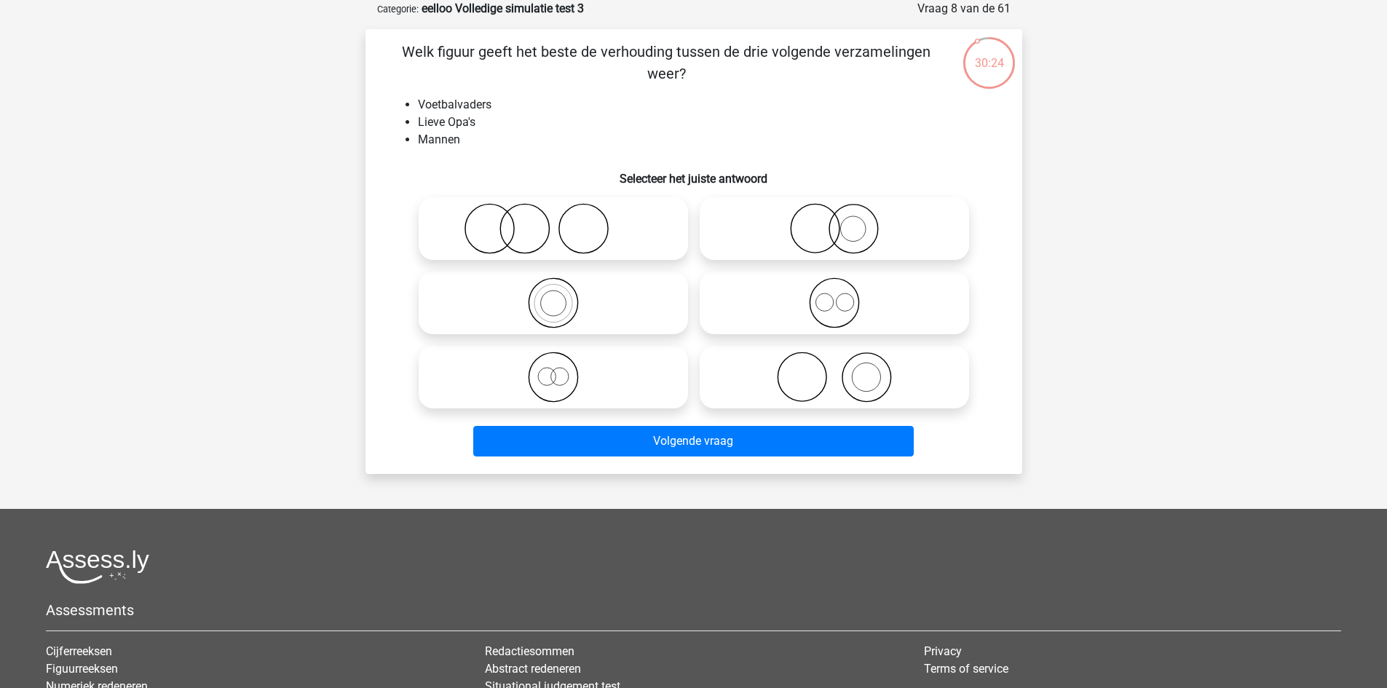
click at [641, 218] on icon at bounding box center [553, 228] width 258 height 51
click at [563, 218] on input "radio" at bounding box center [557, 216] width 9 height 9
radio input "true"
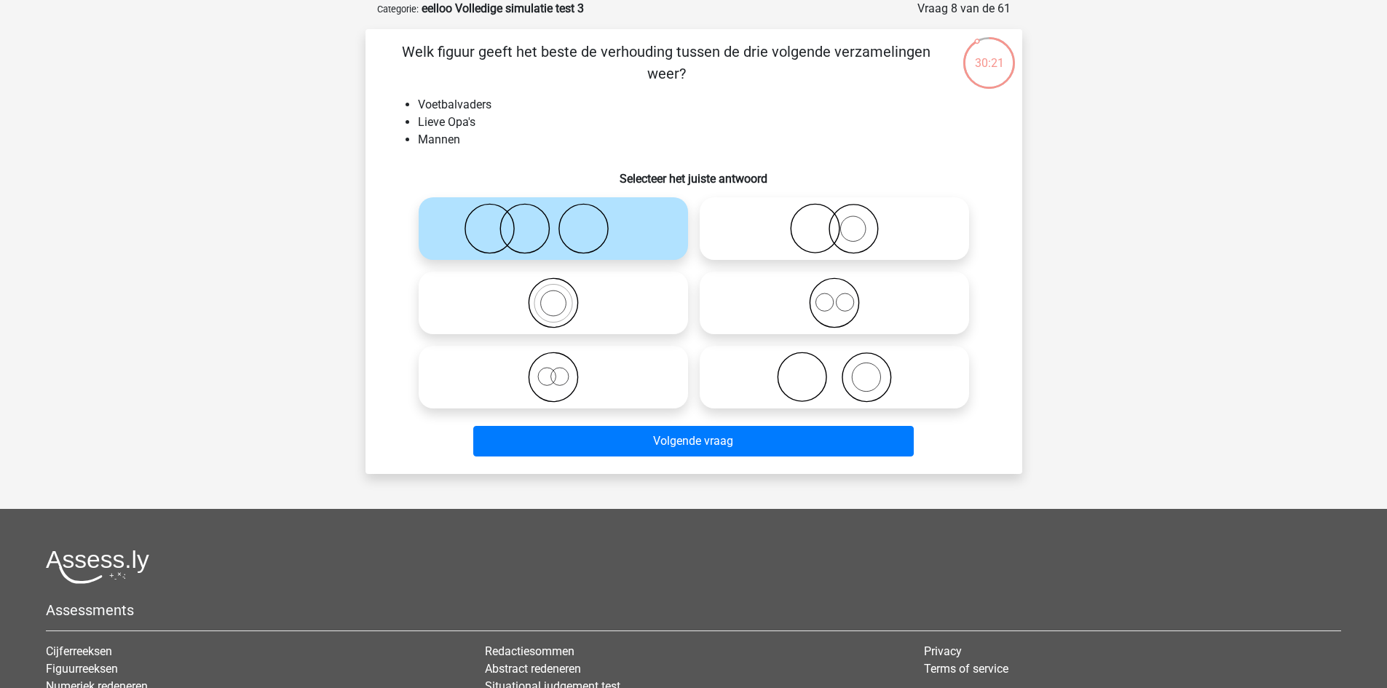
click at [852, 234] on icon at bounding box center [835, 228] width 258 height 51
click at [844, 221] on input "radio" at bounding box center [838, 216] width 9 height 9
radio input "true"
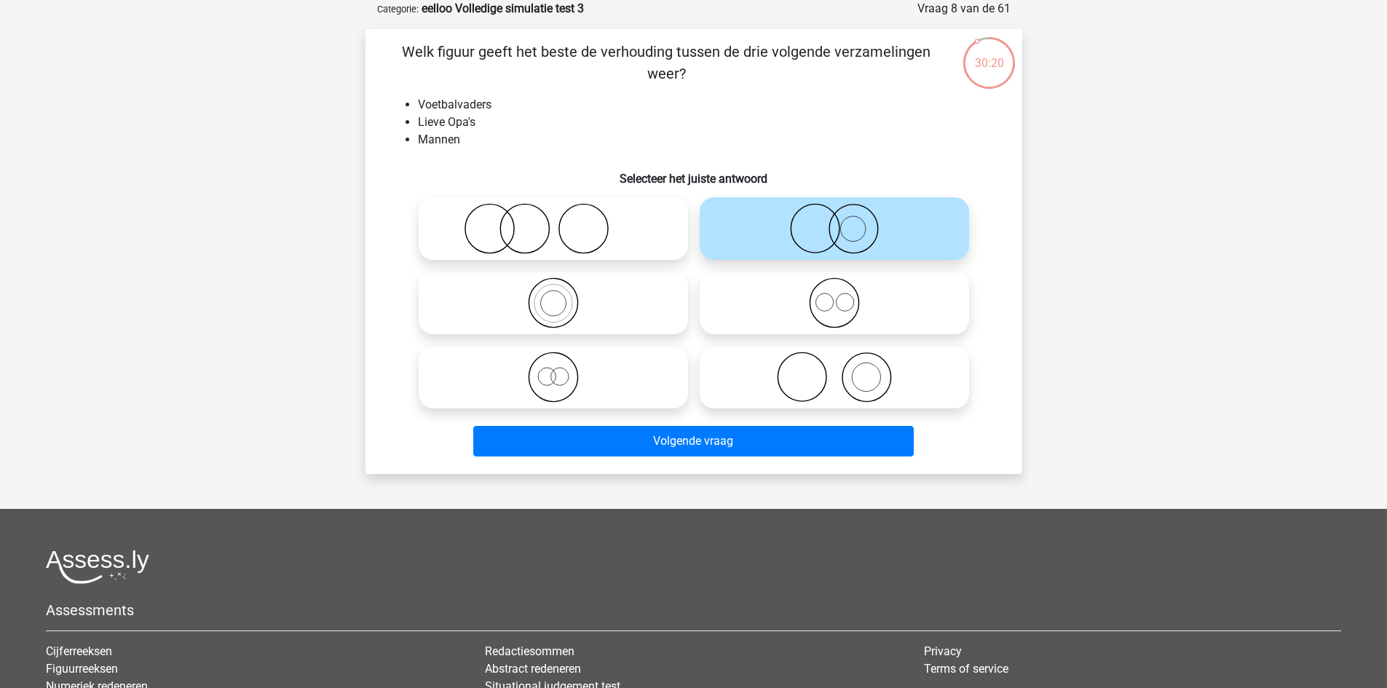
drag, startPoint x: 584, startPoint y: 216, endPoint x: 620, endPoint y: 283, distance: 75.9
click at [584, 216] on icon at bounding box center [553, 228] width 258 height 51
click at [563, 216] on input "radio" at bounding box center [557, 216] width 9 height 9
radio input "true"
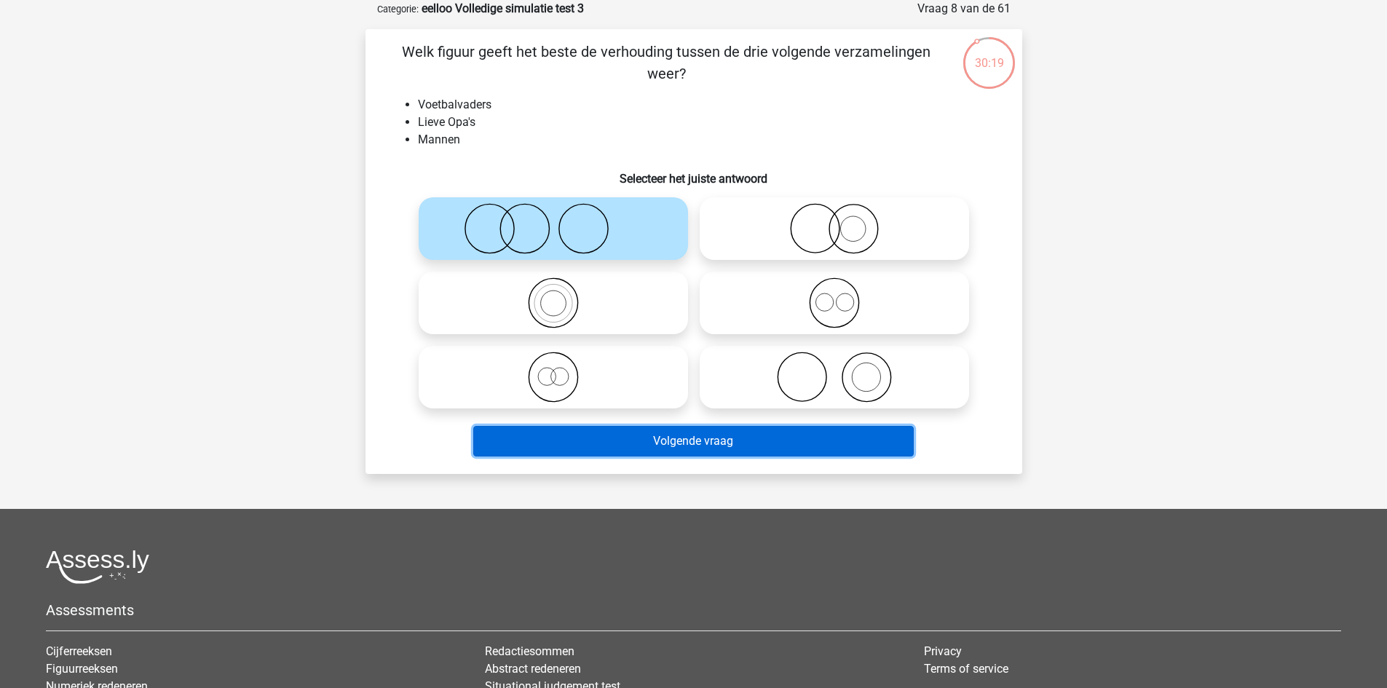
click at [727, 443] on button "Volgende vraag" at bounding box center [693, 441] width 441 height 31
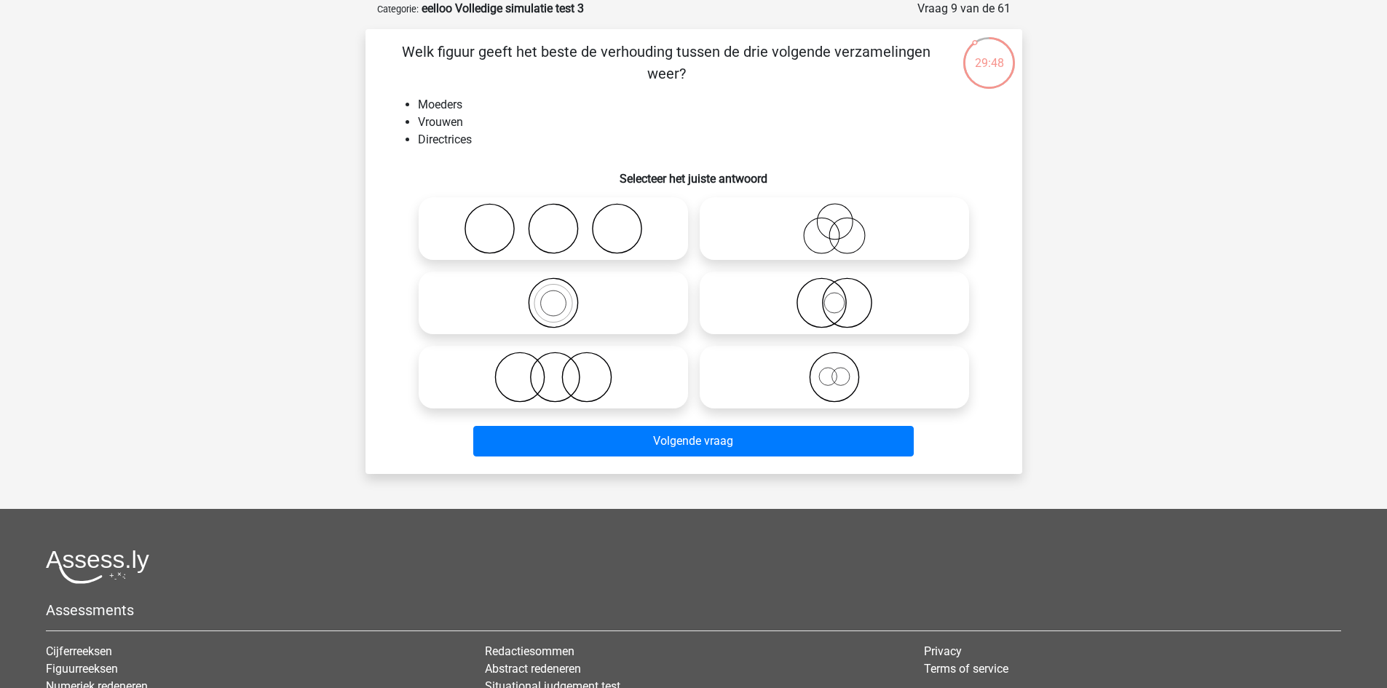
click at [624, 389] on icon at bounding box center [553, 377] width 258 height 51
click at [563, 370] on input "radio" at bounding box center [557, 364] width 9 height 9
radio input "true"
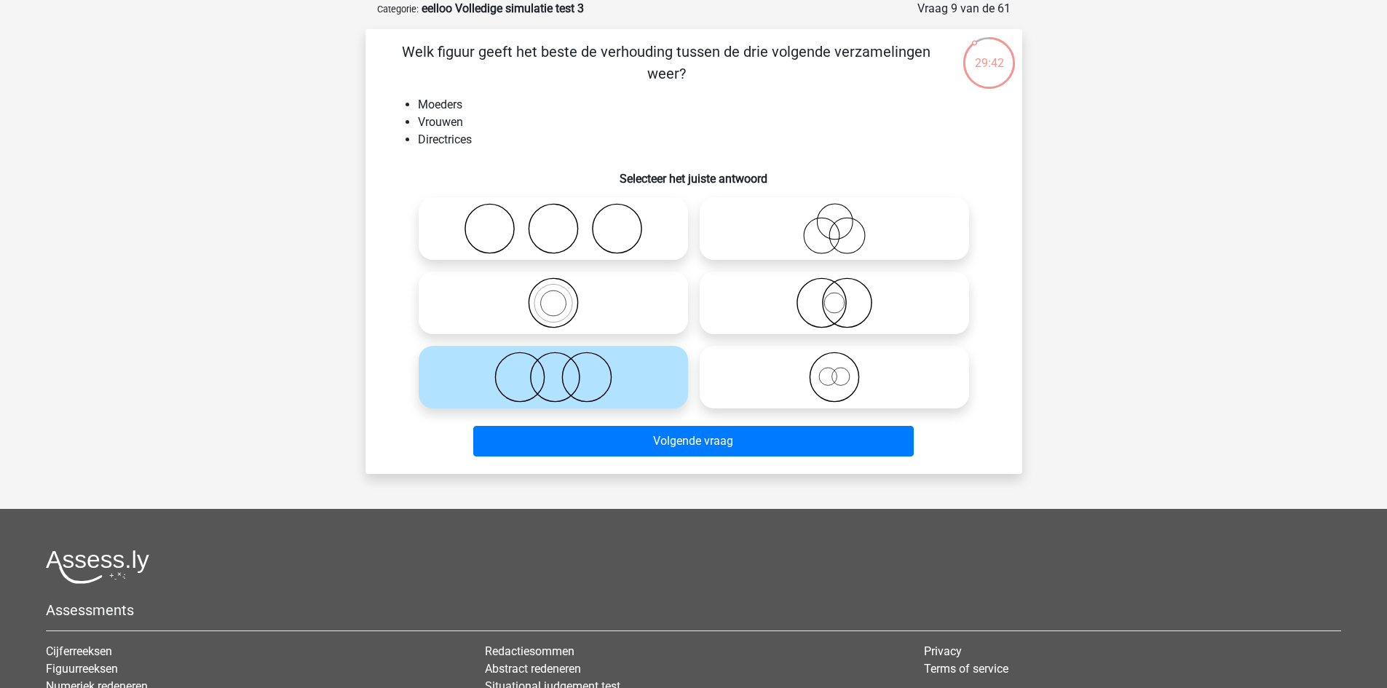
click at [828, 316] on icon at bounding box center [835, 302] width 258 height 51
click at [834, 296] on input "radio" at bounding box center [838, 290] width 9 height 9
radio input "true"
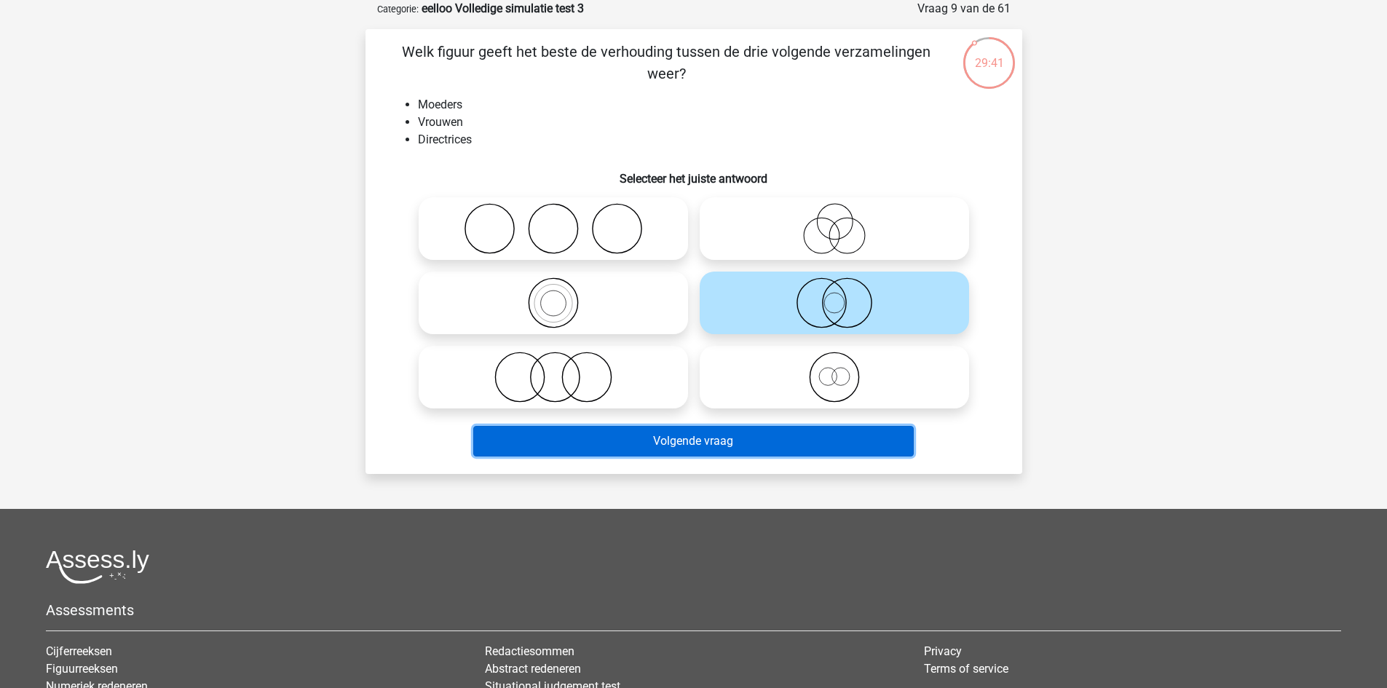
click at [794, 443] on button "Volgende vraag" at bounding box center [693, 441] width 441 height 31
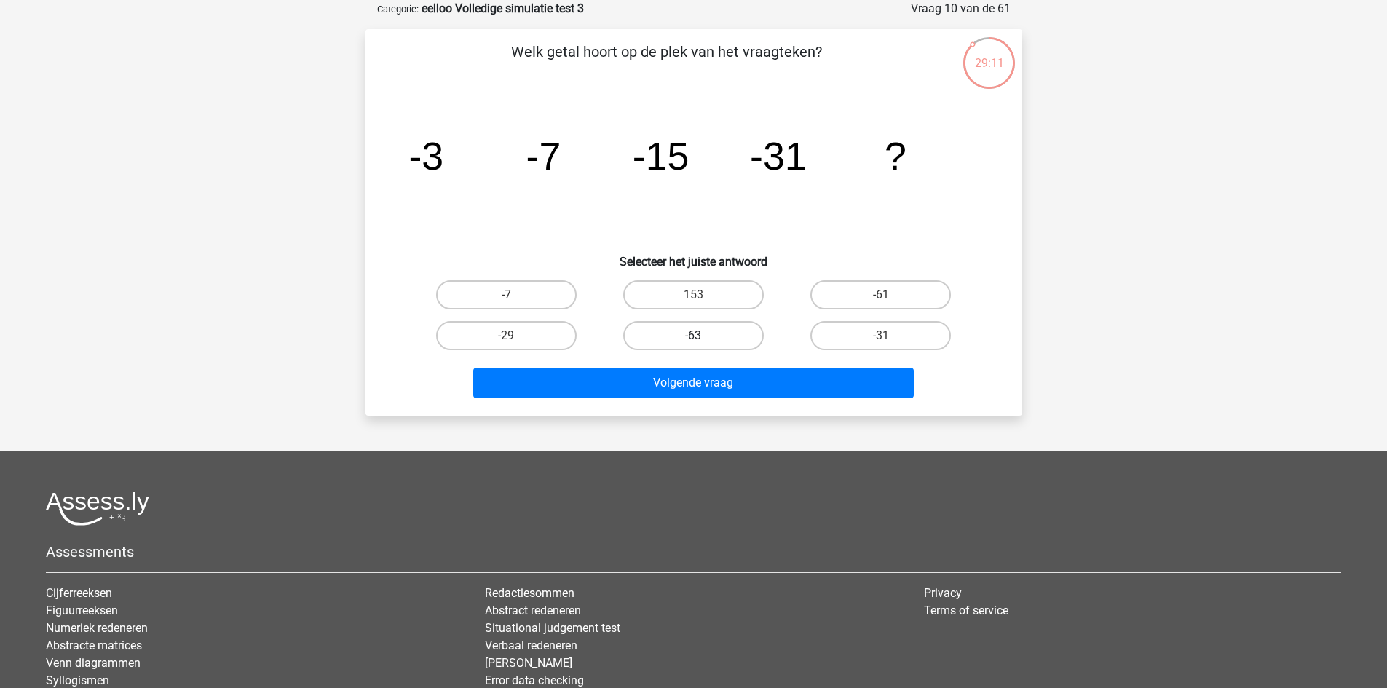
click at [702, 330] on label "-63" at bounding box center [693, 335] width 141 height 29
click at [702, 336] on input "-63" at bounding box center [697, 340] width 9 height 9
radio input "true"
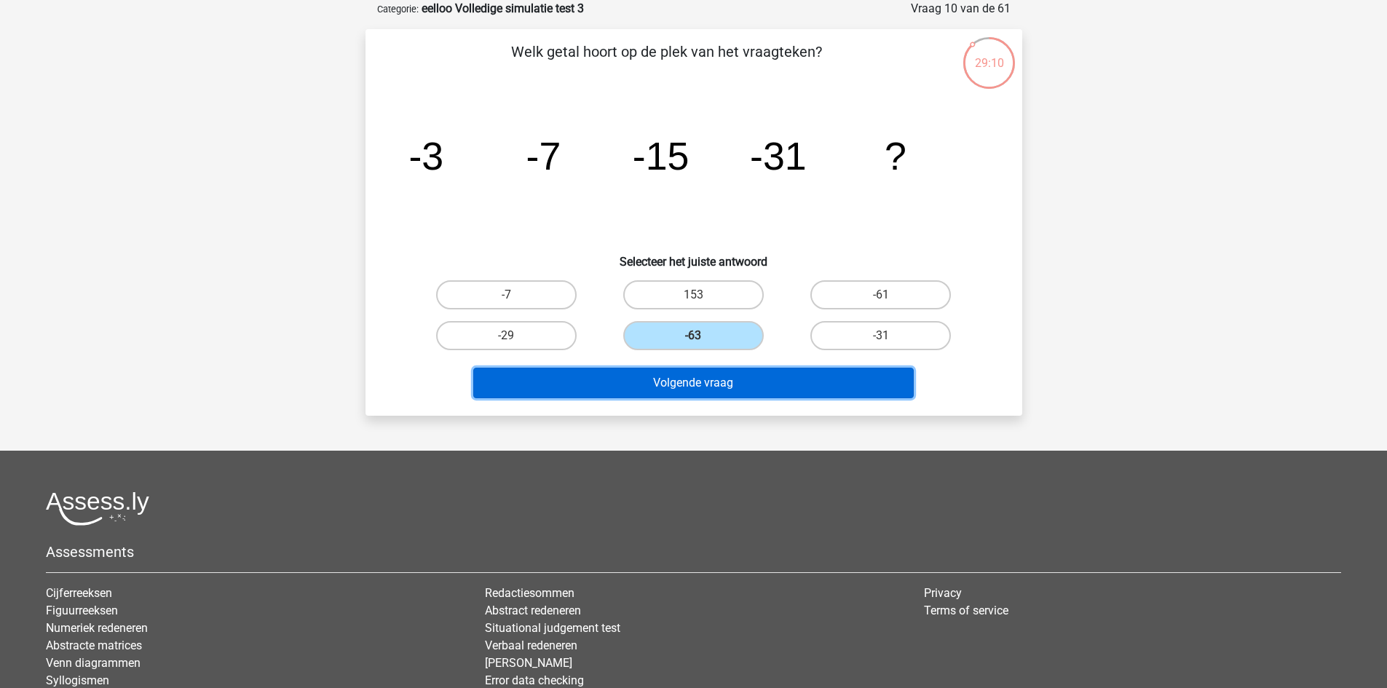
click at [765, 376] on button "Volgende vraag" at bounding box center [693, 383] width 441 height 31
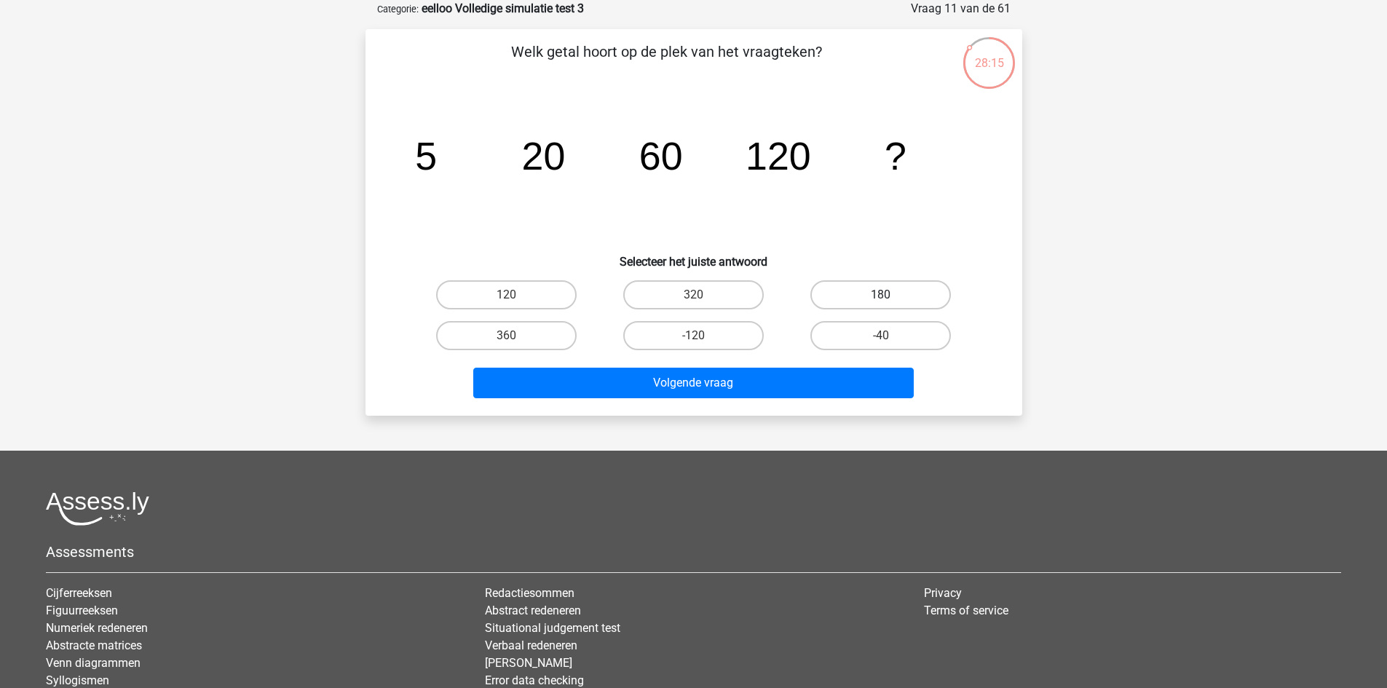
click at [882, 288] on label "180" at bounding box center [880, 294] width 141 height 29
click at [882, 295] on input "180" at bounding box center [885, 299] width 9 height 9
radio input "true"
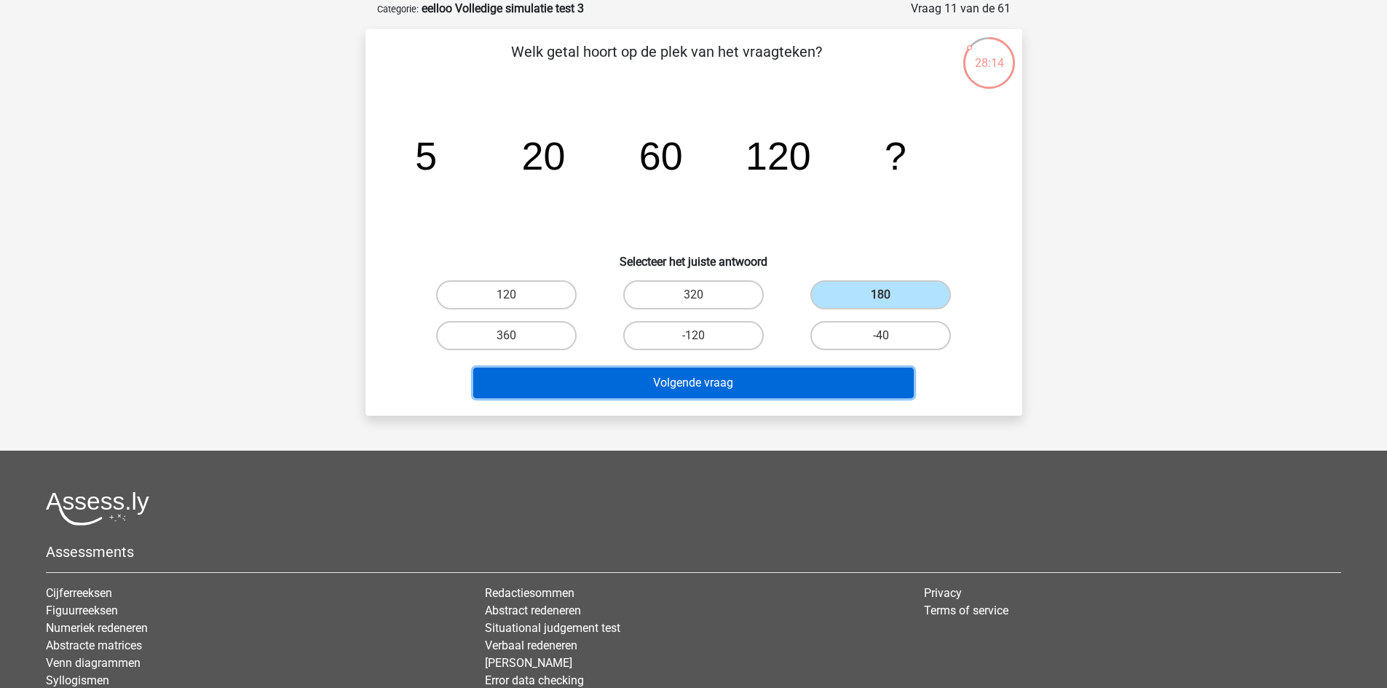
click at [782, 379] on button "Volgende vraag" at bounding box center [693, 383] width 441 height 31
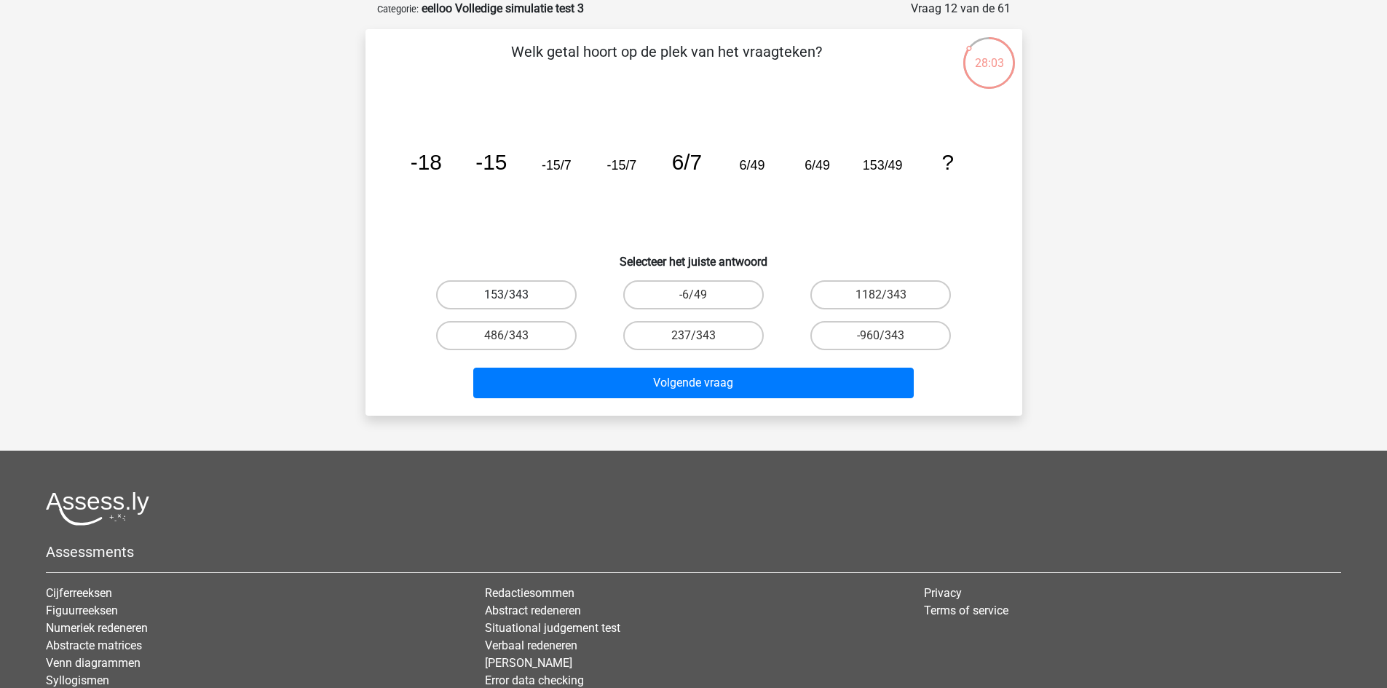
click at [534, 284] on label "153/343" at bounding box center [506, 294] width 141 height 29
click at [516, 295] on input "153/343" at bounding box center [510, 299] width 9 height 9
radio input "true"
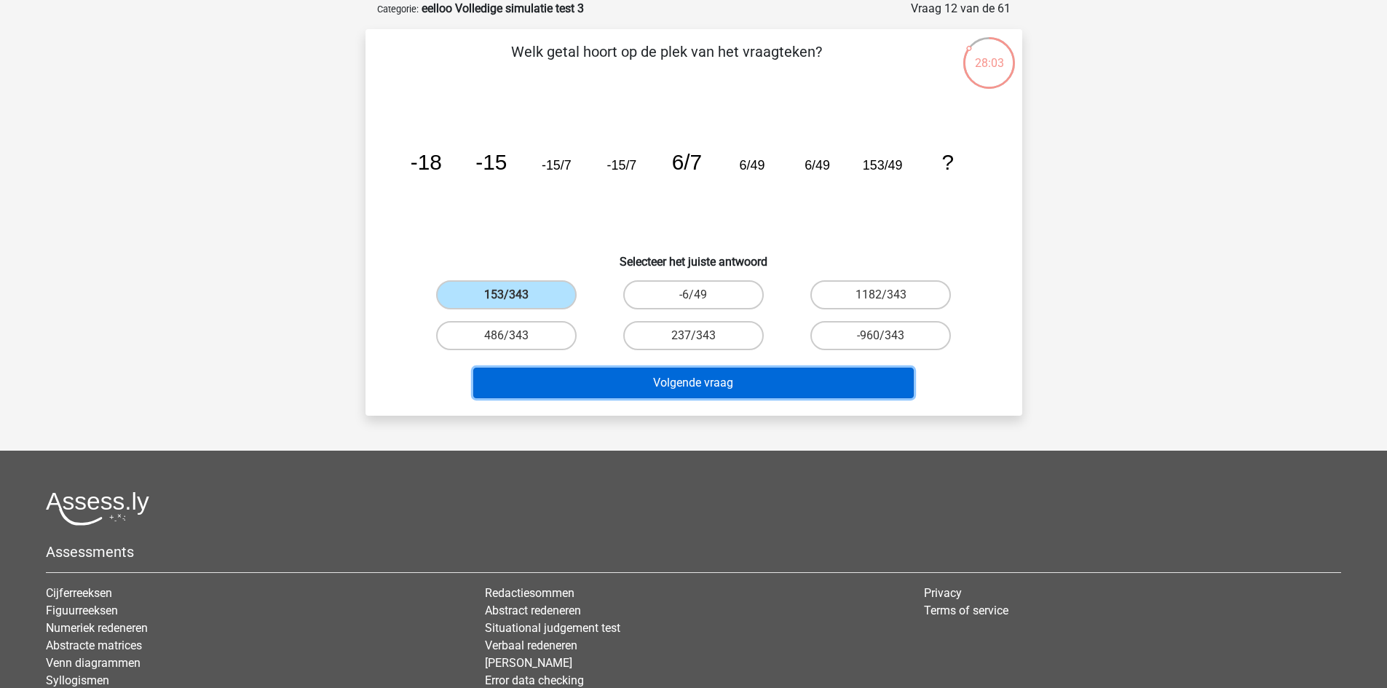
click at [660, 383] on button "Volgende vraag" at bounding box center [693, 383] width 441 height 31
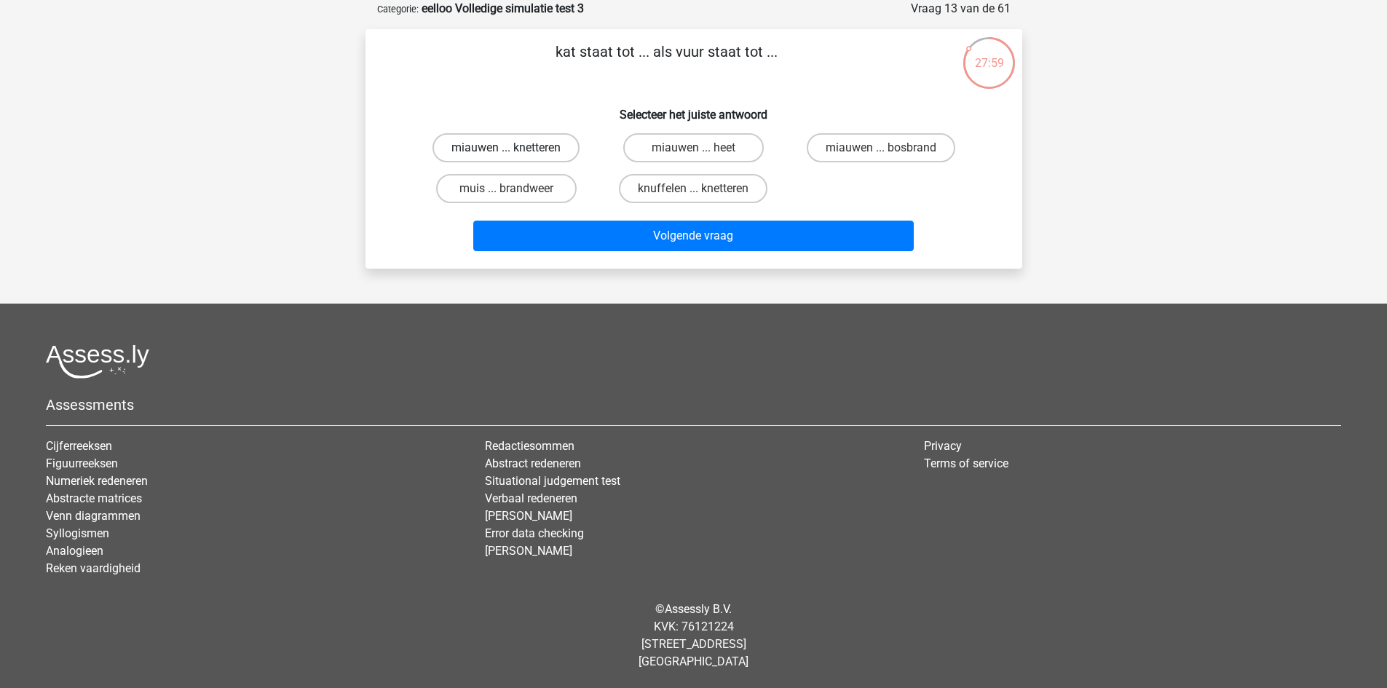
click at [566, 146] on label "miauwen ... knetteren" at bounding box center [506, 147] width 147 height 29
click at [516, 148] on input "miauwen ... knetteren" at bounding box center [510, 152] width 9 height 9
radio input "true"
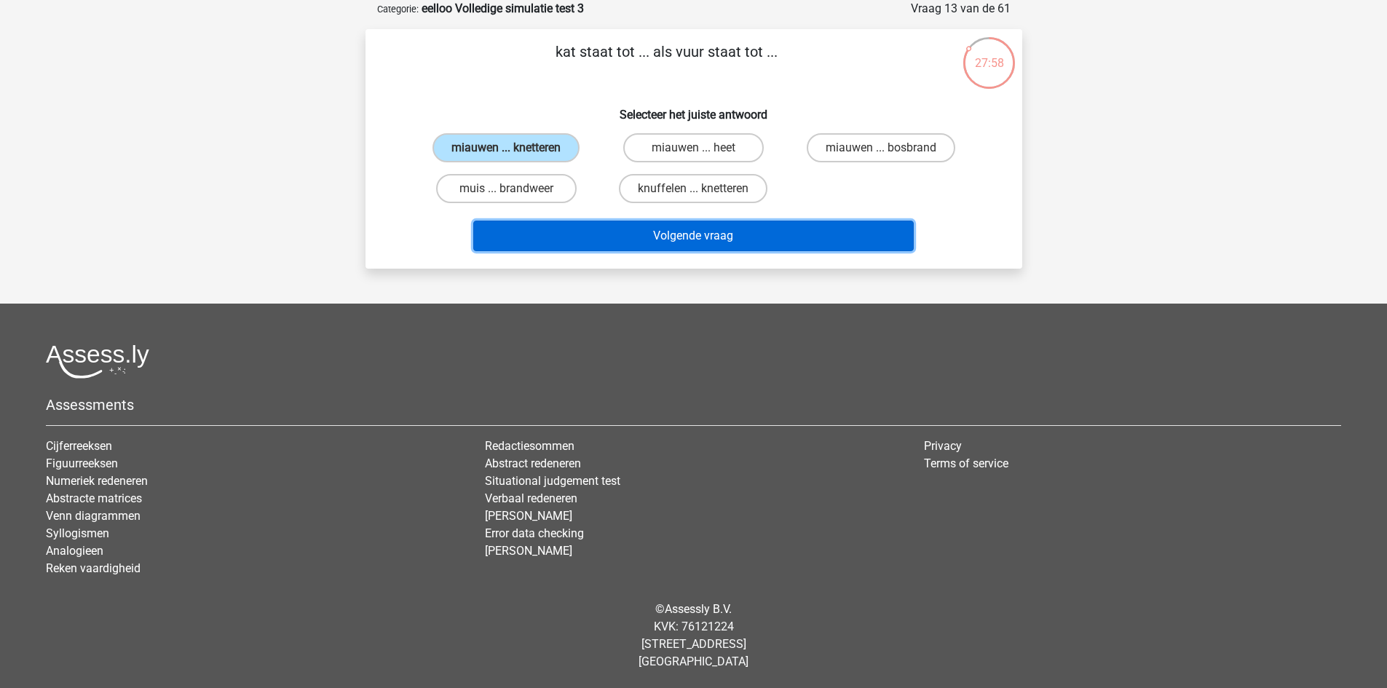
click at [608, 234] on button "Volgende vraag" at bounding box center [693, 236] width 441 height 31
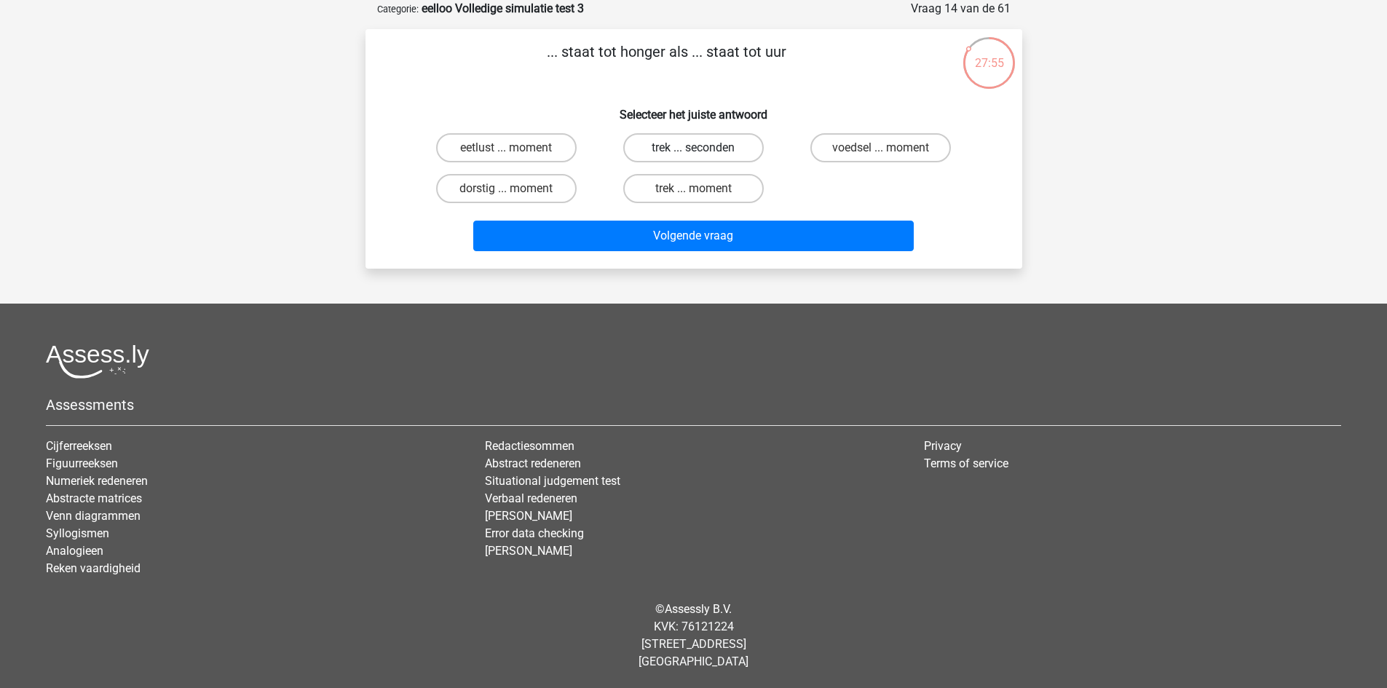
click at [738, 143] on label "trek ... seconden" at bounding box center [693, 147] width 141 height 29
click at [703, 148] on input "trek ... seconden" at bounding box center [697, 152] width 9 height 9
radio input "true"
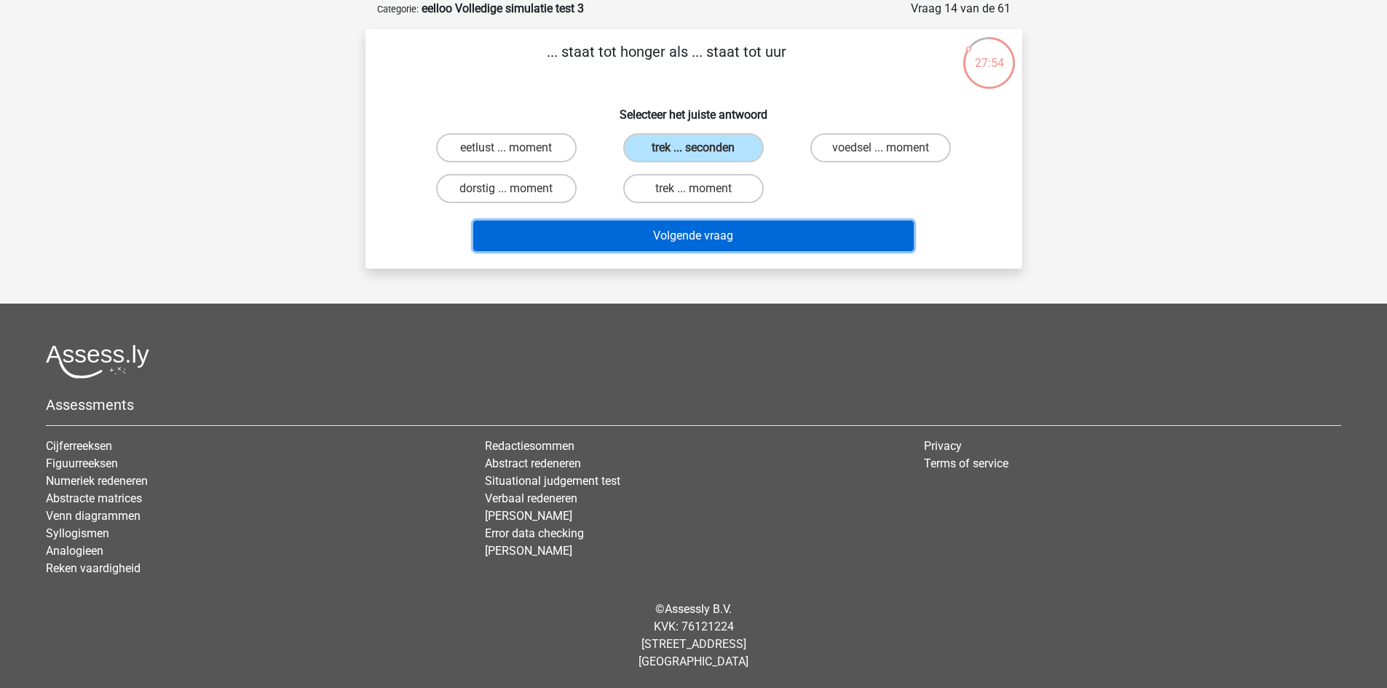
click at [764, 235] on button "Volgende vraag" at bounding box center [693, 236] width 441 height 31
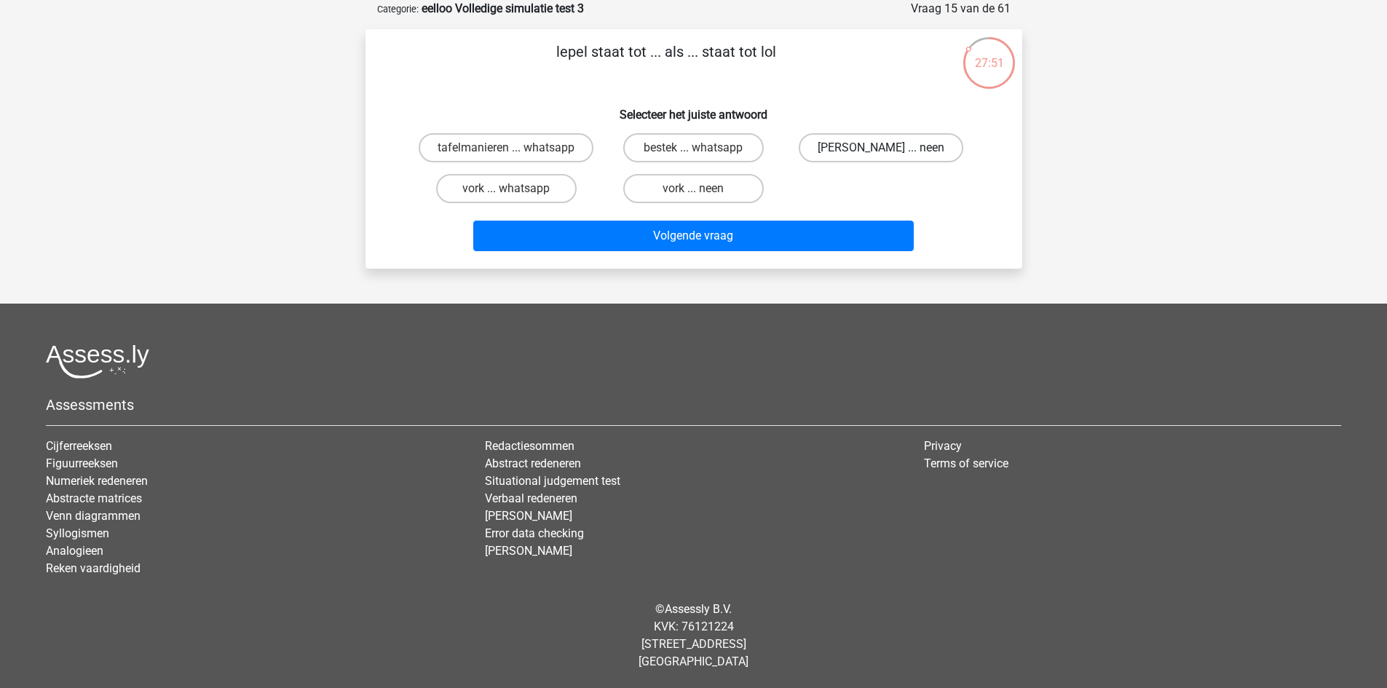
click at [866, 151] on label "anna ... neen" at bounding box center [881, 147] width 165 height 29
click at [881, 151] on input "anna ... neen" at bounding box center [885, 152] width 9 height 9
radio input "true"
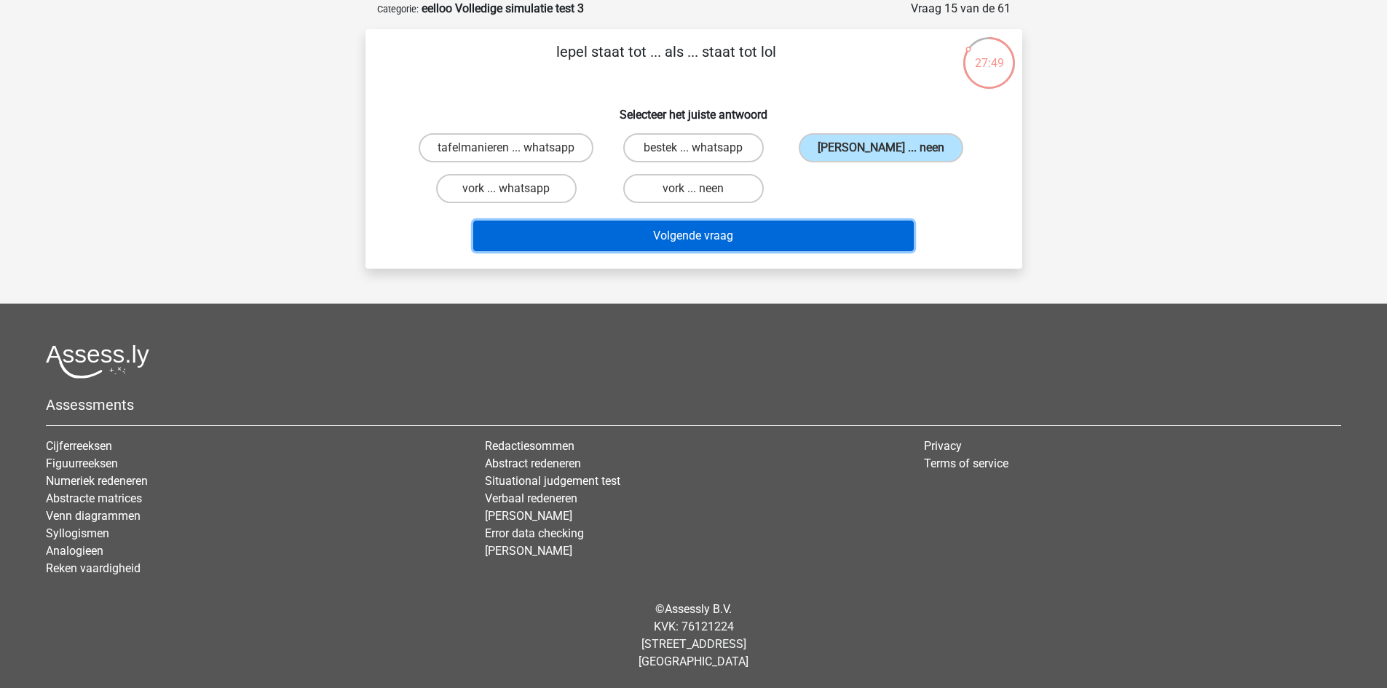
click at [814, 241] on button "Volgende vraag" at bounding box center [693, 236] width 441 height 31
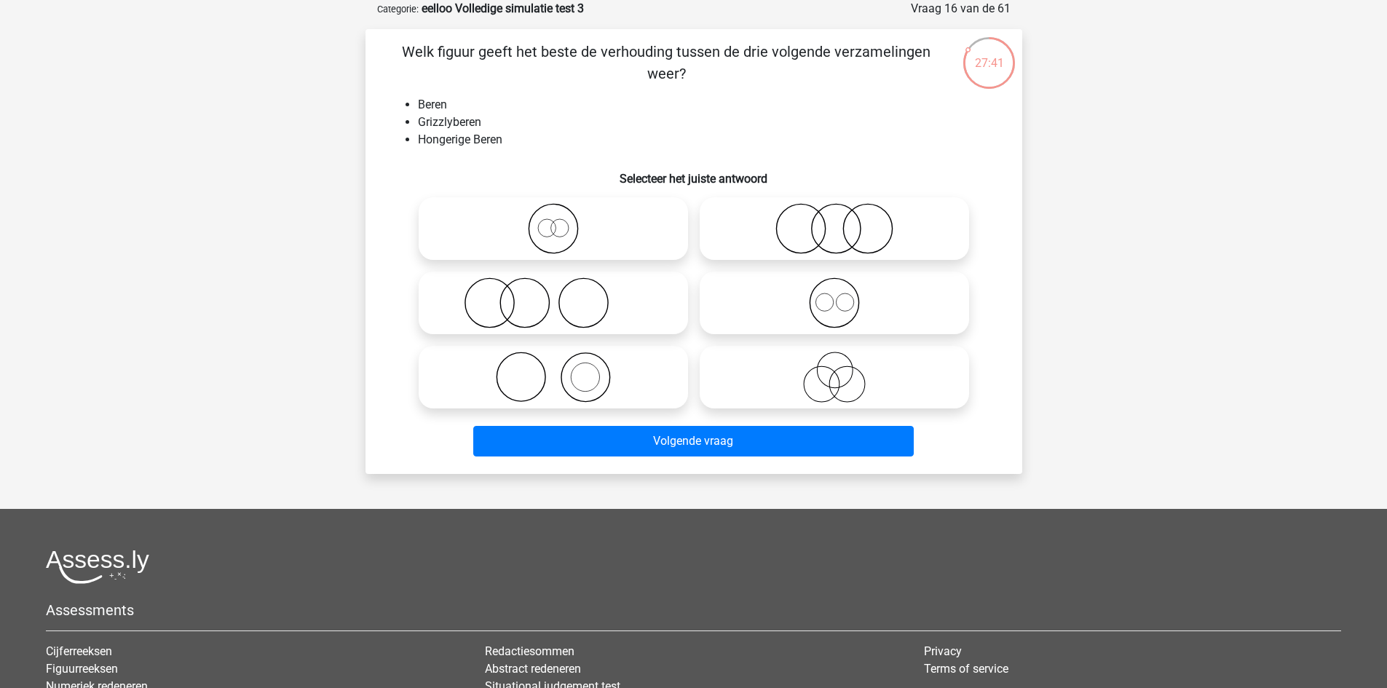
click at [597, 222] on icon at bounding box center [553, 228] width 258 height 51
click at [563, 221] on input "radio" at bounding box center [557, 216] width 9 height 9
radio input "true"
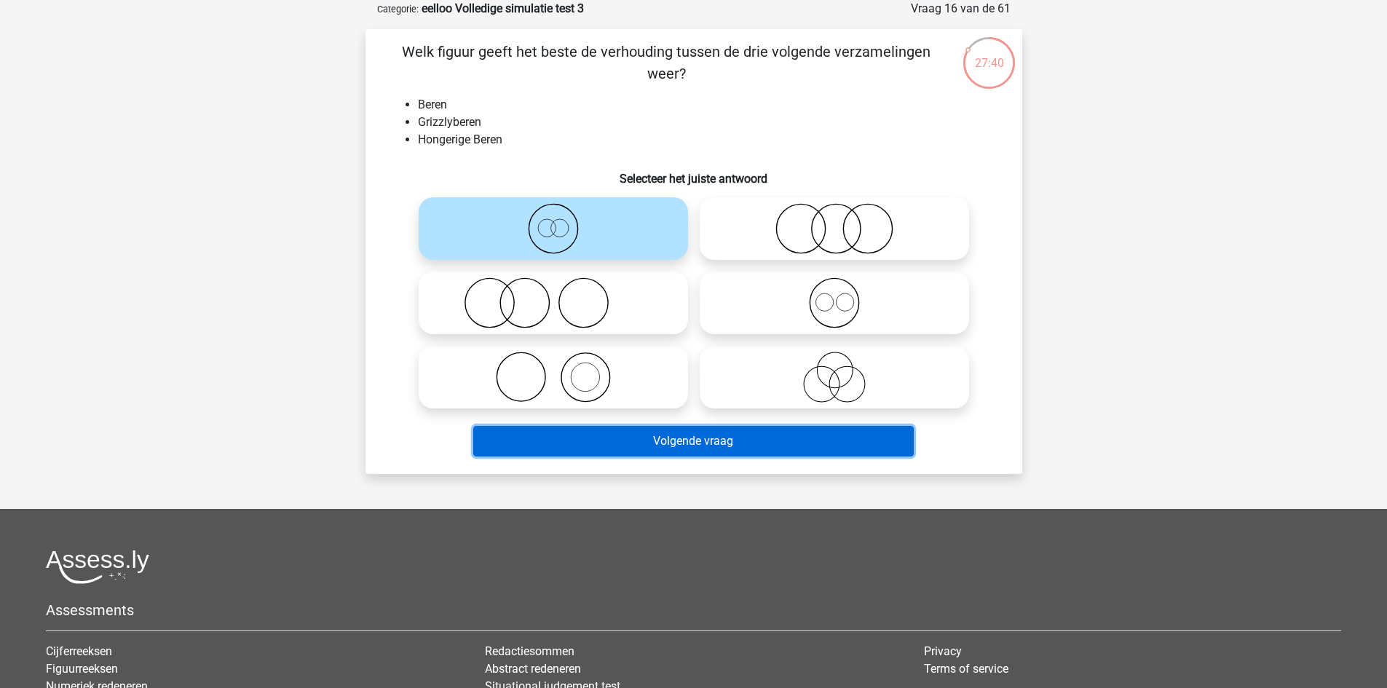
click at [670, 438] on button "Volgende vraag" at bounding box center [693, 441] width 441 height 31
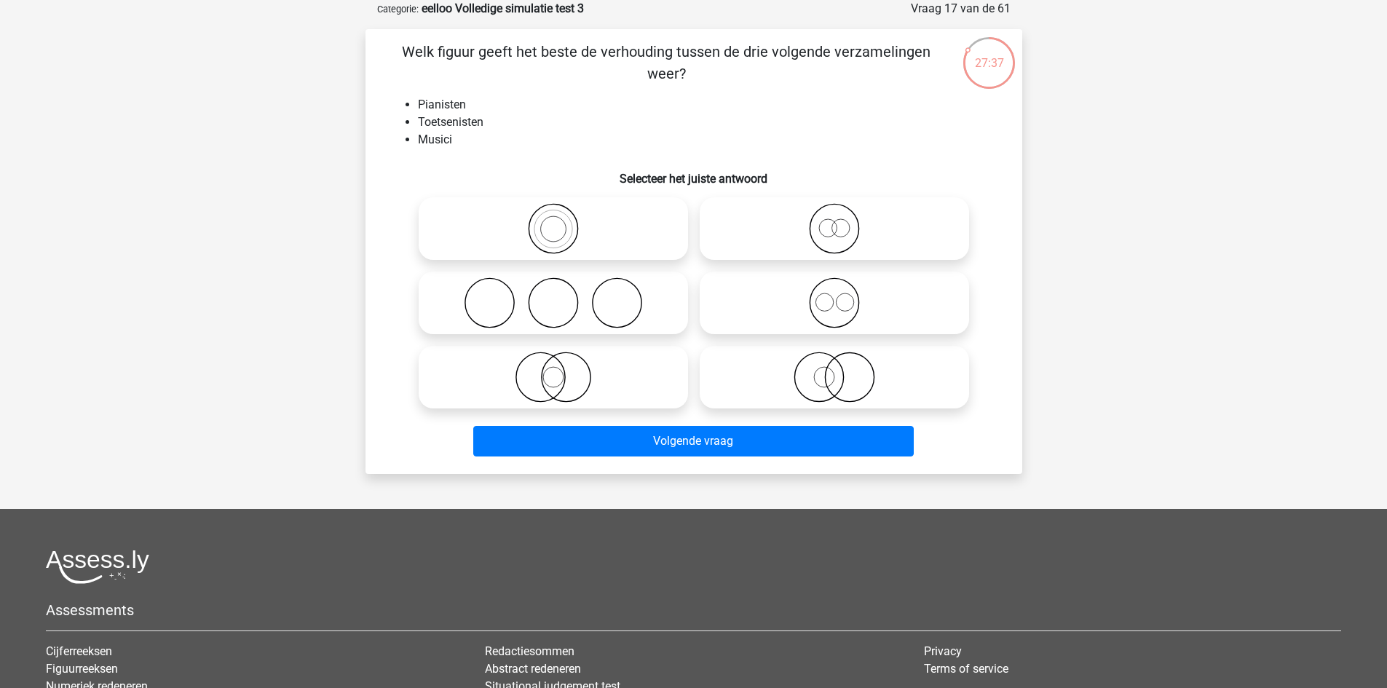
click at [628, 310] on icon at bounding box center [553, 302] width 258 height 51
click at [563, 296] on input "radio" at bounding box center [557, 290] width 9 height 9
radio input "true"
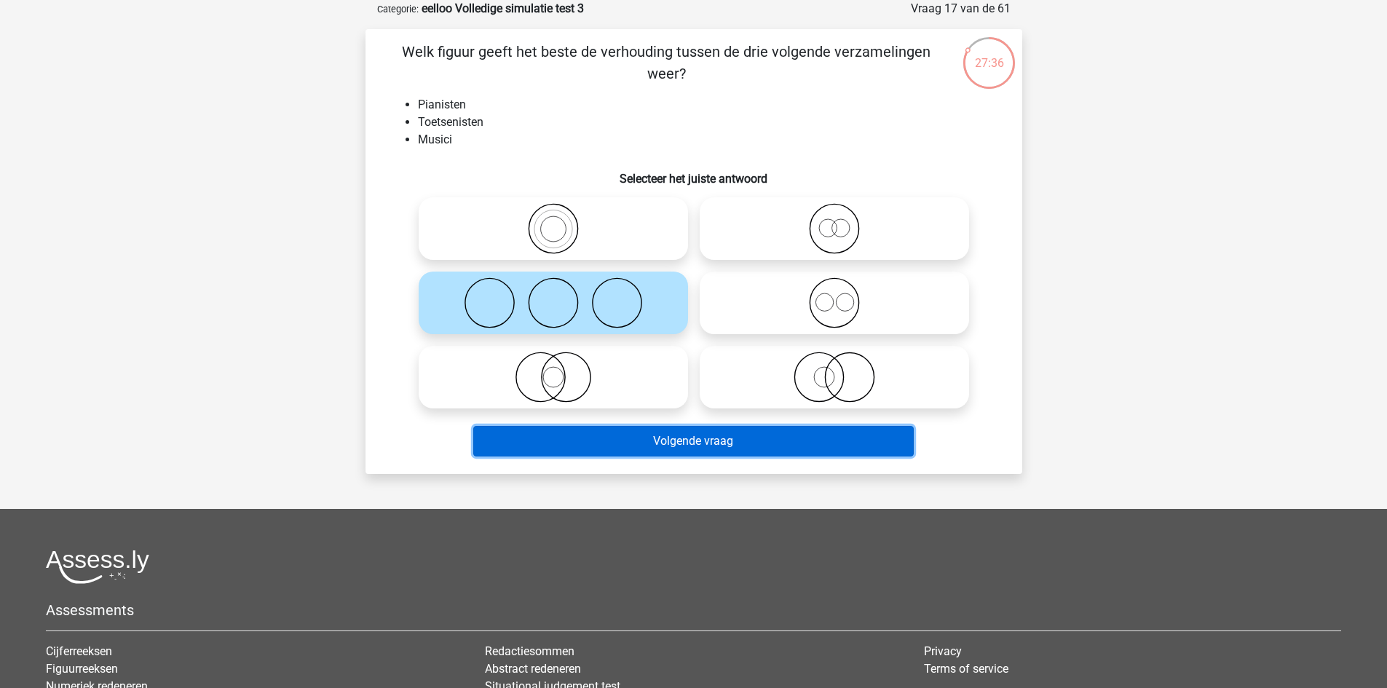
click at [679, 448] on button "Volgende vraag" at bounding box center [693, 441] width 441 height 31
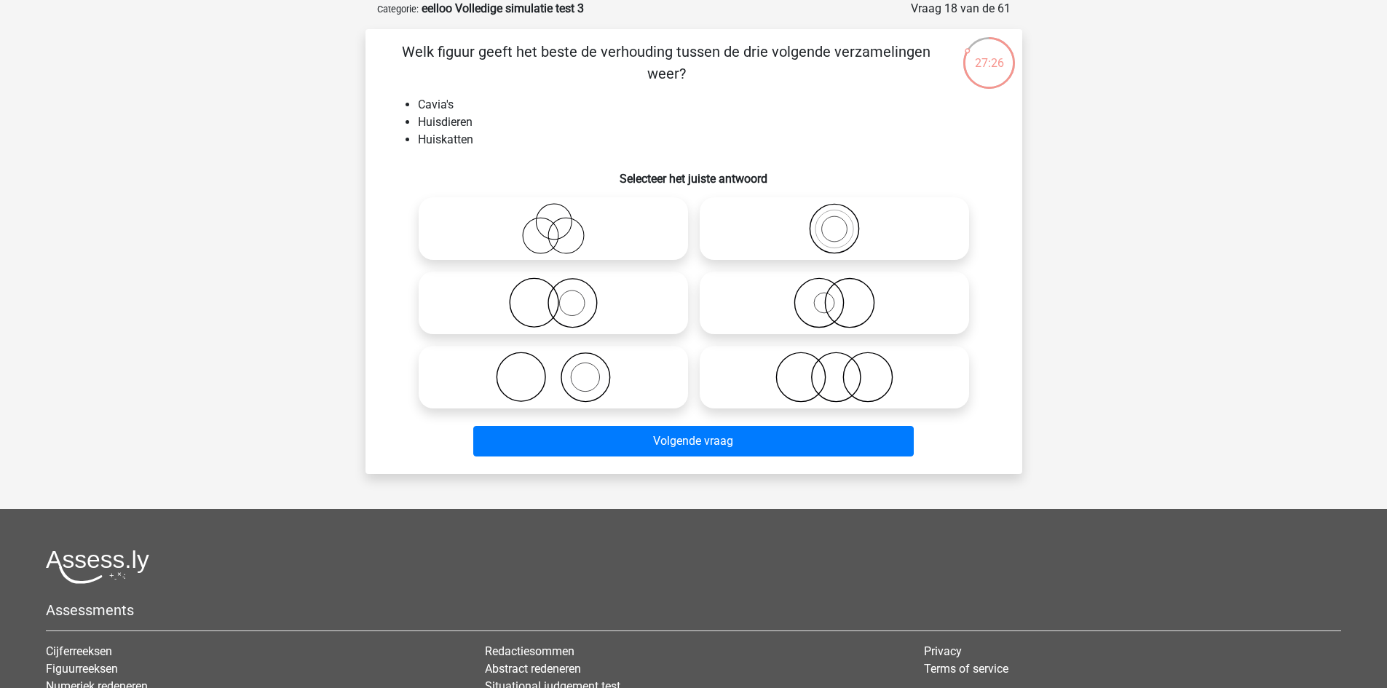
click at [593, 321] on icon at bounding box center [553, 302] width 258 height 51
click at [563, 296] on input "radio" at bounding box center [557, 290] width 9 height 9
radio input "true"
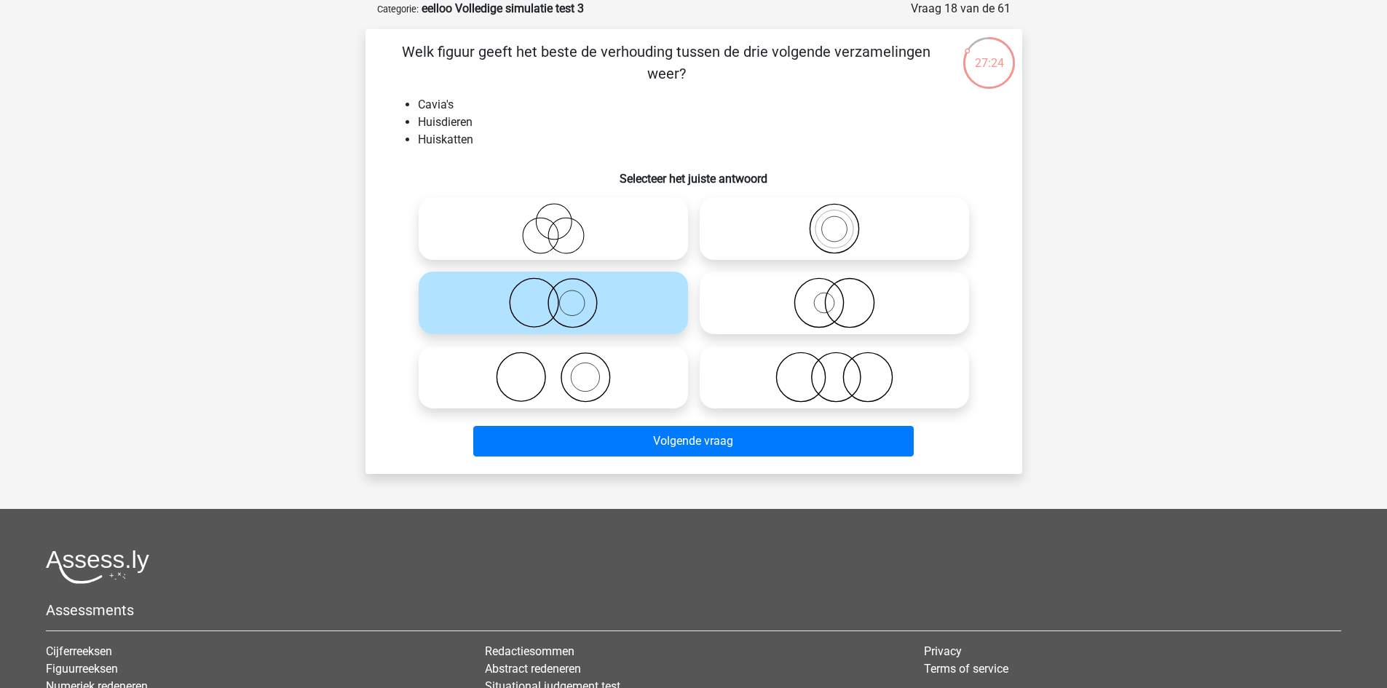
click at [635, 384] on icon at bounding box center [553, 377] width 258 height 51
click at [563, 370] on input "radio" at bounding box center [557, 364] width 9 height 9
radio input "true"
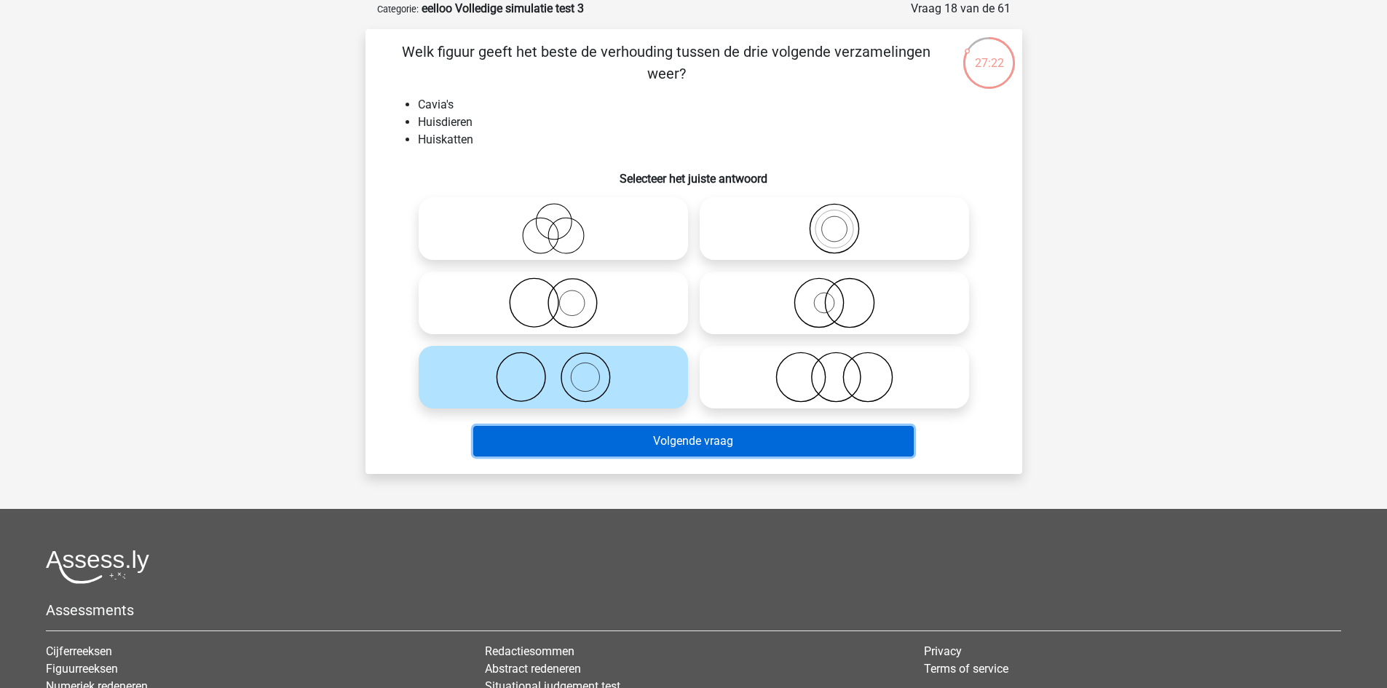
click at [657, 442] on button "Volgende vraag" at bounding box center [693, 441] width 441 height 31
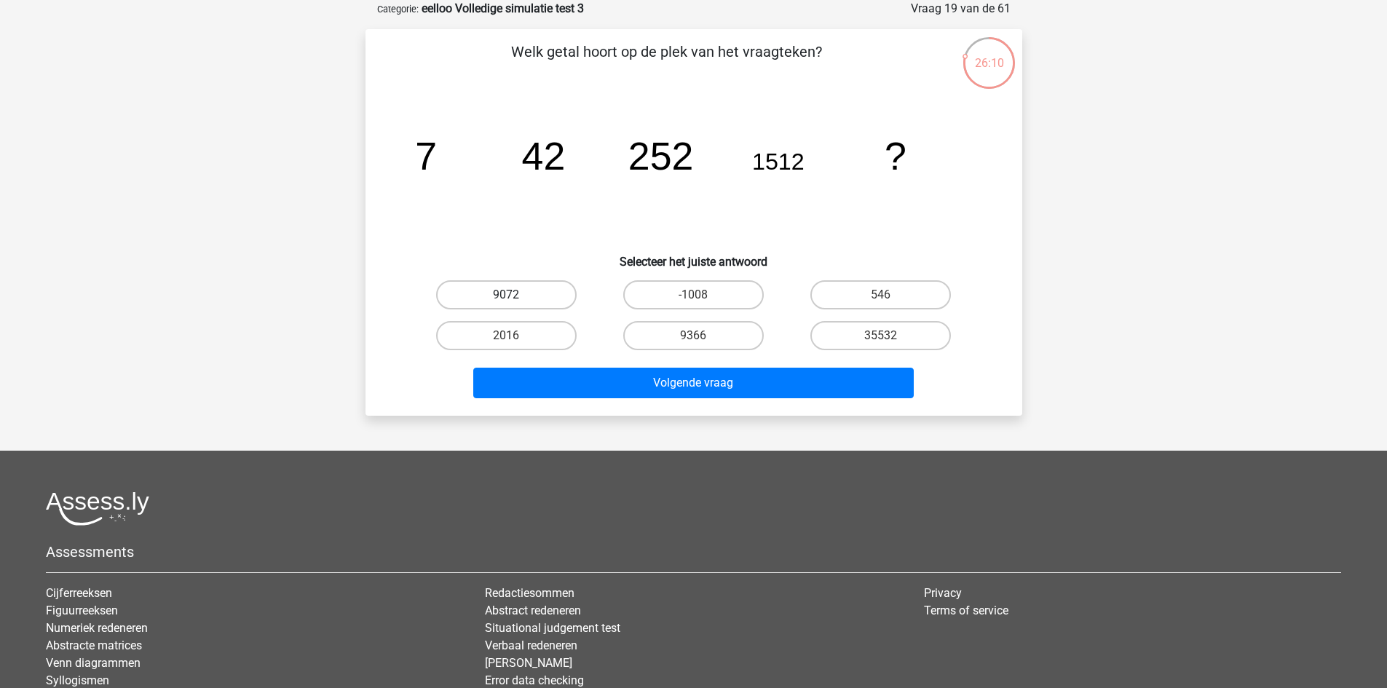
click at [534, 296] on label "9072" at bounding box center [506, 294] width 141 height 29
click at [516, 296] on input "9072" at bounding box center [510, 299] width 9 height 9
radio input "true"
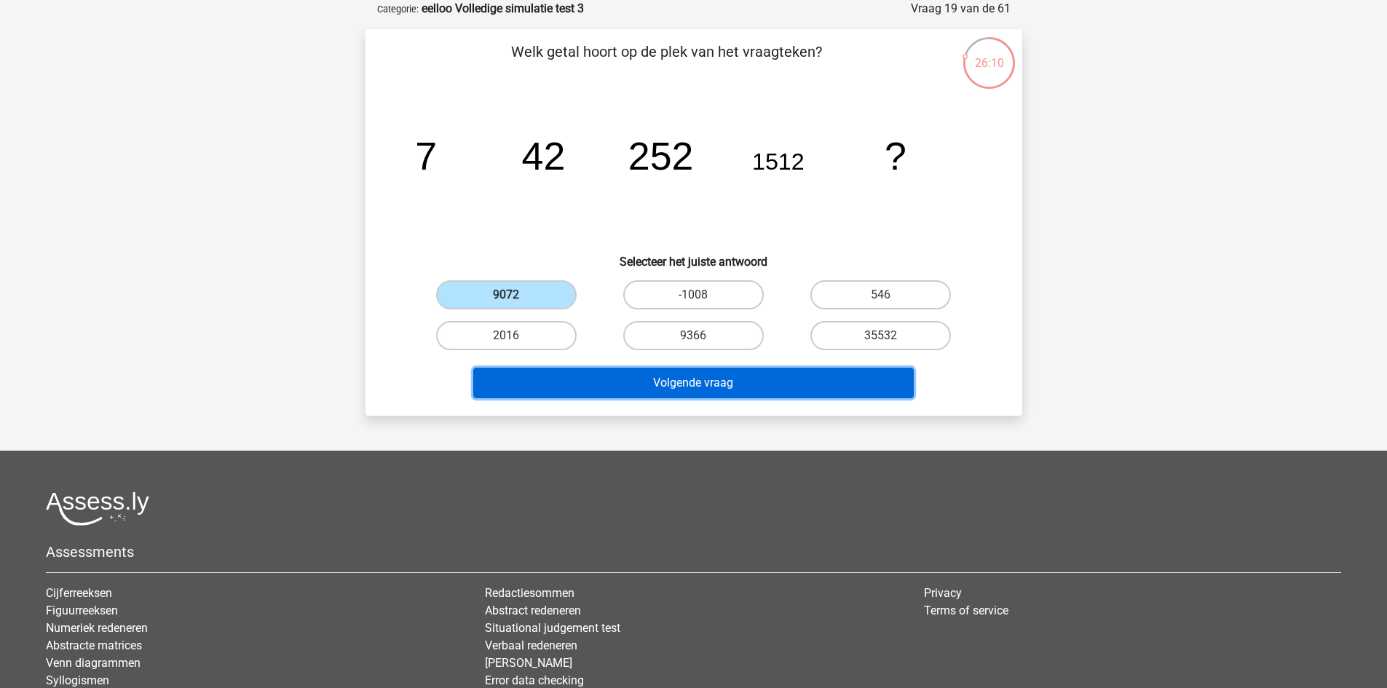
click at [607, 396] on button "Volgende vraag" at bounding box center [693, 383] width 441 height 31
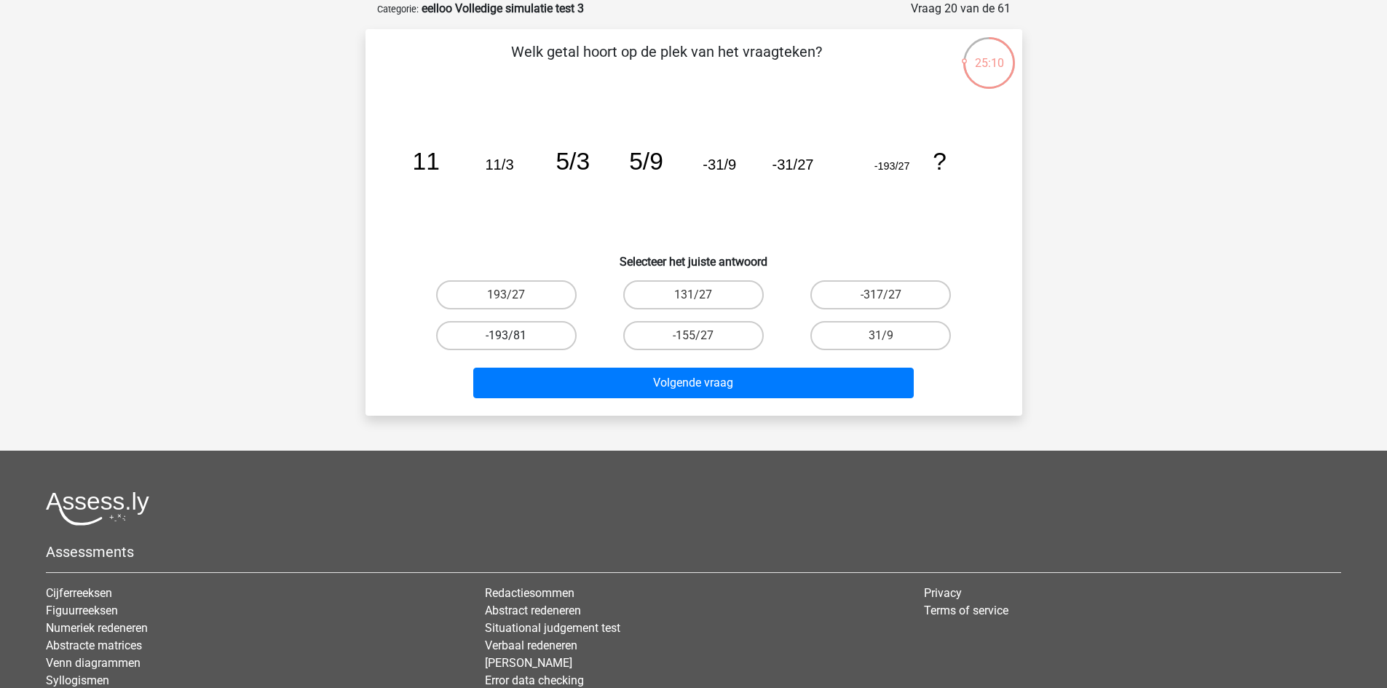
click at [550, 333] on label "-193/81" at bounding box center [506, 335] width 141 height 29
click at [516, 336] on input "-193/81" at bounding box center [510, 340] width 9 height 9
radio input "true"
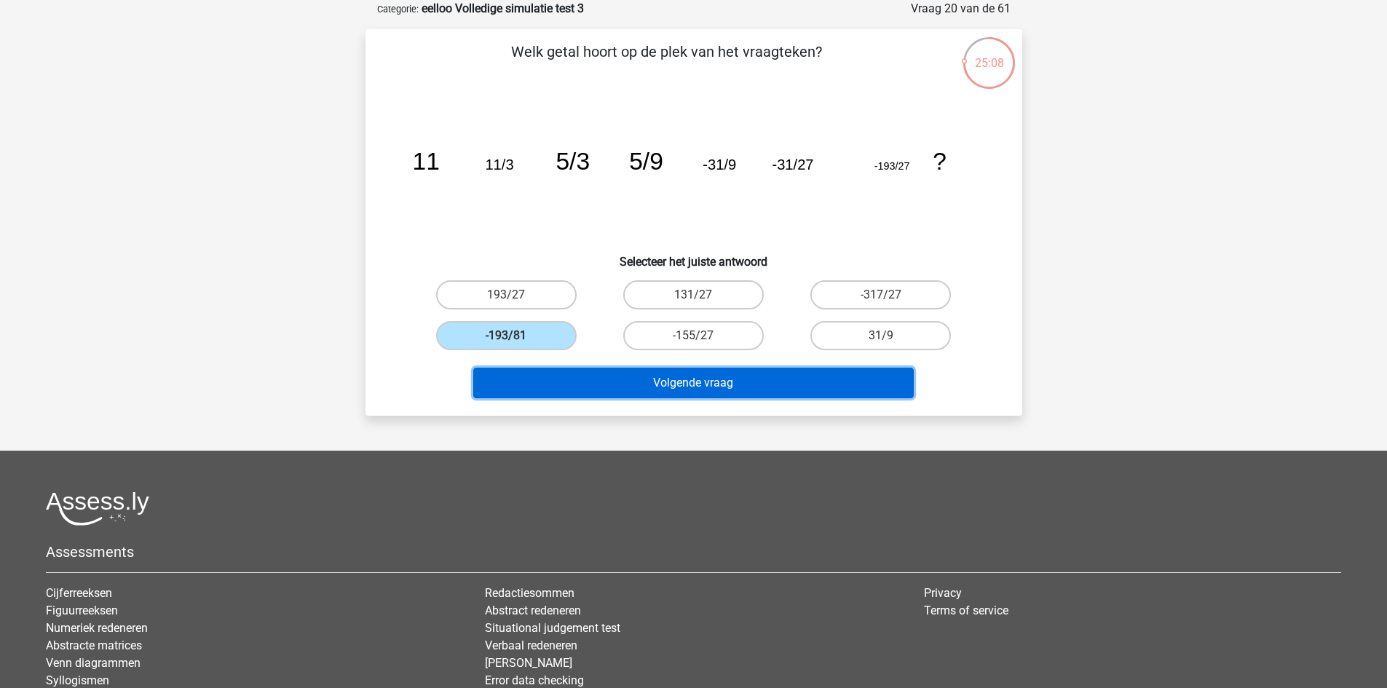
click at [601, 392] on button "Volgende vraag" at bounding box center [693, 383] width 441 height 31
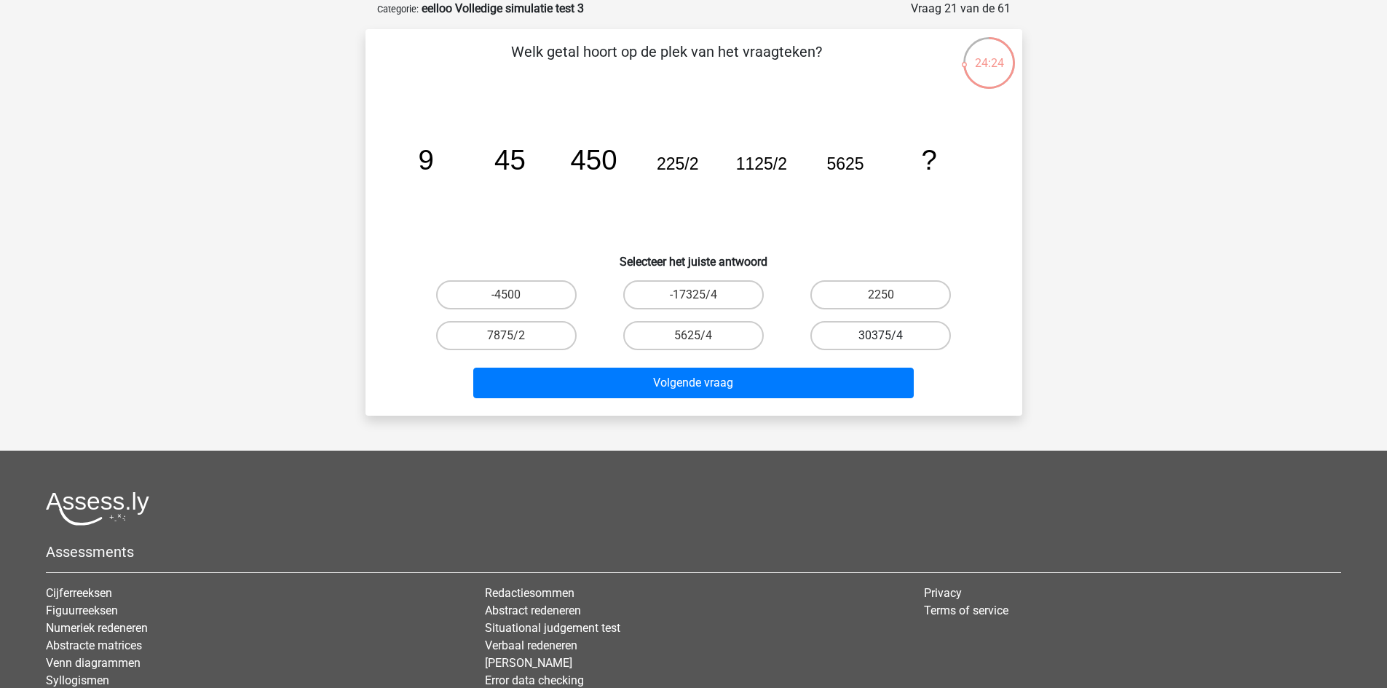
click at [877, 333] on label "30375/4" at bounding box center [880, 335] width 141 height 29
click at [881, 336] on input "30375/4" at bounding box center [885, 340] width 9 height 9
radio input "true"
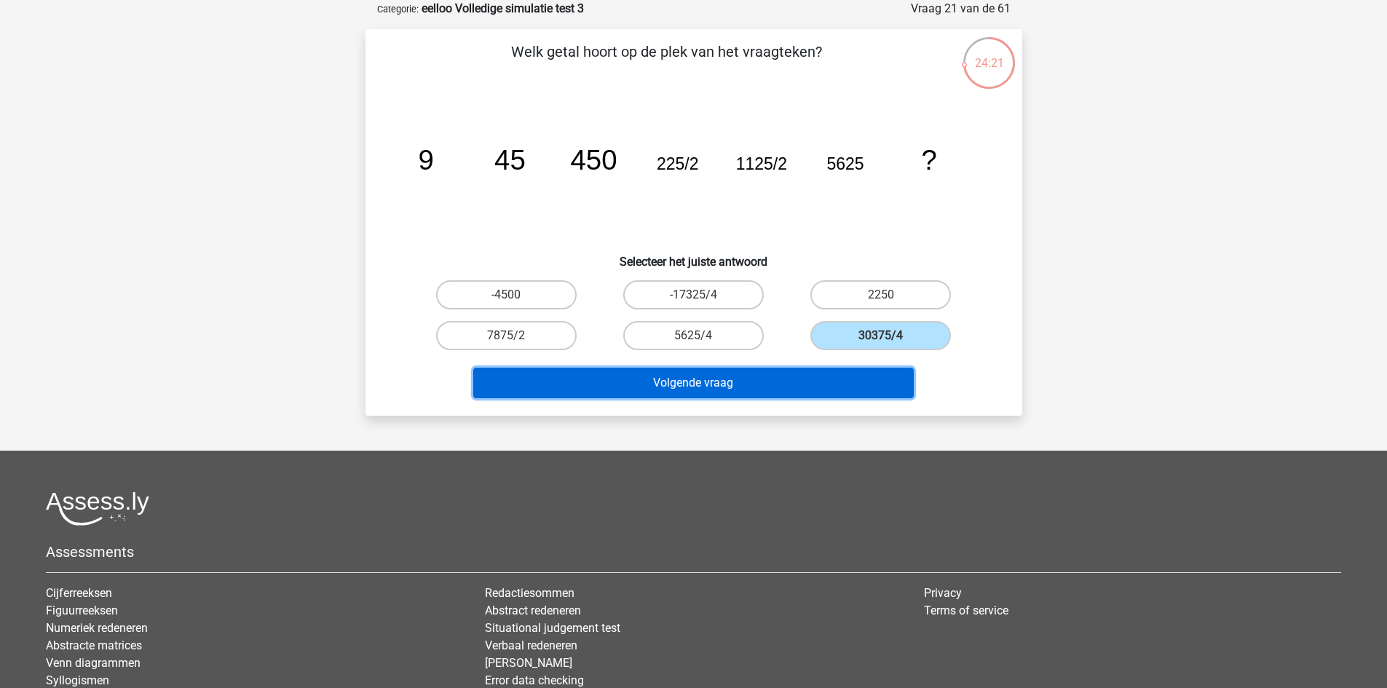
click at [790, 379] on button "Volgende vraag" at bounding box center [693, 383] width 441 height 31
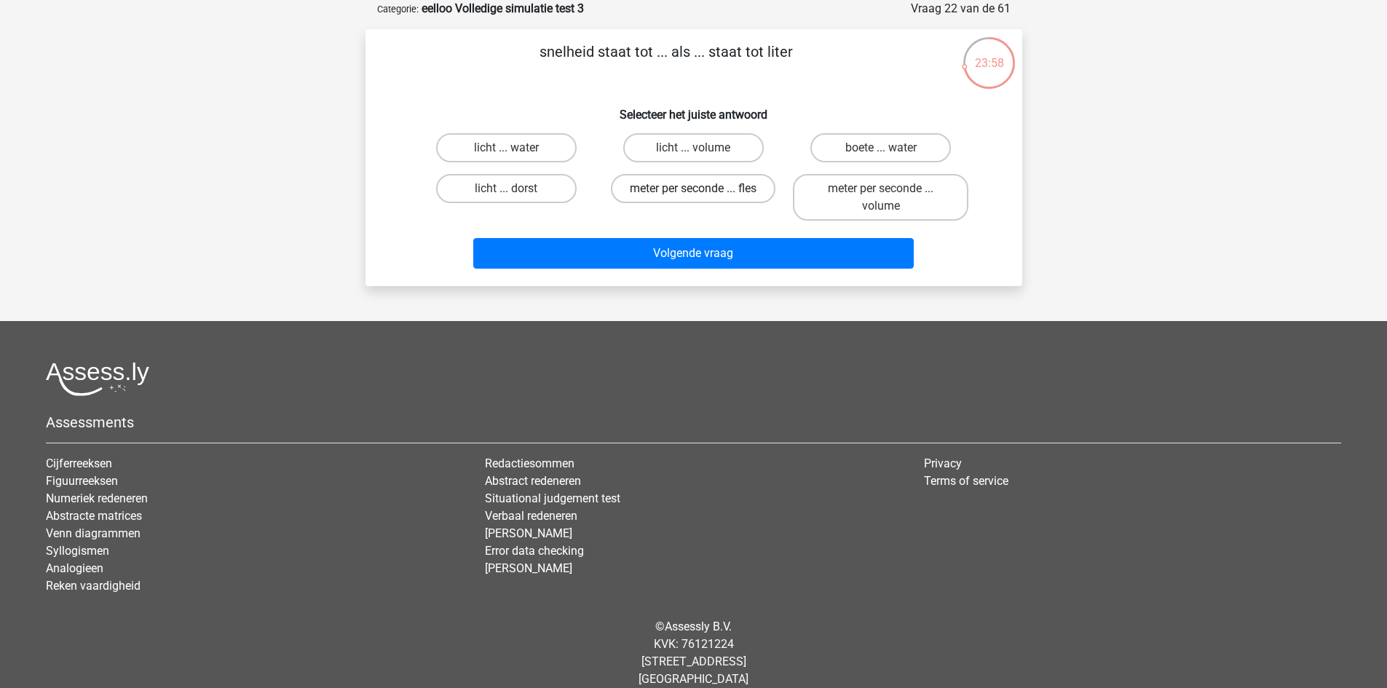
click at [734, 185] on label "meter per seconde ... fles" at bounding box center [693, 188] width 165 height 29
click at [703, 189] on input "meter per seconde ... fles" at bounding box center [697, 193] width 9 height 9
radio input "true"
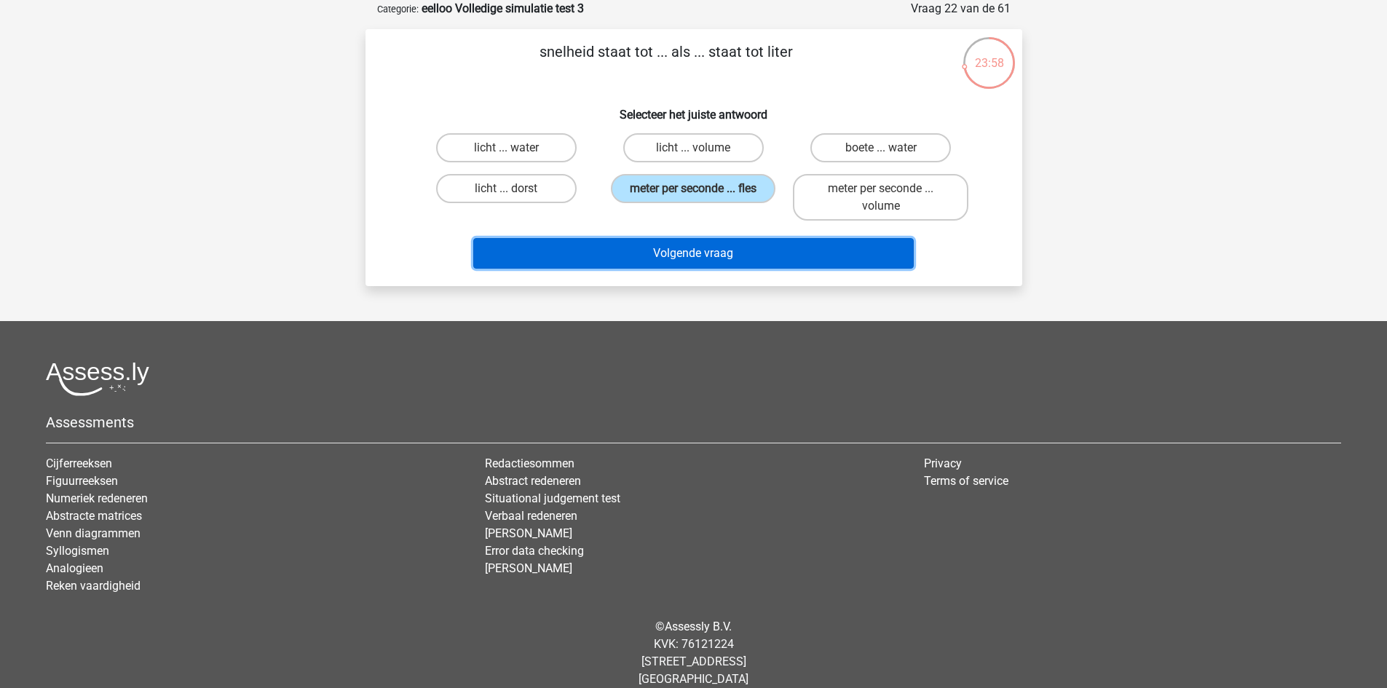
click at [755, 261] on button "Volgende vraag" at bounding box center [693, 253] width 441 height 31
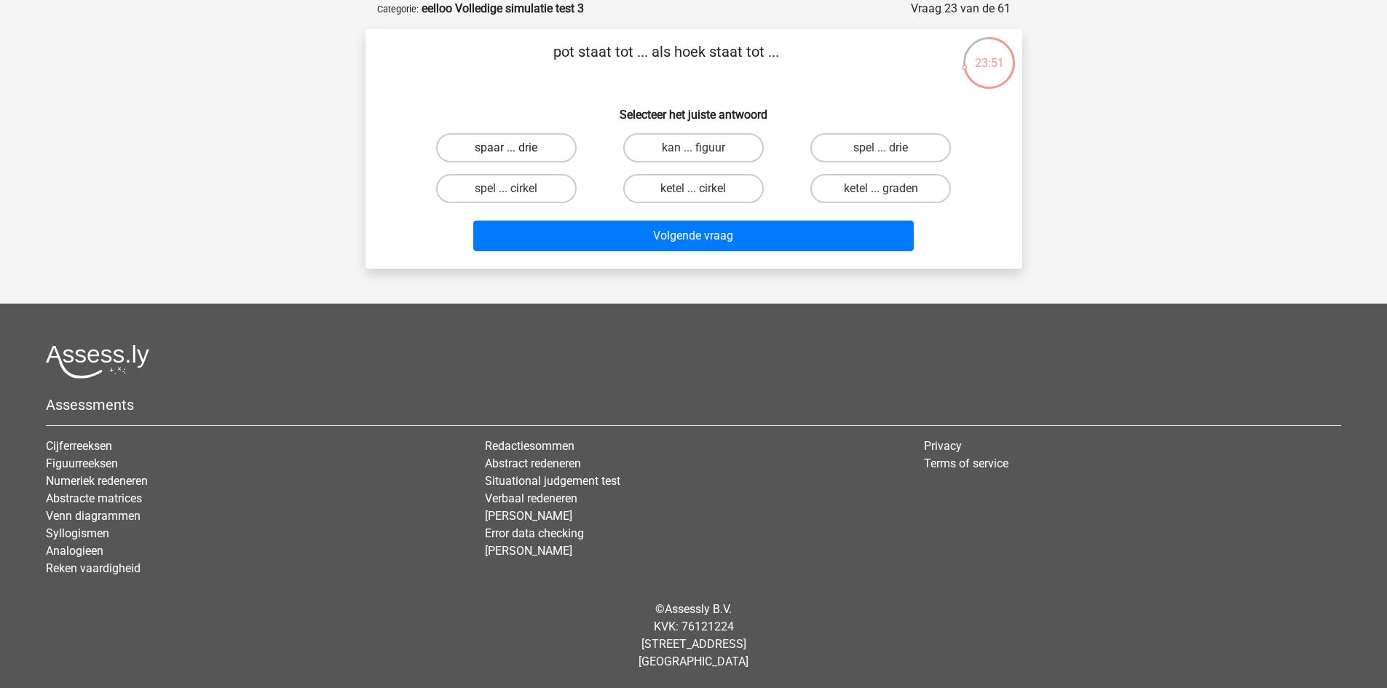
click at [549, 145] on label "spaar ... drie" at bounding box center [506, 147] width 141 height 29
click at [516, 148] on input "spaar ... drie" at bounding box center [510, 152] width 9 height 9
radio input "true"
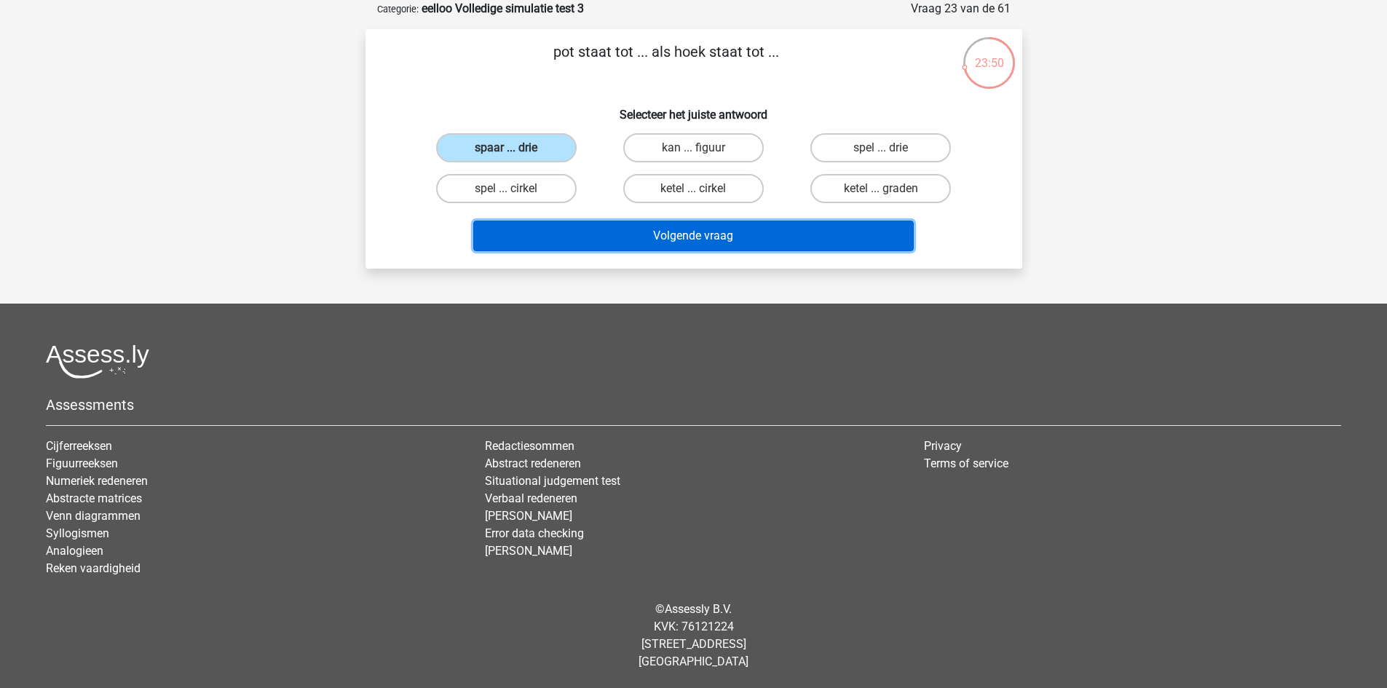
click at [641, 238] on button "Volgende vraag" at bounding box center [693, 236] width 441 height 31
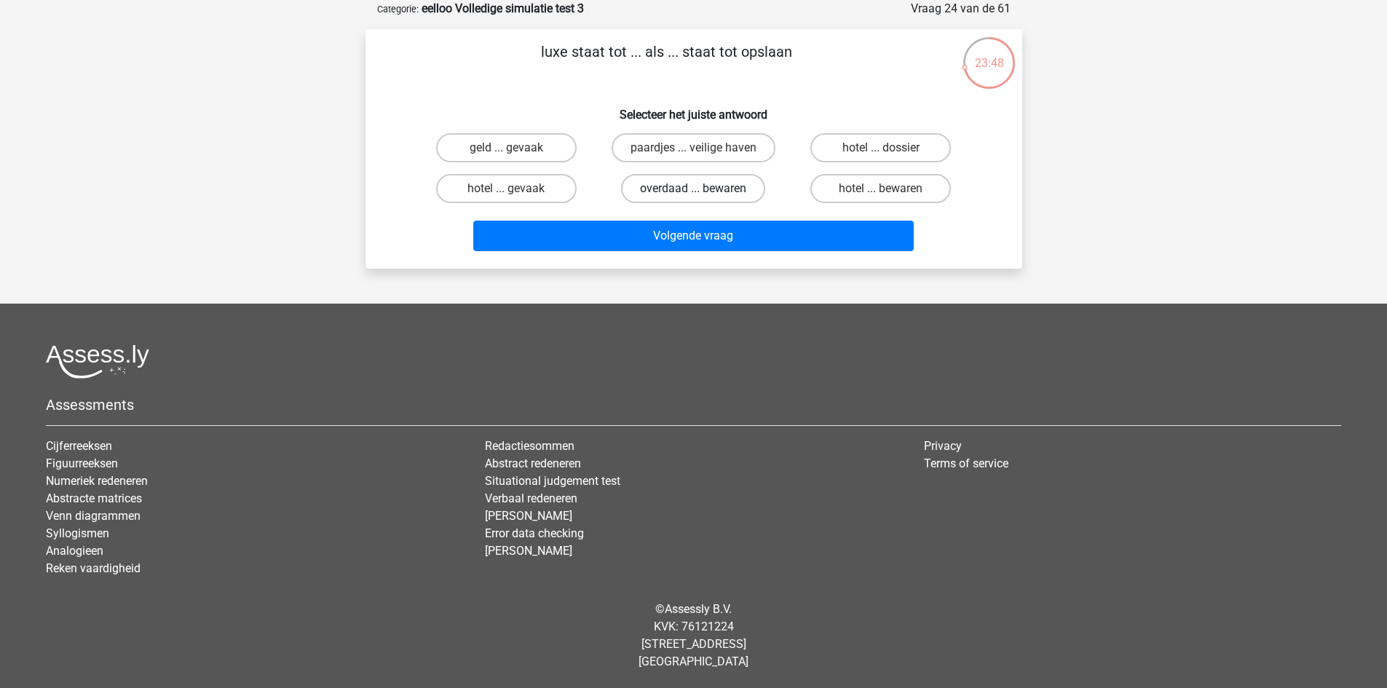
click at [686, 184] on label "overdaad ... bewaren" at bounding box center [693, 188] width 144 height 29
click at [693, 189] on input "overdaad ... bewaren" at bounding box center [697, 193] width 9 height 9
radio input "true"
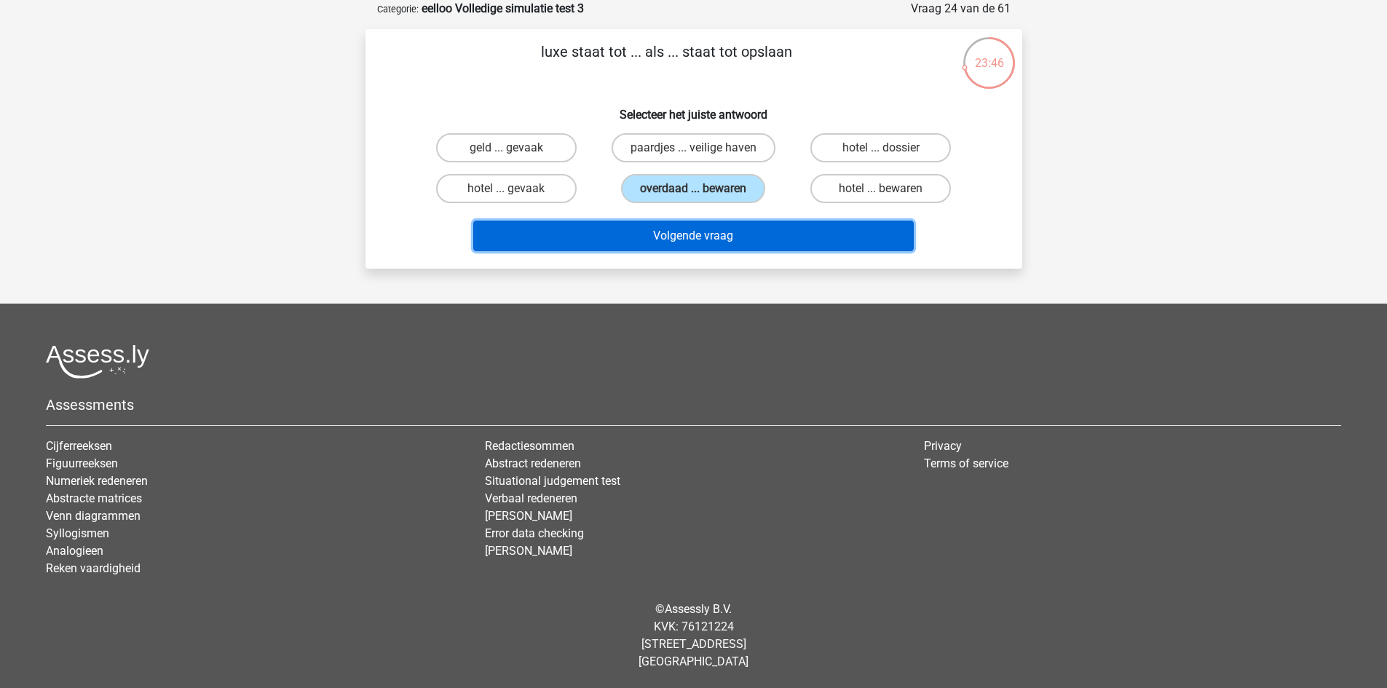
click at [674, 234] on button "Volgende vraag" at bounding box center [693, 236] width 441 height 31
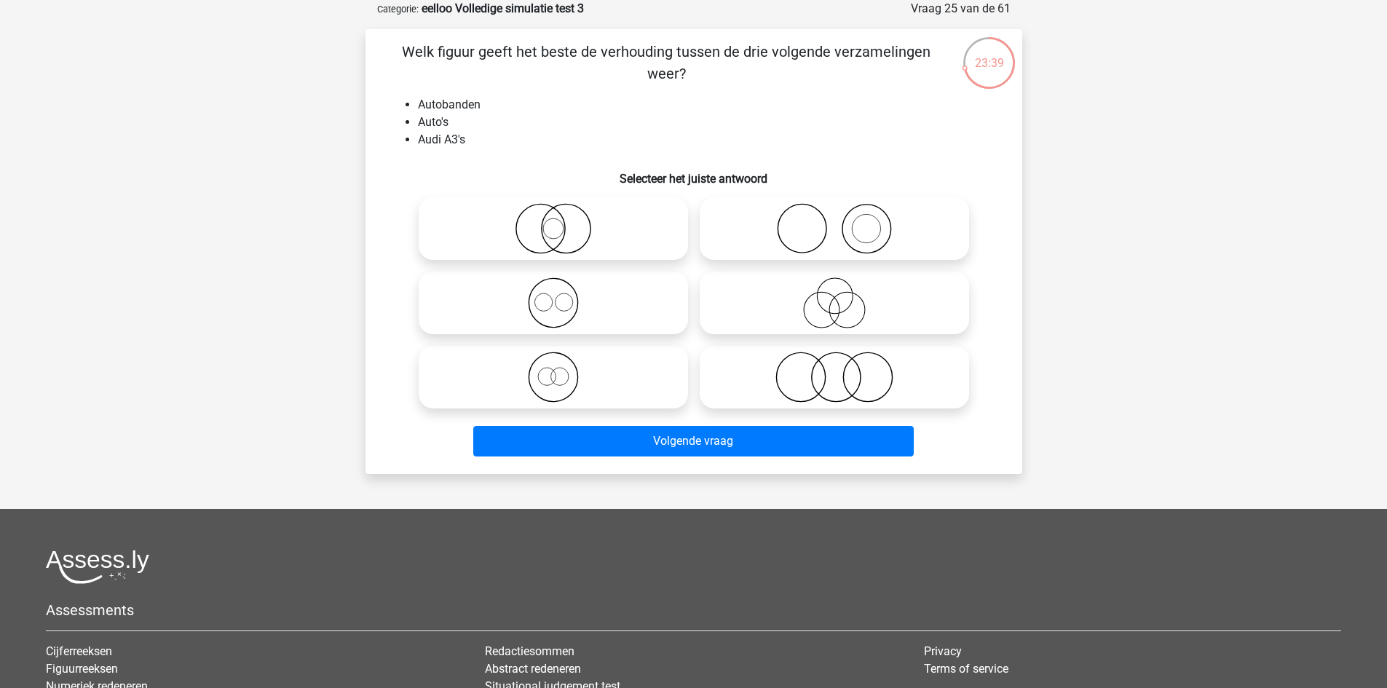
click at [595, 224] on icon at bounding box center [553, 228] width 258 height 51
click at [563, 221] on input "radio" at bounding box center [557, 216] width 9 height 9
radio input "true"
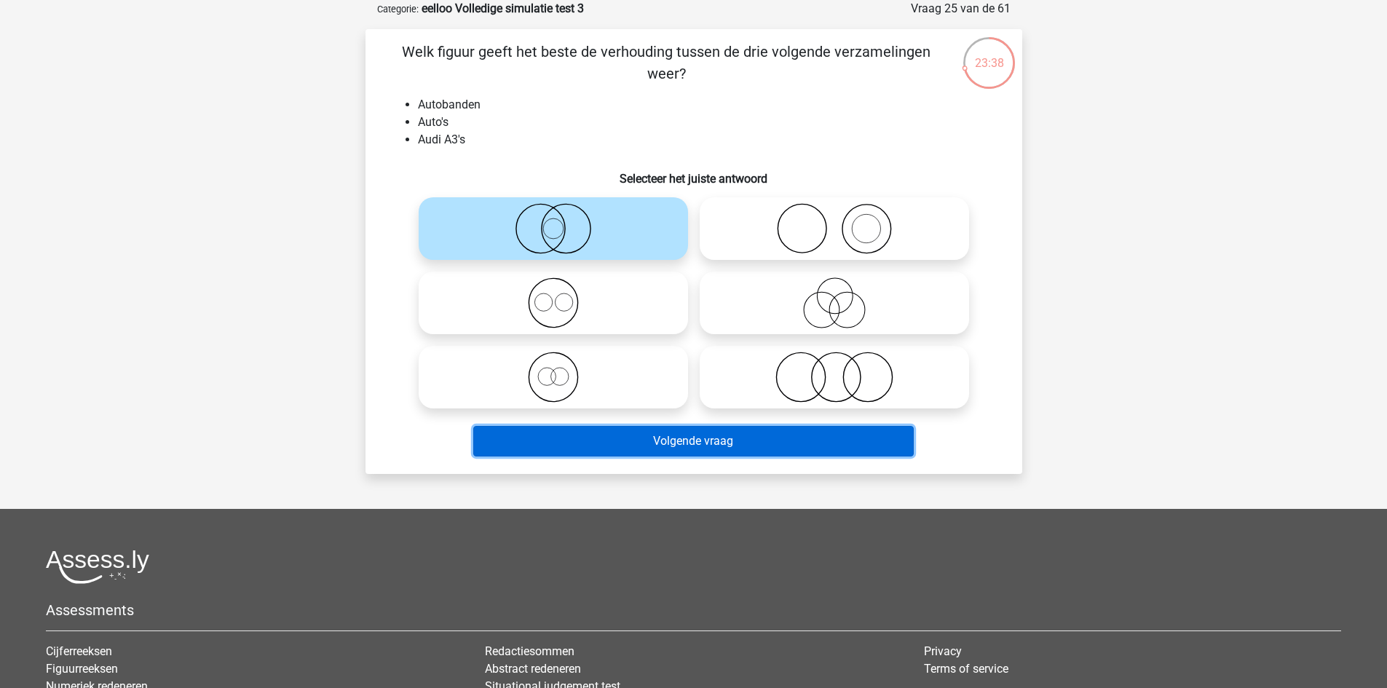
click at [658, 444] on button "Volgende vraag" at bounding box center [693, 441] width 441 height 31
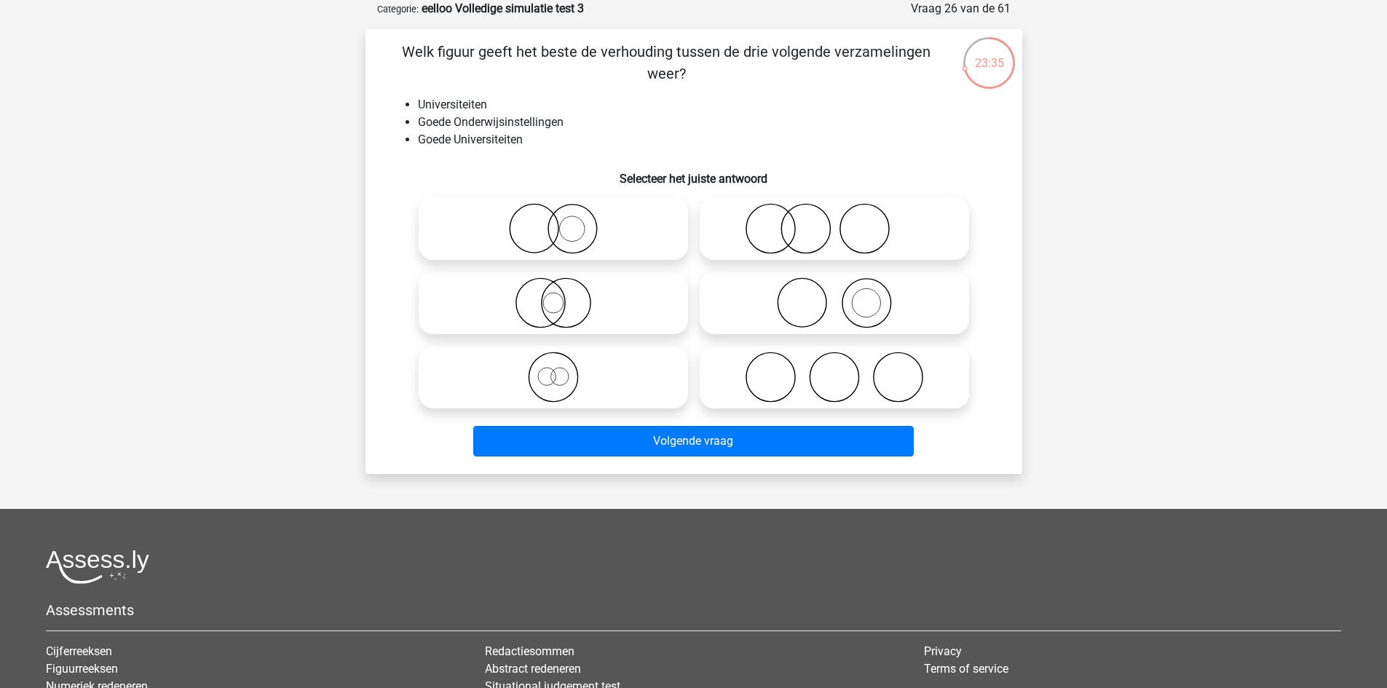
click at [790, 375] on icon at bounding box center [835, 377] width 258 height 51
click at [834, 370] on input "radio" at bounding box center [838, 364] width 9 height 9
radio input "true"
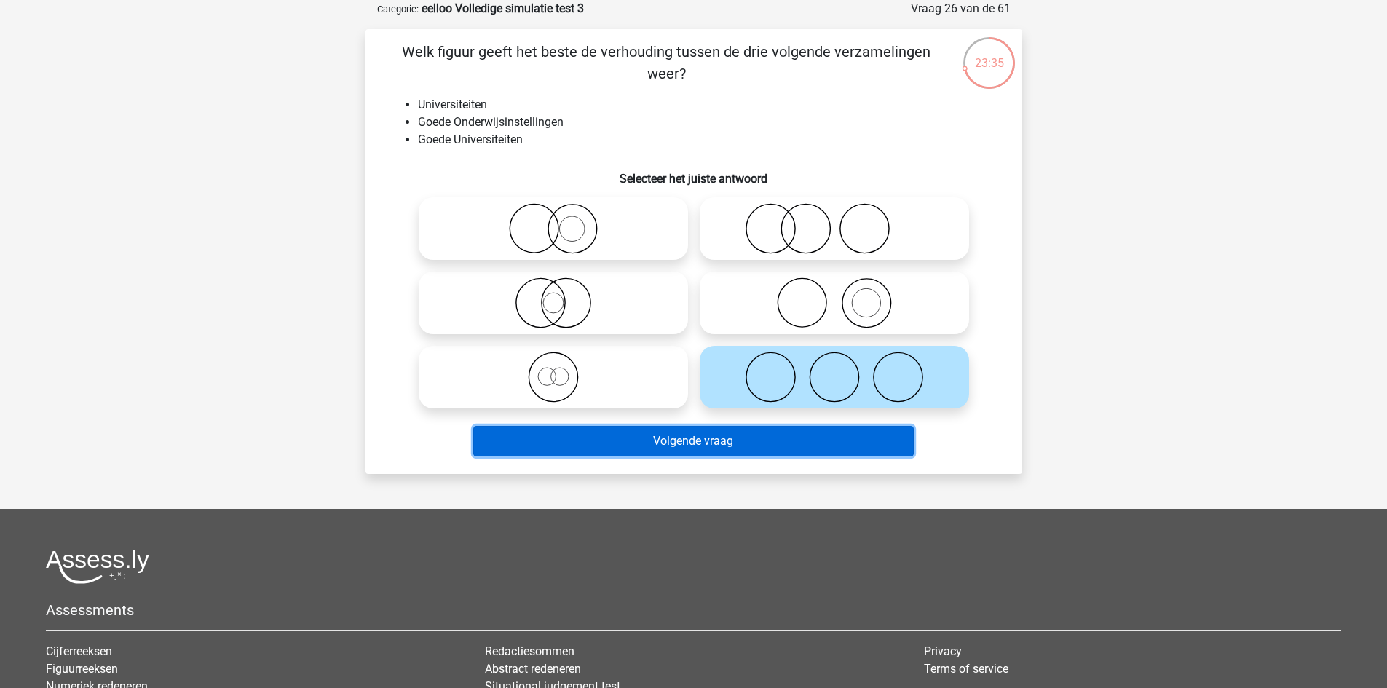
click at [752, 446] on button "Volgende vraag" at bounding box center [693, 441] width 441 height 31
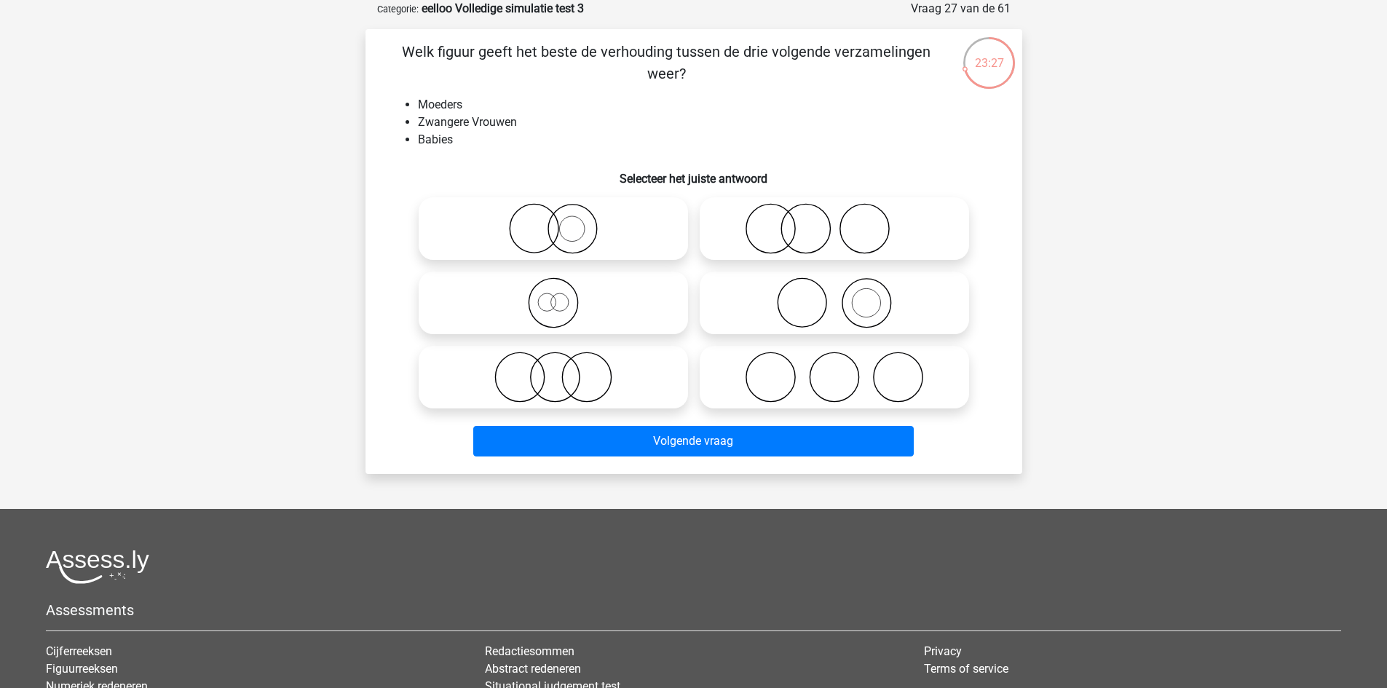
click at [856, 231] on icon at bounding box center [835, 228] width 258 height 51
click at [844, 221] on input "radio" at bounding box center [838, 216] width 9 height 9
radio input "true"
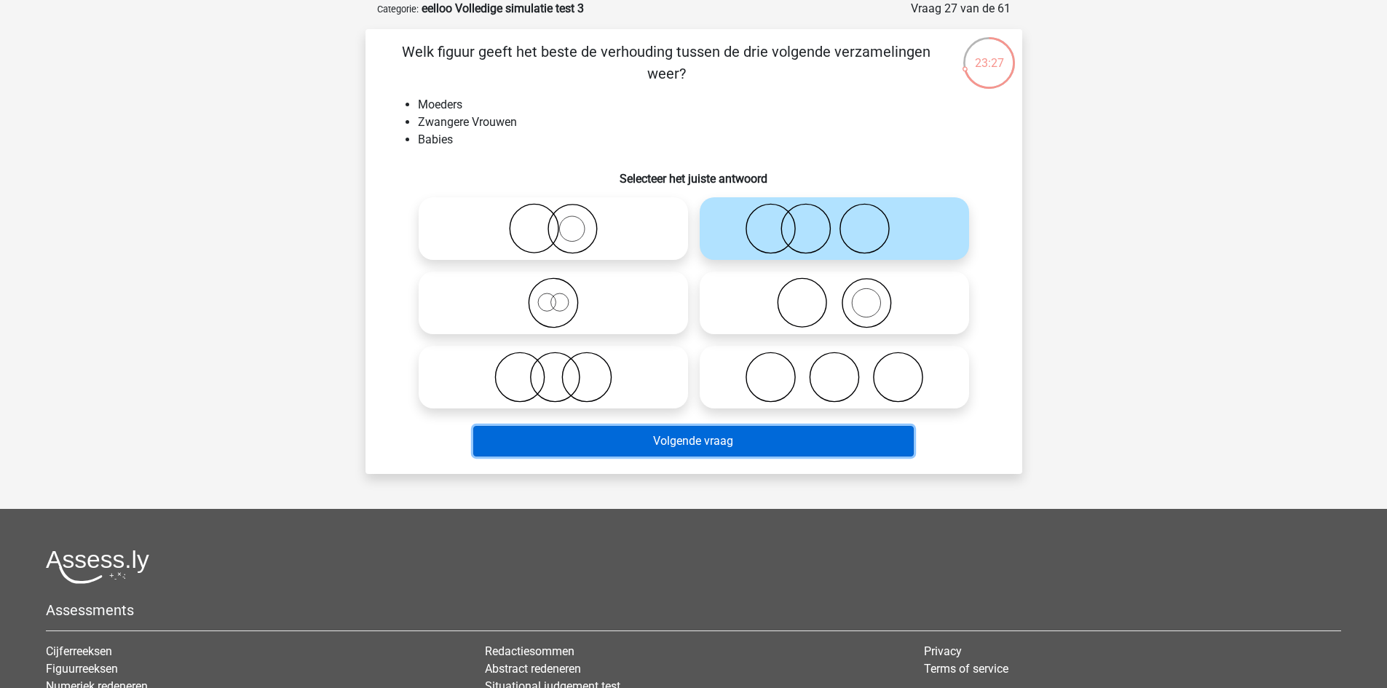
click at [711, 436] on button "Volgende vraag" at bounding box center [693, 441] width 441 height 31
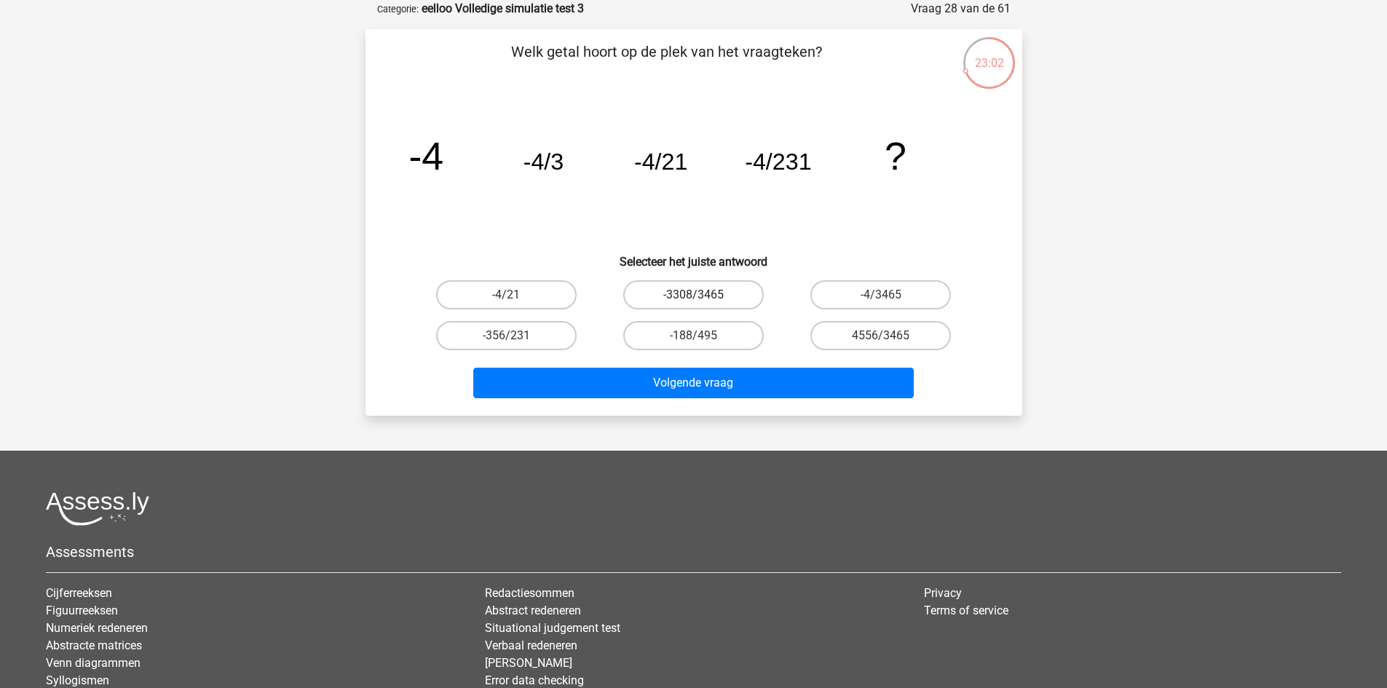
click at [703, 301] on label "-3308/3465" at bounding box center [693, 294] width 141 height 29
click at [703, 301] on input "-3308/3465" at bounding box center [697, 299] width 9 height 9
radio input "true"
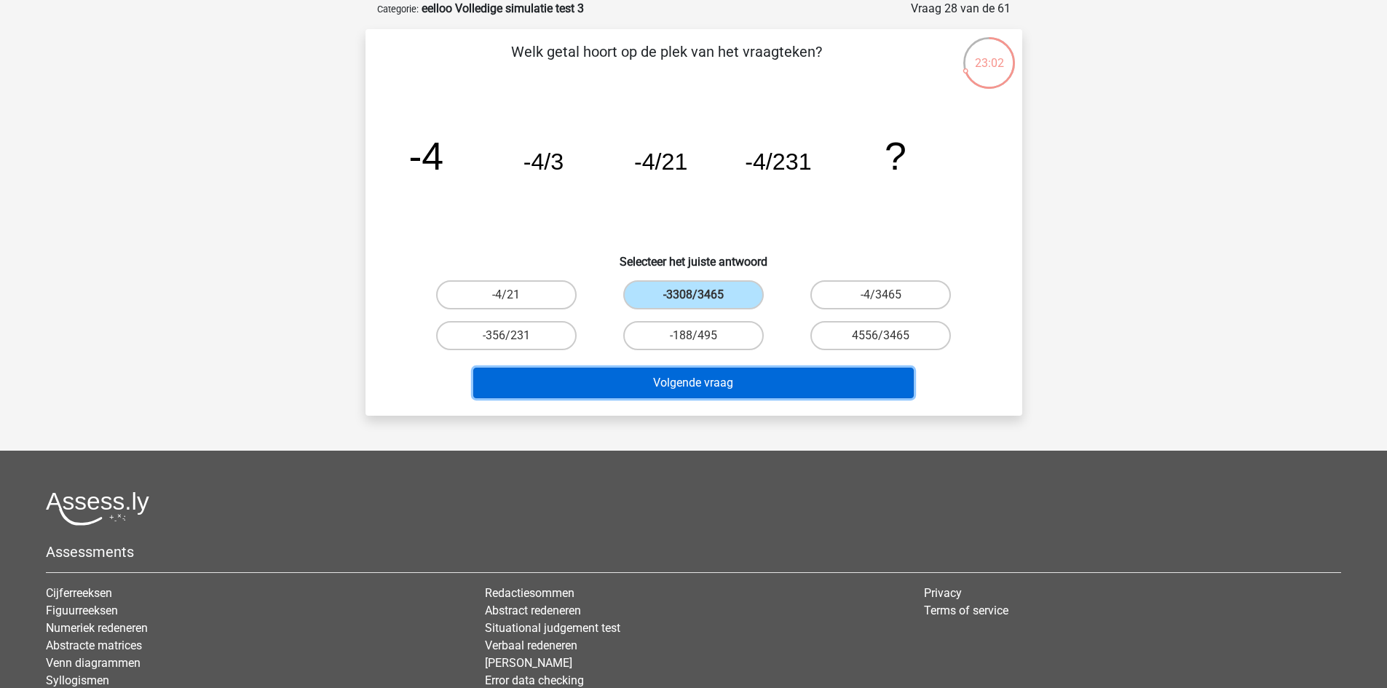
click at [716, 382] on button "Volgende vraag" at bounding box center [693, 383] width 441 height 31
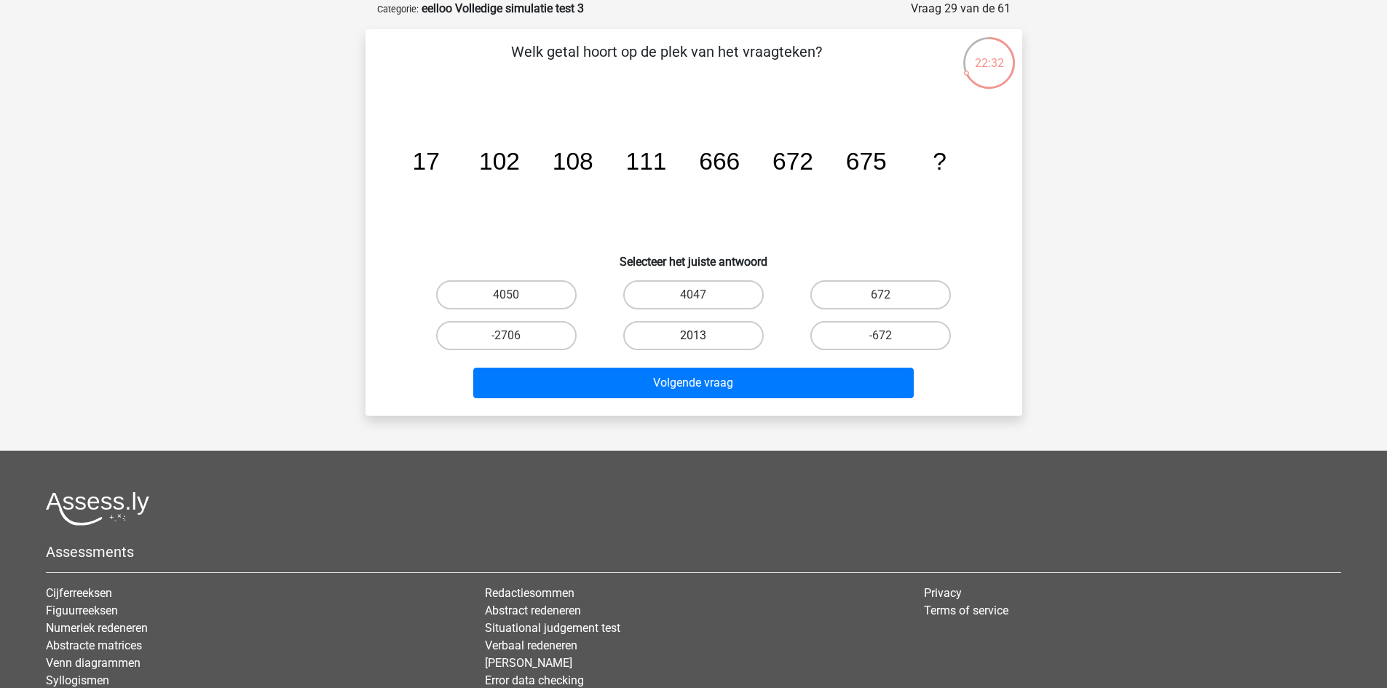
click at [715, 339] on label "2013" at bounding box center [693, 335] width 141 height 29
click at [703, 339] on input "2013" at bounding box center [697, 340] width 9 height 9
radio input "true"
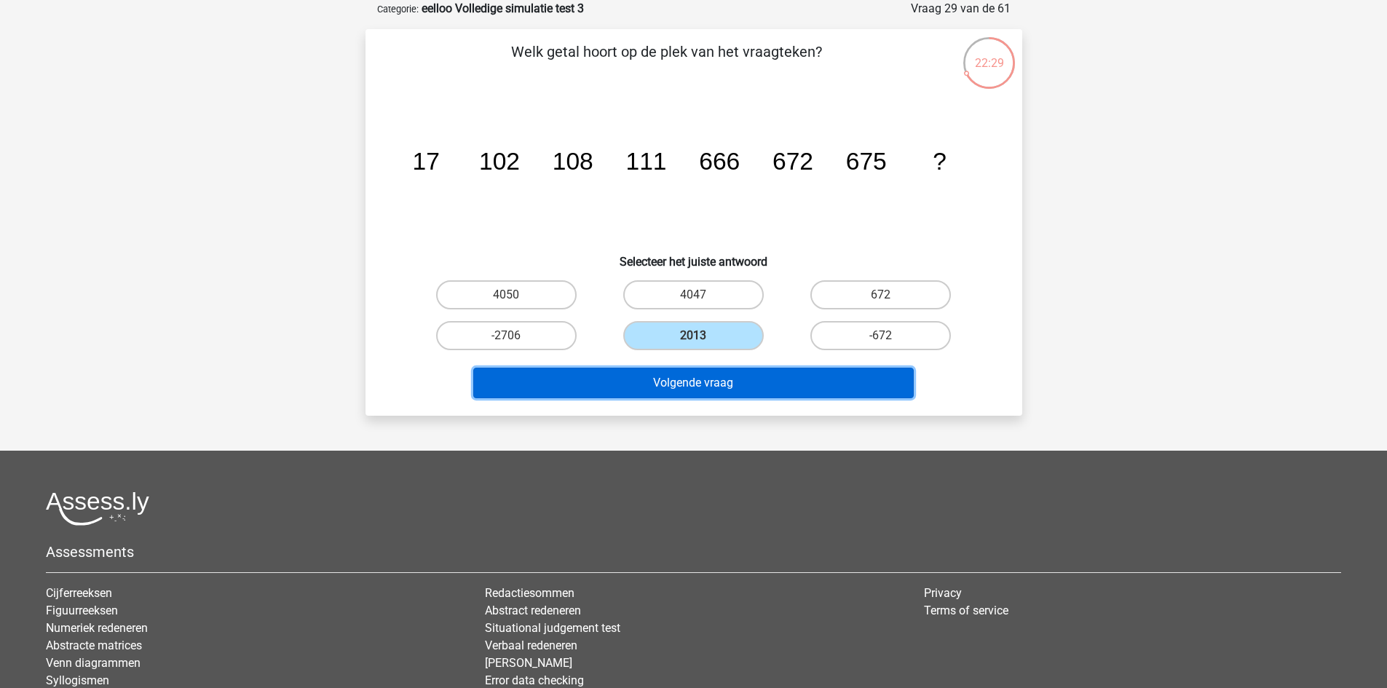
click at [741, 382] on button "Volgende vraag" at bounding box center [693, 383] width 441 height 31
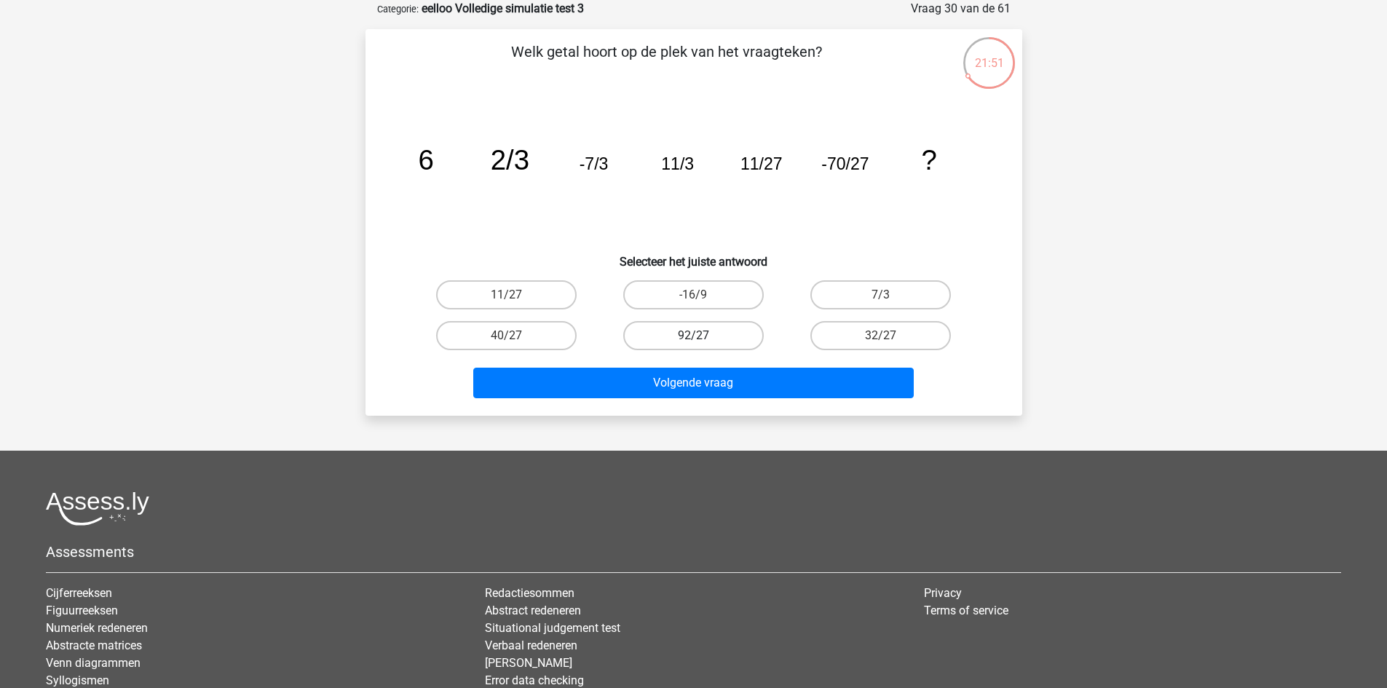
click at [737, 336] on label "92/27" at bounding box center [693, 335] width 141 height 29
click at [703, 336] on input "92/27" at bounding box center [697, 340] width 9 height 9
radio input "true"
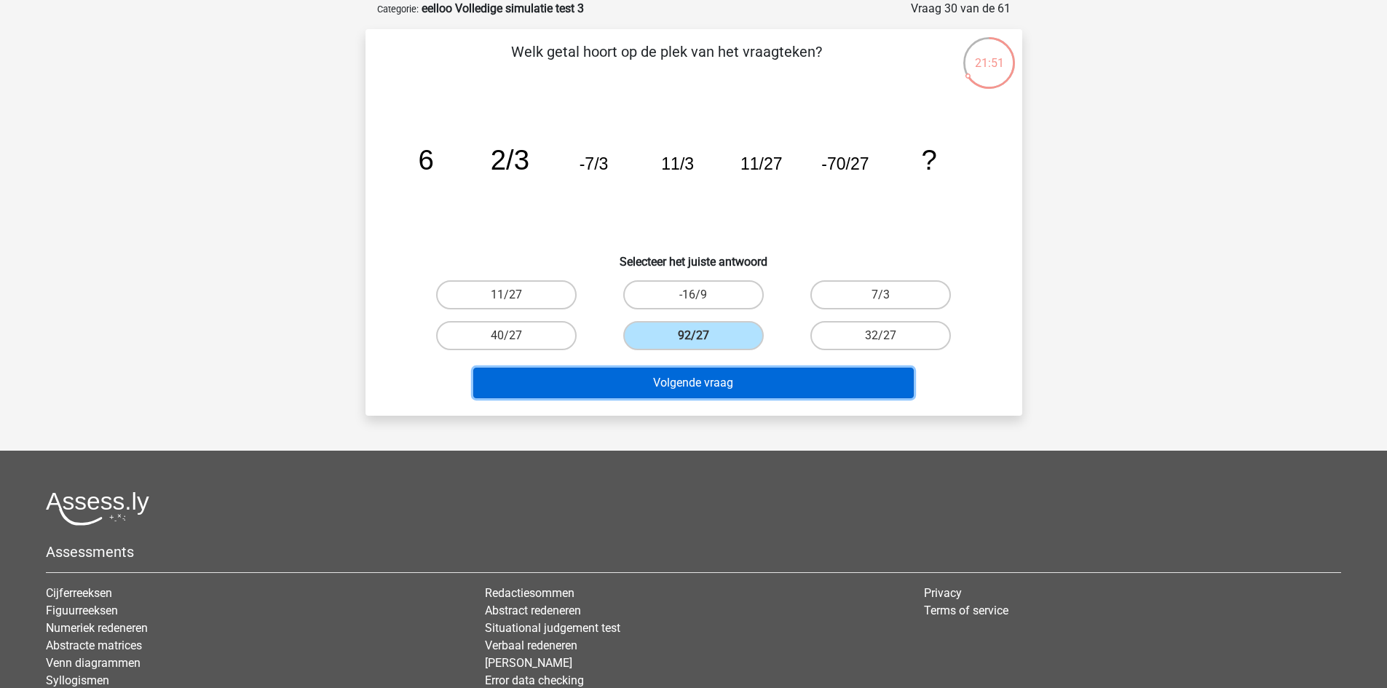
click at [774, 390] on button "Volgende vraag" at bounding box center [693, 383] width 441 height 31
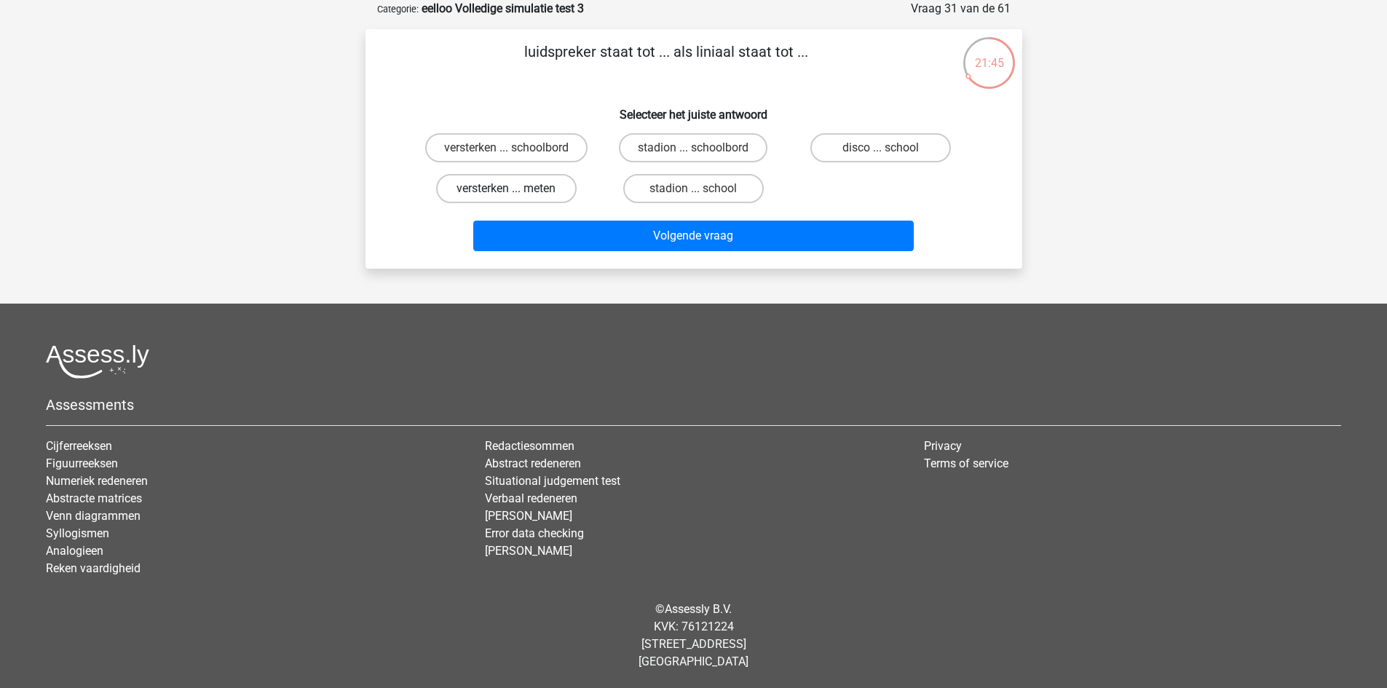
click at [556, 182] on label "versterken ... meten" at bounding box center [506, 188] width 141 height 29
click at [516, 189] on input "versterken ... meten" at bounding box center [510, 193] width 9 height 9
radio input "true"
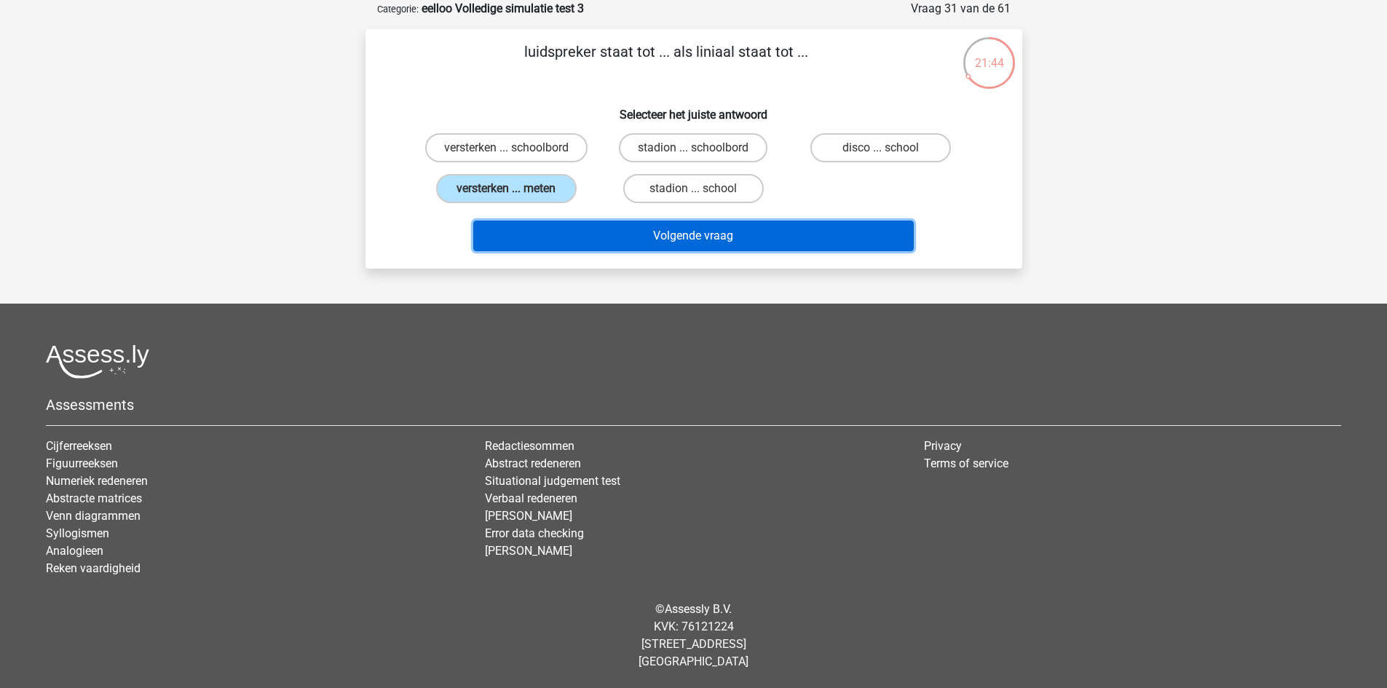
click at [582, 233] on button "Volgende vraag" at bounding box center [693, 236] width 441 height 31
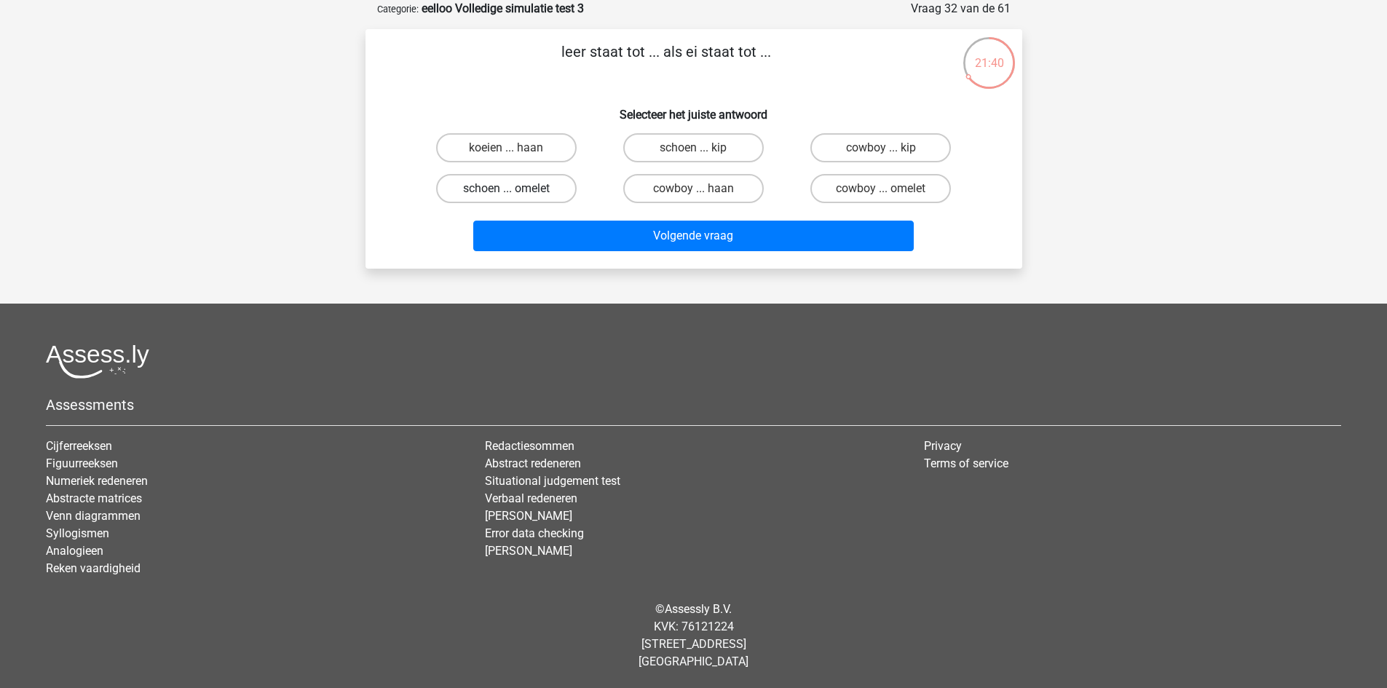
click at [546, 184] on label "schoen ... omelet" at bounding box center [506, 188] width 141 height 29
click at [516, 189] on input "schoen ... omelet" at bounding box center [510, 193] width 9 height 9
radio input "true"
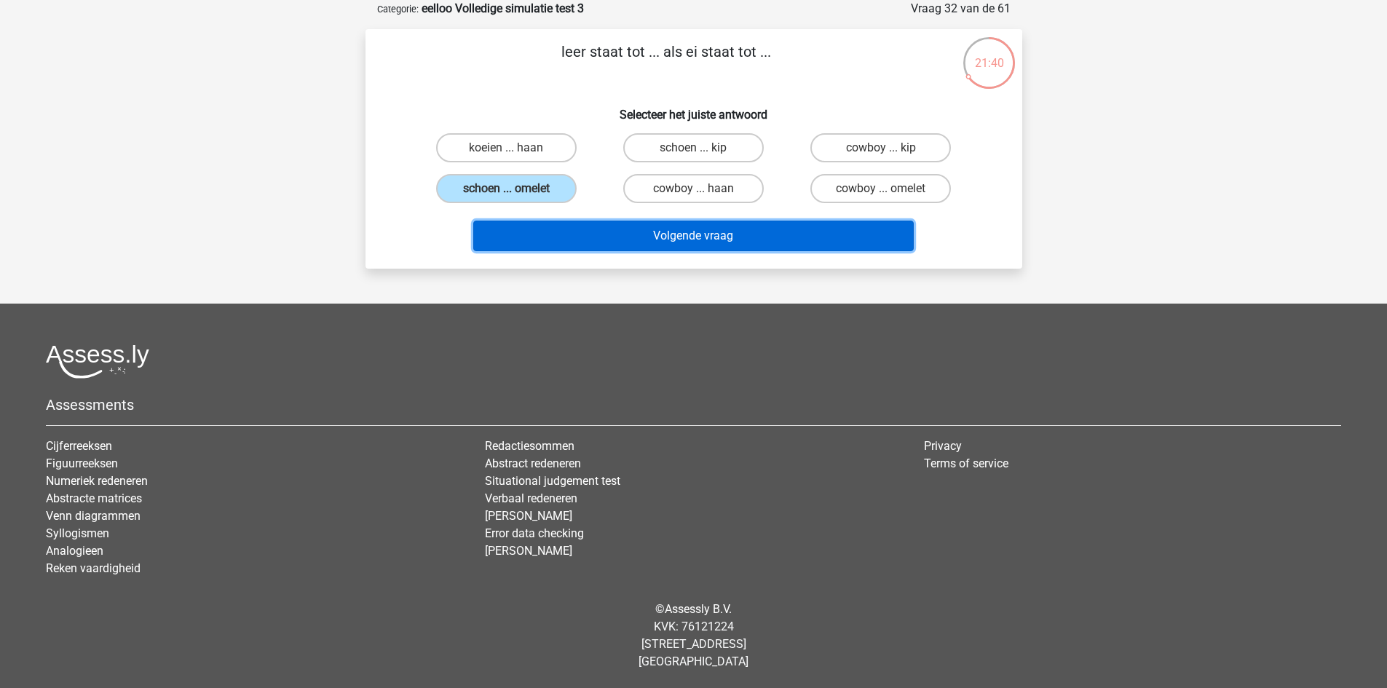
click at [609, 230] on button "Volgende vraag" at bounding box center [693, 236] width 441 height 31
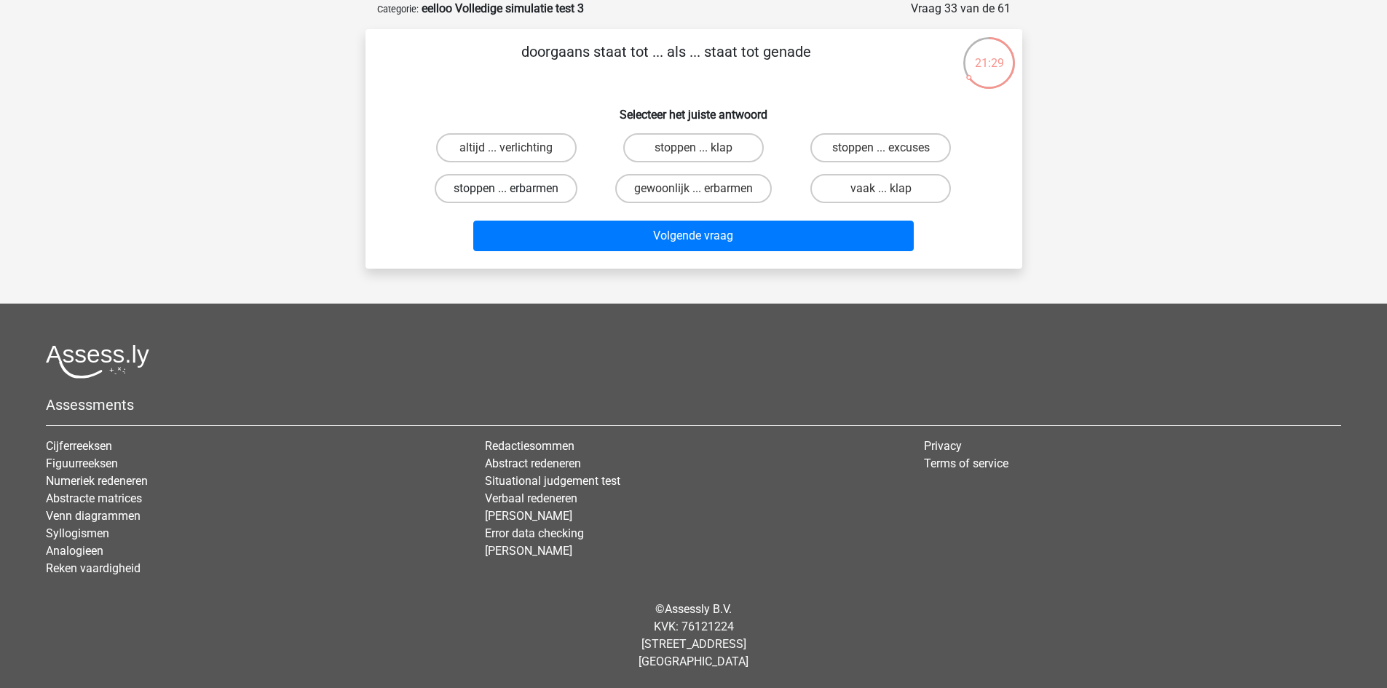
click at [542, 187] on label "stoppen ... erbarmen" at bounding box center [506, 188] width 143 height 29
click at [516, 189] on input "stoppen ... erbarmen" at bounding box center [510, 193] width 9 height 9
radio input "true"
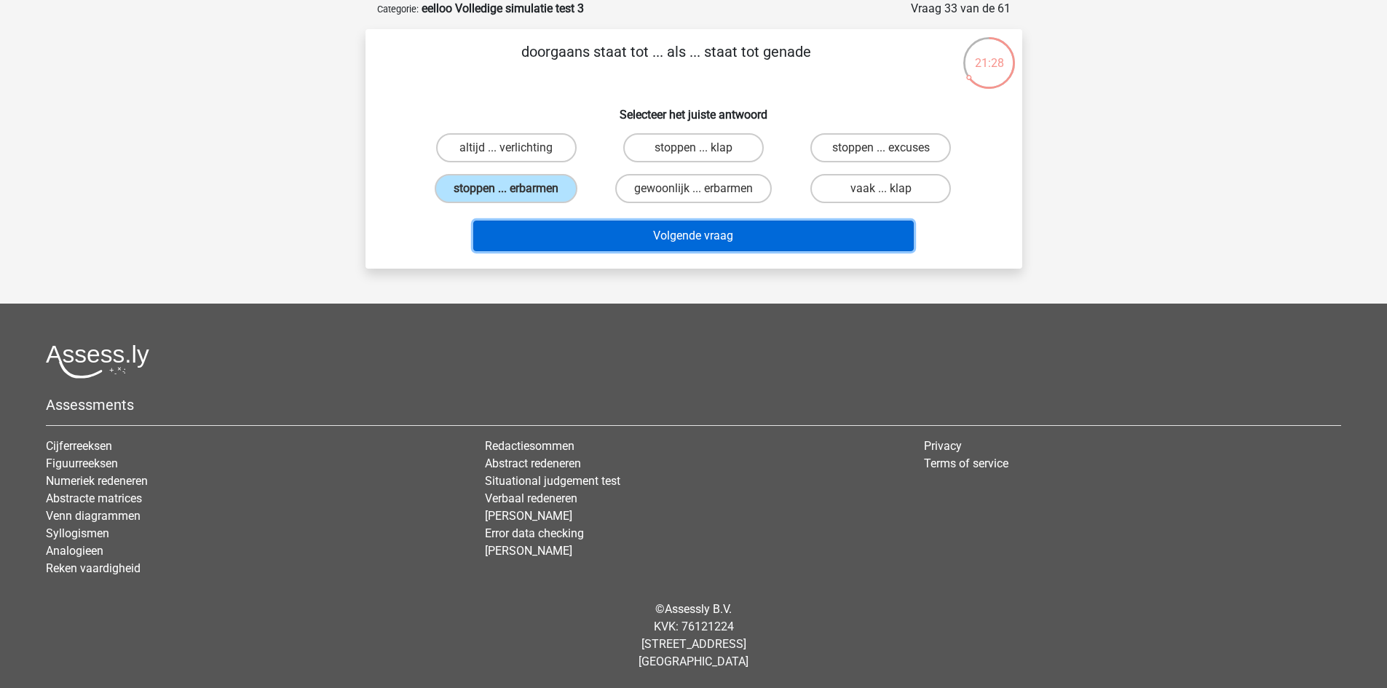
click at [563, 229] on button "Volgende vraag" at bounding box center [693, 236] width 441 height 31
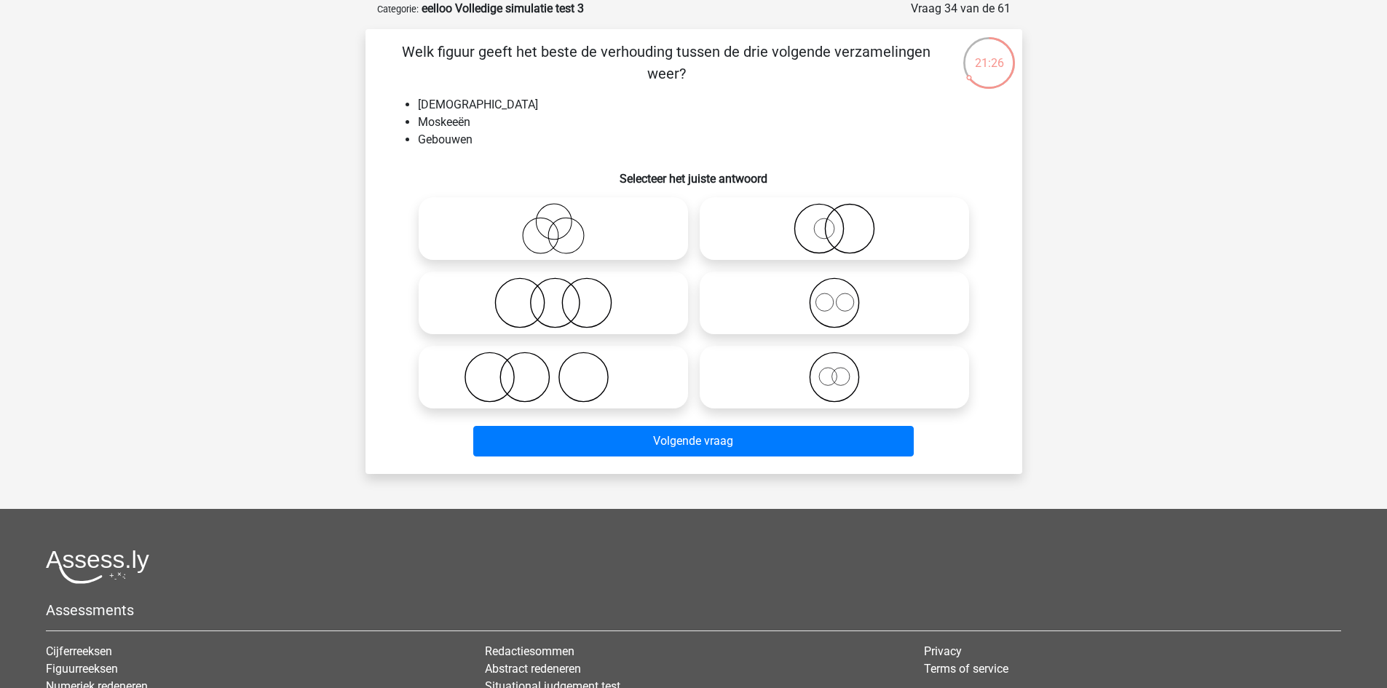
click at [858, 317] on icon at bounding box center [835, 302] width 258 height 51
click at [844, 296] on input "radio" at bounding box center [838, 290] width 9 height 9
radio input "true"
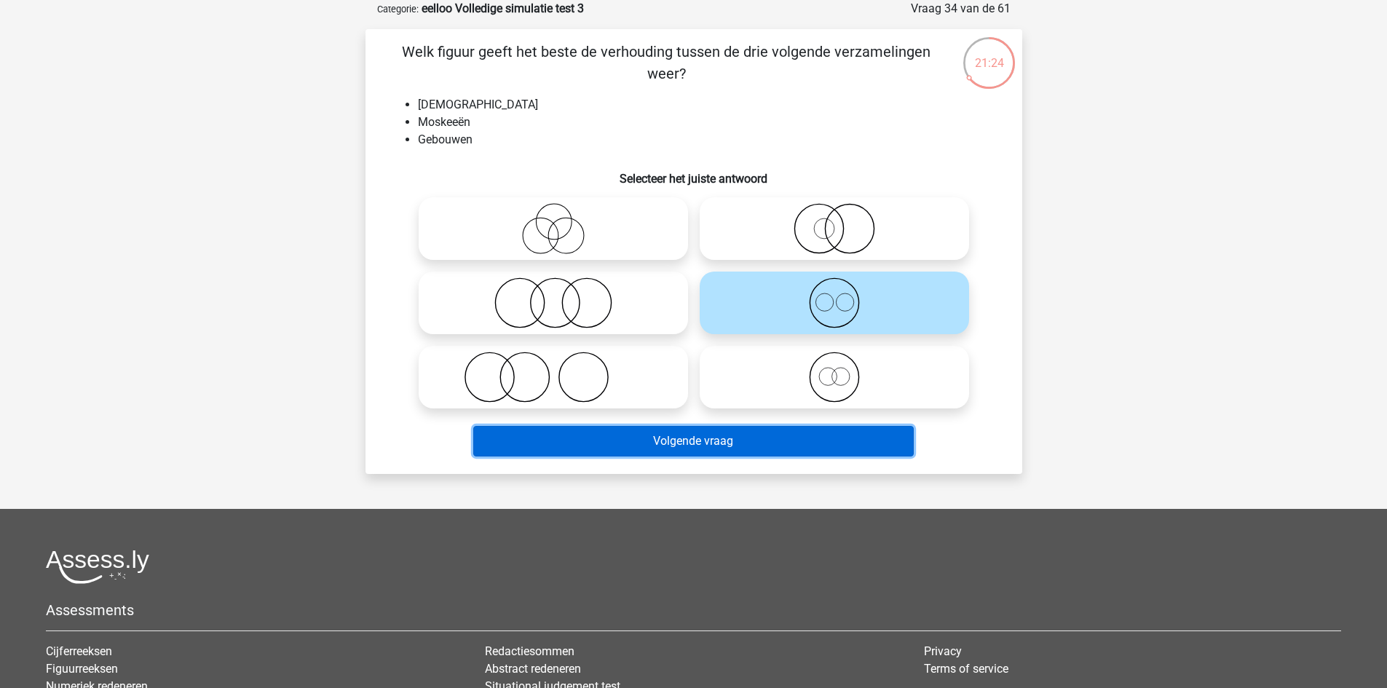
click at [707, 441] on button "Volgende vraag" at bounding box center [693, 441] width 441 height 31
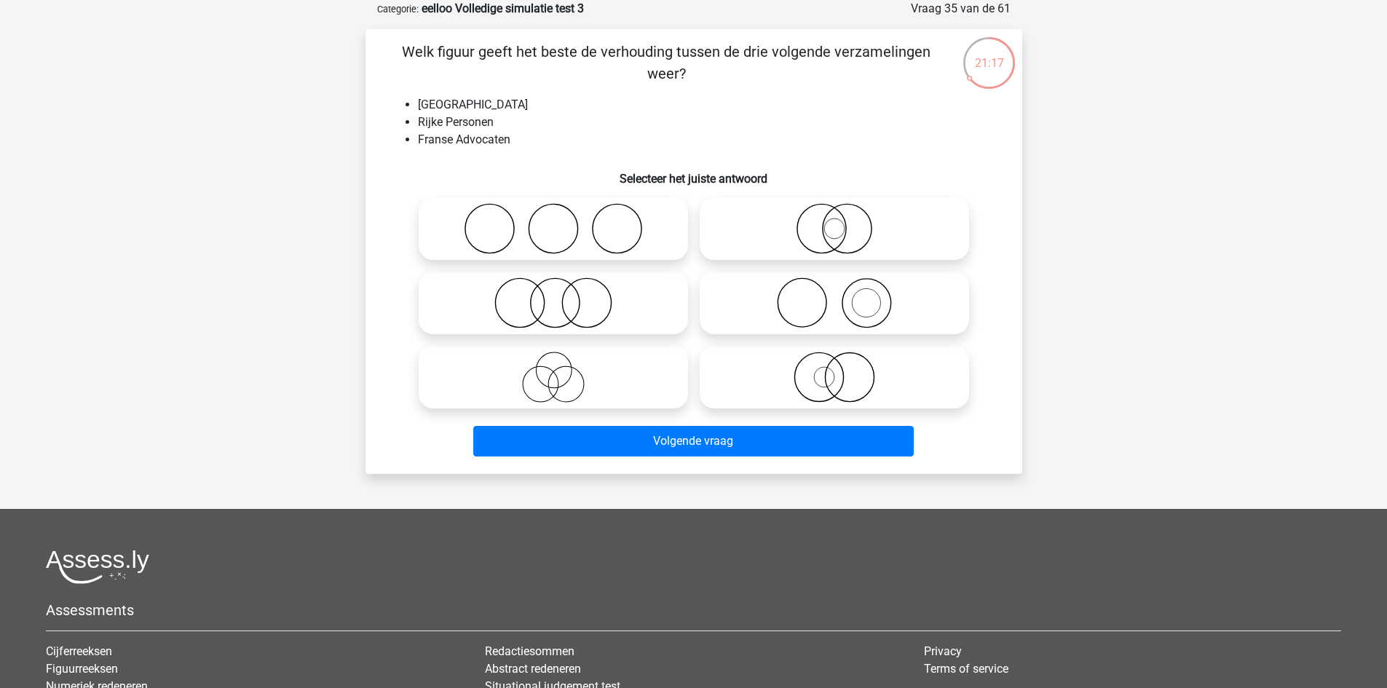
click at [618, 242] on icon at bounding box center [553, 228] width 258 height 51
click at [563, 221] on input "radio" at bounding box center [557, 216] width 9 height 9
radio input "true"
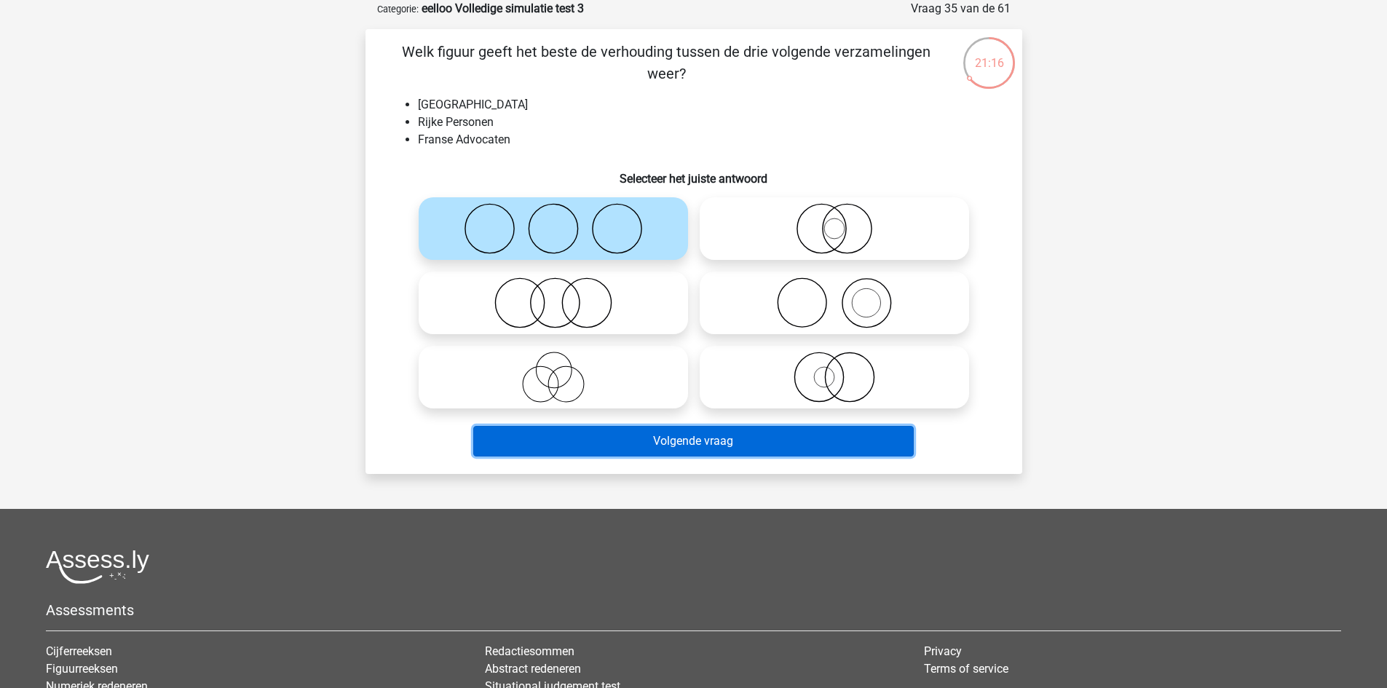
click at [706, 438] on button "Volgende vraag" at bounding box center [693, 441] width 441 height 31
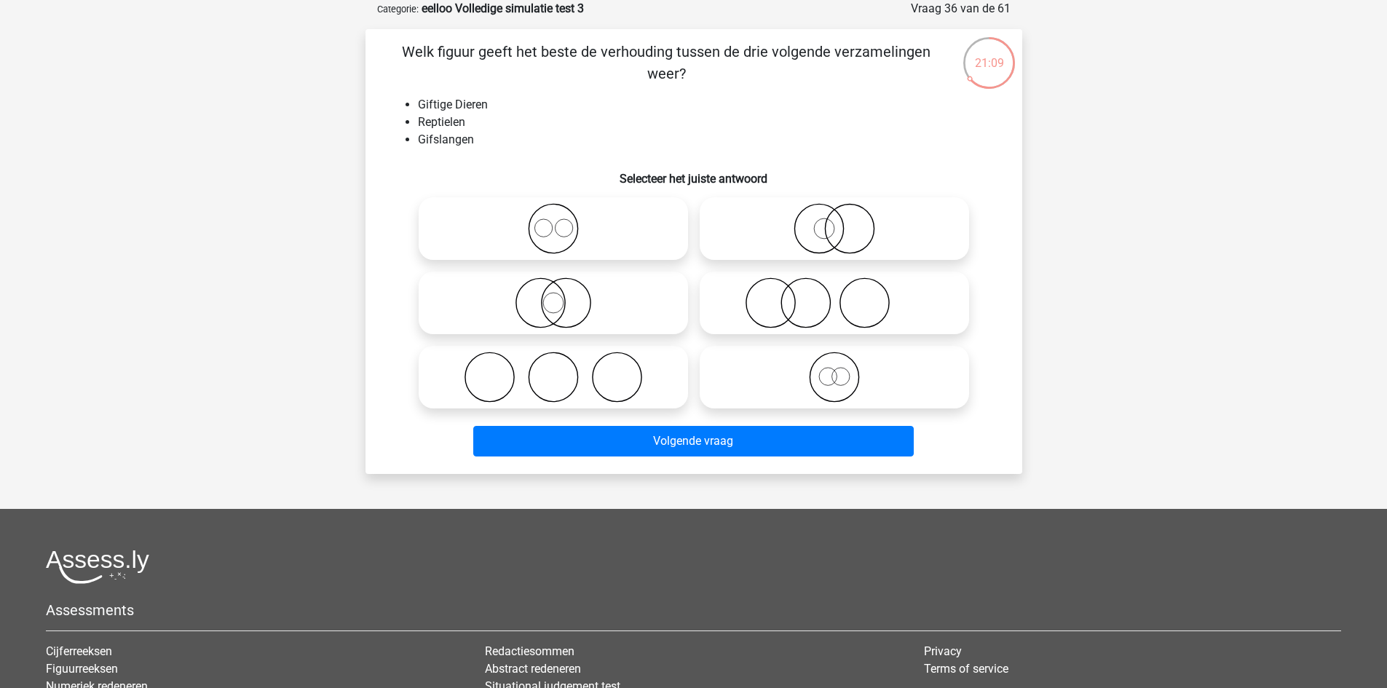
click at [613, 316] on icon at bounding box center [553, 302] width 258 height 51
click at [563, 296] on input "radio" at bounding box center [557, 290] width 9 height 9
radio input "true"
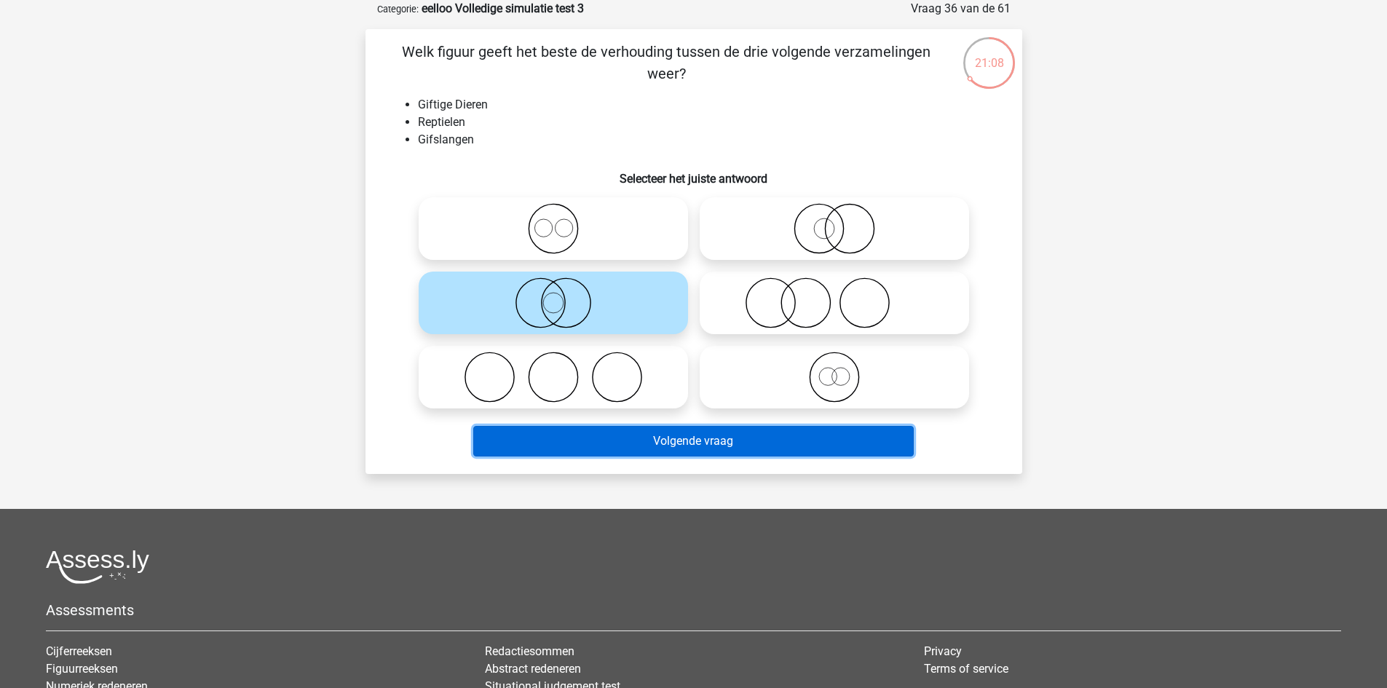
click at [634, 439] on button "Volgende vraag" at bounding box center [693, 441] width 441 height 31
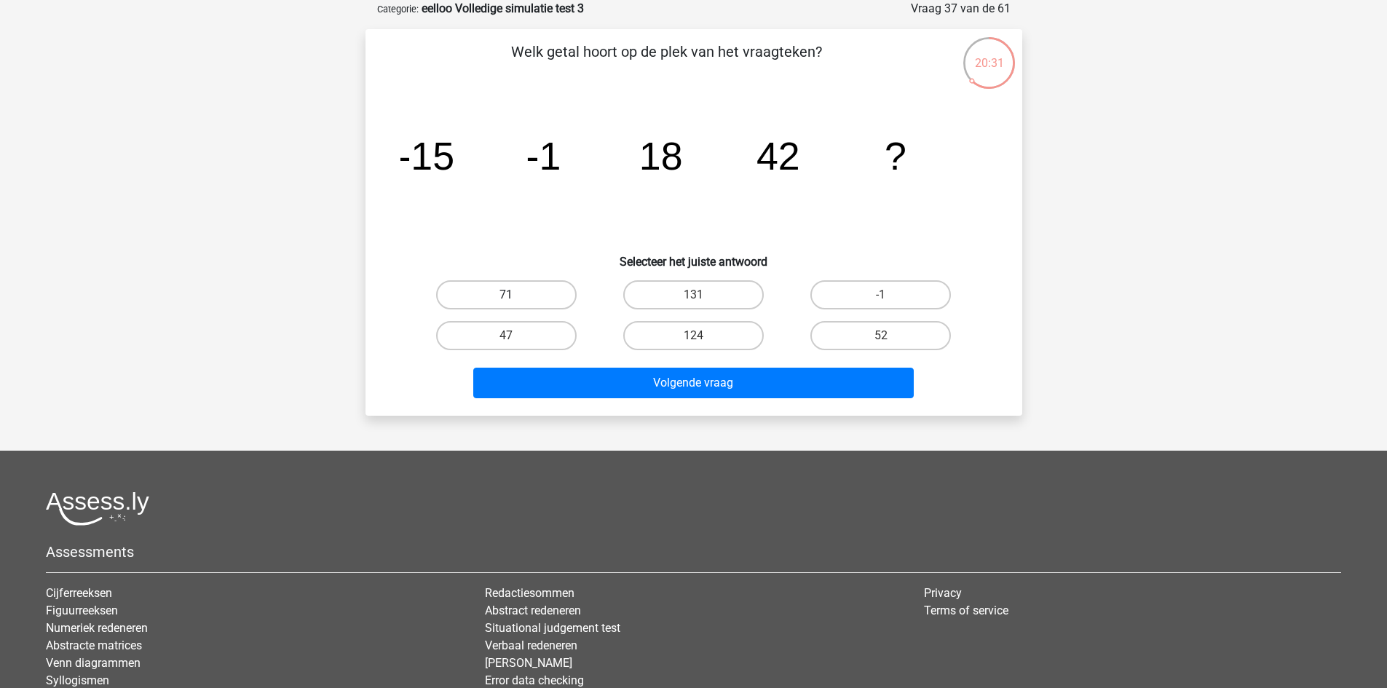
click at [519, 294] on label "71" at bounding box center [506, 294] width 141 height 29
click at [516, 295] on input "71" at bounding box center [510, 299] width 9 height 9
radio input "true"
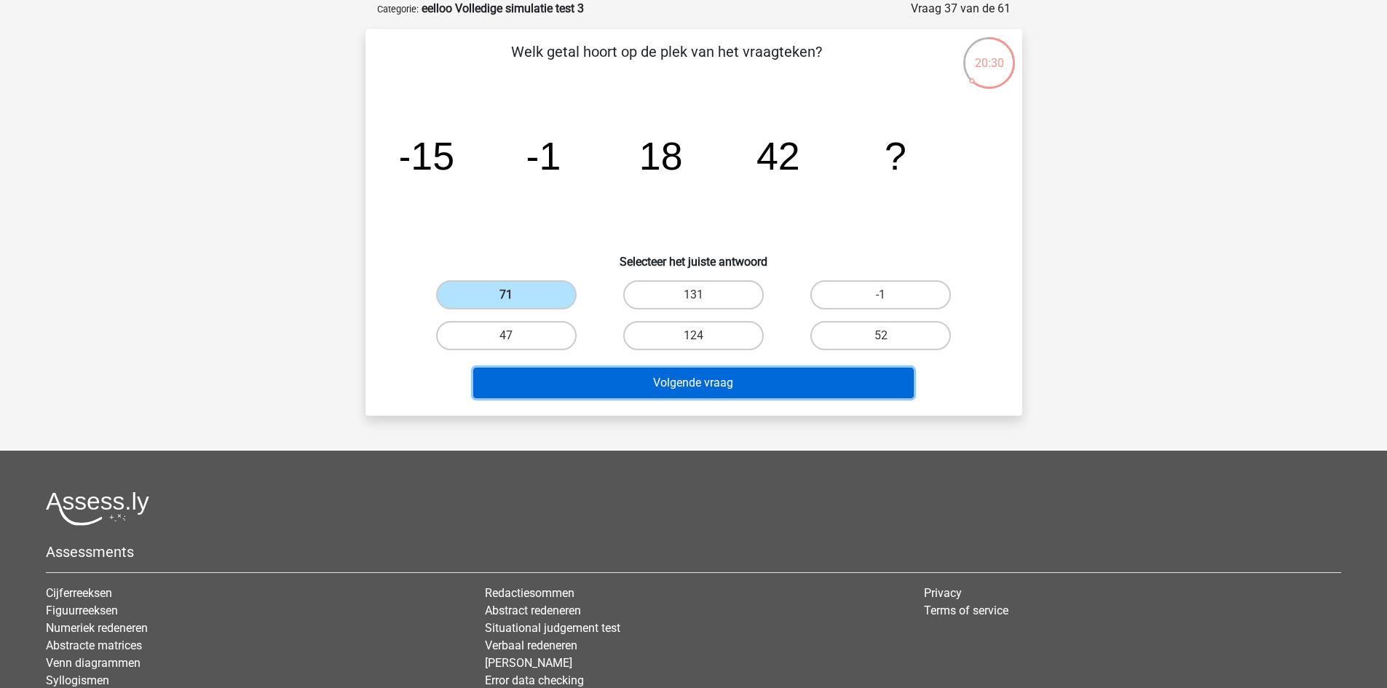
click at [701, 376] on button "Volgende vraag" at bounding box center [693, 383] width 441 height 31
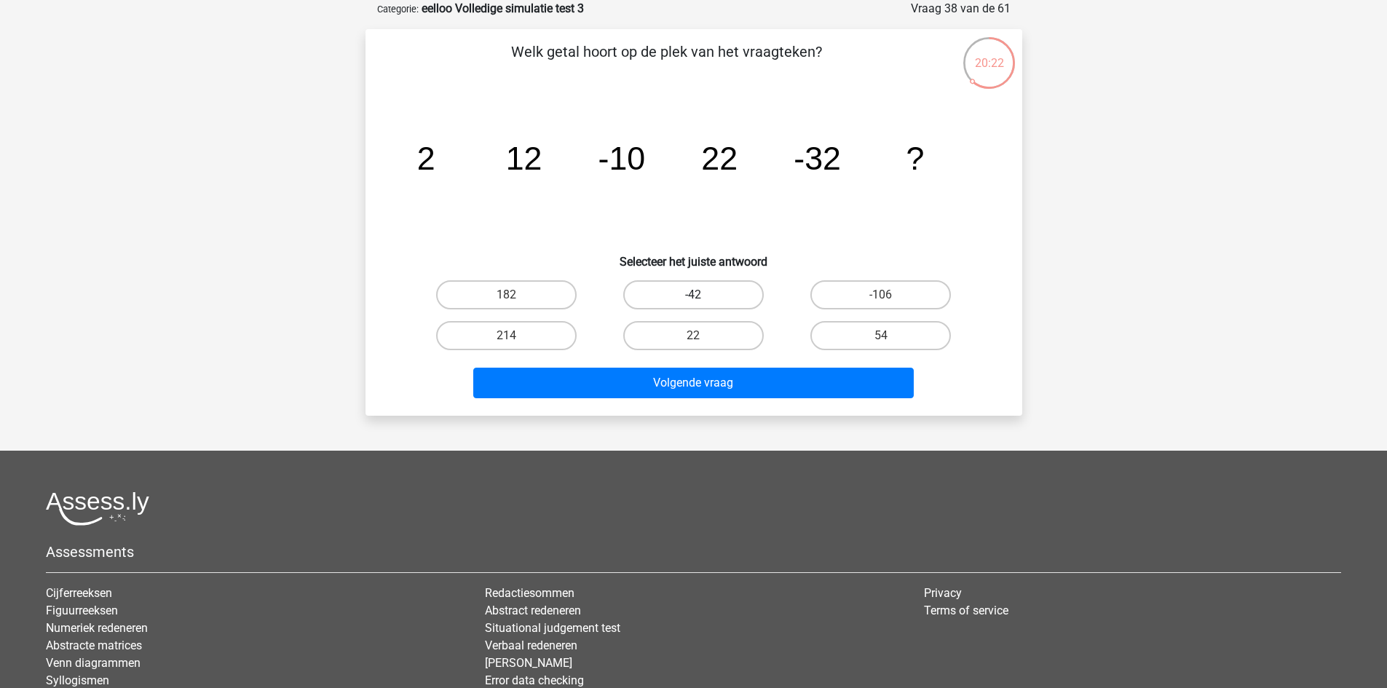
click at [727, 285] on label "-42" at bounding box center [693, 294] width 141 height 29
click at [703, 295] on input "-42" at bounding box center [697, 299] width 9 height 9
radio input "true"
click at [874, 336] on label "54" at bounding box center [880, 335] width 141 height 29
click at [881, 336] on input "54" at bounding box center [885, 340] width 9 height 9
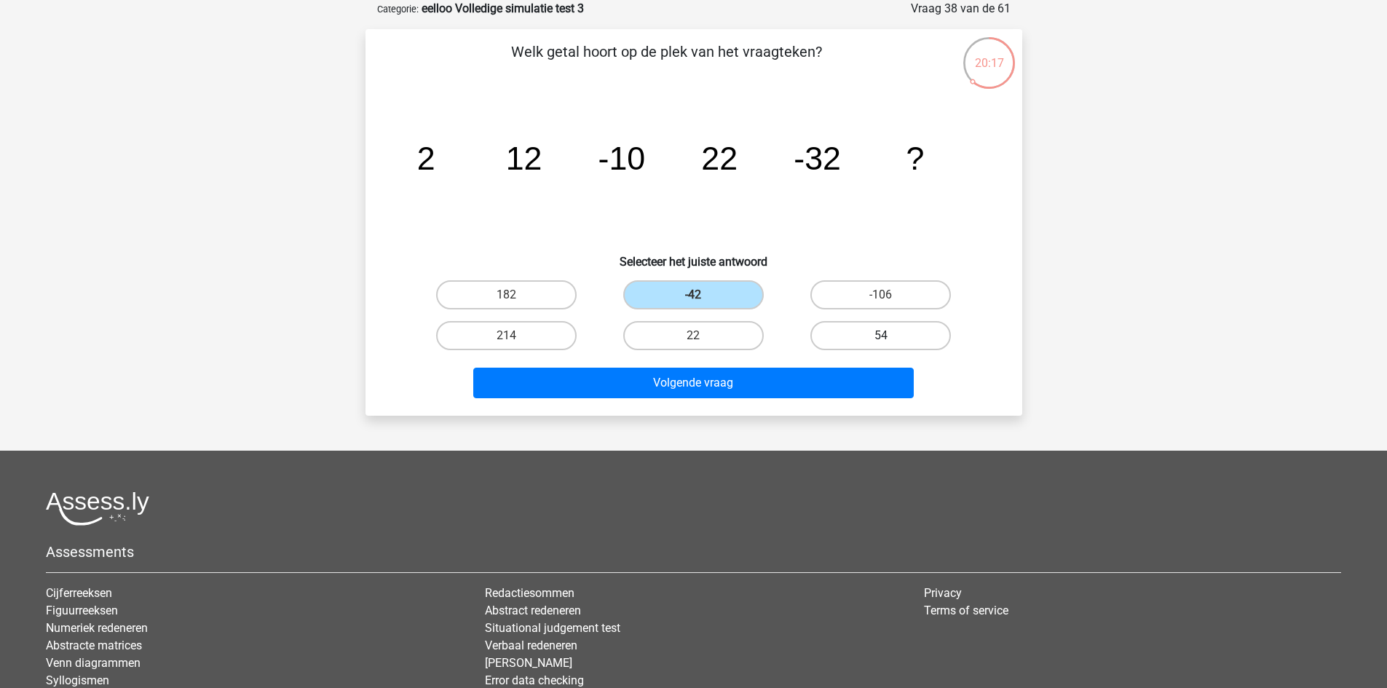
radio input "true"
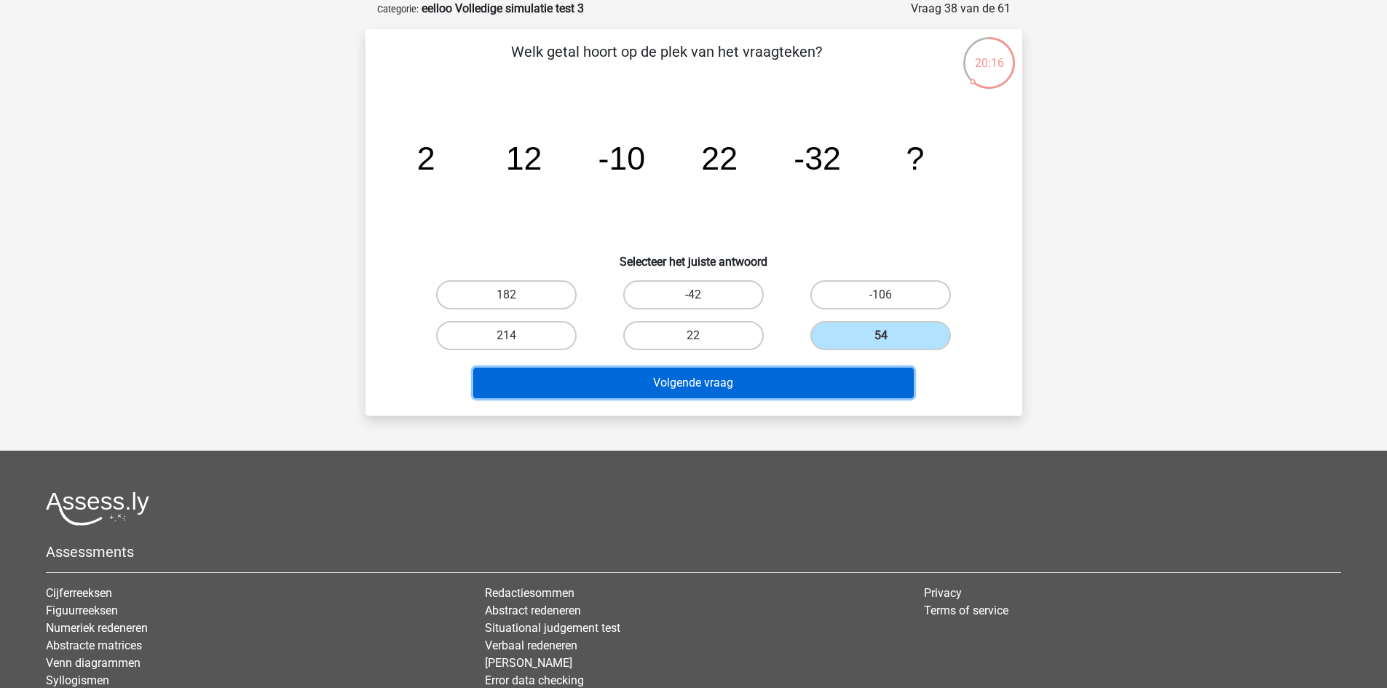
click at [828, 371] on button "Volgende vraag" at bounding box center [693, 383] width 441 height 31
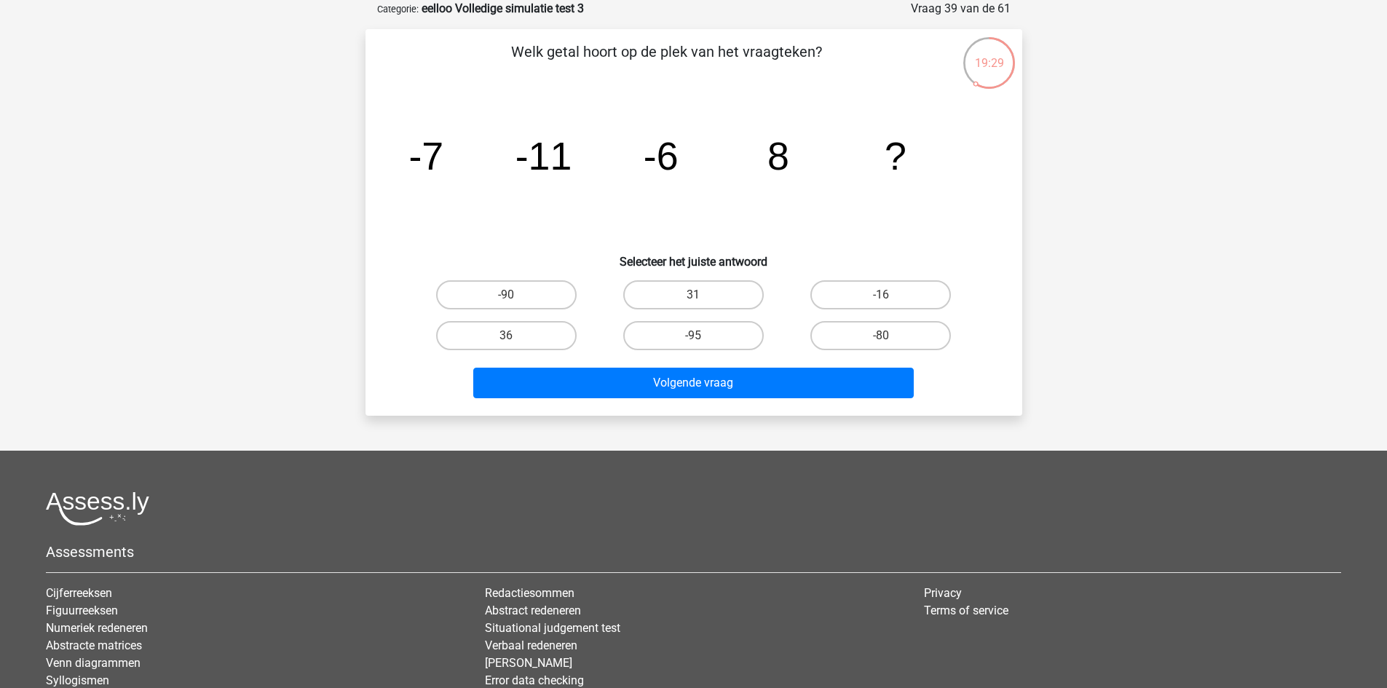
click at [699, 298] on input "31" at bounding box center [697, 299] width 9 height 9
radio input "true"
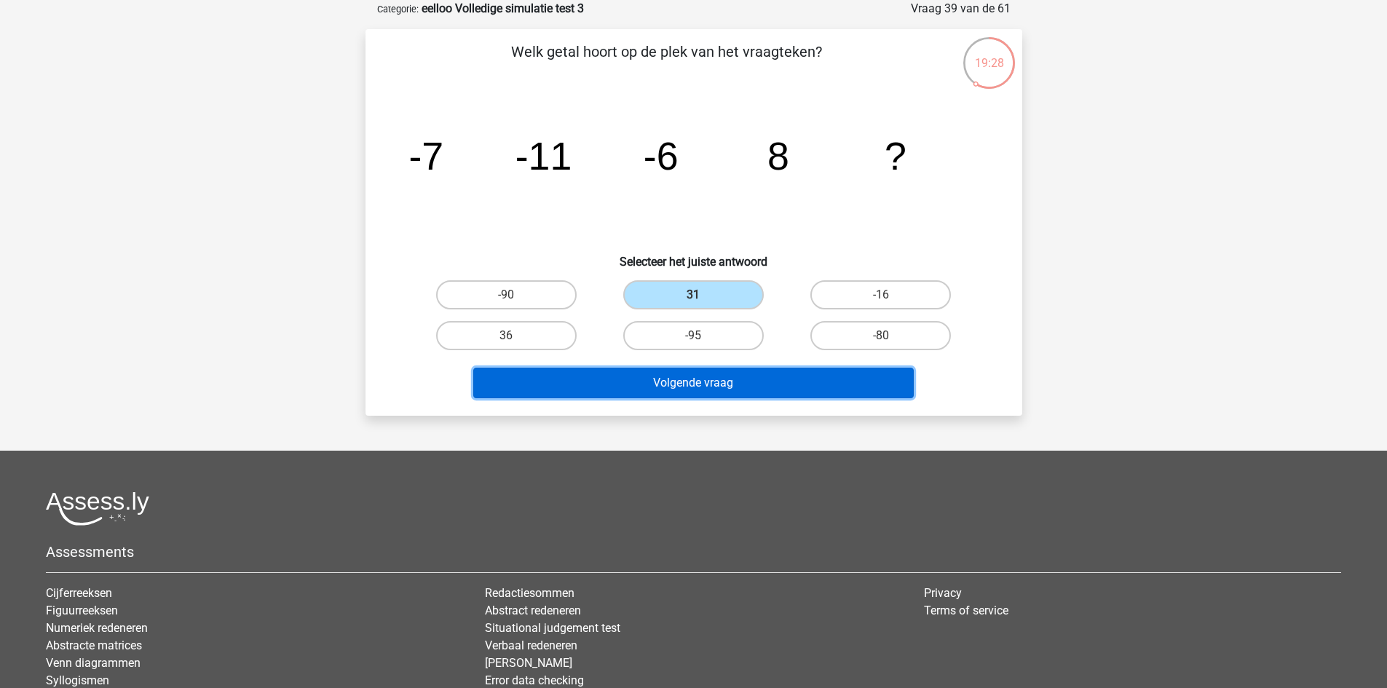
click at [692, 379] on button "Volgende vraag" at bounding box center [693, 383] width 441 height 31
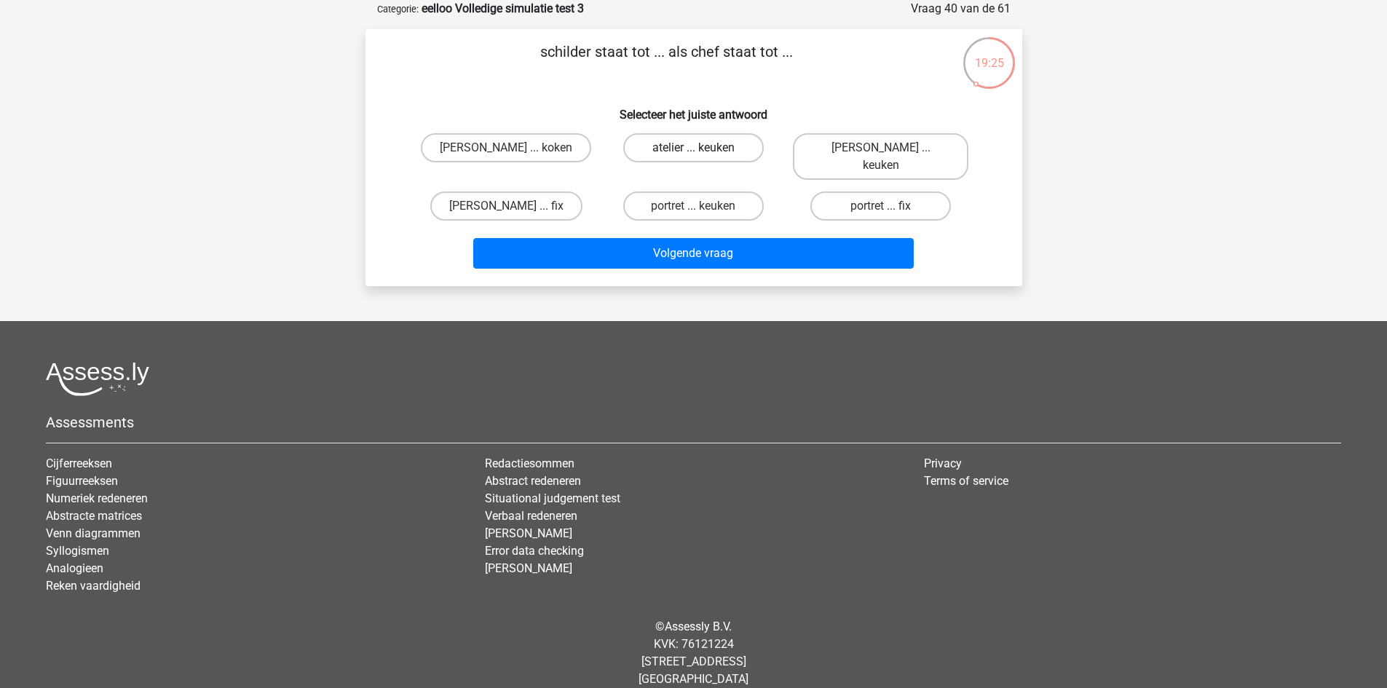
click at [716, 143] on label "atelier ... keuken" at bounding box center [693, 147] width 141 height 29
click at [703, 148] on input "atelier ... keuken" at bounding box center [697, 152] width 9 height 9
radio input "true"
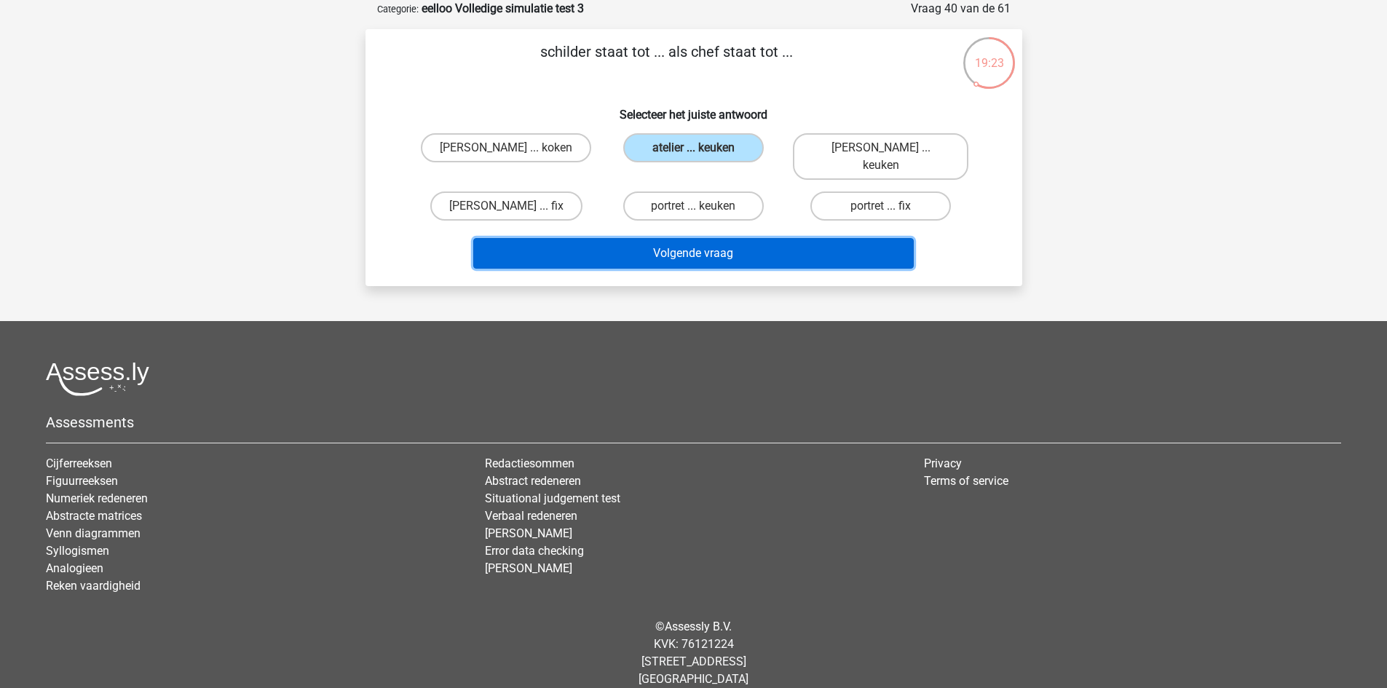
click at [741, 238] on button "Volgende vraag" at bounding box center [693, 253] width 441 height 31
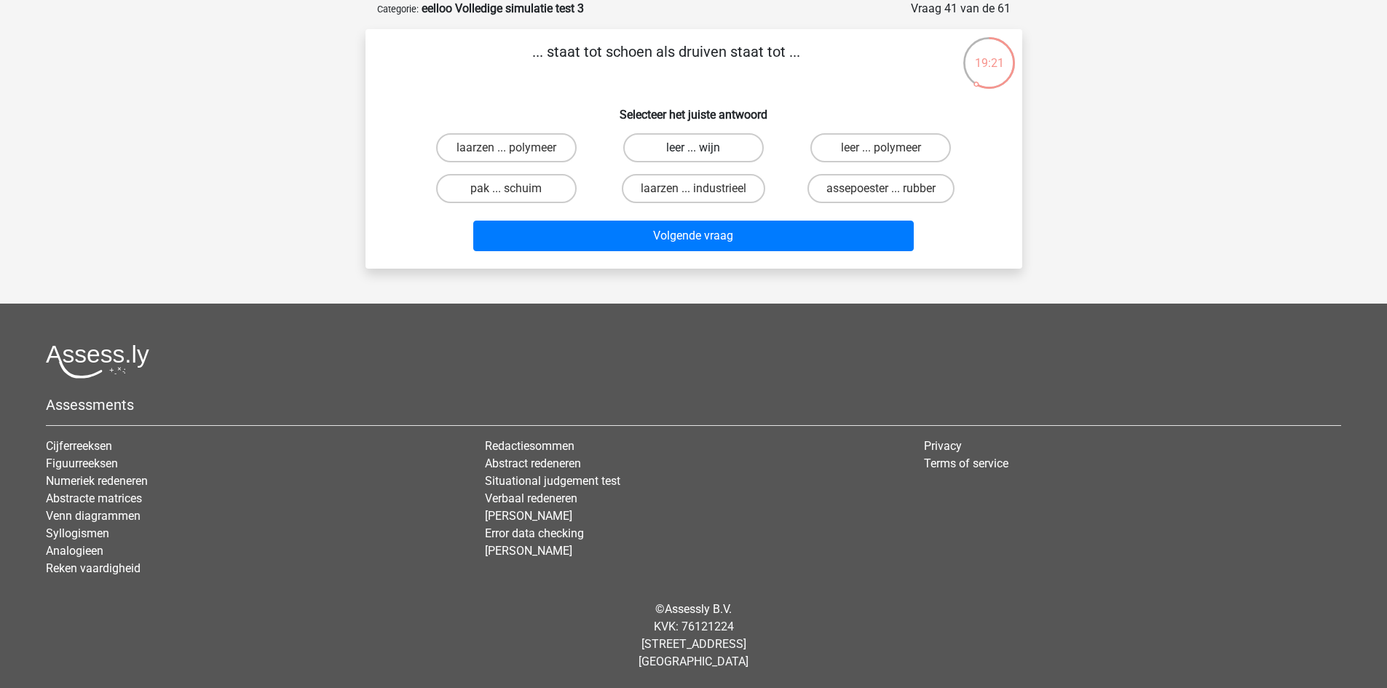
click at [690, 137] on label "leer ... wijn" at bounding box center [693, 147] width 141 height 29
click at [693, 148] on input "leer ... wijn" at bounding box center [697, 152] width 9 height 9
radio input "true"
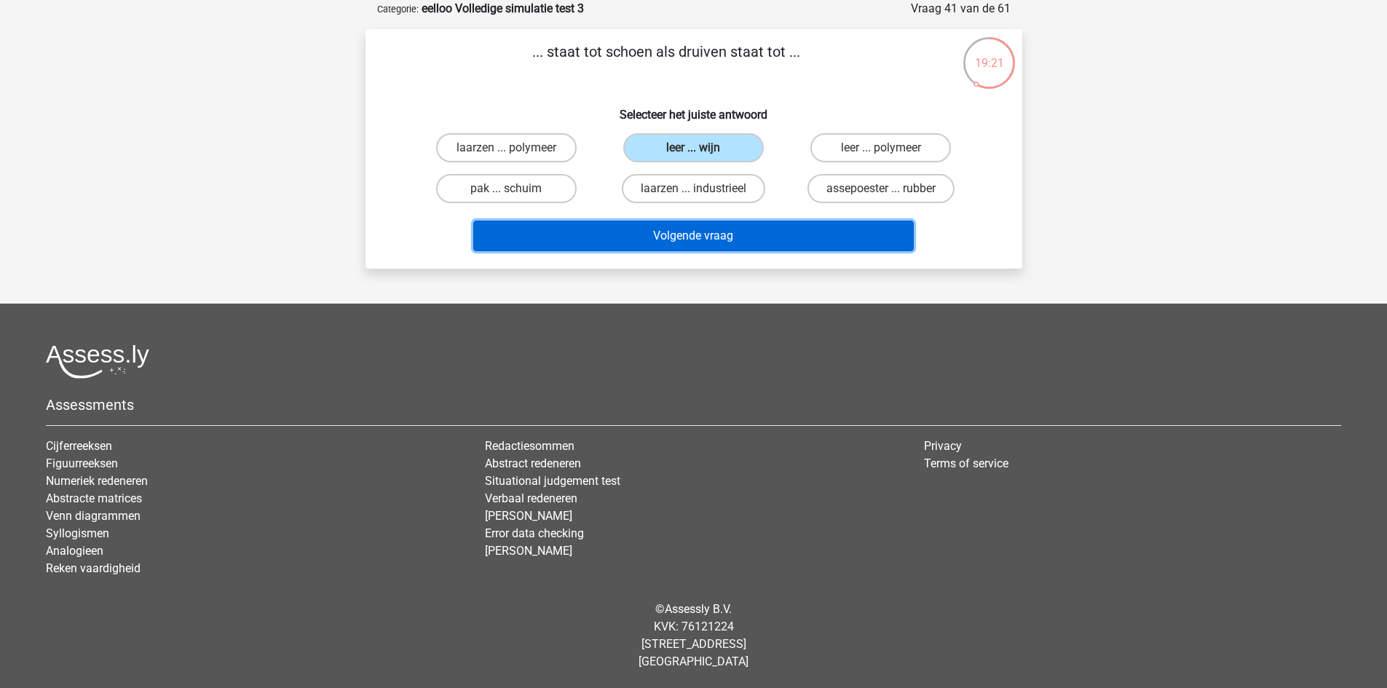
click at [714, 229] on button "Volgende vraag" at bounding box center [693, 236] width 441 height 31
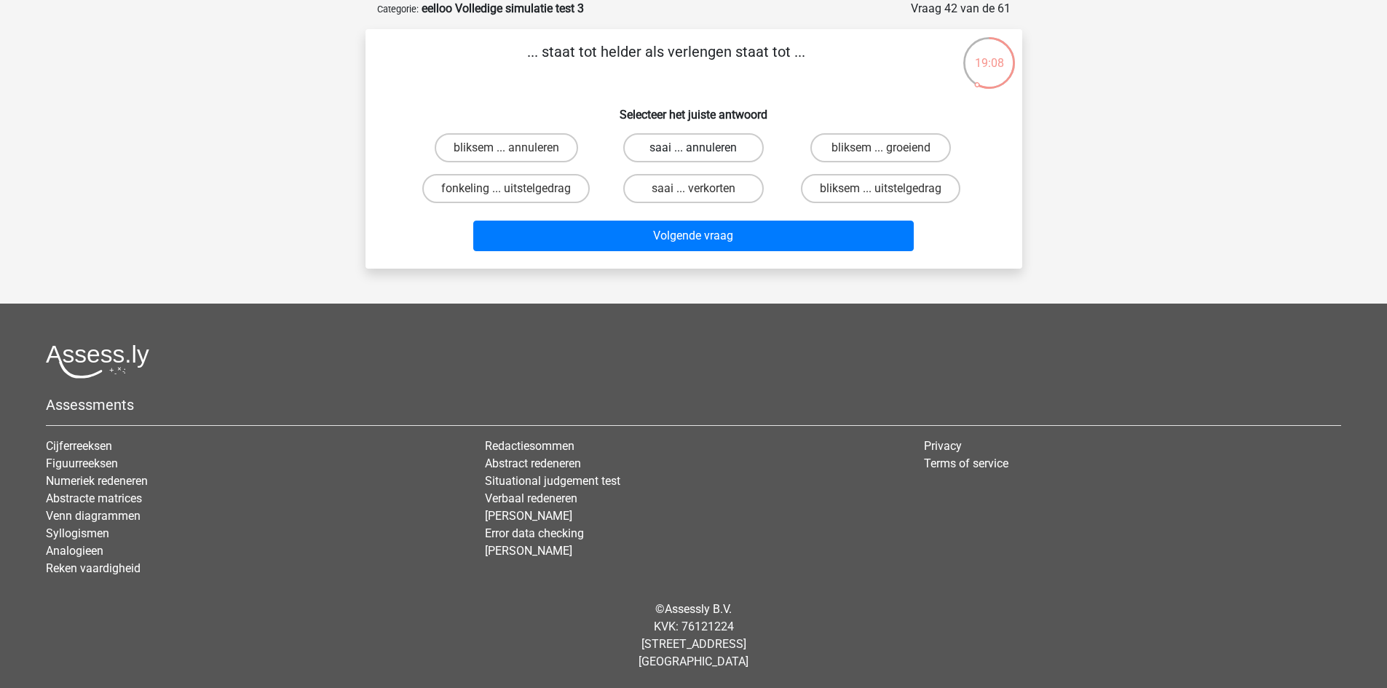
click at [729, 145] on label "saai ... annuleren" at bounding box center [693, 147] width 141 height 29
click at [703, 148] on input "saai ... annuleren" at bounding box center [697, 152] width 9 height 9
radio input "true"
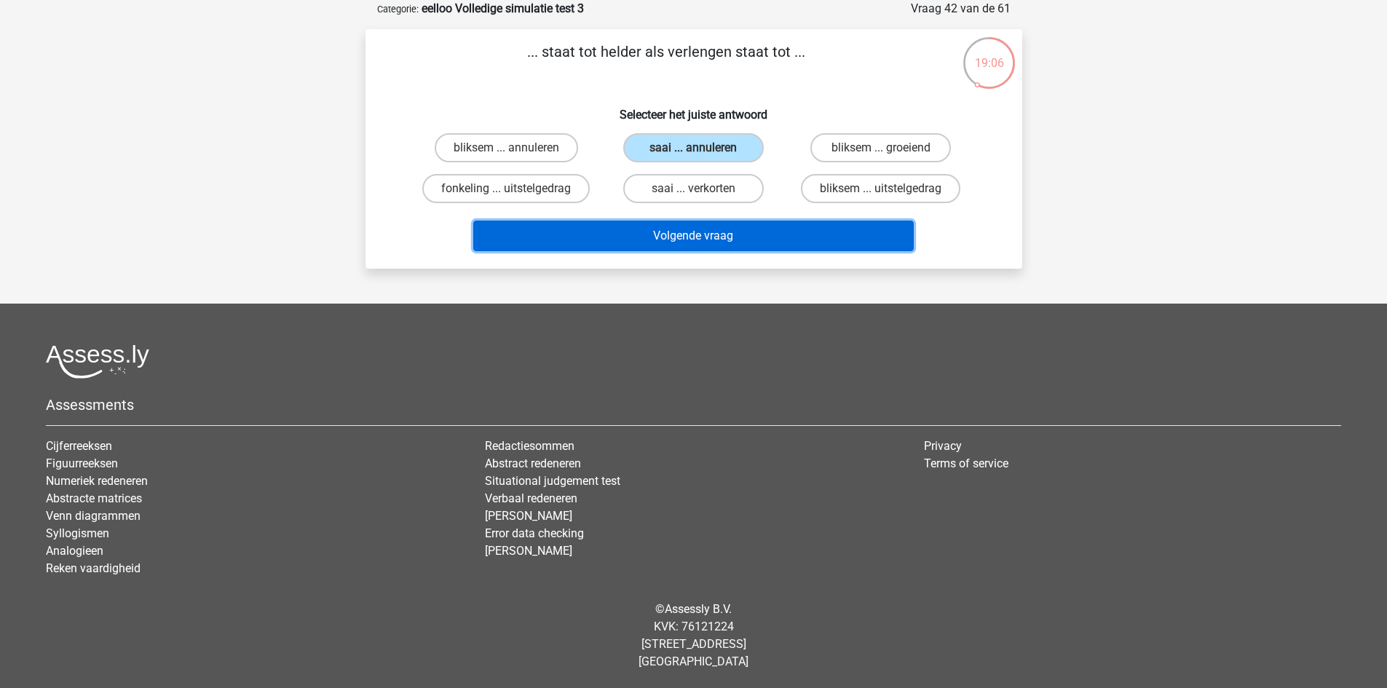
click at [714, 233] on button "Volgende vraag" at bounding box center [693, 236] width 441 height 31
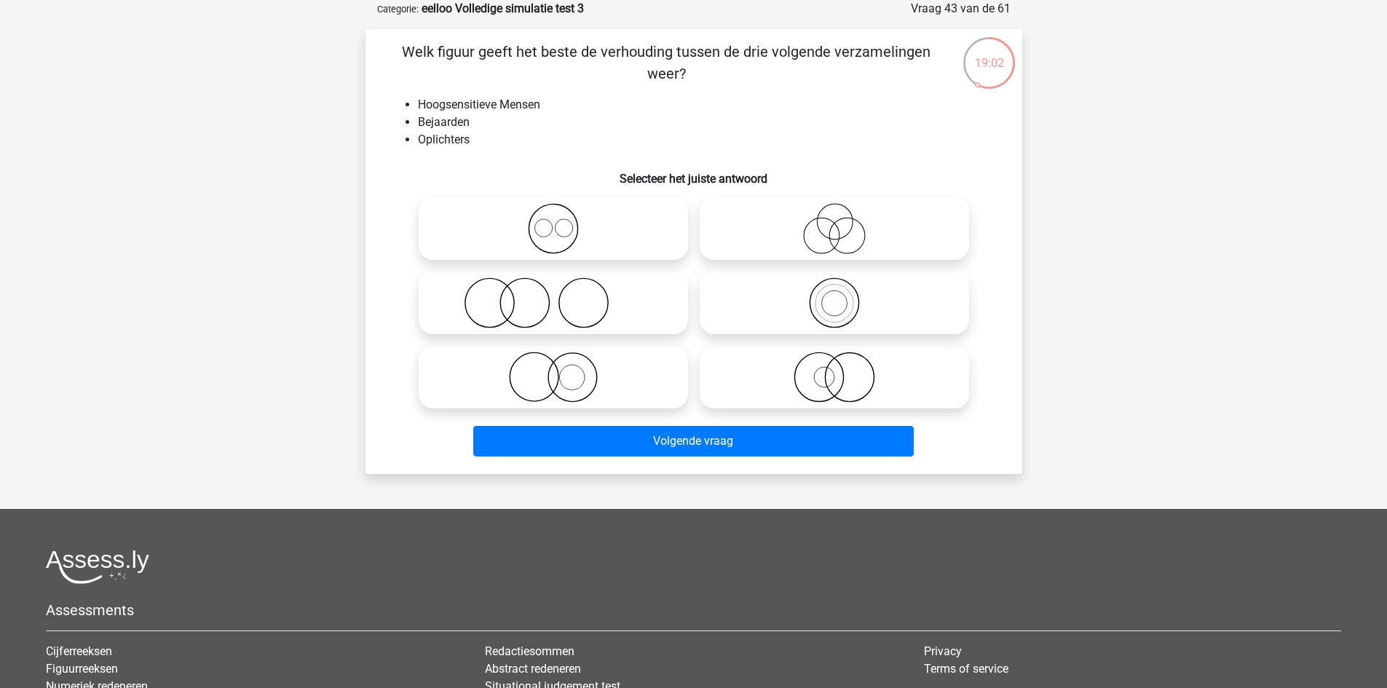
click at [822, 209] on circle at bounding box center [835, 222] width 36 height 36
click at [834, 212] on input "radio" at bounding box center [838, 216] width 9 height 9
radio input "true"
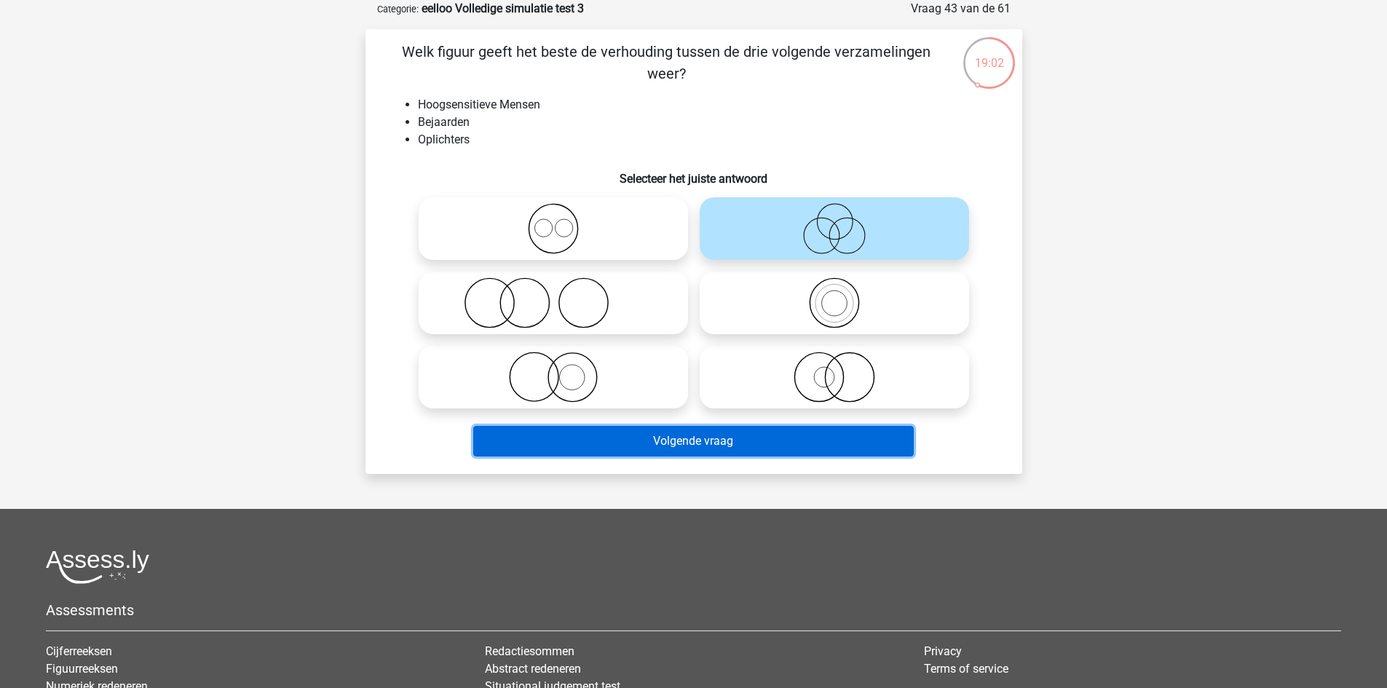
click at [674, 445] on button "Volgende vraag" at bounding box center [693, 441] width 441 height 31
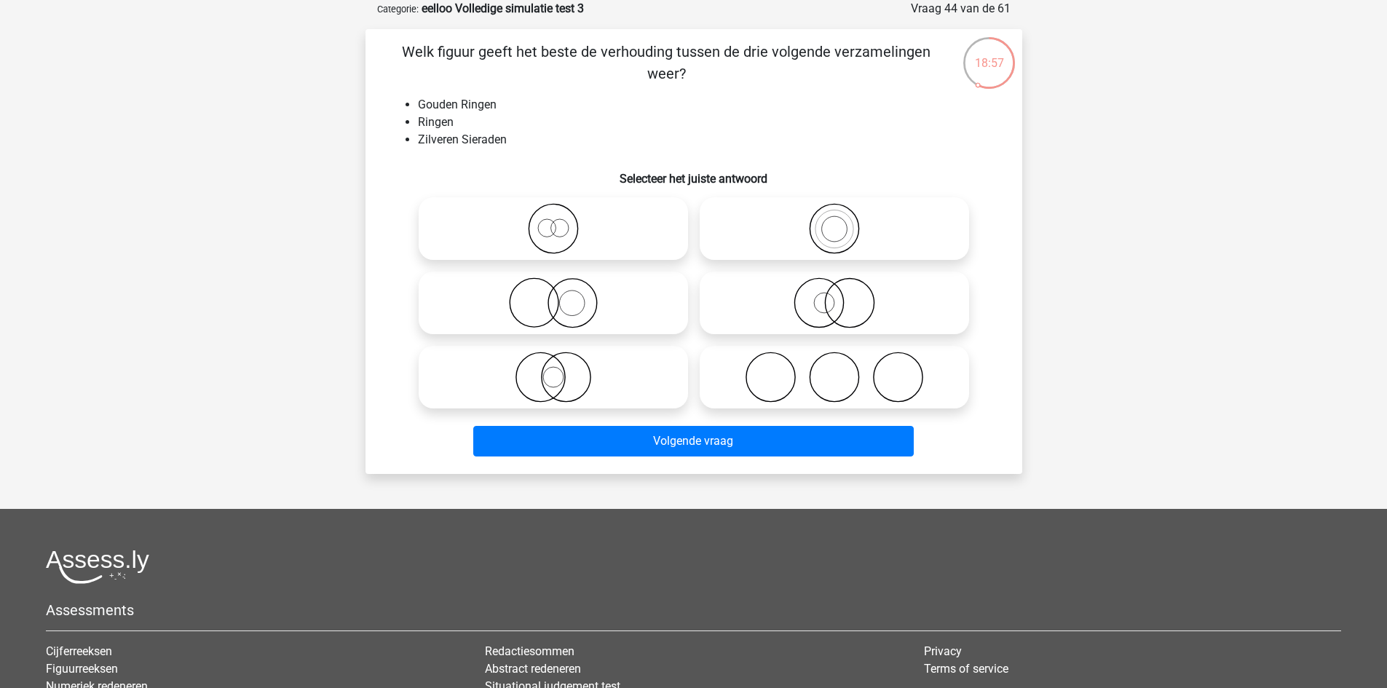
click at [607, 301] on icon at bounding box center [553, 302] width 258 height 51
click at [563, 296] on input "radio" at bounding box center [557, 290] width 9 height 9
radio input "true"
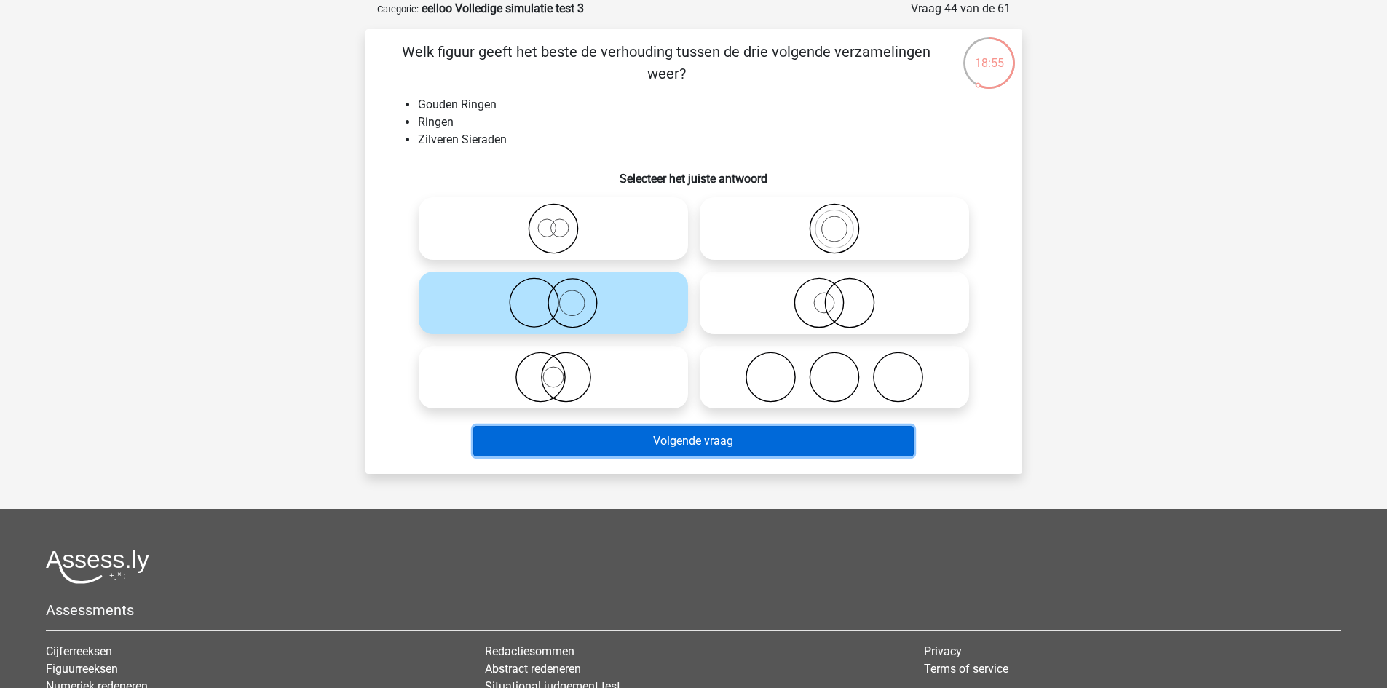
click at [692, 441] on button "Volgende vraag" at bounding box center [693, 441] width 441 height 31
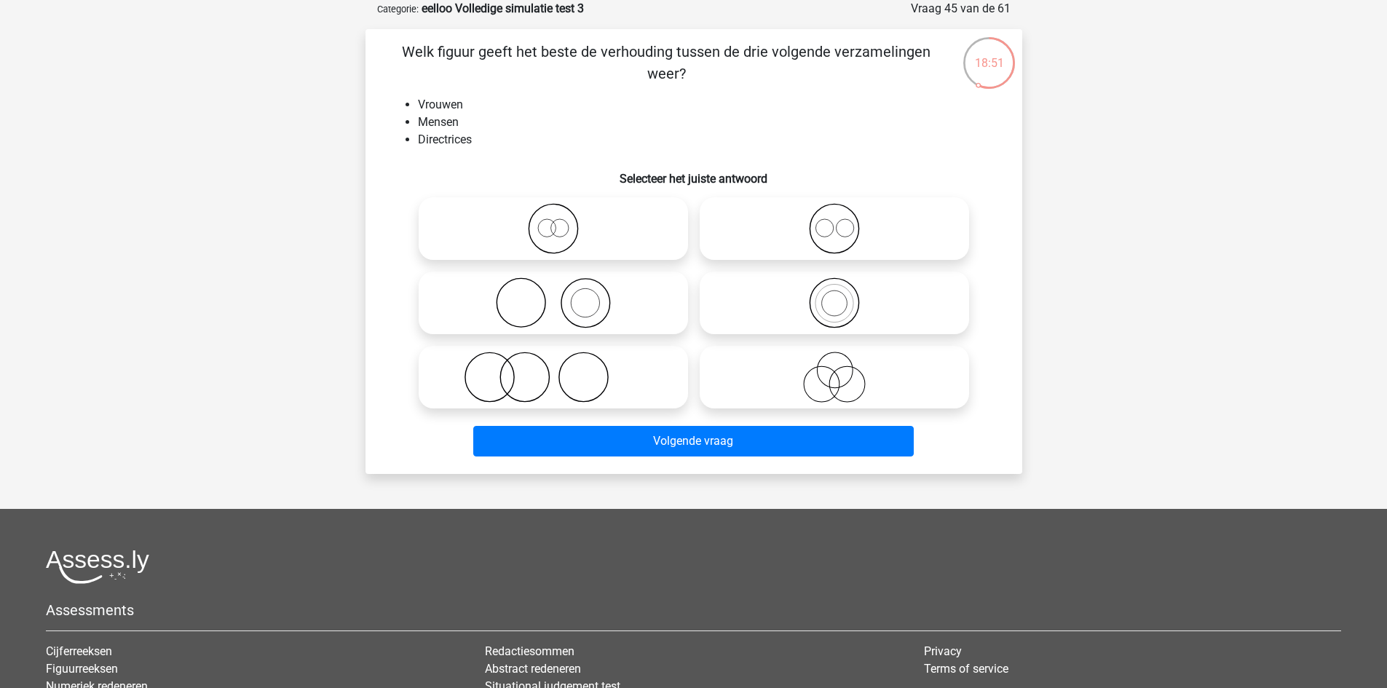
click at [861, 295] on icon at bounding box center [835, 302] width 258 height 51
click at [844, 295] on input "radio" at bounding box center [838, 290] width 9 height 9
radio input "true"
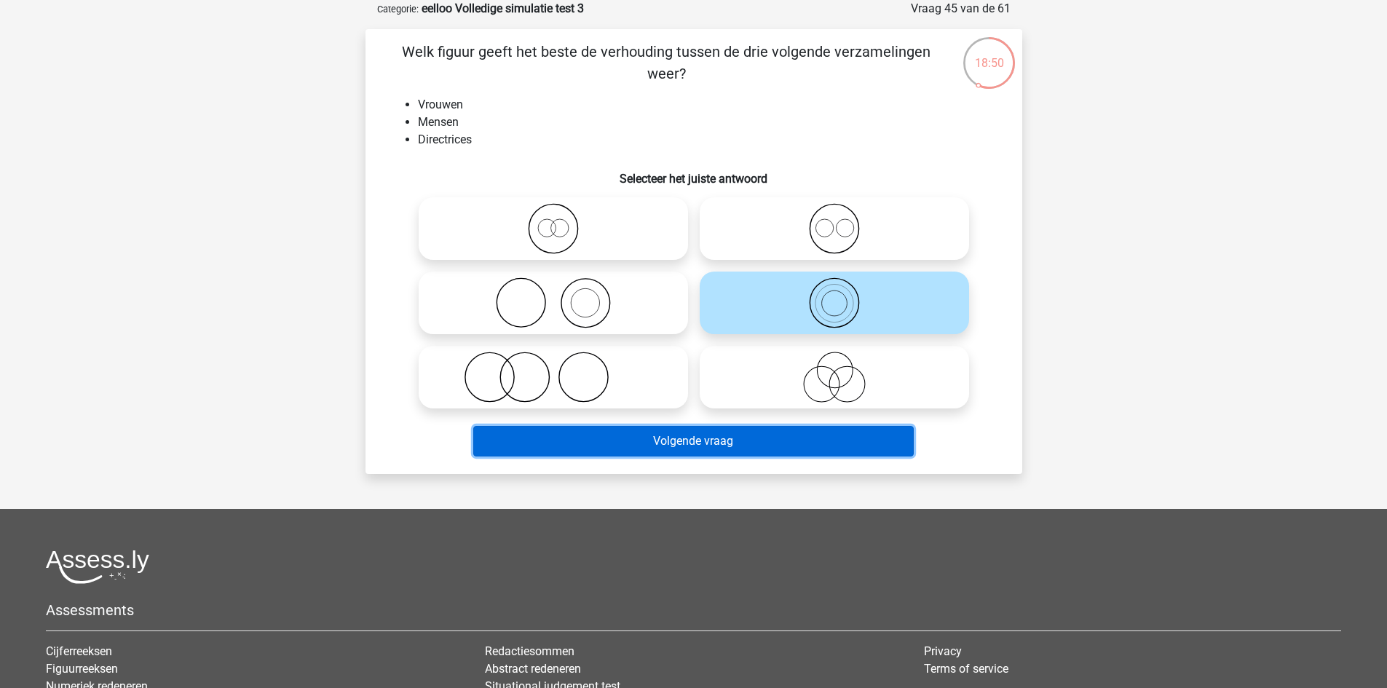
click at [732, 441] on button "Volgende vraag" at bounding box center [693, 441] width 441 height 31
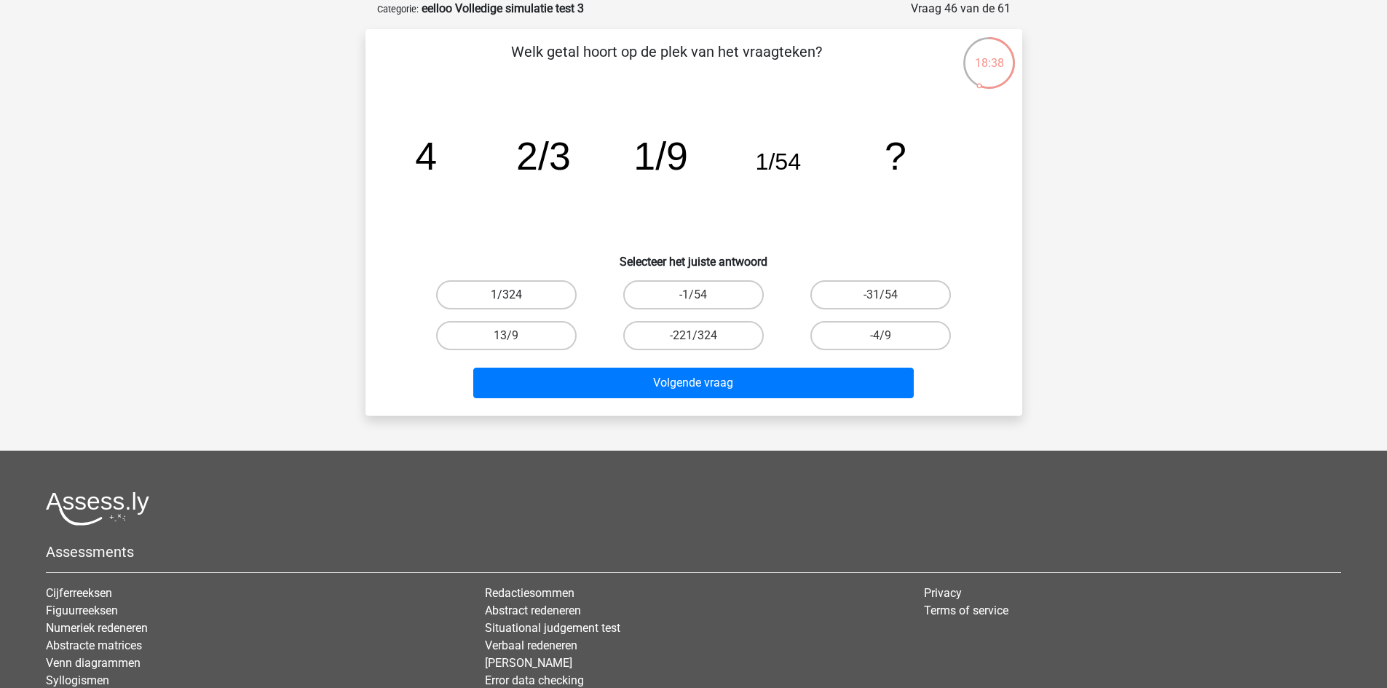
click at [533, 299] on label "1/324" at bounding box center [506, 294] width 141 height 29
click at [516, 299] on input "1/324" at bounding box center [510, 299] width 9 height 9
radio input "true"
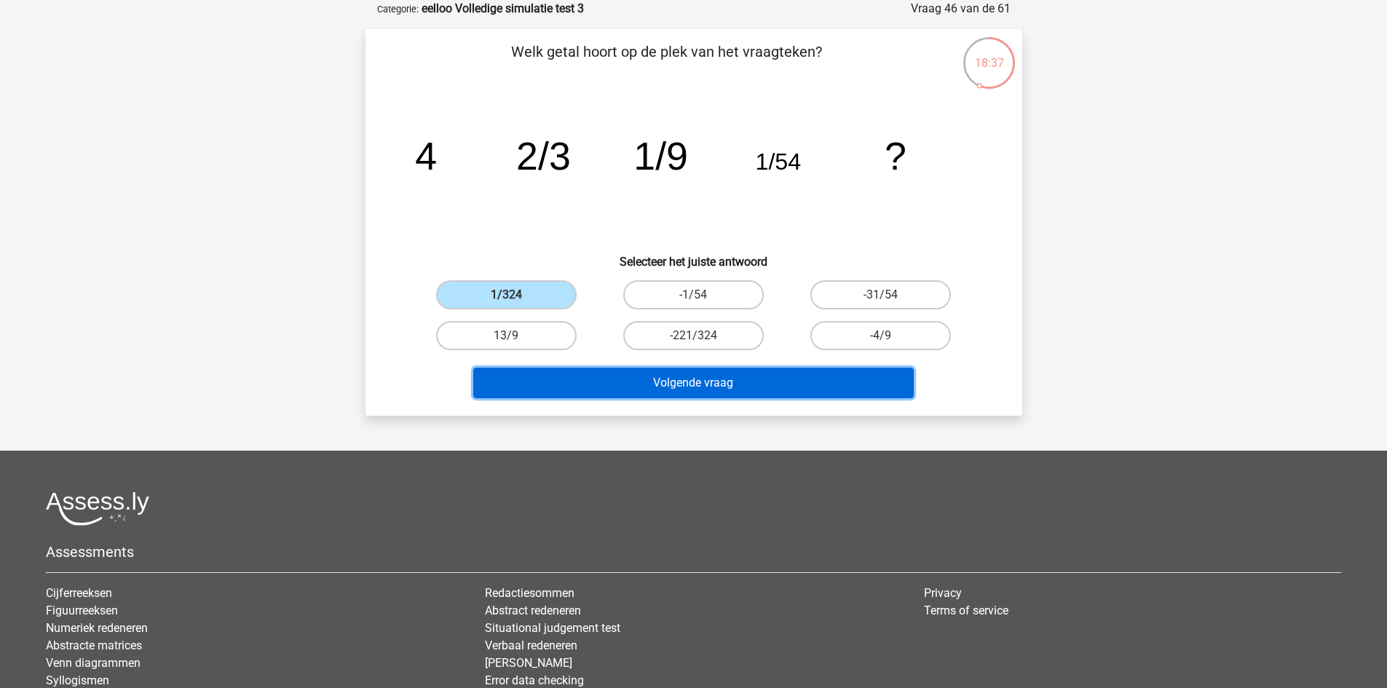
click at [601, 376] on button "Volgende vraag" at bounding box center [693, 383] width 441 height 31
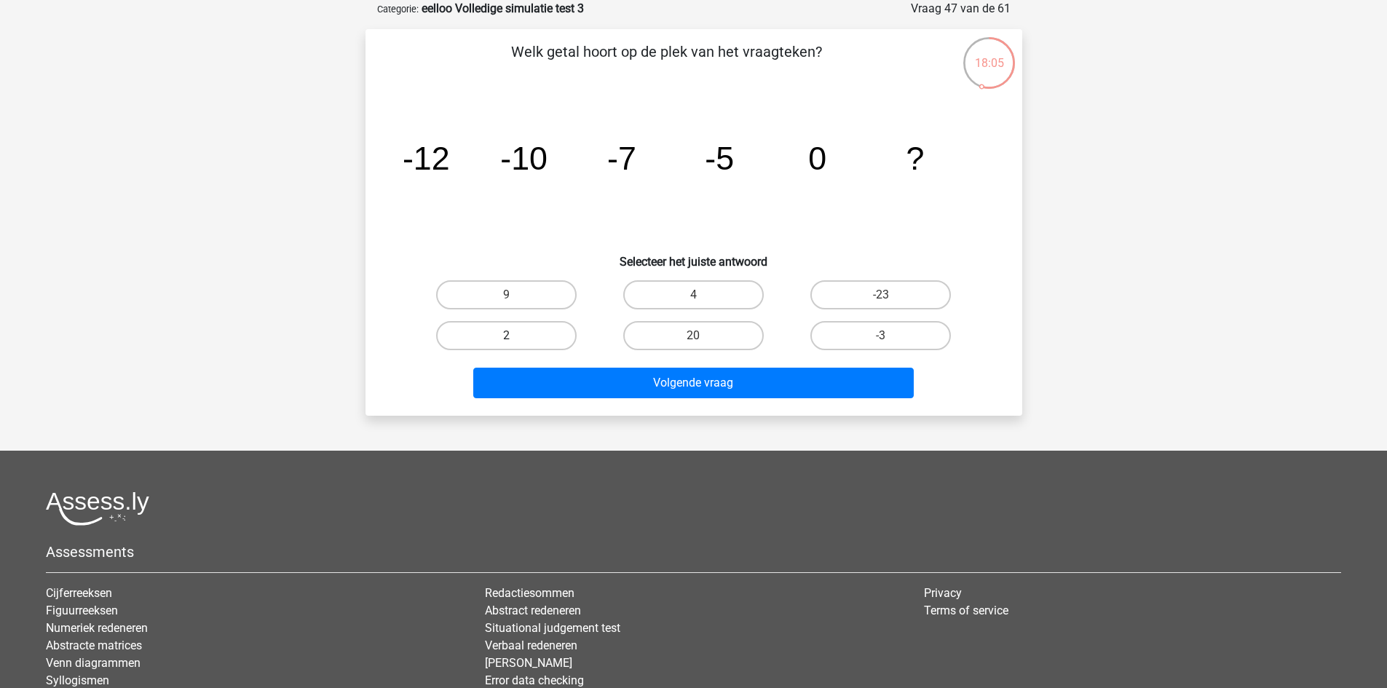
click at [526, 338] on label "2" at bounding box center [506, 335] width 141 height 29
click at [516, 338] on input "2" at bounding box center [510, 340] width 9 height 9
radio input "true"
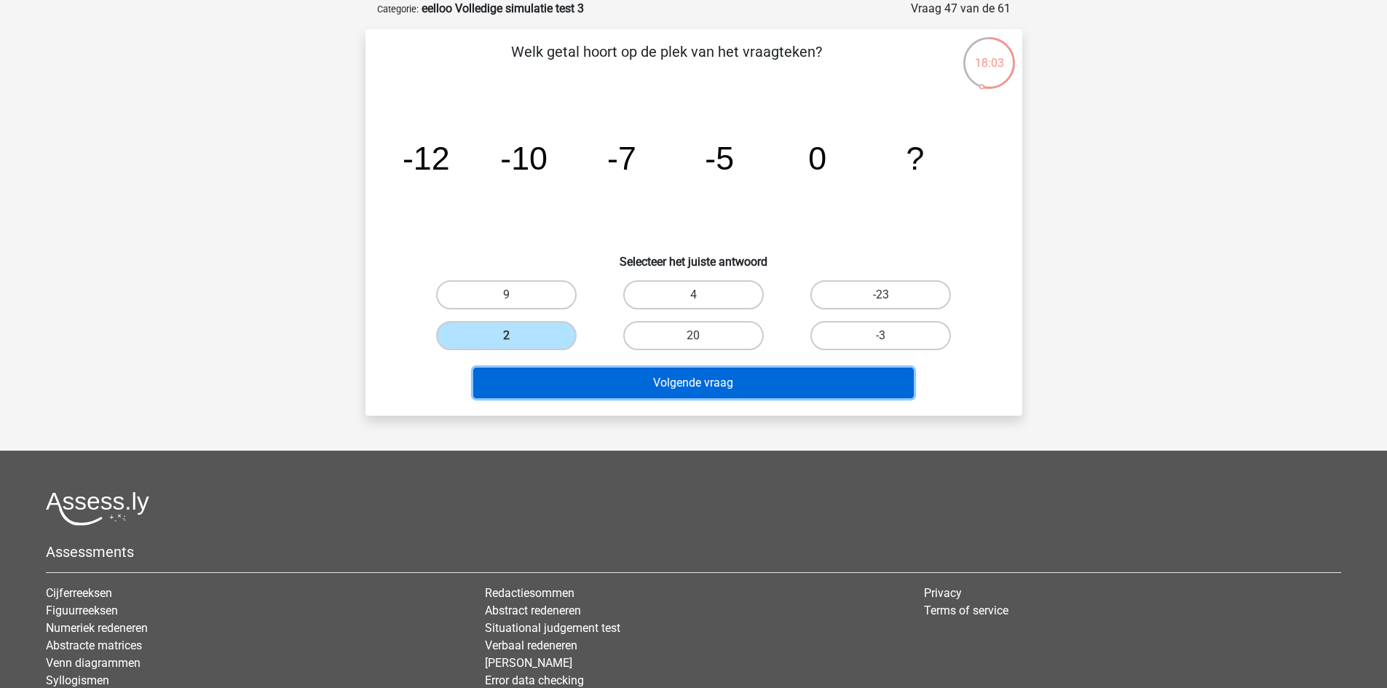
click at [625, 381] on button "Volgende vraag" at bounding box center [693, 383] width 441 height 31
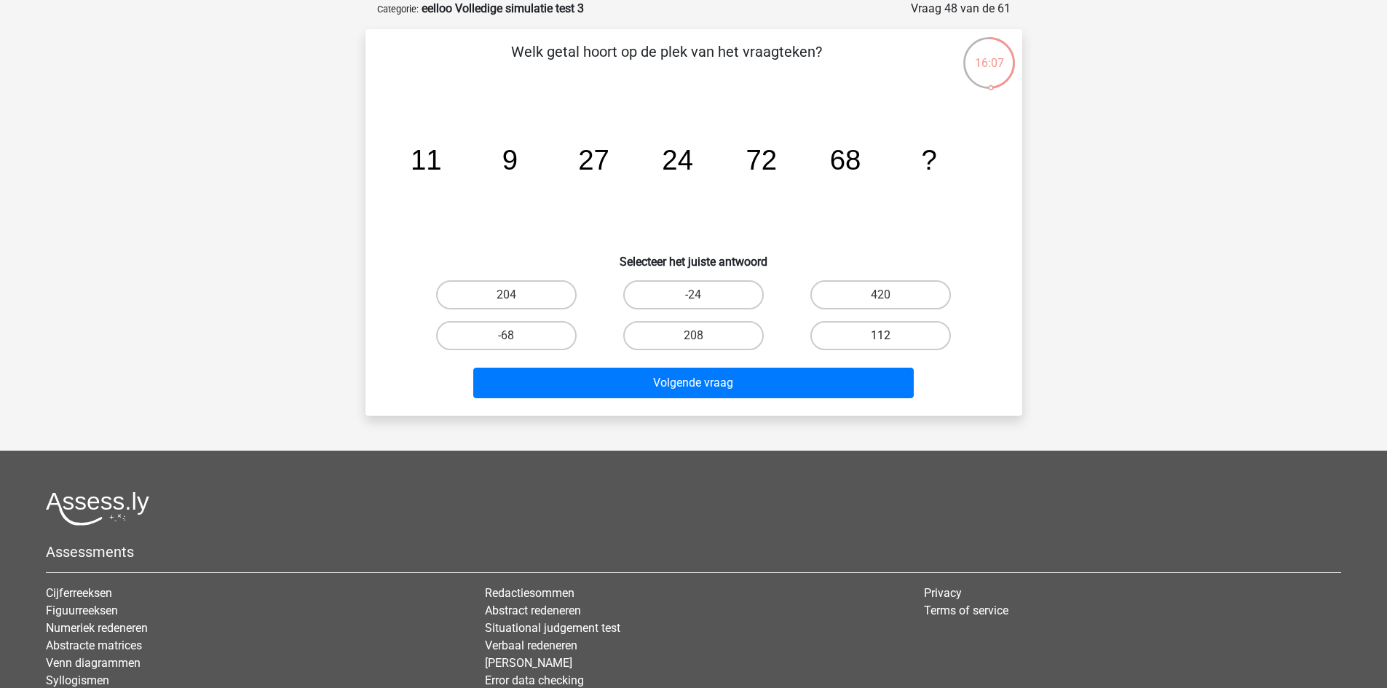
click at [856, 327] on label "112" at bounding box center [880, 335] width 141 height 29
click at [881, 336] on input "112" at bounding box center [885, 340] width 9 height 9
radio input "true"
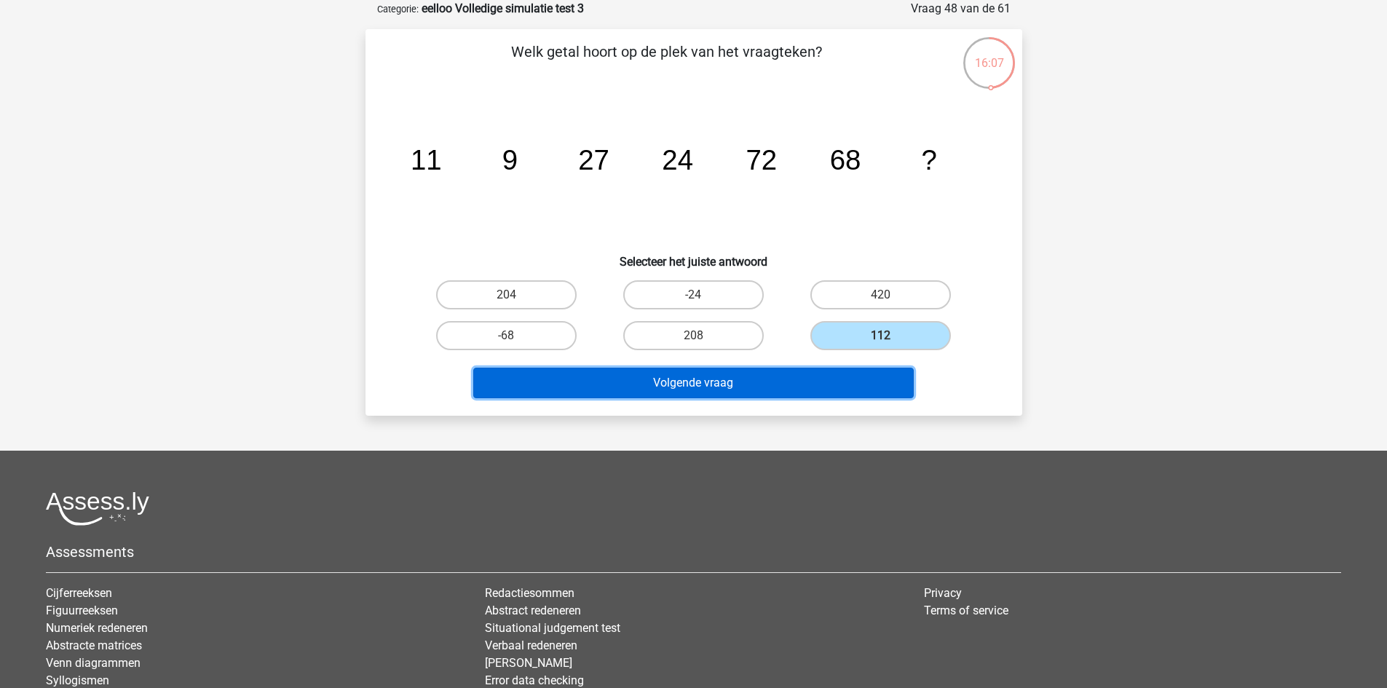
click at [835, 382] on button "Volgende vraag" at bounding box center [693, 383] width 441 height 31
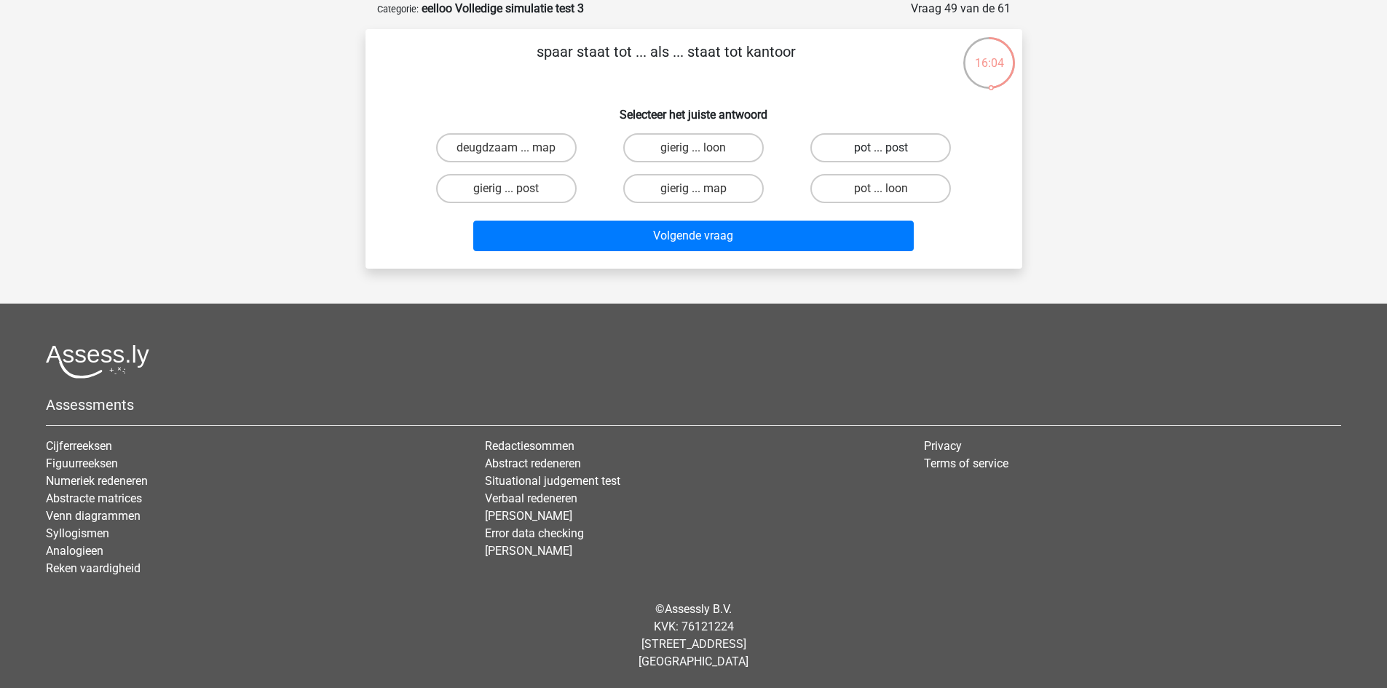
click at [920, 149] on label "pot ... post" at bounding box center [880, 147] width 141 height 29
click at [890, 149] on input "pot ... post" at bounding box center [885, 152] width 9 height 9
radio input "true"
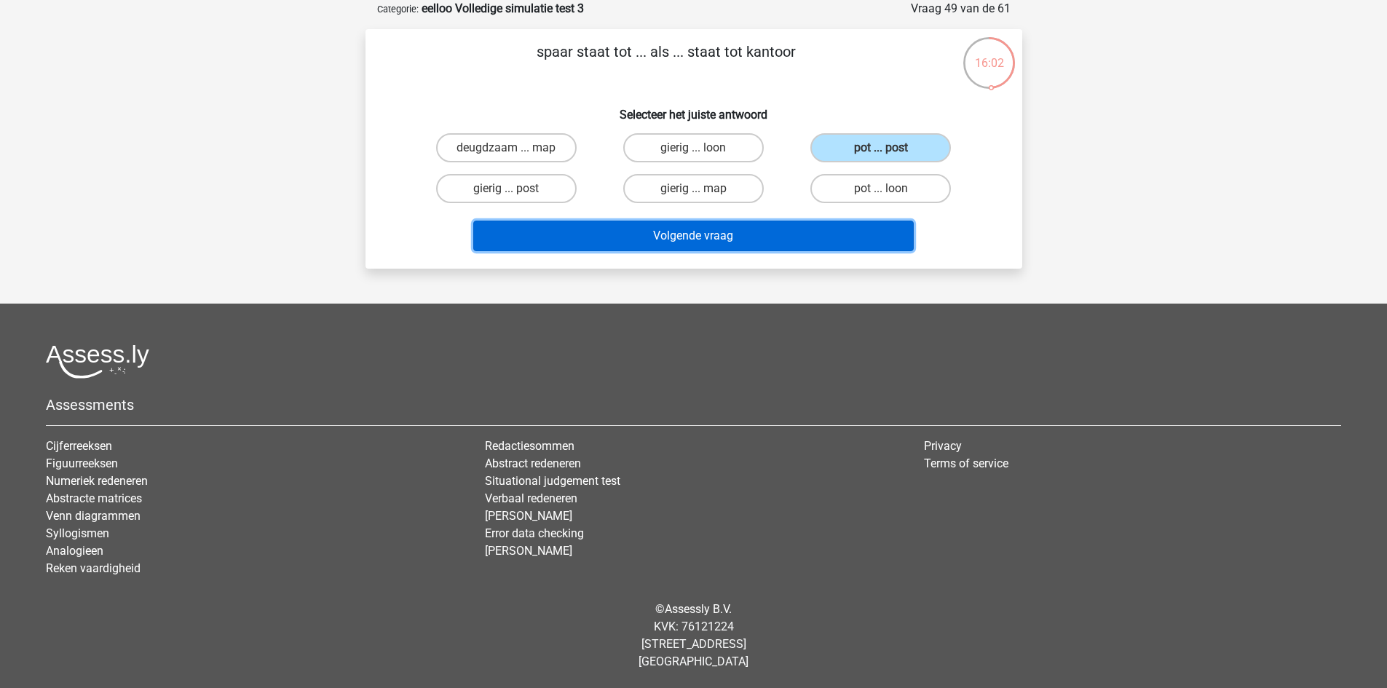
click at [810, 240] on button "Volgende vraag" at bounding box center [693, 236] width 441 height 31
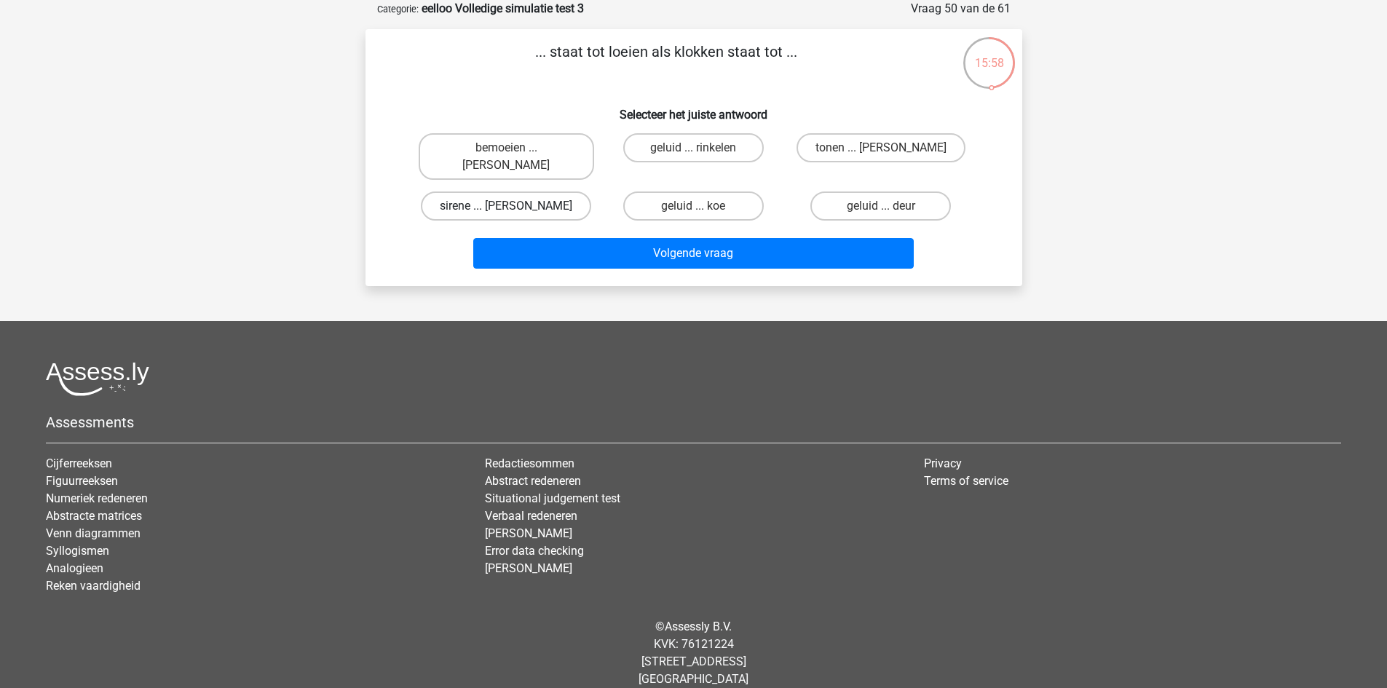
click at [546, 191] on label "sirene ... luiden" at bounding box center [506, 205] width 170 height 29
click at [516, 206] on input "sirene ... luiden" at bounding box center [510, 210] width 9 height 9
radio input "true"
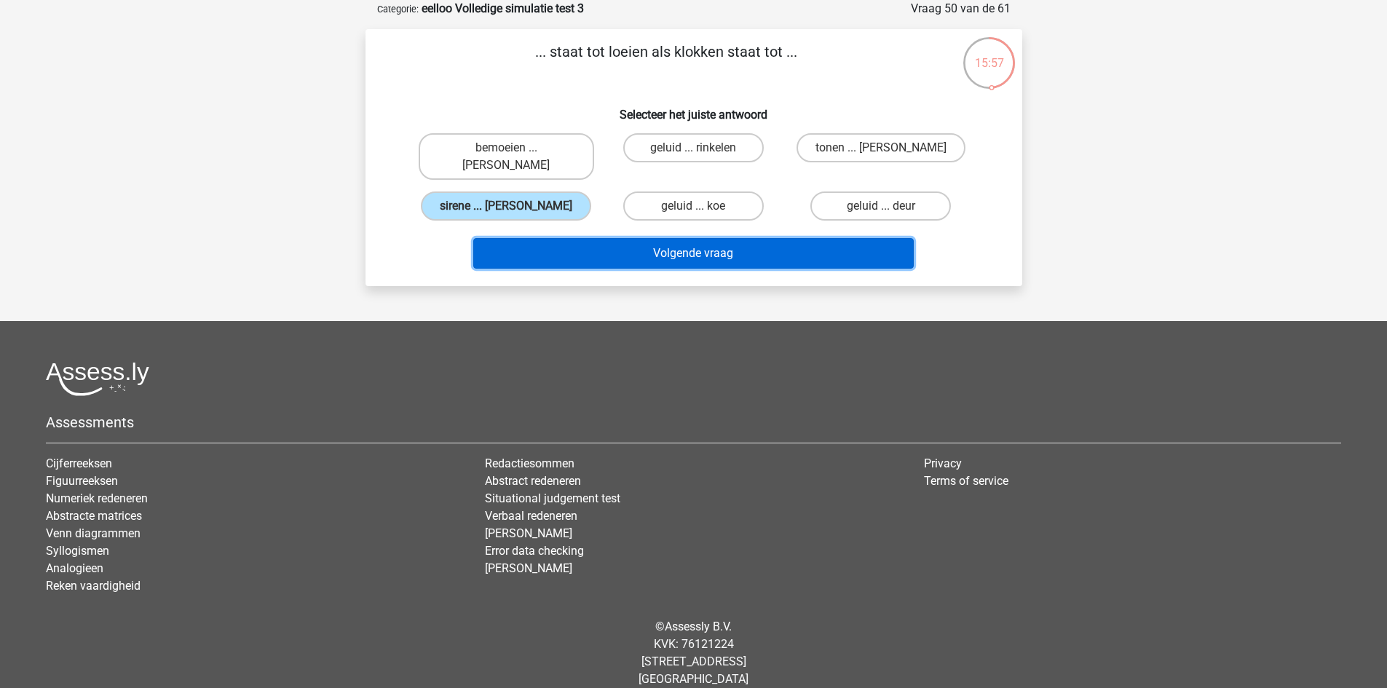
click at [612, 242] on button "Volgende vraag" at bounding box center [693, 253] width 441 height 31
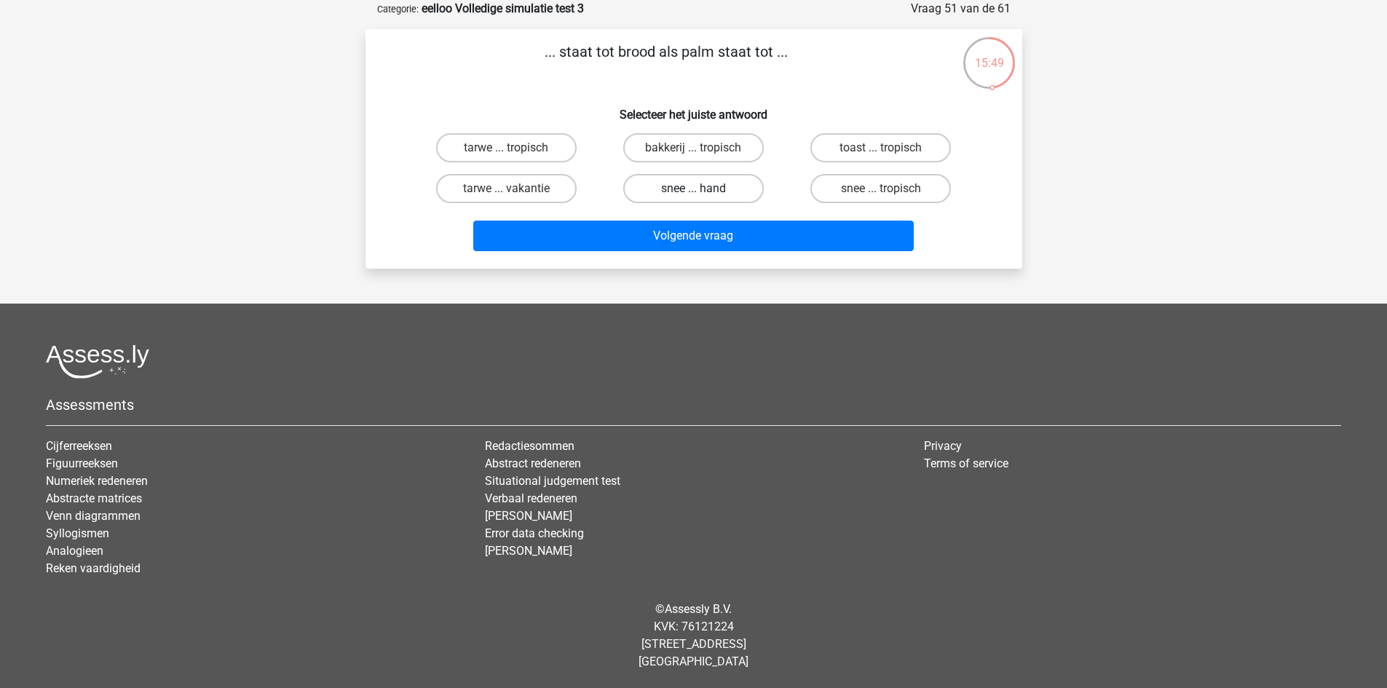
click at [722, 189] on label "snee ... hand" at bounding box center [693, 188] width 141 height 29
click at [703, 189] on input "snee ... hand" at bounding box center [697, 193] width 9 height 9
radio input "true"
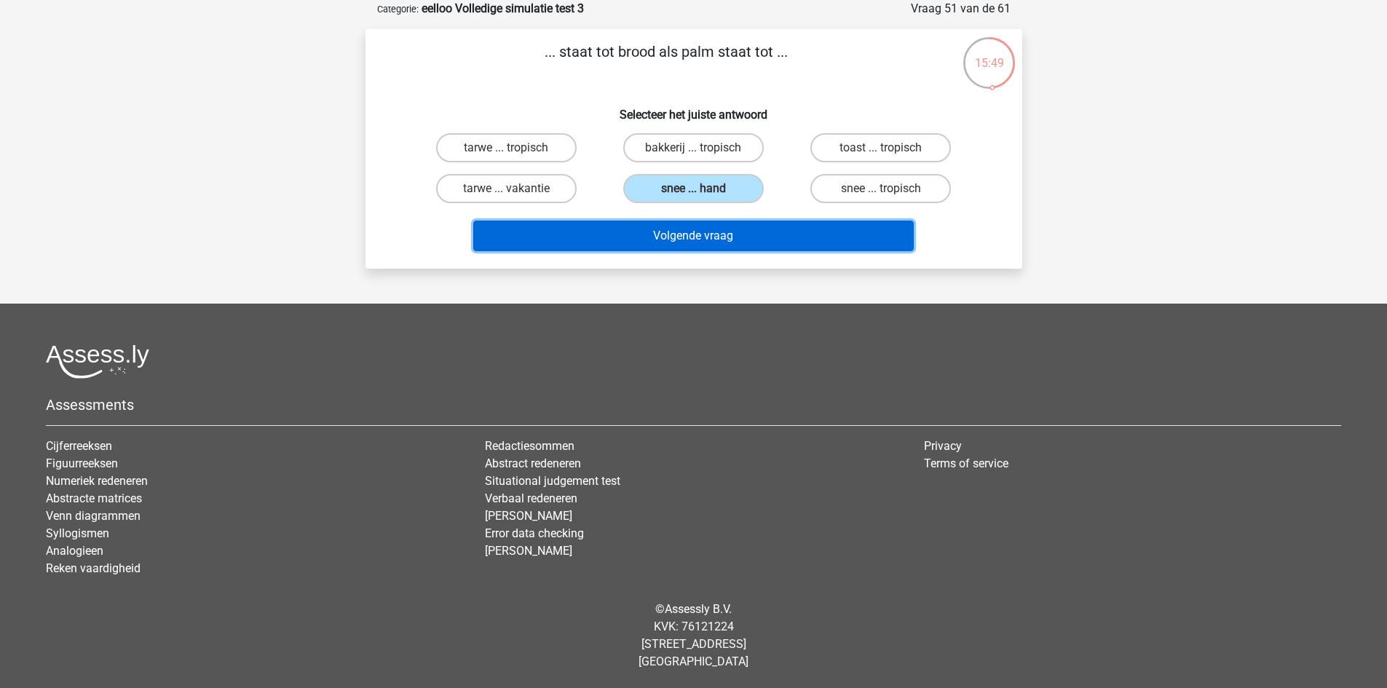
click at [743, 234] on button "Volgende vraag" at bounding box center [693, 236] width 441 height 31
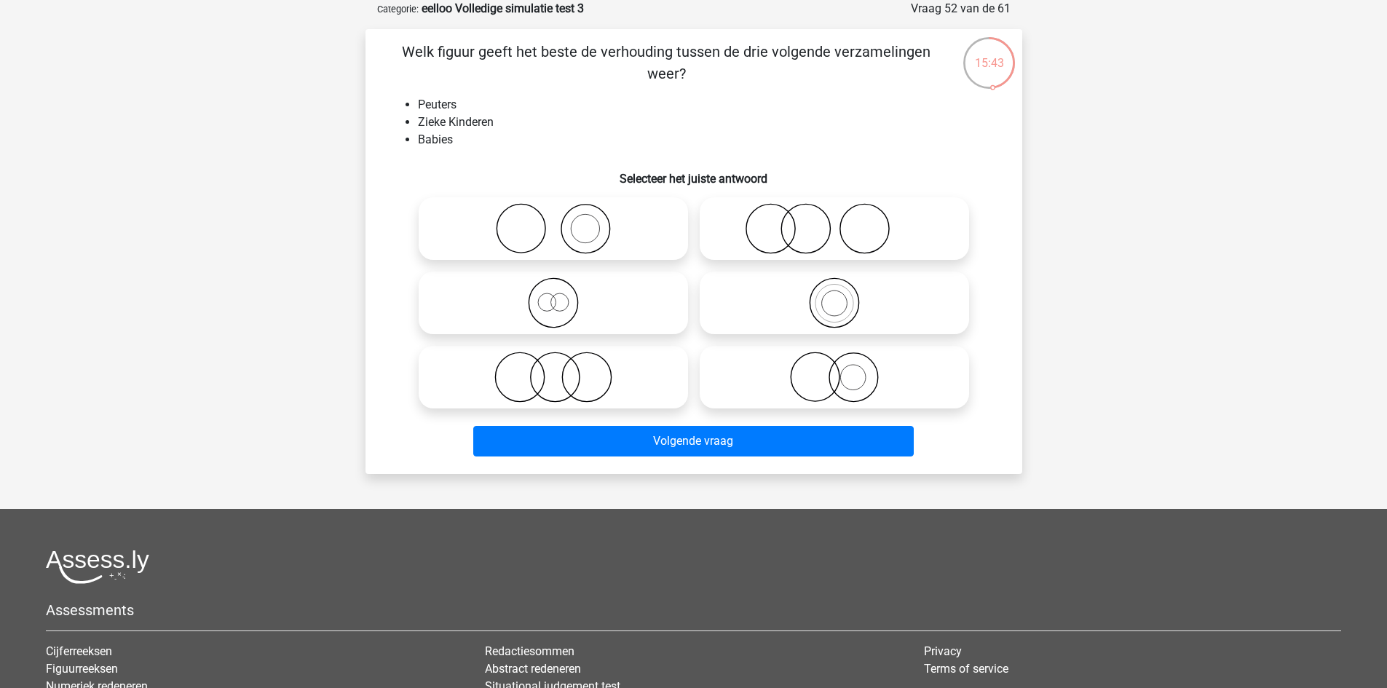
click at [619, 288] on icon at bounding box center [553, 302] width 258 height 51
click at [563, 288] on input "radio" at bounding box center [557, 290] width 9 height 9
radio input "true"
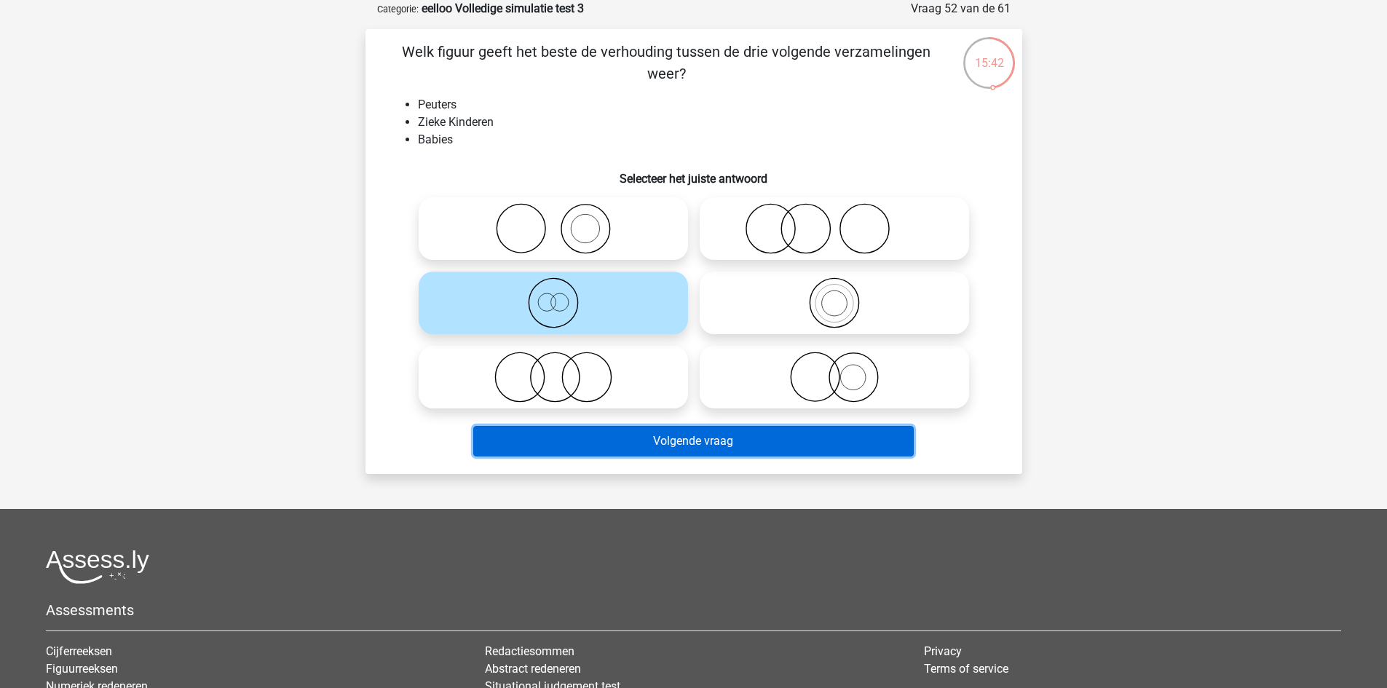
click at [709, 437] on button "Volgende vraag" at bounding box center [693, 441] width 441 height 31
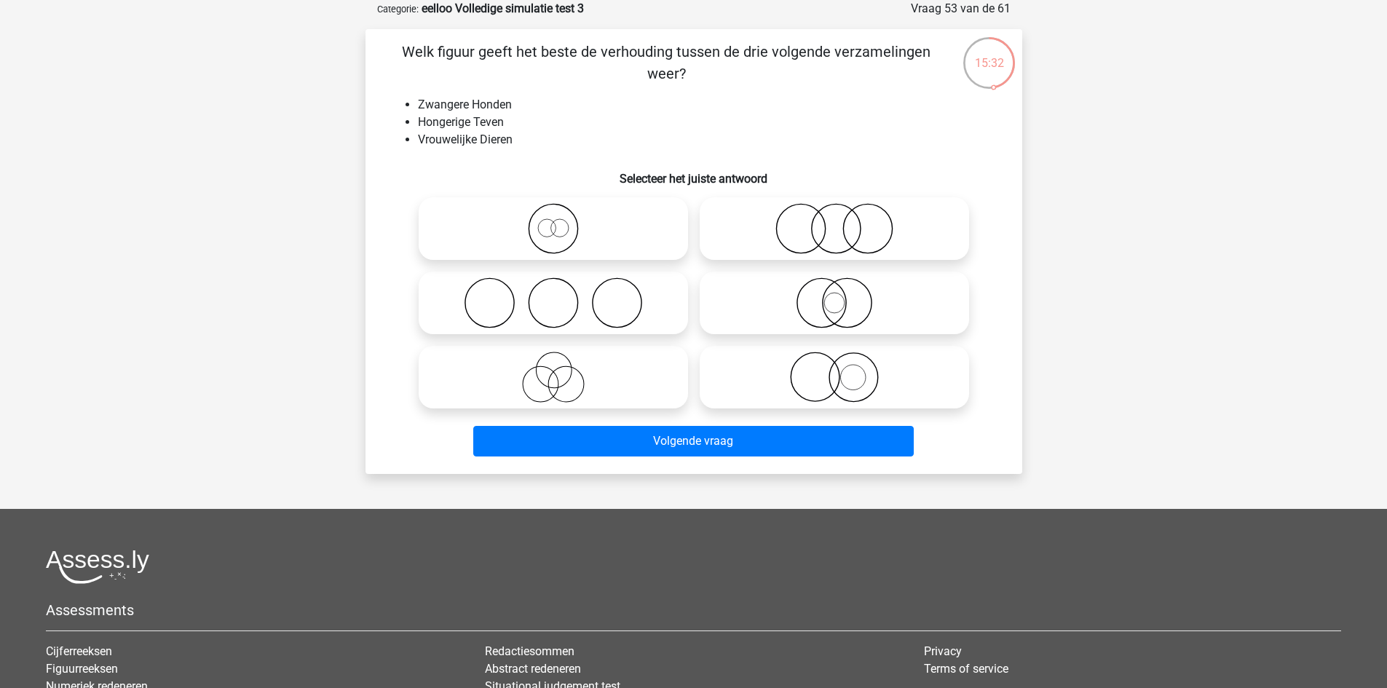
click at [871, 305] on circle at bounding box center [846, 303] width 49 height 49
click at [844, 296] on input "radio" at bounding box center [838, 290] width 9 height 9
radio input "true"
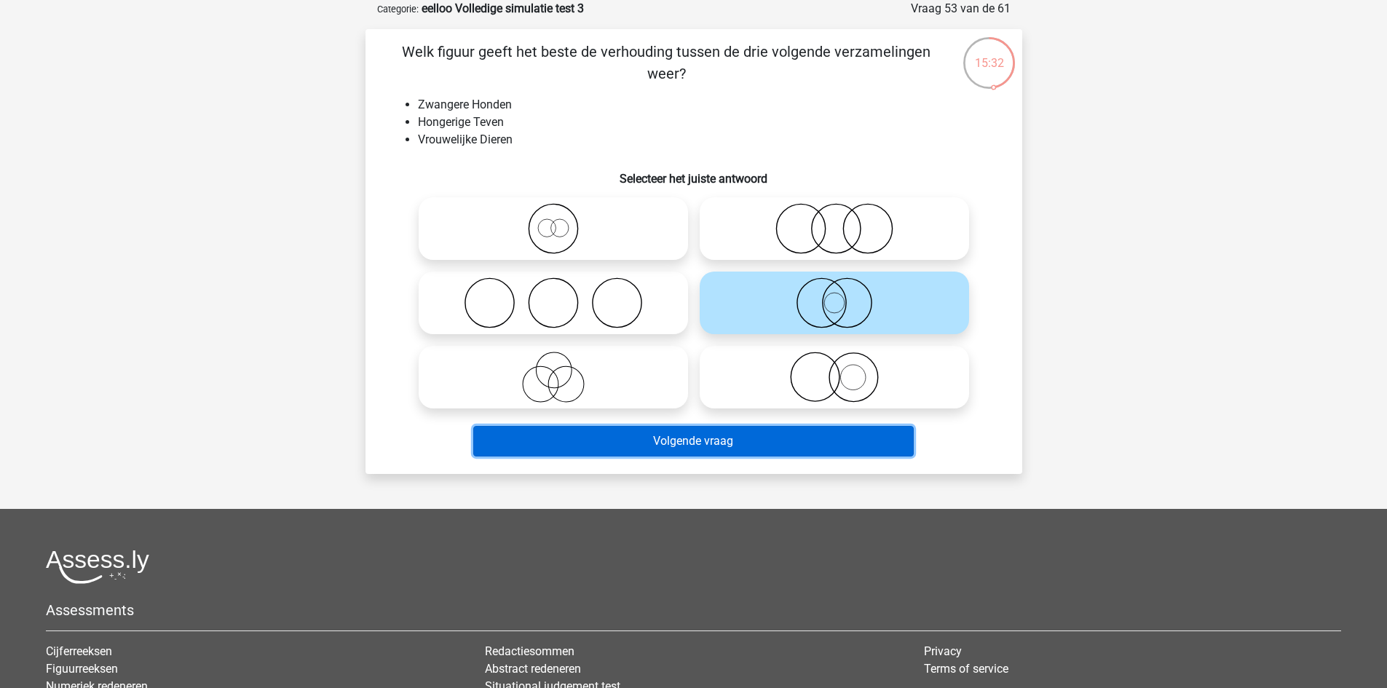
click at [786, 443] on button "Volgende vraag" at bounding box center [693, 441] width 441 height 31
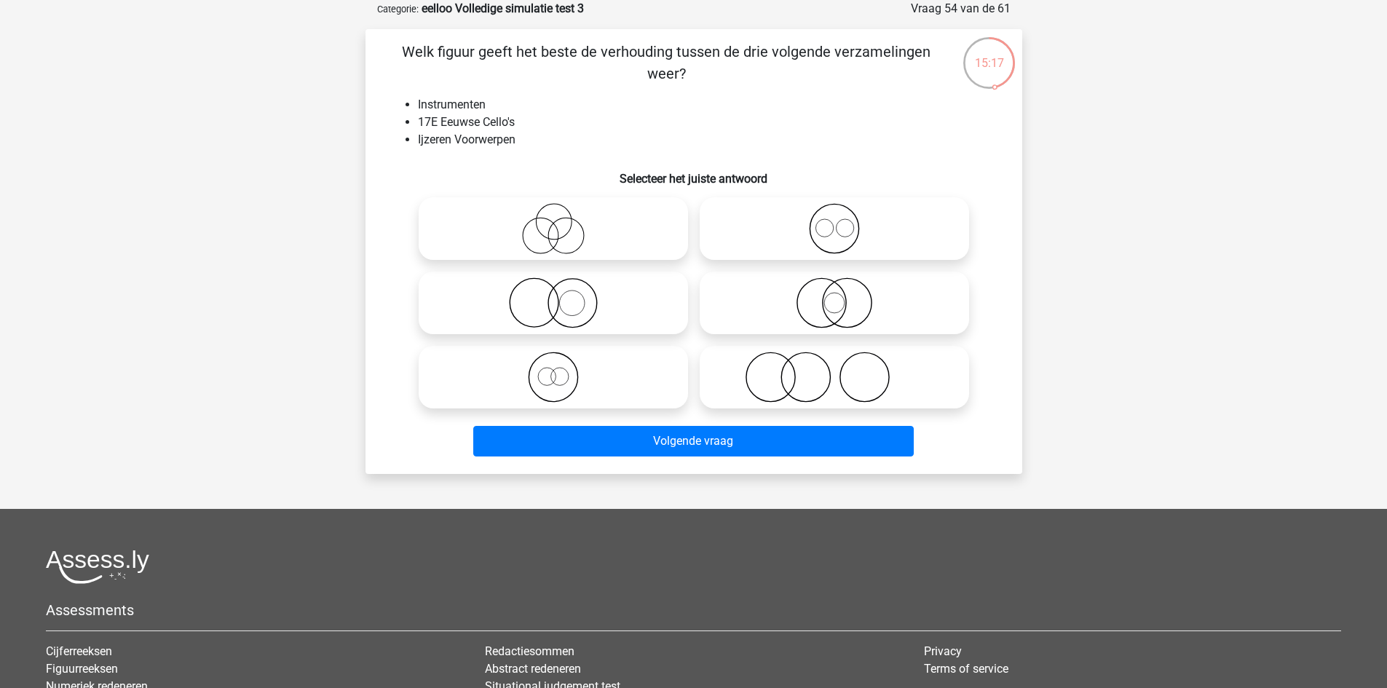
click at [869, 317] on icon at bounding box center [835, 302] width 258 height 51
click at [844, 296] on input "radio" at bounding box center [838, 290] width 9 height 9
radio input "true"
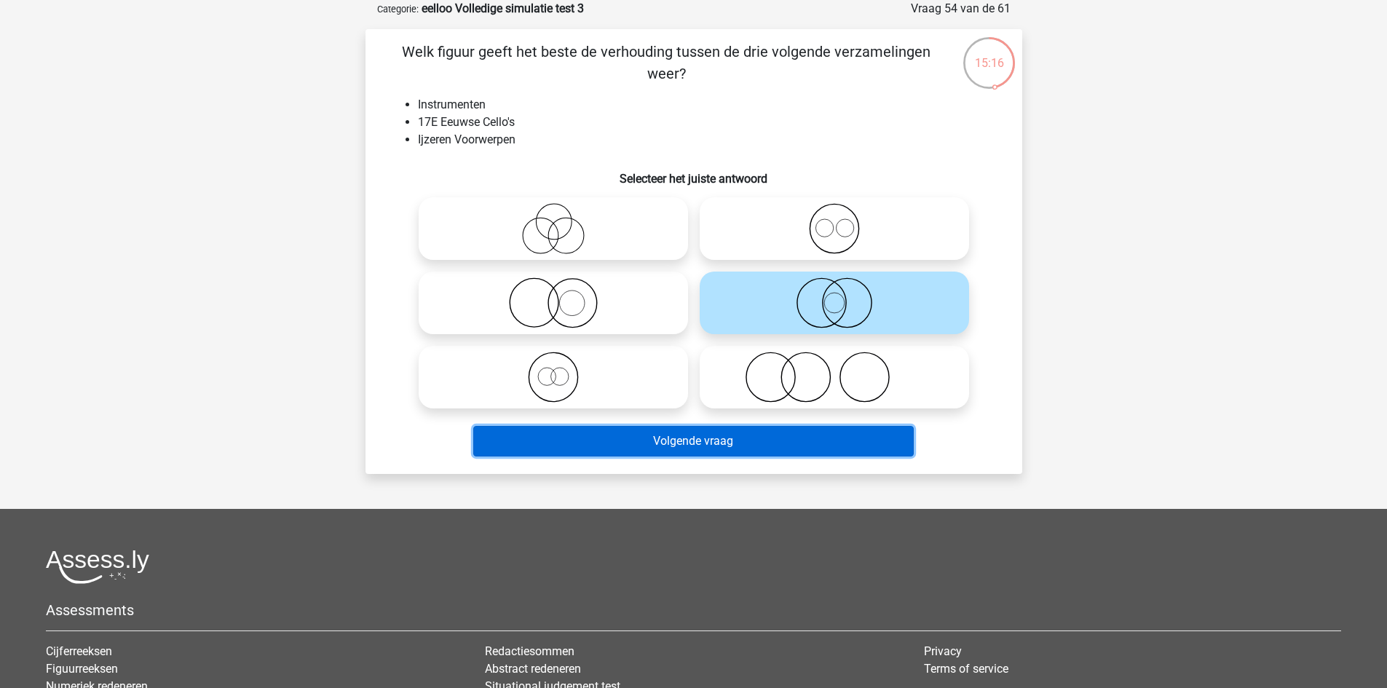
click at [810, 448] on button "Volgende vraag" at bounding box center [693, 441] width 441 height 31
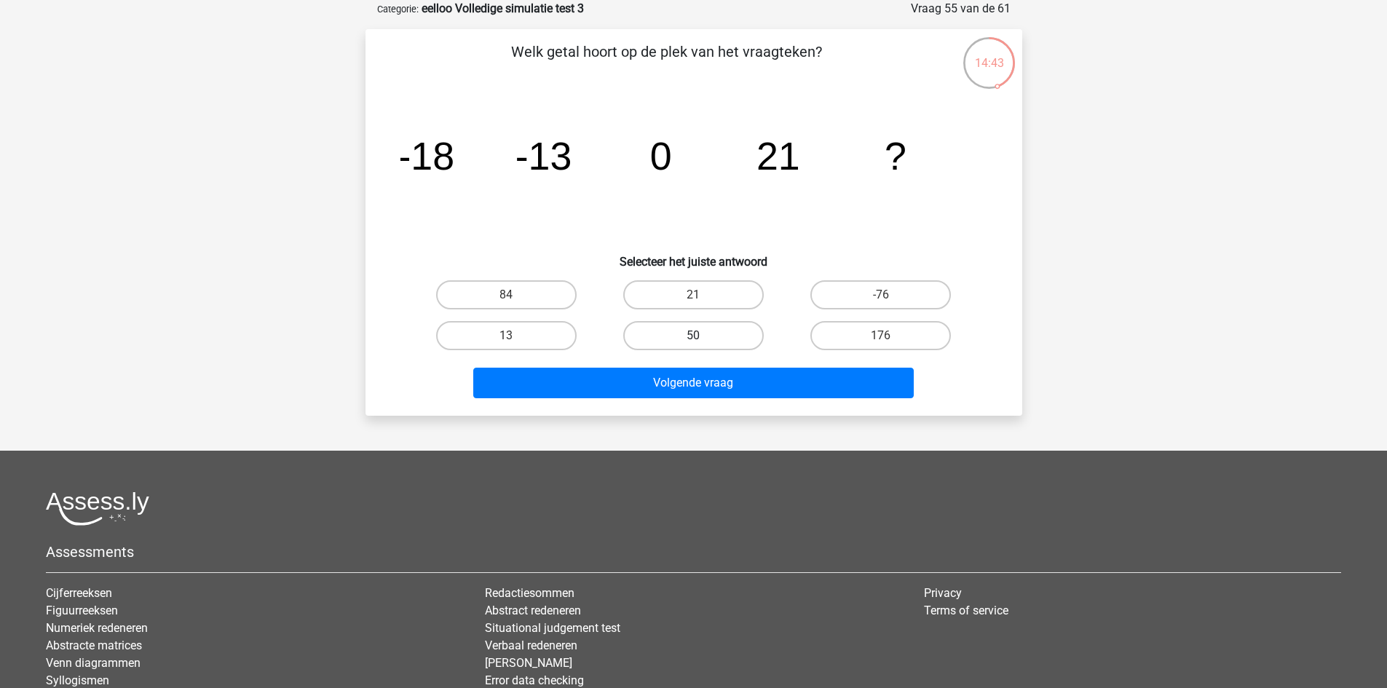
click at [706, 330] on label "50" at bounding box center [693, 335] width 141 height 29
click at [703, 336] on input "50" at bounding box center [697, 340] width 9 height 9
radio input "true"
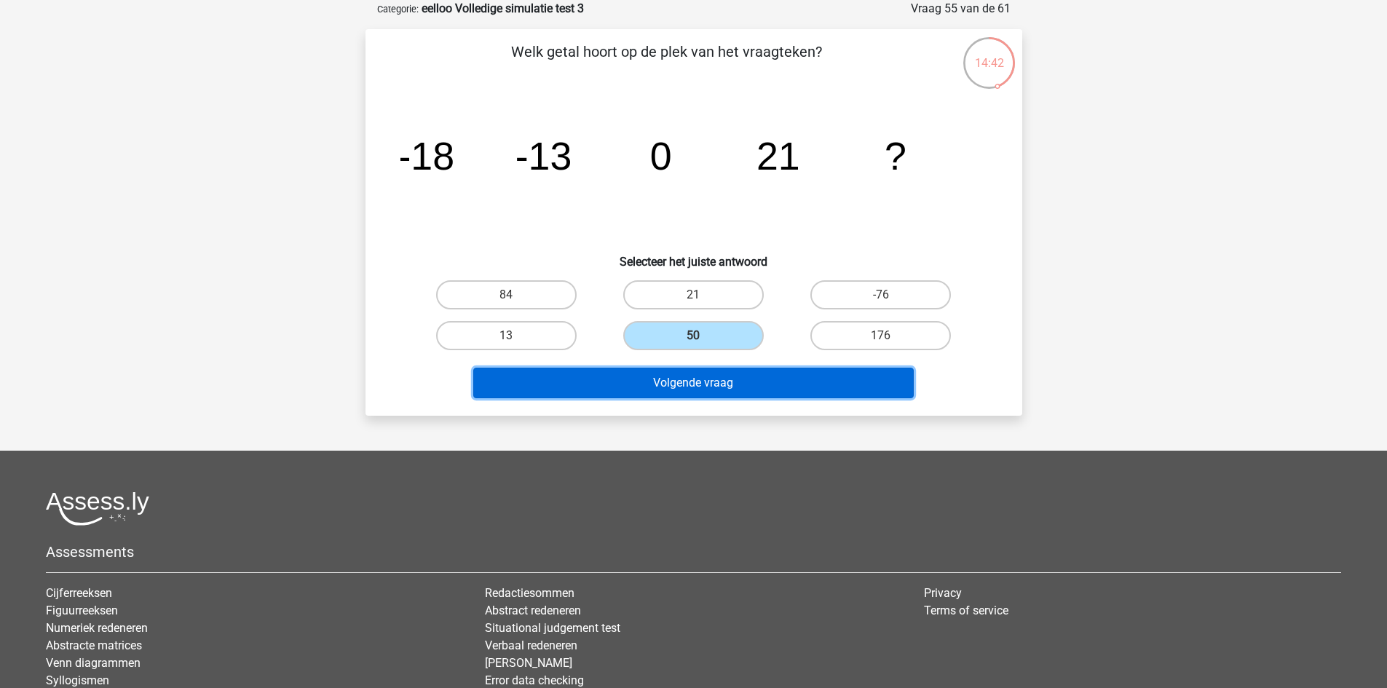
click at [727, 395] on button "Volgende vraag" at bounding box center [693, 383] width 441 height 31
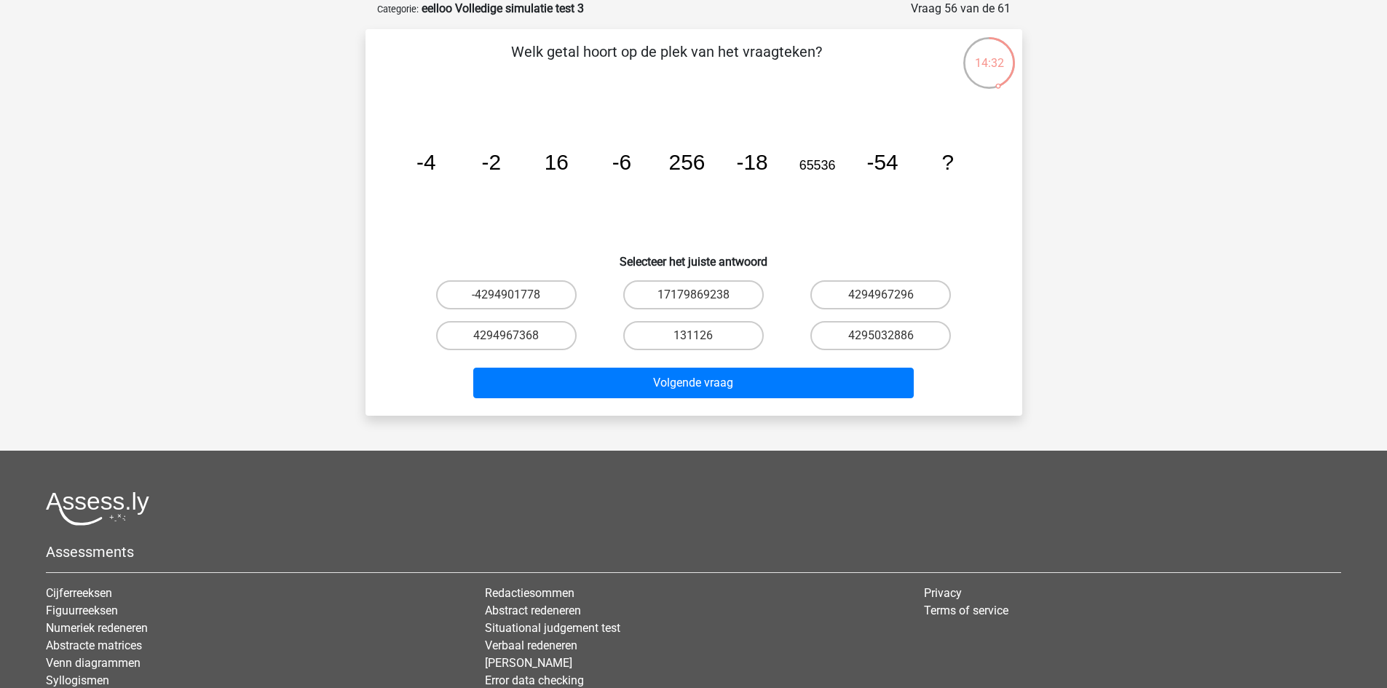
click at [795, 163] on icon "image/svg+xml -4 -2 16 -6 256 -18 65536 -54 ?" at bounding box center [693, 169] width 587 height 147
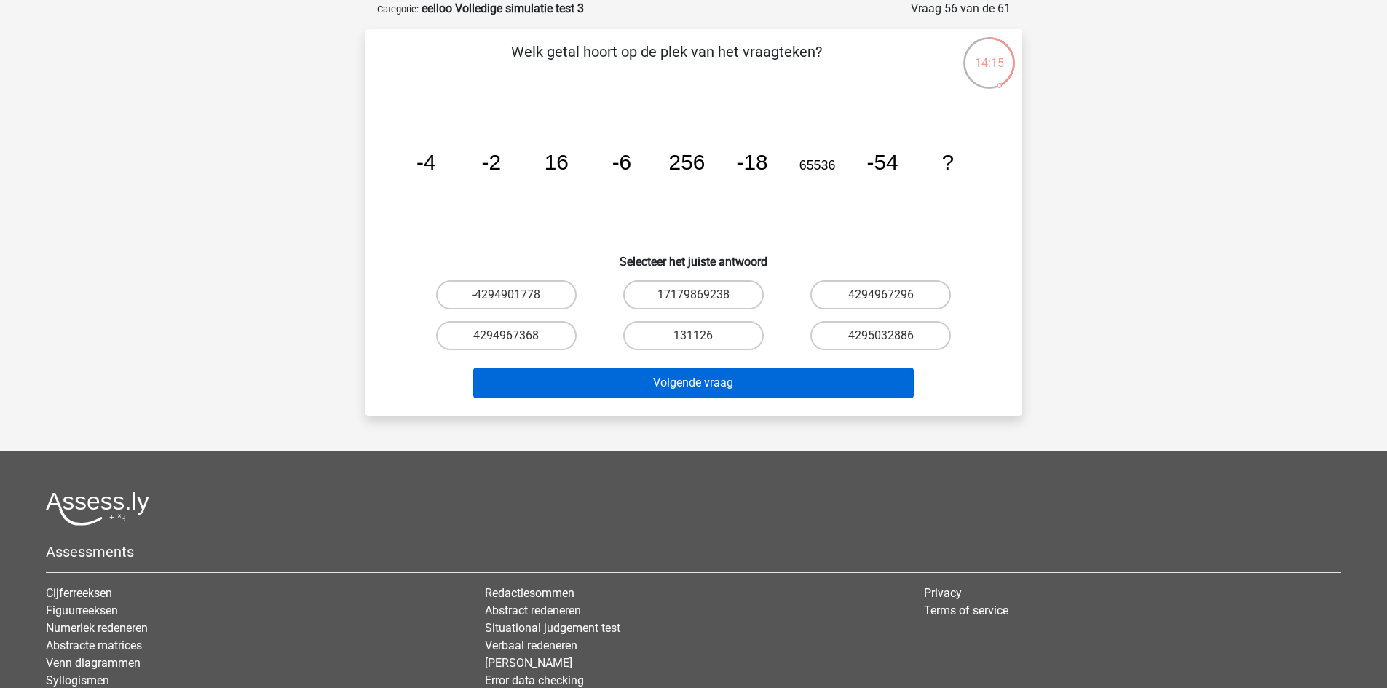
drag, startPoint x: 533, startPoint y: 336, endPoint x: 671, endPoint y: 384, distance: 146.0
click at [535, 336] on label "4294967368" at bounding box center [506, 335] width 141 height 29
click at [516, 336] on input "4294967368" at bounding box center [510, 340] width 9 height 9
radio input "true"
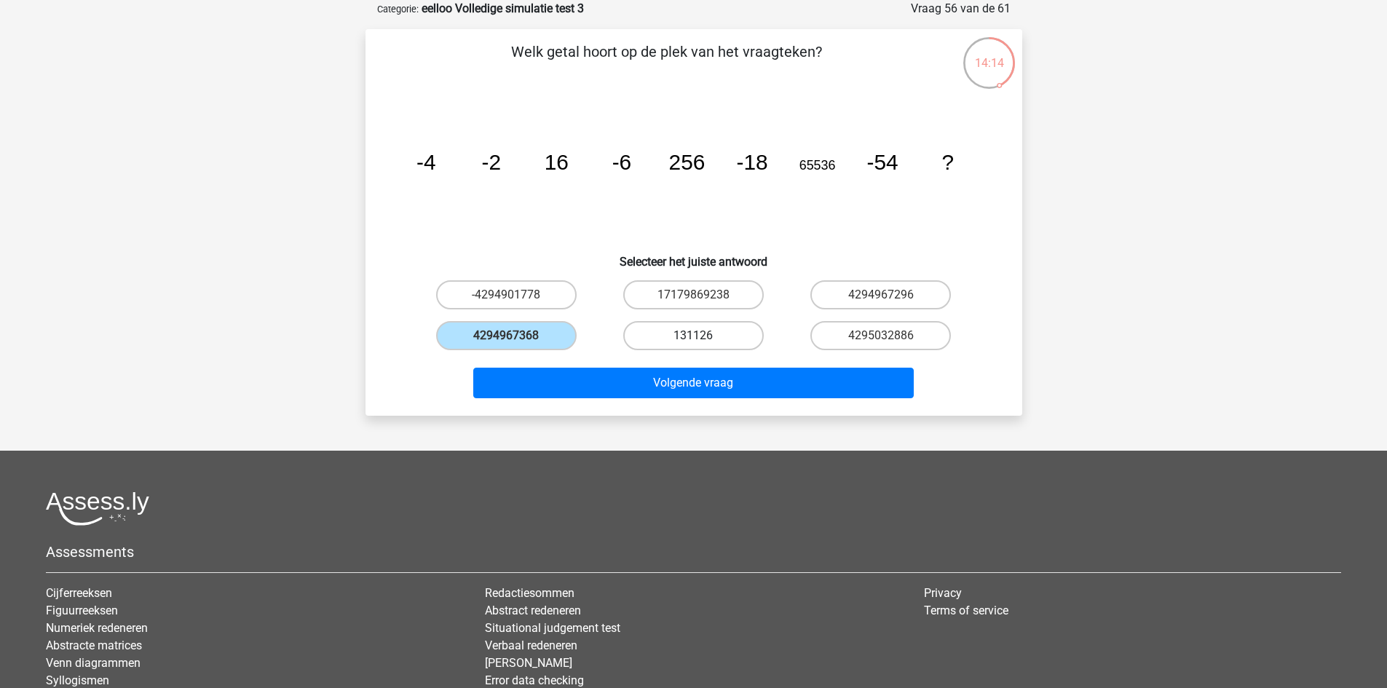
click at [722, 335] on label "131126" at bounding box center [693, 335] width 141 height 29
click at [703, 336] on input "131126" at bounding box center [697, 340] width 9 height 9
radio input "true"
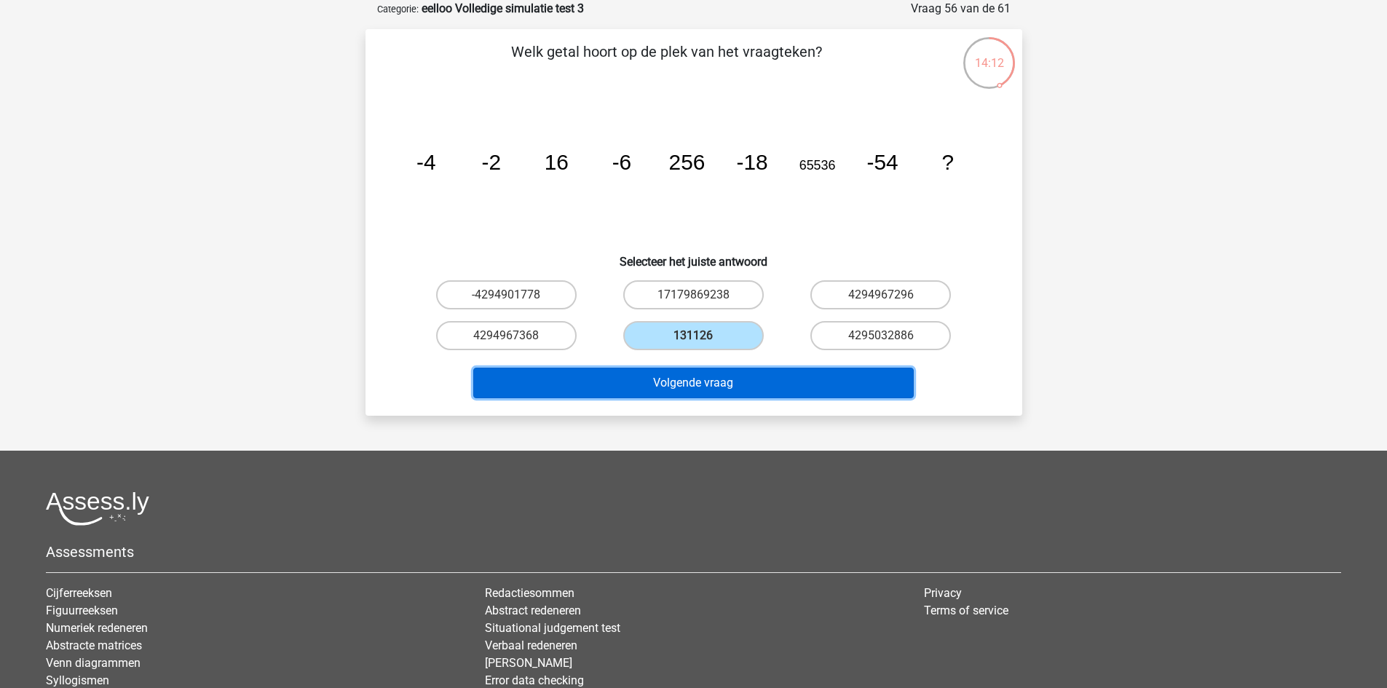
click at [749, 381] on button "Volgende vraag" at bounding box center [693, 383] width 441 height 31
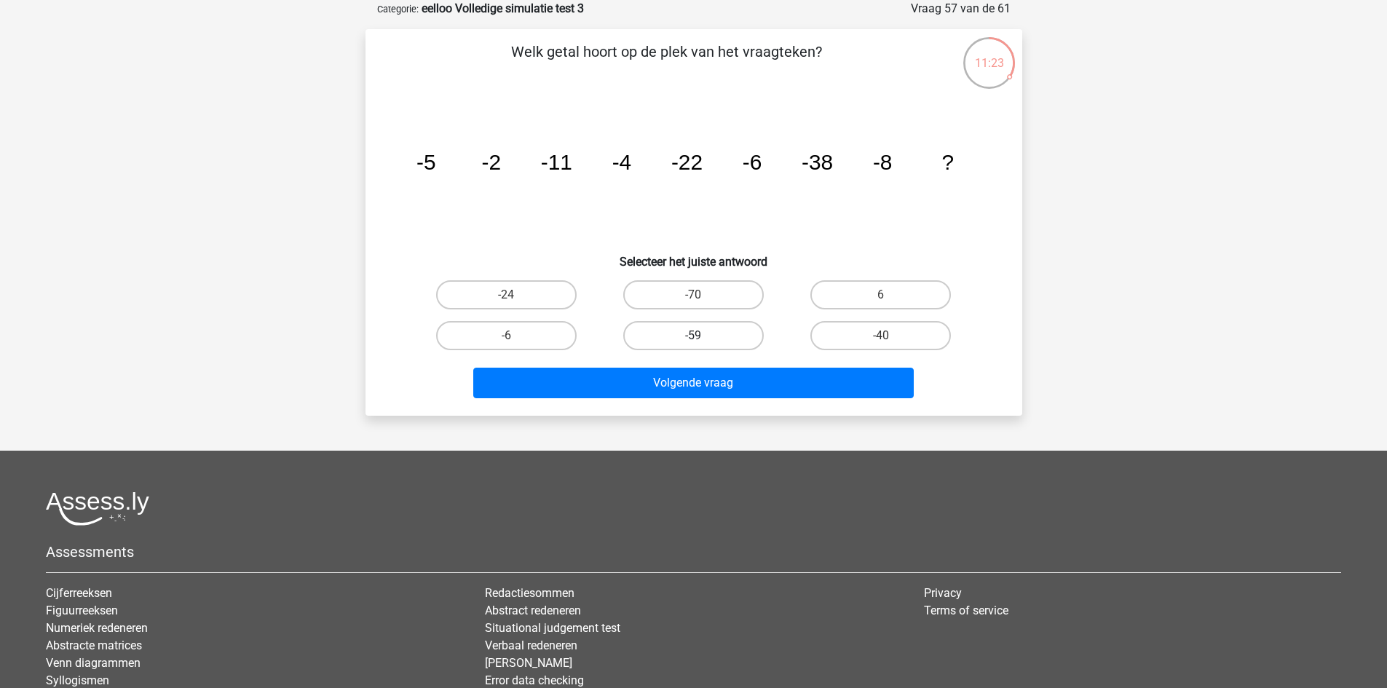
click at [735, 331] on label "-59" at bounding box center [693, 335] width 141 height 29
click at [703, 336] on input "-59" at bounding box center [697, 340] width 9 height 9
radio input "true"
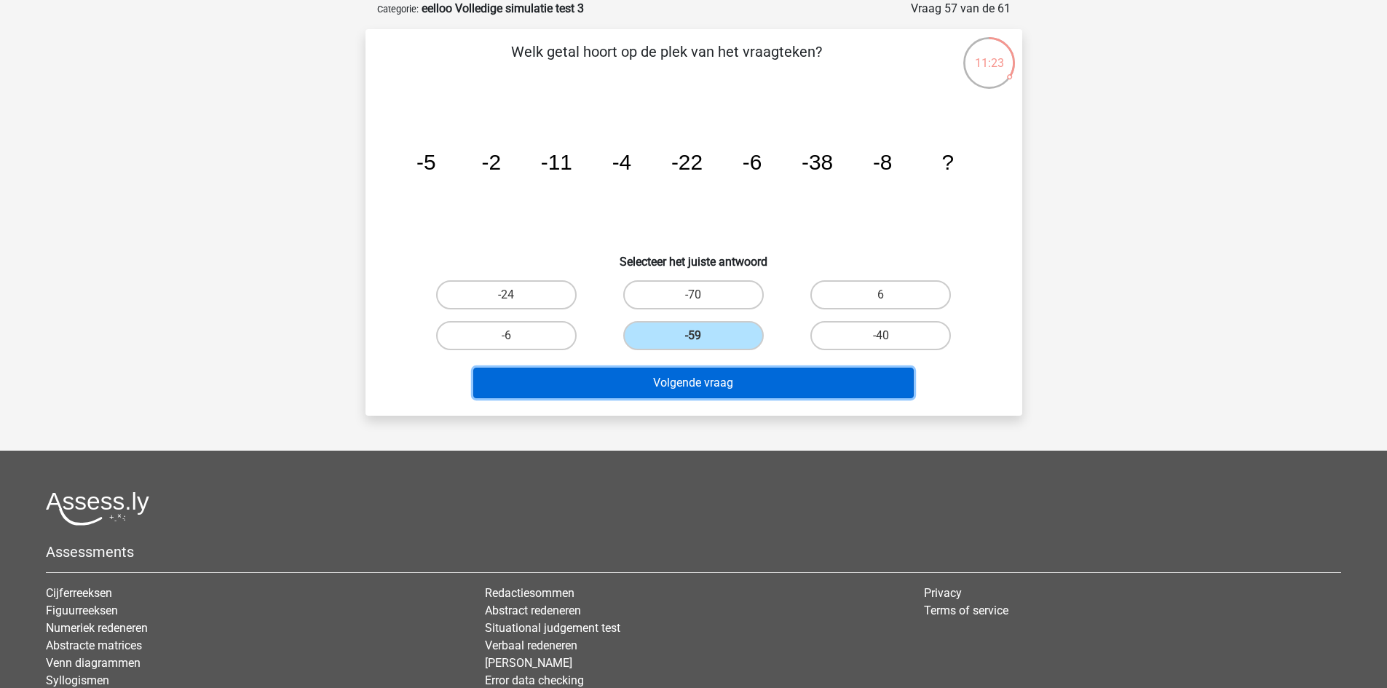
click at [733, 381] on button "Volgende vraag" at bounding box center [693, 383] width 441 height 31
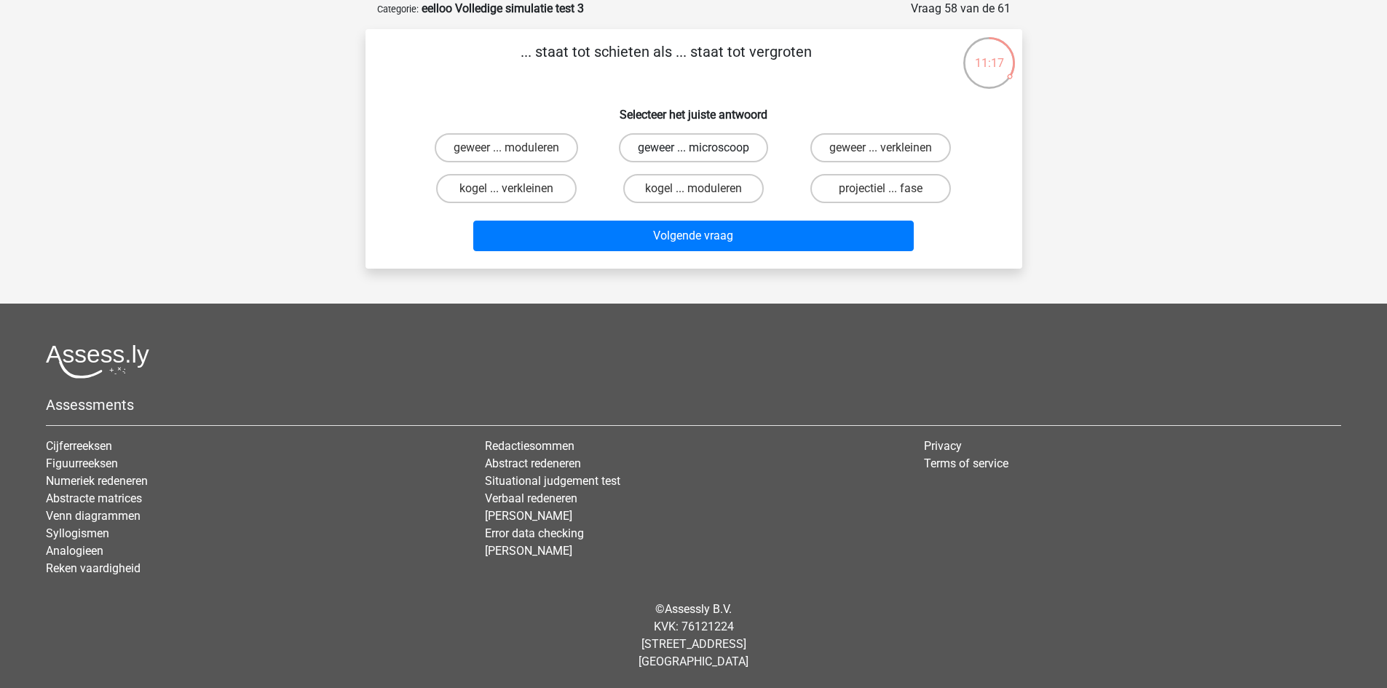
click at [741, 146] on label "geweer ... microscoop" at bounding box center [693, 147] width 149 height 29
click at [703, 148] on input "geweer ... microscoop" at bounding box center [697, 152] width 9 height 9
radio input "true"
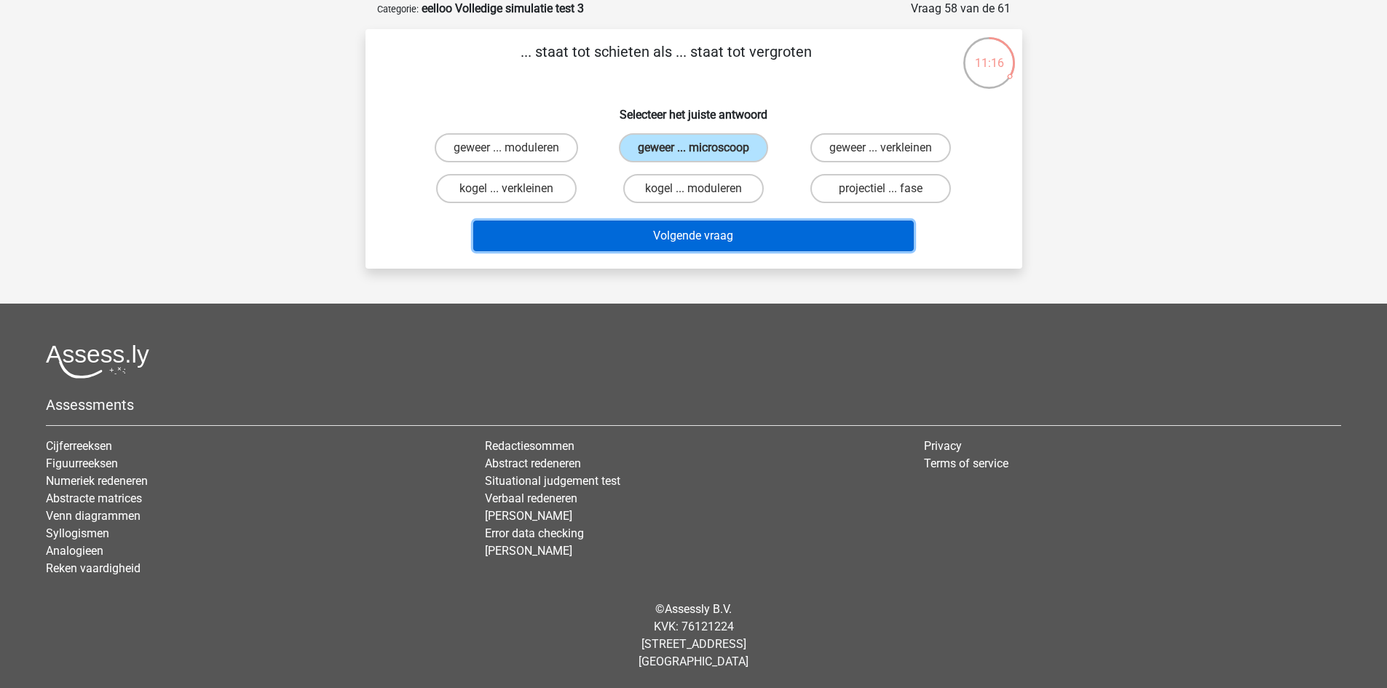
click at [757, 240] on button "Volgende vraag" at bounding box center [693, 236] width 441 height 31
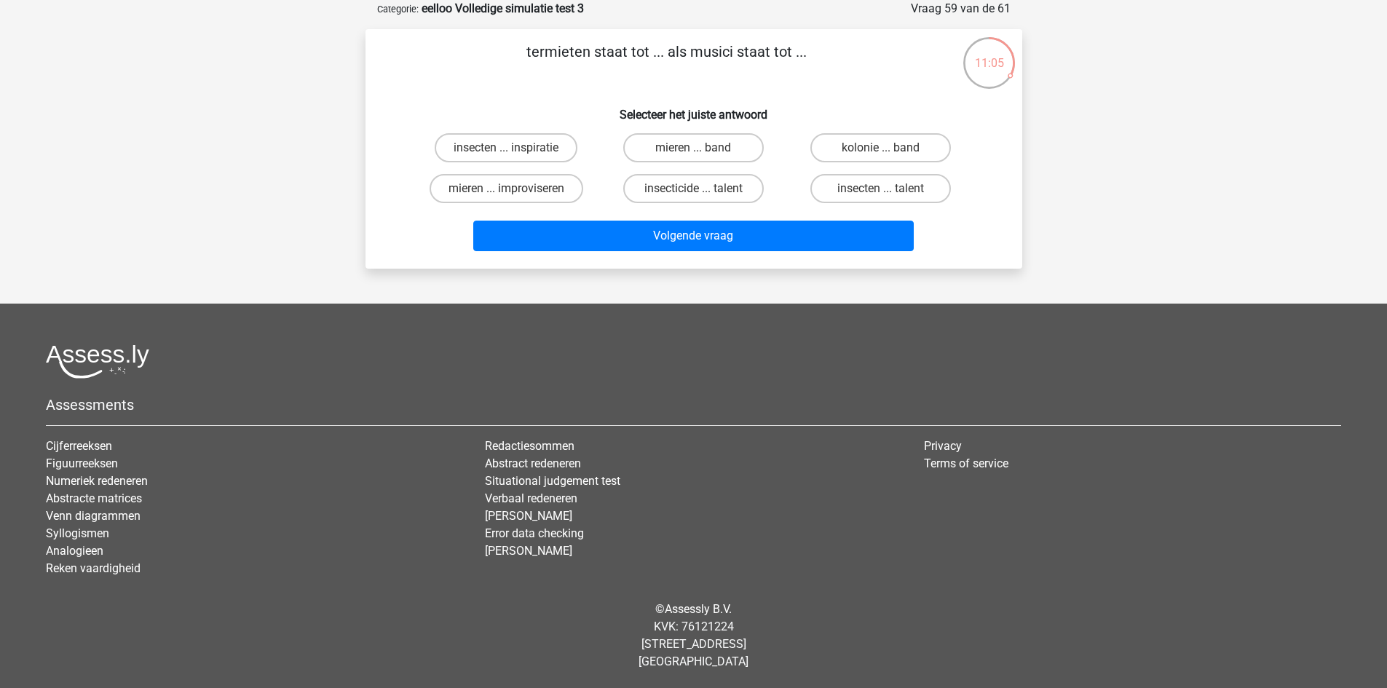
drag, startPoint x: 588, startPoint y: 49, endPoint x: 511, endPoint y: 58, distance: 77.7
click at [507, 58] on p "termieten staat tot ... als musici staat tot ..." at bounding box center [667, 63] width 556 height 44
copy p "termieten"
click at [706, 143] on label "mieren ... band" at bounding box center [693, 147] width 141 height 29
click at [703, 148] on input "mieren ... band" at bounding box center [697, 152] width 9 height 9
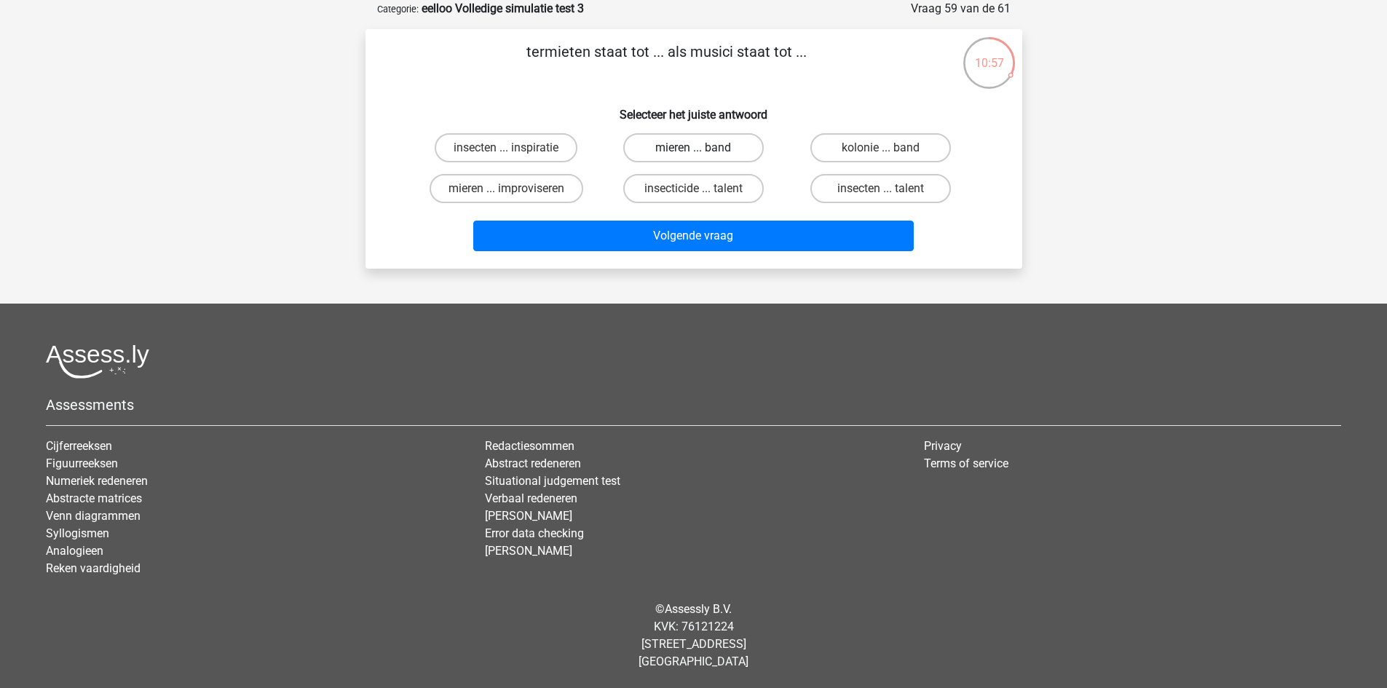
radio input "true"
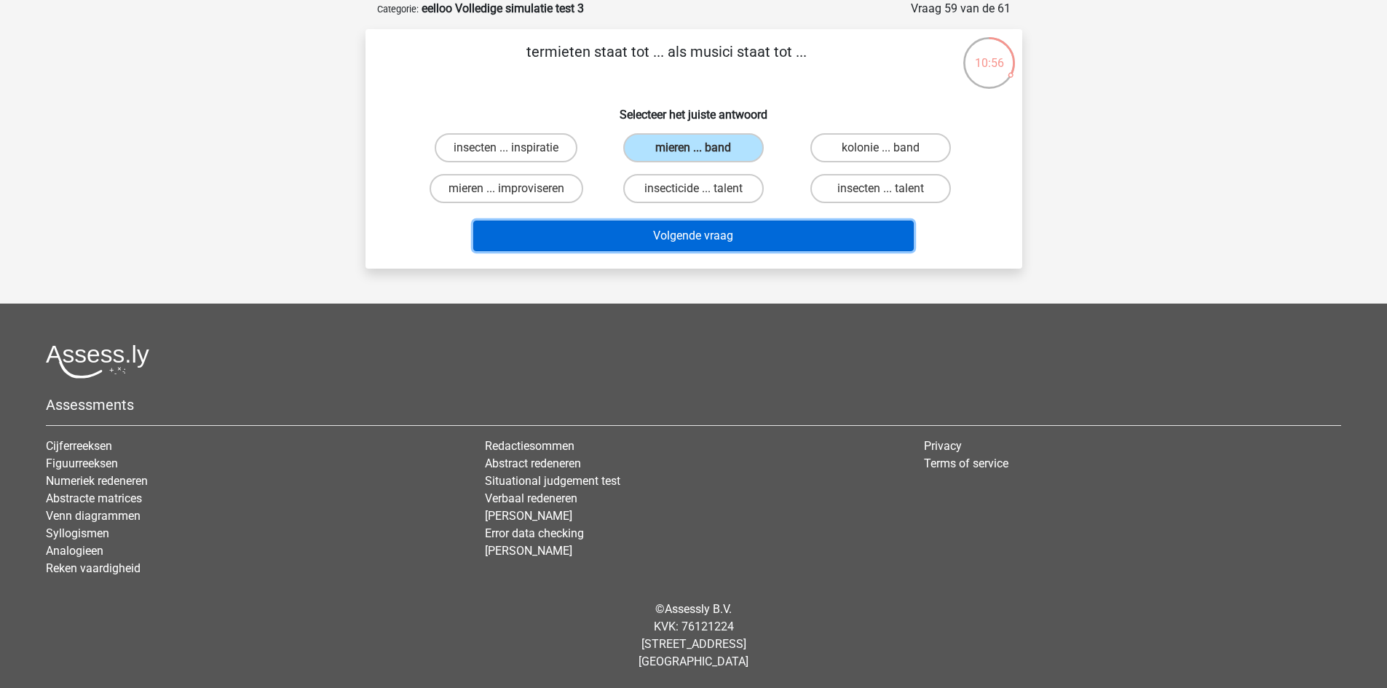
click at [762, 237] on button "Volgende vraag" at bounding box center [693, 236] width 441 height 31
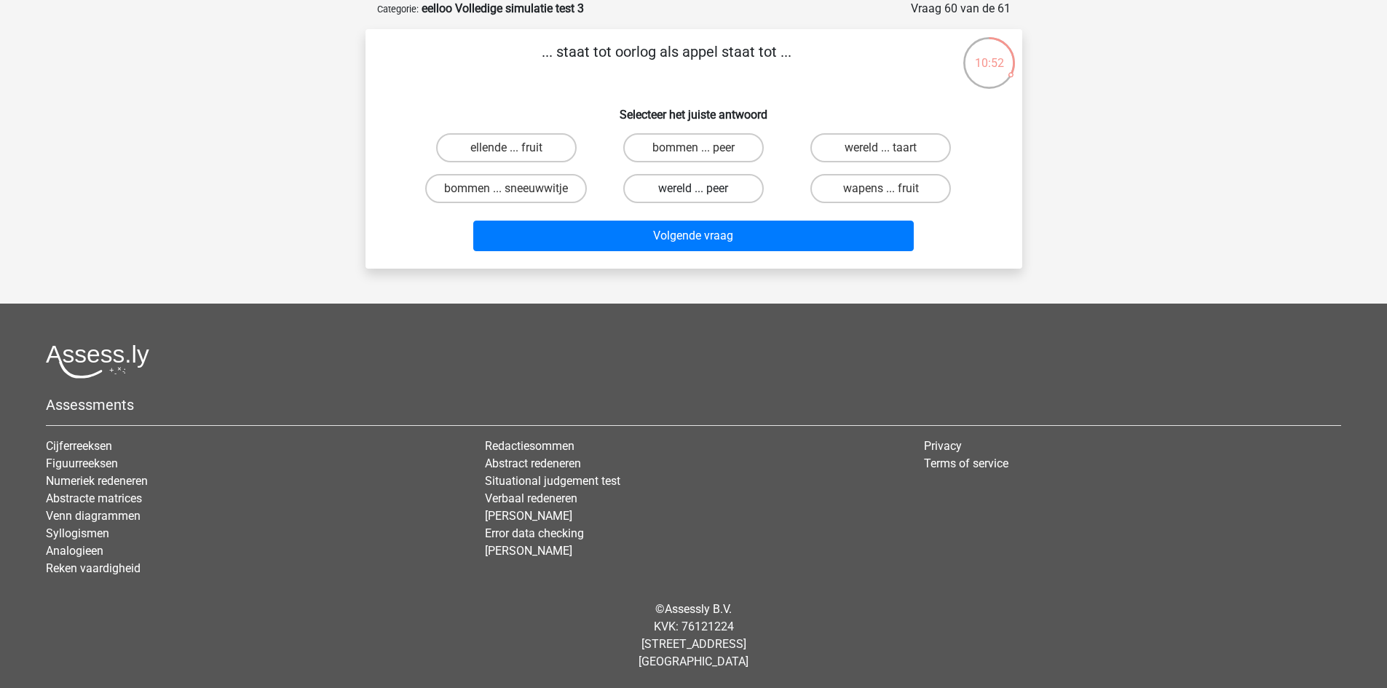
click at [725, 188] on label "wereld ... peer" at bounding box center [693, 188] width 141 height 29
click at [703, 189] on input "wereld ... peer" at bounding box center [697, 193] width 9 height 9
radio input "true"
click at [884, 145] on label "wereld ... taart" at bounding box center [880, 147] width 141 height 29
click at [884, 148] on input "wereld ... taart" at bounding box center [885, 152] width 9 height 9
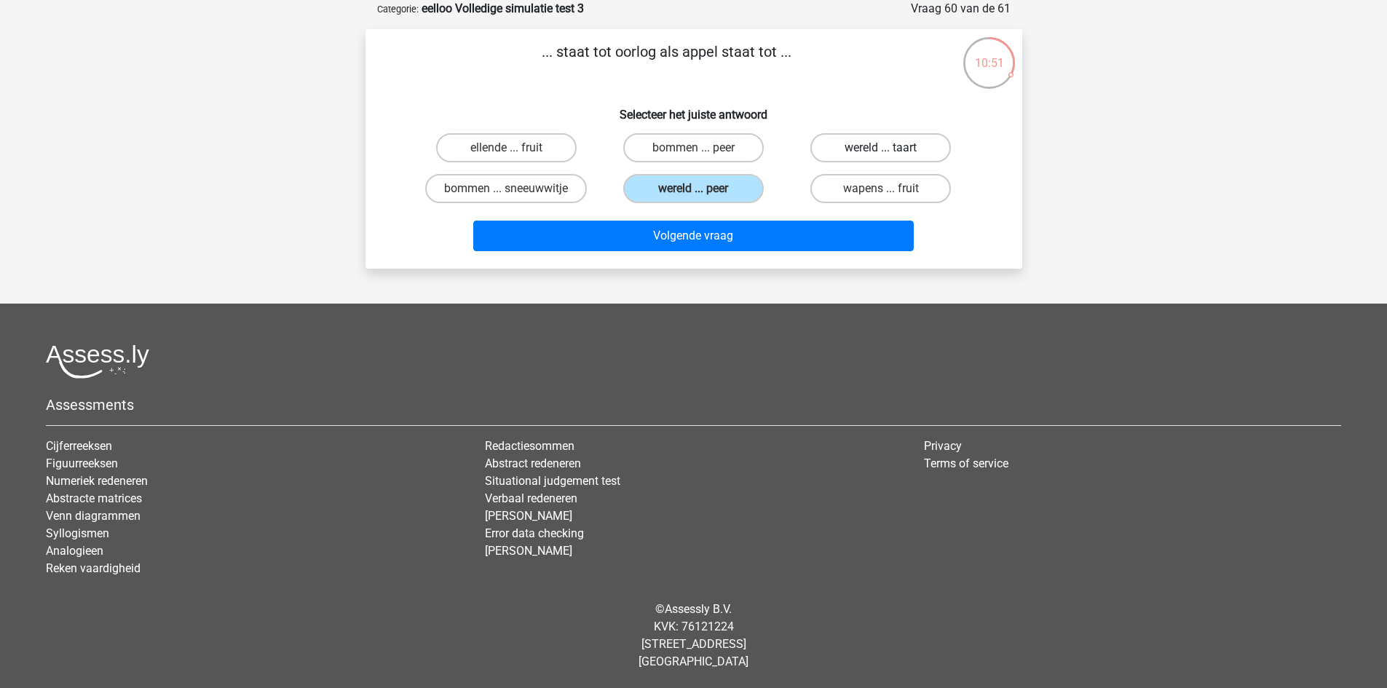
radio input "true"
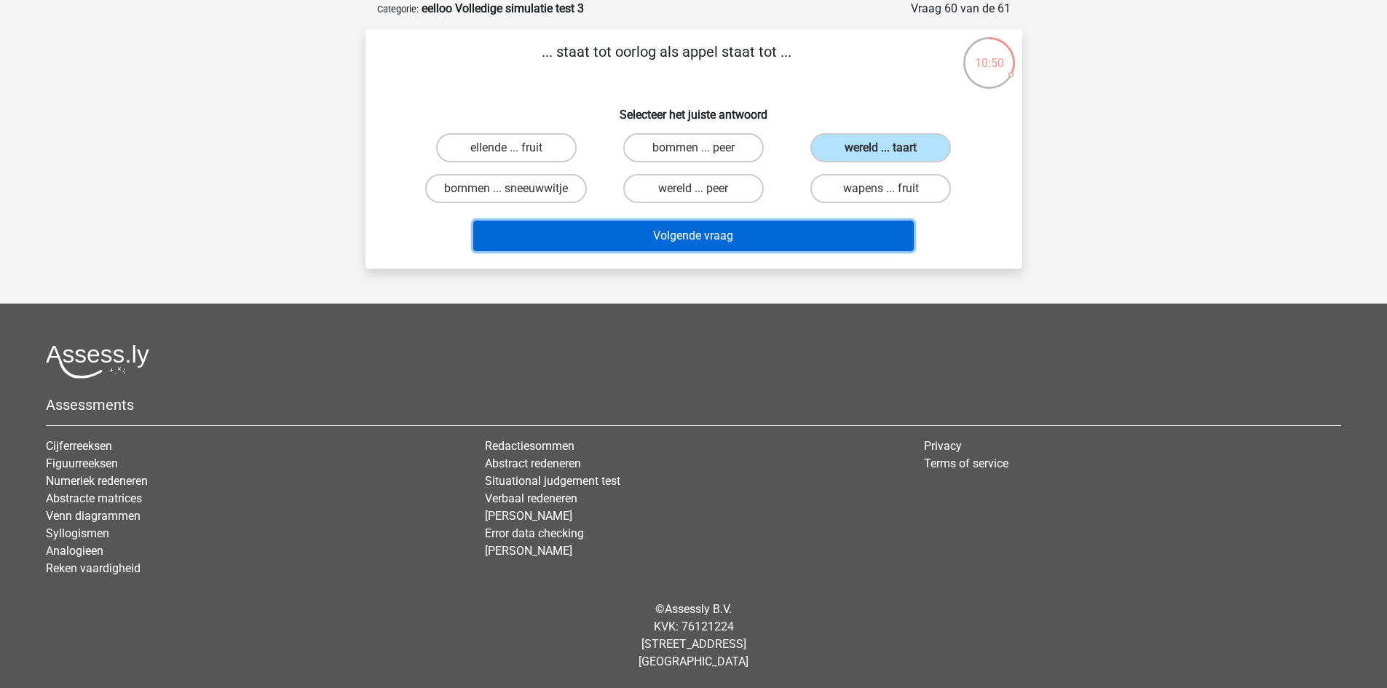
click at [838, 234] on button "Volgende vraag" at bounding box center [693, 236] width 441 height 31
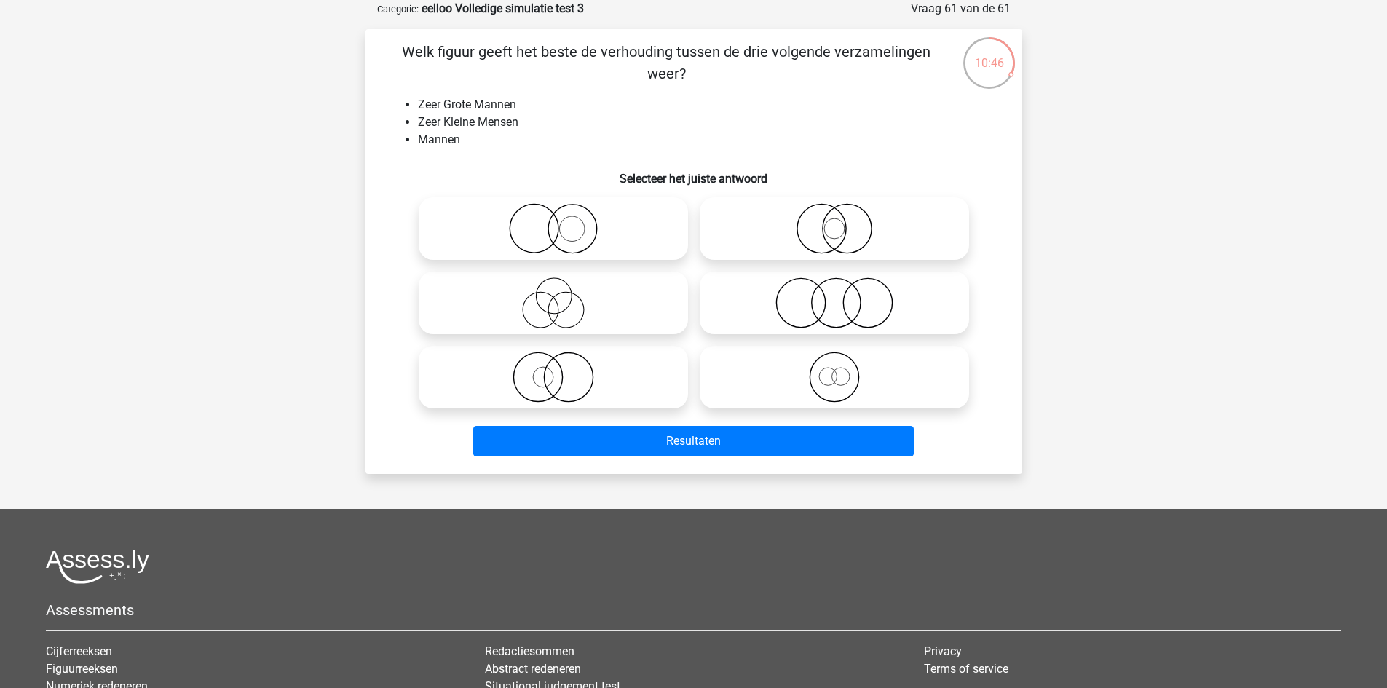
click at [861, 292] on icon at bounding box center [835, 302] width 258 height 51
click at [844, 292] on input "radio" at bounding box center [838, 290] width 9 height 9
radio input "true"
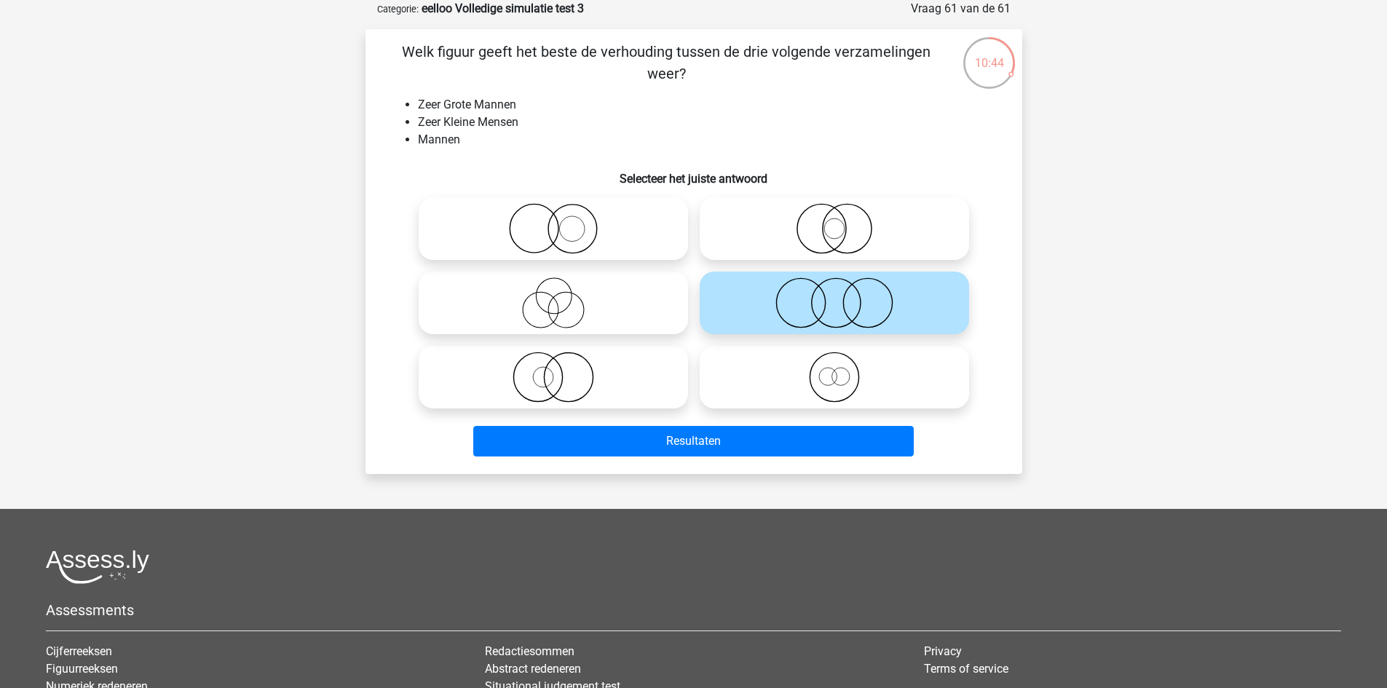
click at [819, 243] on icon at bounding box center [835, 228] width 258 height 51
click at [834, 221] on input "radio" at bounding box center [838, 216] width 9 height 9
radio input "true"
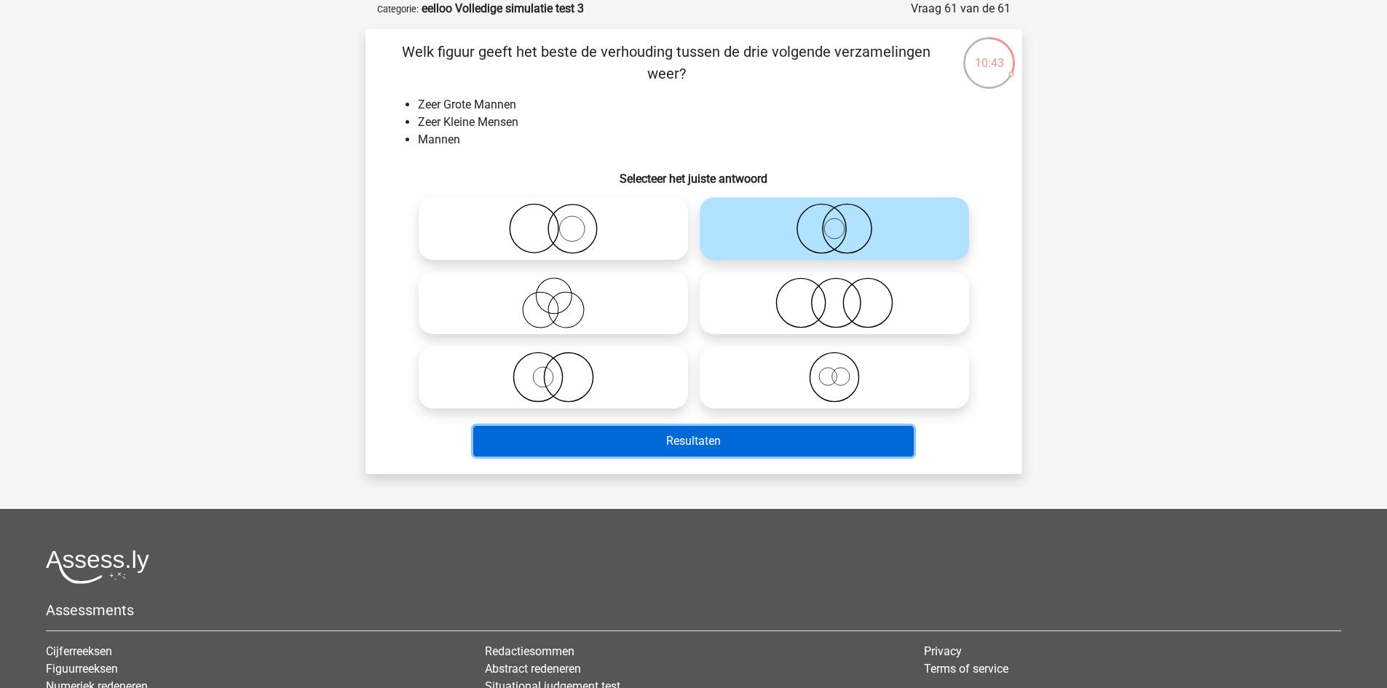
click at [758, 433] on button "Resultaten" at bounding box center [693, 441] width 441 height 31
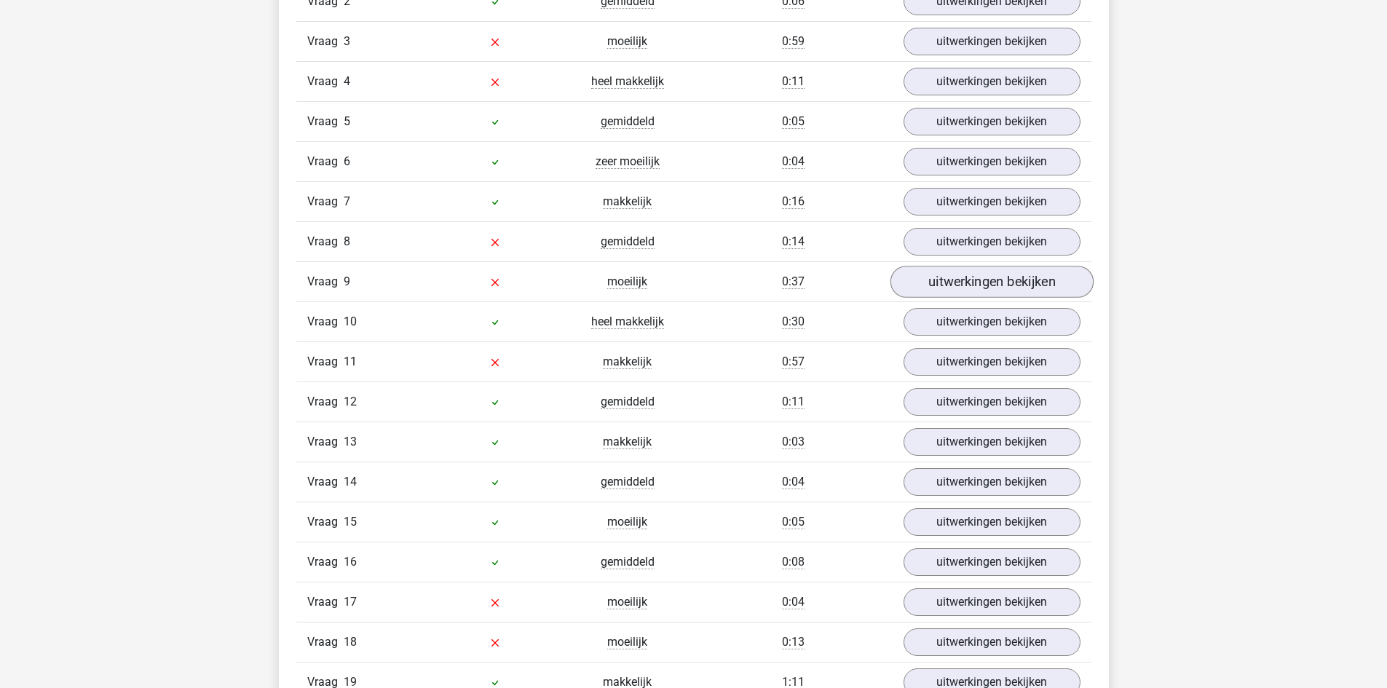
scroll to position [1820, 0]
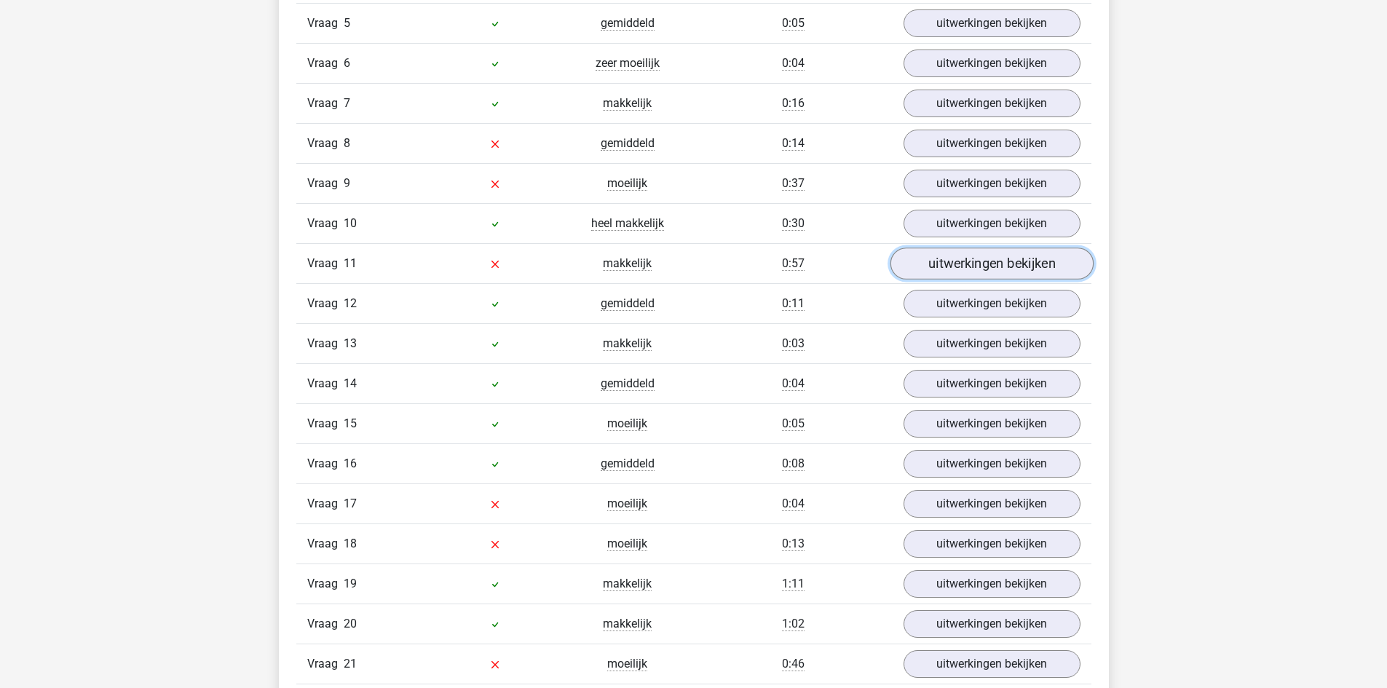
click at [949, 269] on link "uitwerkingen bekijken" at bounding box center [991, 264] width 203 height 32
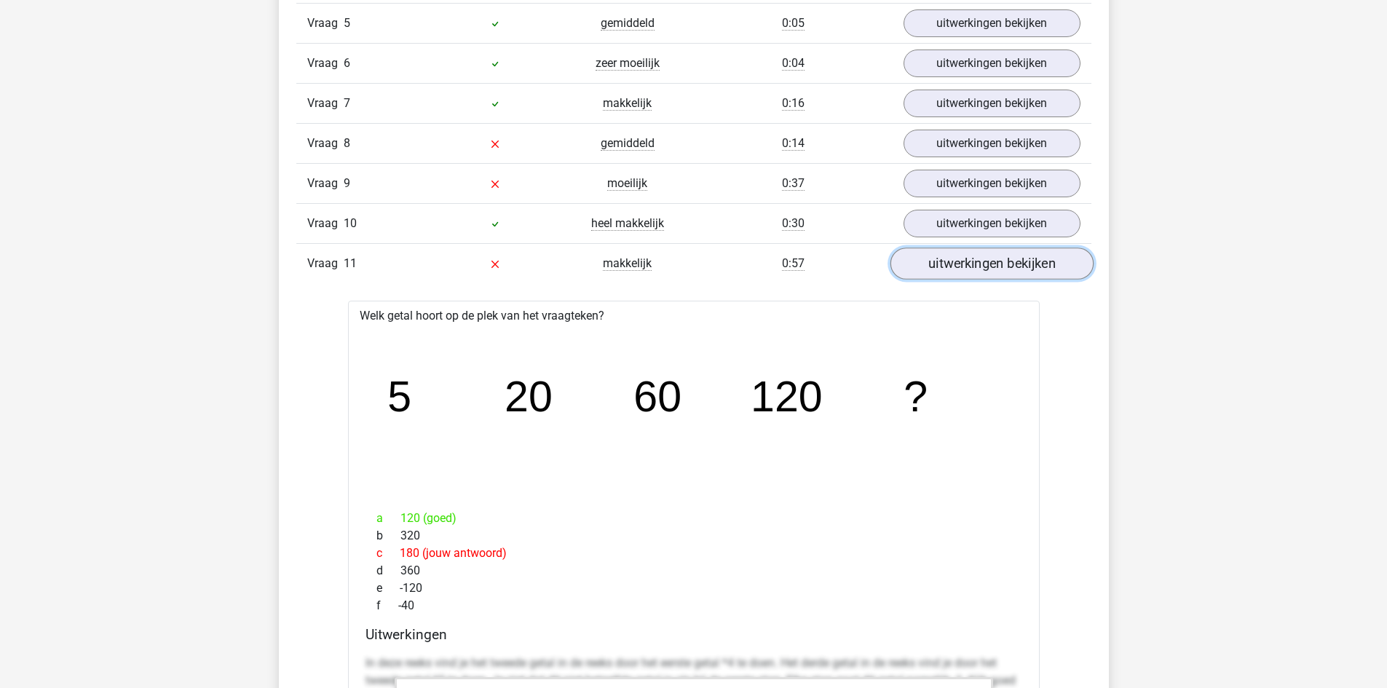
click at [949, 269] on link "uitwerkingen bekijken" at bounding box center [991, 264] width 203 height 32
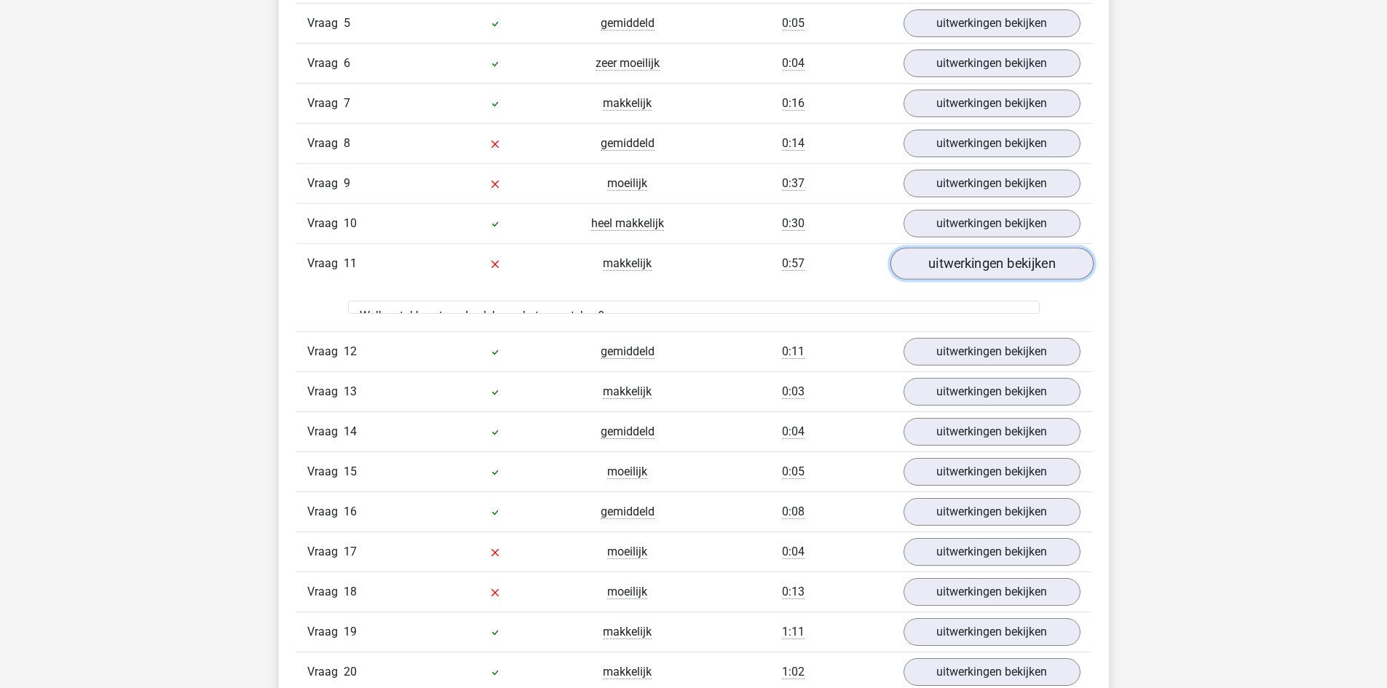
click at [954, 268] on link "uitwerkingen bekijken" at bounding box center [991, 264] width 203 height 32
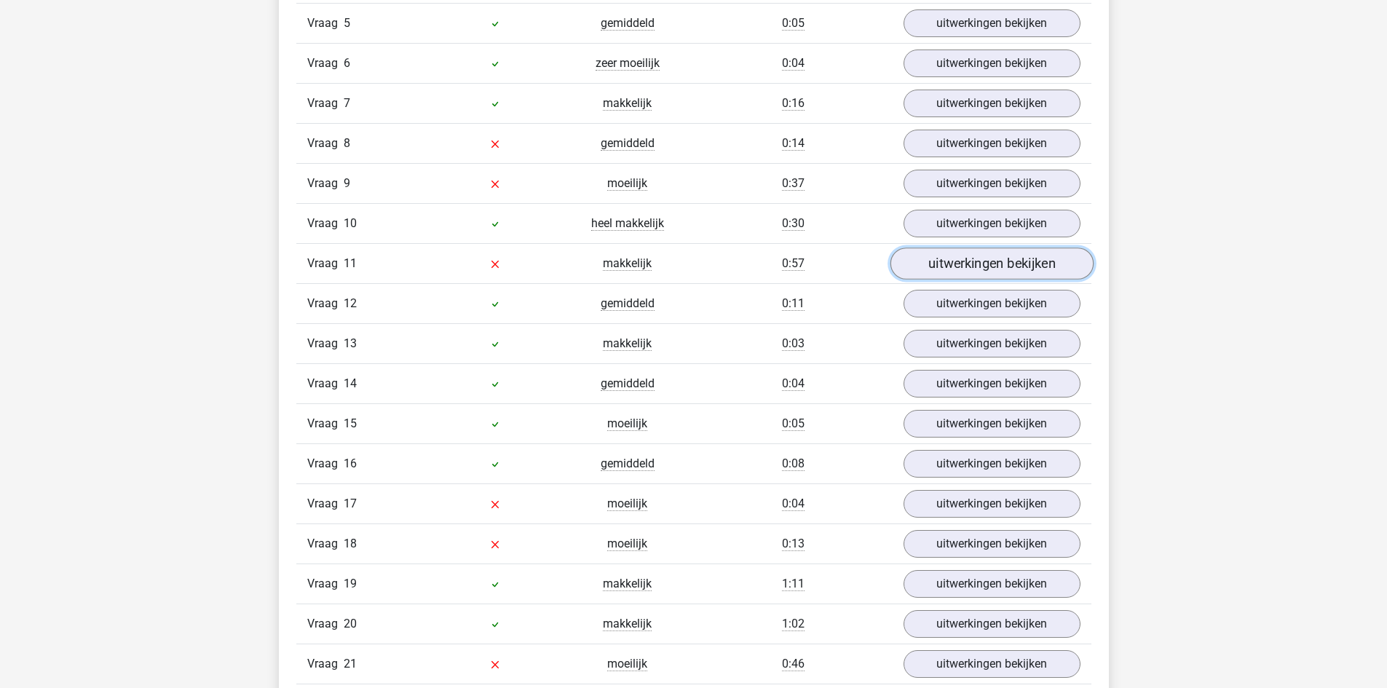
click at [954, 268] on link "uitwerkingen bekijken" at bounding box center [991, 264] width 203 height 32
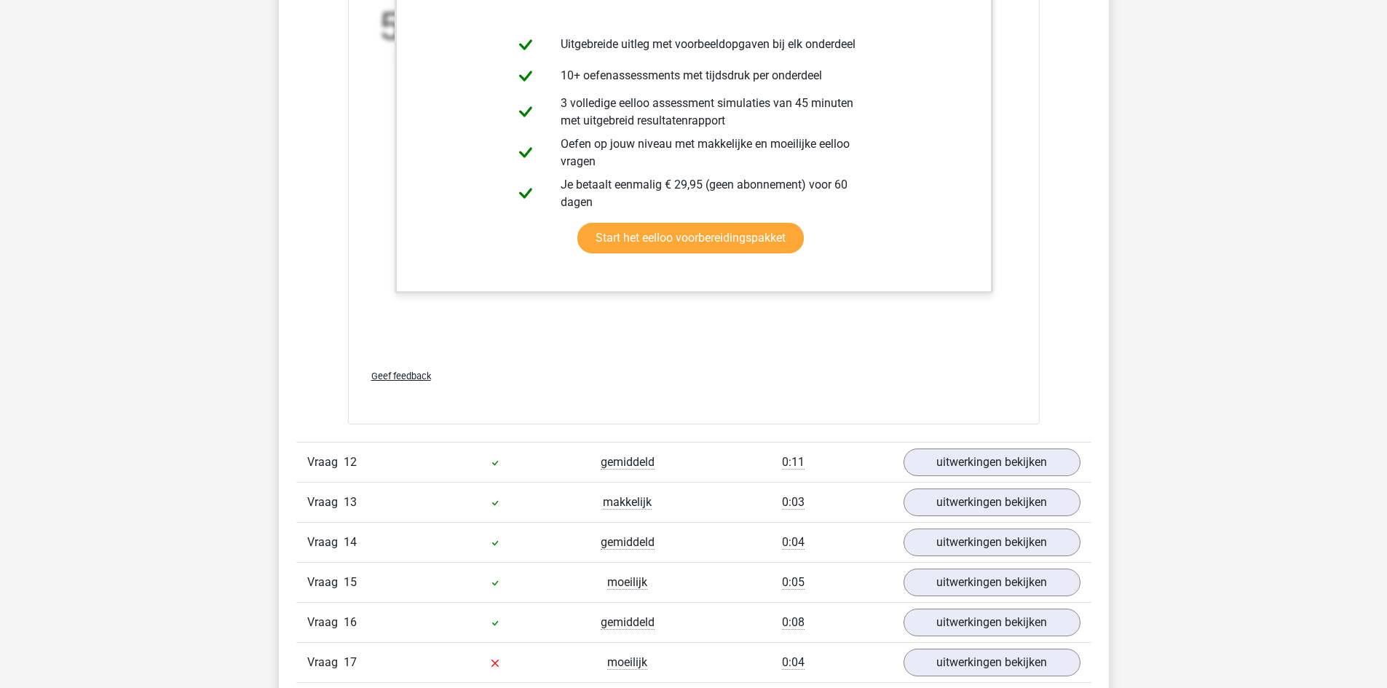
scroll to position [2912, 0]
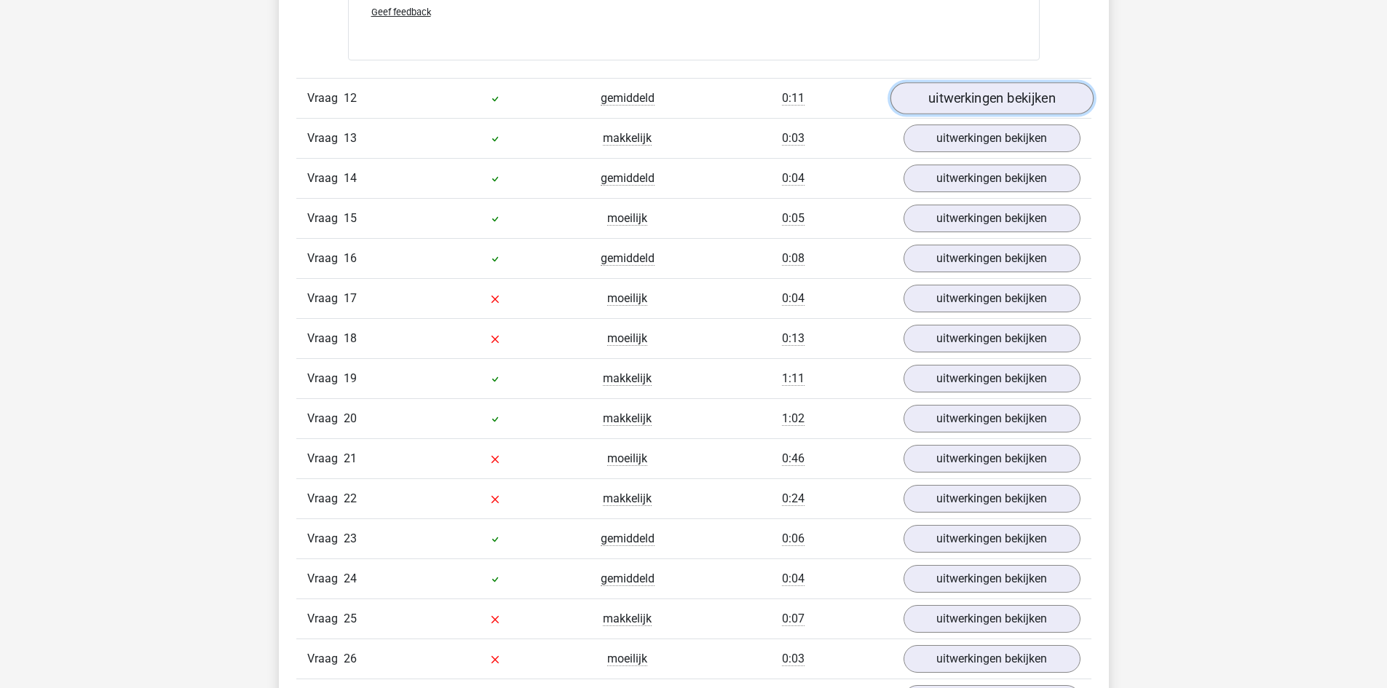
click at [956, 96] on link "uitwerkingen bekijken" at bounding box center [991, 98] width 203 height 32
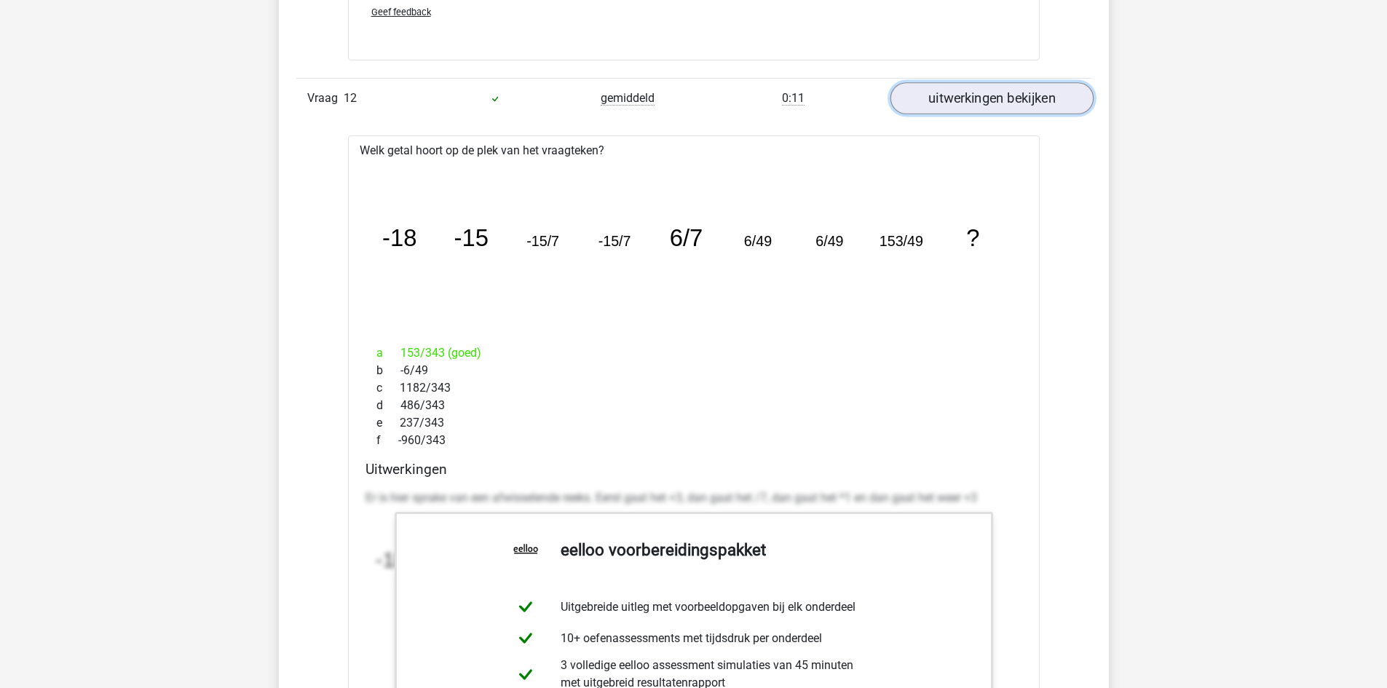
click at [956, 96] on link "uitwerkingen bekijken" at bounding box center [991, 98] width 203 height 32
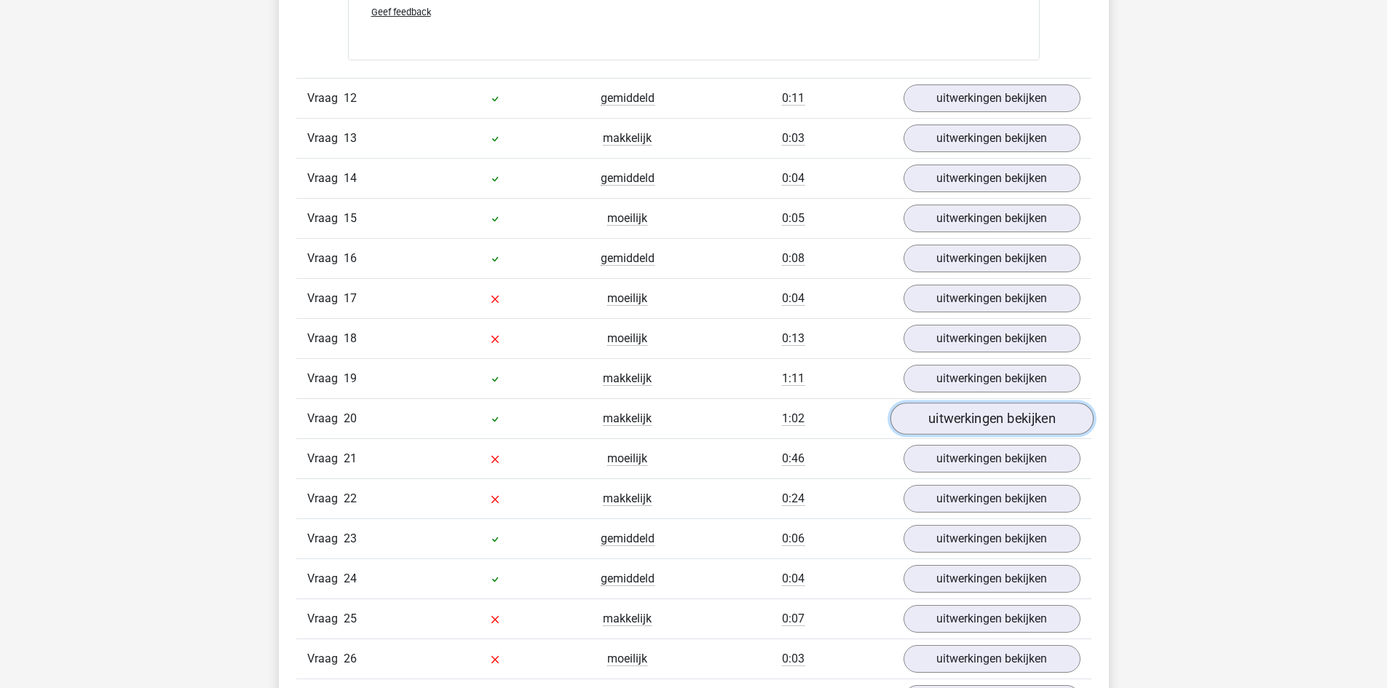
click at [948, 422] on link "uitwerkingen bekijken" at bounding box center [991, 419] width 203 height 32
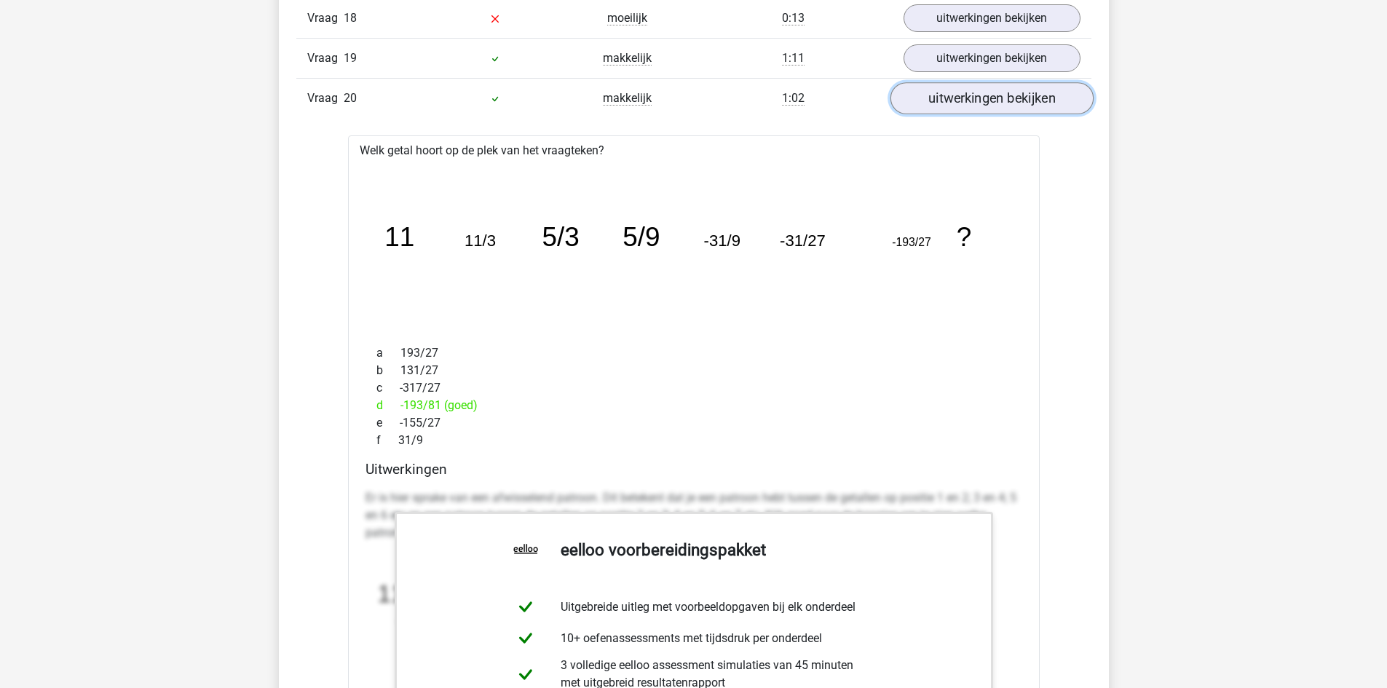
scroll to position [3277, 0]
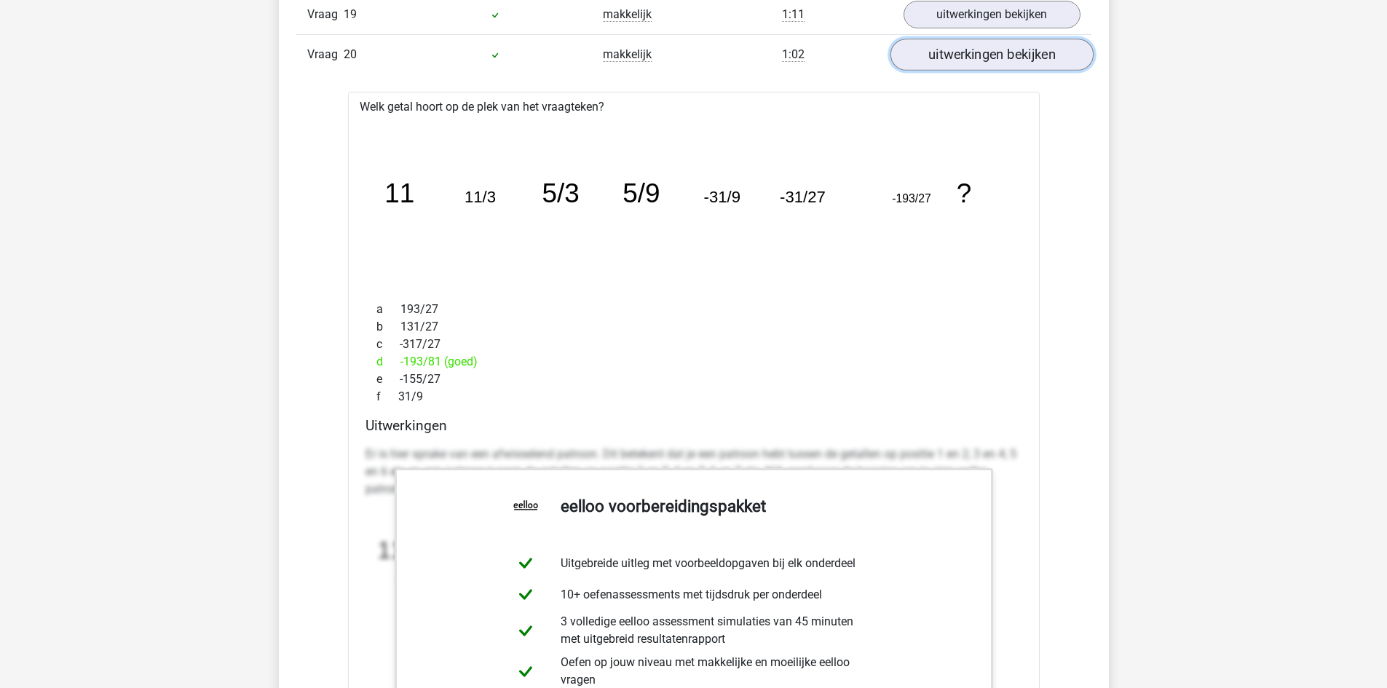
click at [1000, 55] on link "uitwerkingen bekijken" at bounding box center [991, 55] width 203 height 32
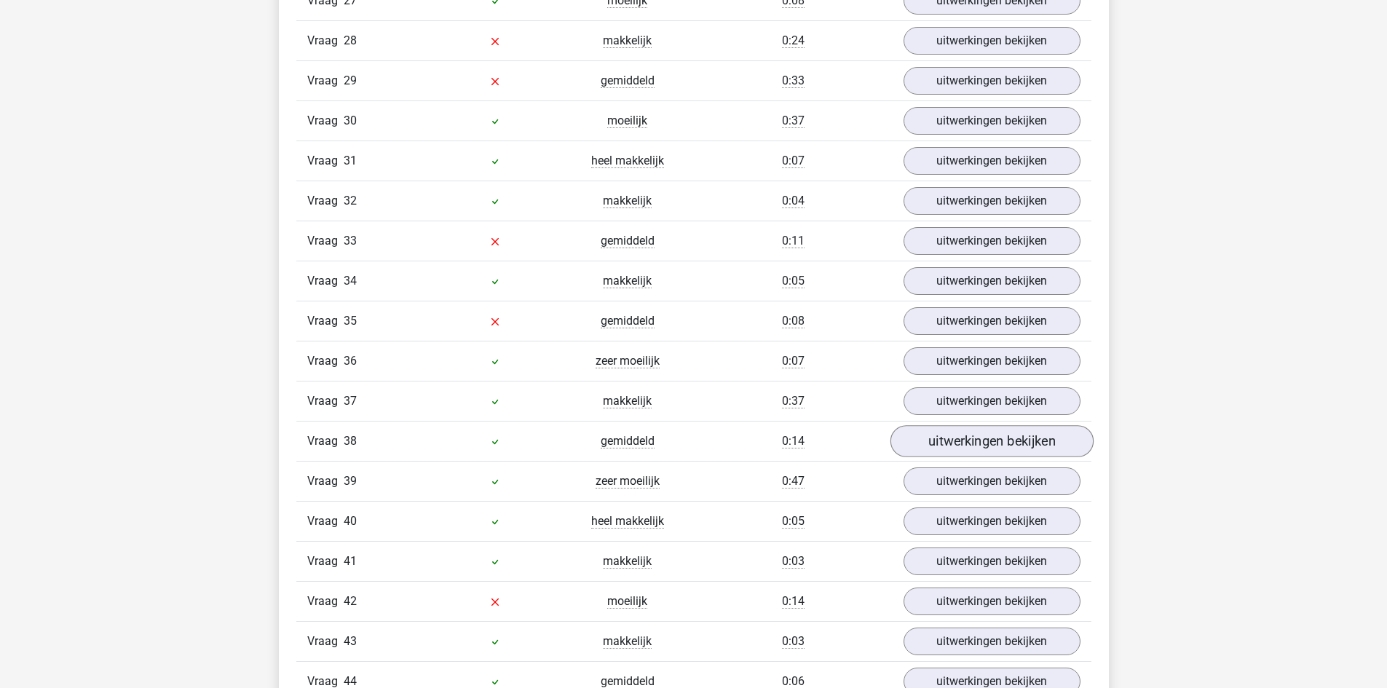
scroll to position [3641, 0]
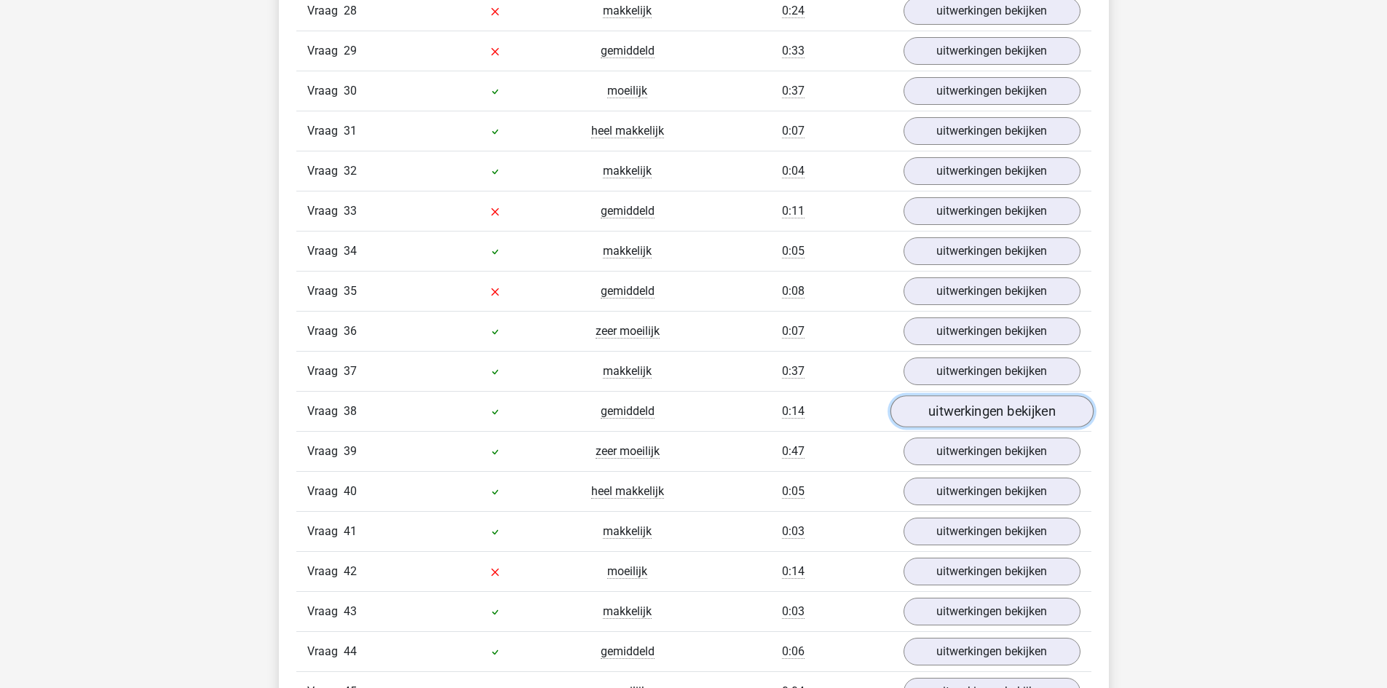
click at [1000, 413] on link "uitwerkingen bekijken" at bounding box center [991, 411] width 203 height 32
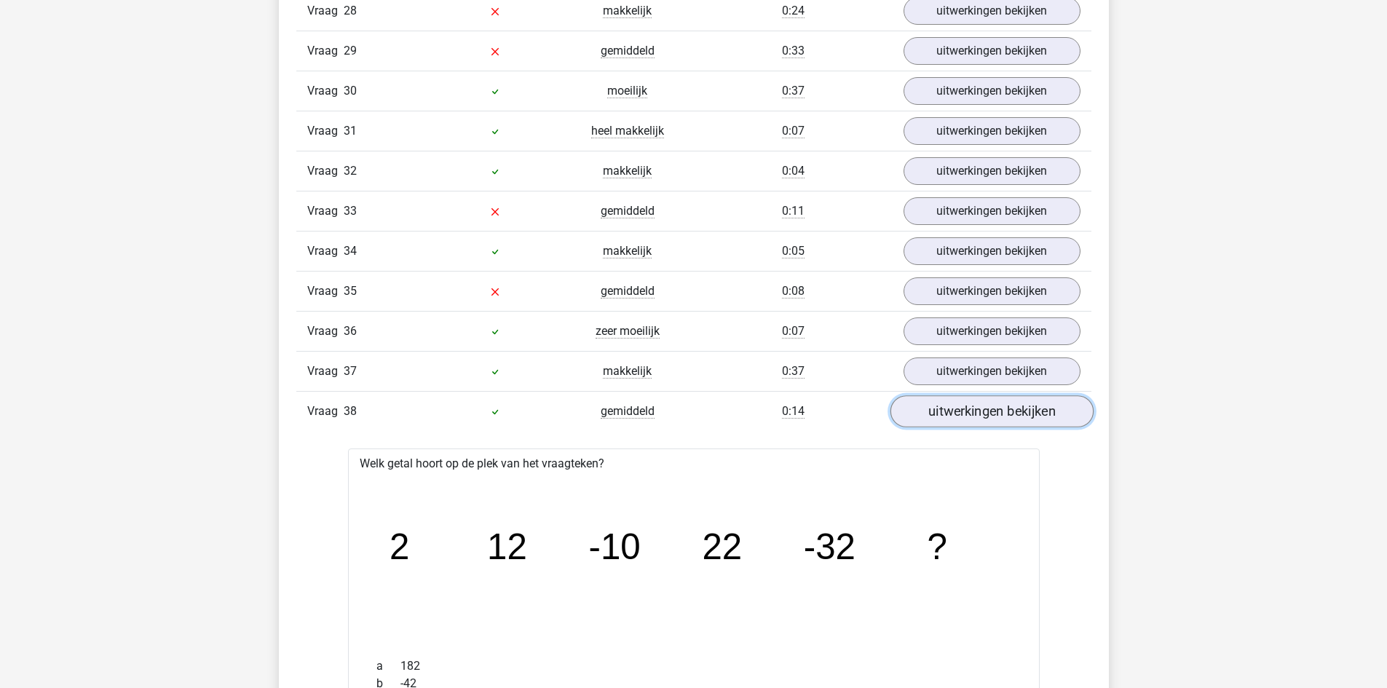
click at [1000, 413] on link "uitwerkingen bekijken" at bounding box center [991, 411] width 203 height 32
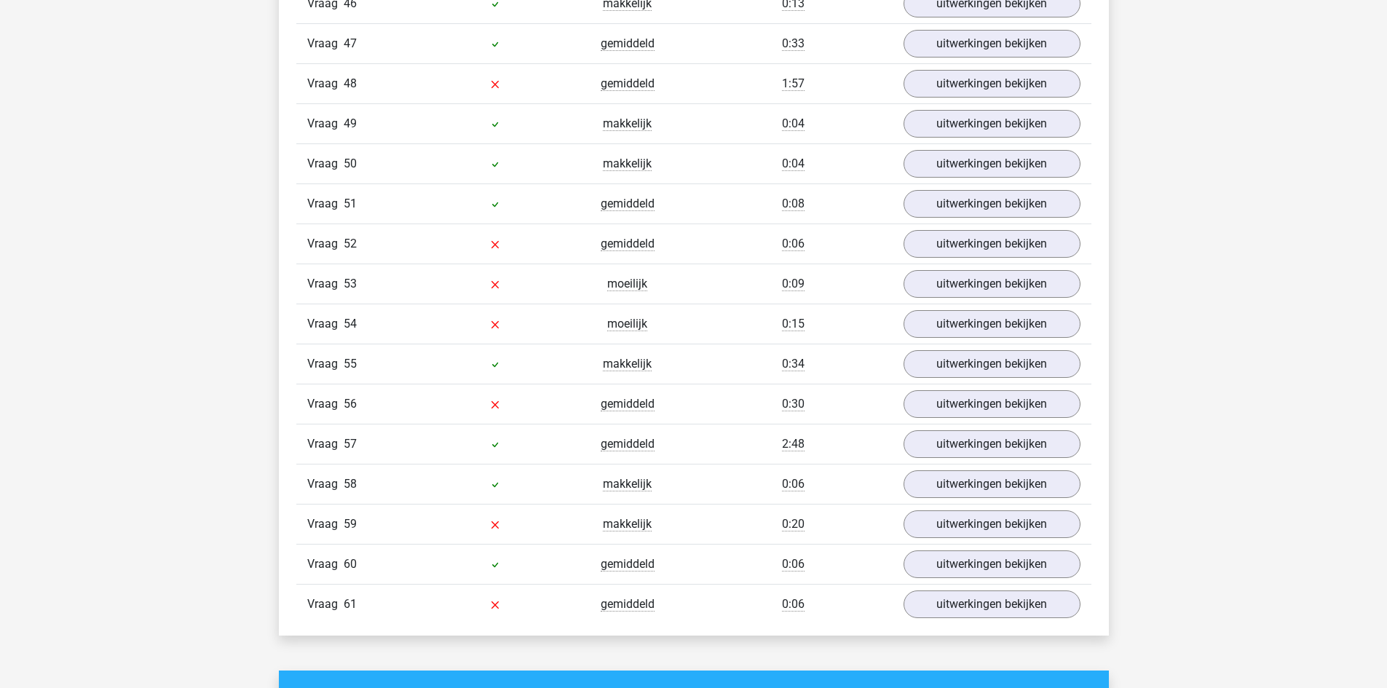
scroll to position [4733, 0]
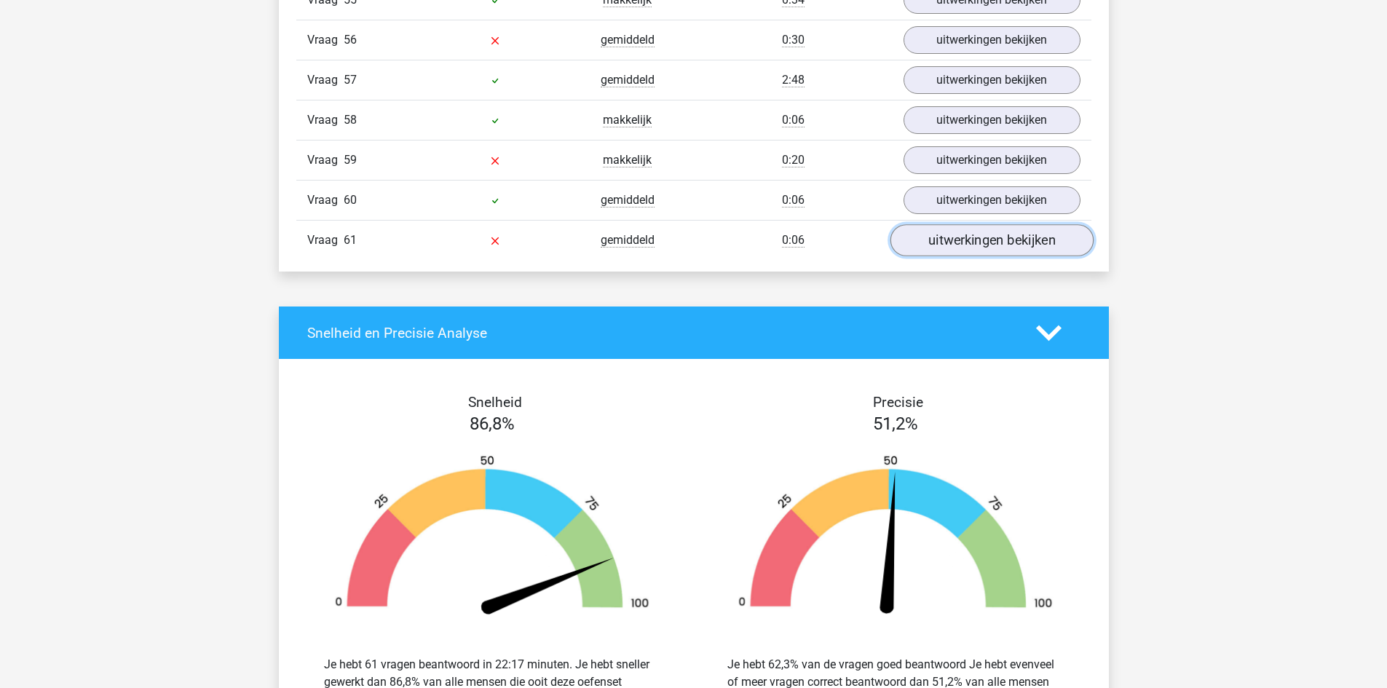
click at [987, 233] on link "uitwerkingen bekijken" at bounding box center [991, 240] width 203 height 32
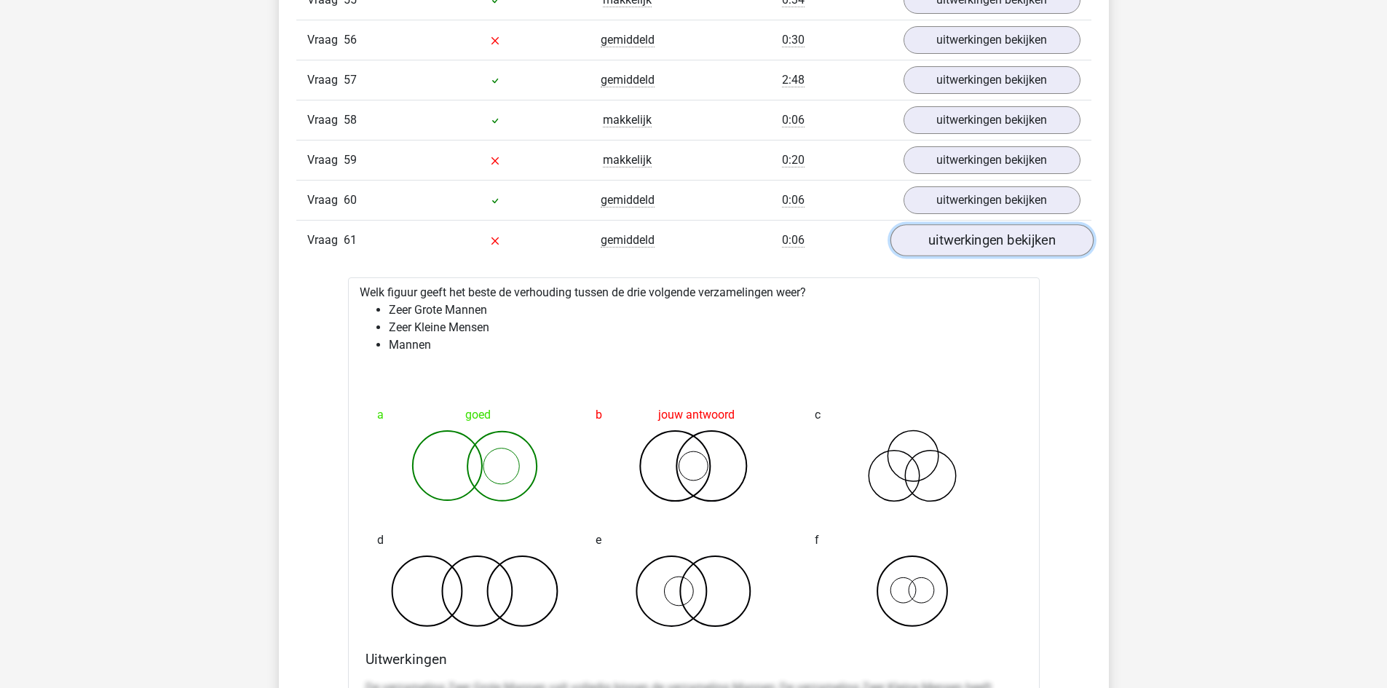
click at [987, 233] on link "uitwerkingen bekijken" at bounding box center [991, 240] width 203 height 32
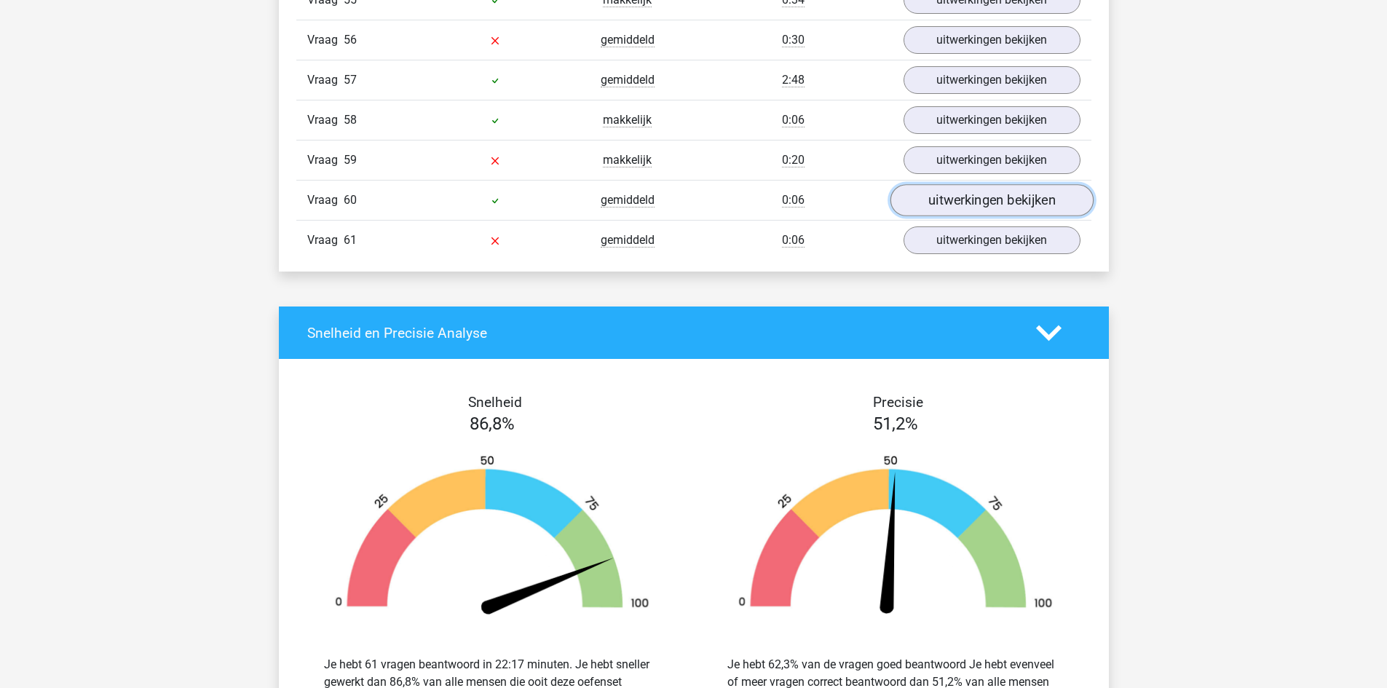
click at [998, 204] on link "uitwerkingen bekijken" at bounding box center [991, 200] width 203 height 32
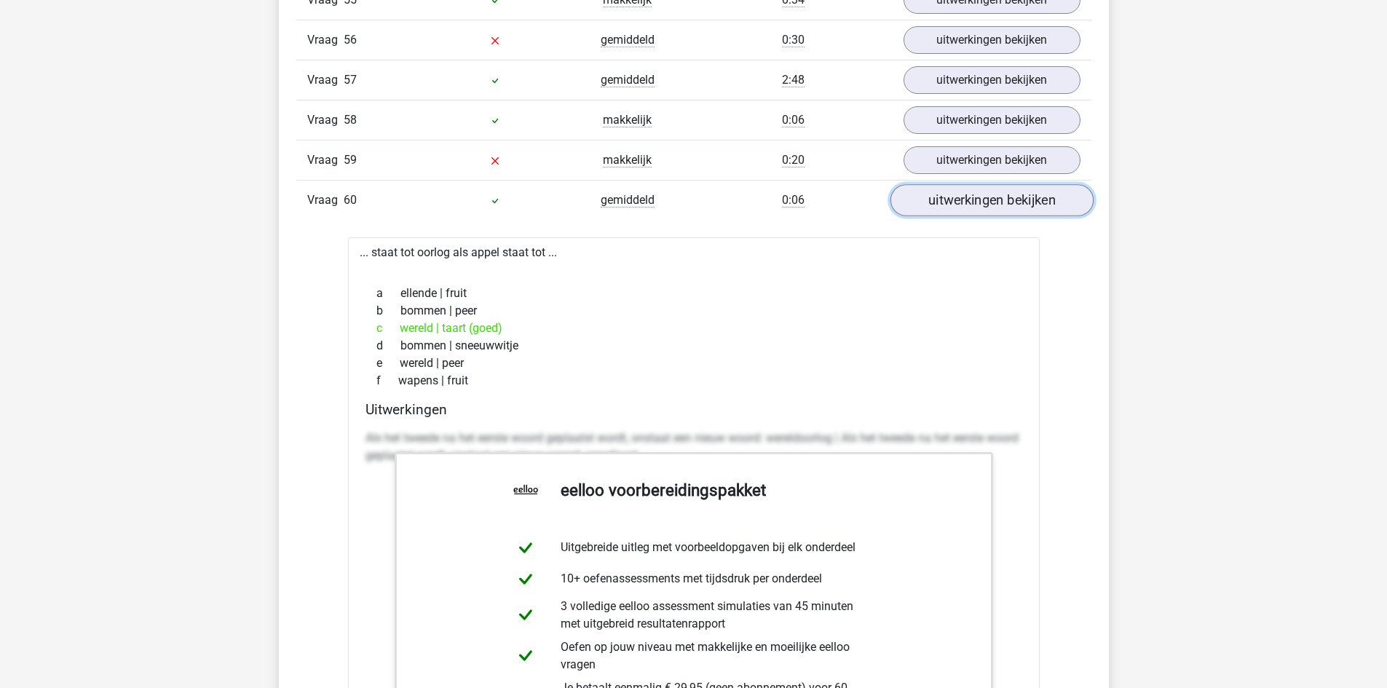
click at [998, 204] on link "uitwerkingen bekijken" at bounding box center [991, 200] width 203 height 32
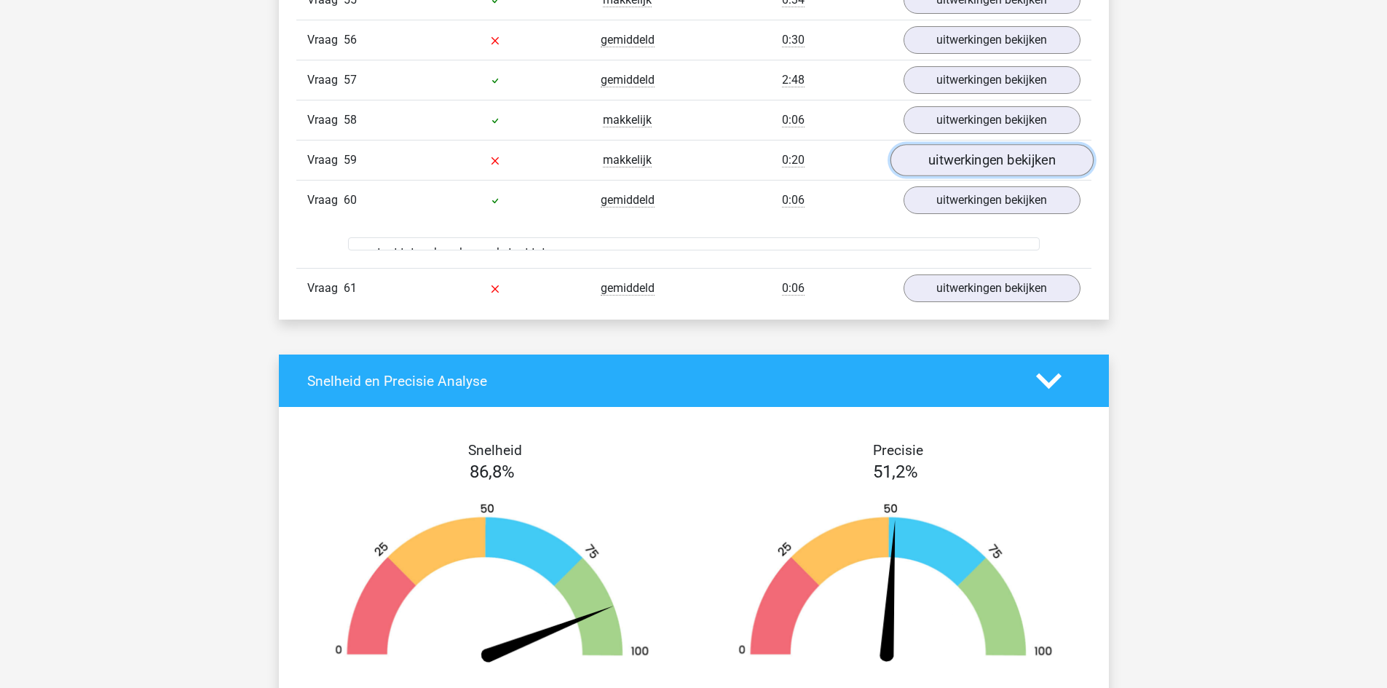
click at [988, 151] on link "uitwerkingen bekijken" at bounding box center [991, 160] width 203 height 32
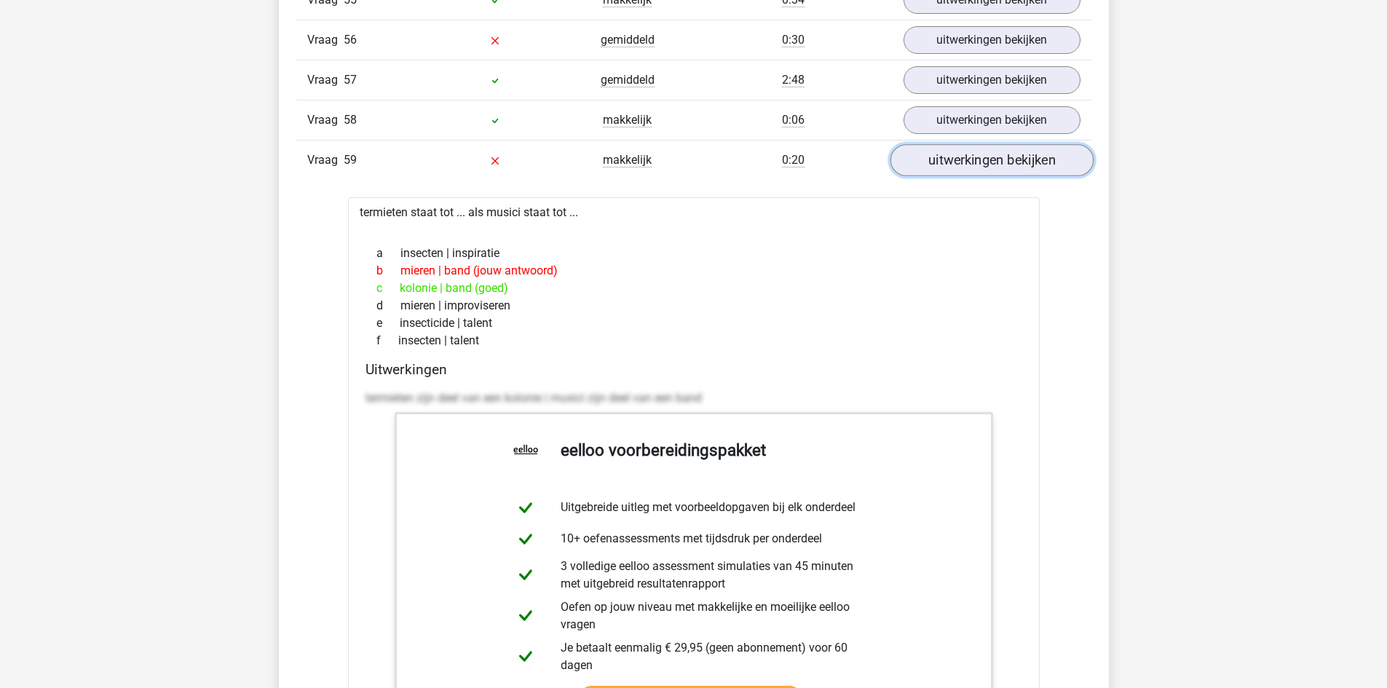
click at [988, 151] on link "uitwerkingen bekijken" at bounding box center [991, 160] width 203 height 32
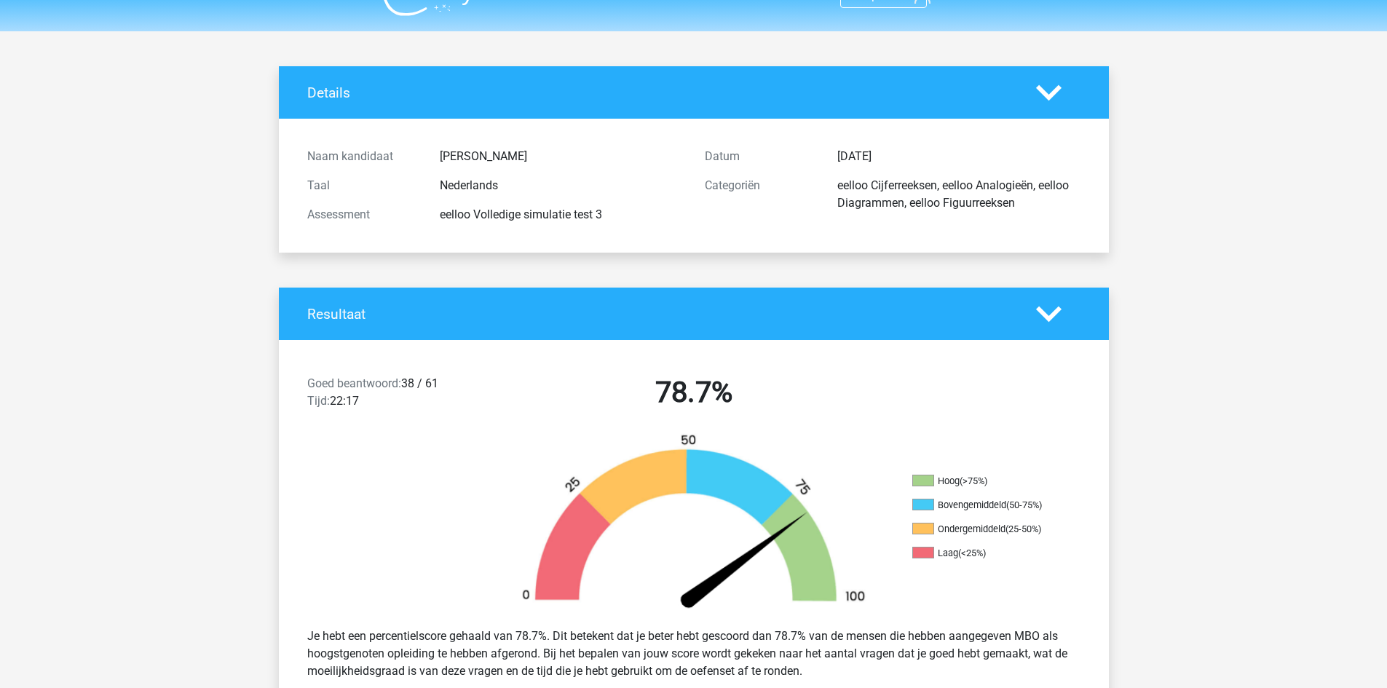
scroll to position [0, 0]
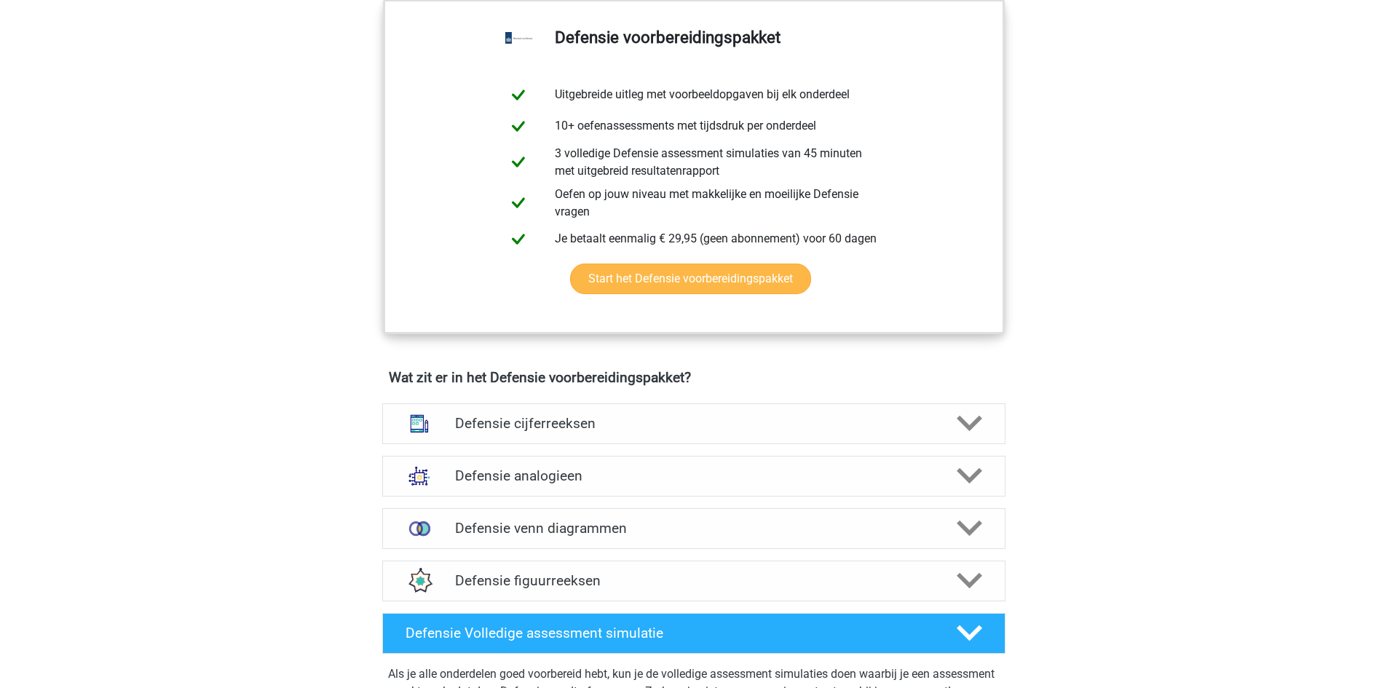
scroll to position [1092, 0]
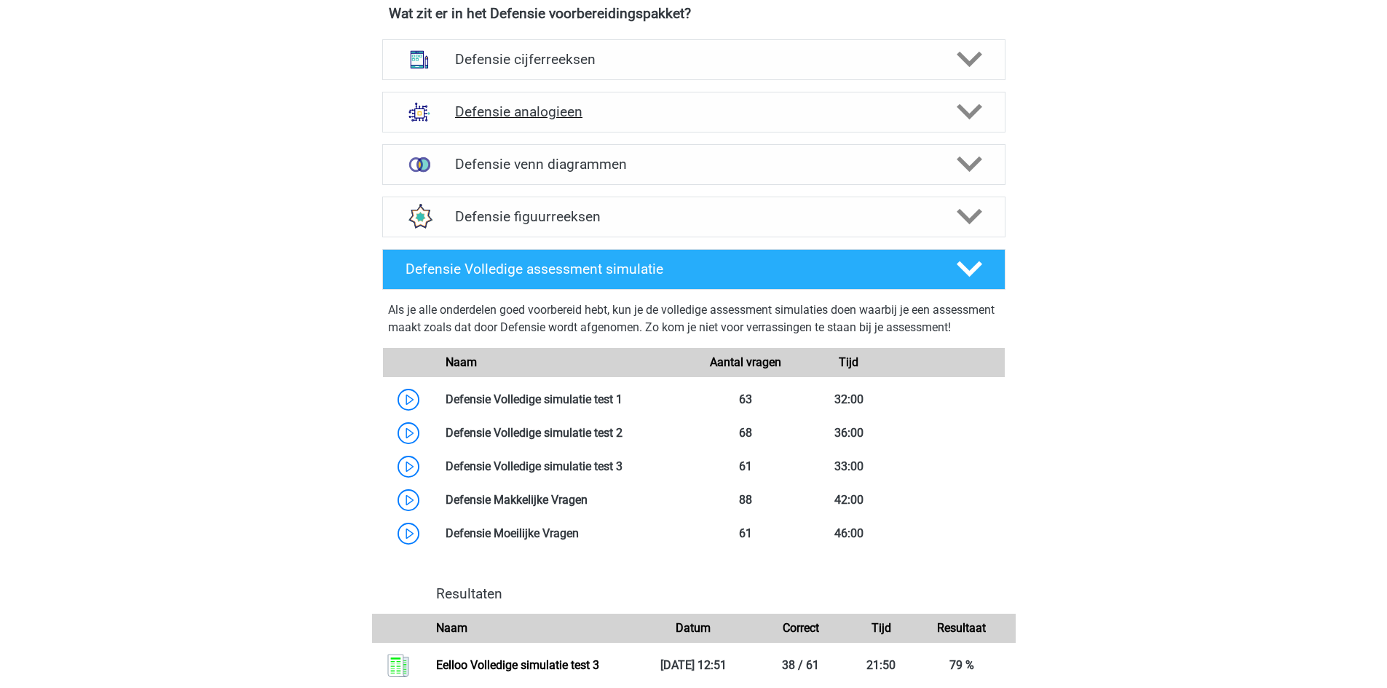
click at [975, 117] on icon at bounding box center [969, 111] width 25 height 25
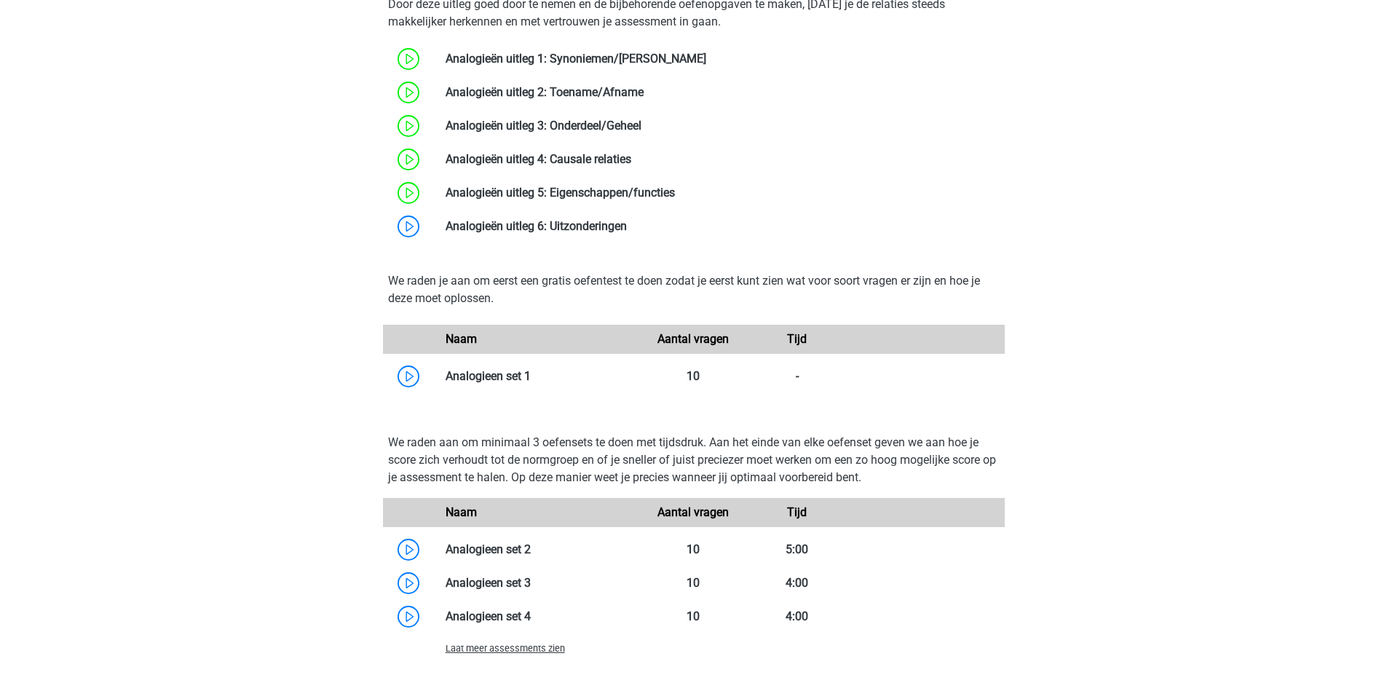
scroll to position [1456, 0]
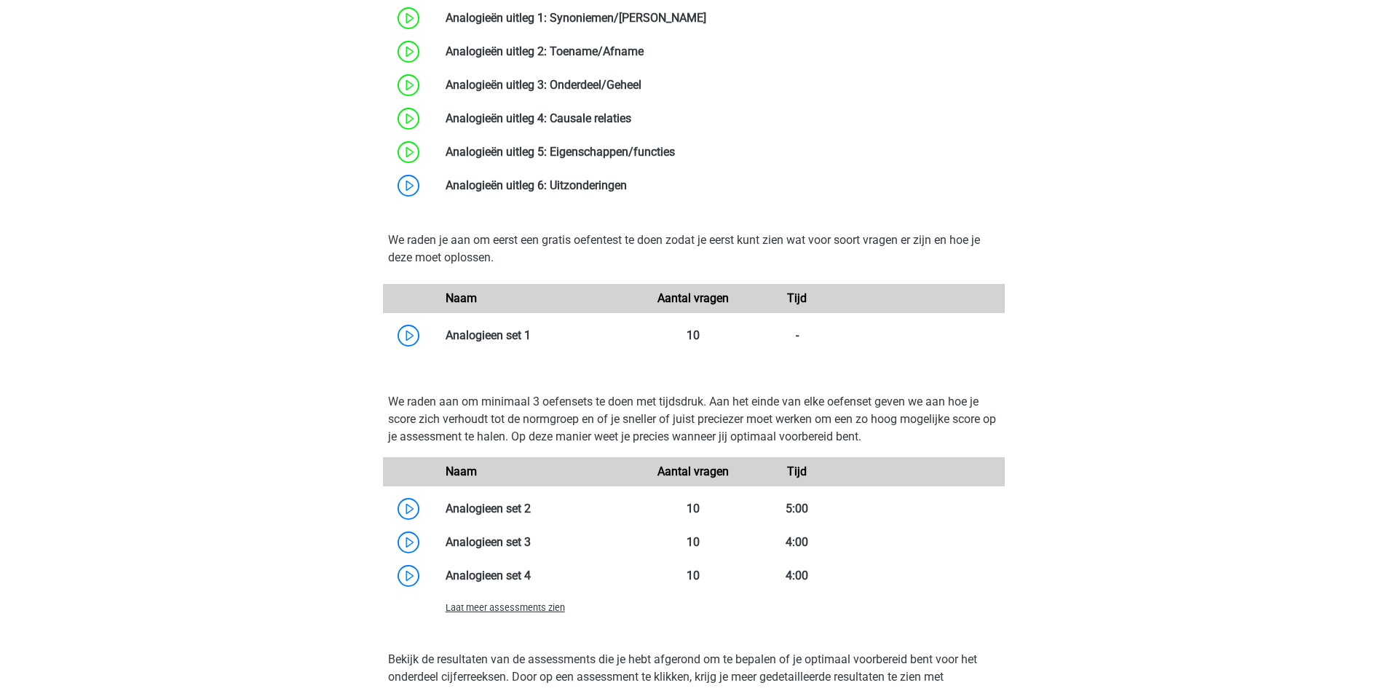
click at [517, 602] on div "Laat meer assessments zien" at bounding box center [539, 607] width 208 height 17
click at [515, 610] on span "Laat meer assessments zien" at bounding box center [505, 607] width 119 height 11
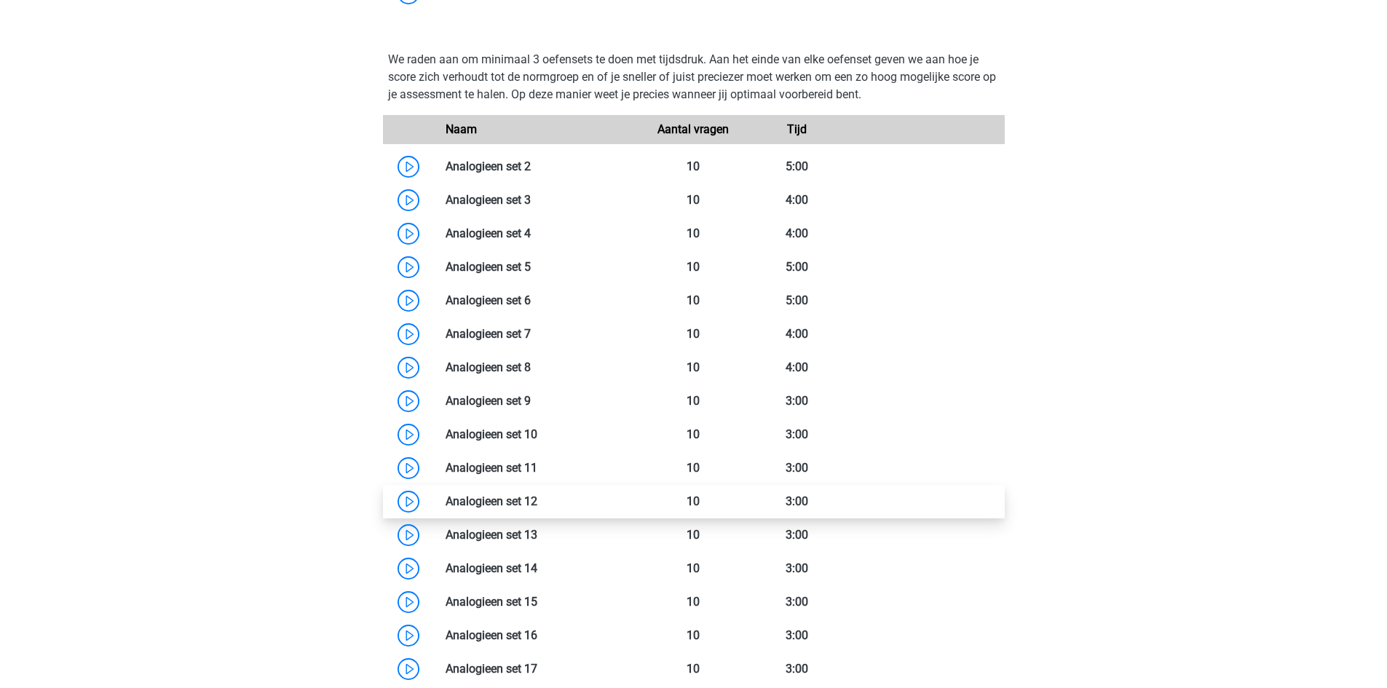
scroll to position [1820, 0]
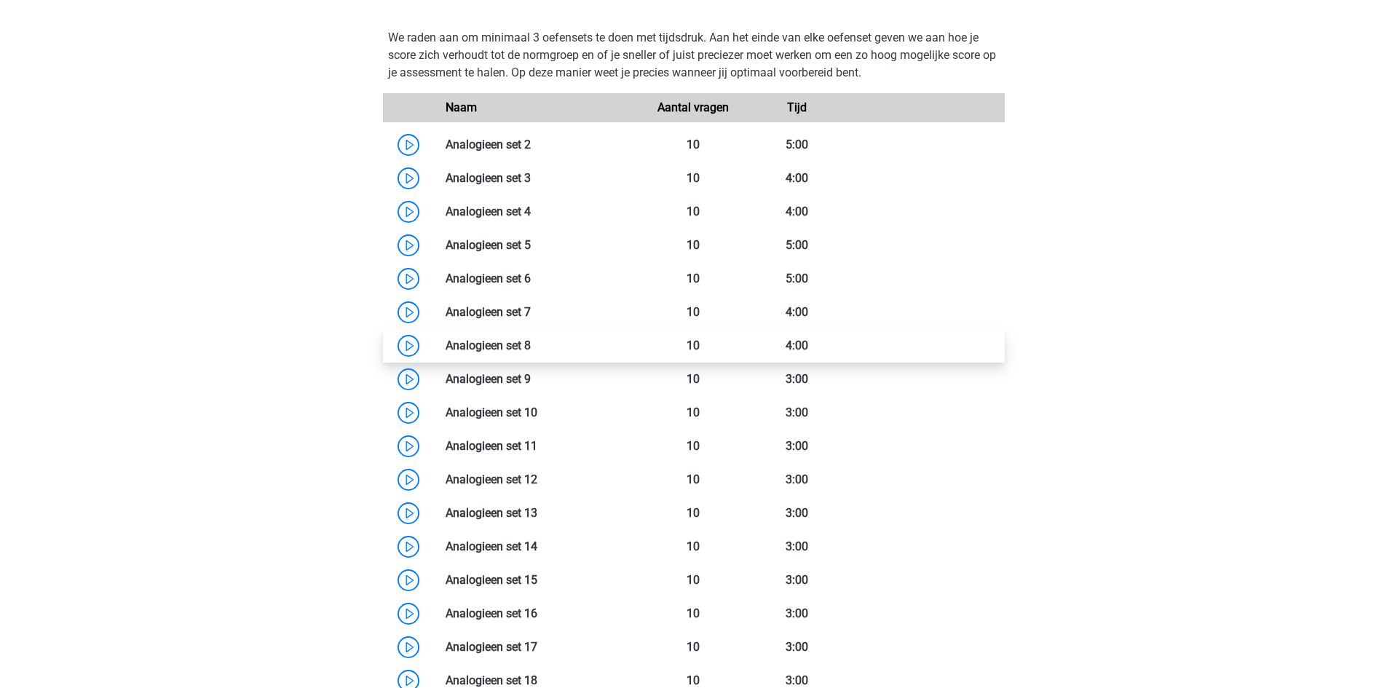
click at [531, 352] on link at bounding box center [531, 346] width 0 height 14
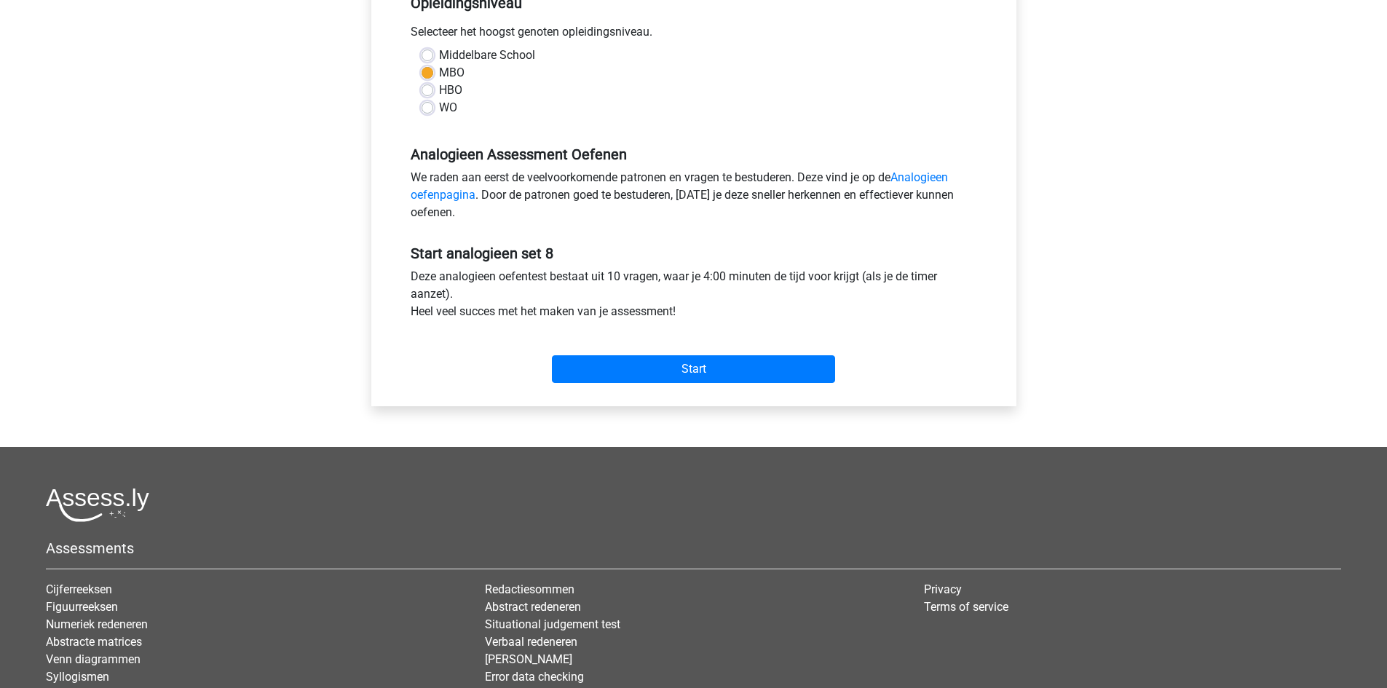
scroll to position [364, 0]
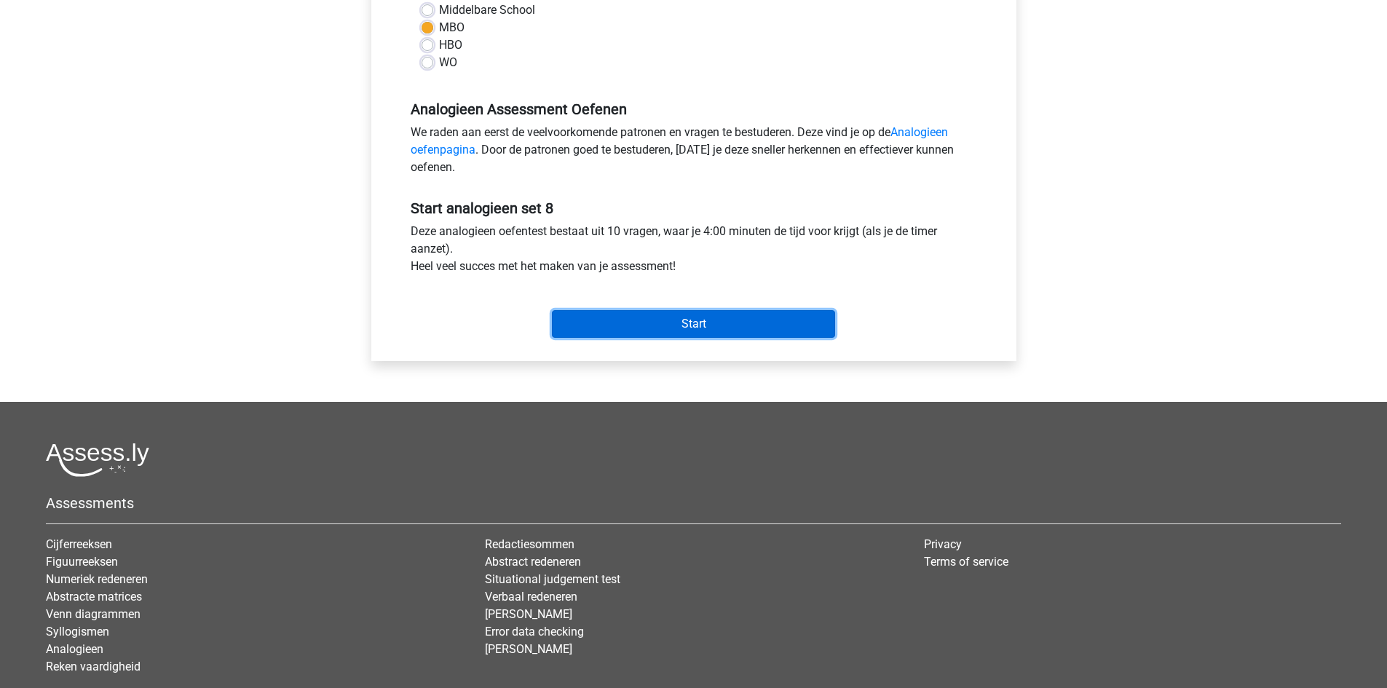
click at [687, 328] on input "Start" at bounding box center [693, 324] width 283 height 28
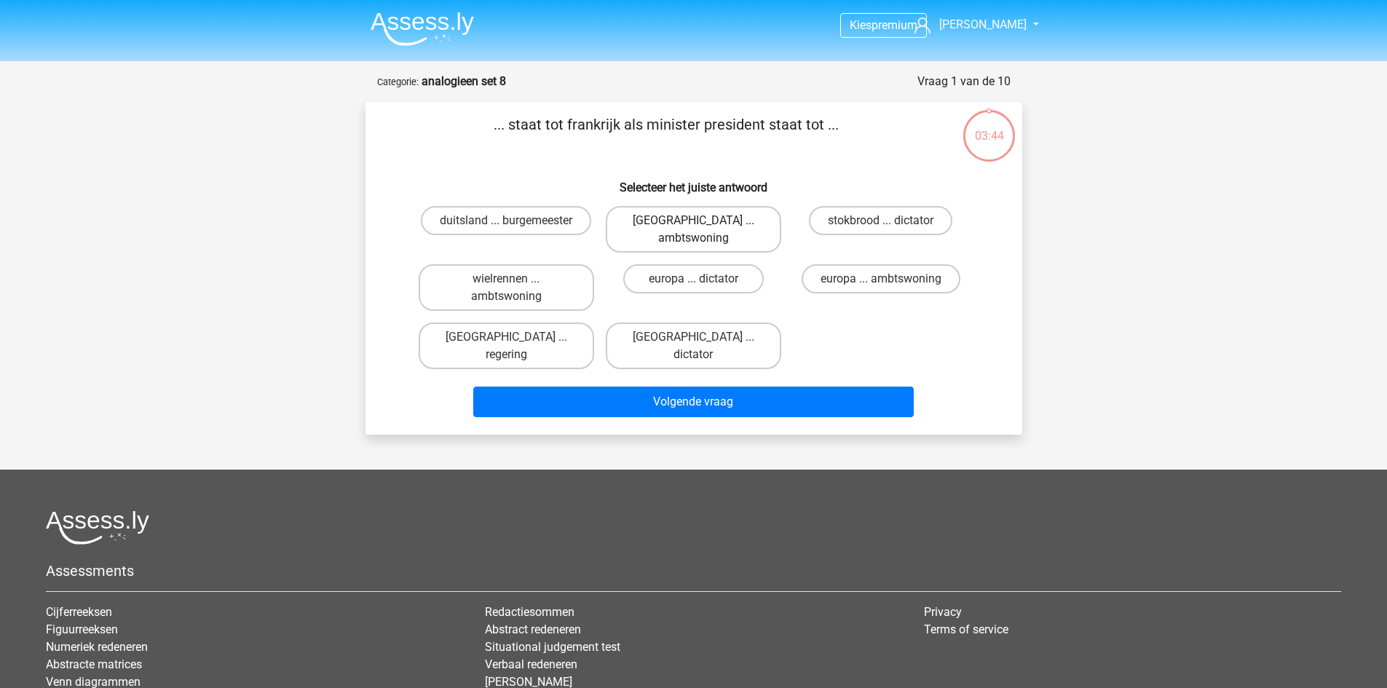
click at [728, 213] on label "[GEOGRAPHIC_DATA] ... ambtswoning" at bounding box center [693, 229] width 175 height 47
click at [703, 221] on input "[GEOGRAPHIC_DATA] ... ambtswoning" at bounding box center [697, 225] width 9 height 9
radio input "true"
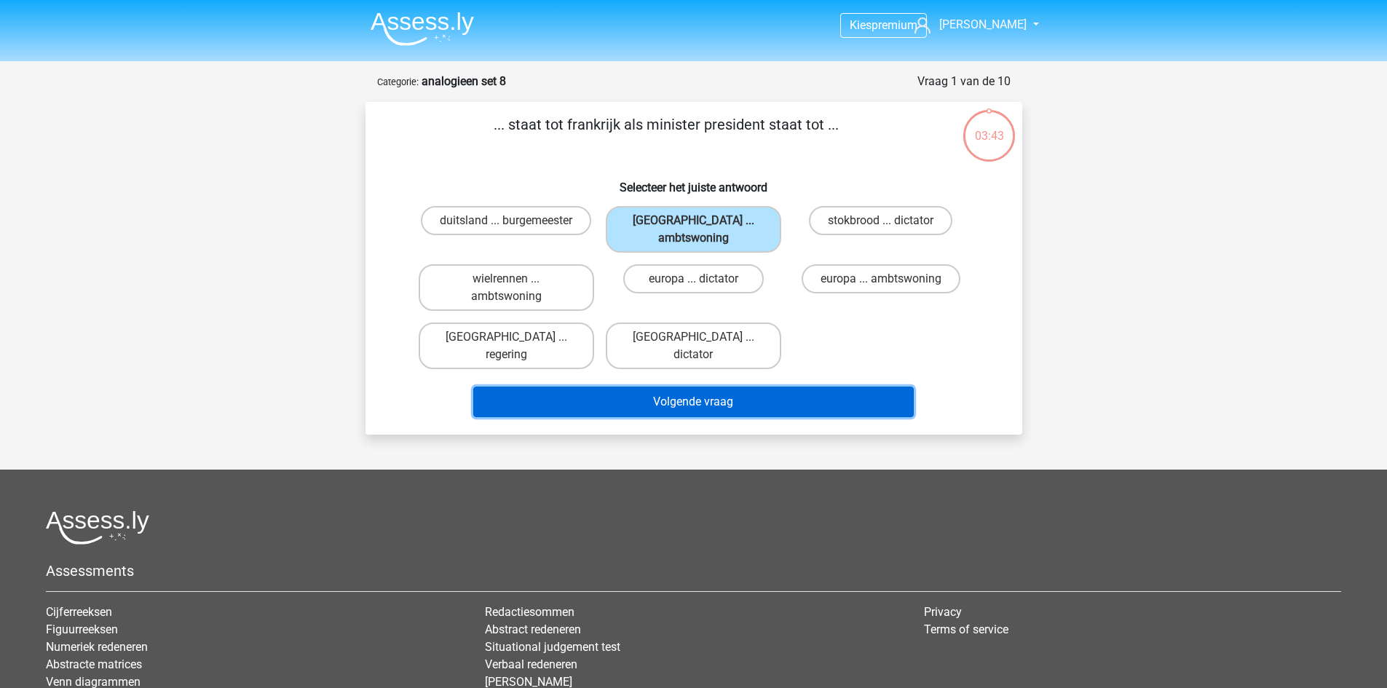
click at [738, 387] on button "Volgende vraag" at bounding box center [693, 402] width 441 height 31
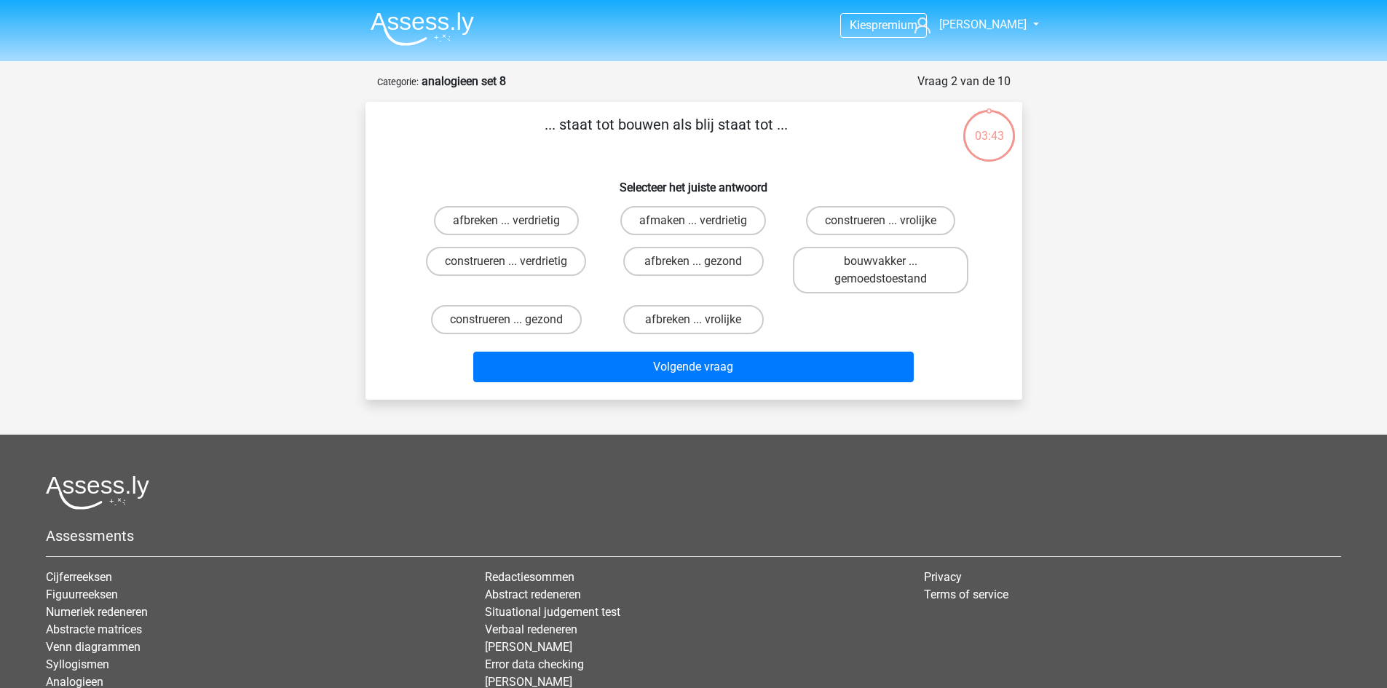
scroll to position [73, 0]
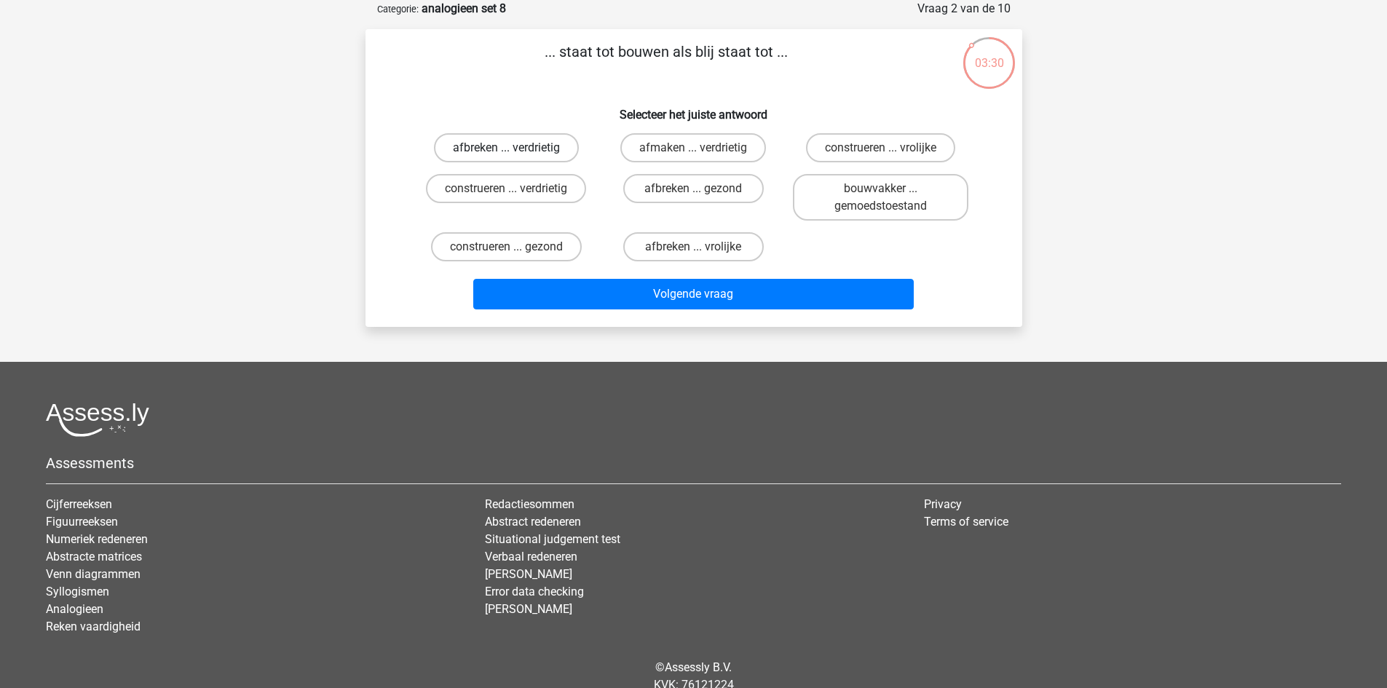
click at [546, 145] on label "afbreken ... verdrietig" at bounding box center [506, 147] width 145 height 29
click at [516, 148] on input "afbreken ... verdrietig" at bounding box center [510, 152] width 9 height 9
radio input "true"
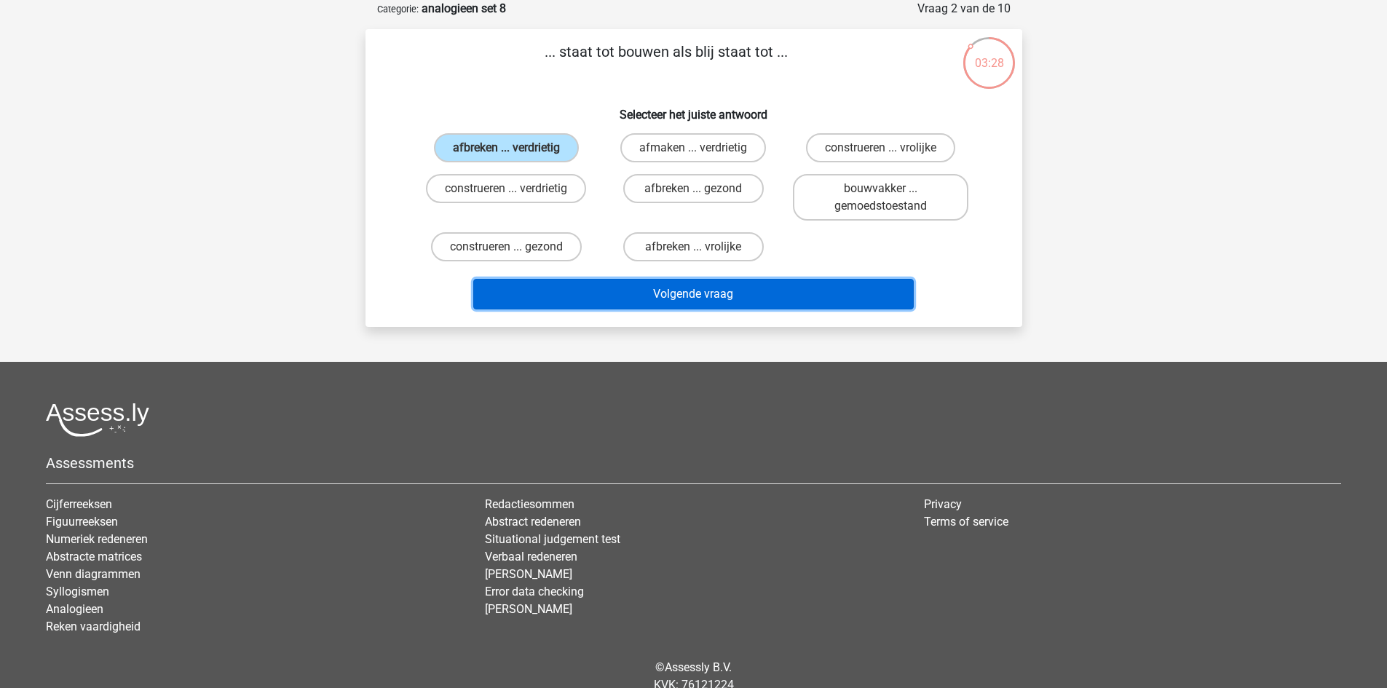
click at [649, 293] on button "Volgende vraag" at bounding box center [693, 294] width 441 height 31
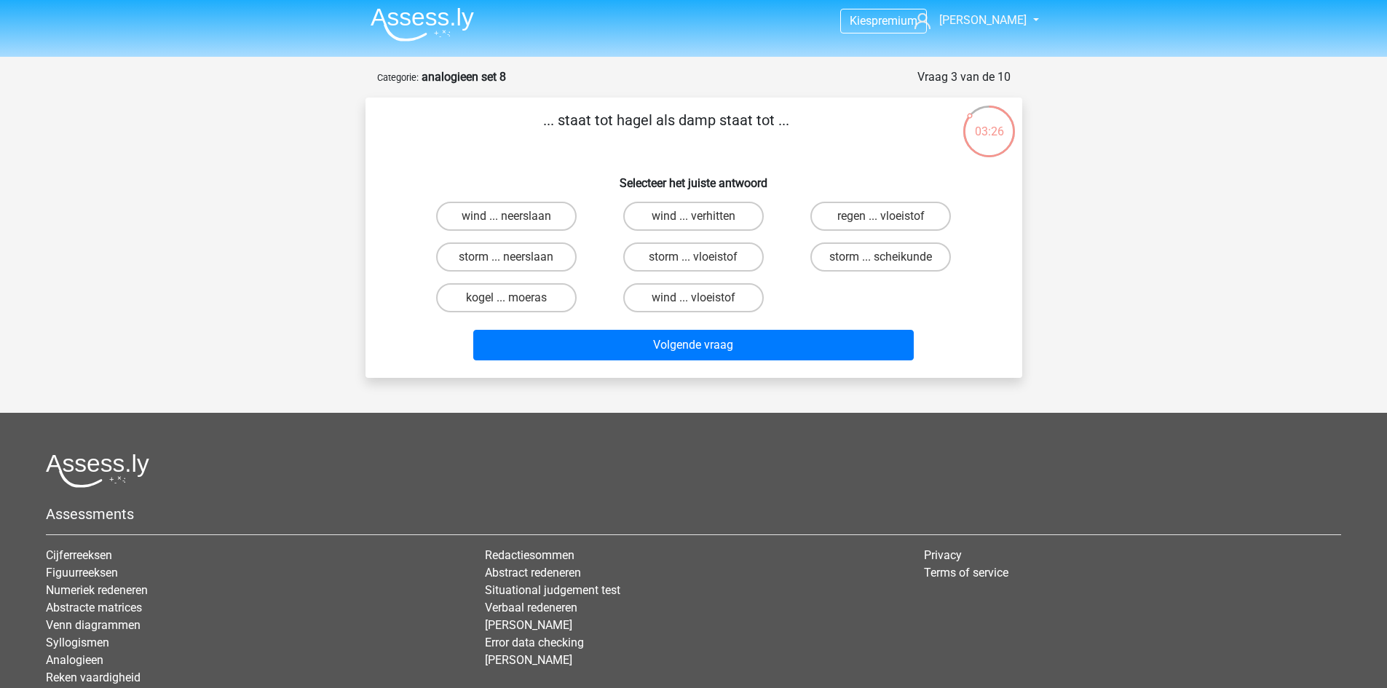
scroll to position [0, 0]
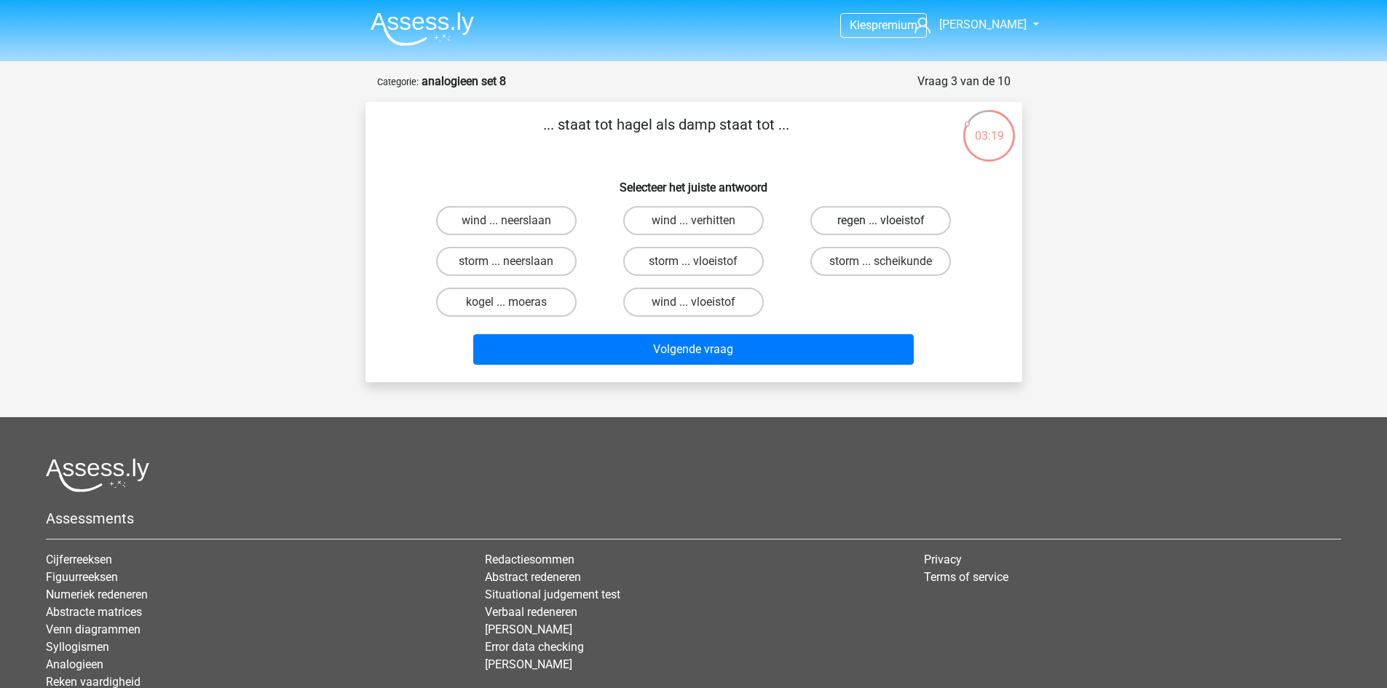
click at [878, 224] on label "regen ... vloeistof" at bounding box center [880, 220] width 141 height 29
click at [881, 224] on input "regen ... vloeistof" at bounding box center [885, 225] width 9 height 9
radio input "true"
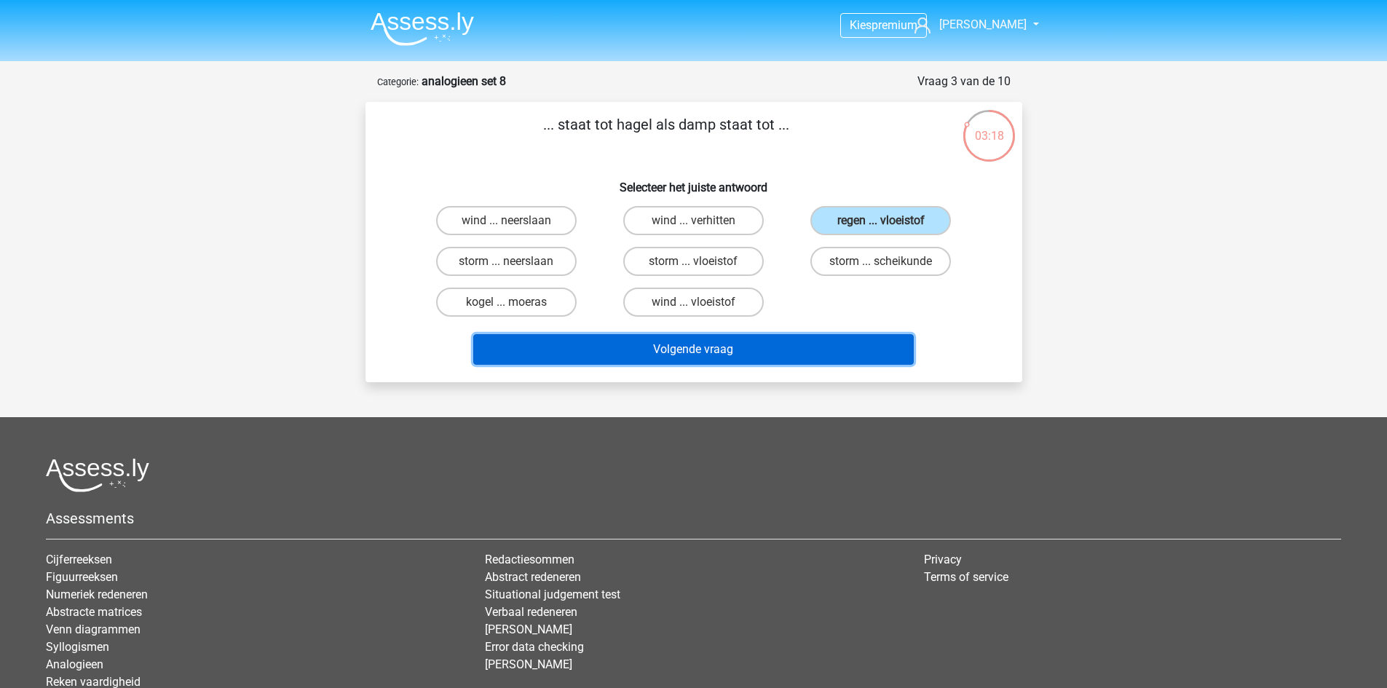
click at [813, 350] on button "Volgende vraag" at bounding box center [693, 349] width 441 height 31
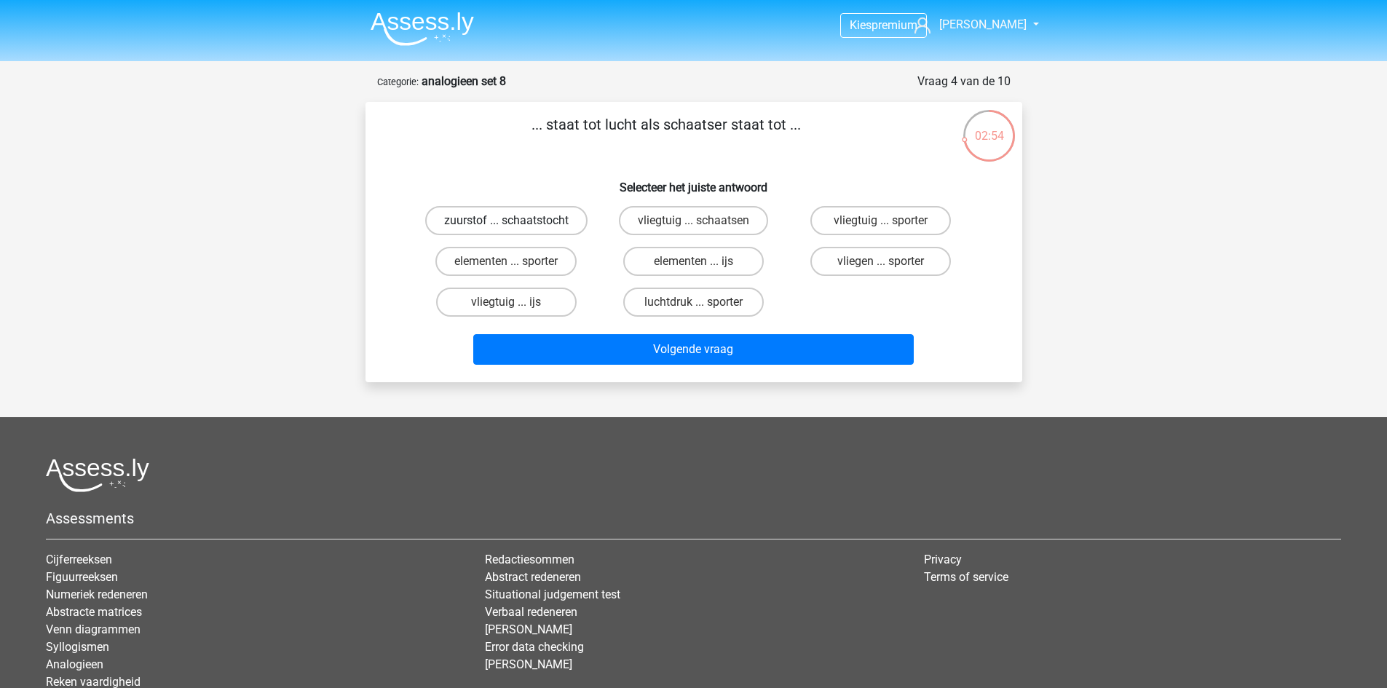
click at [552, 228] on label "zuurstof ... schaatstocht" at bounding box center [506, 220] width 162 height 29
click at [516, 228] on input "zuurstof ... schaatstocht" at bounding box center [510, 225] width 9 height 9
radio input "true"
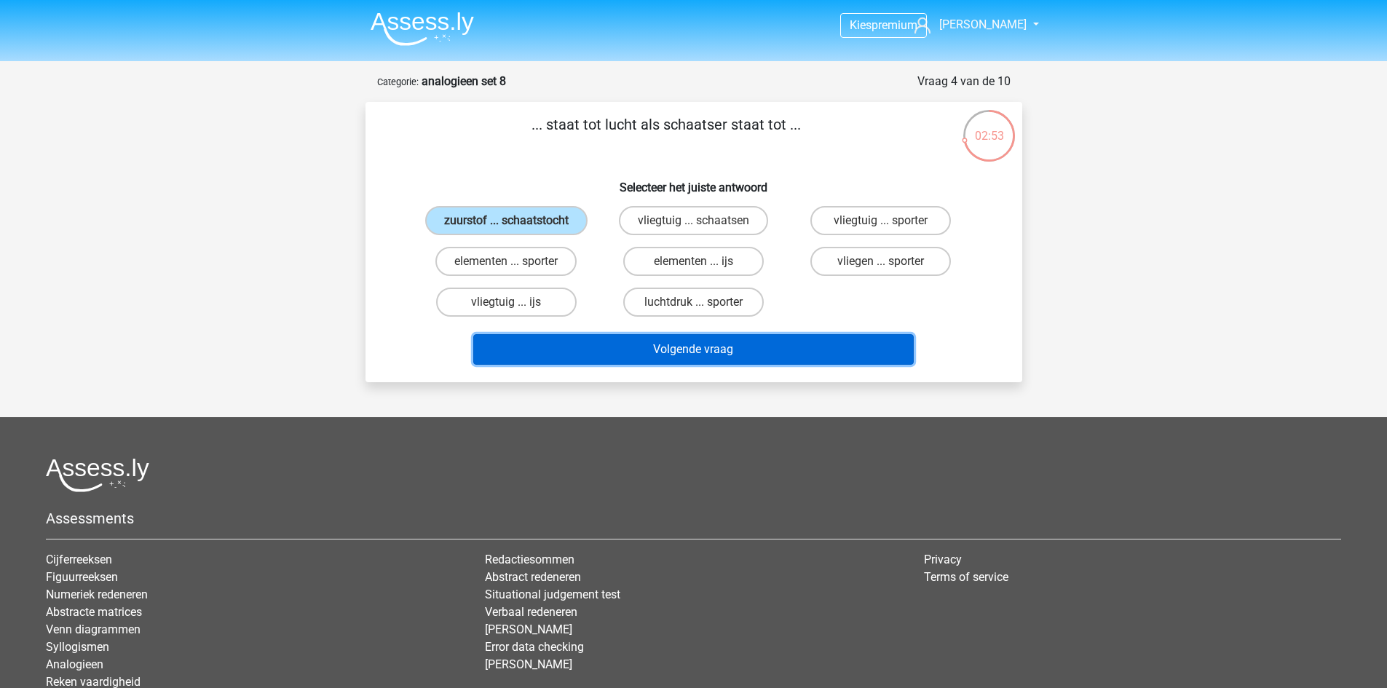
click at [646, 355] on button "Volgende vraag" at bounding box center [693, 349] width 441 height 31
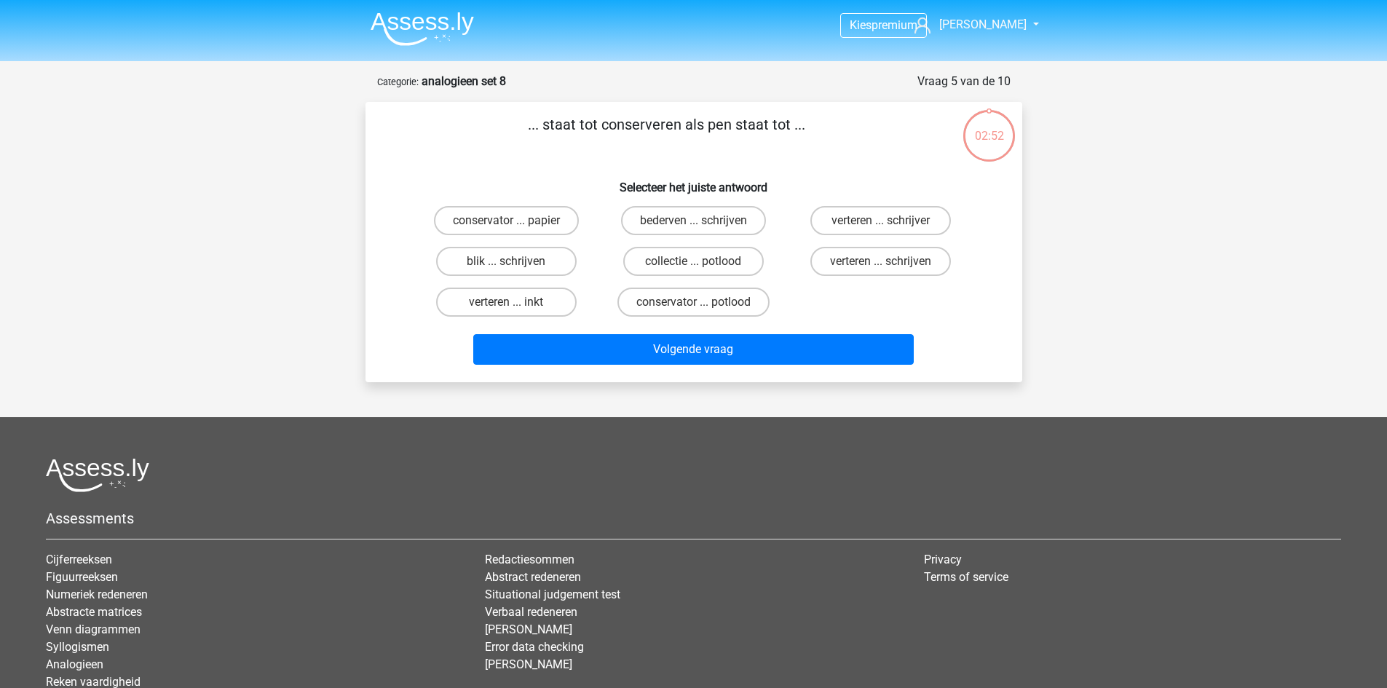
scroll to position [73, 0]
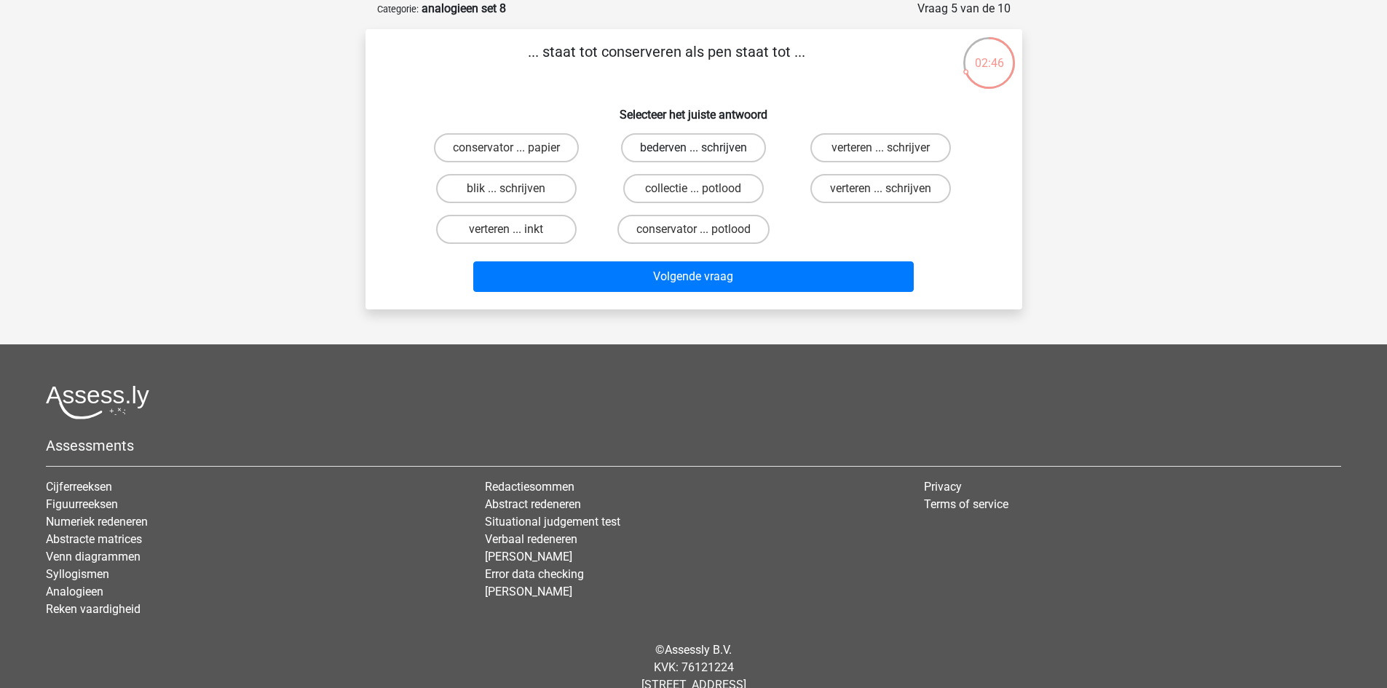
click at [709, 145] on label "bederven ... schrijven" at bounding box center [693, 147] width 145 height 29
click at [703, 148] on input "bederven ... schrijven" at bounding box center [697, 152] width 9 height 9
radio input "true"
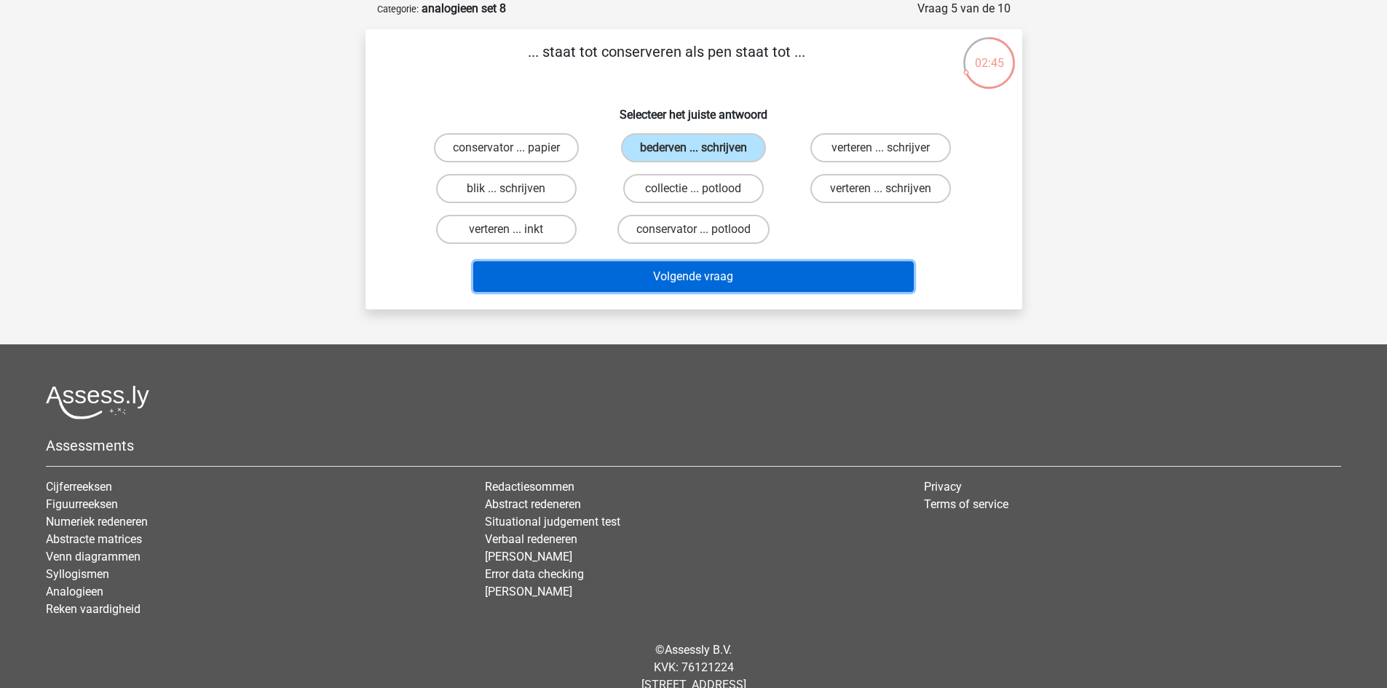
click at [757, 272] on button "Volgende vraag" at bounding box center [693, 276] width 441 height 31
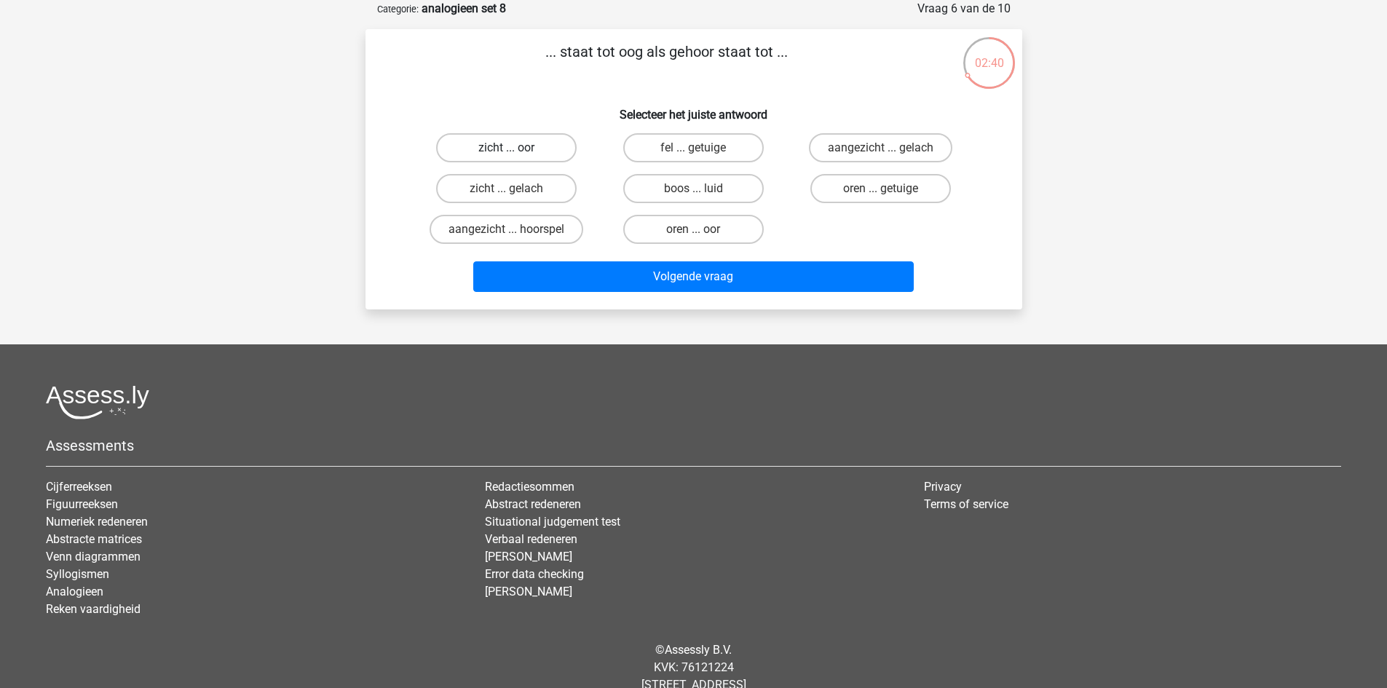
click at [549, 146] on label "zicht ... oor" at bounding box center [506, 147] width 141 height 29
click at [516, 148] on input "zicht ... oor" at bounding box center [510, 152] width 9 height 9
radio input "true"
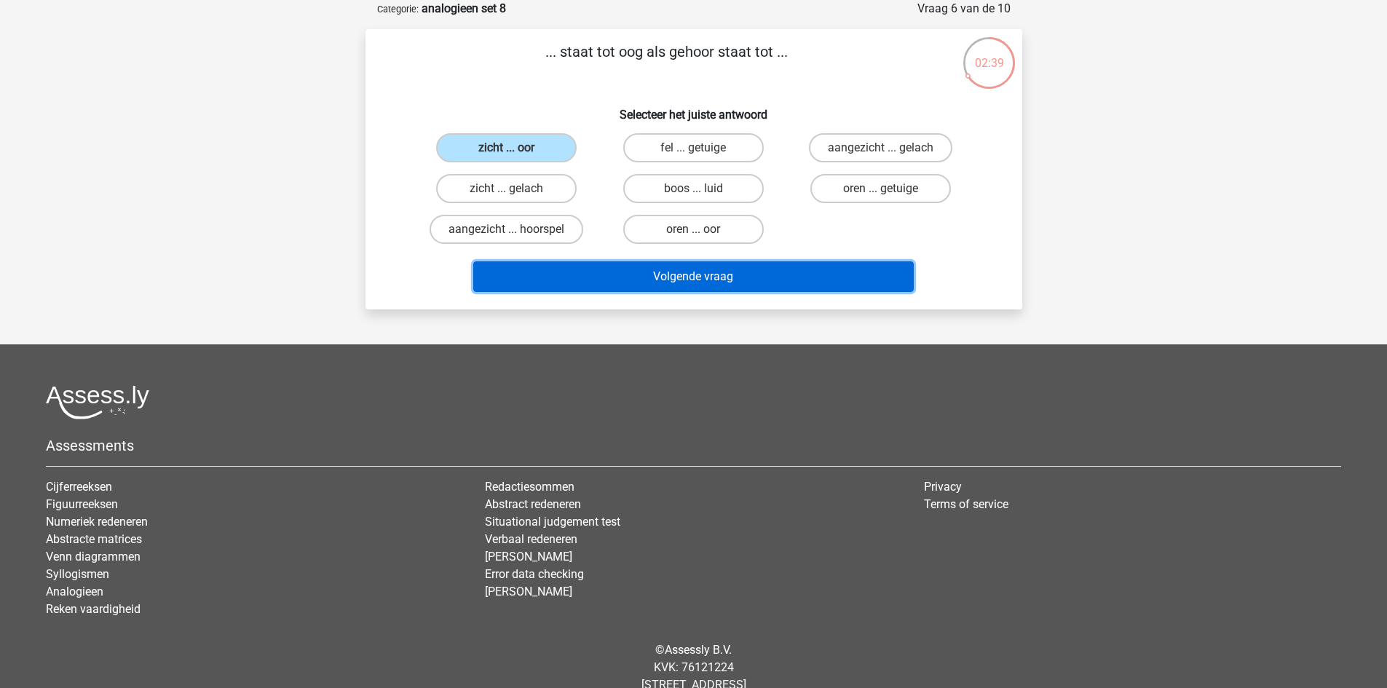
click at [692, 283] on button "Volgende vraag" at bounding box center [693, 276] width 441 height 31
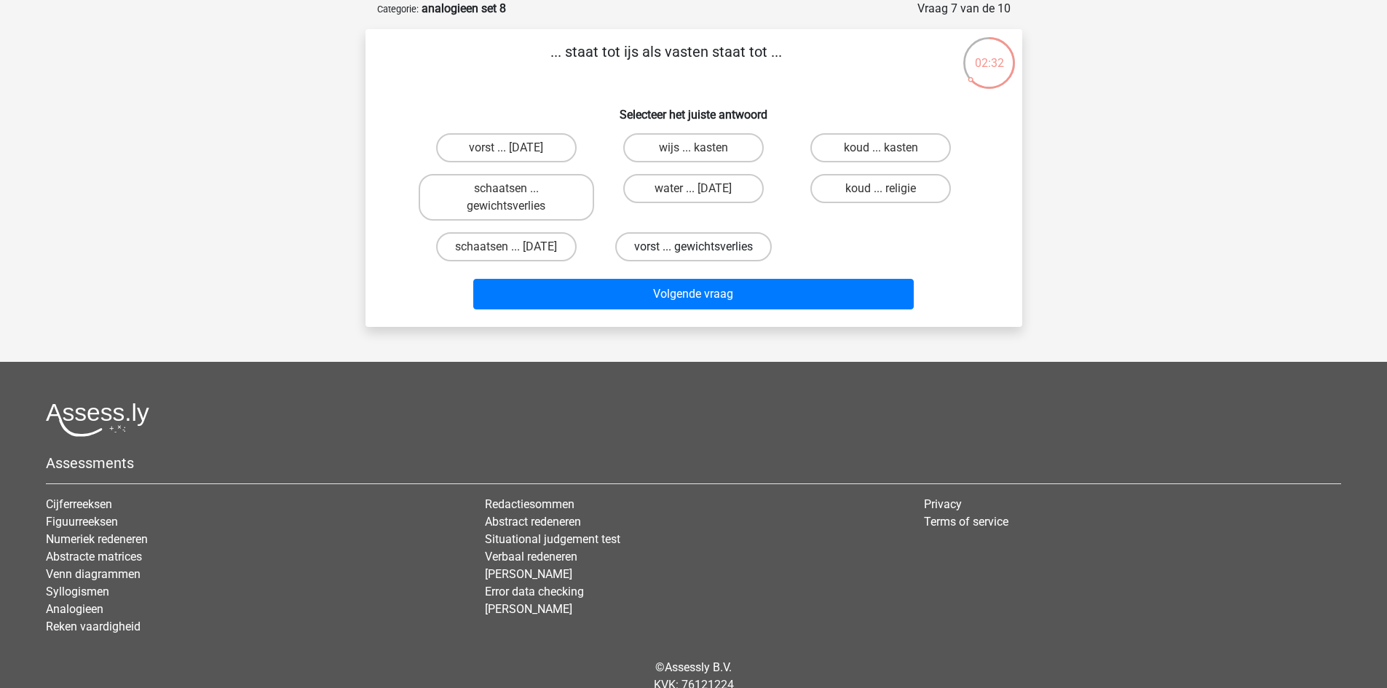
click at [703, 250] on label "vorst ... gewichtsverlies" at bounding box center [693, 246] width 157 height 29
click at [703, 250] on input "vorst ... gewichtsverlies" at bounding box center [697, 251] width 9 height 9
radio input "true"
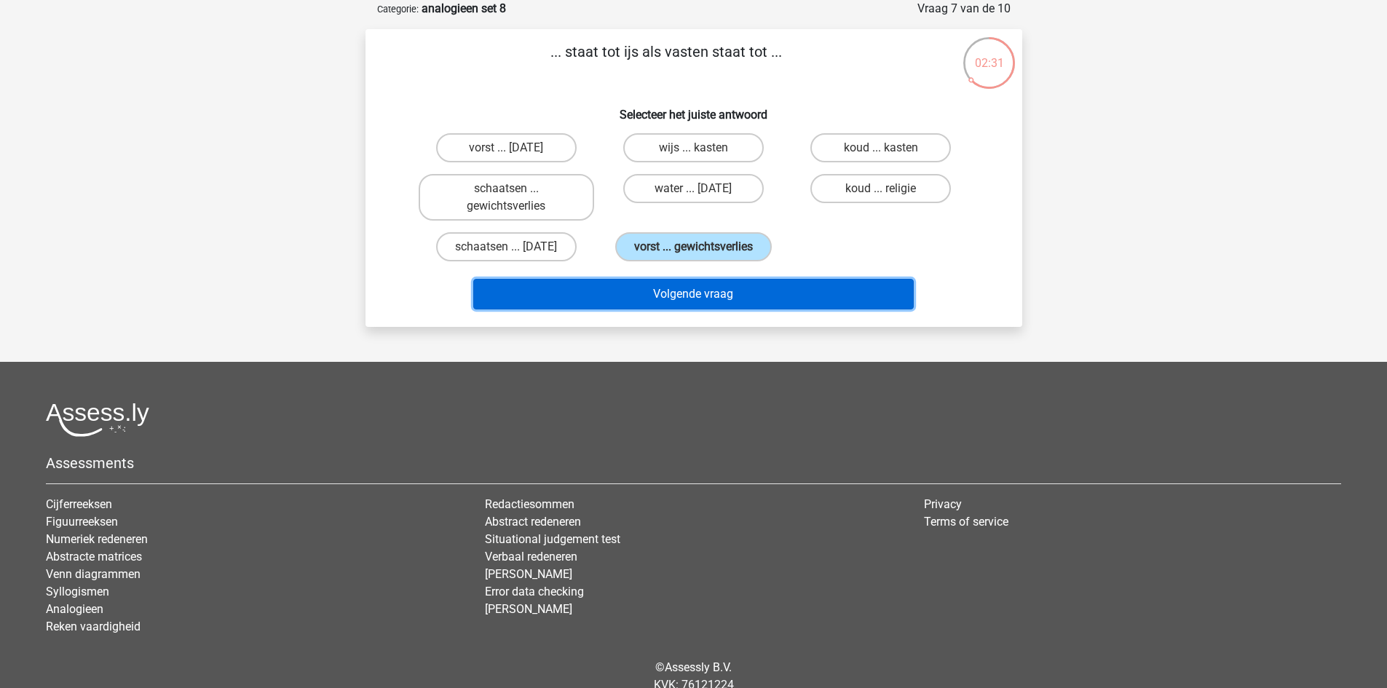
click at [714, 300] on button "Volgende vraag" at bounding box center [693, 294] width 441 height 31
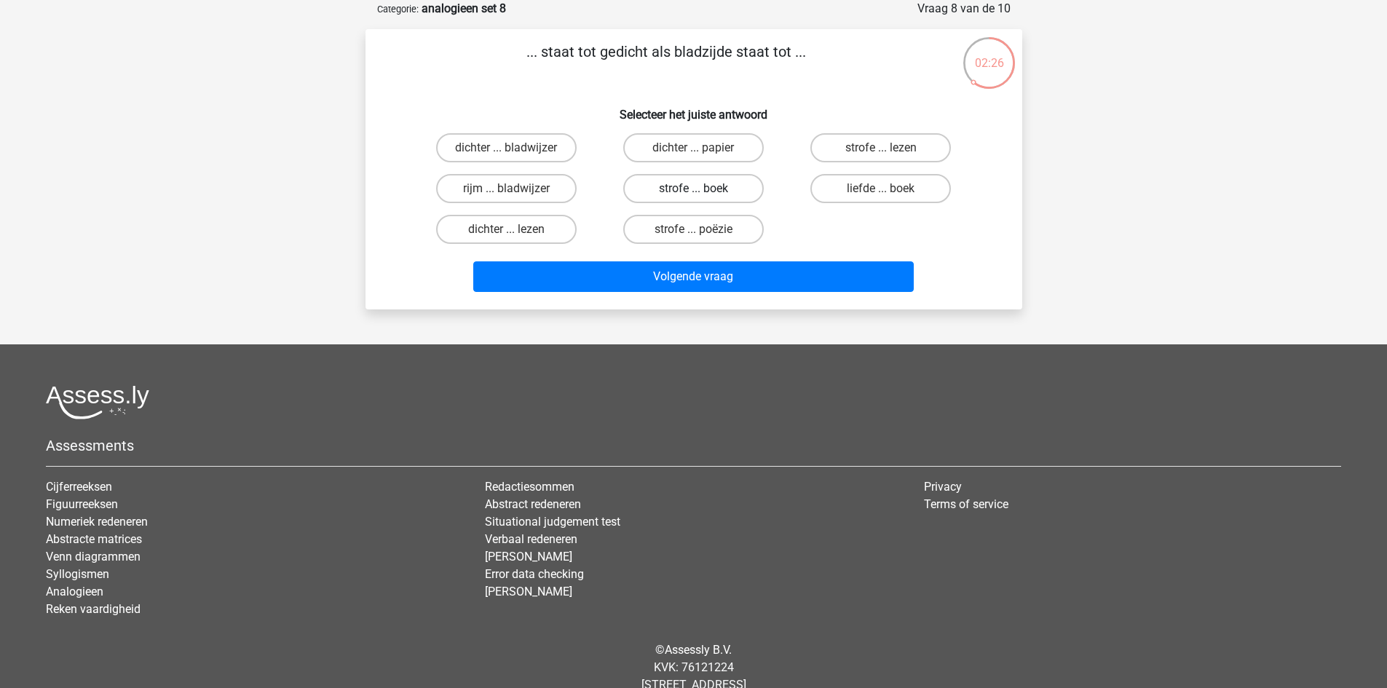
click at [718, 189] on label "strofe ... boek" at bounding box center [693, 188] width 141 height 29
click at [703, 189] on input "strofe ... boek" at bounding box center [697, 193] width 9 height 9
radio input "true"
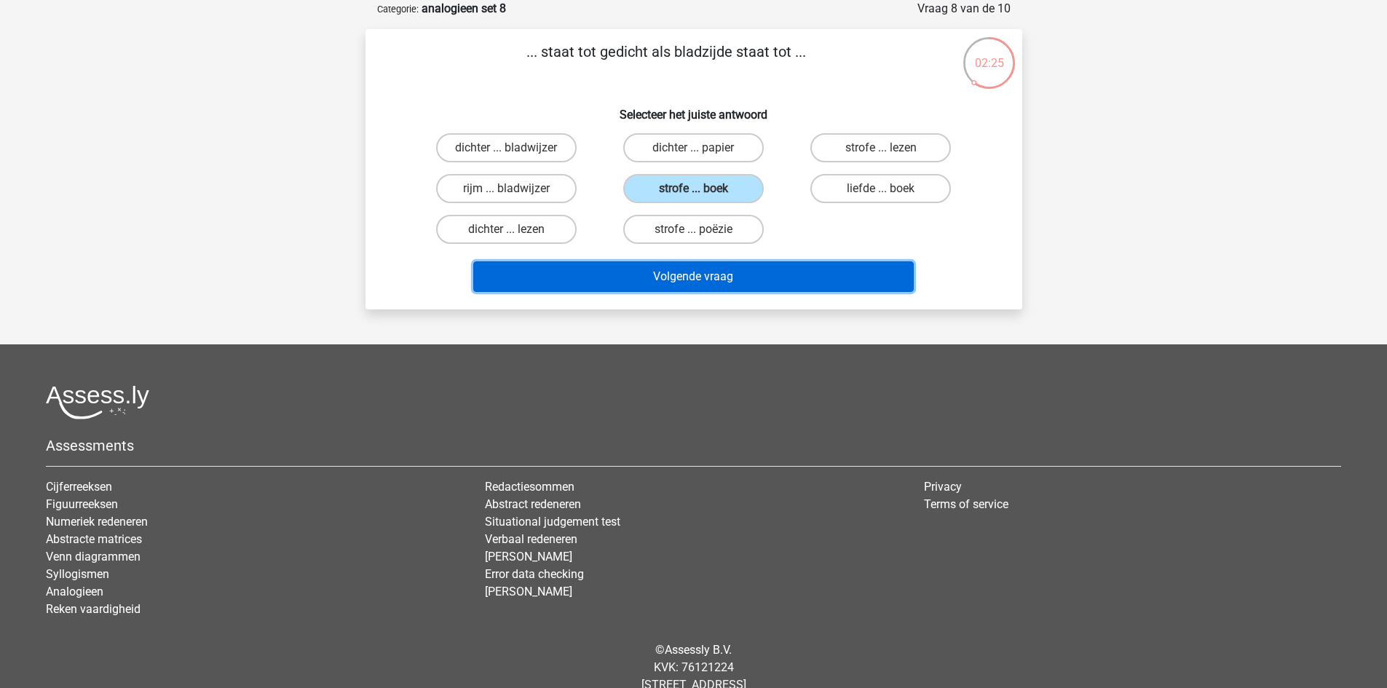
click at [733, 274] on button "Volgende vraag" at bounding box center [693, 276] width 441 height 31
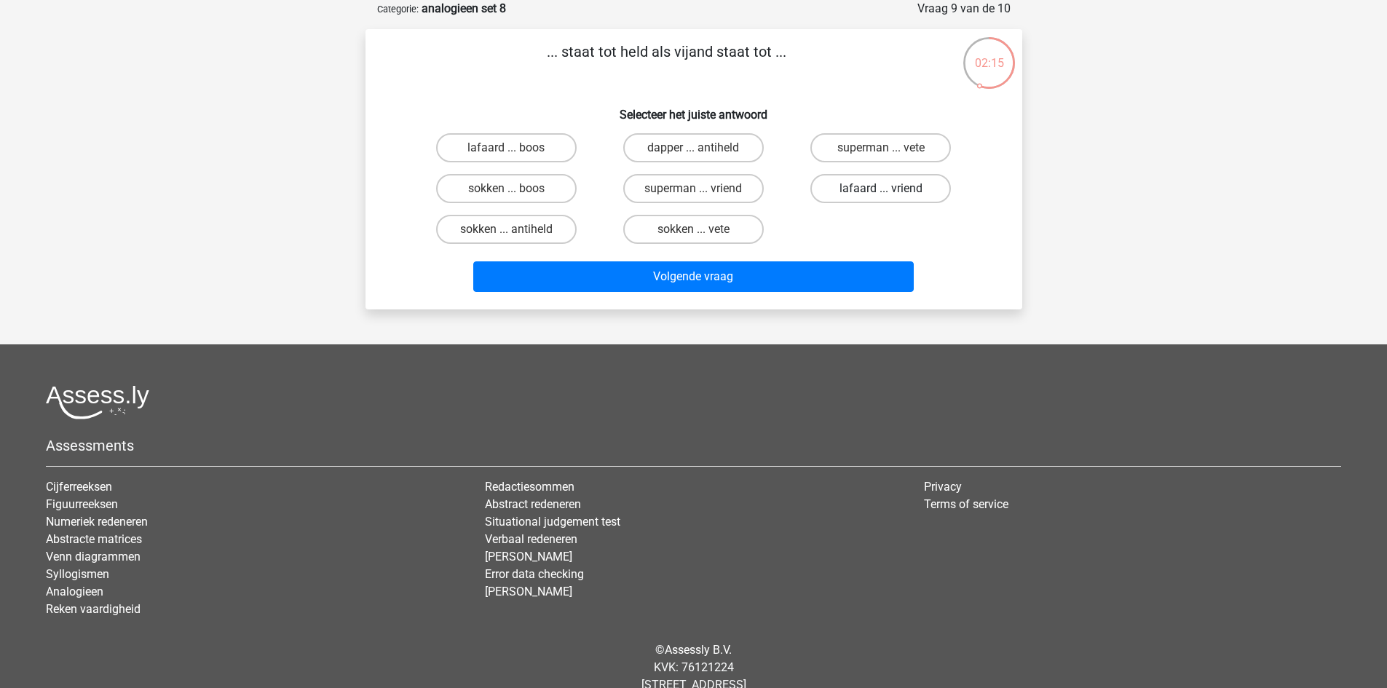
click at [866, 189] on label "lafaard ... vriend" at bounding box center [880, 188] width 141 height 29
click at [881, 189] on input "lafaard ... vriend" at bounding box center [885, 193] width 9 height 9
radio input "true"
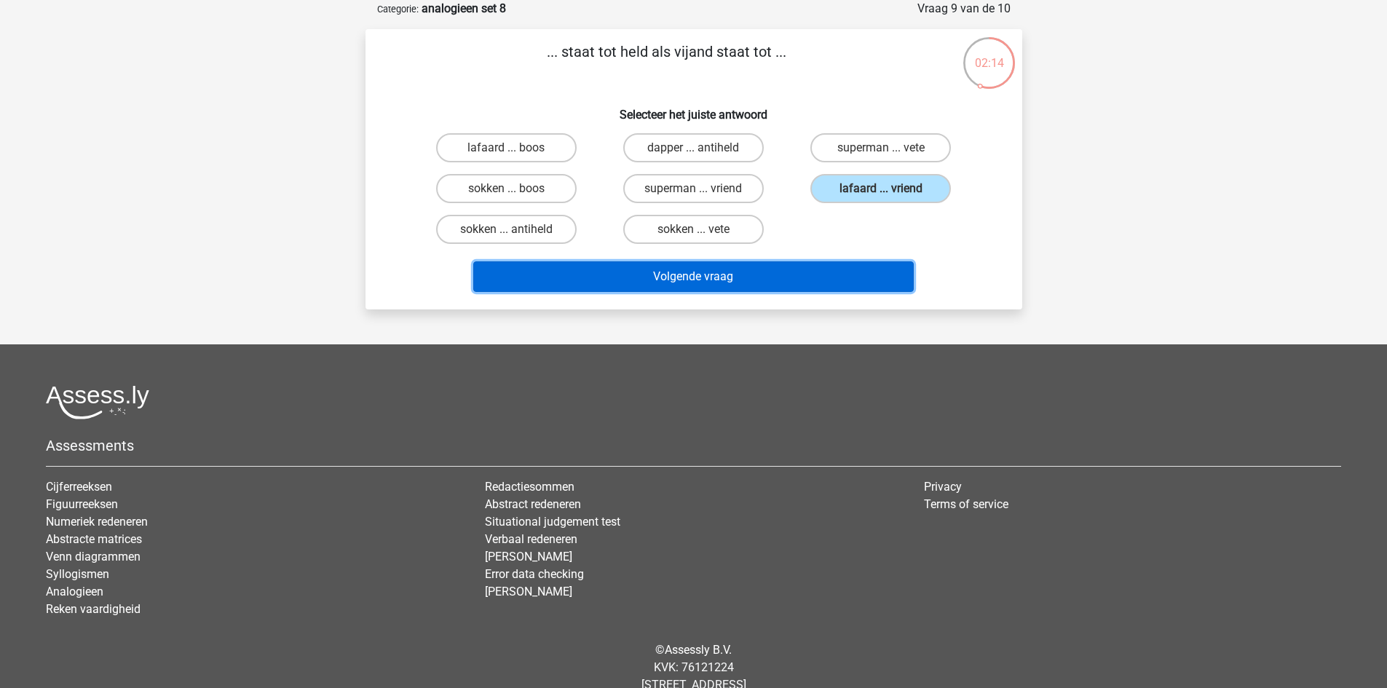
click at [815, 287] on button "Volgende vraag" at bounding box center [693, 276] width 441 height 31
click at [751, 270] on button "Resultaten" at bounding box center [693, 276] width 441 height 31
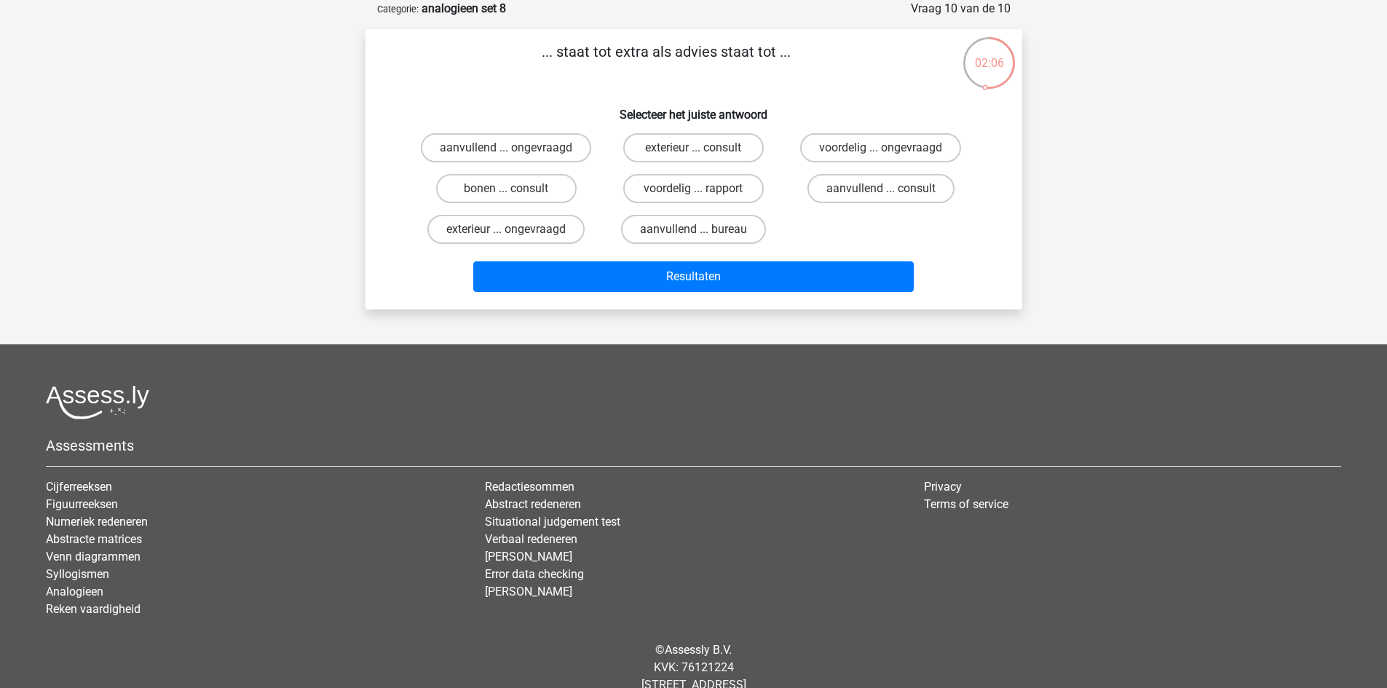
click at [764, 95] on div "... staat tot extra als advies staat tot ... Selecteer het juiste antwoord aanv…" at bounding box center [693, 169] width 645 height 257
click at [553, 149] on label "aanvullend ... ongevraagd" at bounding box center [506, 147] width 170 height 29
click at [516, 149] on input "aanvullend ... ongevraagd" at bounding box center [510, 152] width 9 height 9
radio input "true"
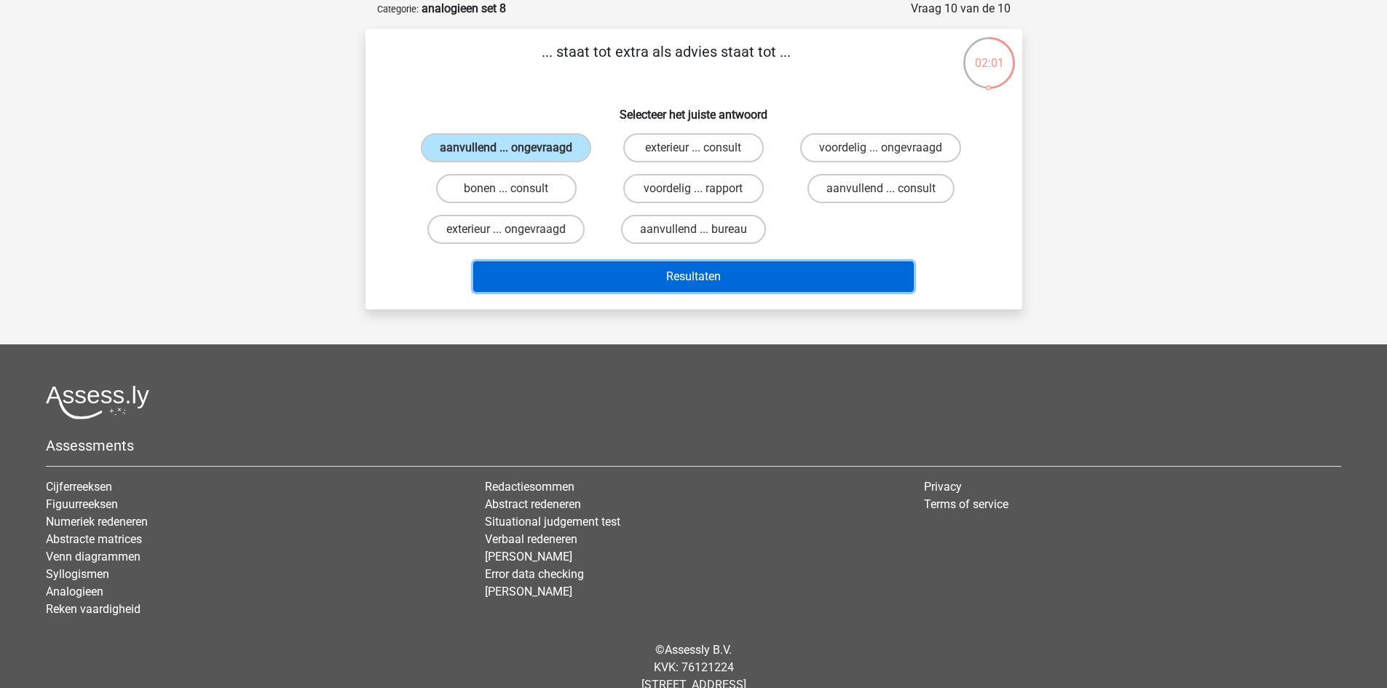
click at [621, 278] on button "Resultaten" at bounding box center [693, 276] width 441 height 31
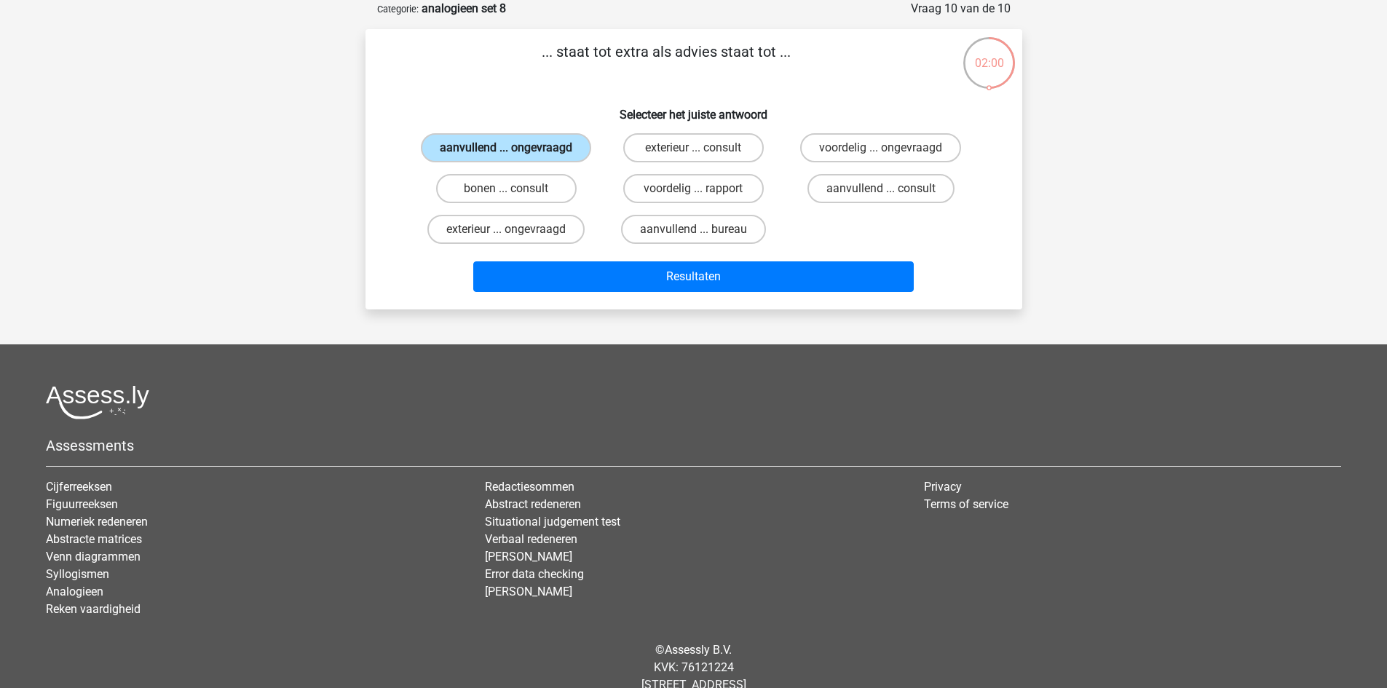
click at [542, 145] on label "aanvullend ... ongevraagd" at bounding box center [506, 147] width 170 height 29
click at [516, 148] on input "aanvullend ... ongevraagd" at bounding box center [510, 152] width 9 height 9
drag, startPoint x: 544, startPoint y: 145, endPoint x: 555, endPoint y: 156, distance: 15.4
click at [545, 145] on label "aanvullend ... ongevraagd" at bounding box center [506, 147] width 170 height 29
click at [516, 148] on input "aanvullend ... ongevraagd" at bounding box center [510, 152] width 9 height 9
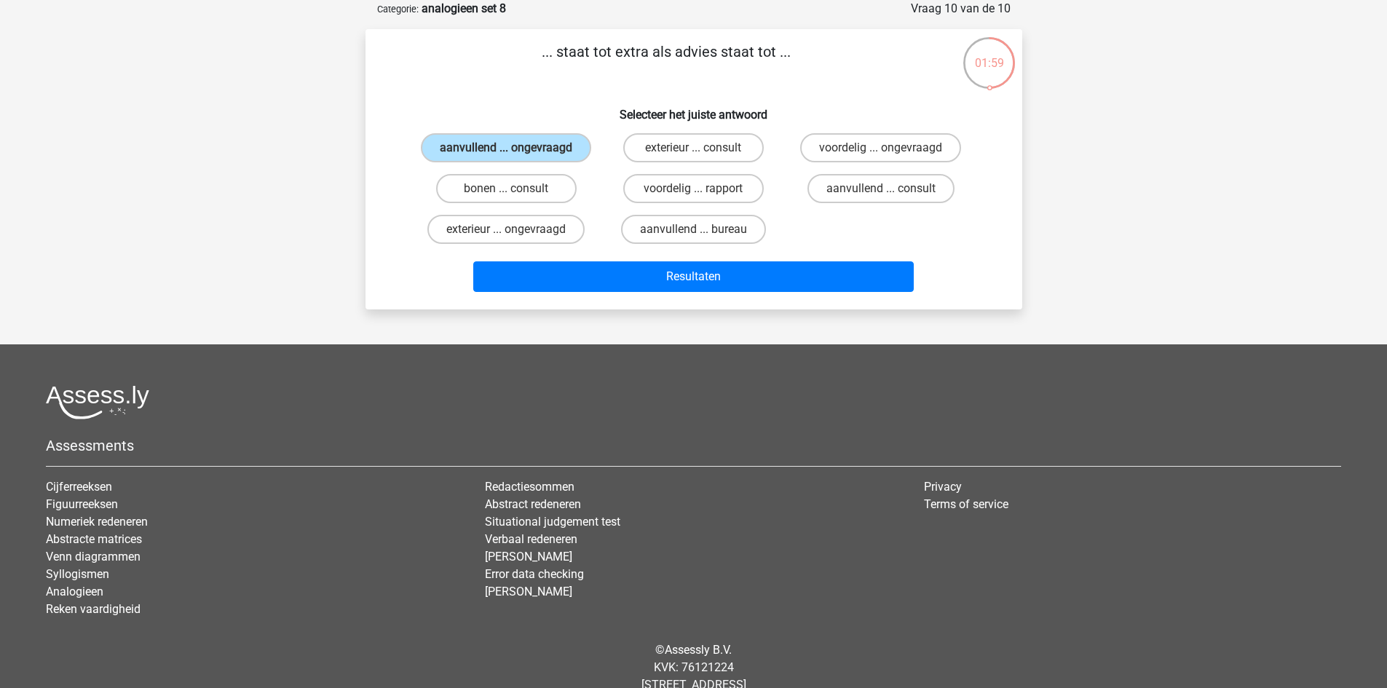
drag, startPoint x: 597, startPoint y: 195, endPoint x: 581, endPoint y: 163, distance: 35.8
click at [597, 194] on div "bonen ... consult" at bounding box center [506, 188] width 187 height 41
click at [649, 141] on label "exterieur ... consult" at bounding box center [693, 147] width 141 height 29
click at [693, 148] on input "exterieur ... consult" at bounding box center [697, 152] width 9 height 9
radio input "true"
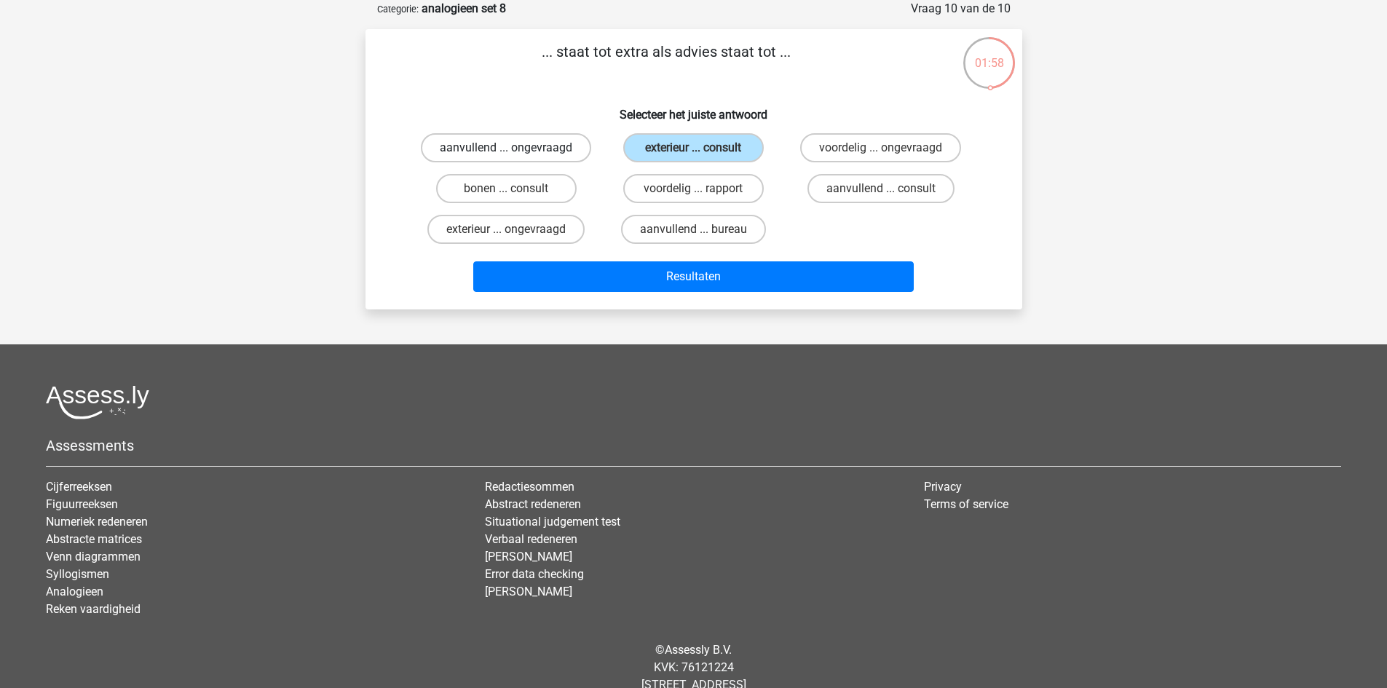
click at [536, 142] on label "aanvullend ... ongevraagd" at bounding box center [506, 147] width 170 height 29
click at [516, 148] on input "aanvullend ... ongevraagd" at bounding box center [510, 152] width 9 height 9
radio input "true"
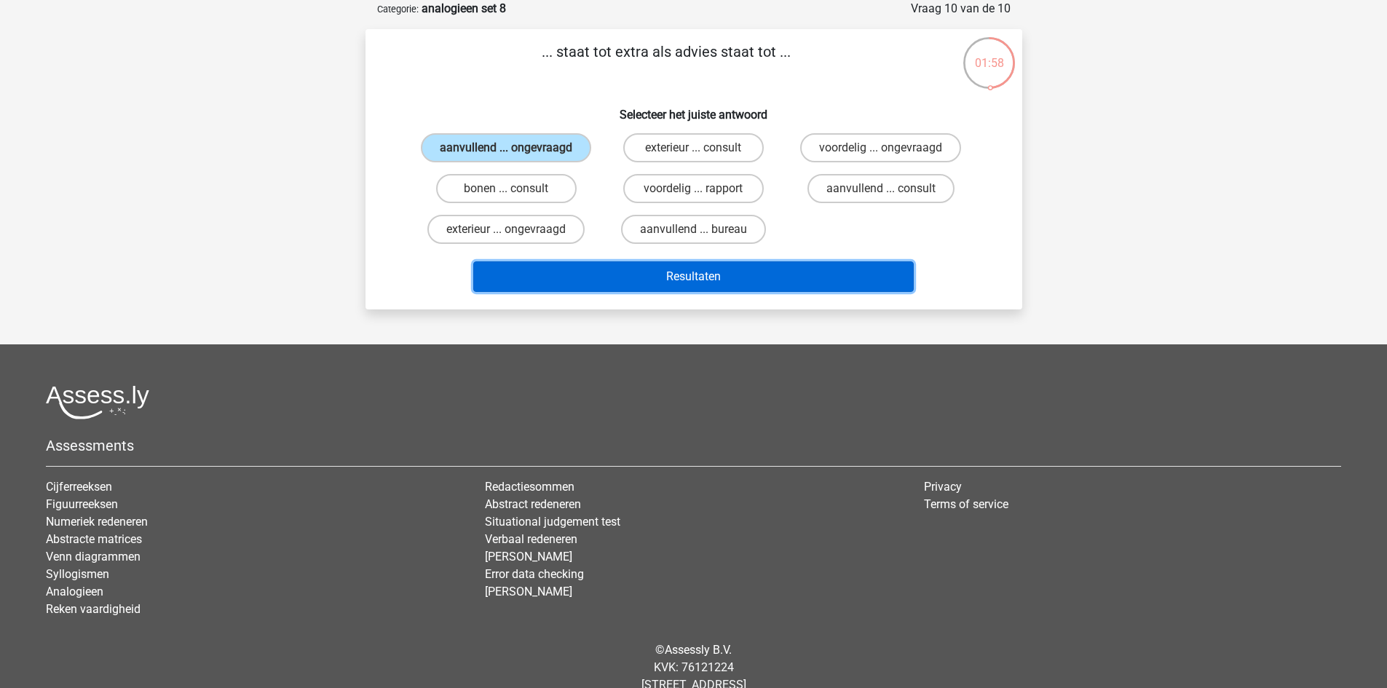
click at [660, 285] on button "Resultaten" at bounding box center [693, 276] width 441 height 31
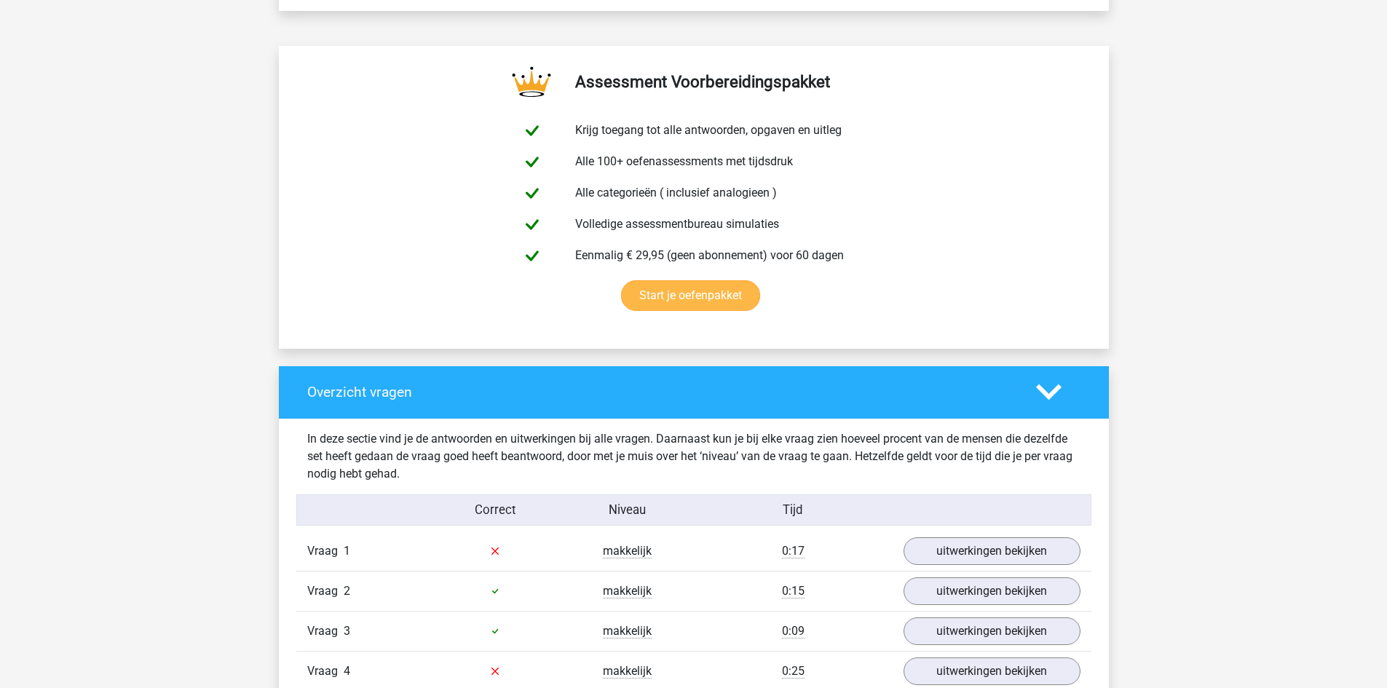
scroll to position [1092, 0]
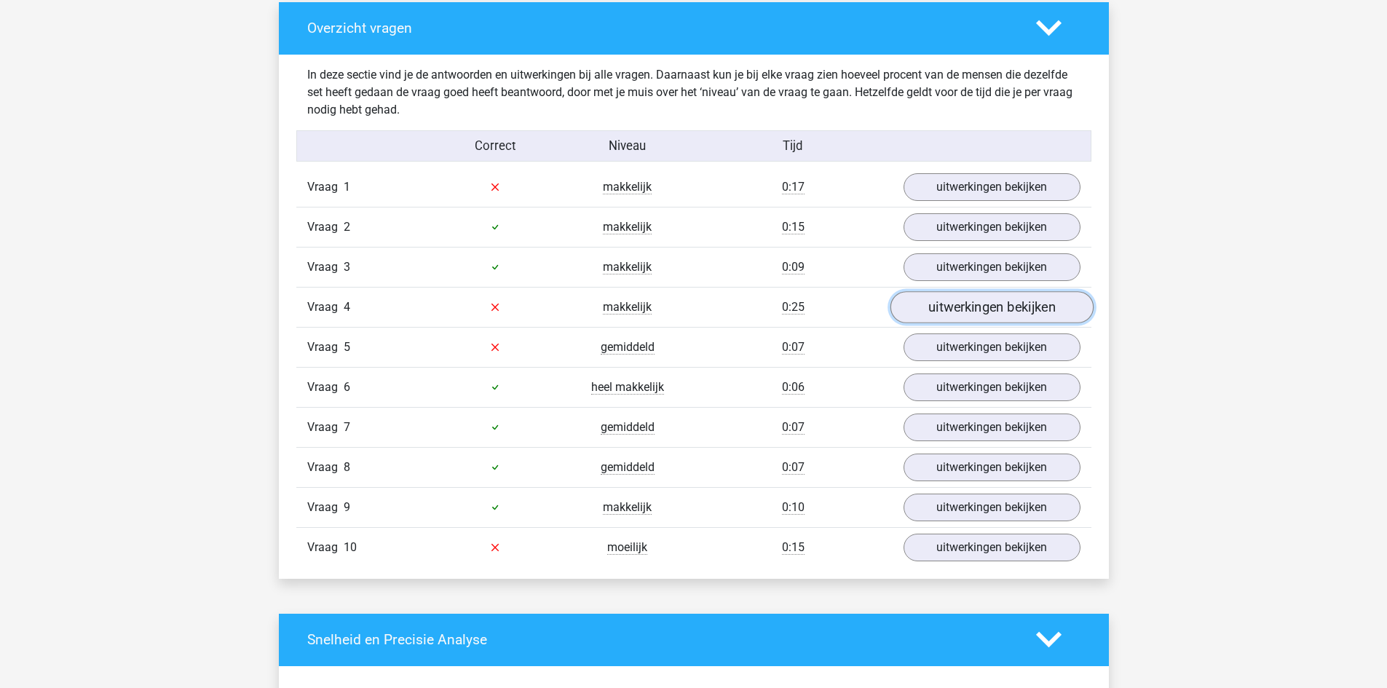
click at [987, 302] on link "uitwerkingen bekijken" at bounding box center [991, 307] width 203 height 32
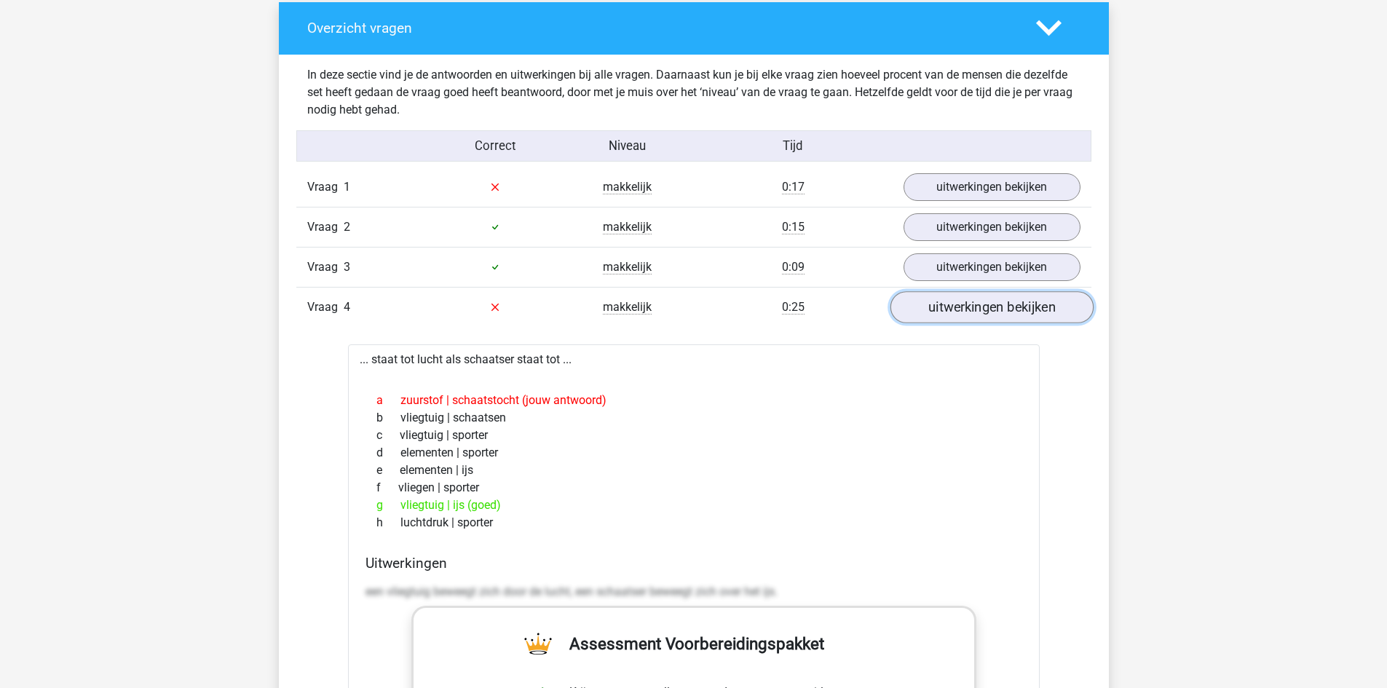
click at [987, 302] on link "uitwerkingen bekijken" at bounding box center [991, 307] width 203 height 32
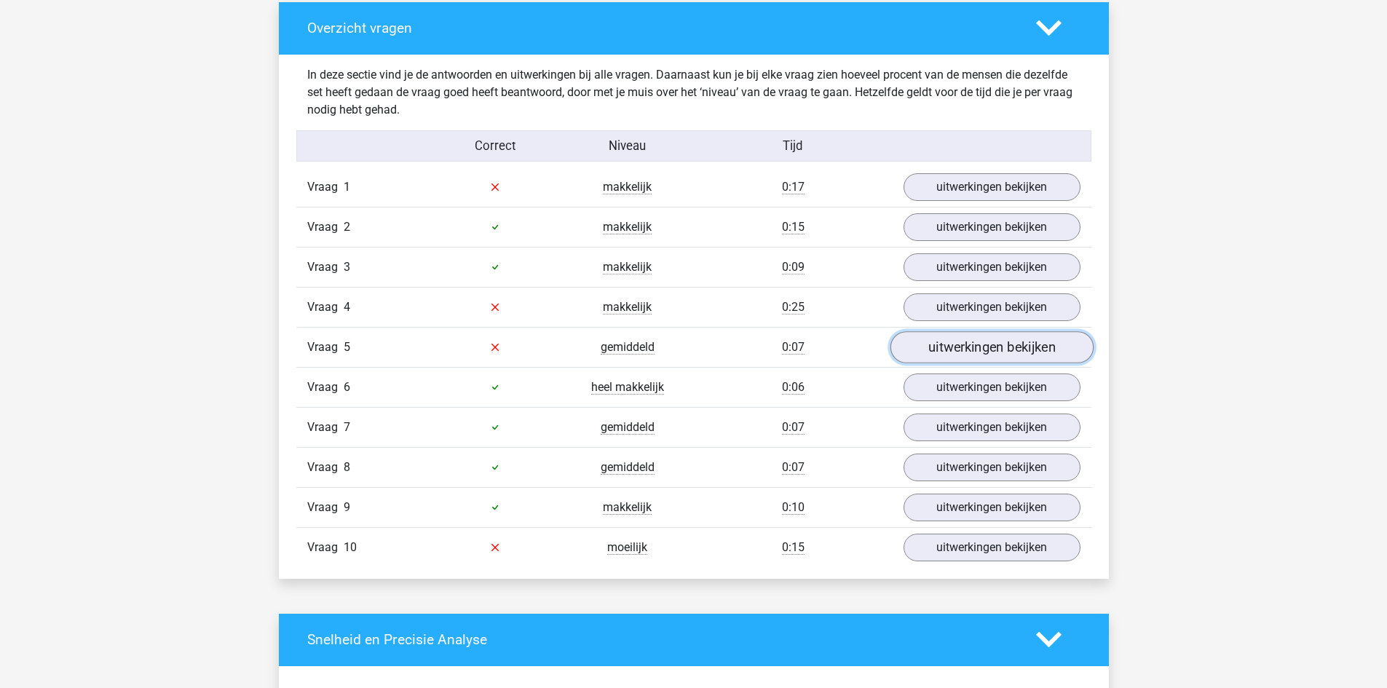
click at [985, 349] on link "uitwerkingen bekijken" at bounding box center [991, 347] width 203 height 32
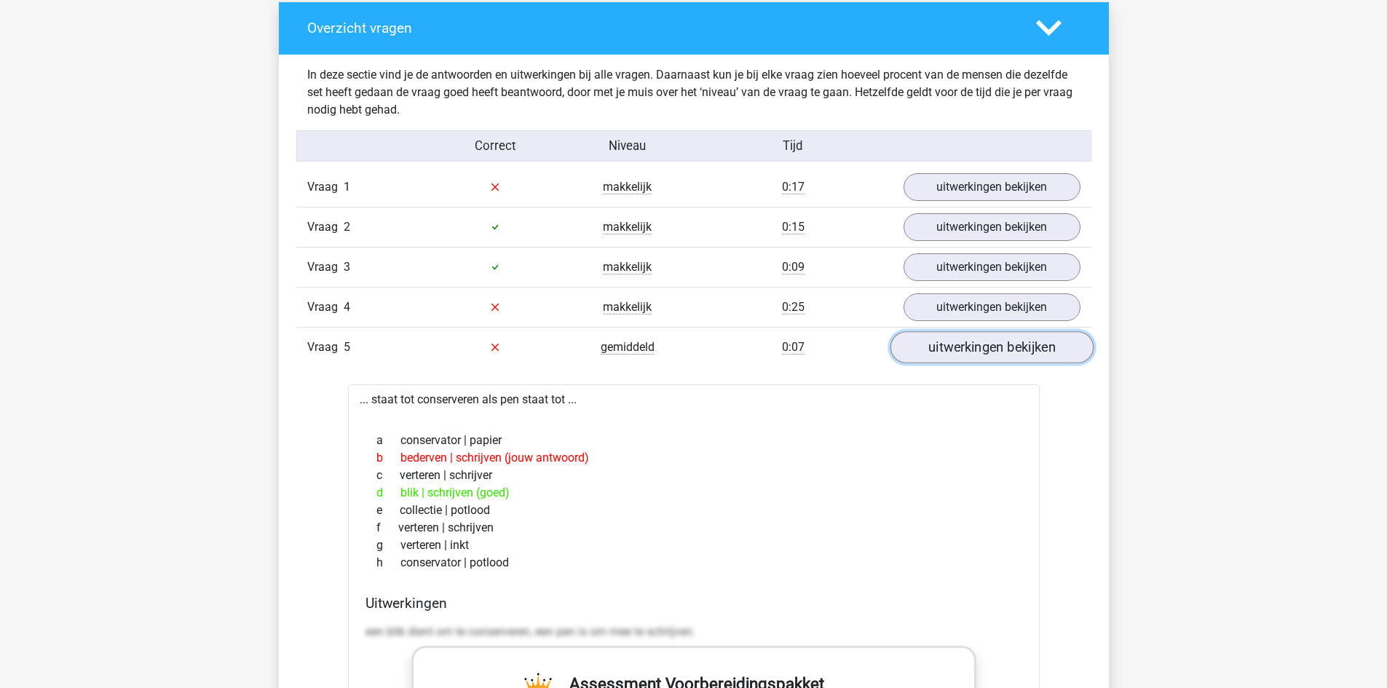
click at [985, 349] on link "uitwerkingen bekijken" at bounding box center [991, 347] width 203 height 32
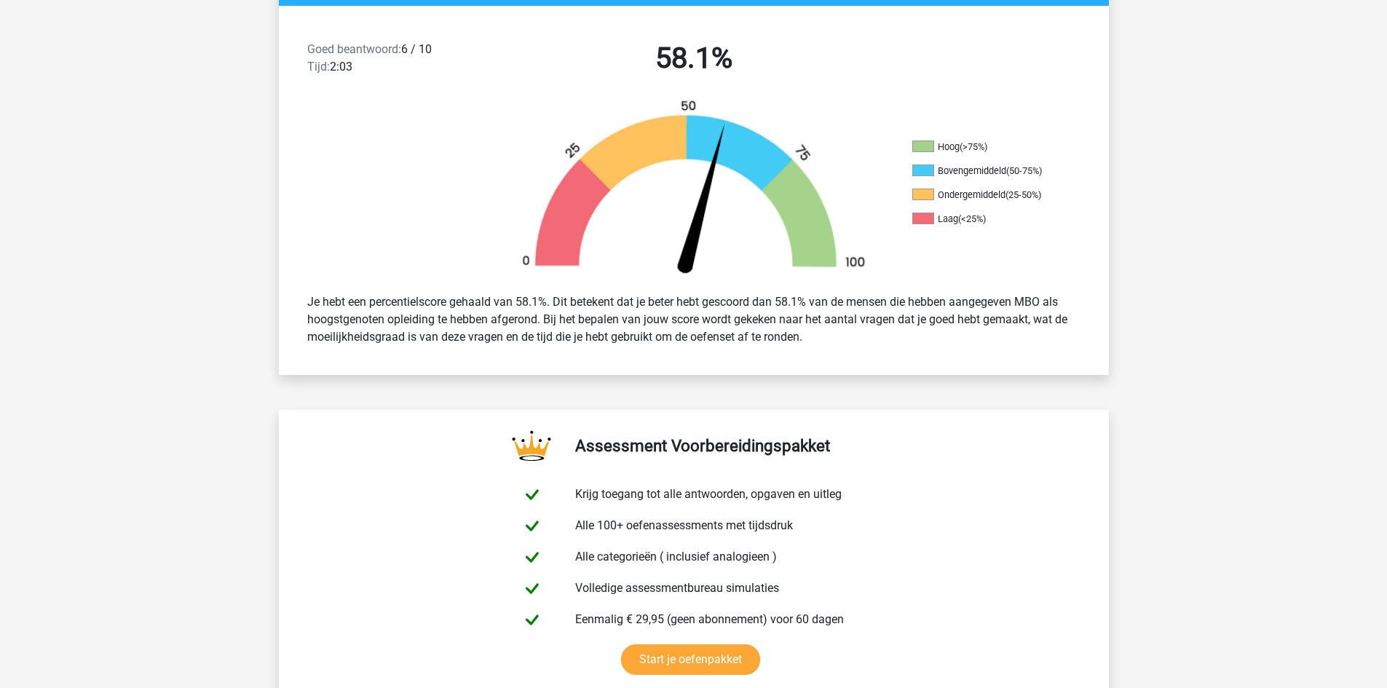
scroll to position [0, 0]
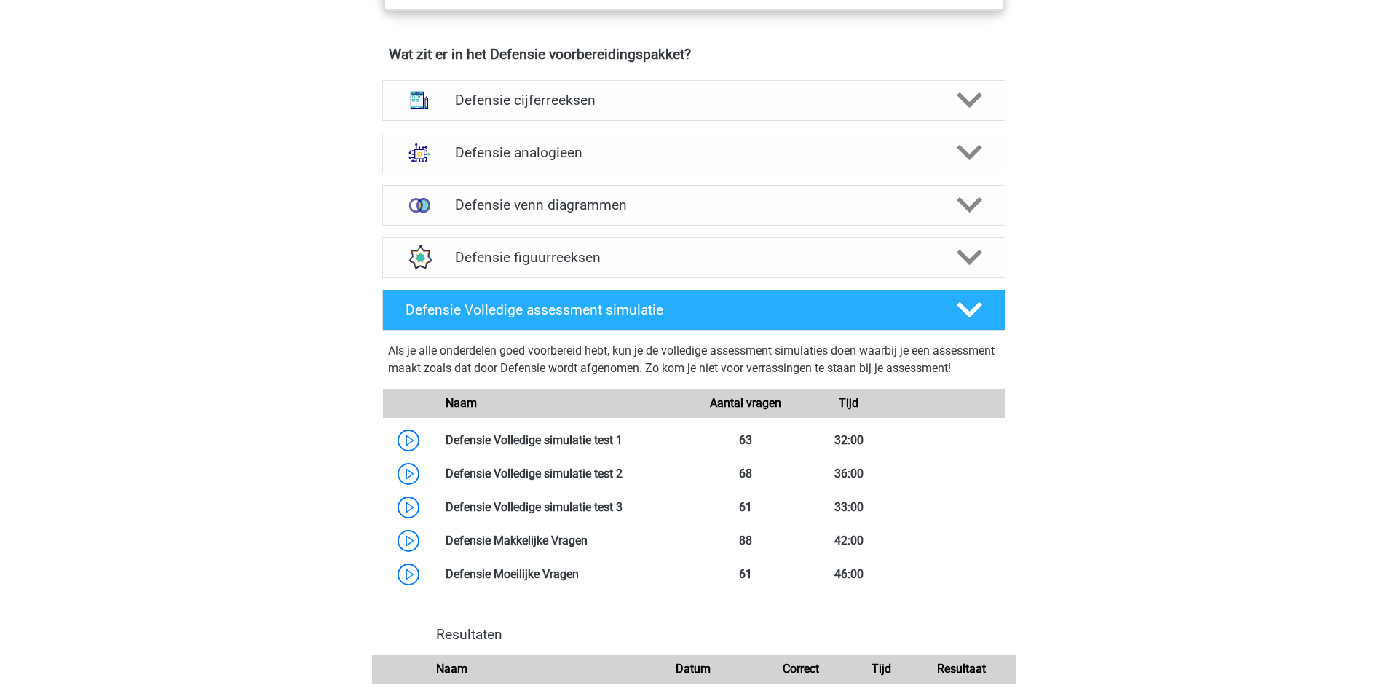
scroll to position [1092, 0]
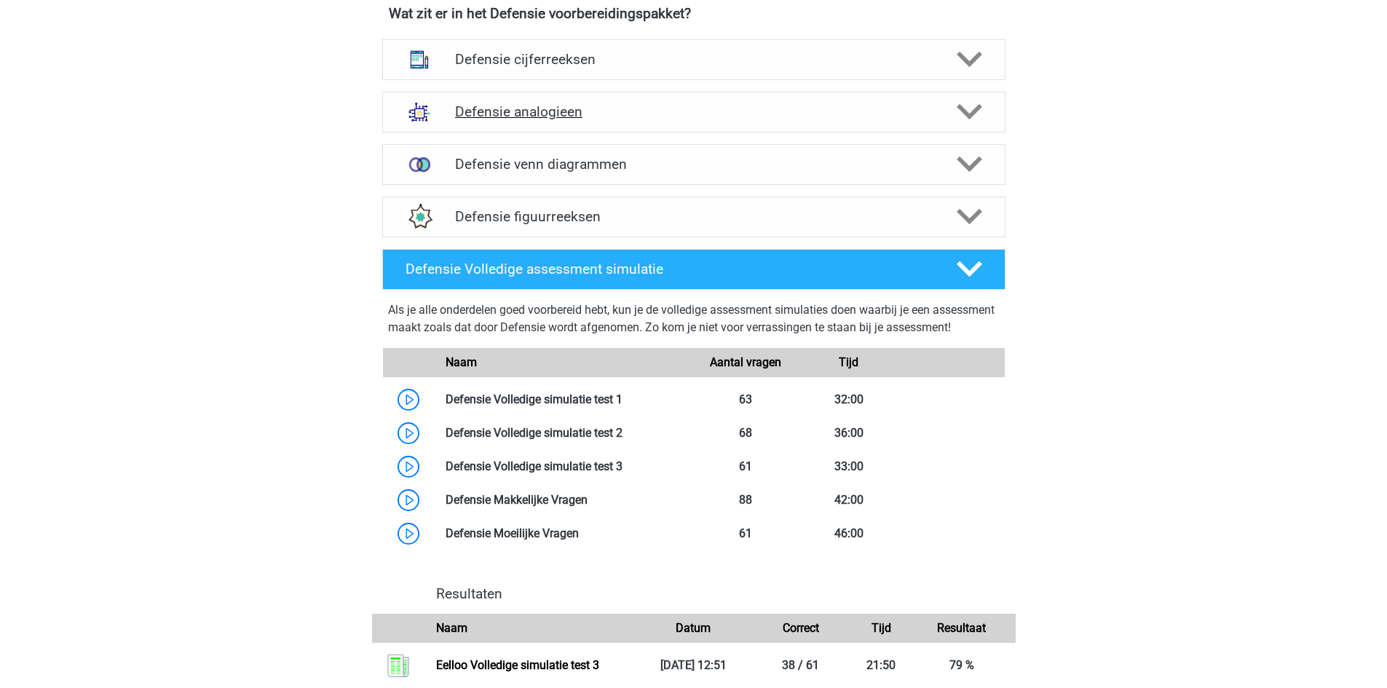
click at [981, 108] on icon at bounding box center [969, 111] width 25 height 25
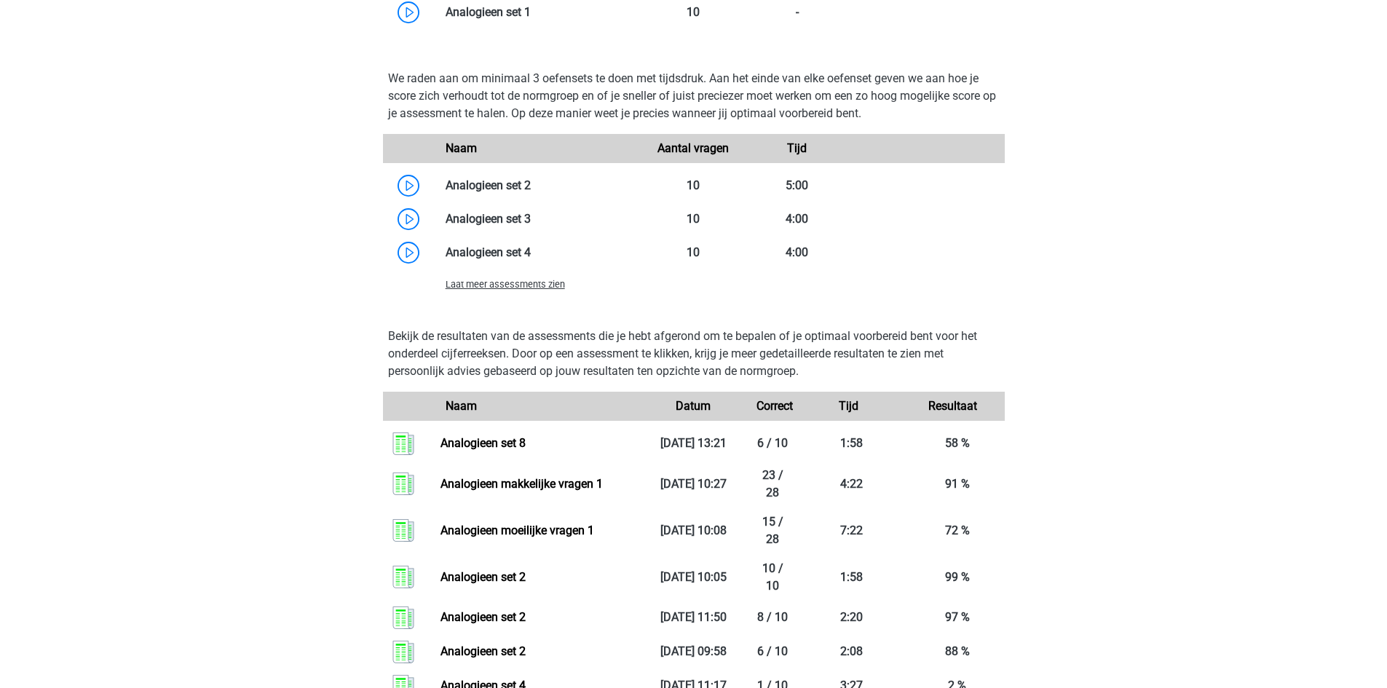
scroll to position [1820, 0]
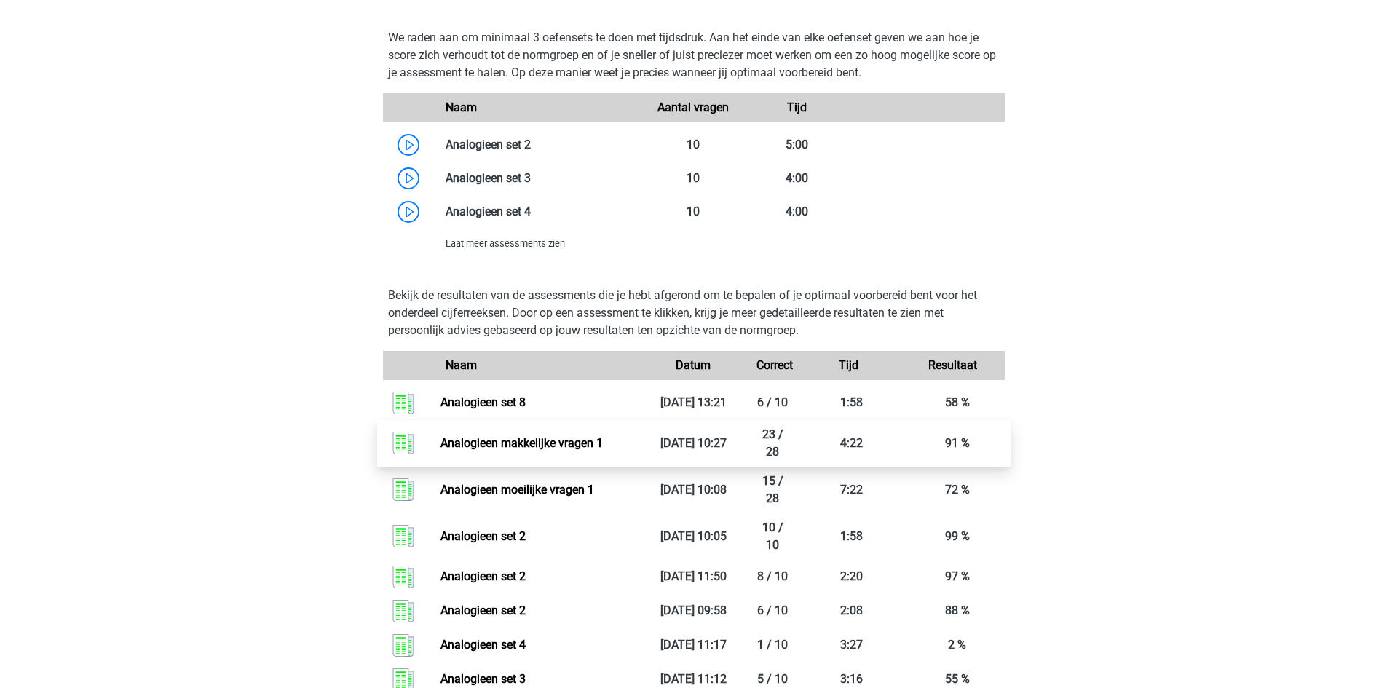
click at [603, 443] on link "Analogieen makkelijke vragen 1" at bounding box center [522, 443] width 162 height 14
click at [540, 238] on span "Laat meer assessments zien" at bounding box center [505, 243] width 119 height 11
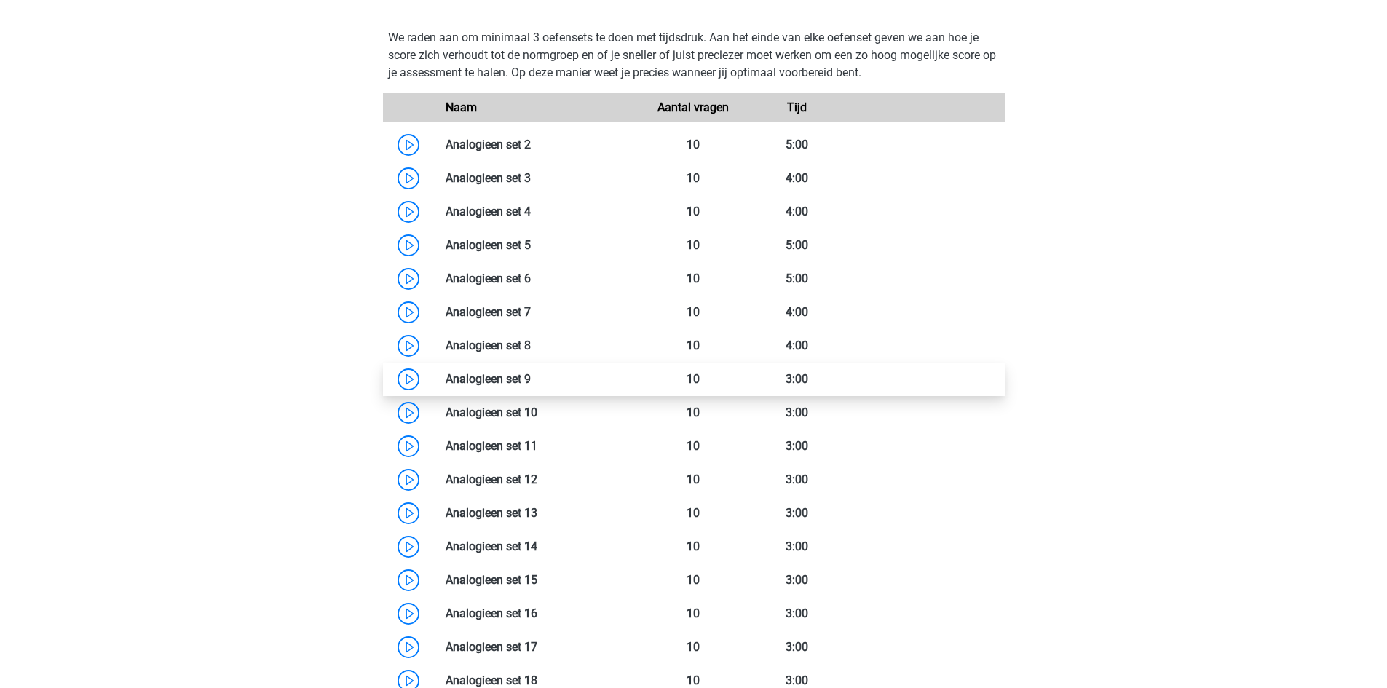
click at [531, 379] on link at bounding box center [531, 379] width 0 height 14
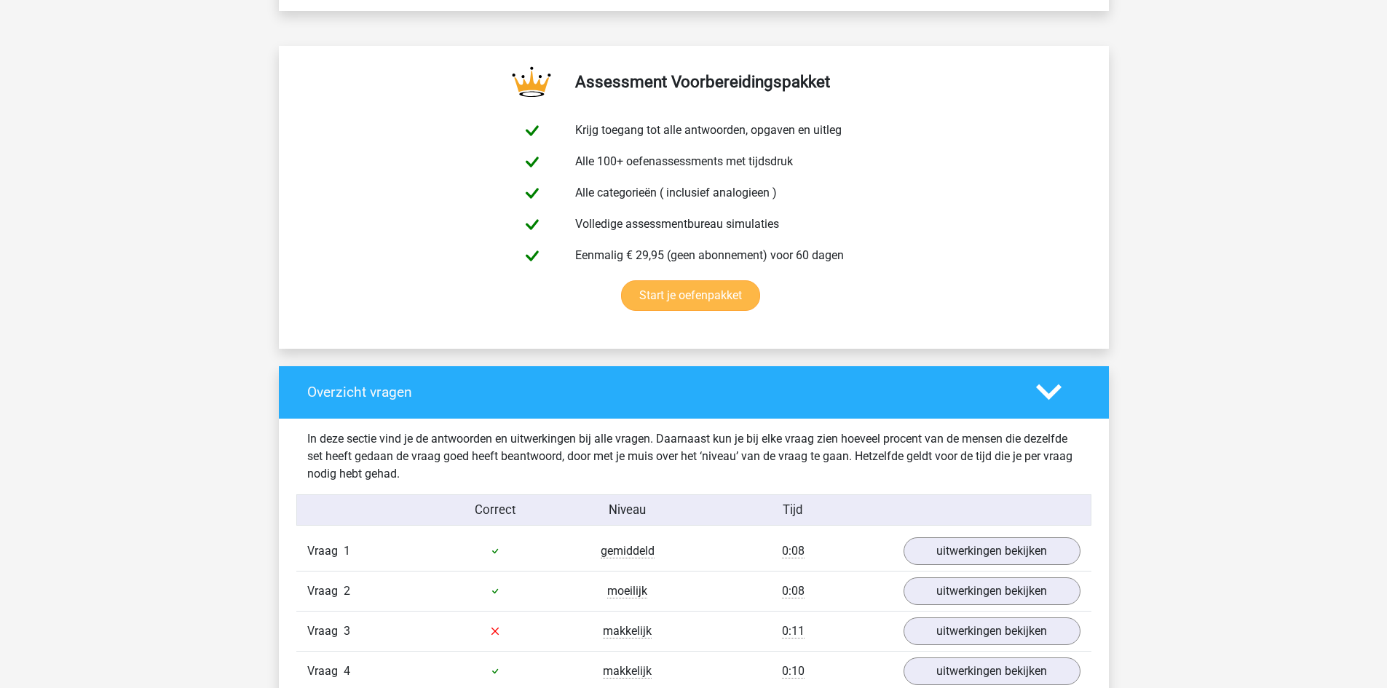
scroll to position [1092, 0]
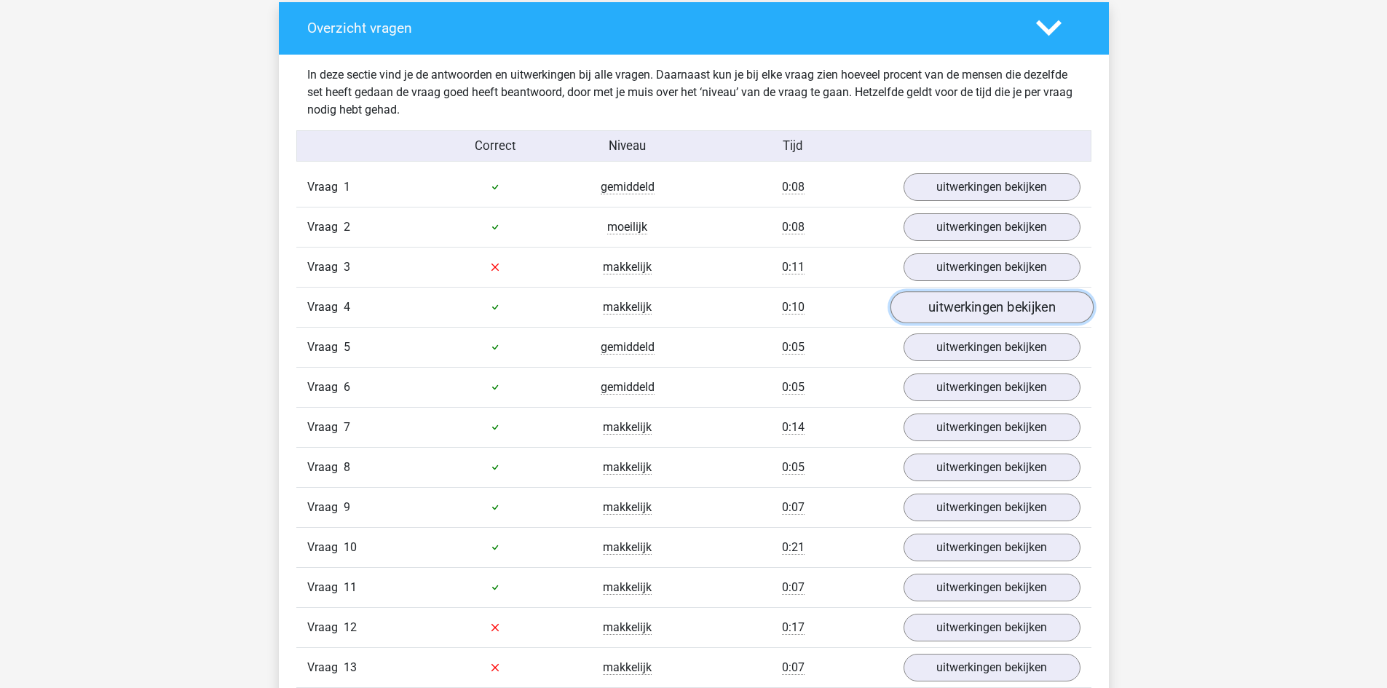
click at [950, 308] on link "uitwerkingen bekijken" at bounding box center [991, 307] width 203 height 32
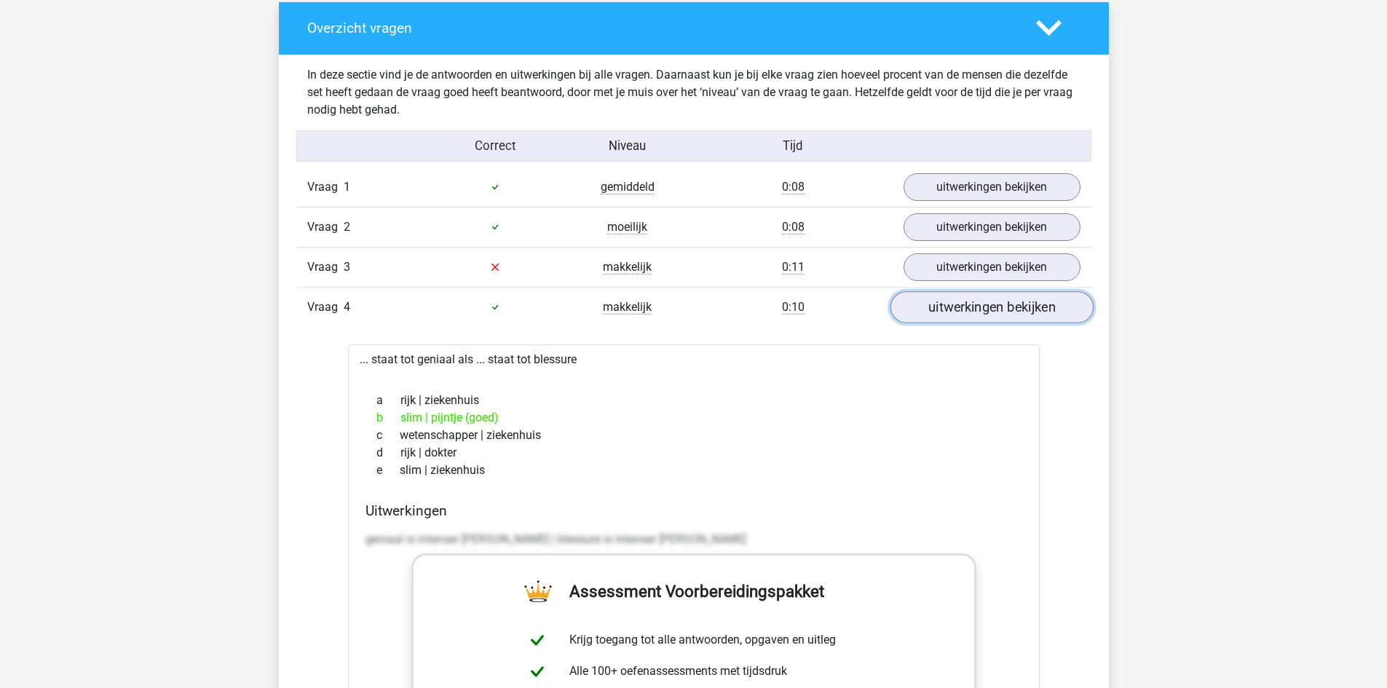
click at [950, 308] on link "uitwerkingen bekijken" at bounding box center [991, 307] width 203 height 32
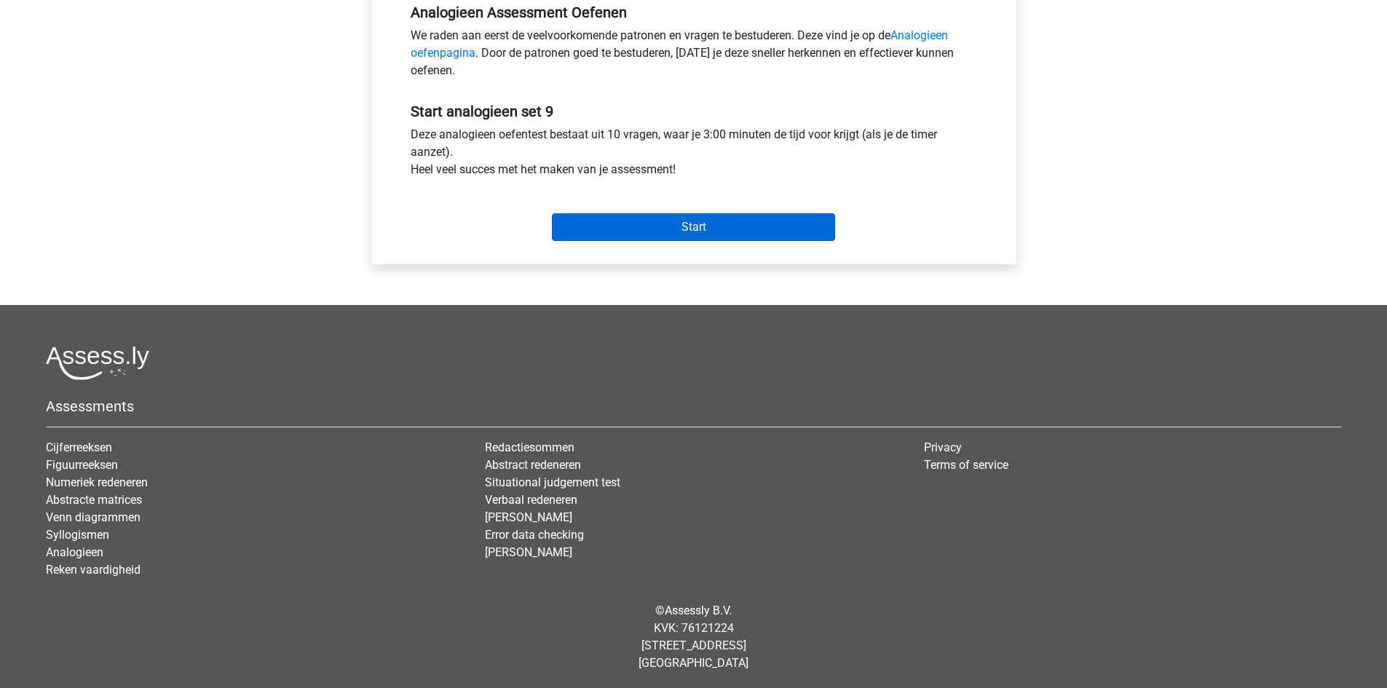
scroll to position [462, 0]
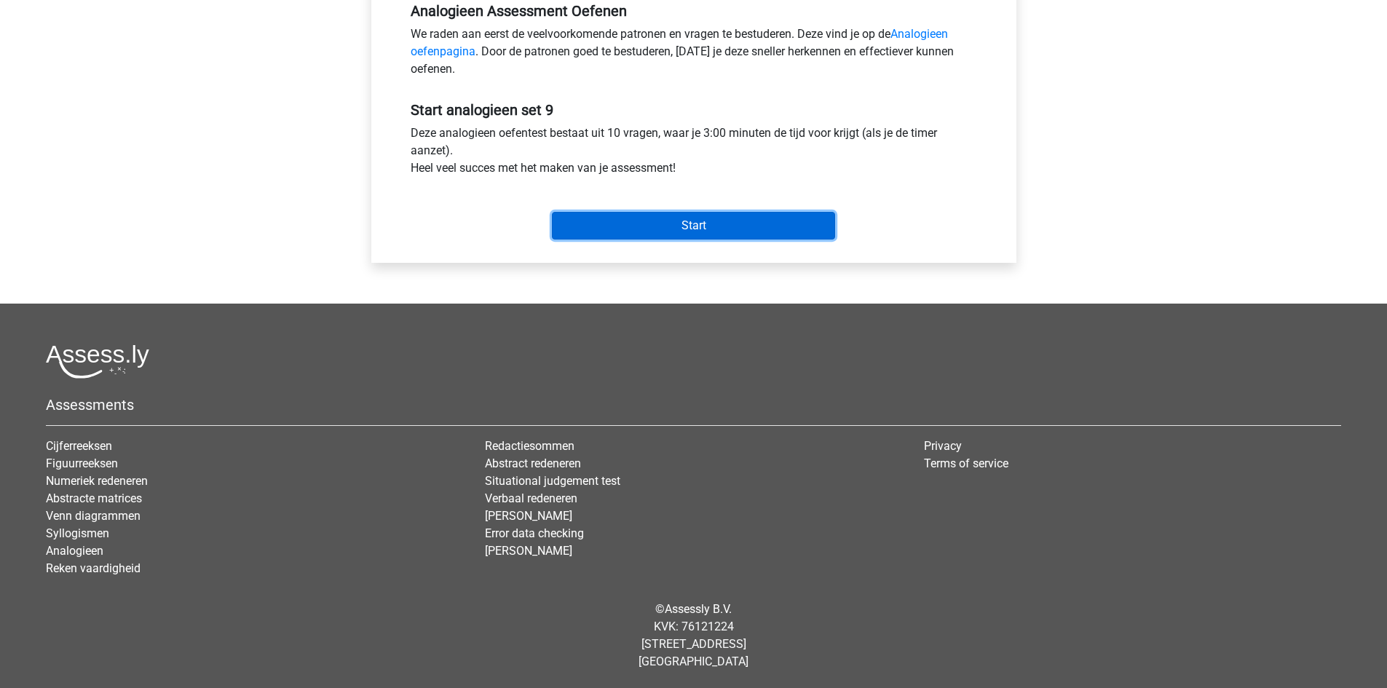
click at [714, 224] on input "Start" at bounding box center [693, 226] width 283 height 28
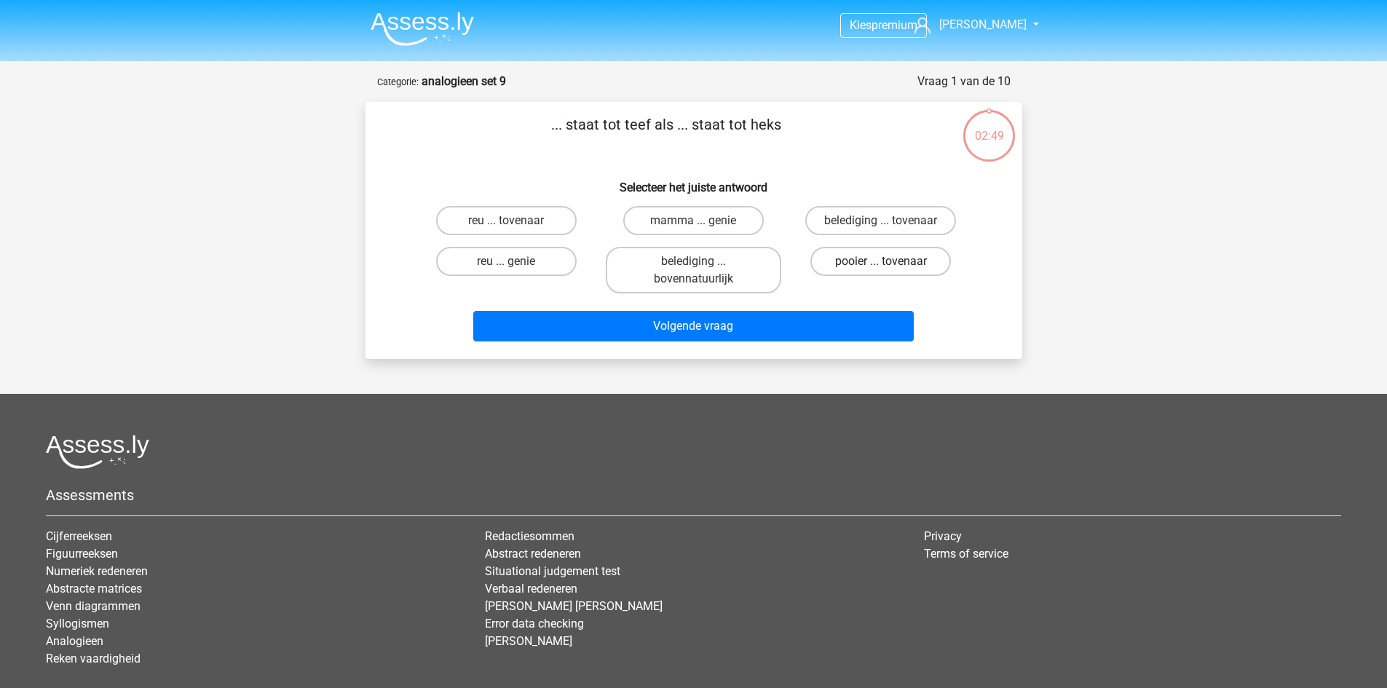
click at [856, 258] on label "pooier ... tovenaar" at bounding box center [880, 261] width 141 height 29
click at [881, 261] on input "pooier ... tovenaar" at bounding box center [885, 265] width 9 height 9
radio input "true"
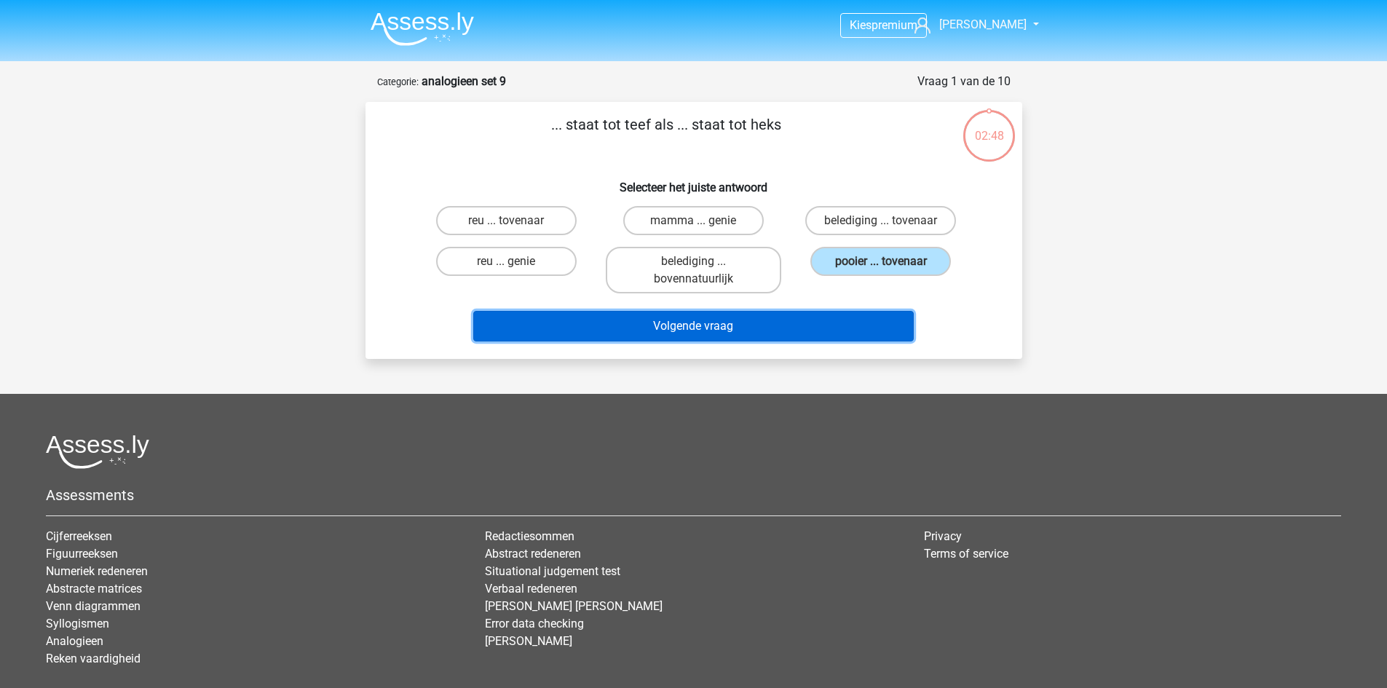
click at [817, 328] on button "Volgende vraag" at bounding box center [693, 326] width 441 height 31
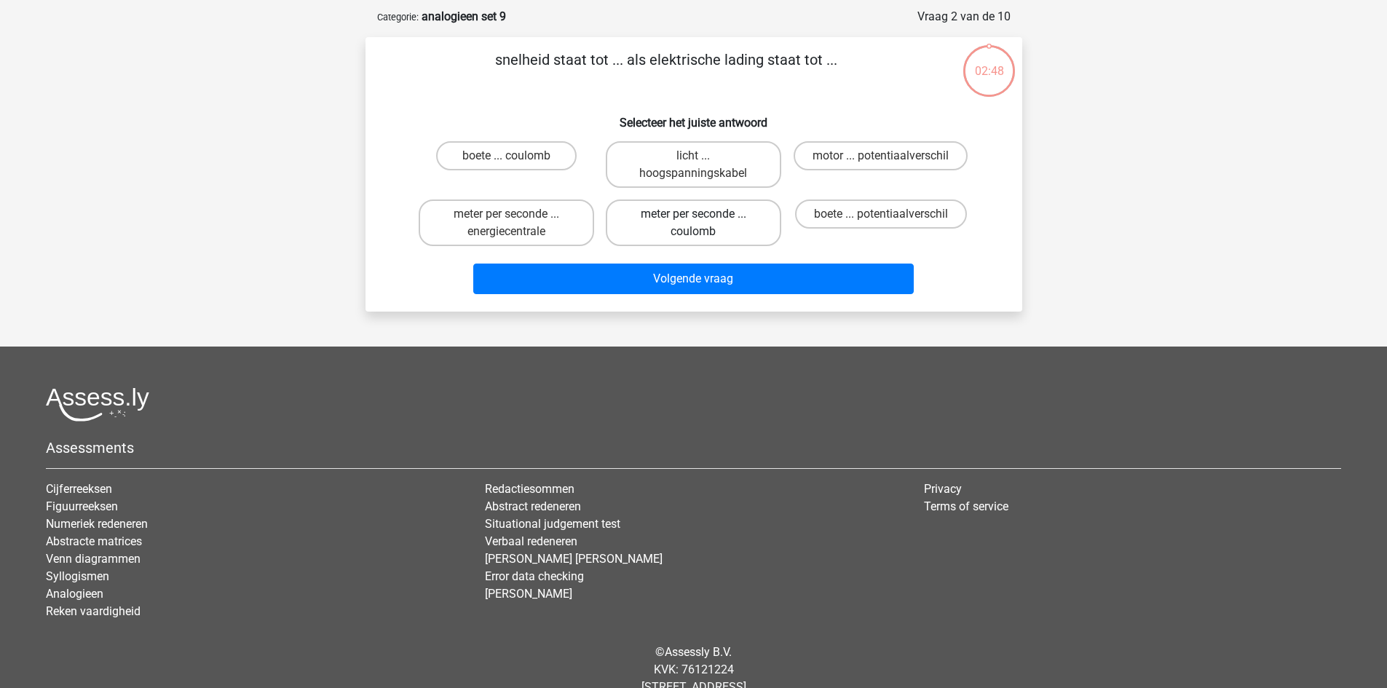
scroll to position [73, 0]
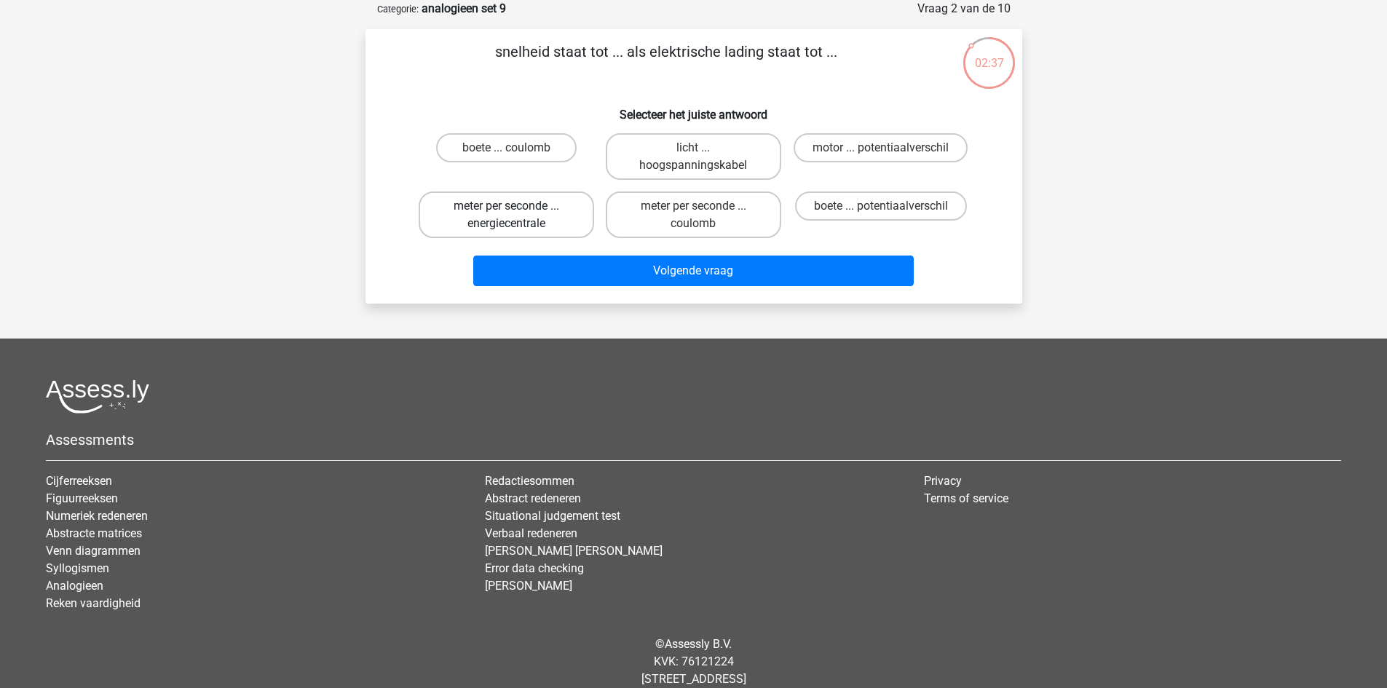
click at [573, 218] on label "meter per seconde ... energiecentrale" at bounding box center [506, 214] width 175 height 47
click at [516, 216] on input "meter per seconde ... energiecentrale" at bounding box center [510, 210] width 9 height 9
radio input "true"
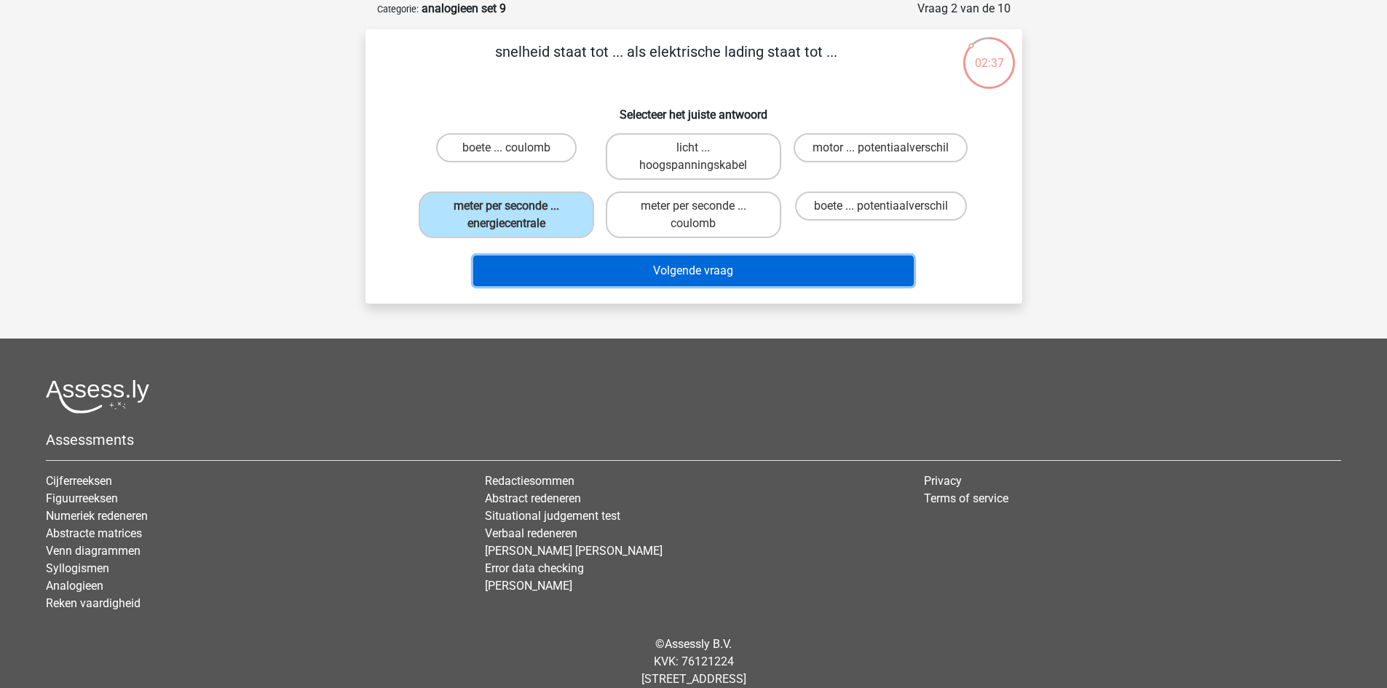
click at [662, 280] on button "Volgende vraag" at bounding box center [693, 271] width 441 height 31
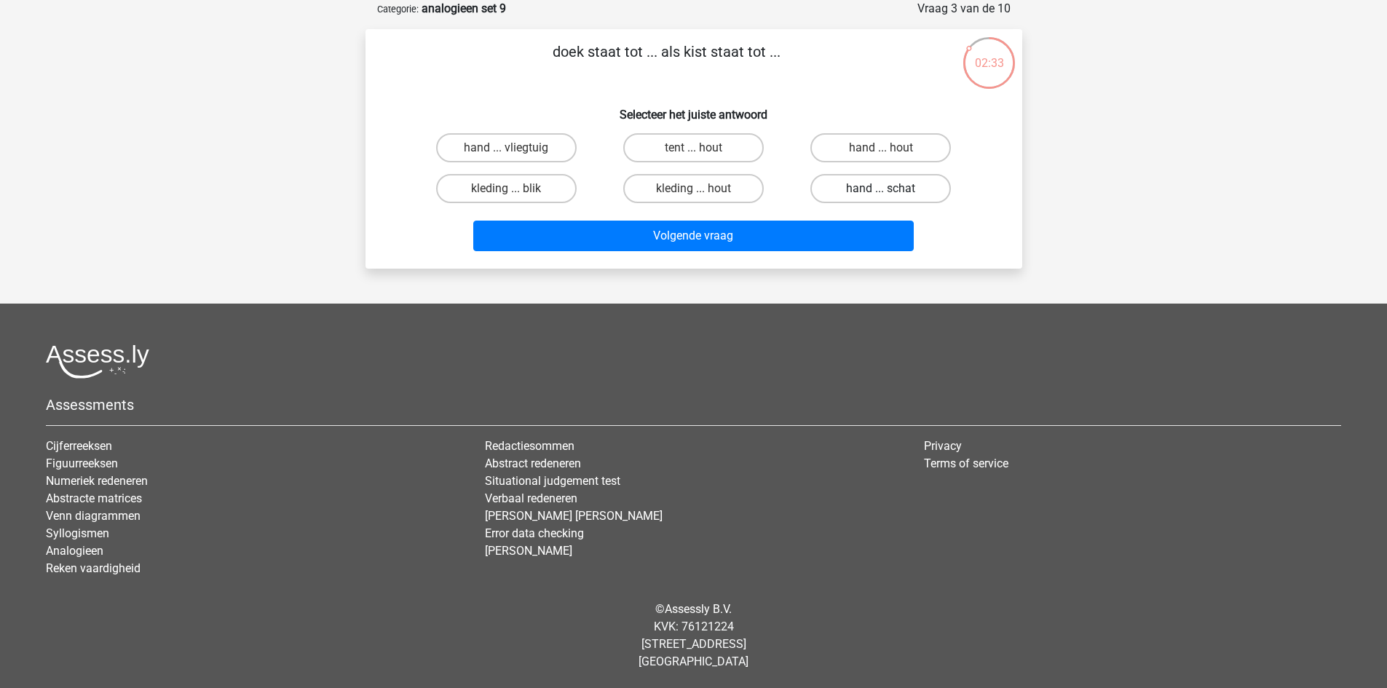
click at [898, 190] on label "hand ... schat" at bounding box center [880, 188] width 141 height 29
click at [890, 190] on input "hand ... schat" at bounding box center [885, 193] width 9 height 9
radio input "true"
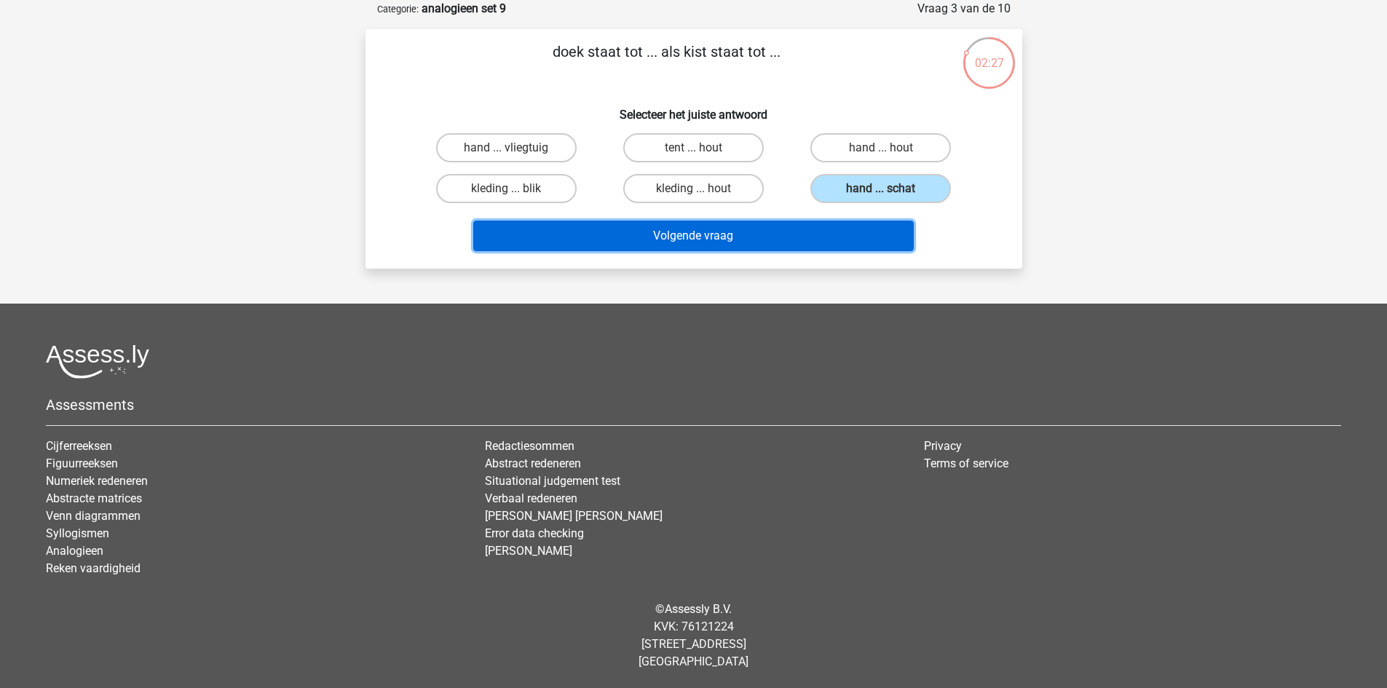
click at [830, 240] on button "Volgende vraag" at bounding box center [693, 236] width 441 height 31
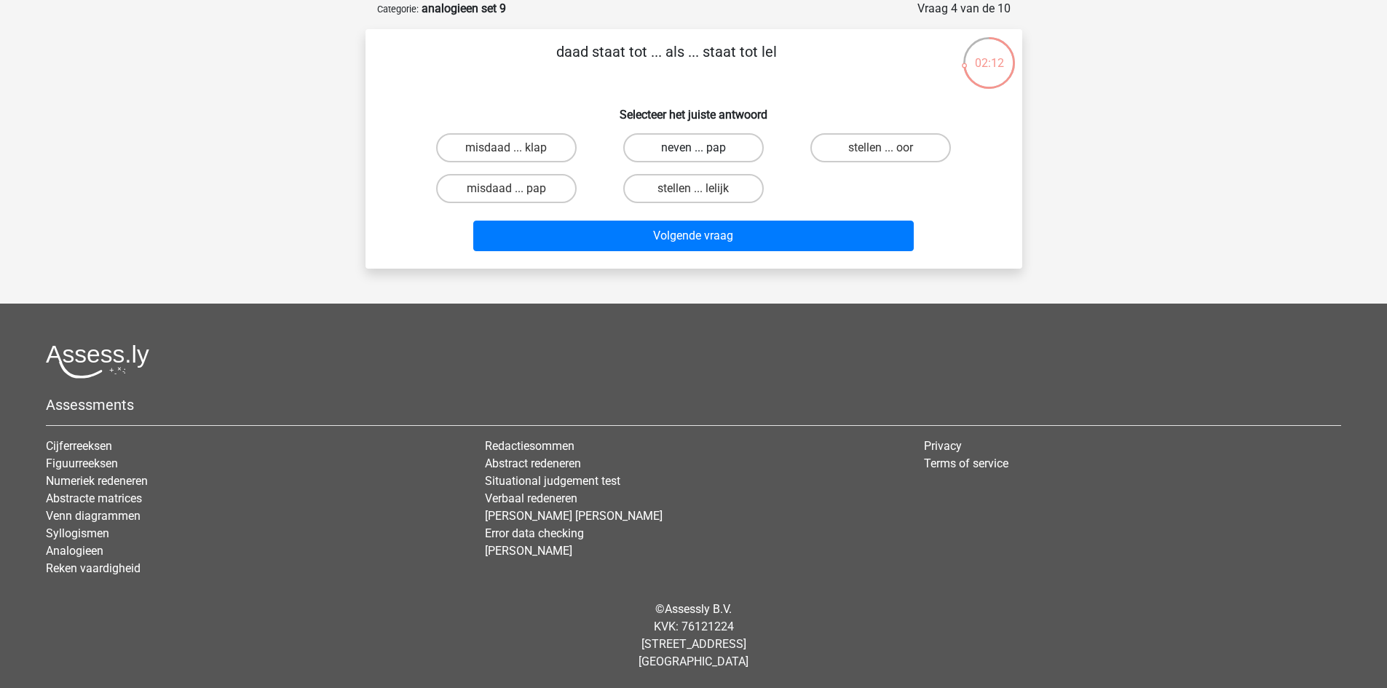
click at [736, 139] on label "neven ... pap" at bounding box center [693, 147] width 141 height 29
click at [703, 148] on input "neven ... pap" at bounding box center [697, 152] width 9 height 9
radio input "true"
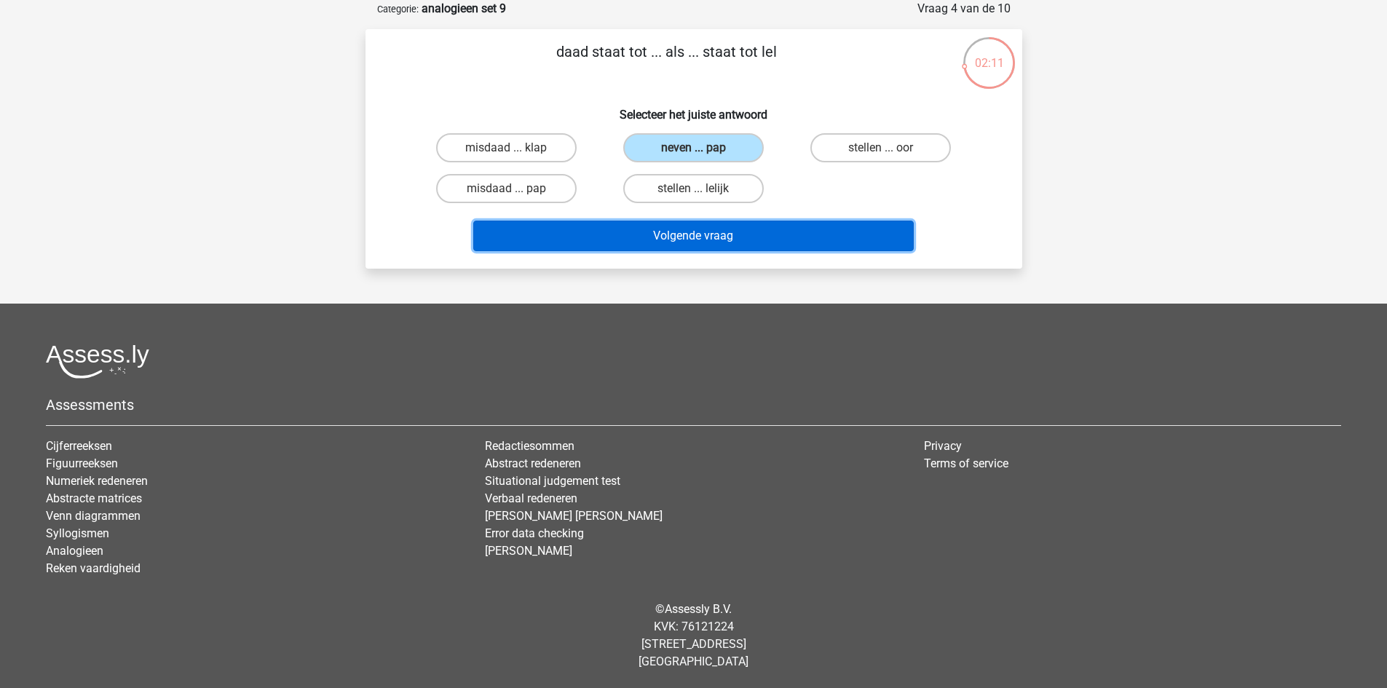
click at [745, 247] on button "Volgende vraag" at bounding box center [693, 236] width 441 height 31
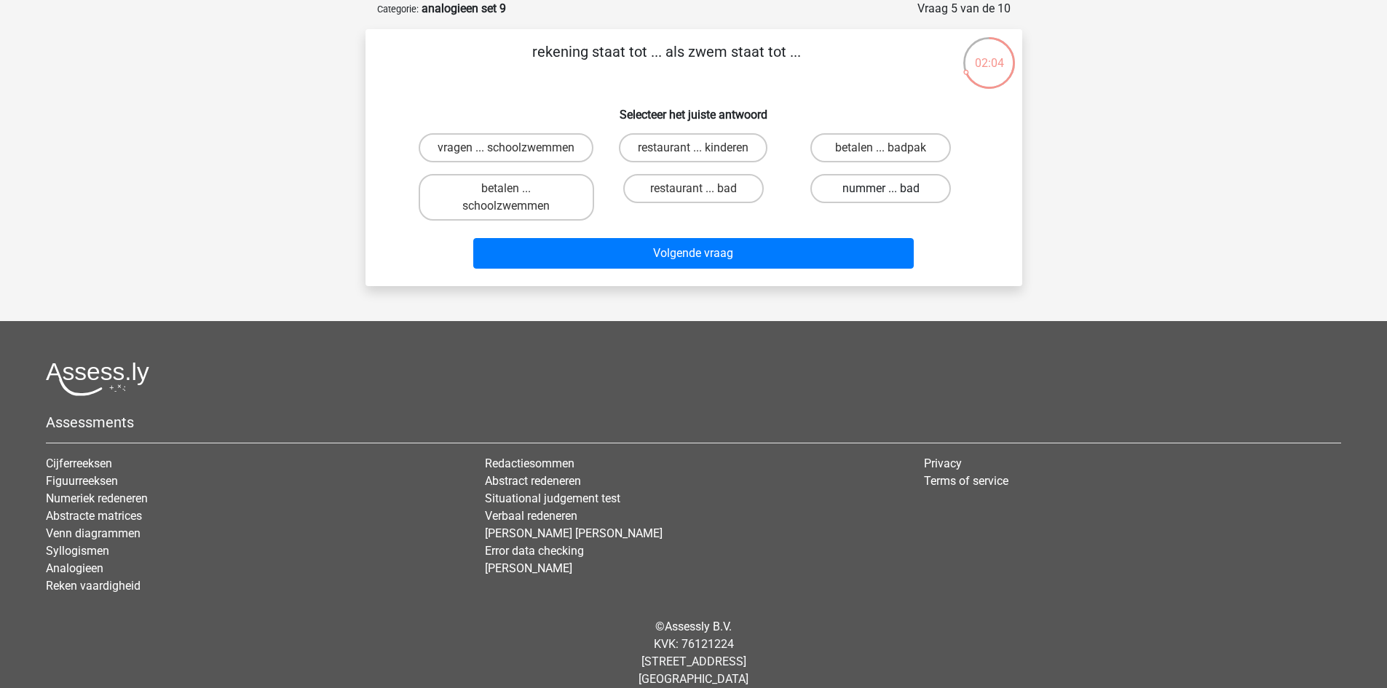
click at [900, 203] on label "nummer ... bad" at bounding box center [880, 188] width 141 height 29
click at [890, 198] on input "nummer ... bad" at bounding box center [885, 193] width 9 height 9
radio input "true"
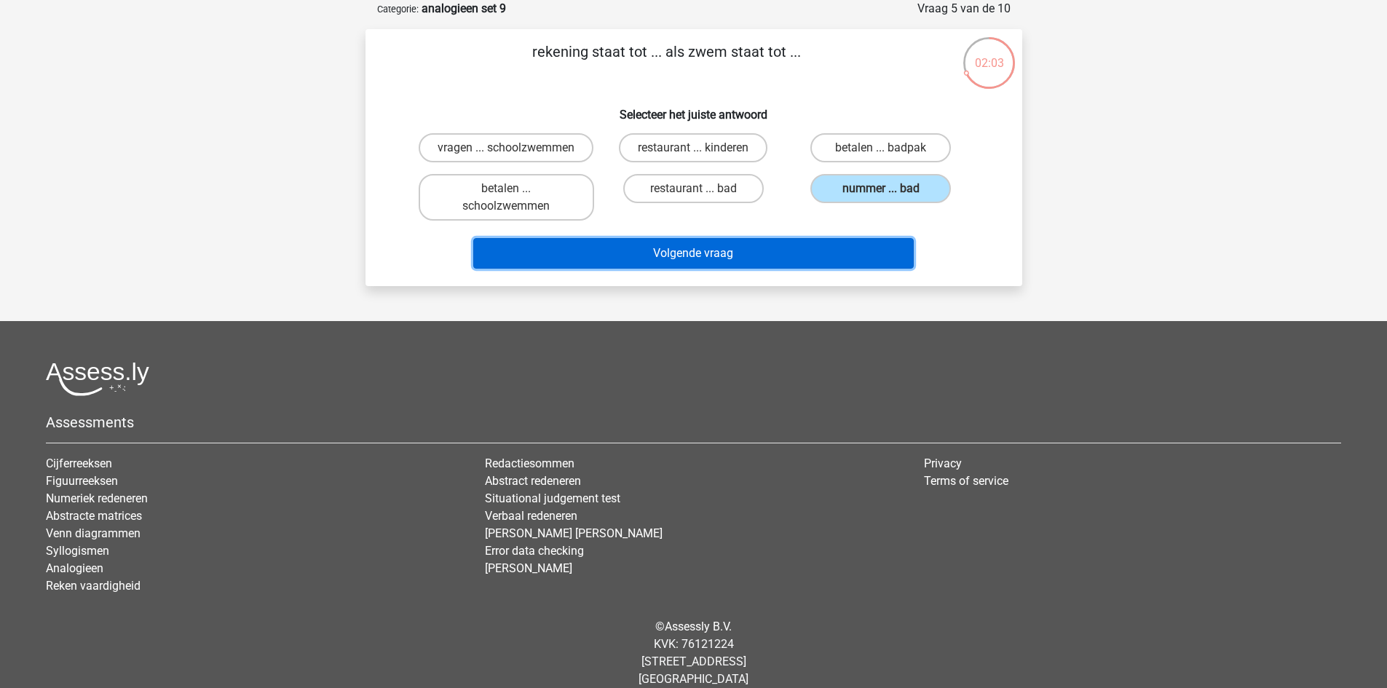
click at [755, 269] on button "Volgende vraag" at bounding box center [693, 253] width 441 height 31
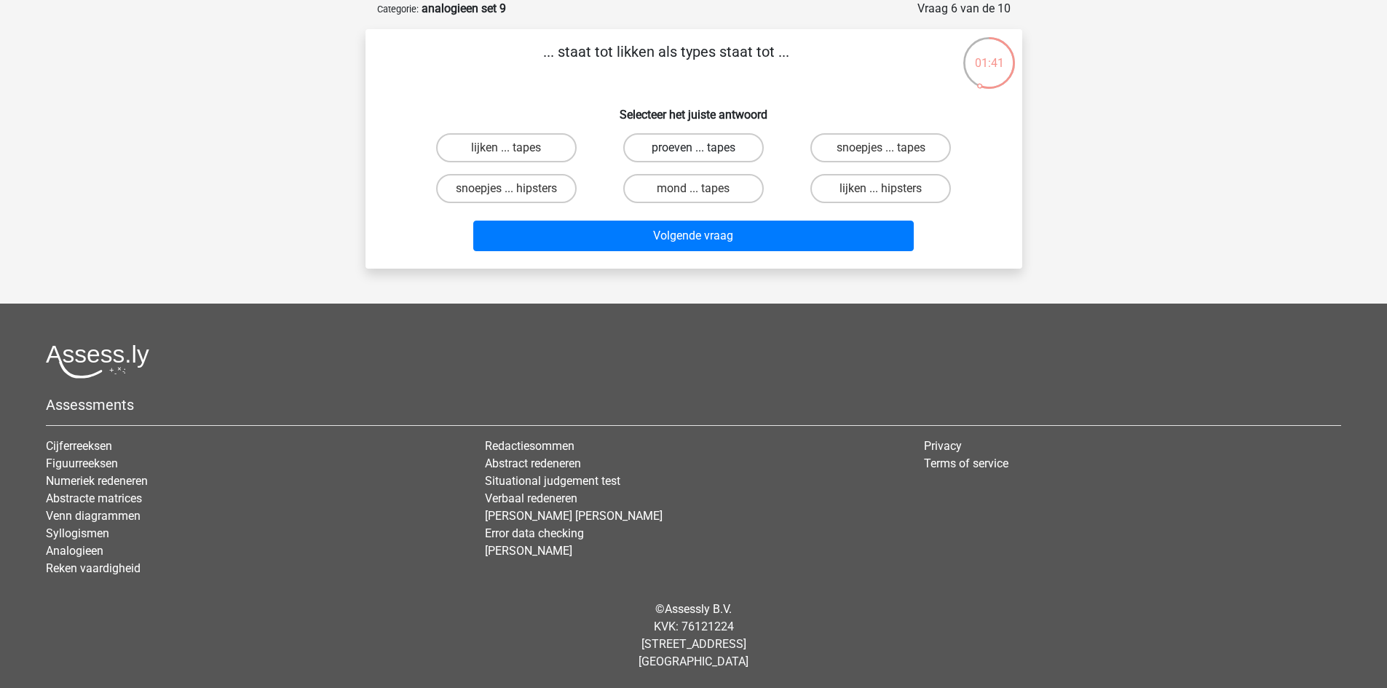
click at [734, 147] on label "proeven ... tapes" at bounding box center [693, 147] width 141 height 29
click at [703, 148] on input "proeven ... tapes" at bounding box center [697, 152] width 9 height 9
radio input "true"
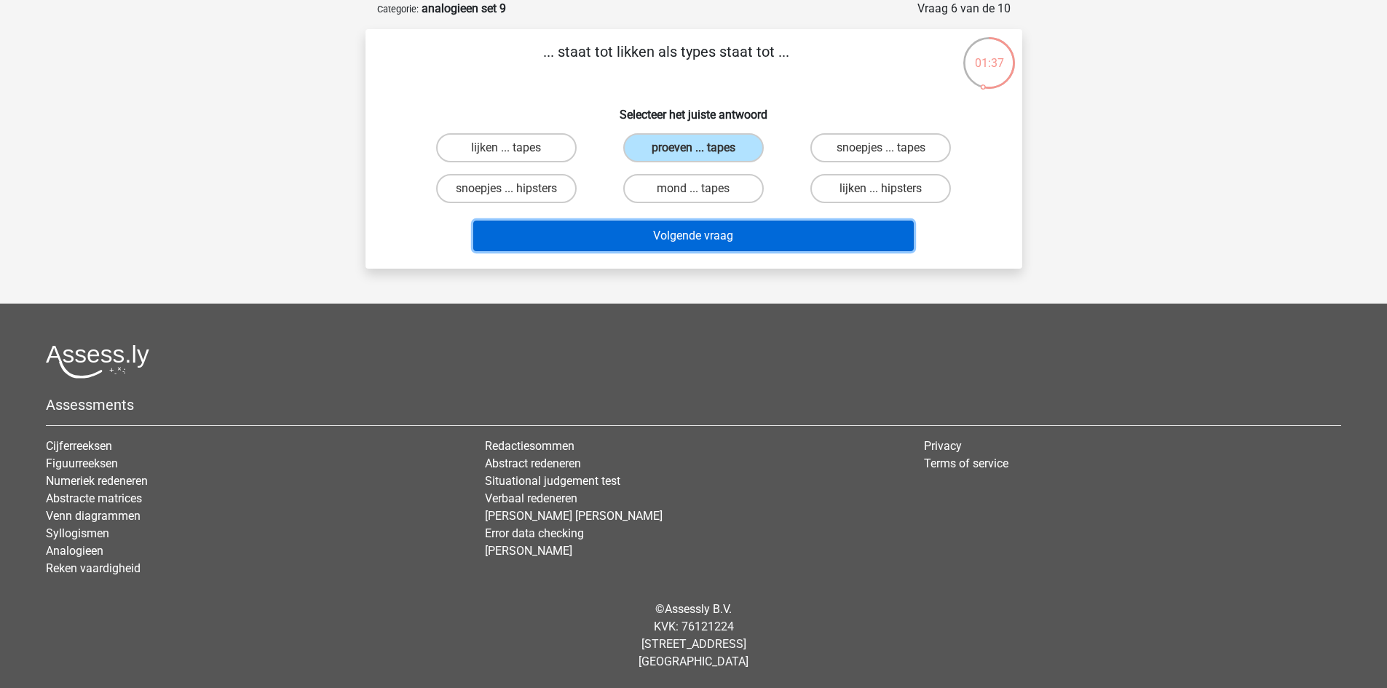
click at [830, 232] on button "Volgende vraag" at bounding box center [693, 236] width 441 height 31
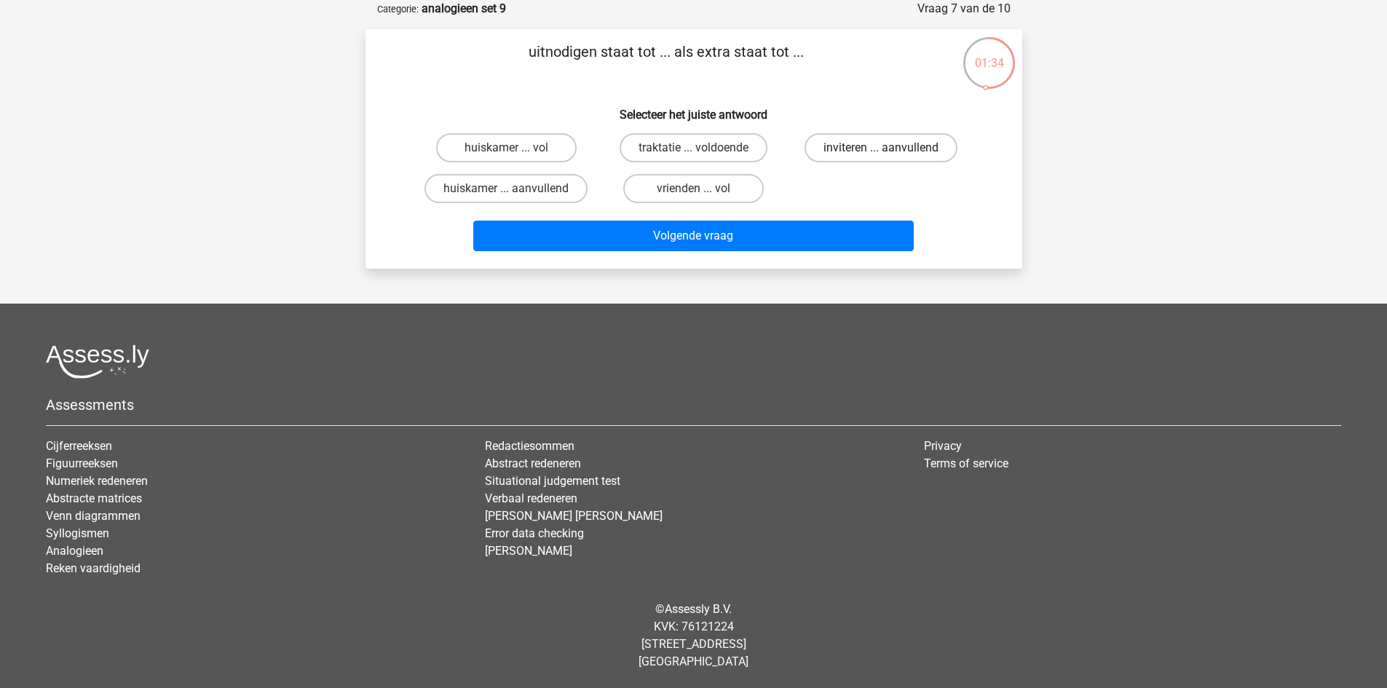
drag, startPoint x: 883, startPoint y: 143, endPoint x: 869, endPoint y: 170, distance: 30.6
click at [884, 143] on label "inviteren ... aanvullend" at bounding box center [881, 147] width 153 height 29
click at [884, 148] on input "inviteren ... aanvullend" at bounding box center [885, 152] width 9 height 9
radio input "true"
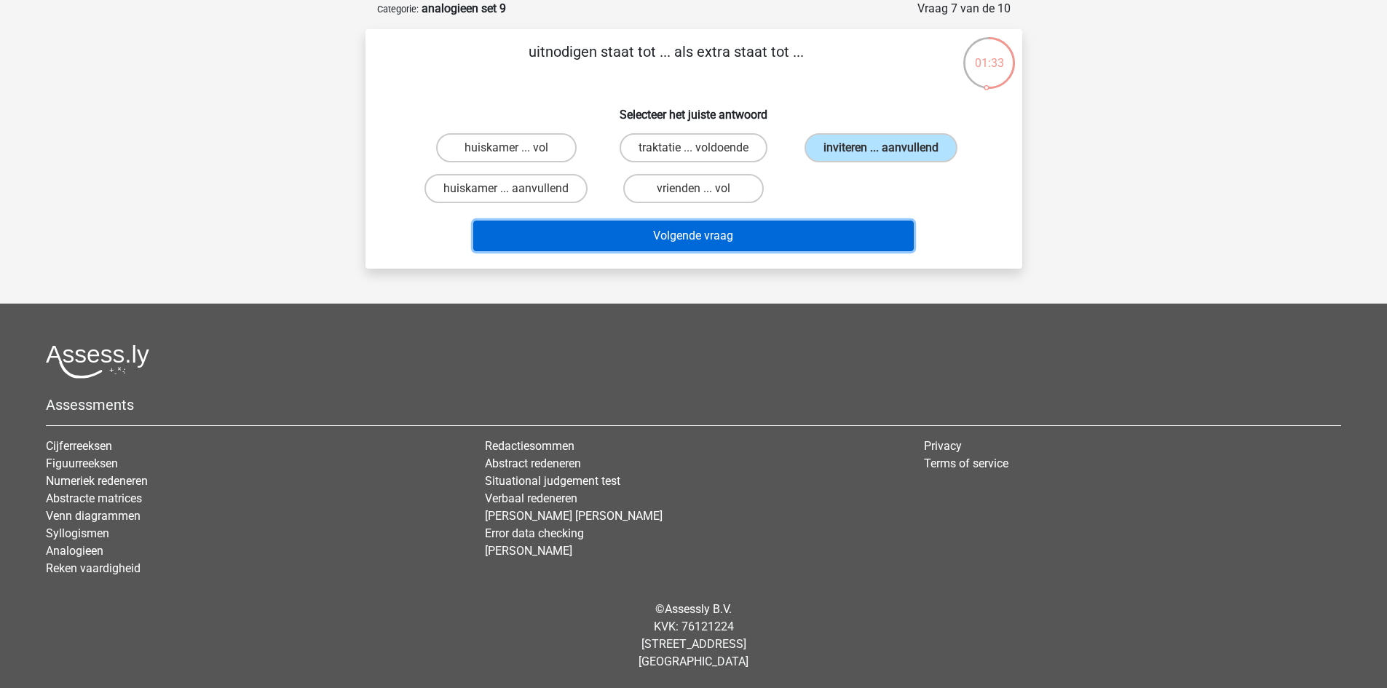
click at [762, 236] on button "Volgende vraag" at bounding box center [693, 236] width 441 height 31
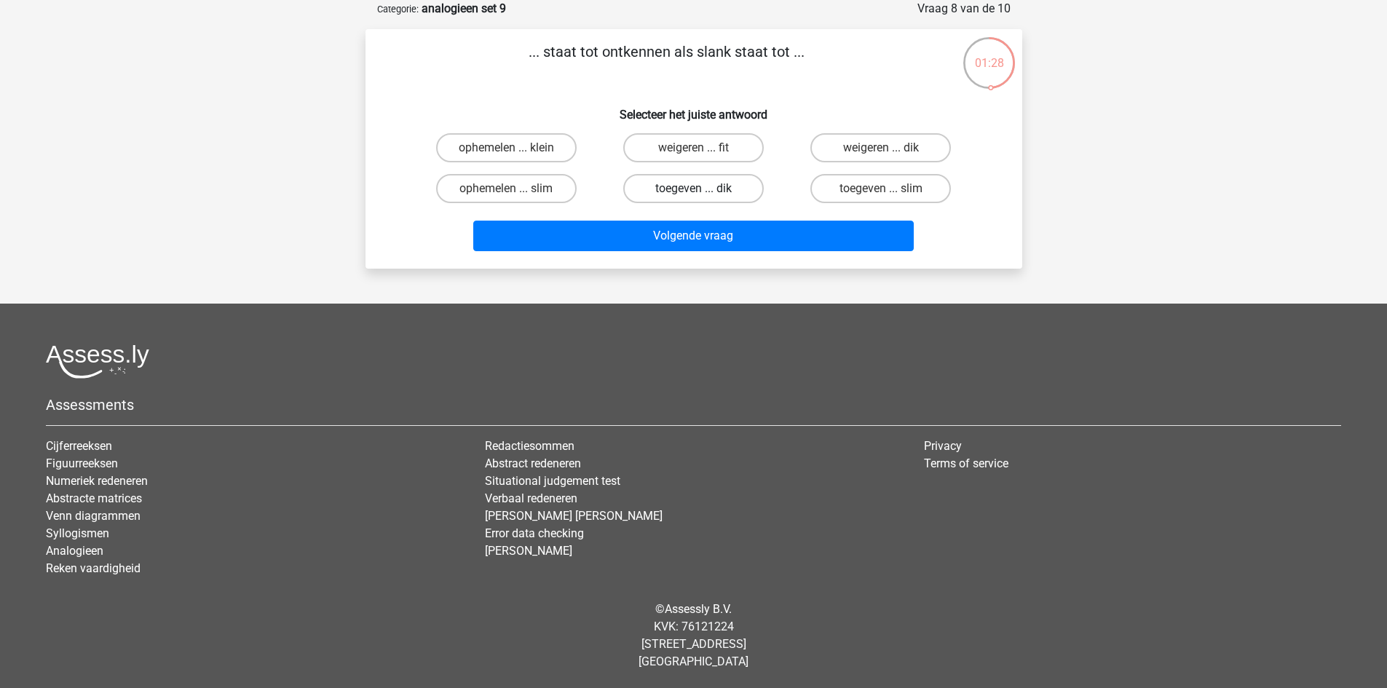
click at [680, 183] on label "toegeven ... dik" at bounding box center [693, 188] width 141 height 29
click at [693, 189] on input "toegeven ... dik" at bounding box center [697, 193] width 9 height 9
radio input "true"
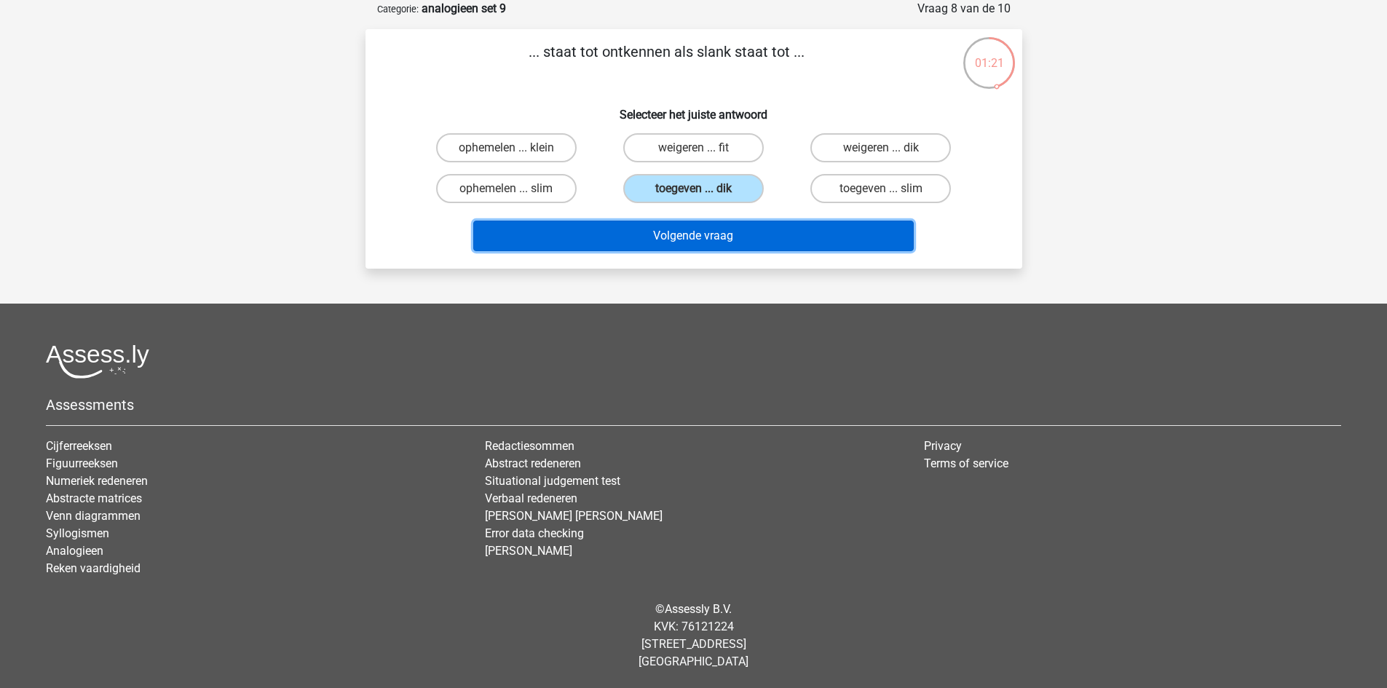
click at [730, 237] on button "Volgende vraag" at bounding box center [693, 236] width 441 height 31
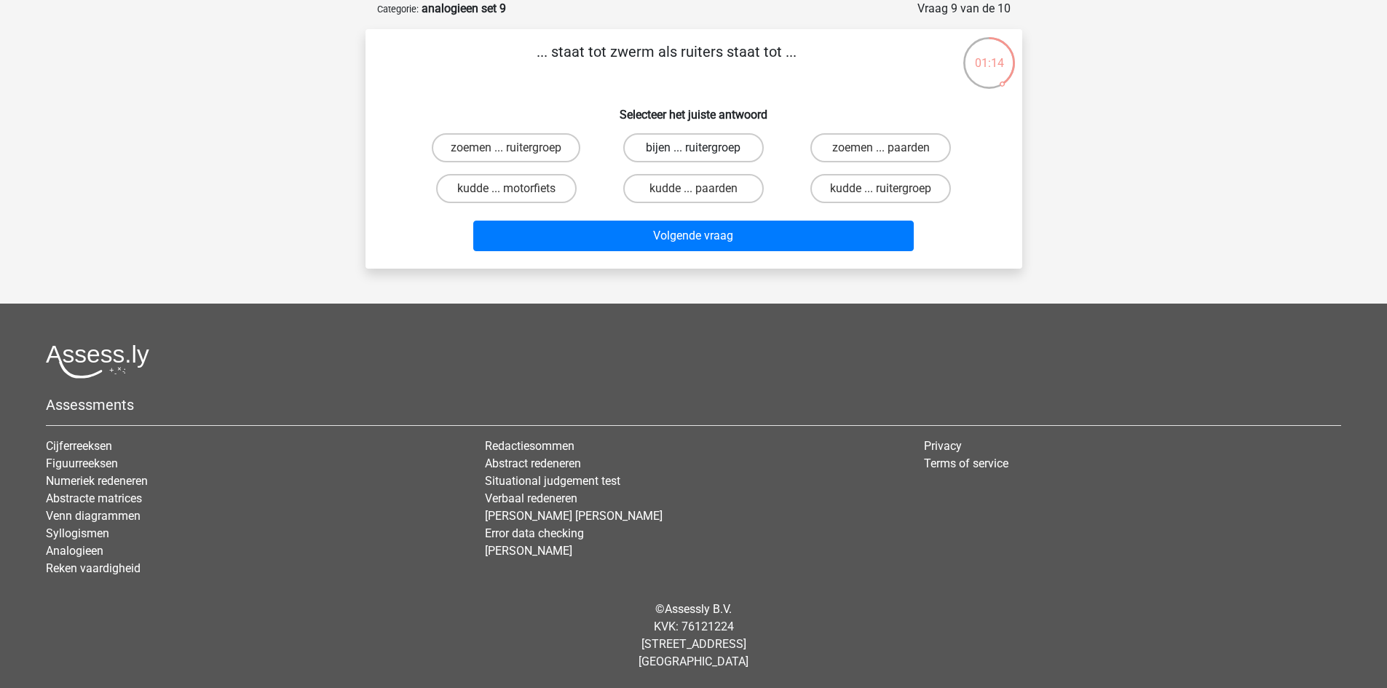
click at [725, 147] on label "bijen ... ruitergroep" at bounding box center [693, 147] width 141 height 29
click at [703, 148] on input "bijen ... ruitergroep" at bounding box center [697, 152] width 9 height 9
radio input "true"
click at [893, 192] on label "kudde ... ruitergroep" at bounding box center [880, 188] width 141 height 29
click at [890, 192] on input "kudde ... ruitergroep" at bounding box center [885, 193] width 9 height 9
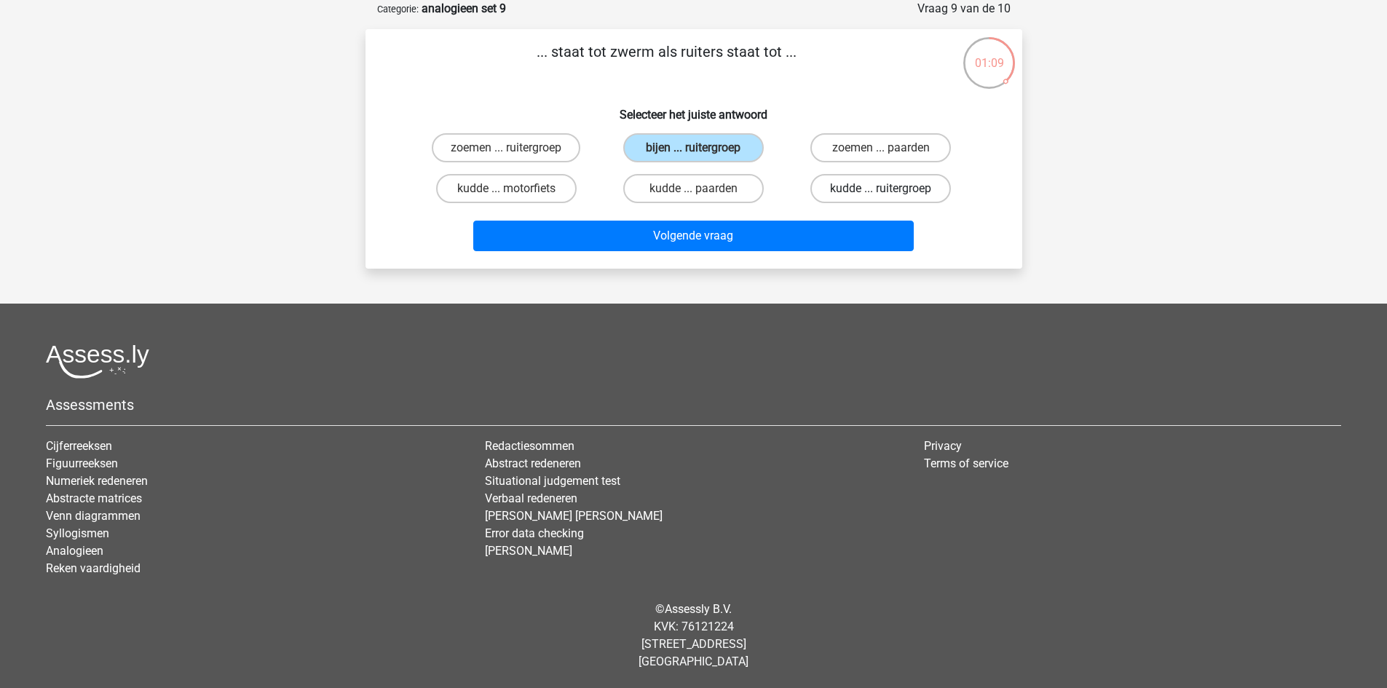
radio input "true"
drag, startPoint x: 730, startPoint y: 154, endPoint x: 739, endPoint y: 175, distance: 23.1
click at [730, 155] on label "bijen ... ruitergroep" at bounding box center [693, 147] width 141 height 29
click at [703, 155] on input "bijen ... ruitergroep" at bounding box center [697, 152] width 9 height 9
radio input "true"
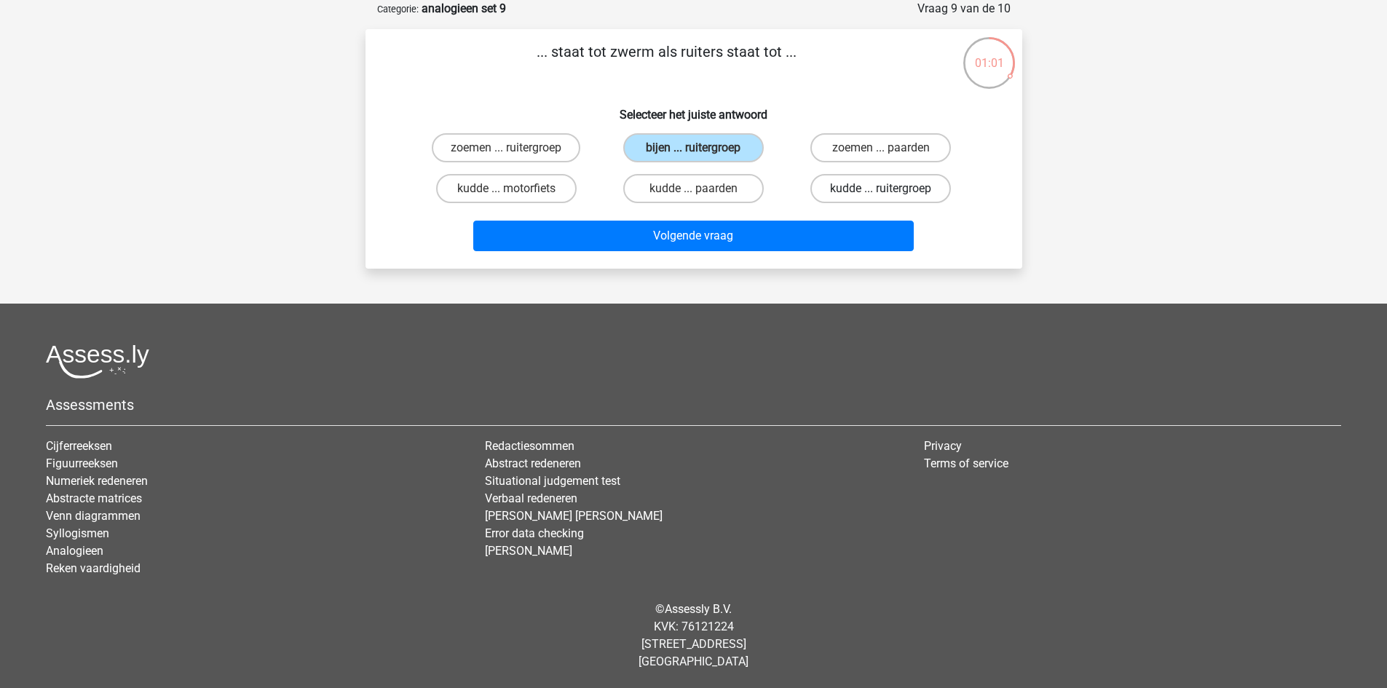
click at [858, 191] on label "kudde ... ruitergroep" at bounding box center [880, 188] width 141 height 29
click at [881, 191] on input "kudde ... ruitergroep" at bounding box center [885, 193] width 9 height 9
radio input "true"
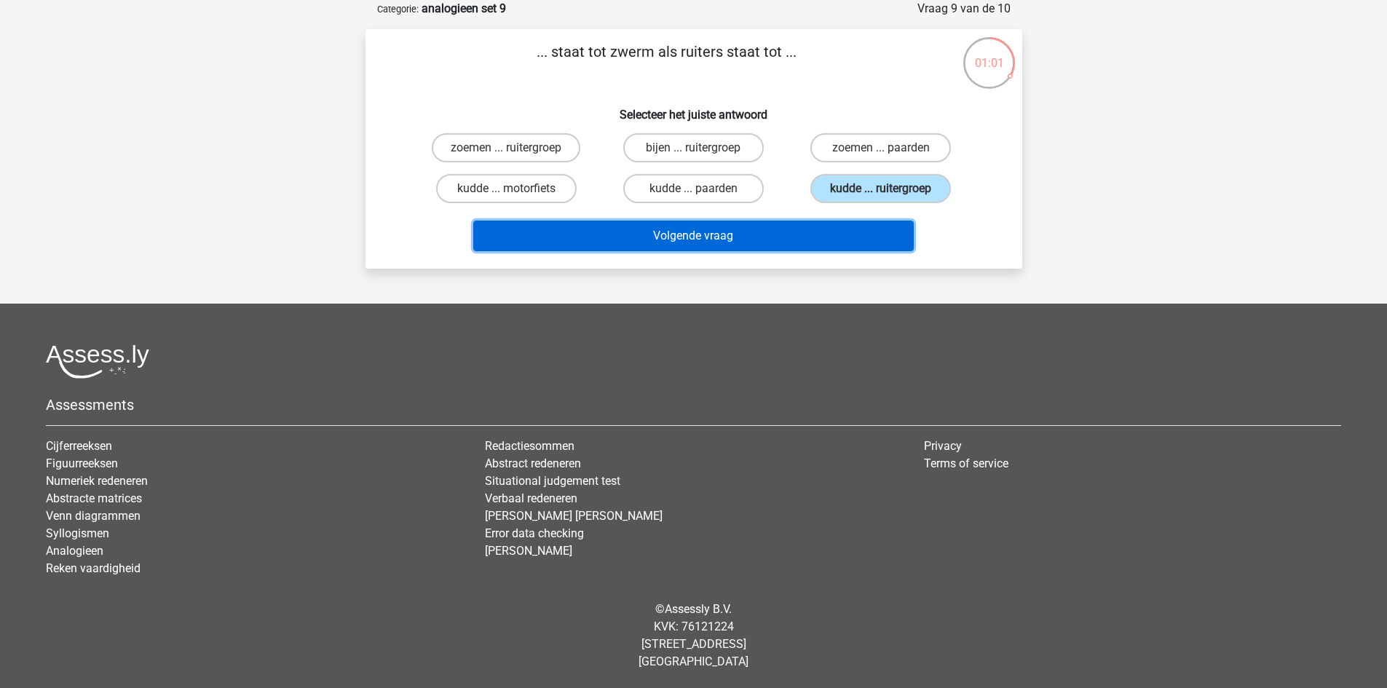
click at [832, 224] on button "Volgende vraag" at bounding box center [693, 236] width 441 height 31
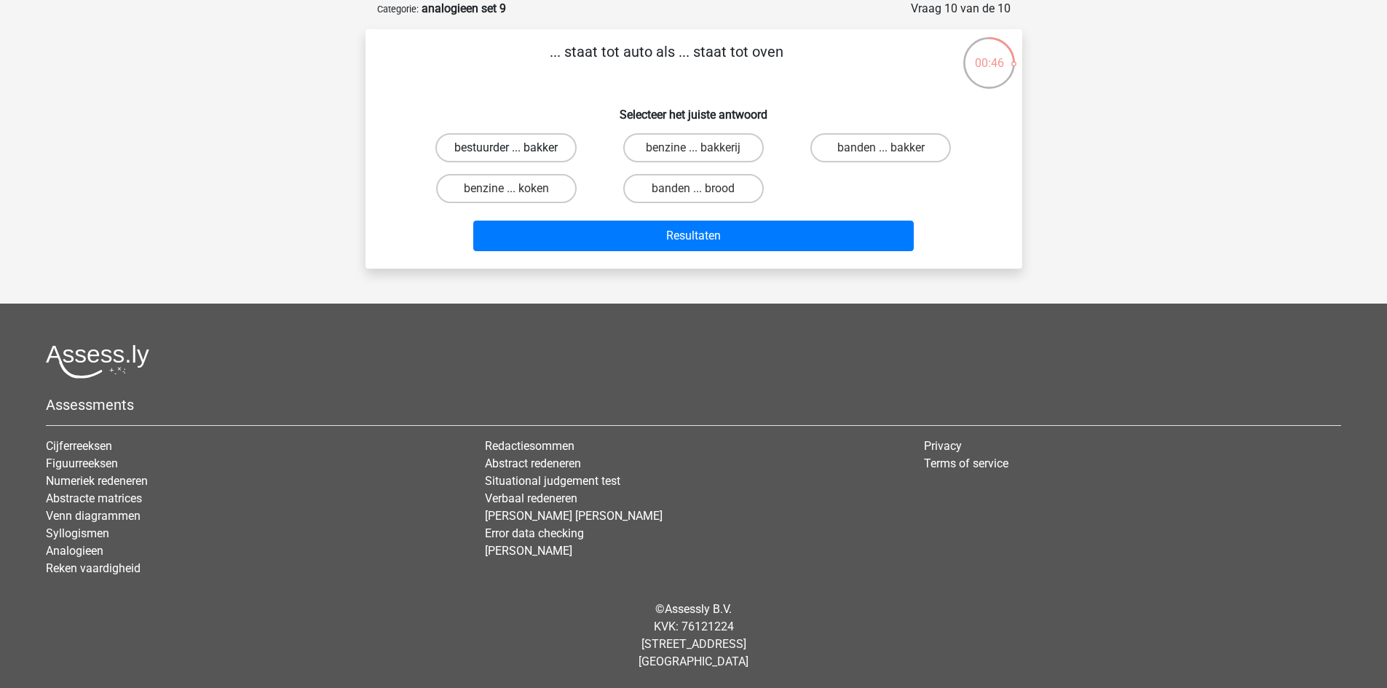
click at [537, 147] on label "bestuurder ... bakker" at bounding box center [505, 147] width 141 height 29
click at [516, 148] on input "bestuurder ... bakker" at bounding box center [510, 152] width 9 height 9
radio input "true"
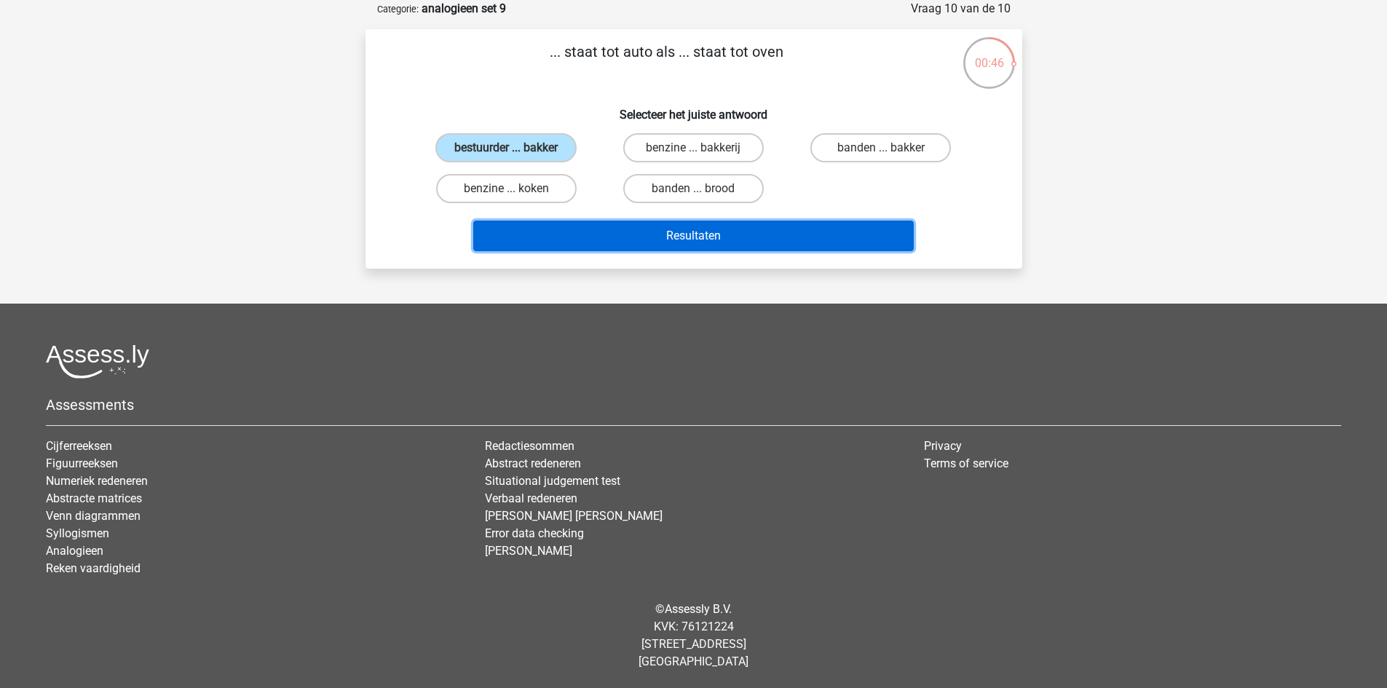
click at [601, 232] on button "Resultaten" at bounding box center [693, 236] width 441 height 31
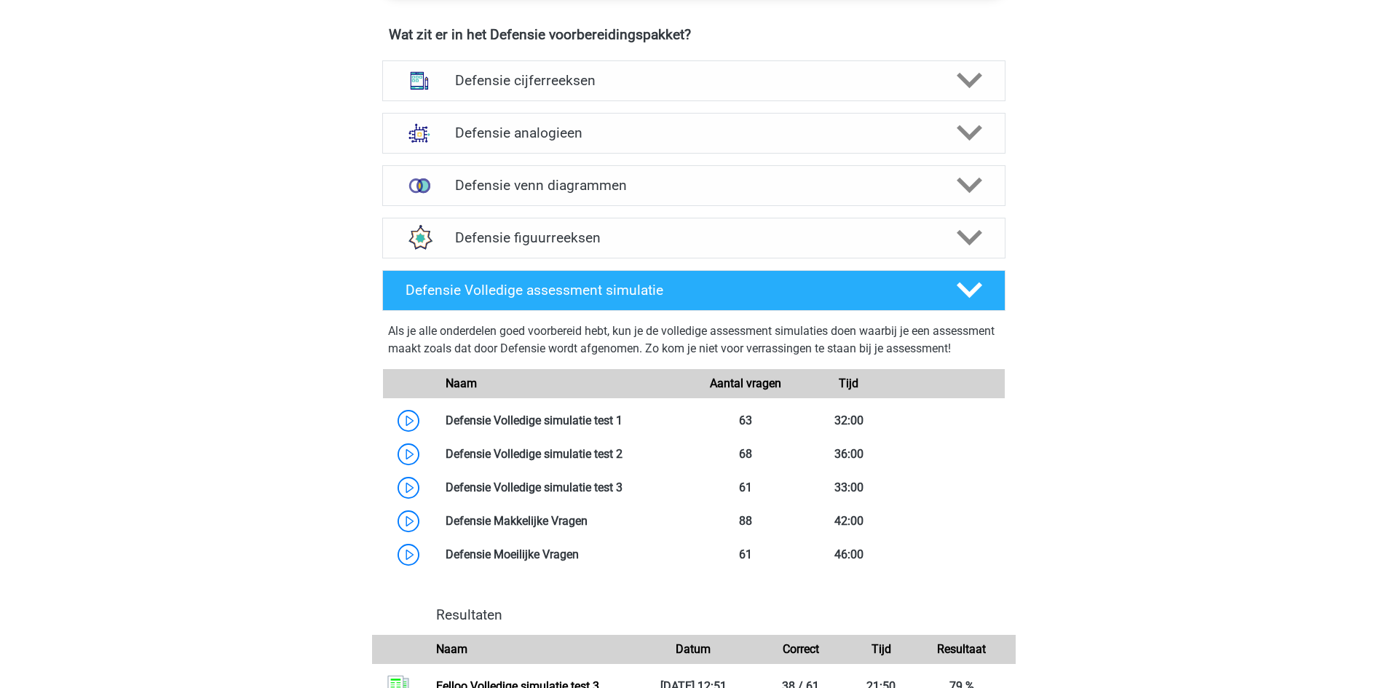
scroll to position [1092, 0]
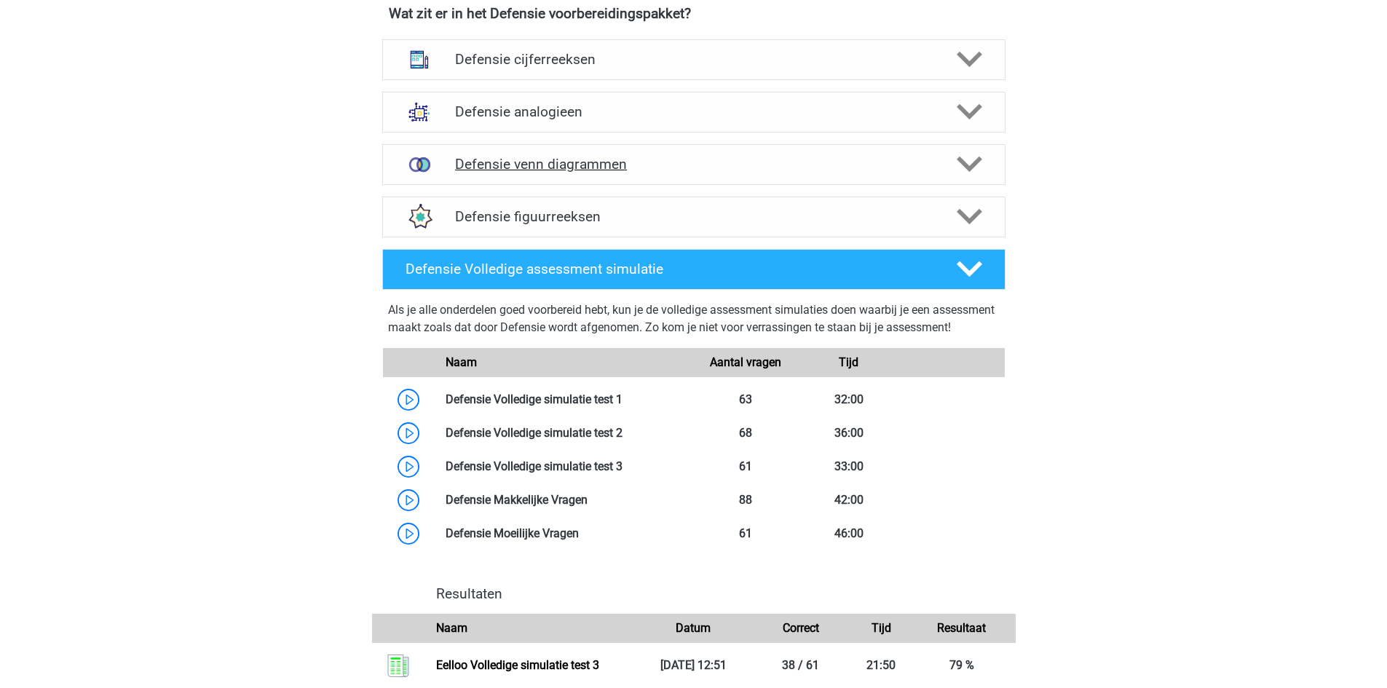
click at [983, 171] on div at bounding box center [968, 163] width 50 height 25
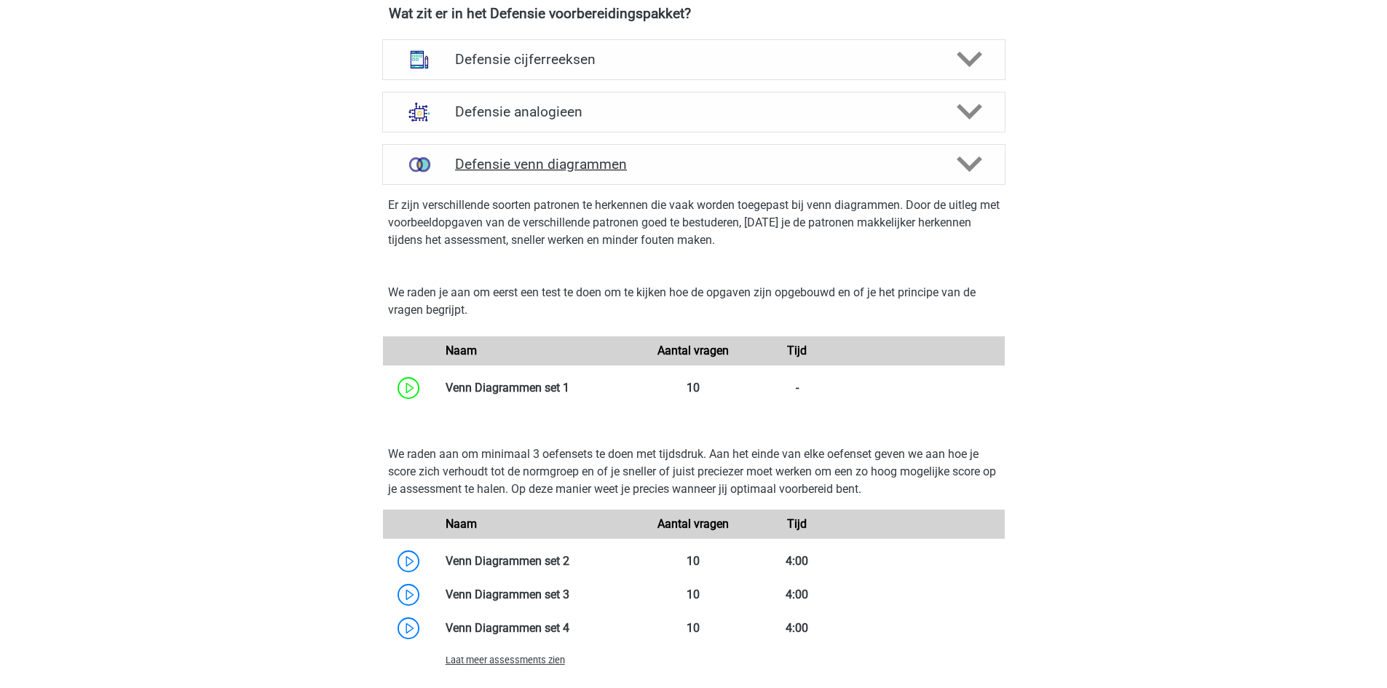
click at [972, 165] on polygon at bounding box center [969, 165] width 25 height 16
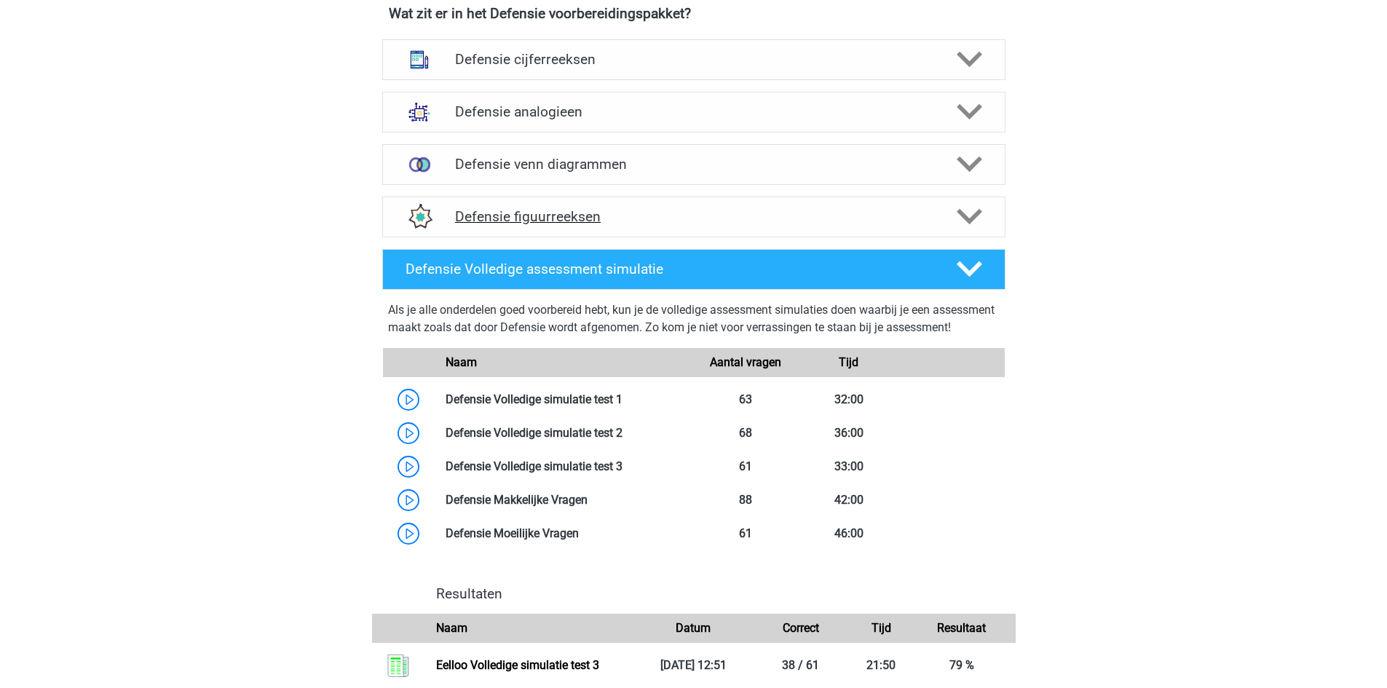
click at [988, 216] on div at bounding box center [968, 216] width 50 height 25
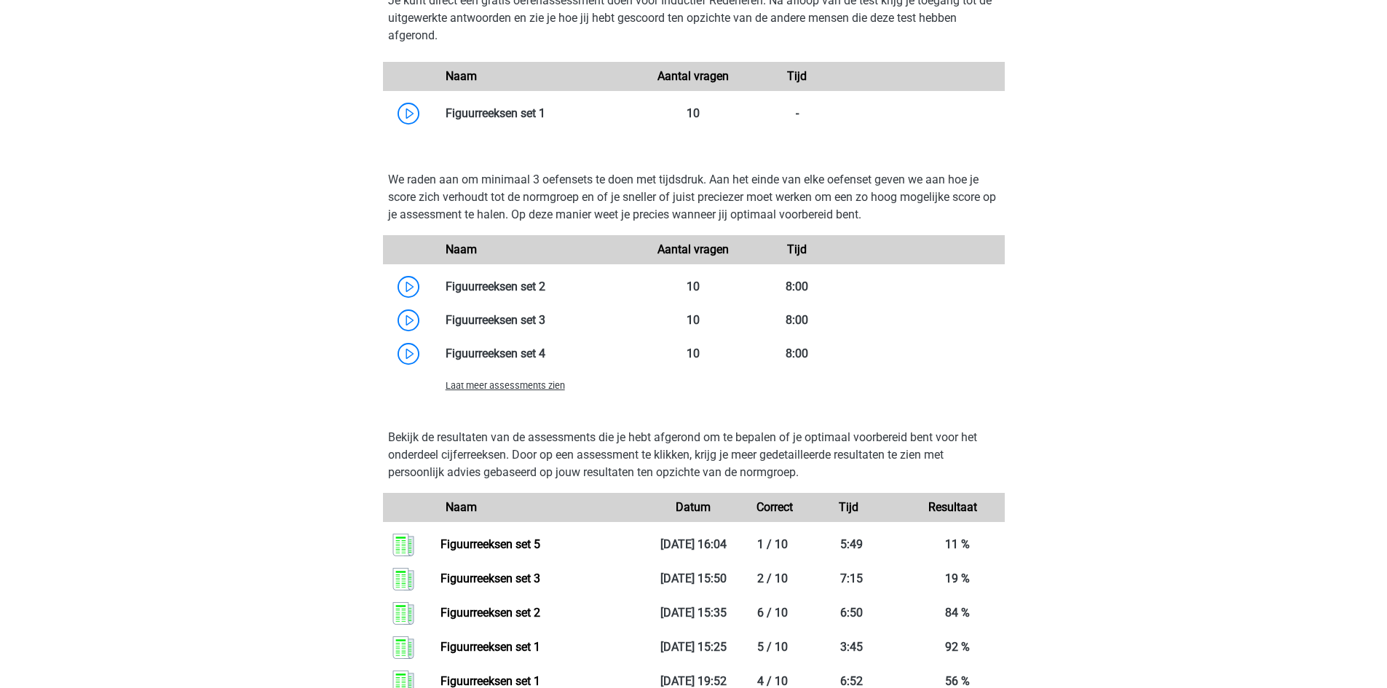
scroll to position [1456, 0]
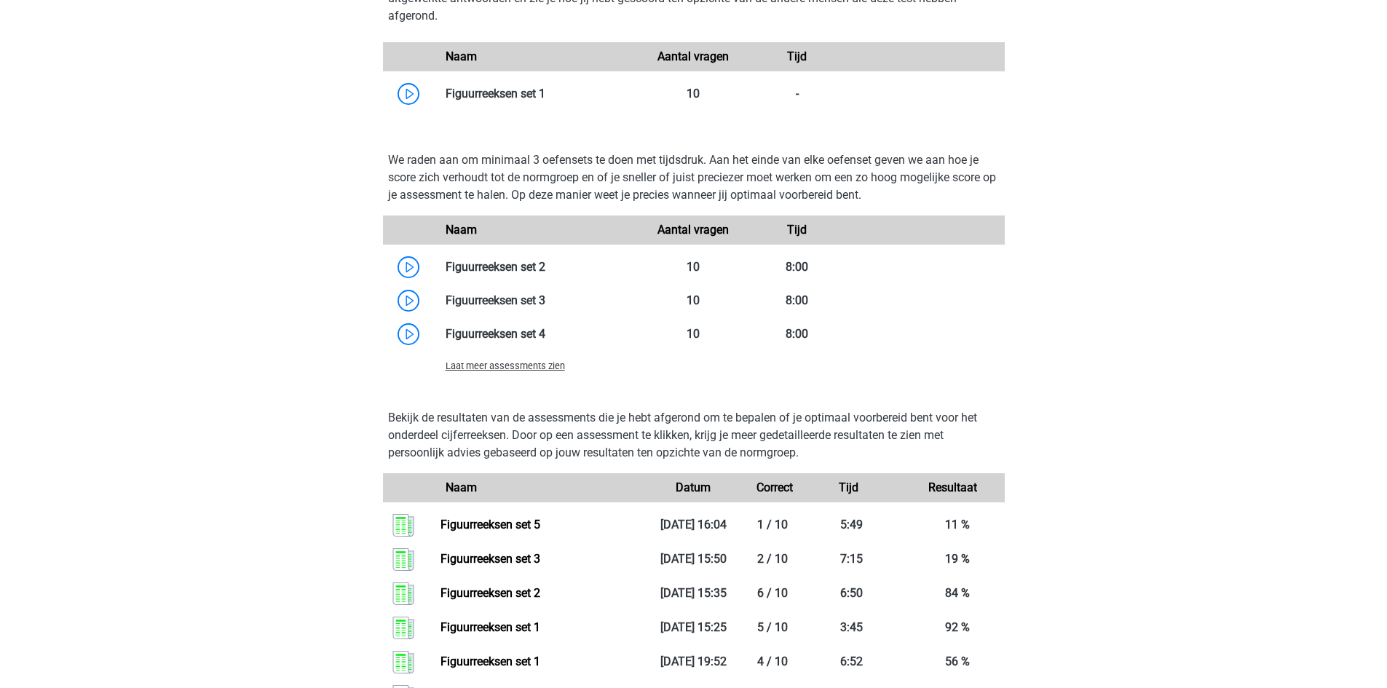
click at [527, 368] on span "Laat meer assessments zien" at bounding box center [505, 365] width 119 height 11
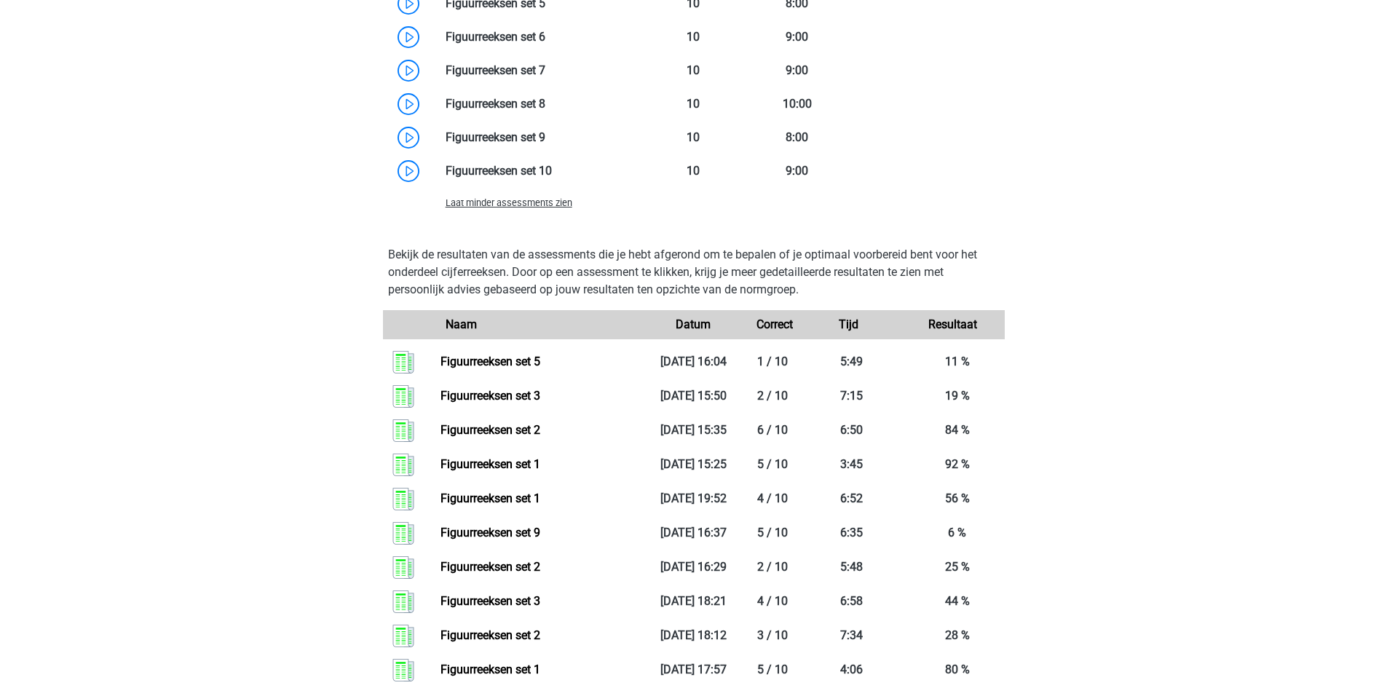
click at [548, 200] on span "Laat minder assessments zien" at bounding box center [509, 202] width 127 height 11
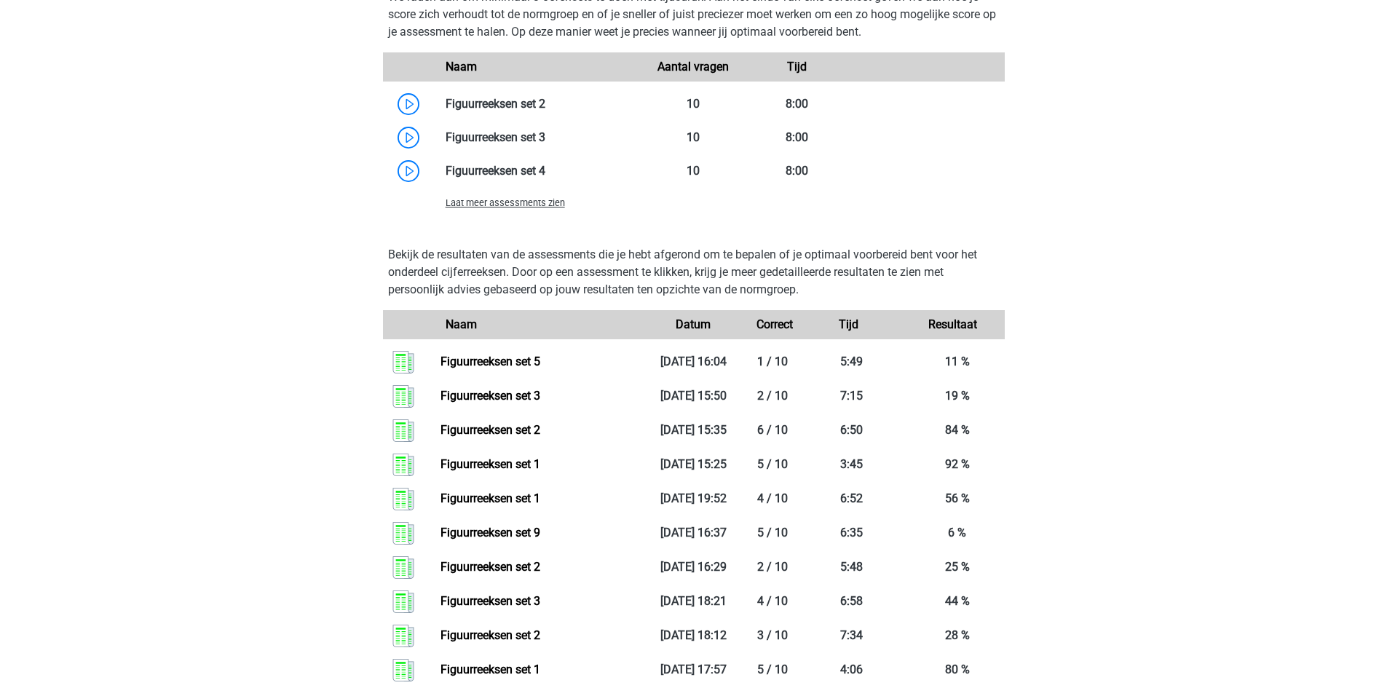
click at [548, 202] on span "Laat meer assessments zien" at bounding box center [505, 202] width 119 height 11
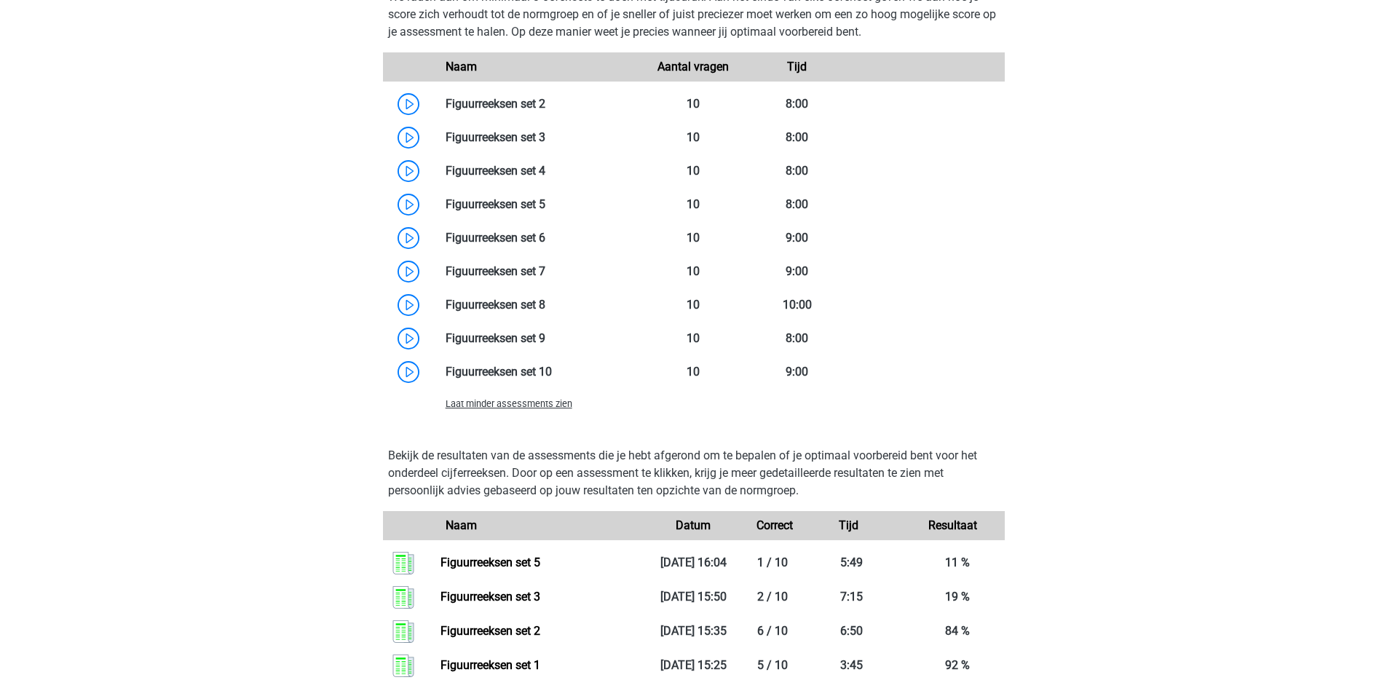
scroll to position [1820, 0]
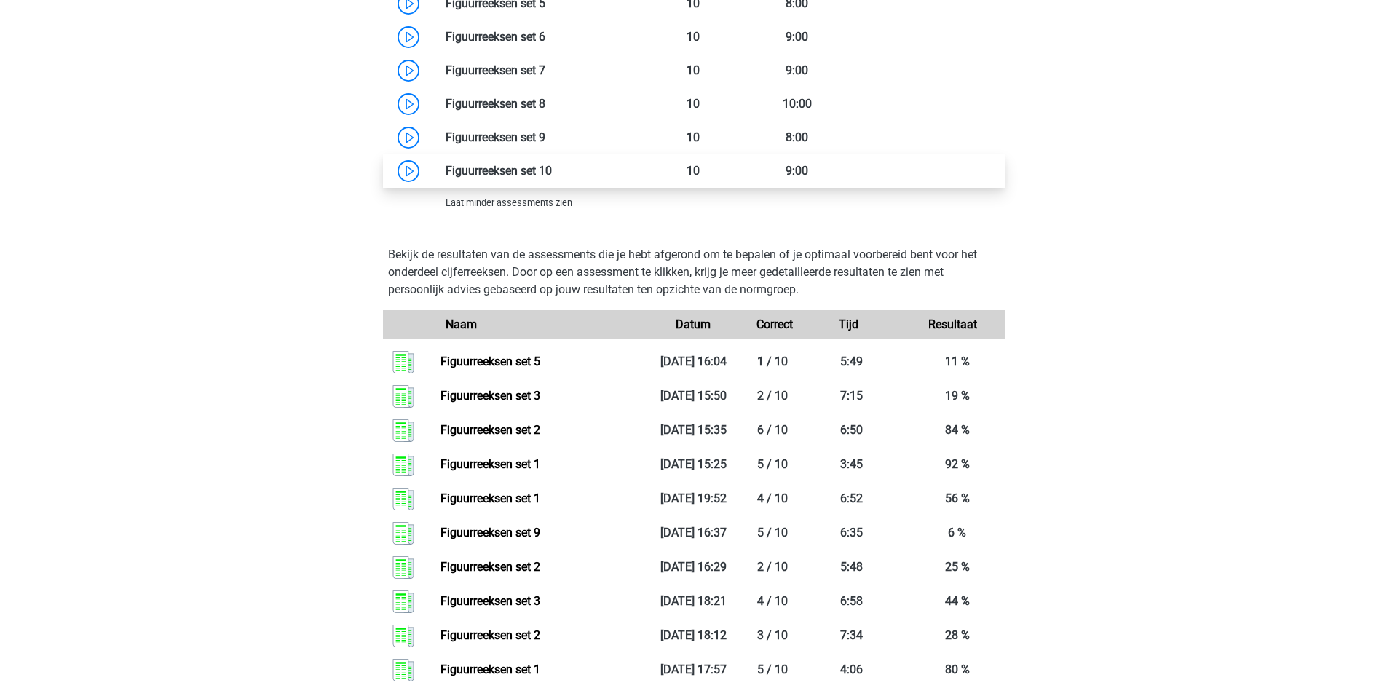
click at [552, 169] on link at bounding box center [552, 171] width 0 height 14
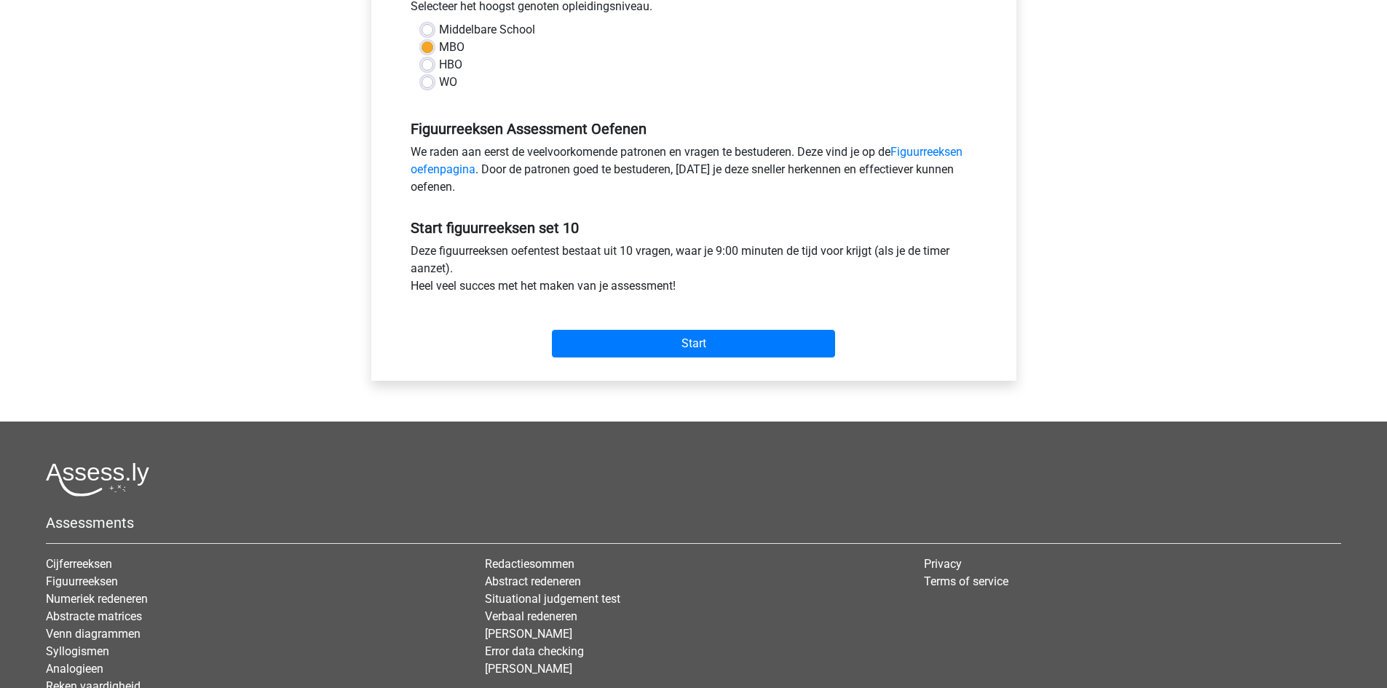
scroll to position [364, 0]
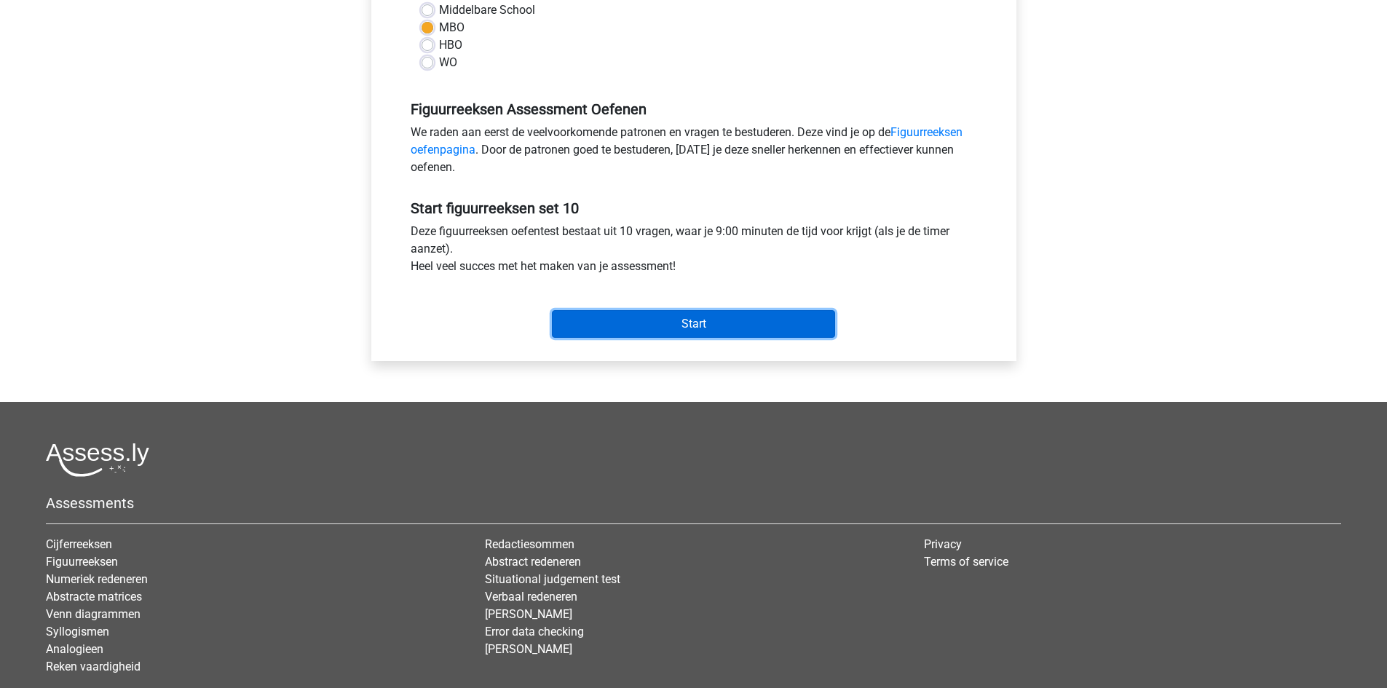
click at [680, 317] on input "Start" at bounding box center [693, 324] width 283 height 28
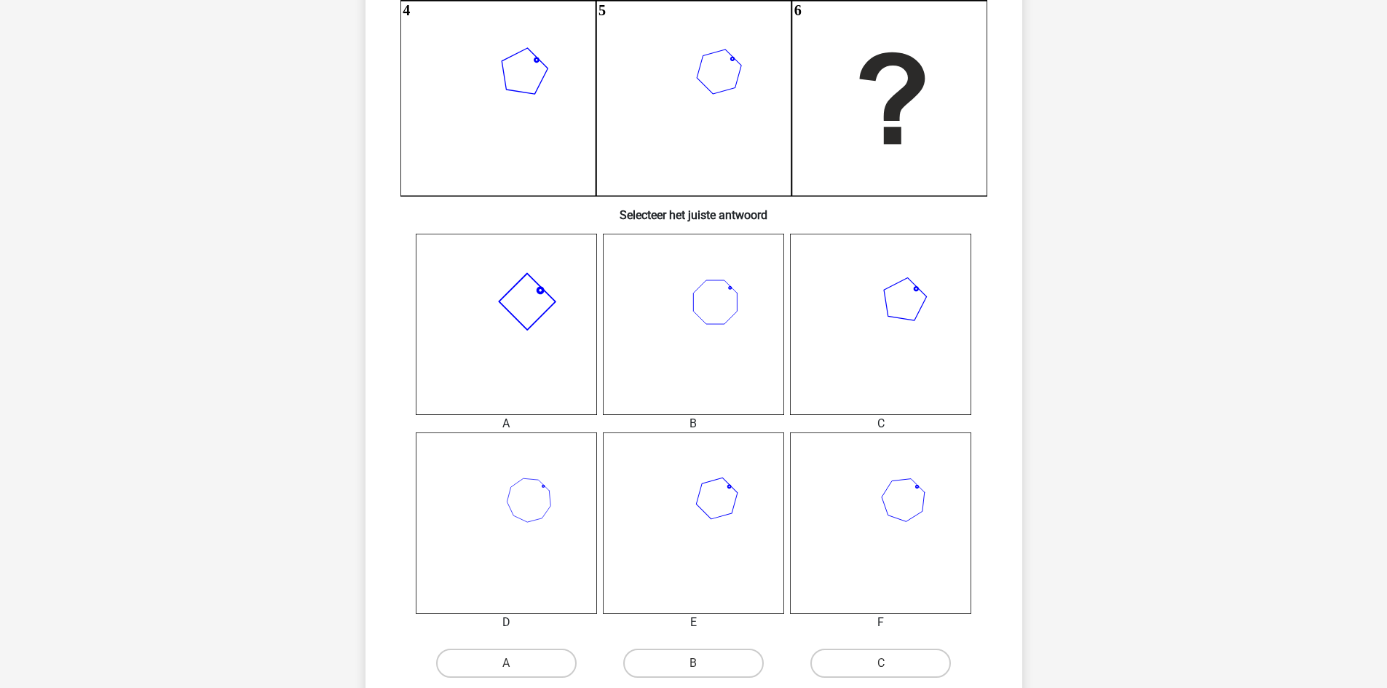
scroll to position [728, 0]
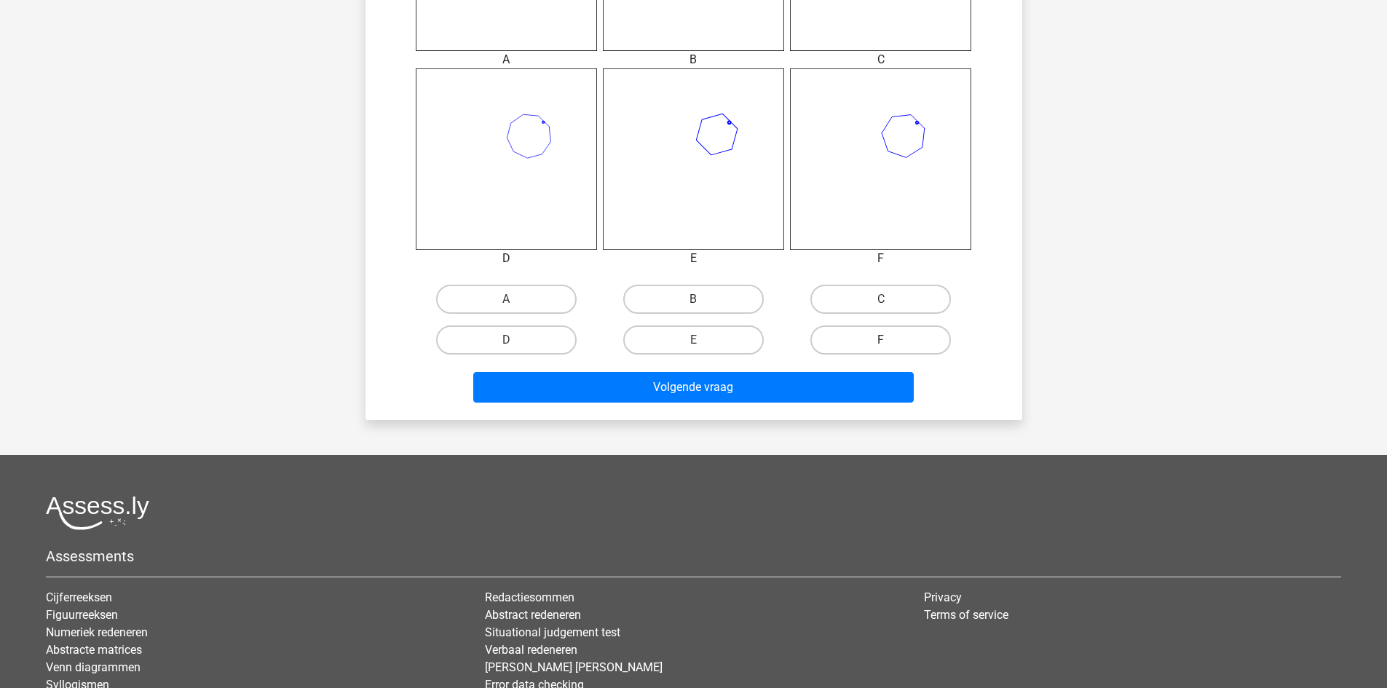
click at [877, 346] on label "F" at bounding box center [880, 339] width 141 height 29
click at [881, 346] on input "F" at bounding box center [885, 344] width 9 height 9
radio input "true"
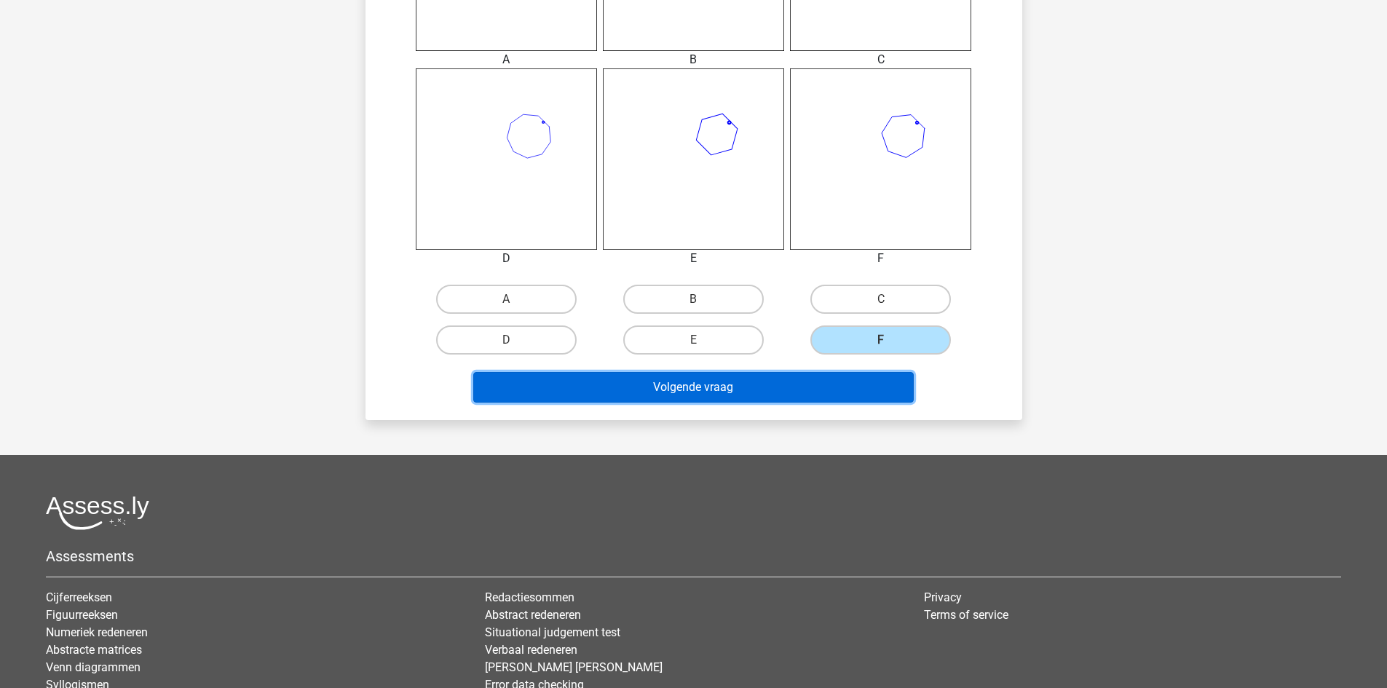
click at [857, 387] on button "Volgende vraag" at bounding box center [693, 387] width 441 height 31
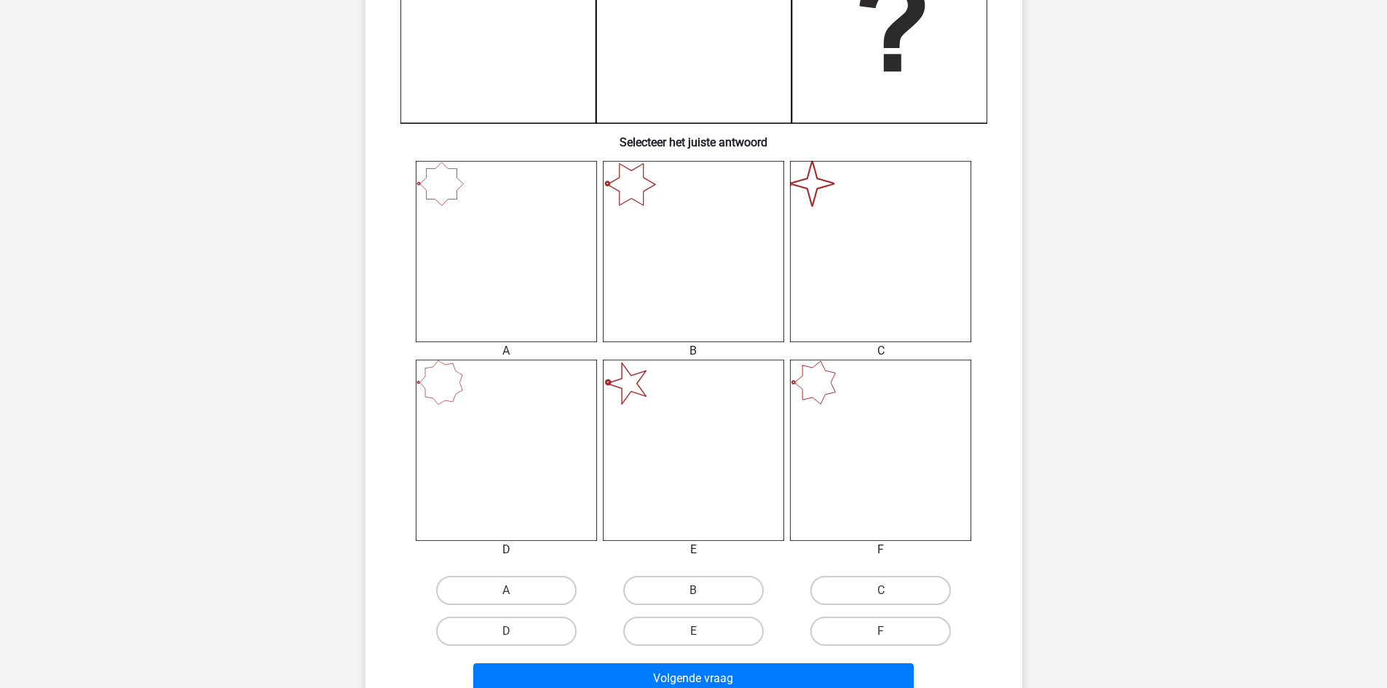
scroll to position [801, 0]
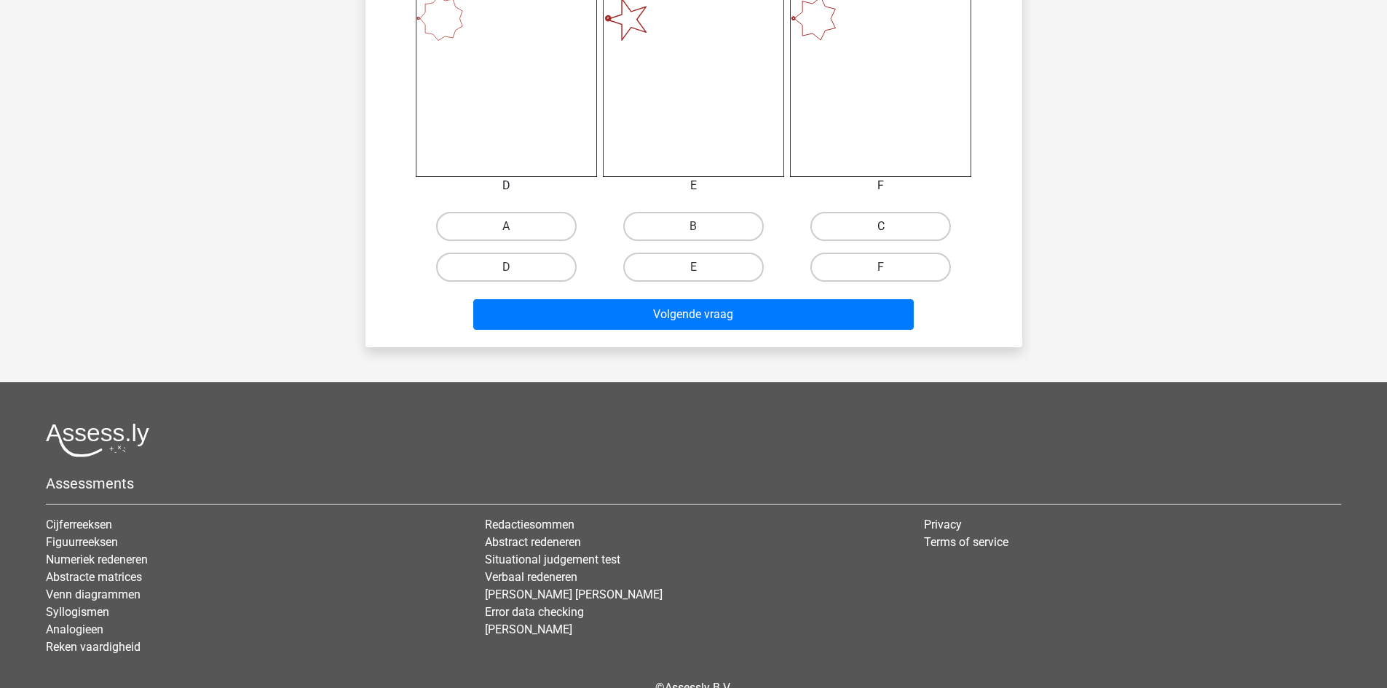
click at [885, 219] on label "C" at bounding box center [880, 226] width 141 height 29
click at [885, 226] on input "C" at bounding box center [885, 230] width 9 height 9
radio input "true"
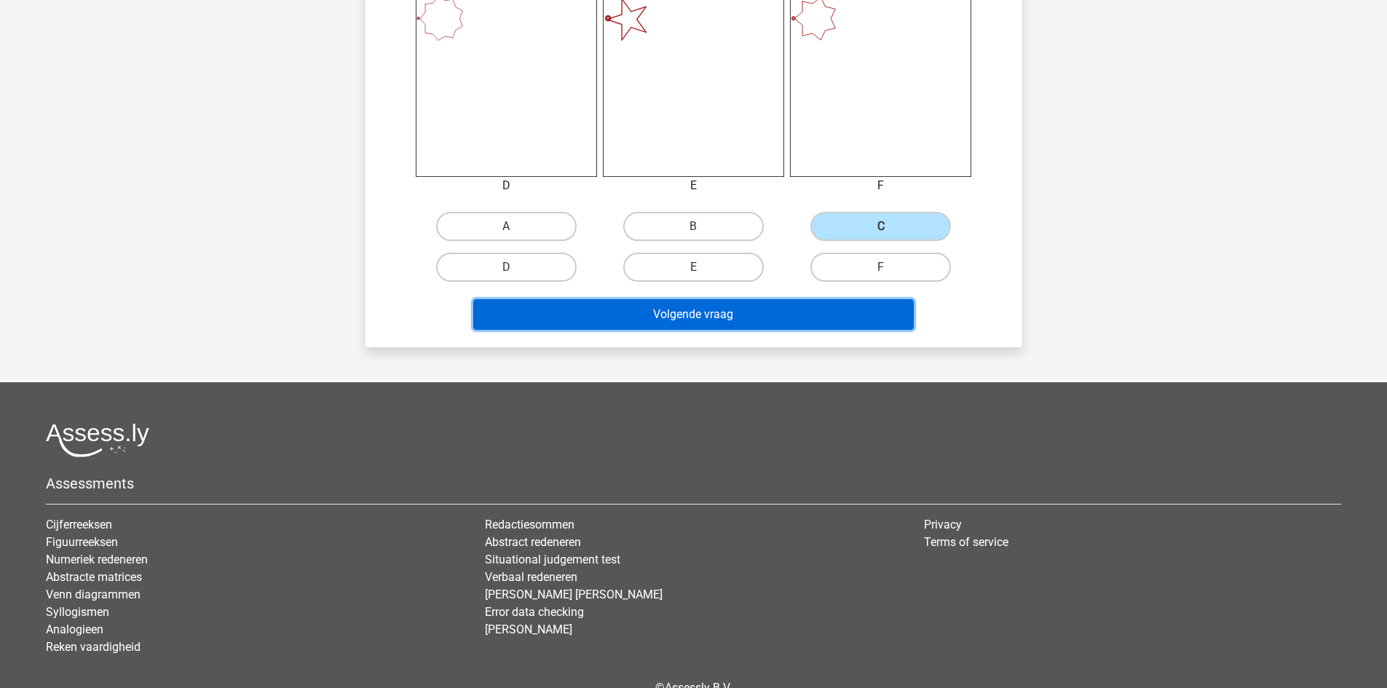
click at [823, 312] on button "Volgende vraag" at bounding box center [693, 314] width 441 height 31
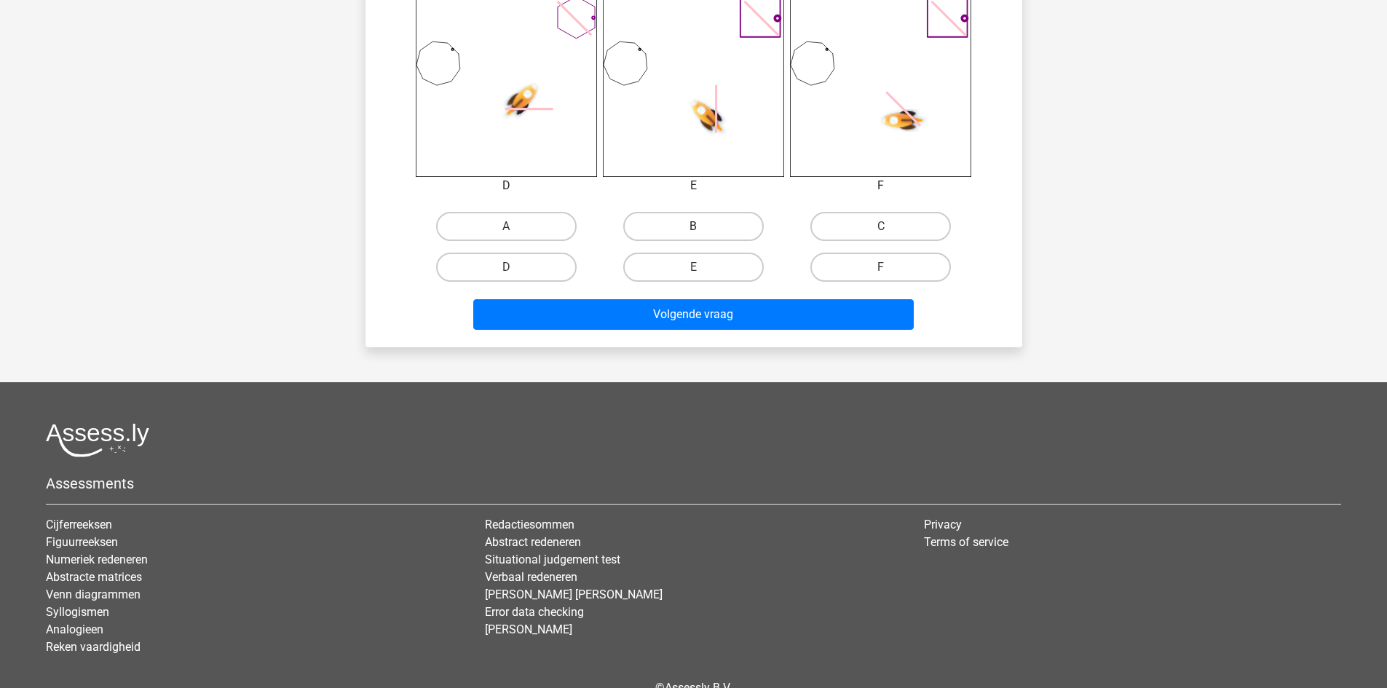
click at [706, 221] on label "B" at bounding box center [693, 226] width 141 height 29
click at [703, 226] on input "B" at bounding box center [697, 230] width 9 height 9
radio input "true"
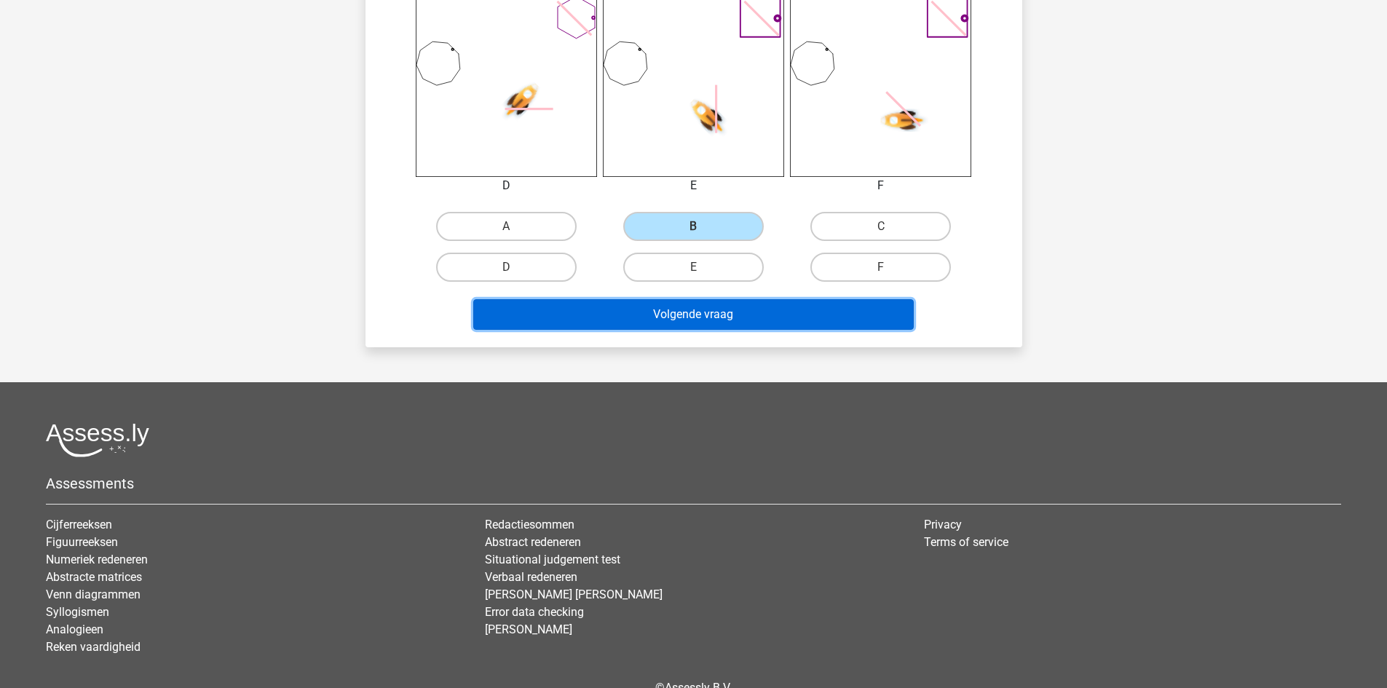
click at [693, 315] on button "Volgende vraag" at bounding box center [693, 314] width 441 height 31
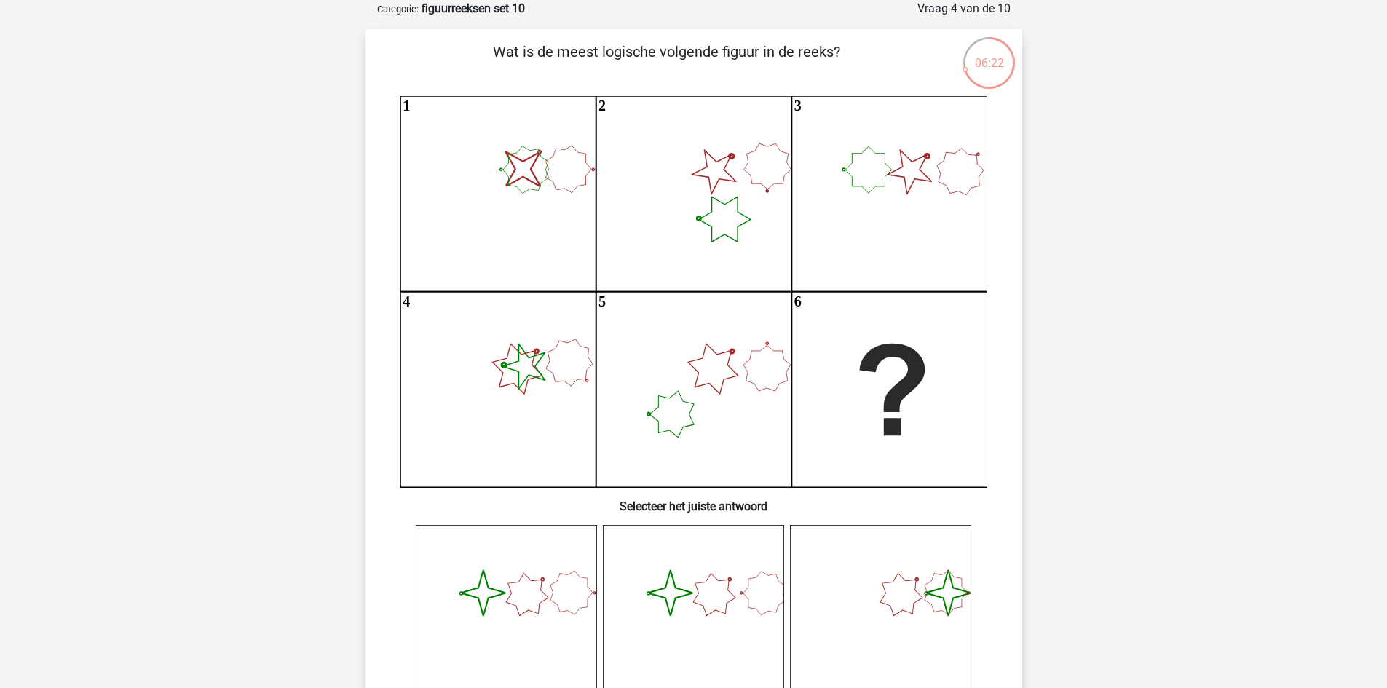
scroll to position [437, 0]
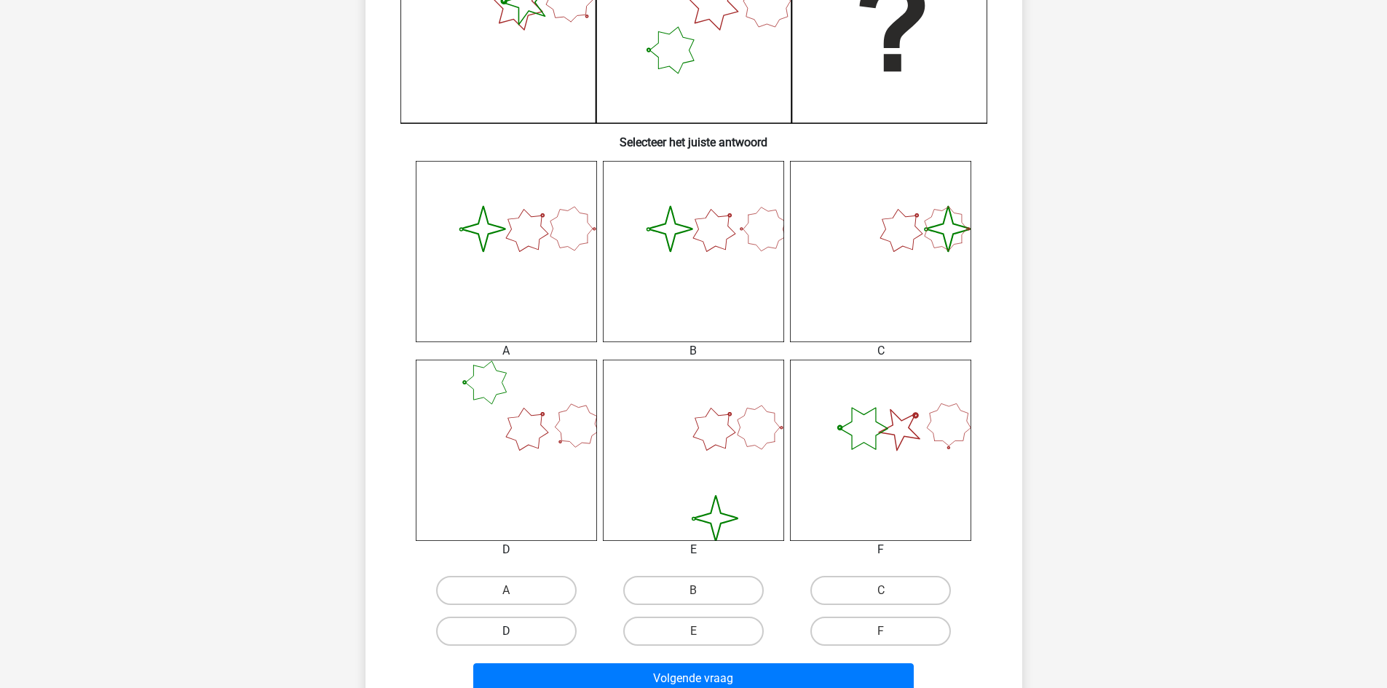
click at [532, 627] on label "D" at bounding box center [506, 631] width 141 height 29
click at [516, 631] on input "D" at bounding box center [510, 635] width 9 height 9
radio input "true"
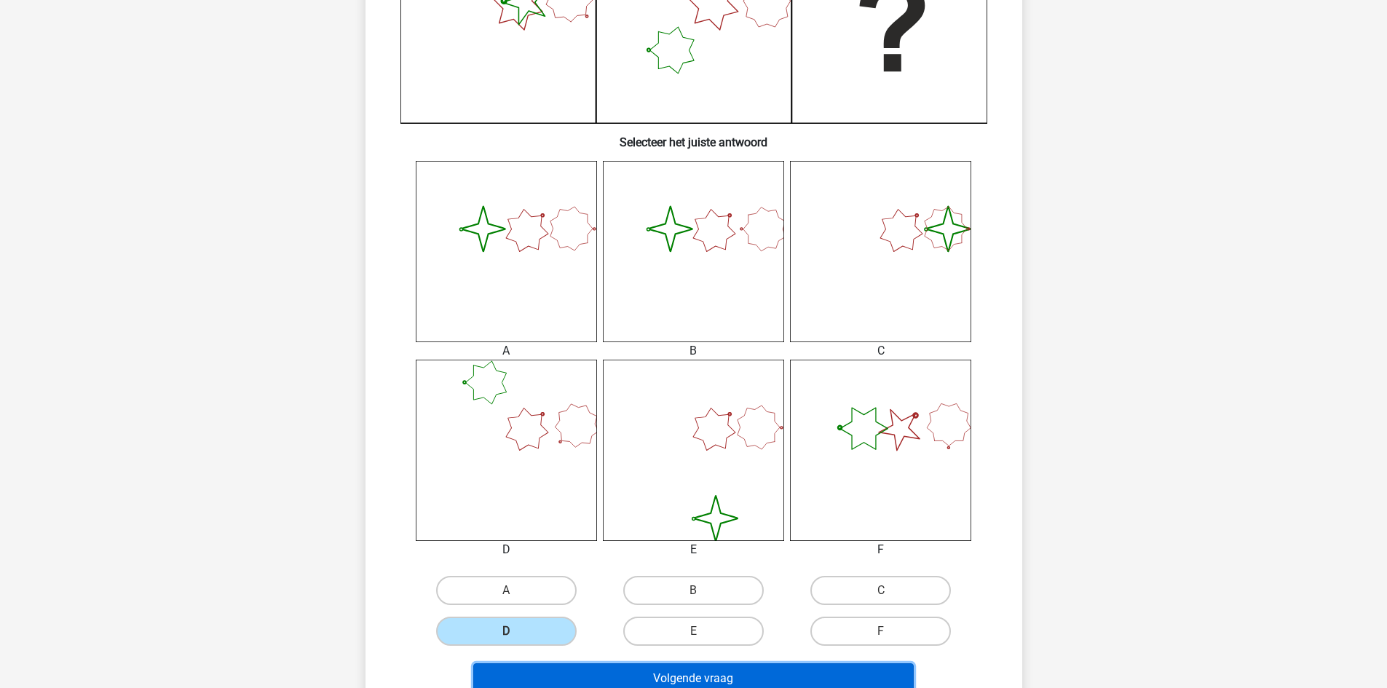
click at [575, 666] on button "Volgende vraag" at bounding box center [693, 678] width 441 height 31
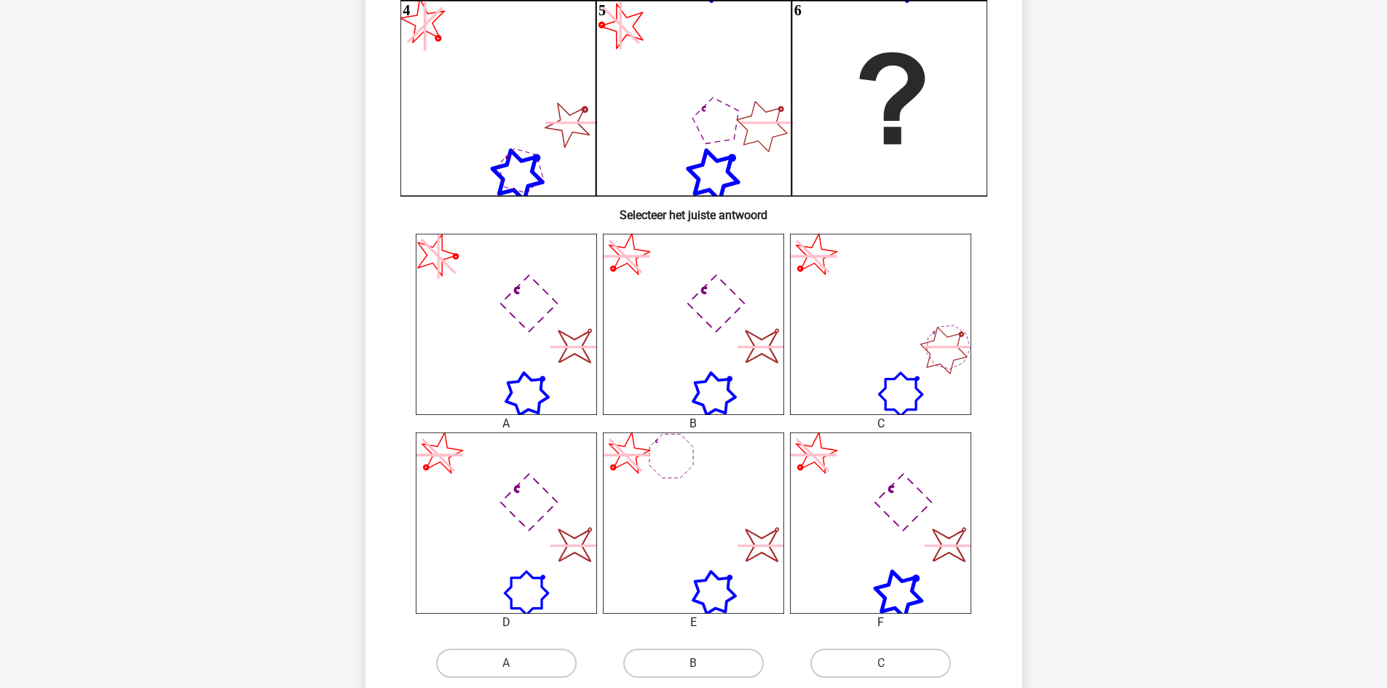
scroll to position [728, 0]
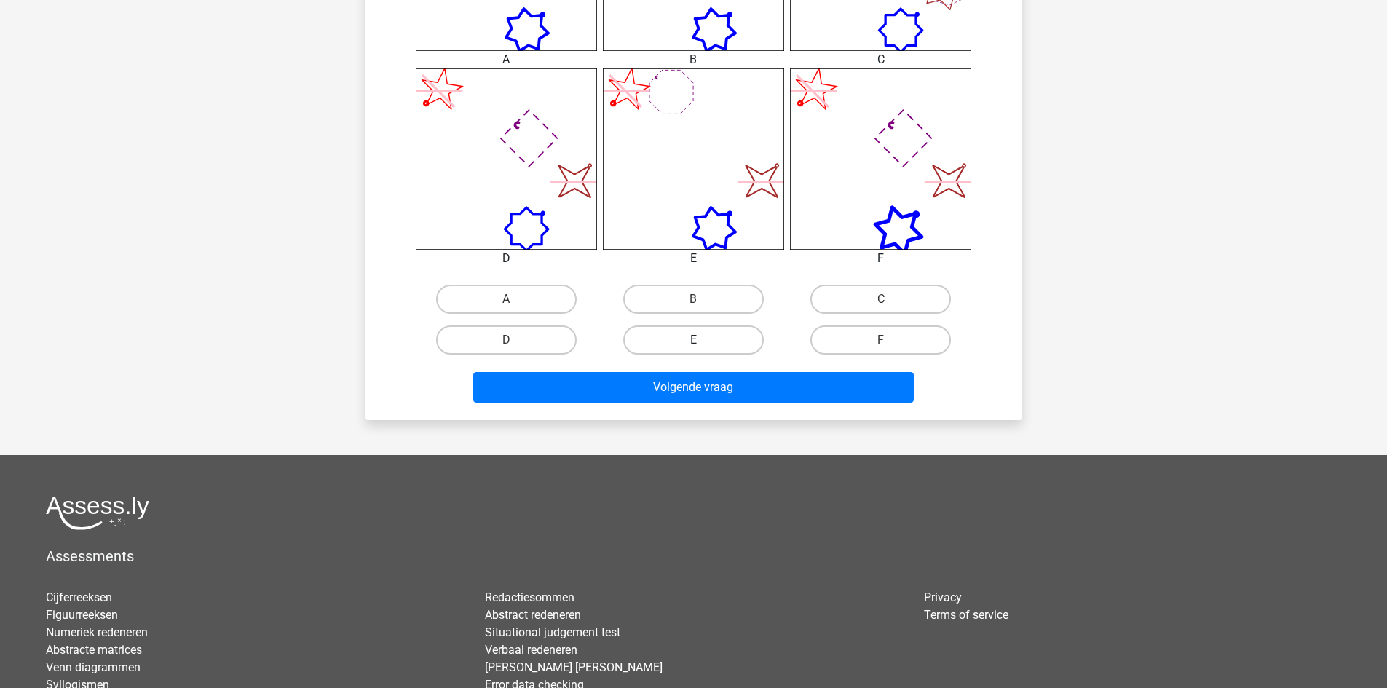
drag, startPoint x: 714, startPoint y: 289, endPoint x: 712, endPoint y: 341, distance: 51.7
click at [715, 289] on label "B" at bounding box center [693, 299] width 141 height 29
click at [703, 299] on input "B" at bounding box center [697, 303] width 9 height 9
radio input "true"
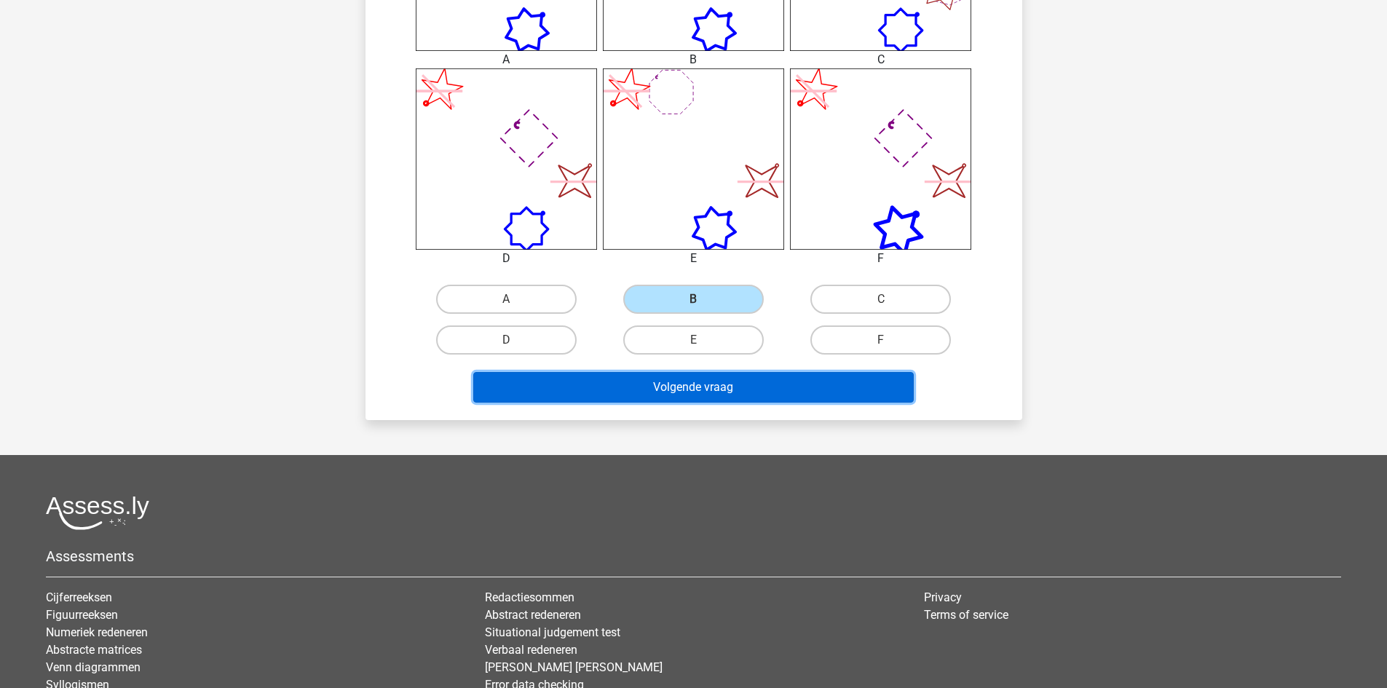
click at [708, 383] on button "Volgende vraag" at bounding box center [693, 387] width 441 height 31
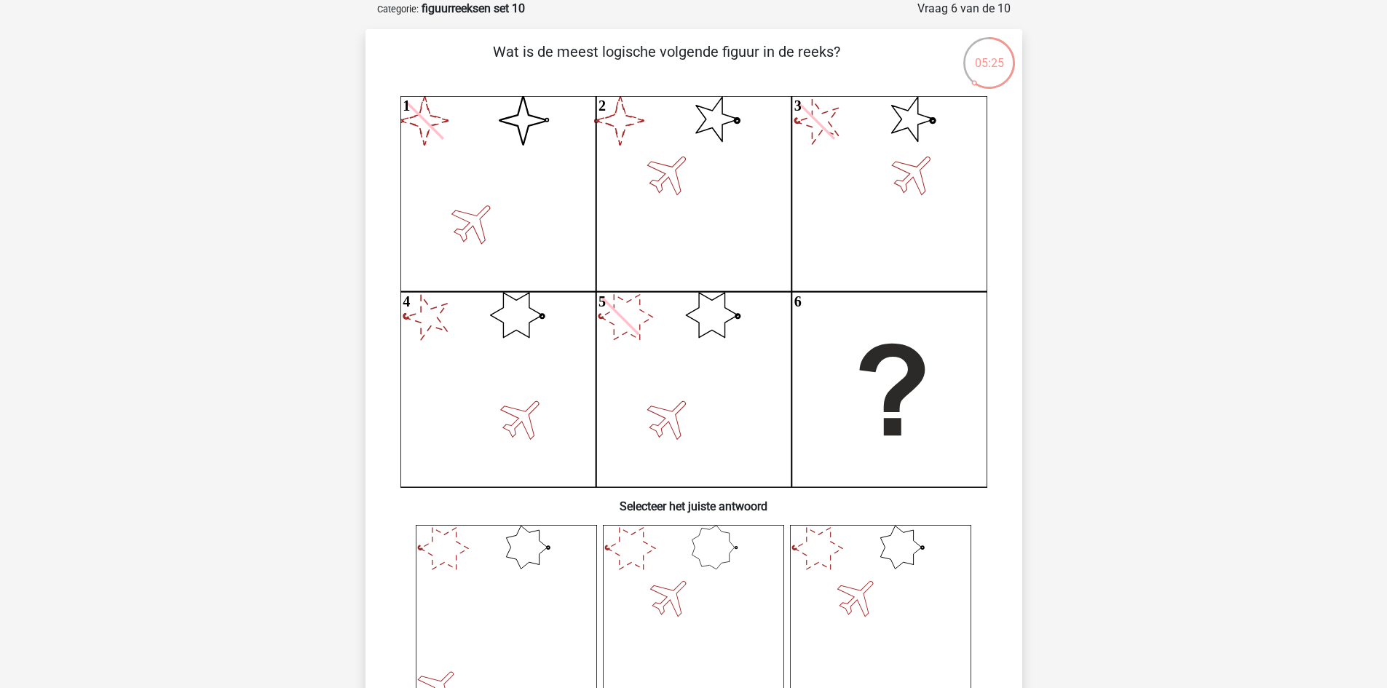
scroll to position [437, 0]
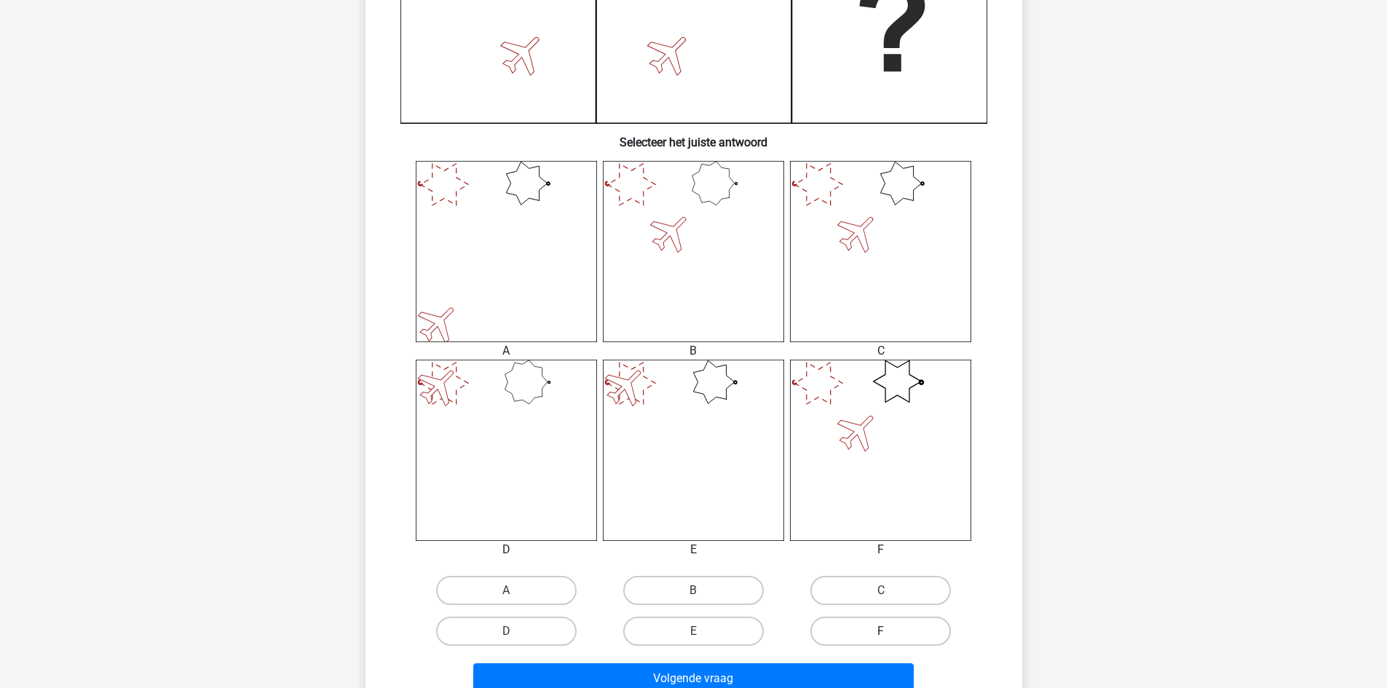
click at [888, 623] on label "F" at bounding box center [880, 631] width 141 height 29
click at [888, 631] on input "F" at bounding box center [885, 635] width 9 height 9
radio input "true"
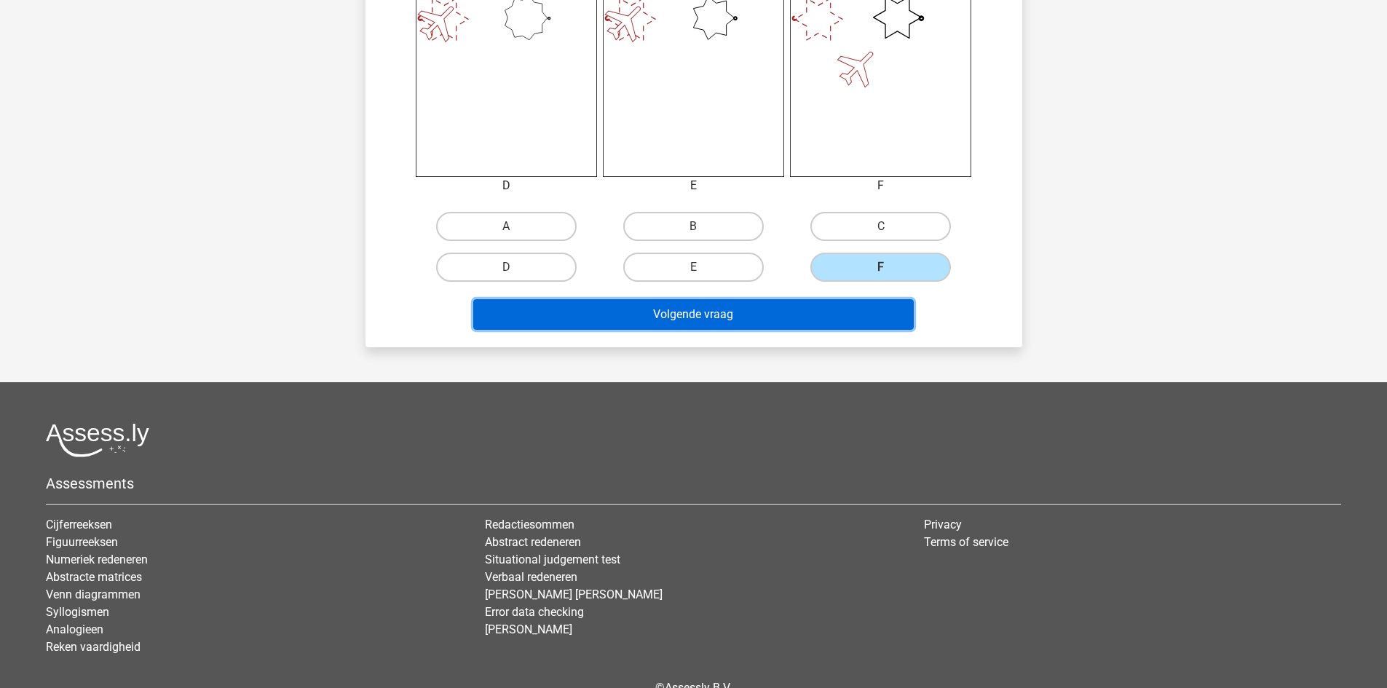
click at [752, 317] on button "Volgende vraag" at bounding box center [693, 314] width 441 height 31
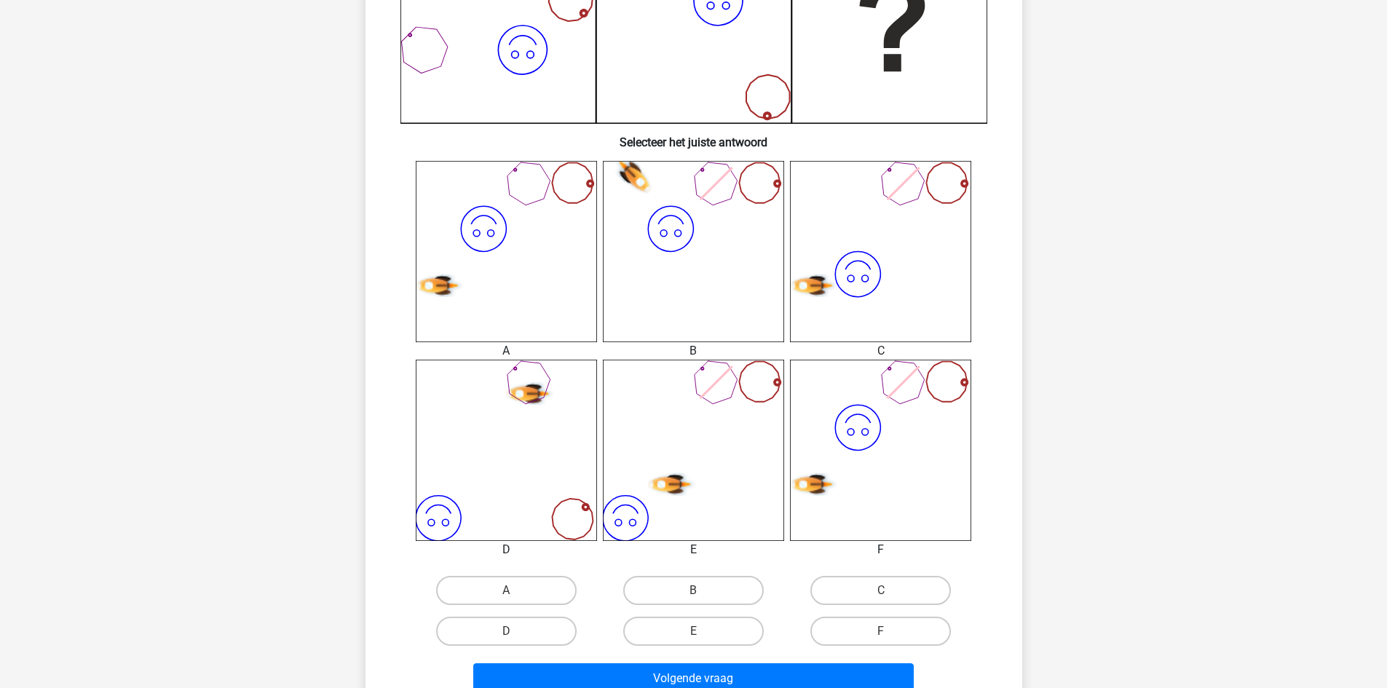
click at [881, 599] on input "C" at bounding box center [885, 595] width 9 height 9
radio input "true"
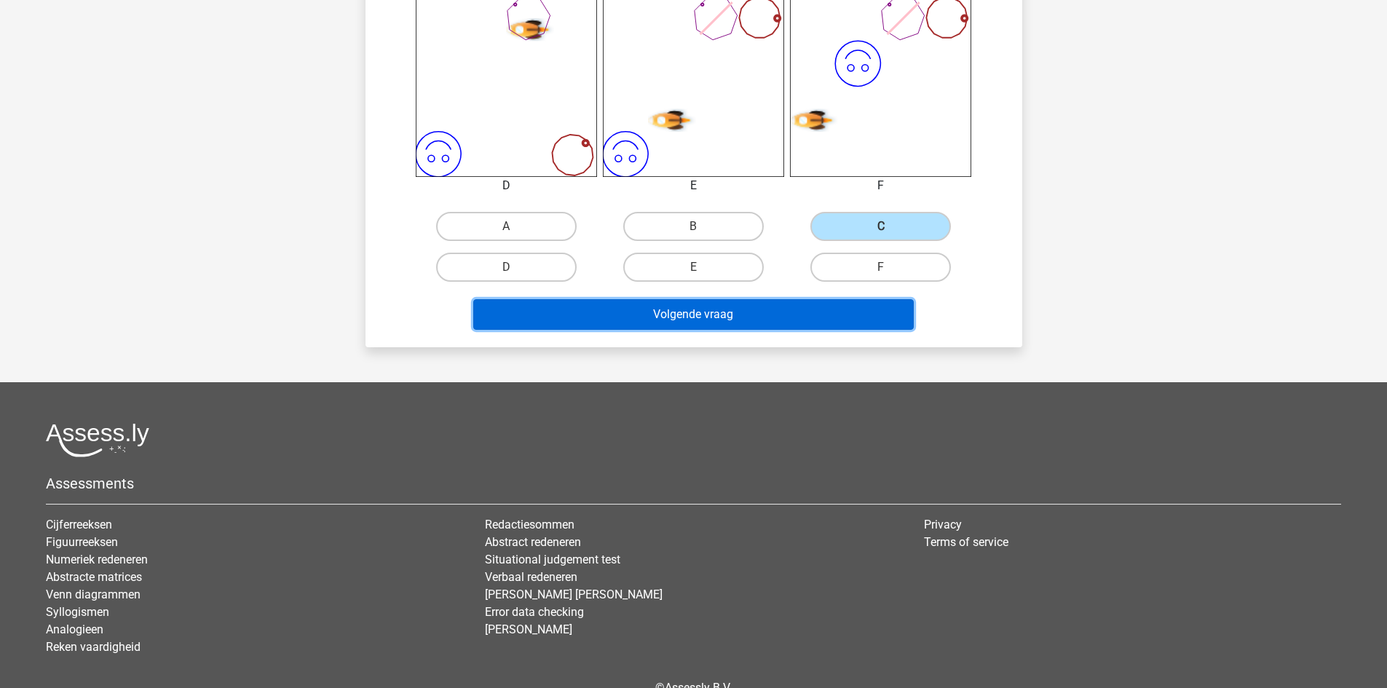
click at [807, 315] on button "Volgende vraag" at bounding box center [693, 314] width 441 height 31
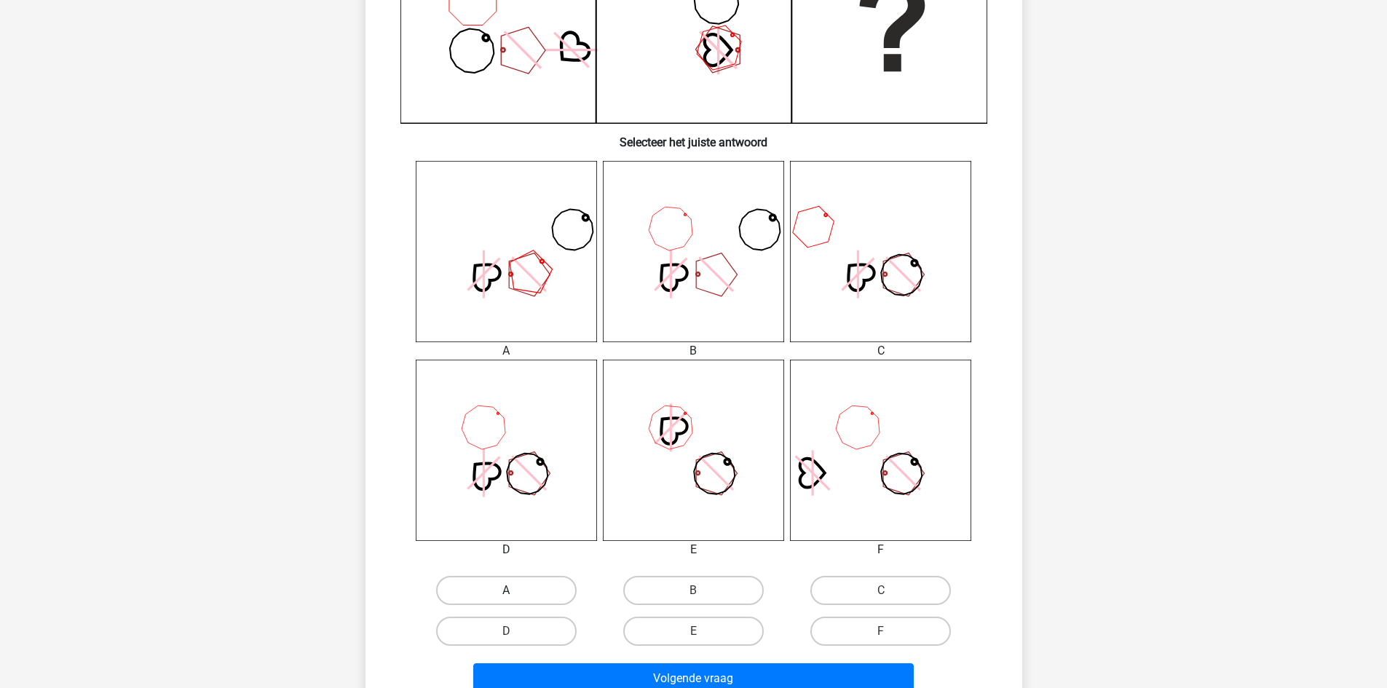
drag, startPoint x: 508, startPoint y: 573, endPoint x: 502, endPoint y: 582, distance: 10.1
click at [508, 574] on div "A" at bounding box center [506, 590] width 187 height 41
click at [502, 582] on label "A" at bounding box center [506, 590] width 141 height 29
click at [506, 591] on input "A" at bounding box center [510, 595] width 9 height 9
radio input "true"
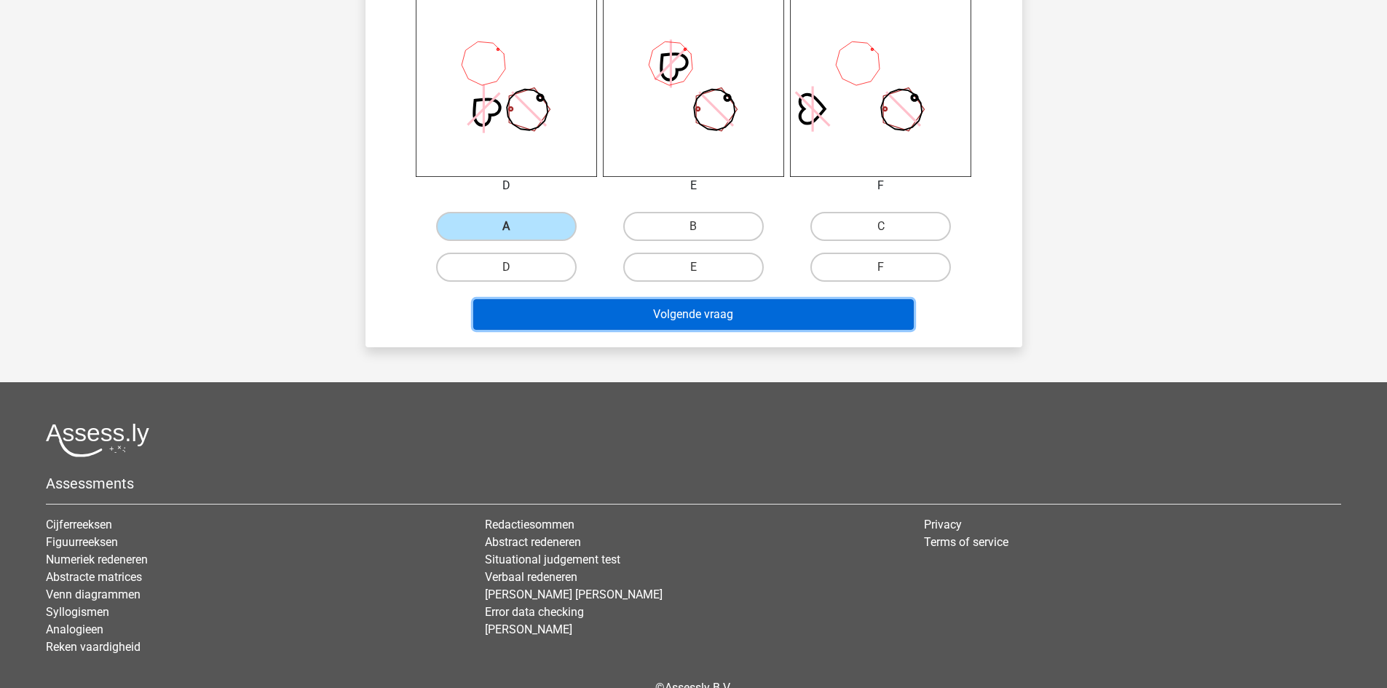
click at [680, 317] on button "Volgende vraag" at bounding box center [693, 314] width 441 height 31
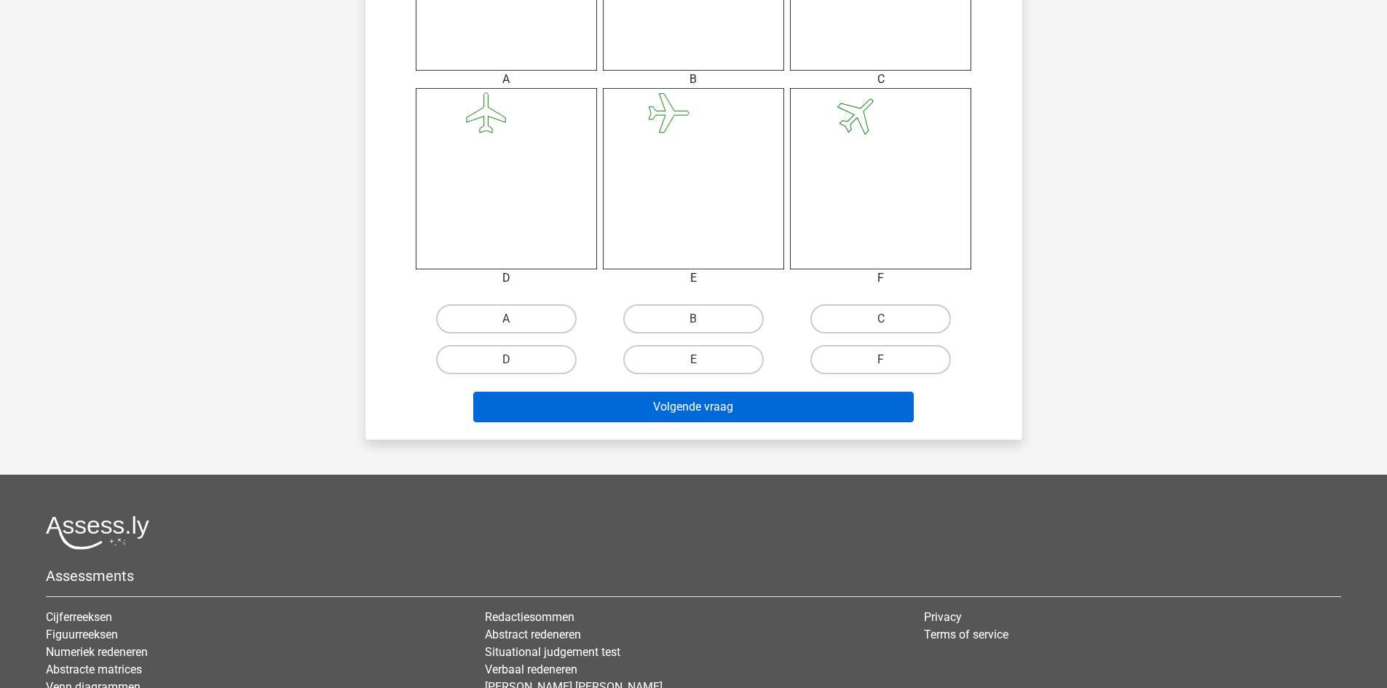
scroll to position [728, 0]
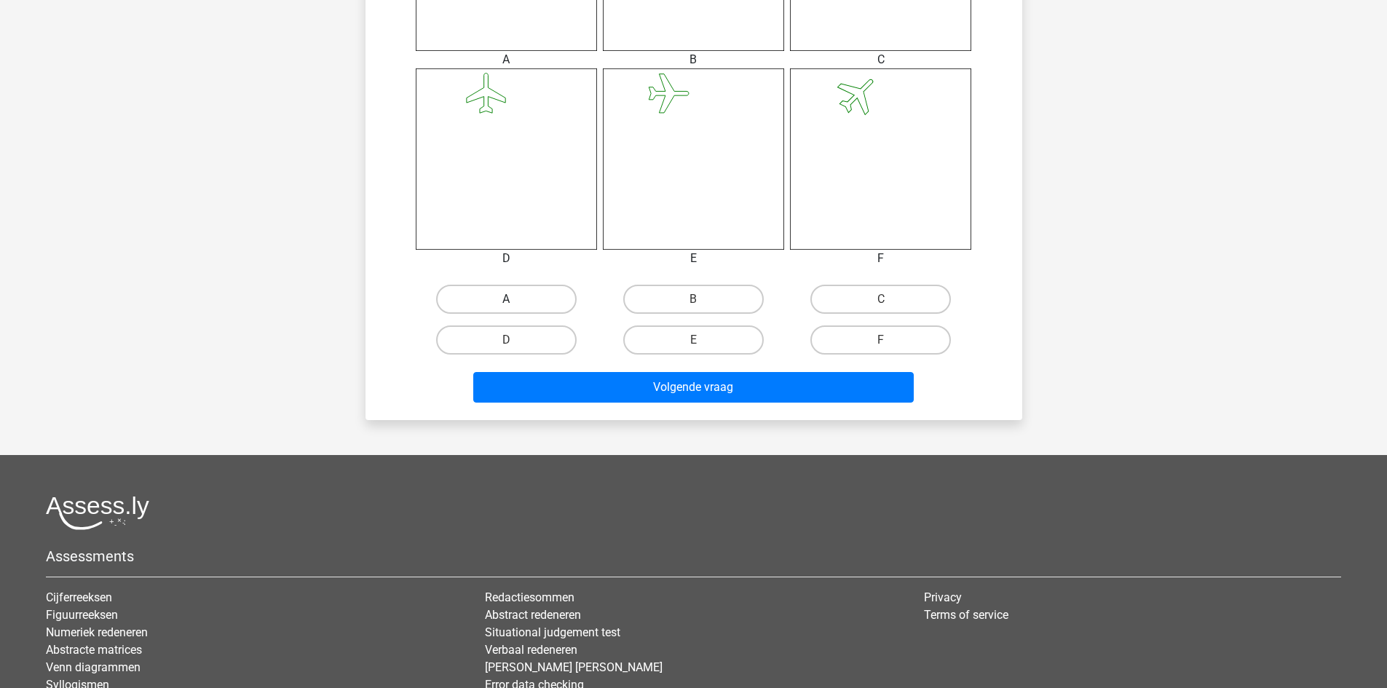
click at [510, 295] on label "A" at bounding box center [506, 299] width 141 height 29
click at [510, 299] on input "A" at bounding box center [510, 303] width 9 height 9
radio input "true"
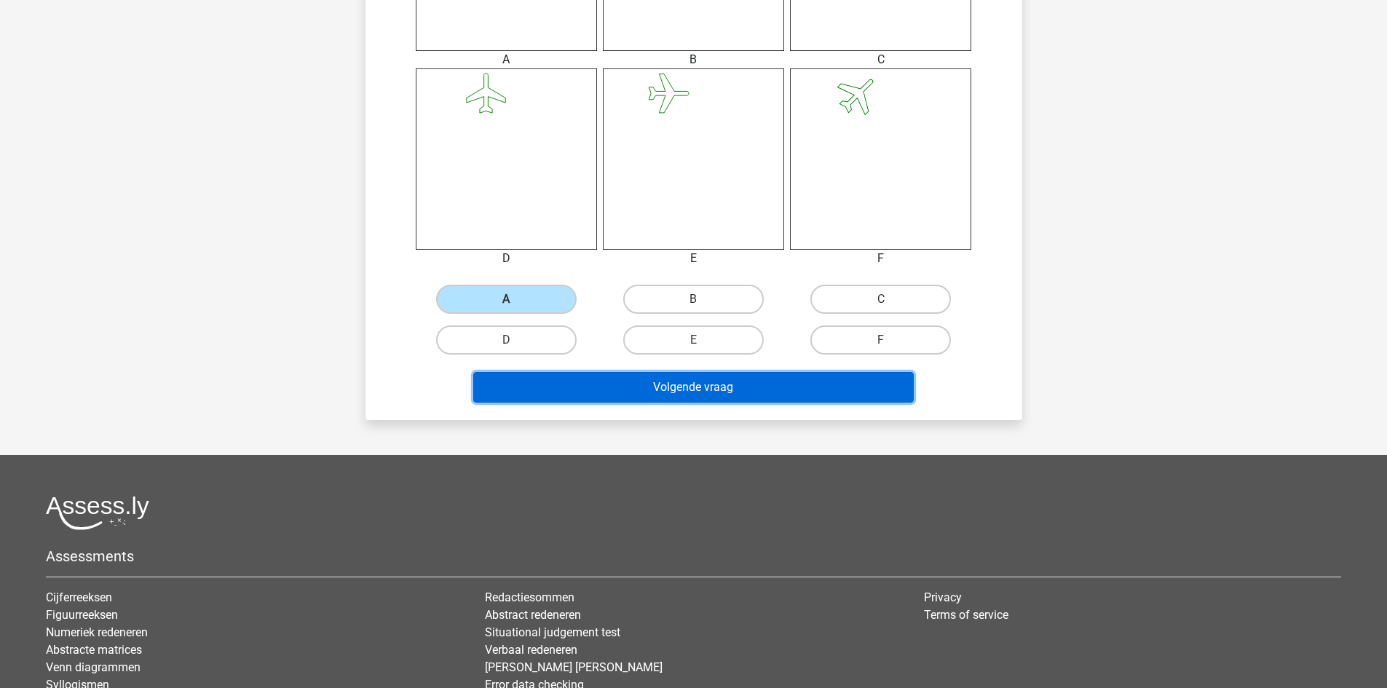
click at [571, 396] on button "Volgende vraag" at bounding box center [693, 387] width 441 height 31
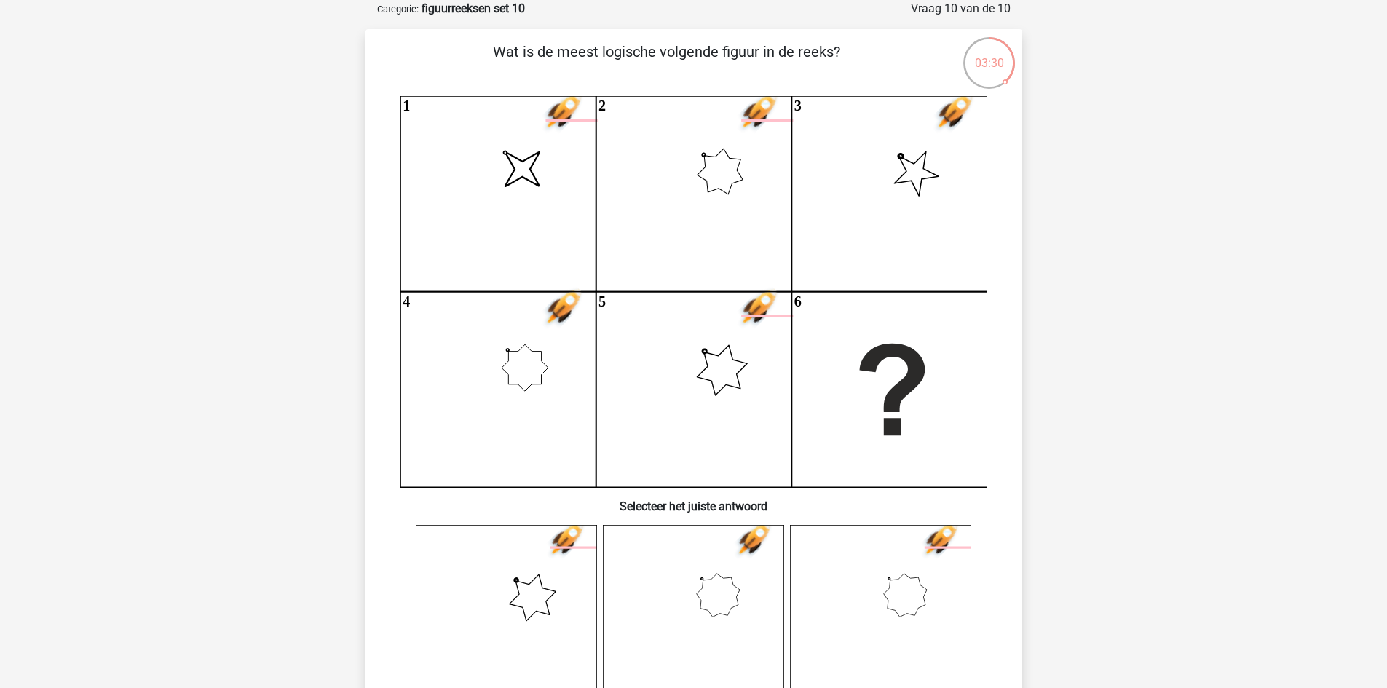
scroll to position [437, 0]
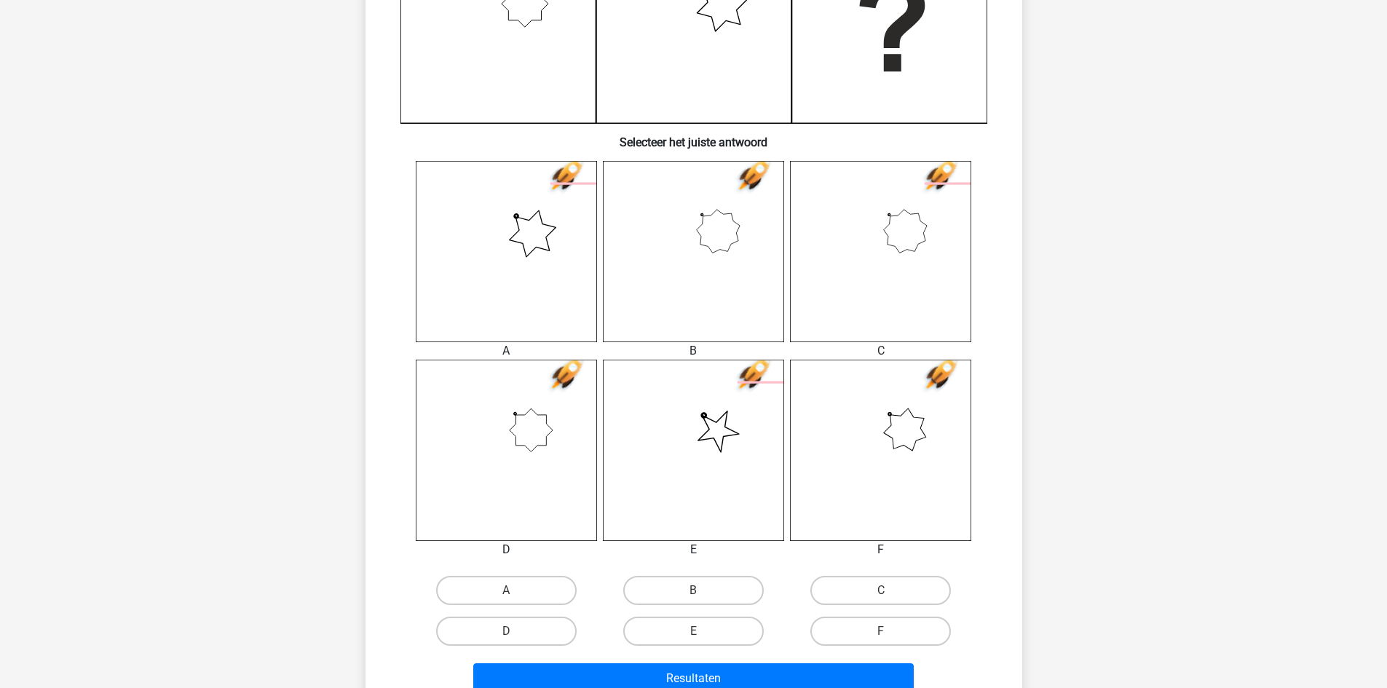
click at [695, 631] on input "E" at bounding box center [697, 635] width 9 height 9
radio input "true"
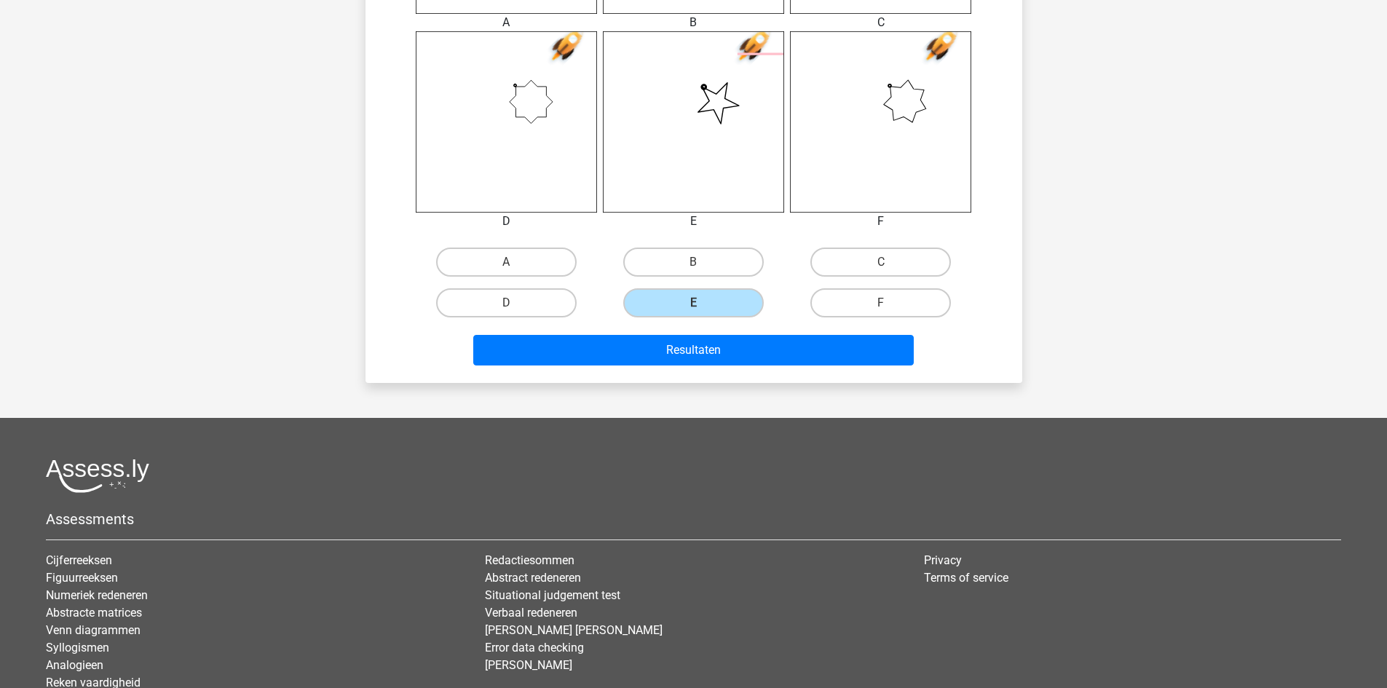
scroll to position [801, 0]
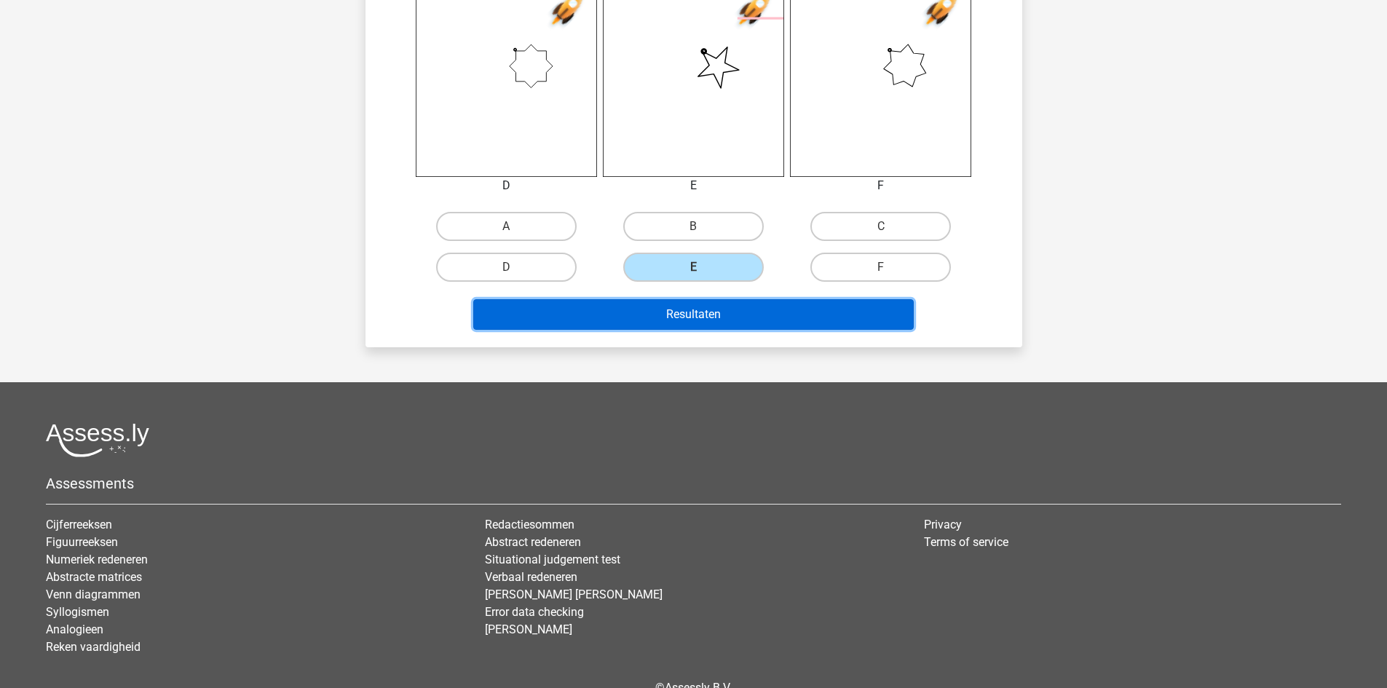
click at [726, 319] on button "Resultaten" at bounding box center [693, 314] width 441 height 31
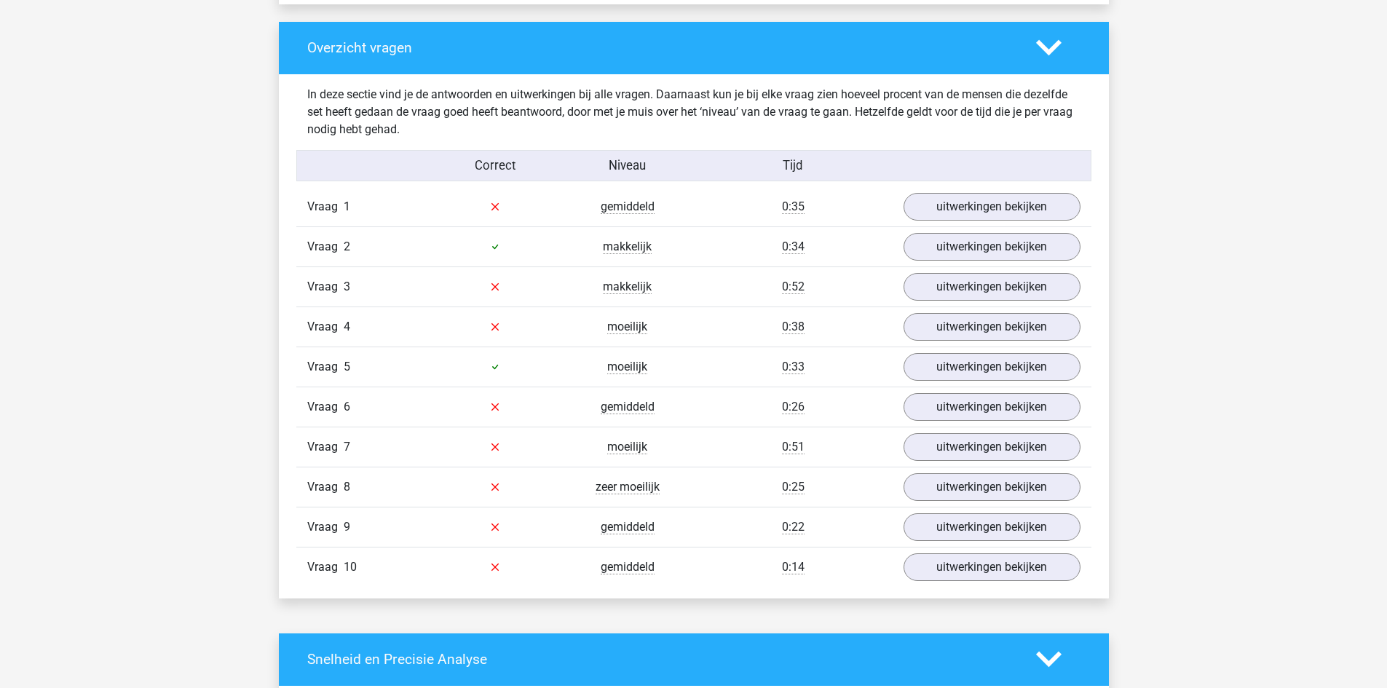
scroll to position [1092, 0]
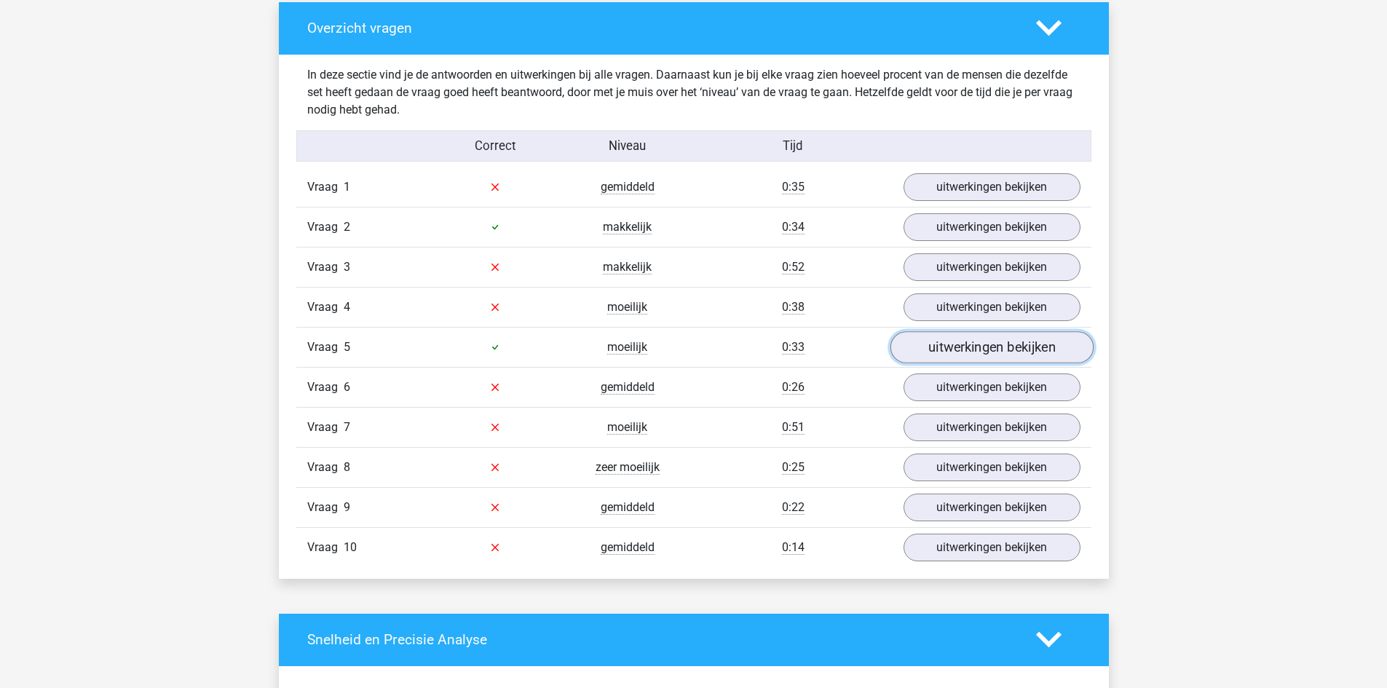
click at [992, 353] on link "uitwerkingen bekijken" at bounding box center [991, 347] width 203 height 32
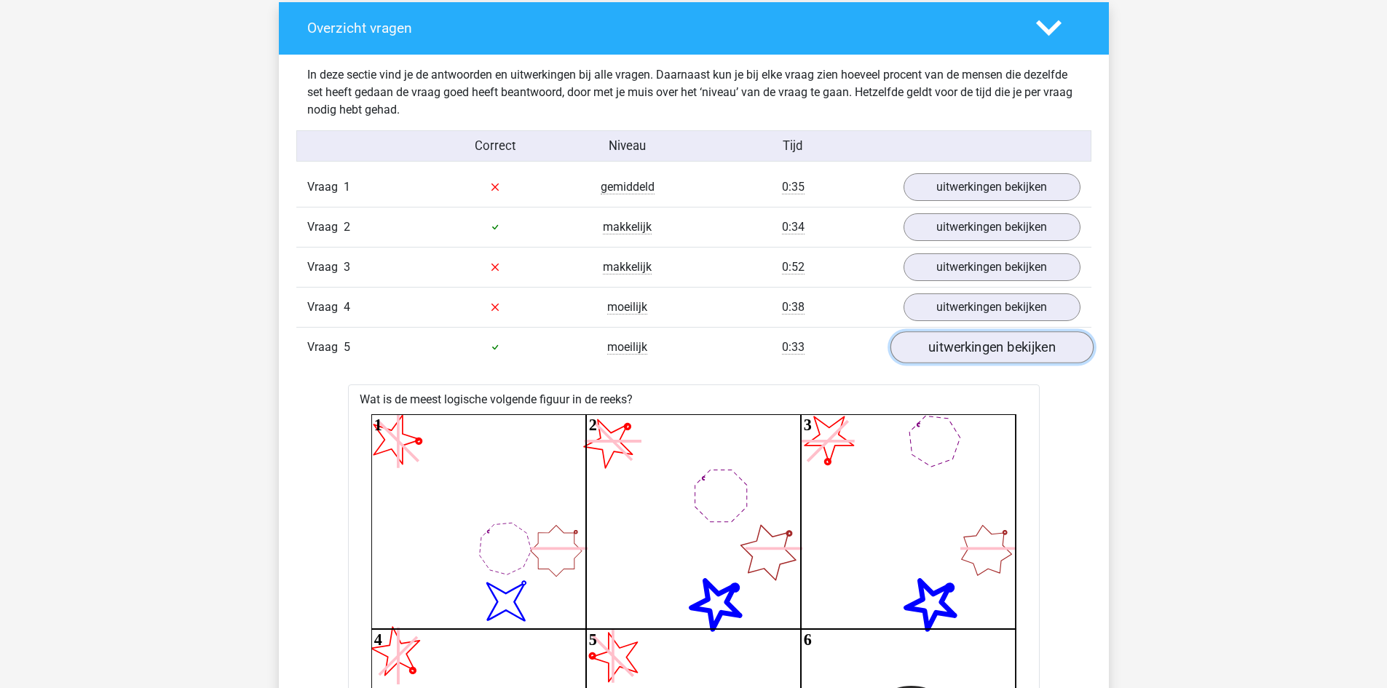
click at [1026, 352] on link "uitwerkingen bekijken" at bounding box center [991, 347] width 203 height 32
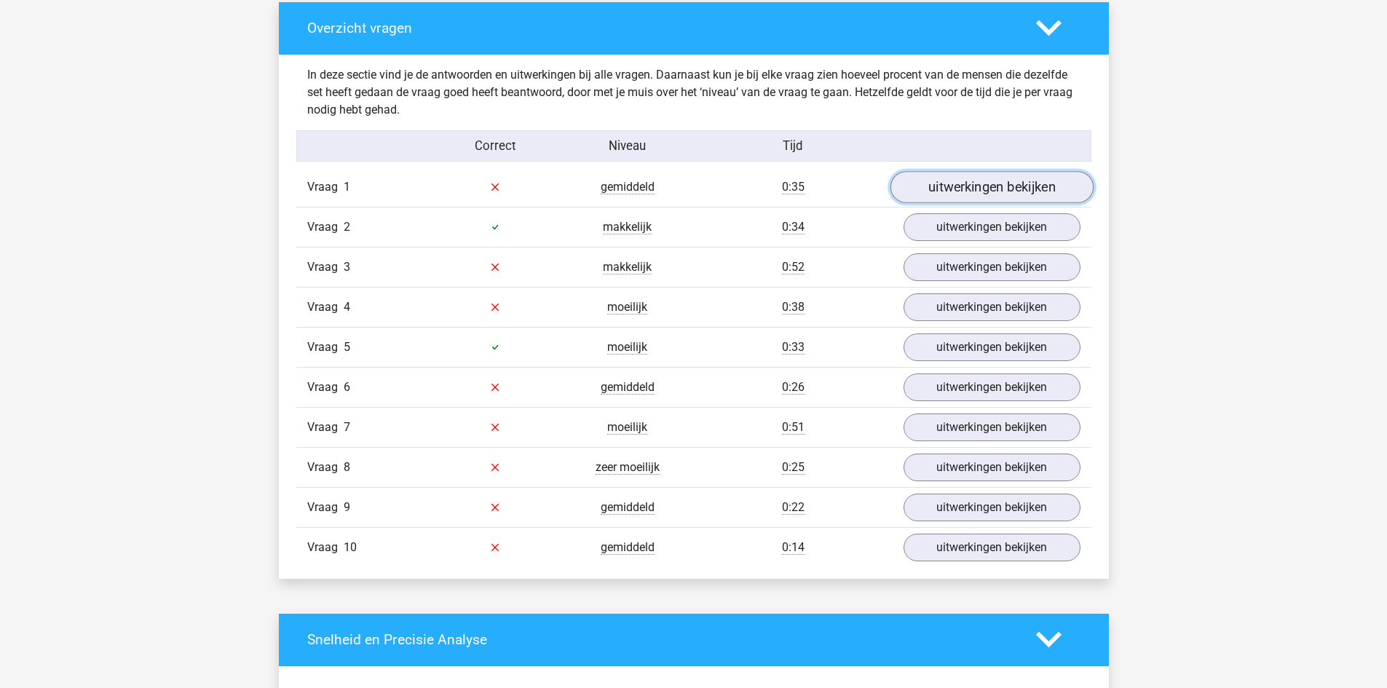
click at [982, 187] on link "uitwerkingen bekijken" at bounding box center [991, 187] width 203 height 32
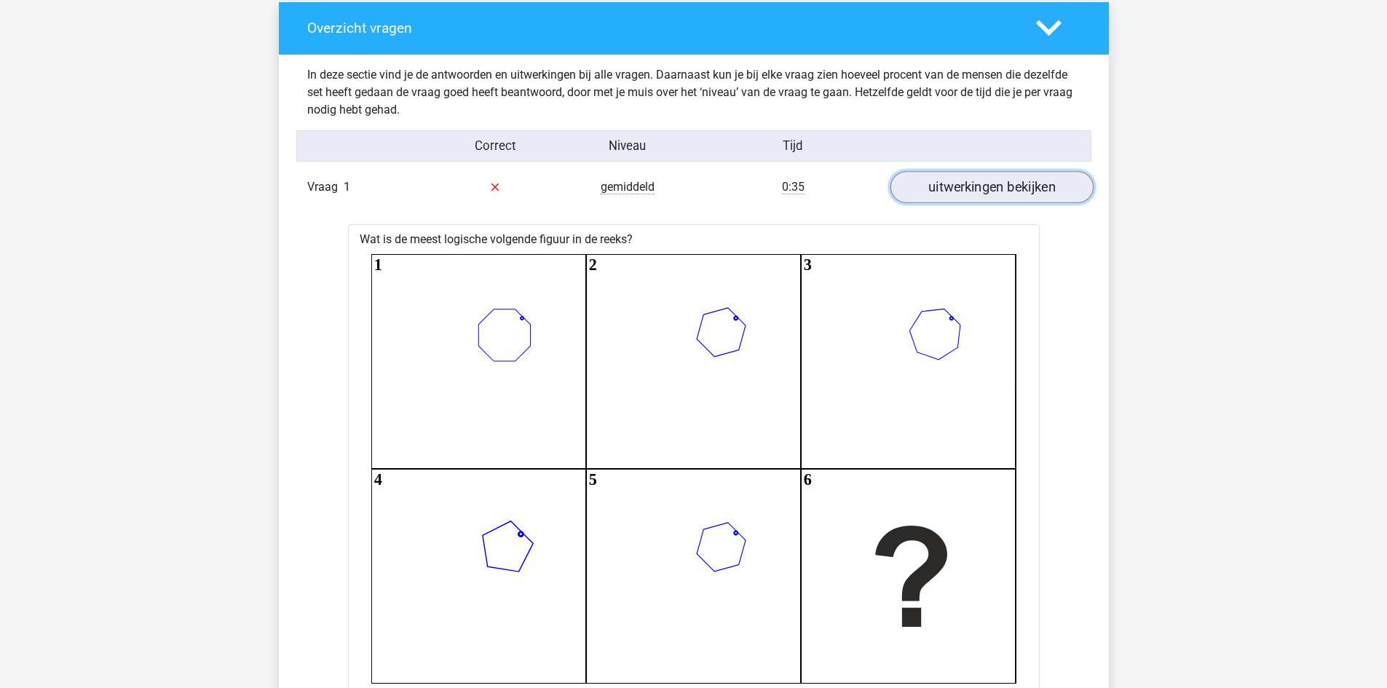
click at [982, 187] on link "uitwerkingen bekijken" at bounding box center [991, 187] width 203 height 32
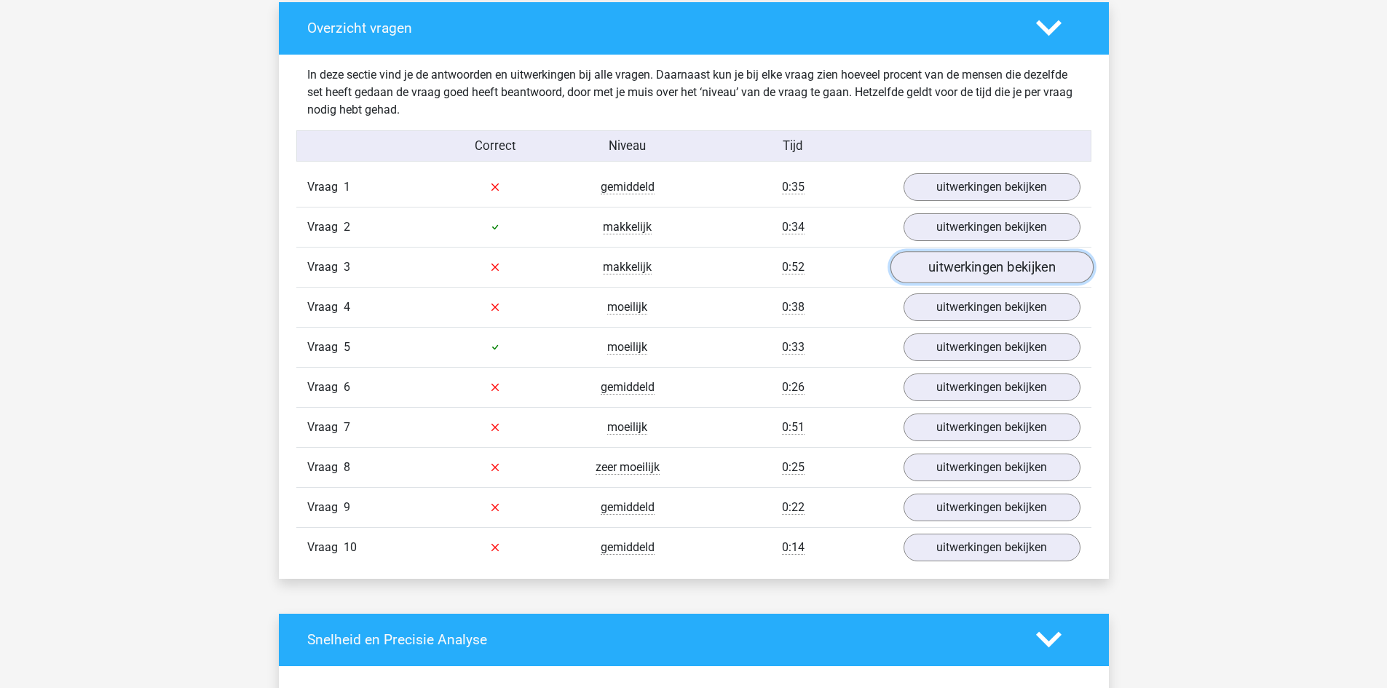
click at [986, 261] on link "uitwerkingen bekijken" at bounding box center [991, 267] width 203 height 32
